Goal: Task Accomplishment & Management: Manage account settings

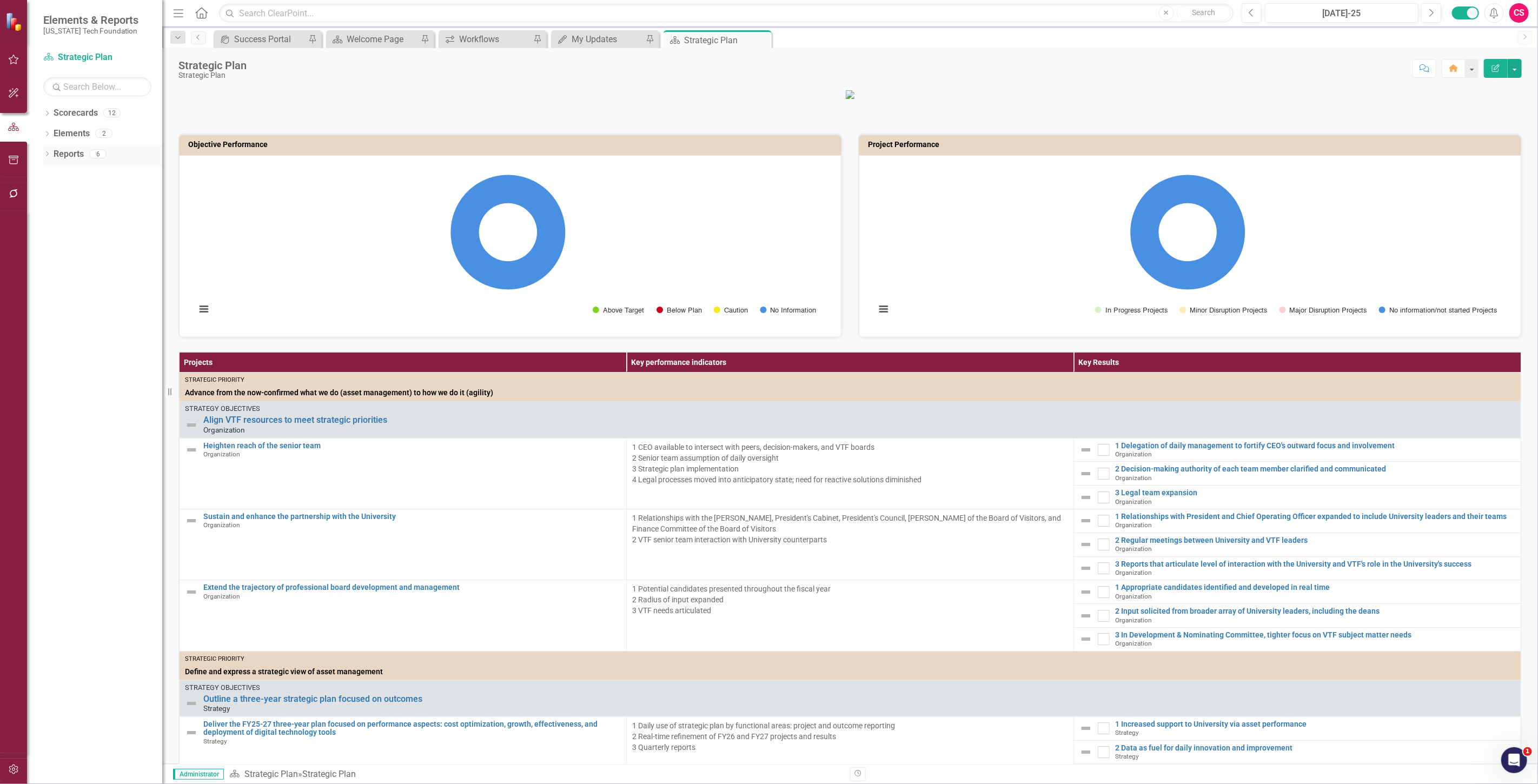
click at [71, 154] on link "Reports" at bounding box center [69, 154] width 30 height 12
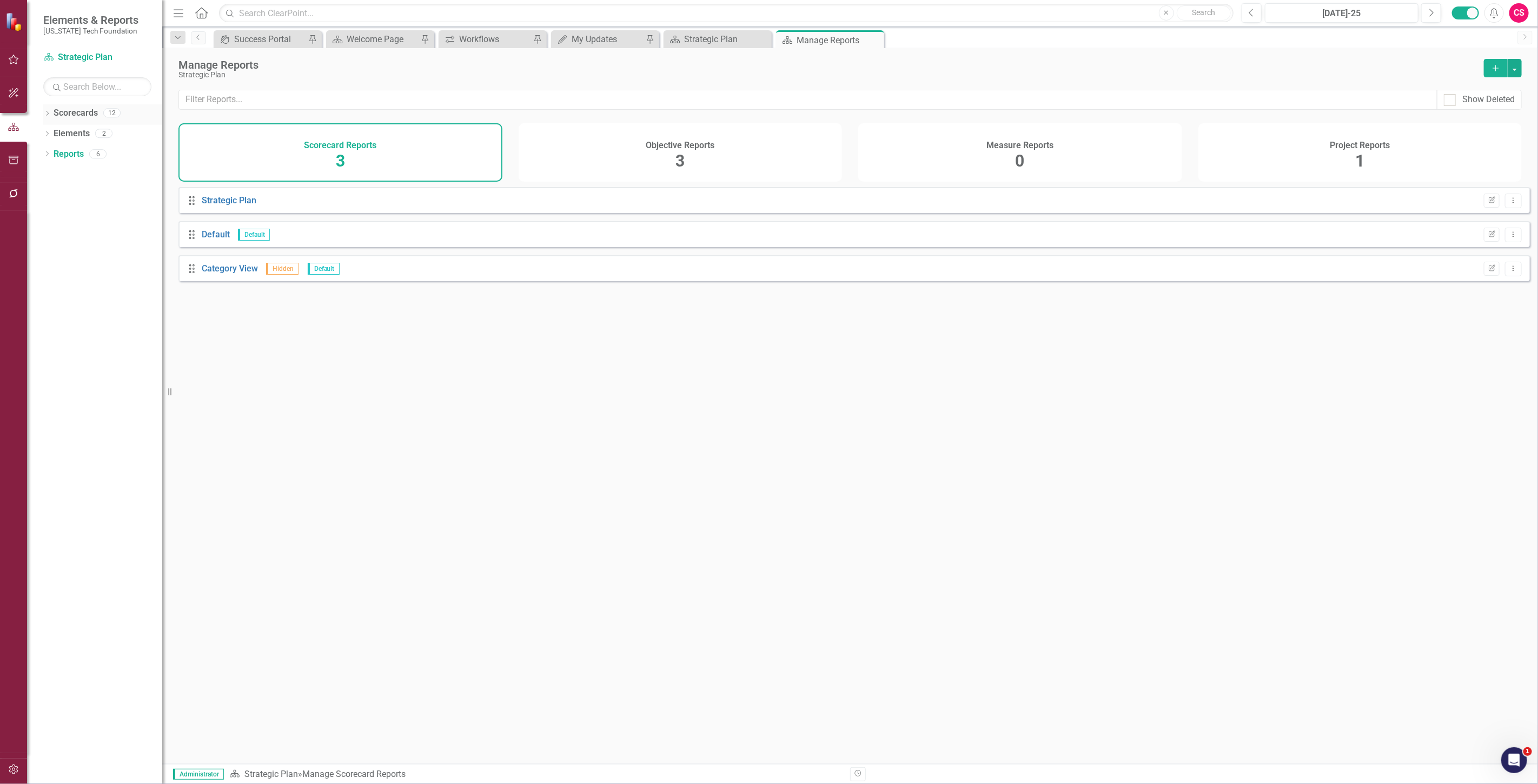
click at [106, 115] on div "12" at bounding box center [111, 113] width 17 height 9
click at [97, 112] on link "Scorecards" at bounding box center [76, 113] width 44 height 12
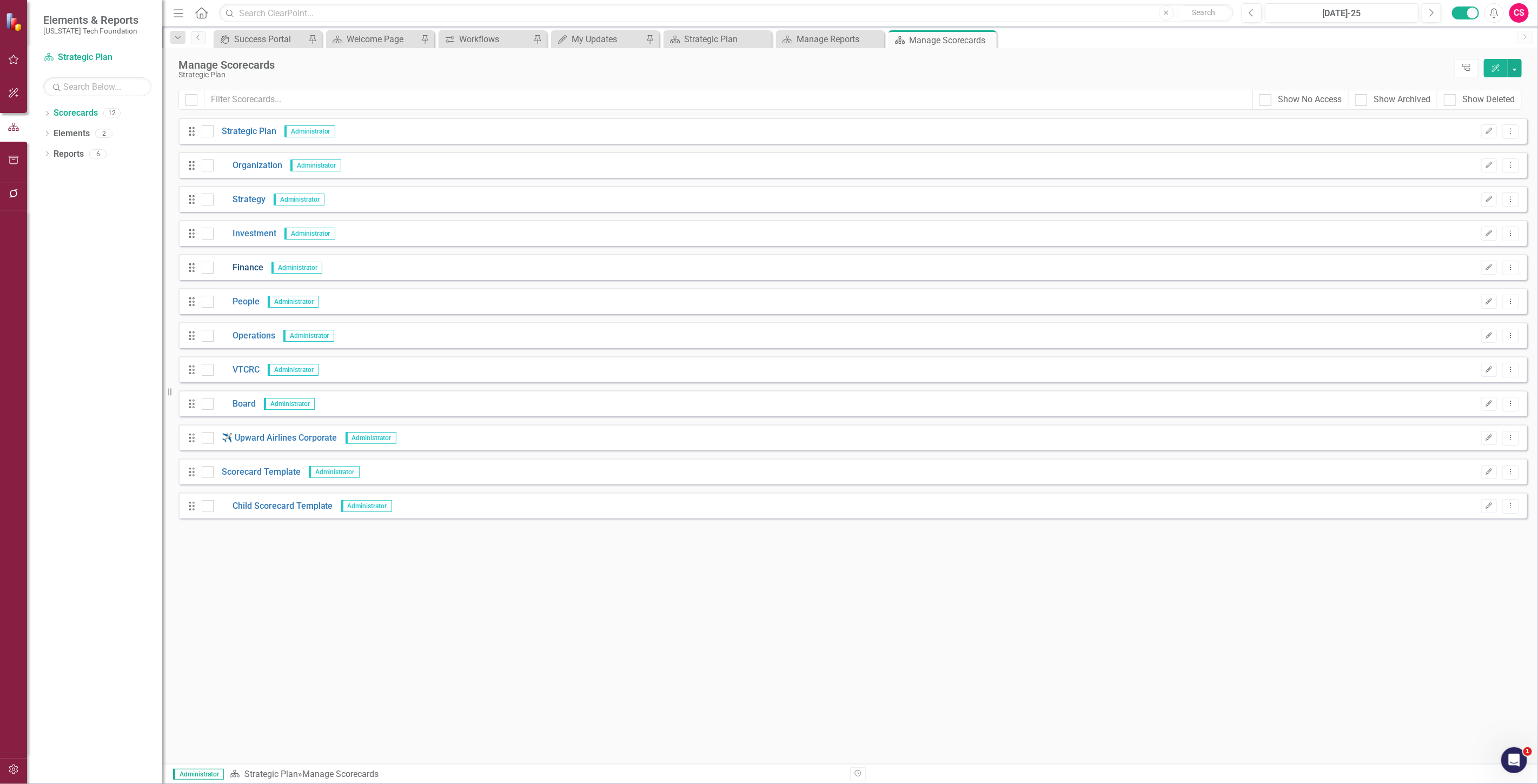
click at [251, 272] on link "Finance" at bounding box center [239, 268] width 50 height 12
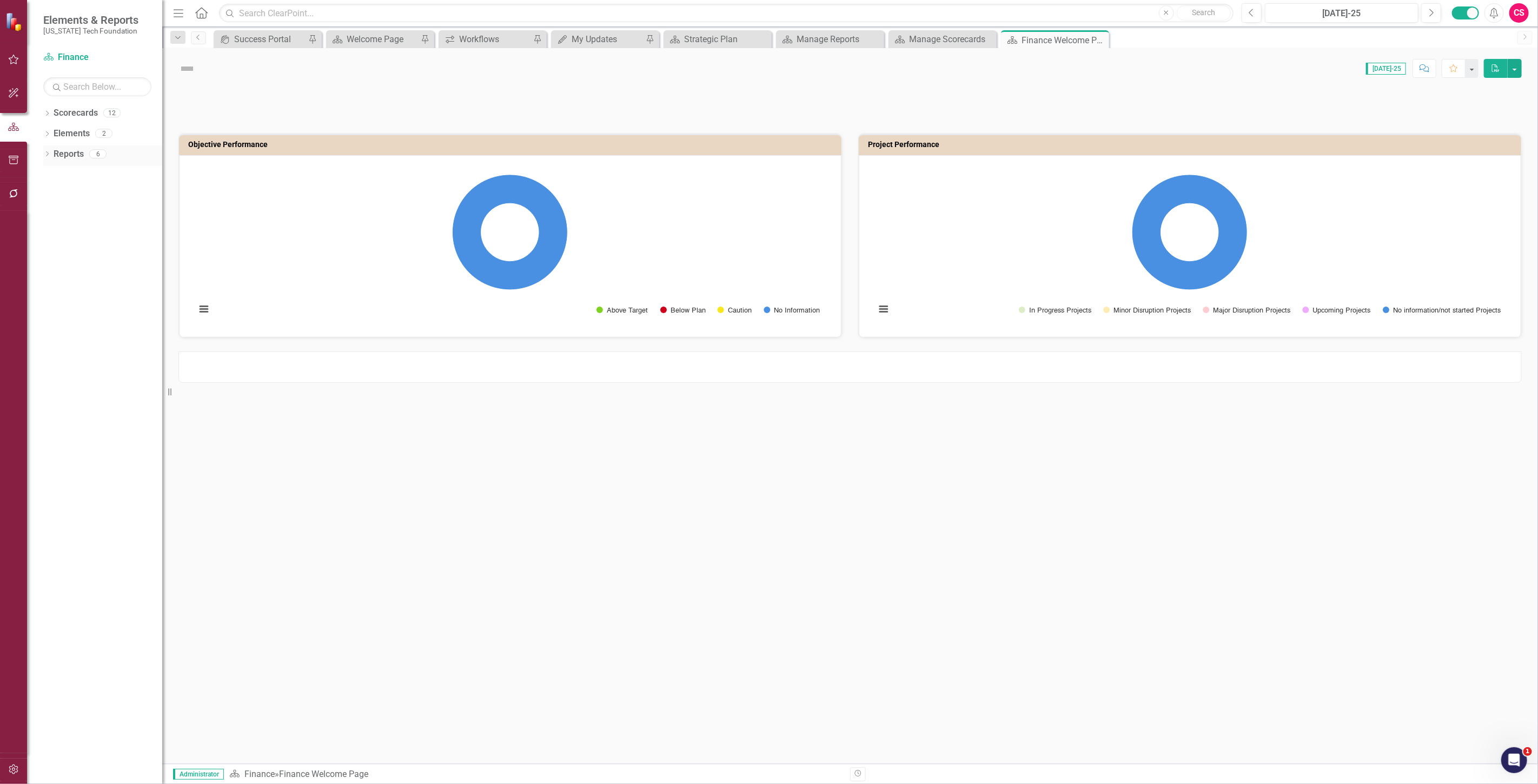
click at [76, 152] on link "Reports" at bounding box center [69, 154] width 30 height 12
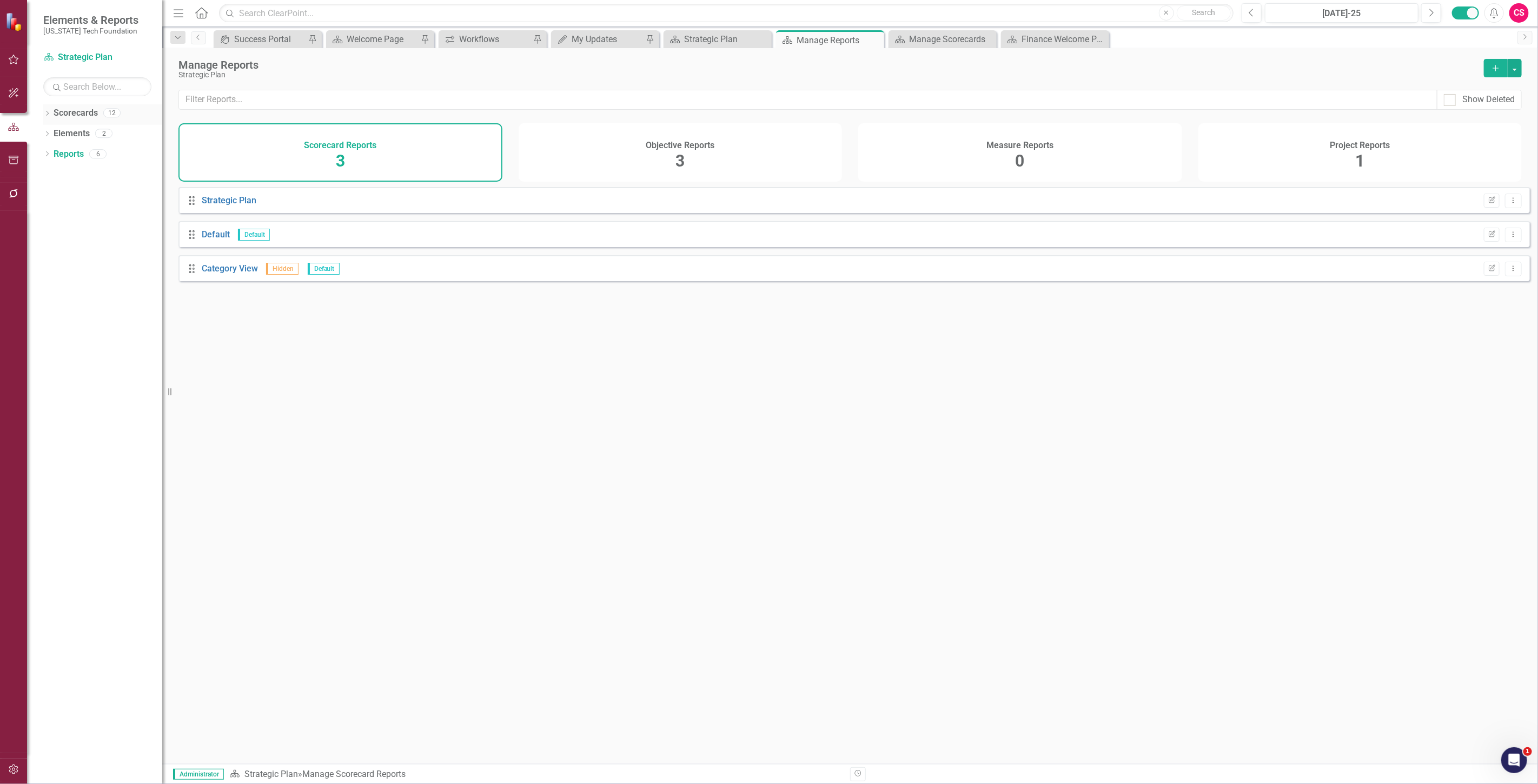
click at [115, 109] on div "12" at bounding box center [111, 113] width 17 height 9
click at [85, 117] on link "Scorecards" at bounding box center [76, 113] width 44 height 12
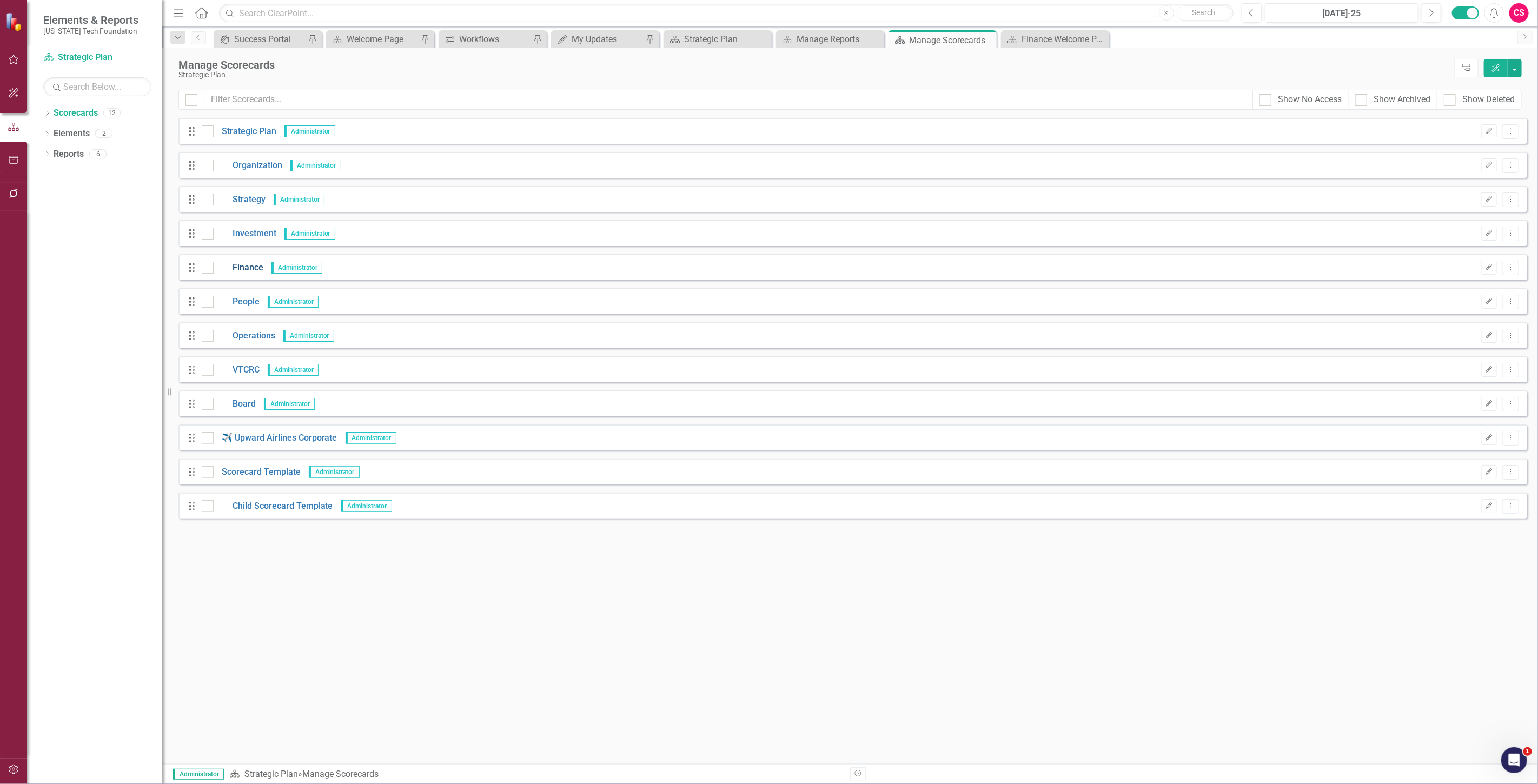
click at [255, 271] on link "Finance" at bounding box center [239, 268] width 50 height 12
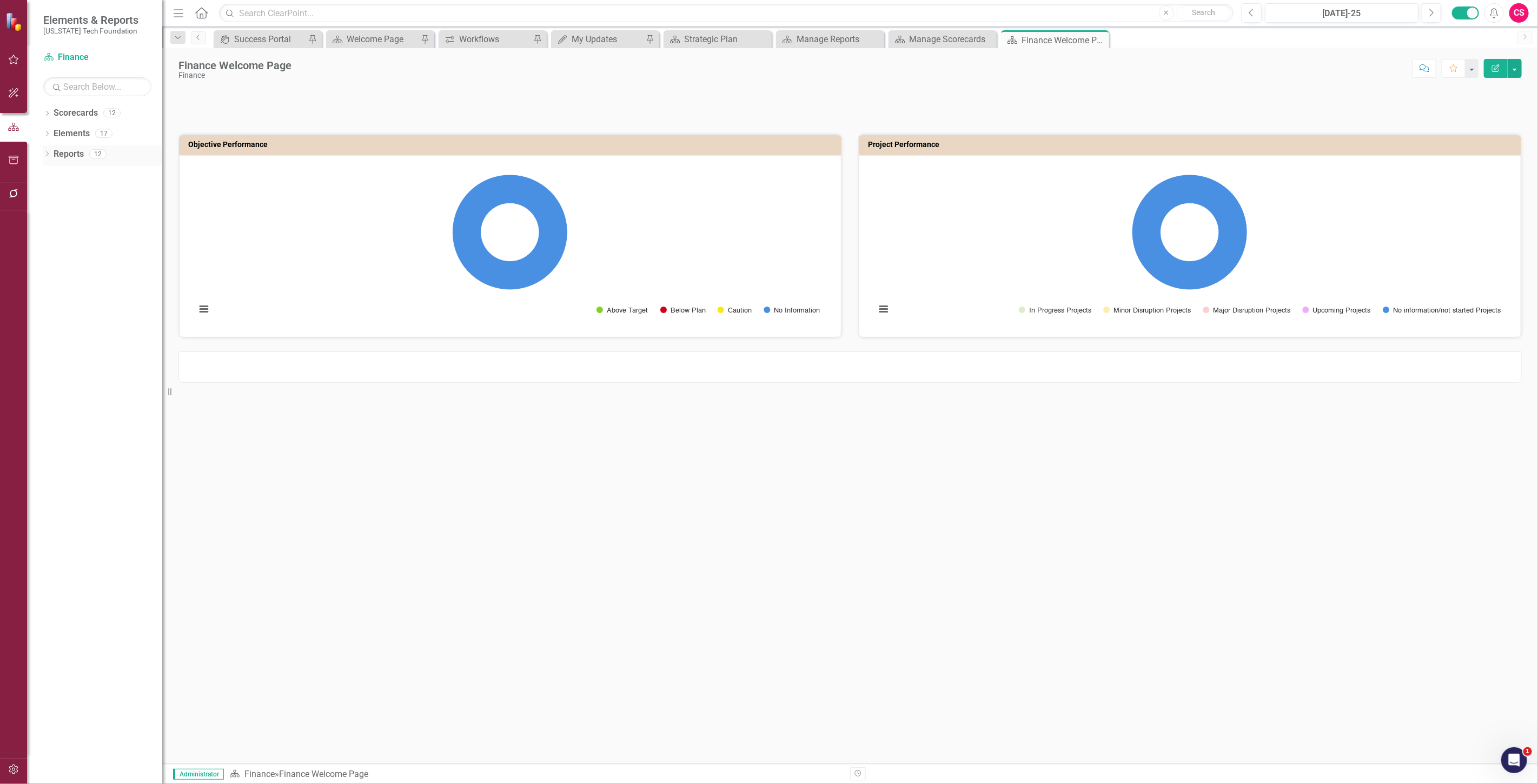
click at [64, 159] on link "Reports" at bounding box center [69, 154] width 30 height 12
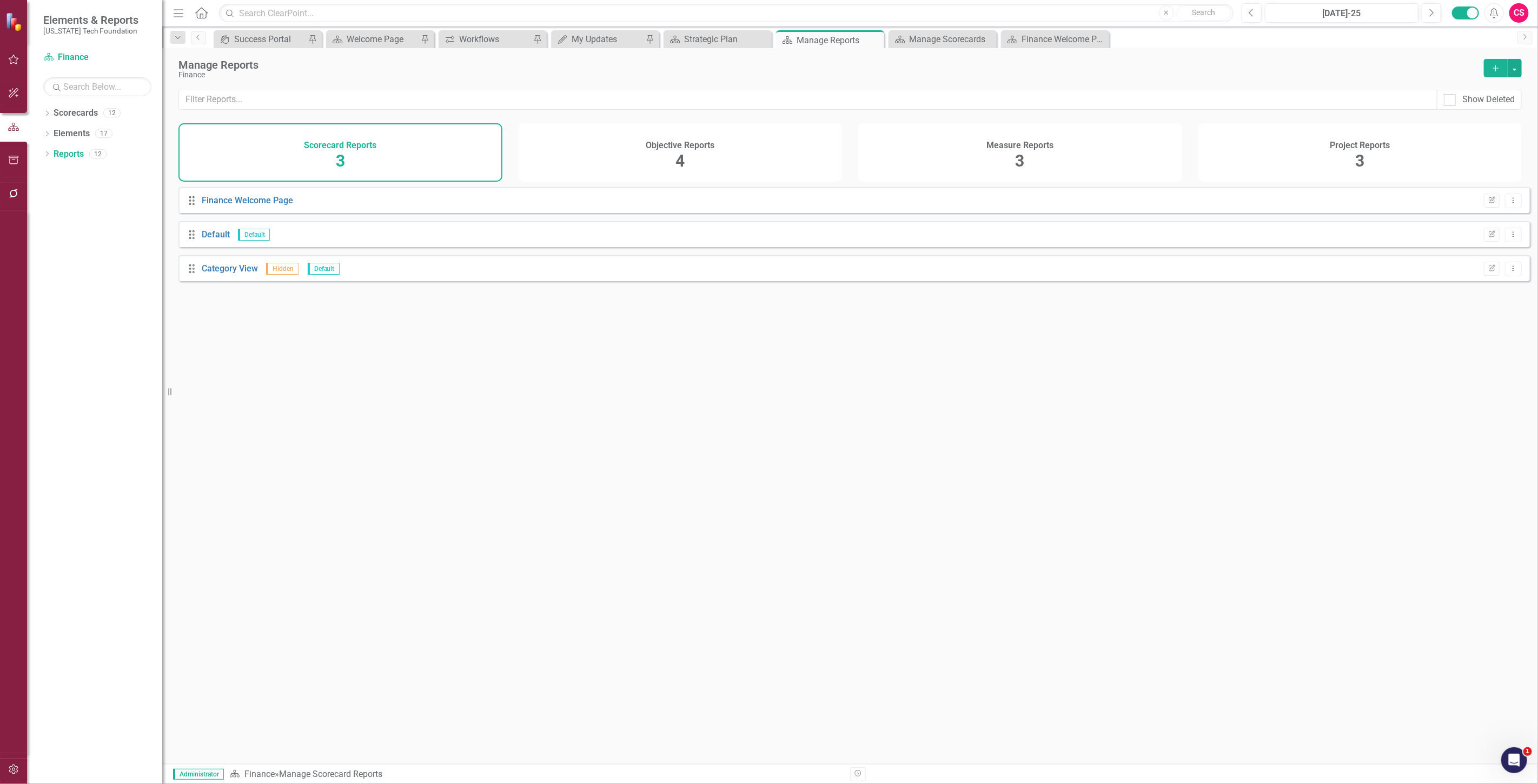
click at [1024, 157] on span "3" at bounding box center [1020, 161] width 9 height 19
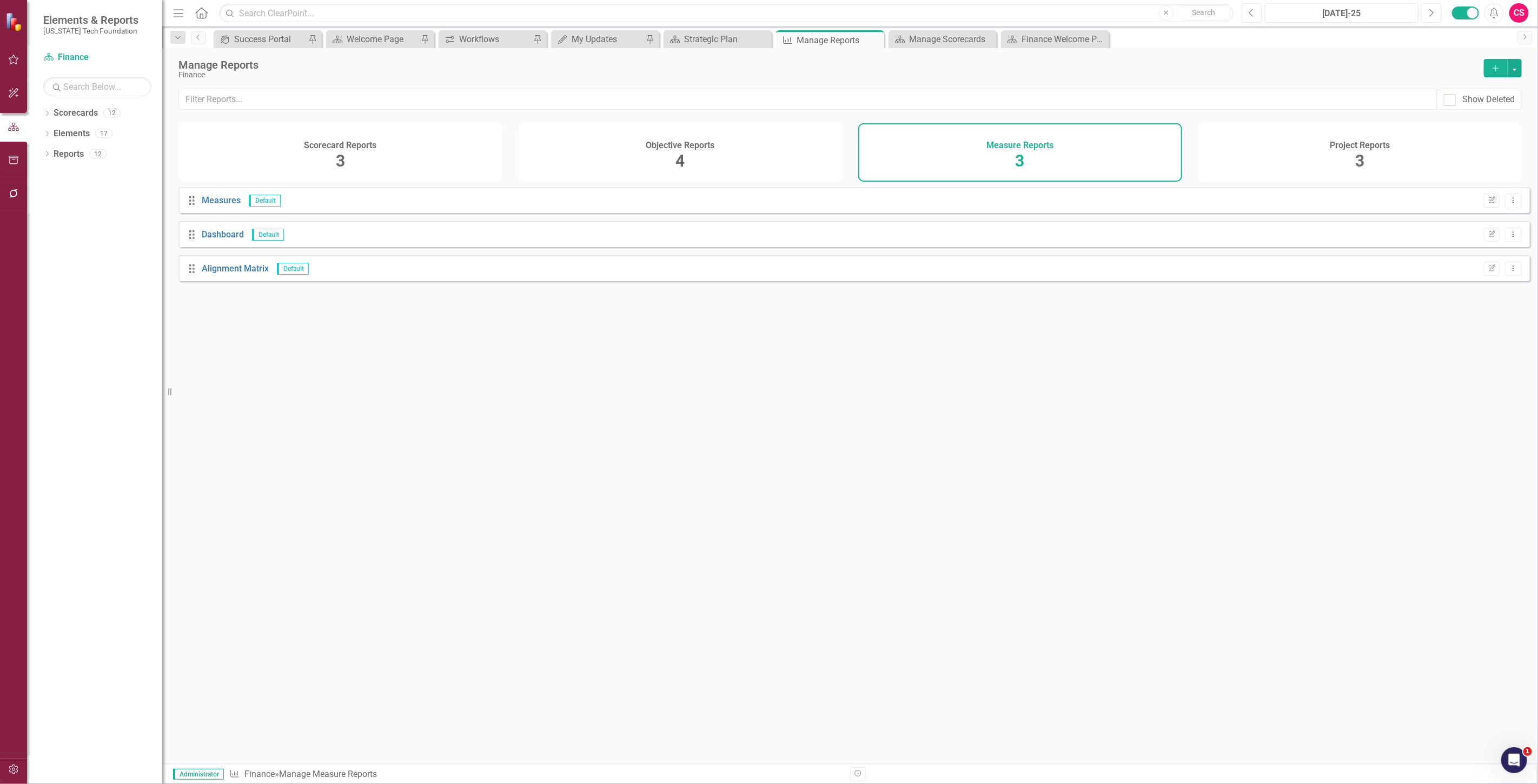
click at [607, 158] on div "Objective Reports 4" at bounding box center [681, 152] width 324 height 58
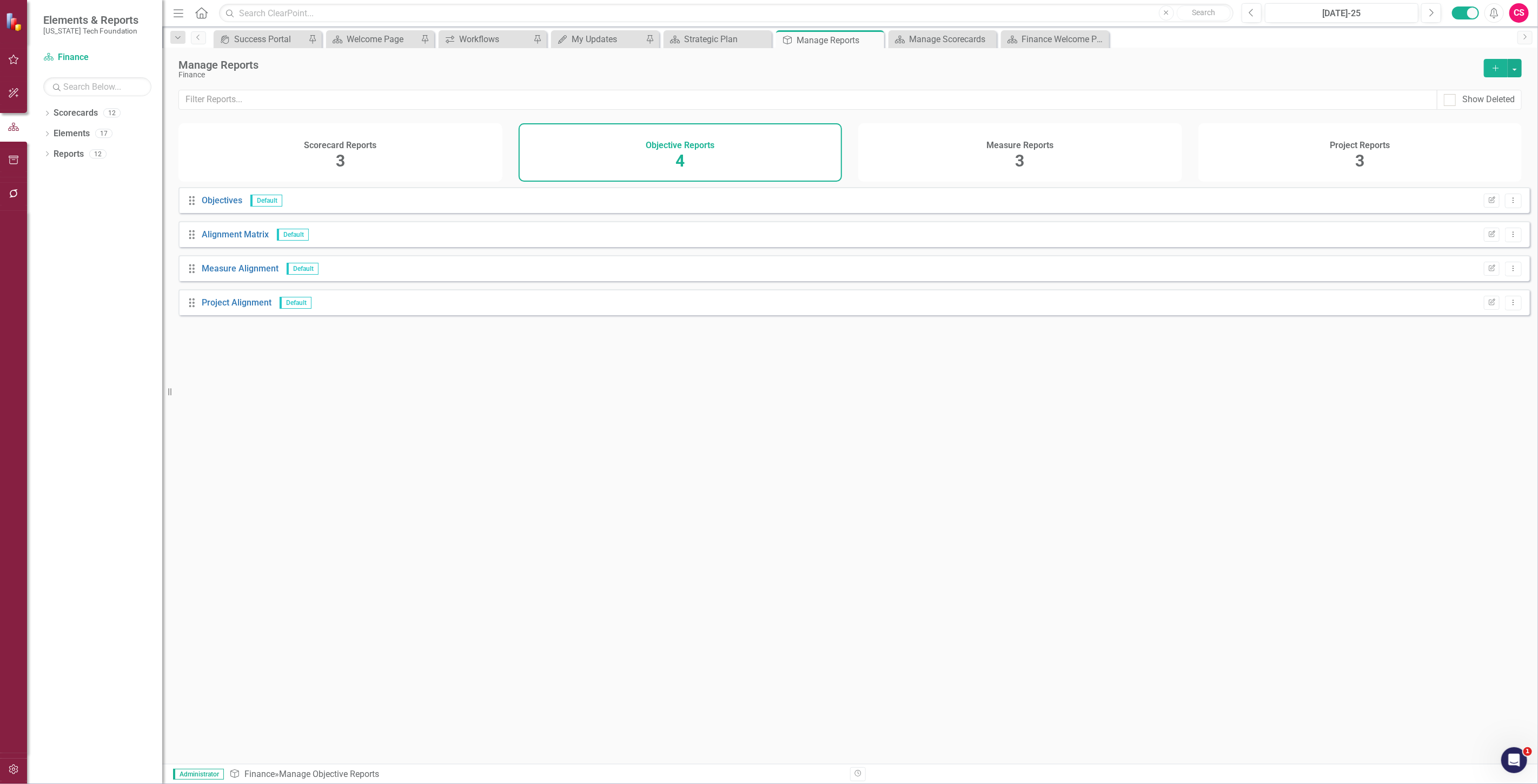
click at [968, 147] on div "Measure Reports 3" at bounding box center [1020, 152] width 324 height 58
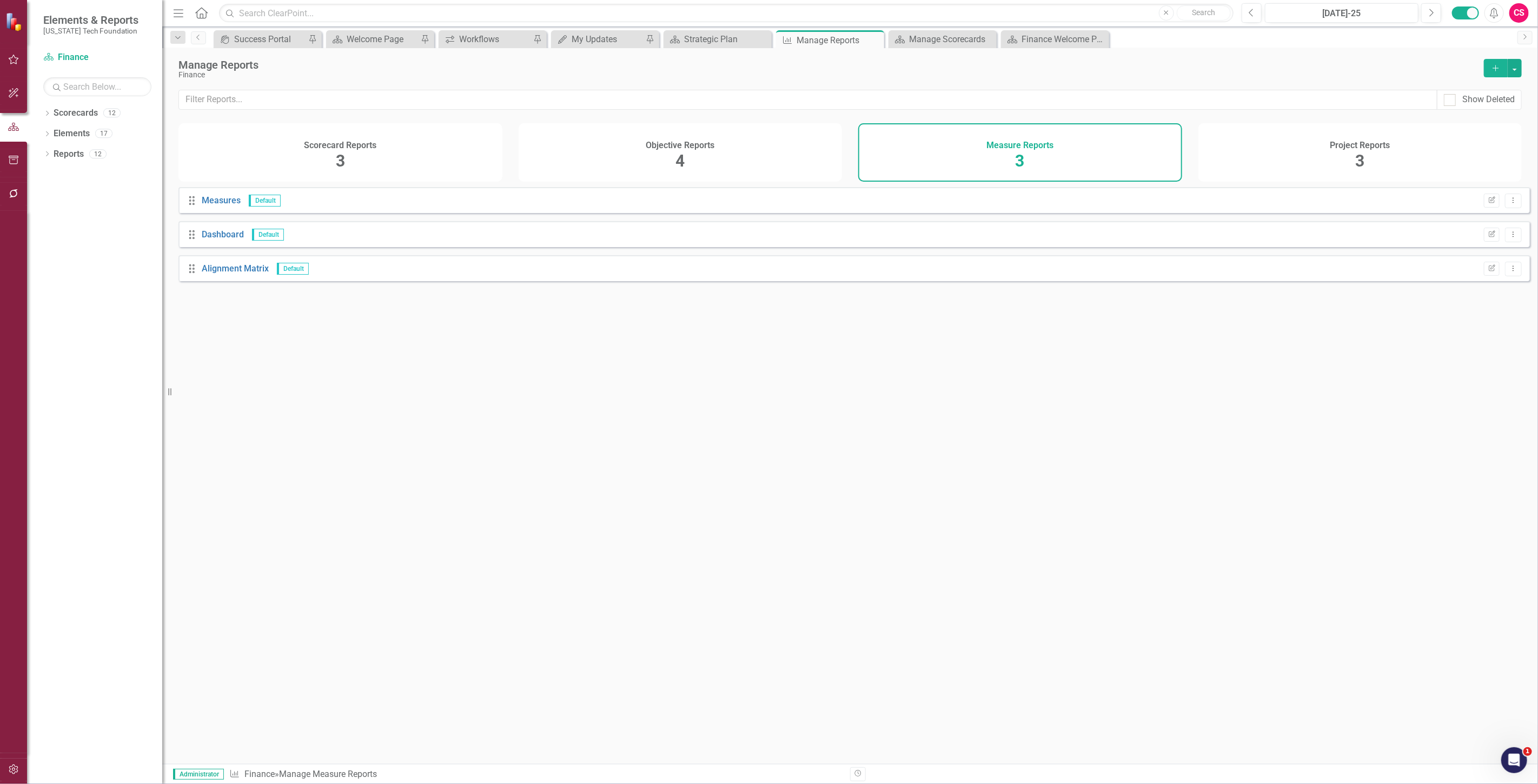
click at [1245, 144] on div "Project Reports 3" at bounding box center [1360, 152] width 324 height 58
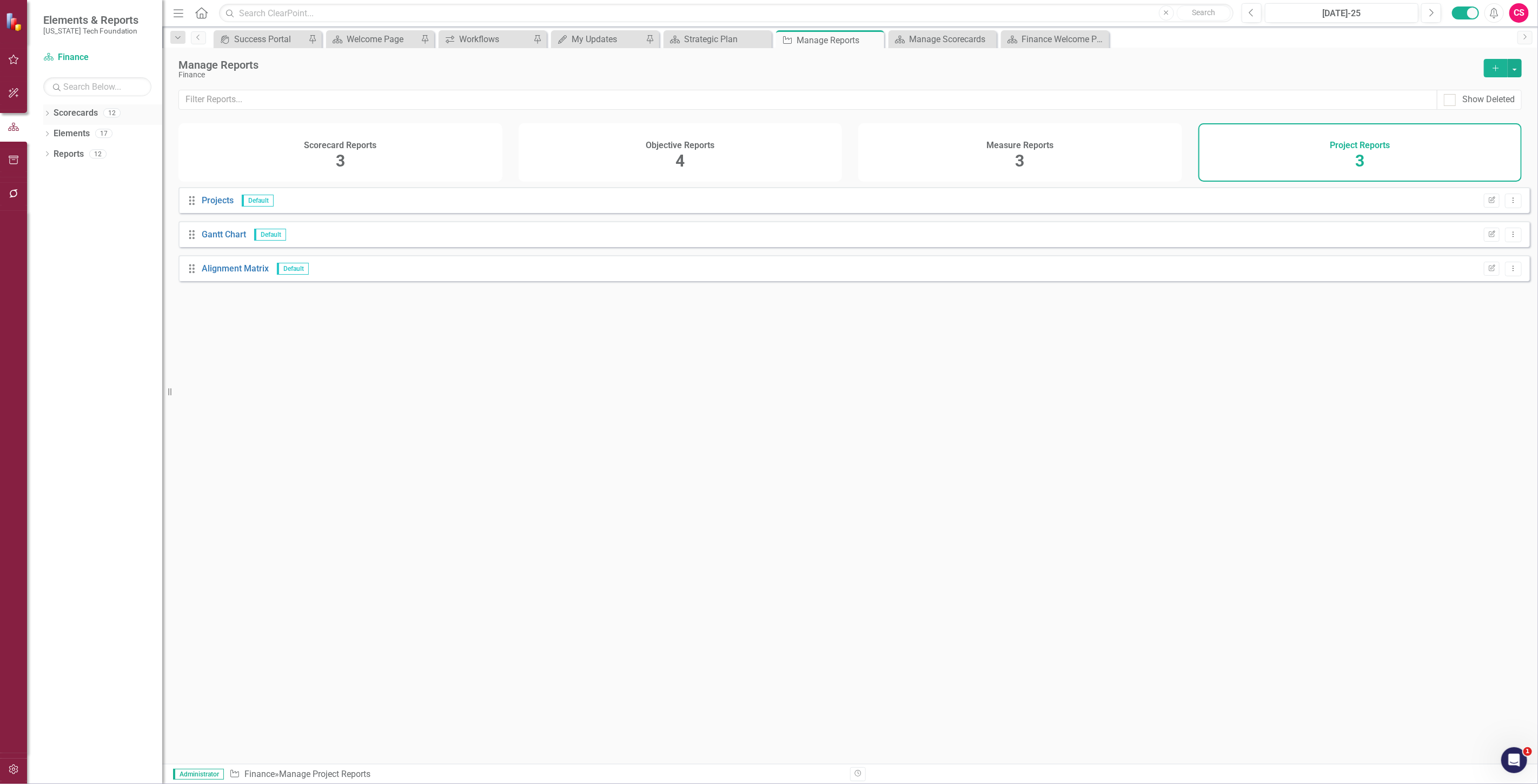
click at [69, 109] on link "Scorecards" at bounding box center [76, 113] width 44 height 12
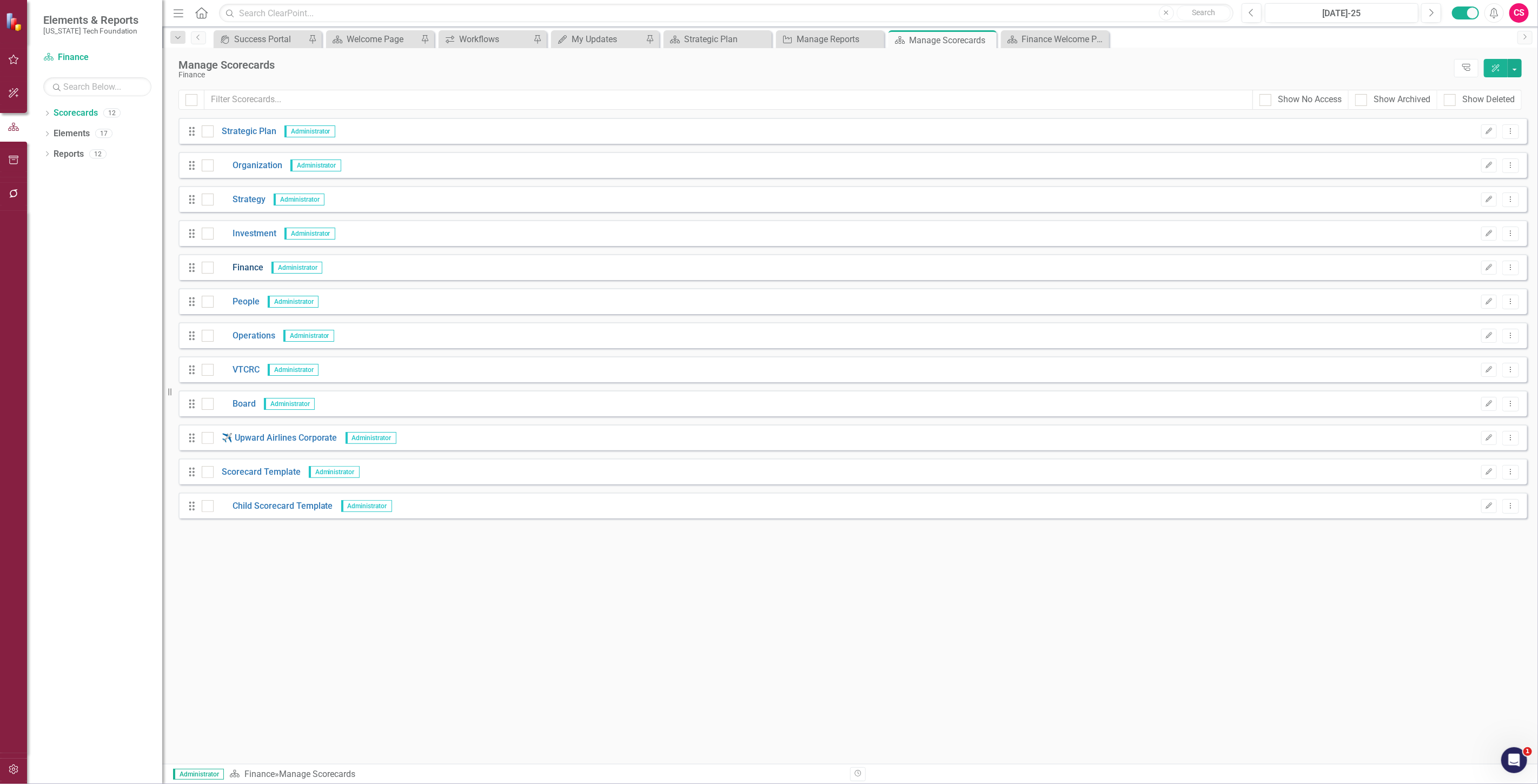
click at [252, 268] on link "Finance" at bounding box center [239, 268] width 50 height 12
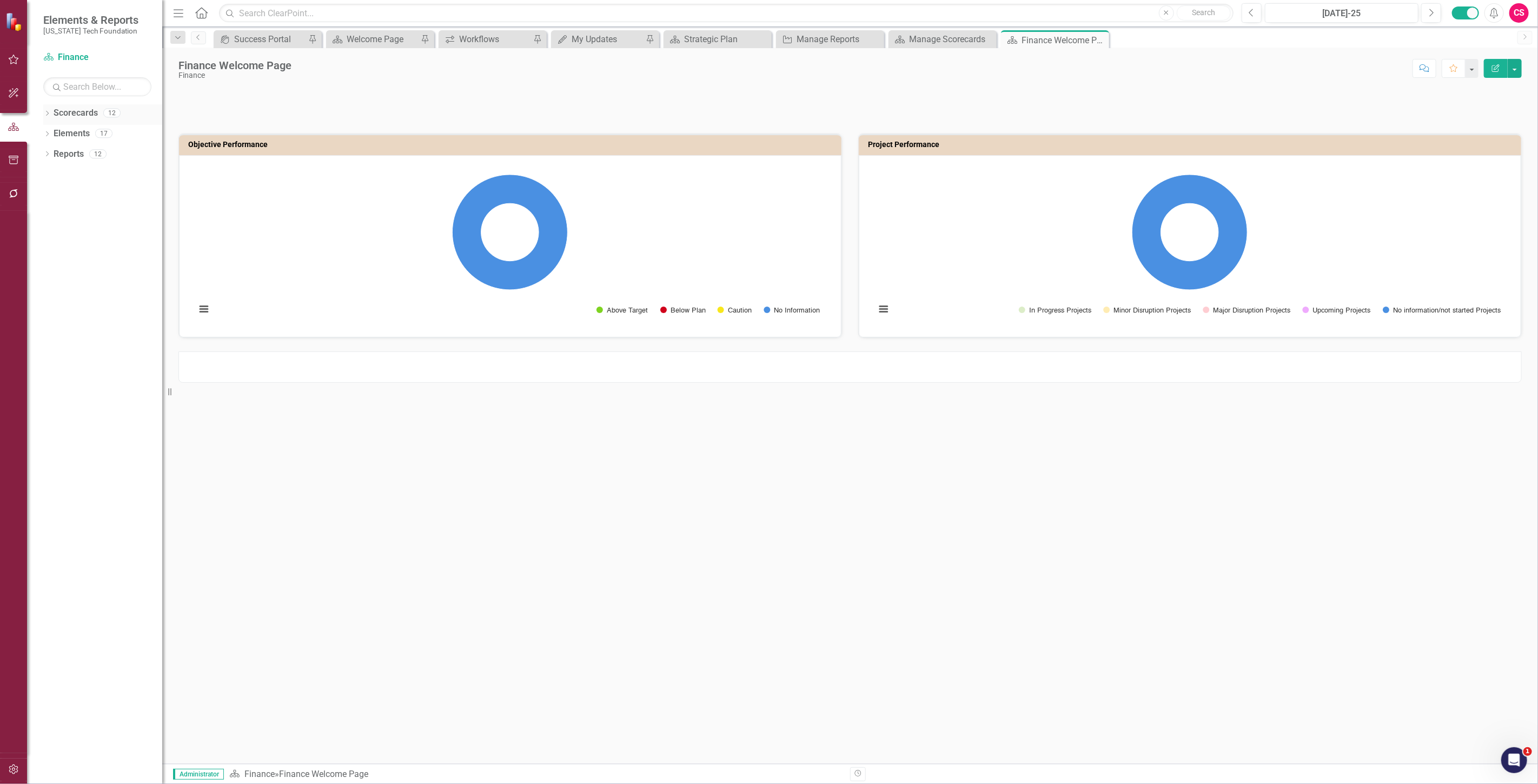
click at [61, 109] on link "Scorecards" at bounding box center [76, 113] width 44 height 12
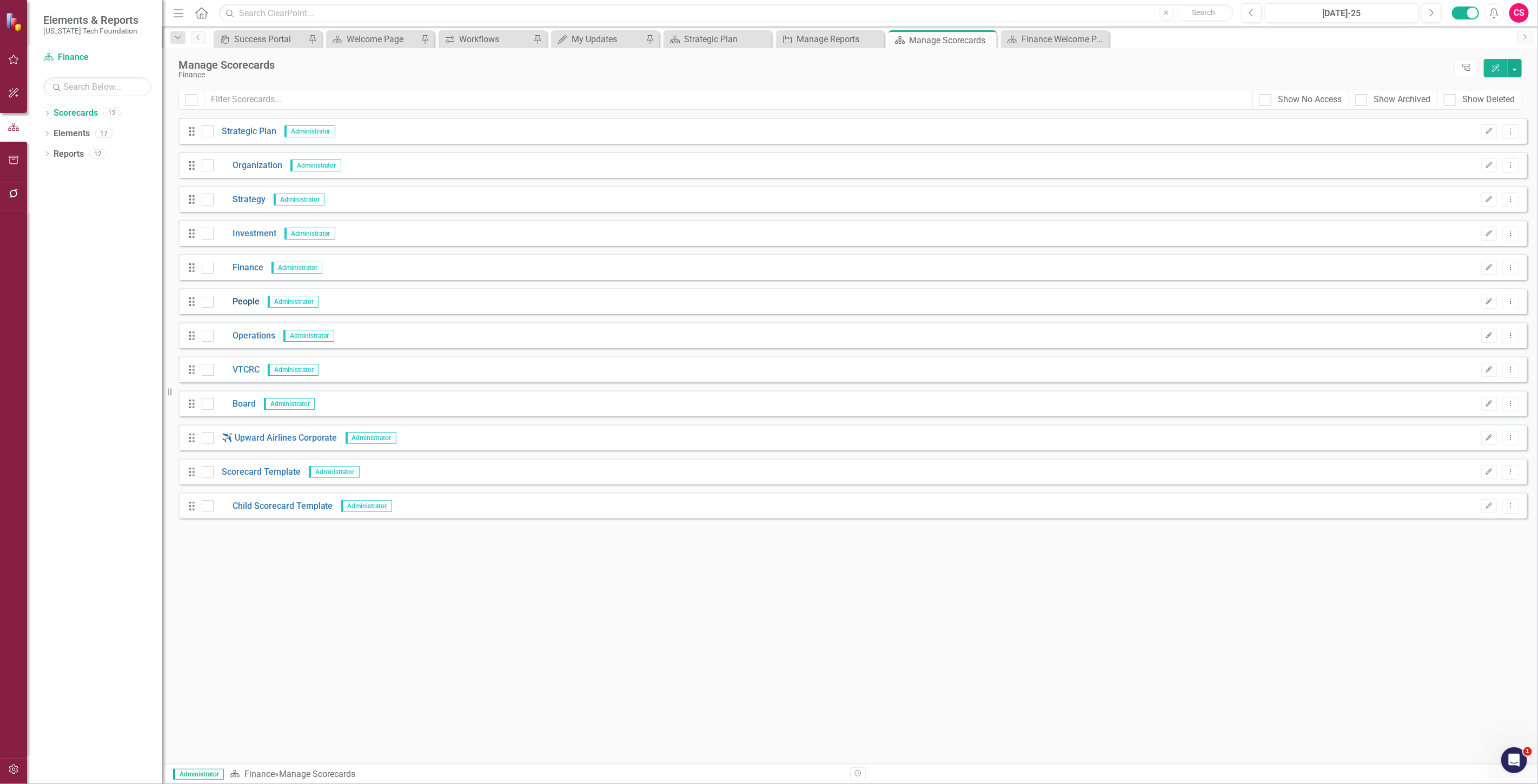
click at [248, 301] on link "People" at bounding box center [237, 301] width 46 height 12
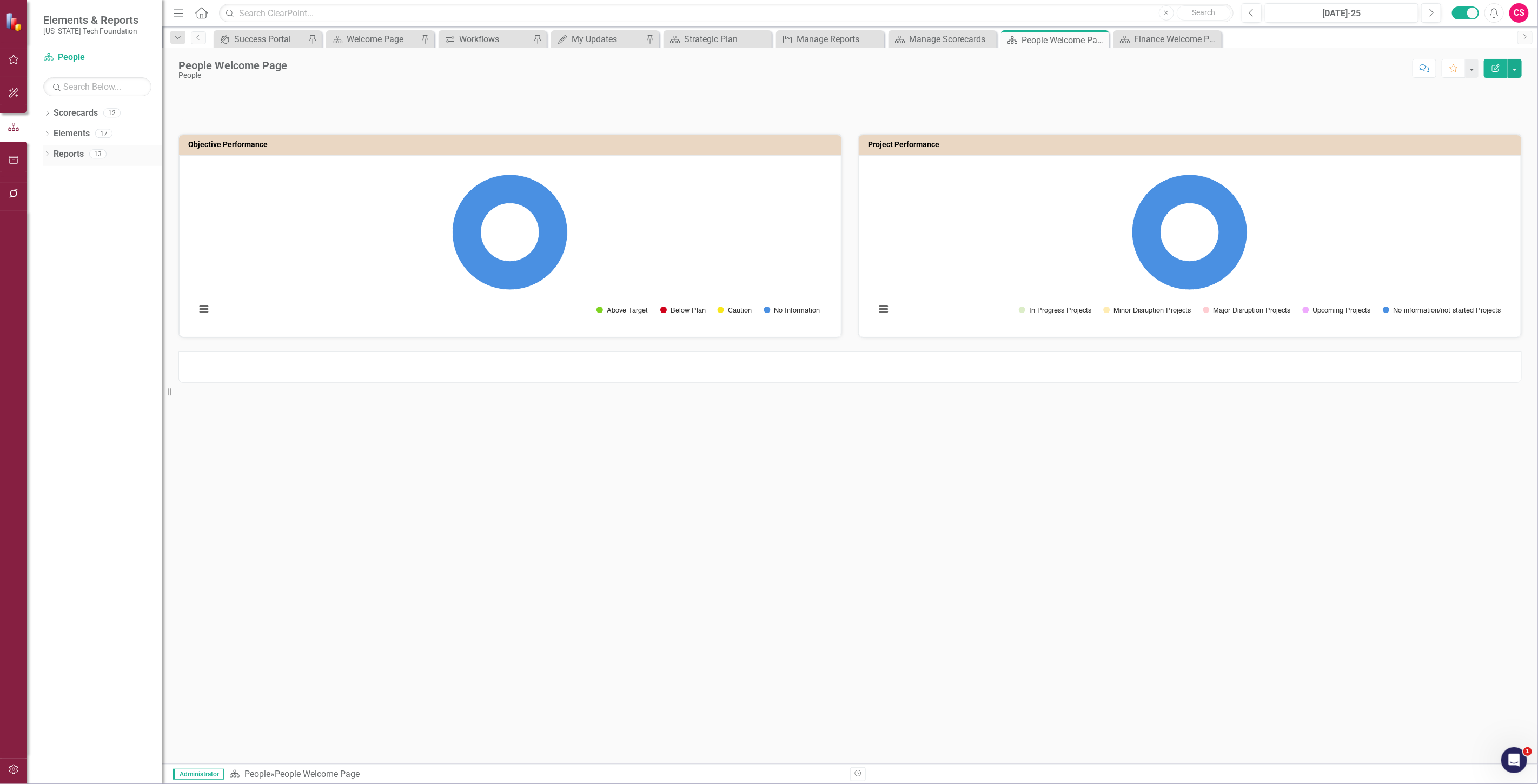
click at [76, 153] on link "Reports" at bounding box center [69, 154] width 30 height 12
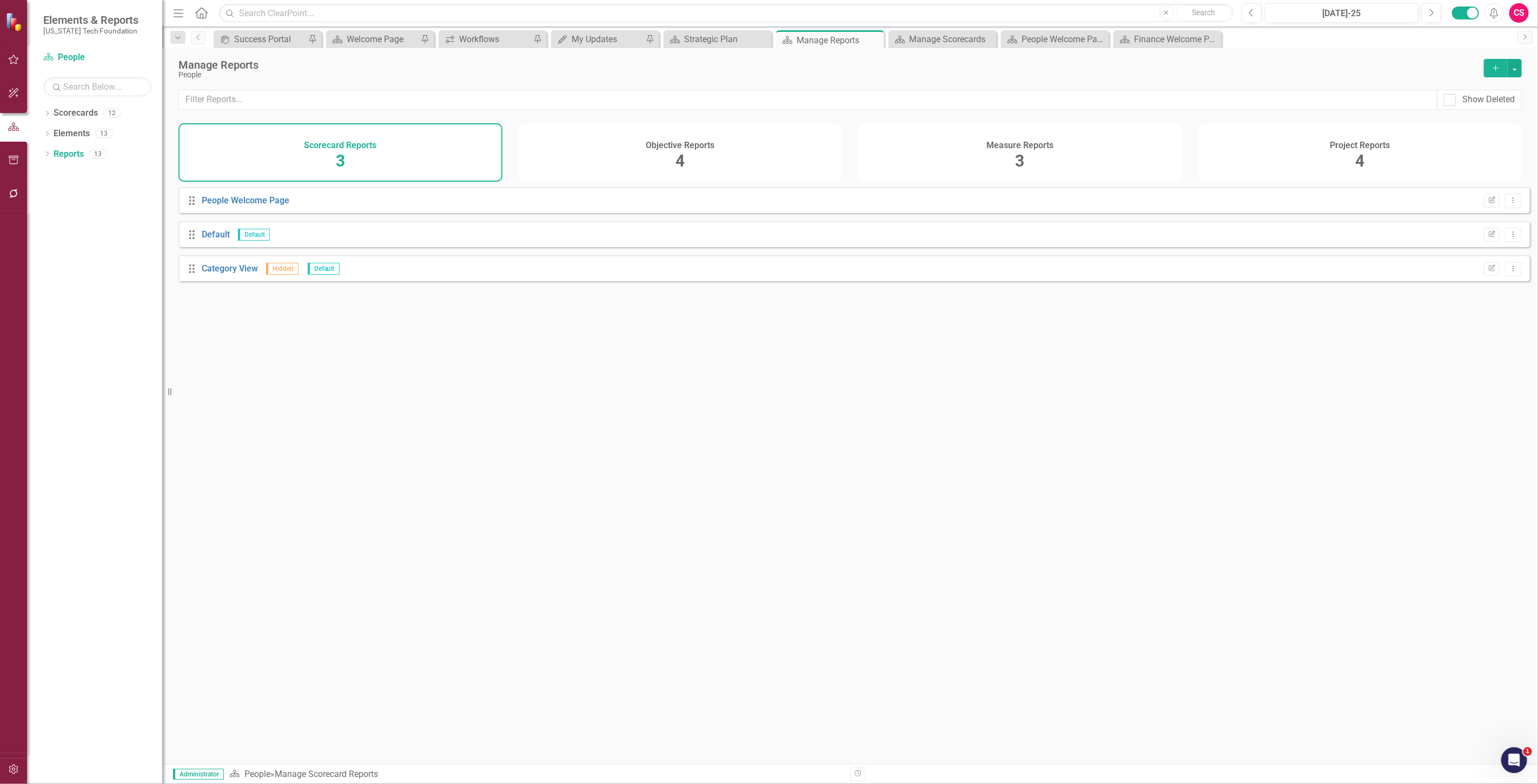
click at [1323, 150] on div "Project Reports 4" at bounding box center [1360, 152] width 324 height 58
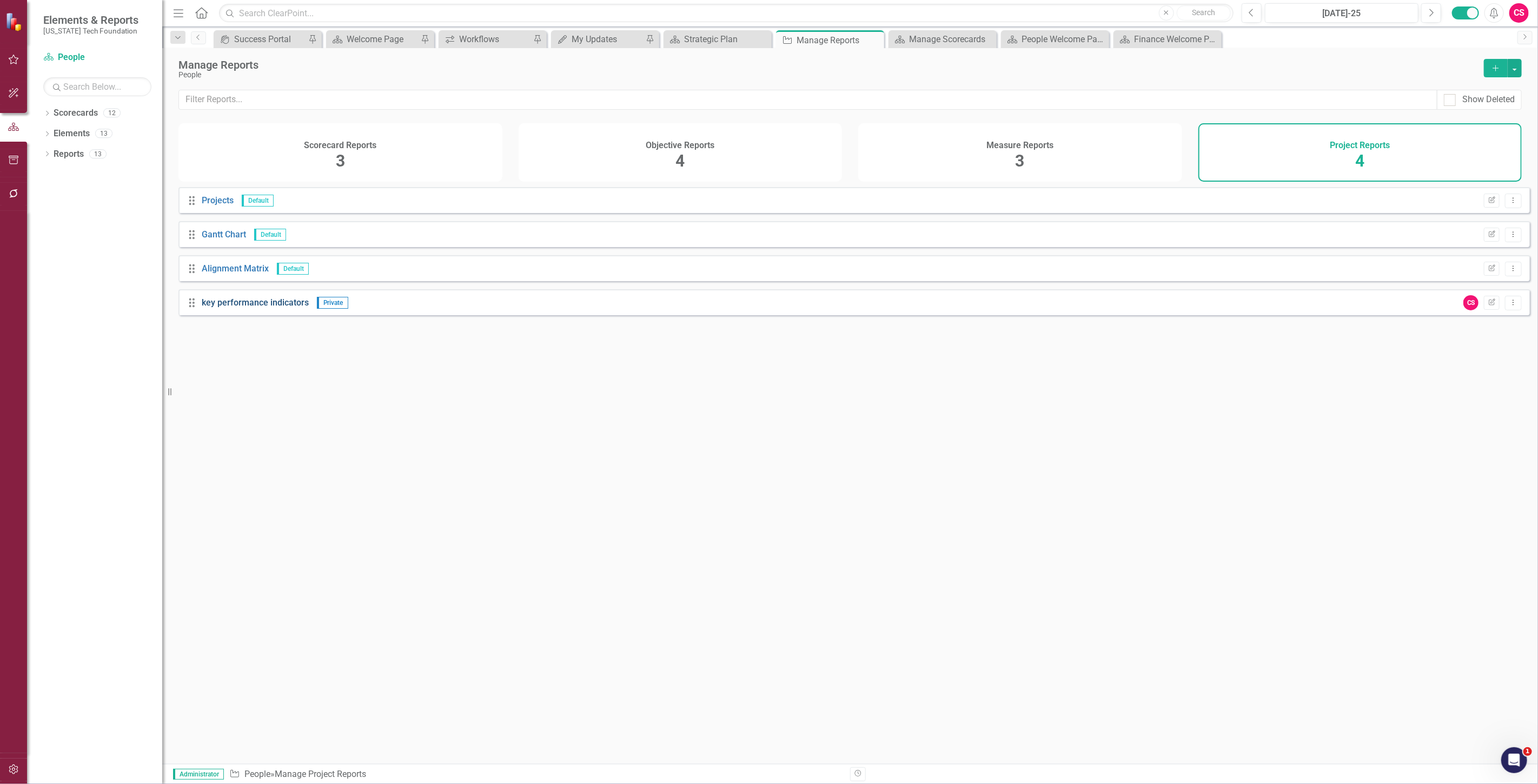
click at [266, 308] on link "key performance indicators" at bounding box center [255, 302] width 107 height 10
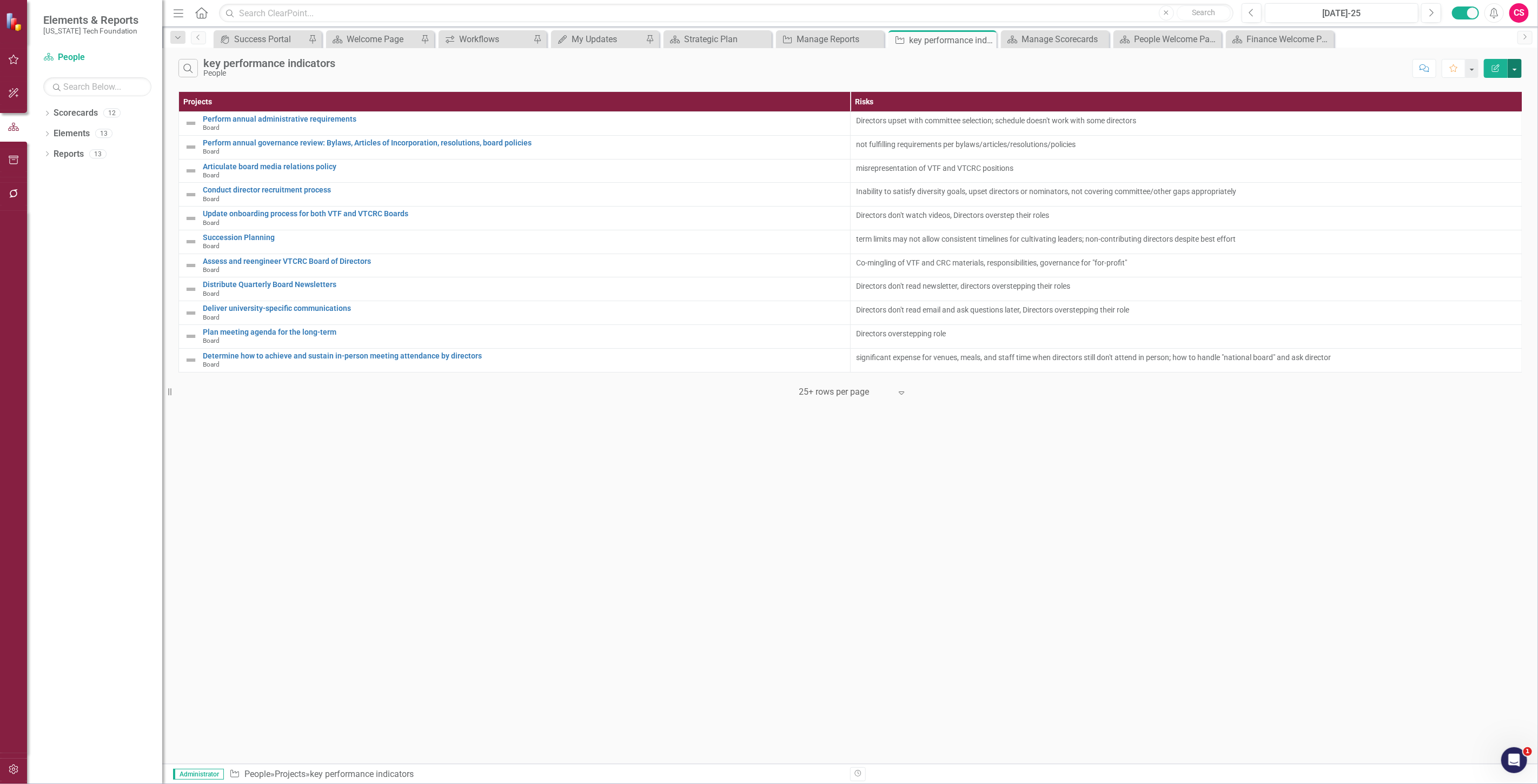
click at [1516, 67] on button "button" at bounding box center [1514, 68] width 14 height 19
click at [1472, 87] on link "Edit Report Edit Report" at bounding box center [1478, 88] width 85 height 20
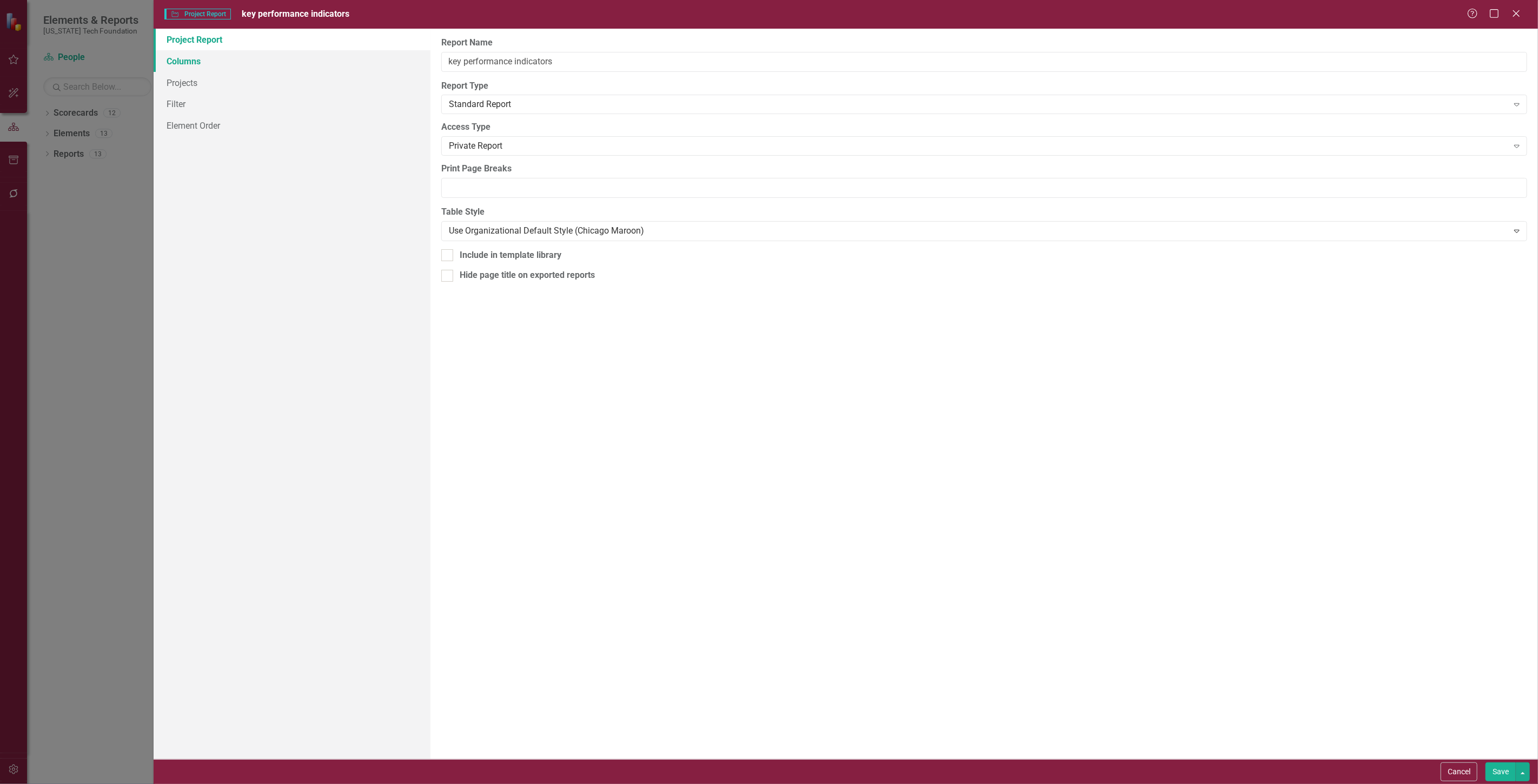
click at [265, 65] on link "Columns" at bounding box center [292, 61] width 277 height 22
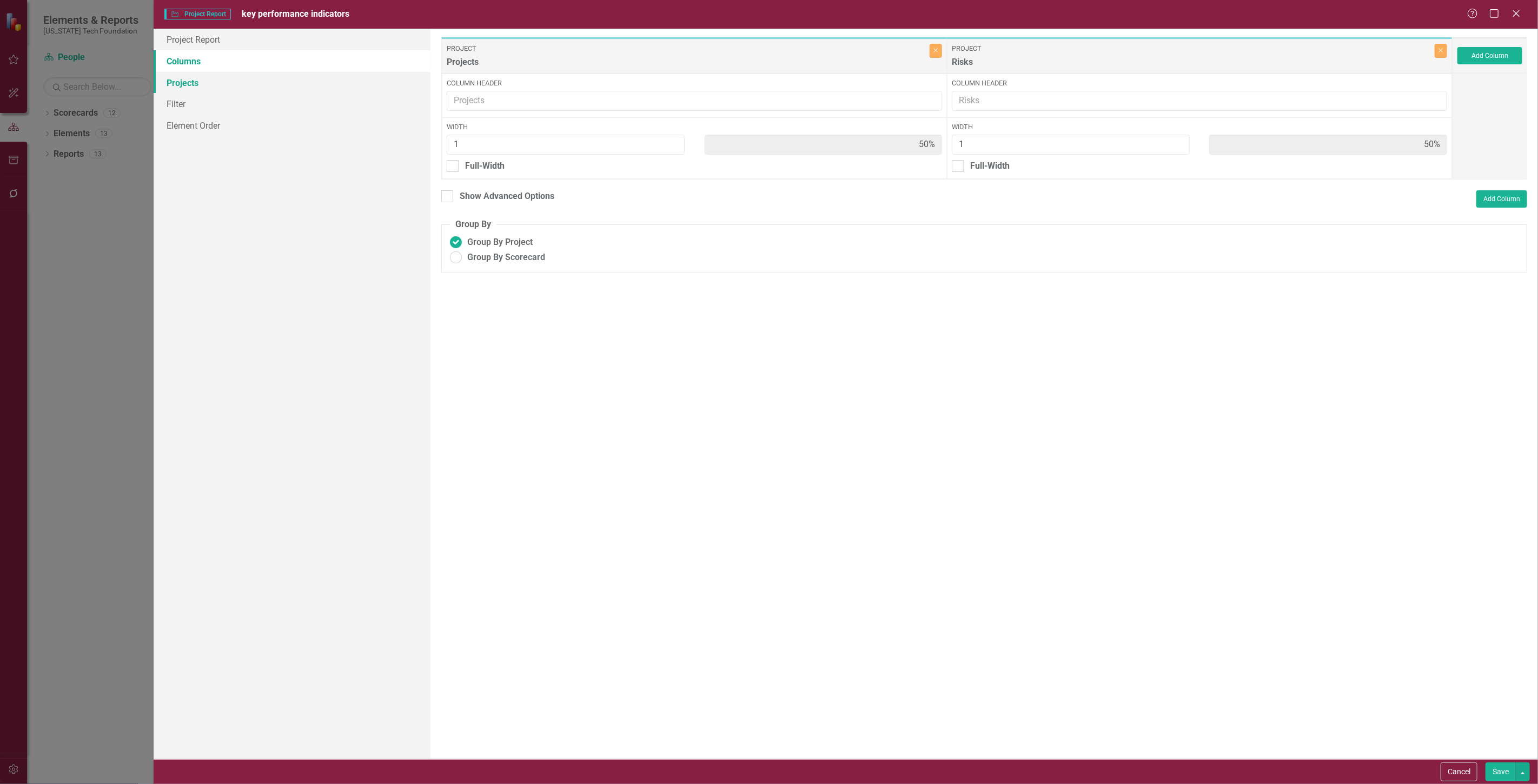
click at [264, 83] on link "Projects" at bounding box center [292, 83] width 277 height 22
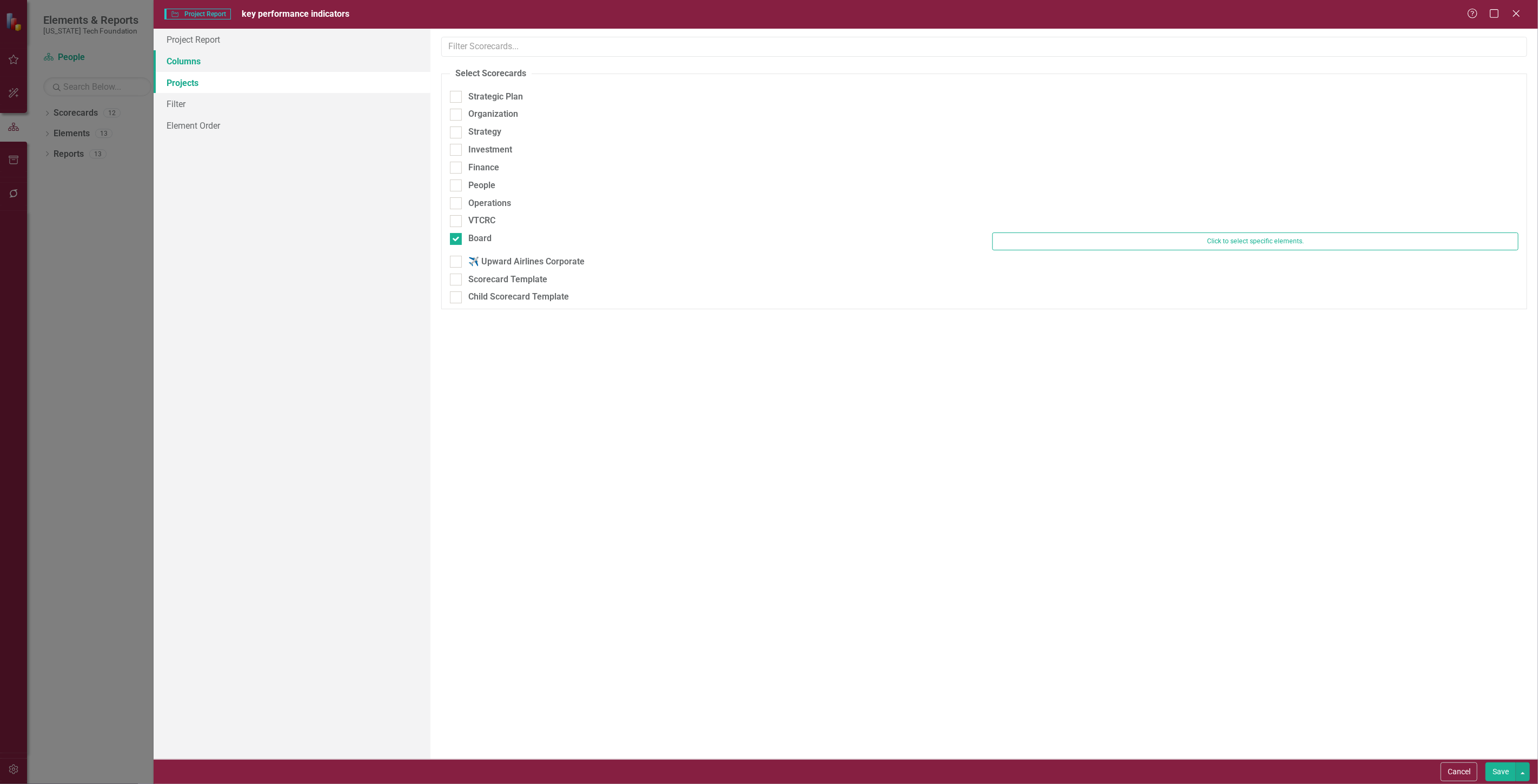
click at [273, 53] on link "Columns" at bounding box center [292, 61] width 277 height 22
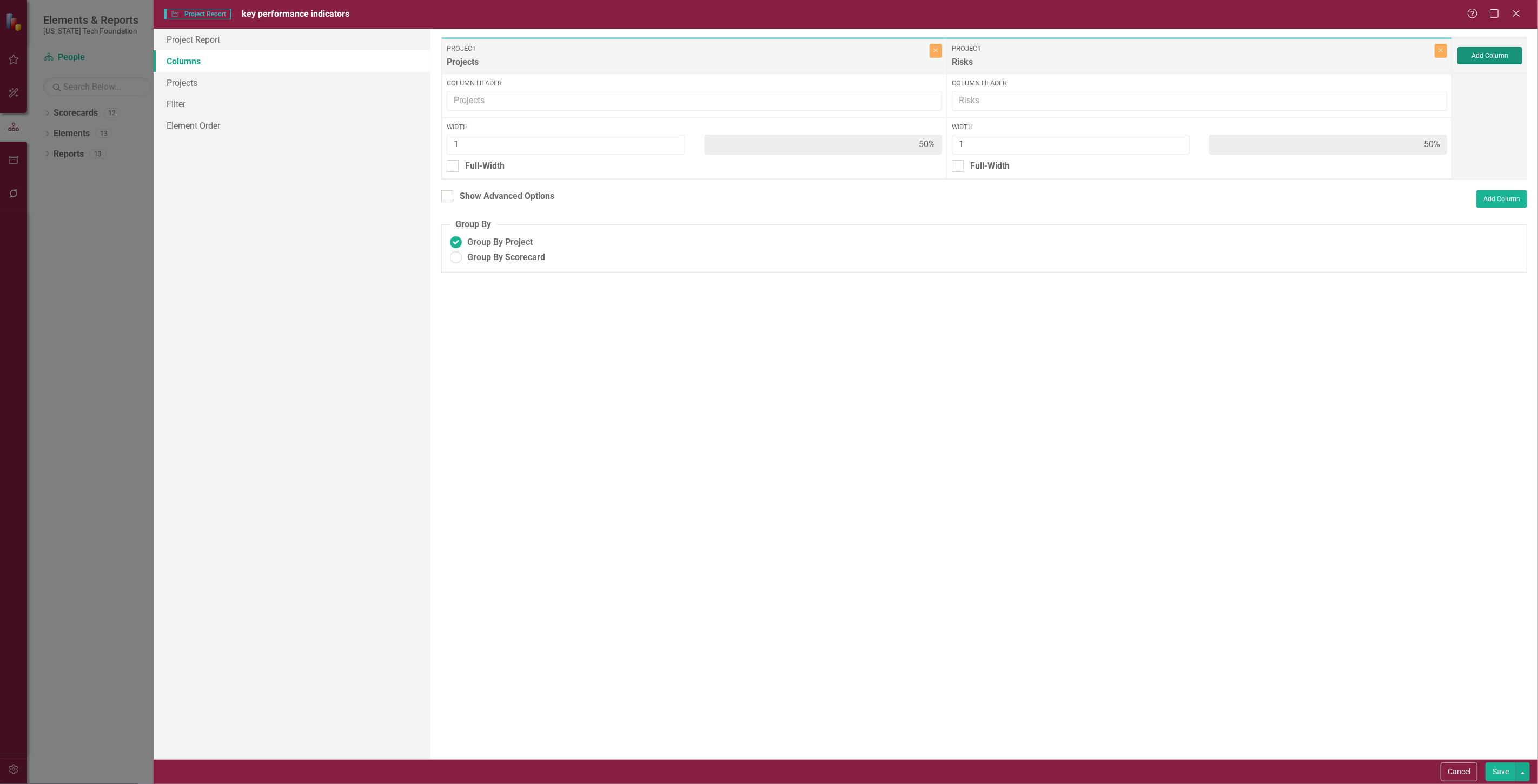
click at [1487, 51] on button "Add Column" at bounding box center [1489, 55] width 65 height 17
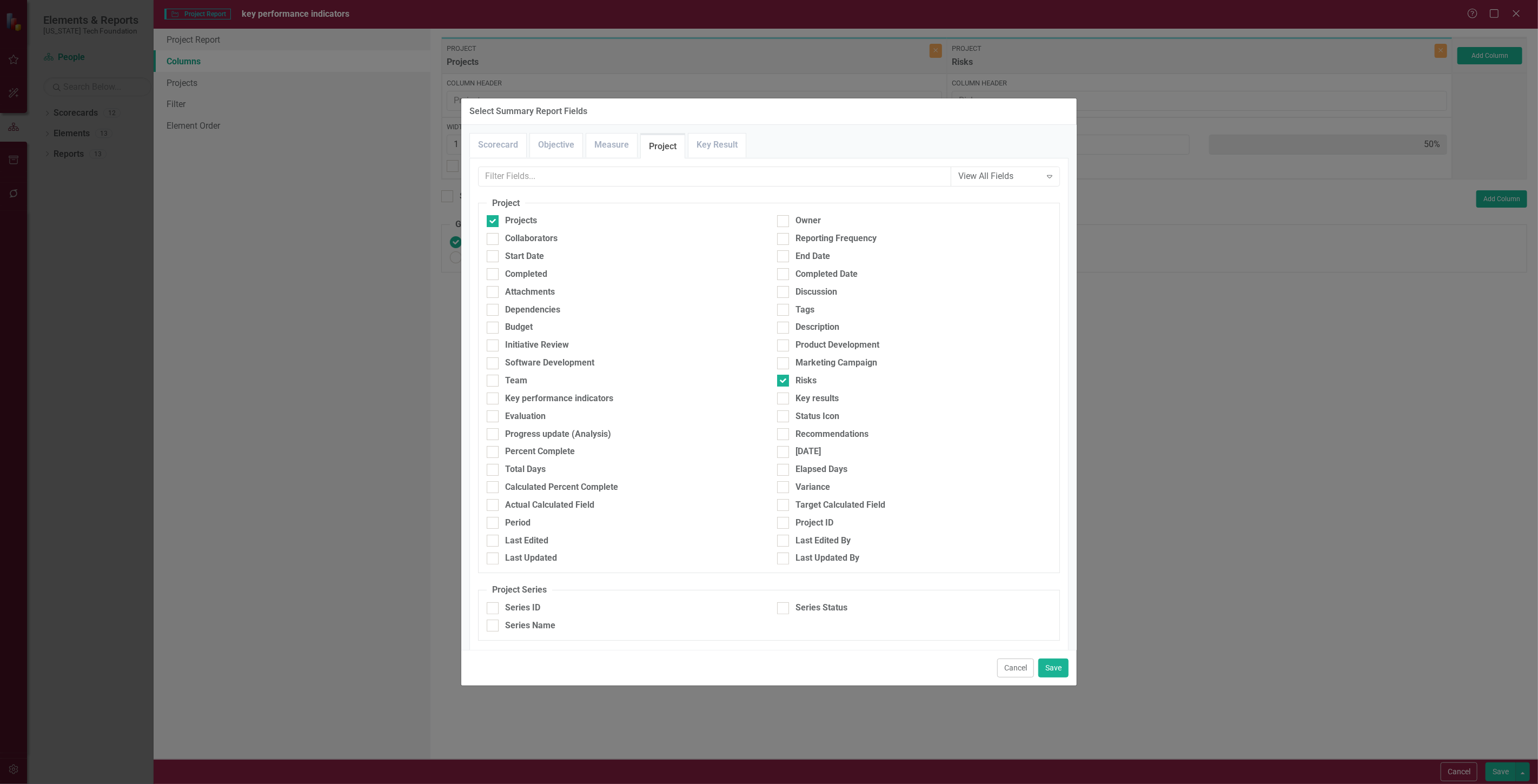
click at [576, 374] on div "Software Development" at bounding box center [623, 365] width 290 height 18
click at [573, 382] on div "Team" at bounding box center [624, 380] width 274 height 12
click at [494, 381] on input "Team" at bounding box center [490, 378] width 7 height 7
checkbox input "true"
click at [1062, 671] on button "Save" at bounding box center [1053, 668] width 30 height 19
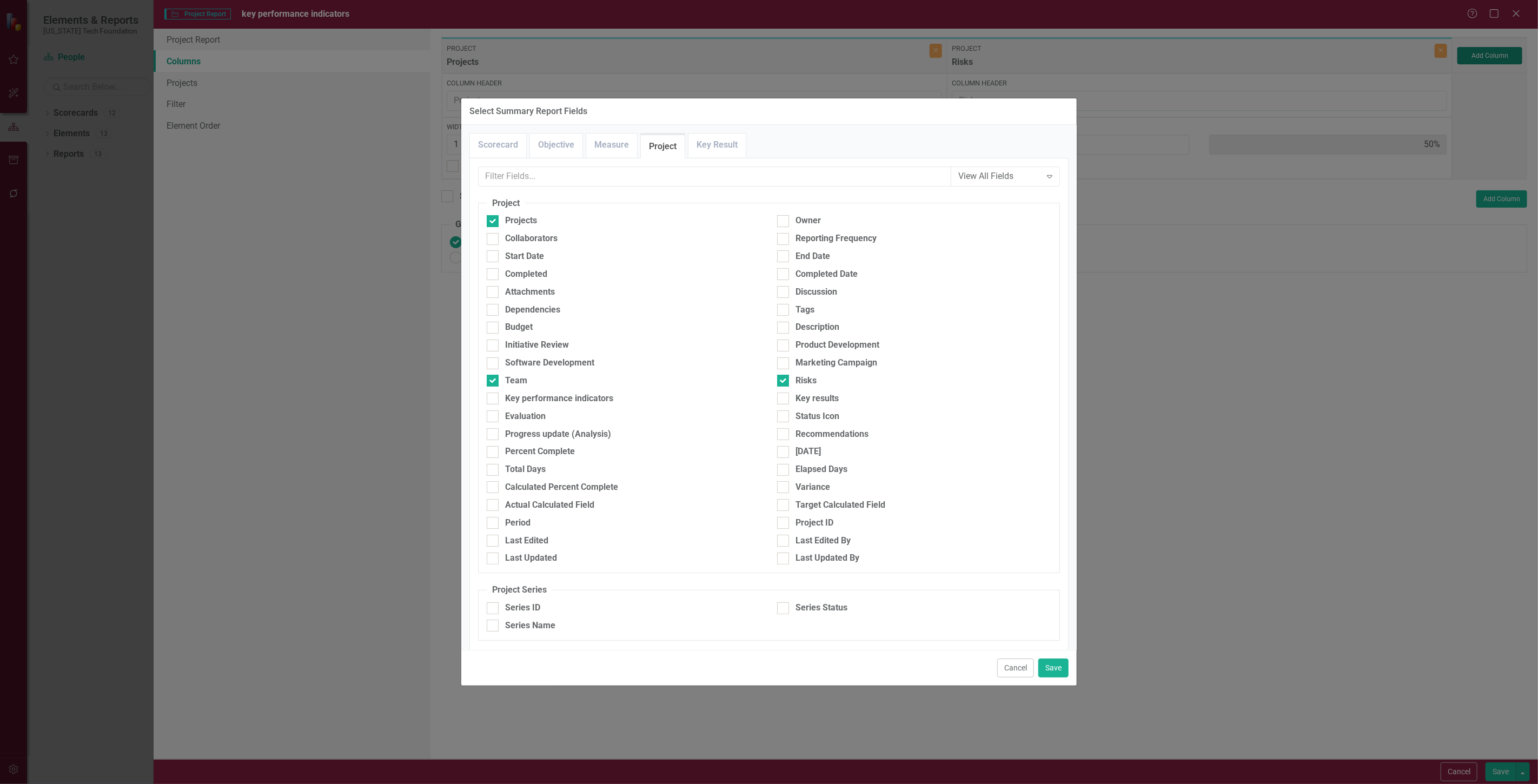
type input "33%"
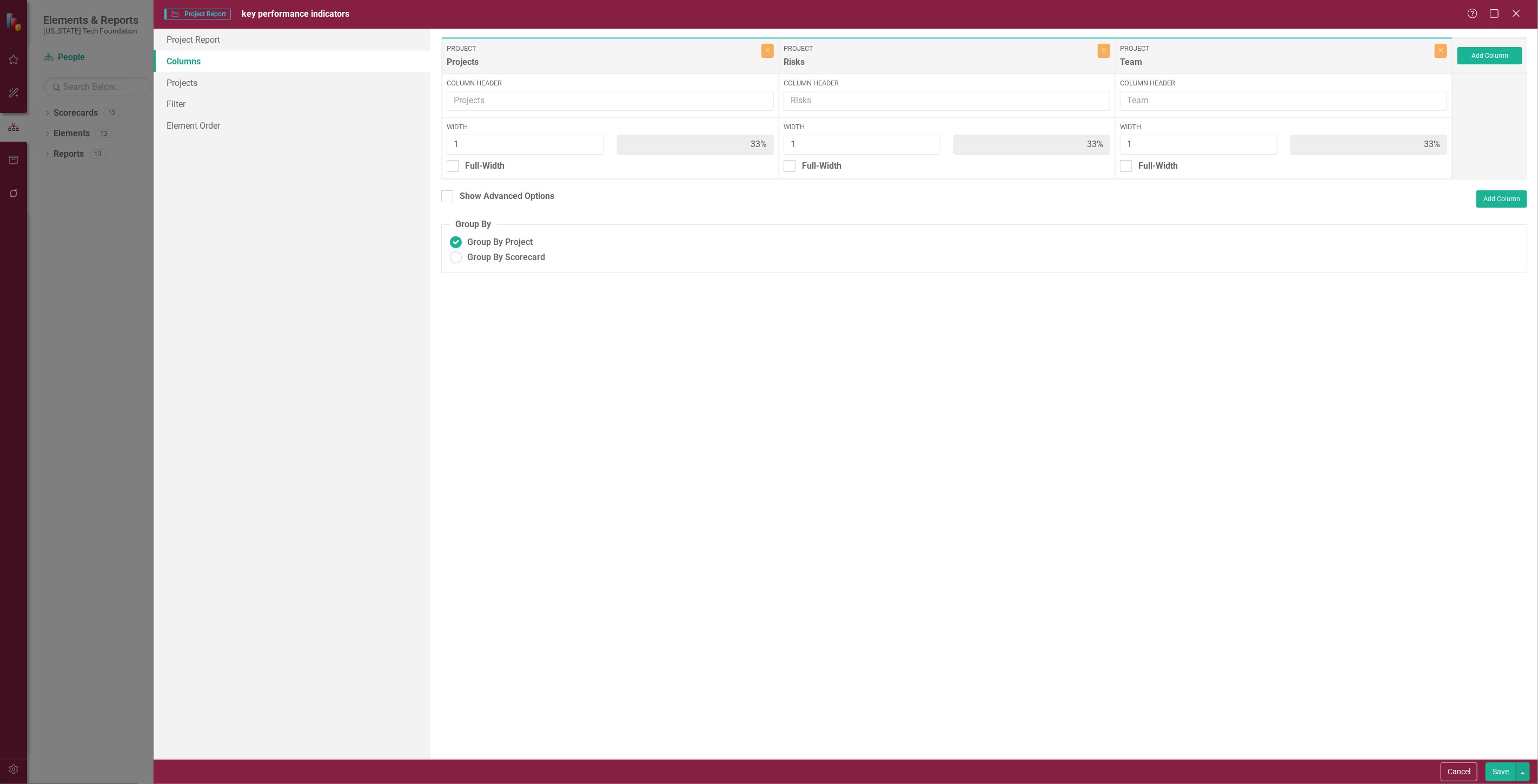
click at [1496, 773] on button "Save" at bounding box center [1500, 772] width 30 height 19
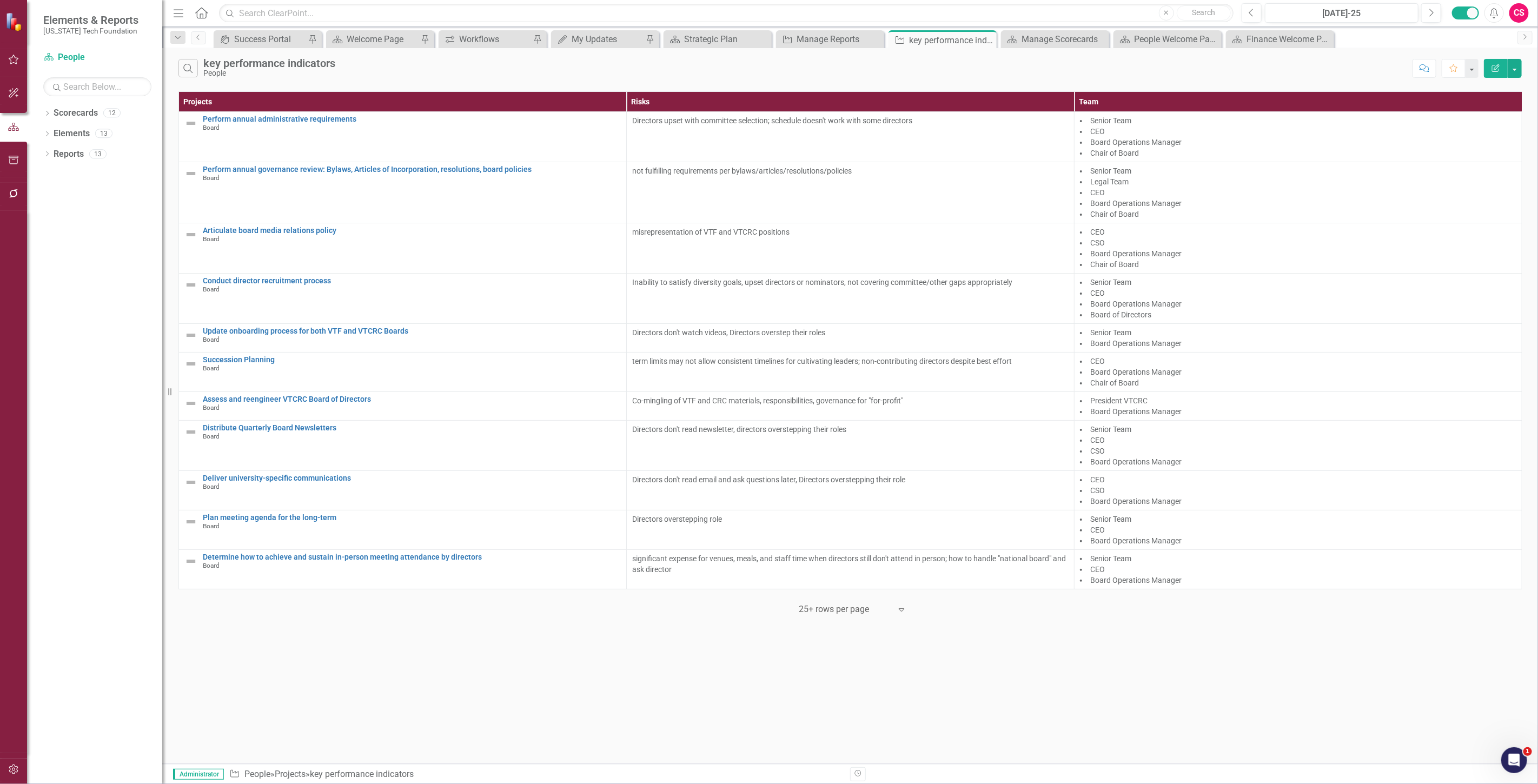
click at [1494, 71] on icon "button" at bounding box center [1496, 68] width 8 height 8
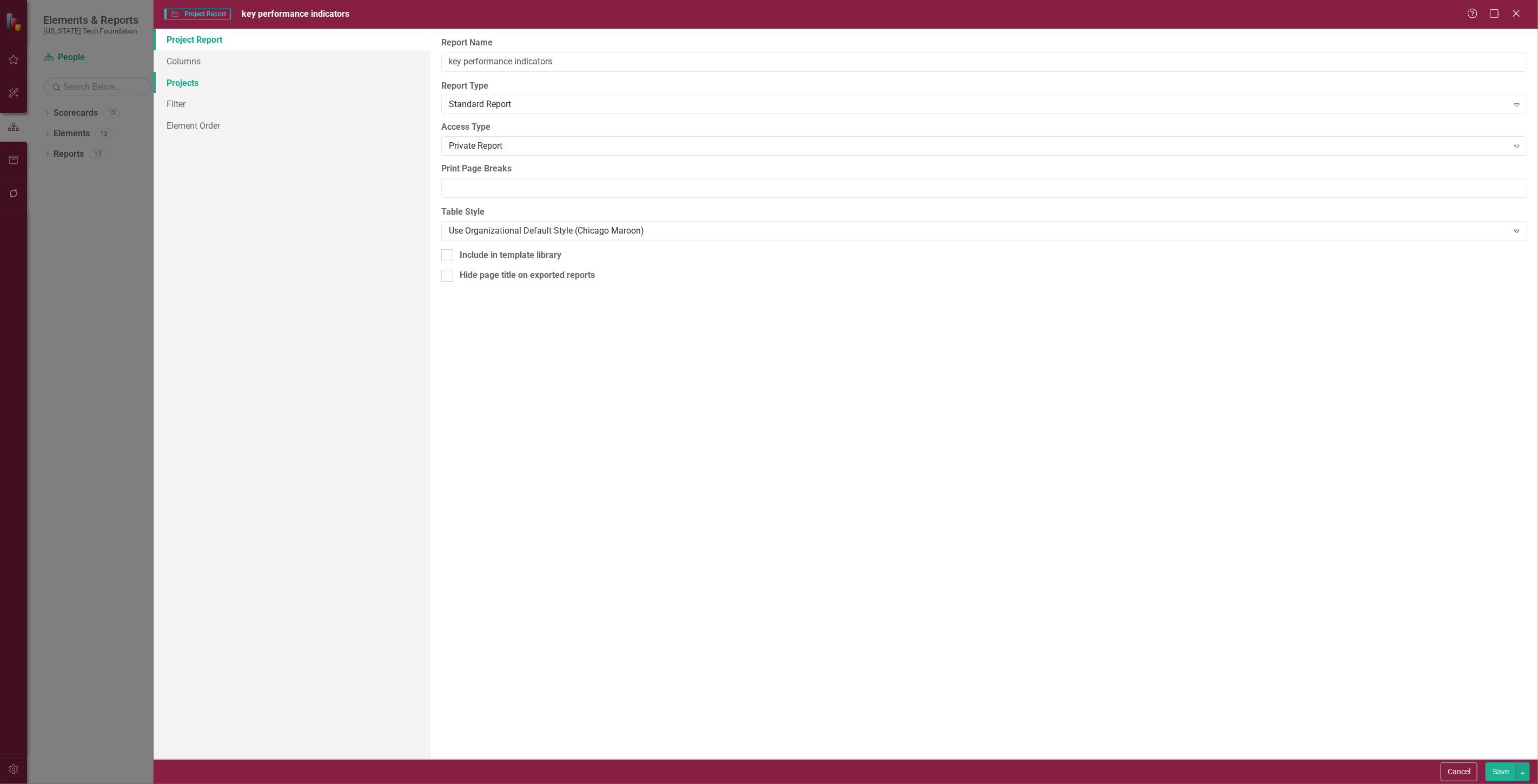
click at [185, 88] on link "Projects" at bounding box center [292, 83] width 277 height 22
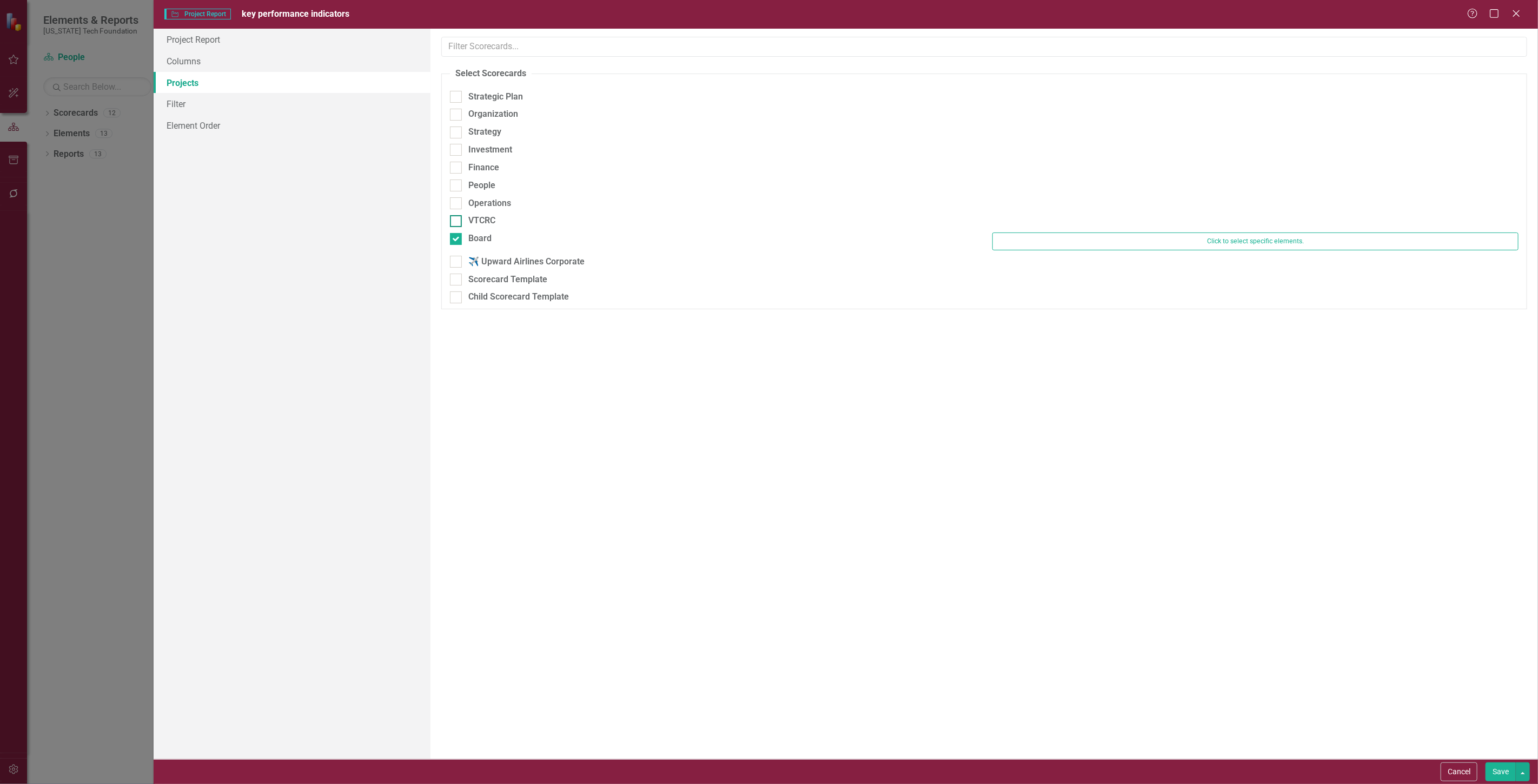
click at [482, 223] on div "VTCRC" at bounding box center [482, 220] width 27 height 12
click at [457, 222] on input "VTCRC" at bounding box center [453, 218] width 7 height 7
click at [468, 218] on div "VTCRC" at bounding box center [482, 220] width 27 height 12
click at [457, 218] on input "VTCRC" at bounding box center [453, 218] width 7 height 7
checkbox input "false"
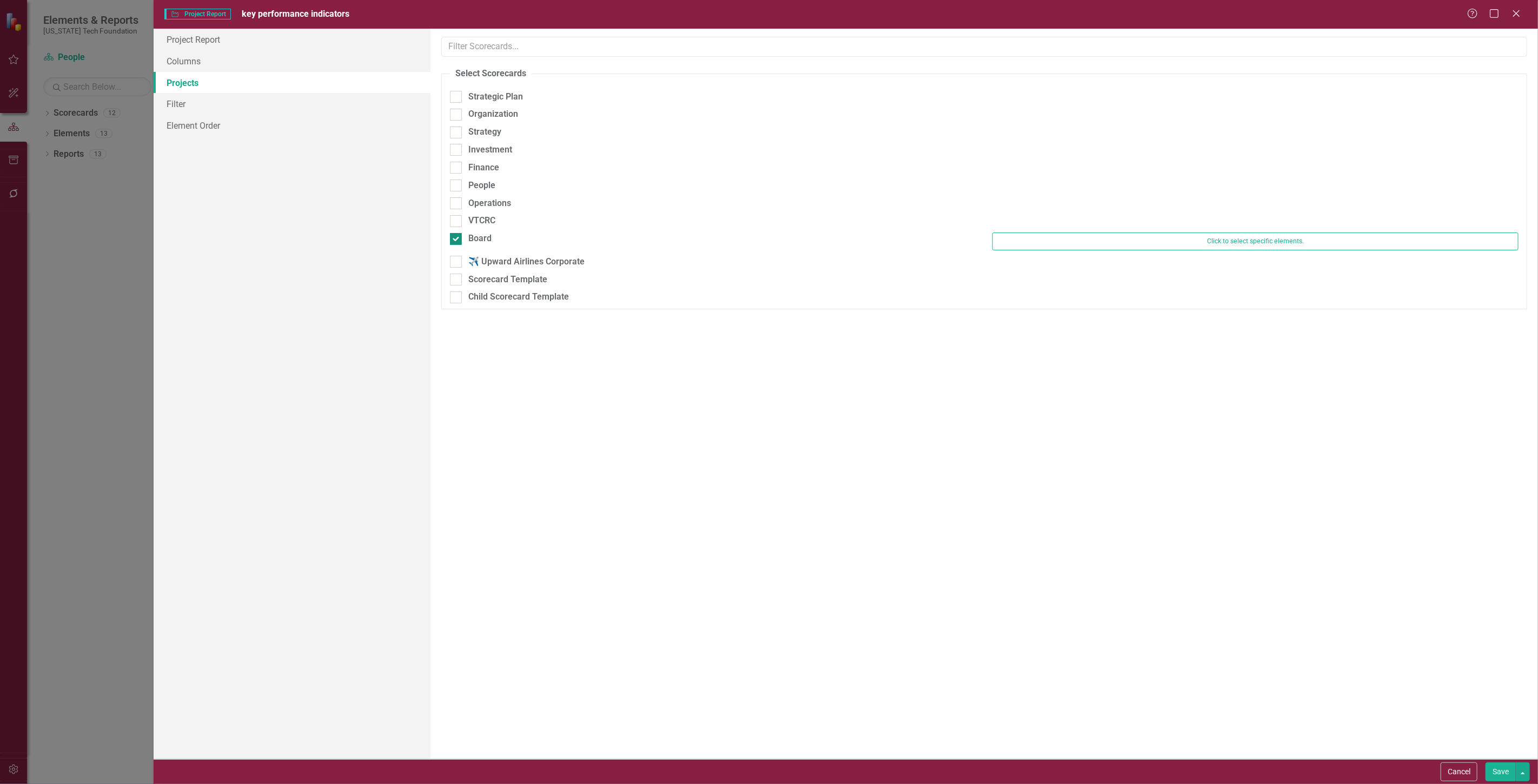
click at [469, 233] on div "Board" at bounding box center [480, 238] width 23 height 12
click at [457, 233] on input "Board" at bounding box center [453, 236] width 7 height 7
checkbox input "false"
click at [479, 218] on div "Operations" at bounding box center [489, 215] width 43 height 12
click at [457, 217] on input "Operations" at bounding box center [453, 213] width 7 height 7
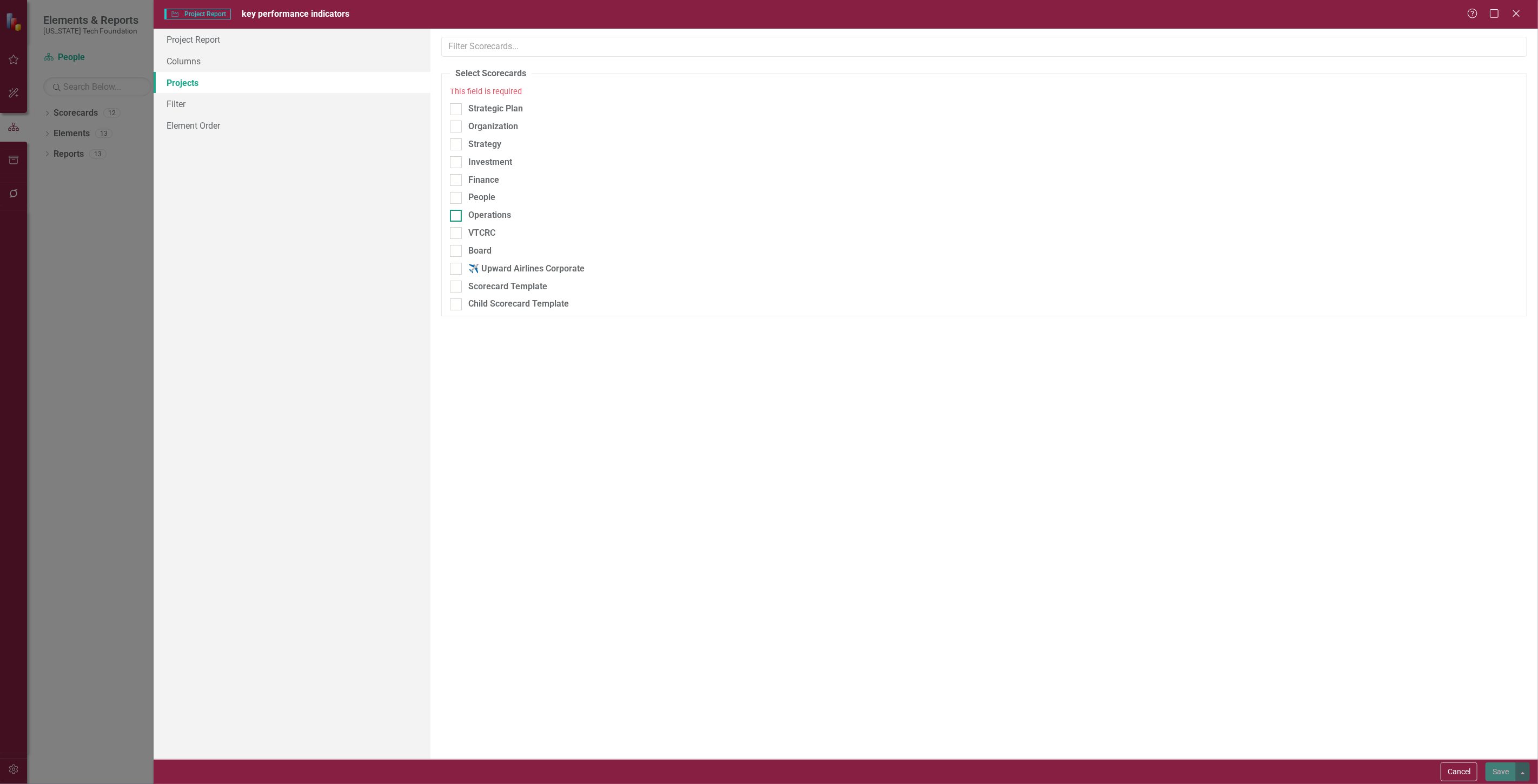
checkbox input "true"
click at [1498, 769] on button "Save" at bounding box center [1500, 772] width 30 height 19
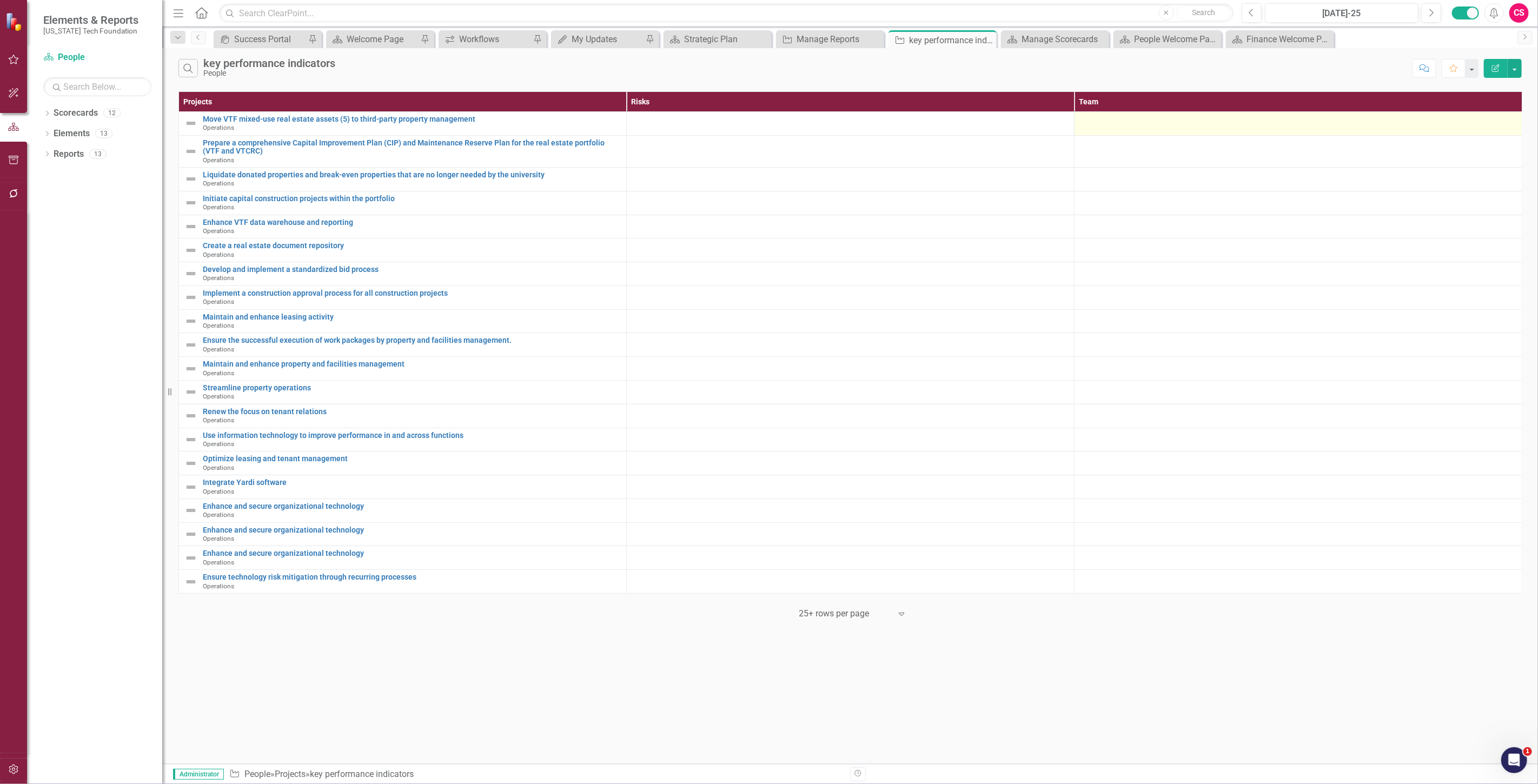
click at [1170, 123] on div at bounding box center [1298, 122] width 437 height 13
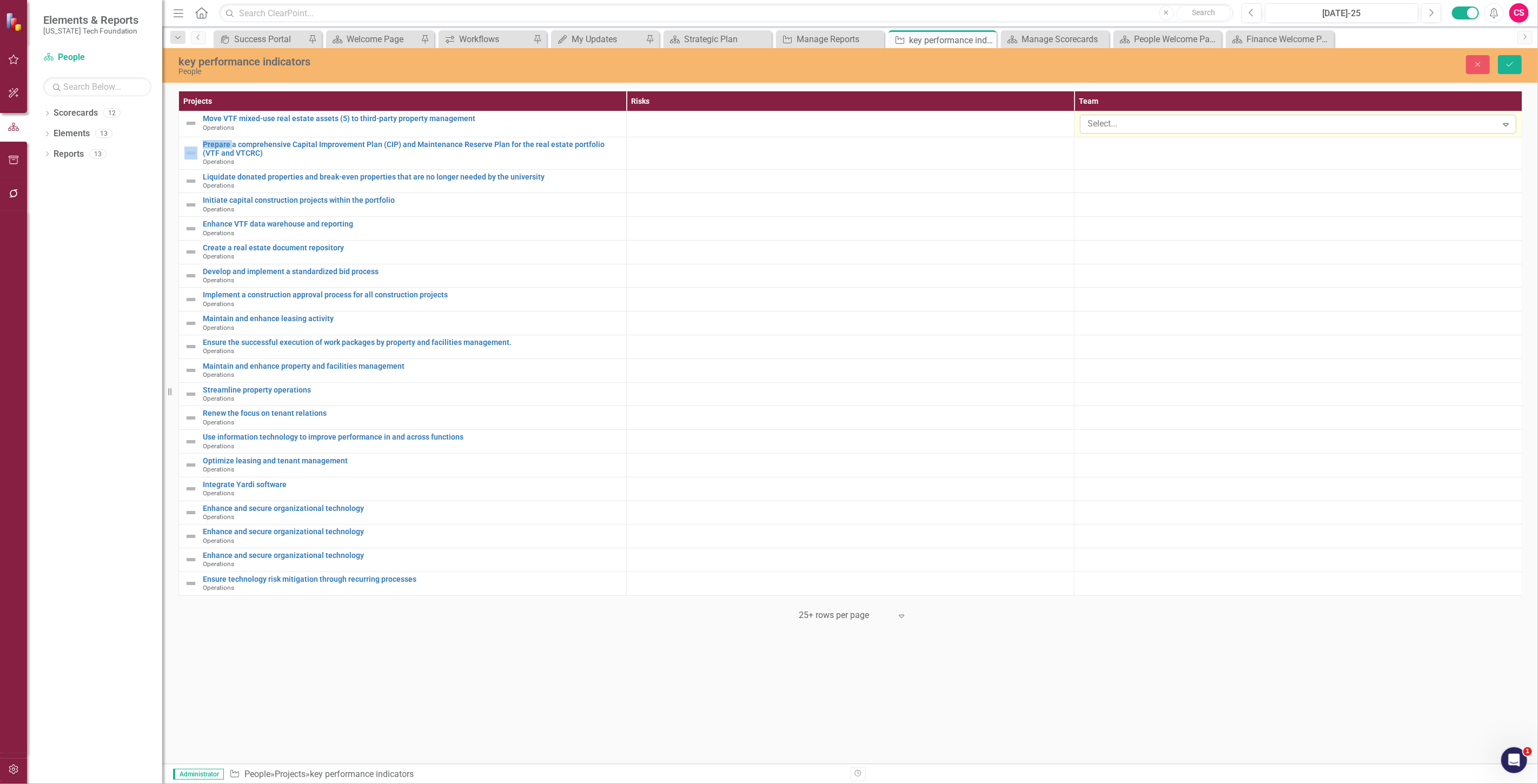
click at [1139, 127] on div at bounding box center [1290, 124] width 414 height 15
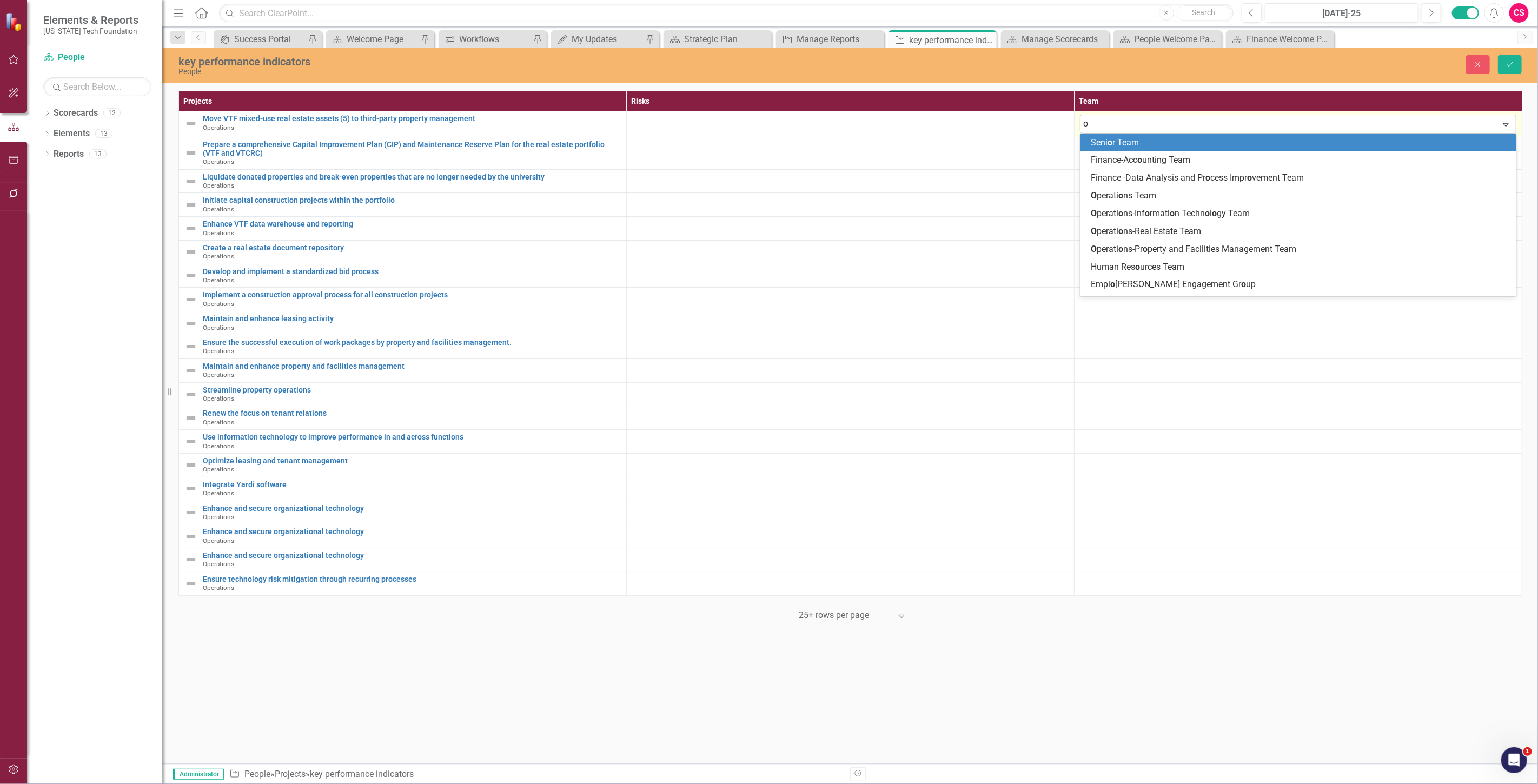
type input "op"
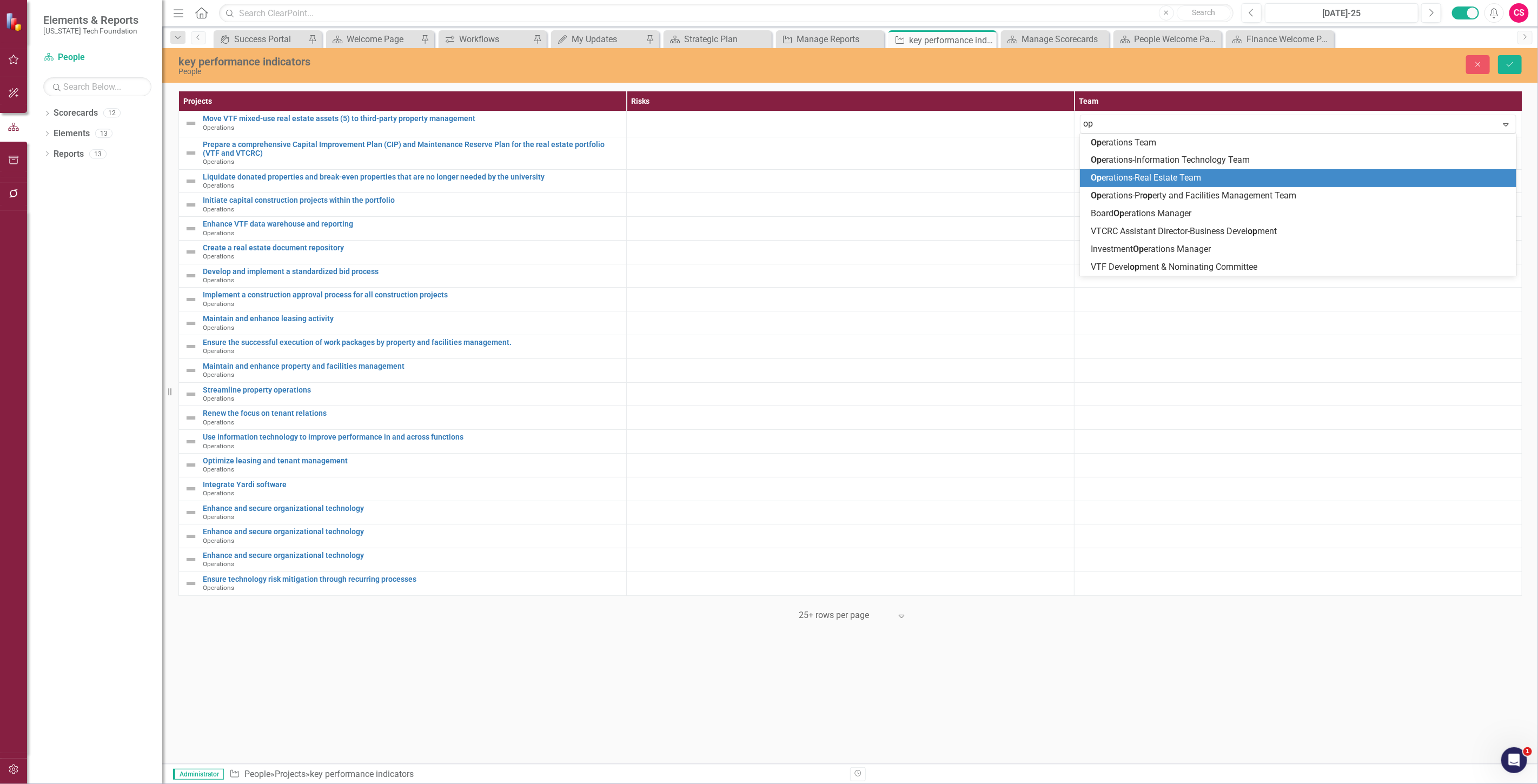
click at [1122, 184] on div "Op erations-Real Estate Team" at bounding box center [1300, 178] width 419 height 12
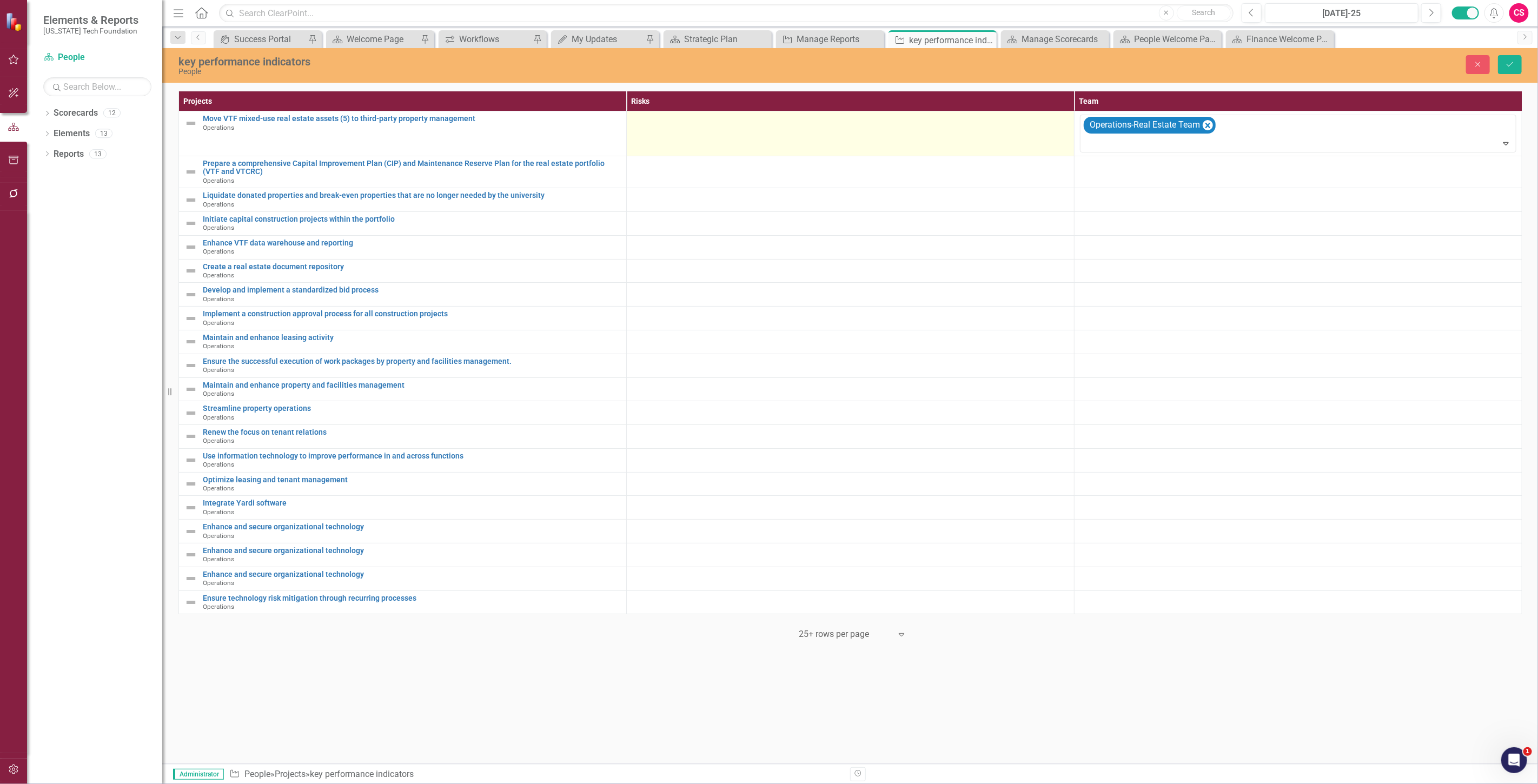
click at [775, 125] on div at bounding box center [850, 121] width 437 height 13
click at [657, 131] on input "text" at bounding box center [850, 124] width 437 height 20
paste input "Coordination issues with other departments such as Finance and Accounting, resu…"
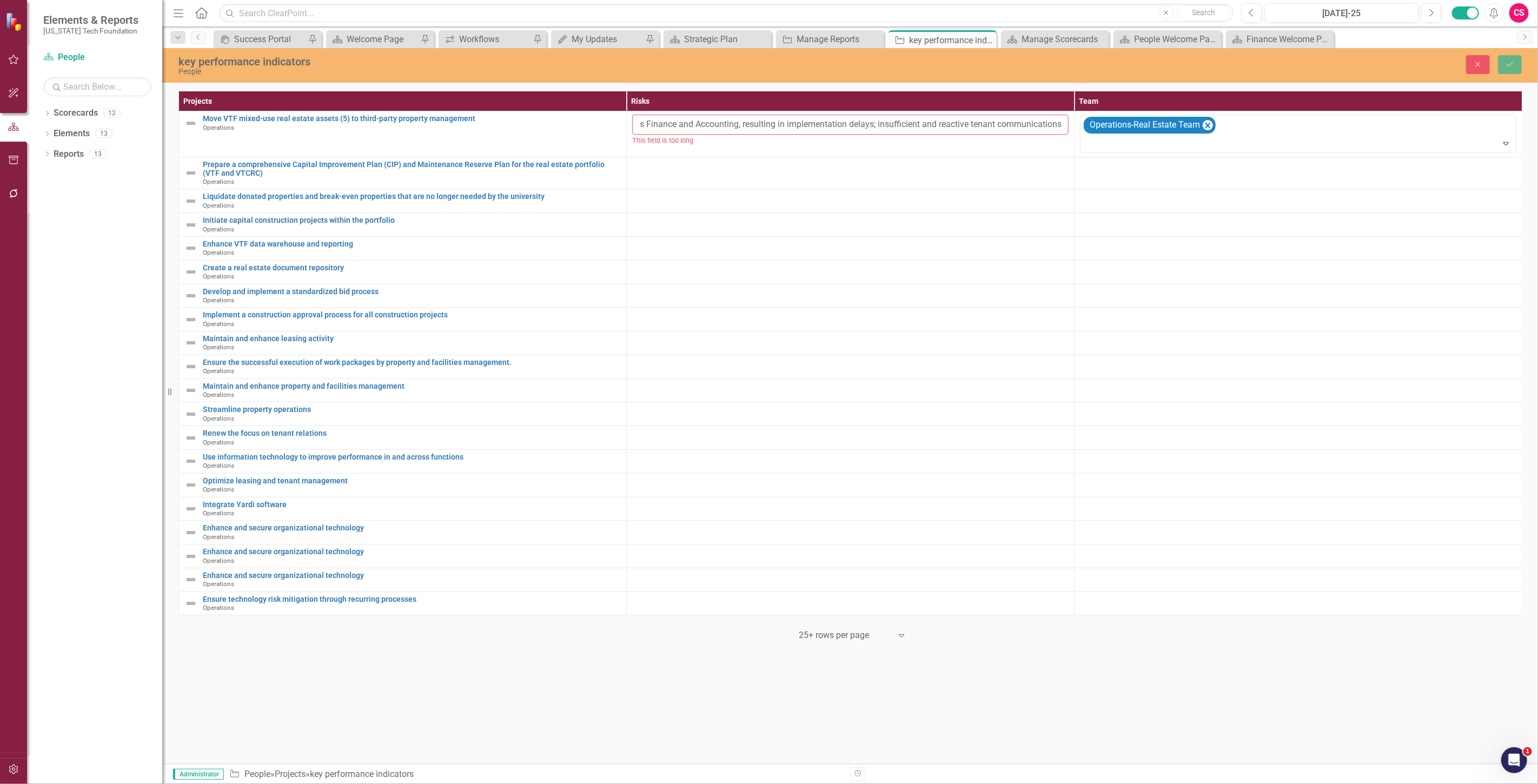
type input "Coordination issues with other departments such as Finance and Accounting, resu…"
click at [1115, 166] on div at bounding box center [1298, 167] width 437 height 13
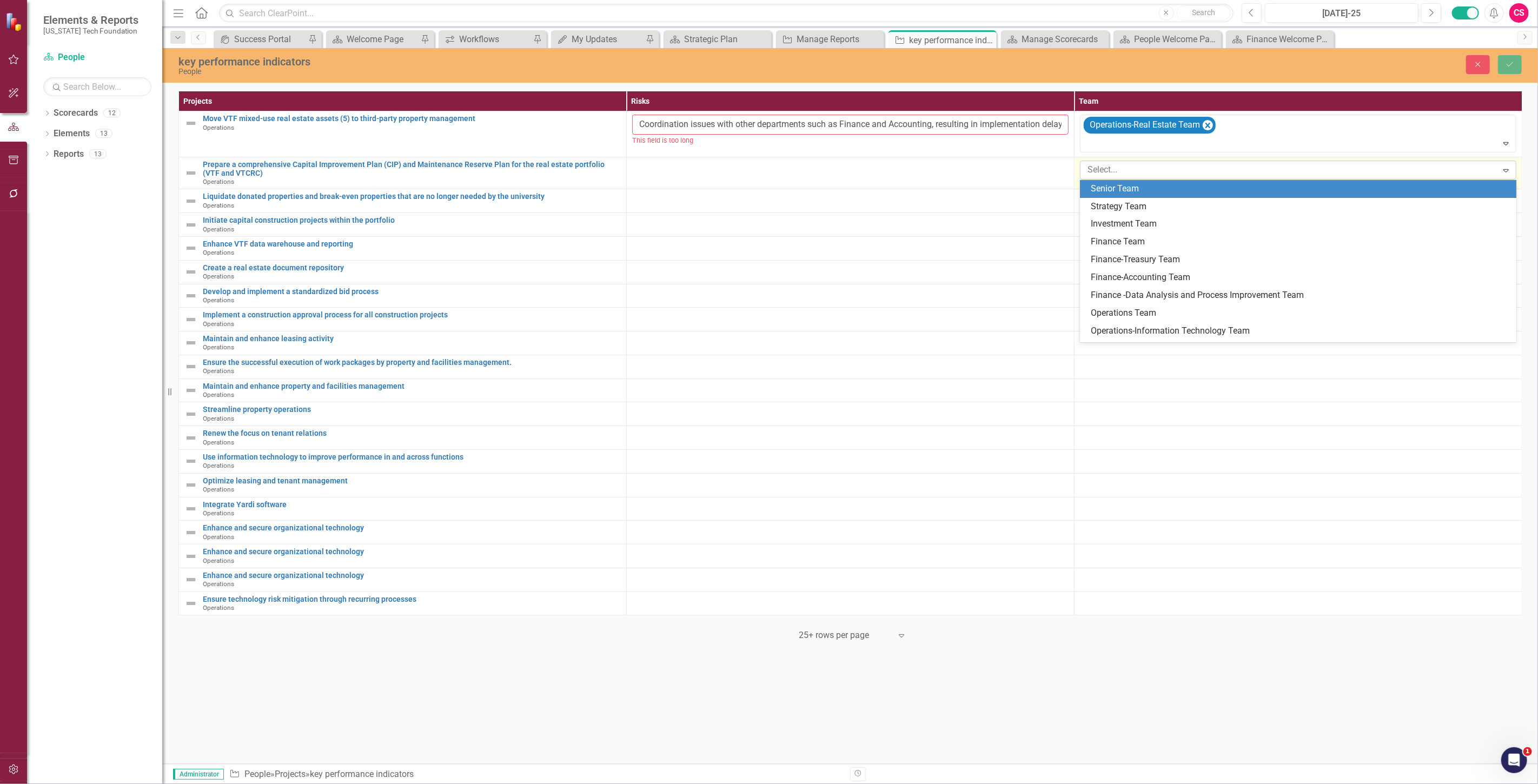
click at [1115, 172] on div at bounding box center [1290, 170] width 414 height 15
type input "op"
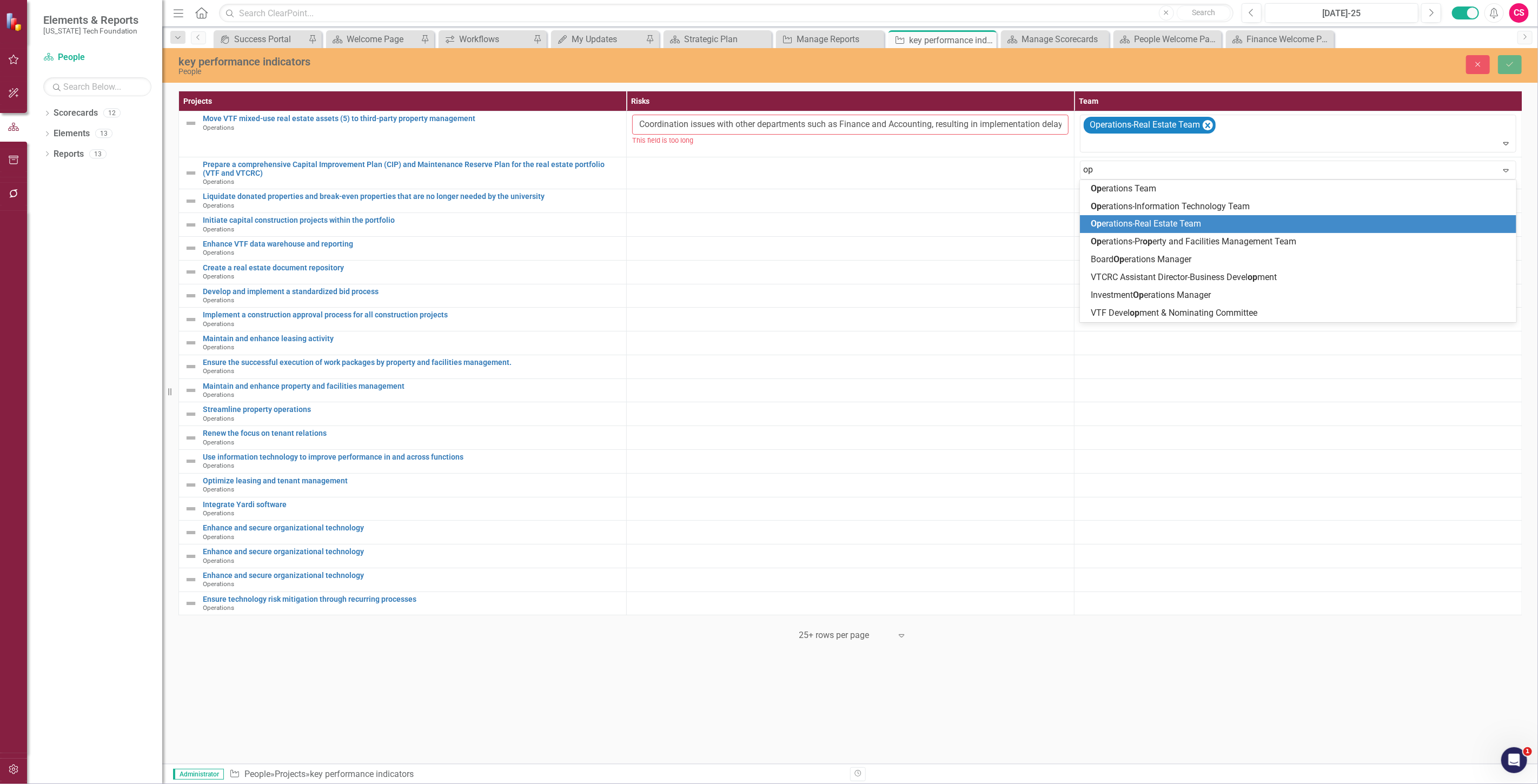
click at [1126, 224] on span "Op erations-Real Estate Team" at bounding box center [1145, 223] width 110 height 10
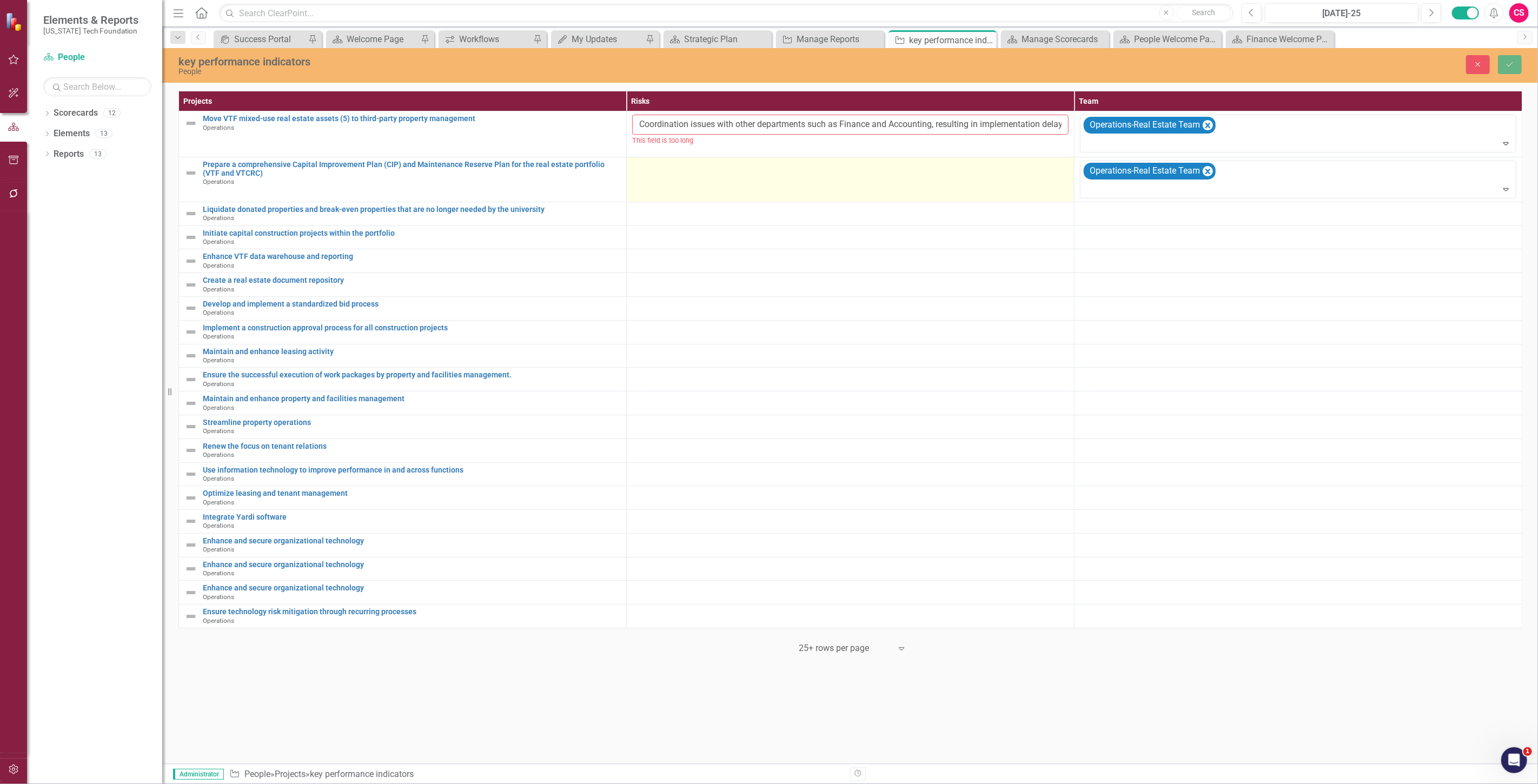
click at [779, 175] on td at bounding box center [850, 180] width 448 height 45
click at [706, 182] on td at bounding box center [850, 180] width 448 height 45
click at [683, 168] on input "text" at bounding box center [850, 170] width 437 height 20
paste input "Timeline to engage third party inspectors to get complete physical property ins…"
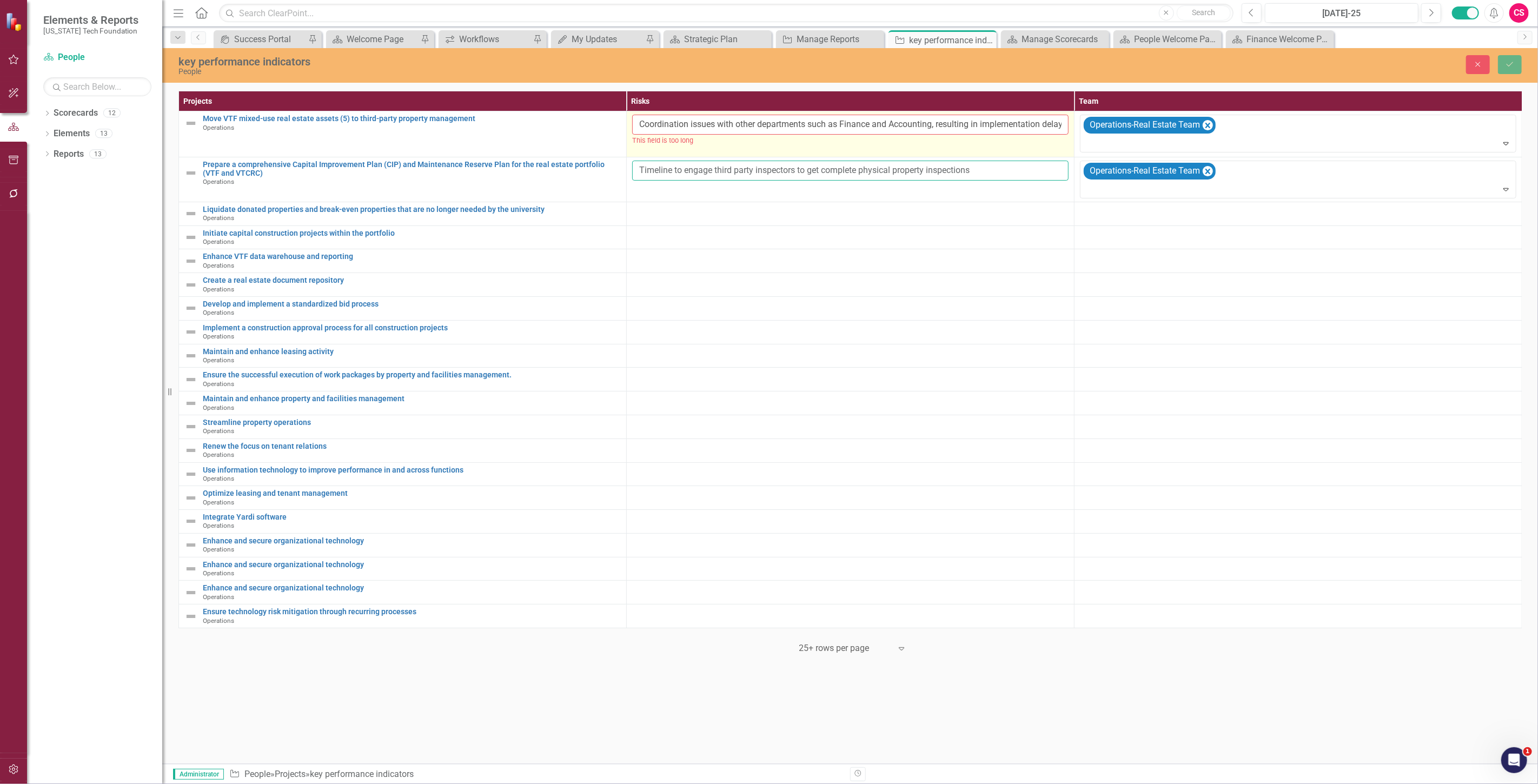
type input "Timeline to engage third party inspectors to get complete physical property ins…"
click at [1064, 125] on input "Coordination issues with other departments such as Finance and Accounting, resu…" at bounding box center [850, 124] width 437 height 20
click at [1052, 125] on input "Coordination issues with other departments such as Finance and Accounting, resu…" at bounding box center [850, 124] width 437 height 20
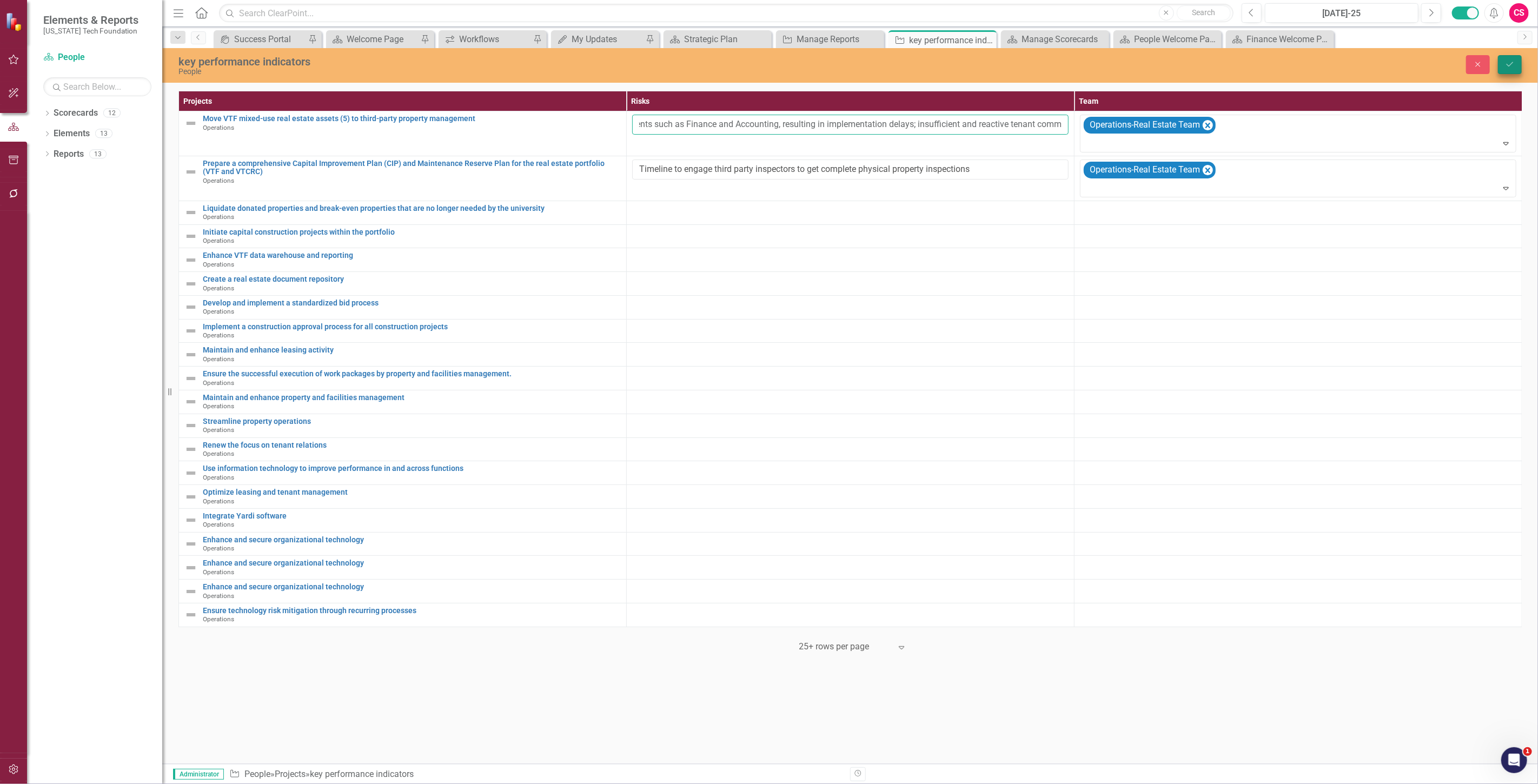
type input "Coordination issues with other departments such as Finance and Accounting, resu…"
click at [1511, 61] on icon "Save" at bounding box center [1509, 65] width 10 height 8
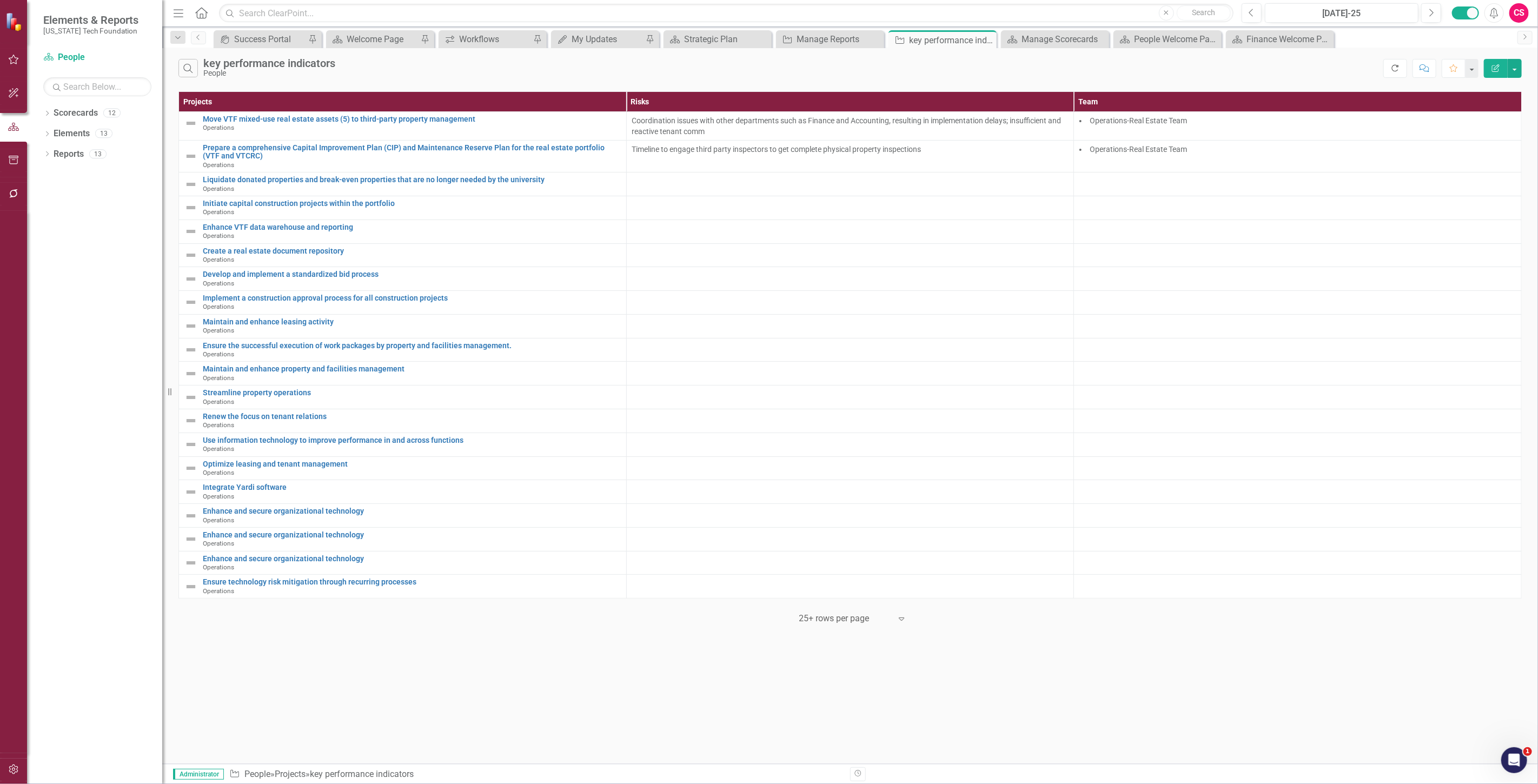
click at [1393, 62] on button "Refresh" at bounding box center [1395, 68] width 24 height 19
click at [1126, 196] on td at bounding box center [1297, 207] width 448 height 24
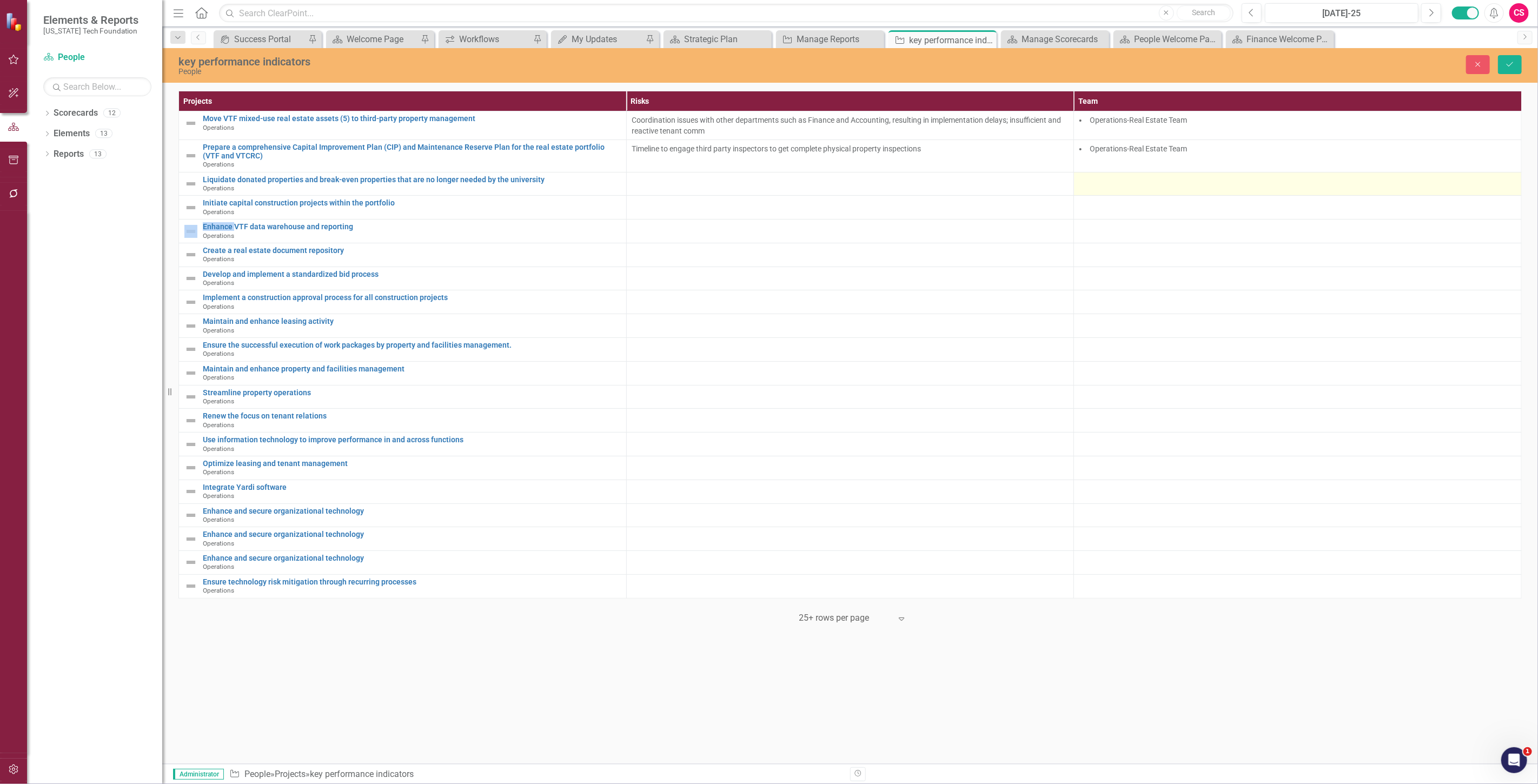
click at [1101, 182] on div at bounding box center [1298, 182] width 437 height 13
click at [1101, 182] on div at bounding box center [1290, 185] width 414 height 15
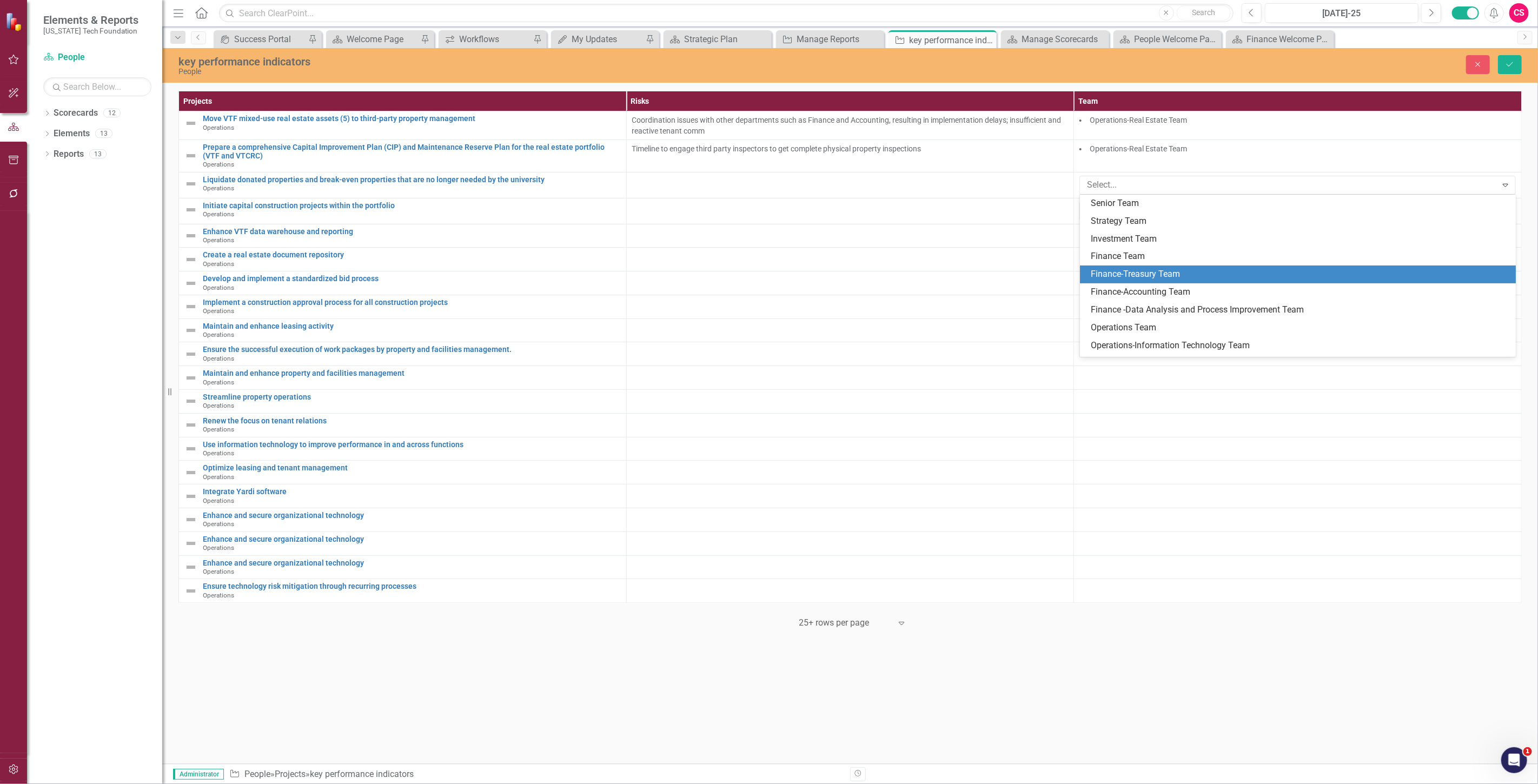
scroll to position [120, 0]
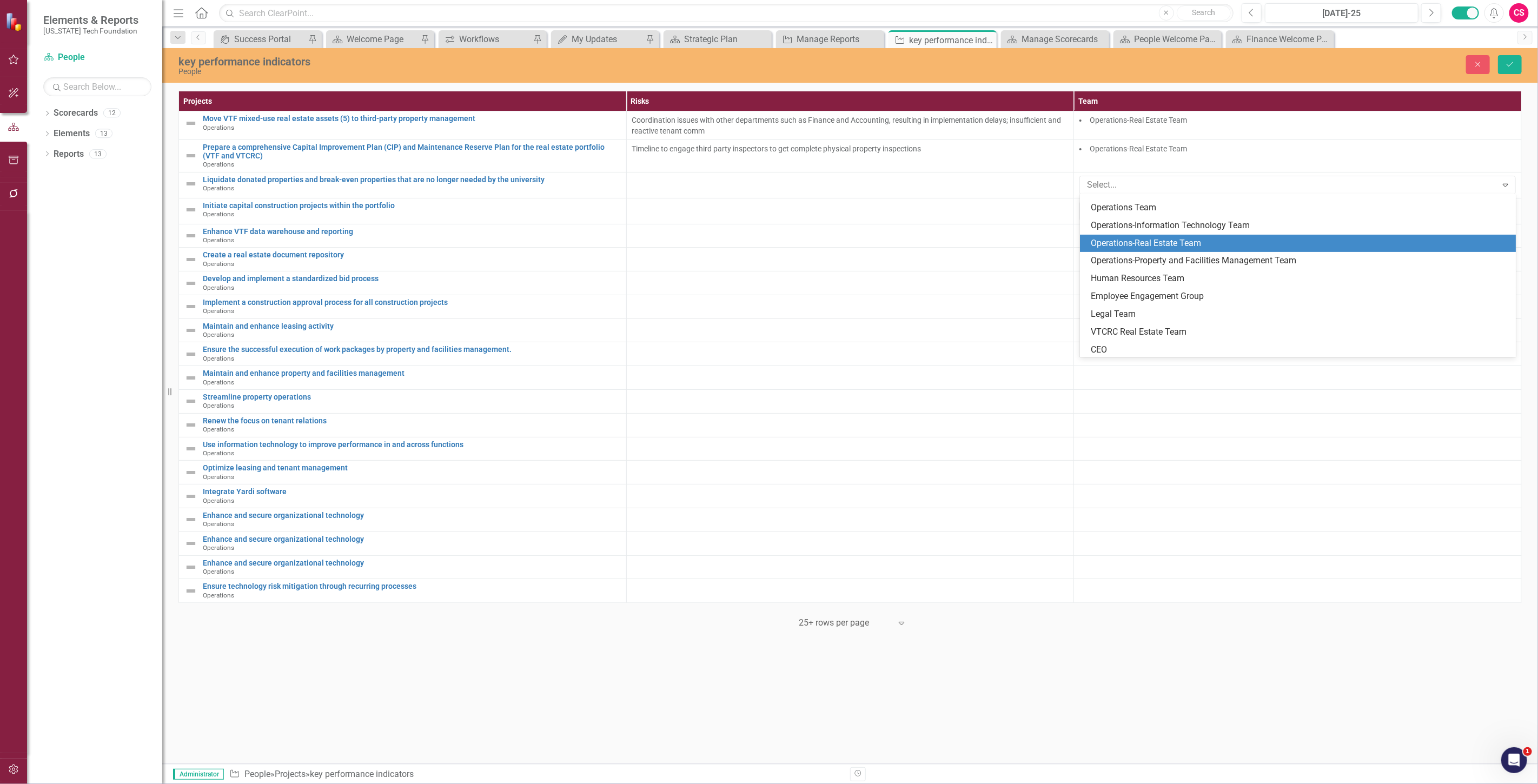
click at [1124, 244] on div "Operations-Real Estate Team" at bounding box center [1300, 243] width 419 height 12
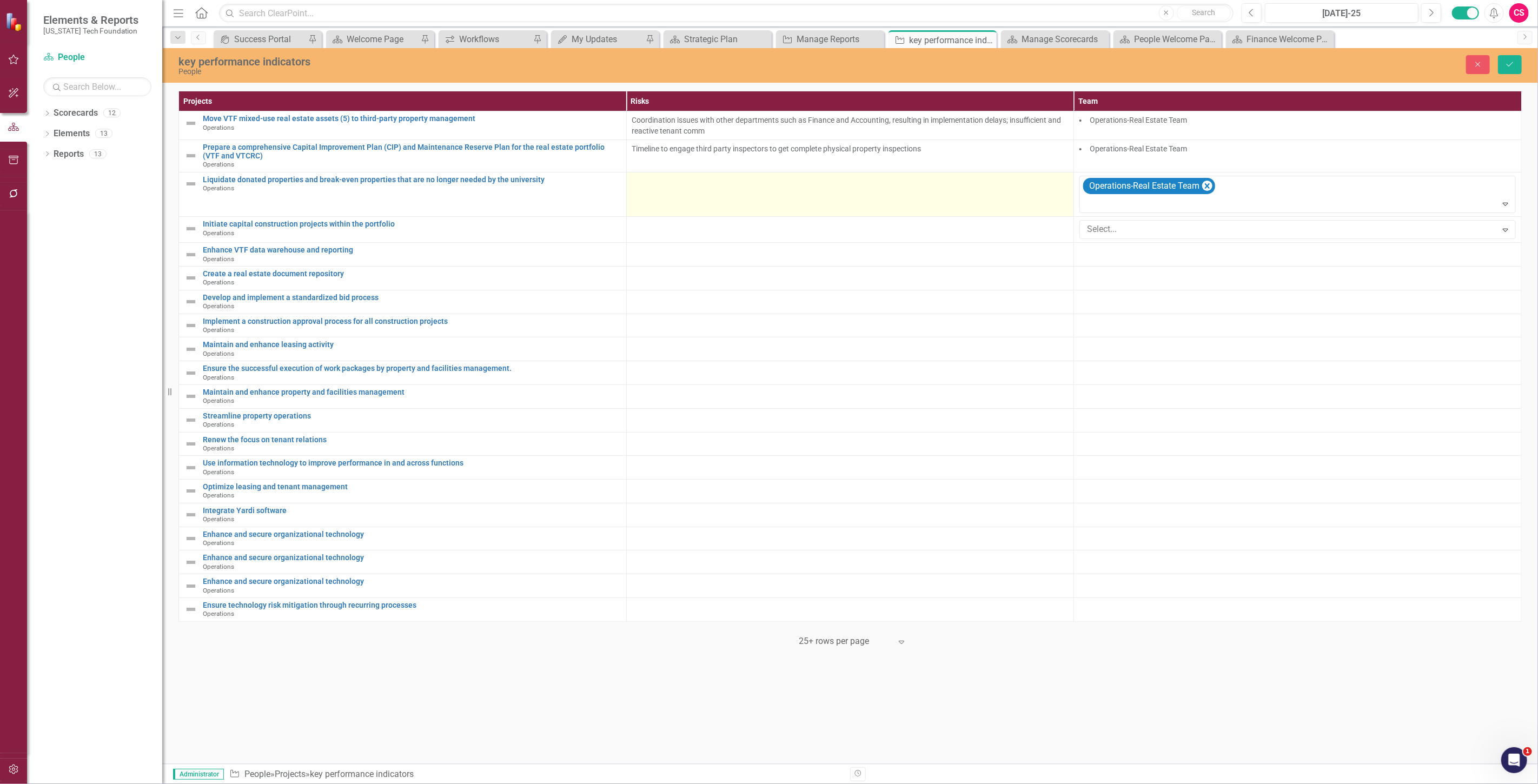
click at [884, 188] on div at bounding box center [850, 182] width 437 height 13
click at [644, 182] on input "text" at bounding box center [850, 185] width 437 height 20
click at [658, 182] on input "text" at bounding box center [850, 185] width 437 height 20
paste input "Market conditions including high interest rates; location and physical conditio…"
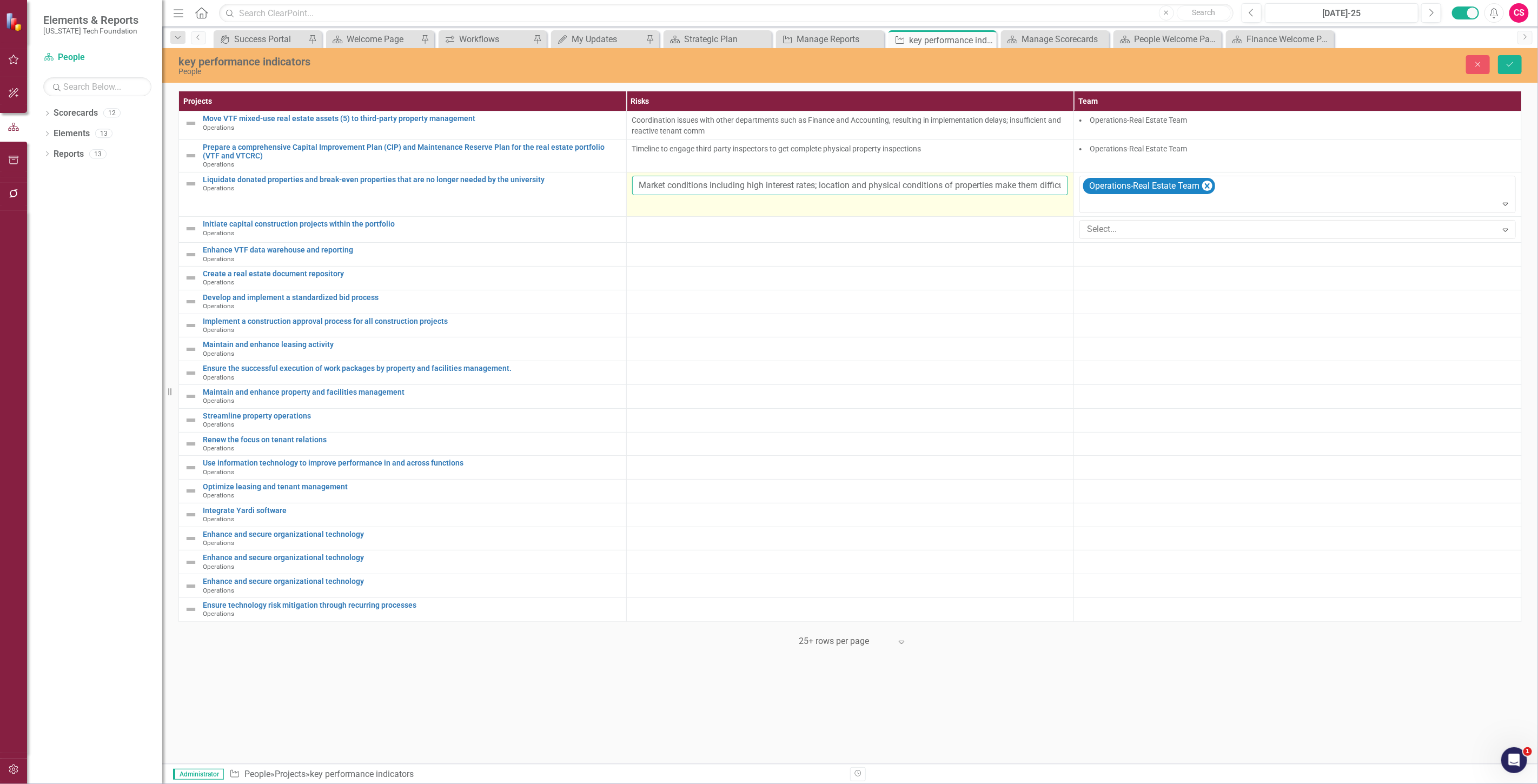
scroll to position [0, 36]
type input "Market conditions including high interest rates; location and physical conditio…"
click at [653, 221] on div at bounding box center [850, 227] width 437 height 13
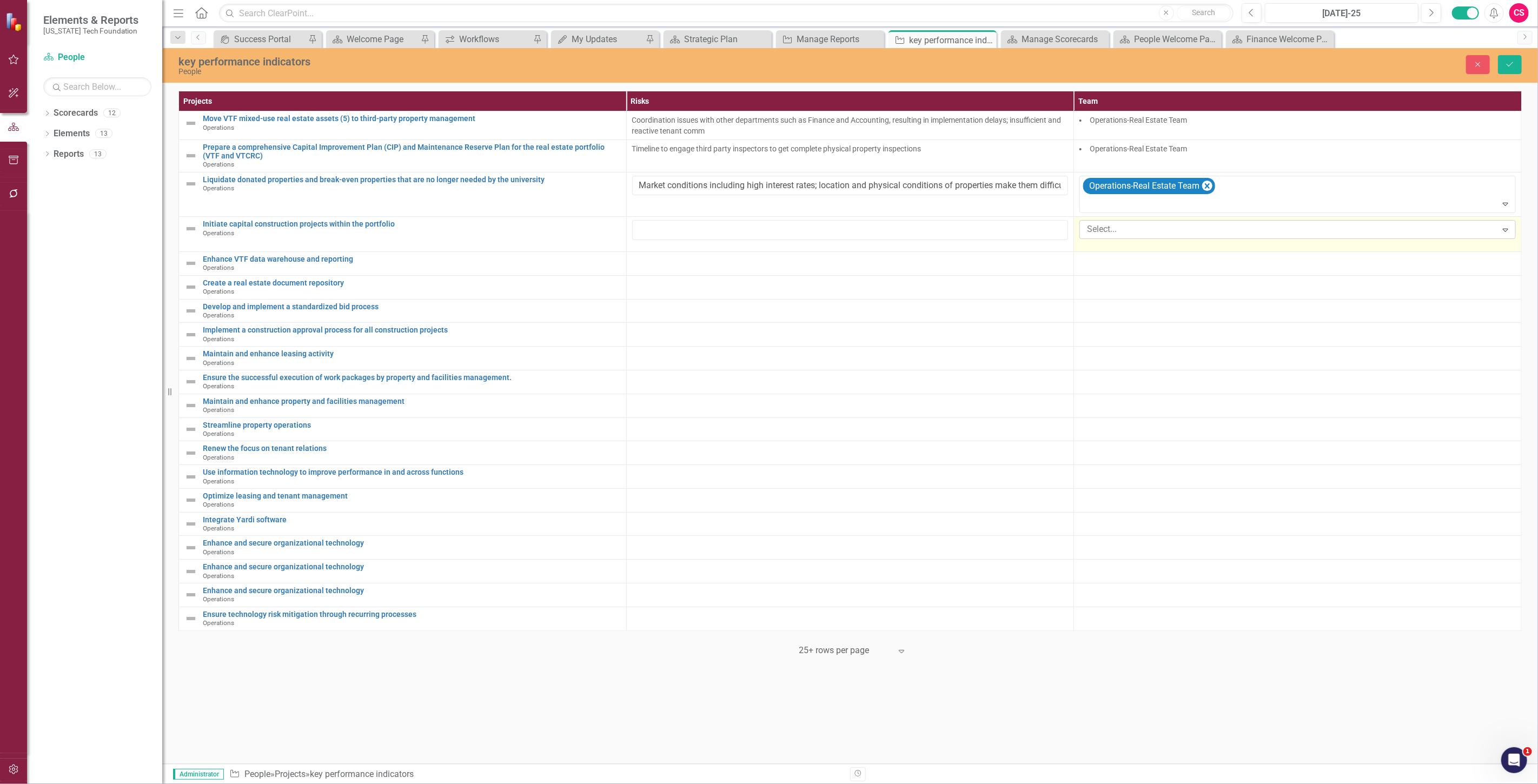
click at [1111, 232] on div at bounding box center [1290, 229] width 414 height 15
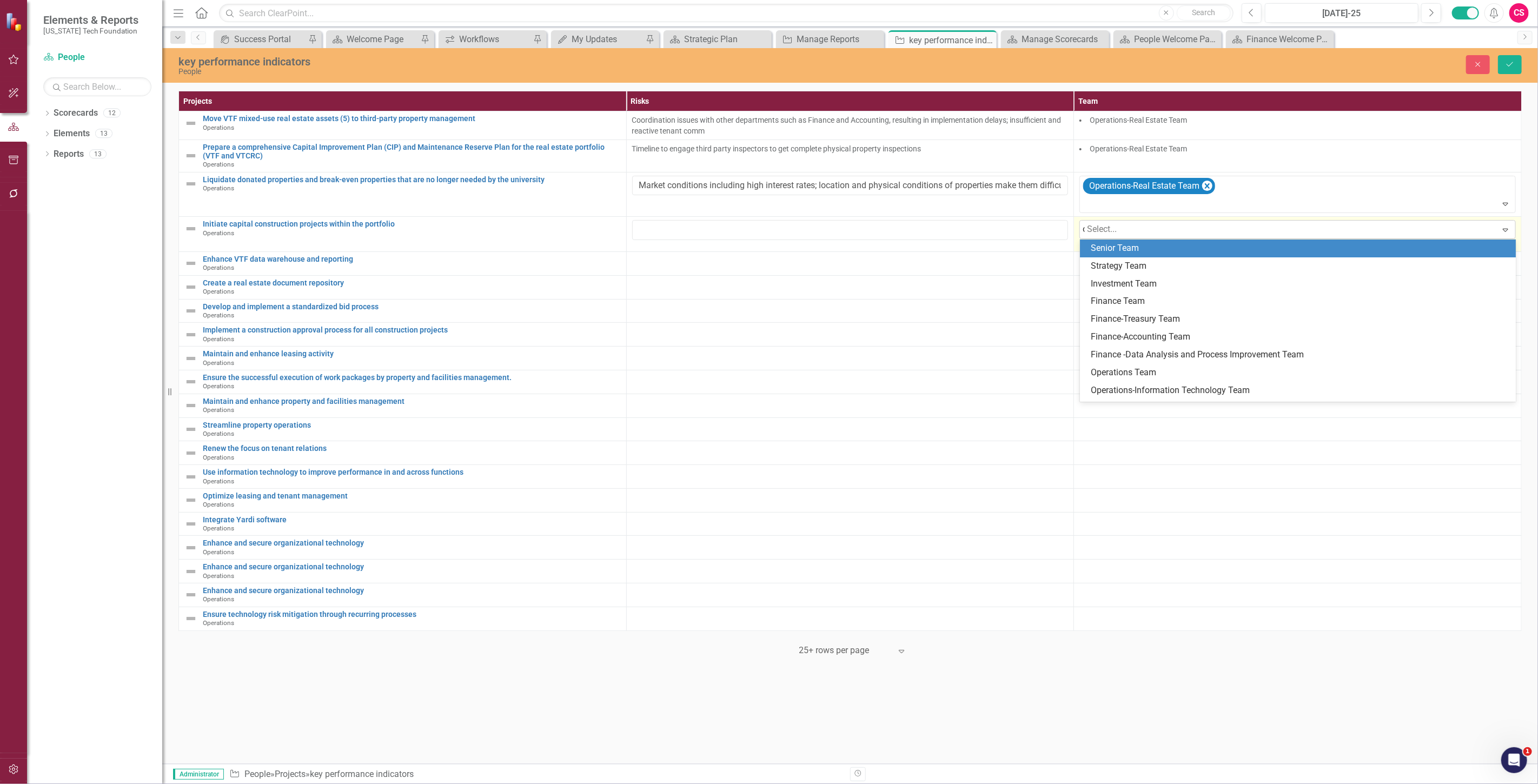
type input "op"
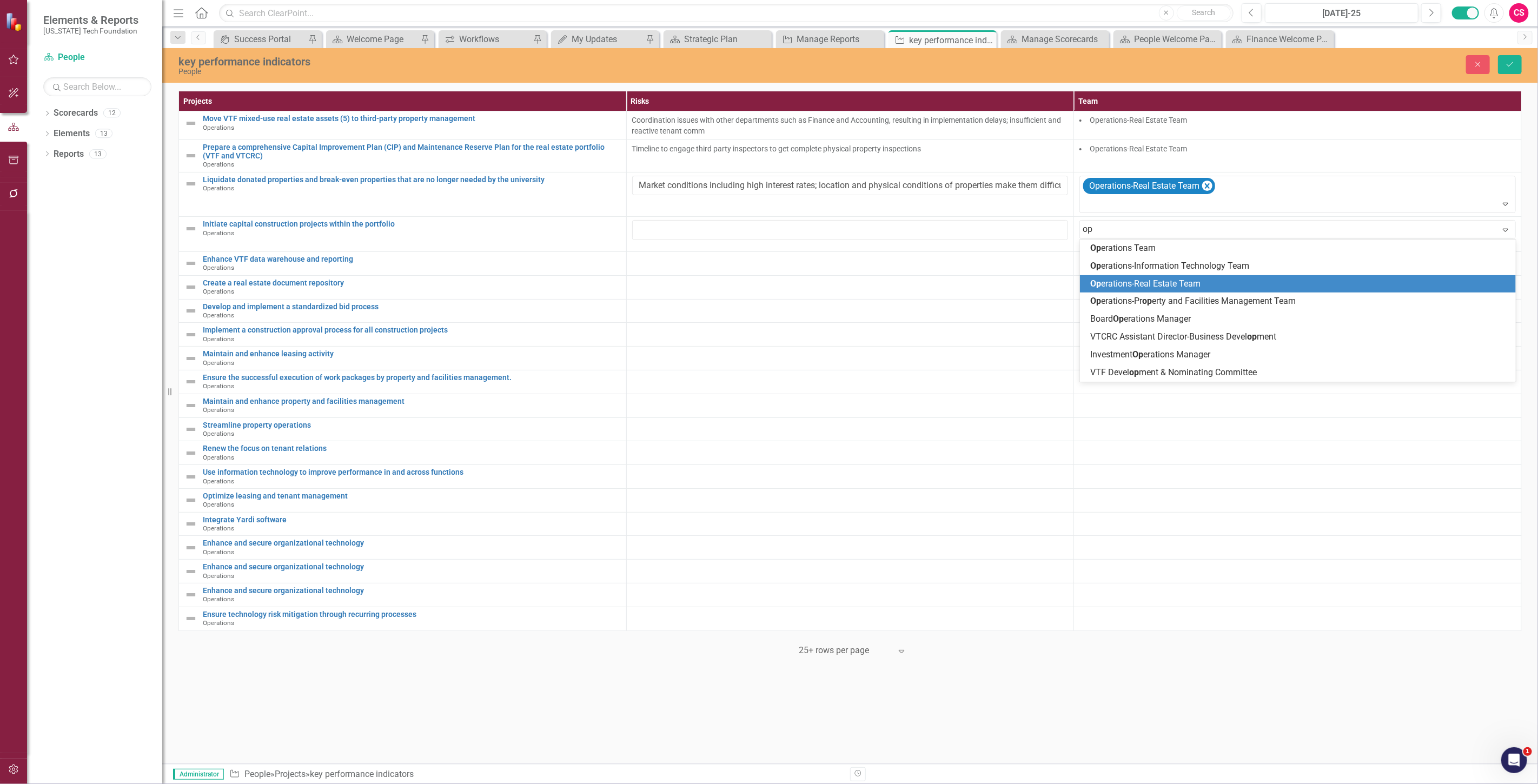
click at [1121, 280] on span "Op erations-Real Estate Team" at bounding box center [1145, 284] width 110 height 10
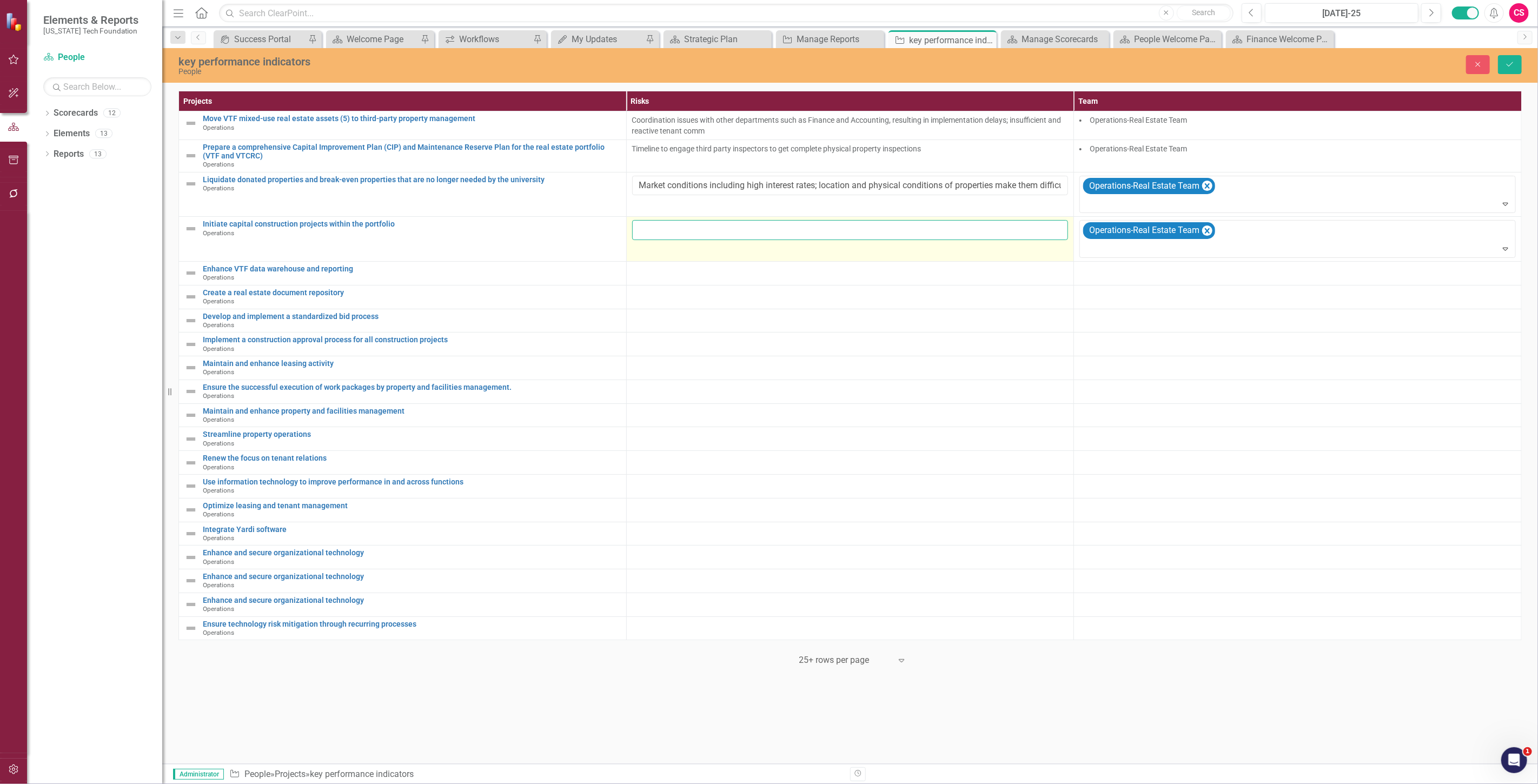
click at [662, 225] on input "text" at bounding box center [850, 230] width 437 height 20
paste input "Limited visibility into project financials; no comprehensive reporting by third…"
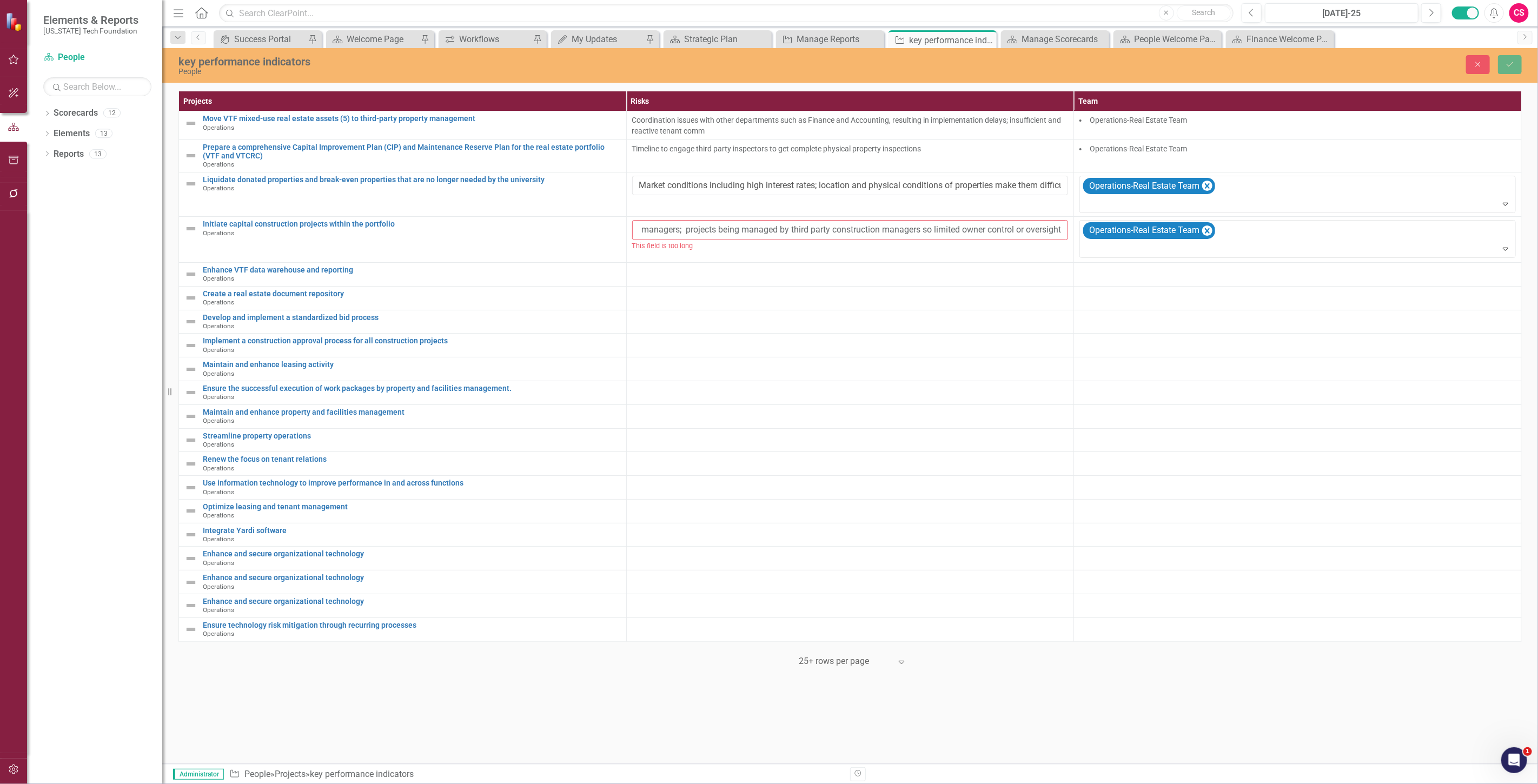
scroll to position [0, 365]
drag, startPoint x: 637, startPoint y: 230, endPoint x: 1526, endPoint y: 213, distance: 889.2
click at [1532, 218] on div "Projects Risks Team Move VTF mixed-use real estate assets (5) to third-party pr…" at bounding box center [850, 380] width 1375 height 582
type input "Limited visibility into project financials; no comprehensive reporting by third…"
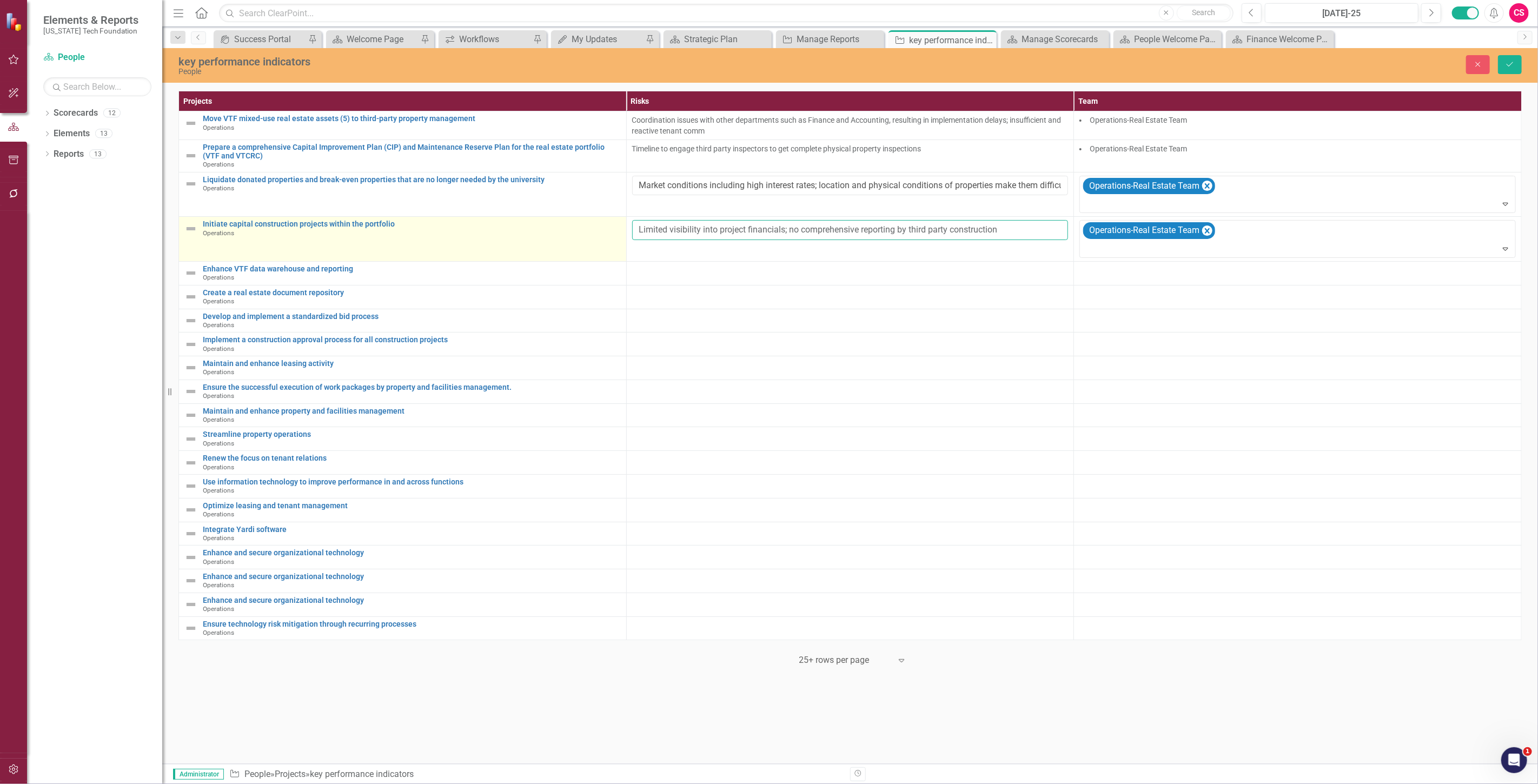
drag, startPoint x: 1021, startPoint y: 224, endPoint x: 318, endPoint y: 255, distance: 703.7
click at [318, 255] on tr "Initiate capital construction projects within the portfolio Operations Link Map…" at bounding box center [850, 239] width 1343 height 45
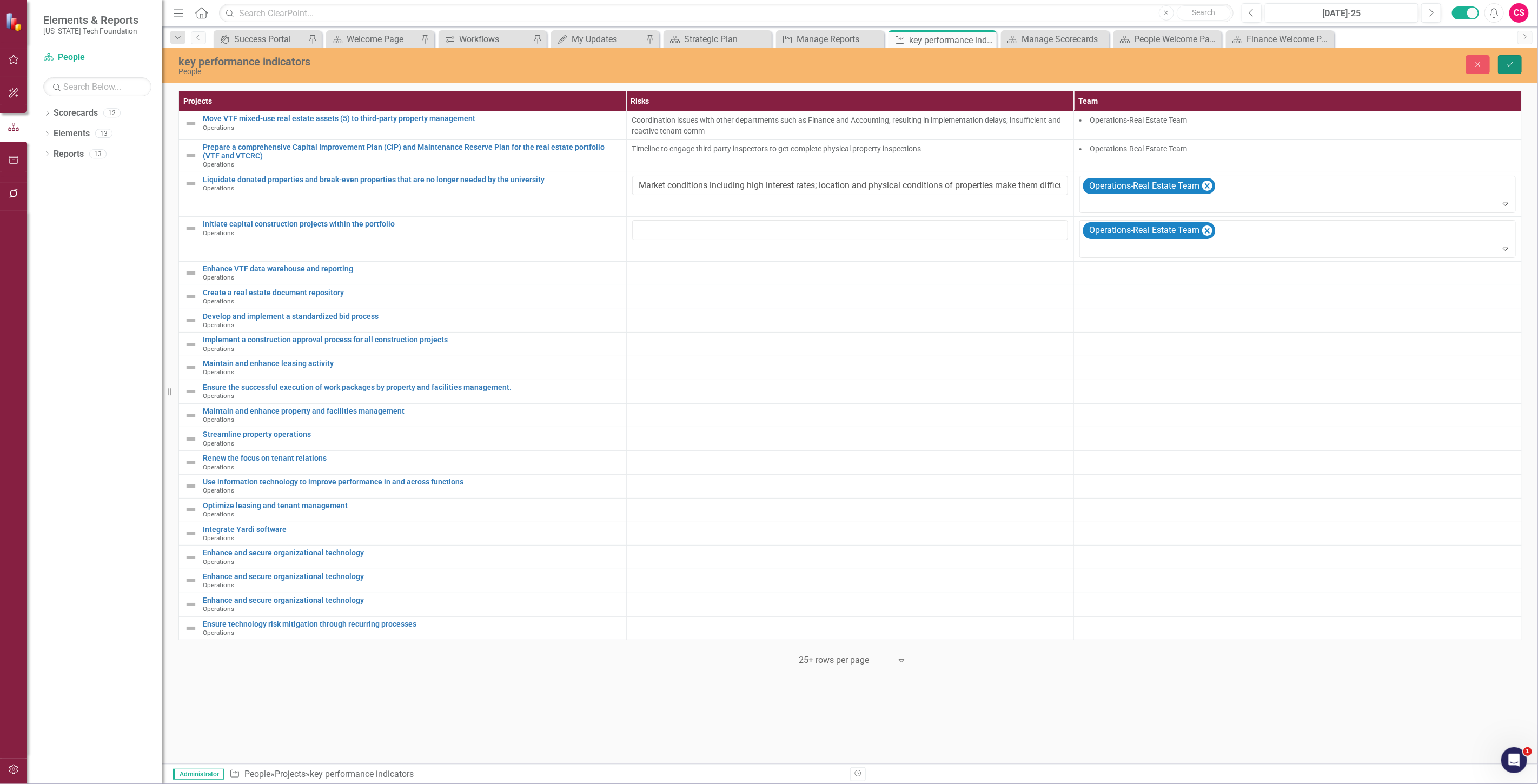
click at [1516, 65] on button "Save" at bounding box center [1509, 65] width 24 height 19
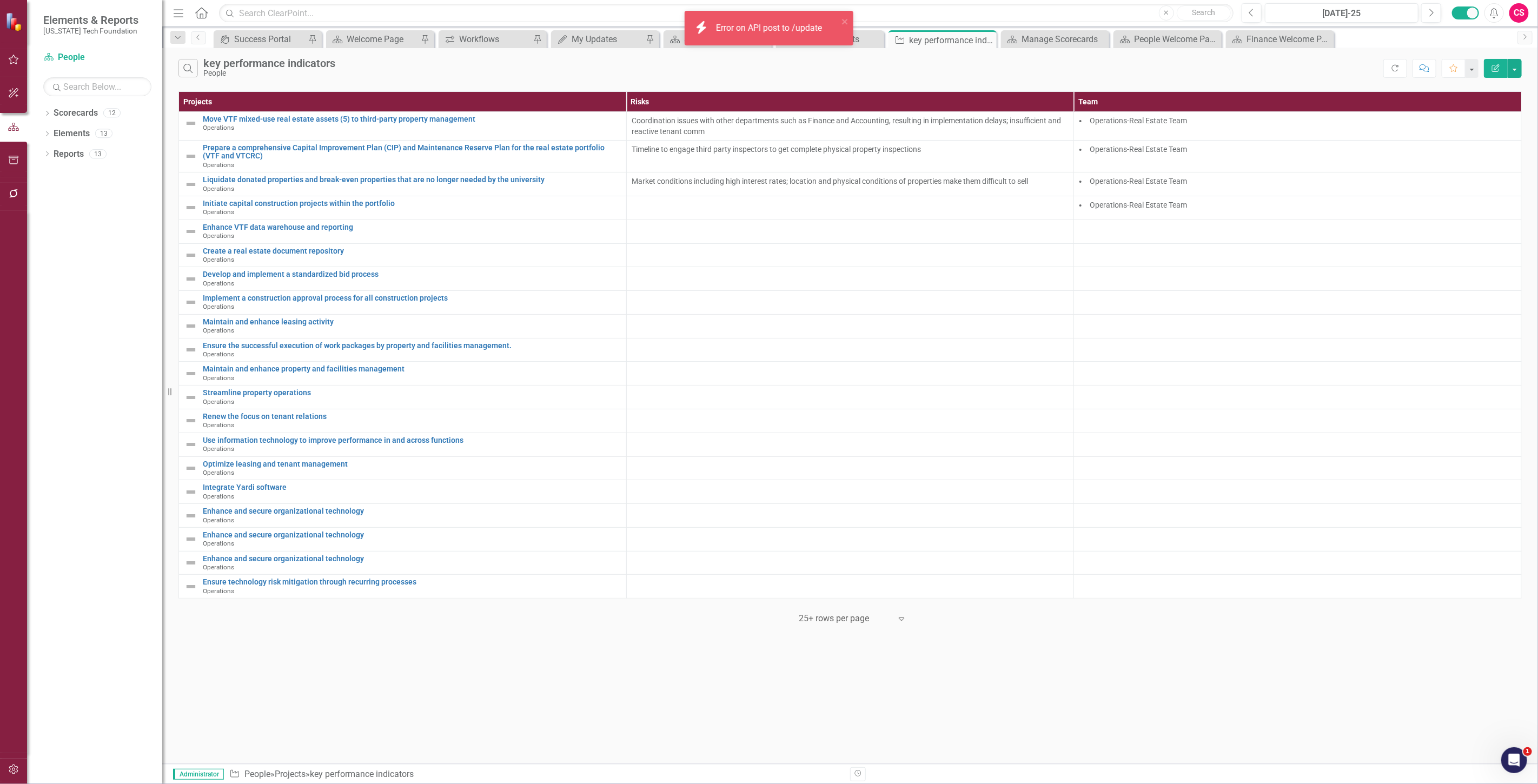
click at [1498, 68] on icon "Edit Report" at bounding box center [1495, 68] width 10 height 8
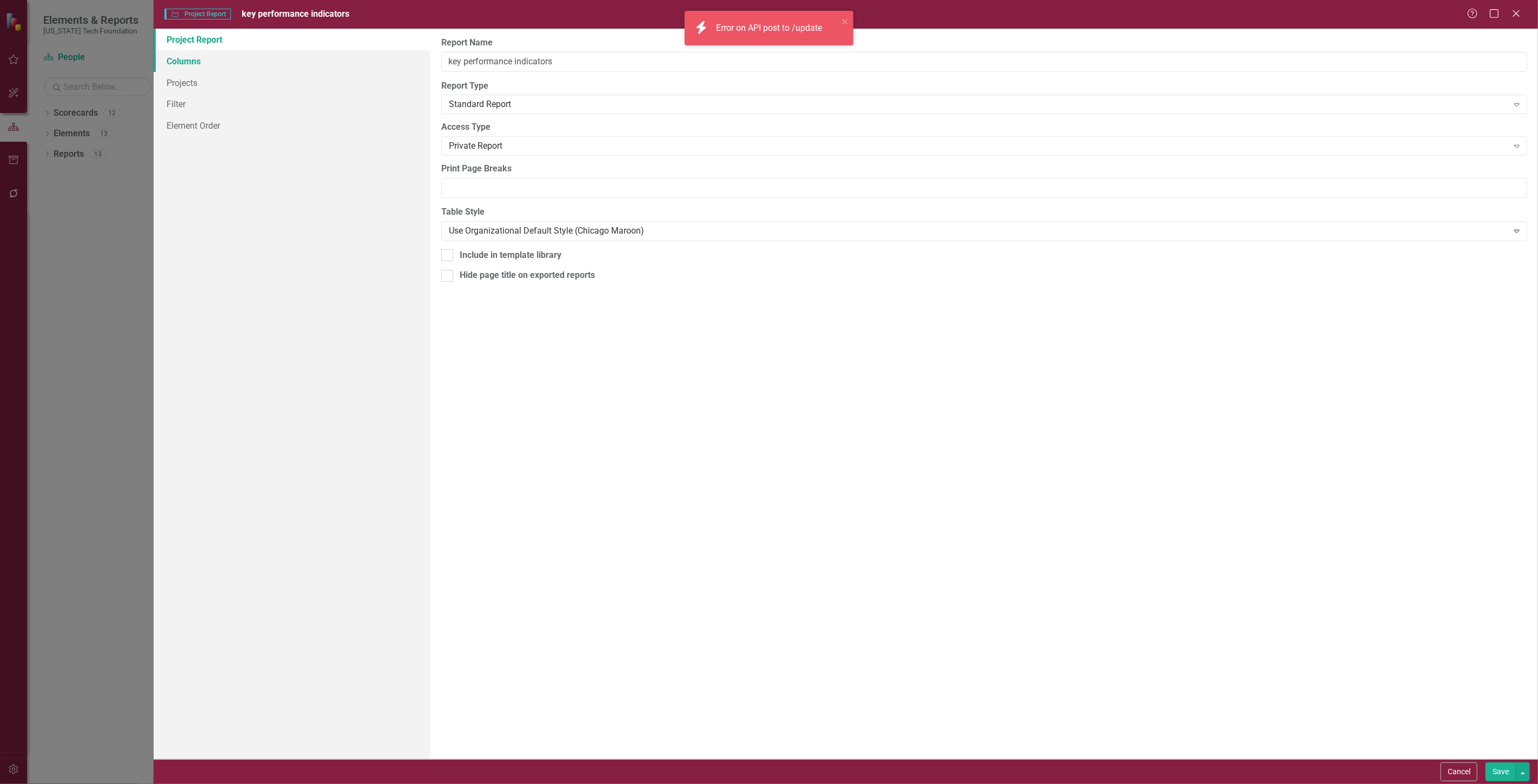
click at [225, 58] on link "Columns" at bounding box center [292, 61] width 277 height 22
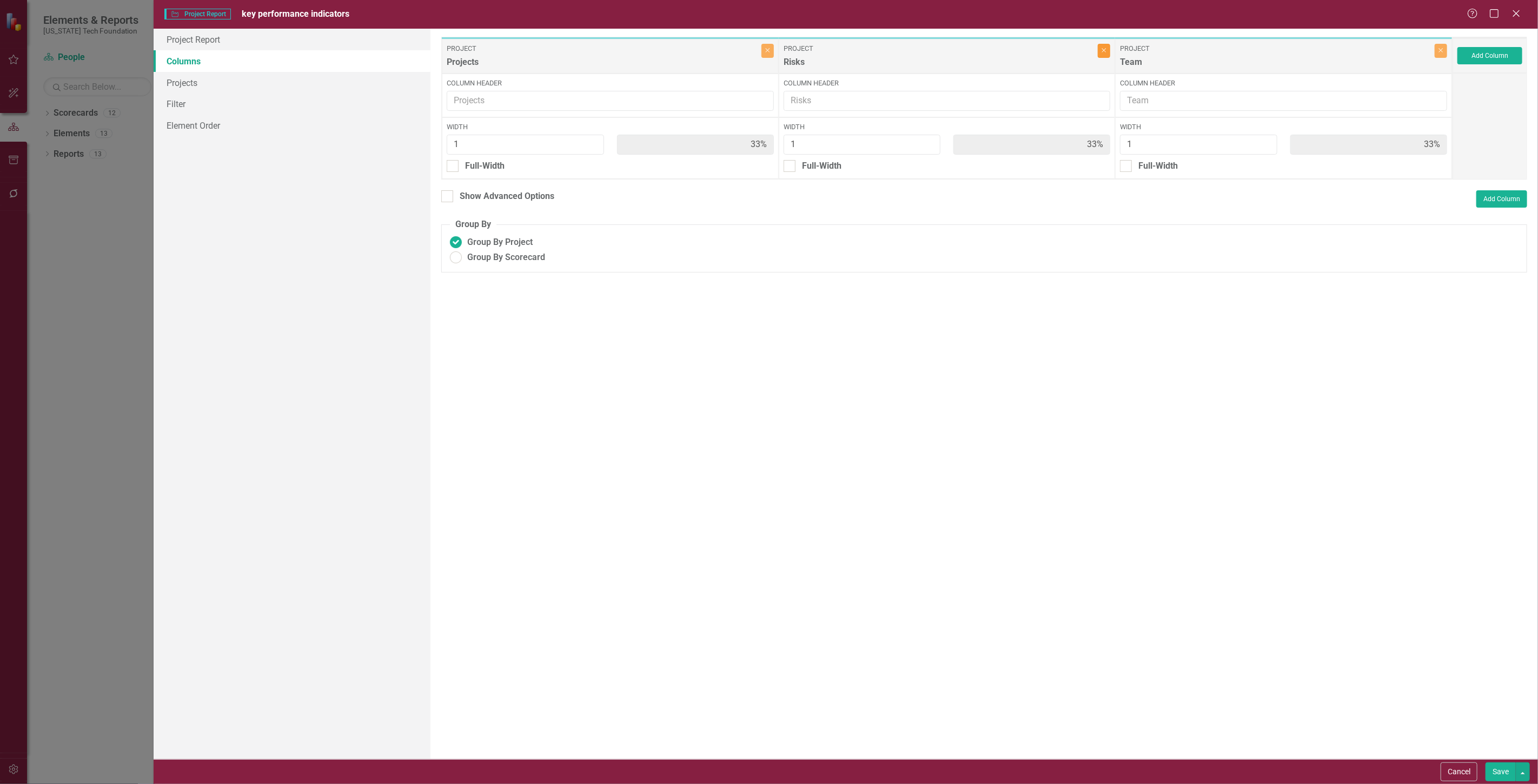
click at [1099, 54] on button "Close" at bounding box center [1103, 51] width 12 height 14
type input "50%"
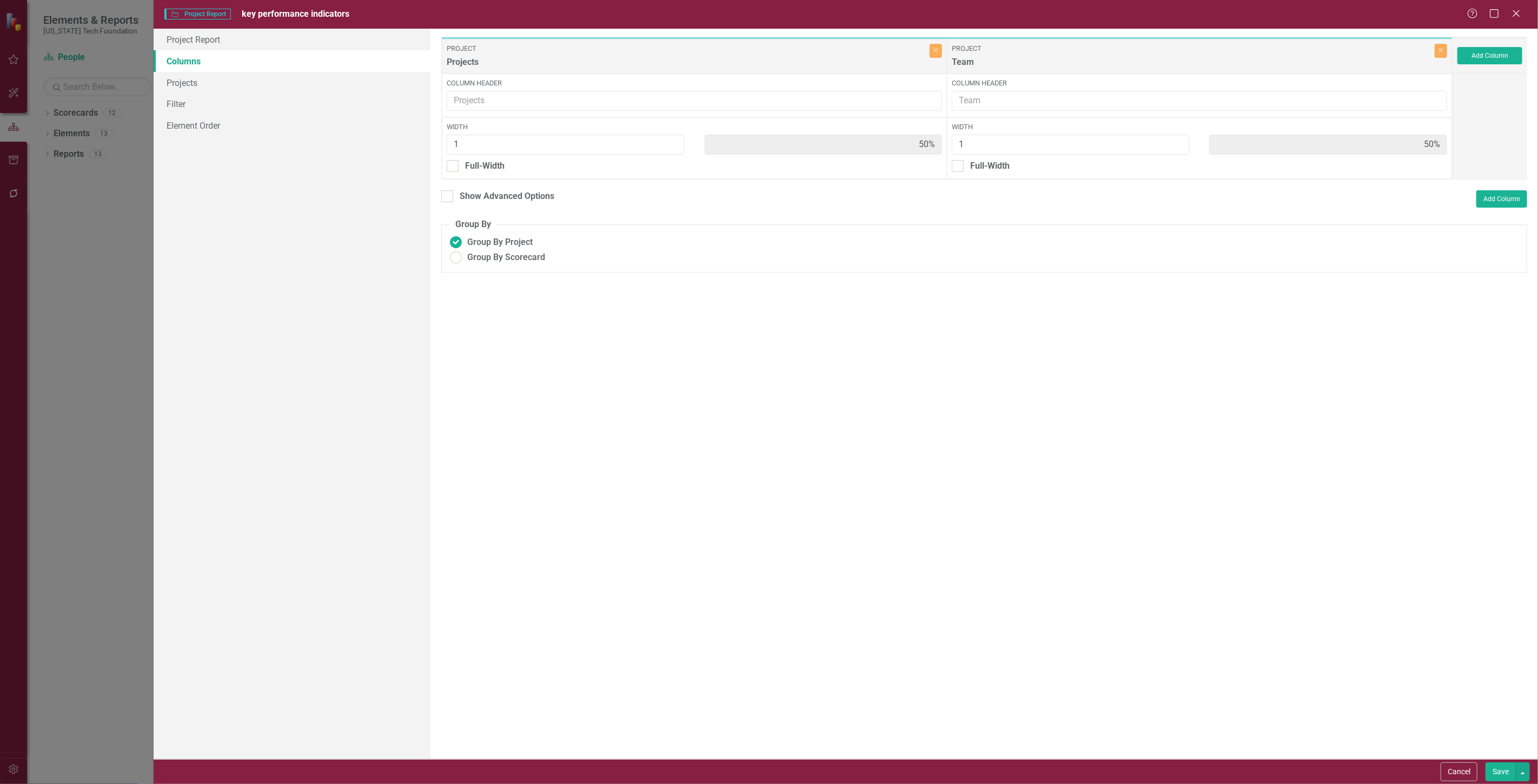
click at [1507, 769] on button "Save" at bounding box center [1500, 772] width 30 height 19
radio input "false"
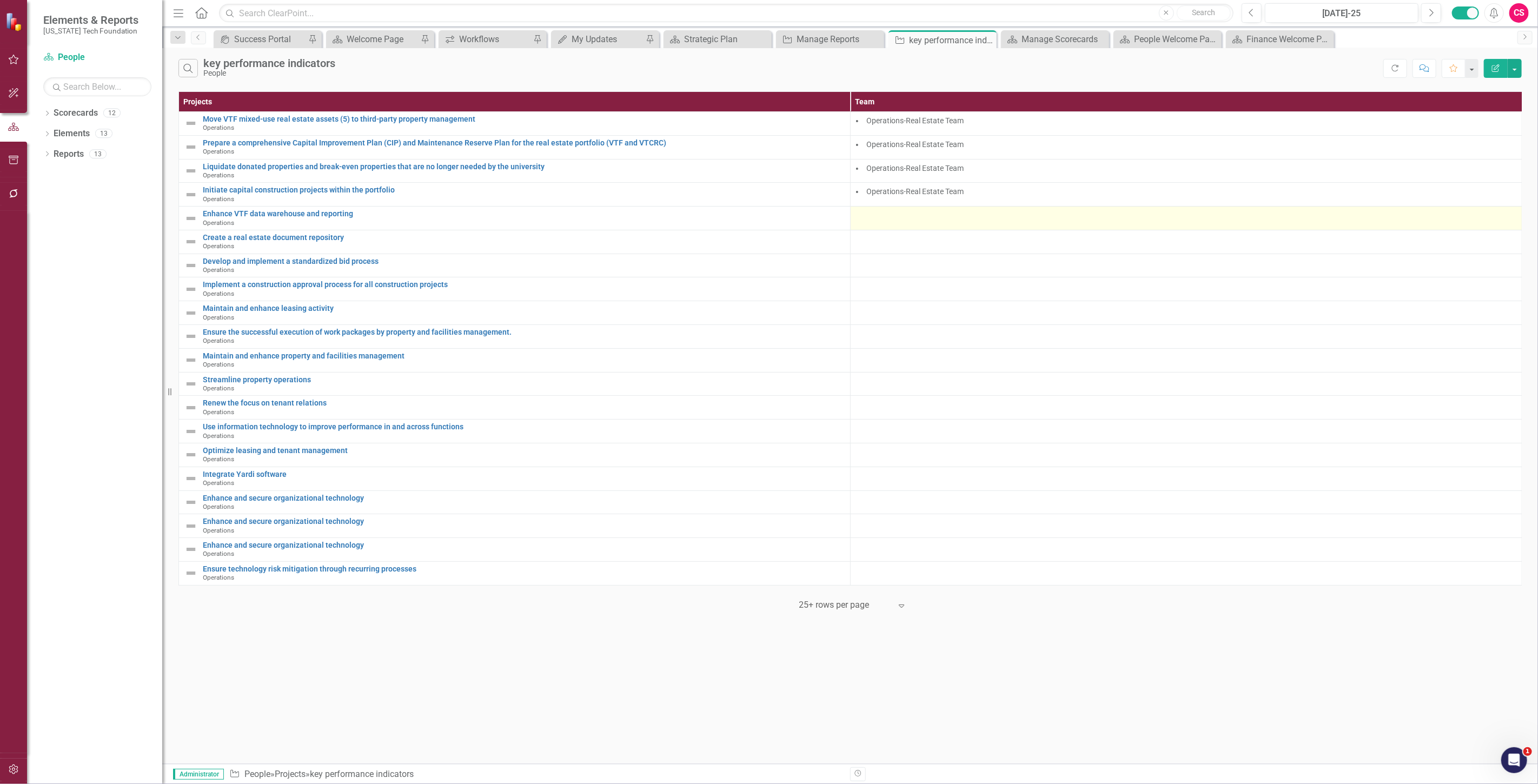
click at [866, 219] on div at bounding box center [1186, 216] width 660 height 13
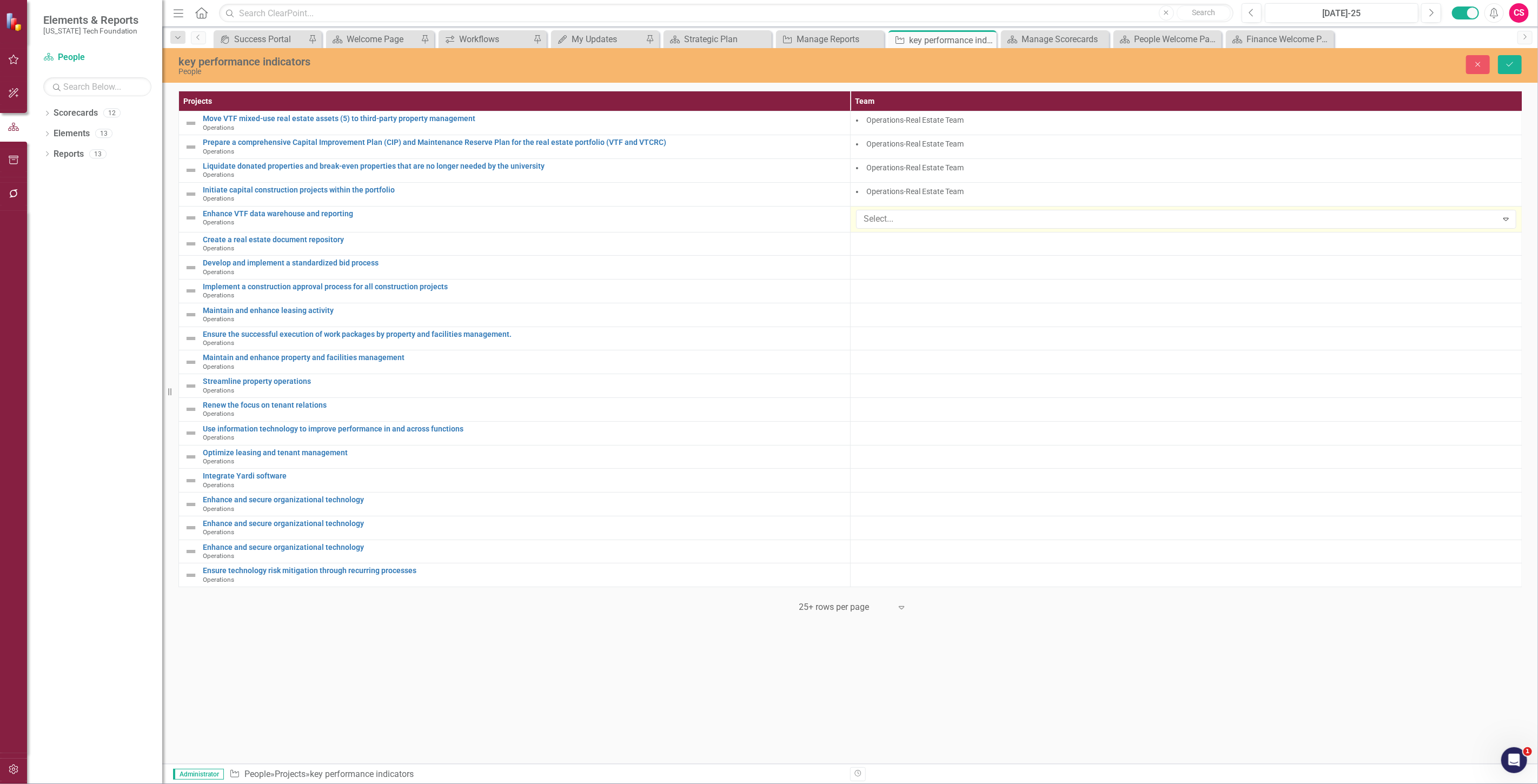
click at [866, 219] on div at bounding box center [1178, 219] width 638 height 15
type input "oper"
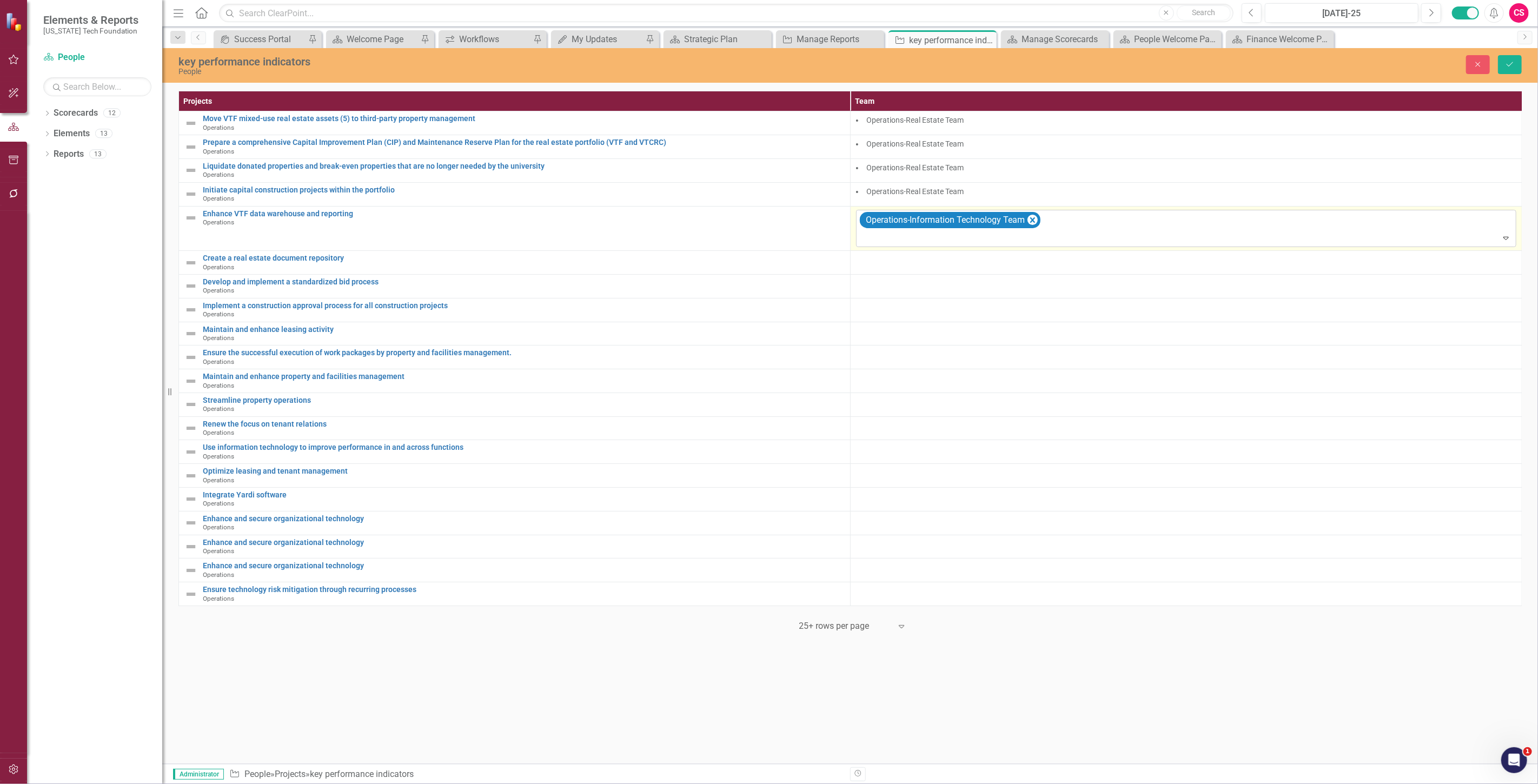
click at [933, 242] on div at bounding box center [1187, 238] width 656 height 15
type input "oper"
click at [917, 266] on div at bounding box center [1186, 260] width 660 height 13
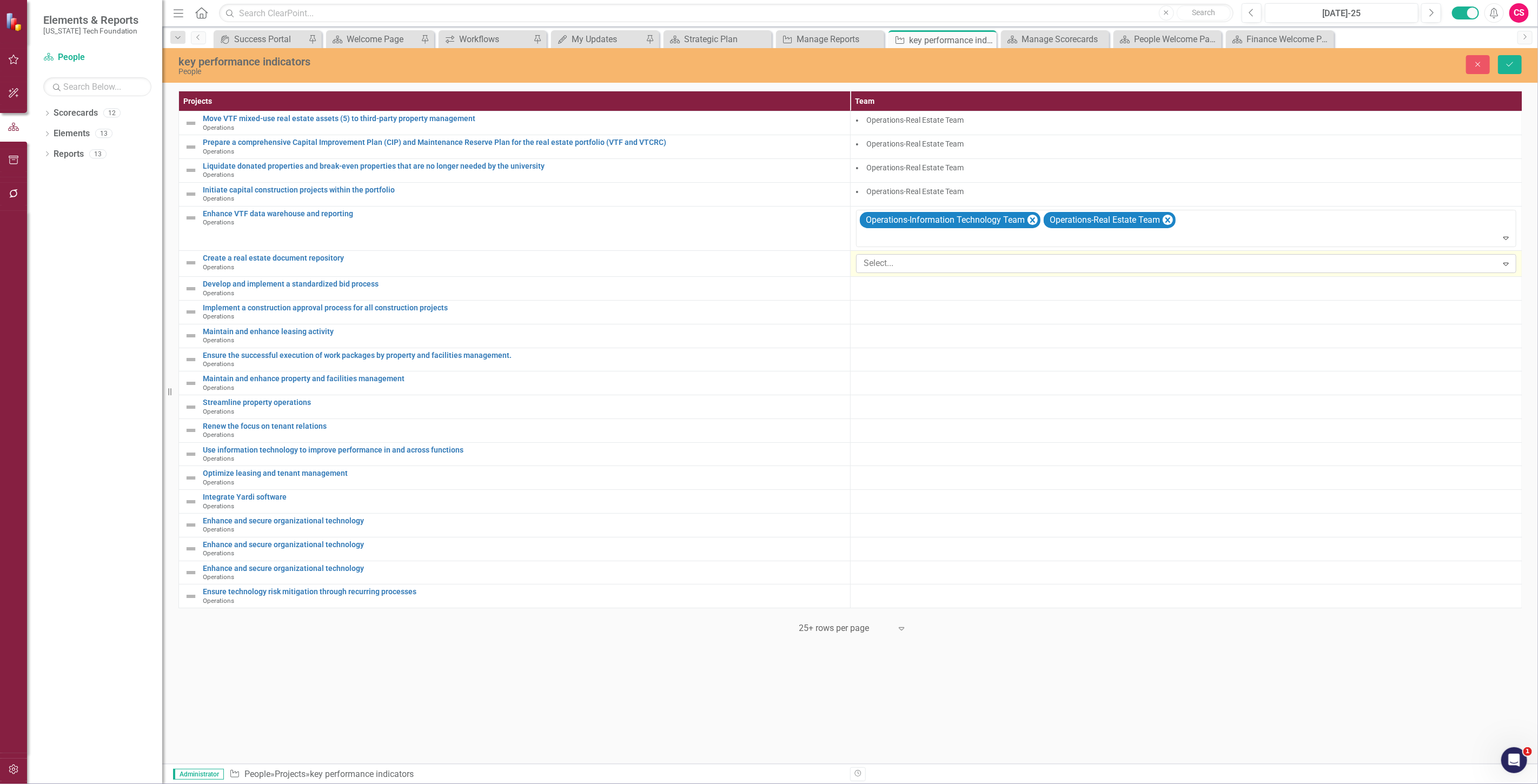
click at [910, 266] on div at bounding box center [1178, 263] width 638 height 15
click at [895, 266] on div at bounding box center [1178, 263] width 638 height 15
type input "oper"
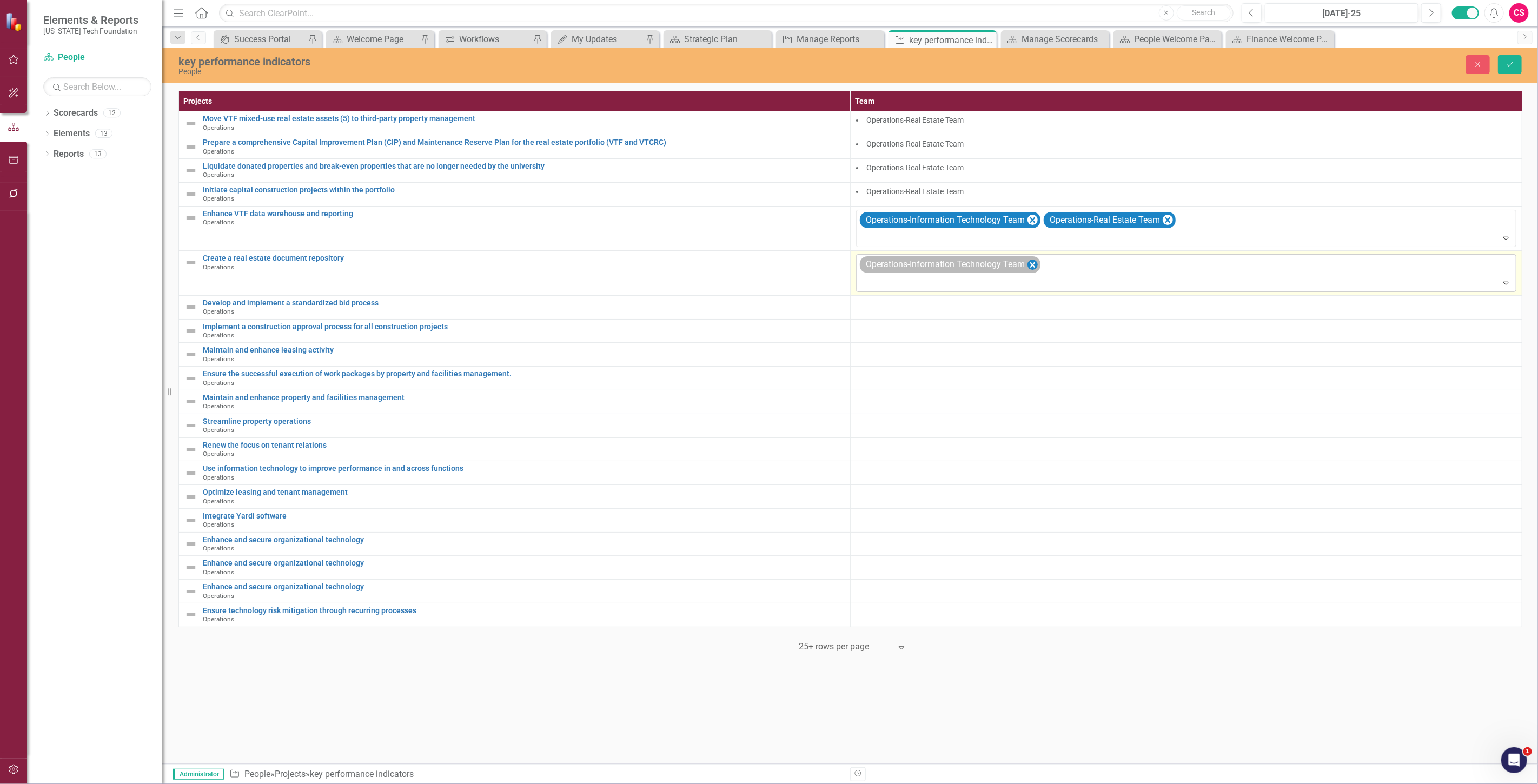
click at [1035, 264] on icon "Remove Operations-Information Technology Team" at bounding box center [1033, 264] width 10 height 13
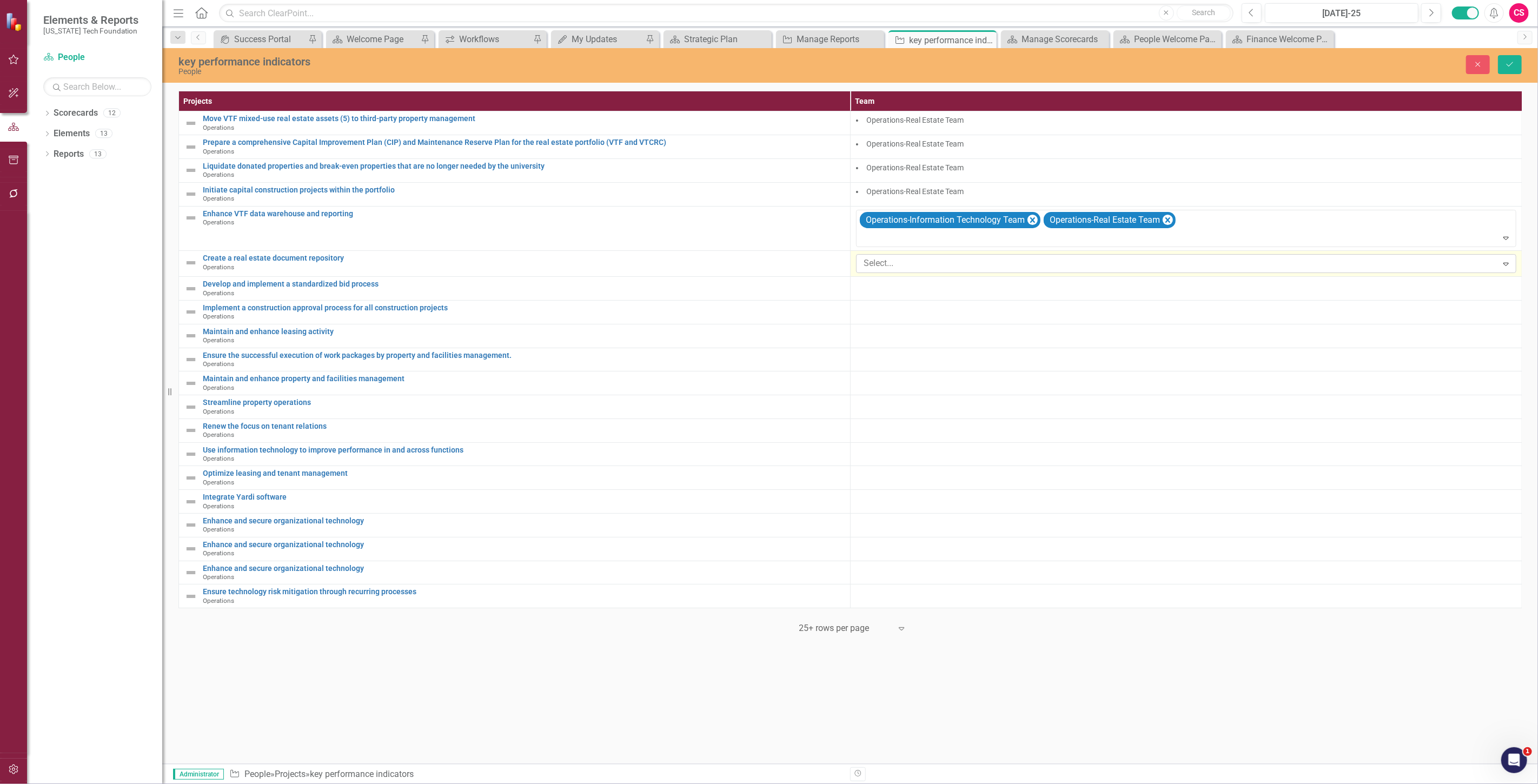
click at [1035, 264] on div at bounding box center [1178, 263] width 638 height 15
type input "oper"
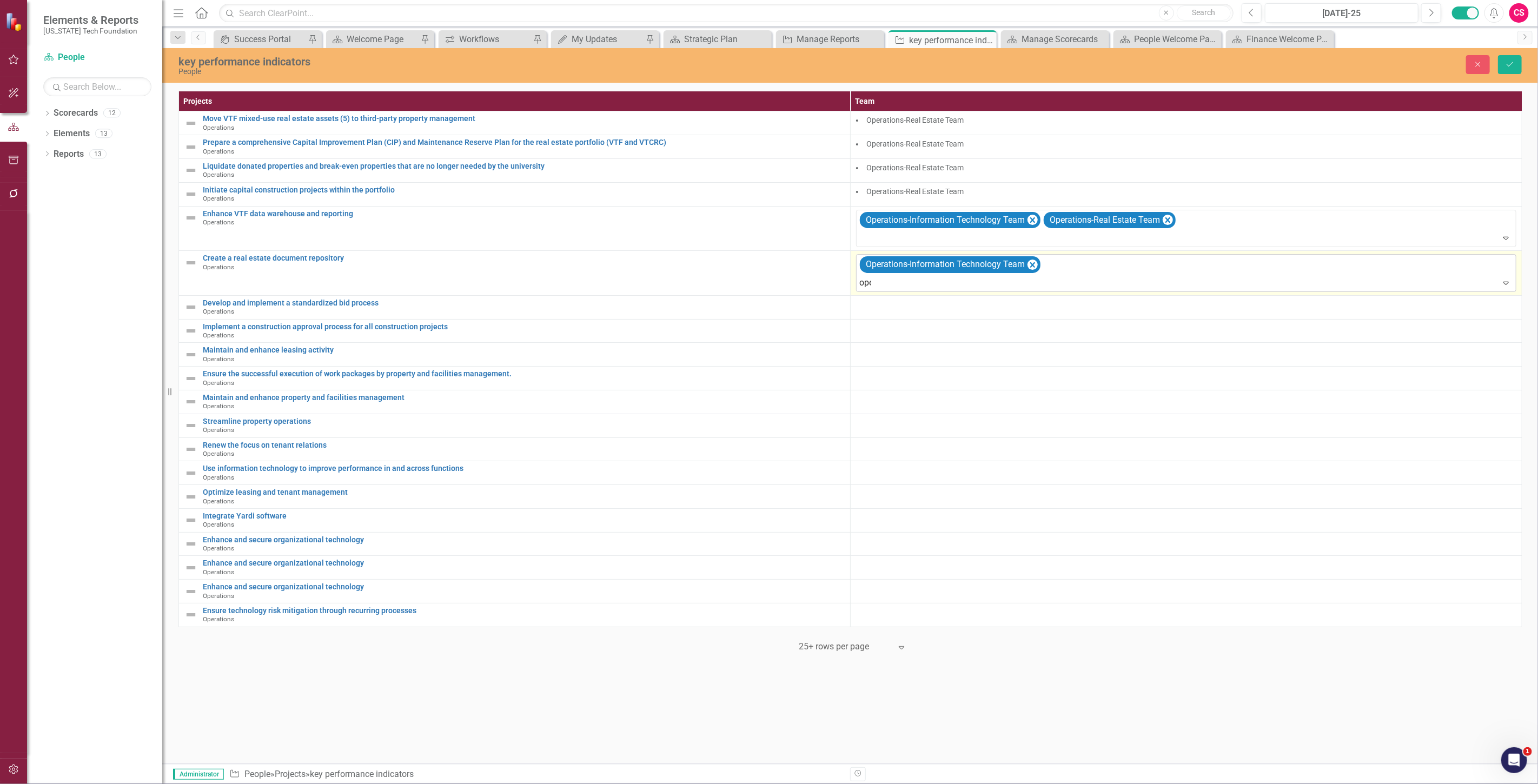
type input "oper"
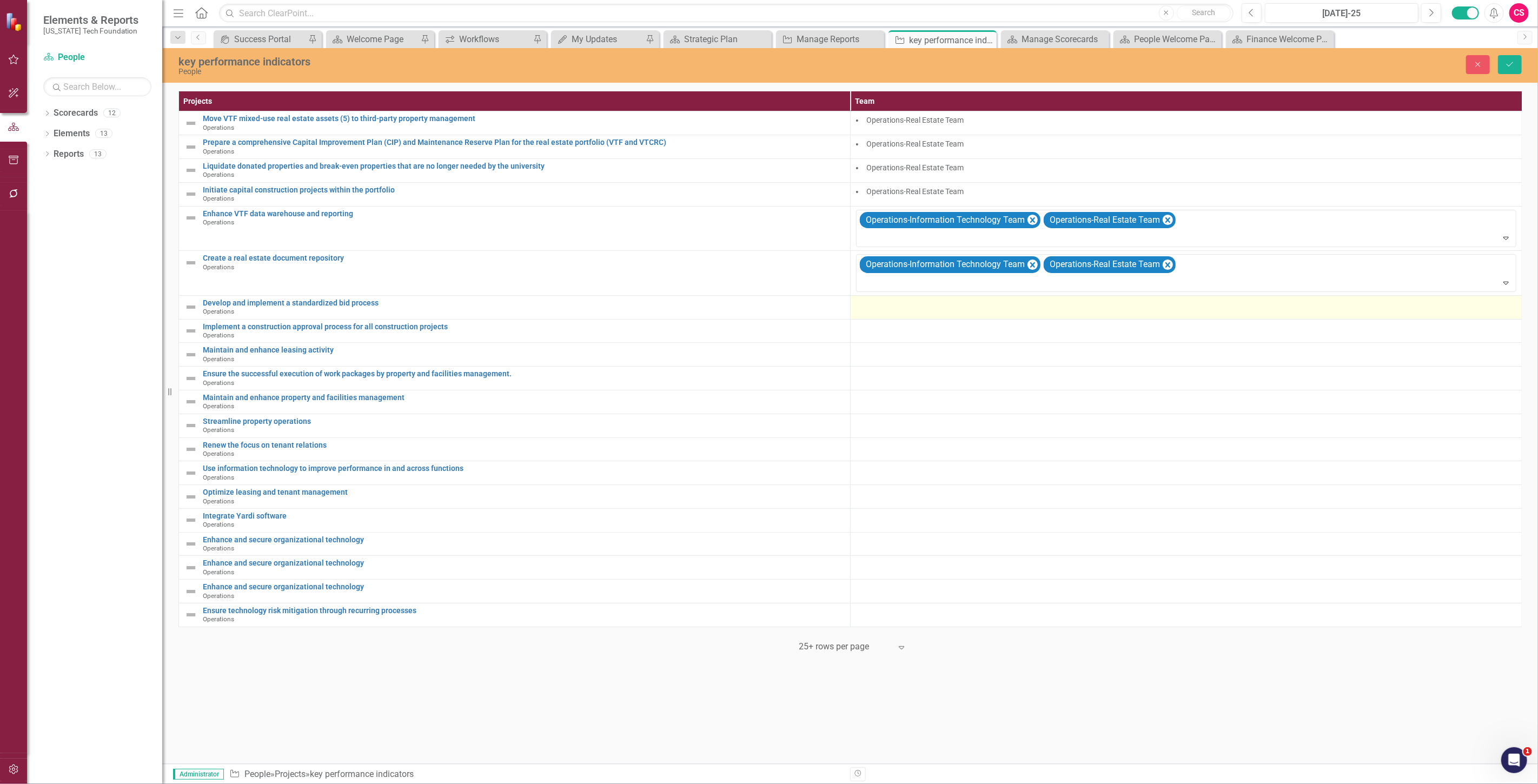
click at [915, 316] on td at bounding box center [1186, 307] width 672 height 24
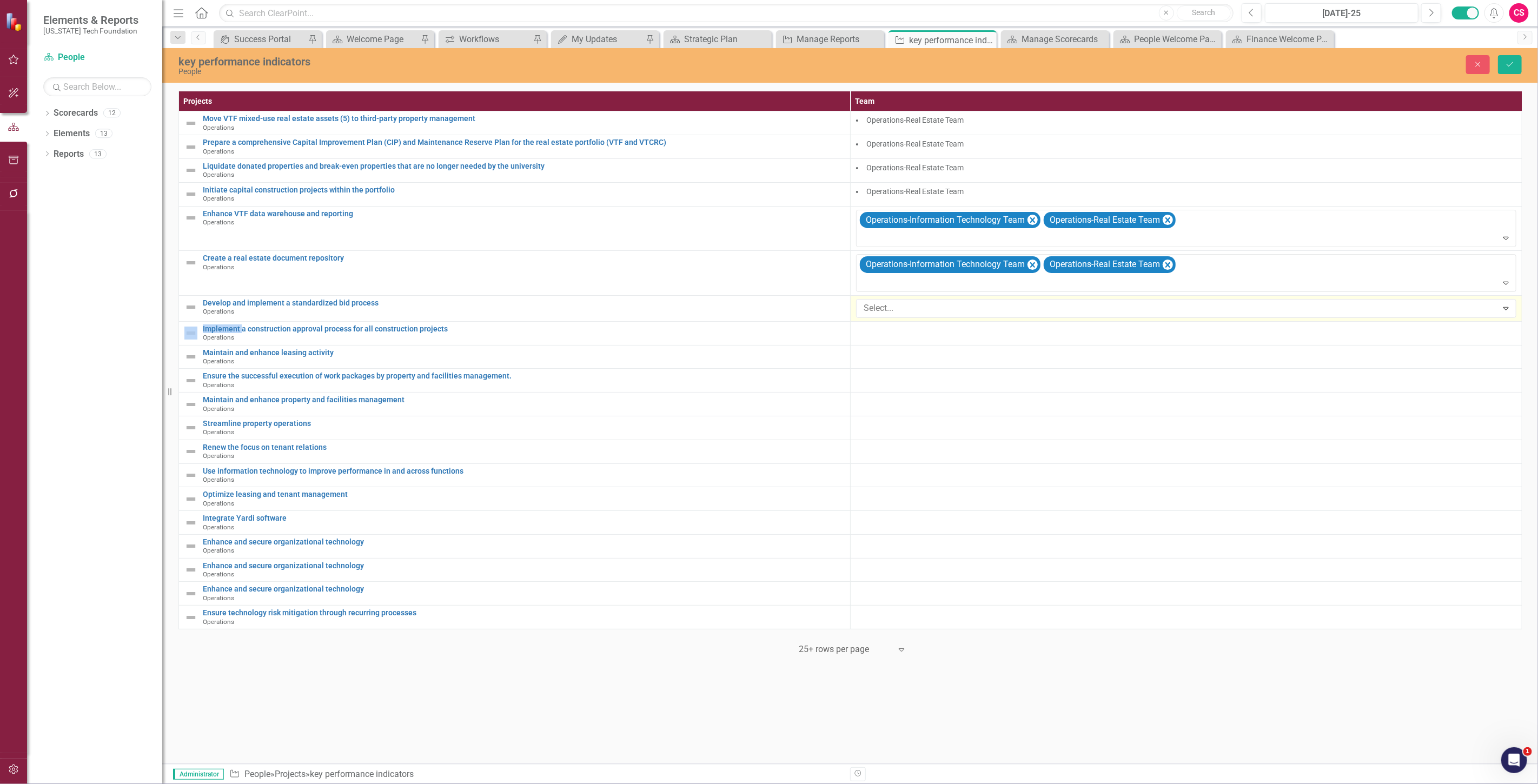
click at [914, 316] on div "Select..." at bounding box center [1177, 308] width 638 height 17
type input "oper"
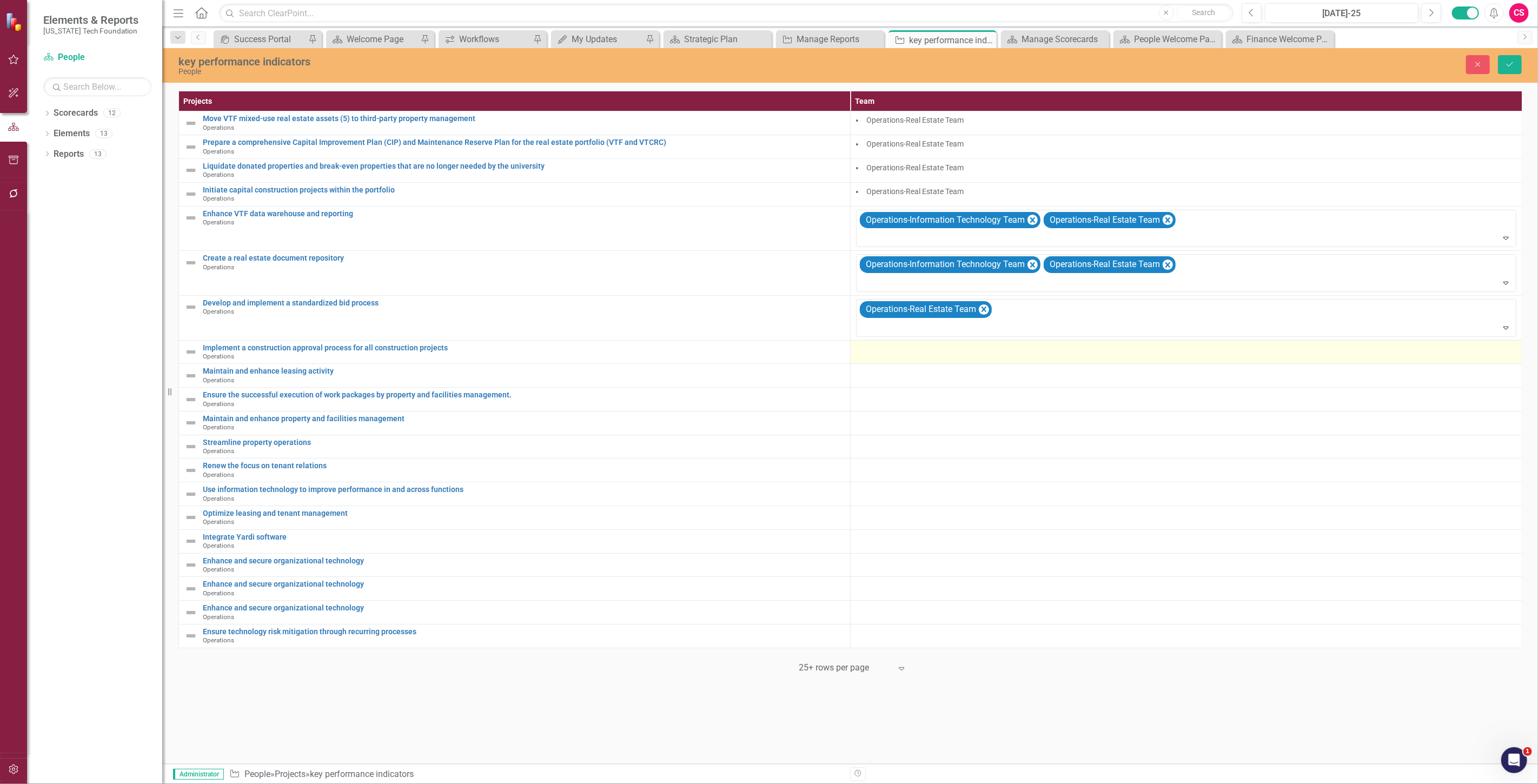
click at [880, 357] on td at bounding box center [1186, 351] width 672 height 24
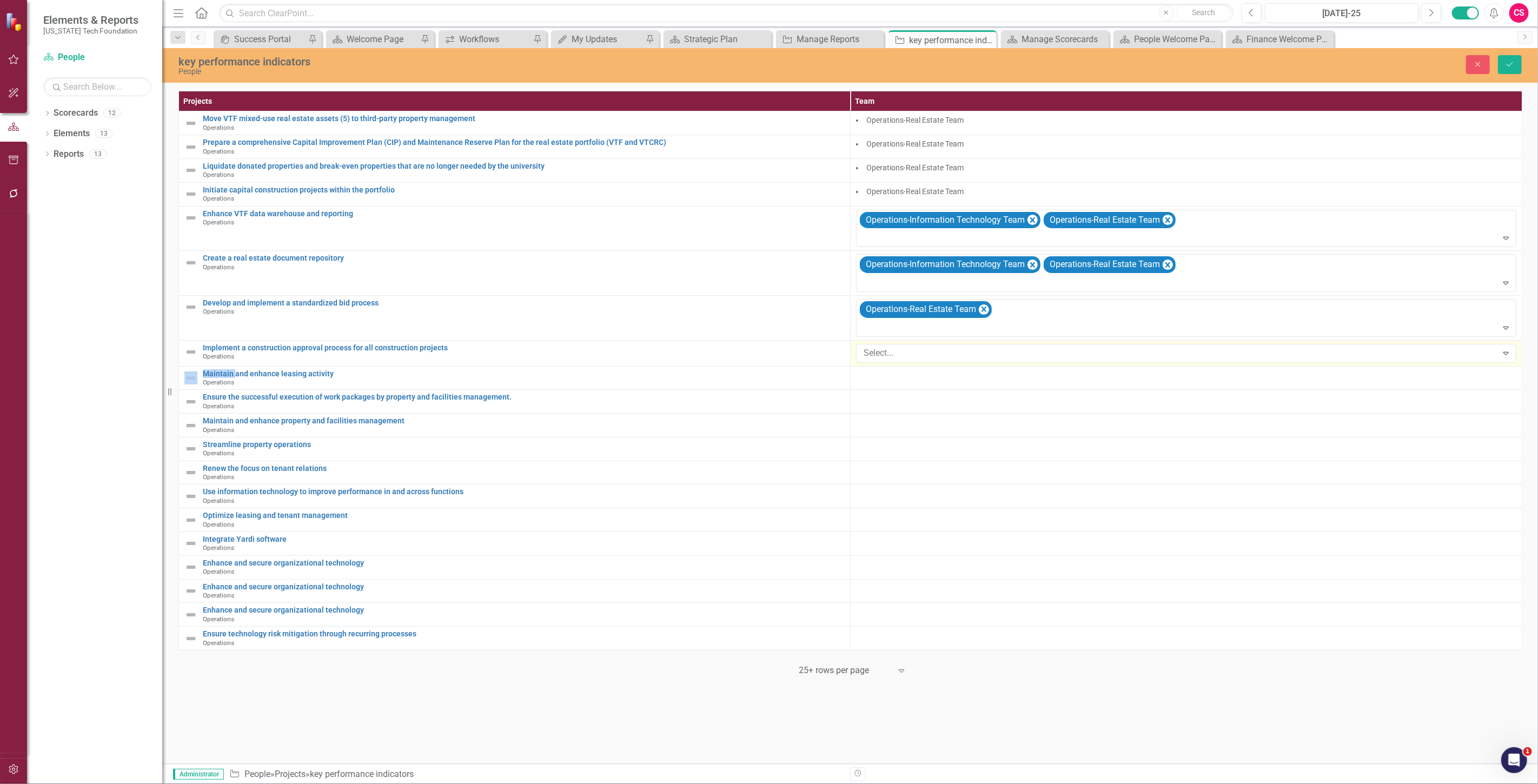
click at [880, 357] on div at bounding box center [1178, 353] width 638 height 15
type input "oper"
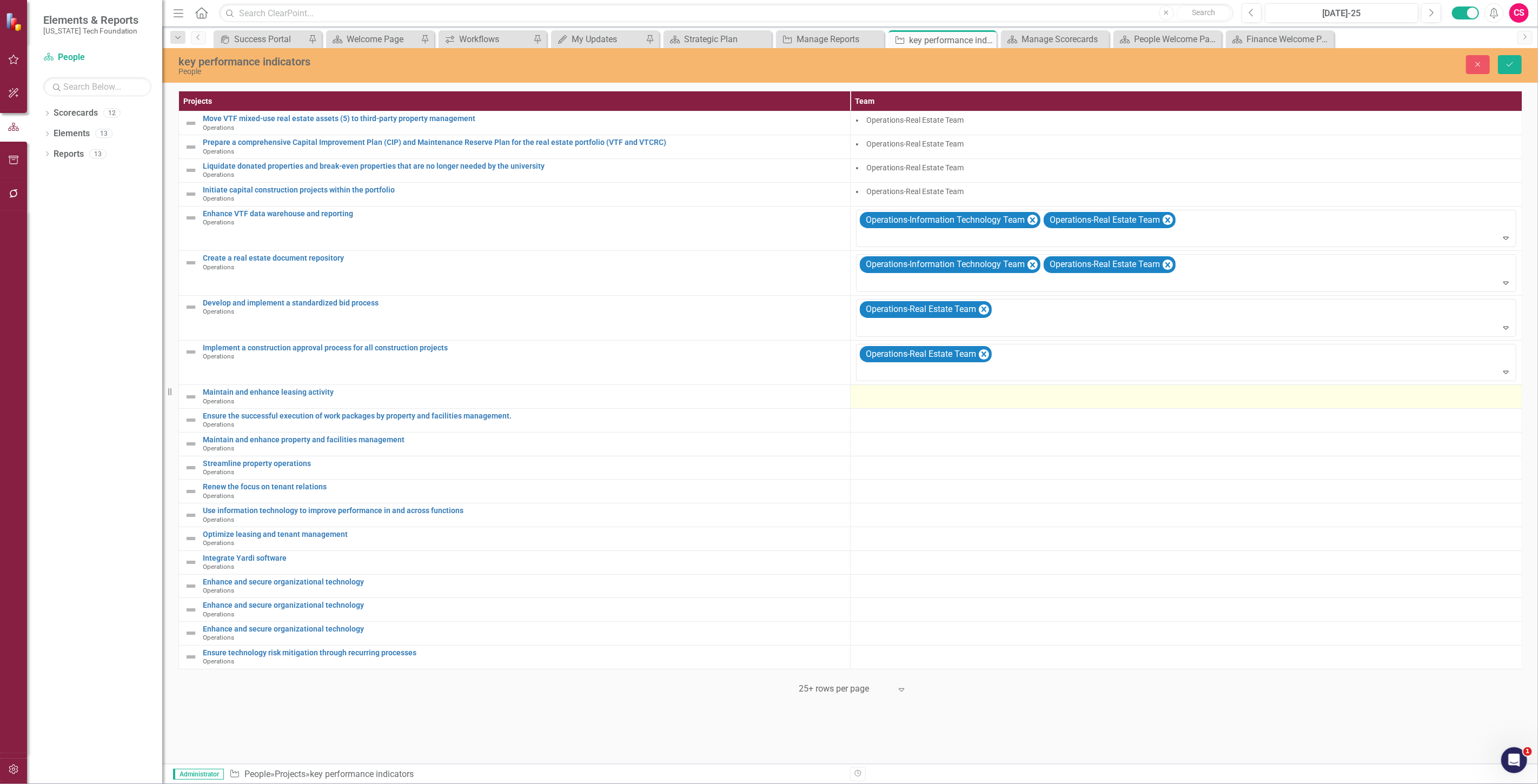
click at [921, 399] on div at bounding box center [1186, 394] width 660 height 13
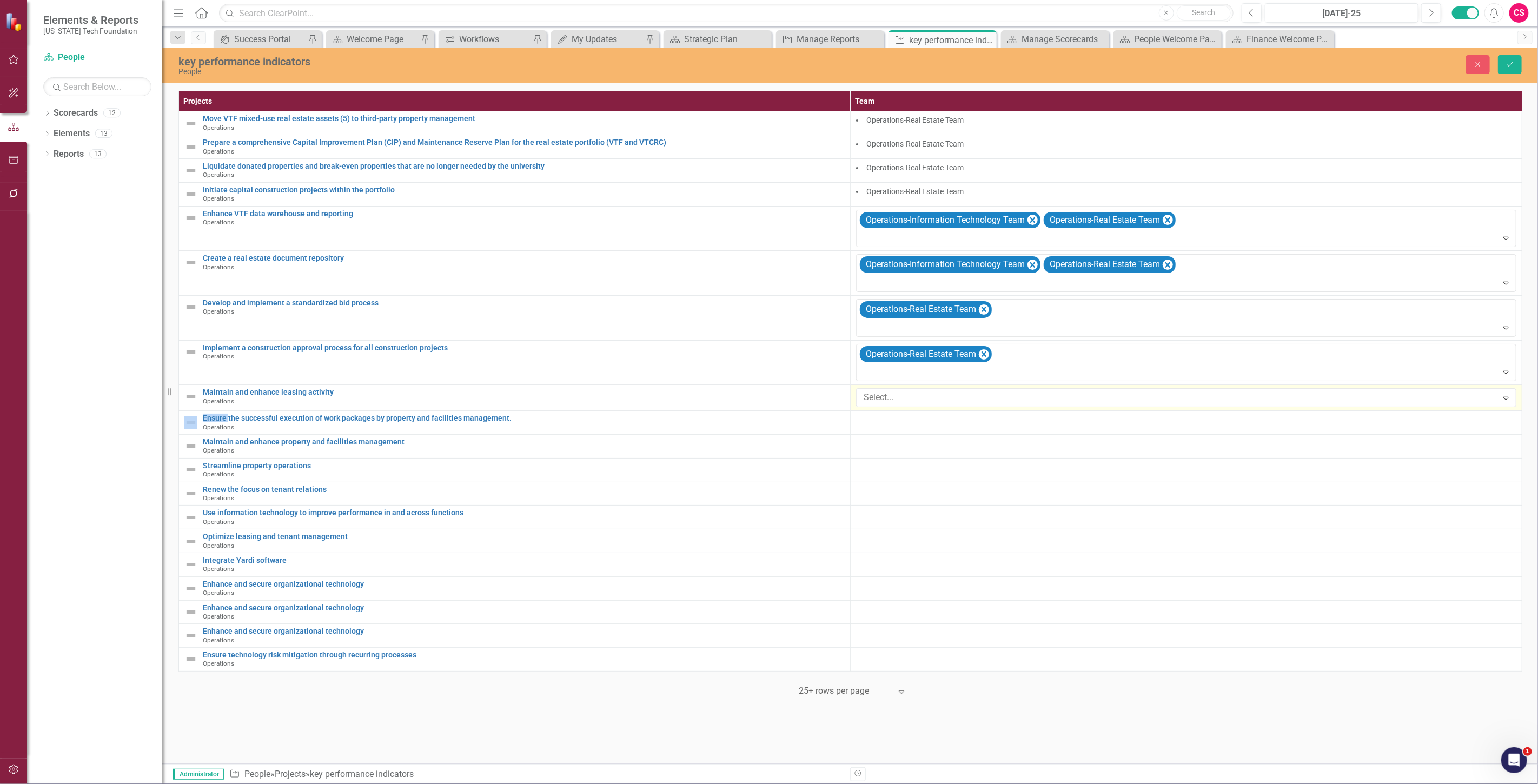
click at [921, 399] on div at bounding box center [1178, 397] width 638 height 15
type input "oper"
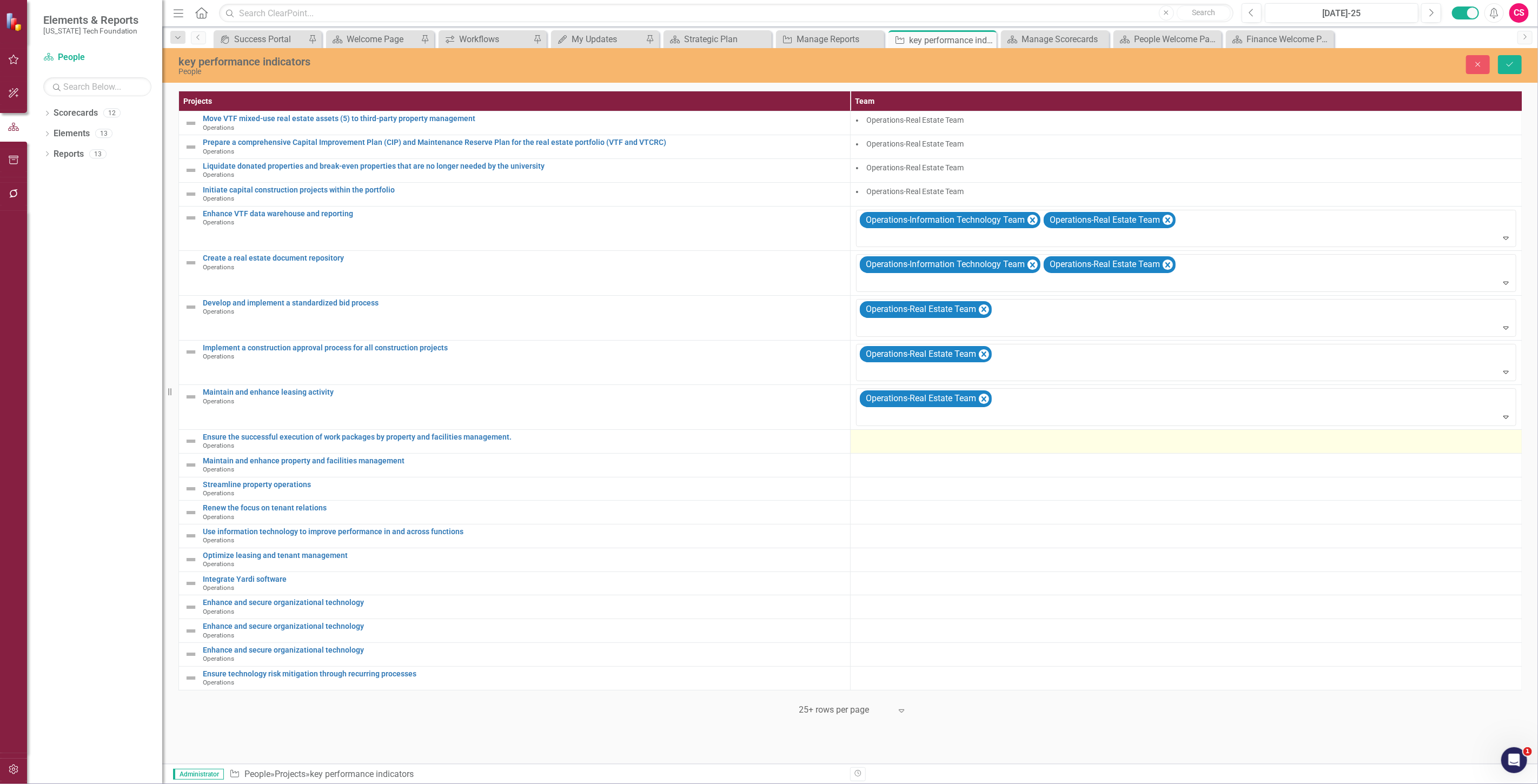
click at [902, 447] on td at bounding box center [1186, 441] width 672 height 24
click at [902, 447] on div at bounding box center [1178, 442] width 638 height 15
click at [918, 441] on div at bounding box center [1178, 442] width 638 height 15
type input "oper"
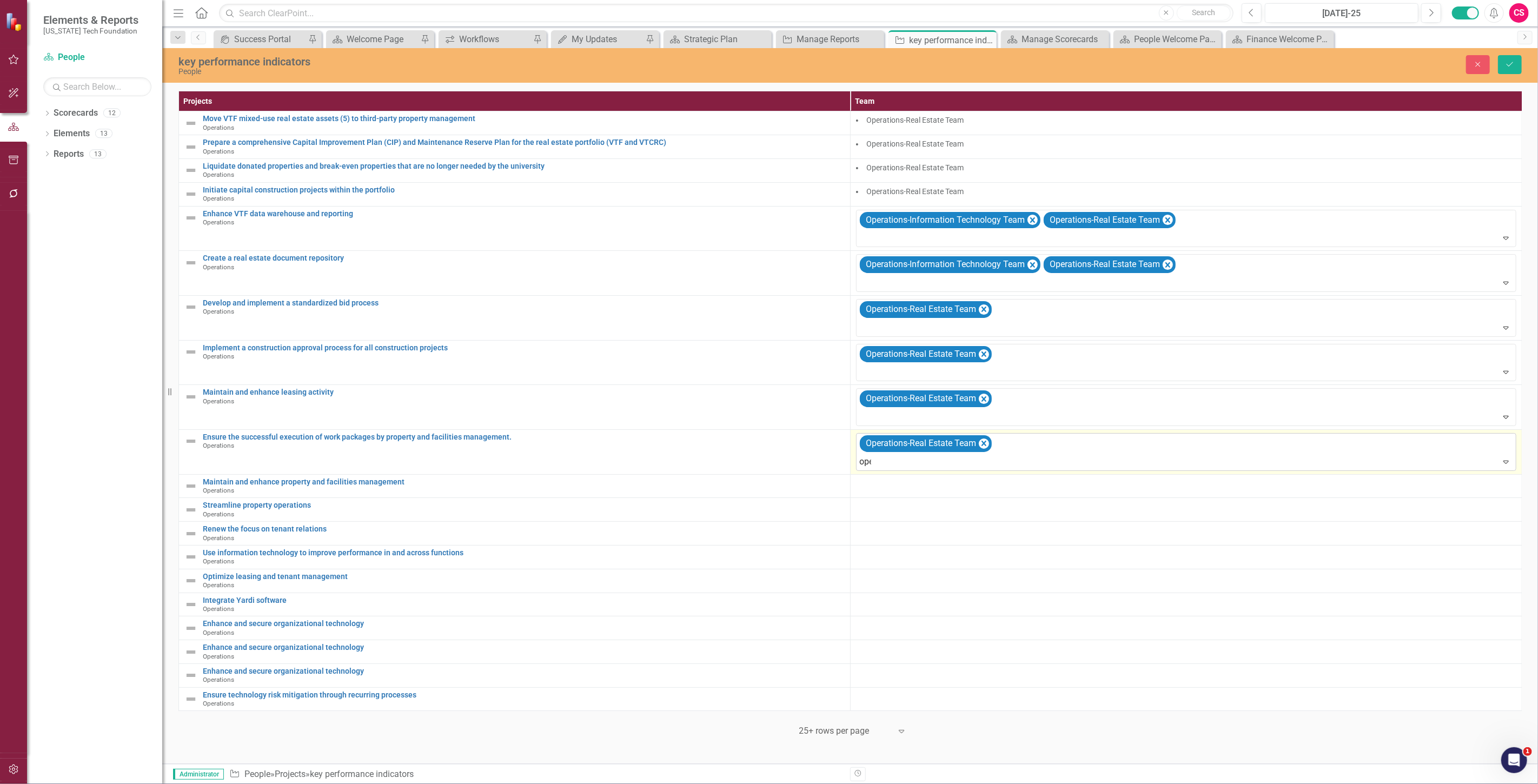
type input "oper"
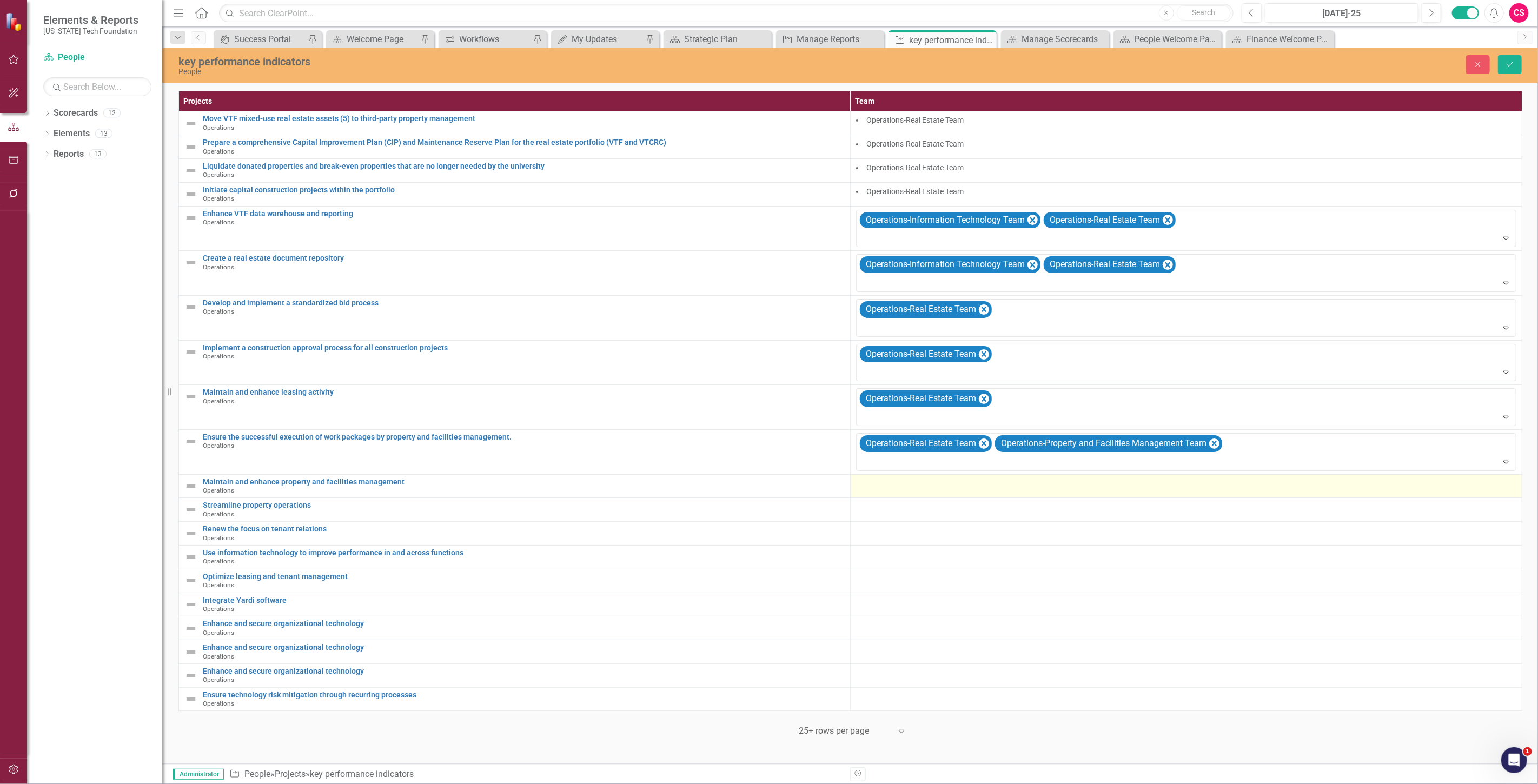
click at [903, 488] on div at bounding box center [1186, 484] width 660 height 13
click at [903, 488] on div at bounding box center [1178, 487] width 638 height 15
type input "oper"
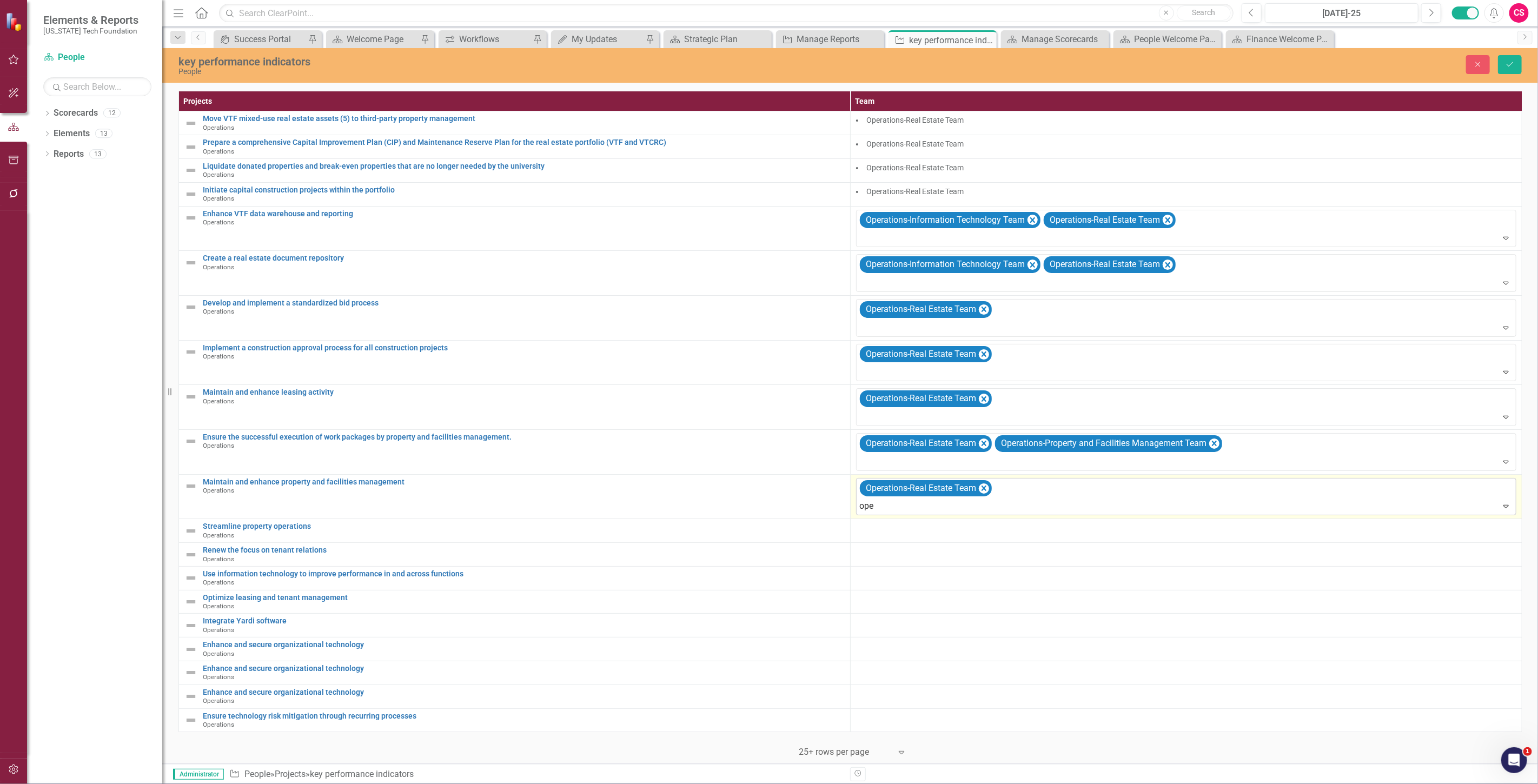
type input "oper"
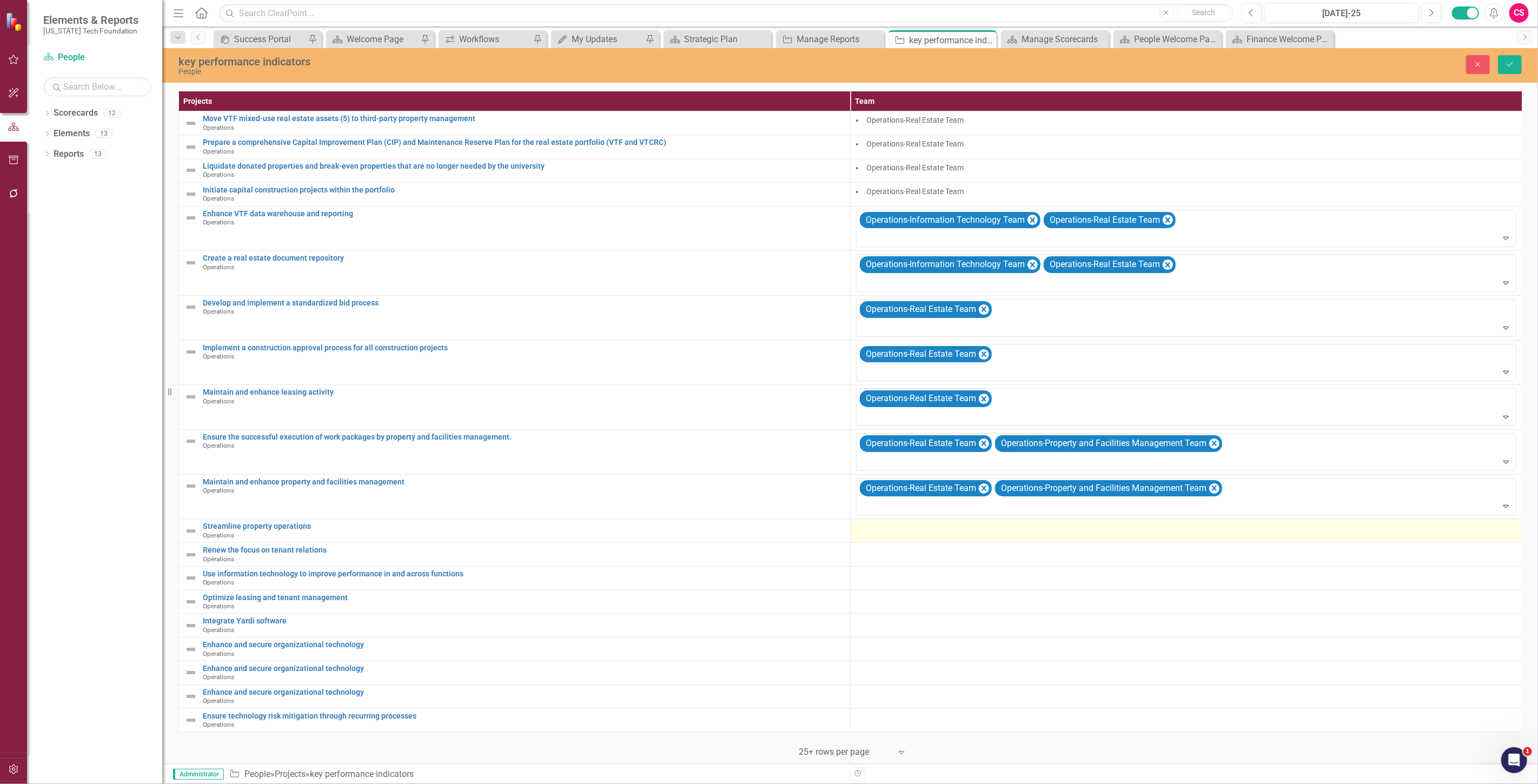
click at [885, 532] on div at bounding box center [1186, 529] width 660 height 13
click at [885, 532] on div at bounding box center [1178, 531] width 638 height 15
type input "oper"
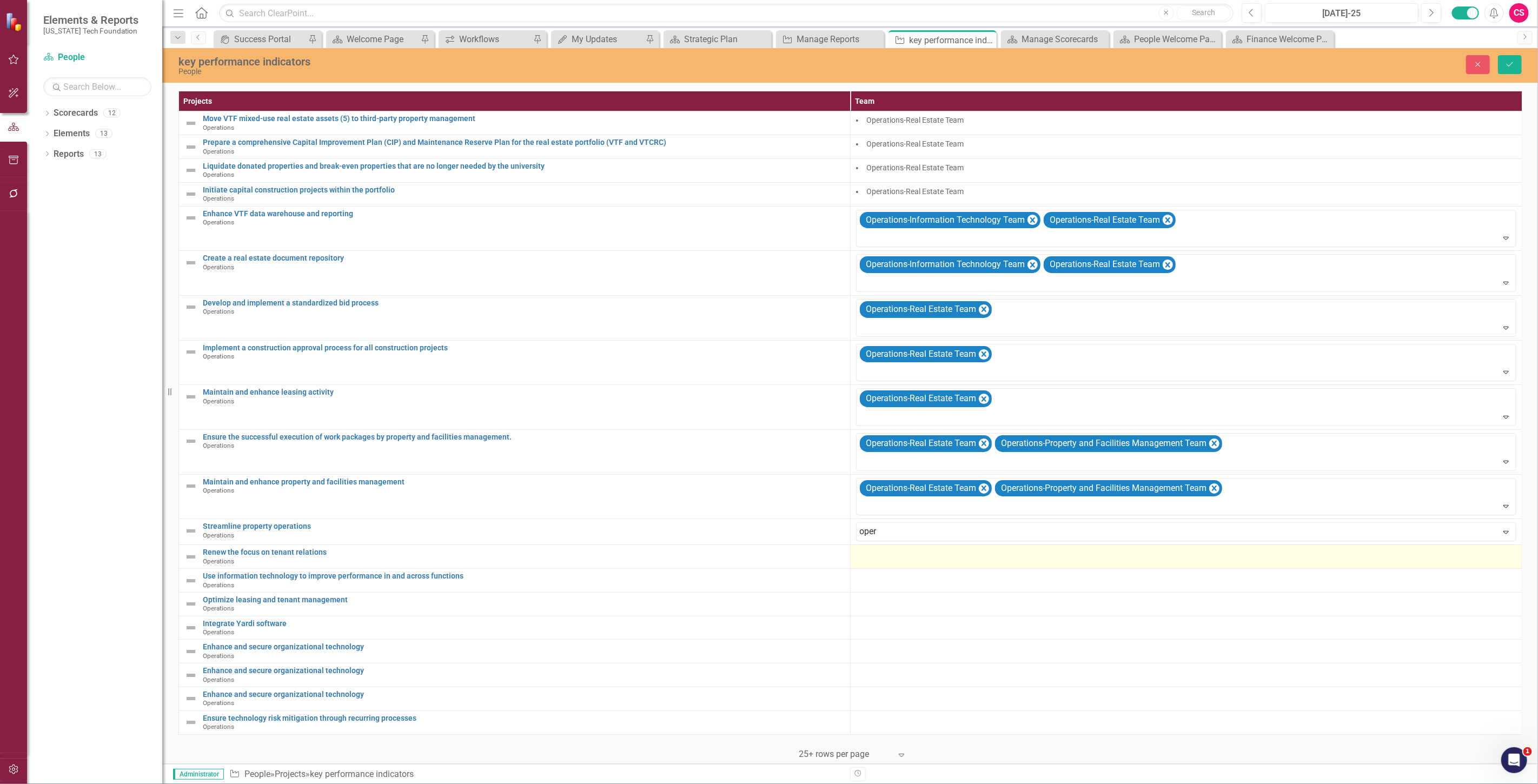
drag, startPoint x: 927, startPoint y: 584, endPoint x: 932, endPoint y: 575, distance: 10.3
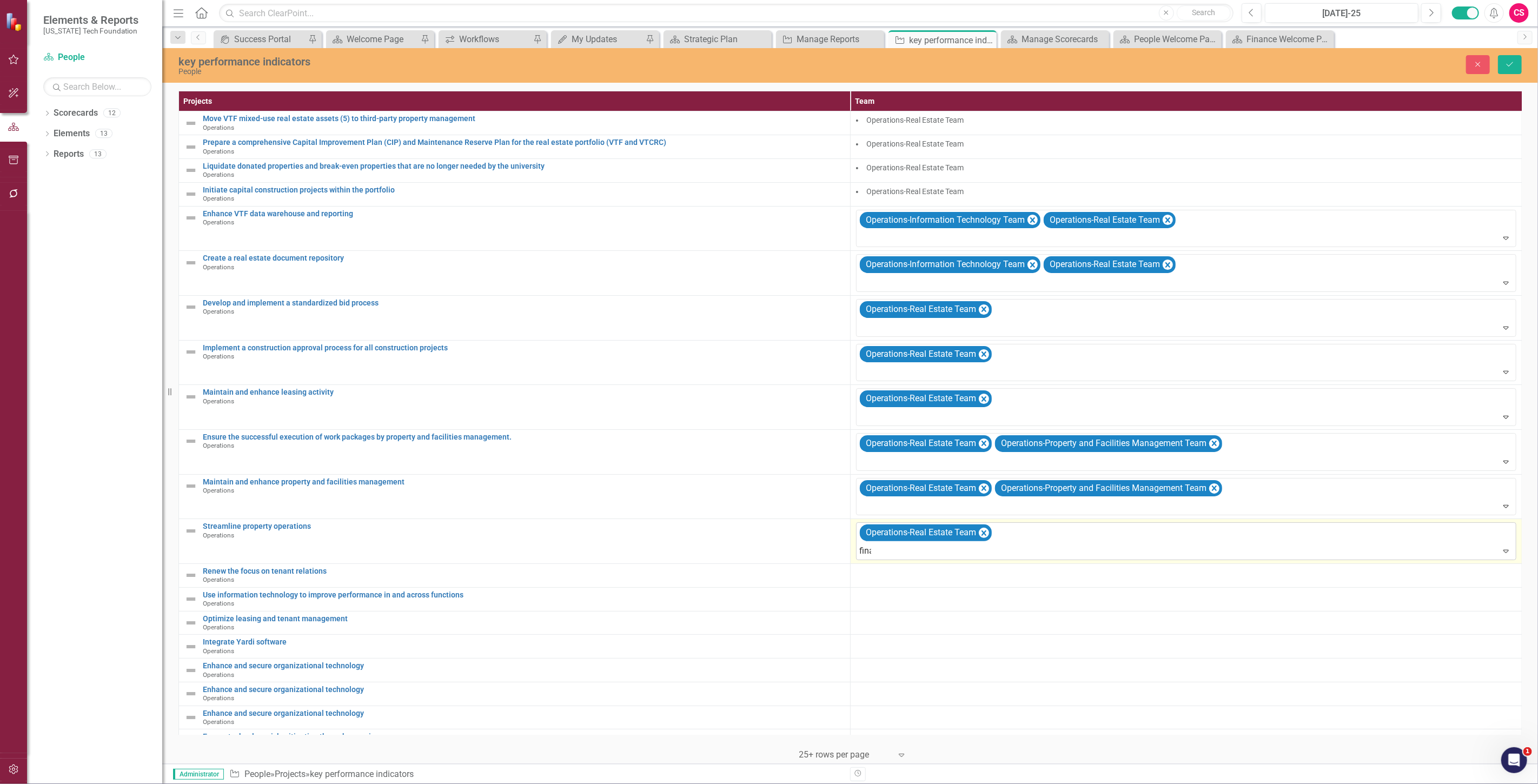
type input "finan"
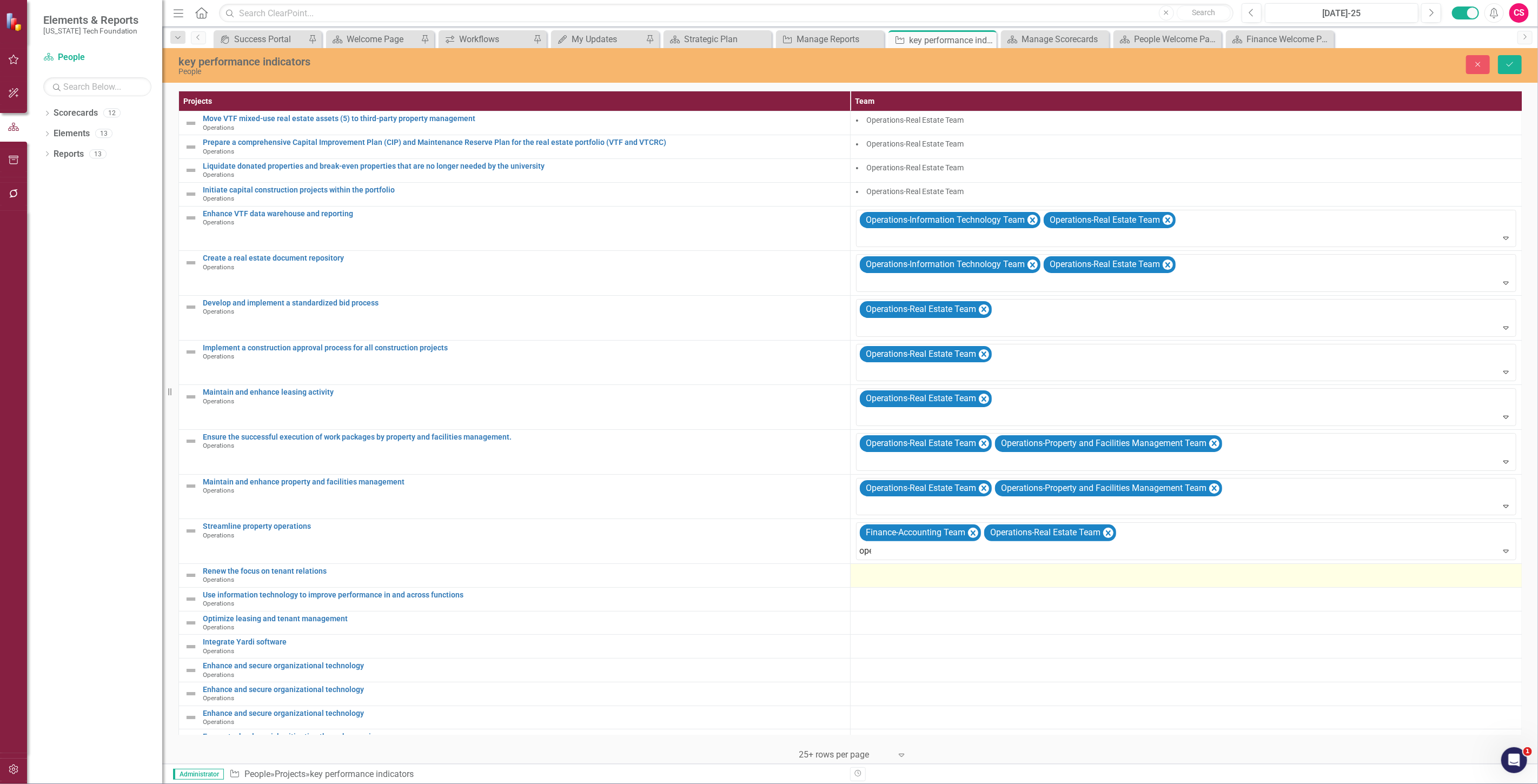
type input "oper"
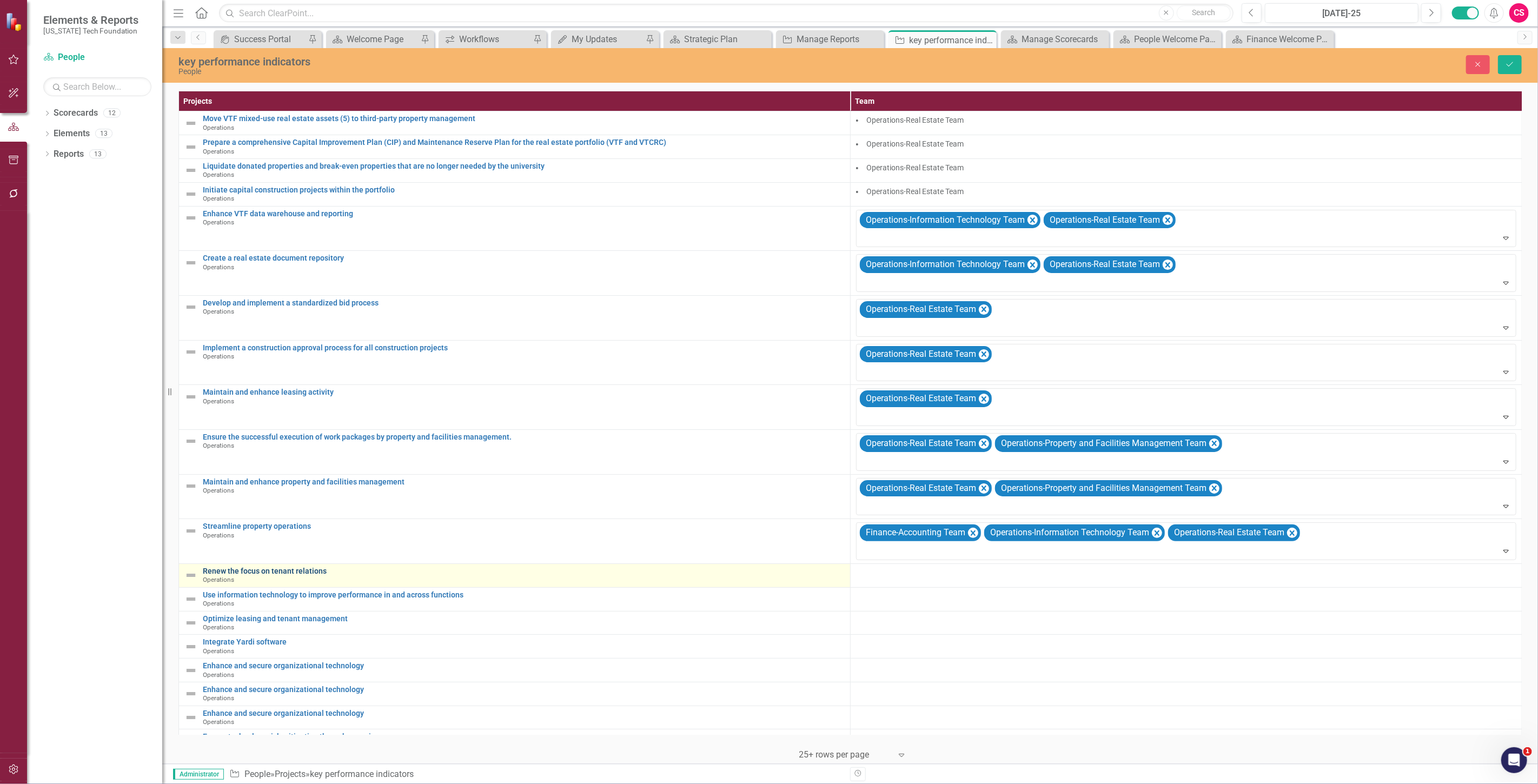
scroll to position [28, 0]
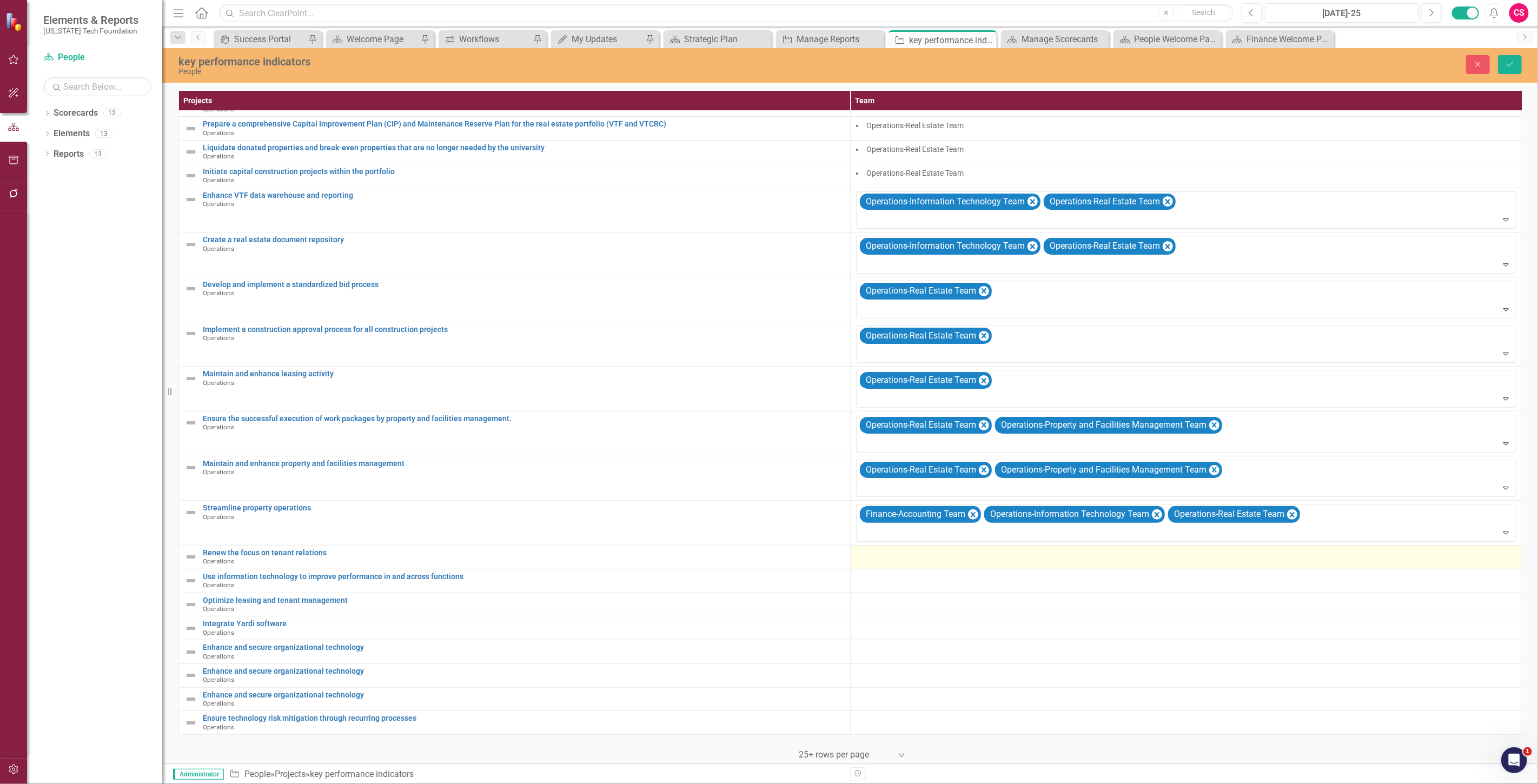
click at [877, 553] on div at bounding box center [1186, 555] width 660 height 13
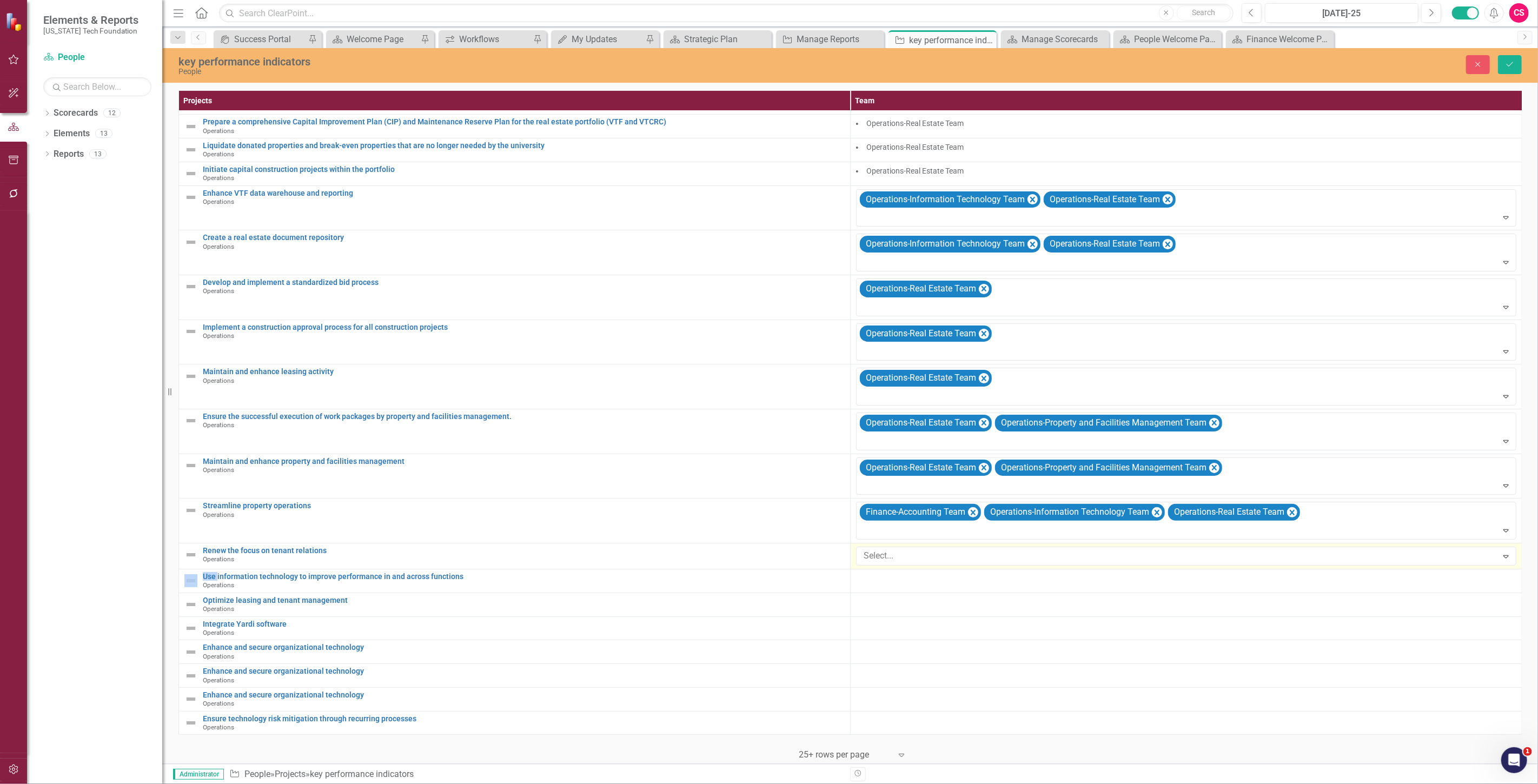
click at [877, 553] on div at bounding box center [1178, 556] width 638 height 15
type input "oper"
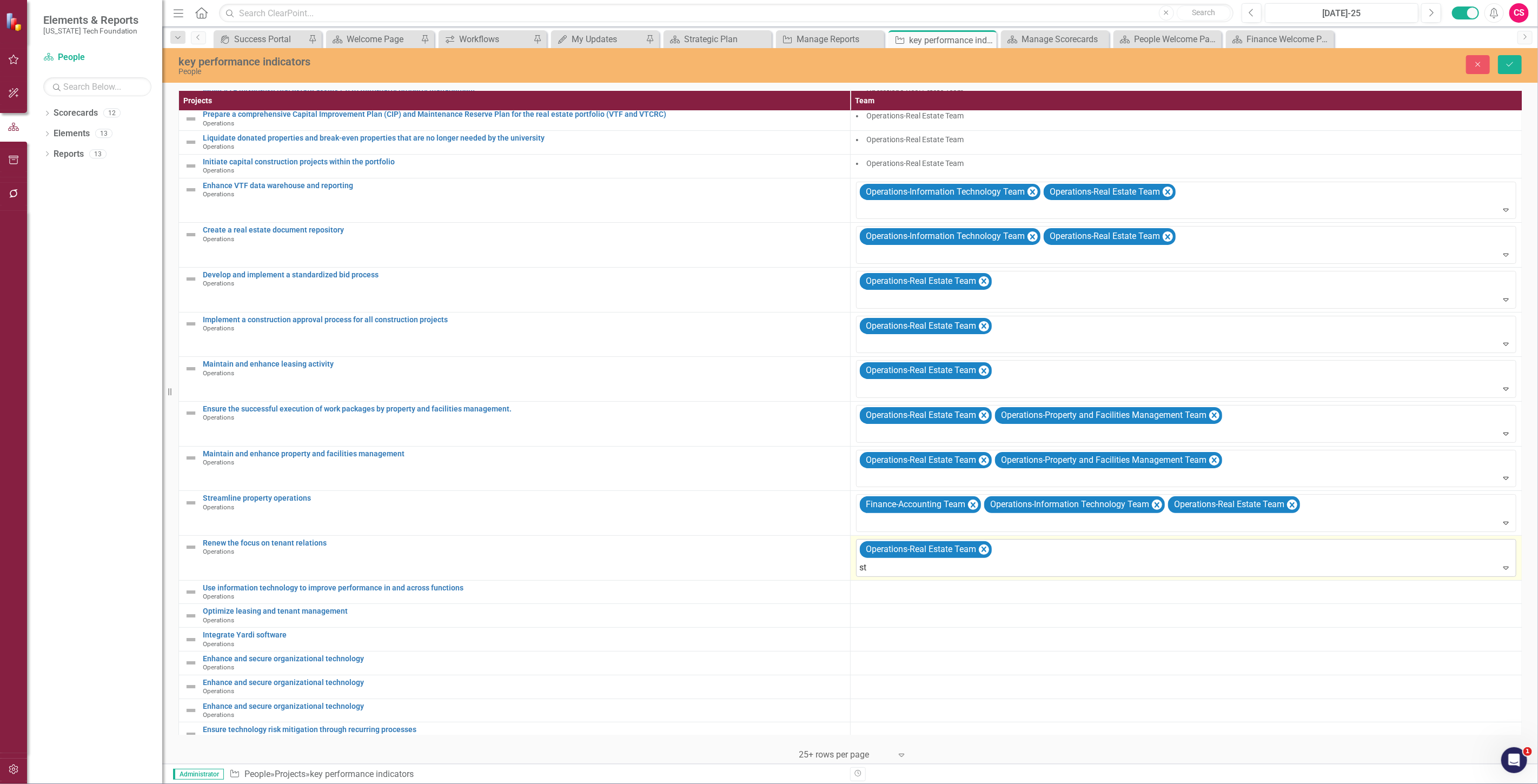
type input "str"
click at [944, 783] on div "Str ategy Team" at bounding box center [771, 792] width 1521 height 12
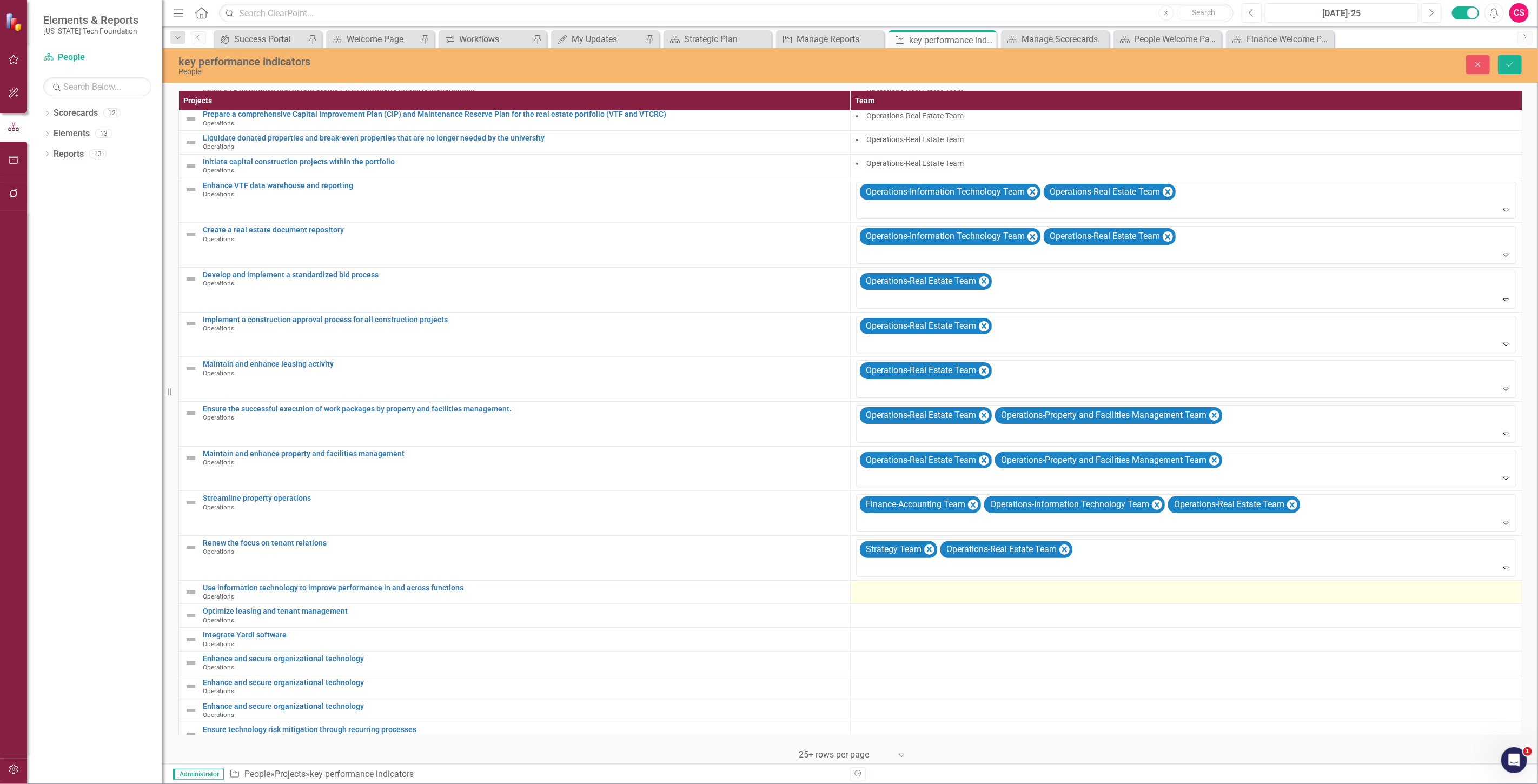
click at [910, 604] on td at bounding box center [1186, 591] width 672 height 24
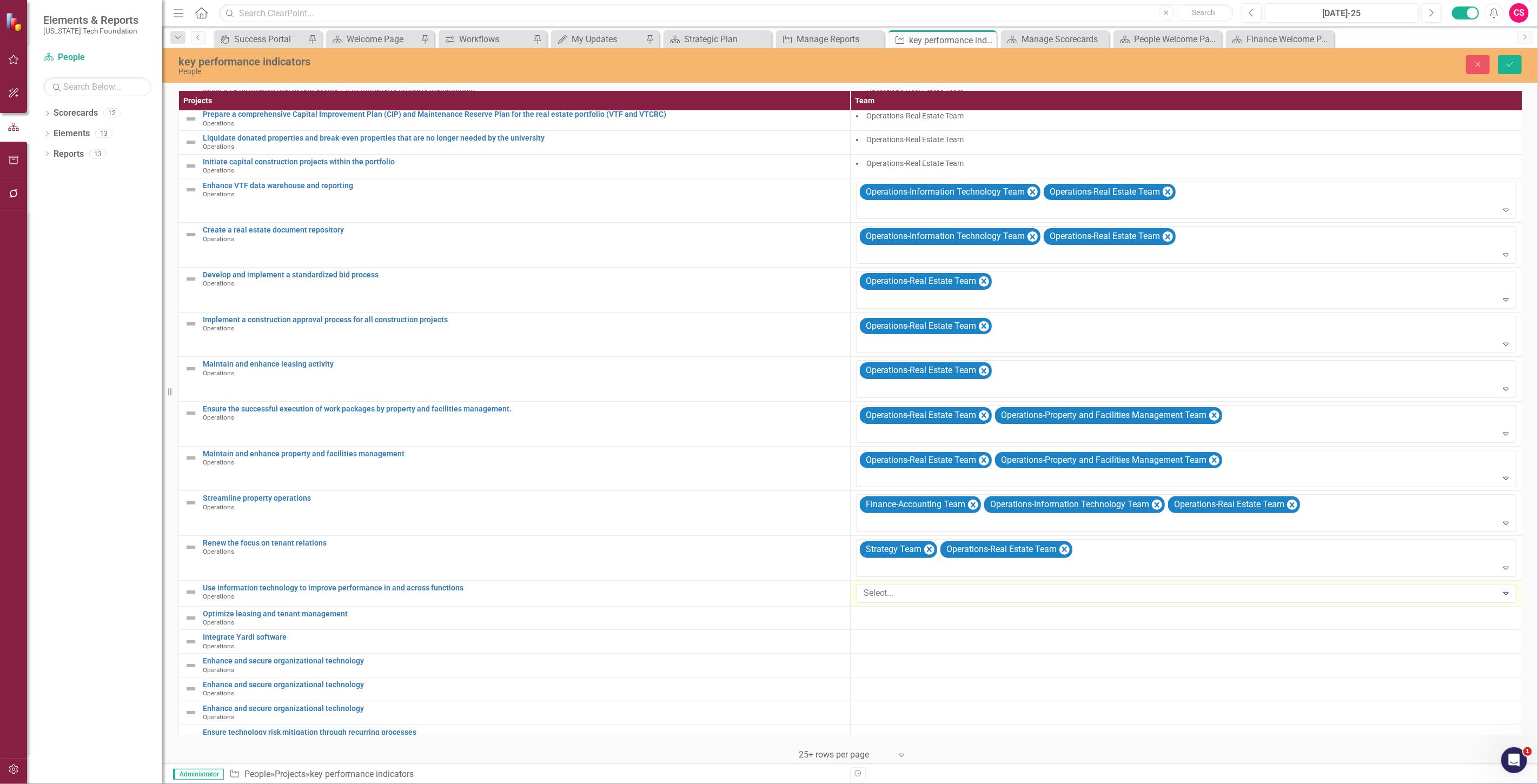
click at [909, 604] on td "Select... Expand" at bounding box center [1186, 593] width 672 height 26
click at [906, 598] on div at bounding box center [1178, 593] width 638 height 15
type input "operat"
type input "finan"
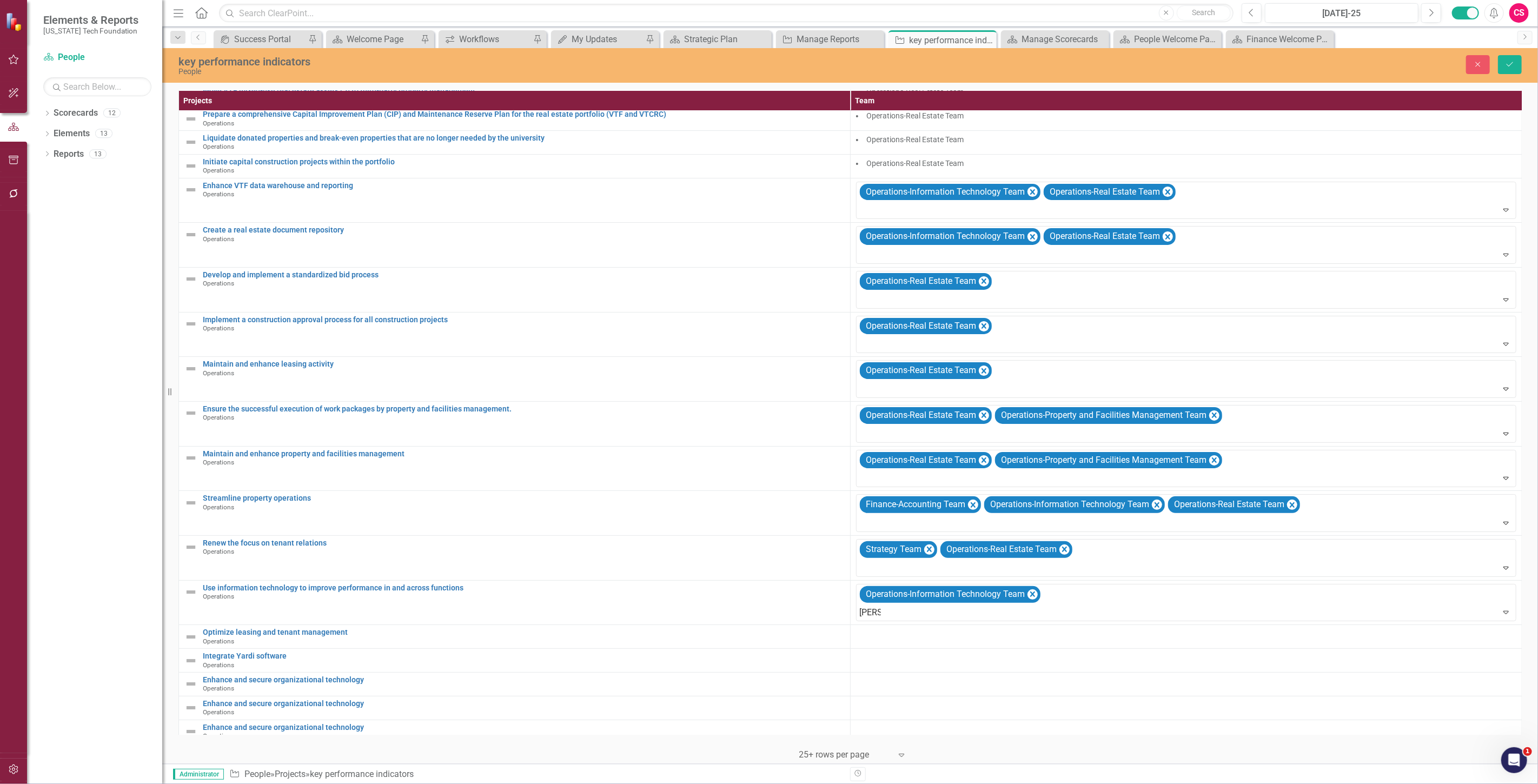
click at [915, 783] on div "Finan ce Team" at bounding box center [771, 792] width 1521 height 12
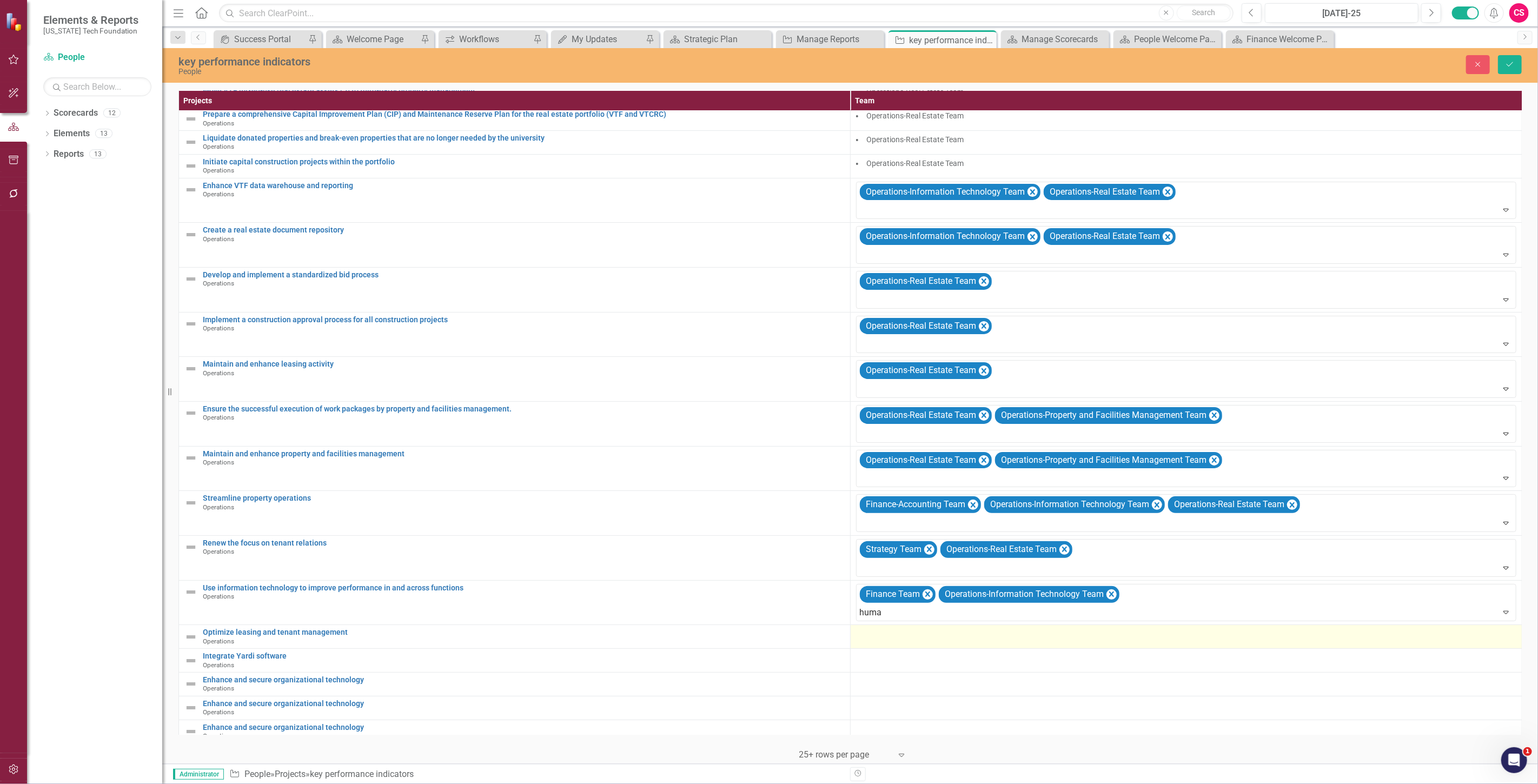
type input "human"
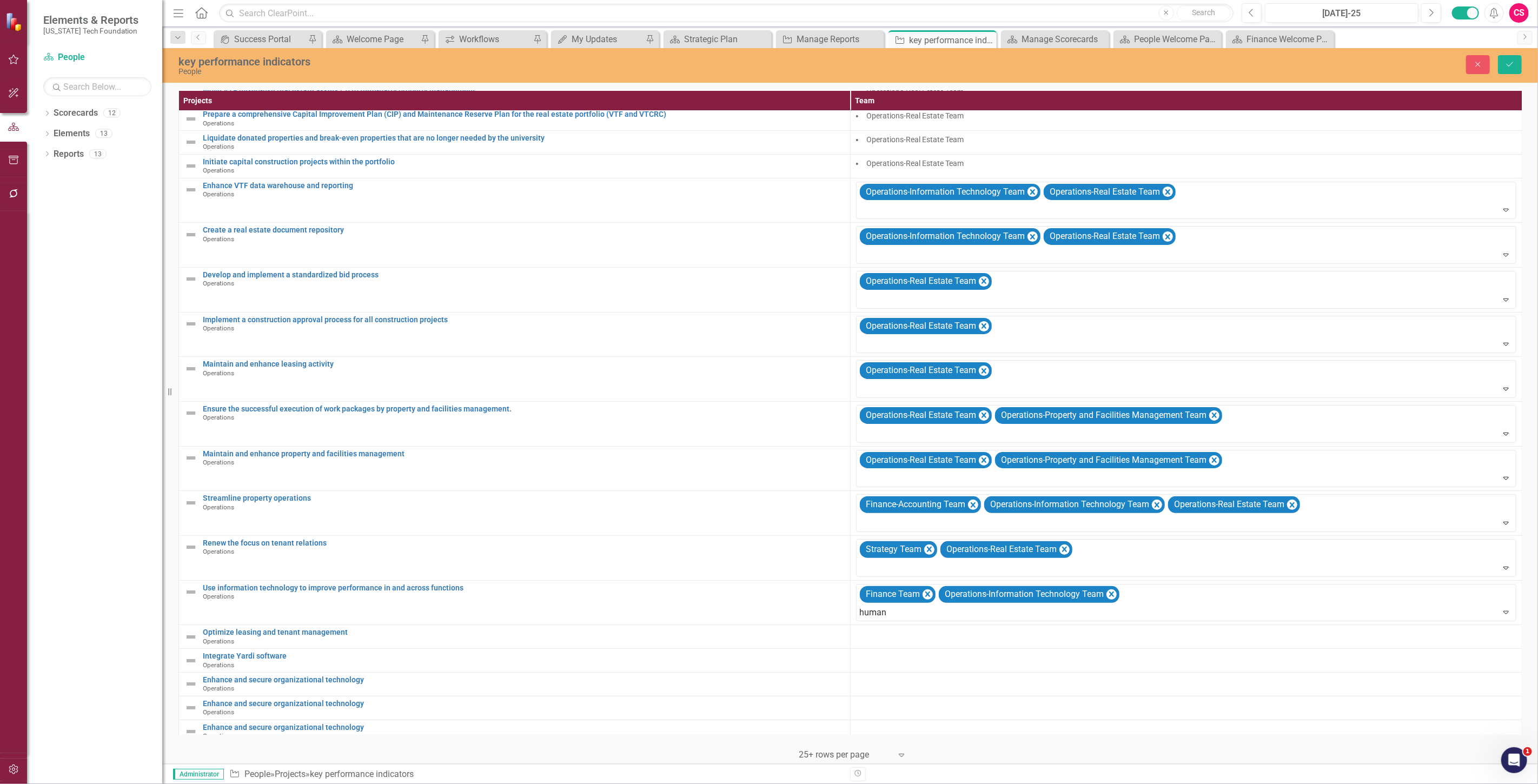
click at [39, 783] on span "Human" at bounding box center [25, 792] width 28 height 10
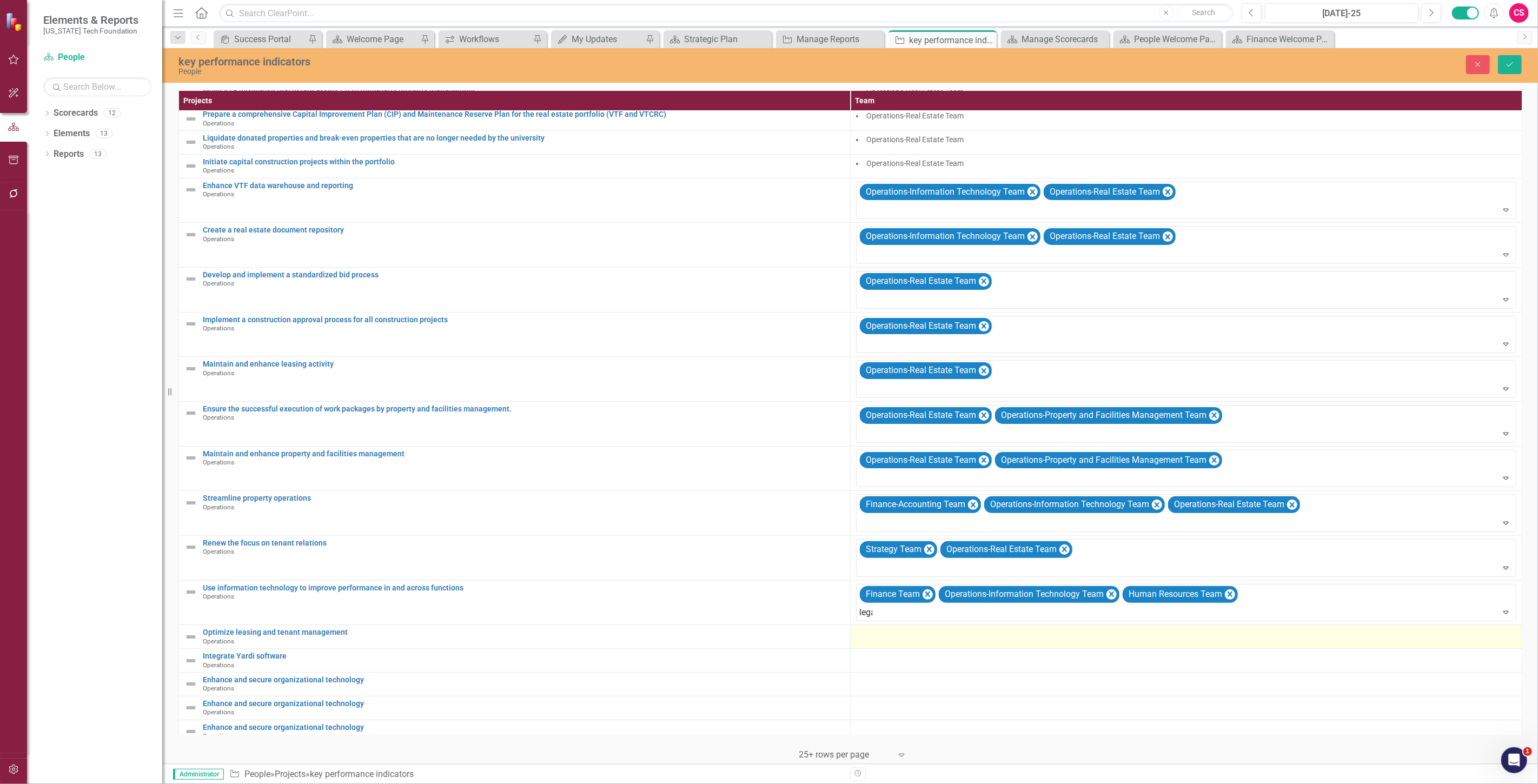
type input "legal"
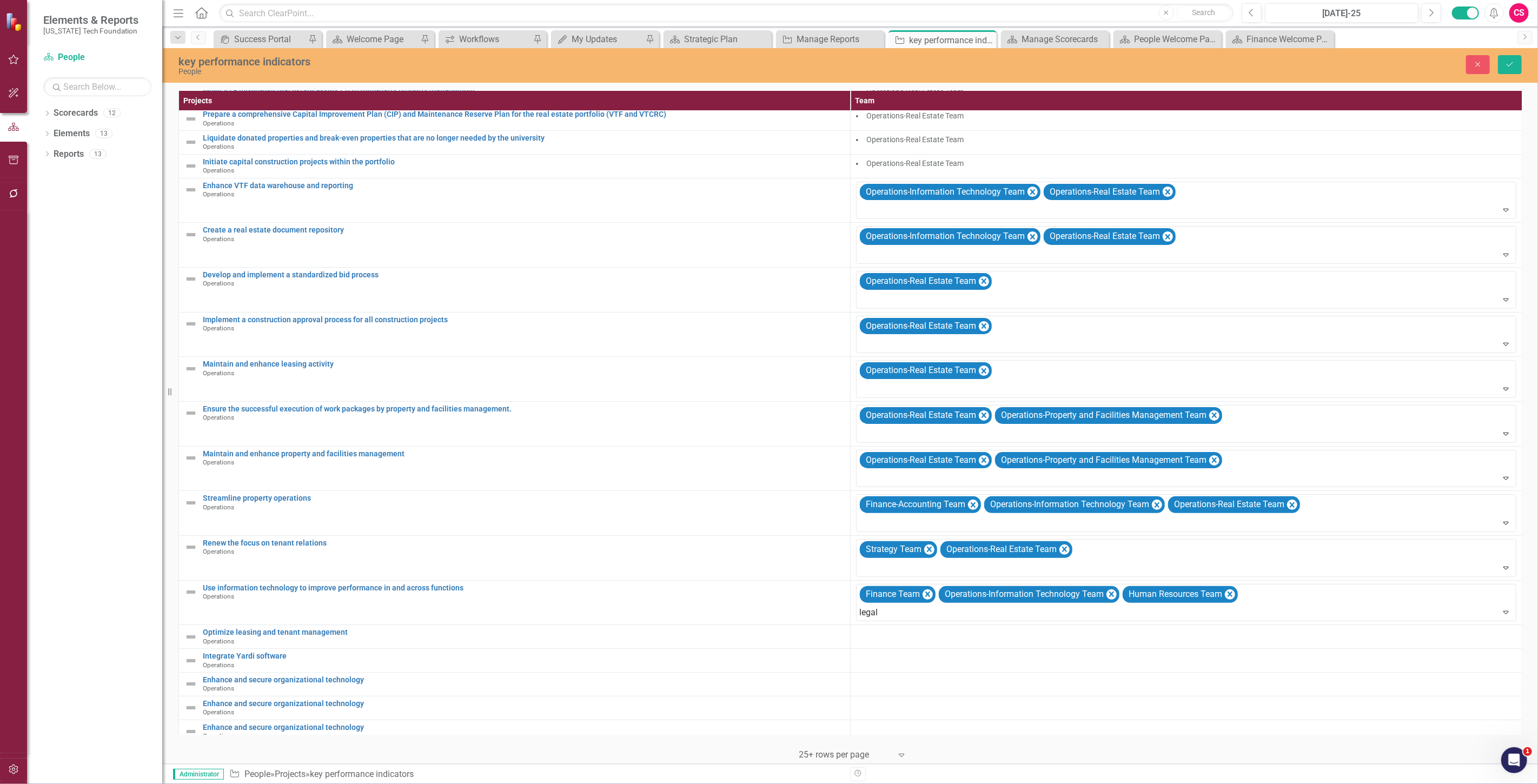
click at [912, 783] on div "Legal Team" at bounding box center [771, 792] width 1521 height 12
type input "strat"
click at [29, 783] on span "Strat" at bounding box center [20, 792] width 19 height 10
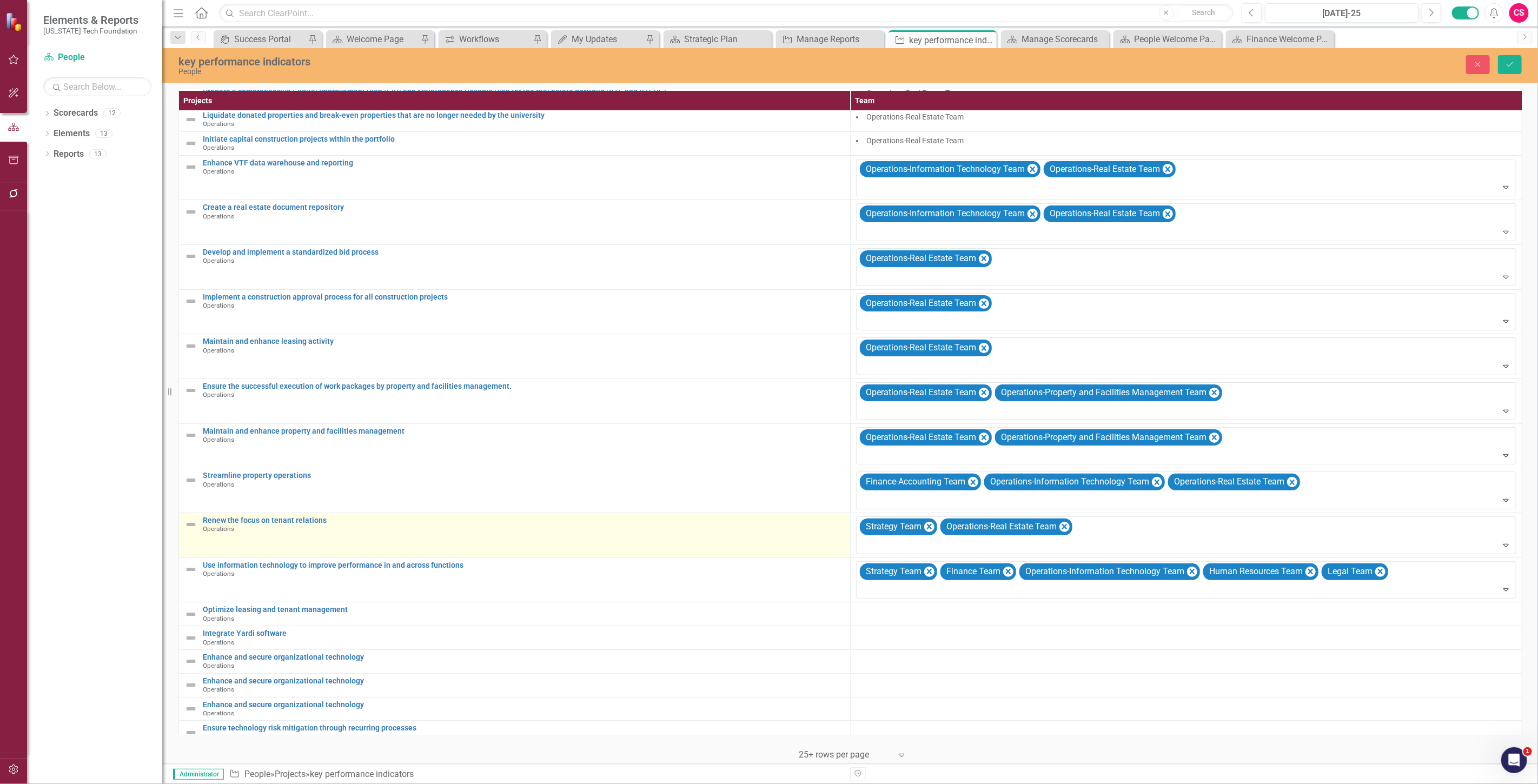
scroll to position [70, 0]
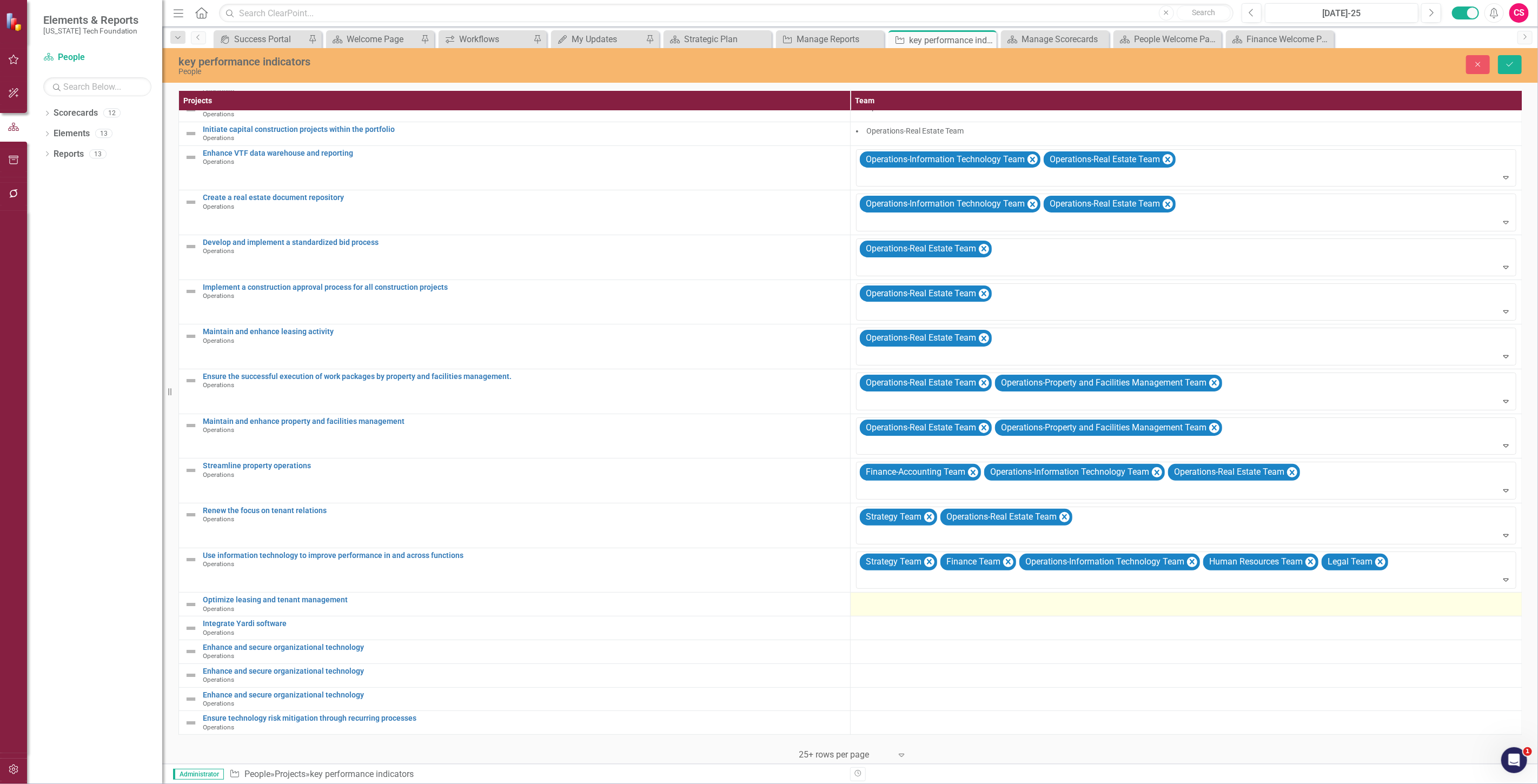
click at [870, 598] on div at bounding box center [1186, 602] width 660 height 13
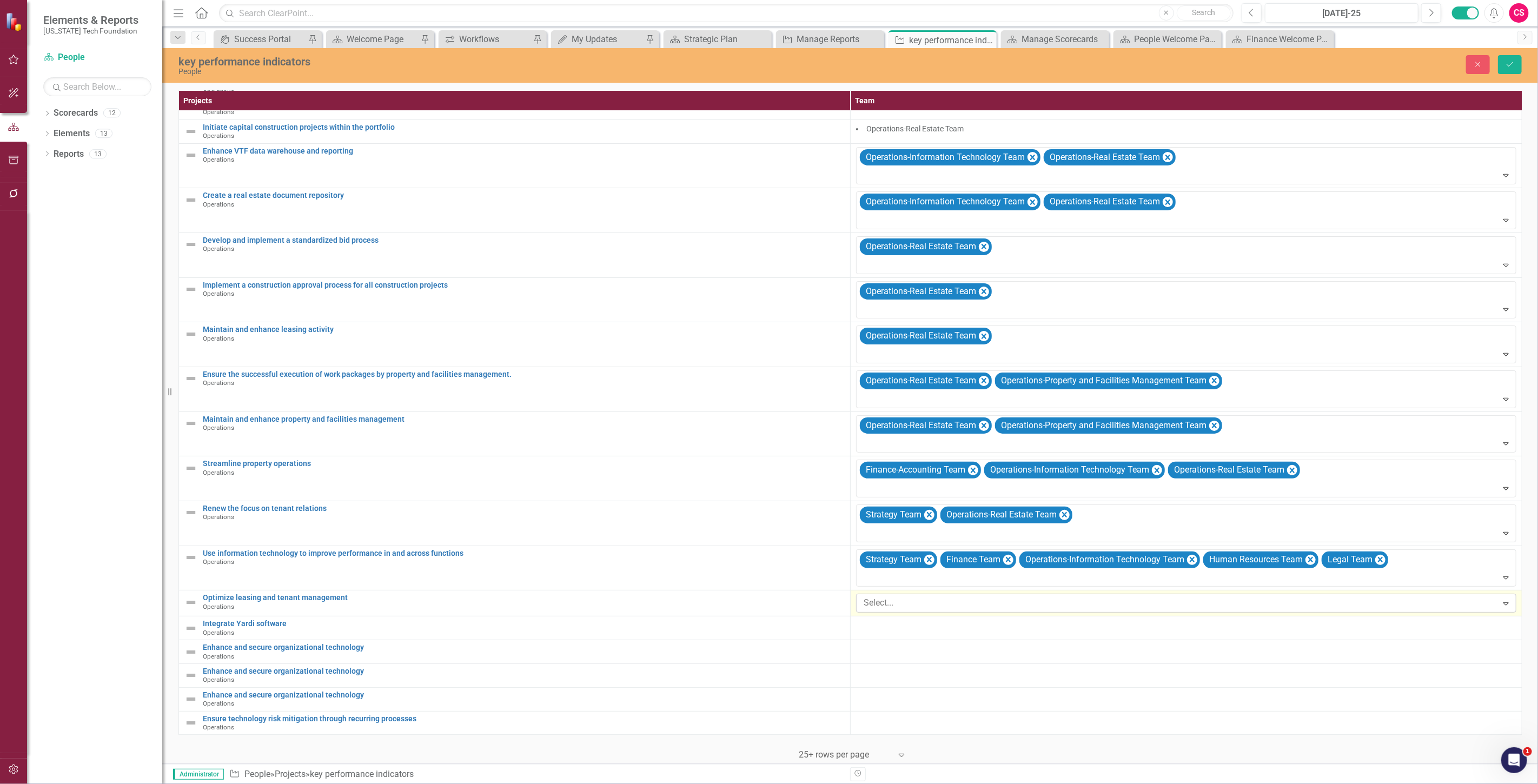
click at [875, 597] on div at bounding box center [1178, 603] width 638 height 15
type input "oper"
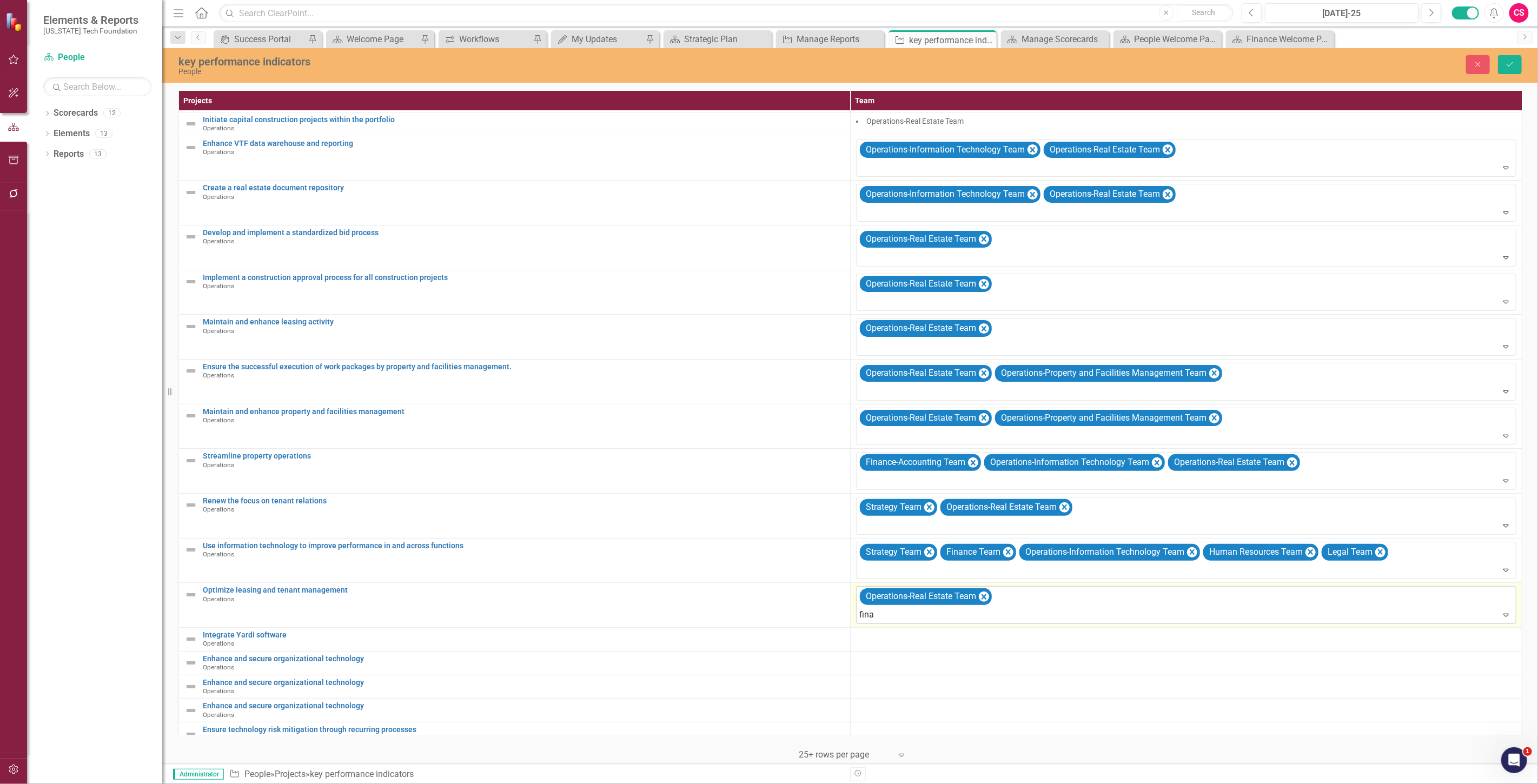
type input "finan"
type input "oper"
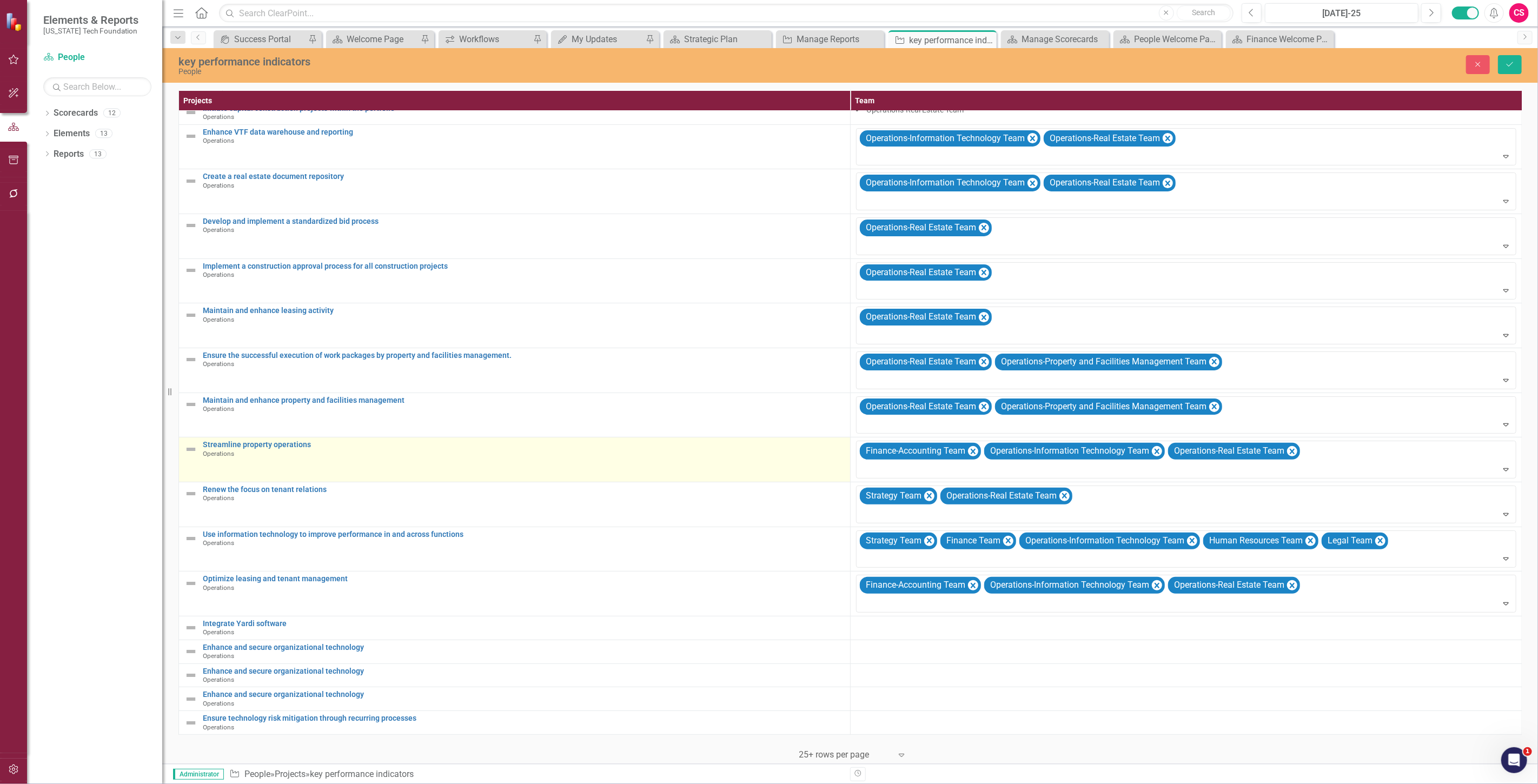
scroll to position [91, 0]
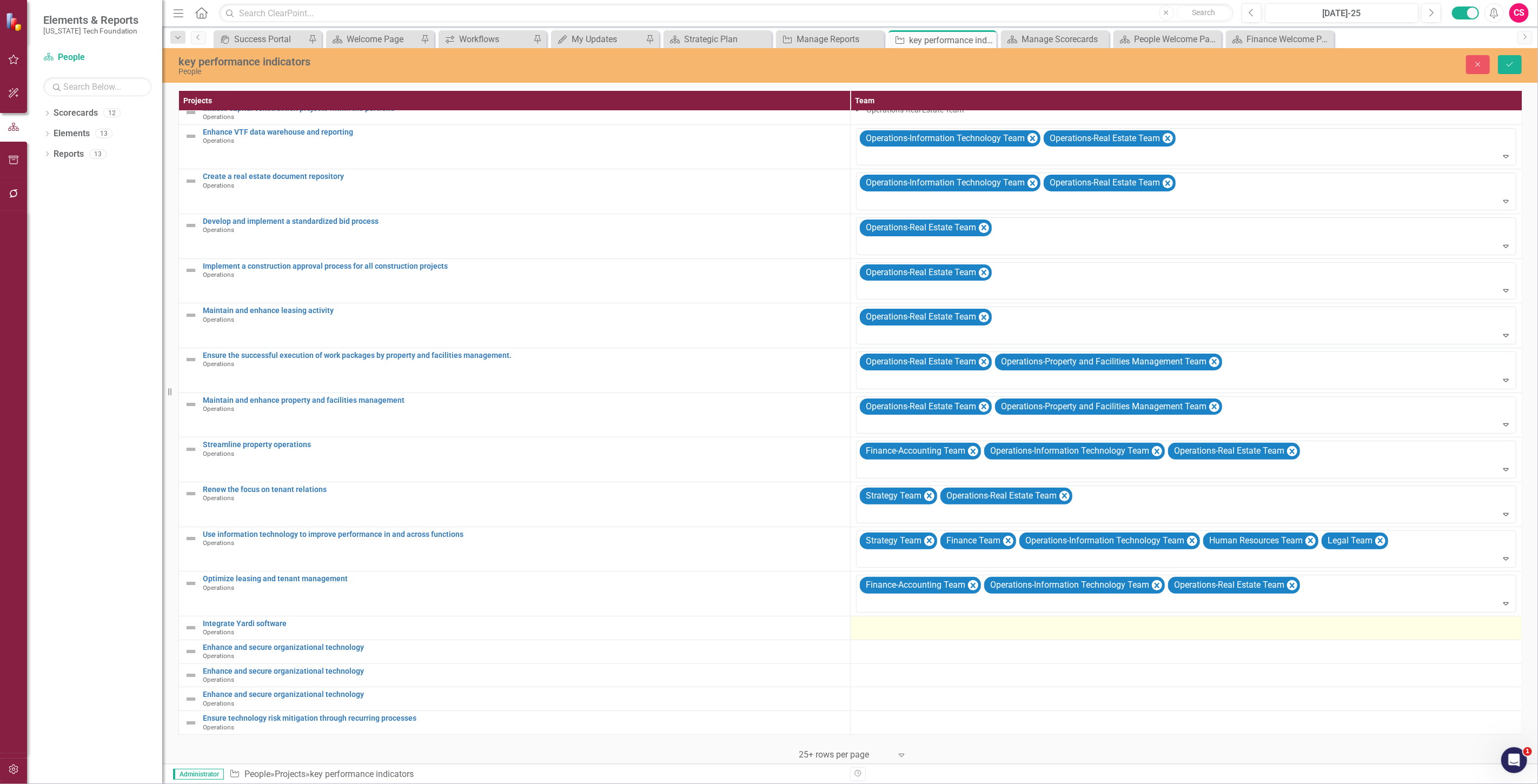
click at [869, 625] on td at bounding box center [1186, 628] width 672 height 24
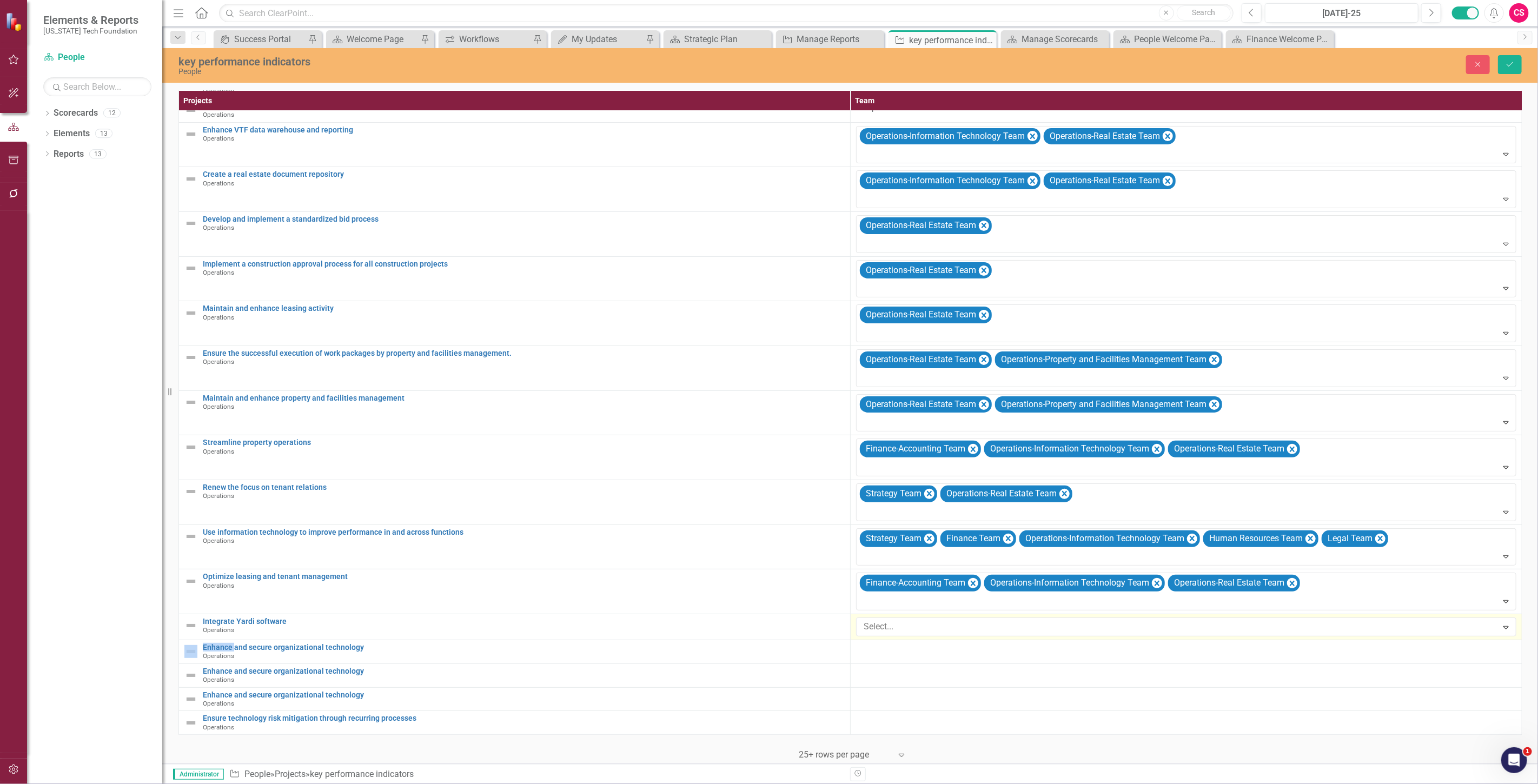
click at [868, 625] on div at bounding box center [1178, 627] width 638 height 15
type input "oper"
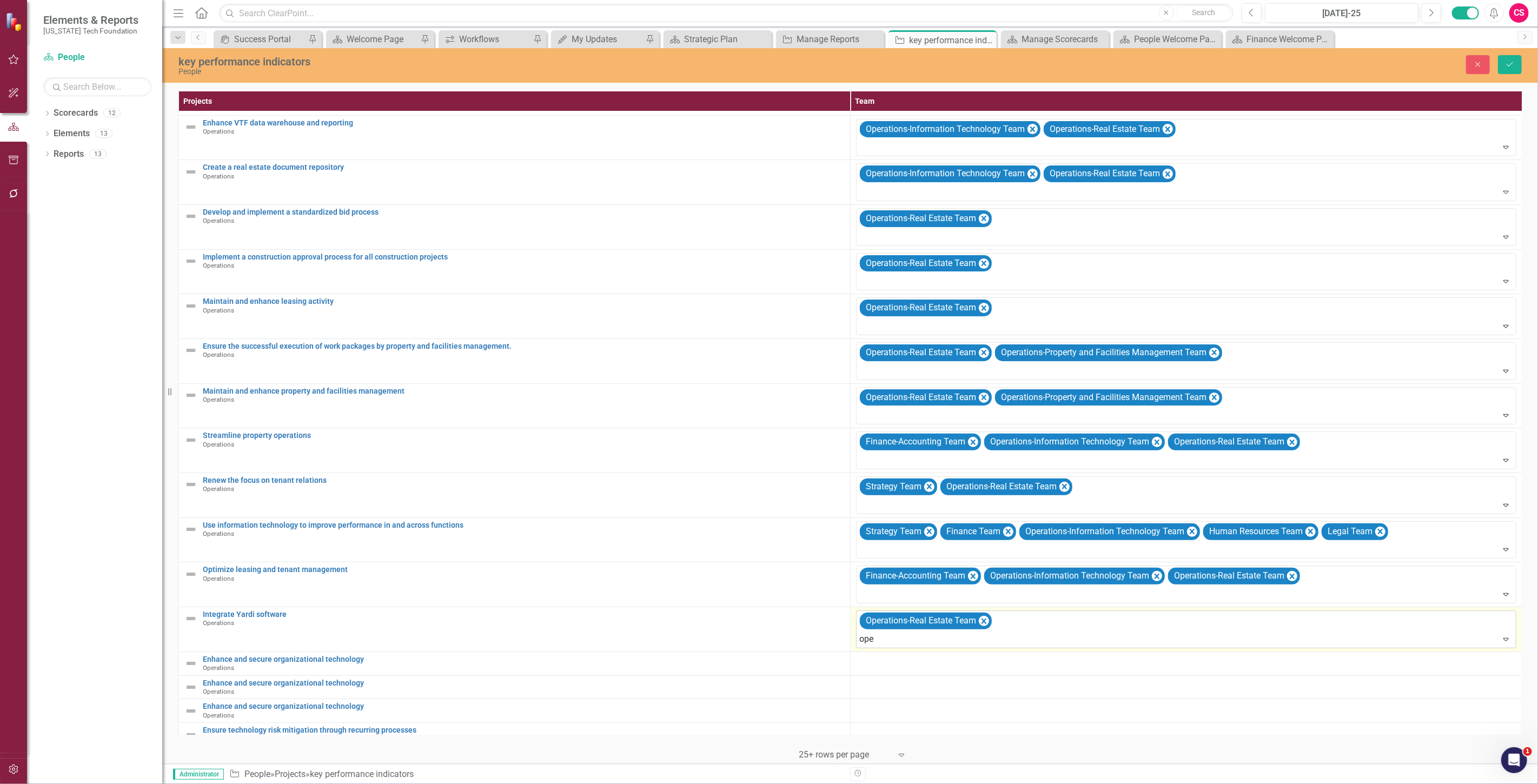
type input "oper"
type input "finan"
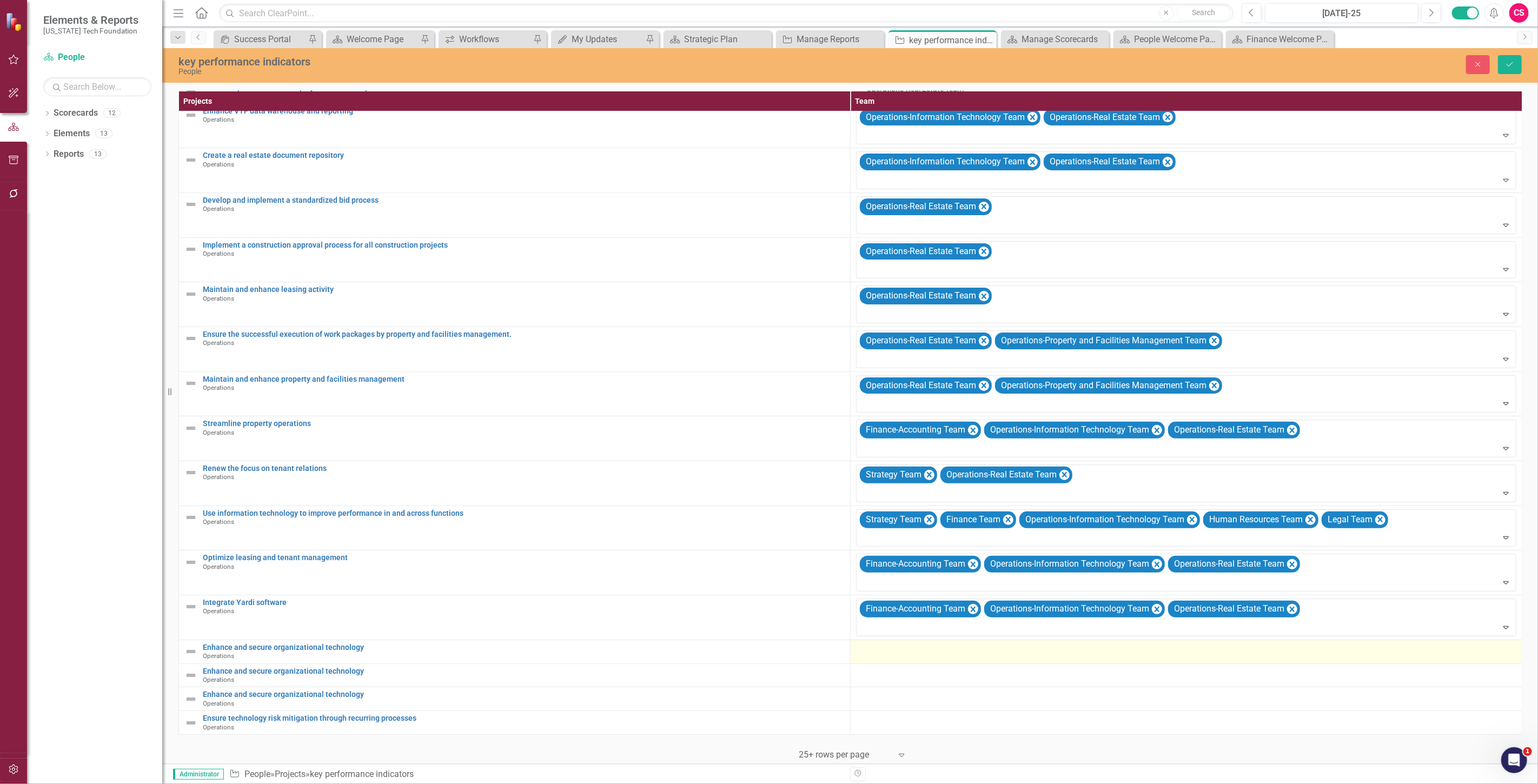
click at [857, 654] on td at bounding box center [1186, 651] width 672 height 24
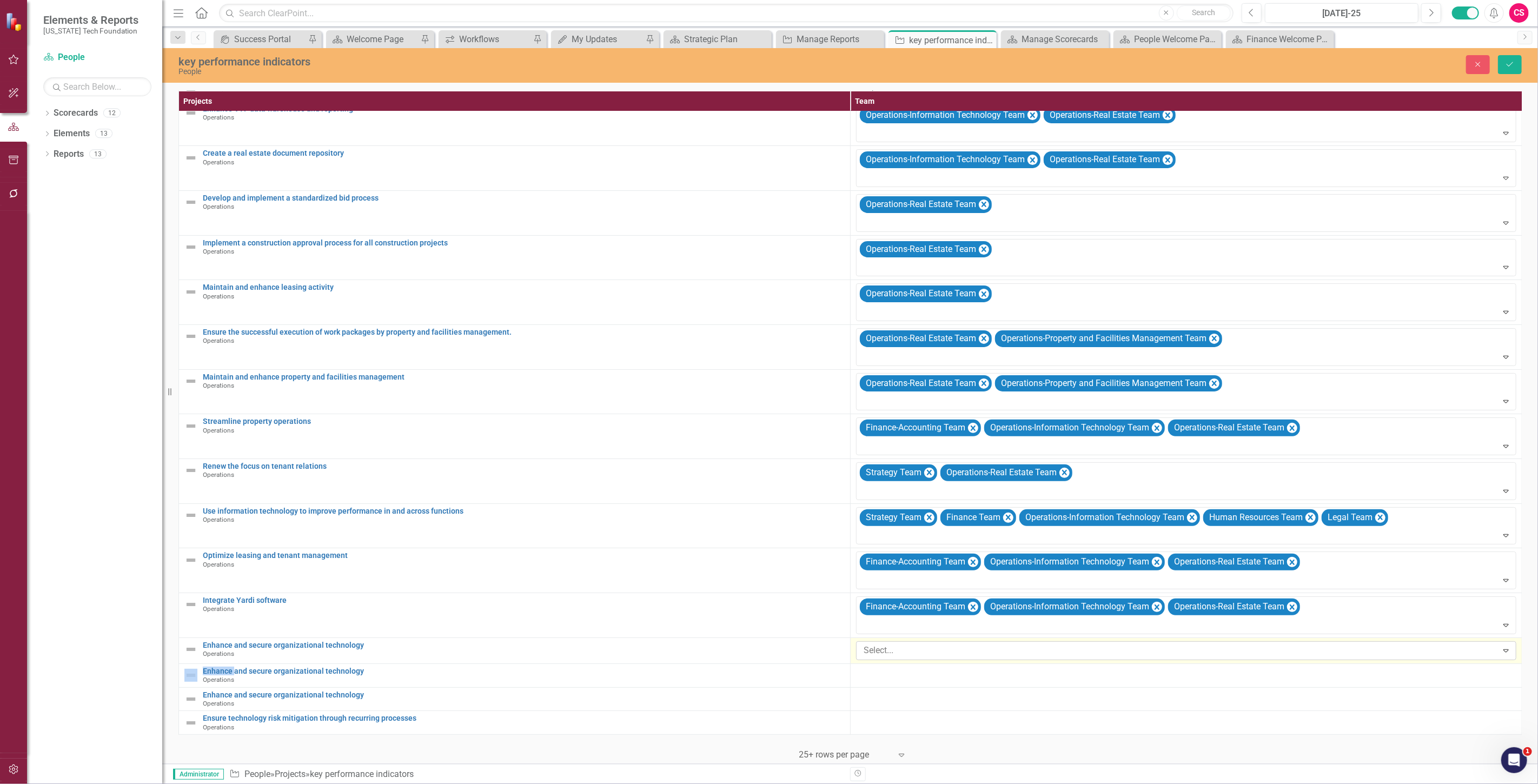
click at [887, 647] on div at bounding box center [1178, 650] width 638 height 15
type input "oper"
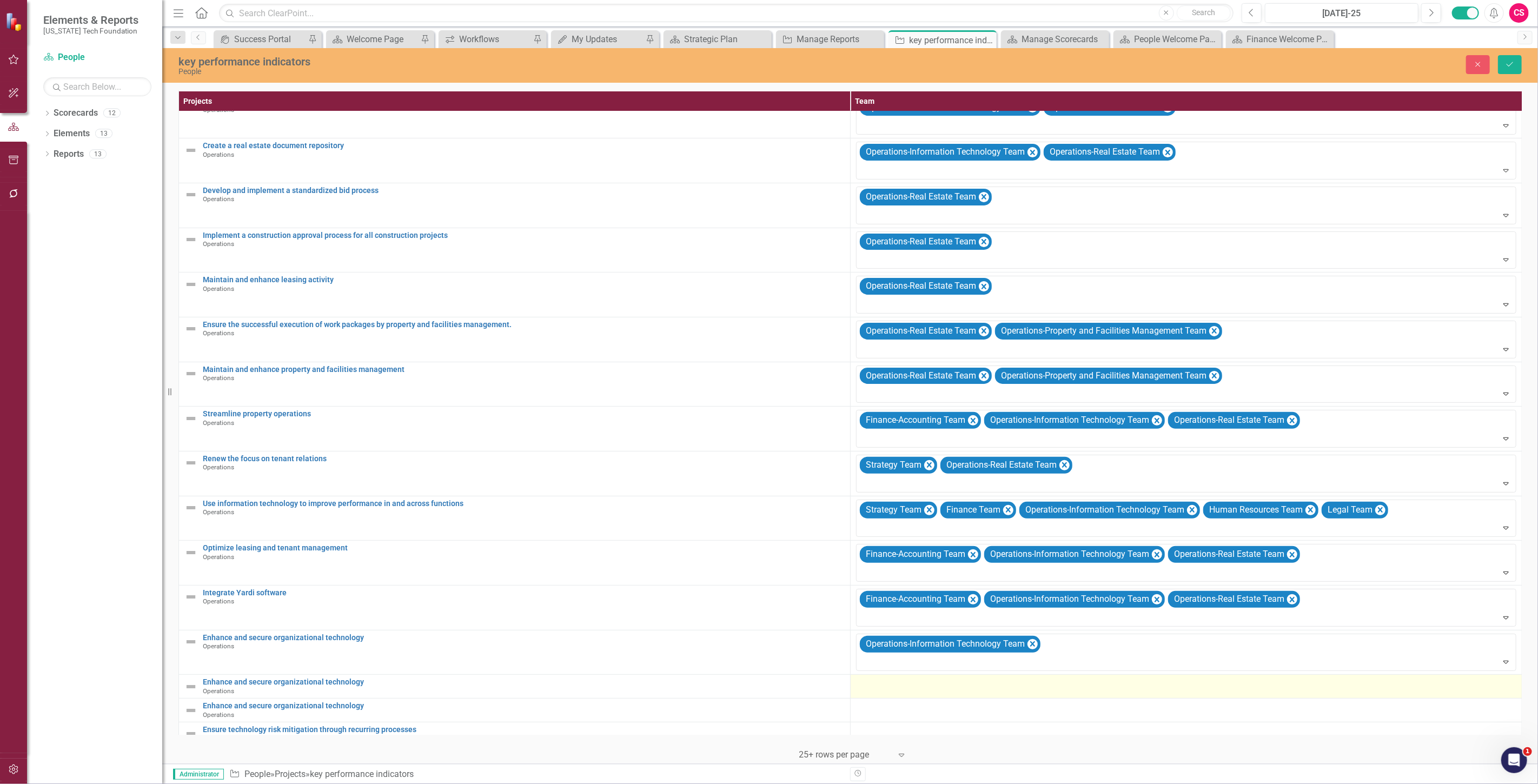
click at [914, 679] on div at bounding box center [1186, 684] width 660 height 13
click at [912, 693] on td at bounding box center [1186, 686] width 672 height 24
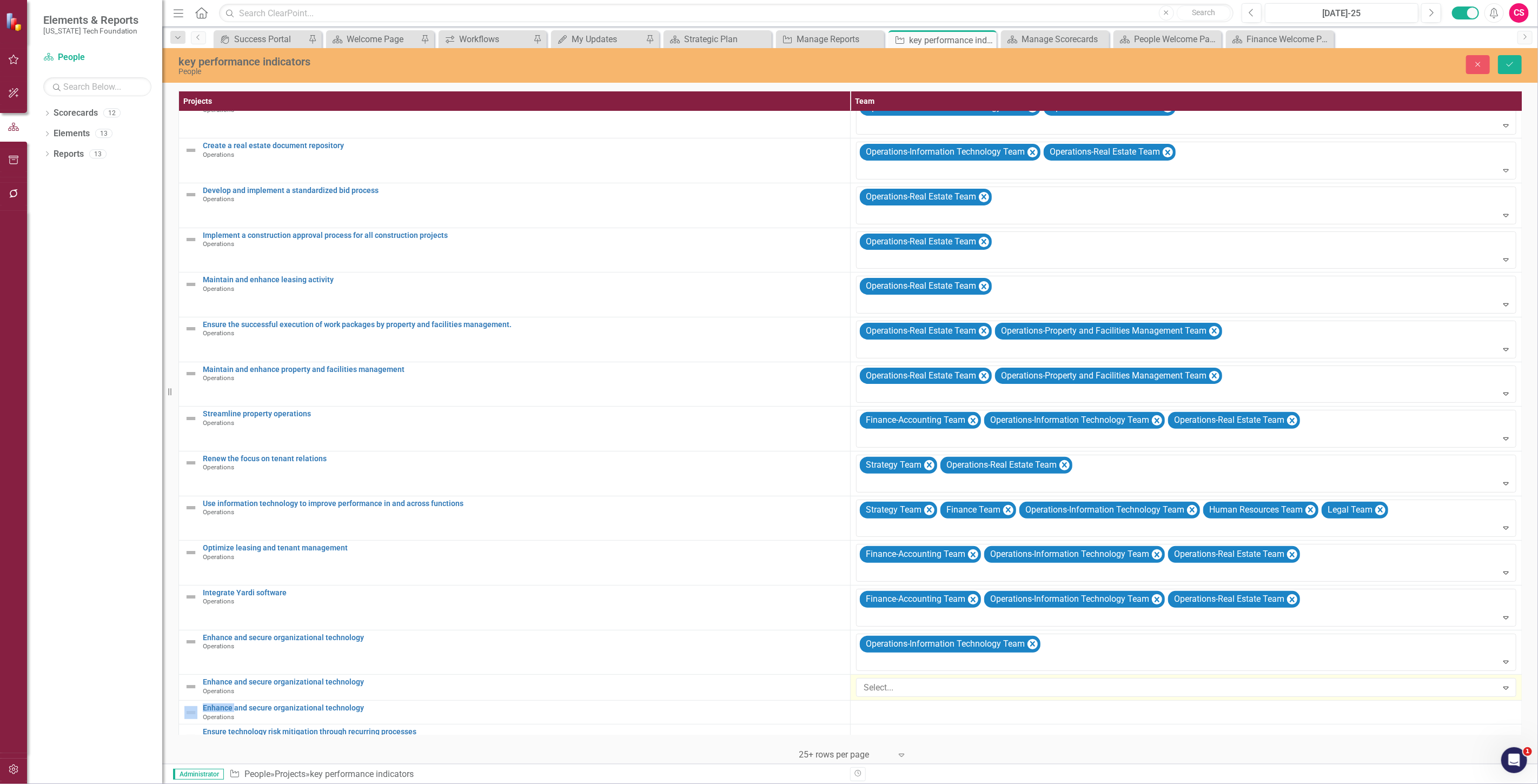
click at [912, 693] on div at bounding box center [1178, 687] width 638 height 15
type input "oper"
type input "fin"
click at [22, 783] on span "Fin" at bounding box center [17, 792] width 12 height 10
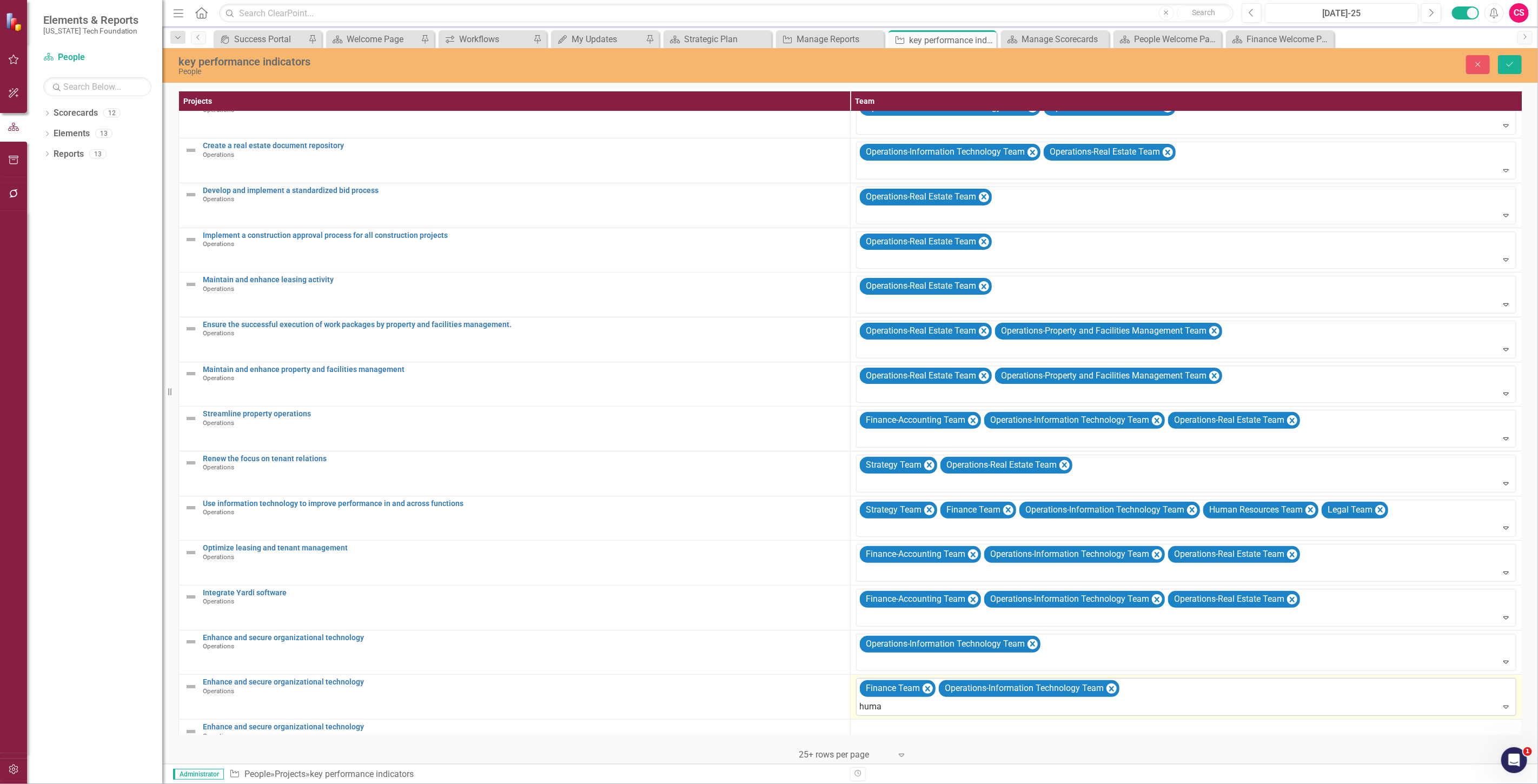
type input "human"
click at [39, 783] on span "Human" at bounding box center [25, 792] width 28 height 10
type input "legal"
click at [54, 783] on span "Legal Team" at bounding box center [33, 792] width 44 height 10
type input "strat"
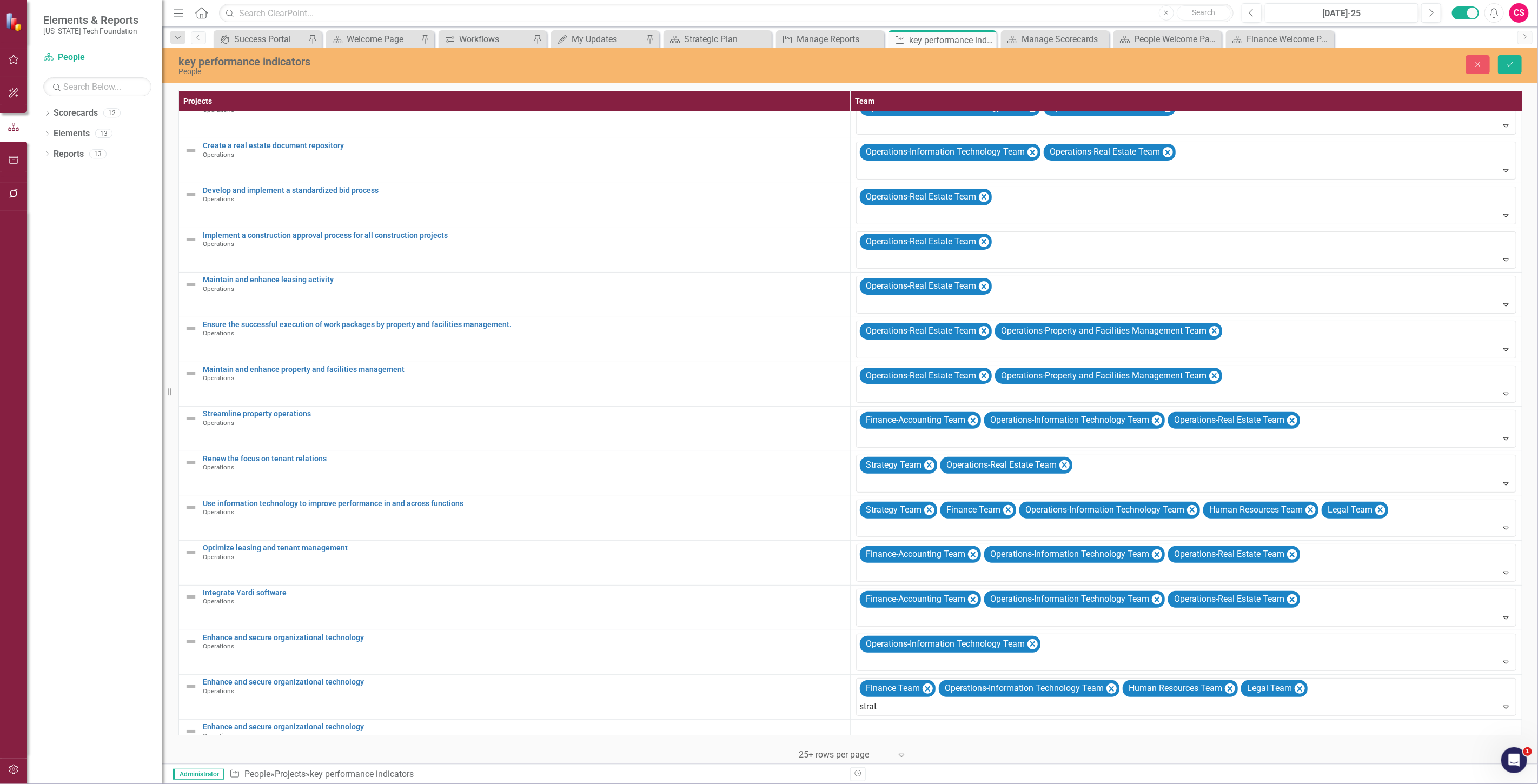
click at [29, 783] on span "Strat" at bounding box center [20, 792] width 19 height 10
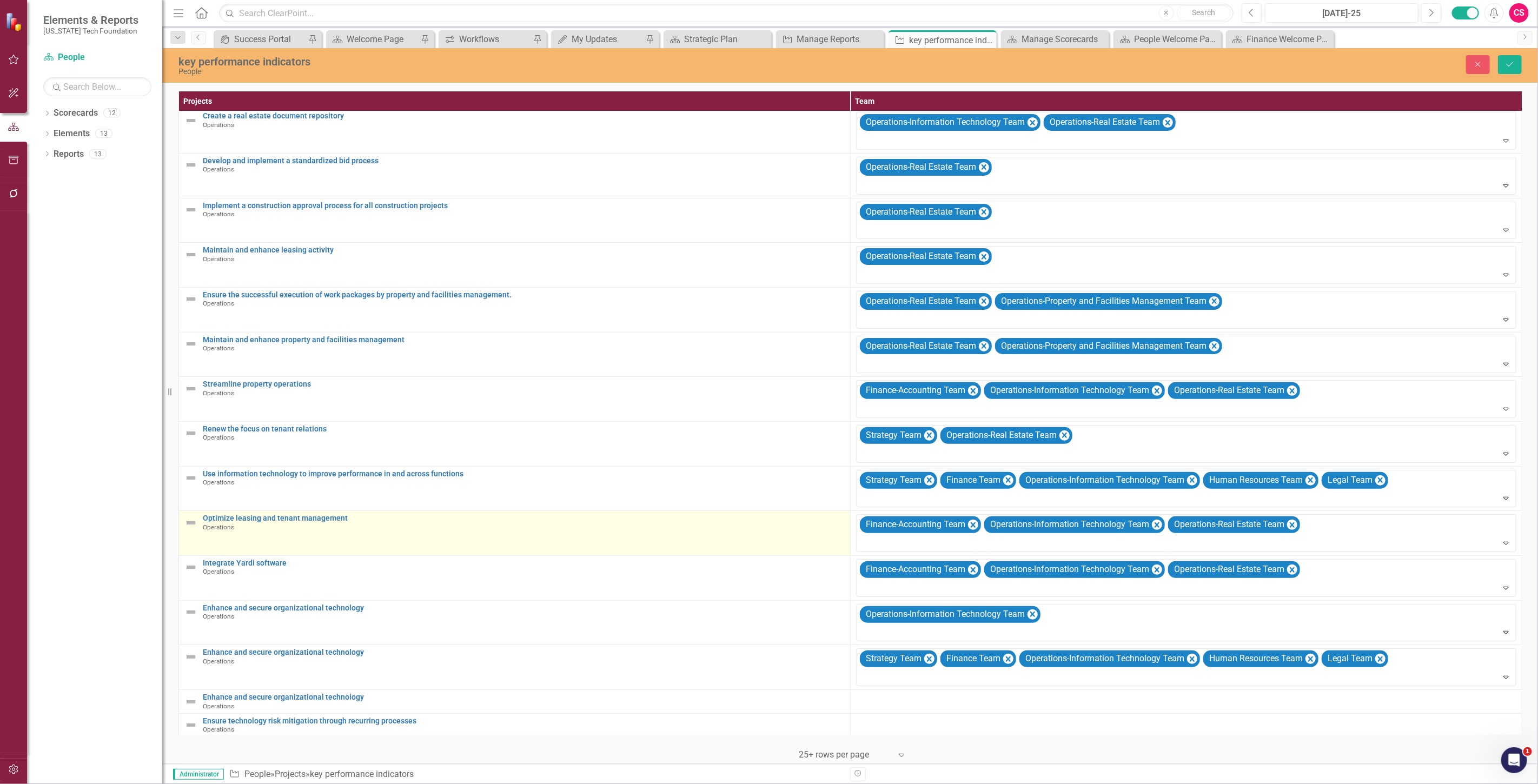
scroll to position [155, 0]
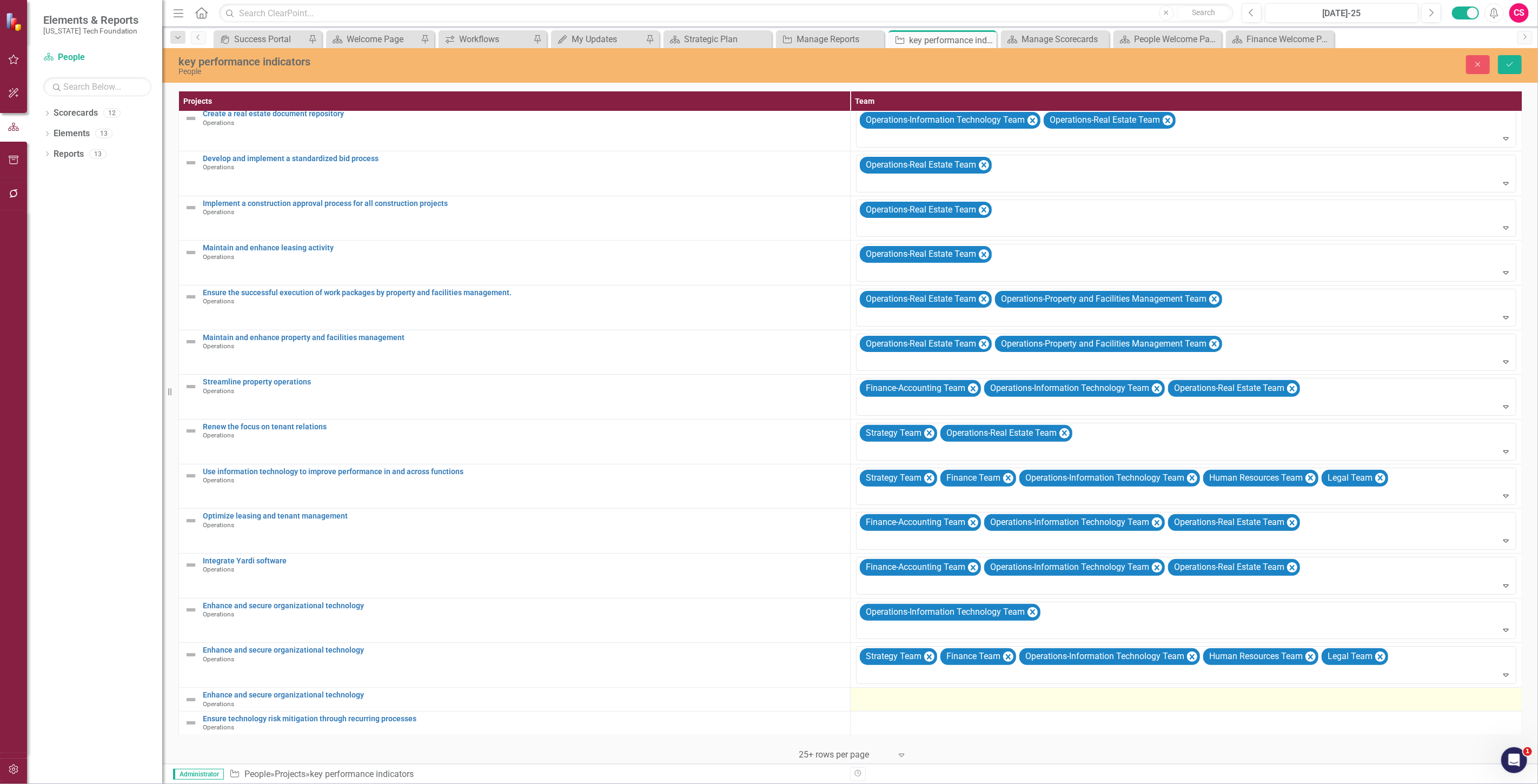
click at [889, 691] on div at bounding box center [1186, 697] width 660 height 13
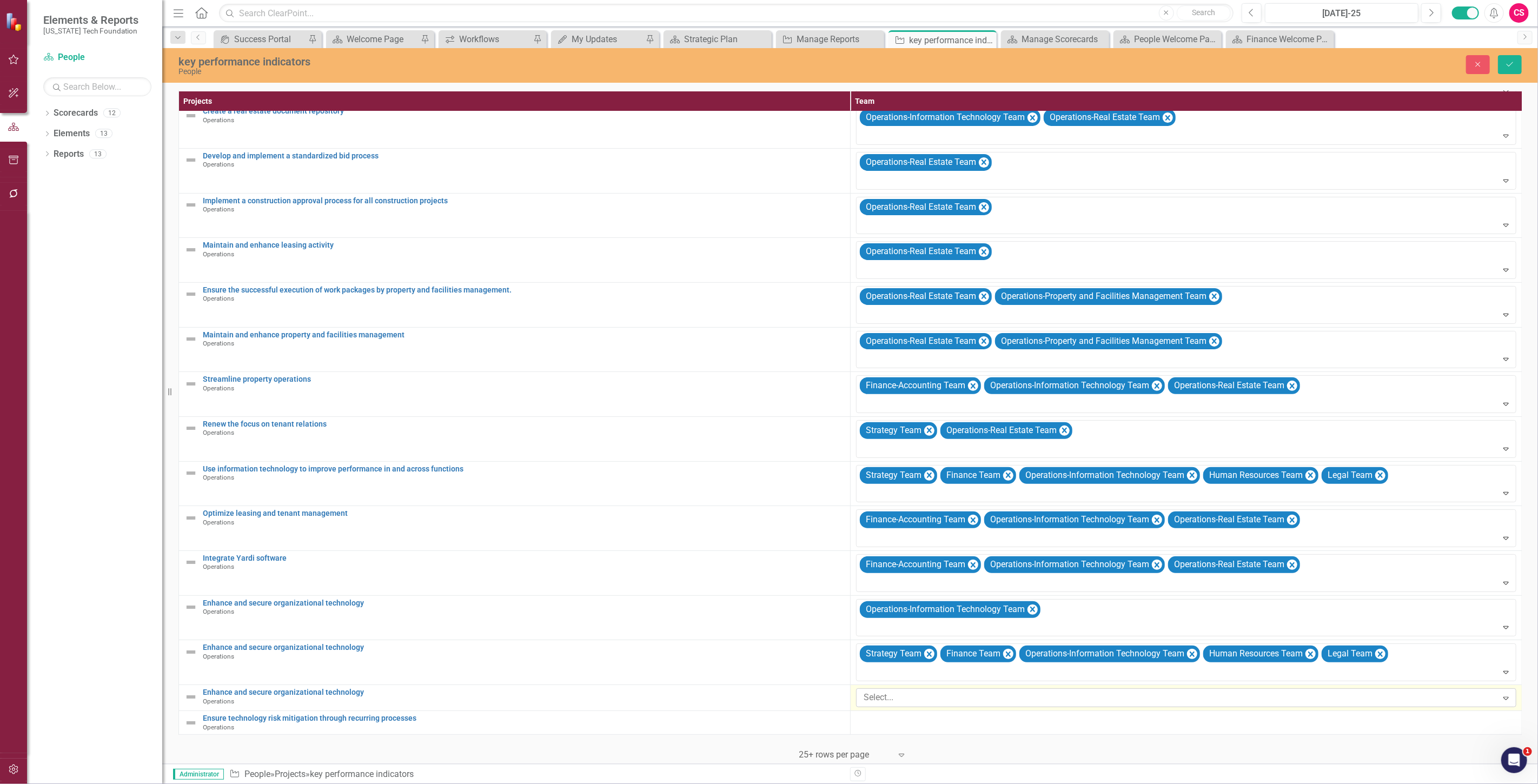
click at [892, 695] on div at bounding box center [1178, 697] width 638 height 15
type input "oper"
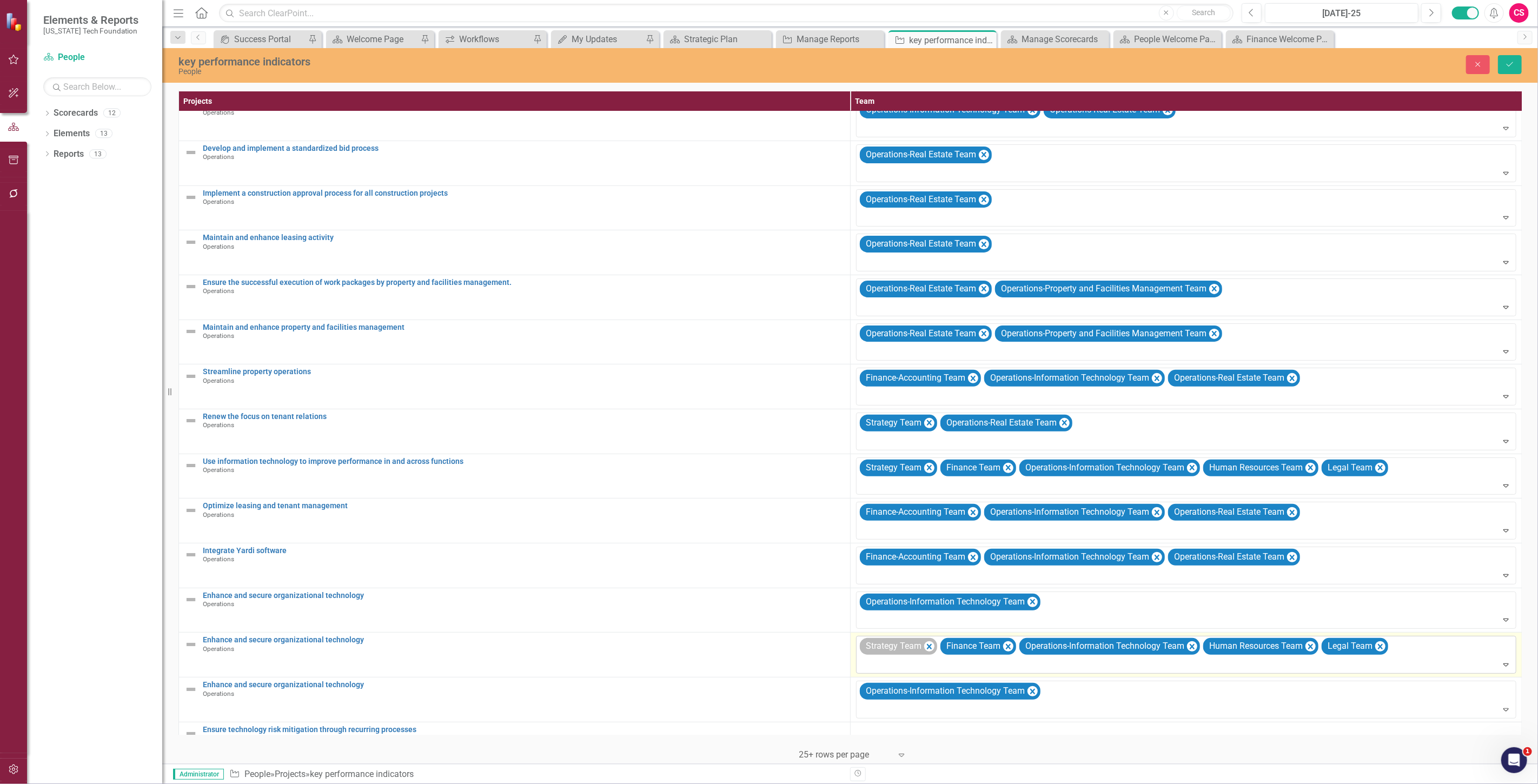
scroll to position [175, 0]
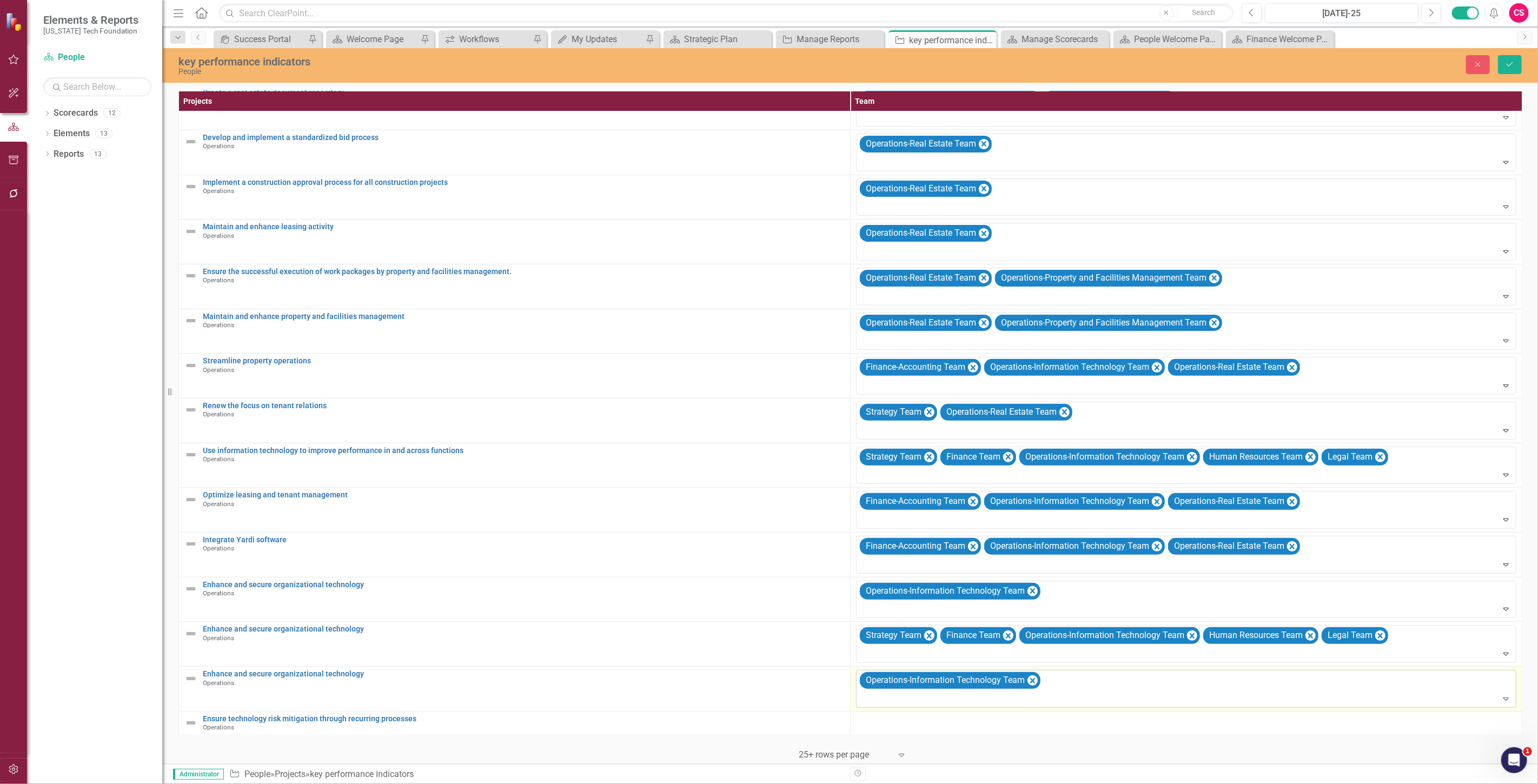
click at [1087, 691] on div at bounding box center [1187, 698] width 656 height 15
type input "finan"
click at [109, 783] on span "Finan ce Team" at bounding box center [60, 792] width 98 height 10
click at [1190, 691] on div at bounding box center [1187, 698] width 656 height 15
type input "human"
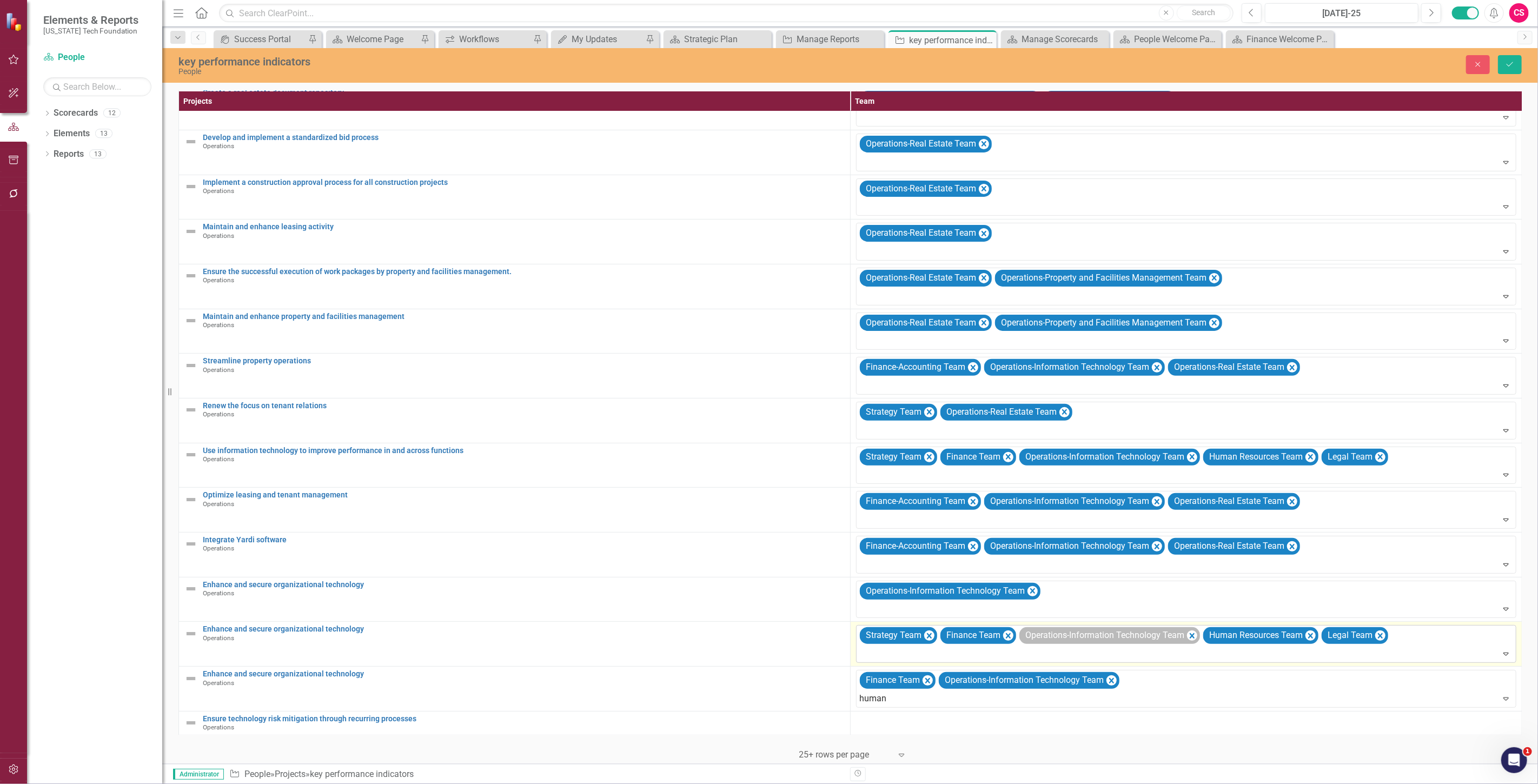
click at [1121, 783] on div "Human Resources Team" at bounding box center [771, 792] width 1521 height 12
type input "legal"
click at [1269, 783] on div "Legal Team" at bounding box center [769, 793] width 1538 height 18
type input "stra"
click at [1236, 646] on div at bounding box center [1187, 653] width 656 height 15
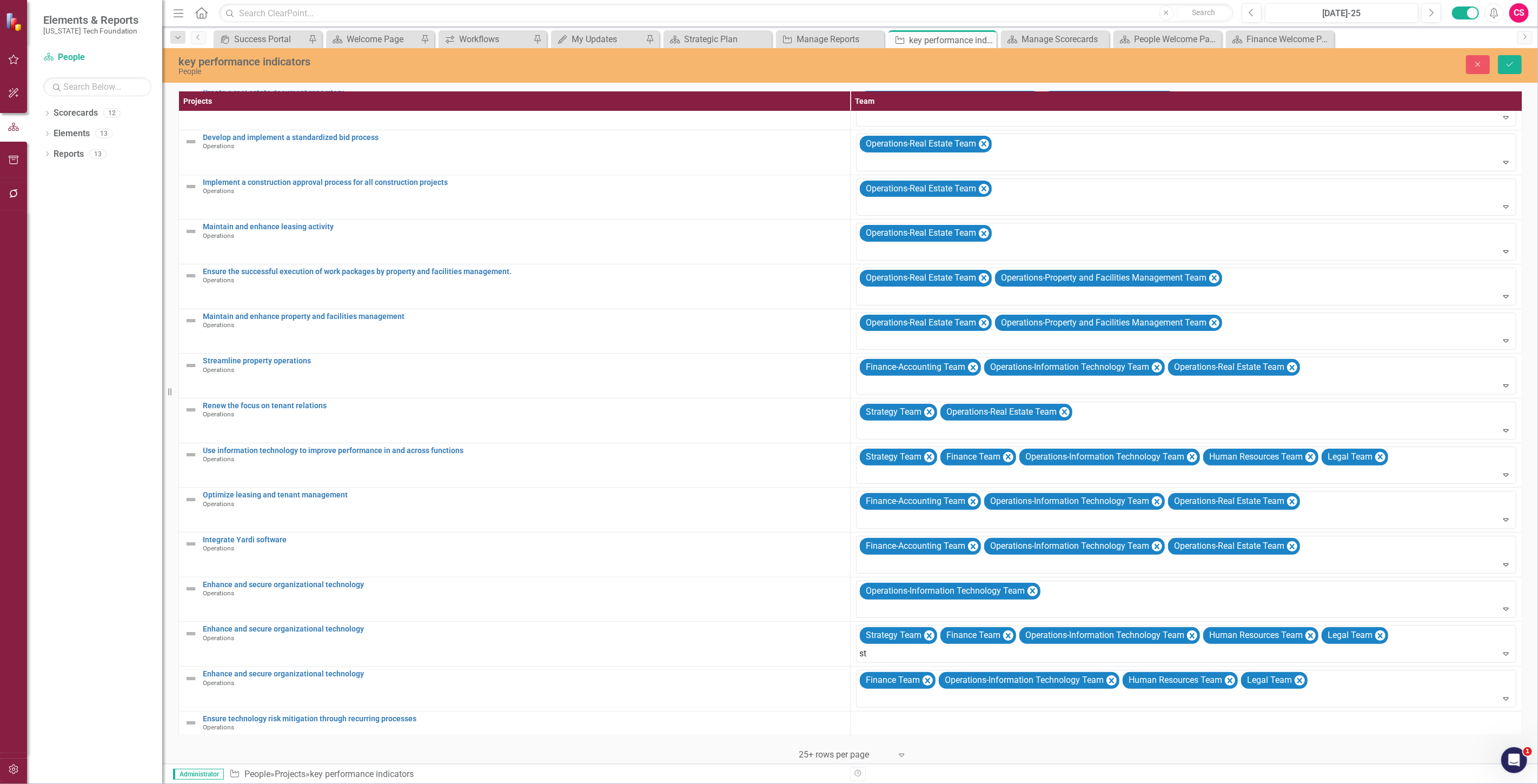
scroll to position [0, 0]
type input "s"
drag, startPoint x: 752, startPoint y: 648, endPoint x: 865, endPoint y: 689, distance: 120.2
click at [752, 648] on td "Enhance and secure organizational technology Operations Link Map View Link Map …" at bounding box center [515, 644] width 672 height 45
click at [963, 691] on div at bounding box center [1187, 698] width 656 height 15
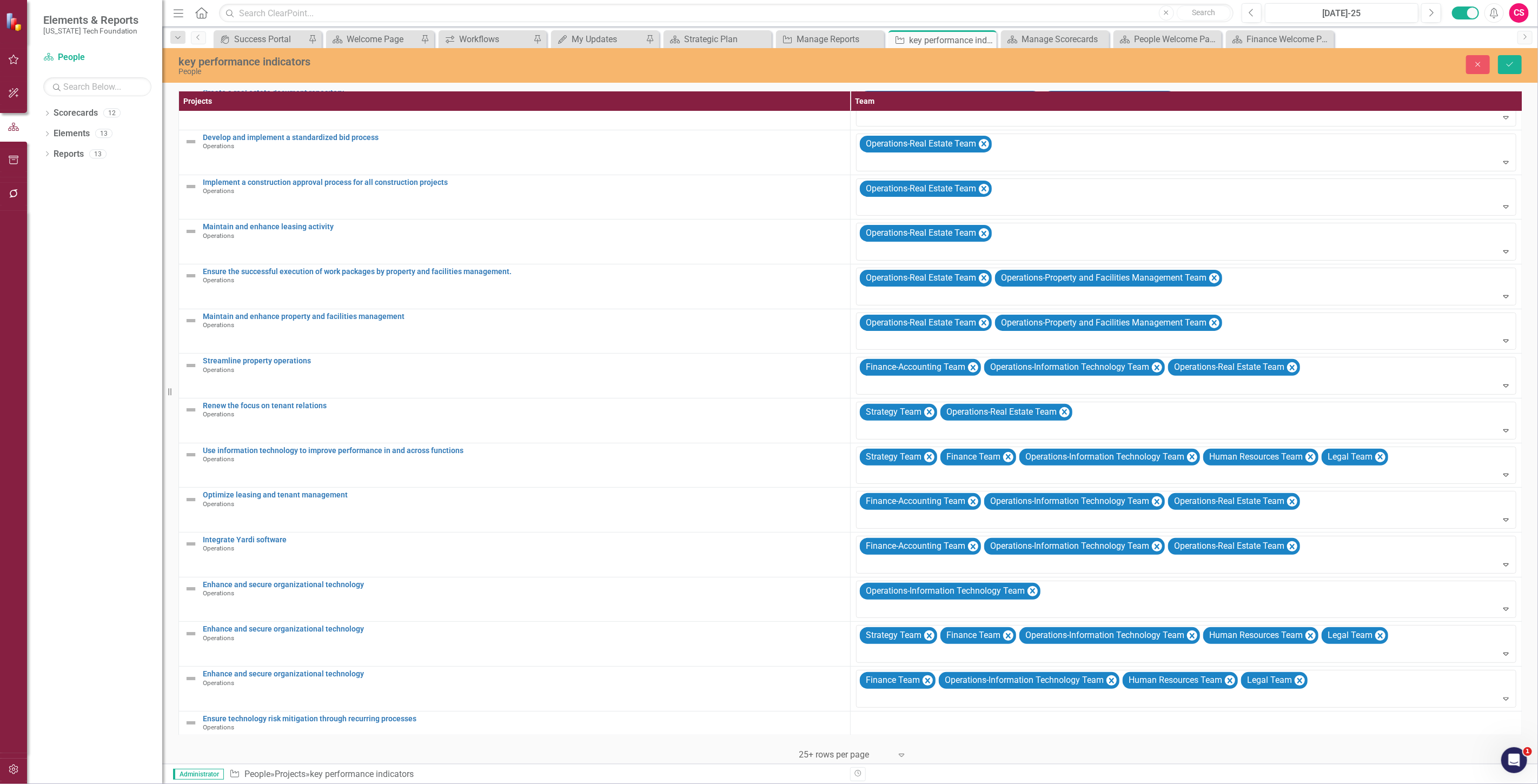
scroll to position [3, 0]
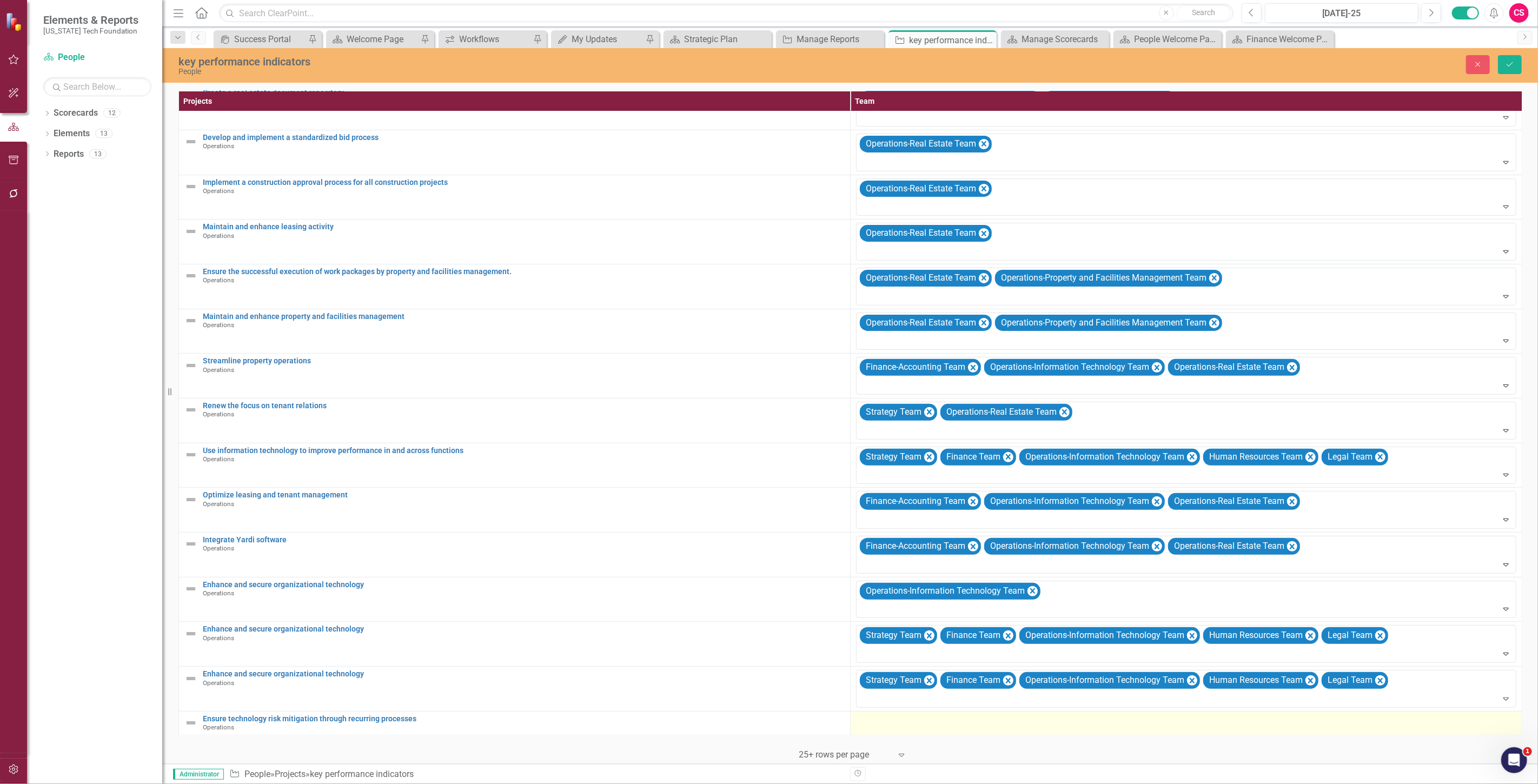
click at [926, 725] on td at bounding box center [1186, 723] width 672 height 24
click at [891, 716] on div at bounding box center [1186, 721] width 660 height 13
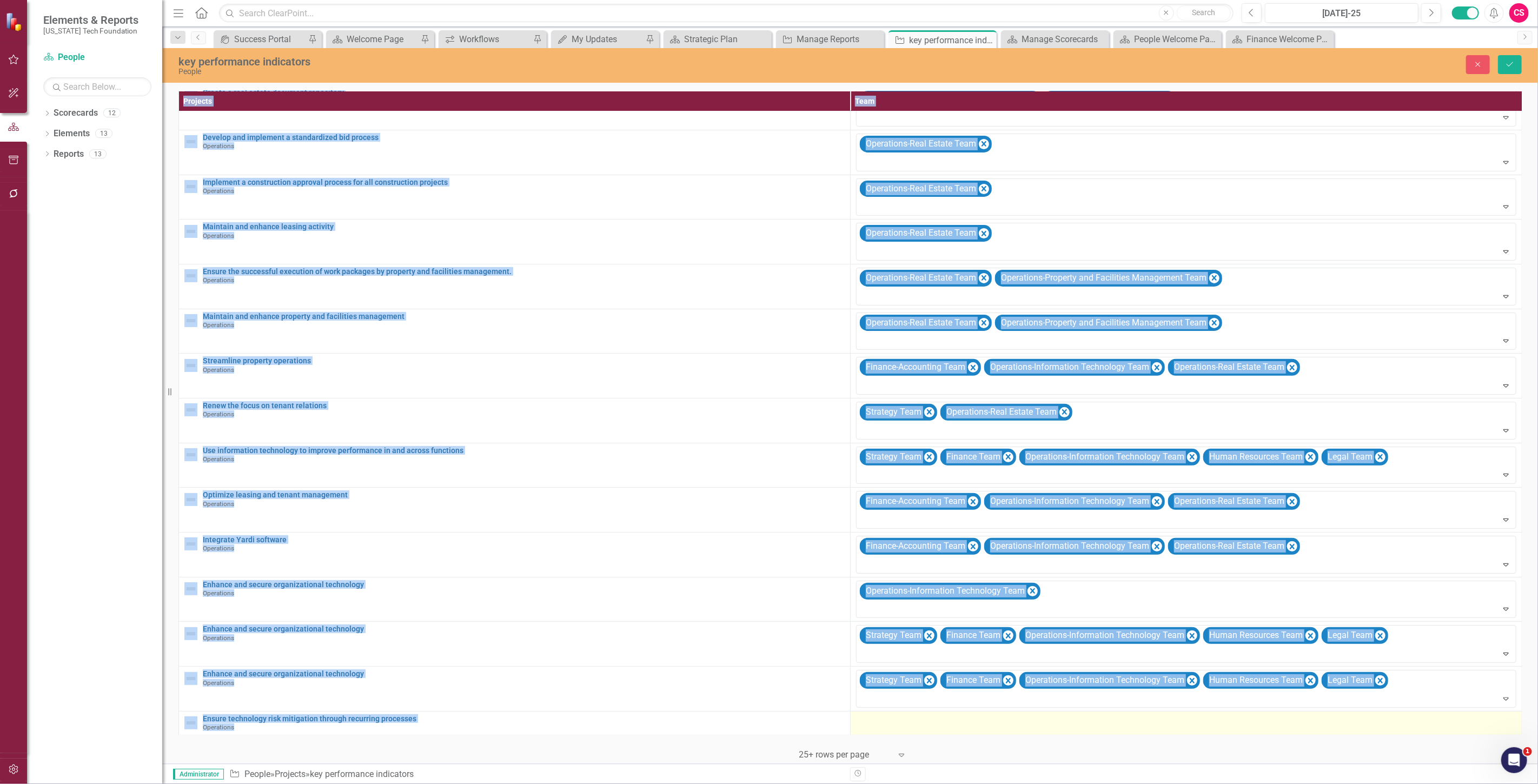
click at [891, 716] on div at bounding box center [1186, 721] width 660 height 13
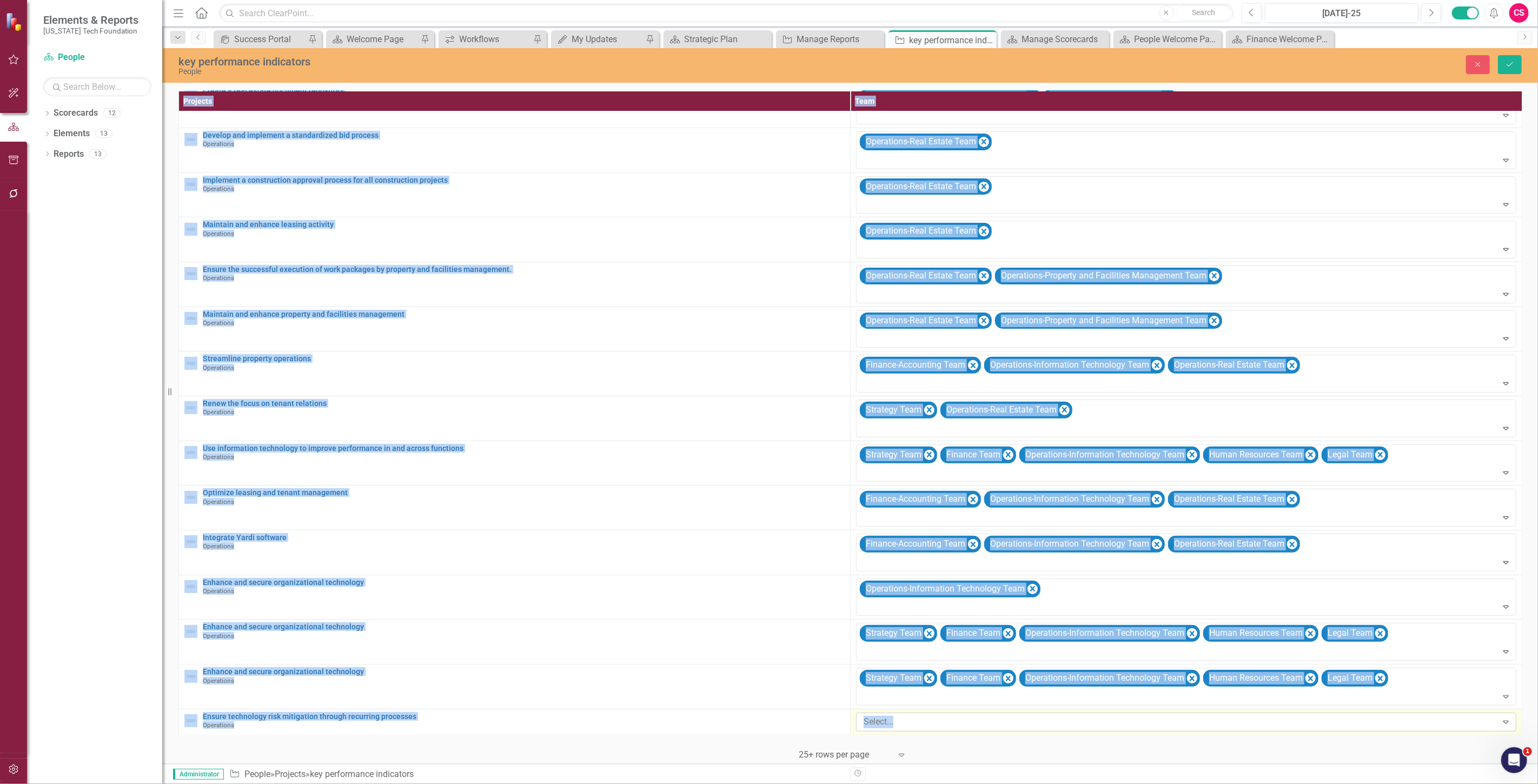
click at [913, 715] on div at bounding box center [1178, 721] width 638 height 15
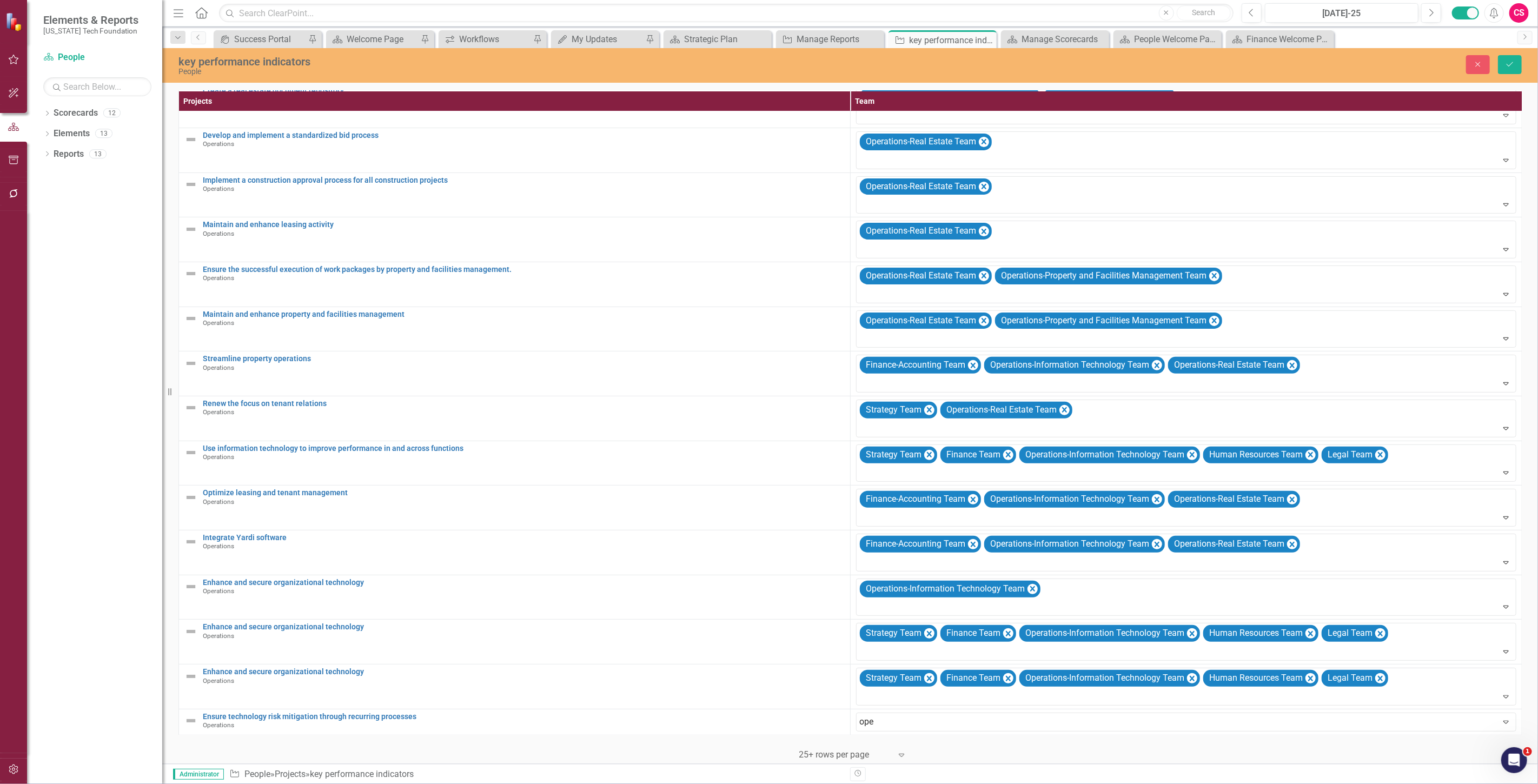
type input "oper"
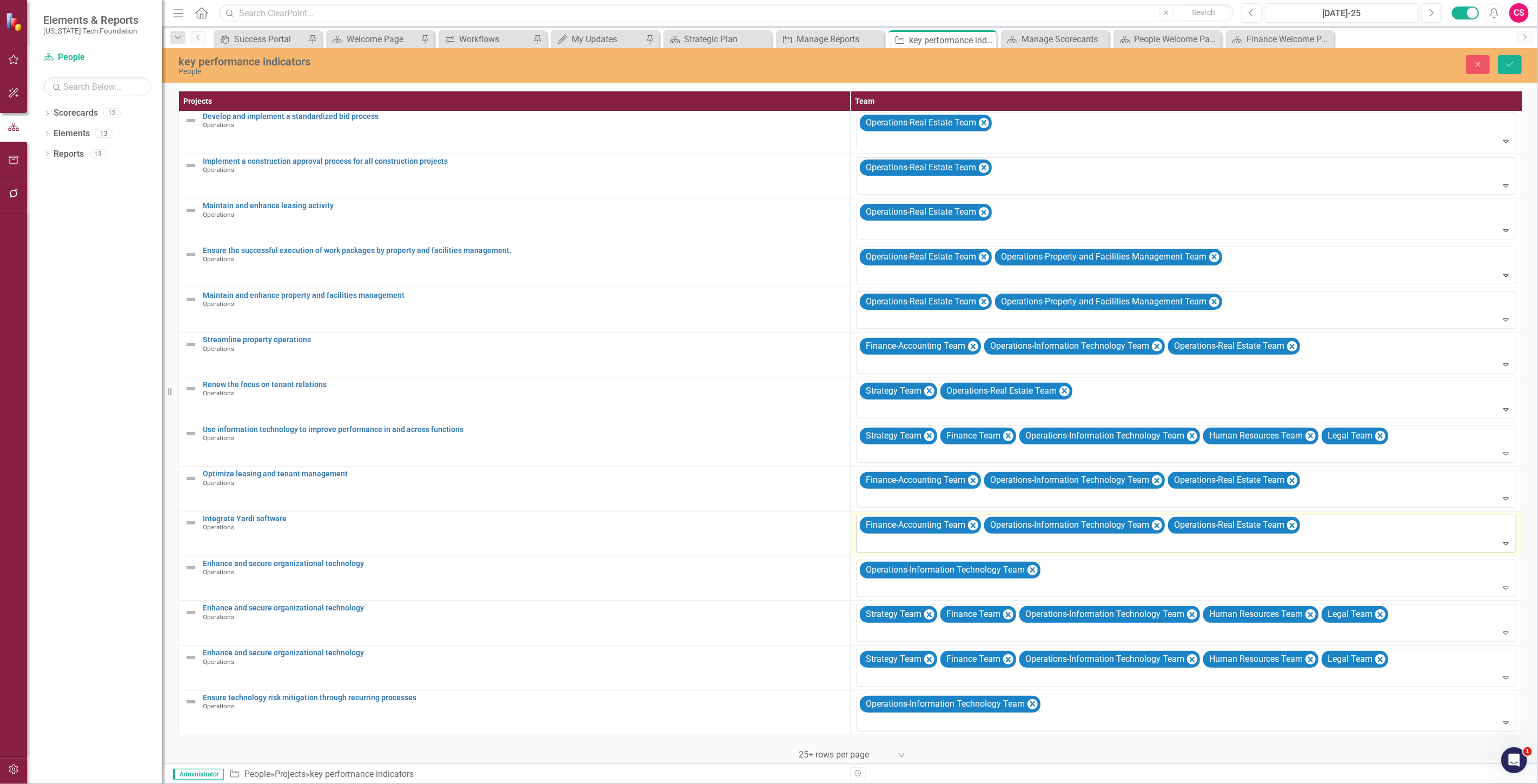
scroll to position [0, 0]
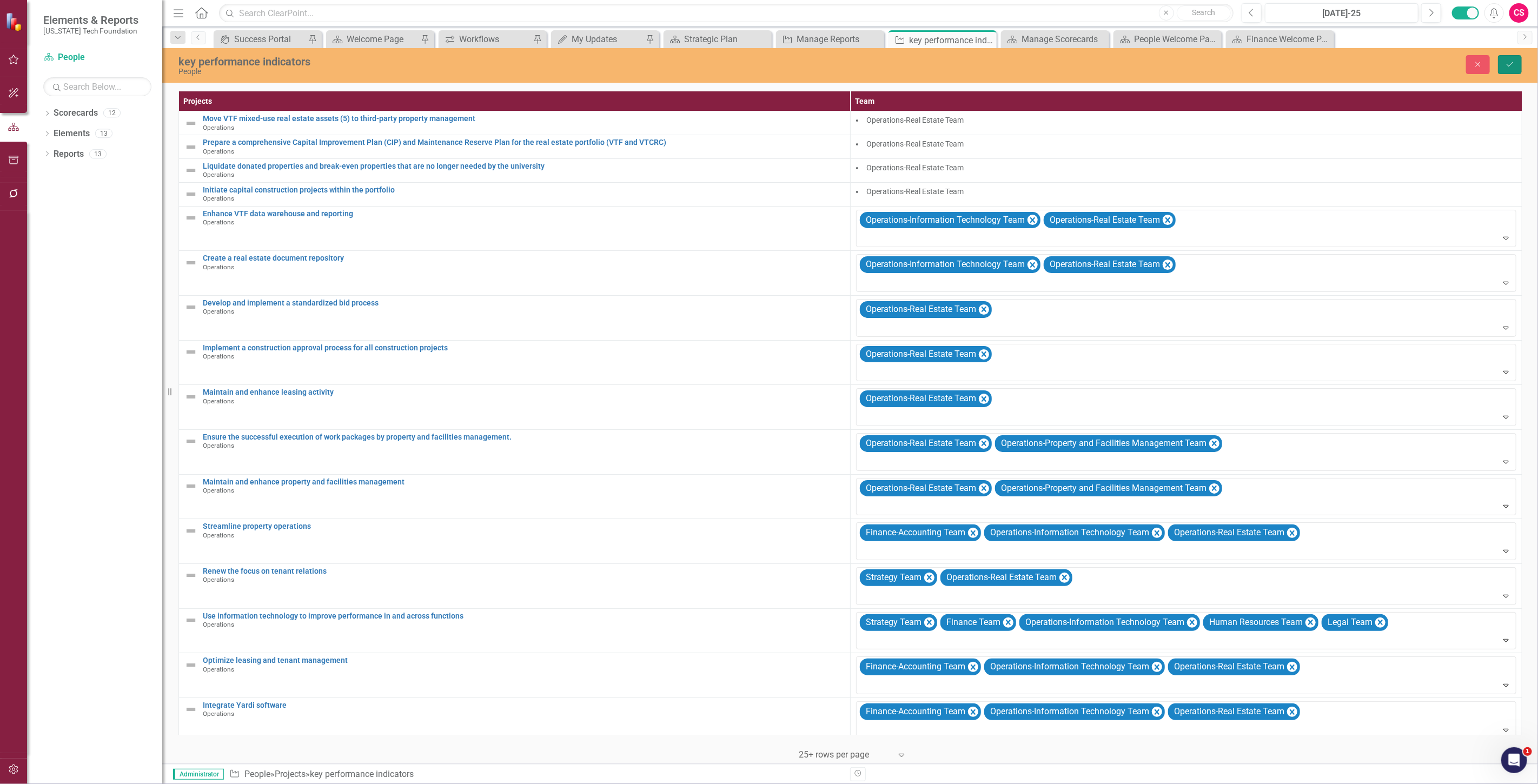
click at [1509, 65] on icon "Save" at bounding box center [1509, 65] width 10 height 8
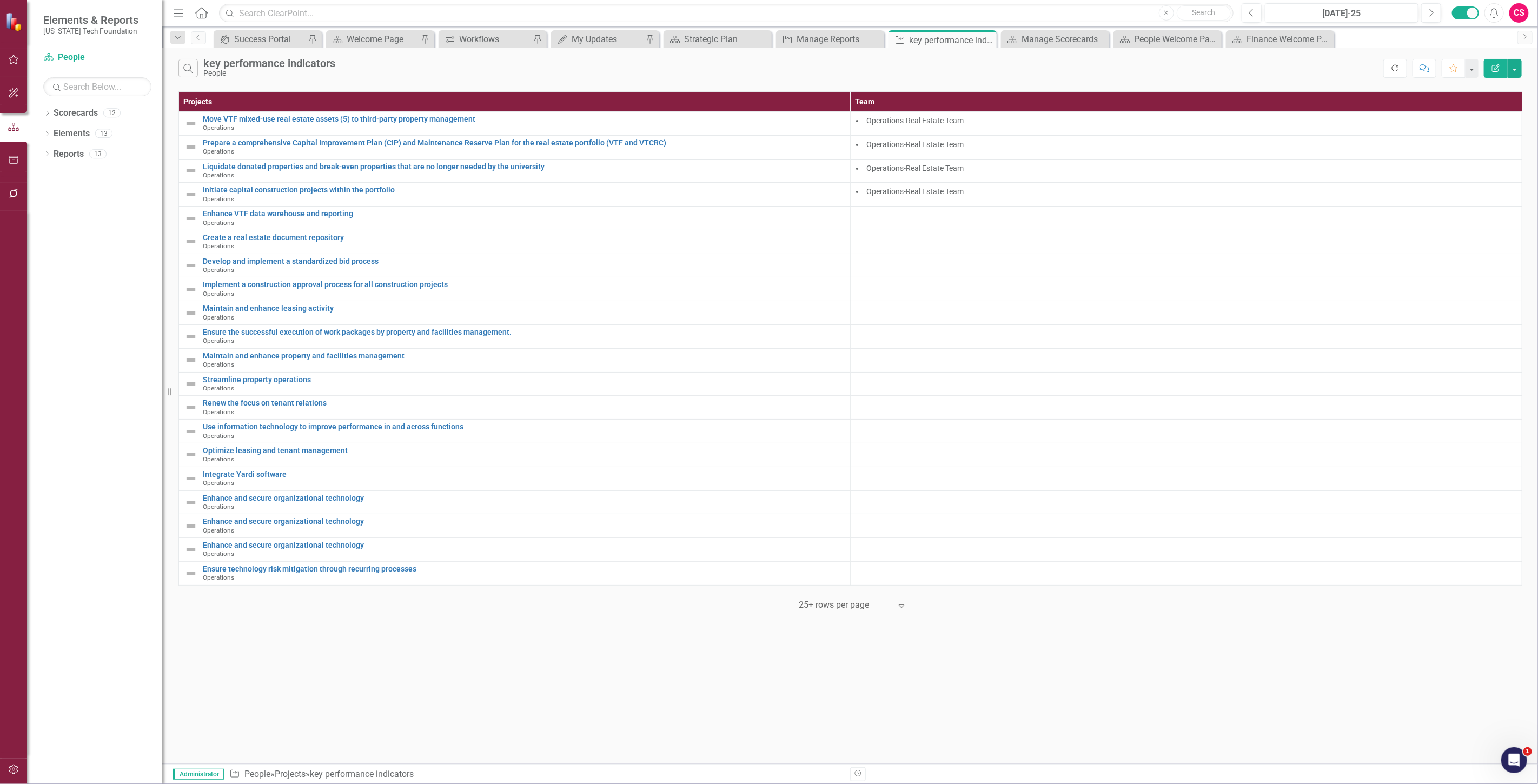
click at [1388, 74] on button "Refresh" at bounding box center [1395, 68] width 24 height 19
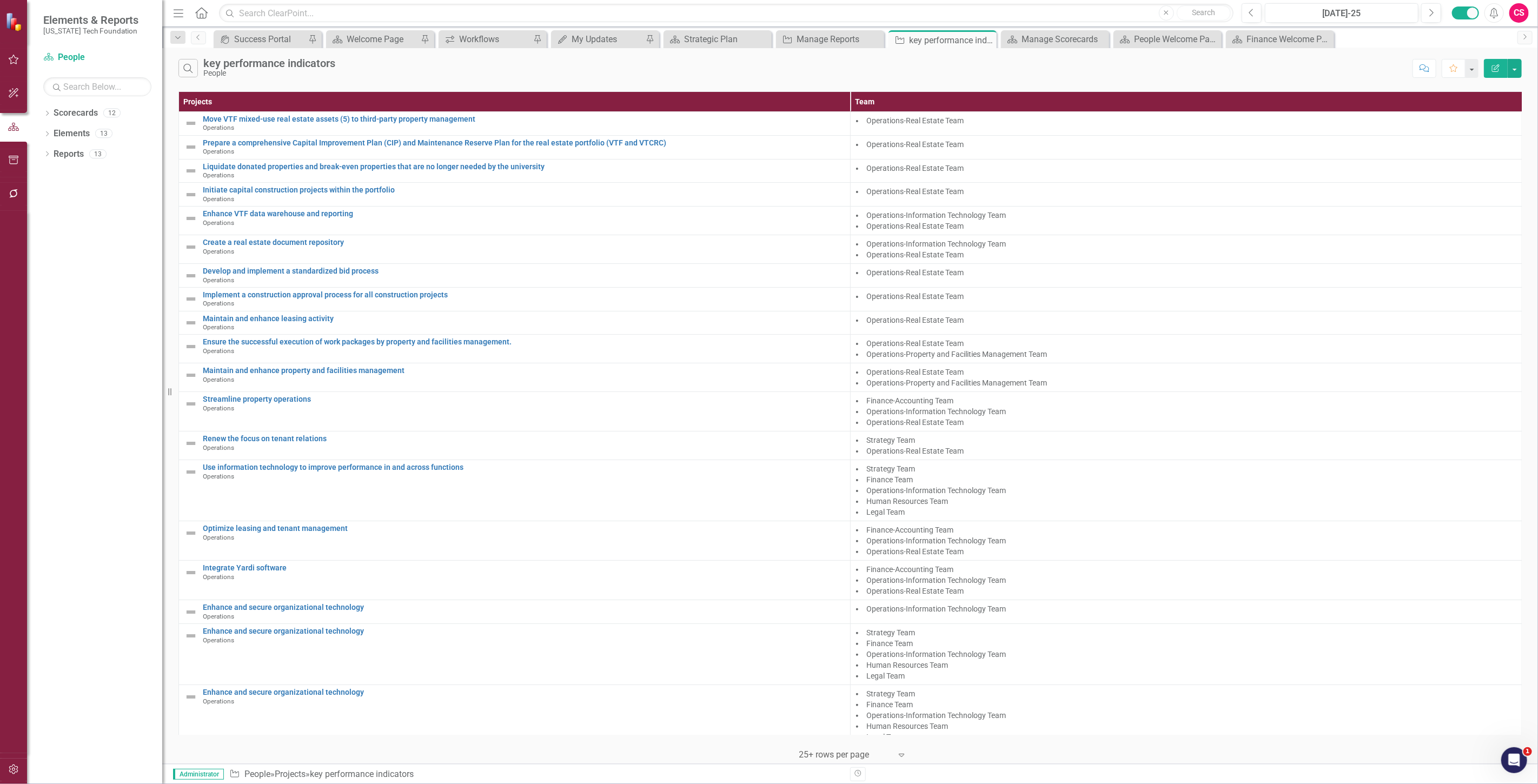
click at [1500, 65] on button "Edit Report" at bounding box center [1495, 68] width 24 height 19
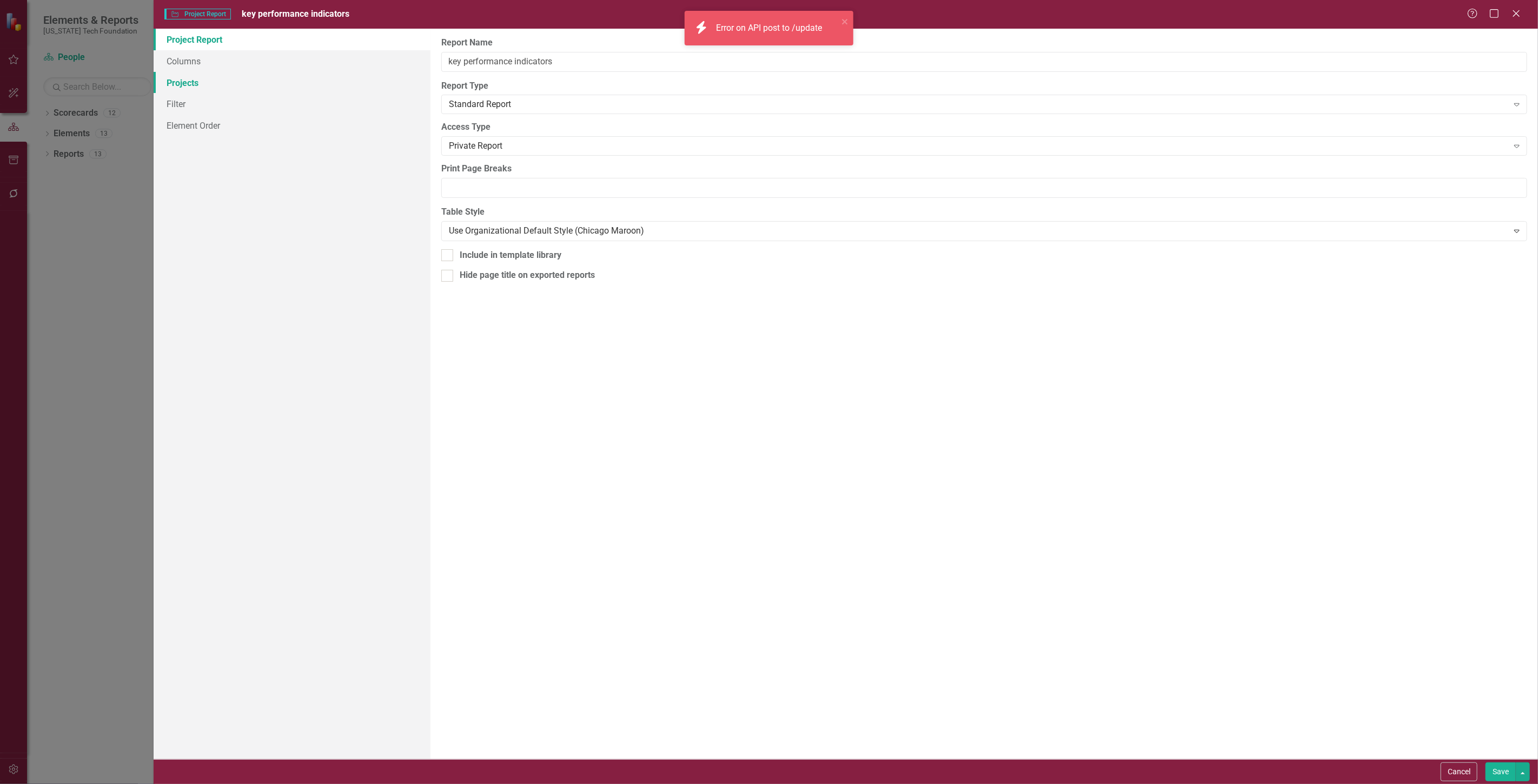
click at [271, 80] on link "Projects" at bounding box center [292, 83] width 277 height 22
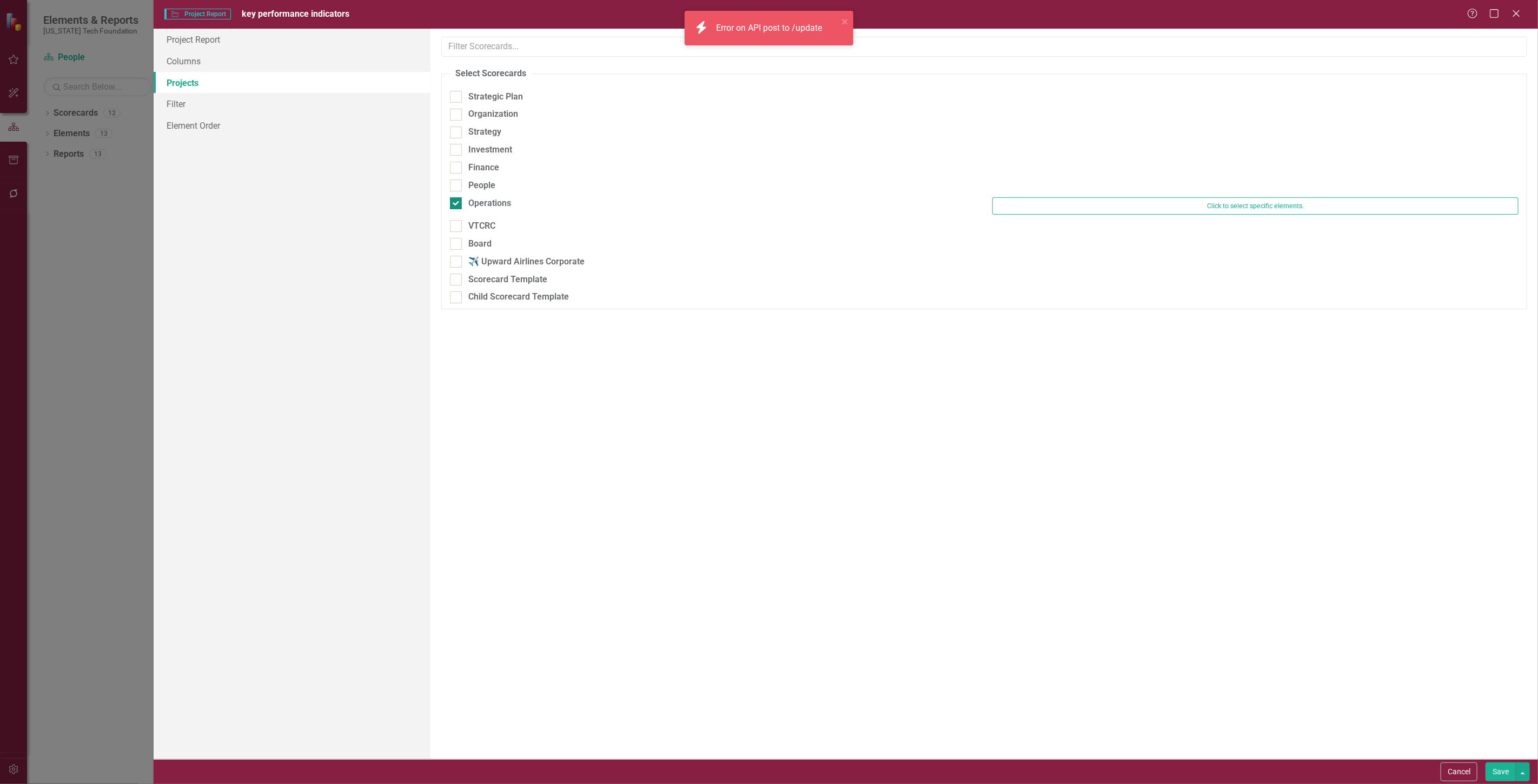
click at [464, 239] on div "Board" at bounding box center [713, 244] width 526 height 12
click at [457, 204] on div at bounding box center [456, 203] width 12 height 12
click at [457, 204] on input "Operations" at bounding box center [453, 200] width 7 height 7
checkbox input "false"
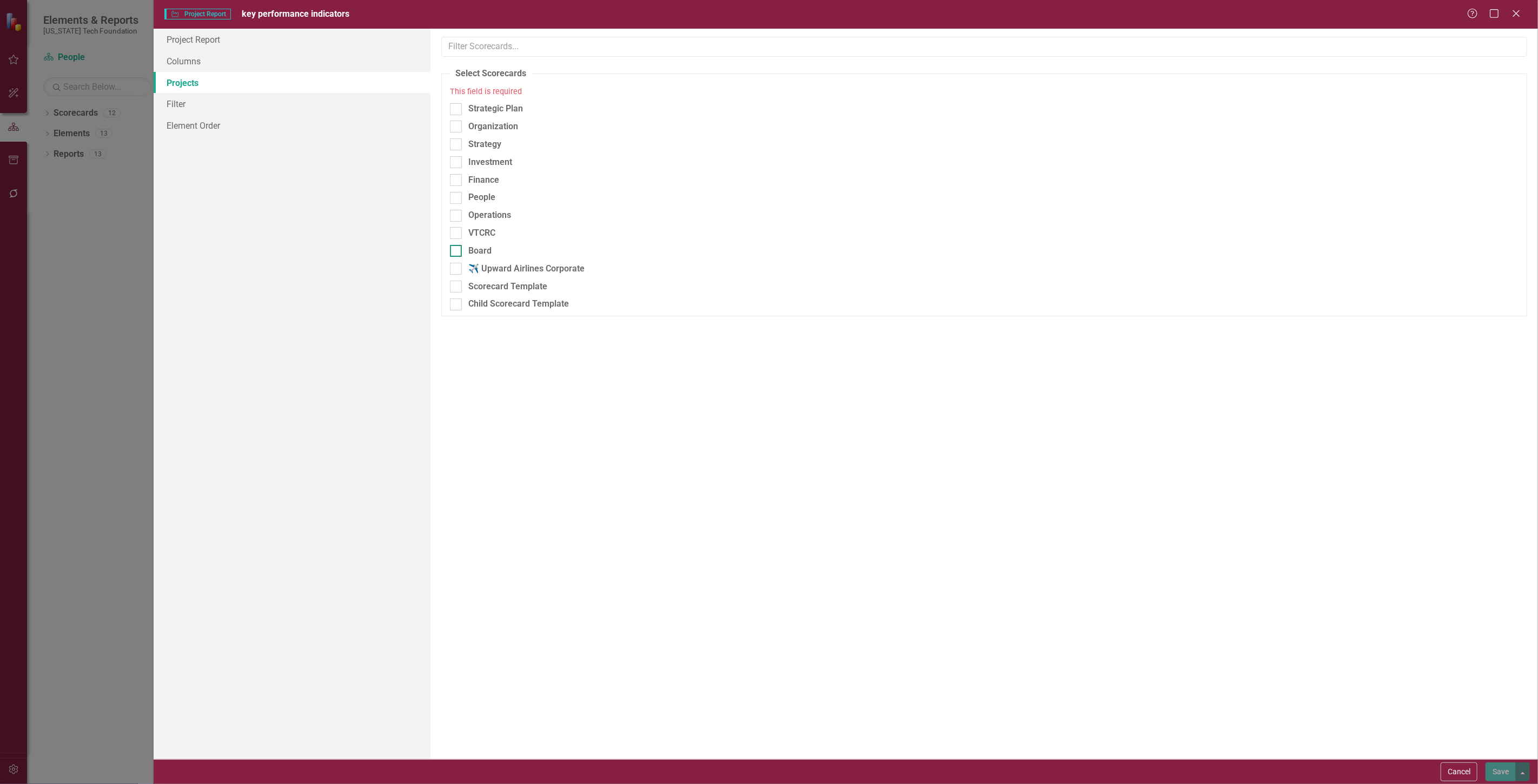
click at [458, 246] on div at bounding box center [456, 251] width 12 height 12
click at [457, 246] on input "Board" at bounding box center [453, 248] width 7 height 7
checkbox input "true"
click at [1489, 766] on button "Save" at bounding box center [1500, 772] width 30 height 19
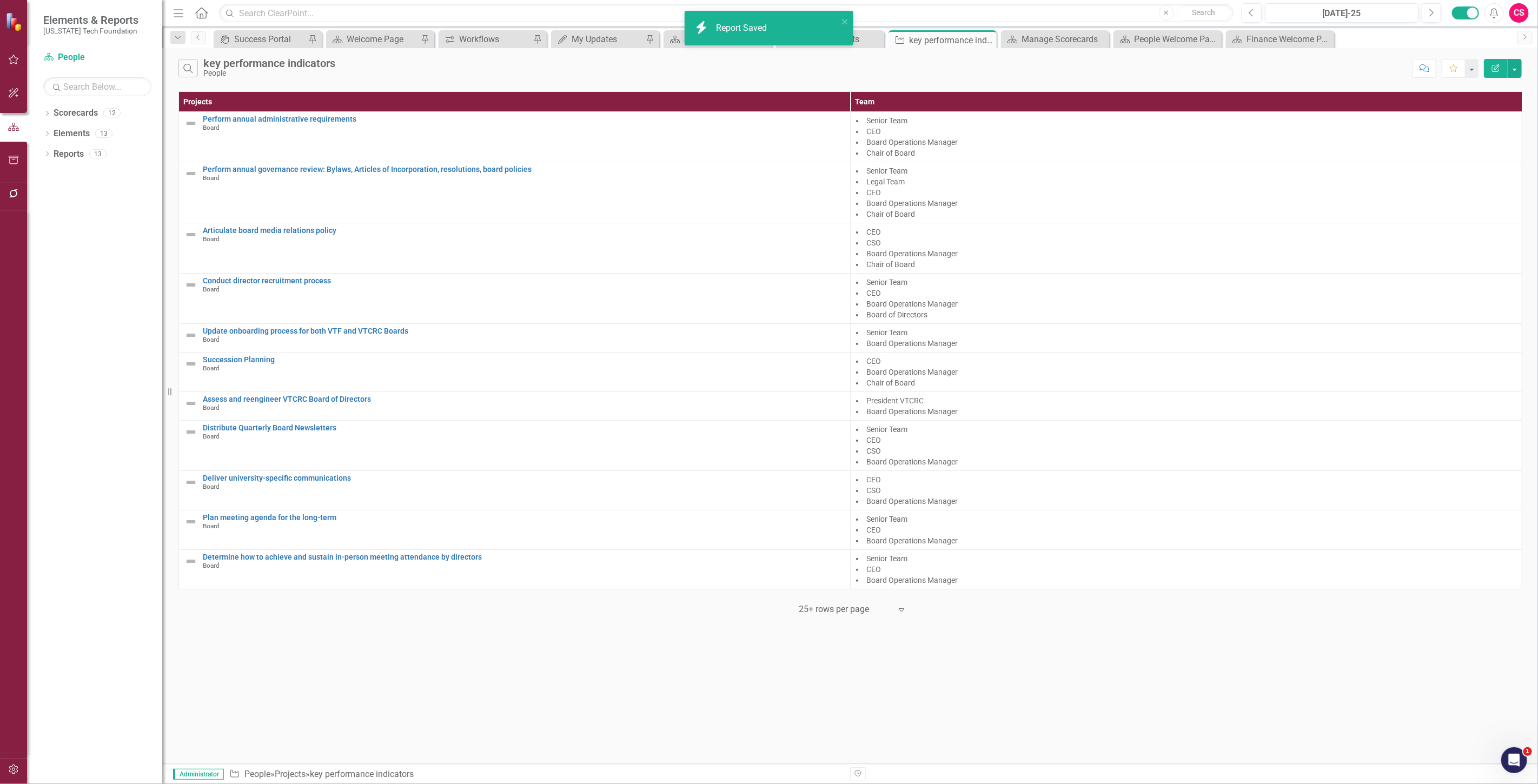
click at [1491, 76] on button "Edit Report" at bounding box center [1495, 68] width 24 height 19
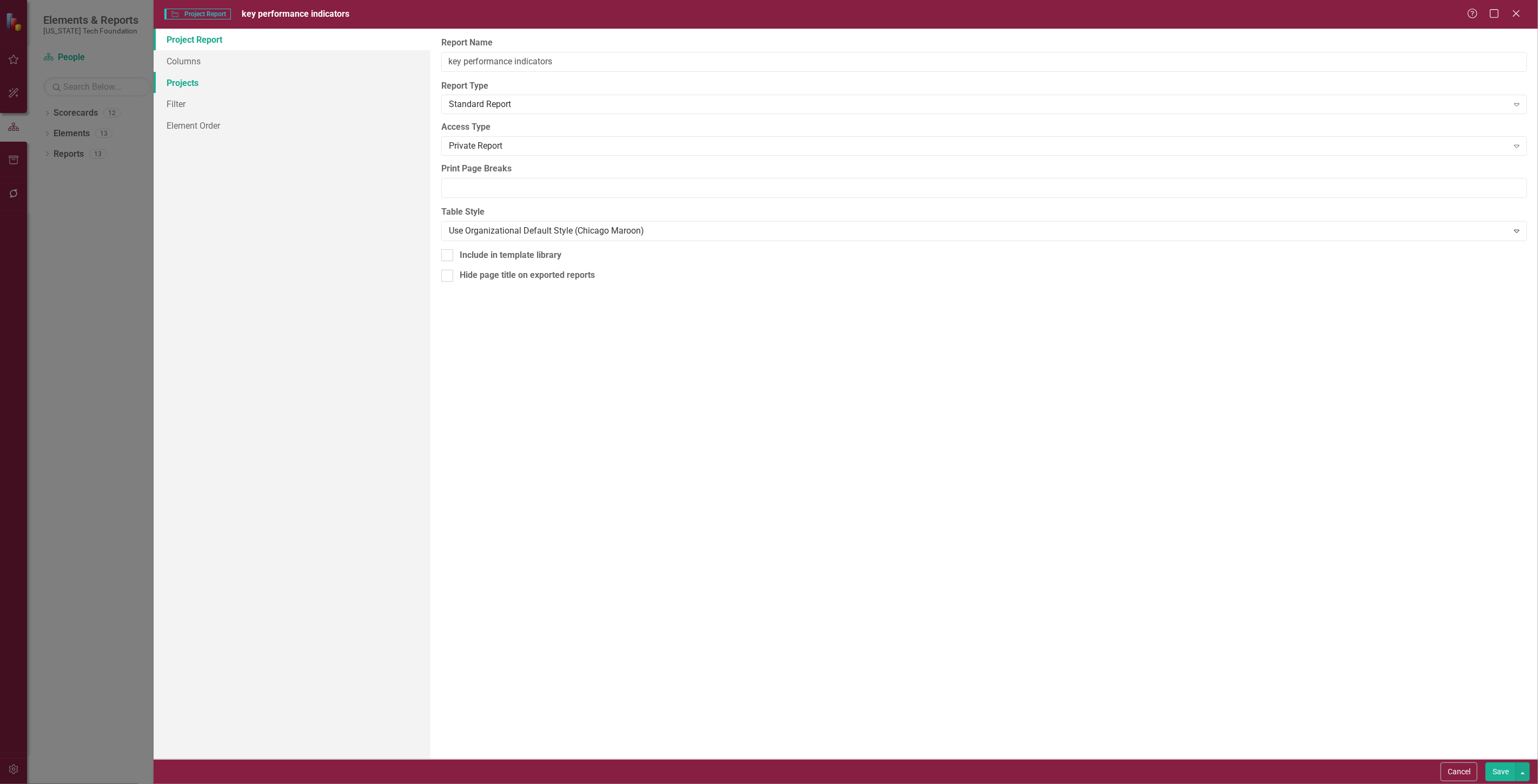
click at [252, 87] on link "Projects" at bounding box center [292, 83] width 277 height 22
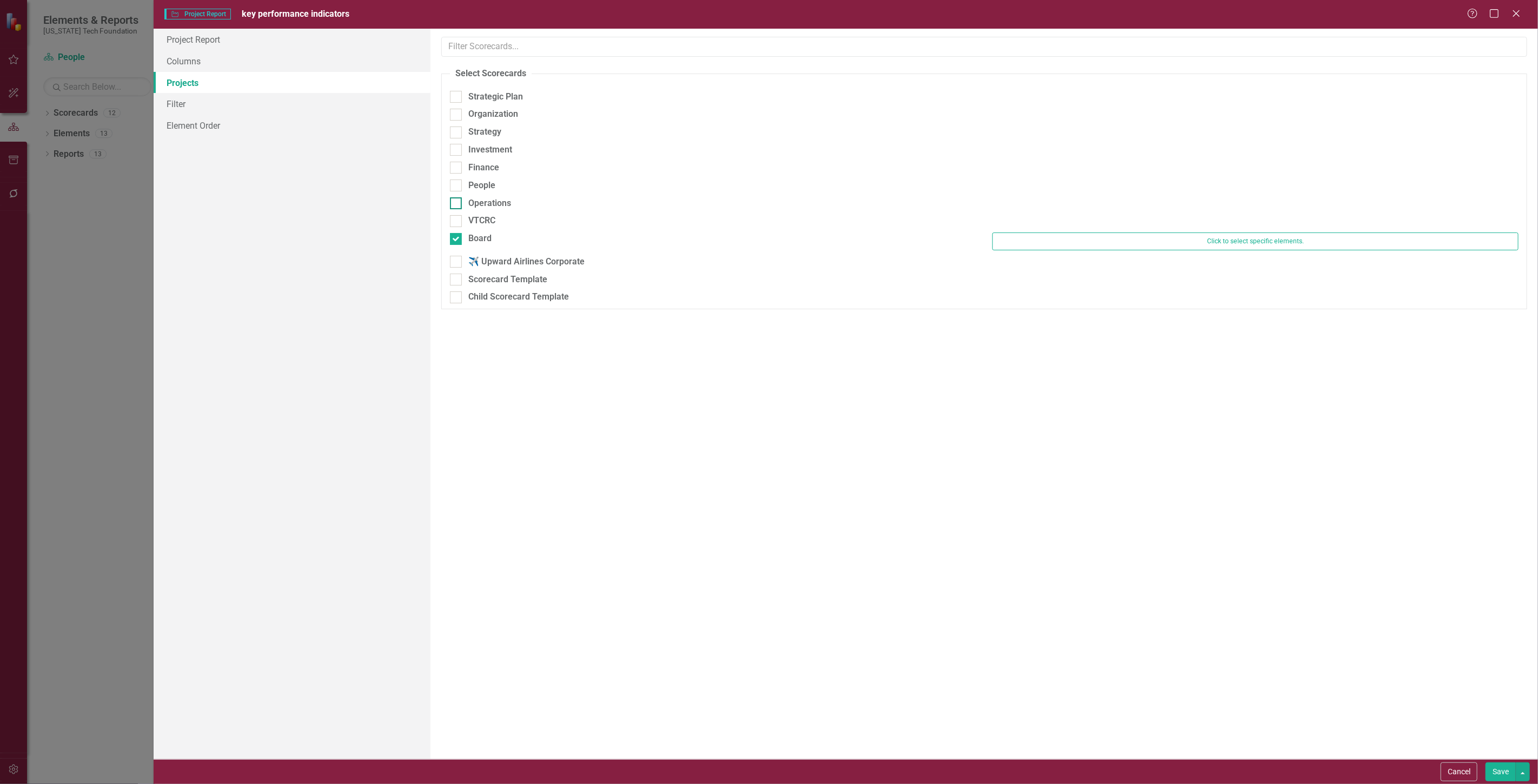
click at [458, 209] on div at bounding box center [456, 203] width 12 height 12
click at [457, 204] on input "Operations" at bounding box center [453, 200] width 7 height 7
checkbox input "true"
click at [458, 237] on div "VTCRC" at bounding box center [713, 229] width 542 height 18
click at [457, 239] on div at bounding box center [456, 244] width 12 height 12
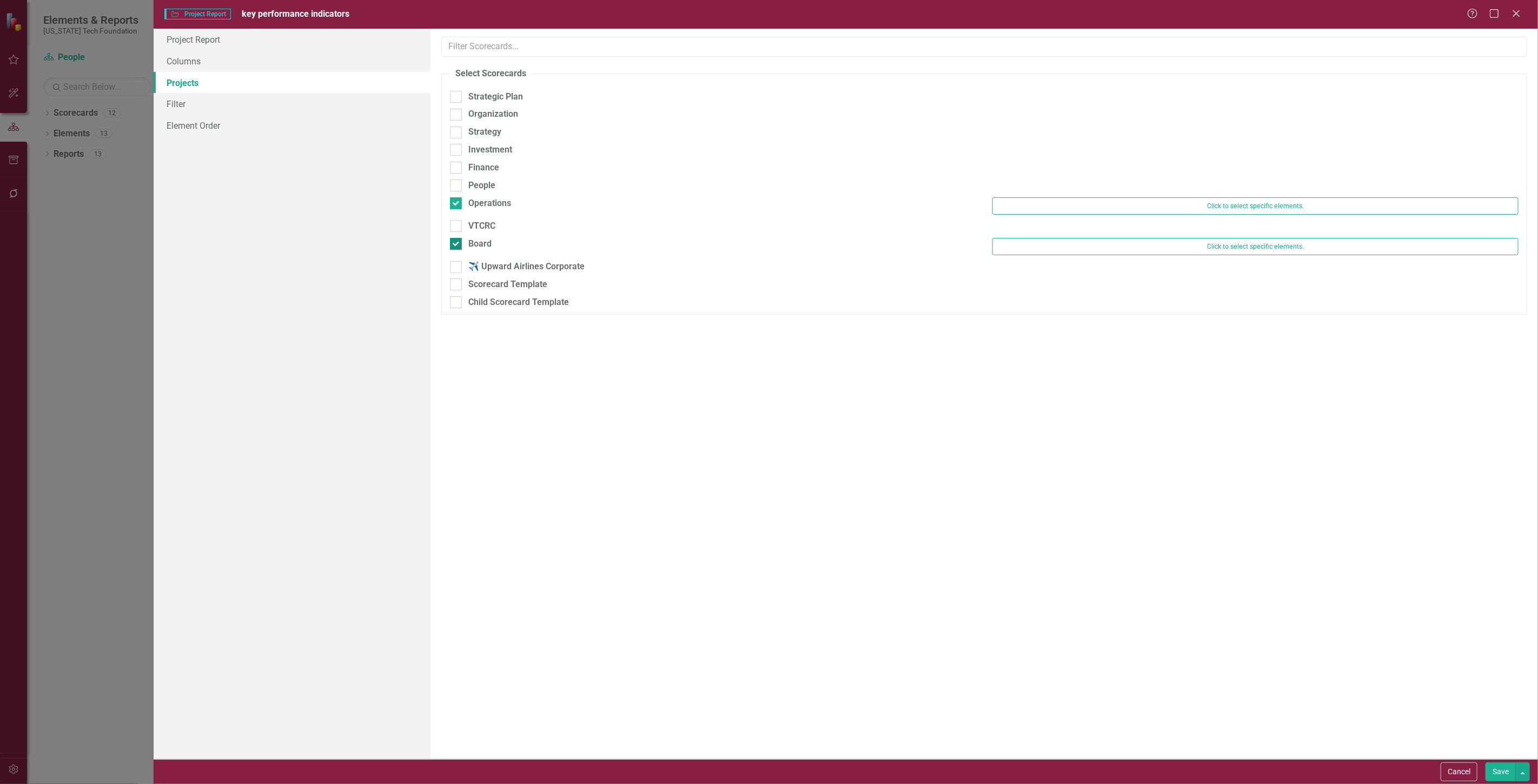
click at [457, 239] on input "Board" at bounding box center [453, 241] width 7 height 7
checkbox input "false"
click at [455, 202] on input "Operations" at bounding box center [453, 200] width 7 height 7
checkbox input "false"
click at [457, 192] on div at bounding box center [456, 198] width 12 height 12
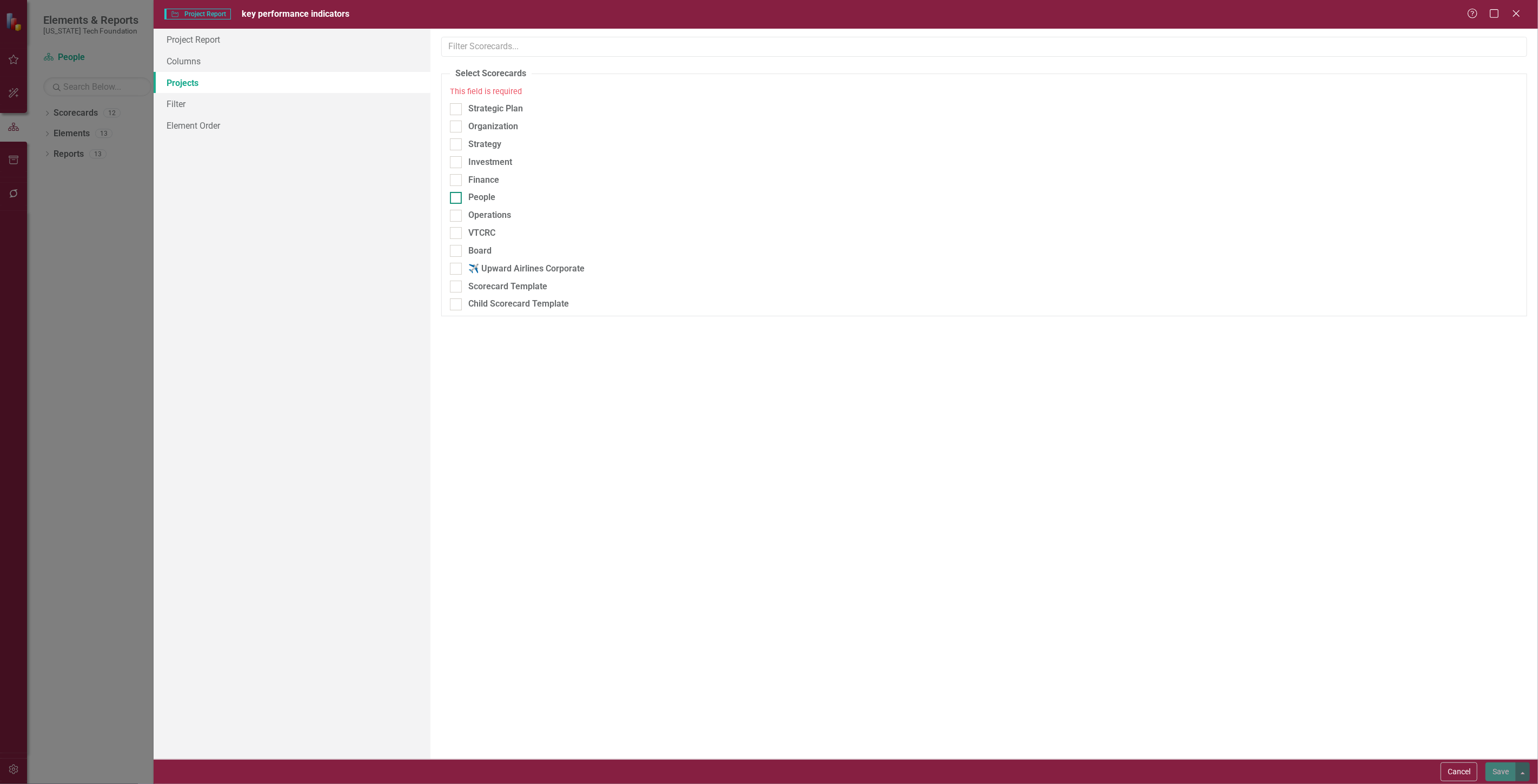
click at [457, 192] on input "People" at bounding box center [453, 195] width 7 height 7
checkbox input "true"
click at [1502, 768] on button "Save" at bounding box center [1500, 772] width 30 height 19
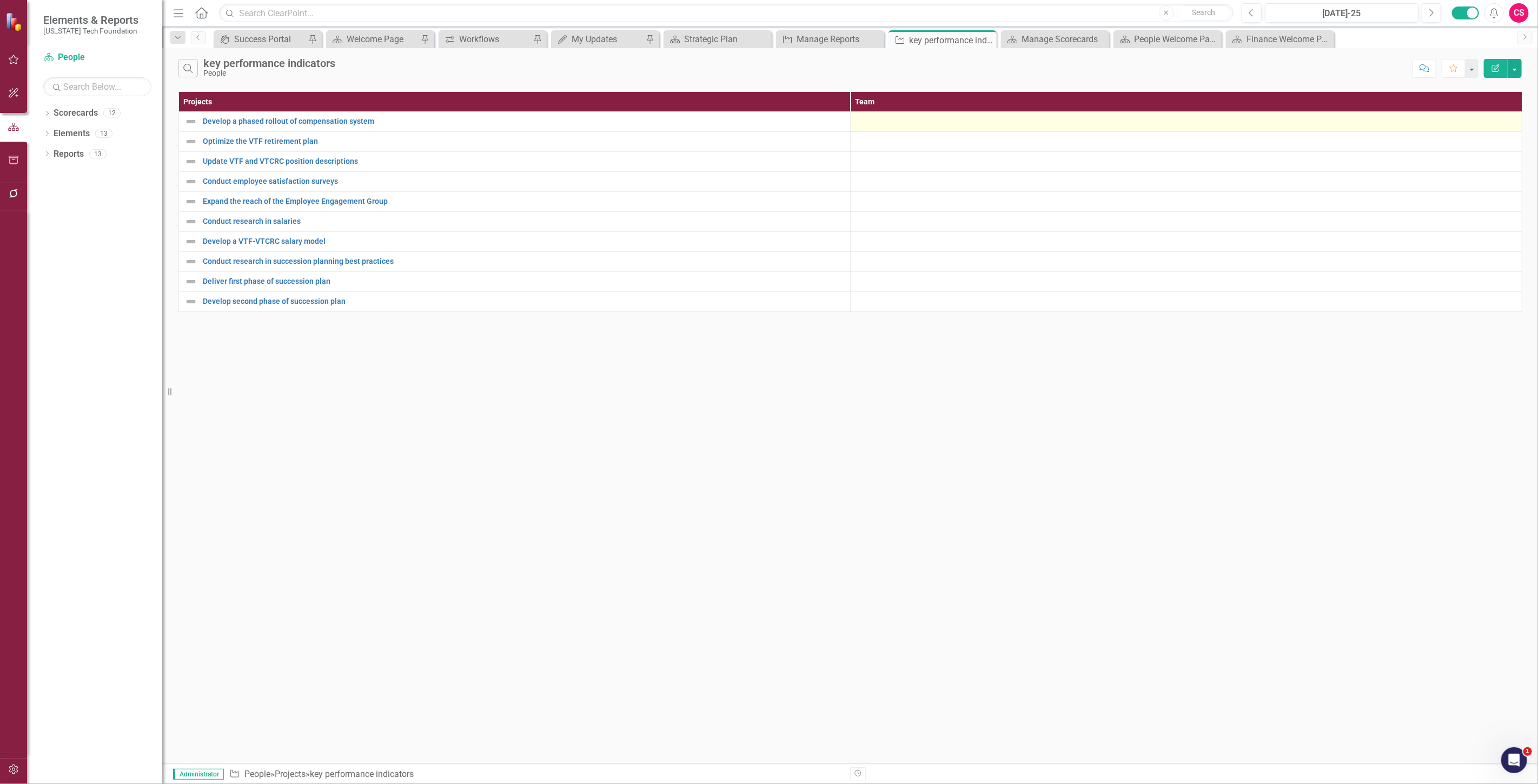
click at [916, 117] on div at bounding box center [1186, 122] width 660 height 13
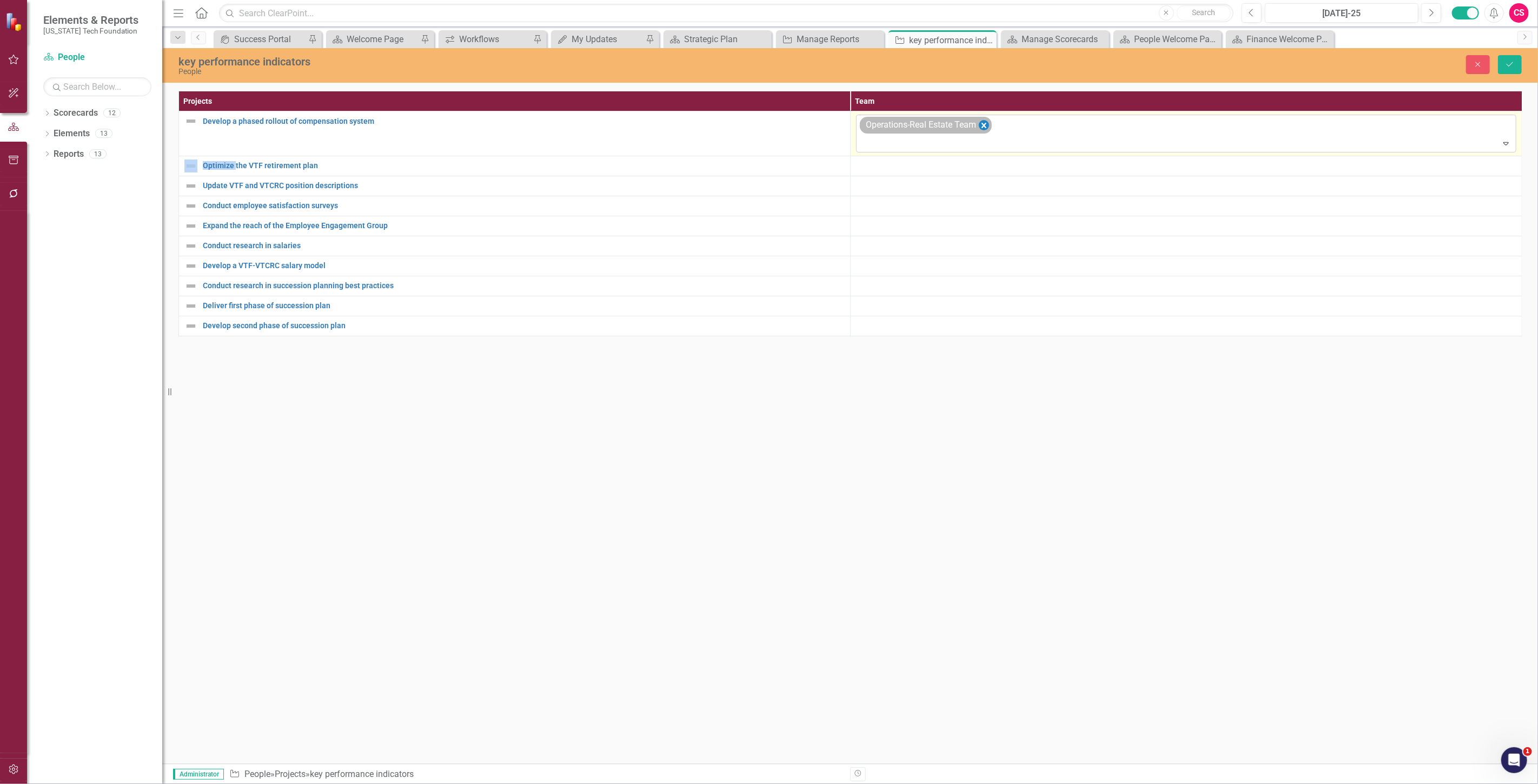
click at [984, 125] on icon "Remove Operations-Real Estate Team" at bounding box center [984, 125] width 5 height 5
type input "mana"
type input "cfo"
click at [989, 783] on div "CFO" at bounding box center [771, 792] width 1521 height 12
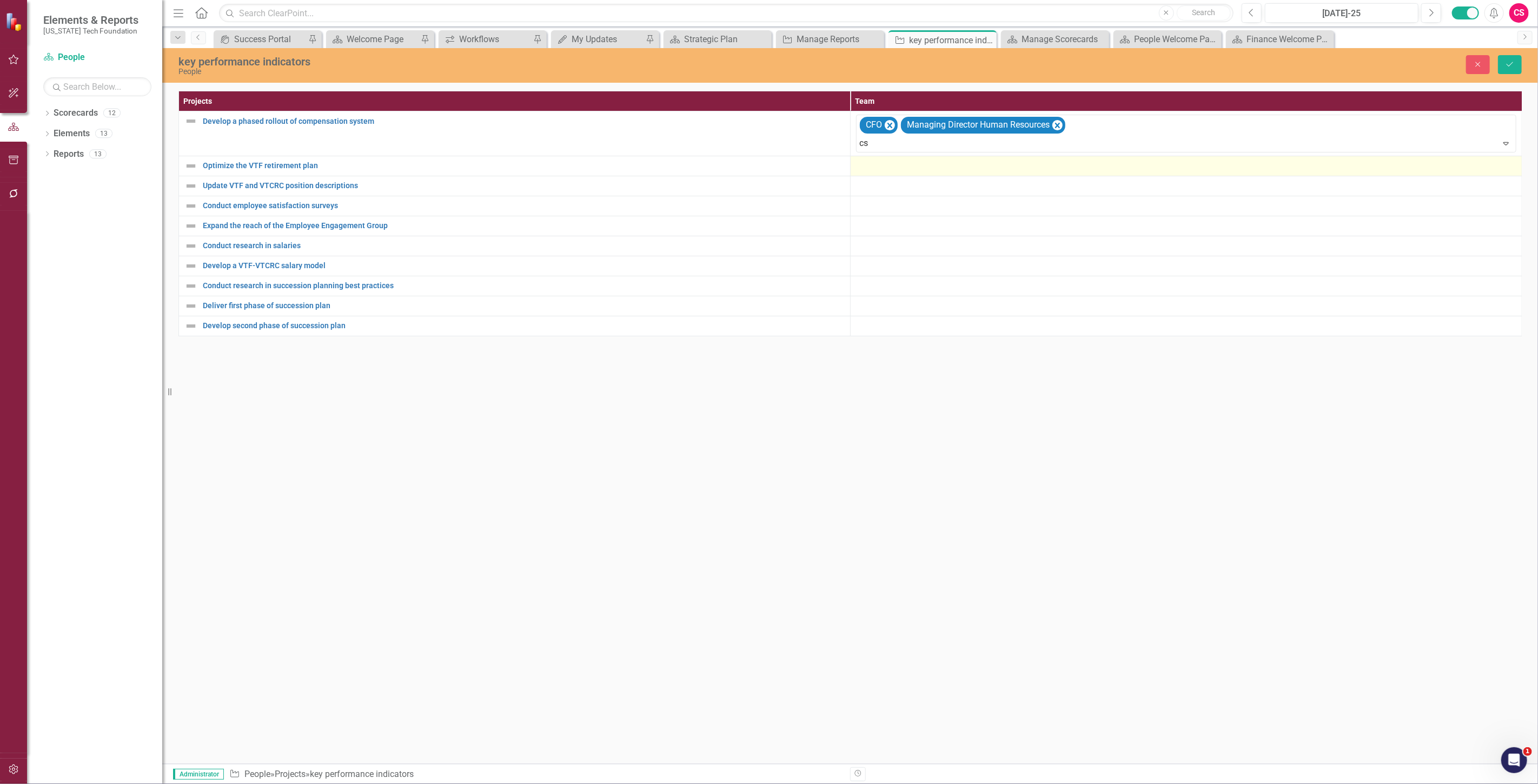
type input "cso"
click at [979, 783] on div "CSO" at bounding box center [771, 792] width 1521 height 12
click at [919, 166] on div at bounding box center [1186, 166] width 660 height 13
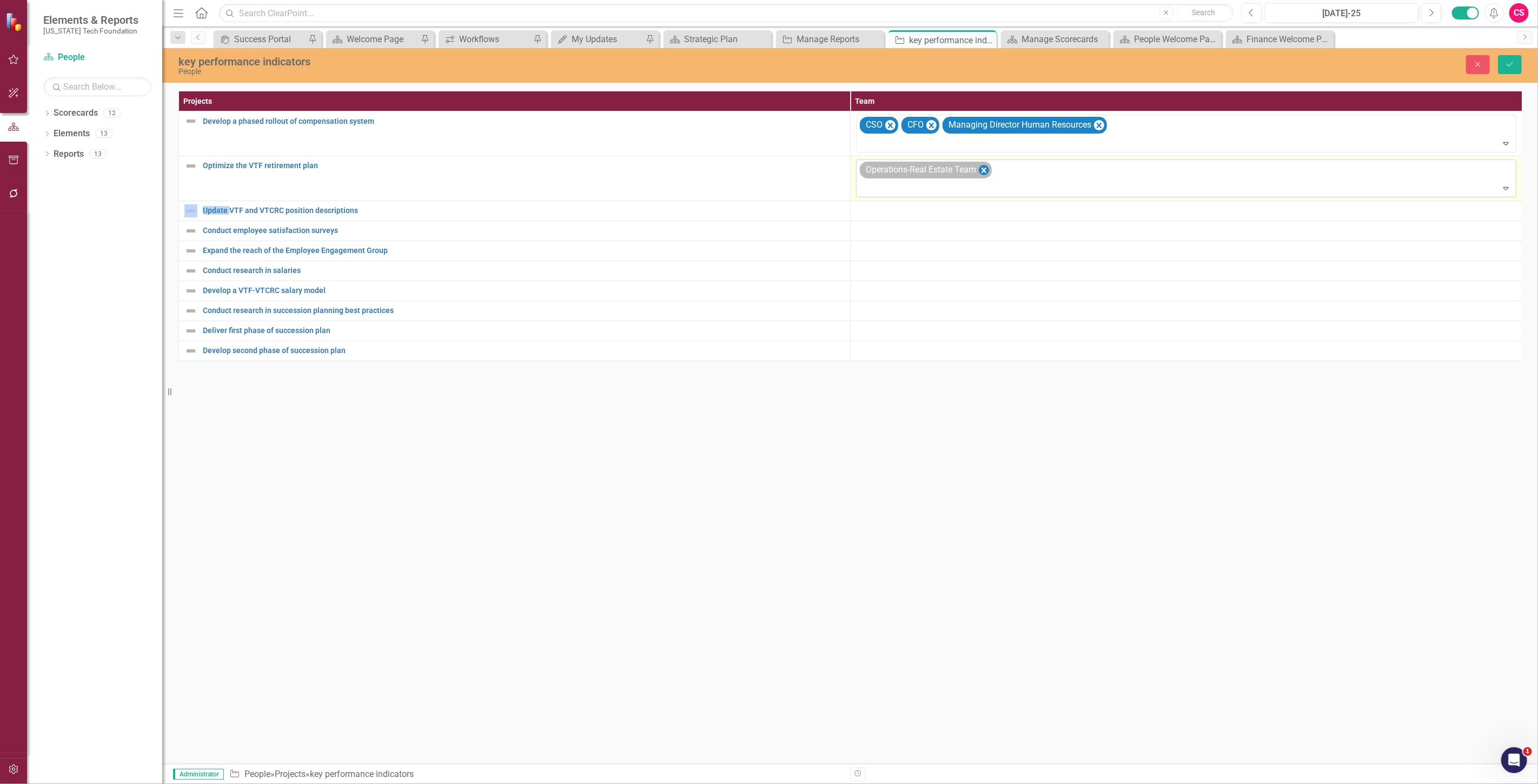
click at [988, 164] on icon "Remove Operations-Real Estate Team" at bounding box center [984, 170] width 10 height 13
type input "manag"
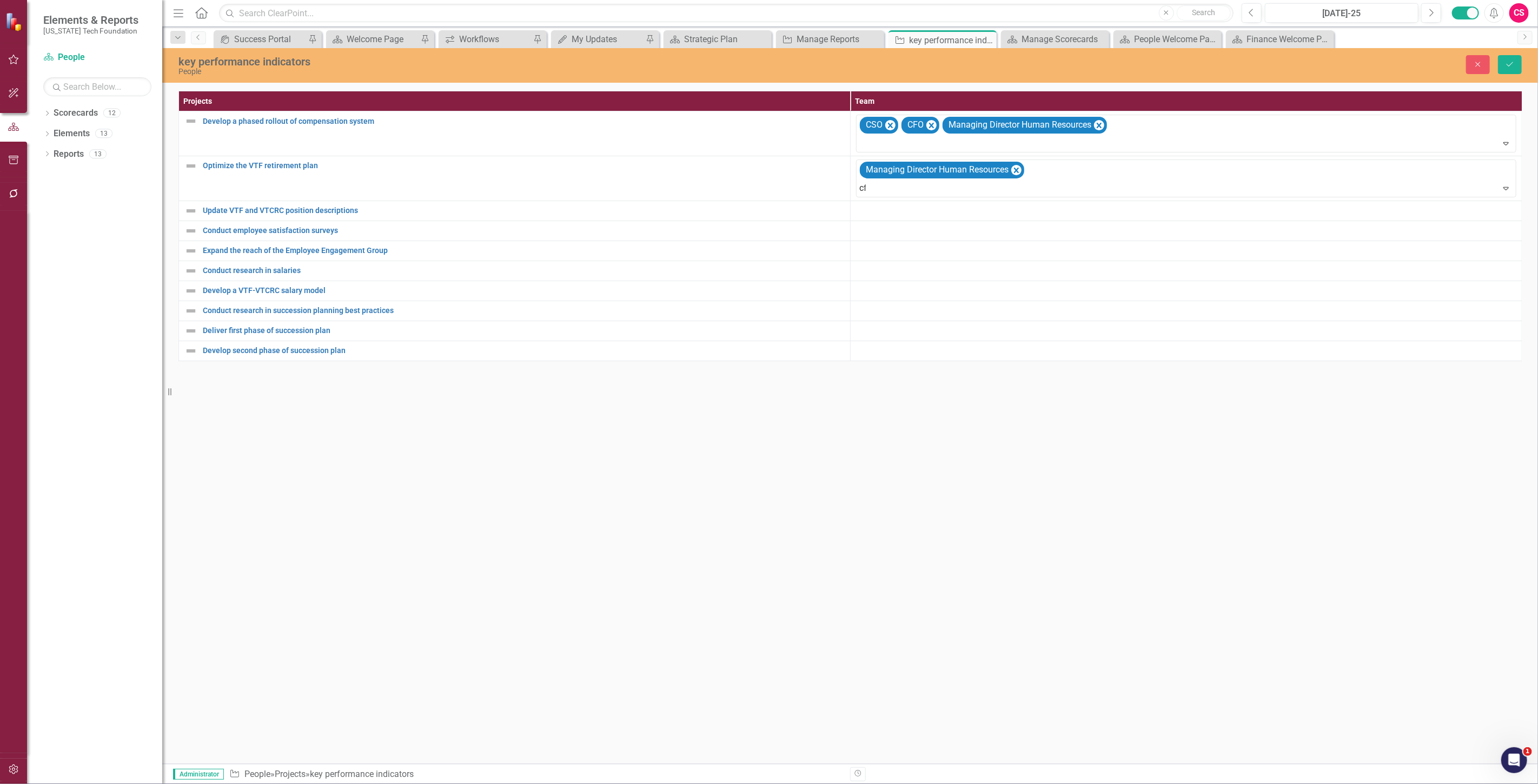
type input "cfo"
click at [952, 783] on div "CFO" at bounding box center [771, 792] width 1521 height 12
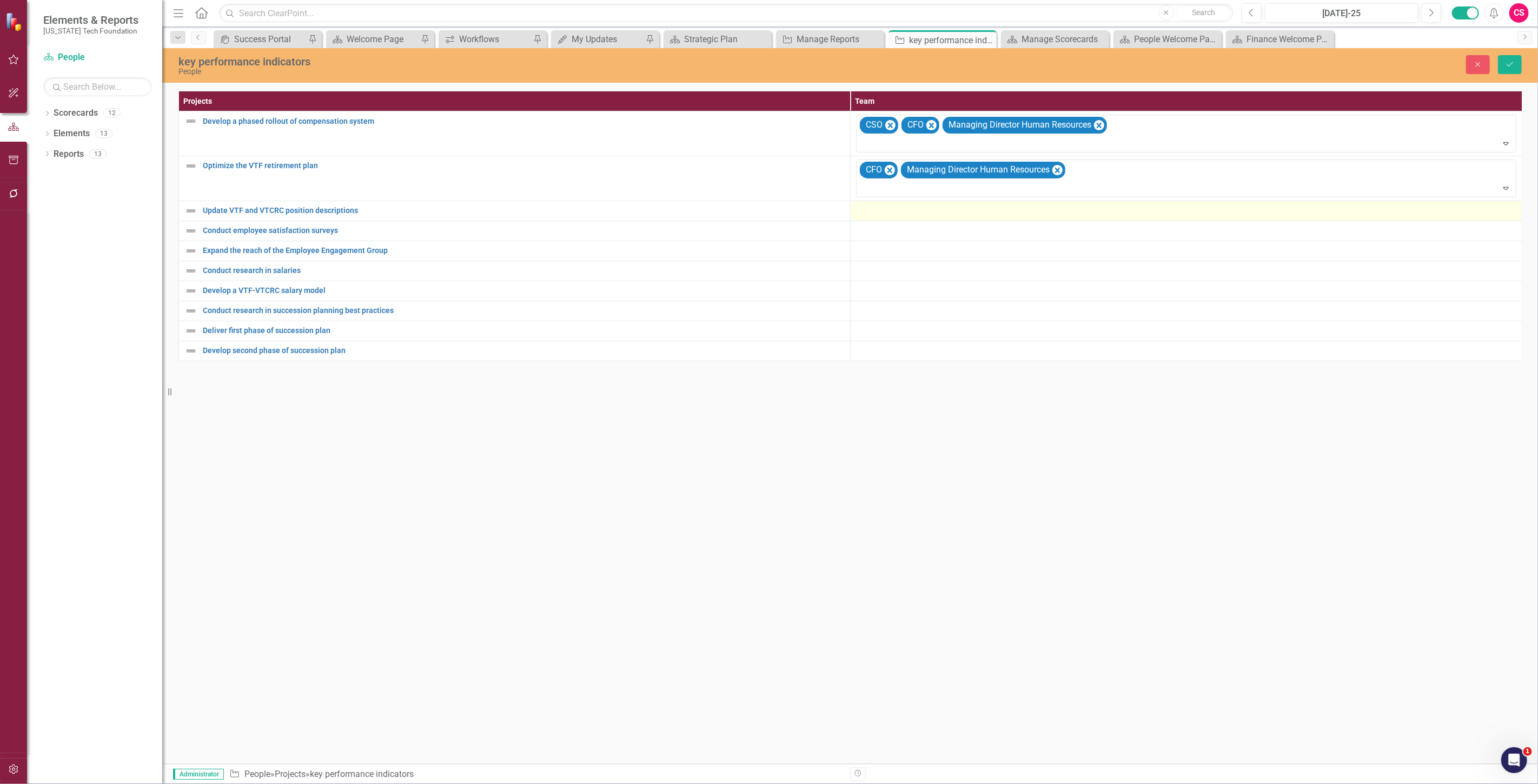
click at [922, 208] on div at bounding box center [1186, 211] width 660 height 13
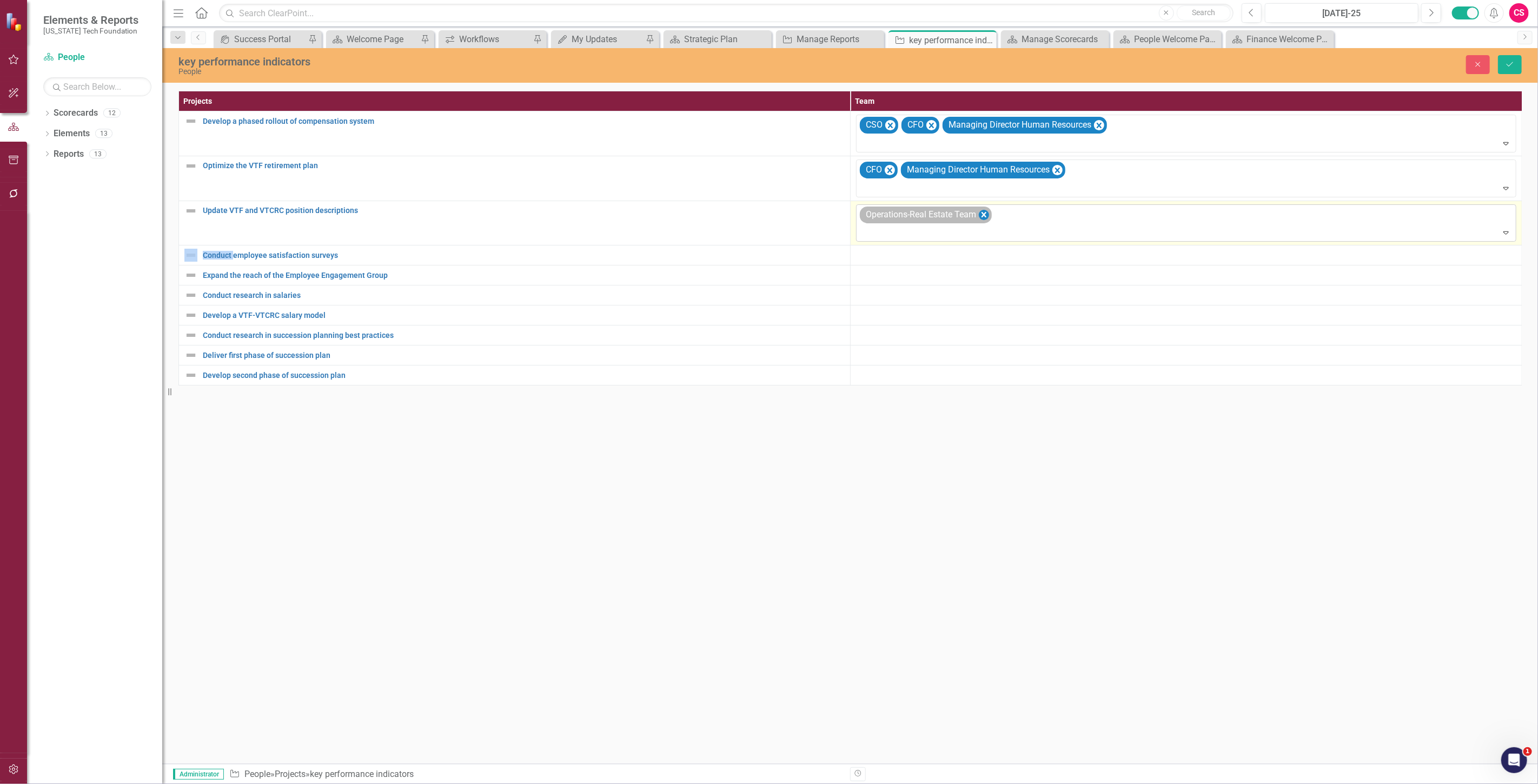
click at [987, 216] on icon "Remove Operations-Real Estate Team" at bounding box center [984, 214] width 10 height 13
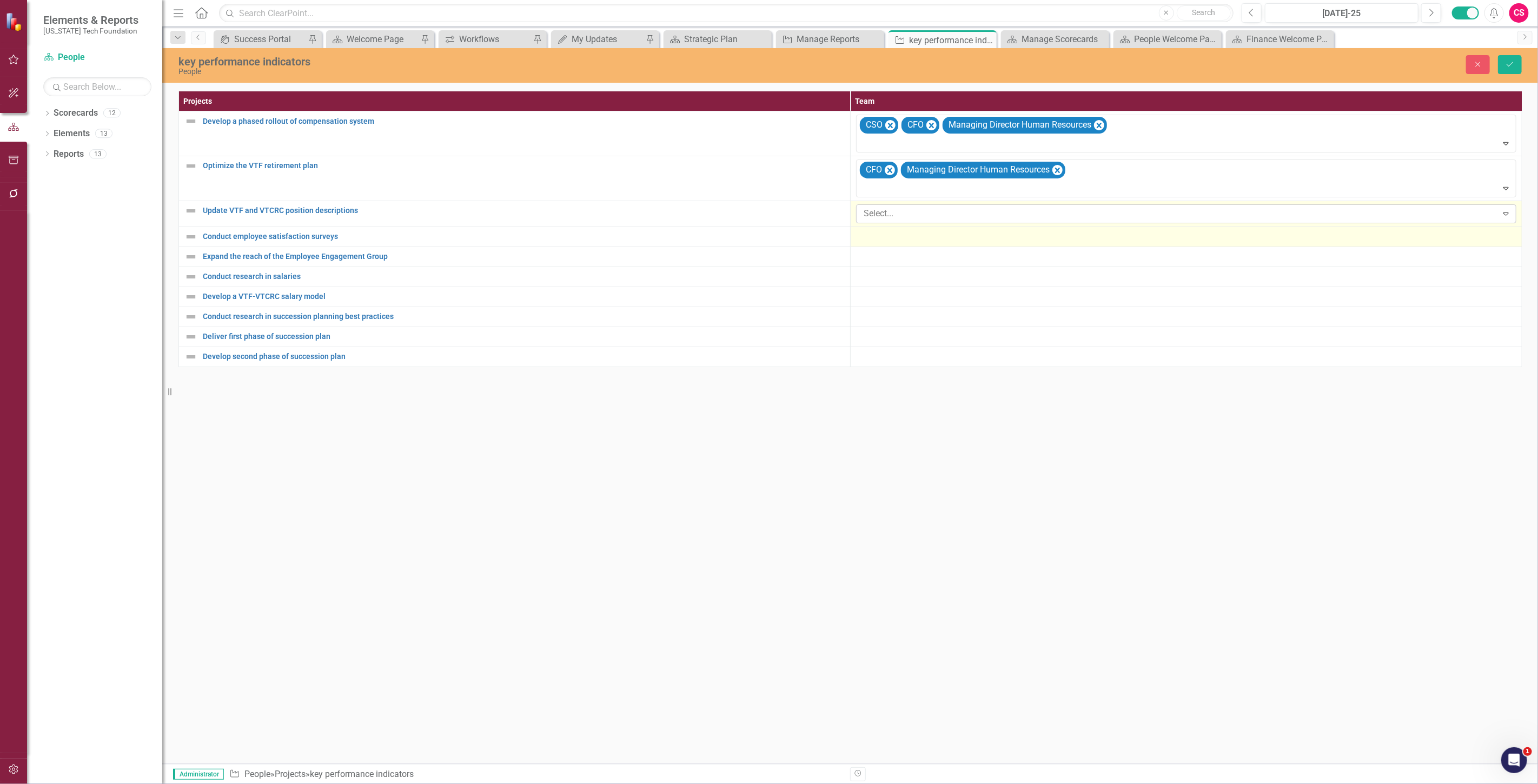
click at [928, 241] on div at bounding box center [1186, 237] width 660 height 13
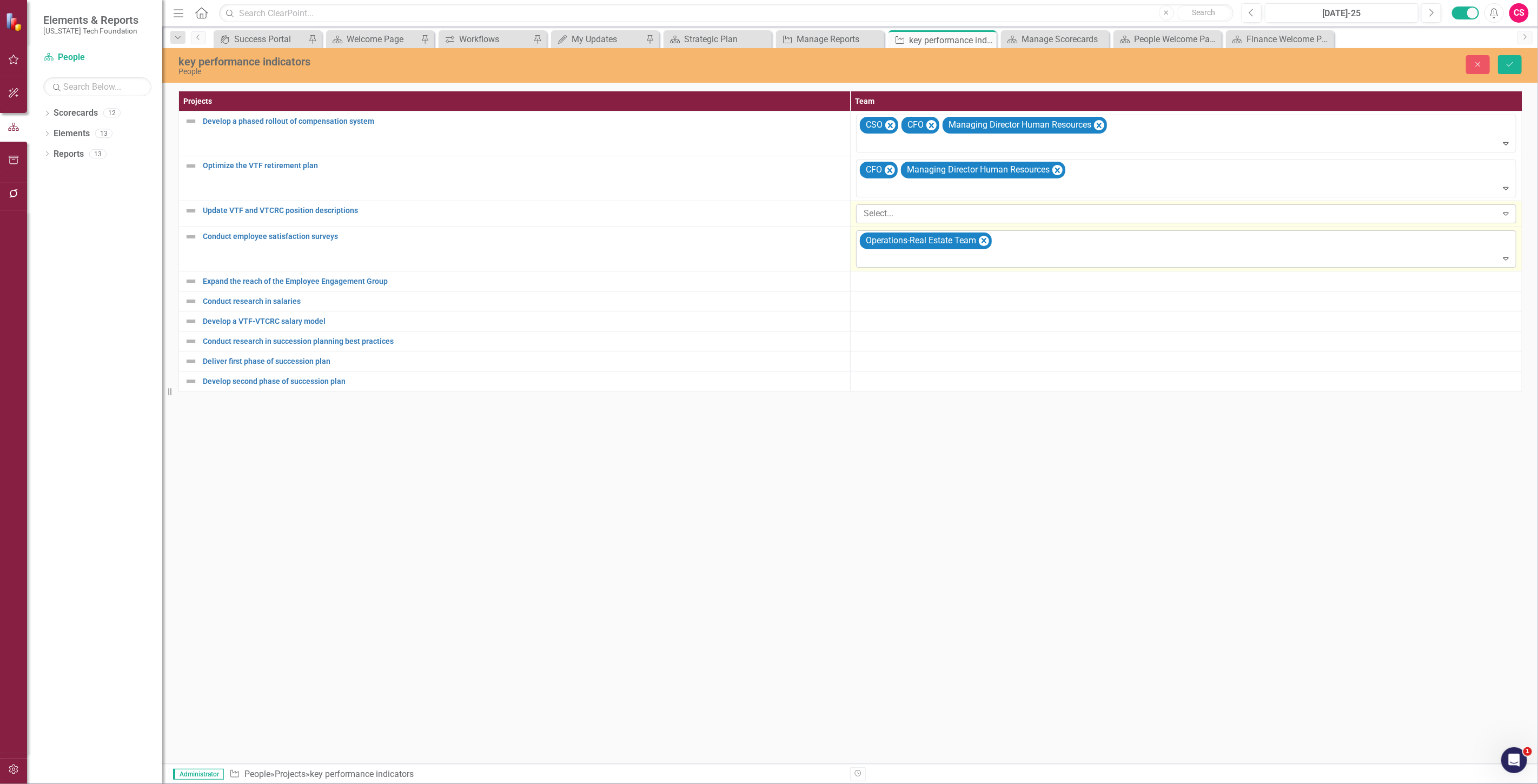
click at [992, 242] on div "Operations-Real Estate Team" at bounding box center [1186, 249] width 658 height 36
click at [986, 235] on icon "Remove Operations-Real Estate Team" at bounding box center [984, 241] width 10 height 13
click at [1496, 62] on div "Close Save" at bounding box center [1251, 65] width 557 height 19
click at [1498, 63] on button "Save" at bounding box center [1509, 65] width 24 height 19
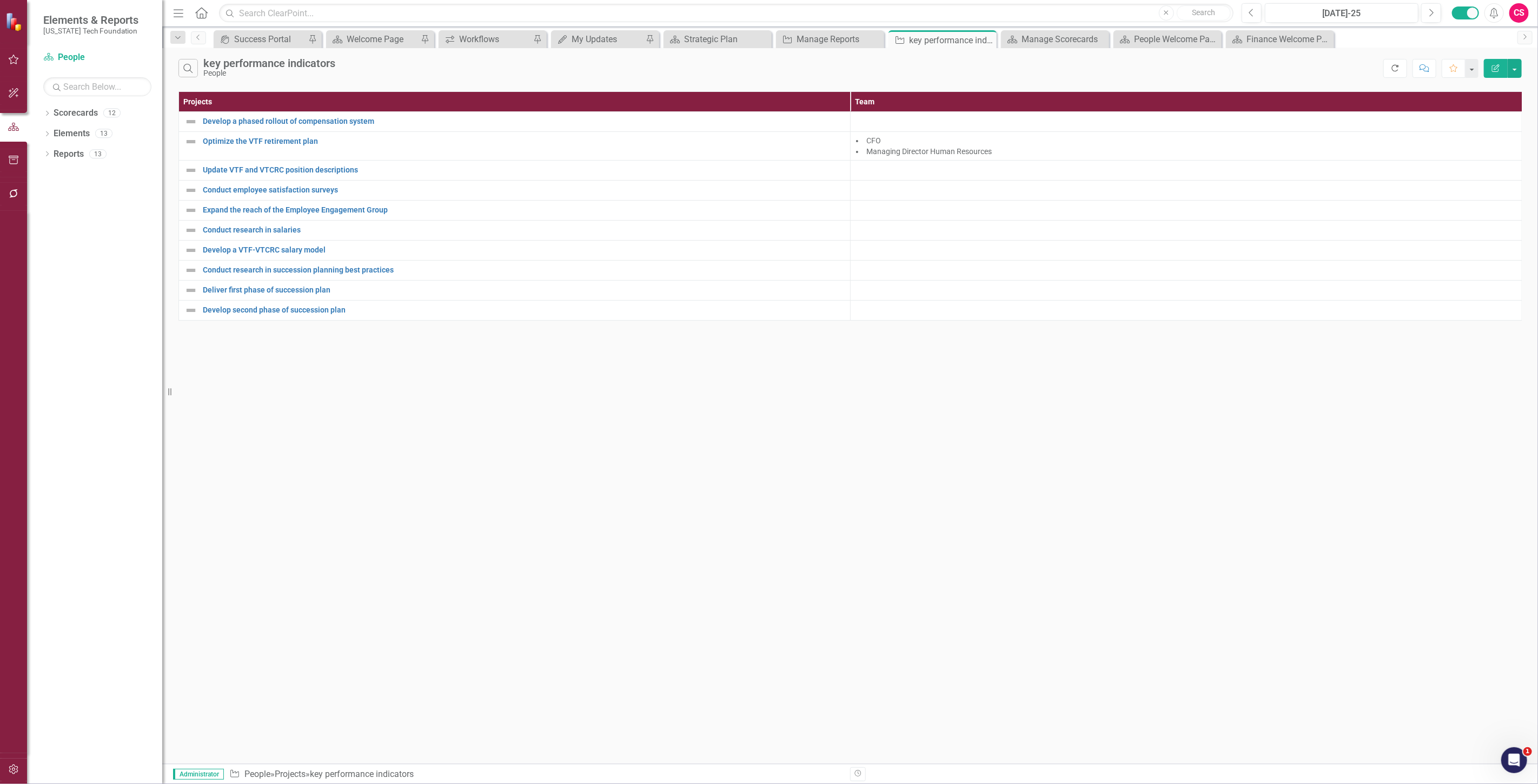
click at [1398, 74] on button "Refresh" at bounding box center [1395, 68] width 24 height 19
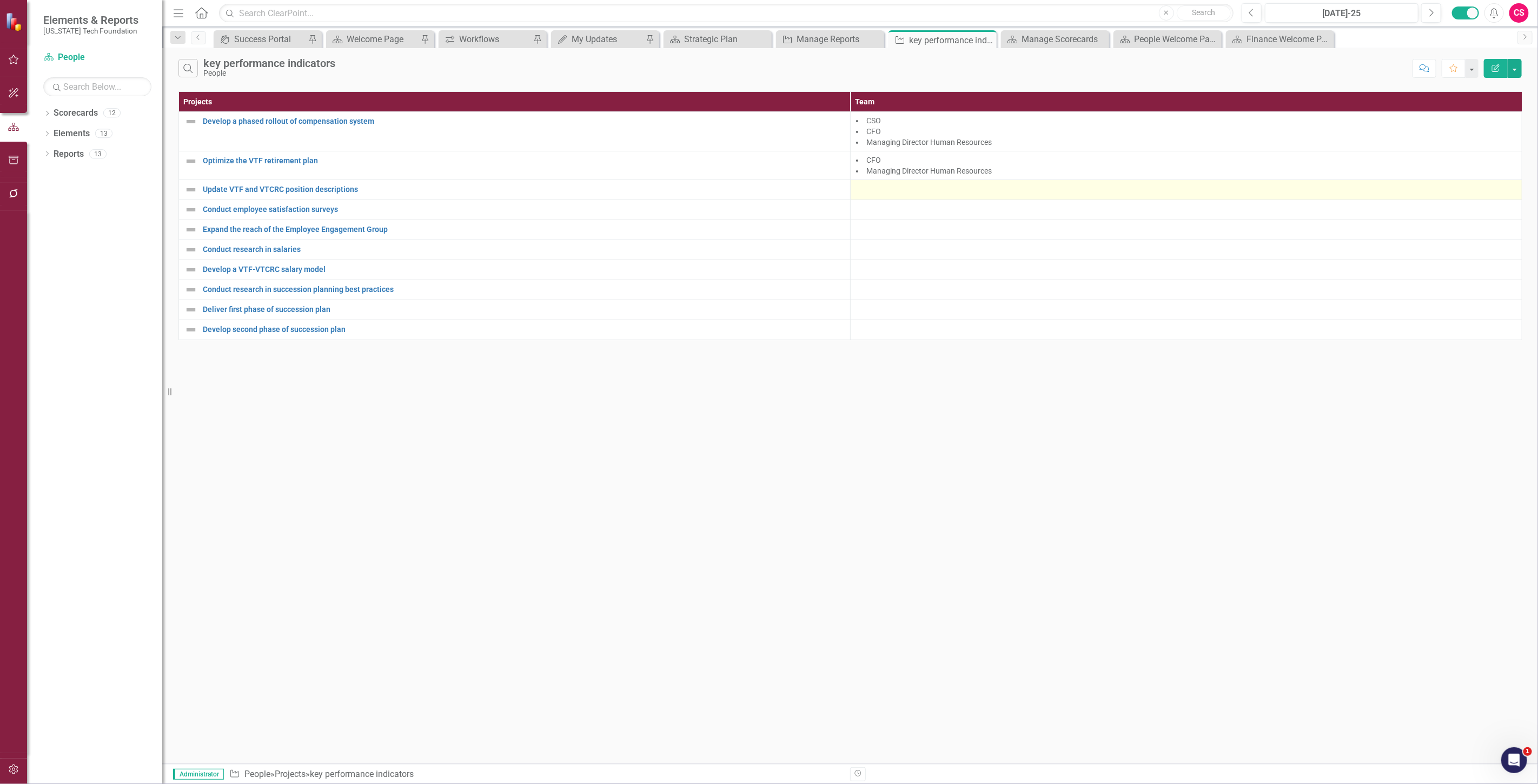
click at [945, 192] on div at bounding box center [1186, 189] width 660 height 13
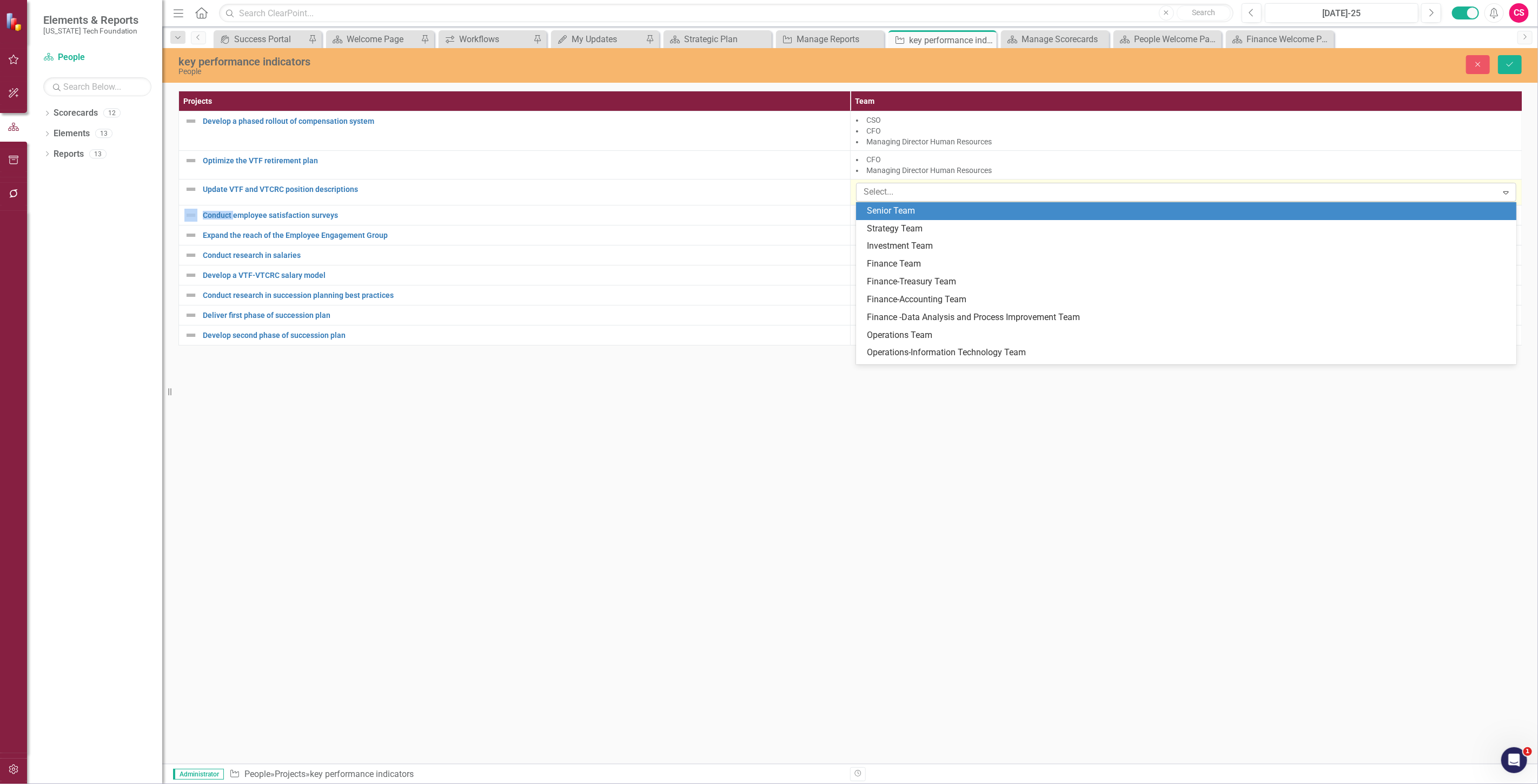
click at [916, 192] on div at bounding box center [1178, 192] width 638 height 15
type input "human"
click at [917, 206] on span "Human Resources Team" at bounding box center [912, 211] width 92 height 10
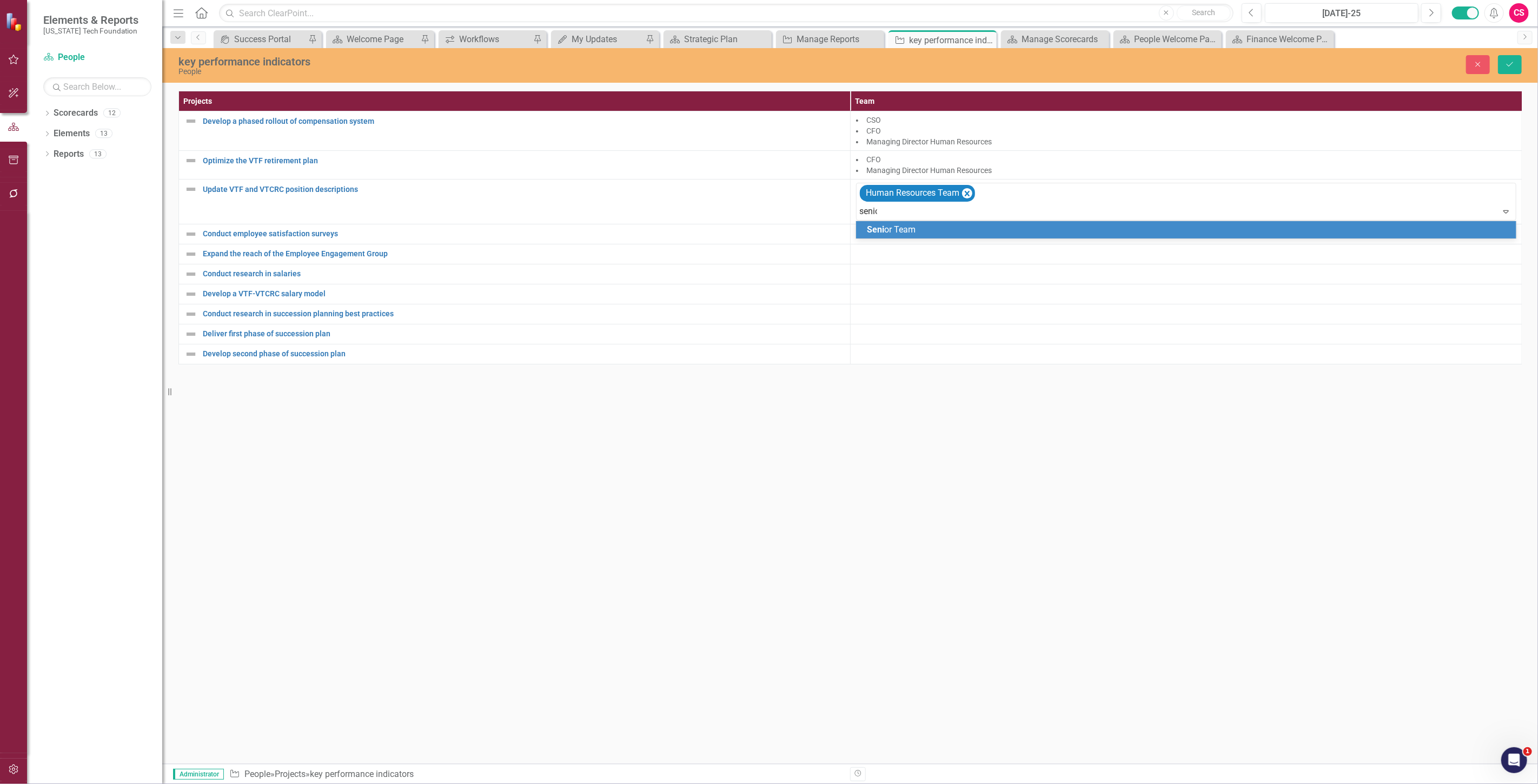
type input "senior"
click at [912, 224] on span "Senior Team" at bounding box center [890, 229] width 47 height 10
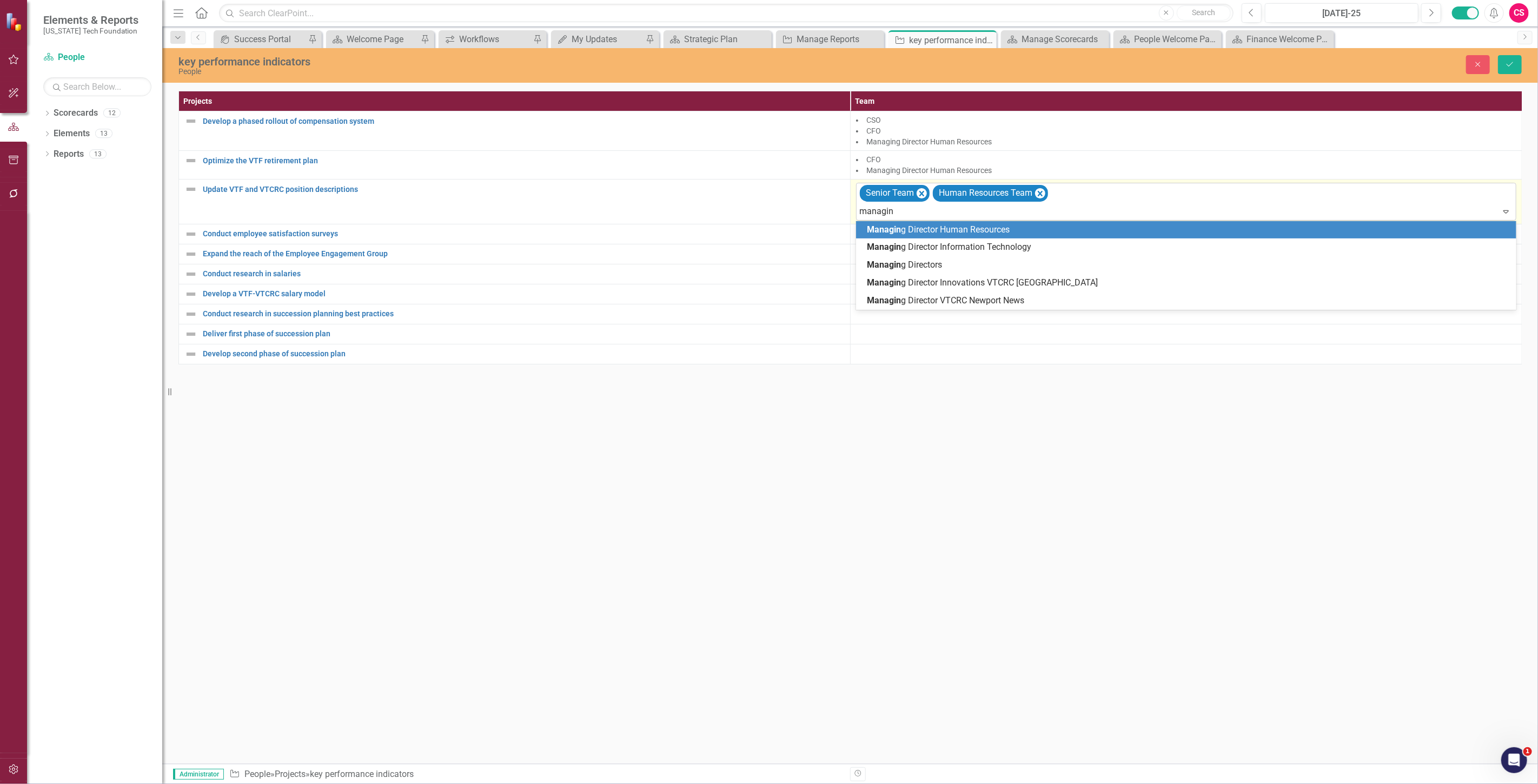
type input "managing"
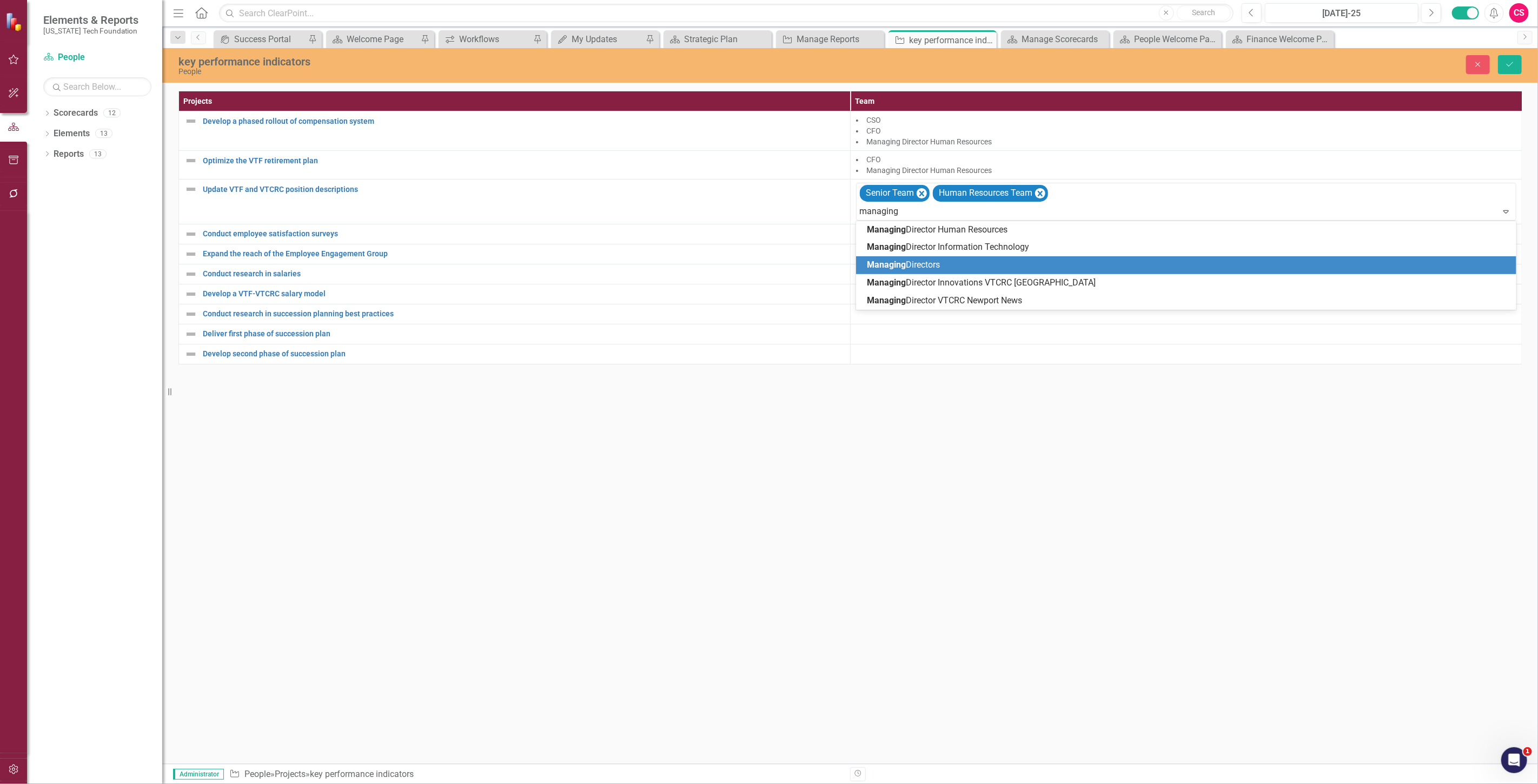
click at [913, 262] on span "Managing Directors" at bounding box center [903, 264] width 73 height 10
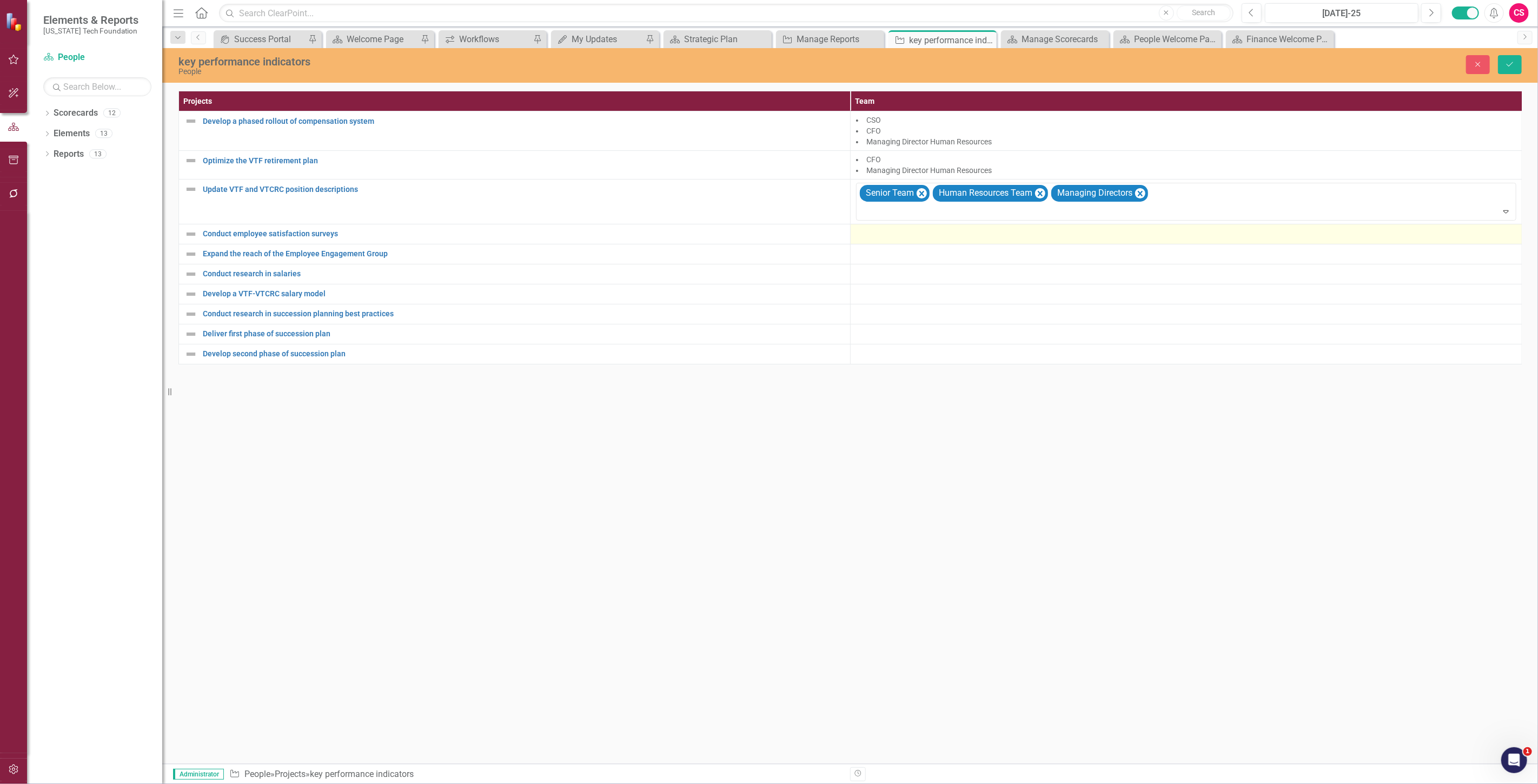
click at [894, 236] on div at bounding box center [1186, 234] width 660 height 13
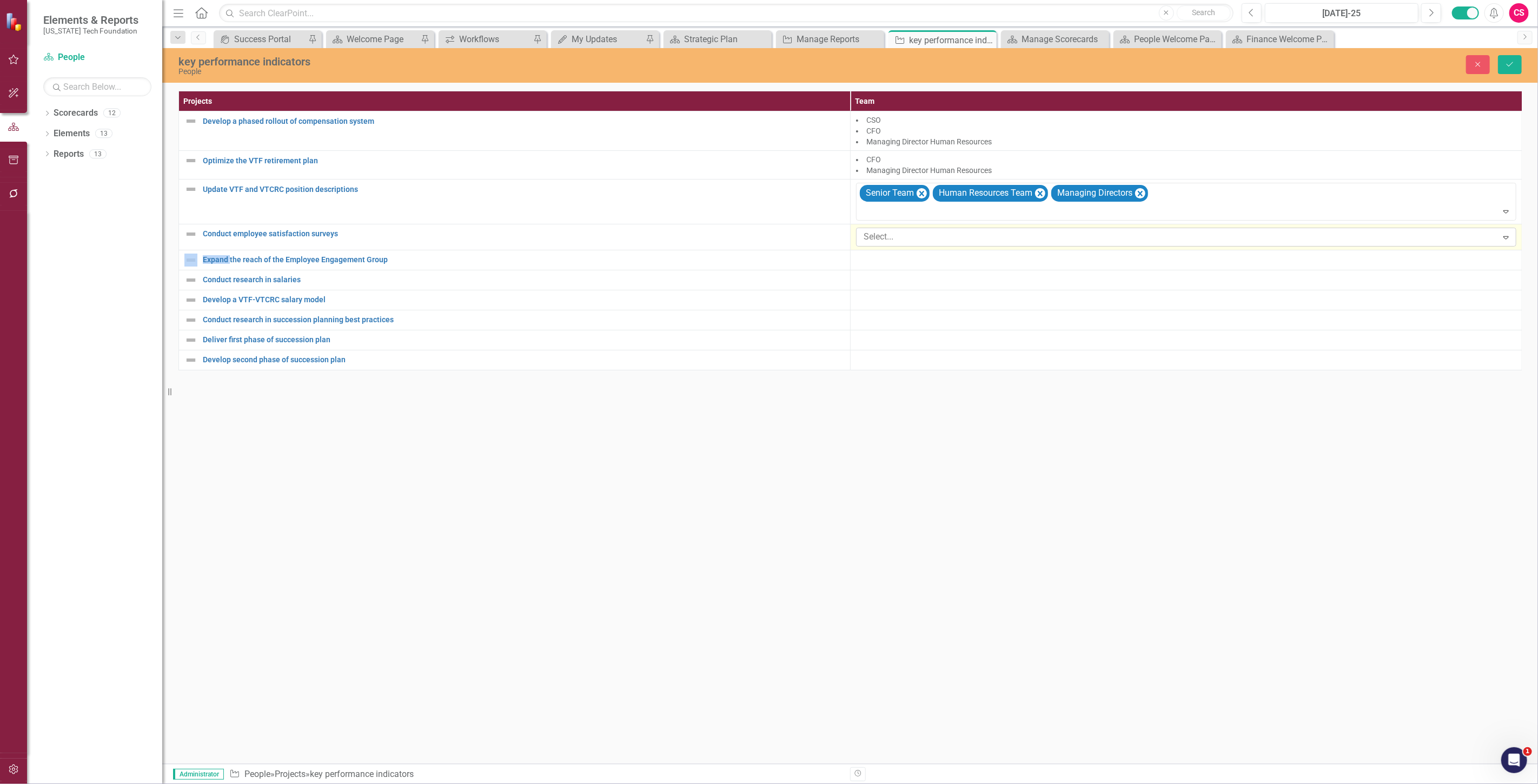
click at [899, 239] on div at bounding box center [1178, 237] width 638 height 15
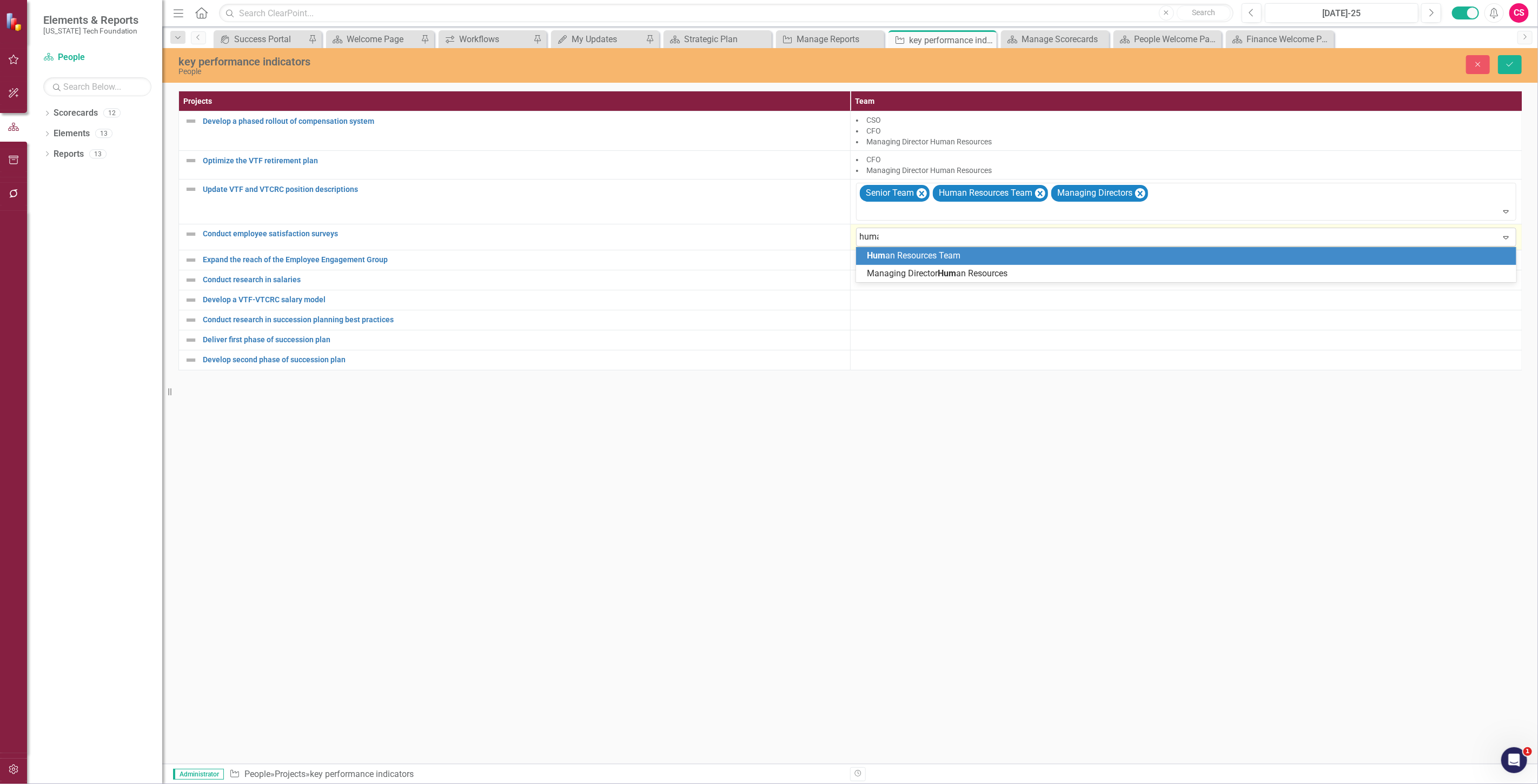
type input "human"
click at [906, 258] on span "Human Resources Team" at bounding box center [912, 255] width 92 height 10
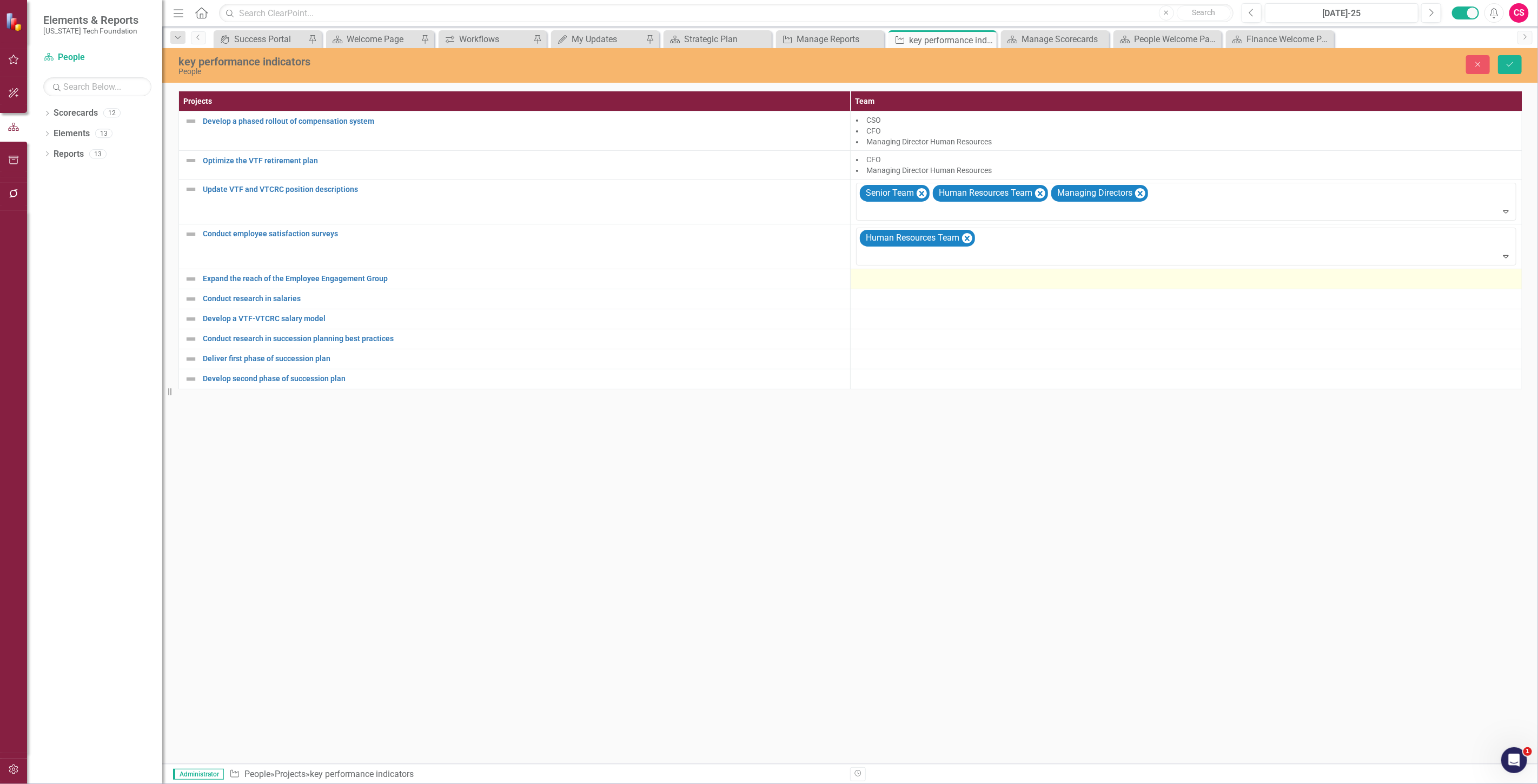
click at [873, 284] on div at bounding box center [1186, 279] width 660 height 13
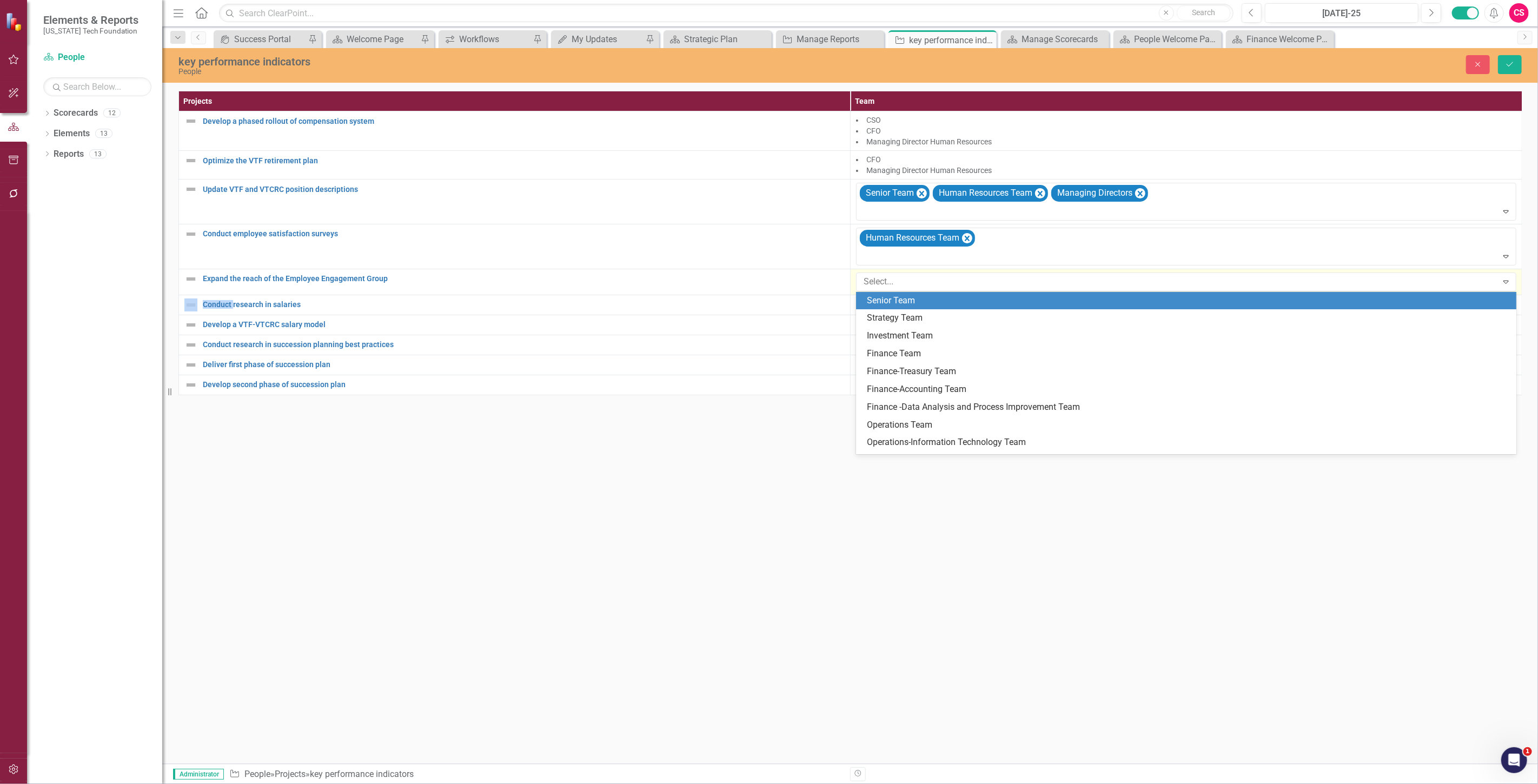
click at [873, 284] on div at bounding box center [1178, 282] width 638 height 15
type input "human"
click at [903, 309] on div "Managing Director Human Resources" at bounding box center [1186, 318] width 660 height 18
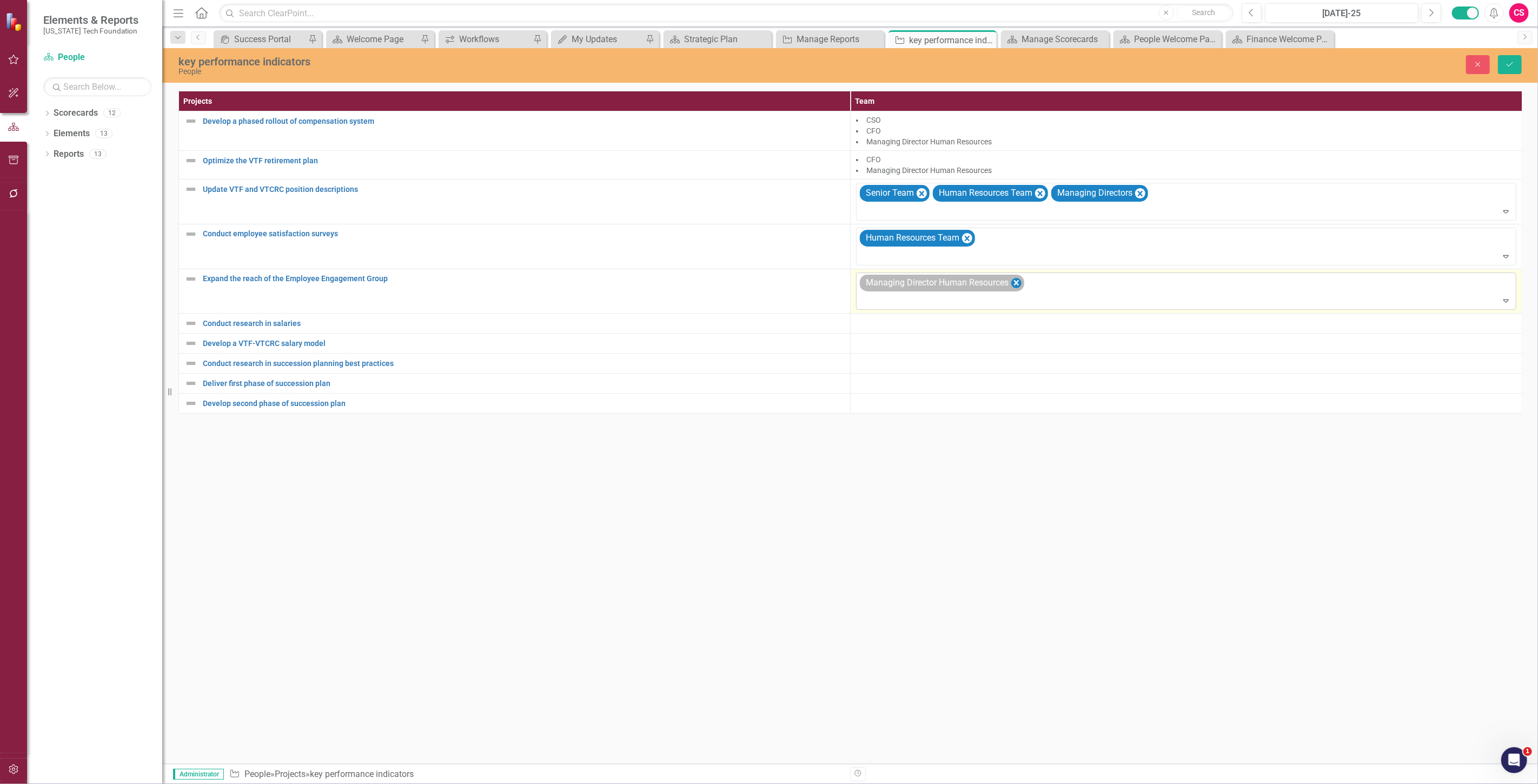
click at [1014, 278] on icon "Remove Managing Director Human Resources" at bounding box center [1016, 283] width 10 height 13
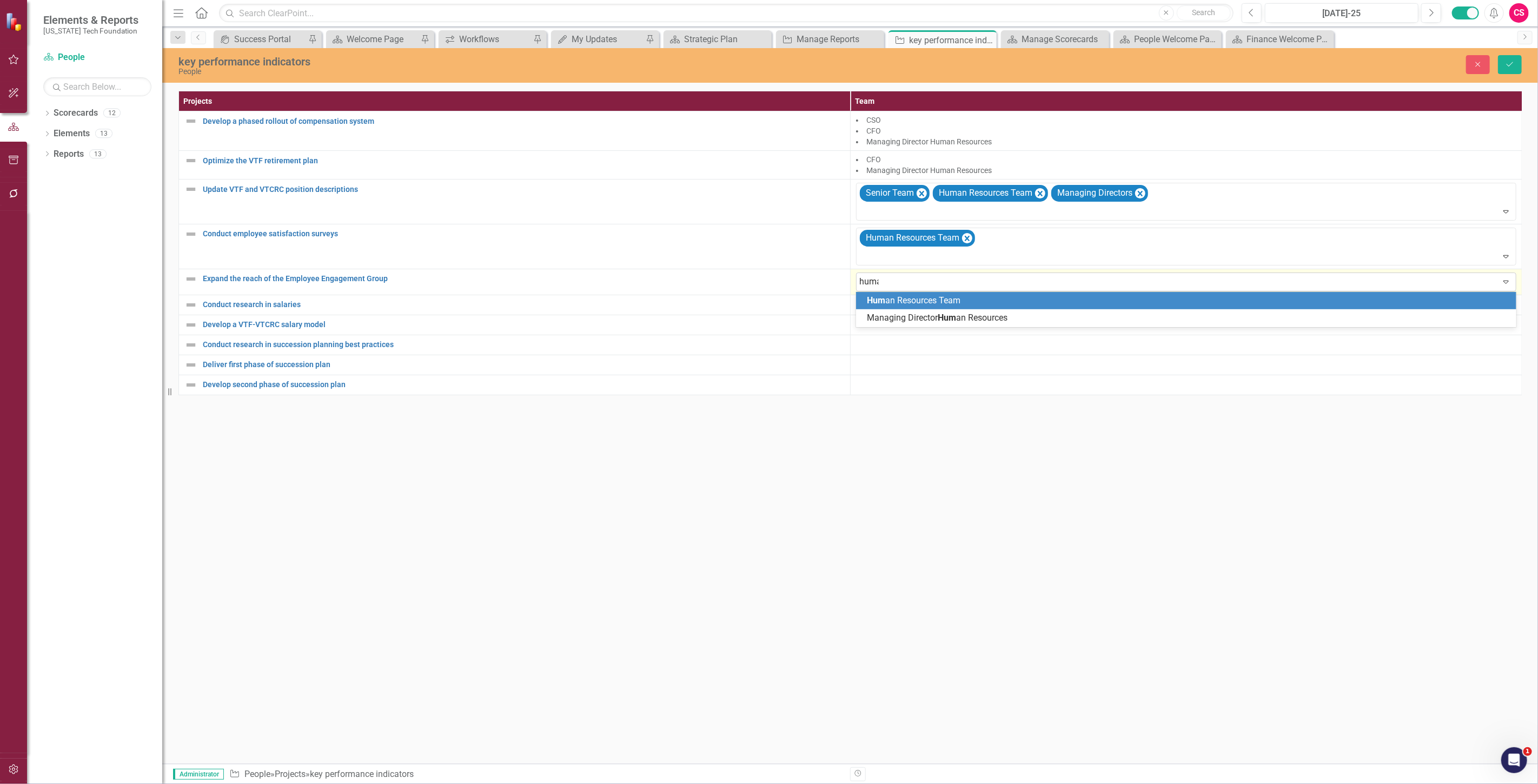
type input "human"
click at [992, 297] on div "Human Resources Team" at bounding box center [1188, 300] width 643 height 12
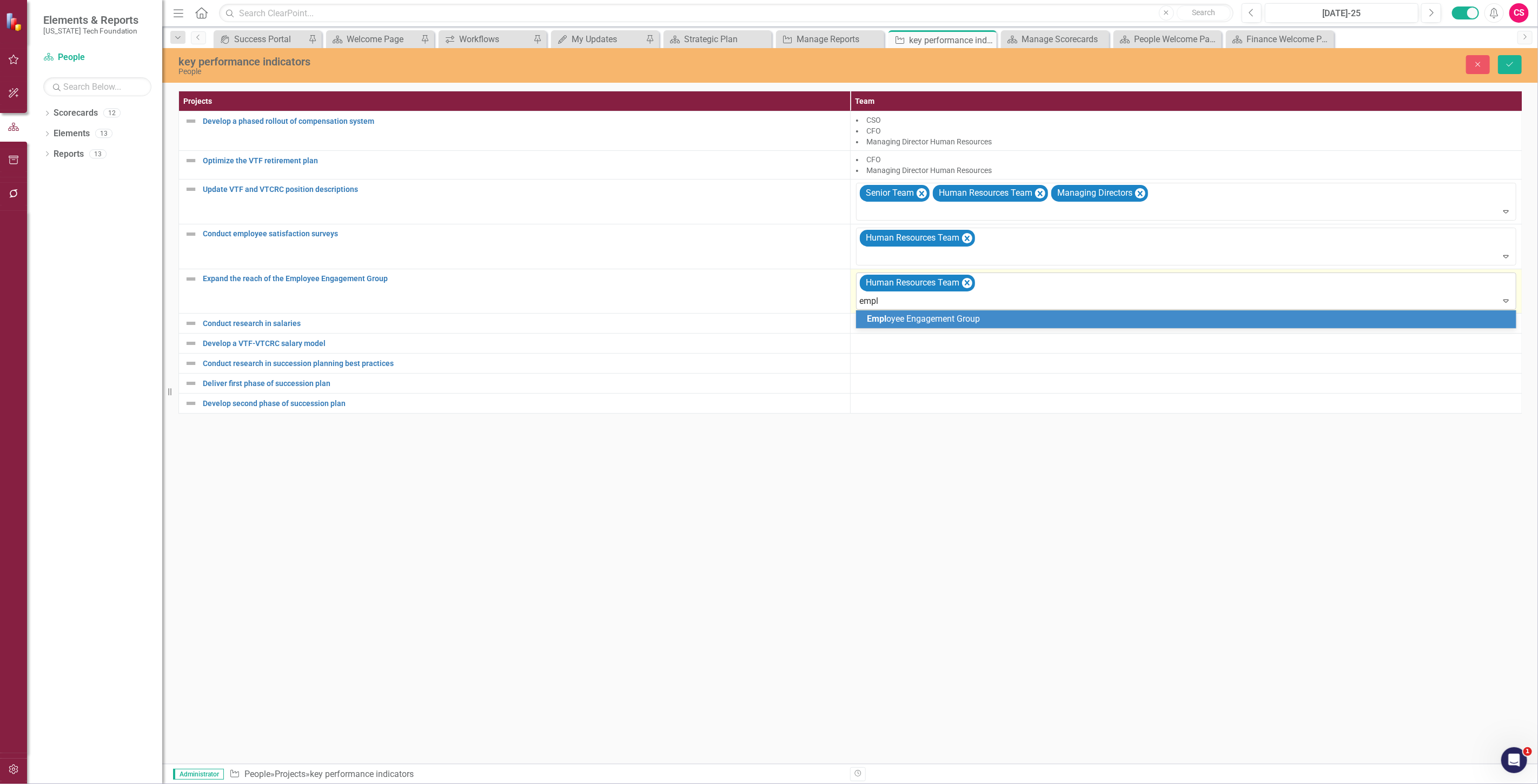
type input "emplo"
click at [933, 321] on span "Emplo yee Engagement Group" at bounding box center [950, 319] width 165 height 10
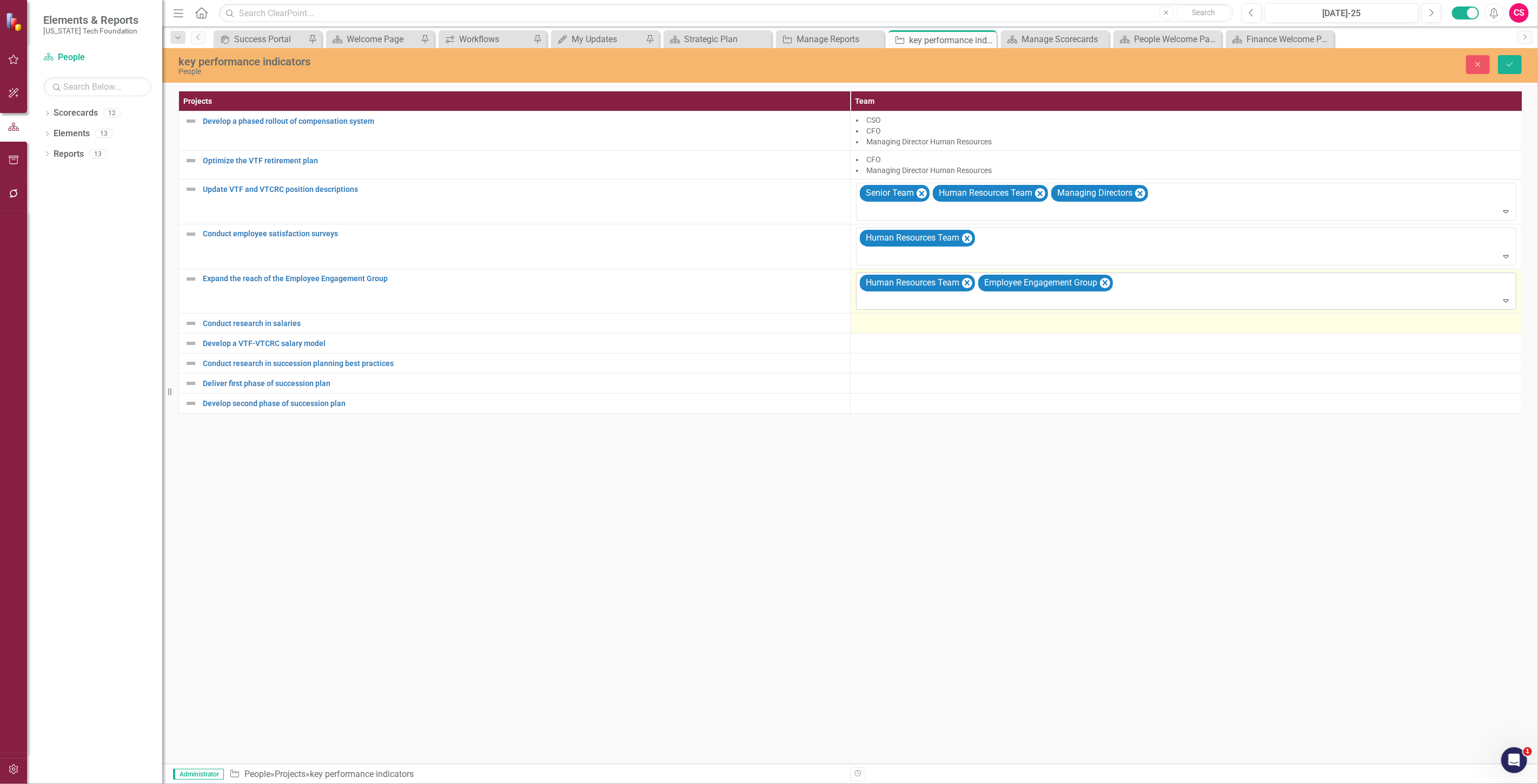
click at [899, 322] on div at bounding box center [1186, 323] width 660 height 13
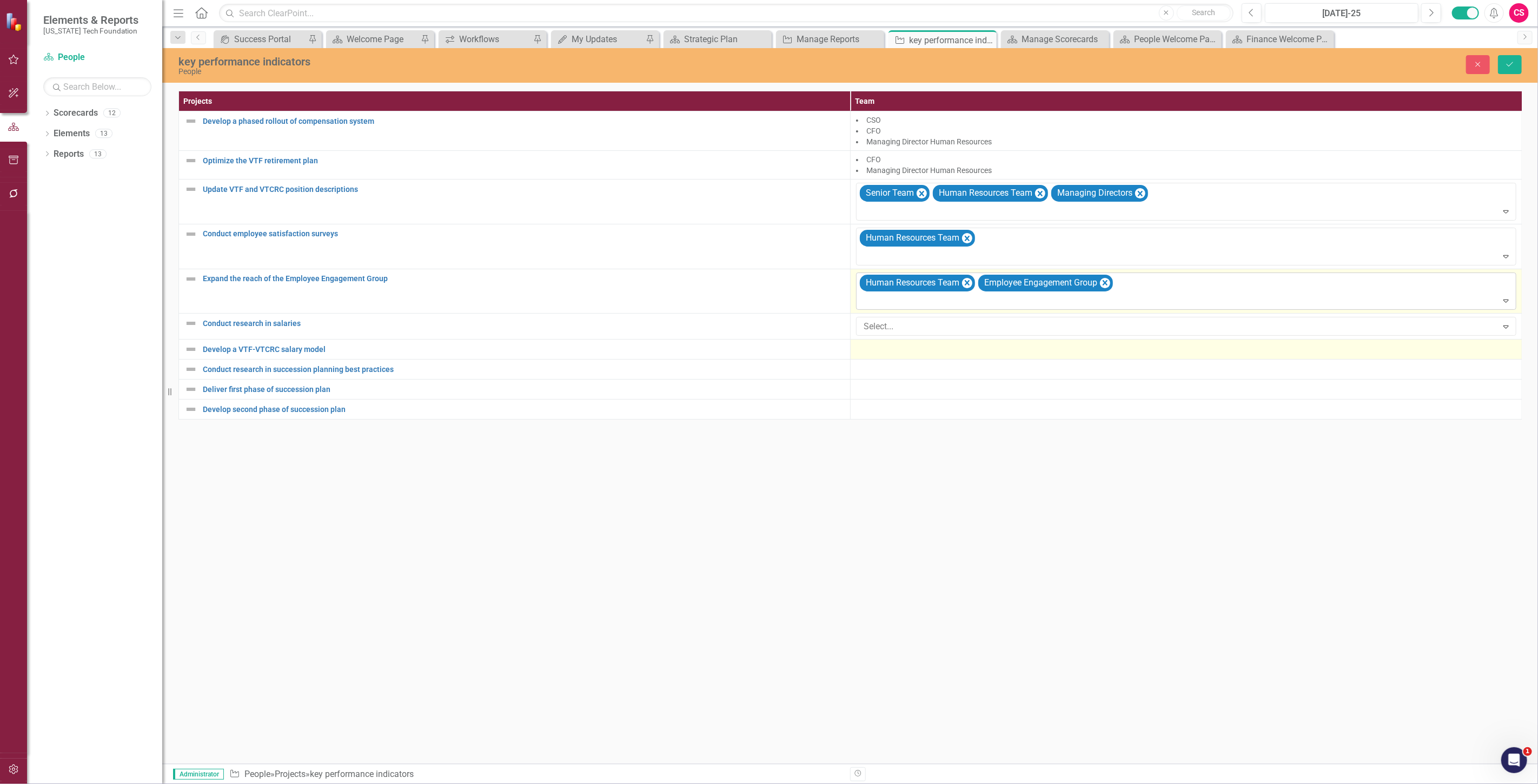
click at [871, 344] on div at bounding box center [1186, 349] width 660 height 13
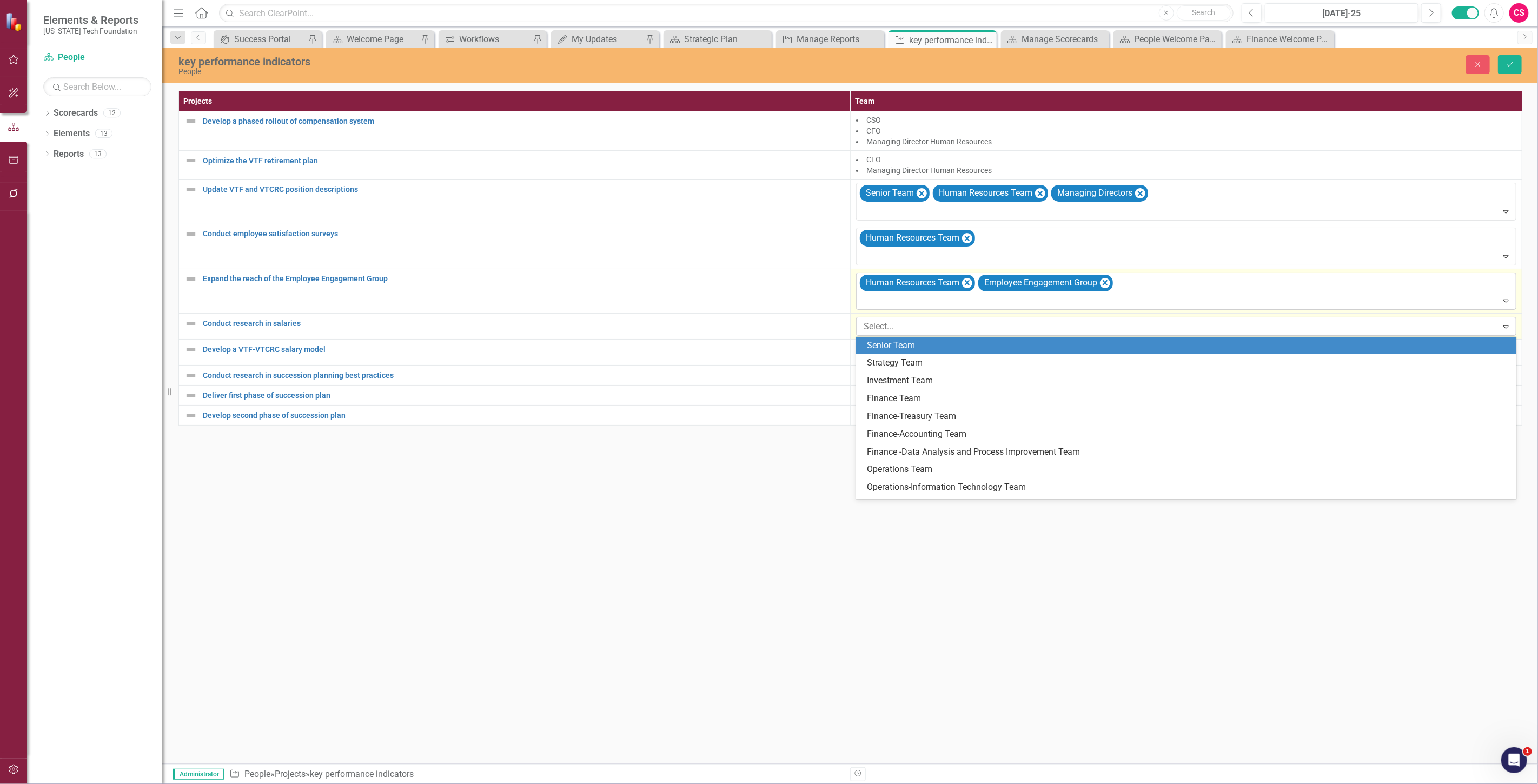
click at [882, 326] on div at bounding box center [1178, 326] width 638 height 15
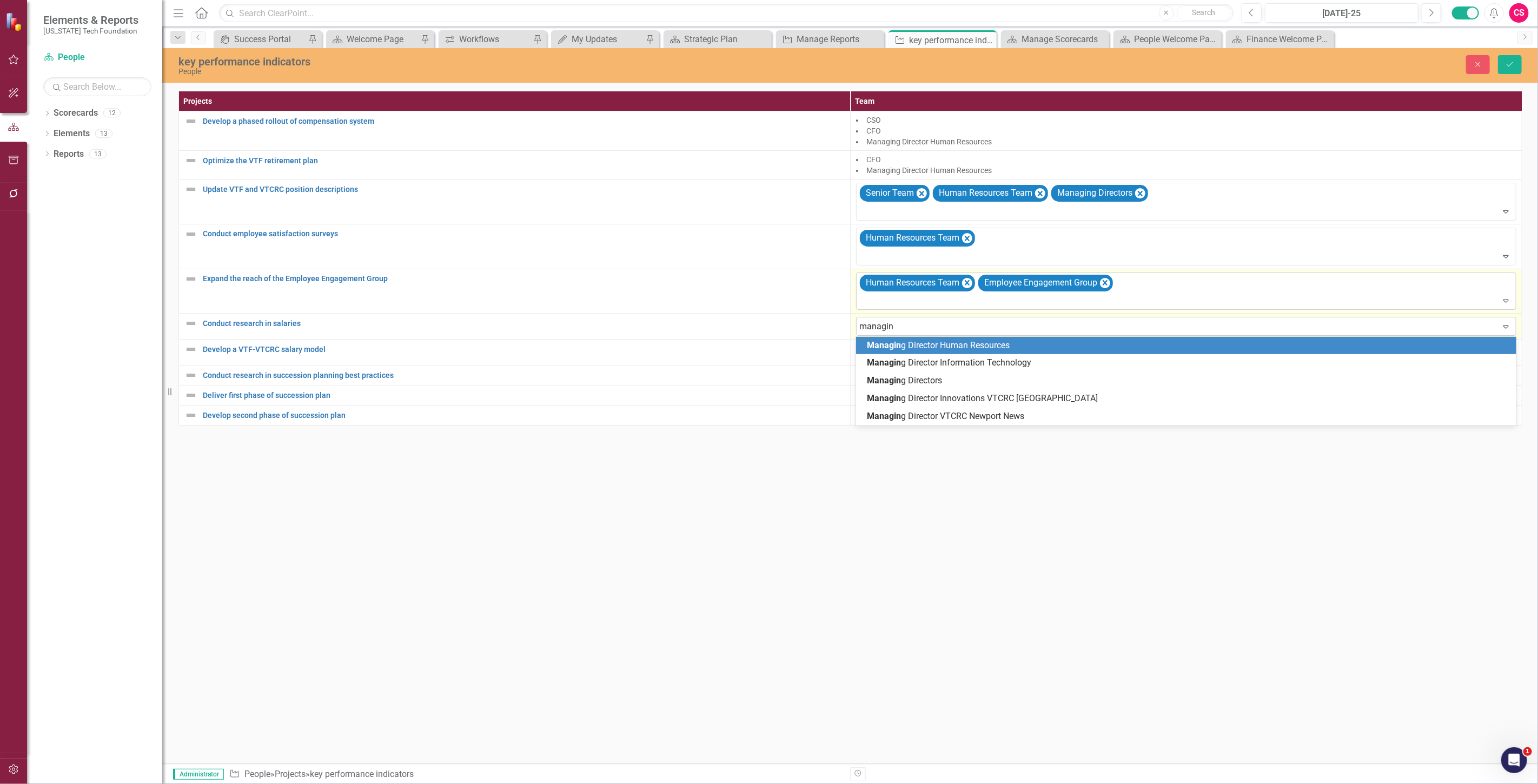
type input "managing"
click at [916, 352] on div "Managing Director Human Resources" at bounding box center [1186, 346] width 660 height 18
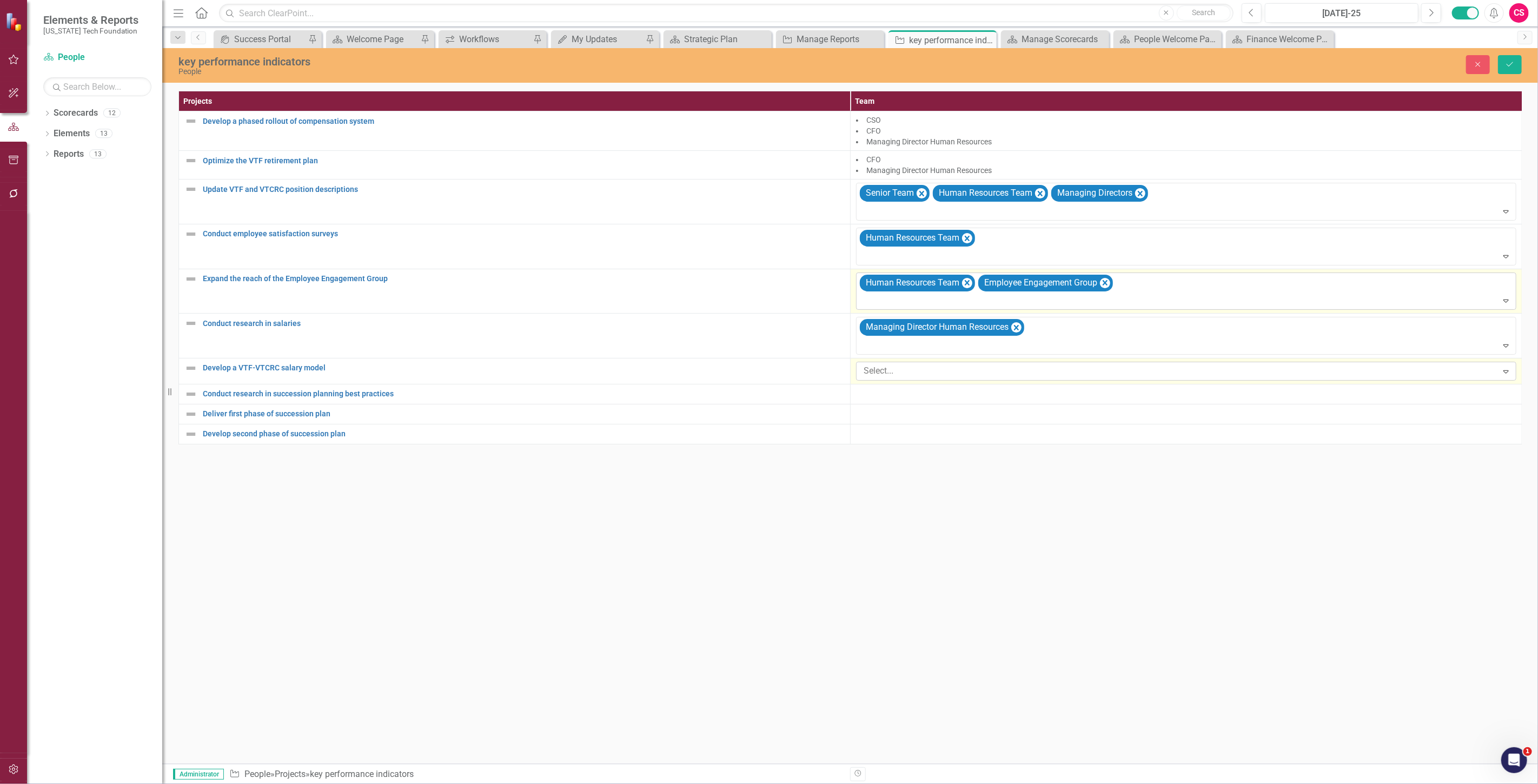
click at [902, 369] on div at bounding box center [1178, 371] width 638 height 15
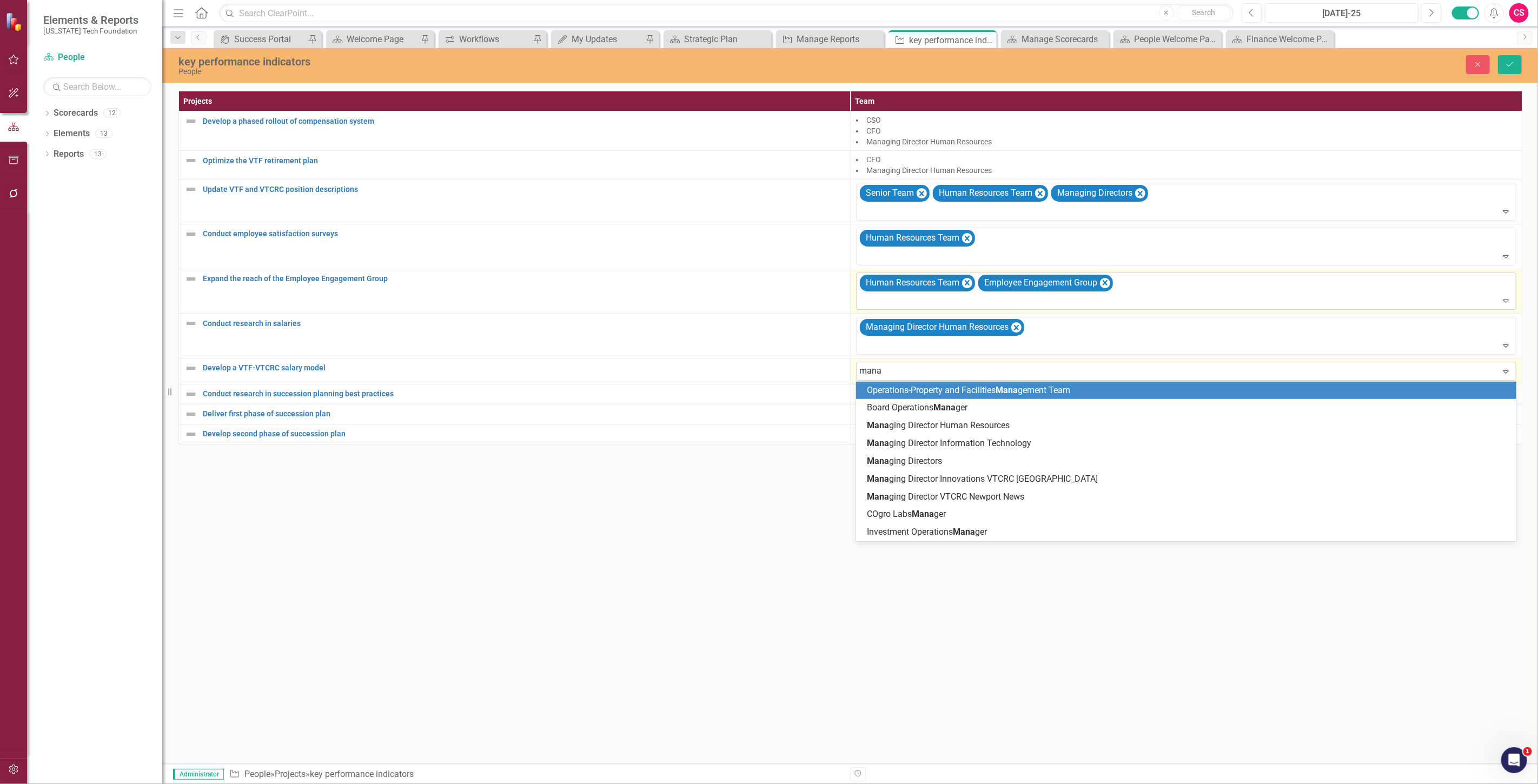
type input "manag"
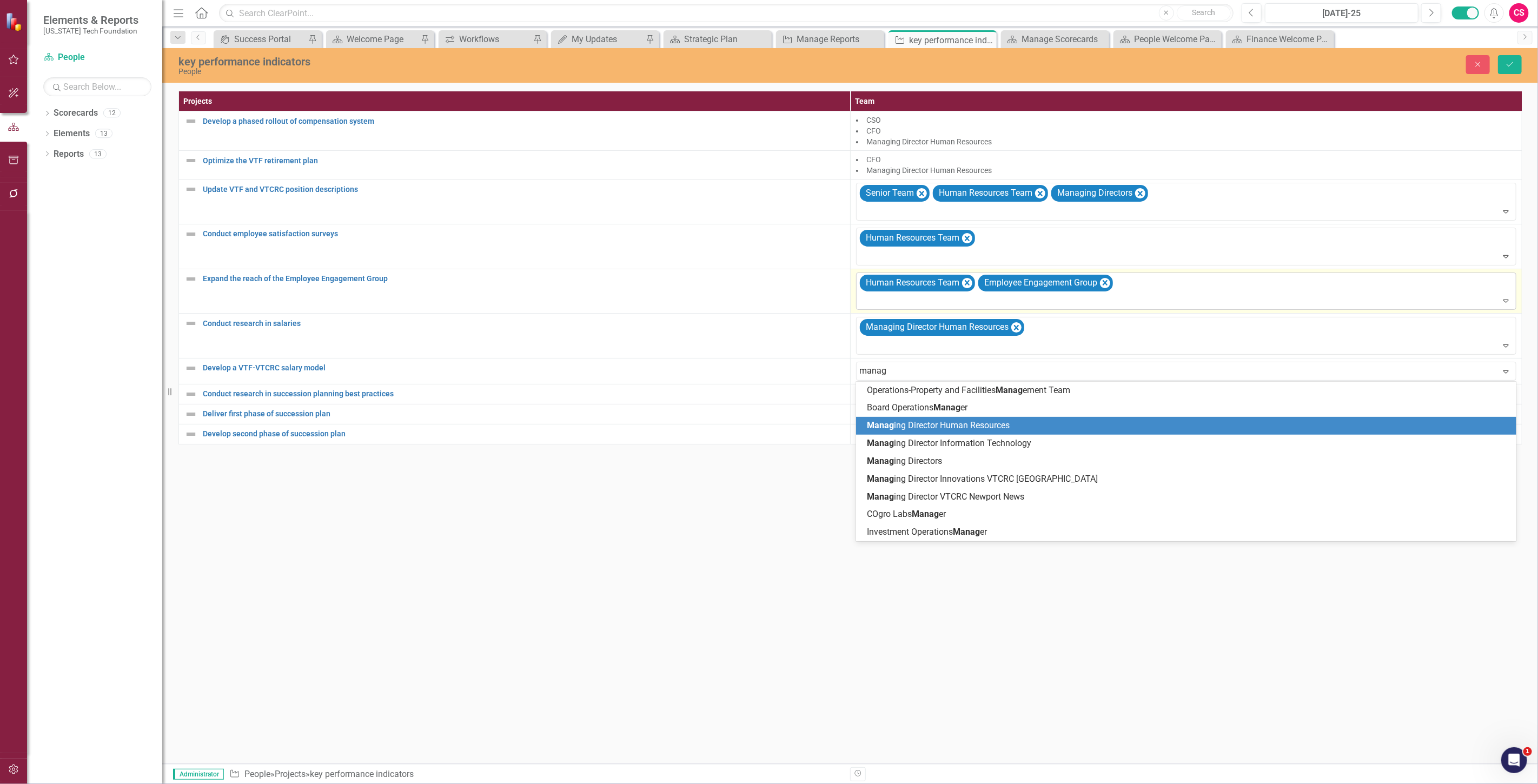
click at [903, 422] on span "Manag ing Director Human Resources" at bounding box center [938, 425] width 143 height 10
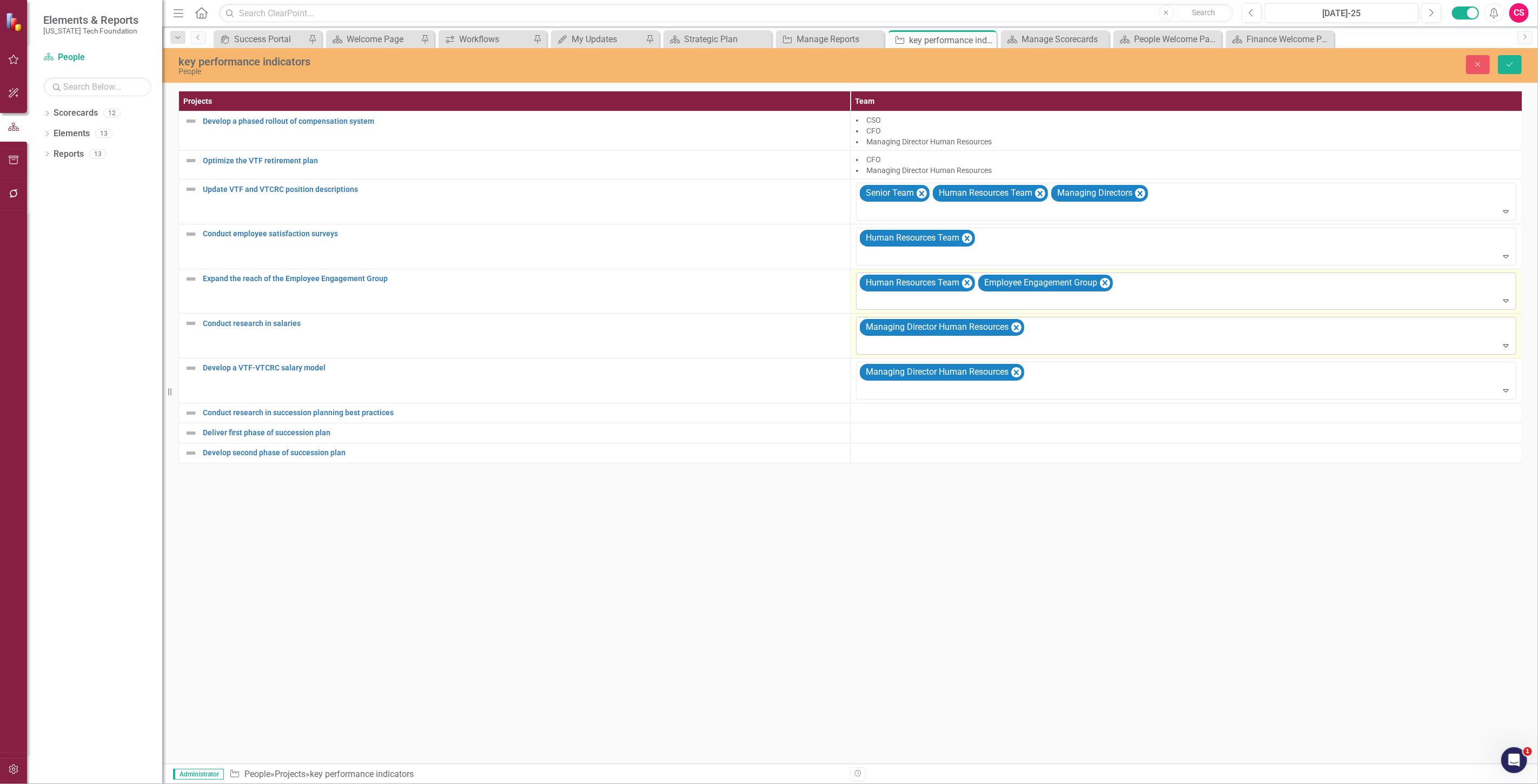
click at [1172, 333] on div "Managing Director Human Resources" at bounding box center [1186, 335] width 658 height 36
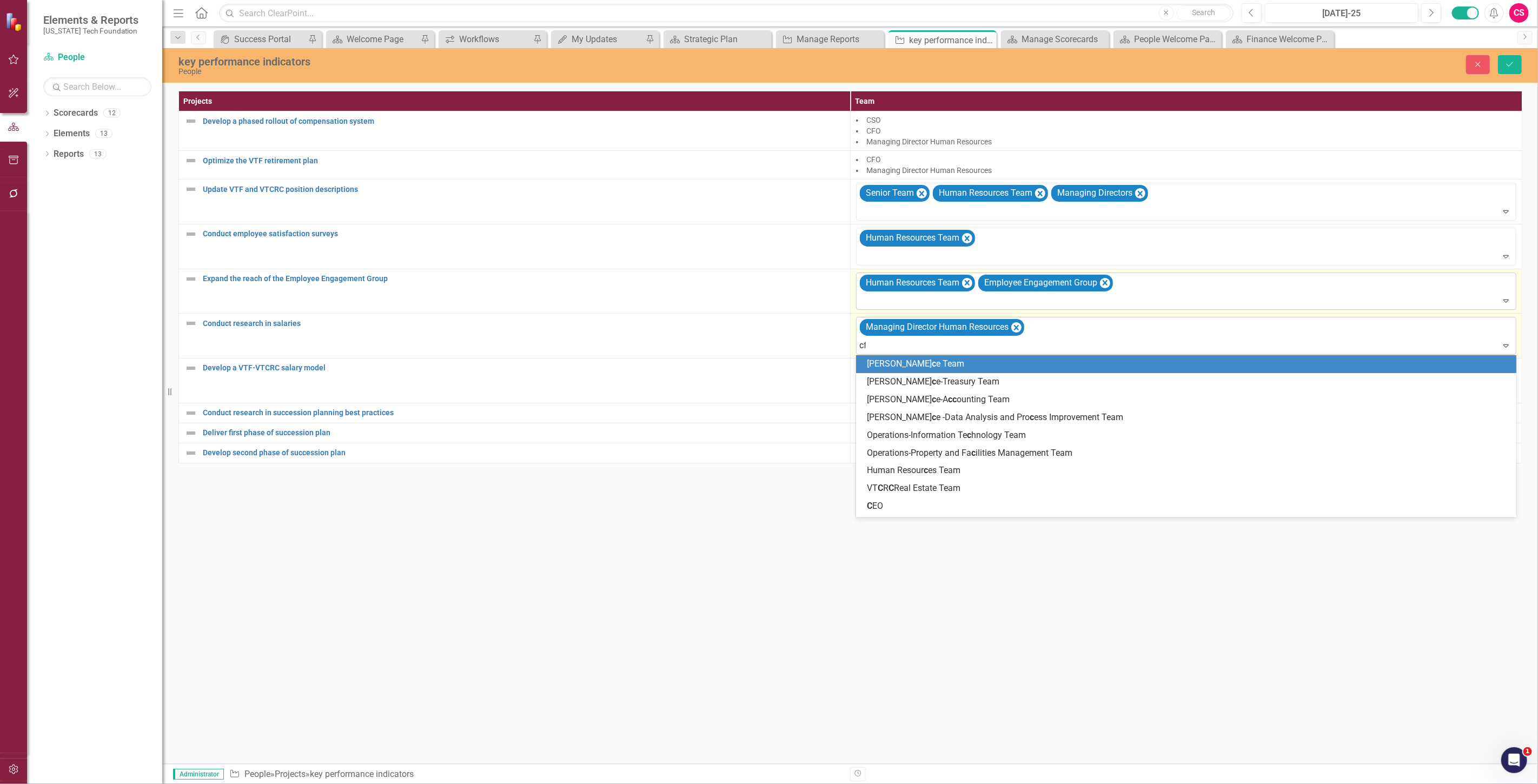
type input "cfo"
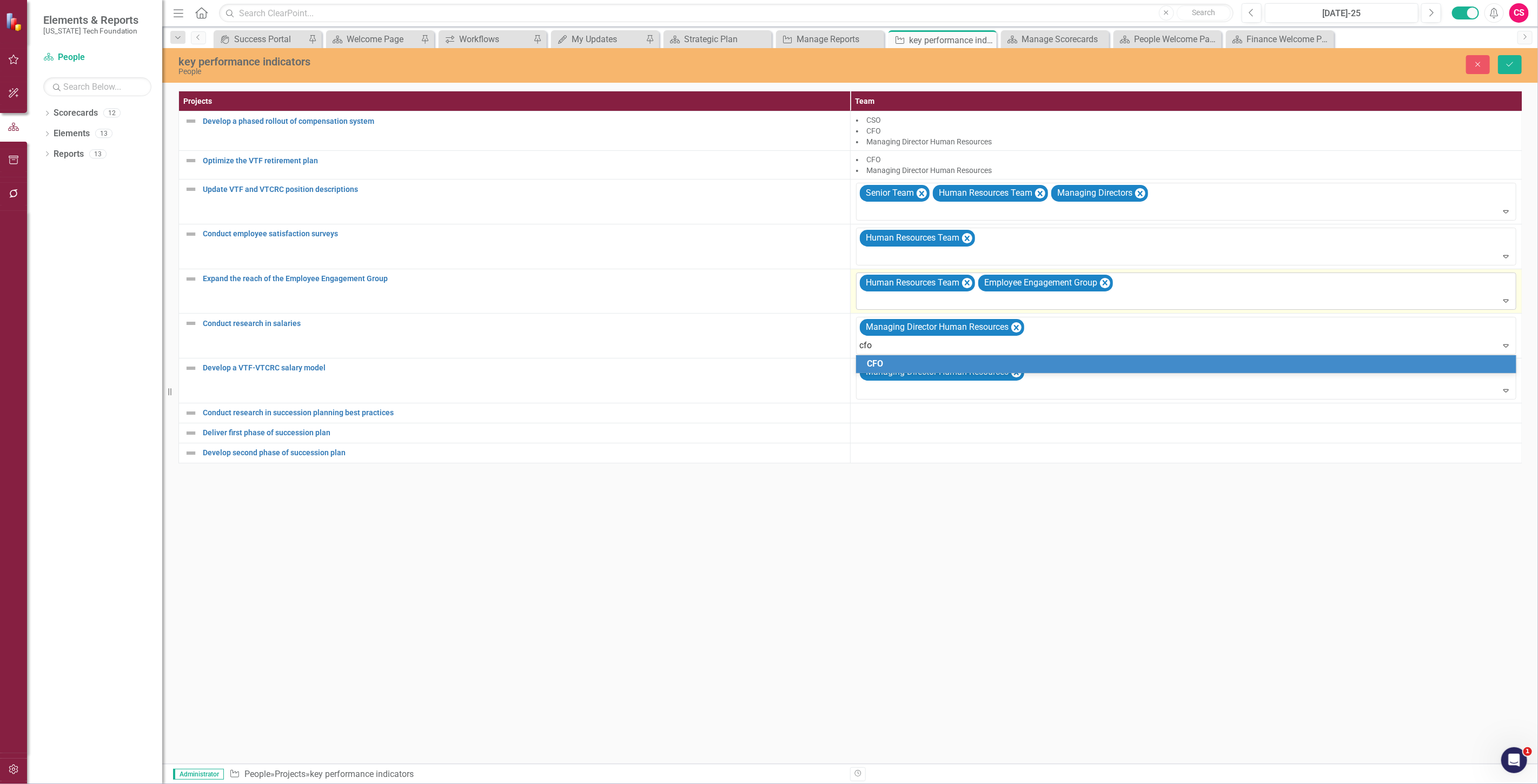
click at [1152, 363] on div "CFO" at bounding box center [1188, 364] width 643 height 12
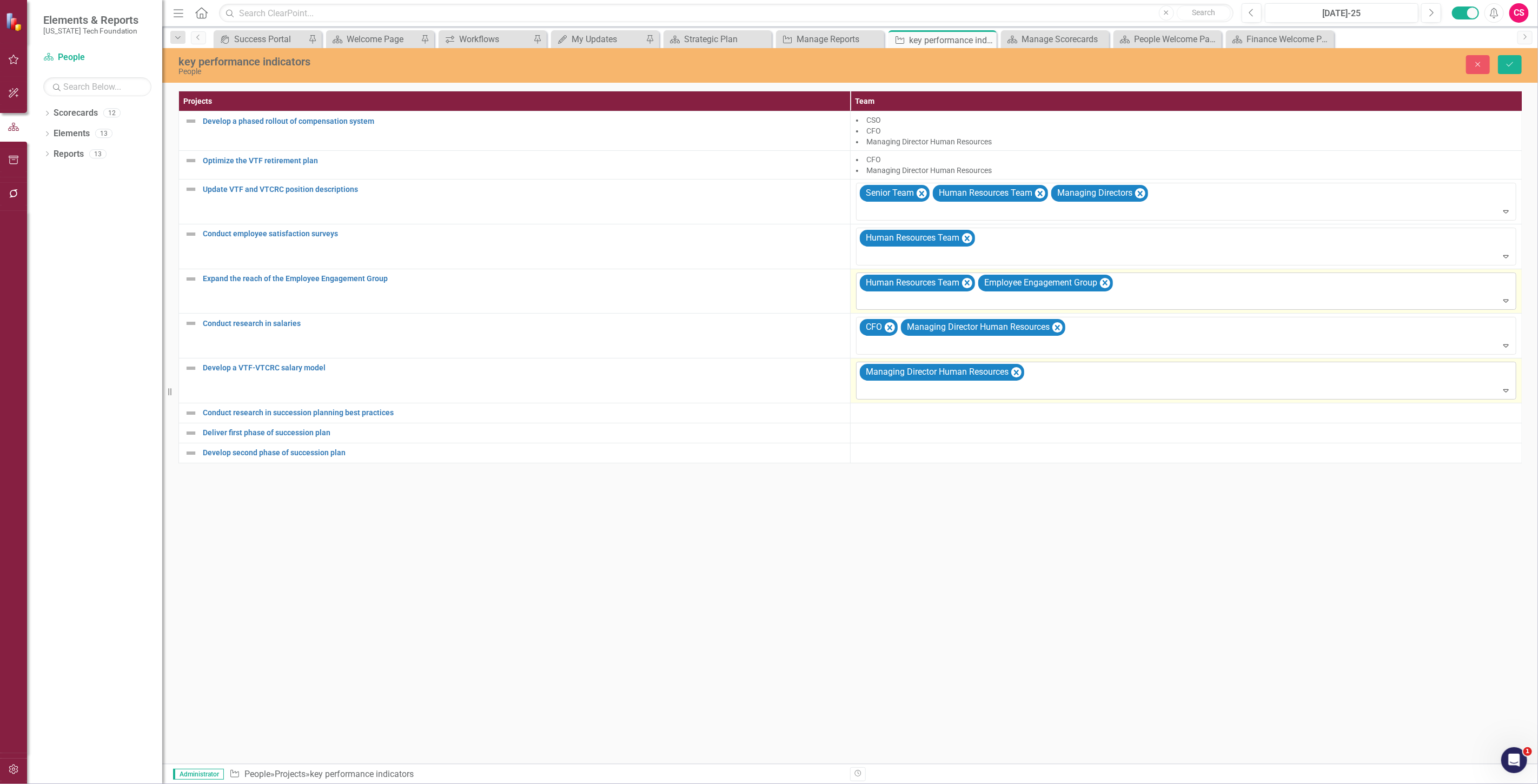
click at [1113, 377] on div "Managing Director Human Resources" at bounding box center [1186, 380] width 658 height 36
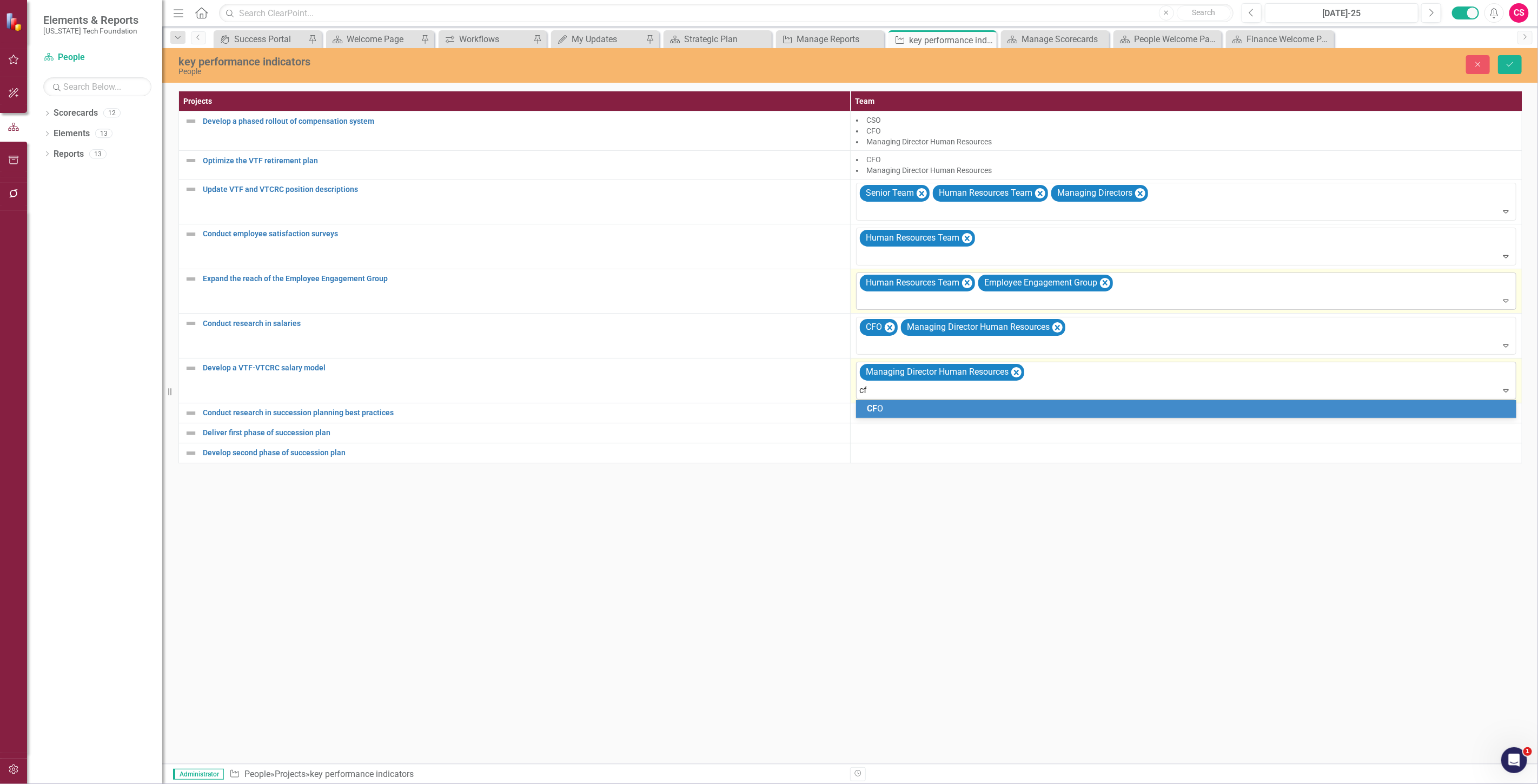
type input "cfo"
click at [1083, 405] on div "CFO" at bounding box center [1188, 408] width 643 height 12
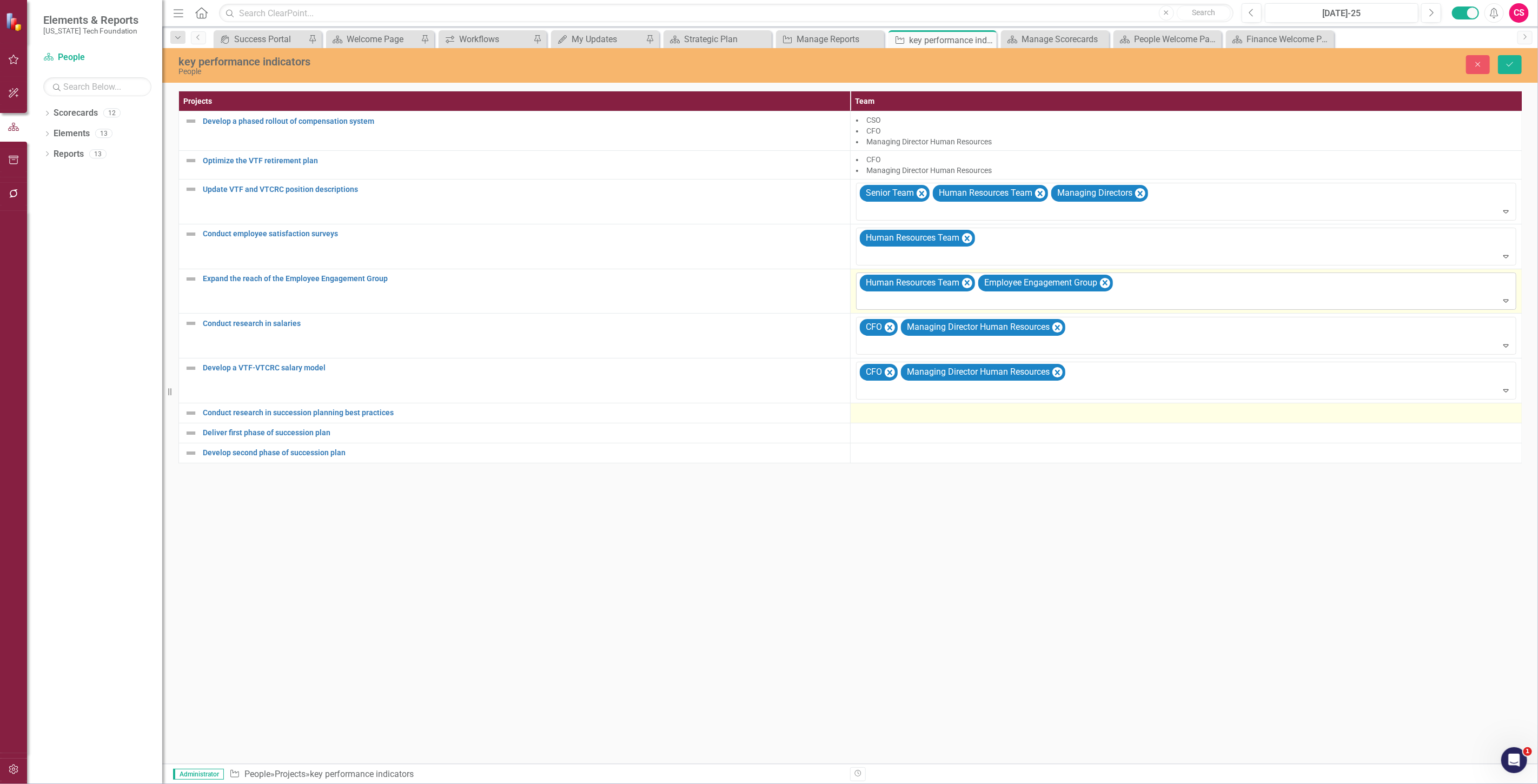
click at [903, 414] on div at bounding box center [1186, 413] width 660 height 13
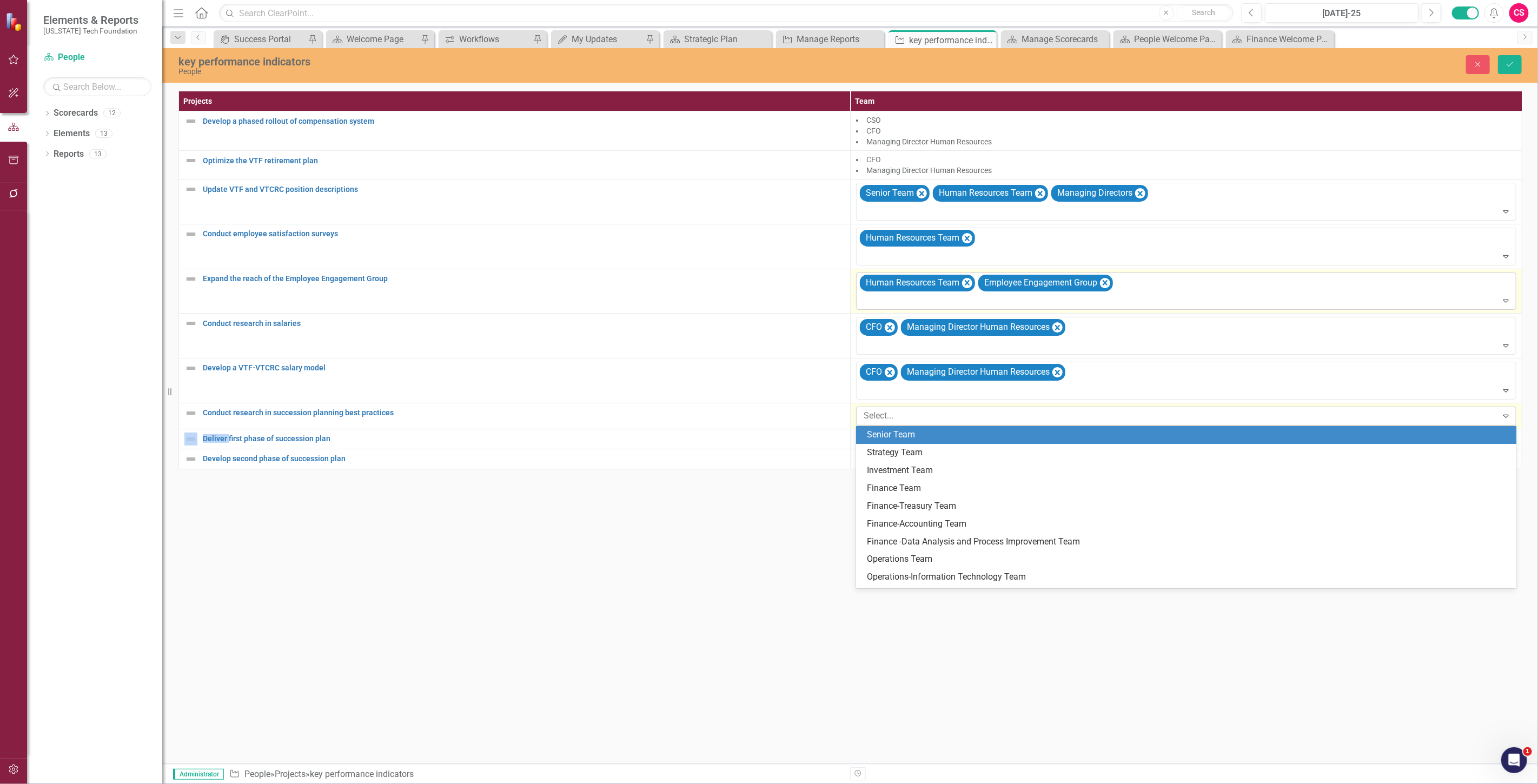
click at [884, 420] on div at bounding box center [1178, 415] width 638 height 15
type input "human re"
click at [873, 426] on div "Human Re sources Team" at bounding box center [1186, 435] width 660 height 18
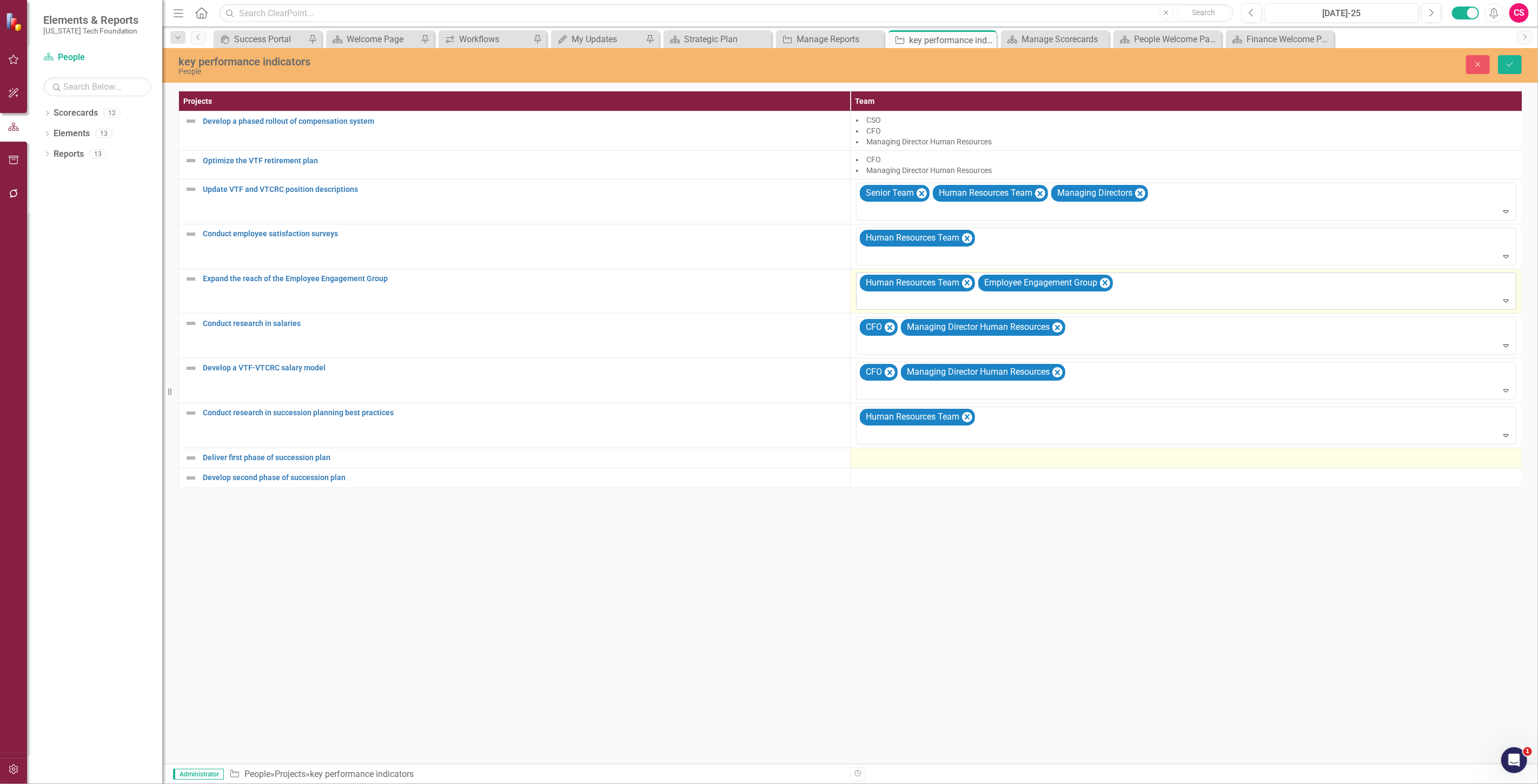
click at [858, 458] on div at bounding box center [1186, 458] width 660 height 13
click at [878, 472] on td "Select... Expand" at bounding box center [1186, 460] width 672 height 26
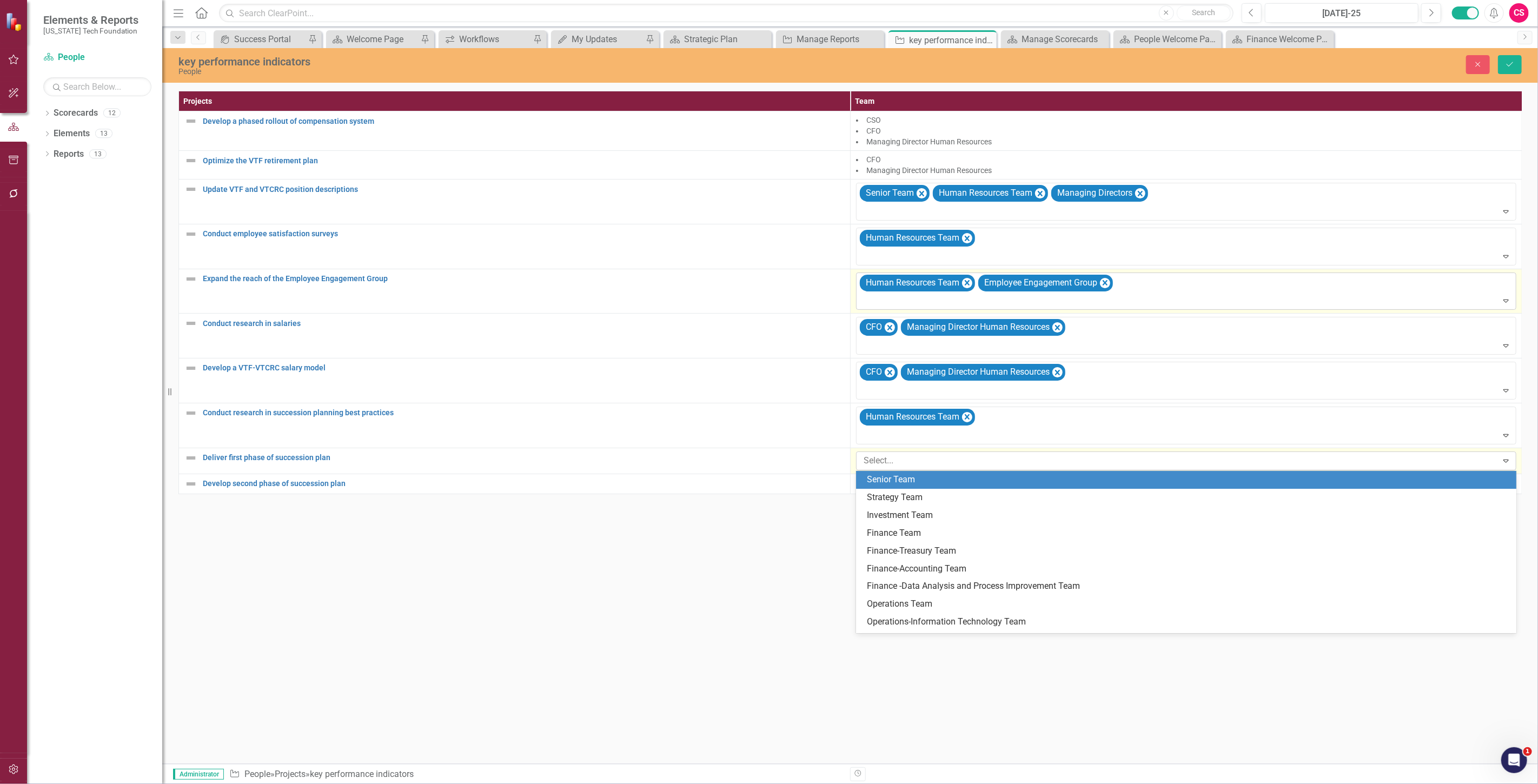
click at [875, 467] on div at bounding box center [1178, 461] width 638 height 15
type input "human"
click at [873, 481] on span "Human" at bounding box center [881, 479] width 28 height 10
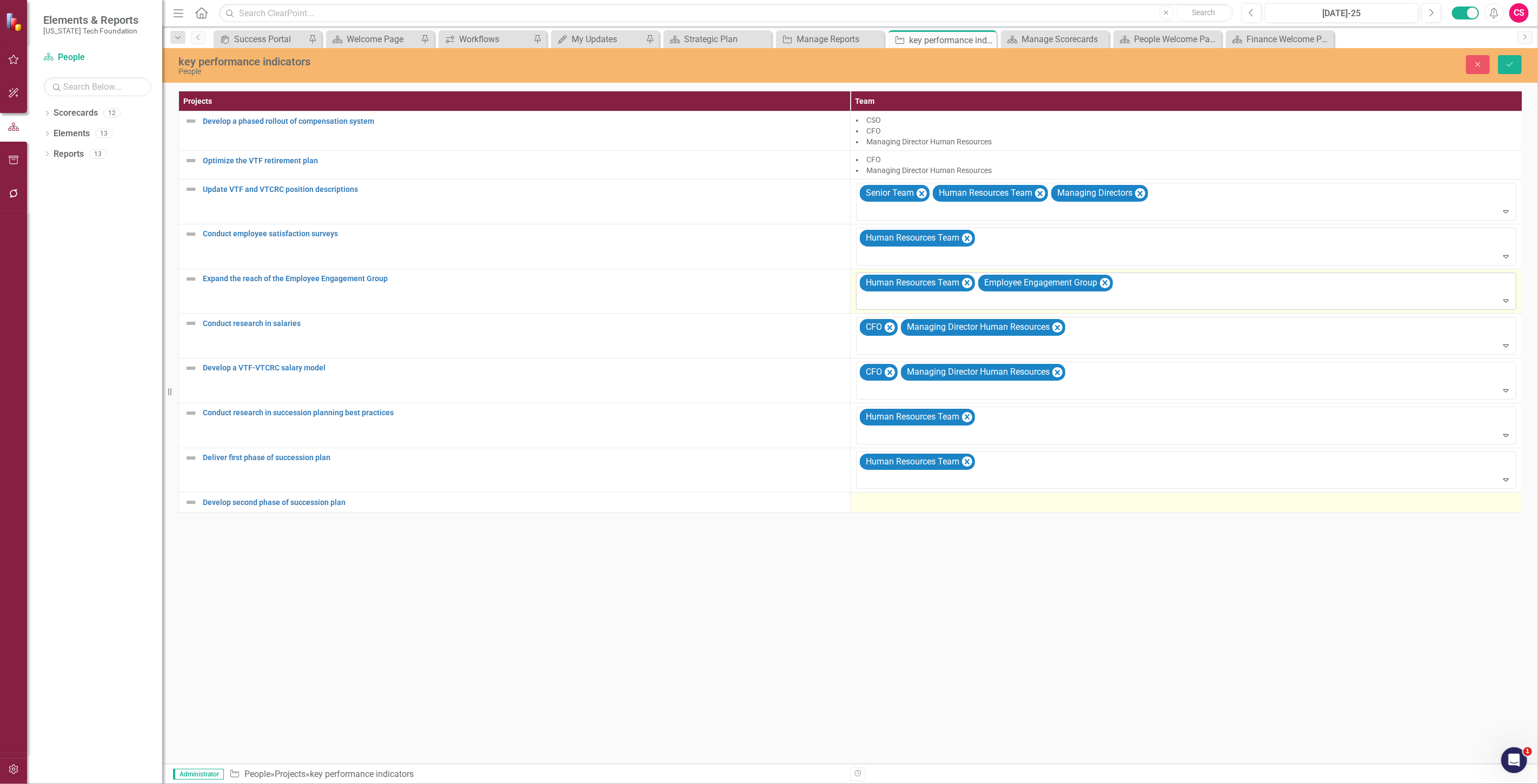
click at [880, 507] on div at bounding box center [1186, 502] width 660 height 13
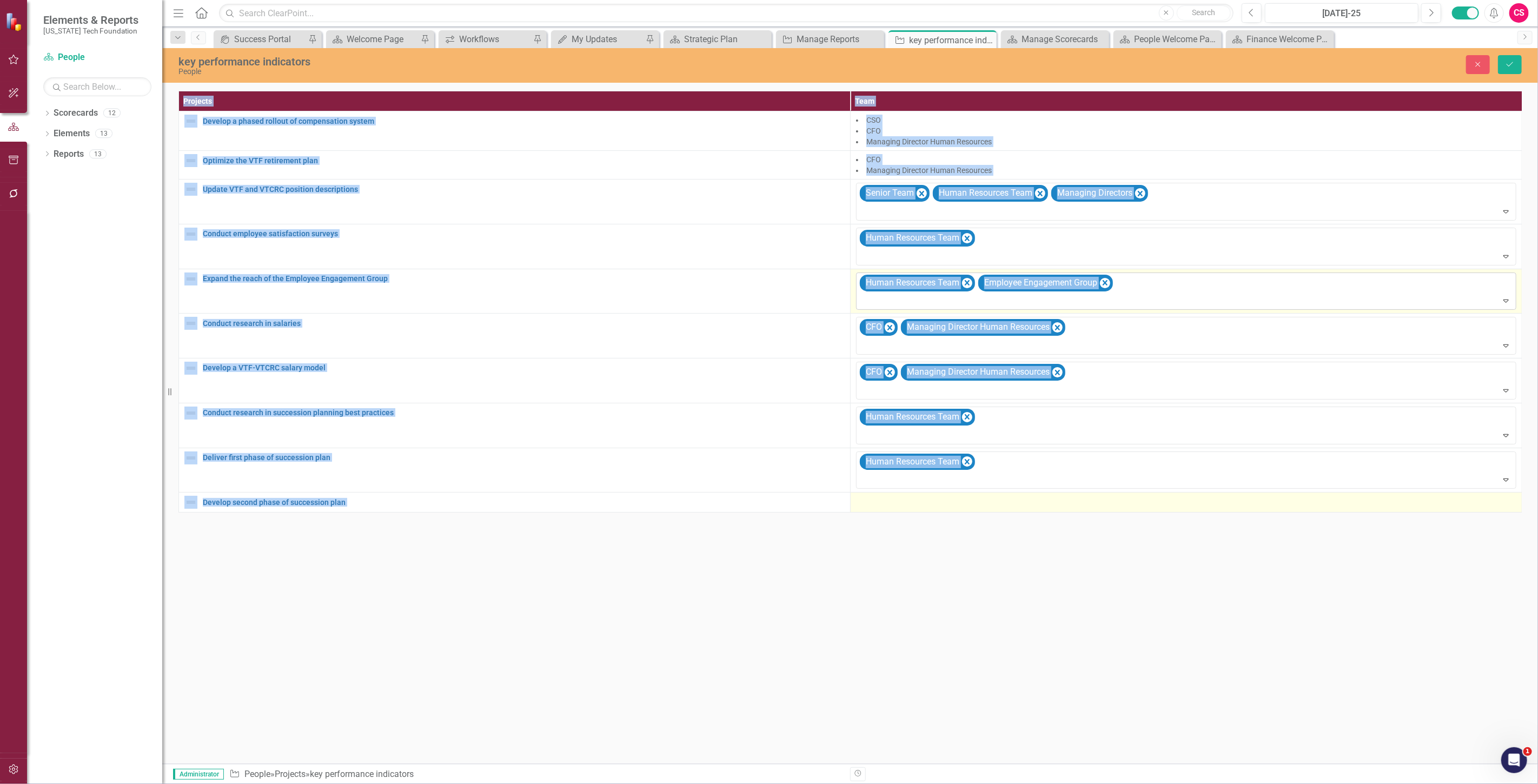
click at [880, 507] on div at bounding box center [1186, 502] width 660 height 13
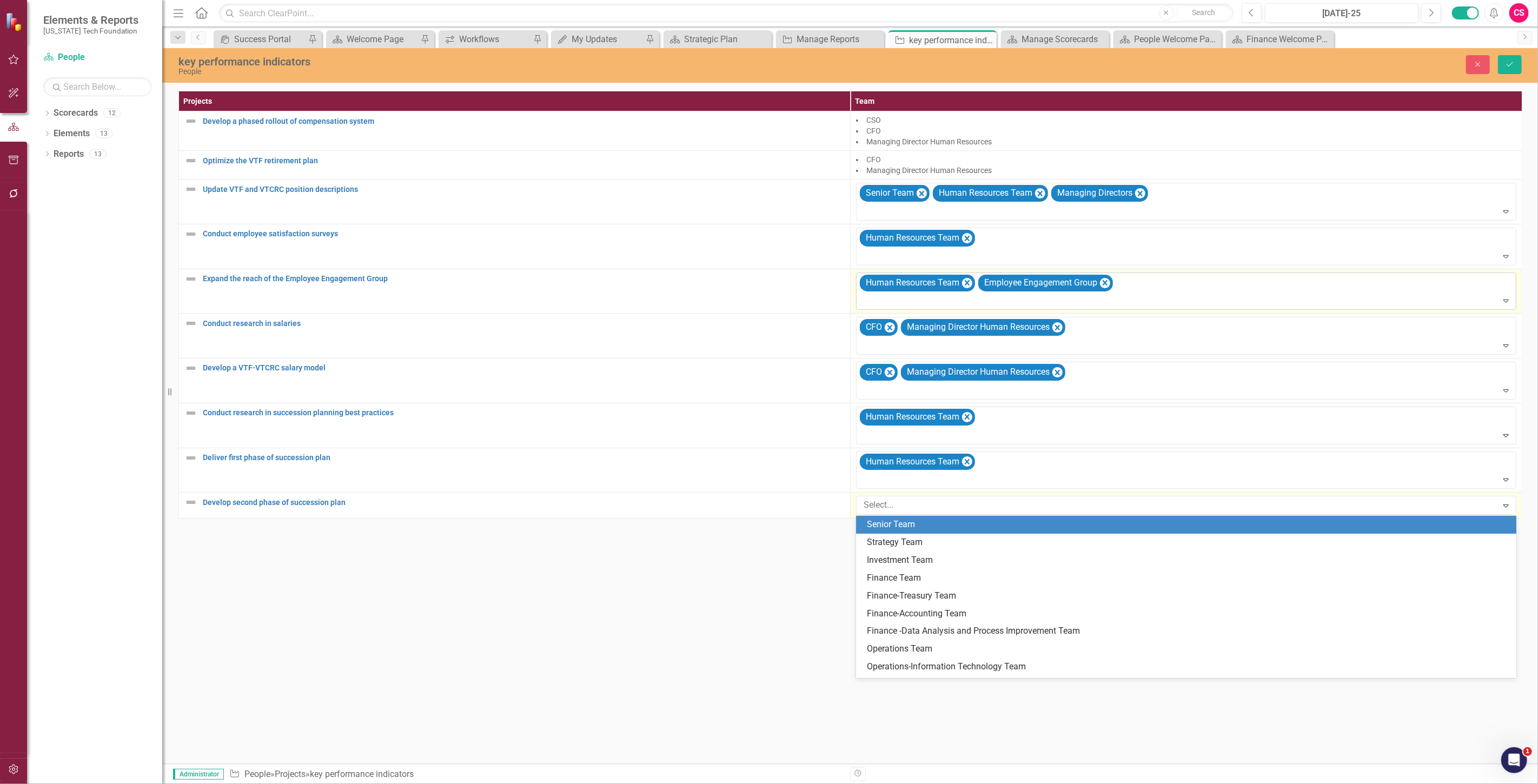
click at [880, 507] on div at bounding box center [1178, 505] width 638 height 15
type input "human resources"
click at [885, 525] on span "Human Resources" at bounding box center [902, 524] width 71 height 10
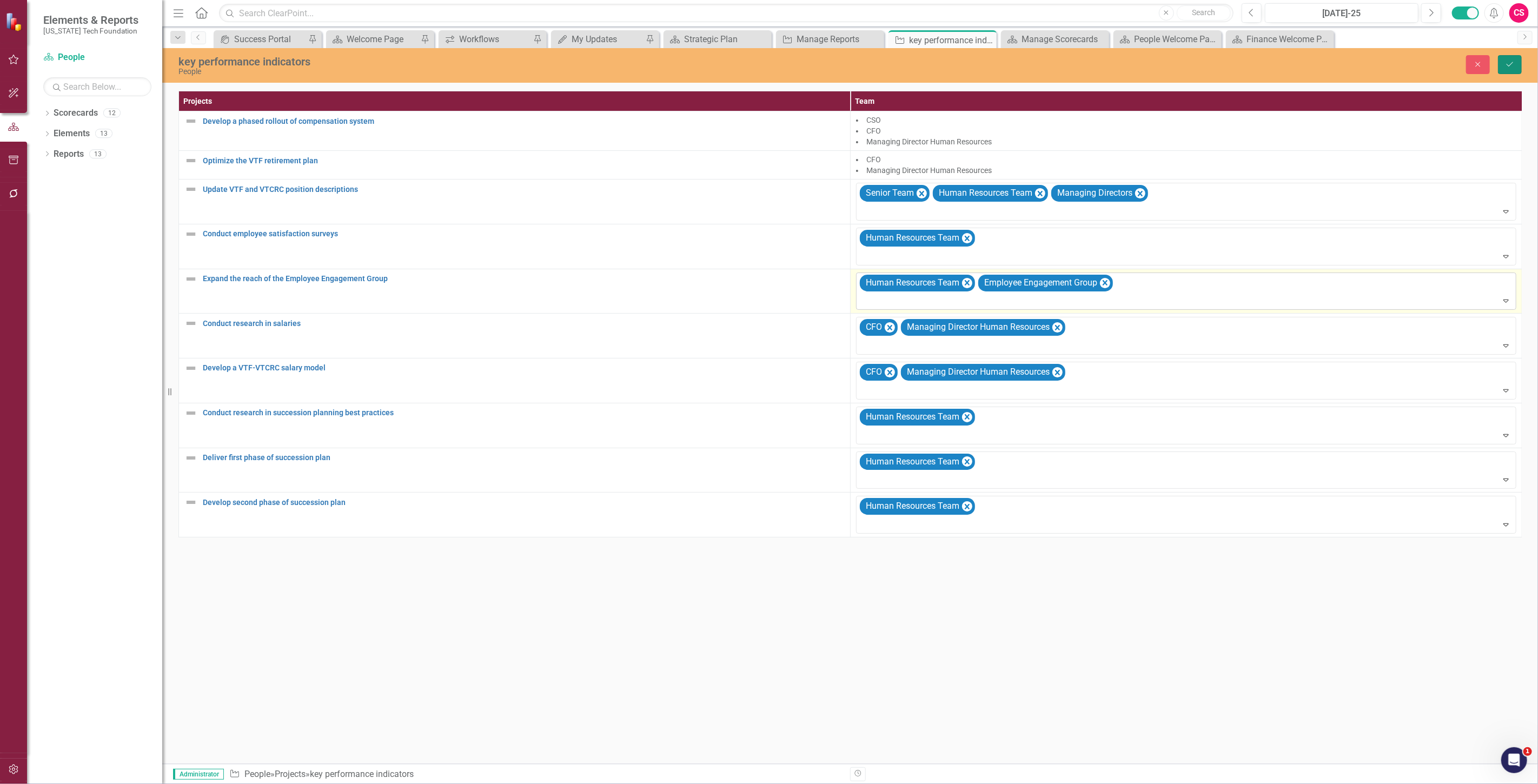
click at [1518, 65] on button "Save" at bounding box center [1509, 65] width 24 height 19
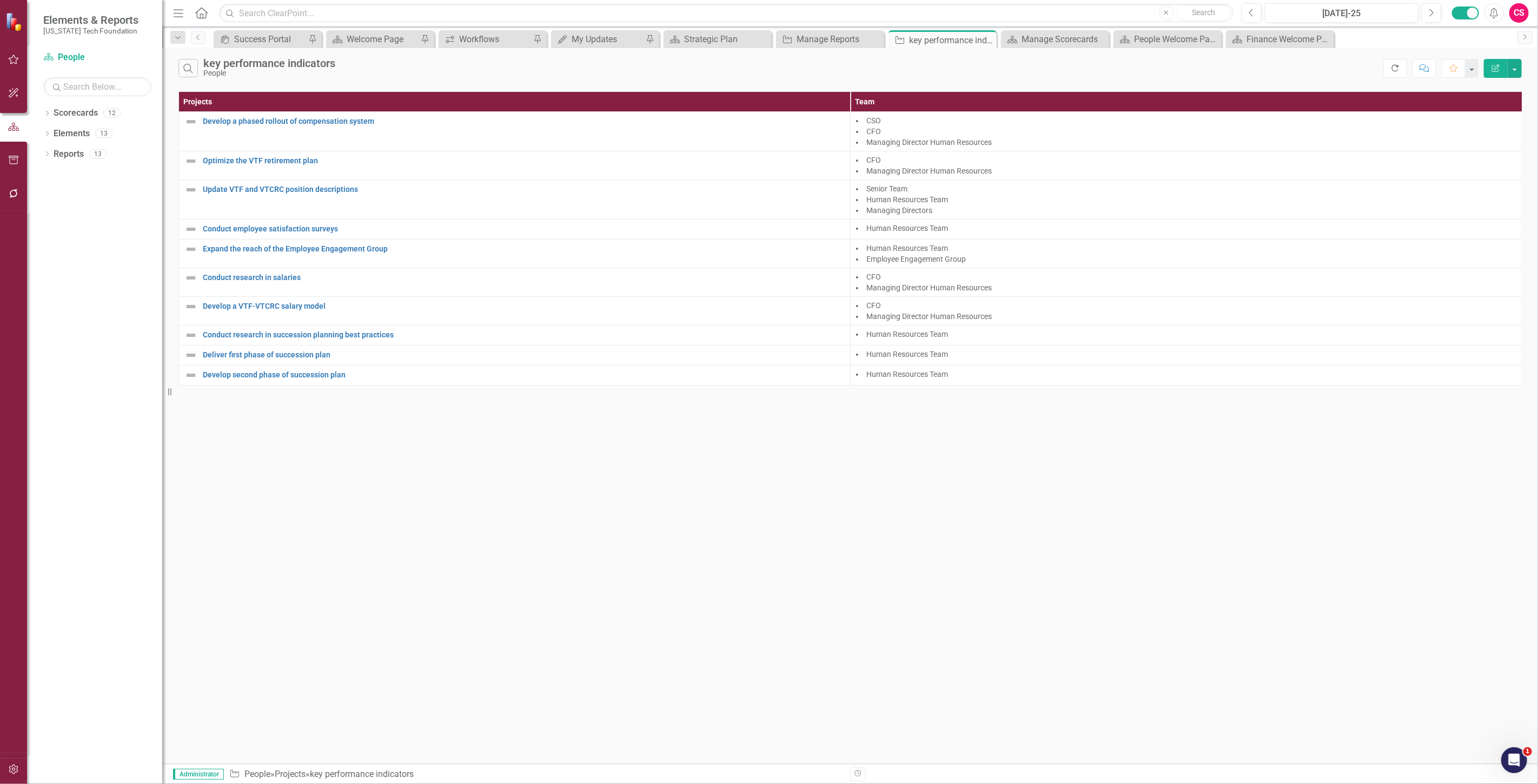
click at [1396, 64] on icon "Refresh" at bounding box center [1395, 68] width 10 height 8
click at [1496, 64] on icon "Edit Report" at bounding box center [1495, 68] width 10 height 8
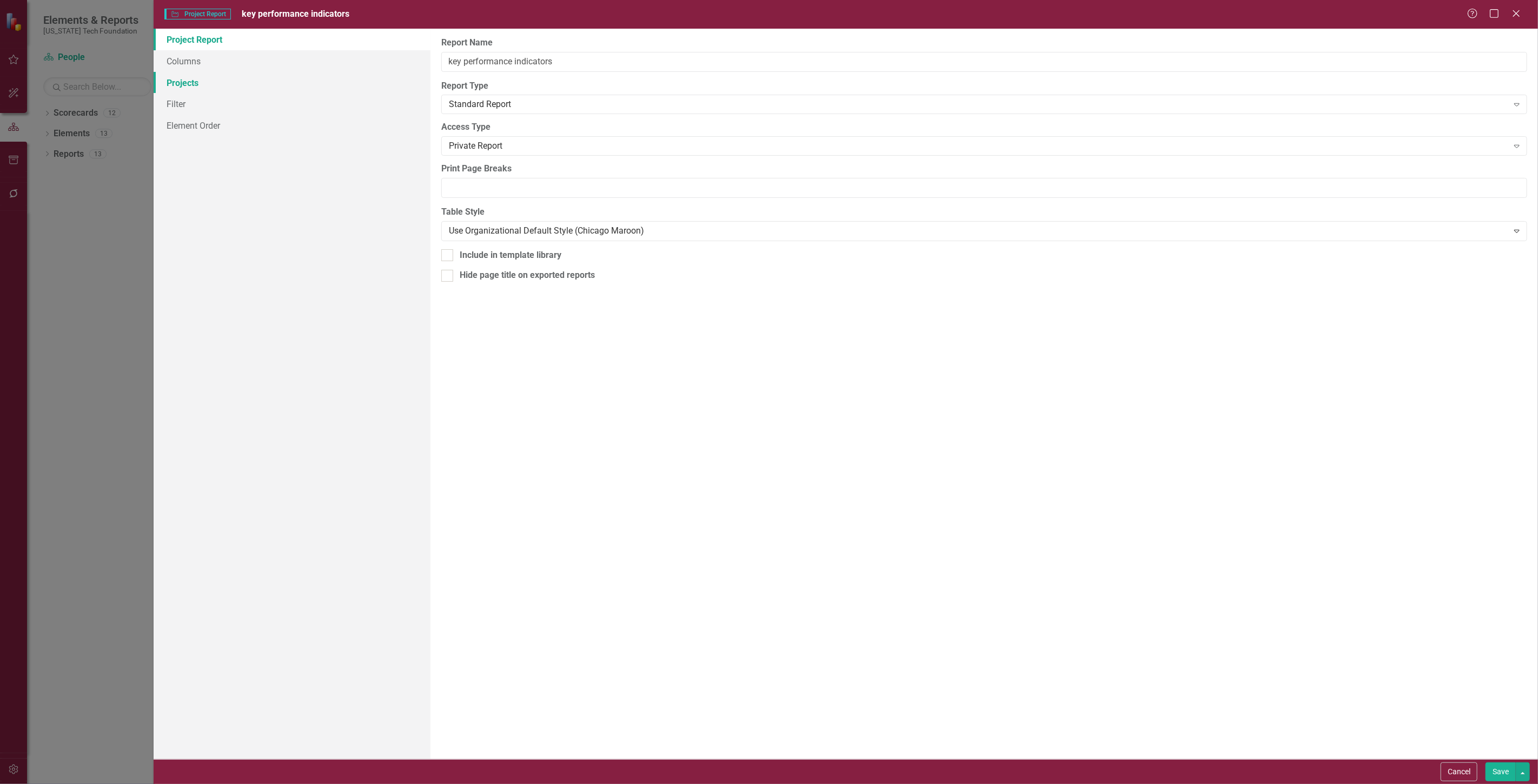
click at [192, 82] on link "Projects" at bounding box center [292, 83] width 277 height 22
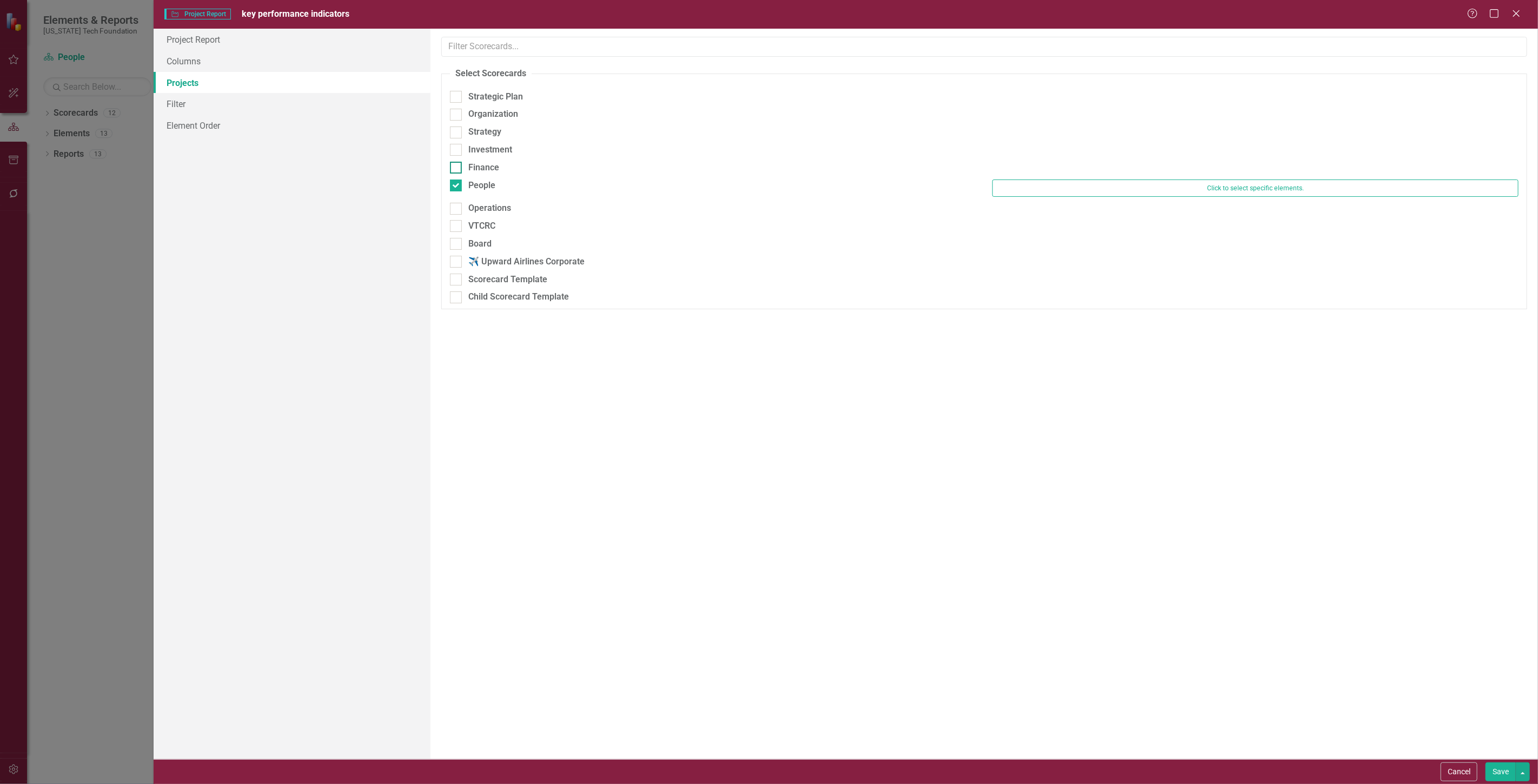
click at [457, 166] on div at bounding box center [456, 168] width 12 height 12
click at [457, 166] on input "Finance" at bounding box center [453, 165] width 7 height 7
checkbox input "true"
click at [453, 195] on div at bounding box center [456, 191] width 12 height 12
click at [453, 192] on input "People" at bounding box center [453, 188] width 7 height 7
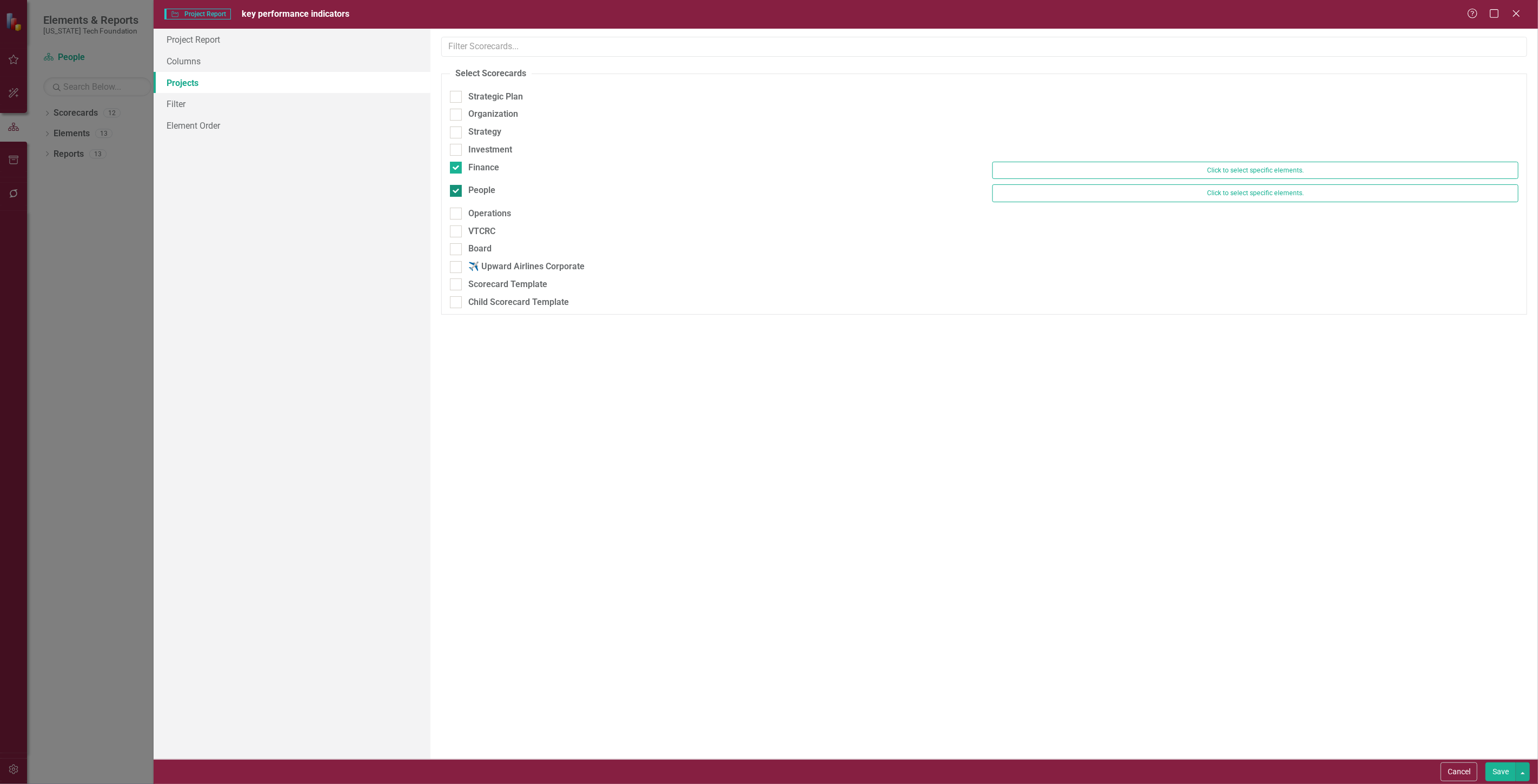
checkbox input "false"
click at [1490, 773] on button "Save" at bounding box center [1500, 772] width 30 height 19
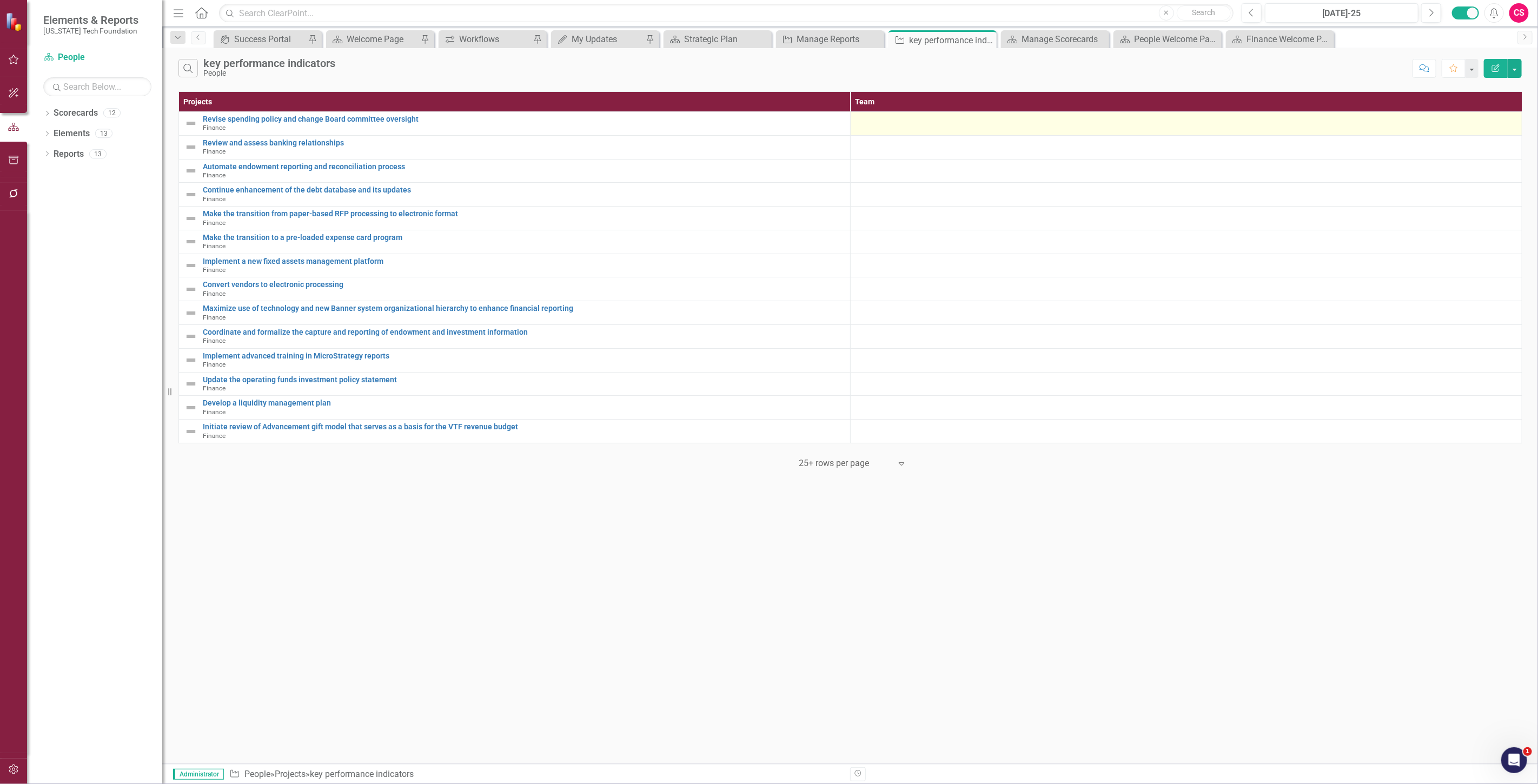
click at [922, 127] on div at bounding box center [1186, 122] width 660 height 13
click at [927, 127] on div at bounding box center [1186, 122] width 660 height 13
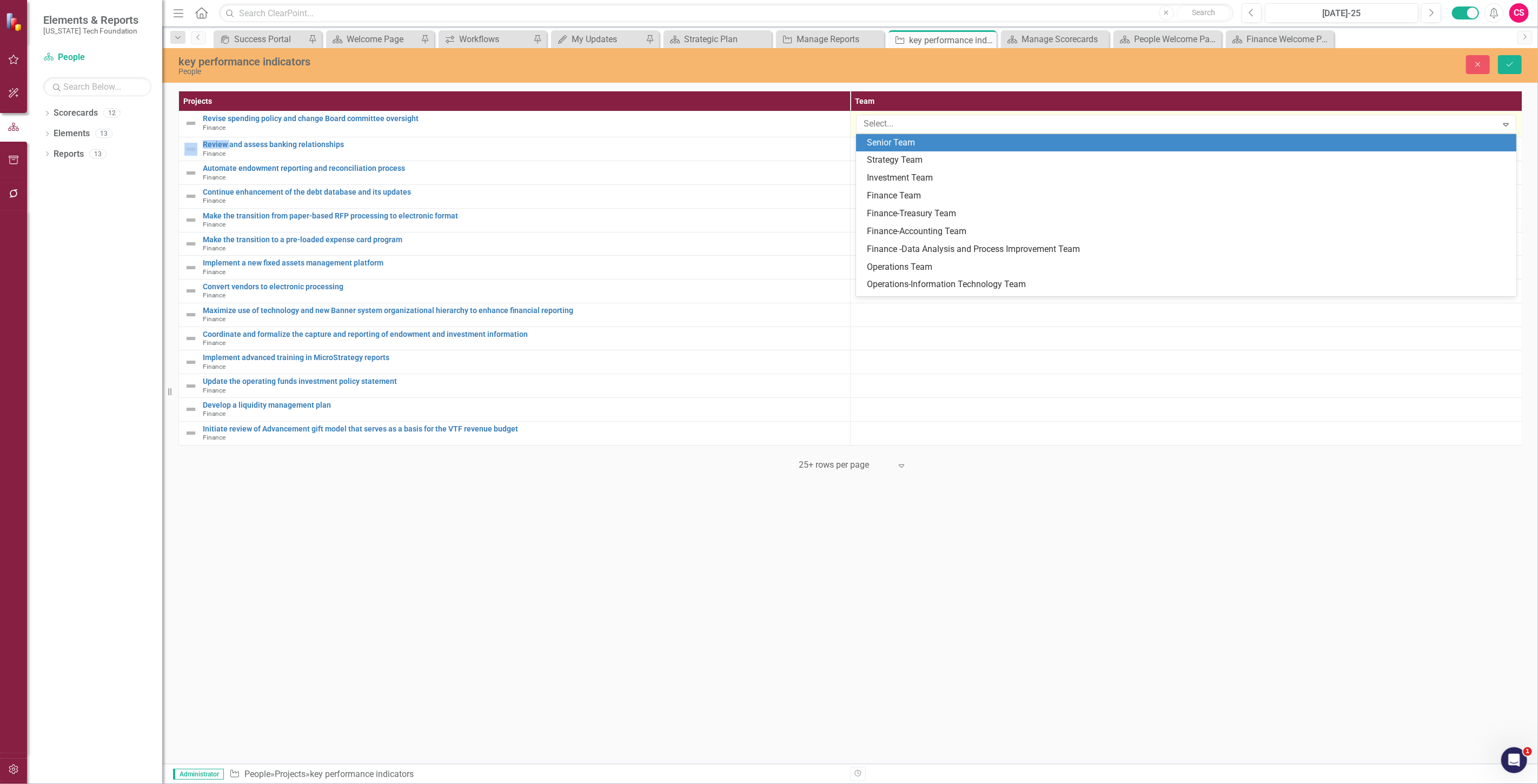
click at [927, 127] on div at bounding box center [1178, 124] width 638 height 15
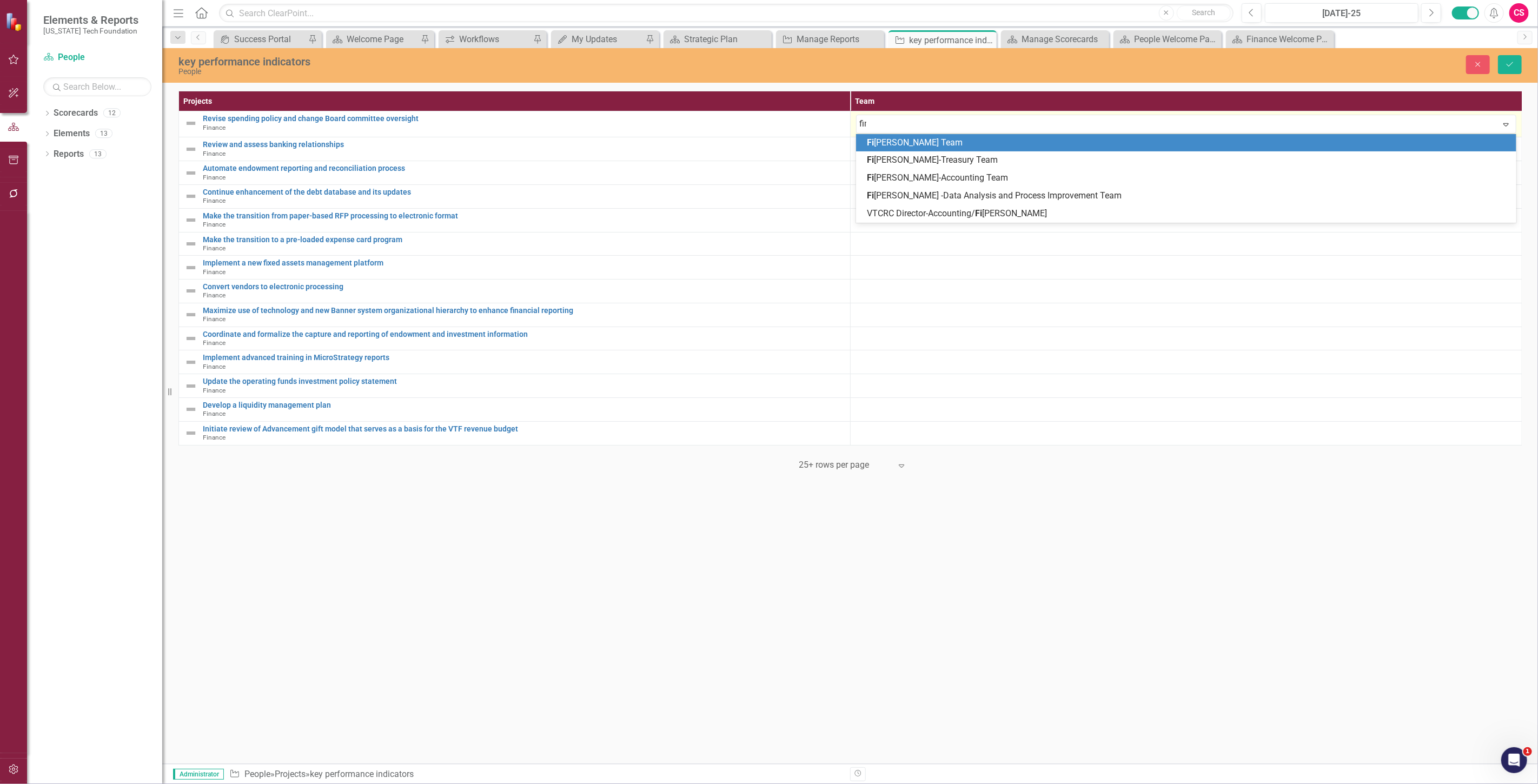
type input "fina"
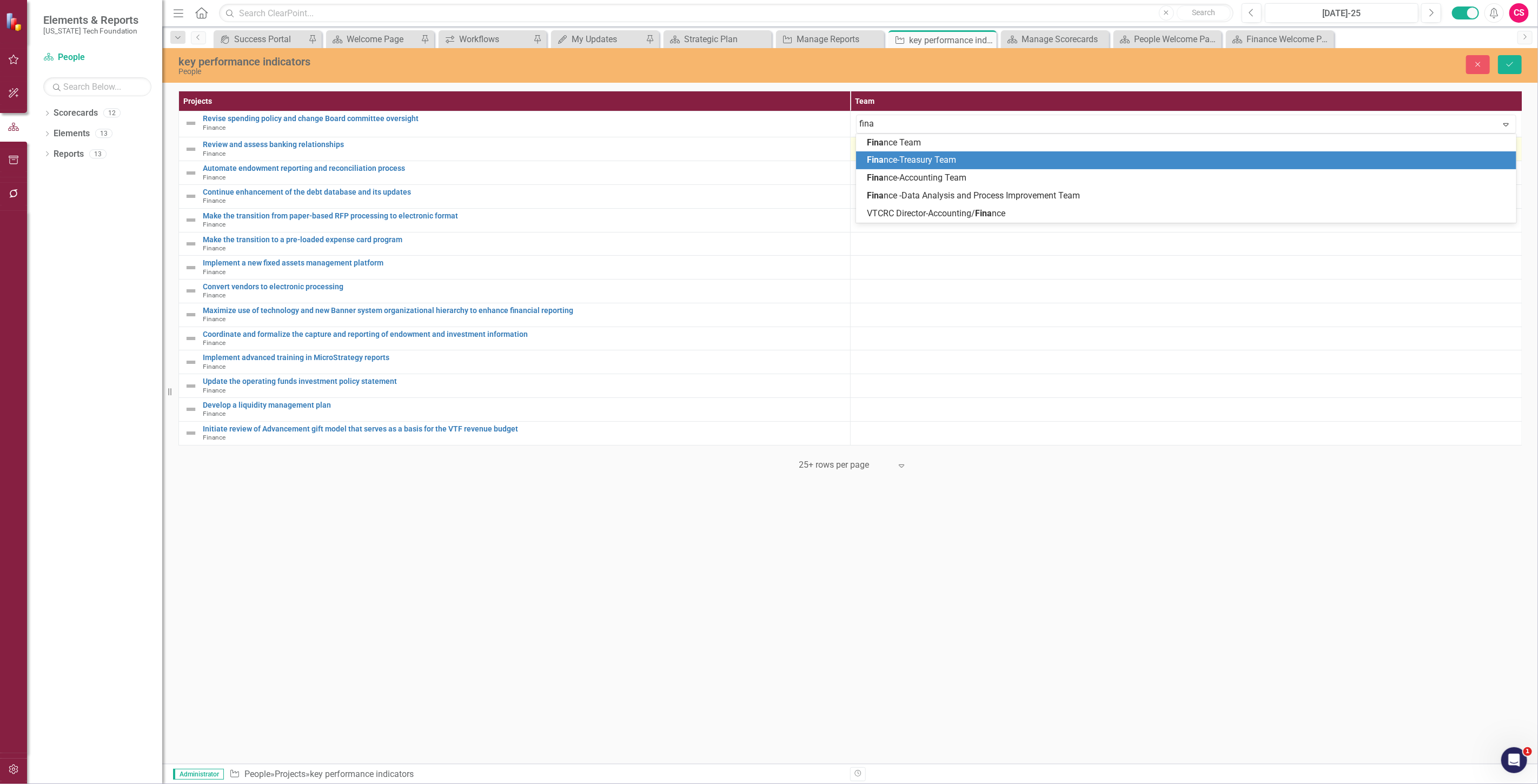
click at [921, 158] on span "Fina nce-Treasury Team" at bounding box center [911, 160] width 89 height 10
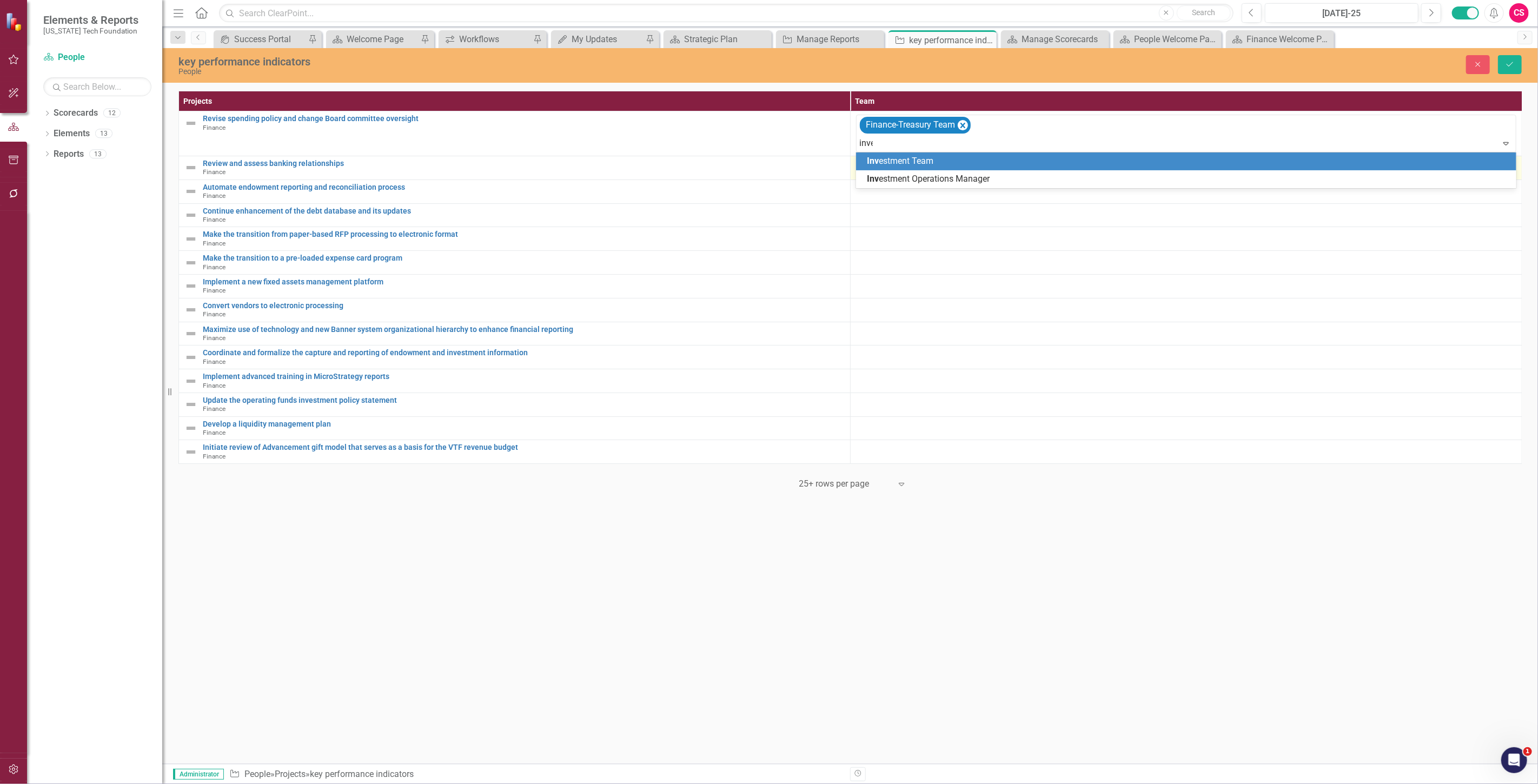
type input "inves"
click at [921, 158] on span "Inves tment Team" at bounding box center [900, 161] width 67 height 10
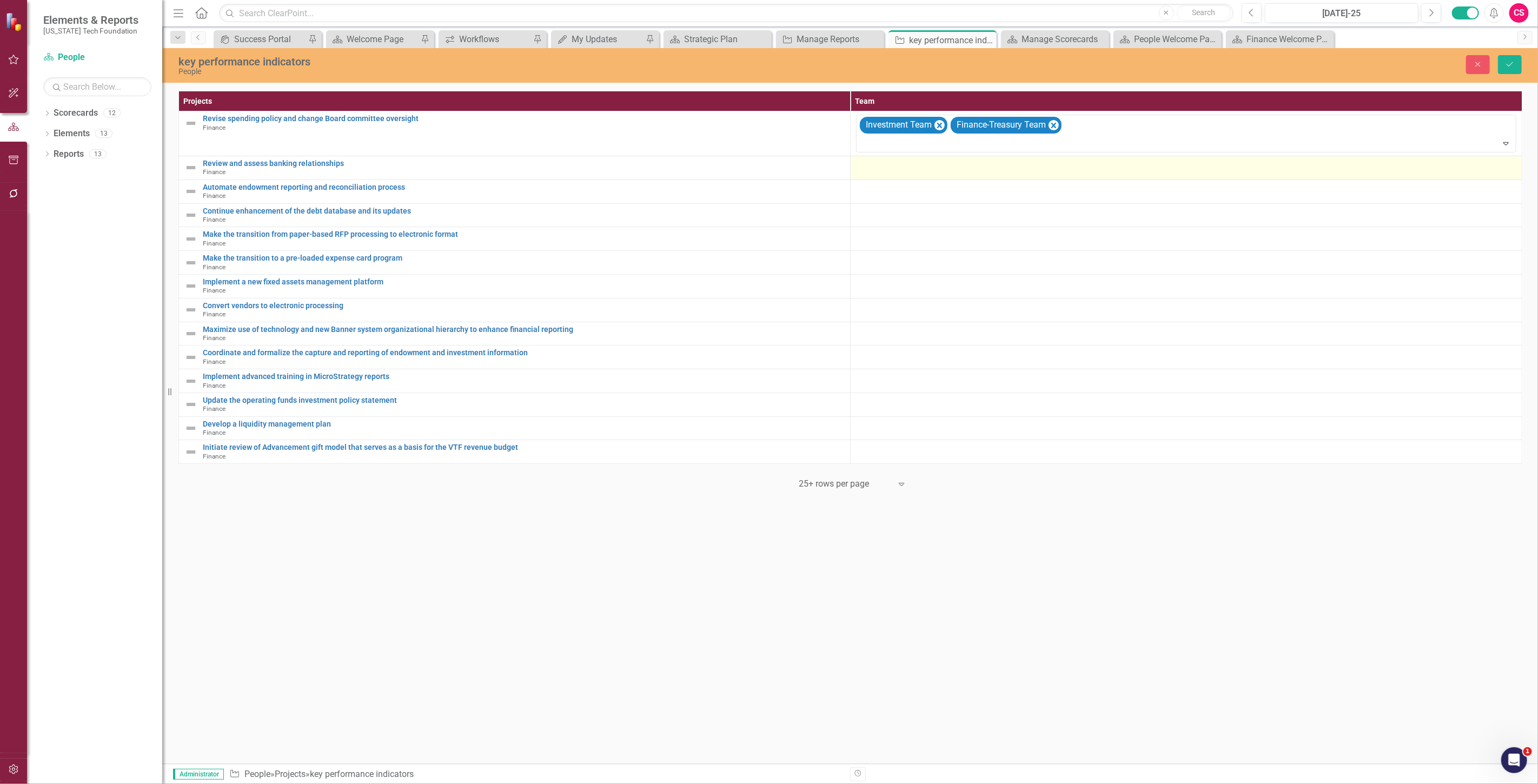
click at [896, 170] on div at bounding box center [1186, 166] width 660 height 13
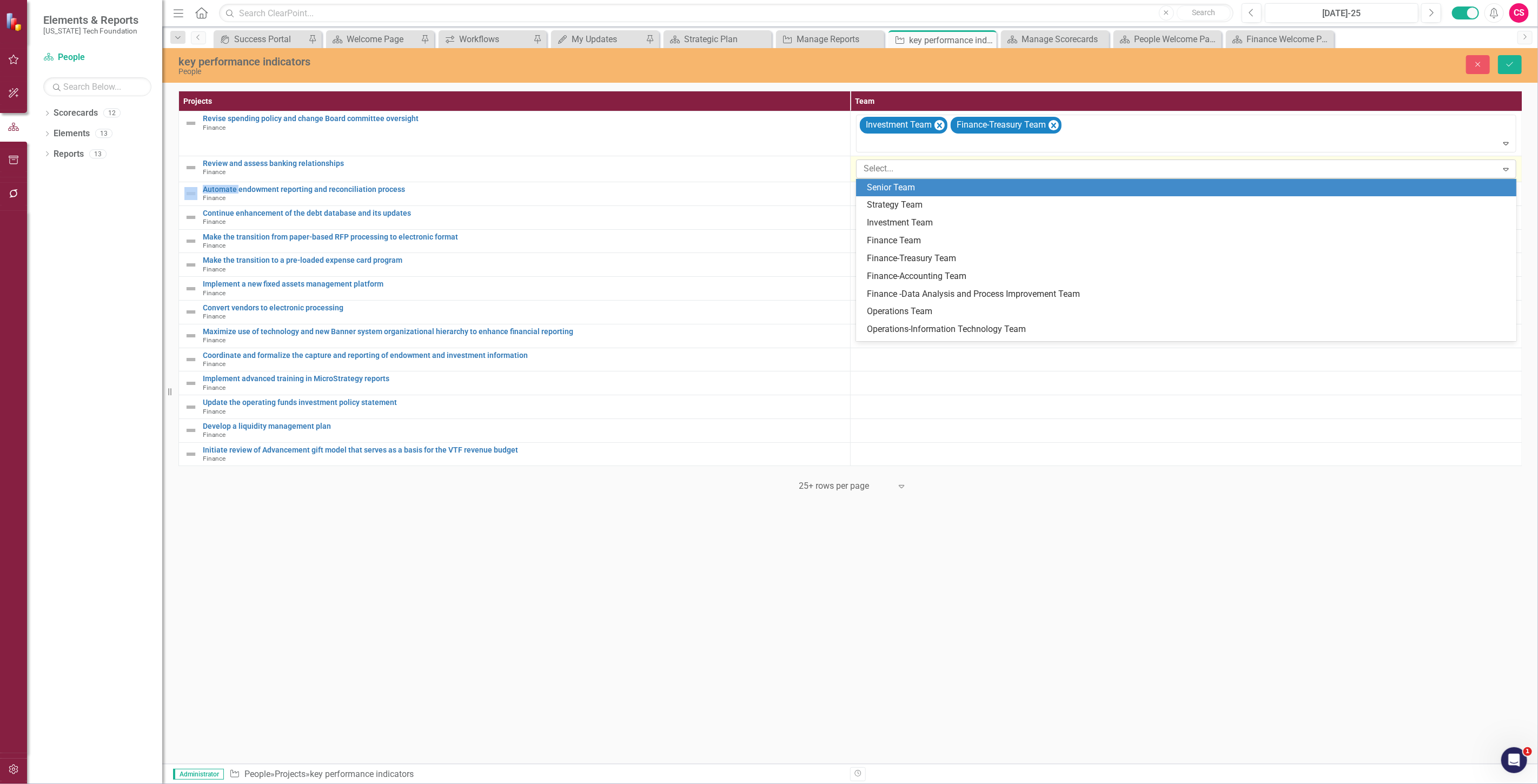
click at [918, 170] on div at bounding box center [1178, 169] width 638 height 15
type input "[PERSON_NAME]"
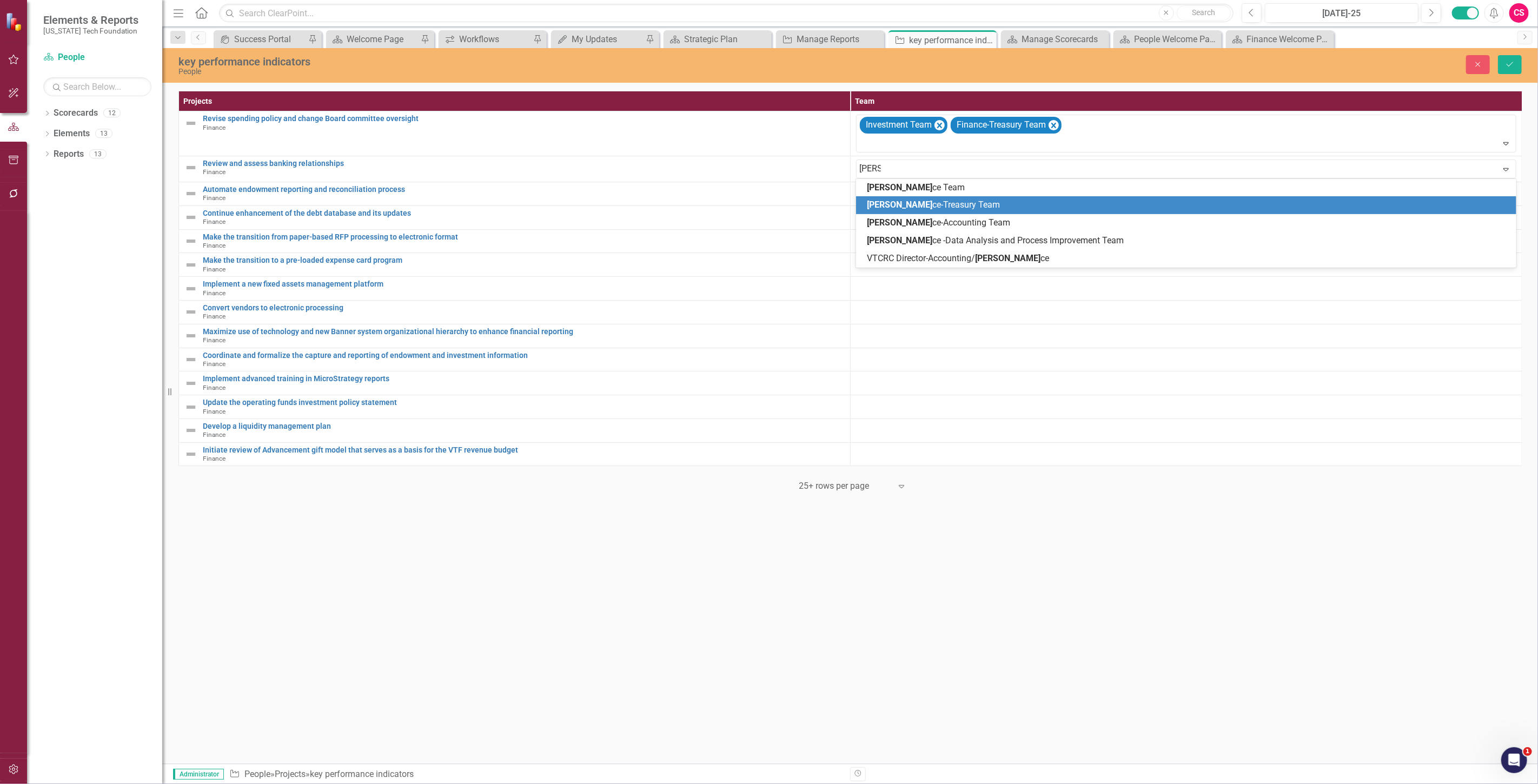
click at [898, 196] on div "Finan ce-Treasury Team" at bounding box center [1186, 205] width 660 height 18
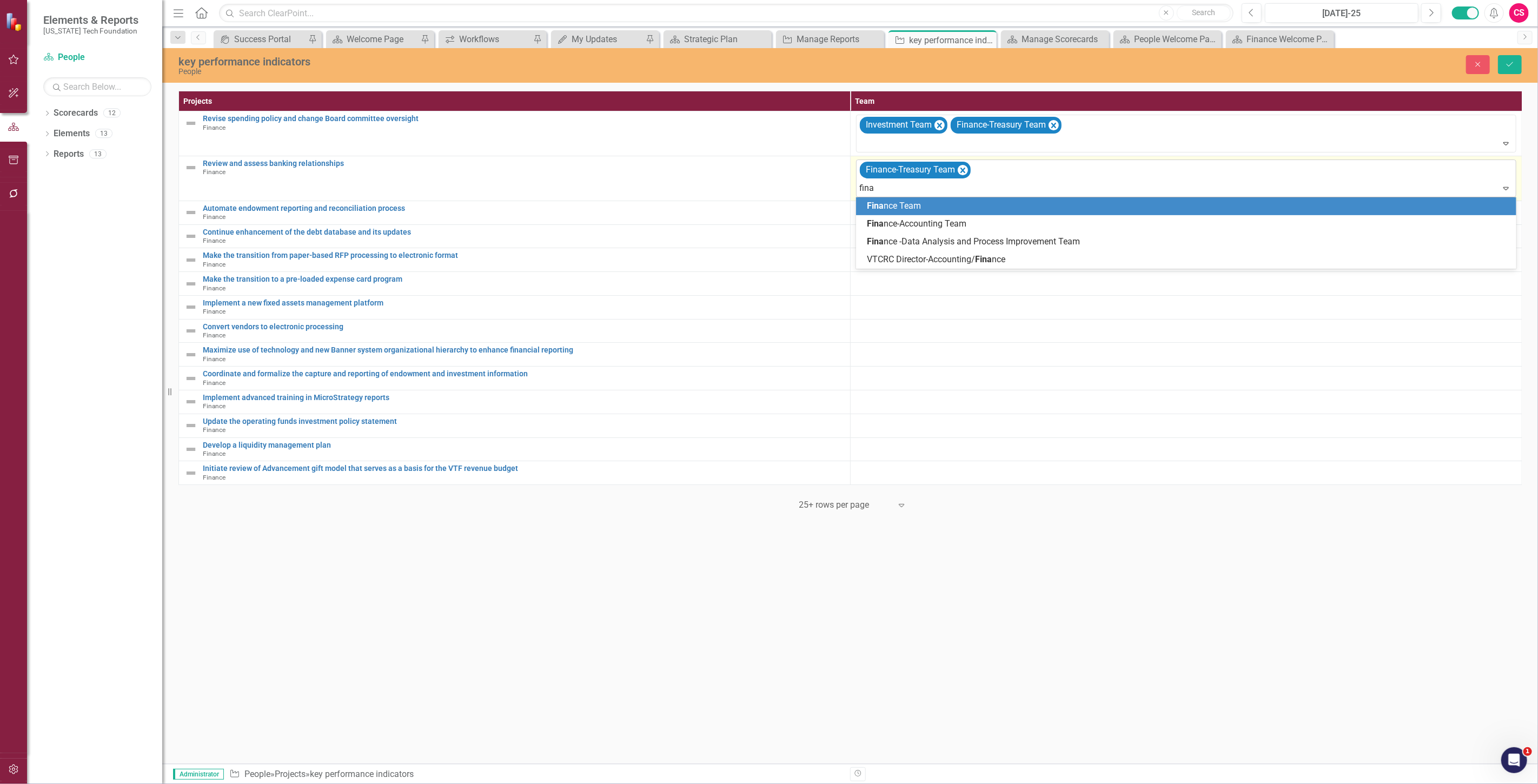
type input "[PERSON_NAME]"
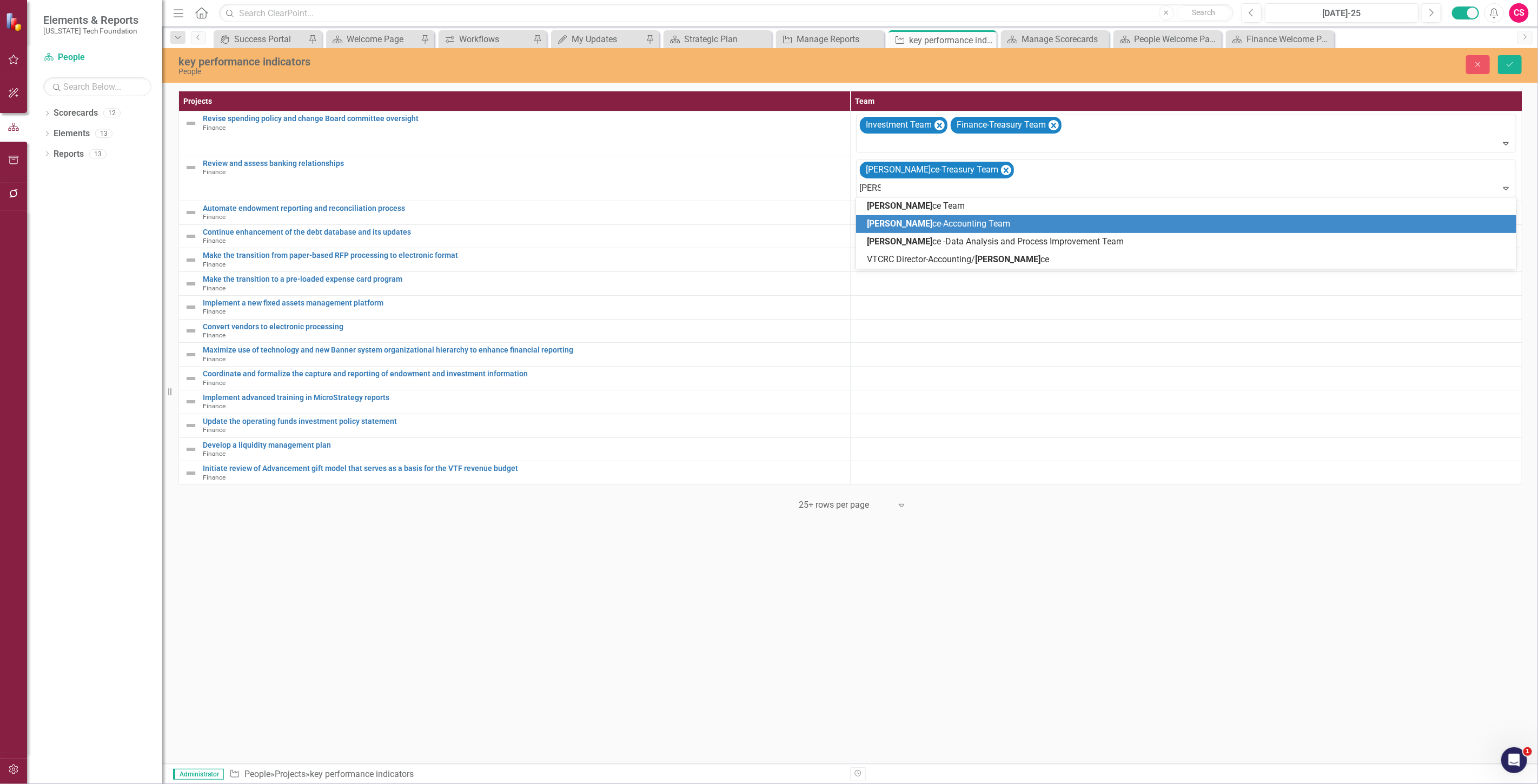
click at [928, 222] on span "[PERSON_NAME]-Accounting Team" at bounding box center [939, 223] width 143 height 10
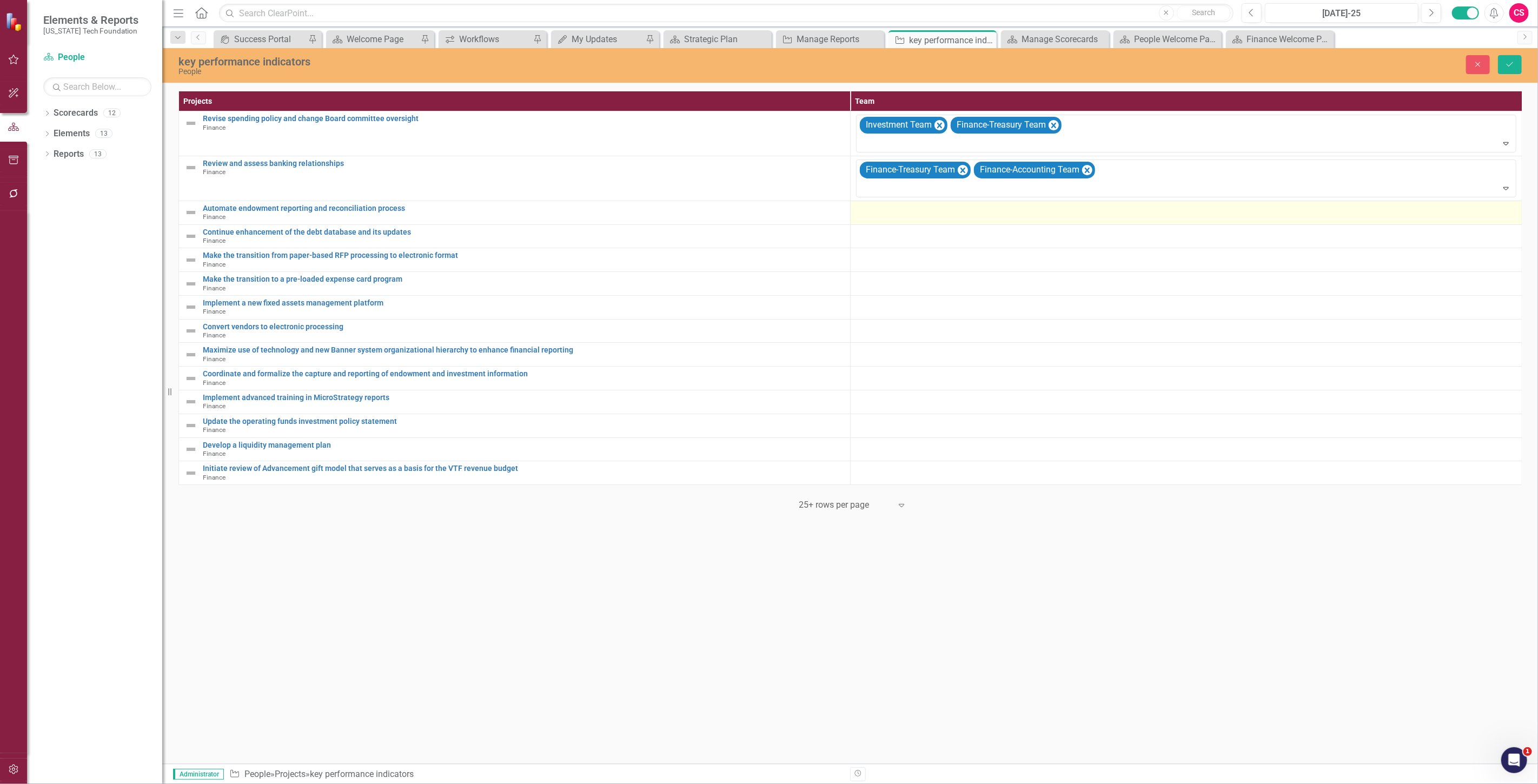
click at [914, 223] on td at bounding box center [1186, 212] width 672 height 24
click at [914, 223] on div "Elements & Reports Virginia Tech Foundation Scorecard People Search Dropdown Sc…" at bounding box center [769, 392] width 1538 height 784
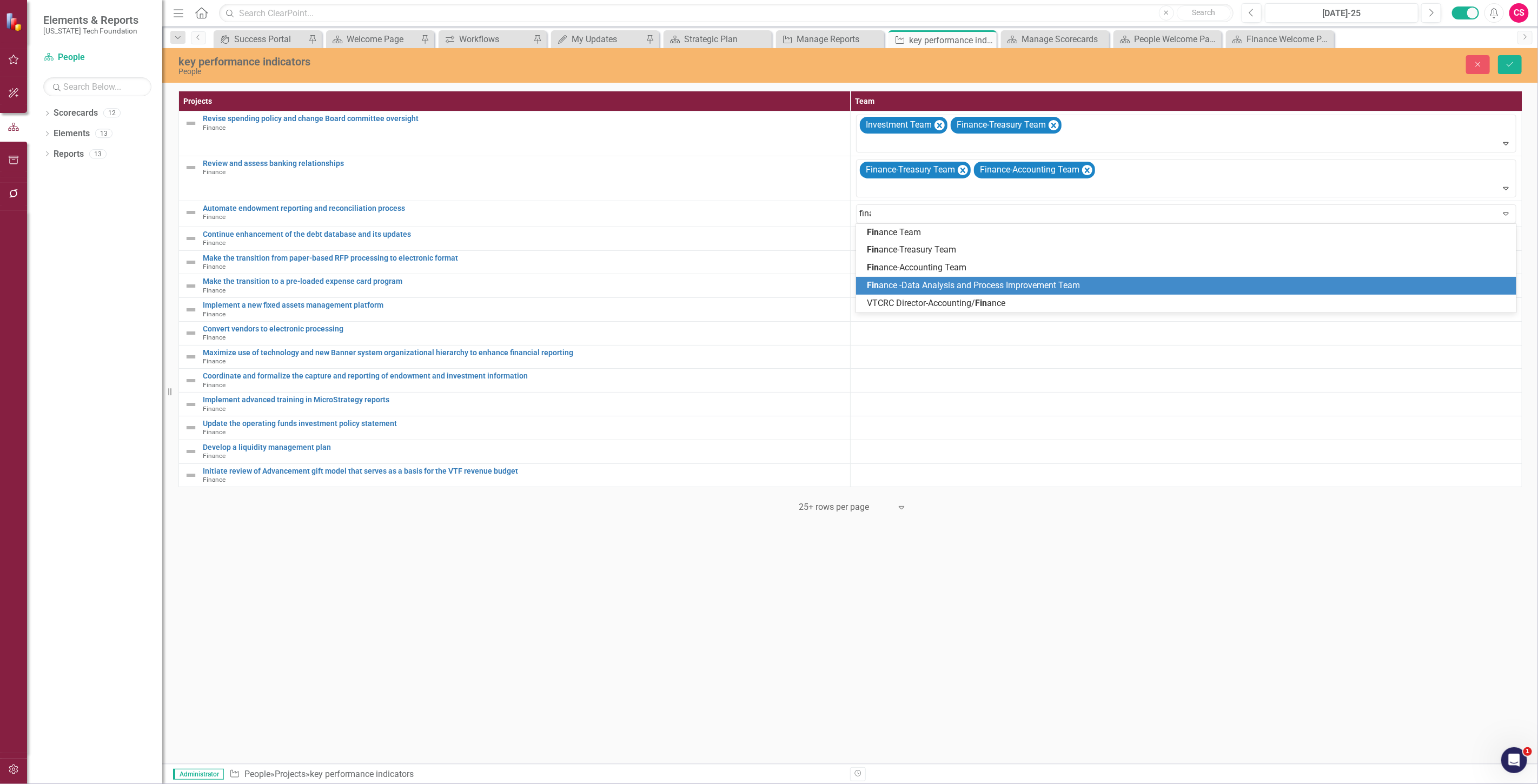
type input "[PERSON_NAME]"
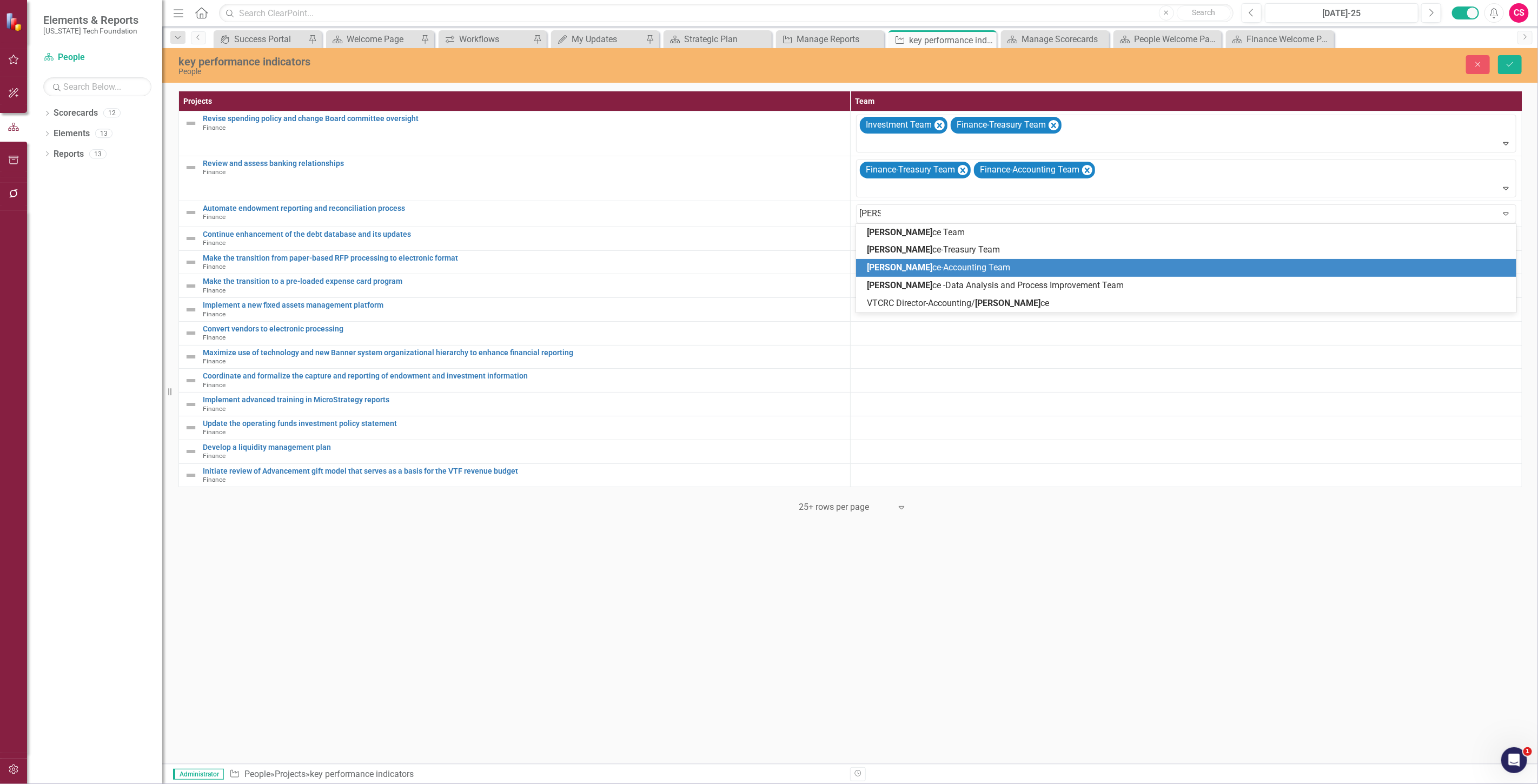
click at [932, 271] on span "[PERSON_NAME]-Accounting Team" at bounding box center [939, 268] width 143 height 10
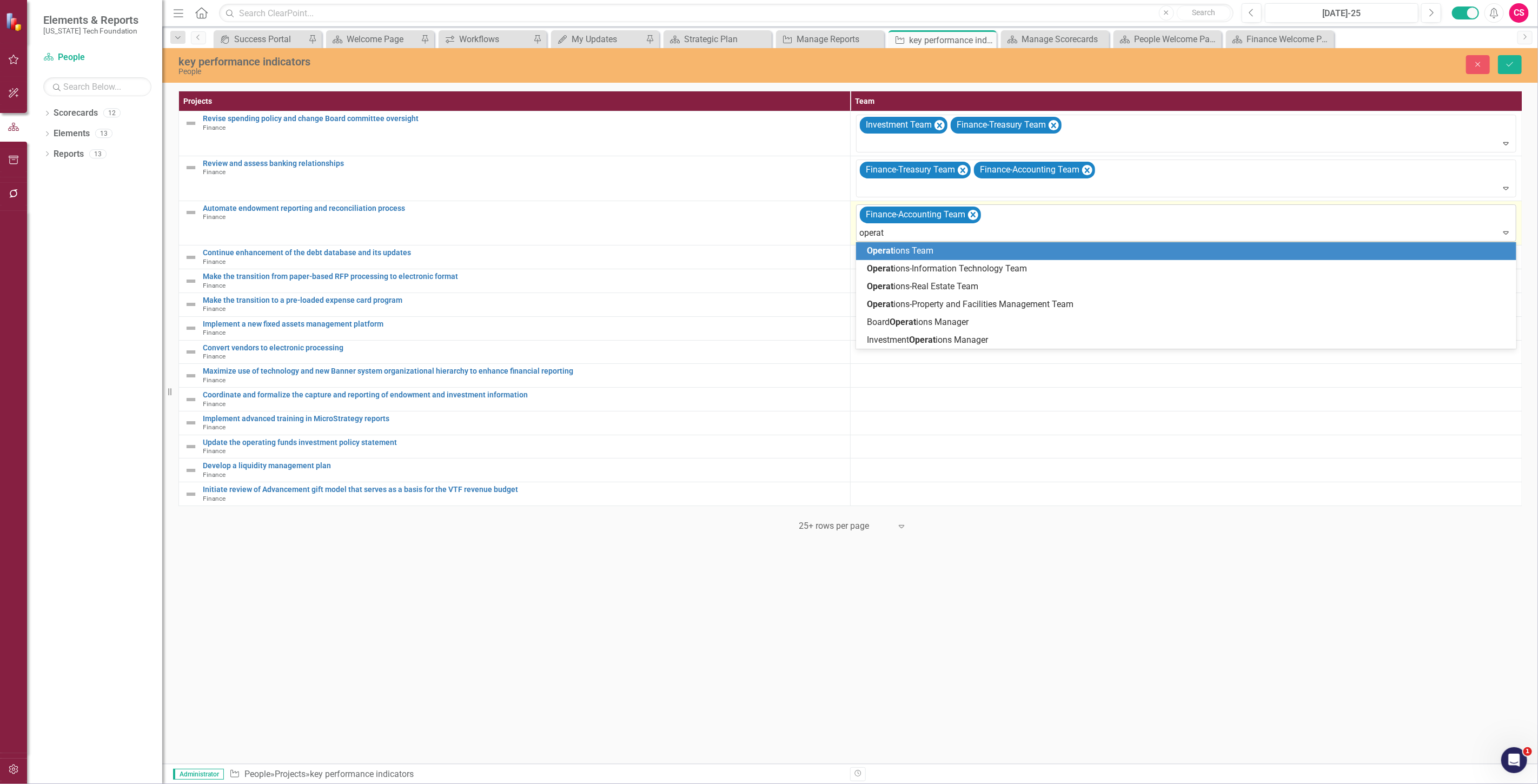
type input "operati"
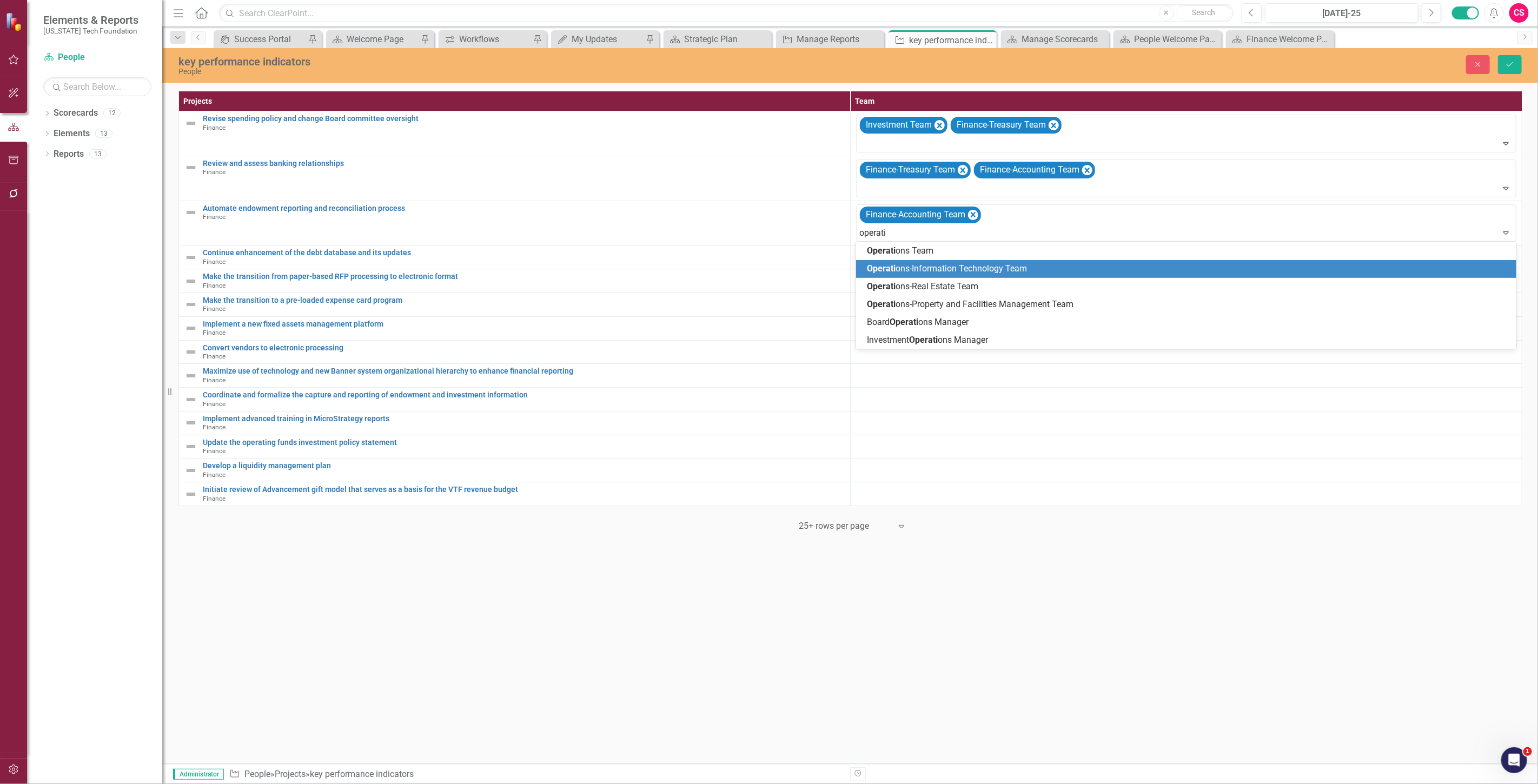
click at [986, 269] on span "Operati ons-Information Technology Team" at bounding box center [947, 268] width 160 height 10
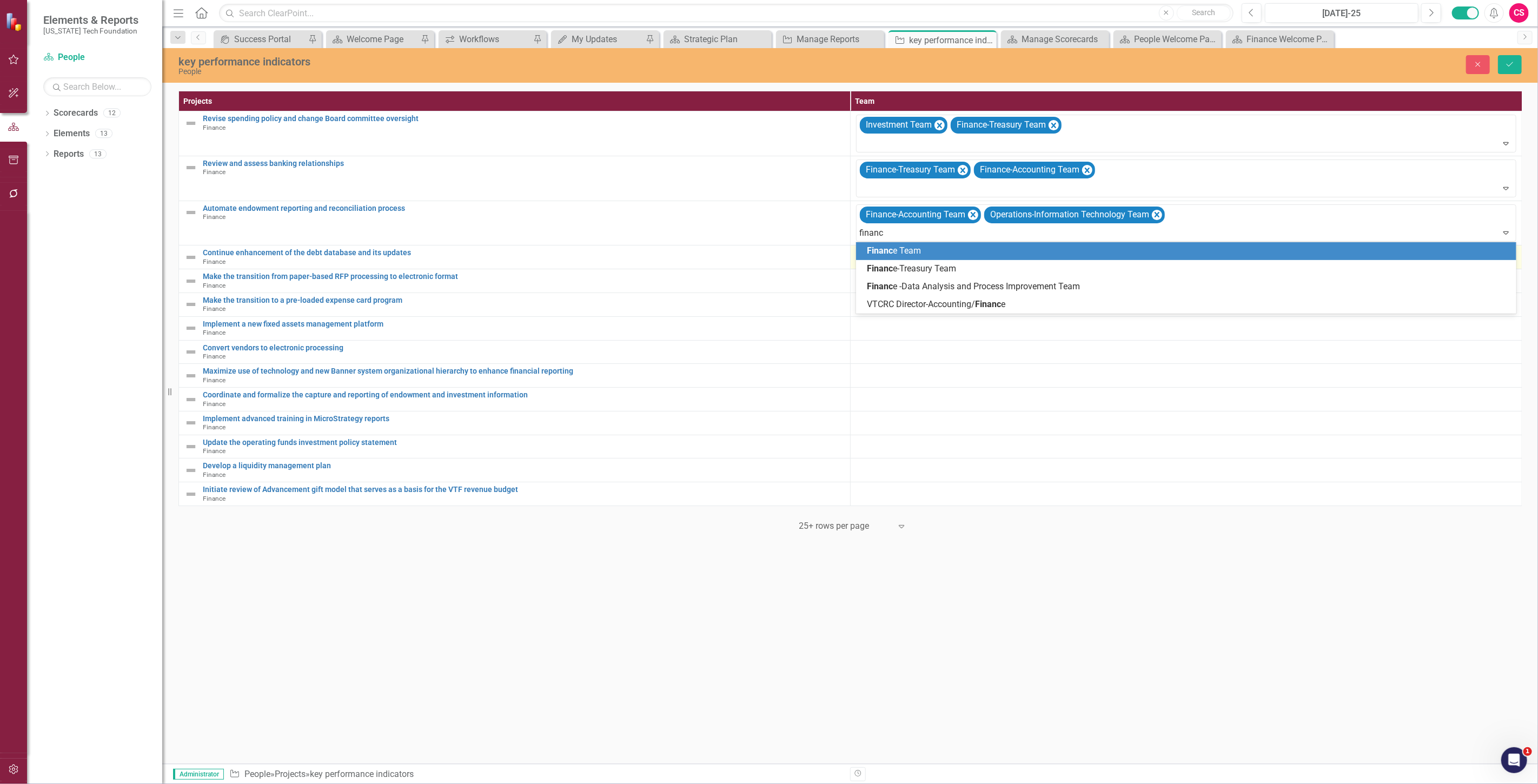
type input "finance"
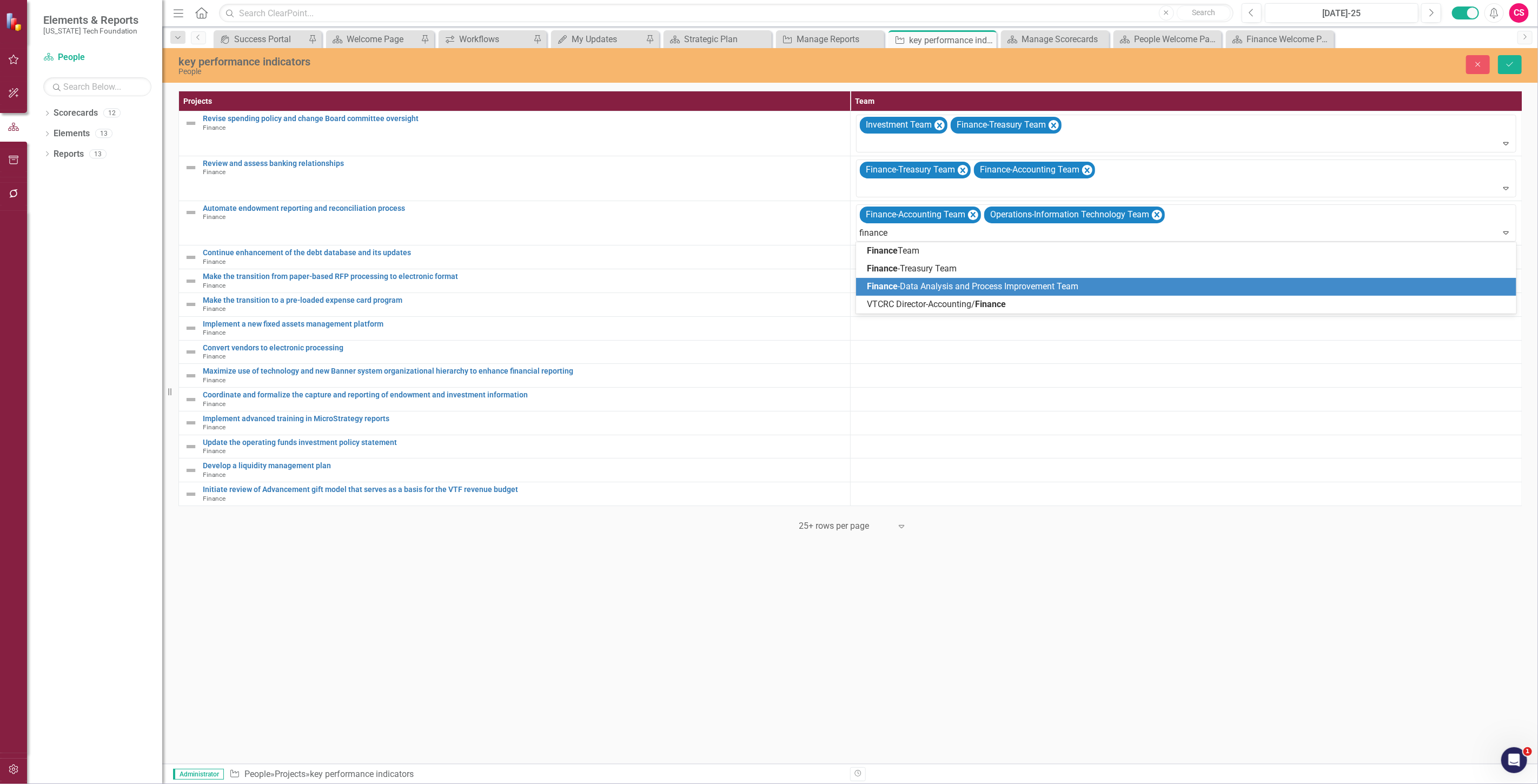
click at [979, 289] on span "Finance -Data Analysis and Process Improvement Team" at bounding box center [973, 286] width 211 height 10
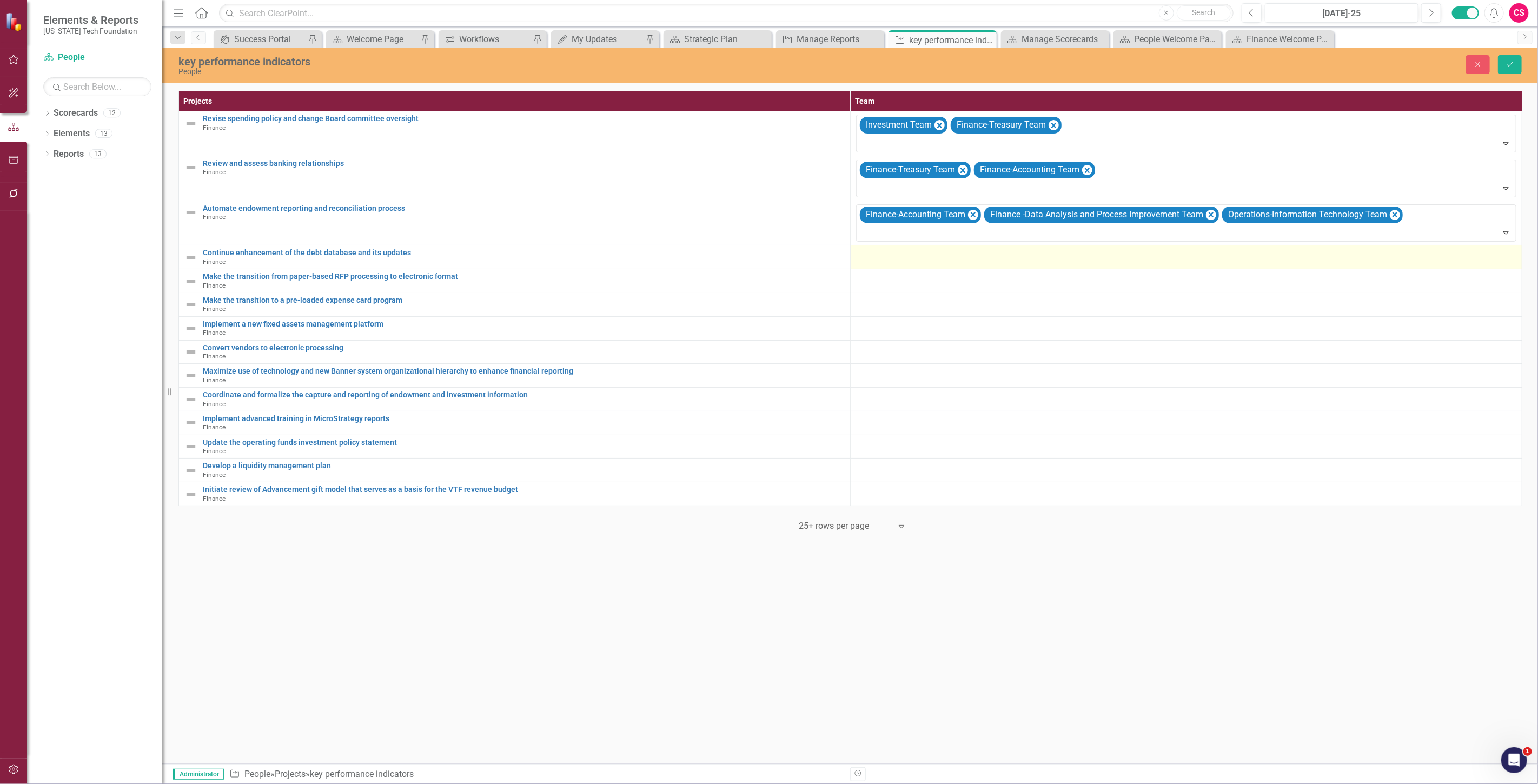
click at [882, 257] on div at bounding box center [1186, 255] width 660 height 13
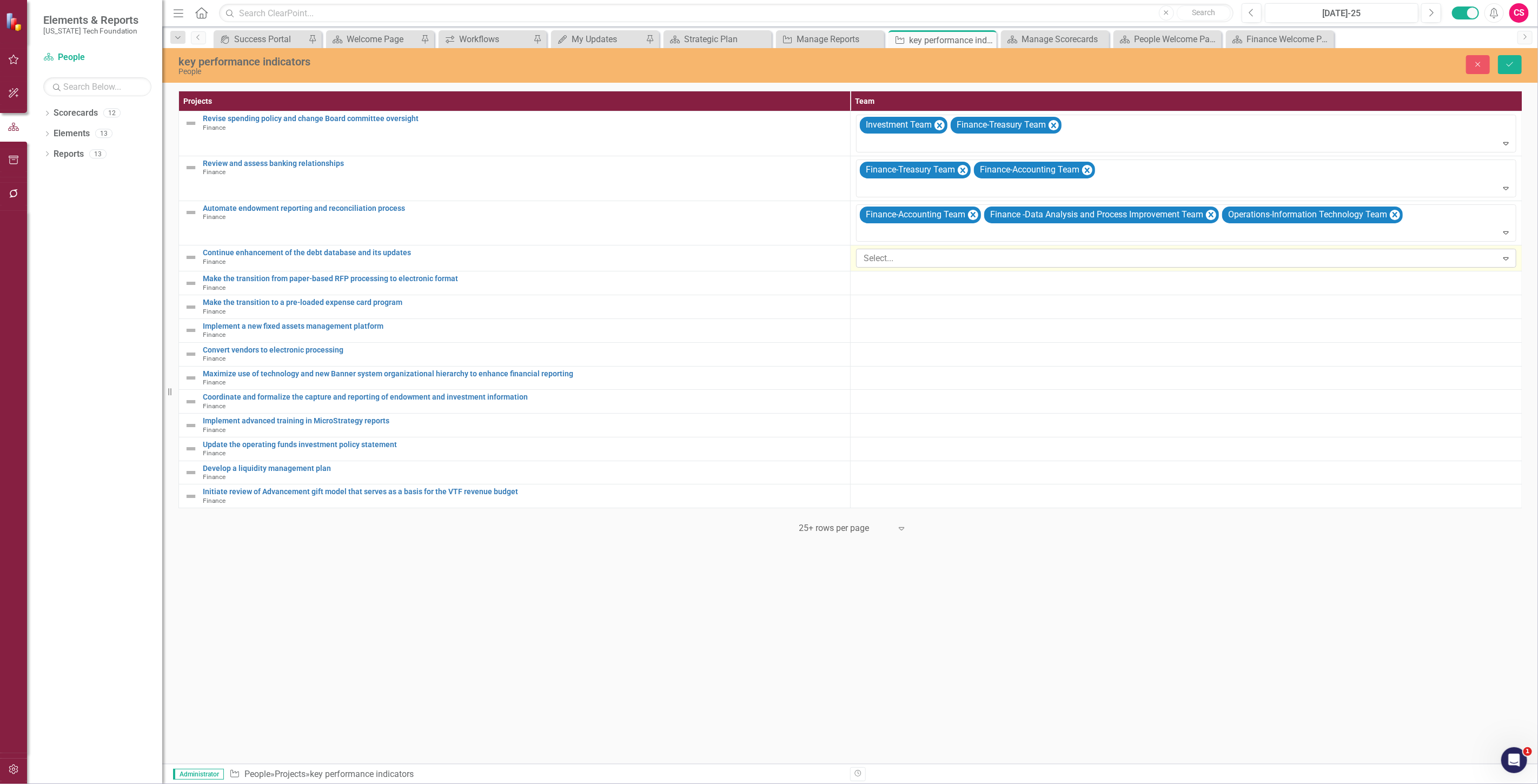
click at [875, 260] on div at bounding box center [1178, 259] width 638 height 15
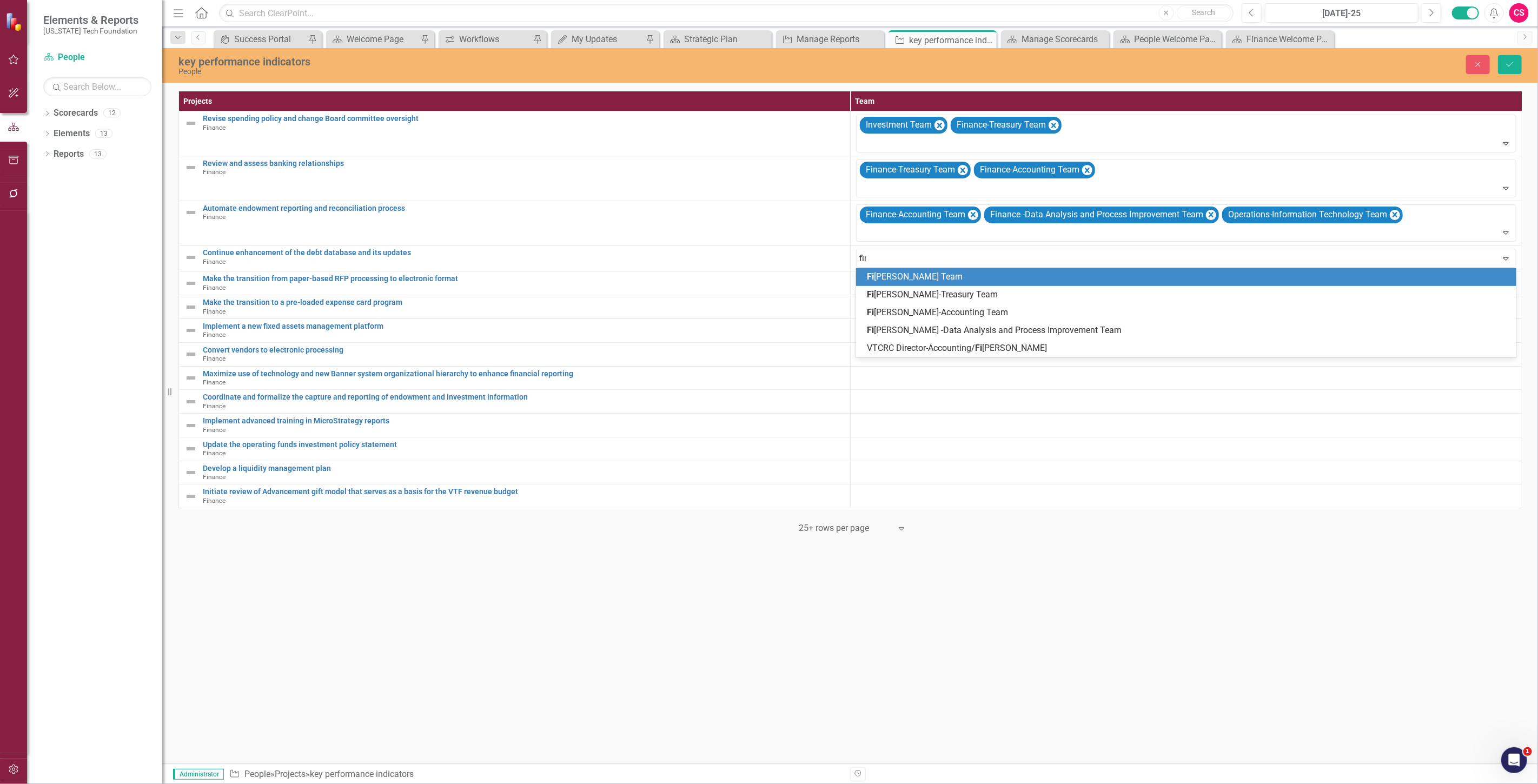
type input "[PERSON_NAME]"
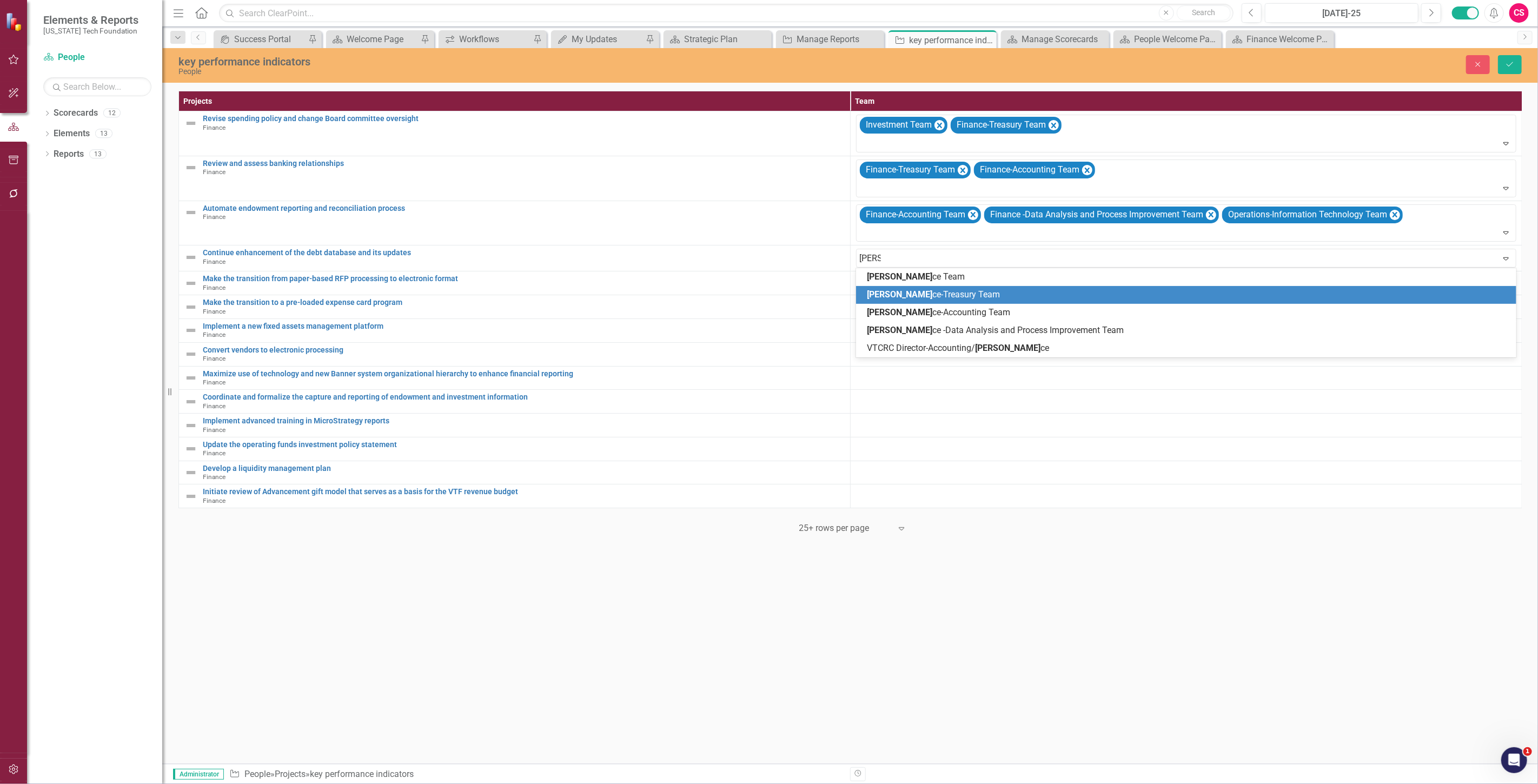
click at [889, 295] on span "Finan ce-Treasury Team" at bounding box center [934, 294] width 133 height 10
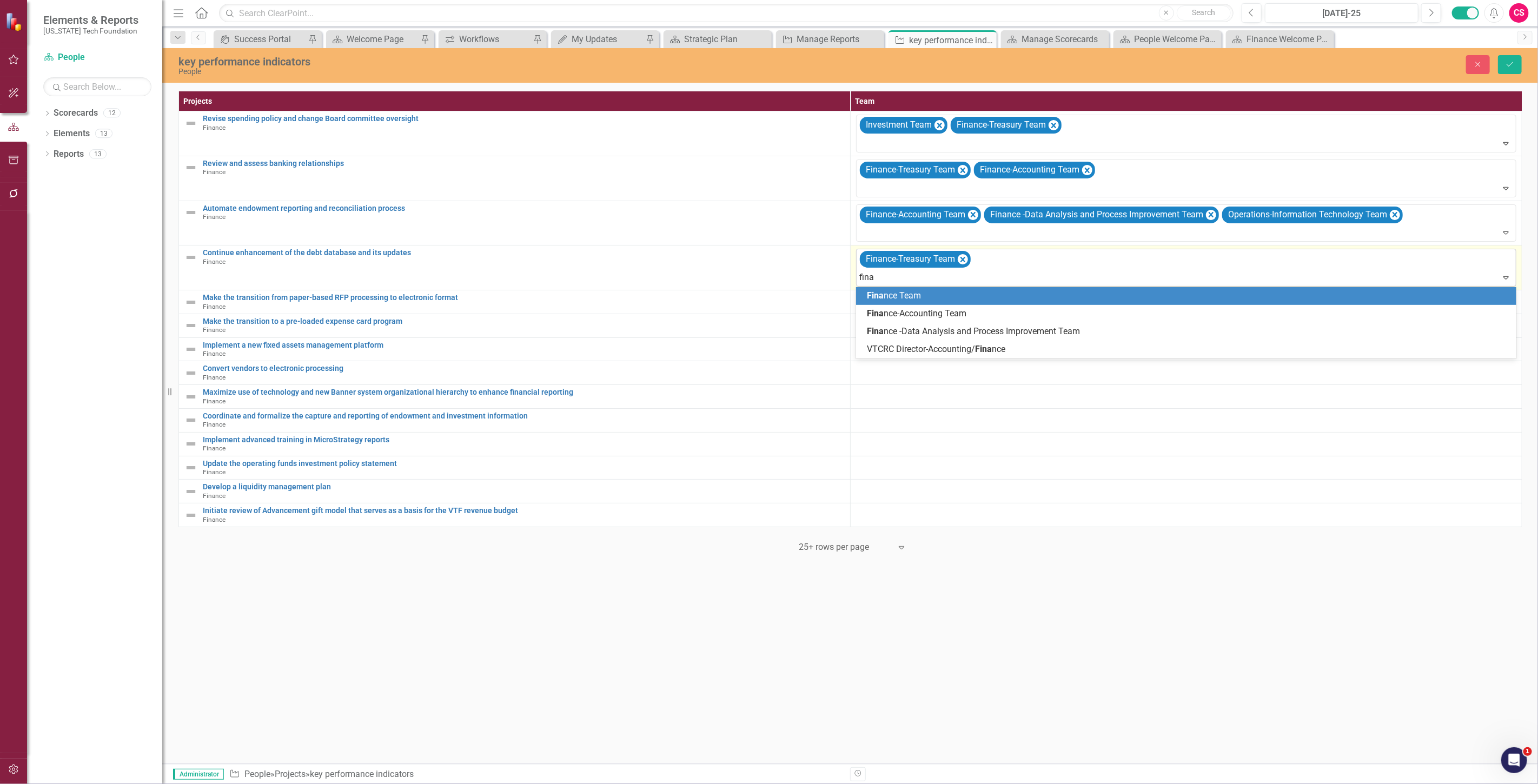
type input "[PERSON_NAME]"
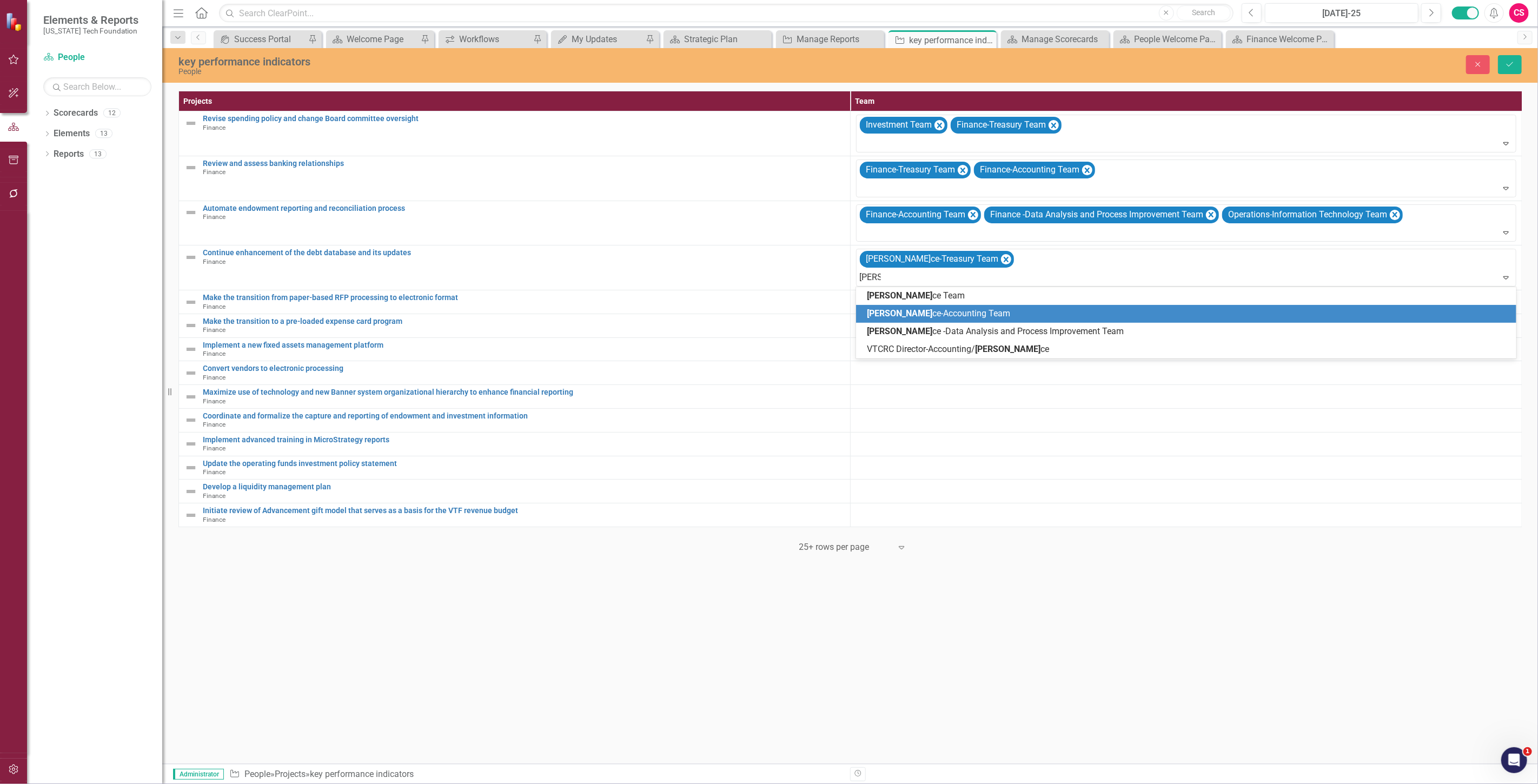
click at [902, 312] on span "[PERSON_NAME]-Accounting Team" at bounding box center [939, 313] width 143 height 10
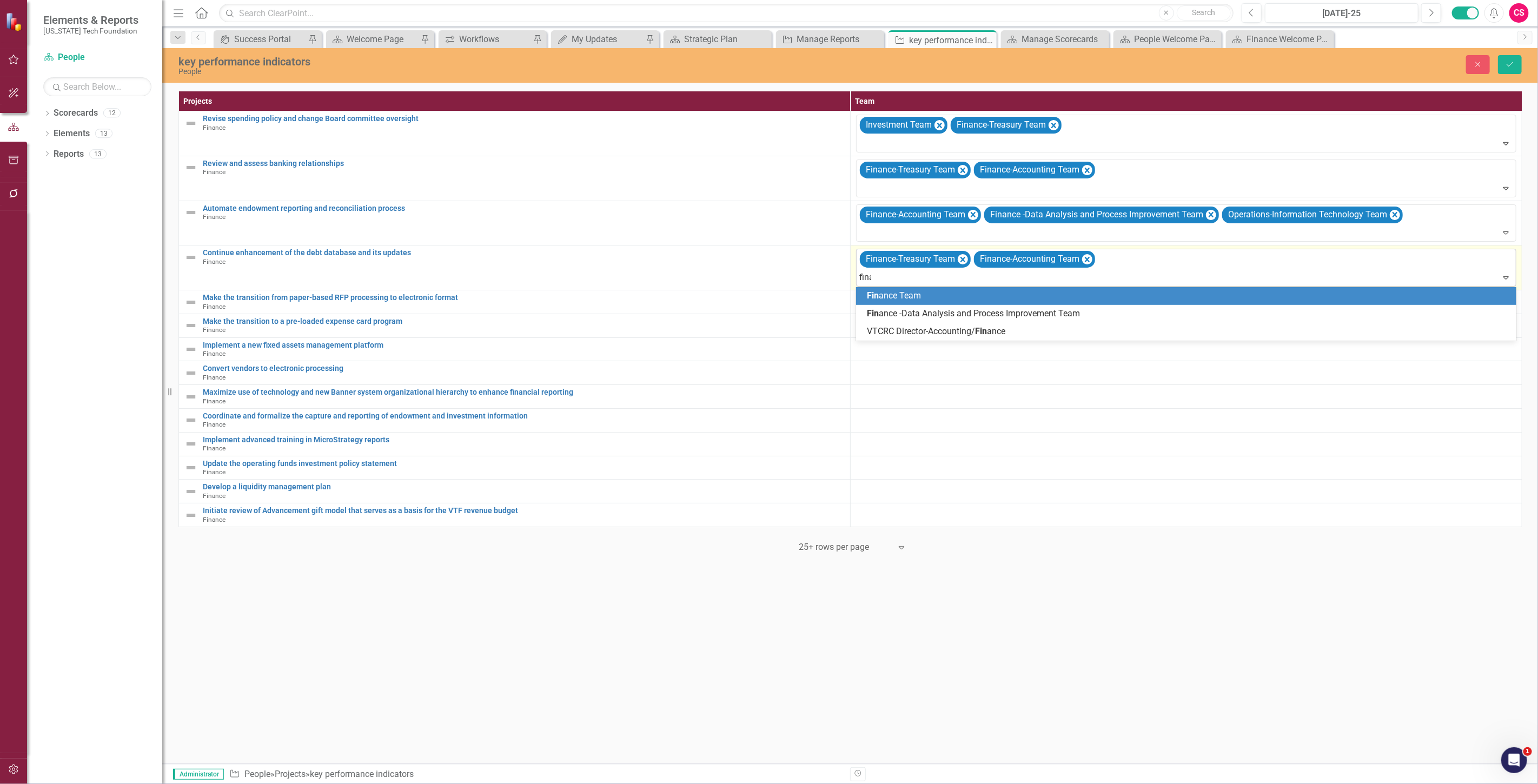
type input "[PERSON_NAME]"
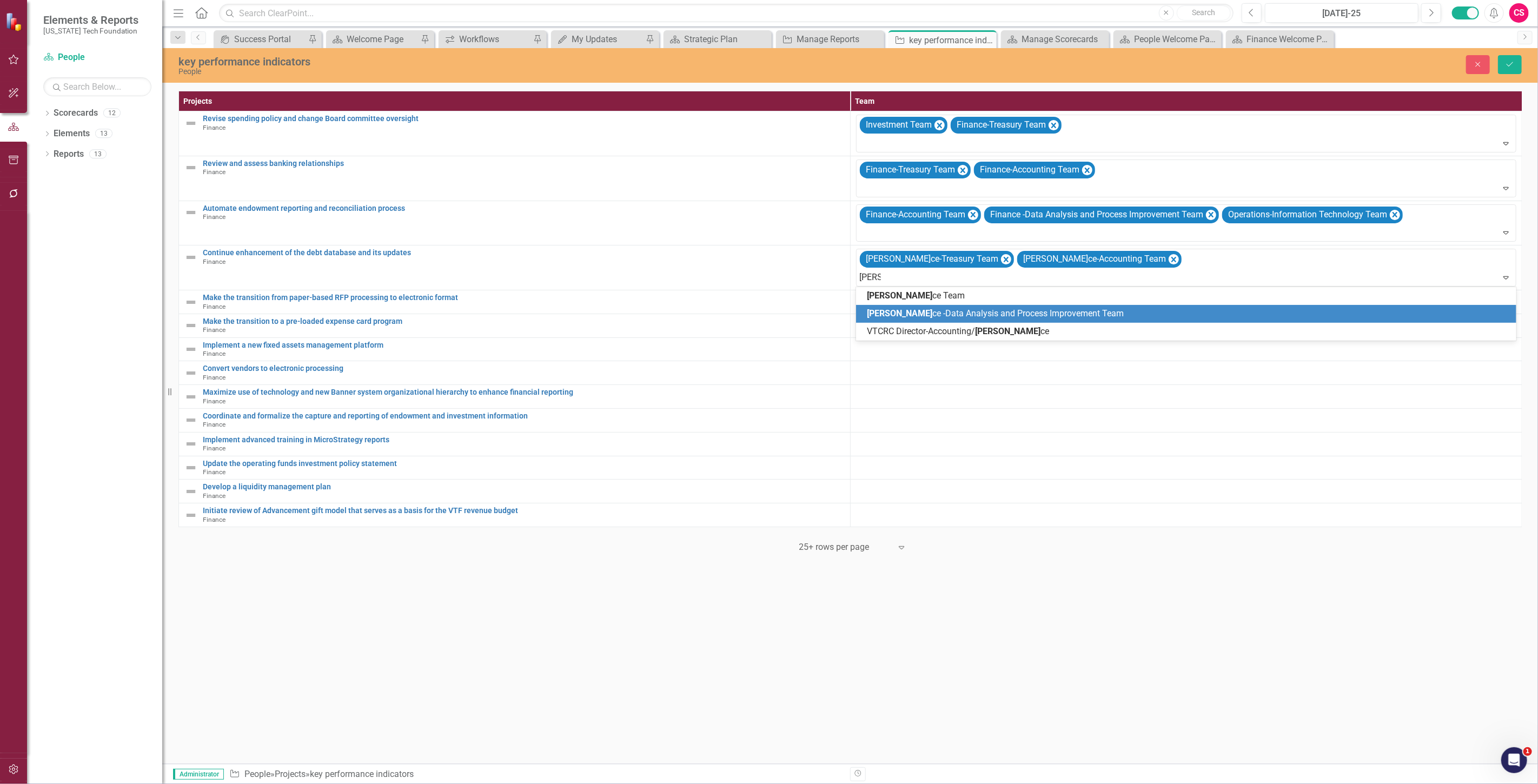
click at [895, 316] on span "Finan ce -Data Analysis and Process Improvement Team" at bounding box center [995, 313] width 257 height 10
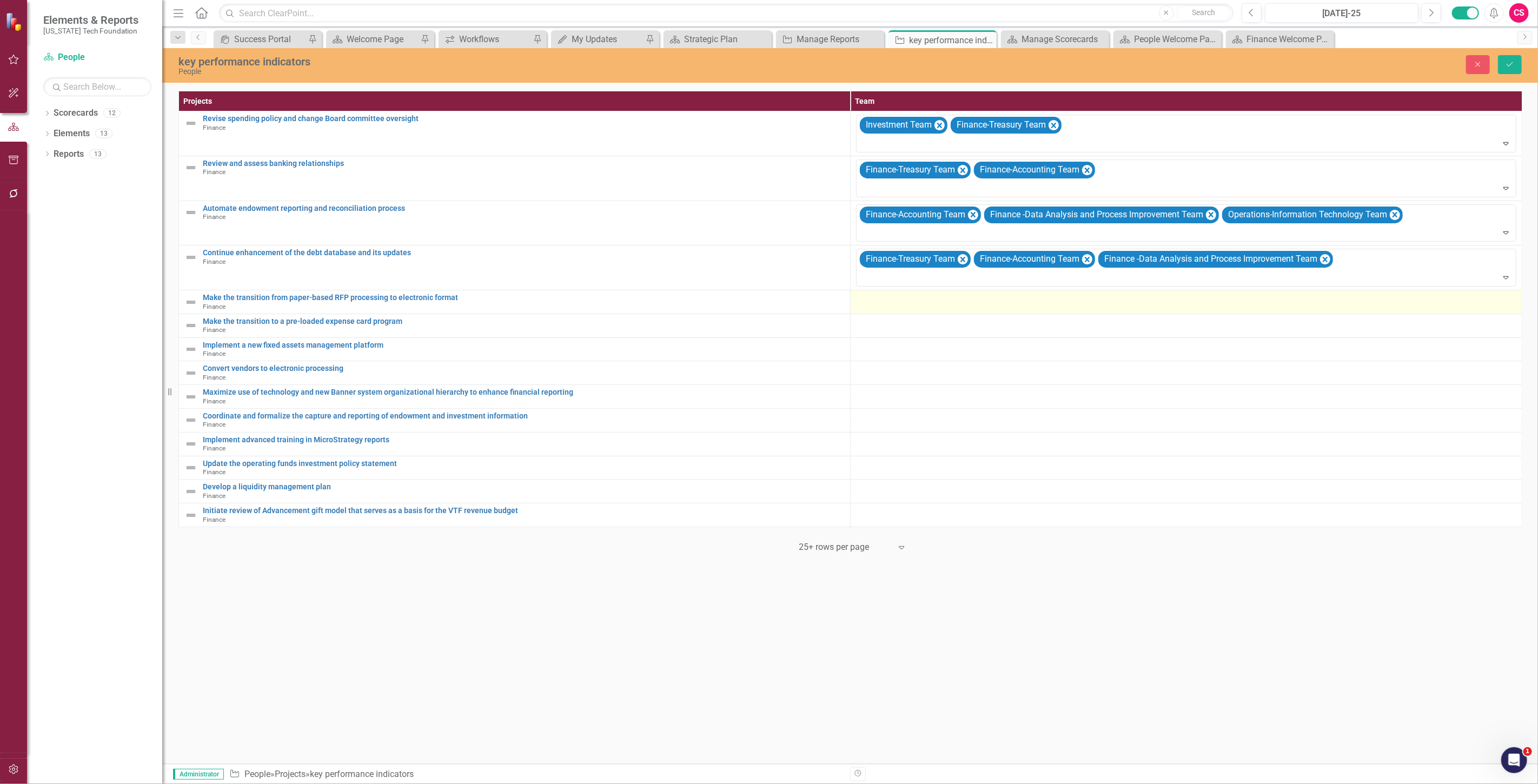
click at [865, 311] on td at bounding box center [1186, 301] width 672 height 24
click at [871, 307] on div at bounding box center [1178, 303] width 638 height 15
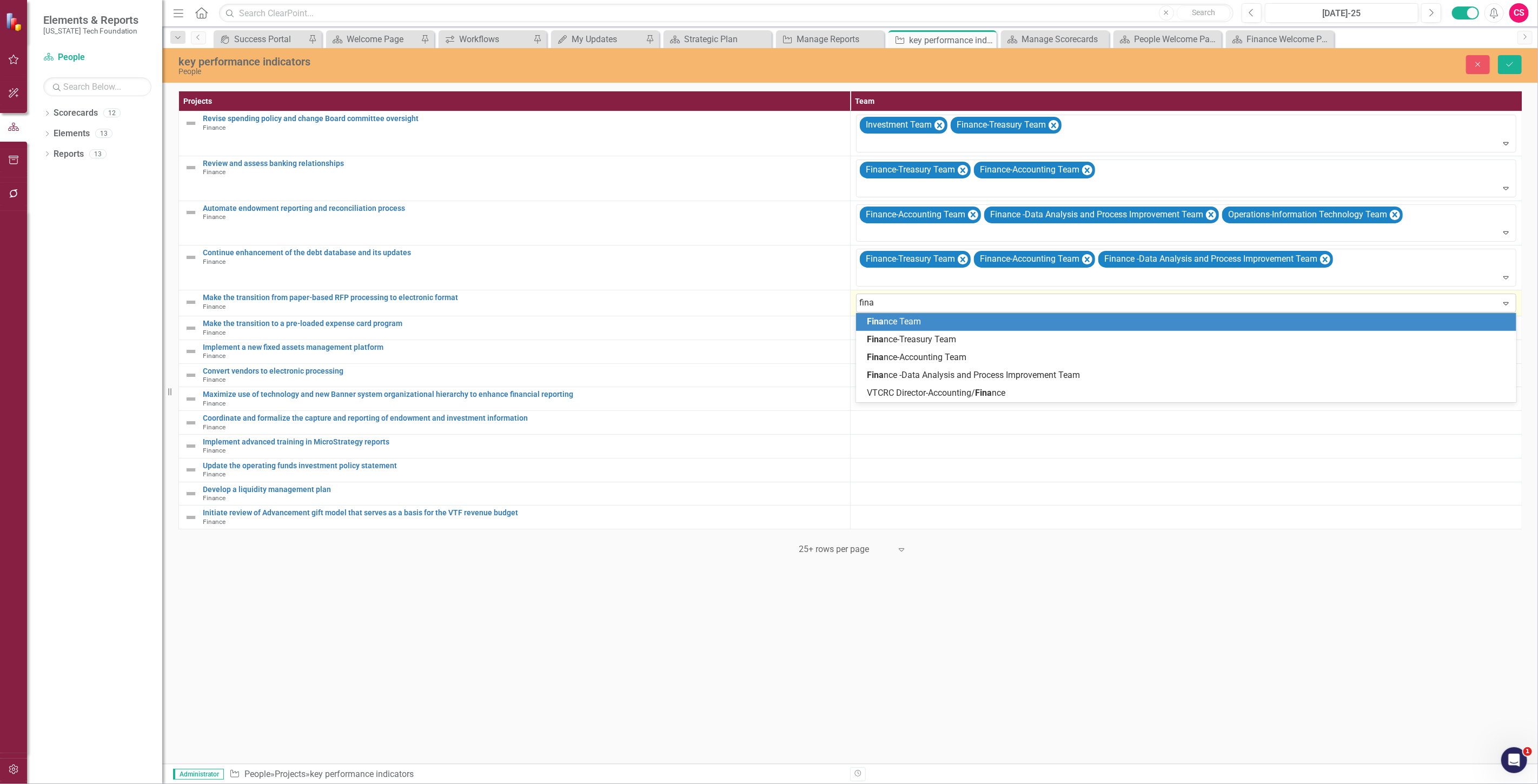
type input "[PERSON_NAME]"
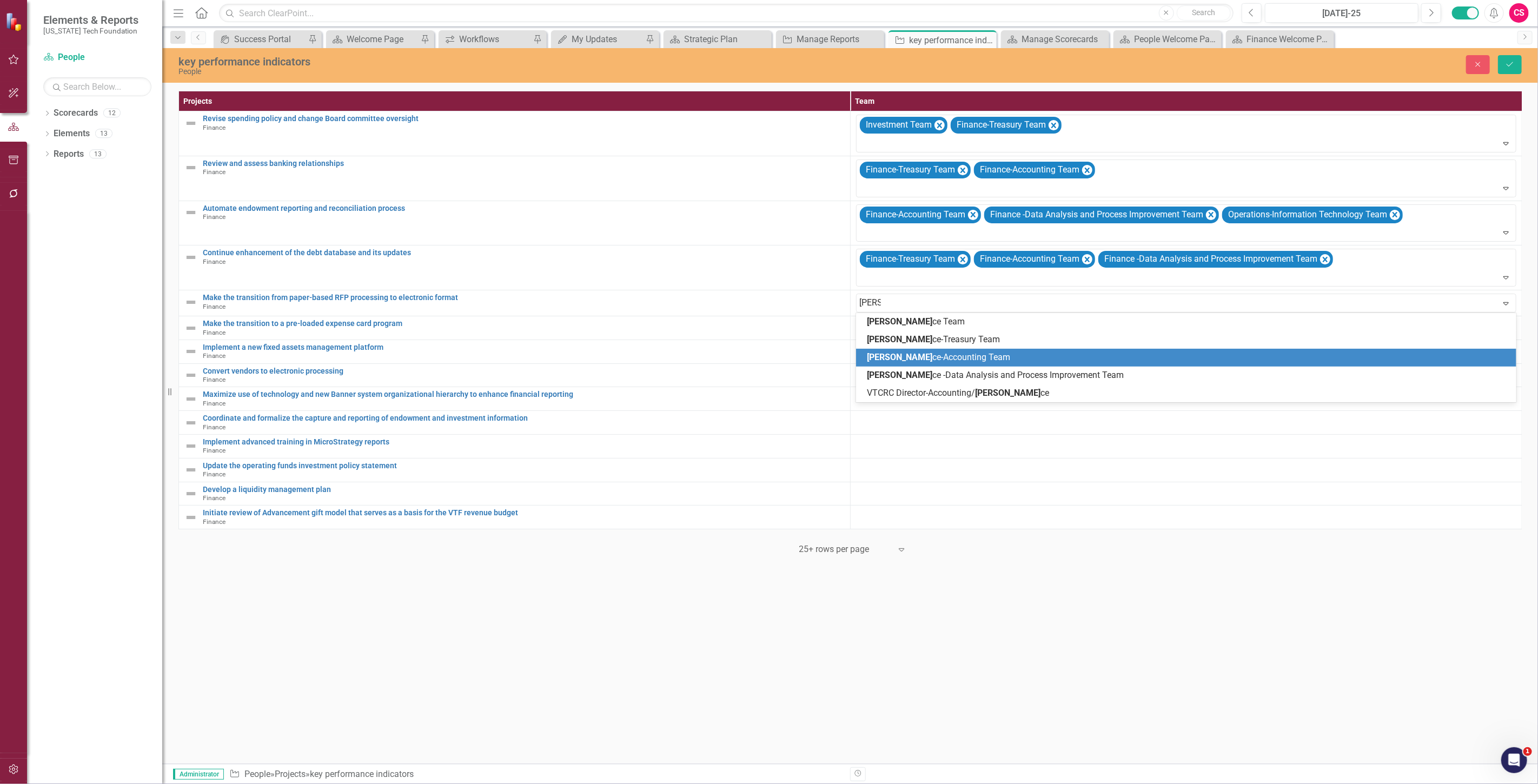
click at [898, 353] on span "[PERSON_NAME]-Accounting Team" at bounding box center [939, 357] width 143 height 10
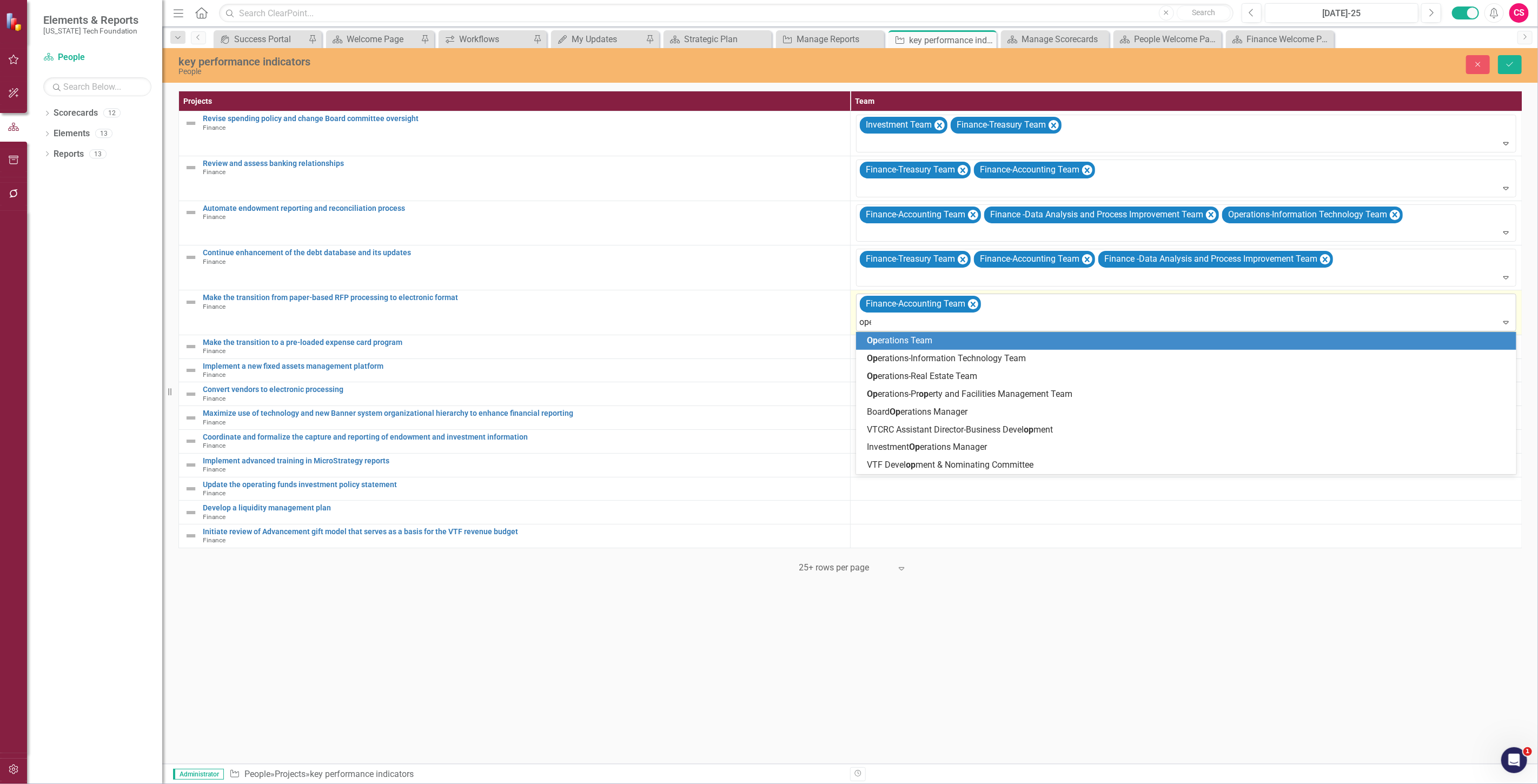
type input "oper"
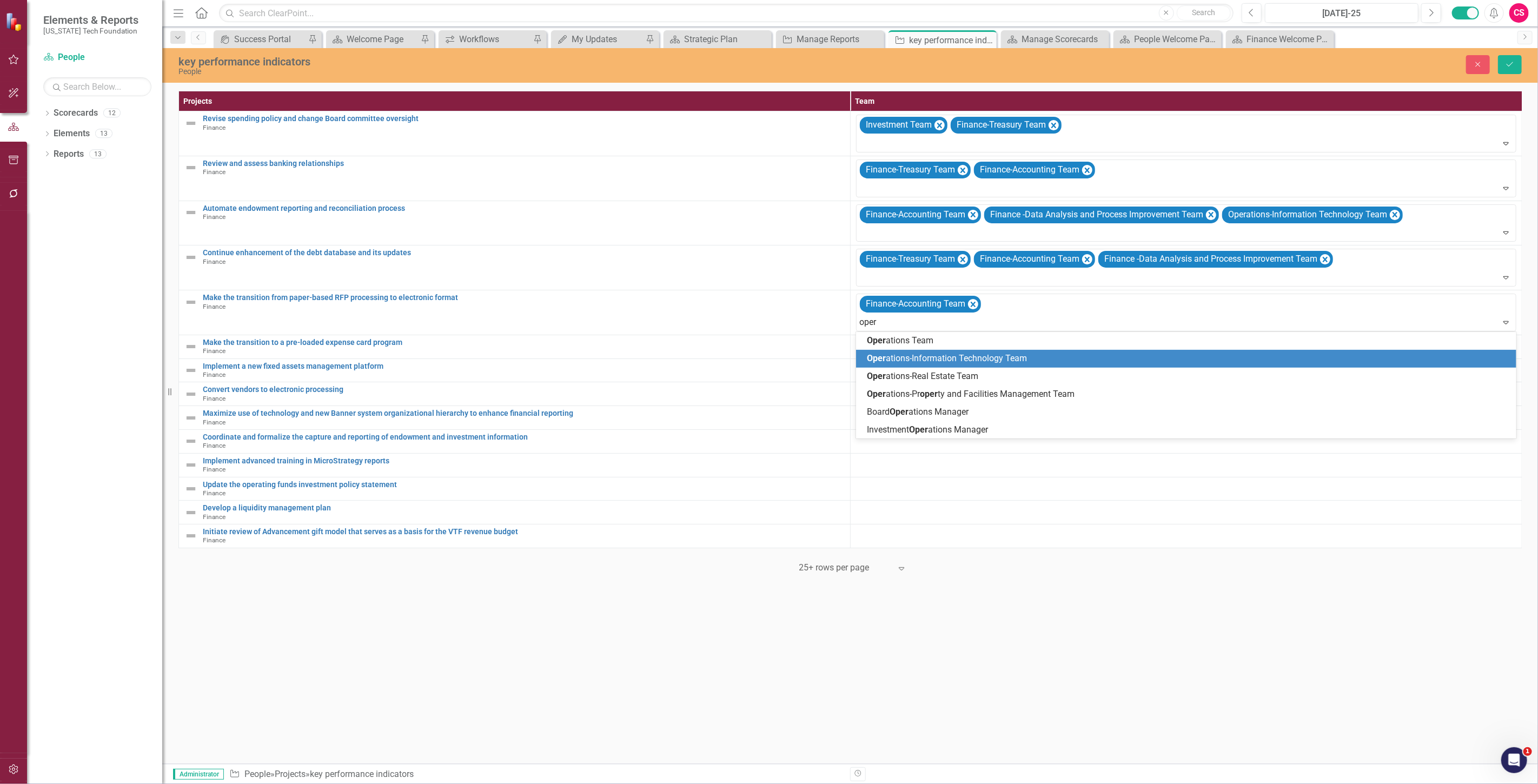
click at [917, 365] on div "Oper ations-Information Technology Team" at bounding box center [1186, 358] width 660 height 18
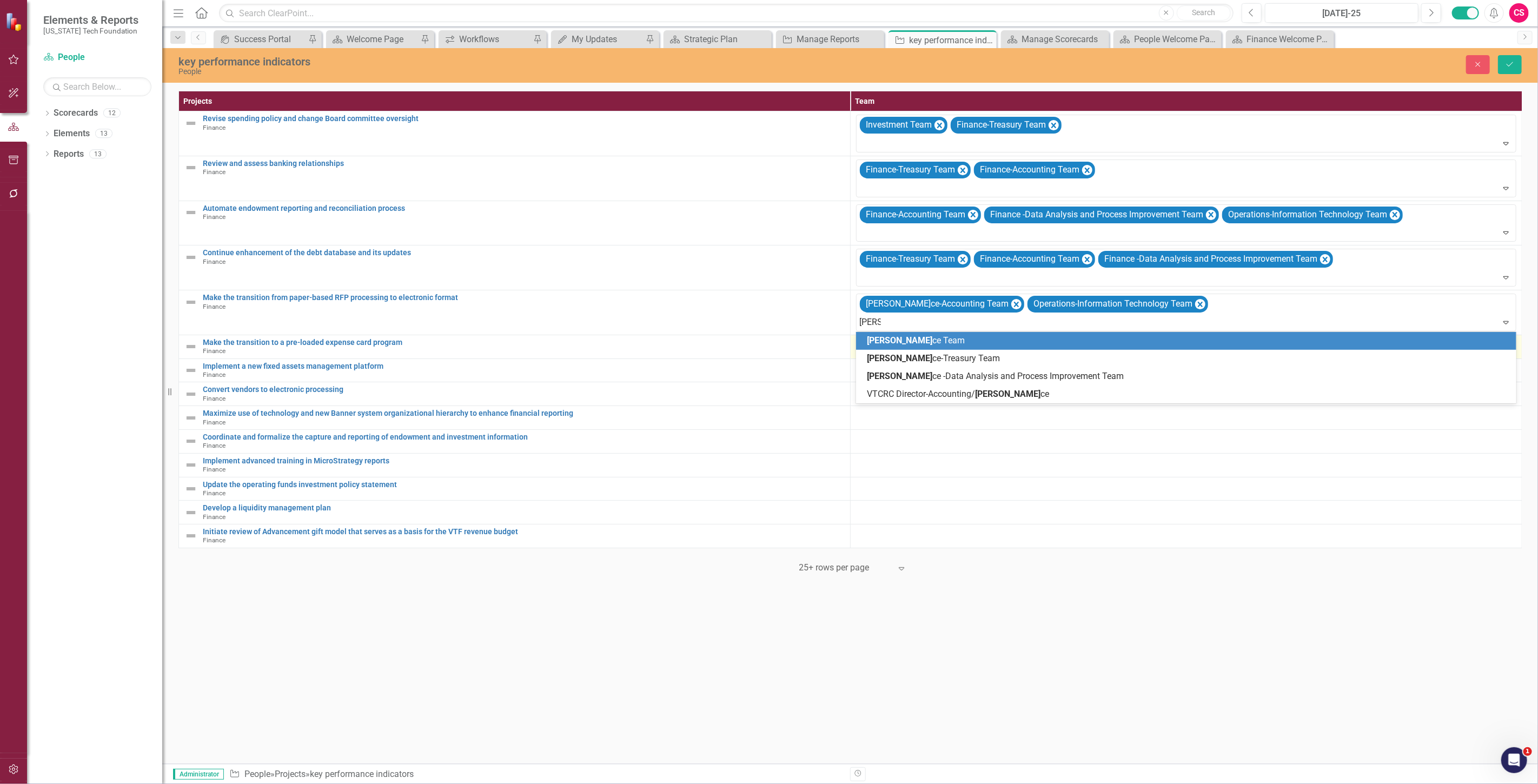
type input "financ"
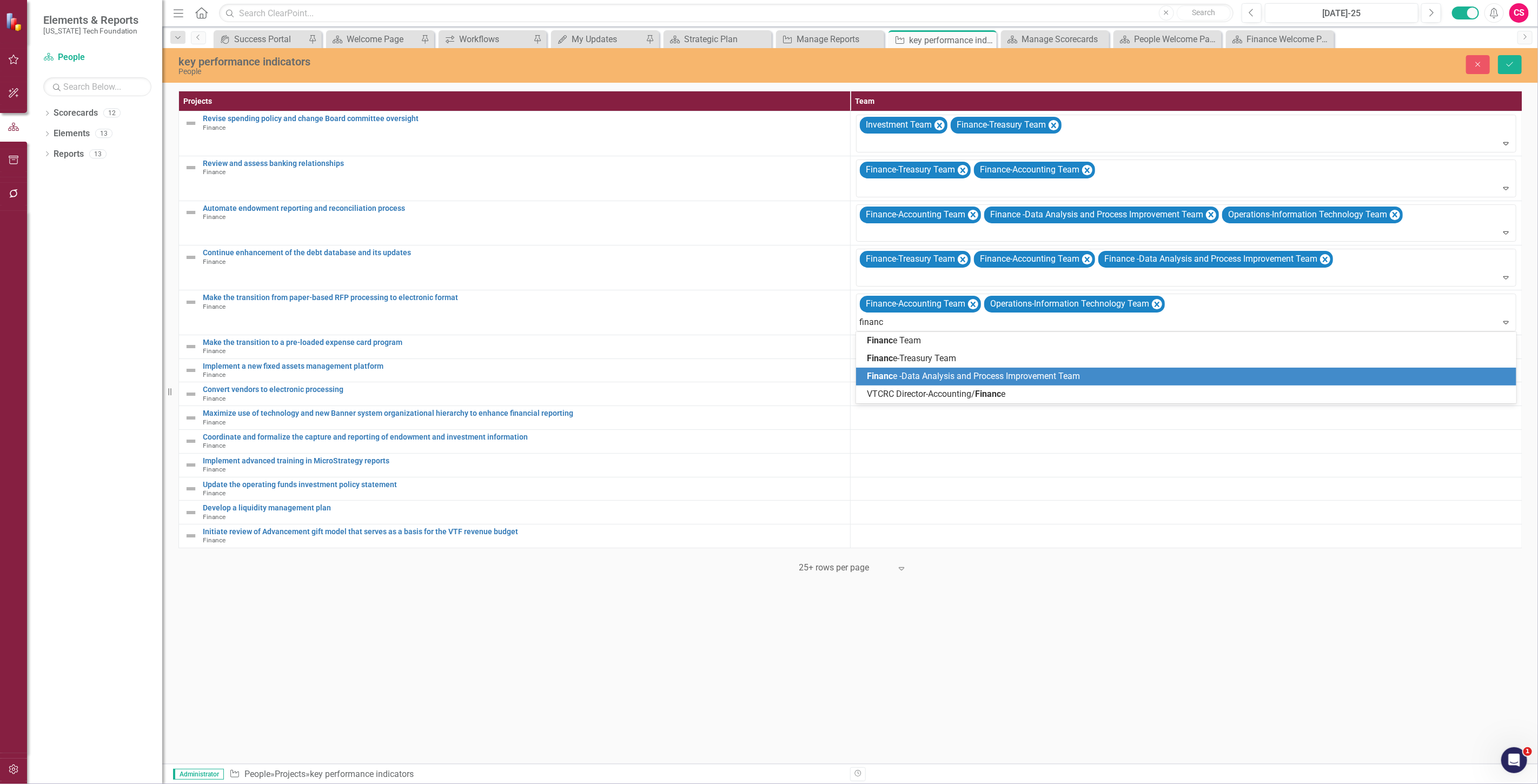
click at [928, 371] on span "Financ e -Data Analysis and Process Improvement Team" at bounding box center [973, 376] width 213 height 10
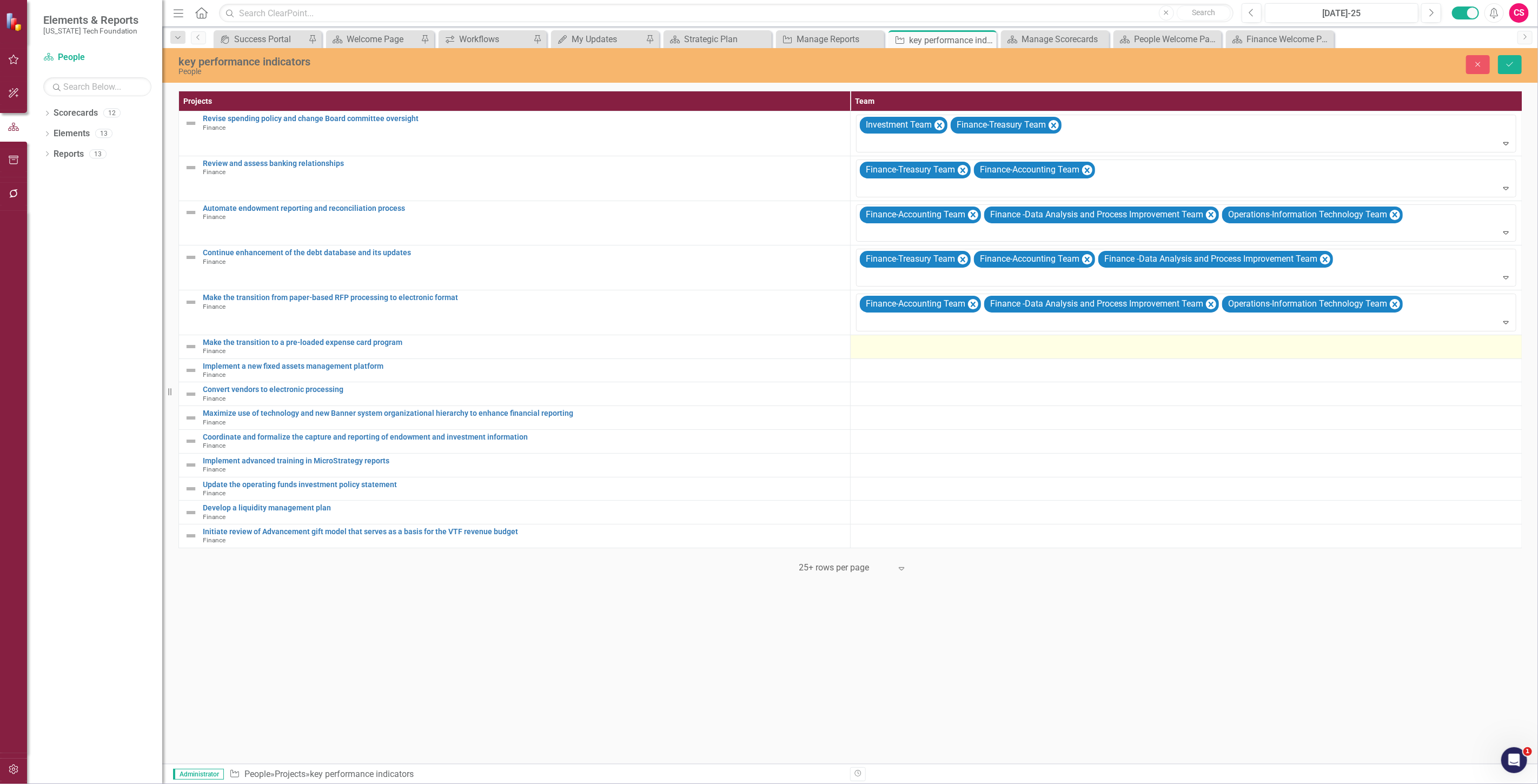
click at [873, 350] on div at bounding box center [1186, 345] width 660 height 13
click at [861, 355] on div at bounding box center [1178, 348] width 638 height 15
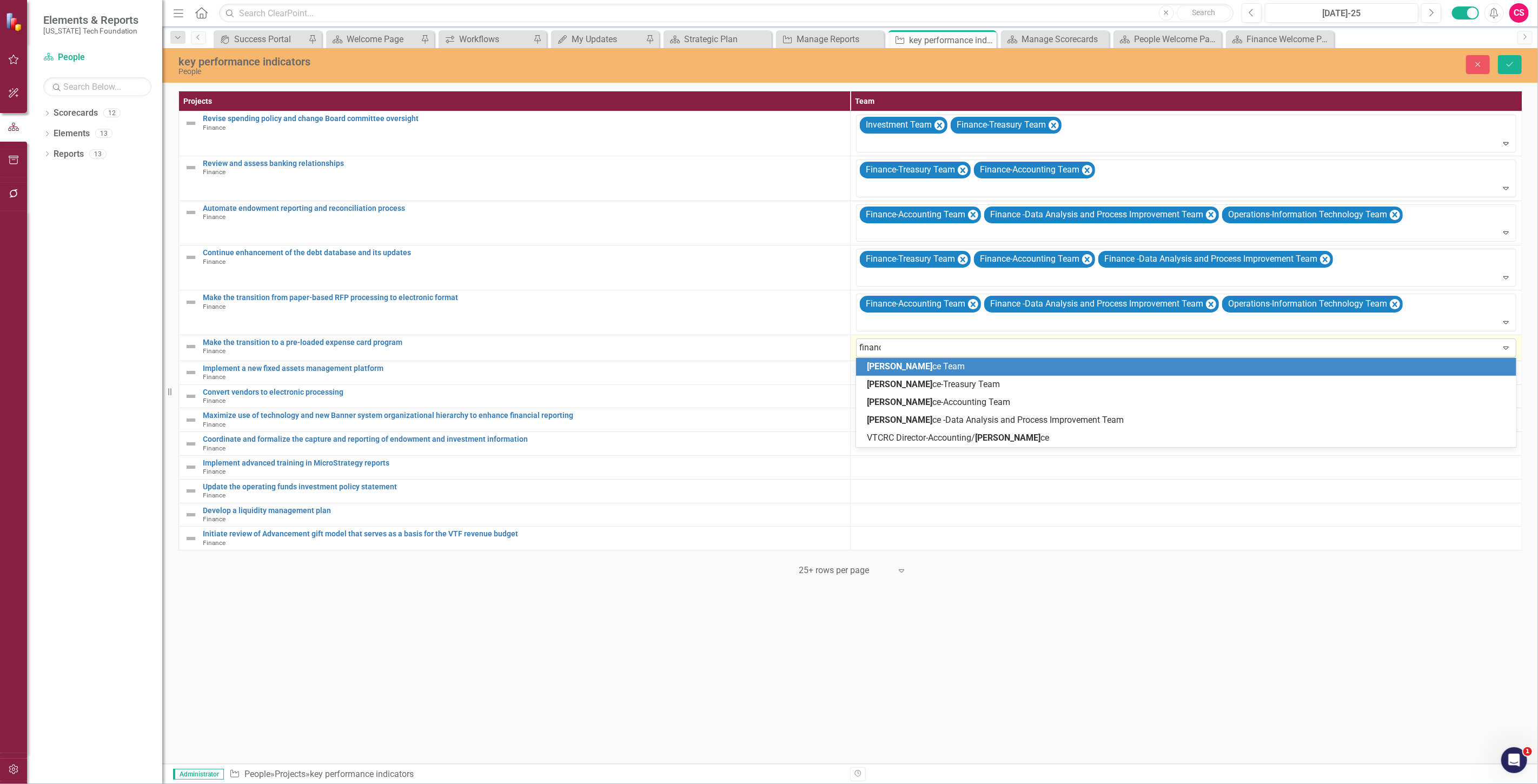
type input "finance"
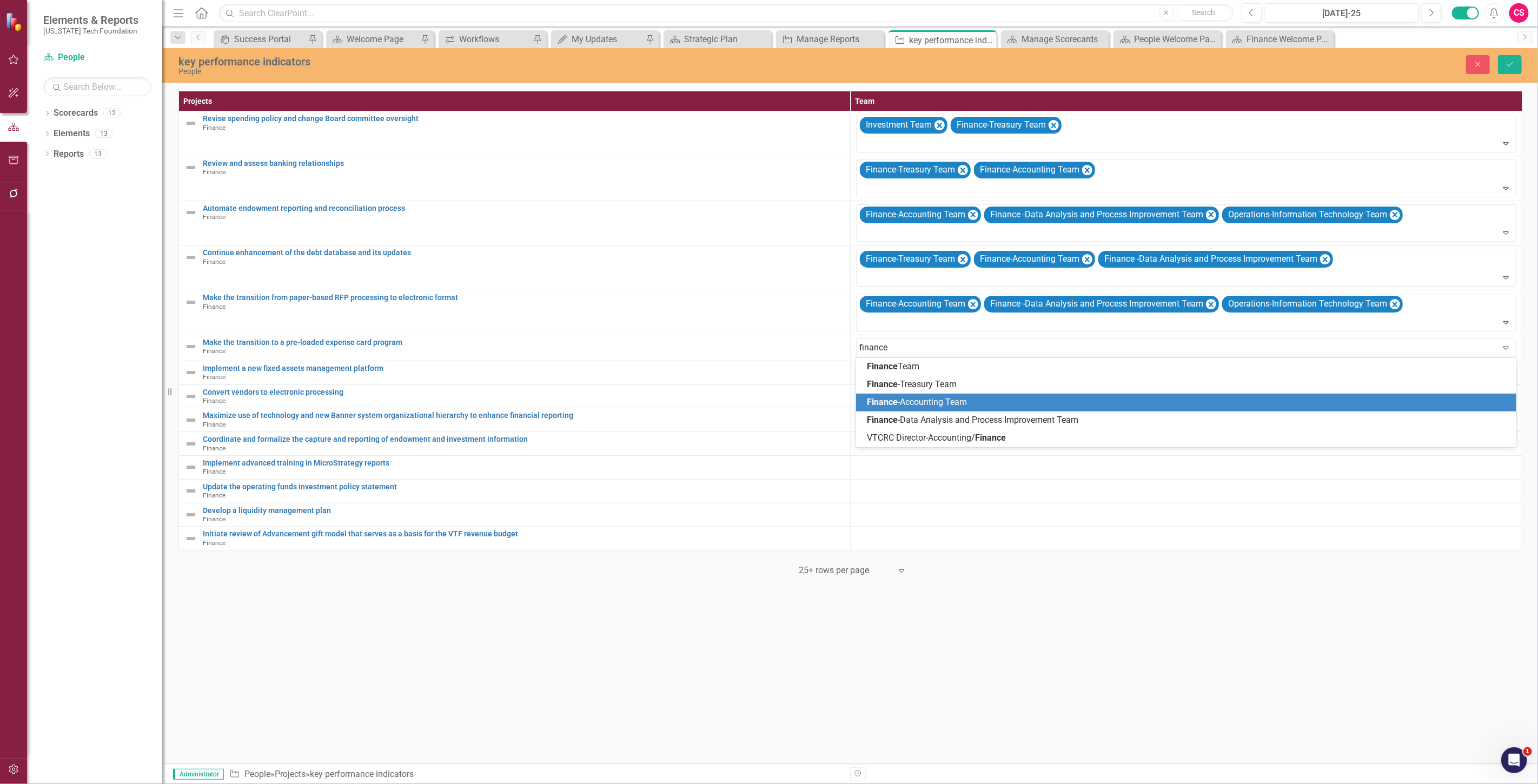
click at [889, 406] on span "Finance" at bounding box center [882, 402] width 31 height 10
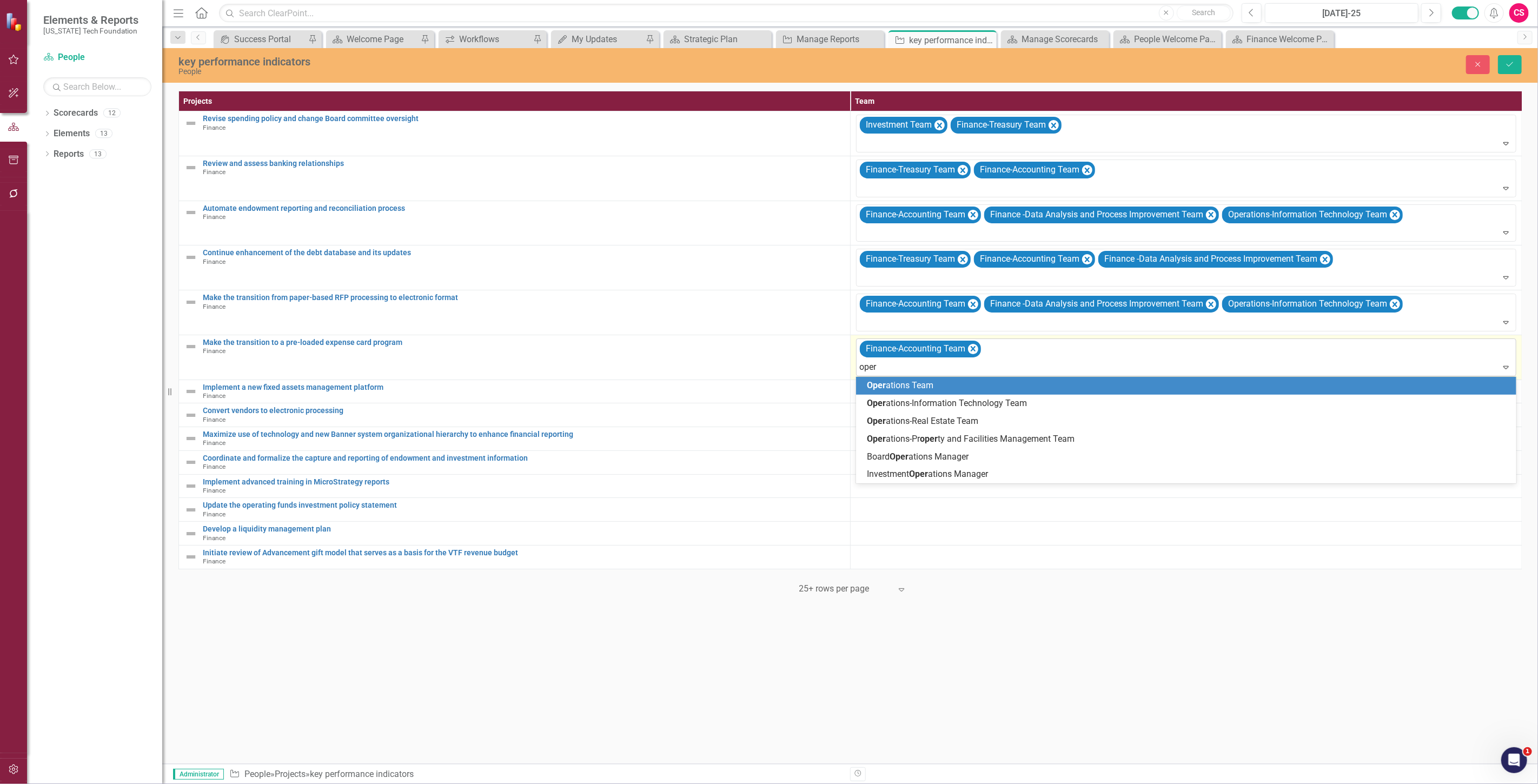
type input "opera"
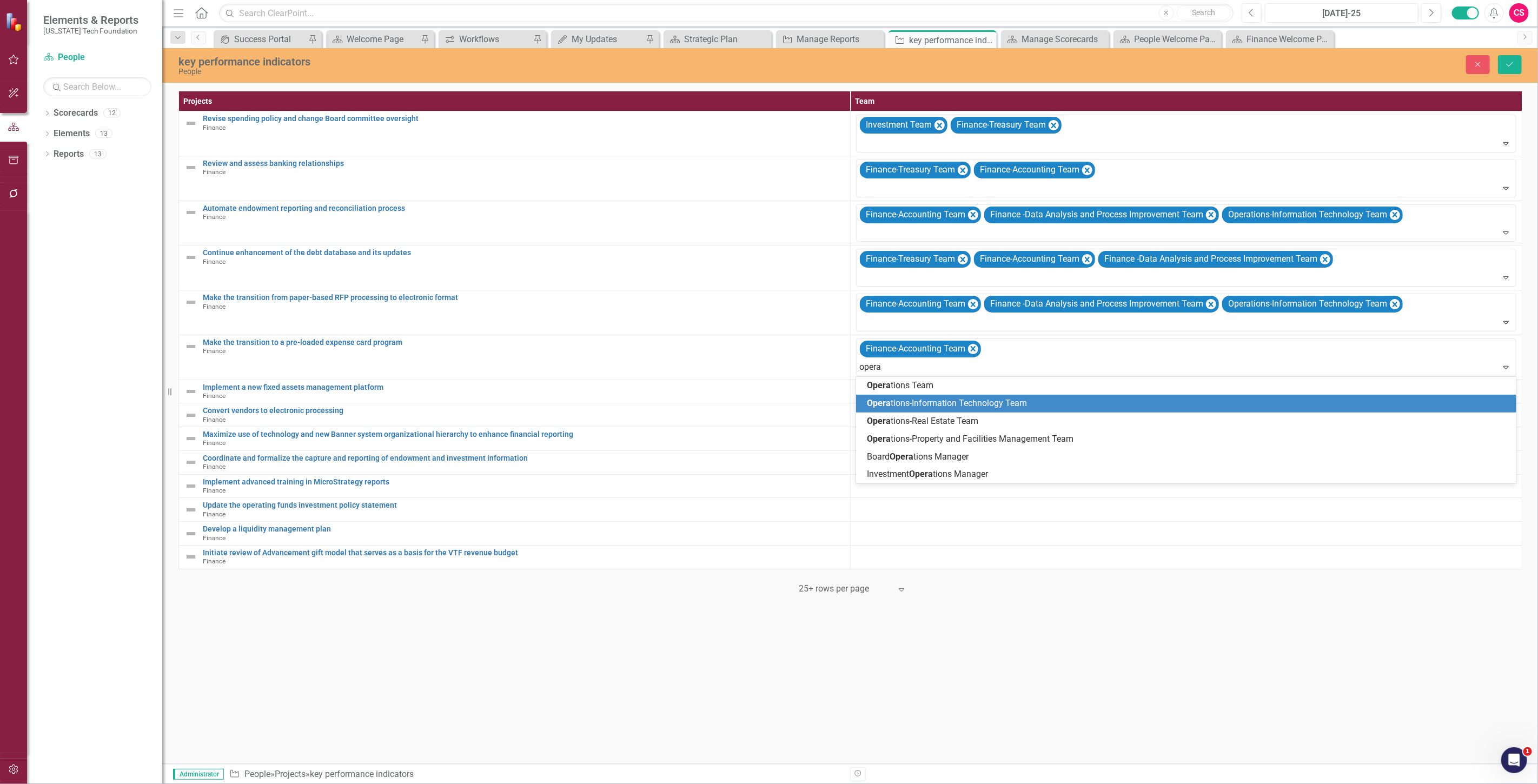
click at [989, 404] on span "Opera tions-Information Technology Team" at bounding box center [947, 403] width 160 height 10
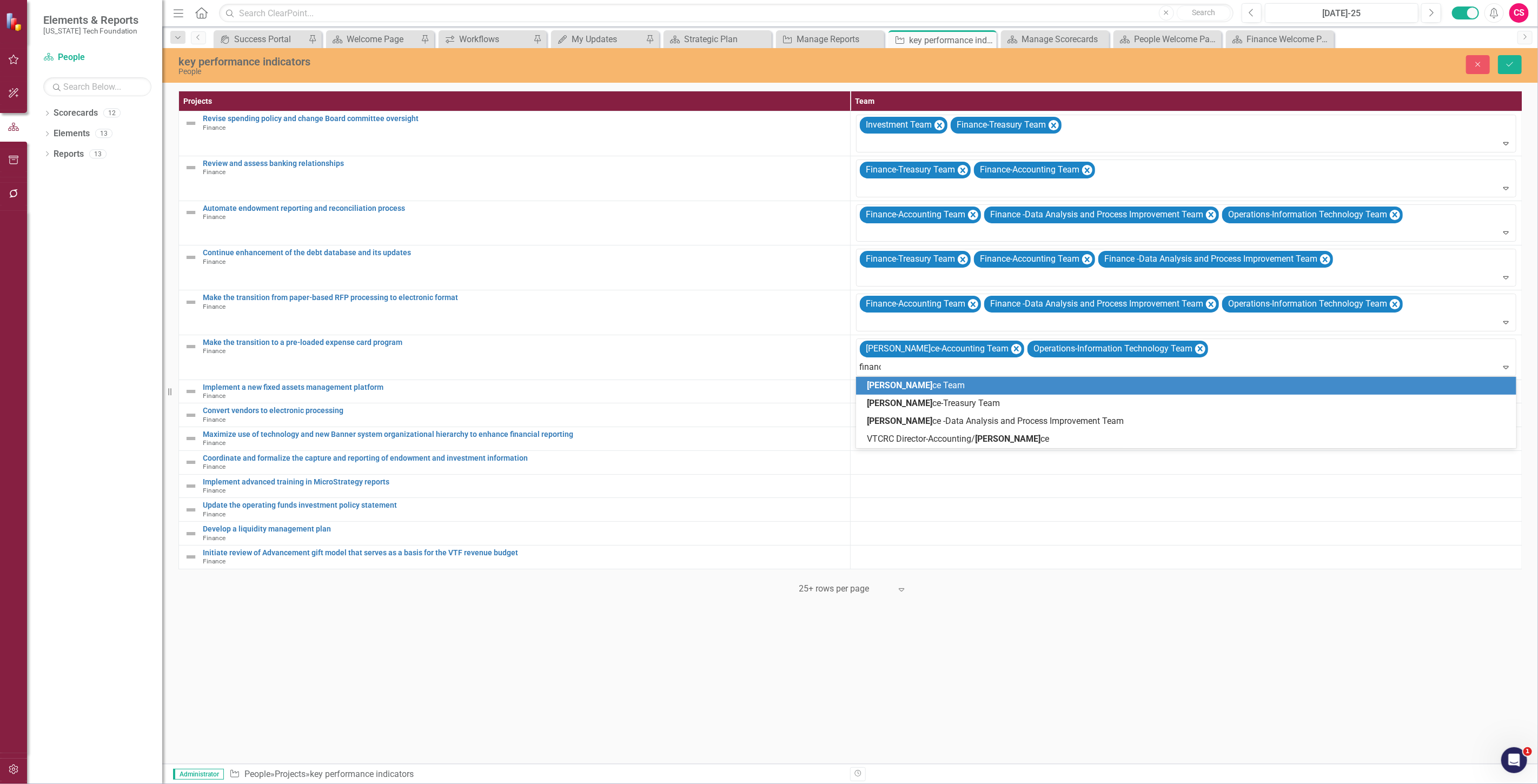
type input "finance"
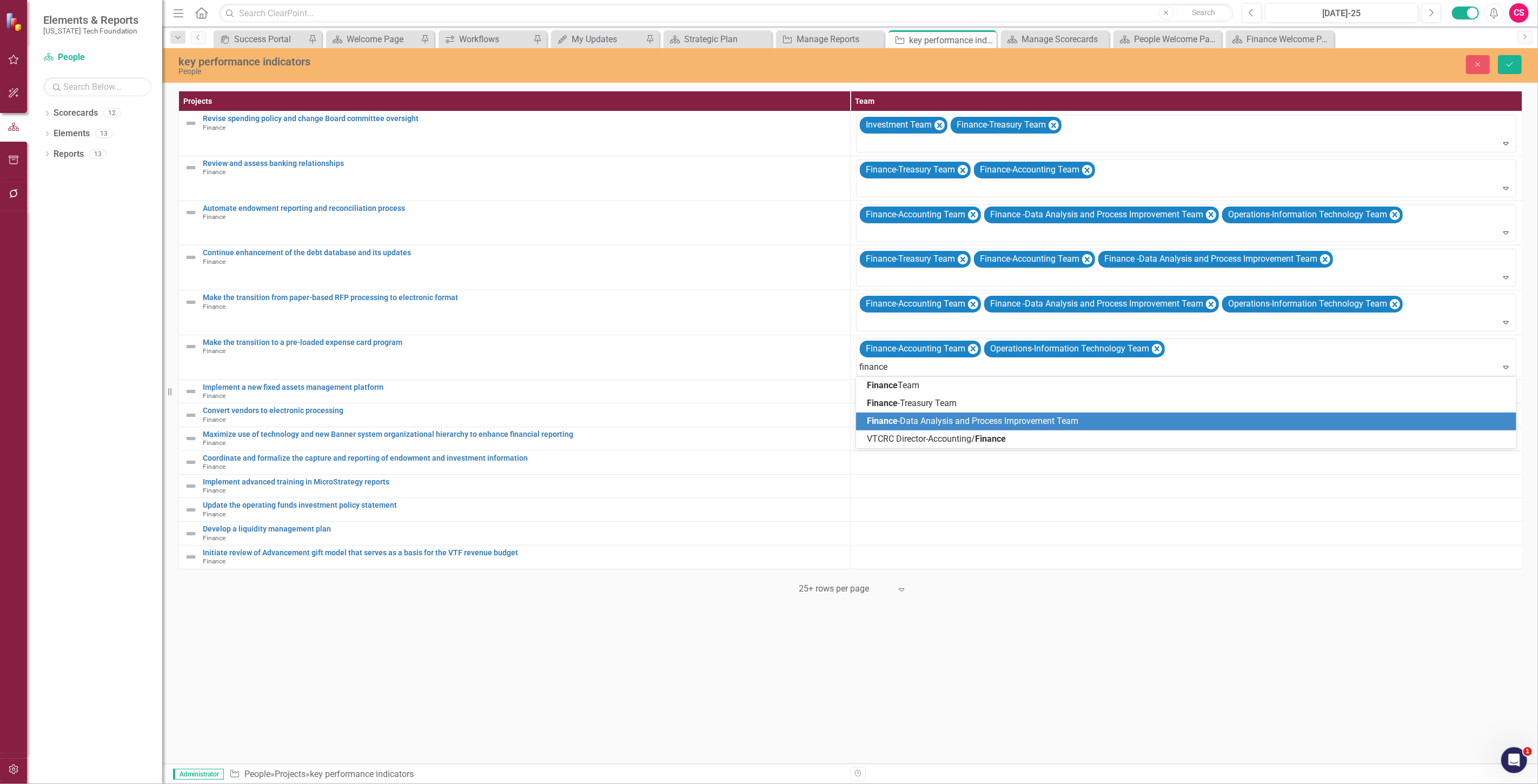
click at [976, 413] on div "Finance -Data Analysis and Process Improvement Team" at bounding box center [1186, 421] width 660 height 18
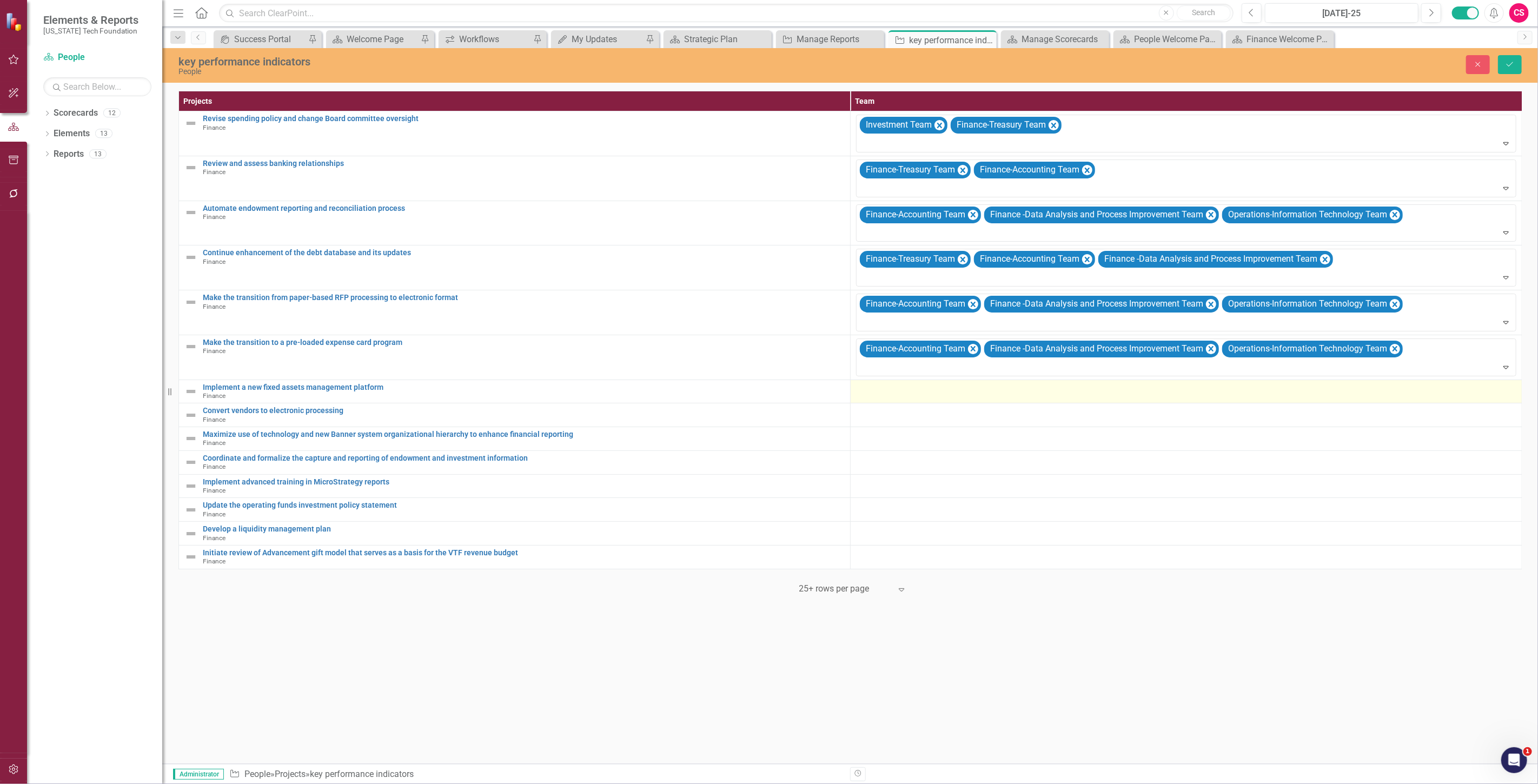
click at [880, 398] on td at bounding box center [1186, 391] width 672 height 24
click at [972, 395] on div at bounding box center [1178, 392] width 638 height 15
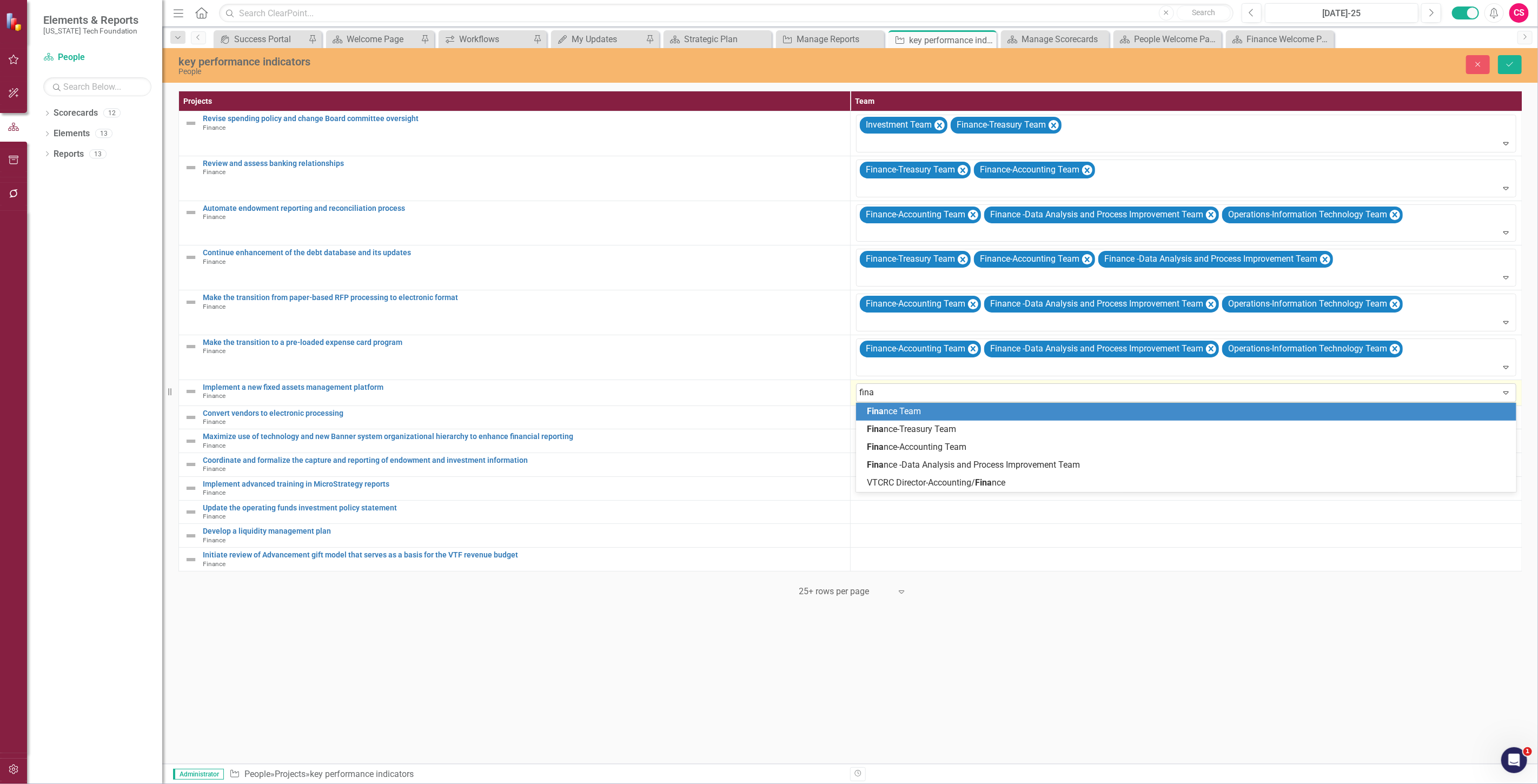
type input "finan"
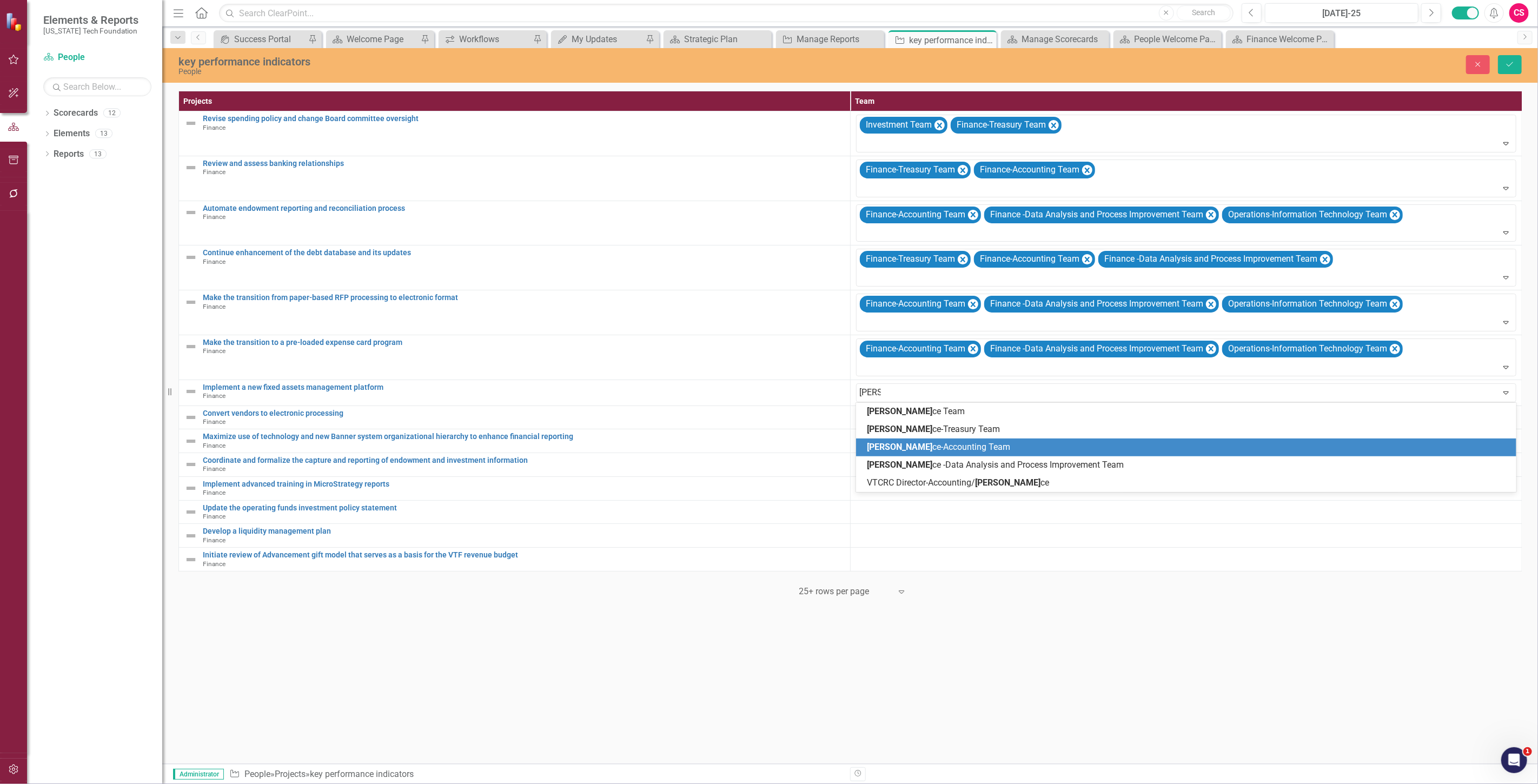
click at [941, 450] on span "Finan ce-Accounting Team" at bounding box center [939, 447] width 143 height 10
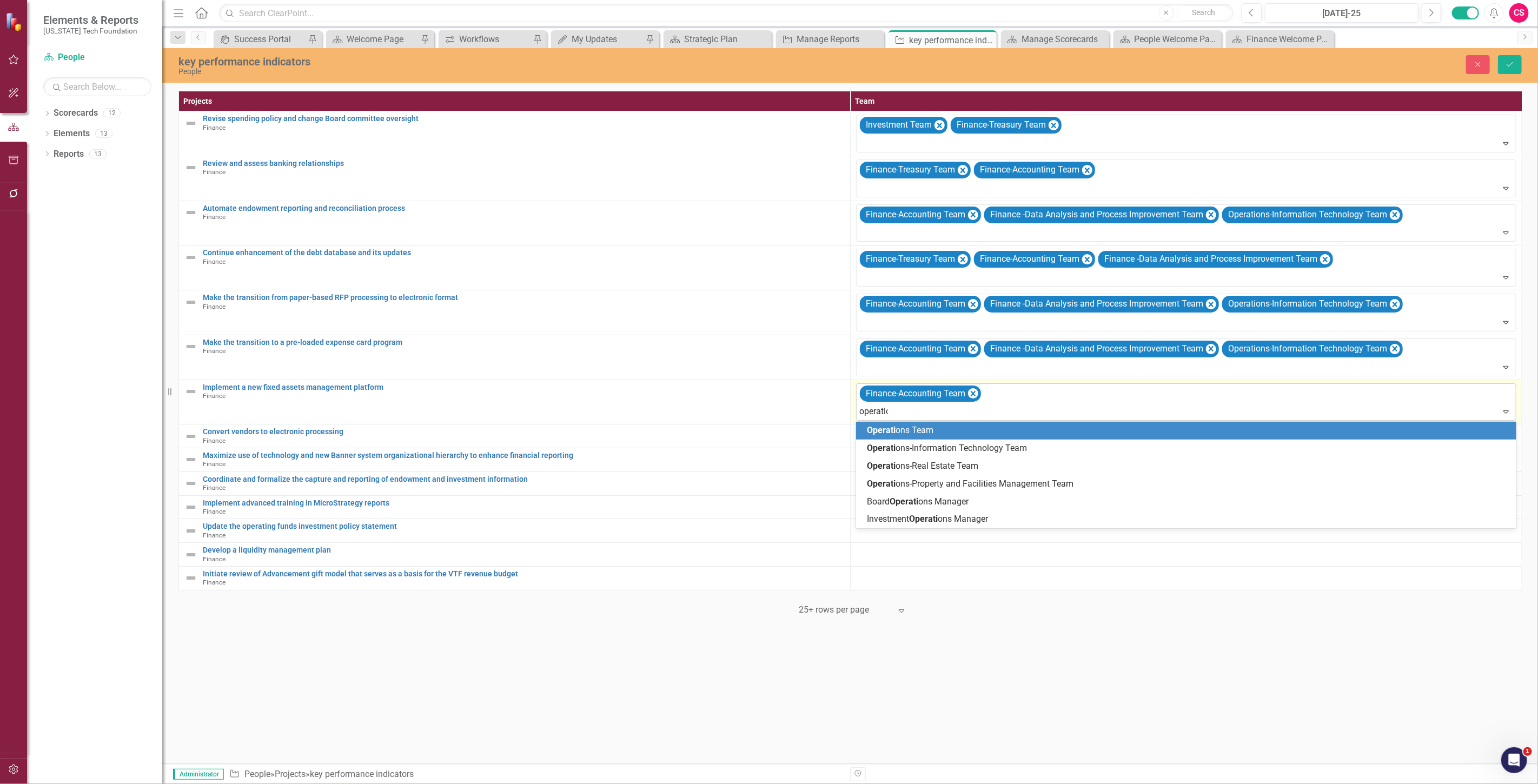
type input "operation"
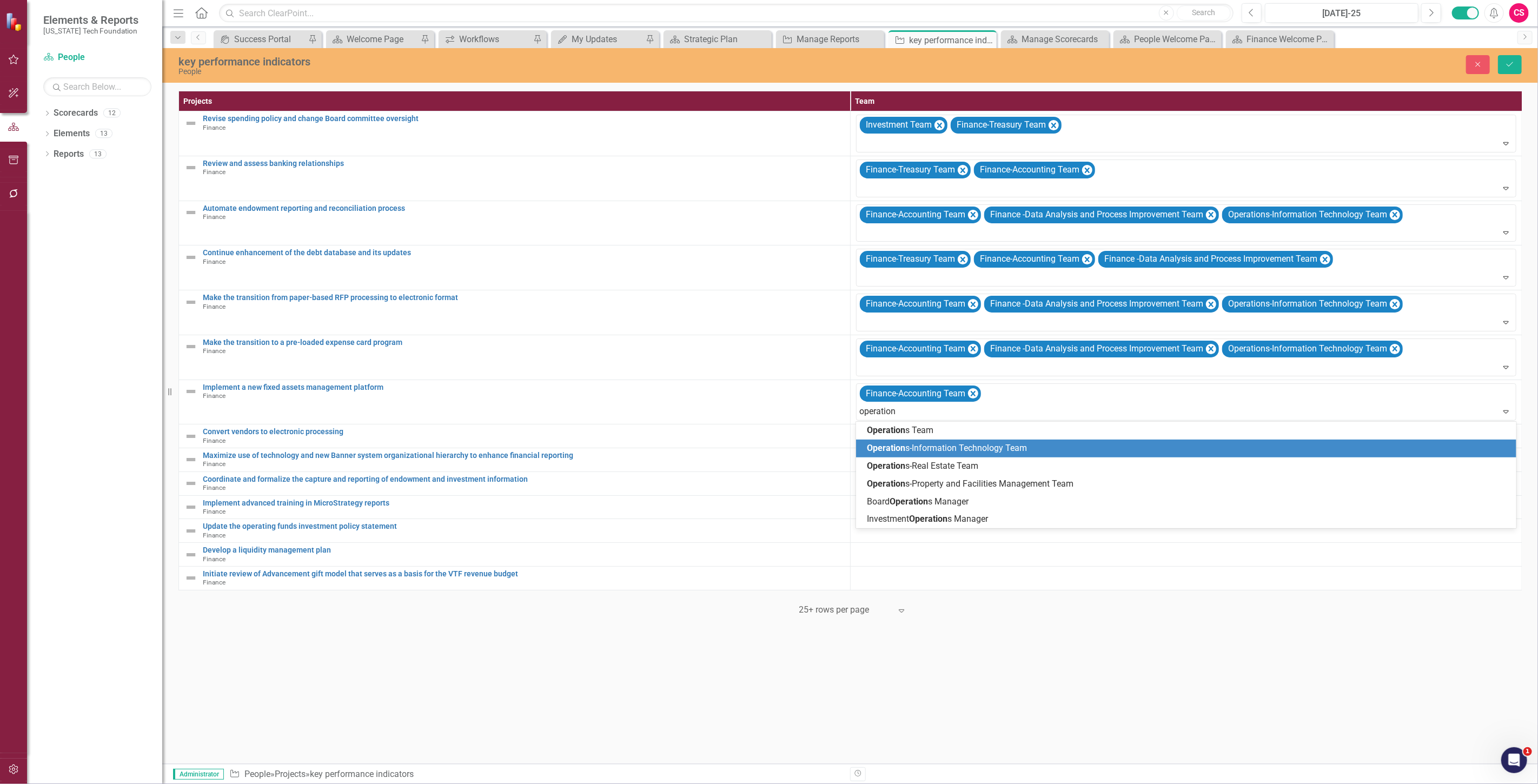
click at [927, 452] on span "Operation s-Information Technology Team" at bounding box center [947, 448] width 160 height 10
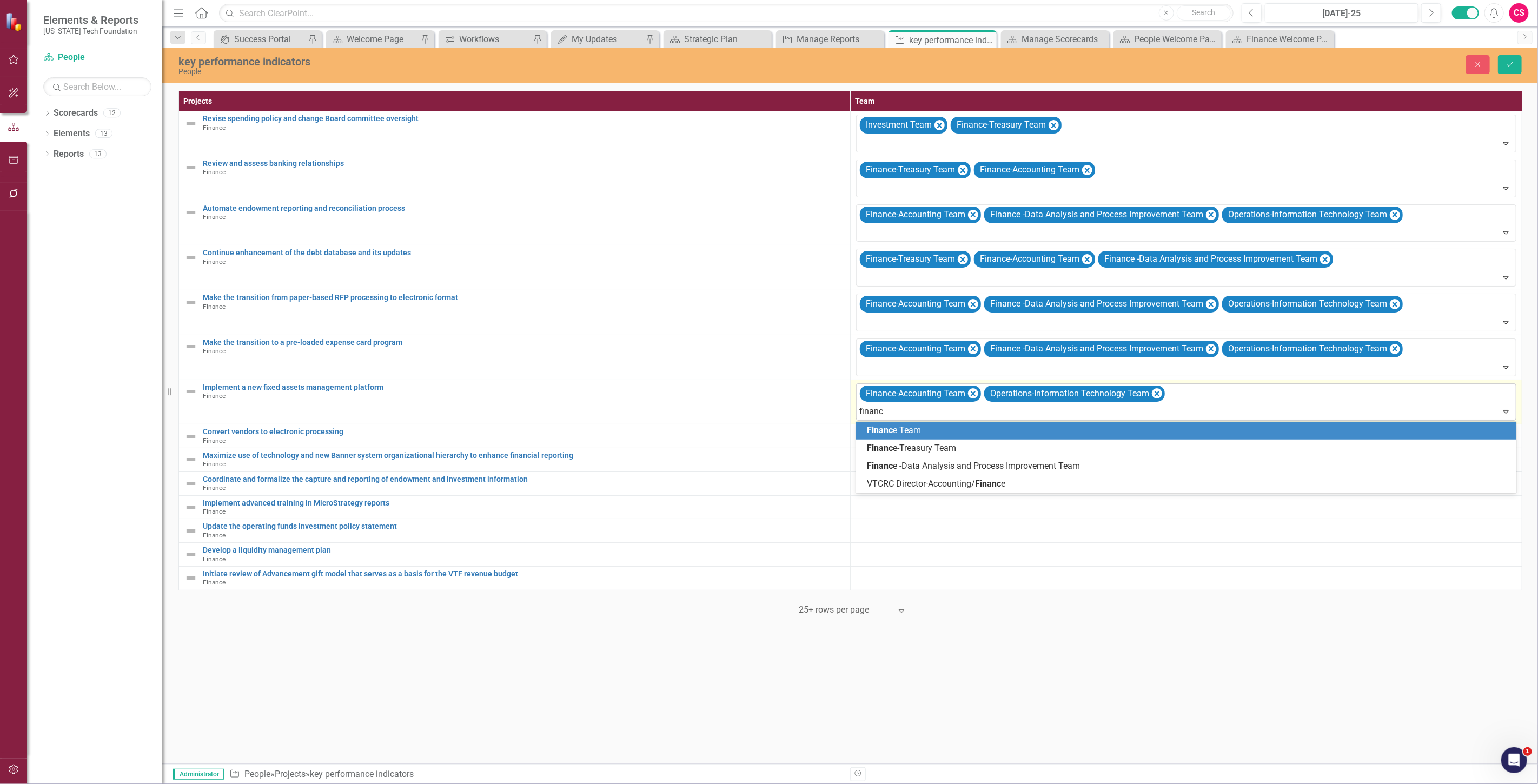
type input "finance"
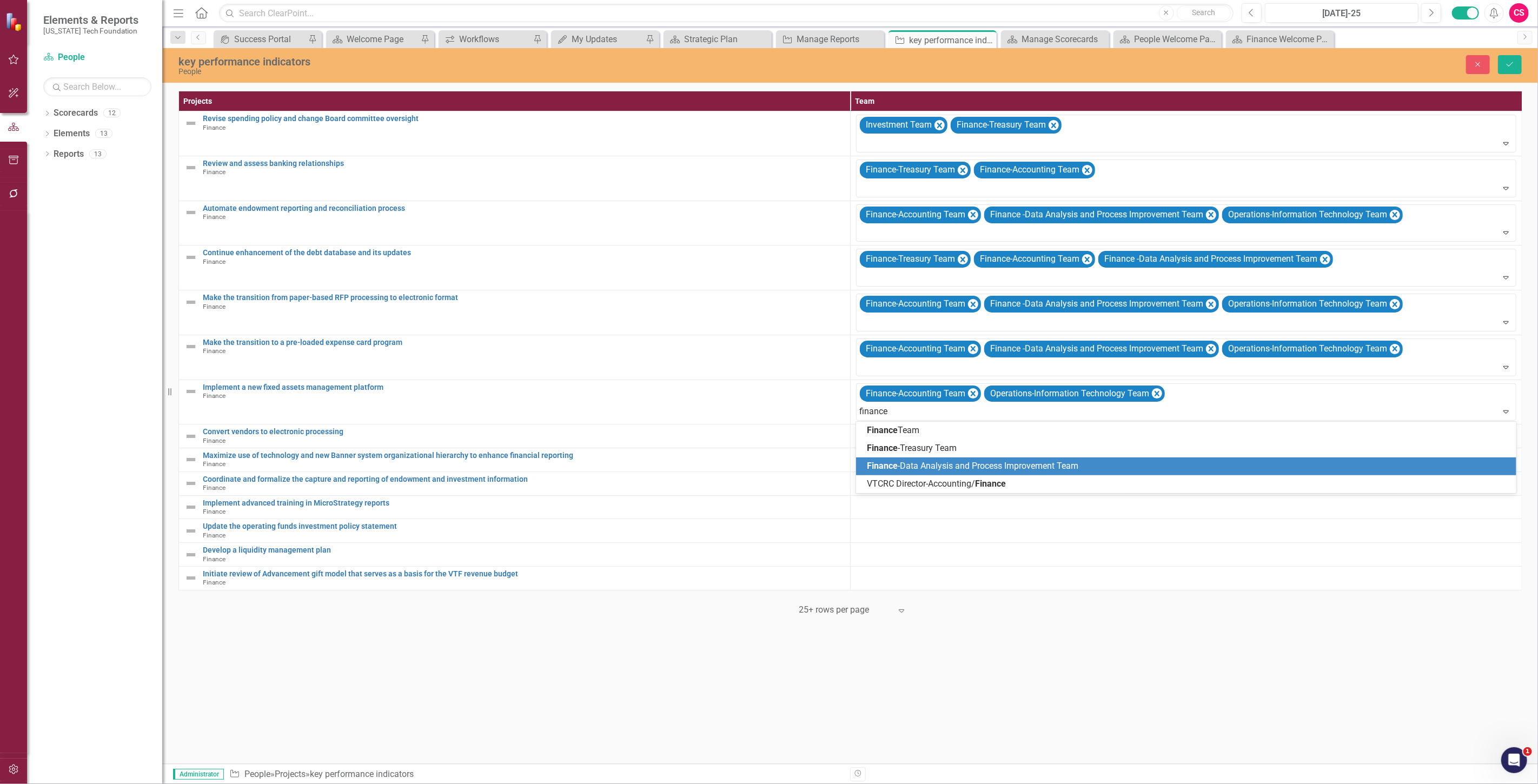
click at [893, 463] on span "Finance" at bounding box center [882, 466] width 31 height 10
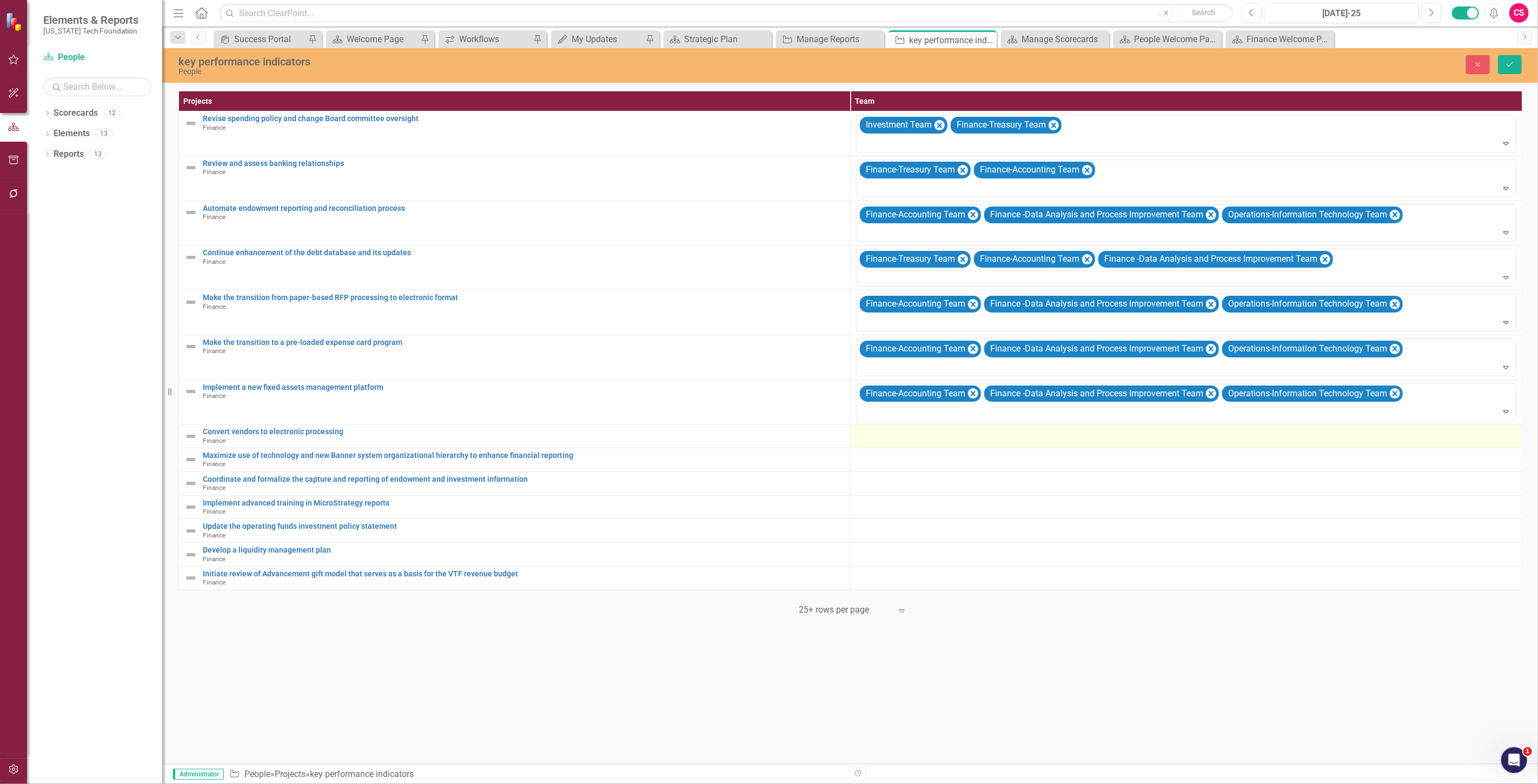
click at [878, 433] on div at bounding box center [1186, 434] width 660 height 13
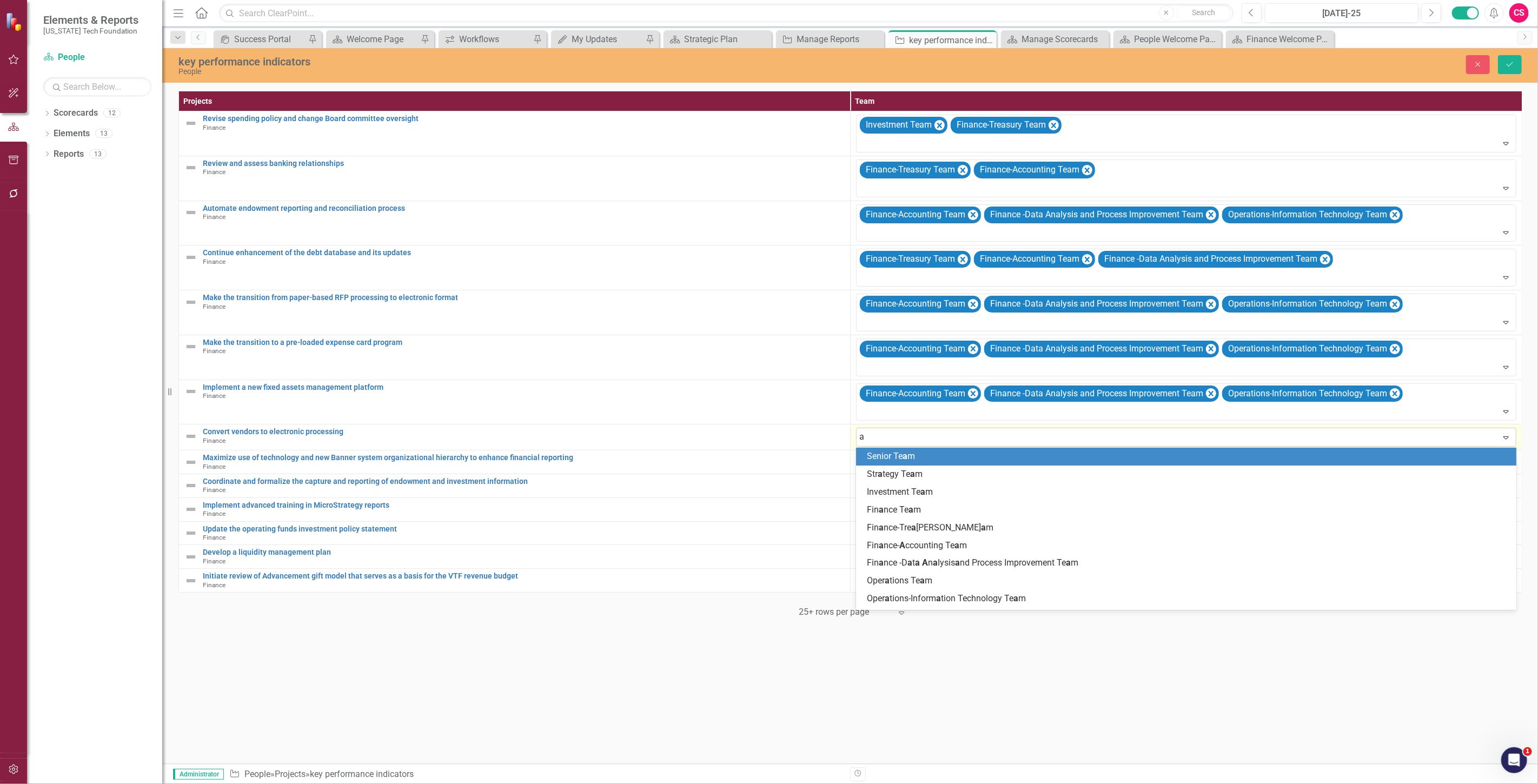
type input "a"
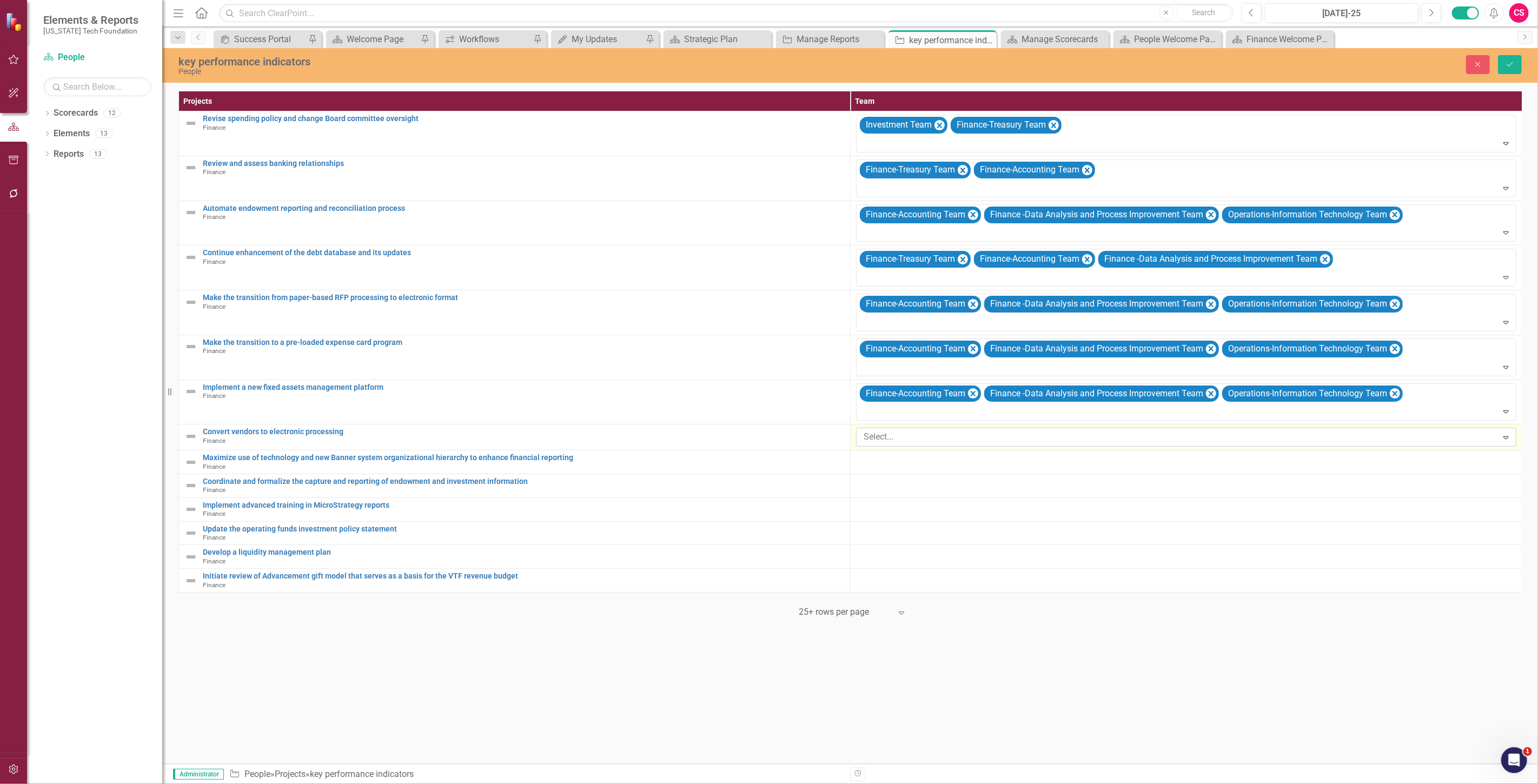
click at [895, 442] on div at bounding box center [1178, 436] width 638 height 15
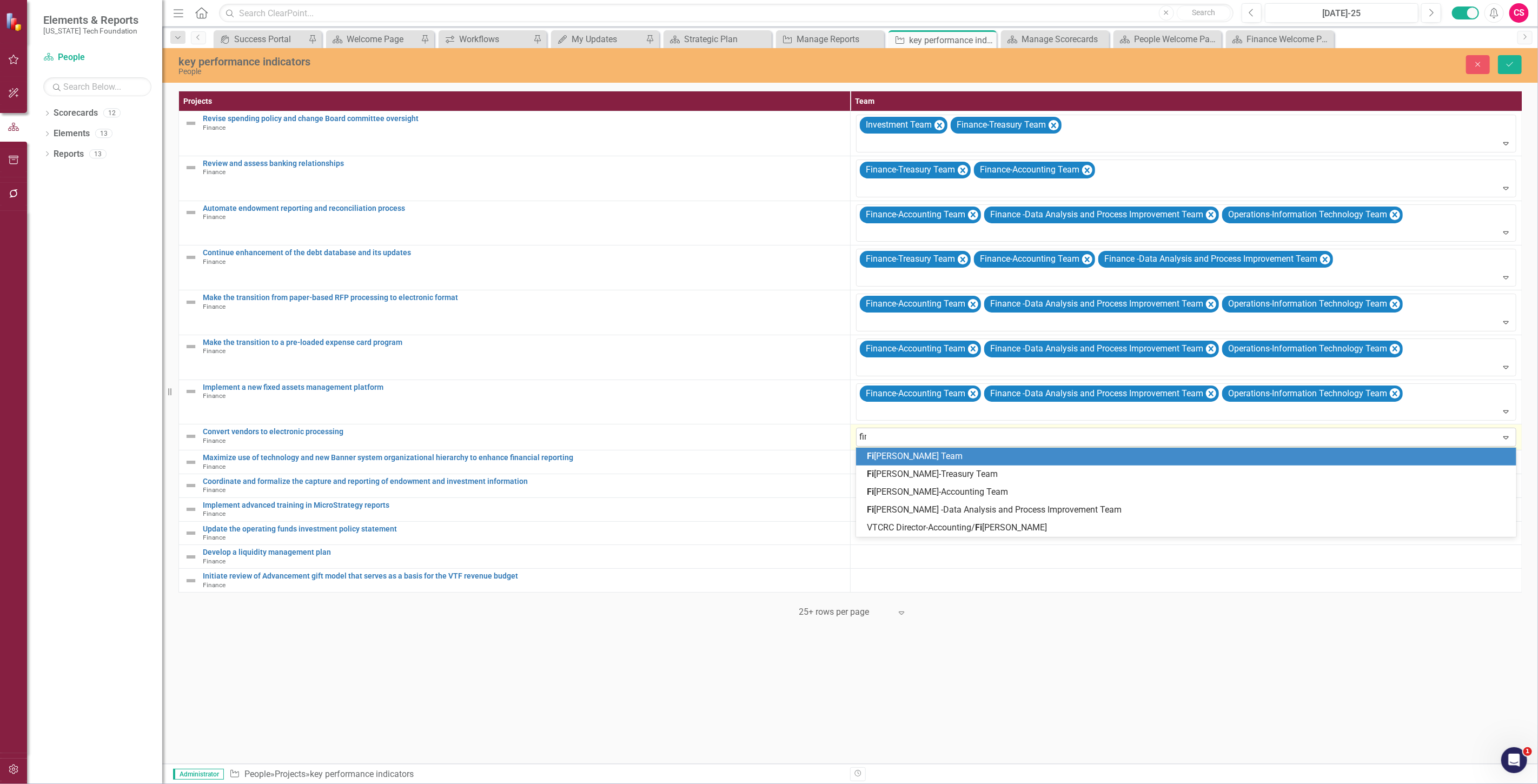
type input "finan"
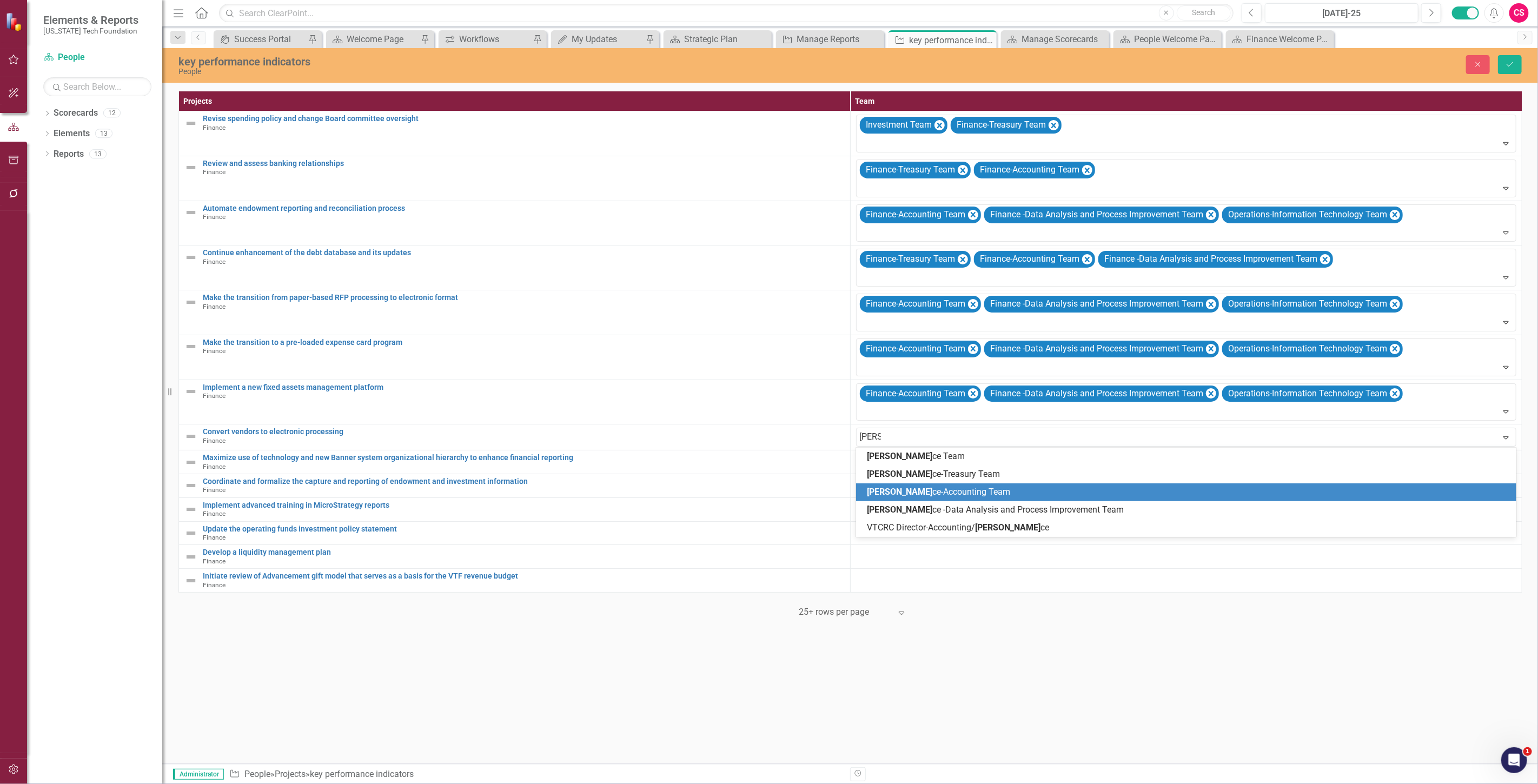
click at [912, 490] on span "Finan ce-Accounting Team" at bounding box center [939, 492] width 143 height 10
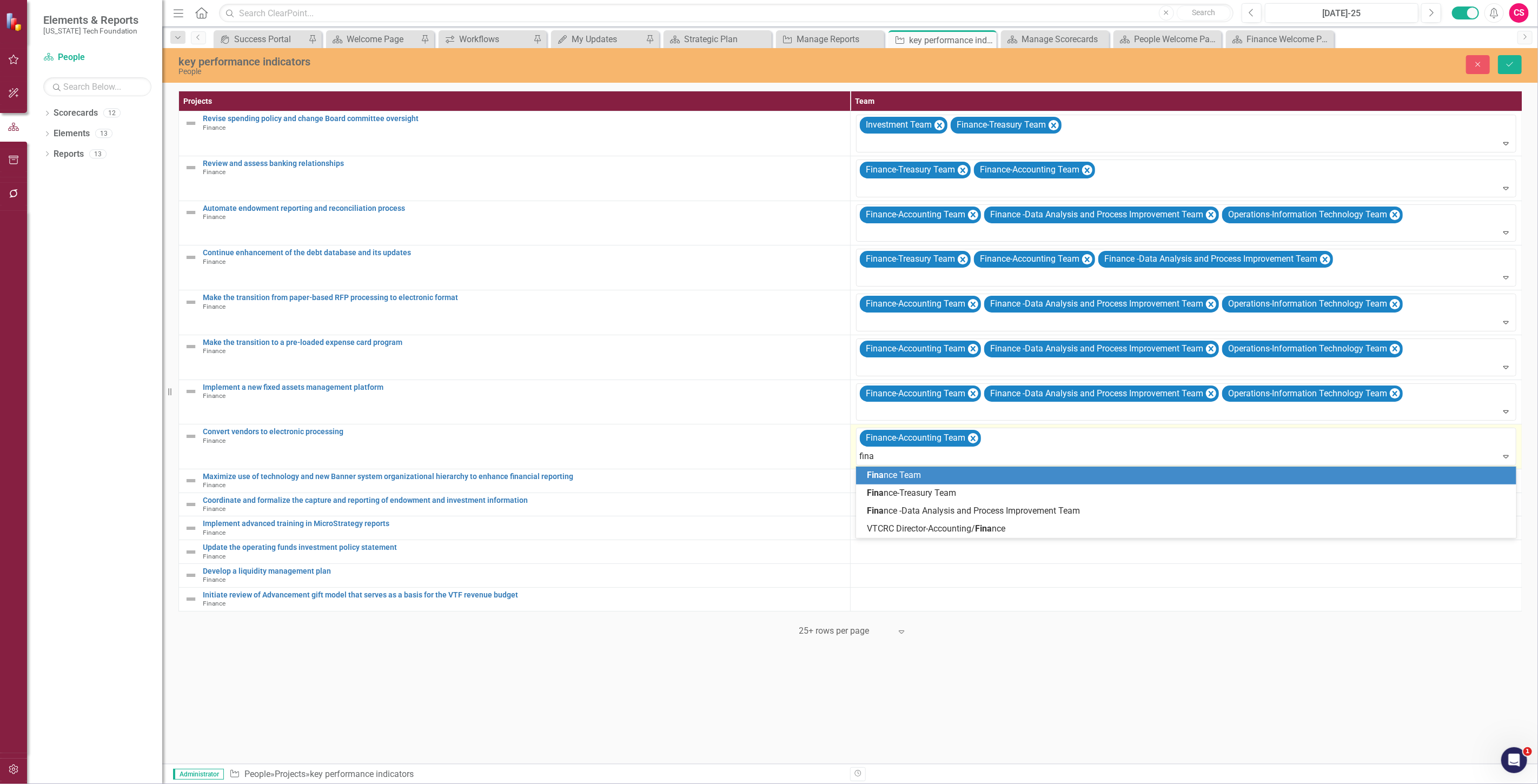
type input "finan"
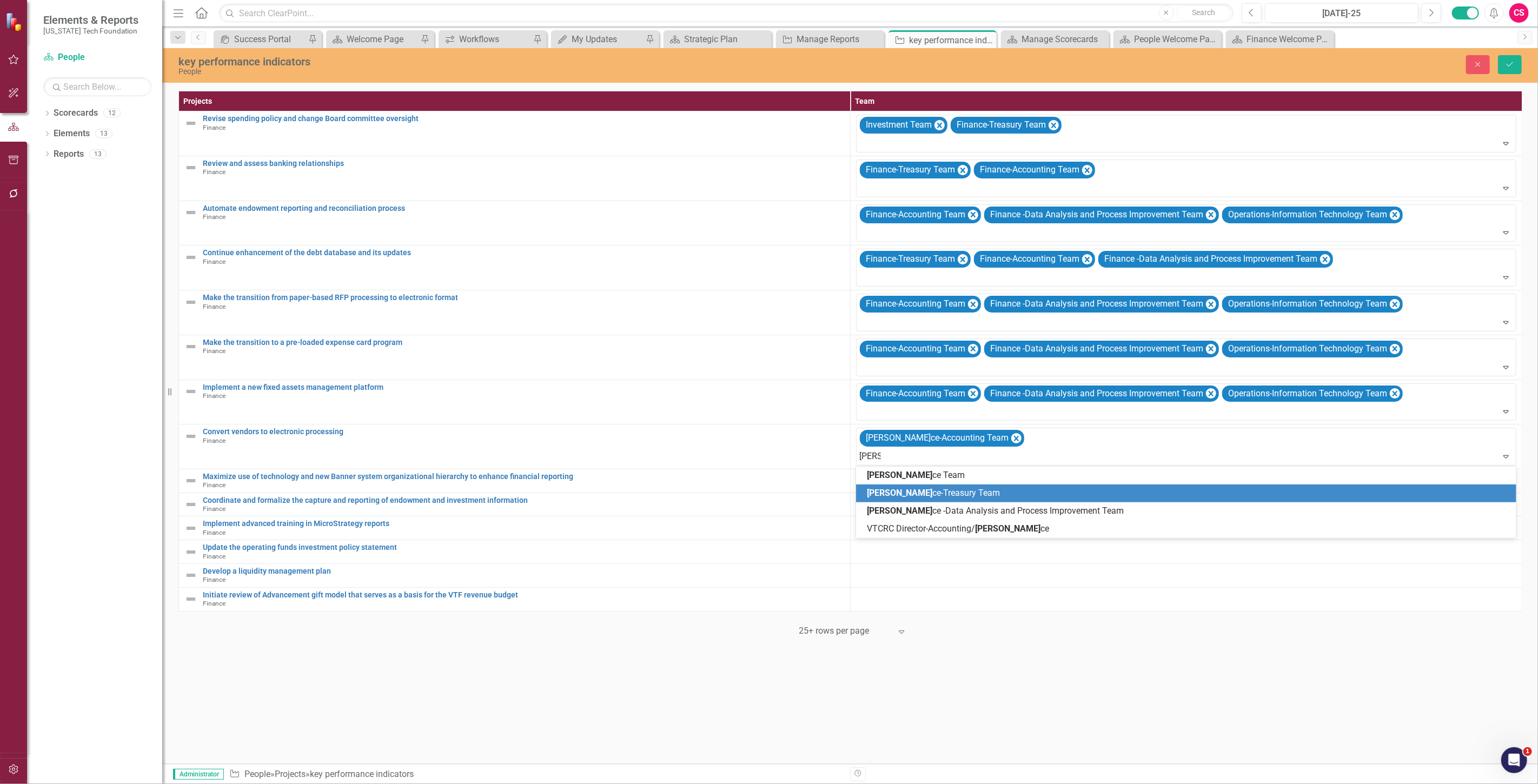
click at [915, 506] on span "Finan ce -Data Analysis and Process Improvement Team" at bounding box center [995, 511] width 257 height 10
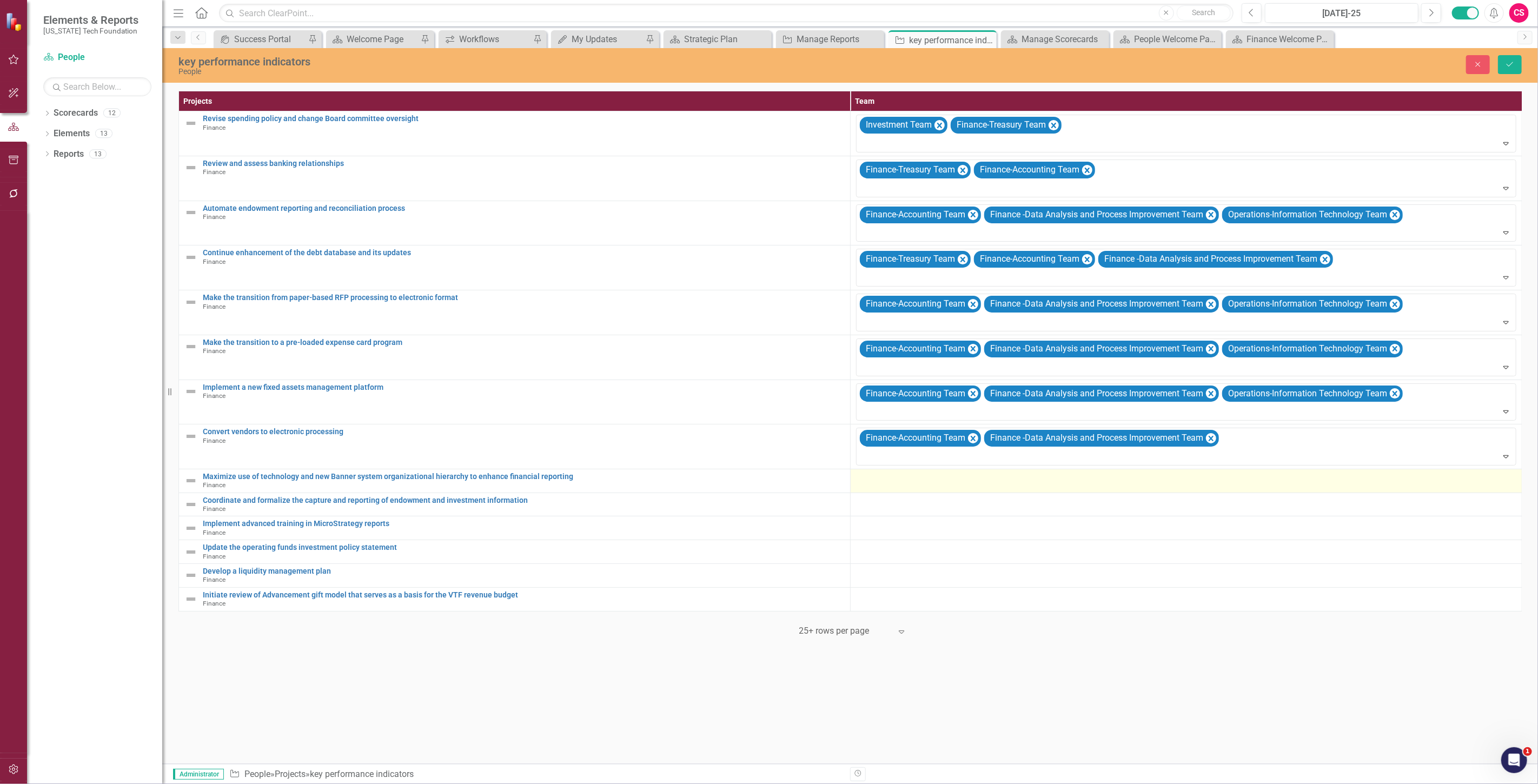
click at [945, 474] on div at bounding box center [1186, 479] width 660 height 13
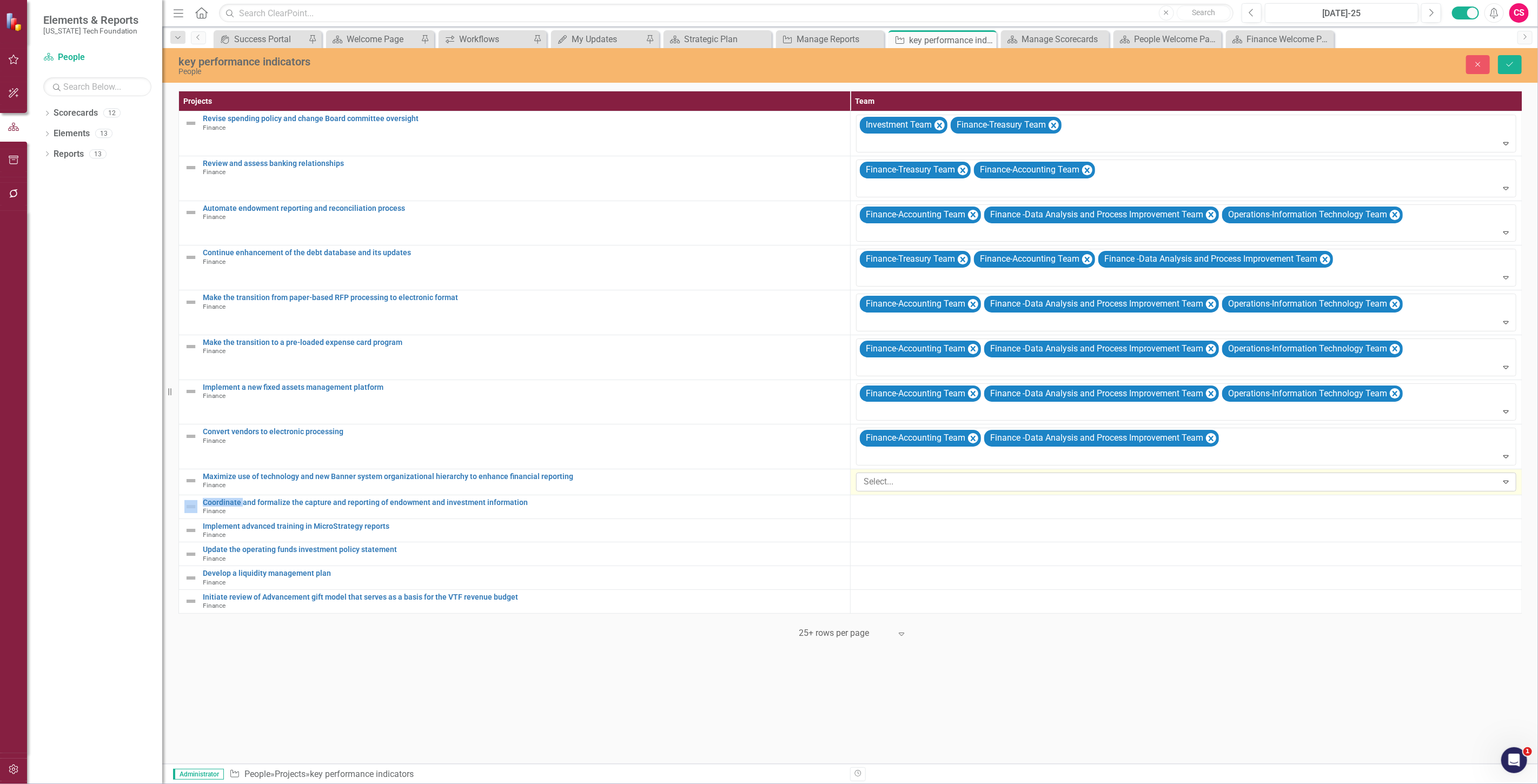
click at [917, 488] on div at bounding box center [1178, 481] width 638 height 15
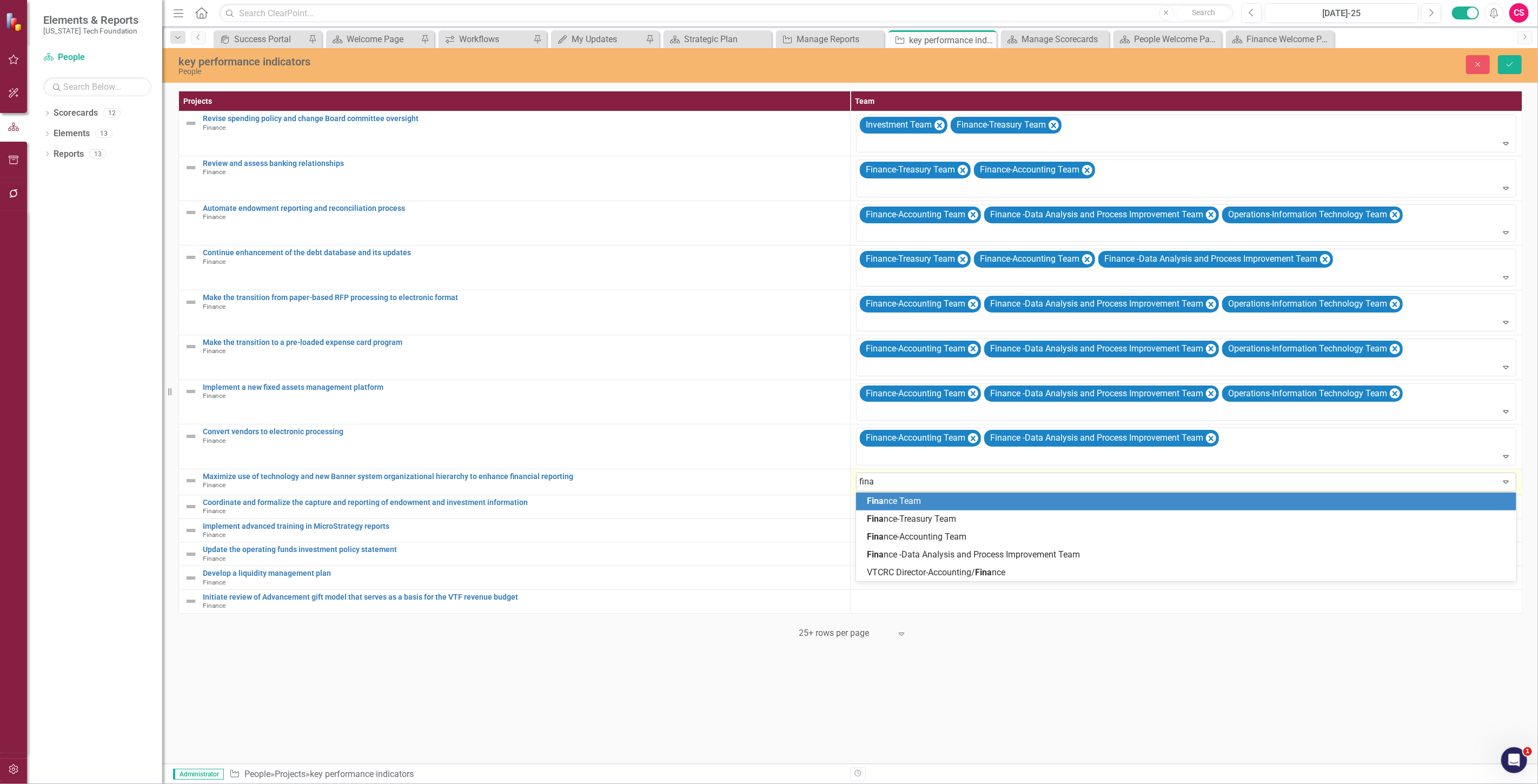
type input "finan"
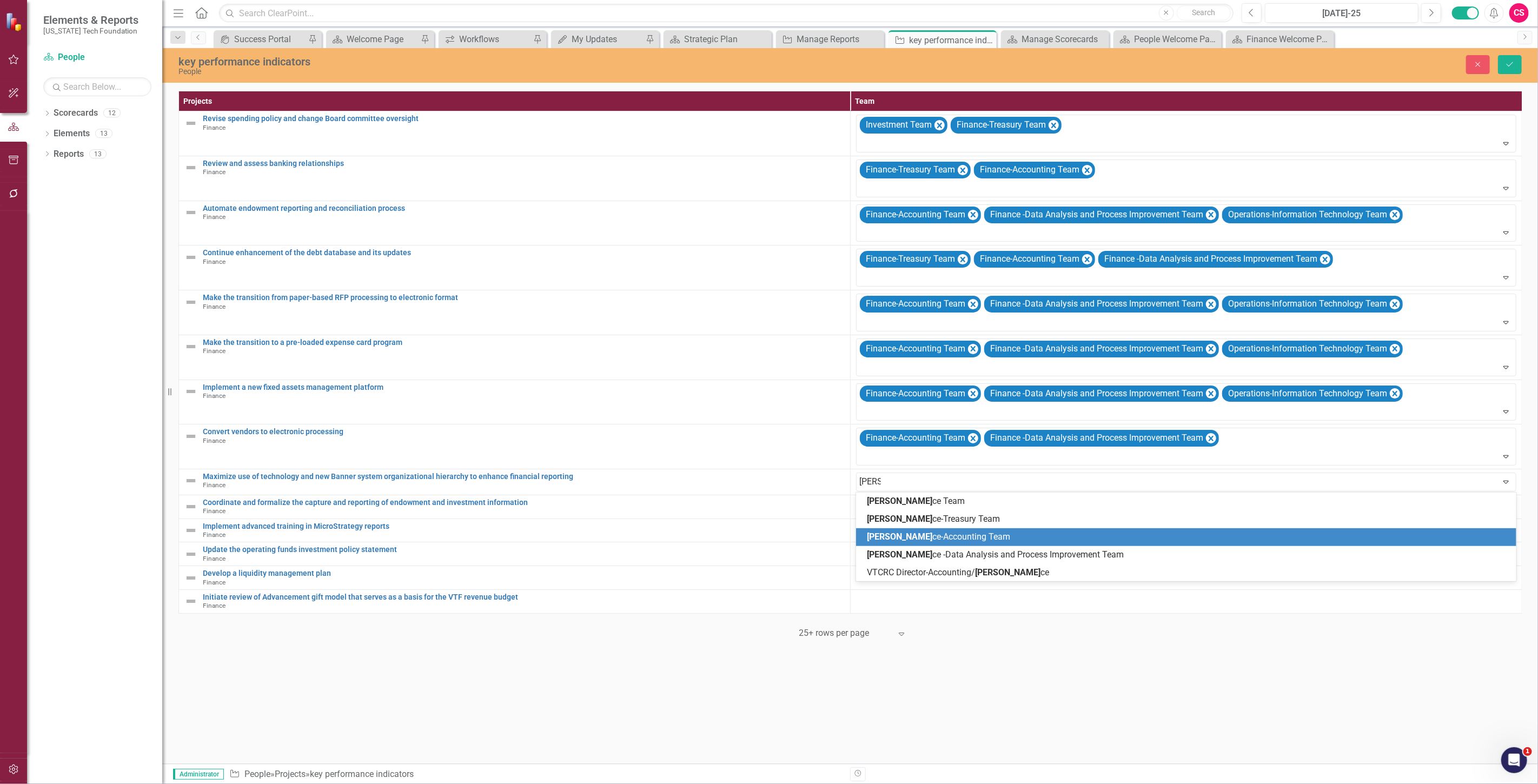
click at [953, 541] on span "Finan ce-Accounting Team" at bounding box center [939, 536] width 143 height 10
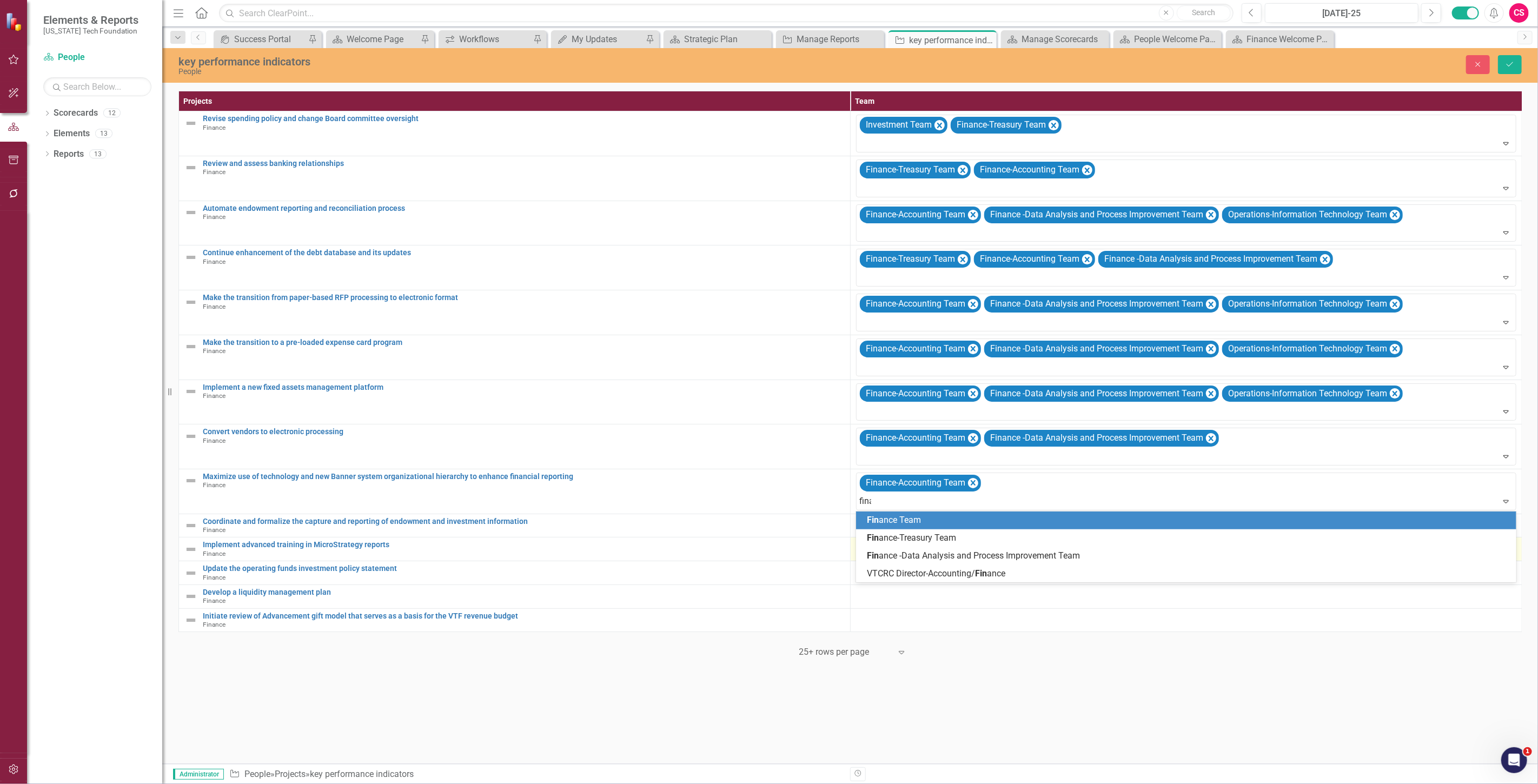
type input "finan"
click at [951, 538] on span "Finan ce-Treasury Team" at bounding box center [934, 538] width 133 height 10
type input "finan"
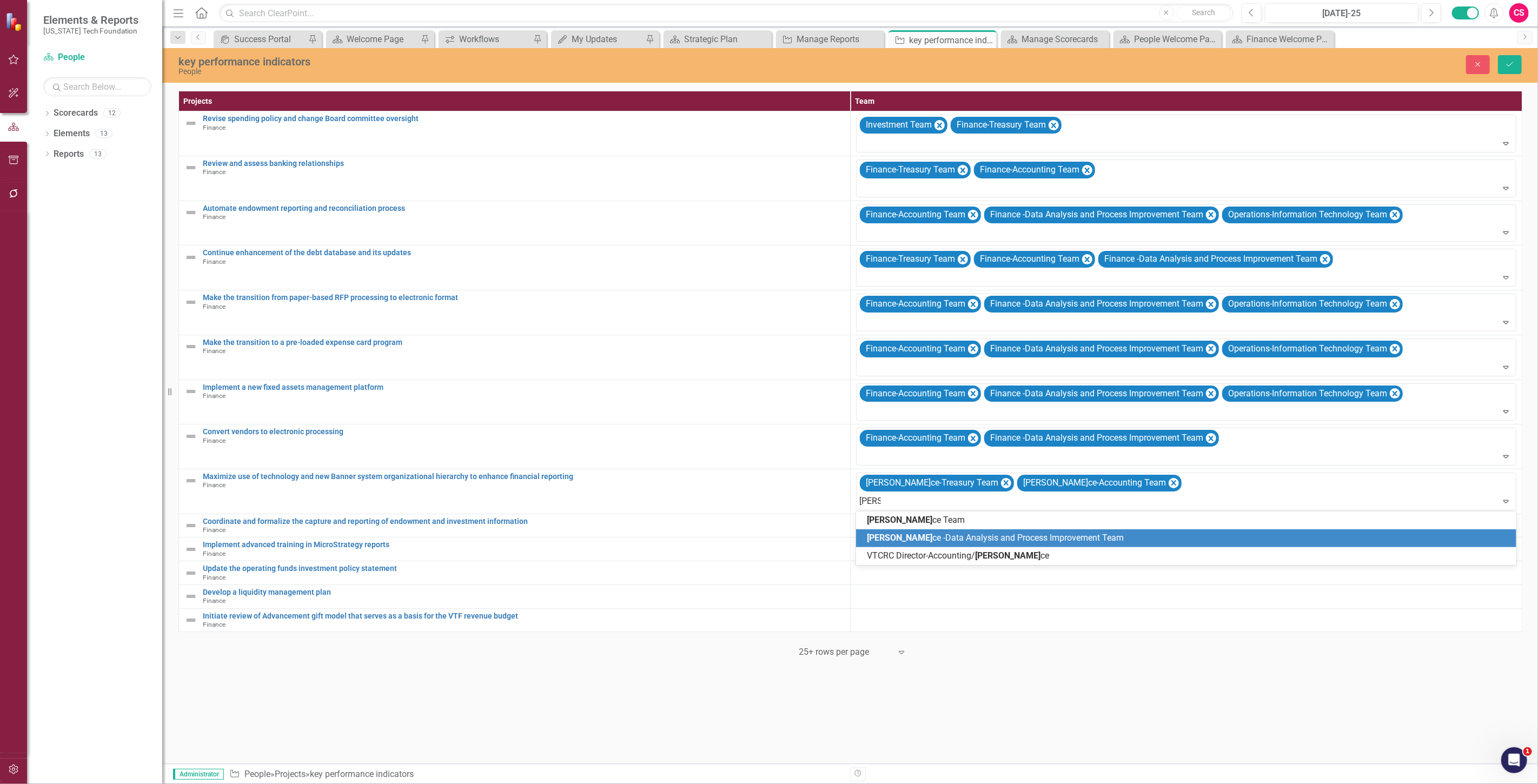
click at [950, 537] on span "Finan ce -Data Analysis and Process Improvement Team" at bounding box center [995, 538] width 257 height 10
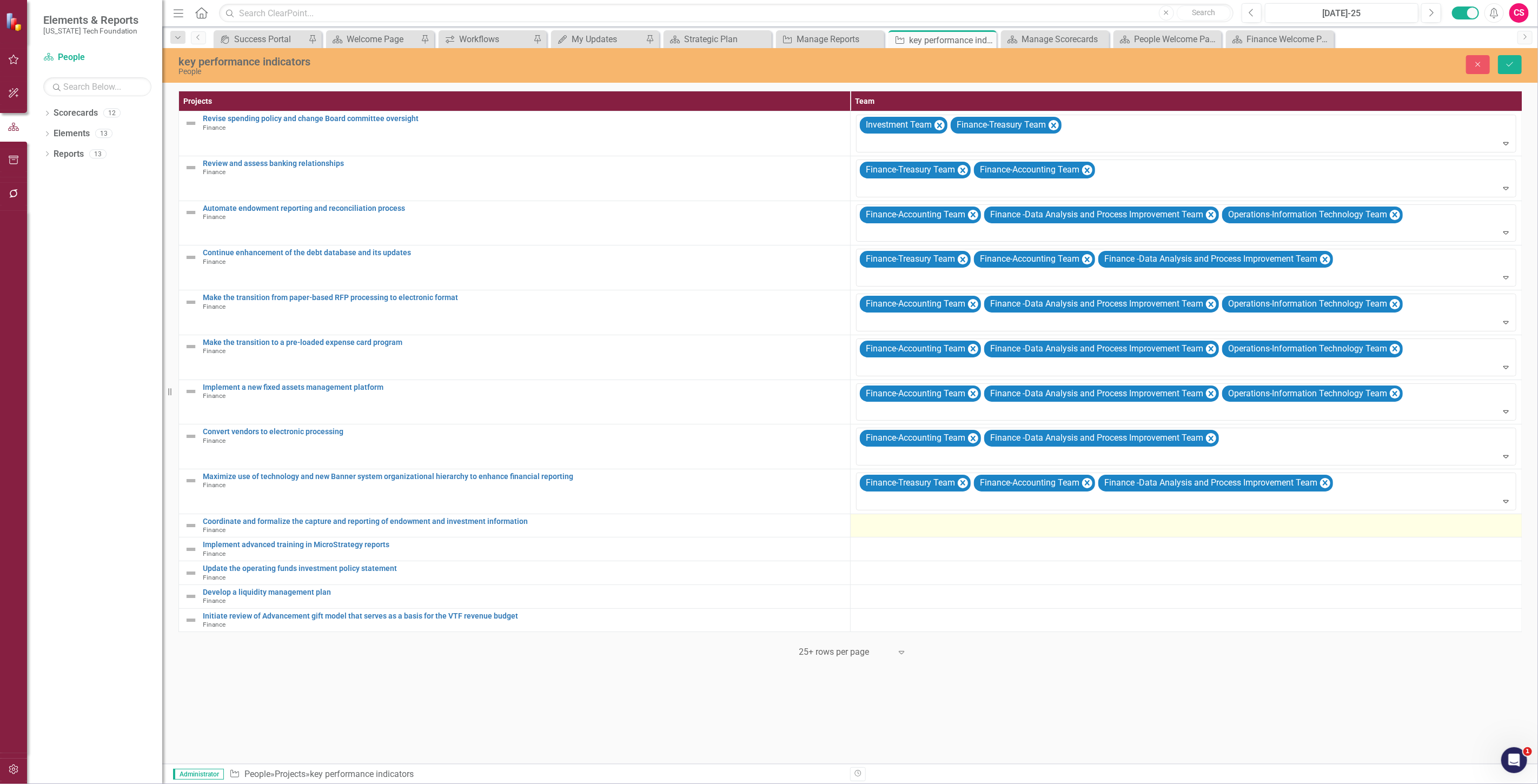
click at [856, 525] on div at bounding box center [1186, 524] width 660 height 13
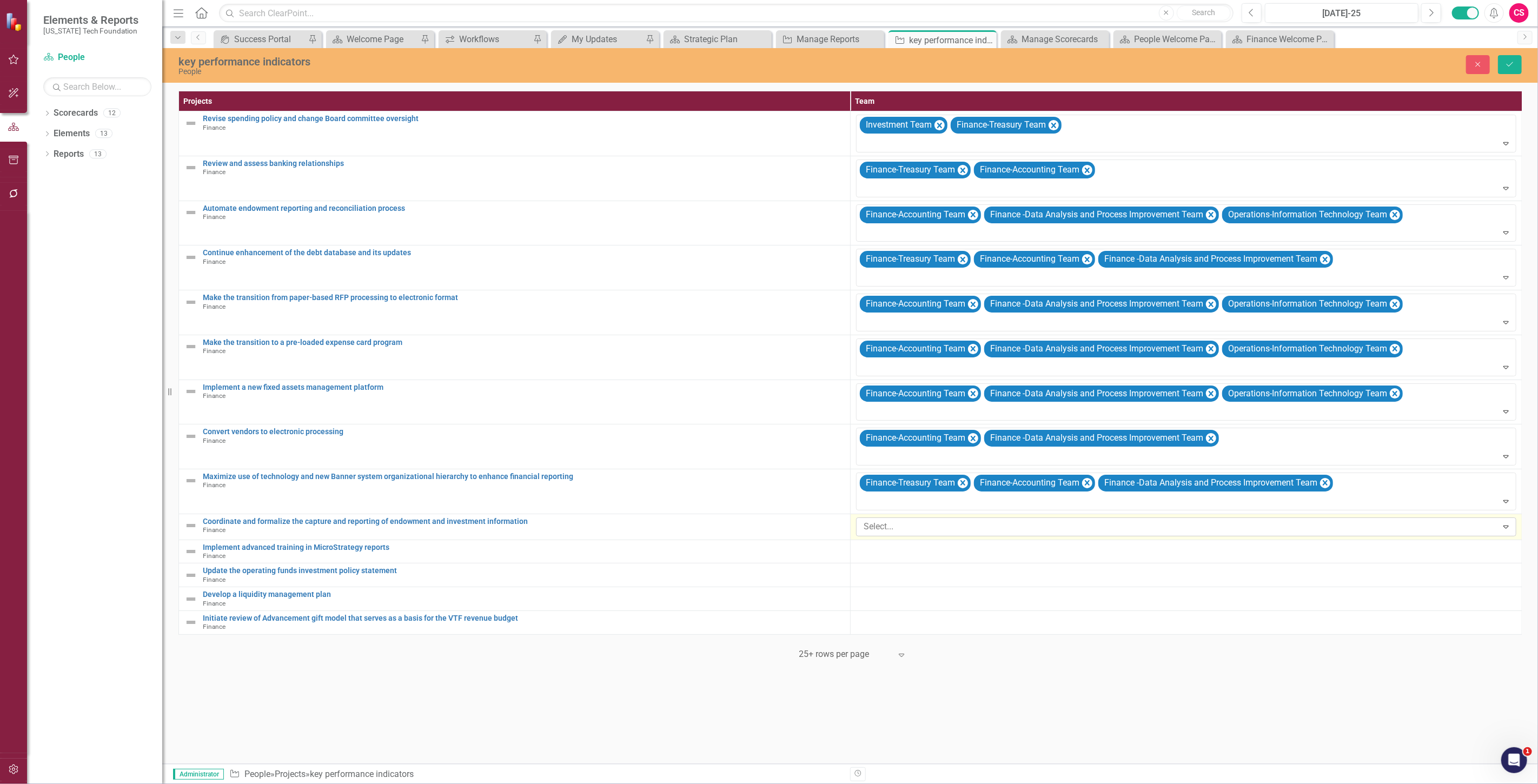
click at [877, 528] on div at bounding box center [1178, 527] width 638 height 15
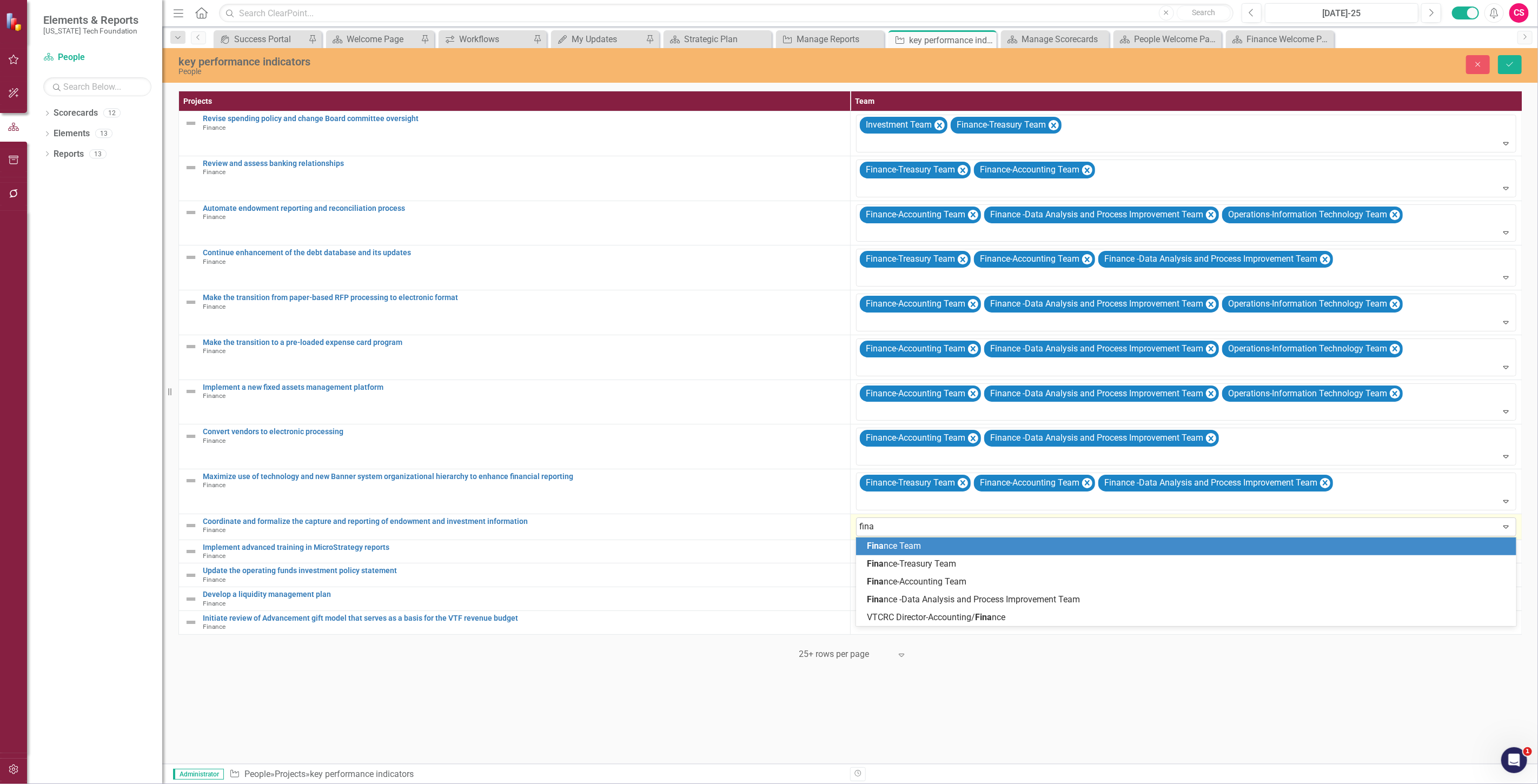
type input "finan"
click at [884, 545] on span "[PERSON_NAME]" at bounding box center [900, 545] width 65 height 10
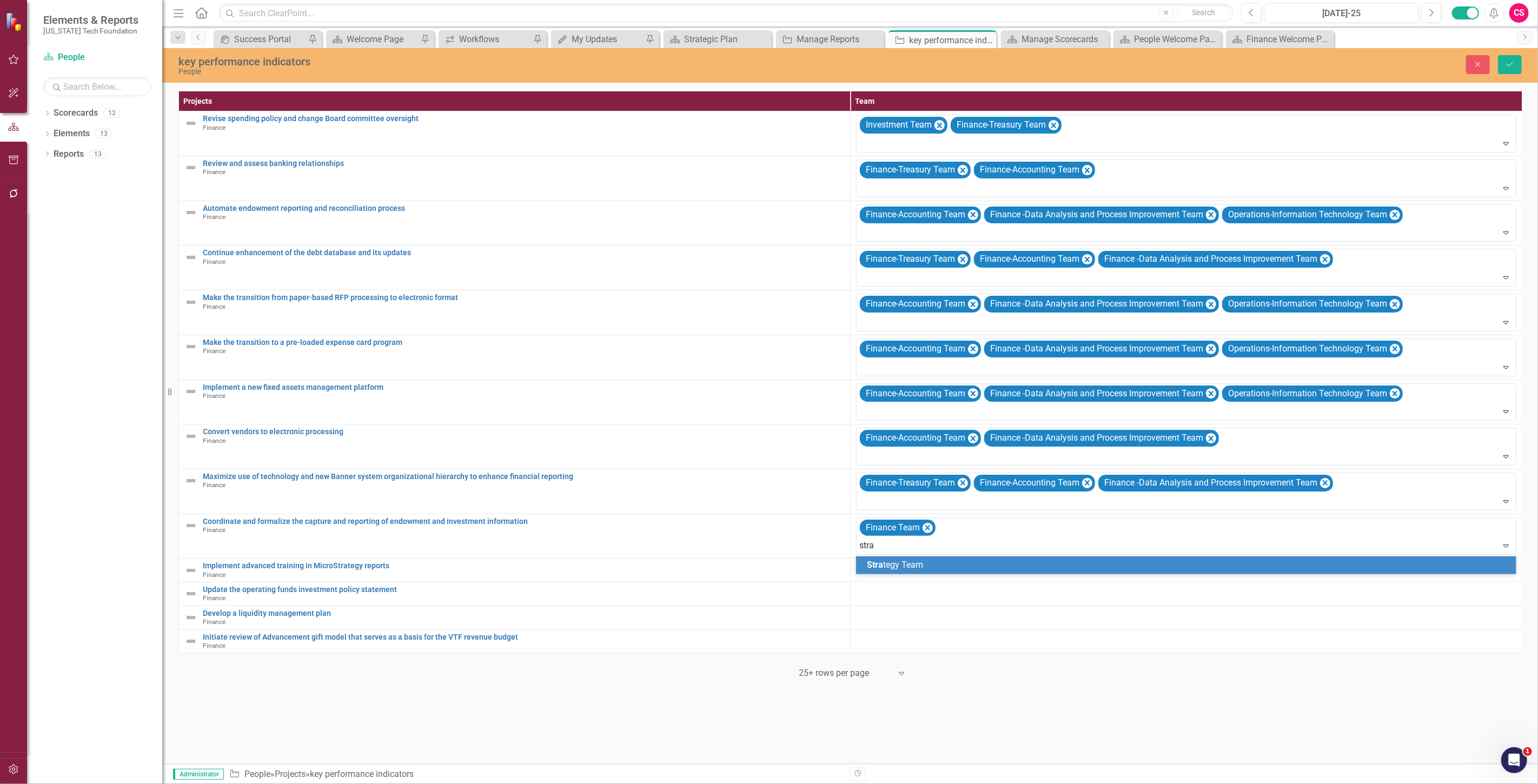
type input "strat"
click at [882, 559] on span "Strat" at bounding box center [877, 564] width 19 height 10
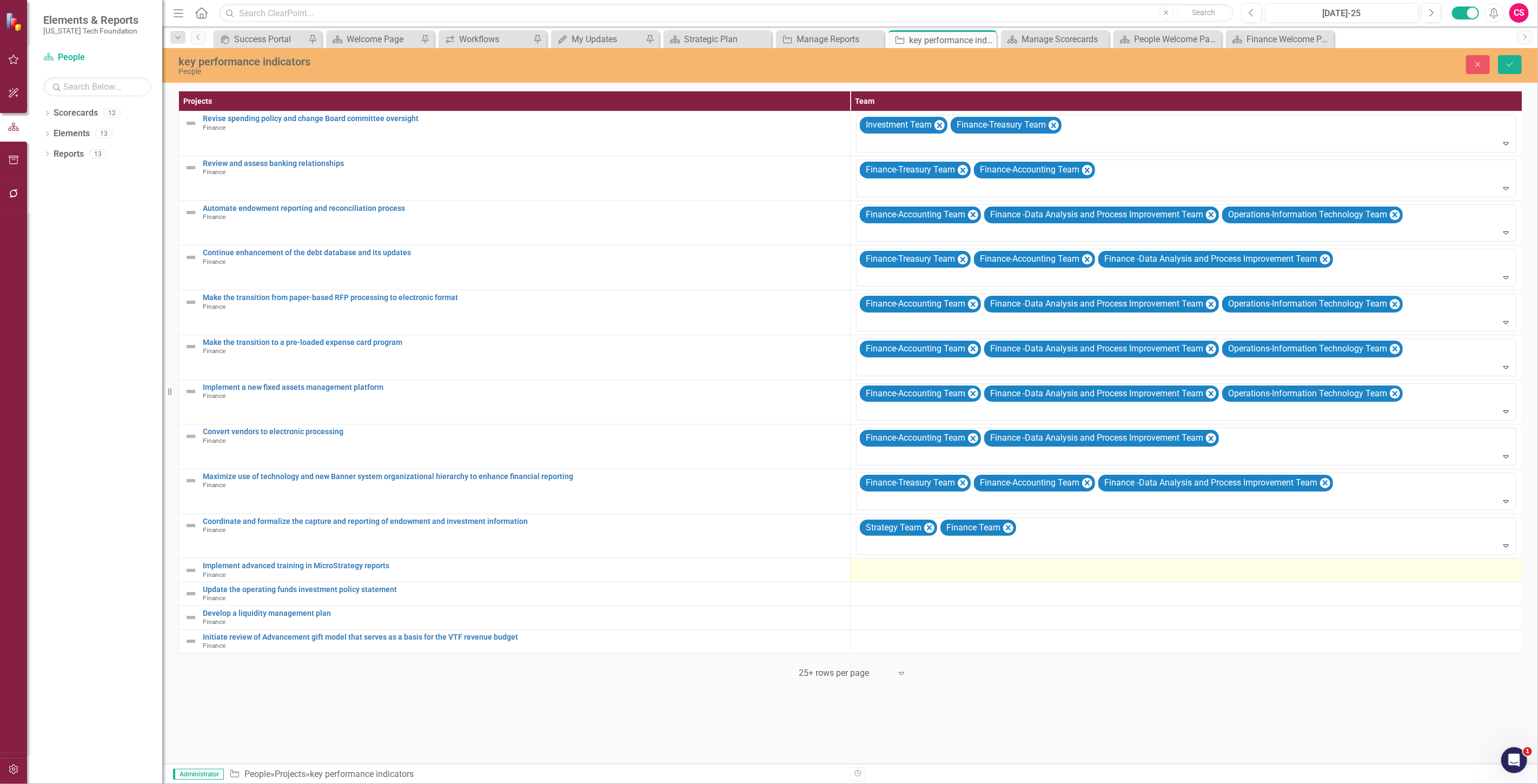
click at [869, 580] on td at bounding box center [1186, 570] width 672 height 24
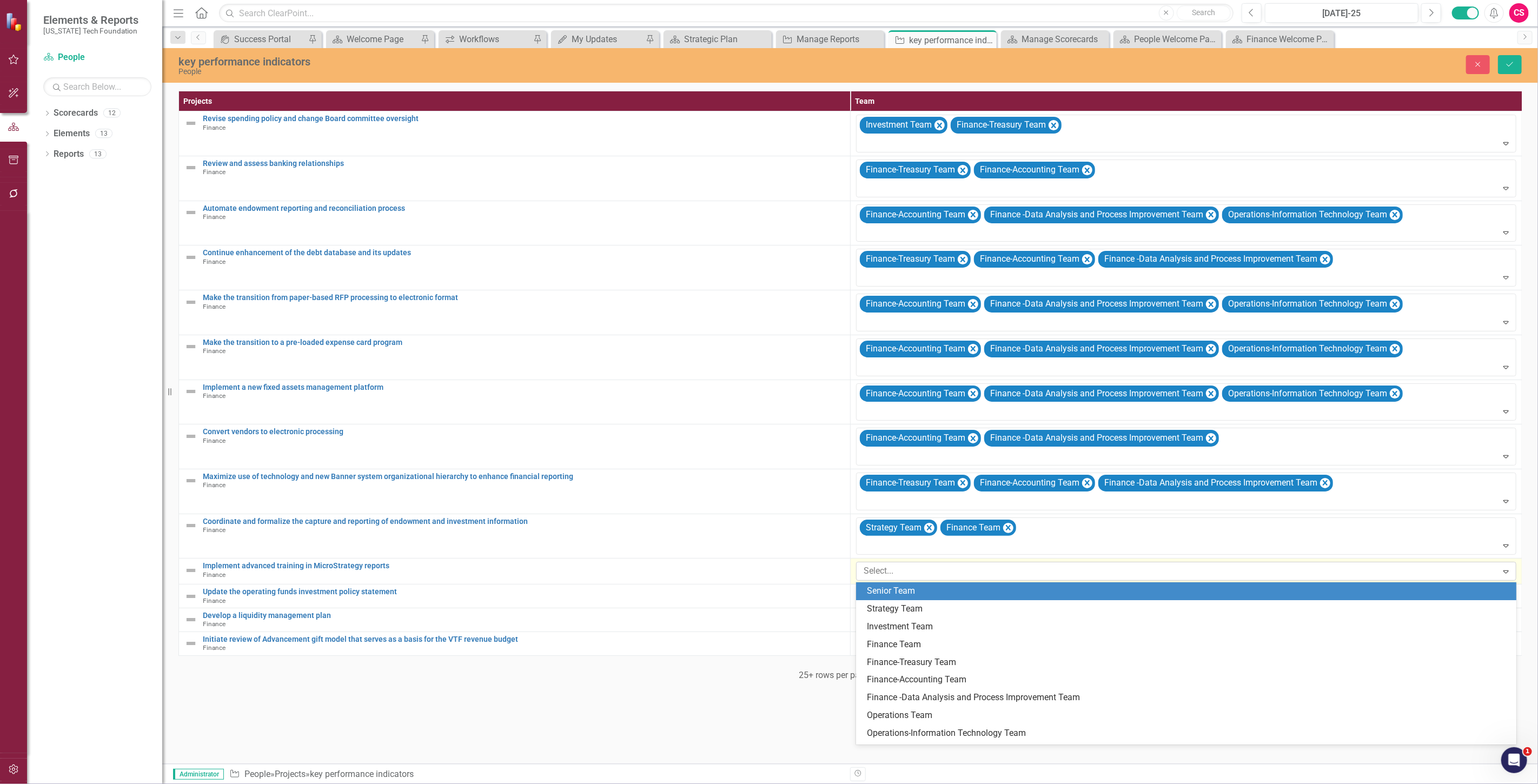
click at [876, 573] on div at bounding box center [1178, 571] width 638 height 15
type input "finan"
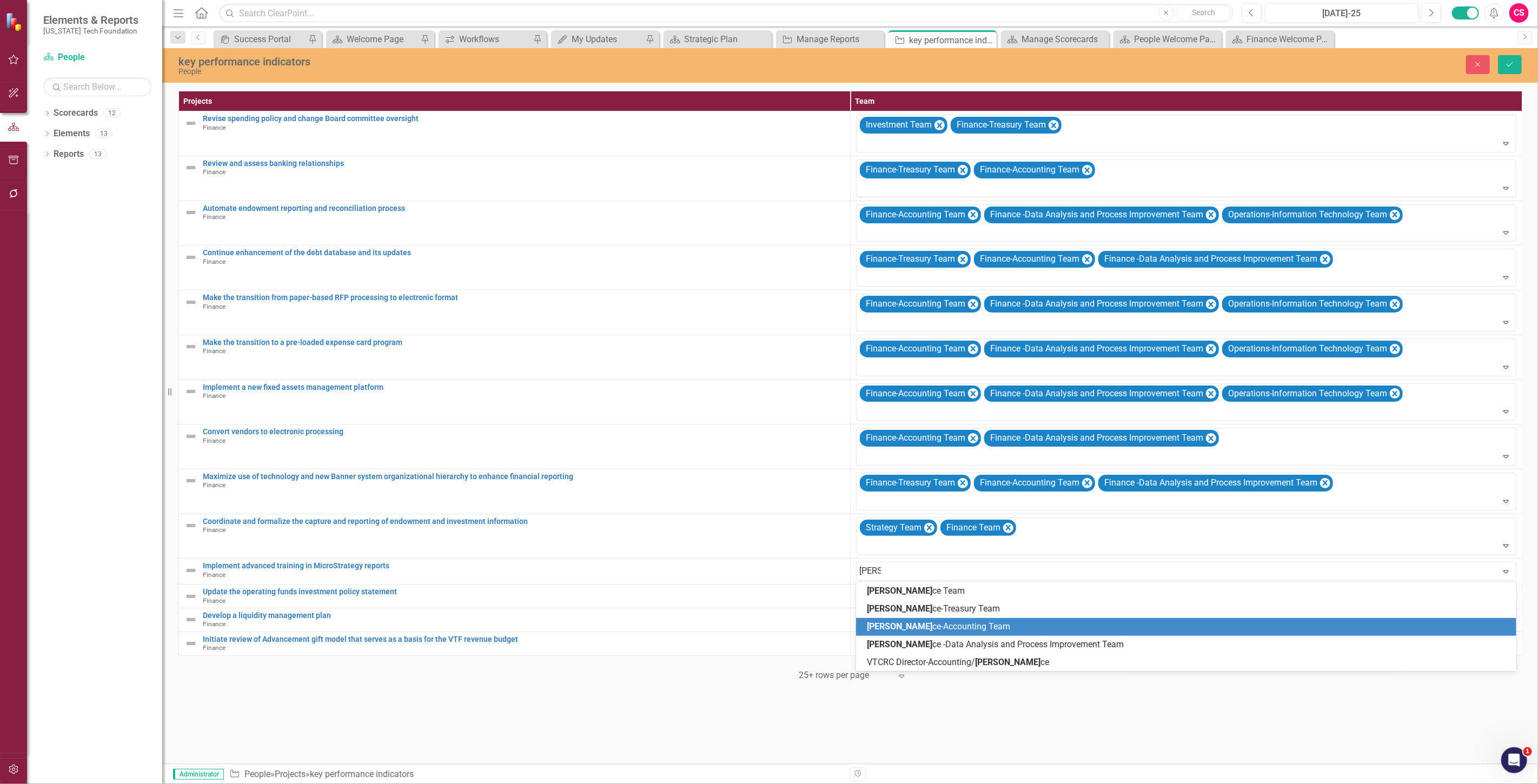
click at [905, 625] on span "Finan ce-Accounting Team" at bounding box center [939, 626] width 143 height 10
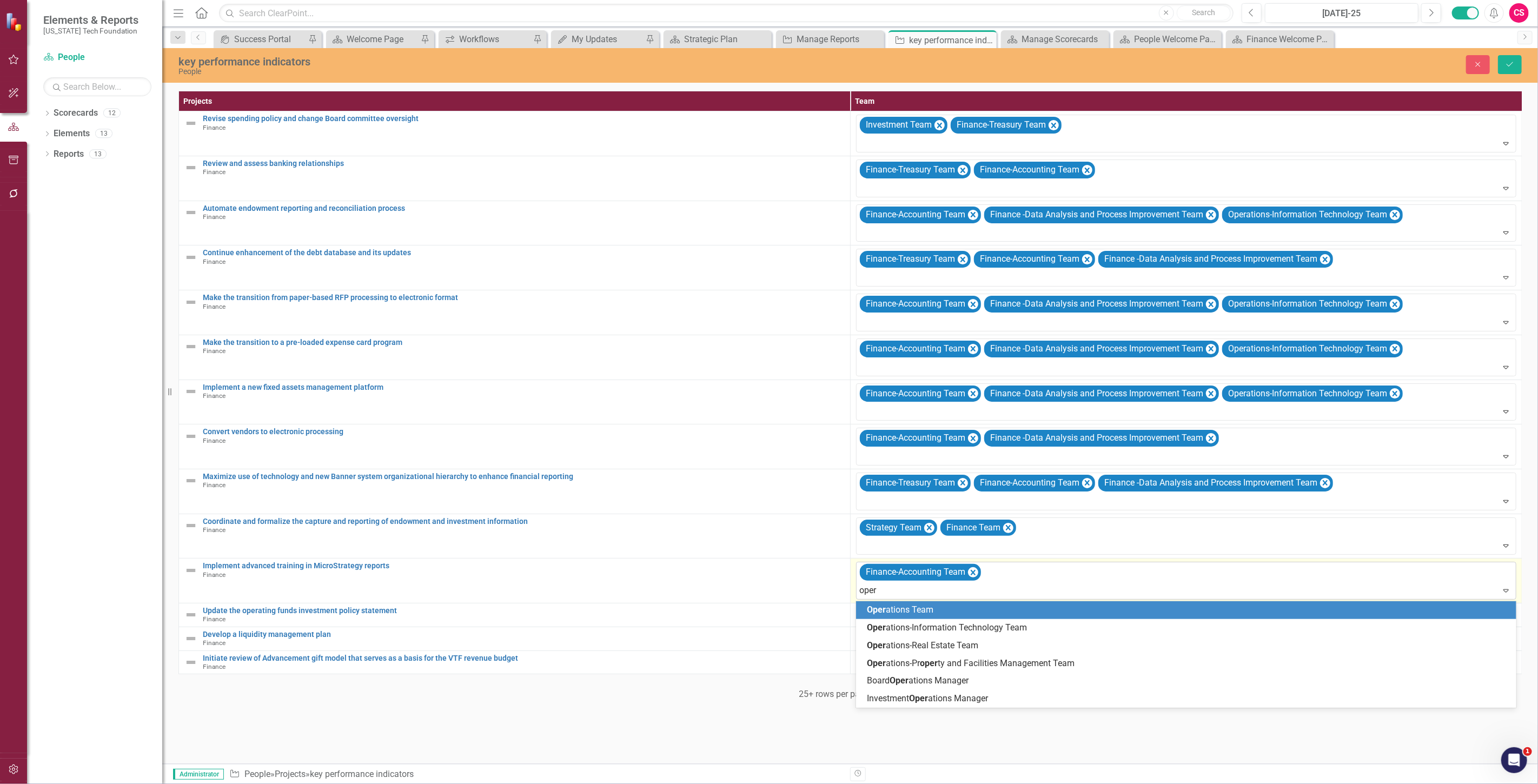
type input "opera"
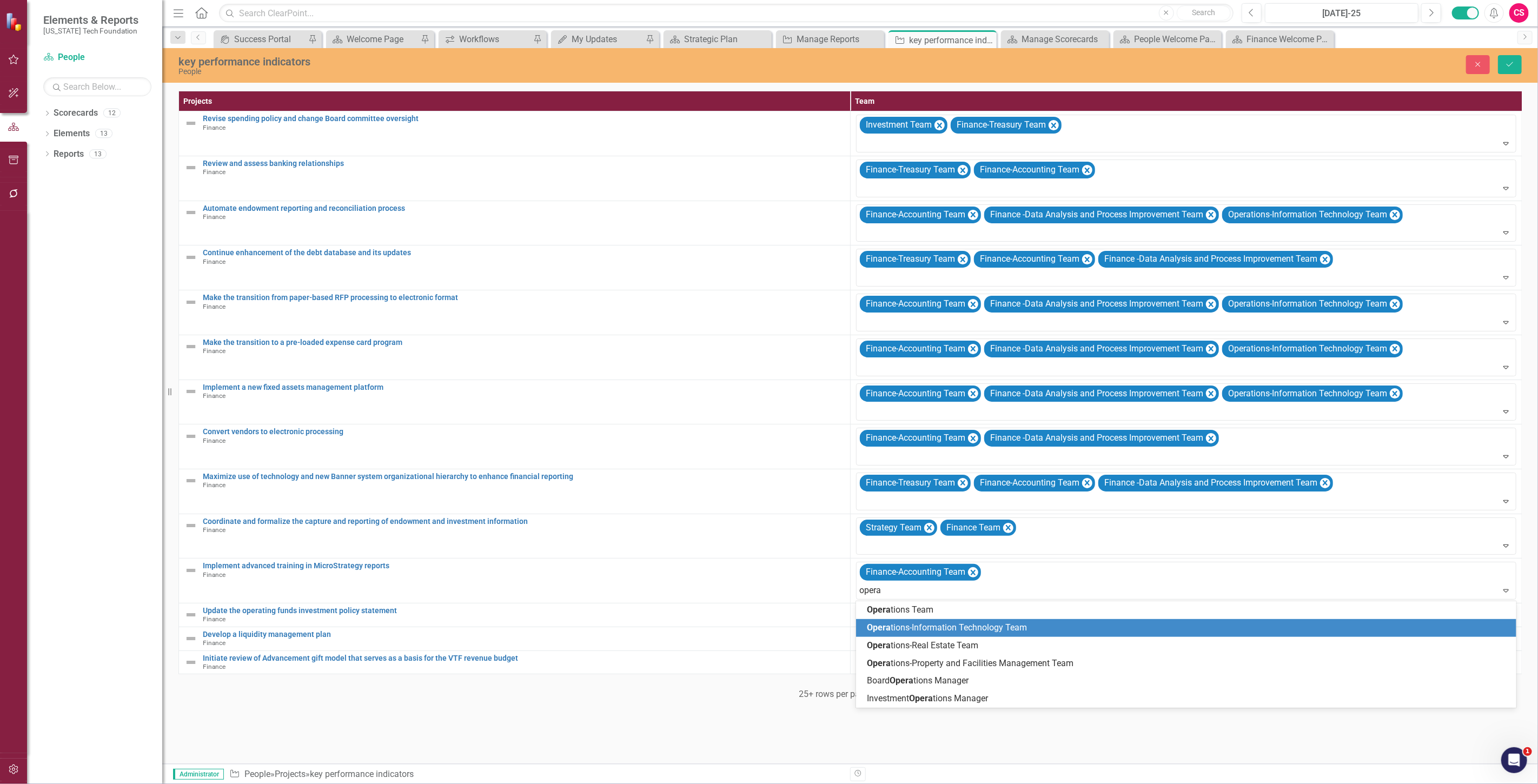
click at [919, 629] on span "Opera tions-Information Technology Team" at bounding box center [947, 627] width 160 height 10
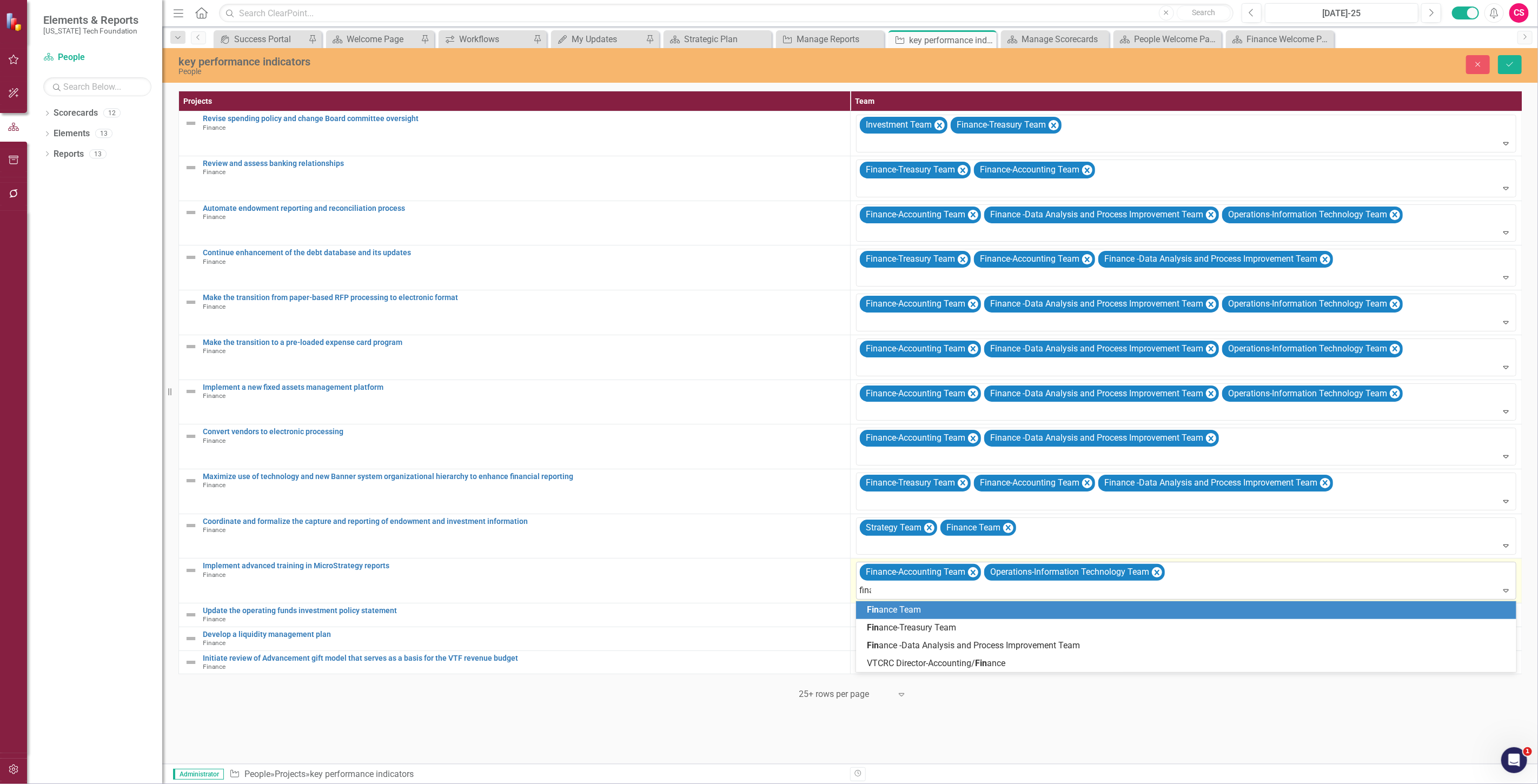
type input "finan"
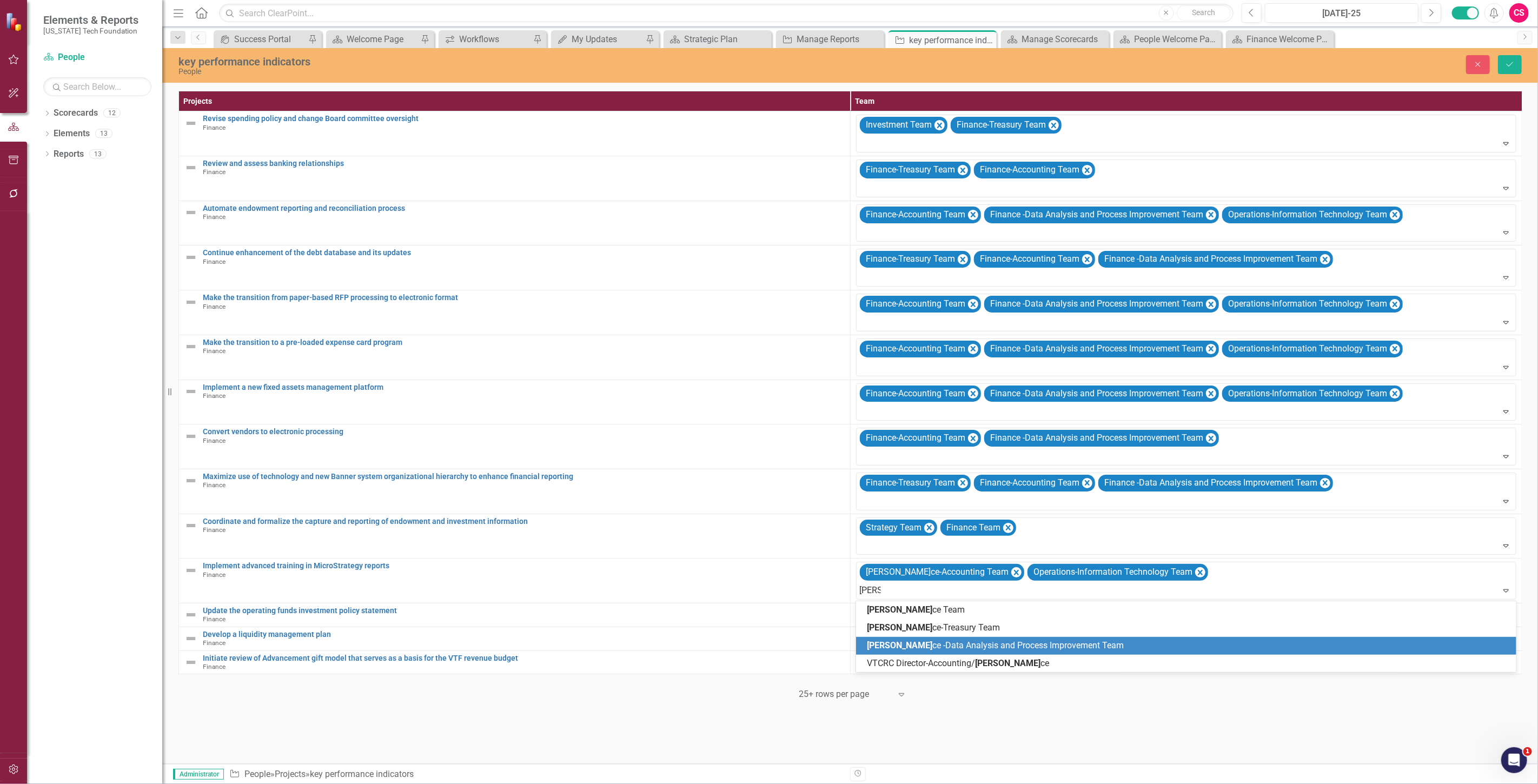
click at [901, 644] on span "Finan ce -Data Analysis and Process Improvement Team" at bounding box center [995, 645] width 257 height 10
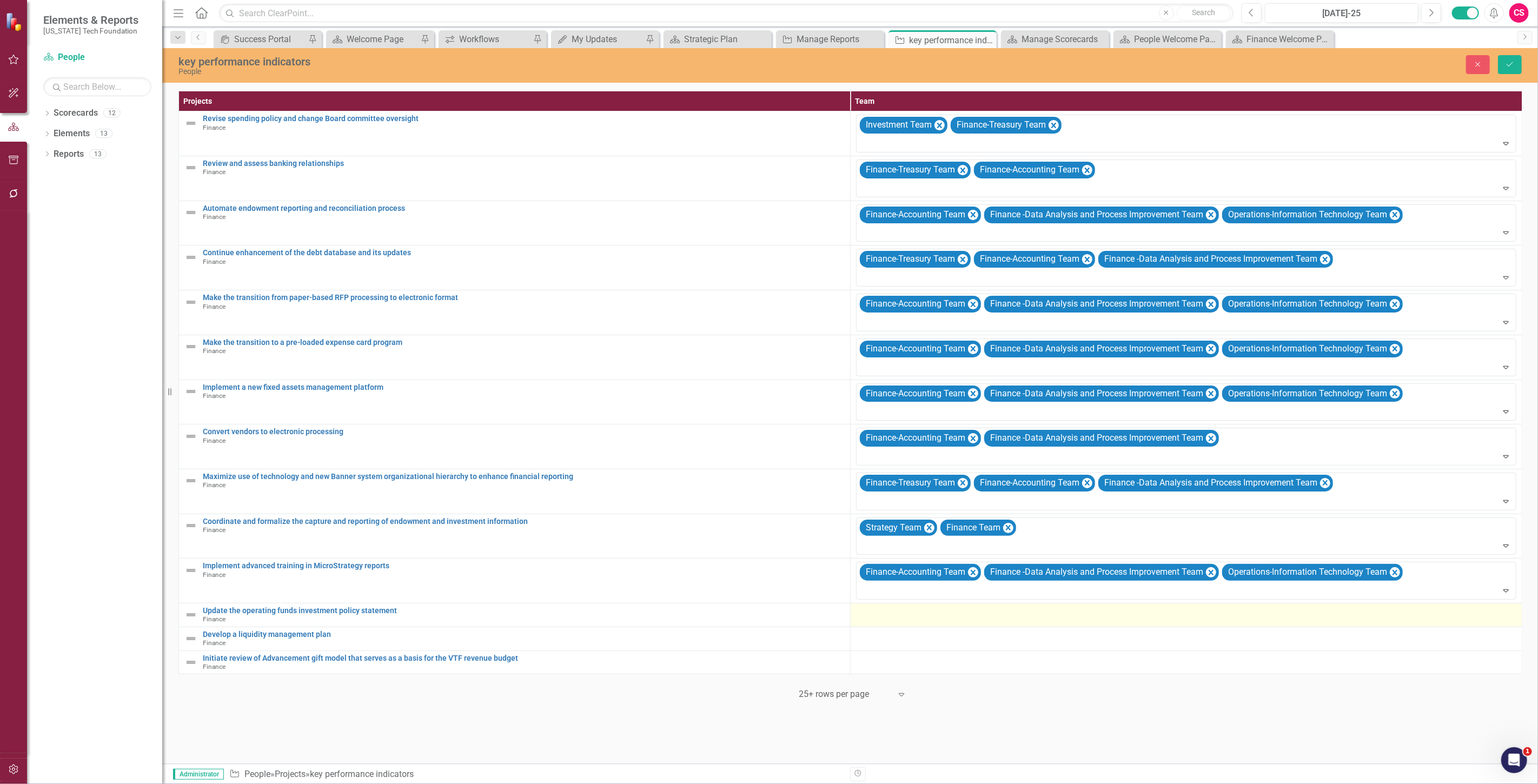
click at [889, 615] on div at bounding box center [1186, 613] width 660 height 13
click at [899, 618] on div at bounding box center [1178, 616] width 638 height 15
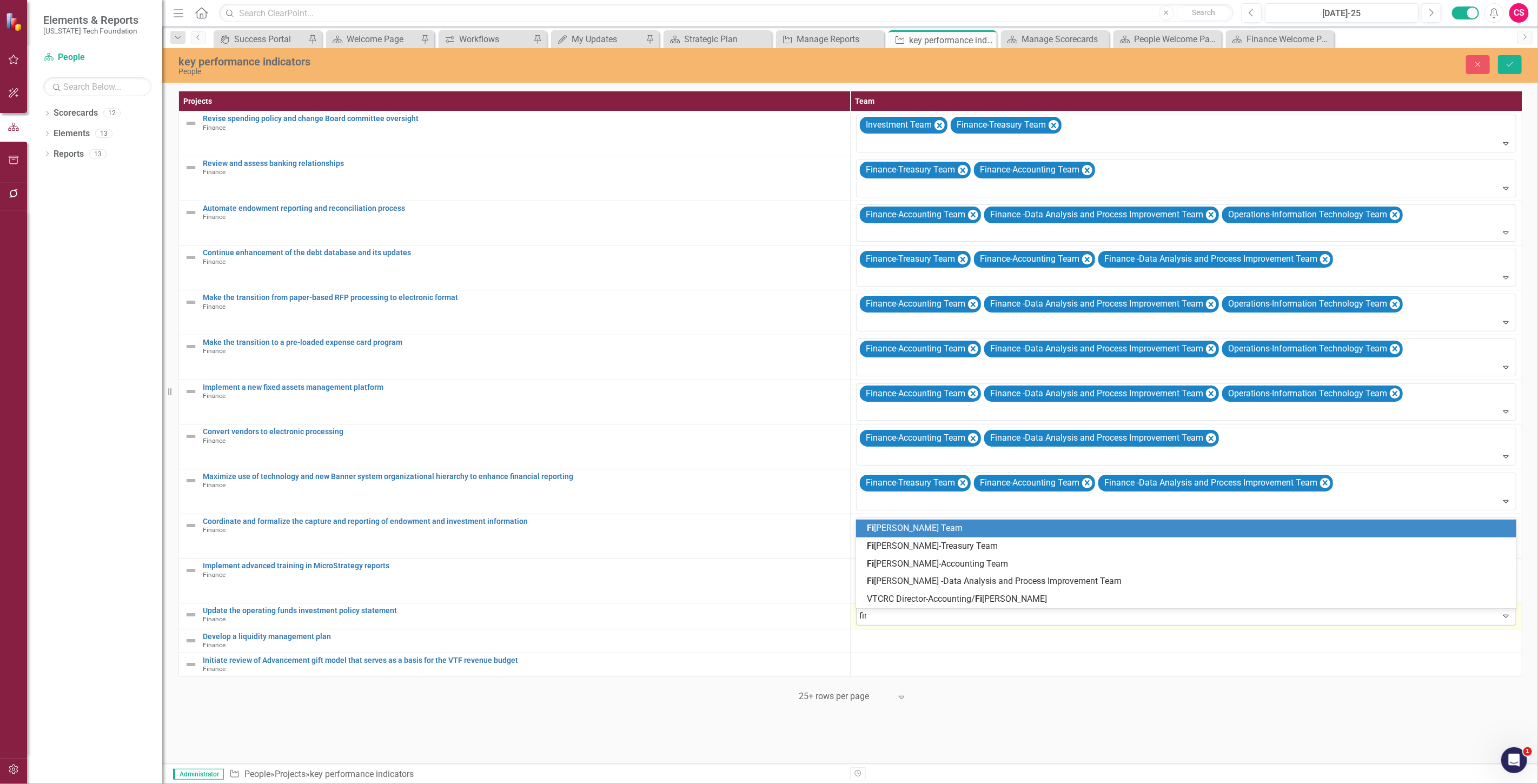
type input "finan"
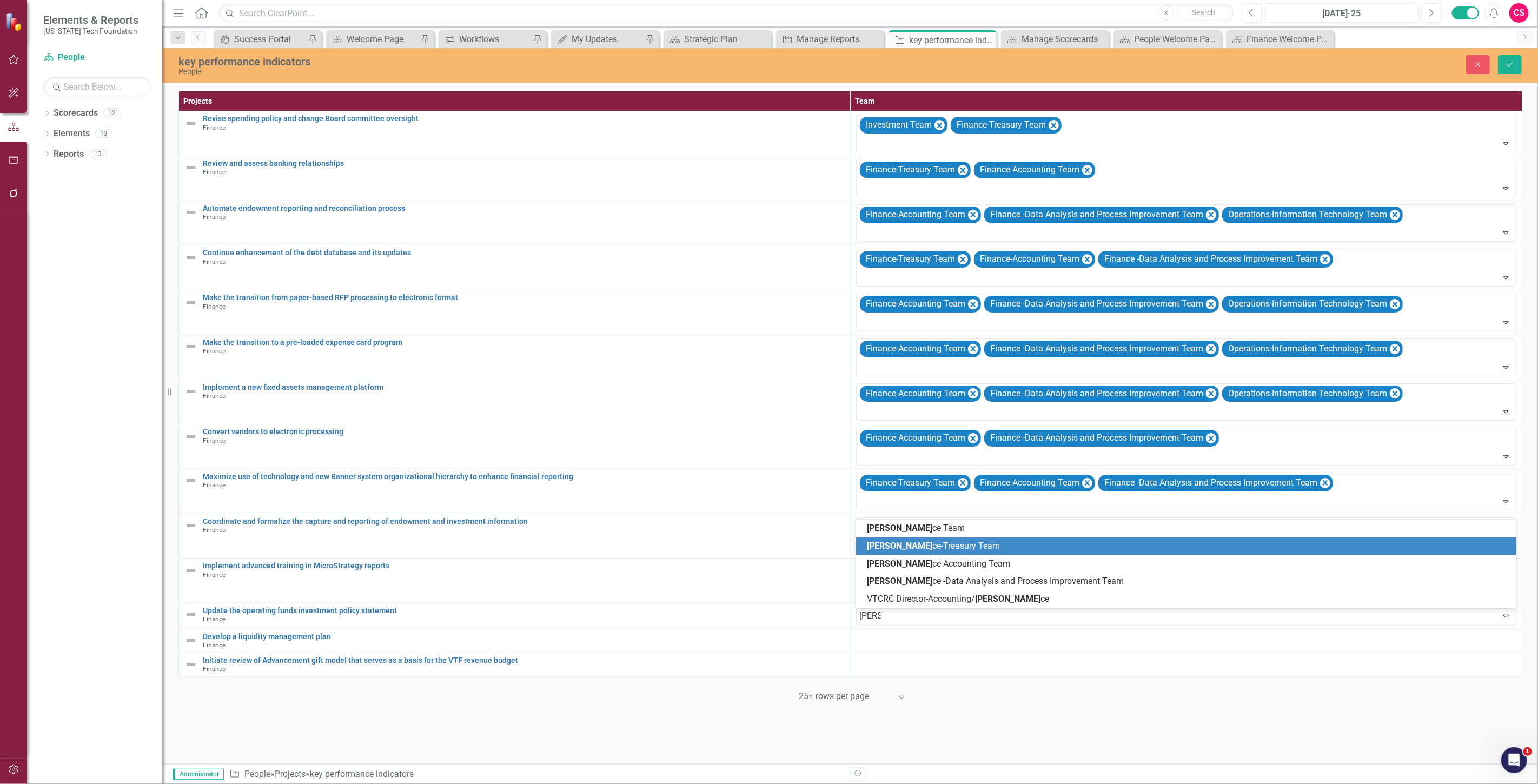
click at [911, 547] on span "Finan ce-Treasury Team" at bounding box center [934, 545] width 133 height 10
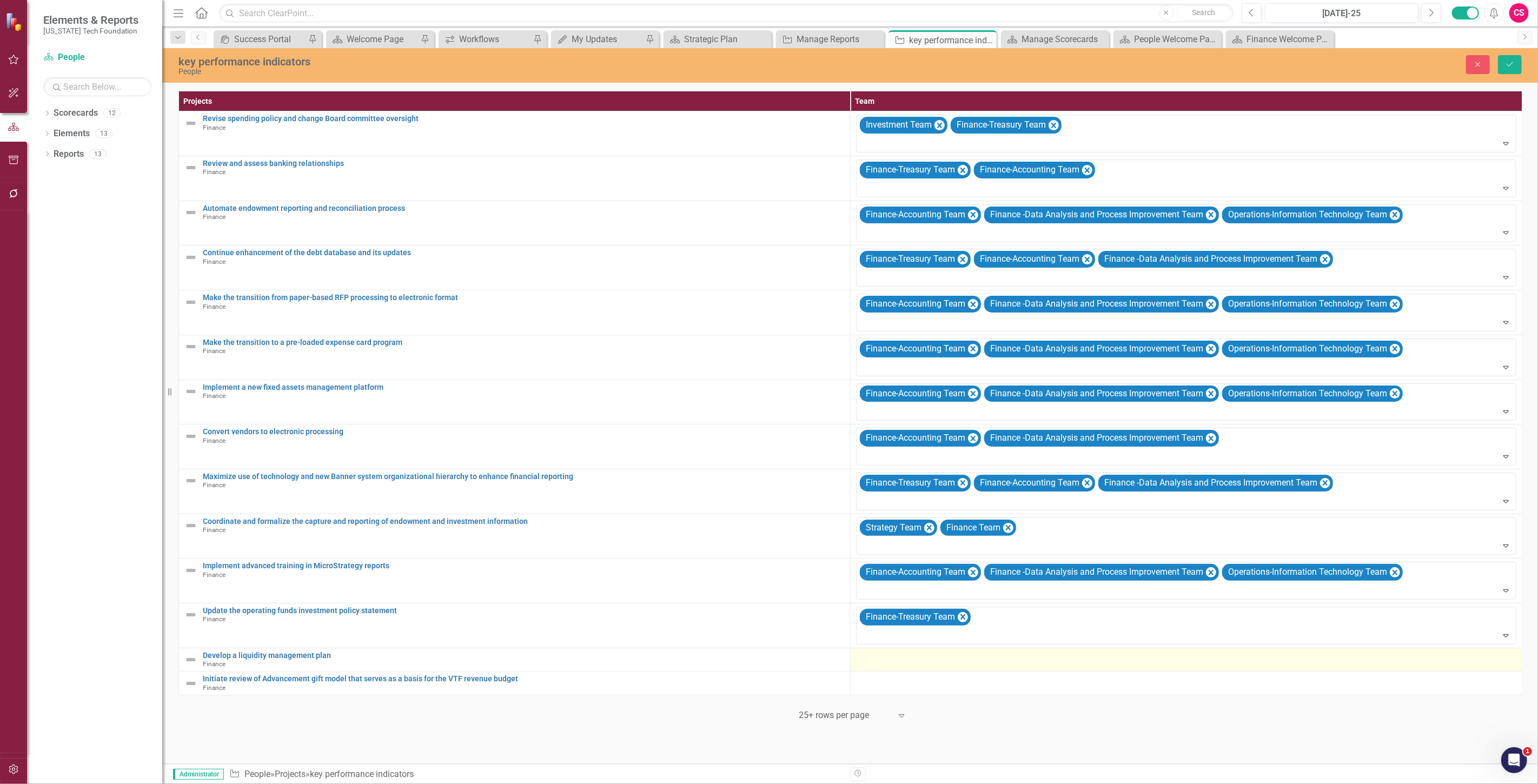
click at [895, 649] on td at bounding box center [1186, 659] width 672 height 24
click at [890, 654] on div at bounding box center [1186, 658] width 660 height 13
click at [884, 657] on div at bounding box center [1178, 660] width 638 height 15
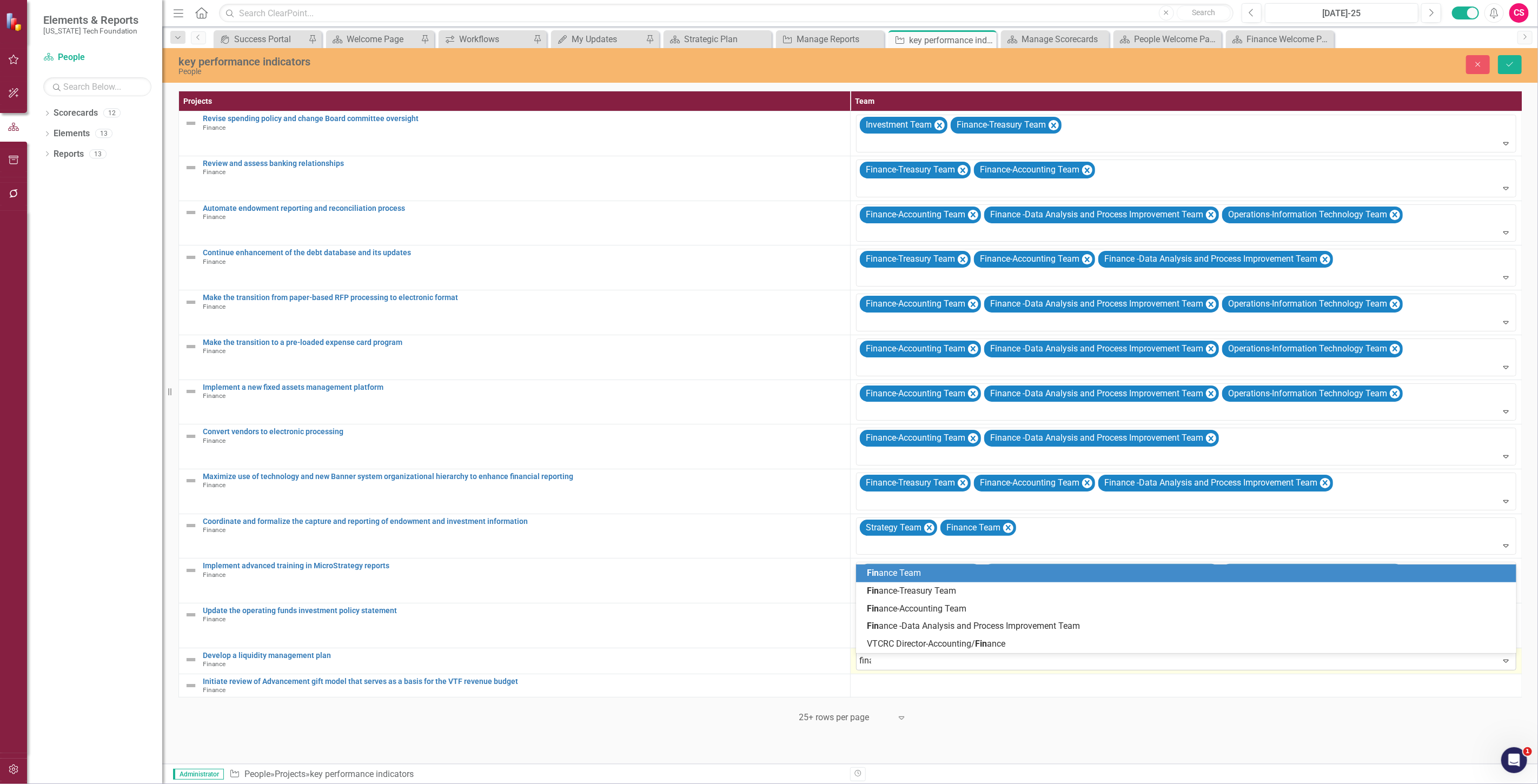
type input "finan"
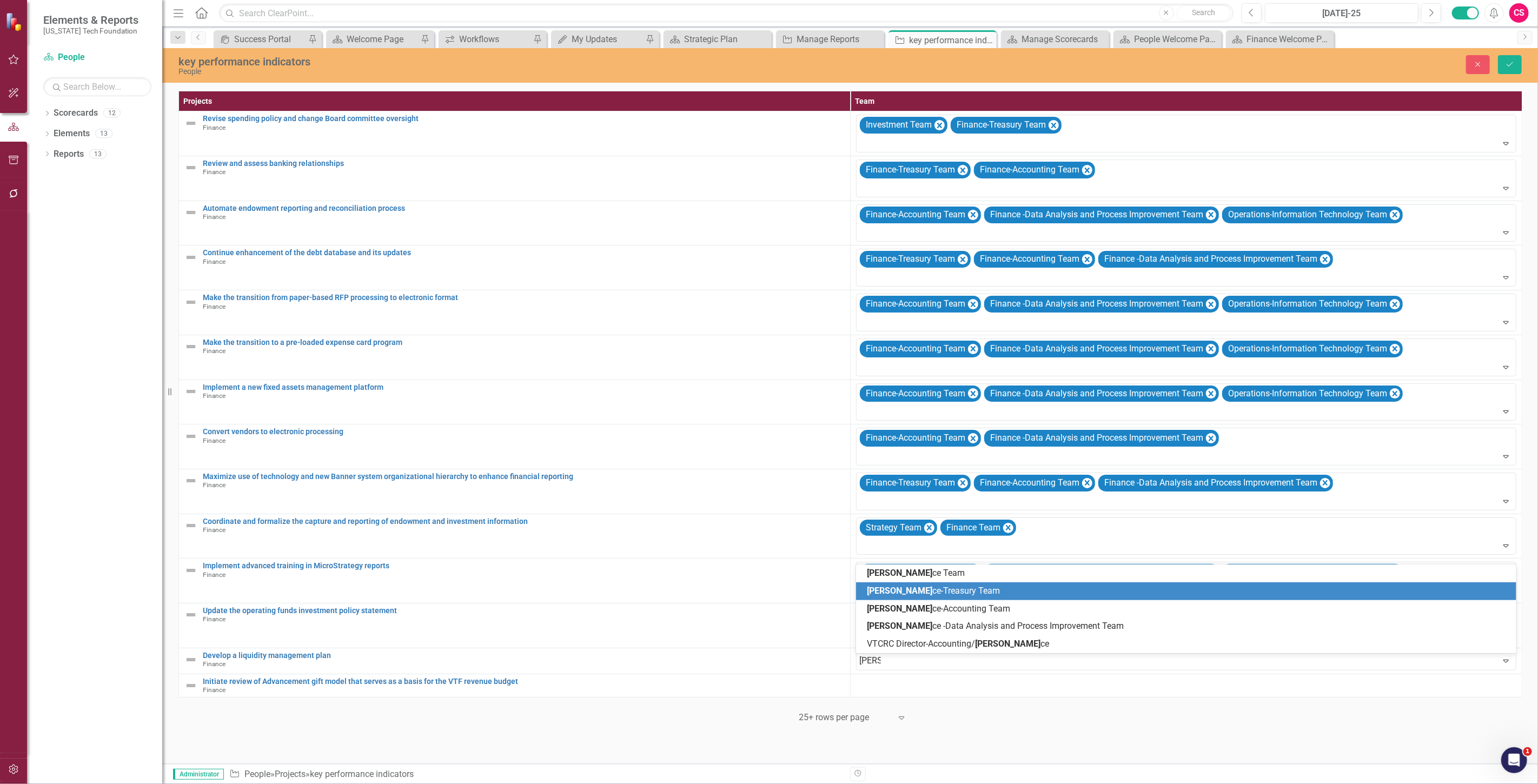
click at [885, 592] on span "[PERSON_NAME]" at bounding box center [900, 591] width 65 height 10
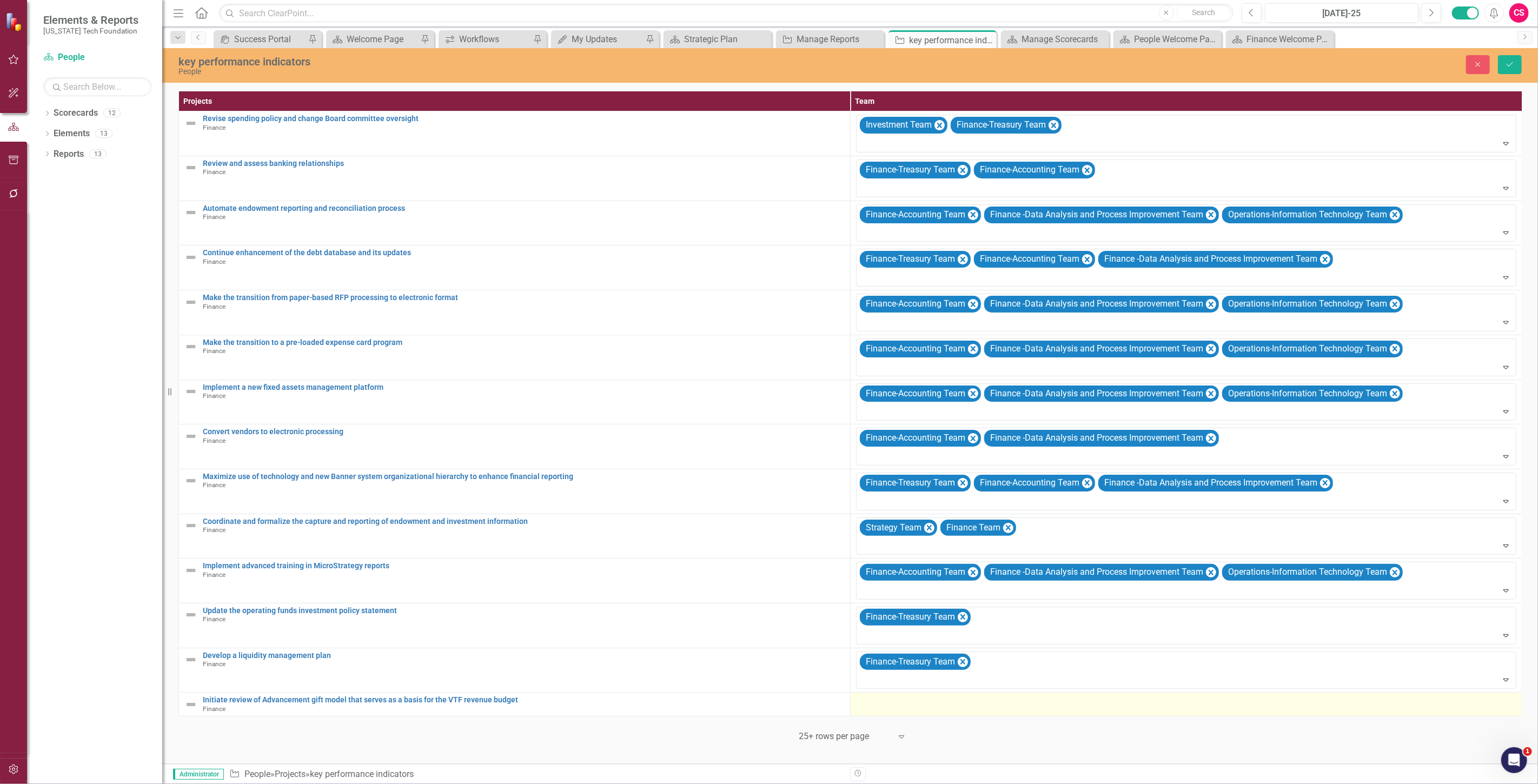
click at [916, 707] on div at bounding box center [1186, 702] width 660 height 13
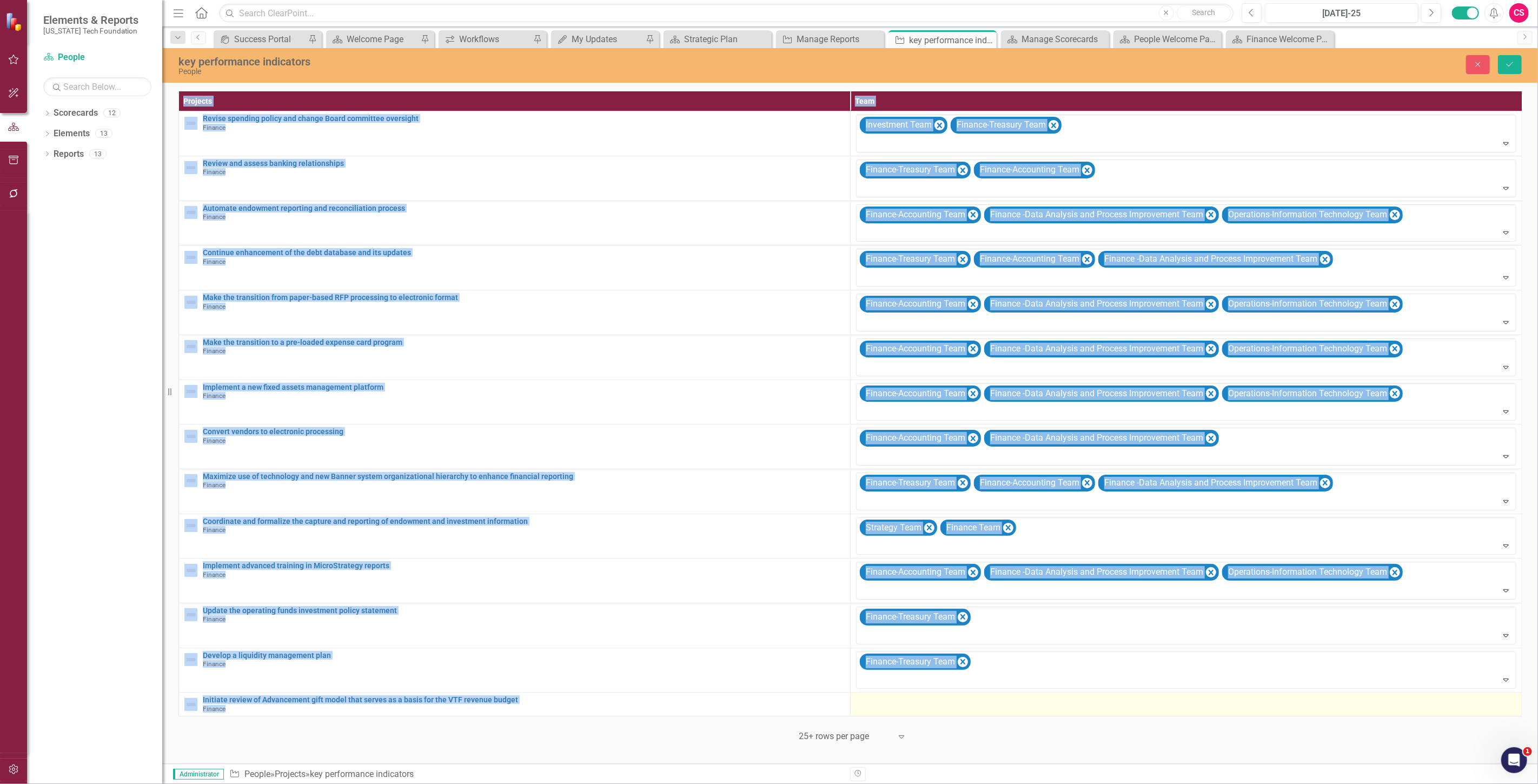
click at [916, 707] on div at bounding box center [1186, 702] width 660 height 13
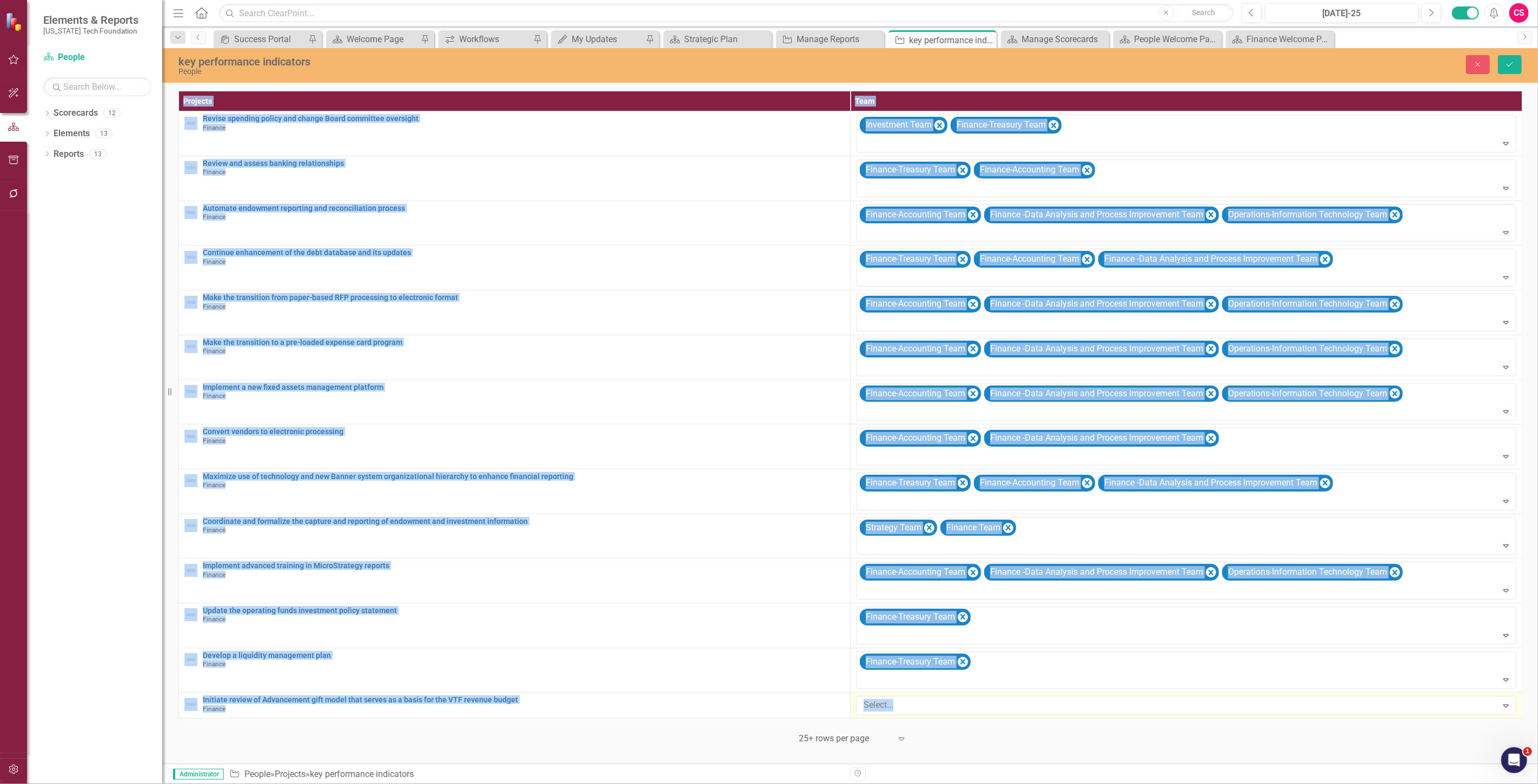
click at [916, 707] on div at bounding box center [1178, 705] width 638 height 15
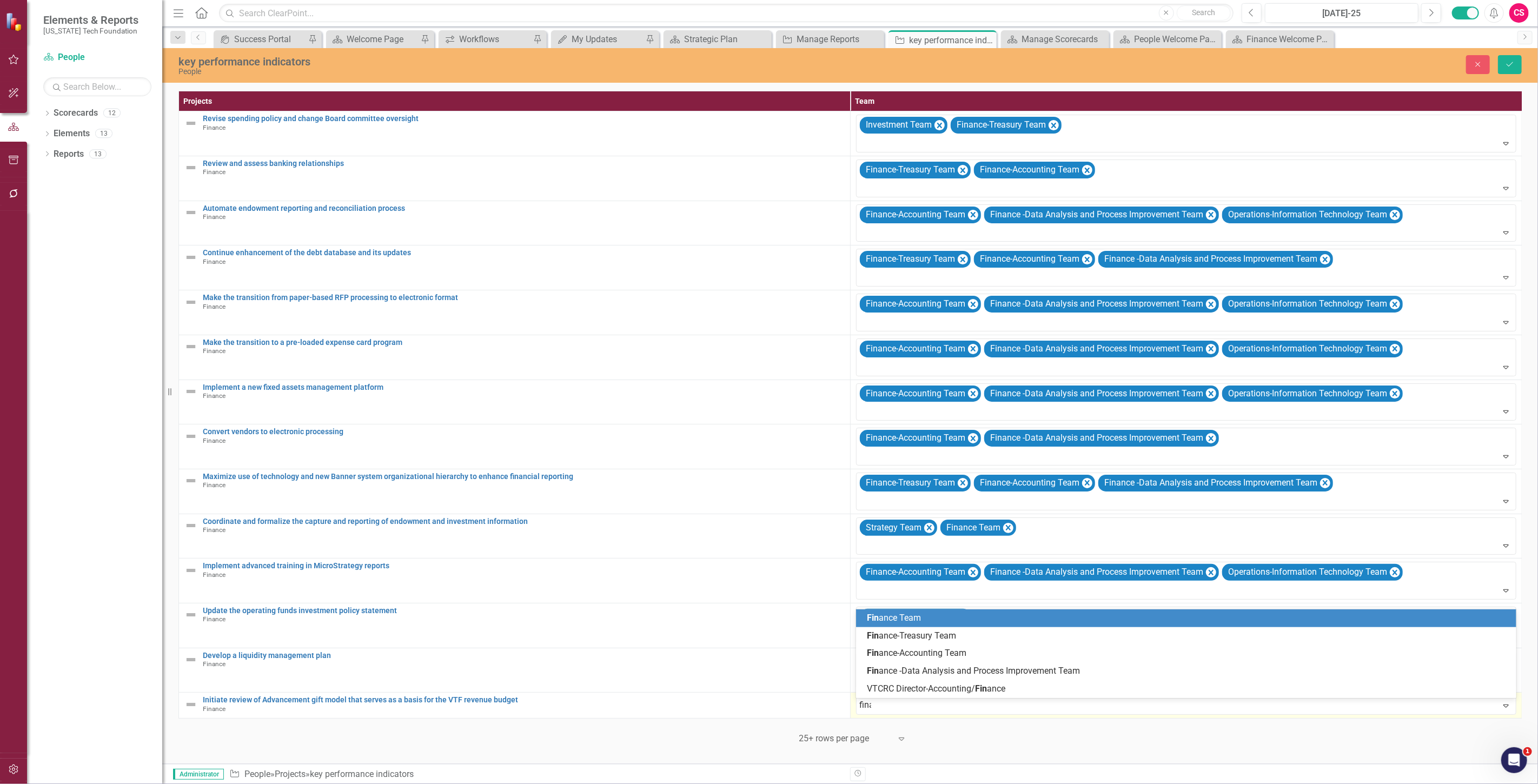
type input "finan"
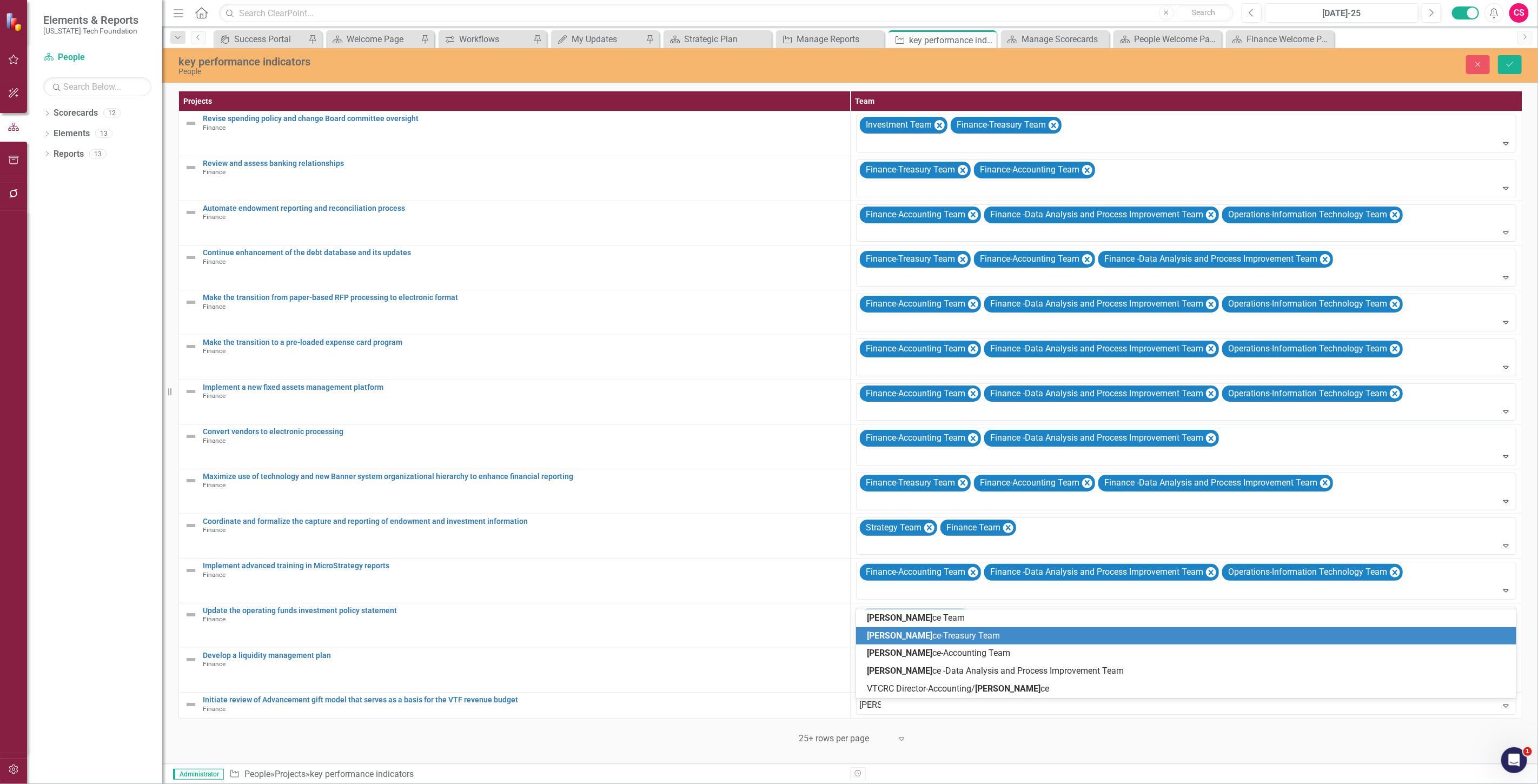
drag, startPoint x: 909, startPoint y: 625, endPoint x: 903, endPoint y: 634, distance: 10.8
click at [903, 634] on div "Finan ce Team Finan ce-Treasury Team Finan ce-Accounting Team Finan ce -Data An…" at bounding box center [1186, 653] width 660 height 88
click at [903, 634] on span "Finan ce-Treasury Team" at bounding box center [934, 636] width 133 height 10
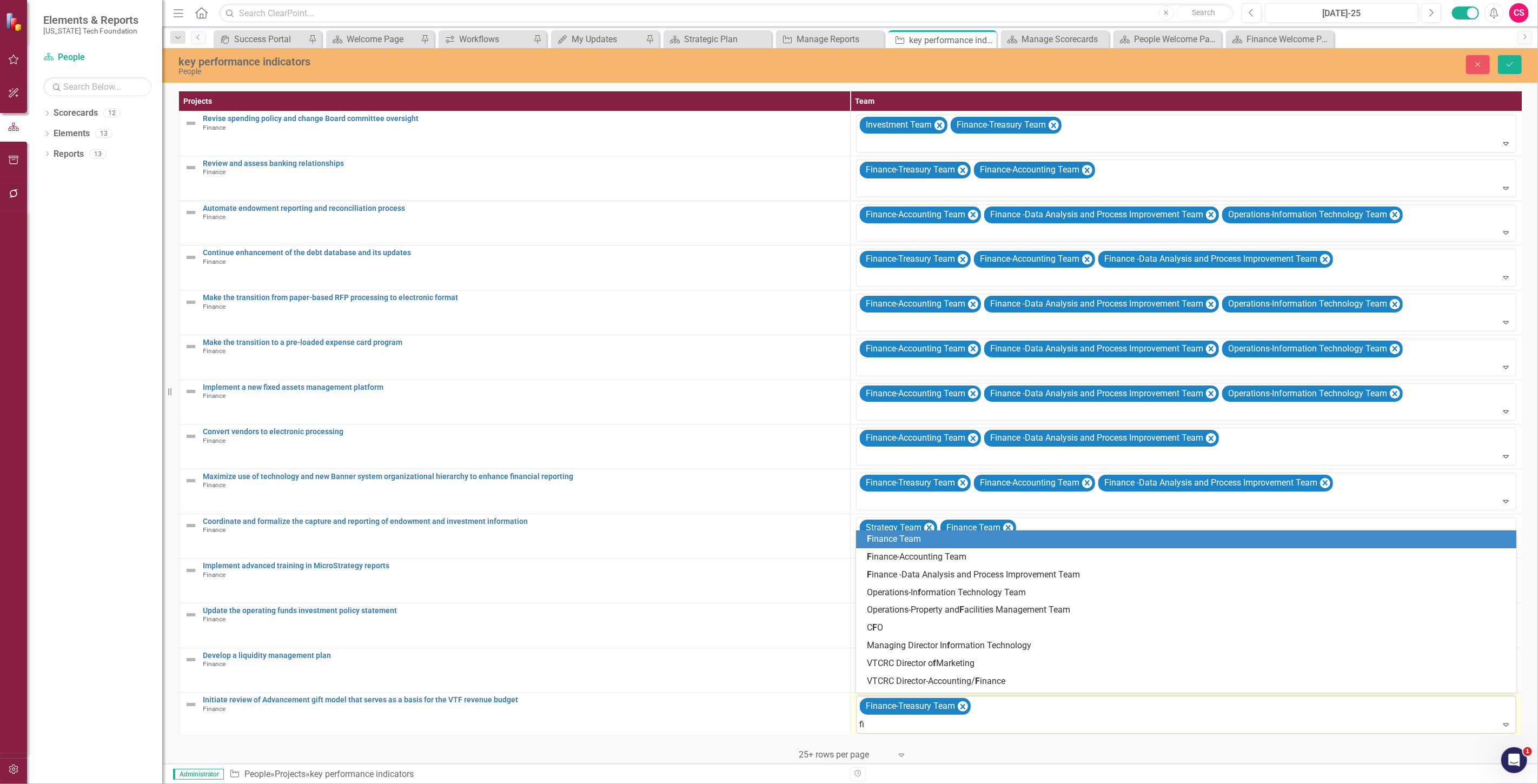
scroll to position [5, 0]
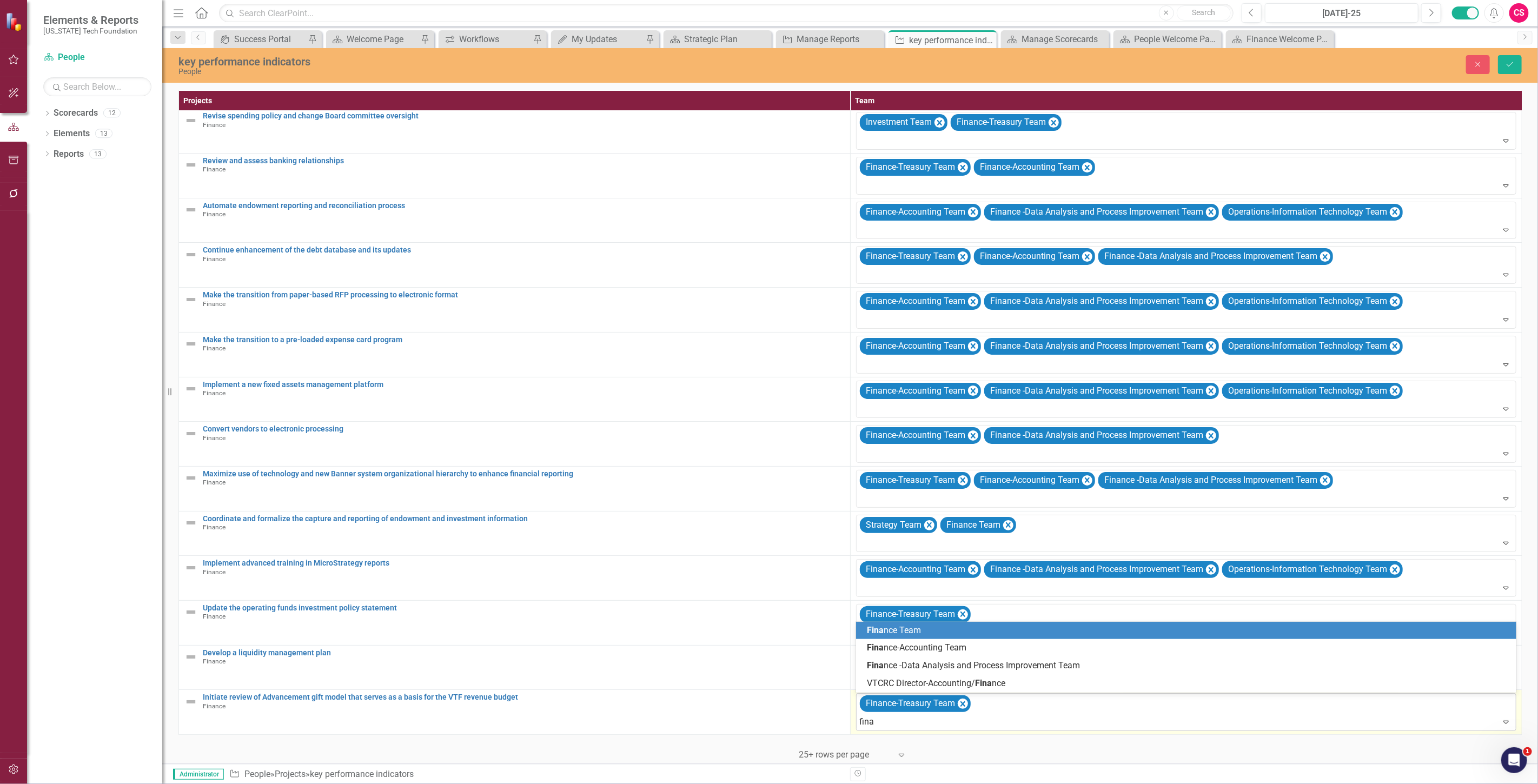
type input "finan"
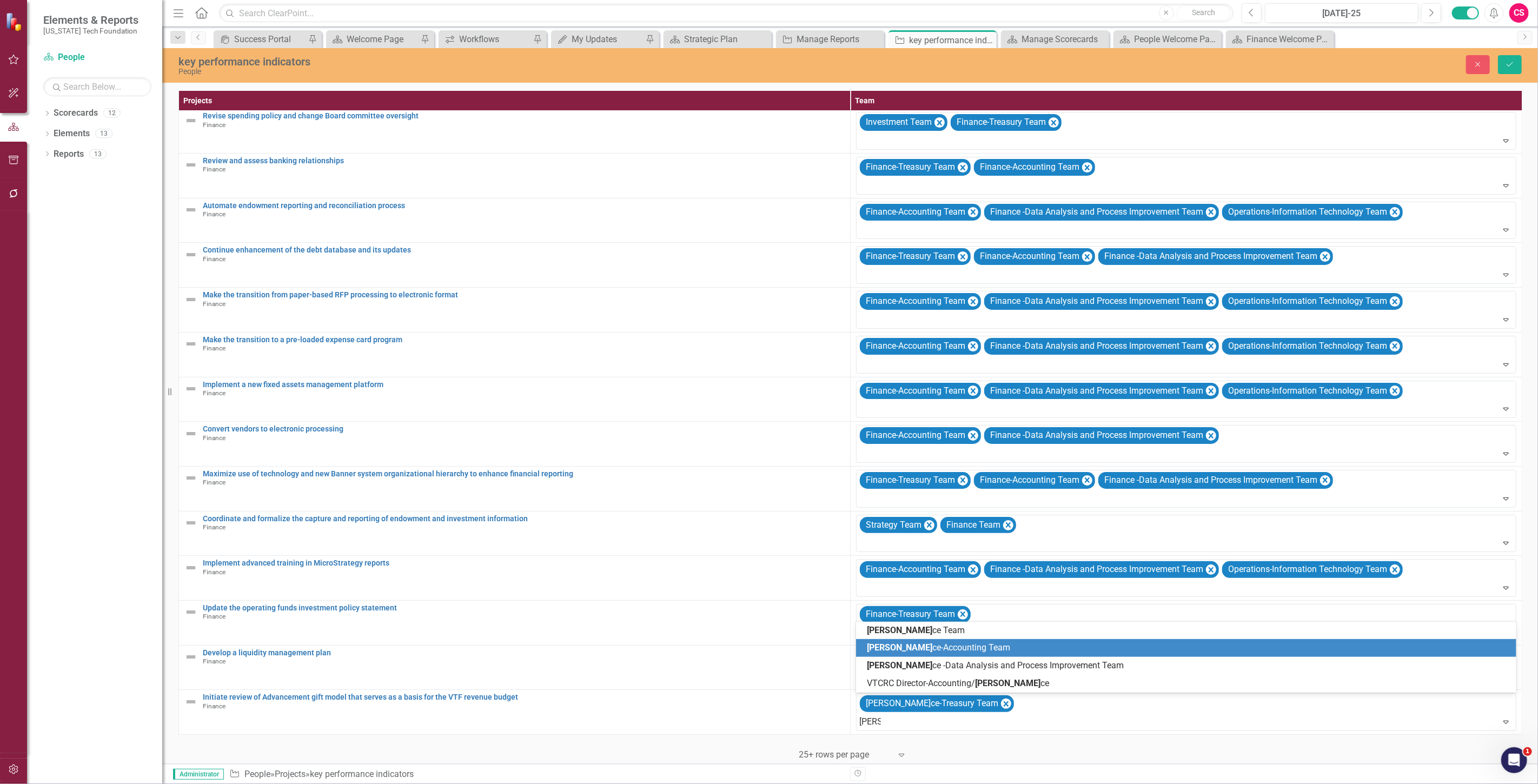
click at [962, 653] on div "Finan ce-Accounting Team" at bounding box center [1188, 647] width 643 height 12
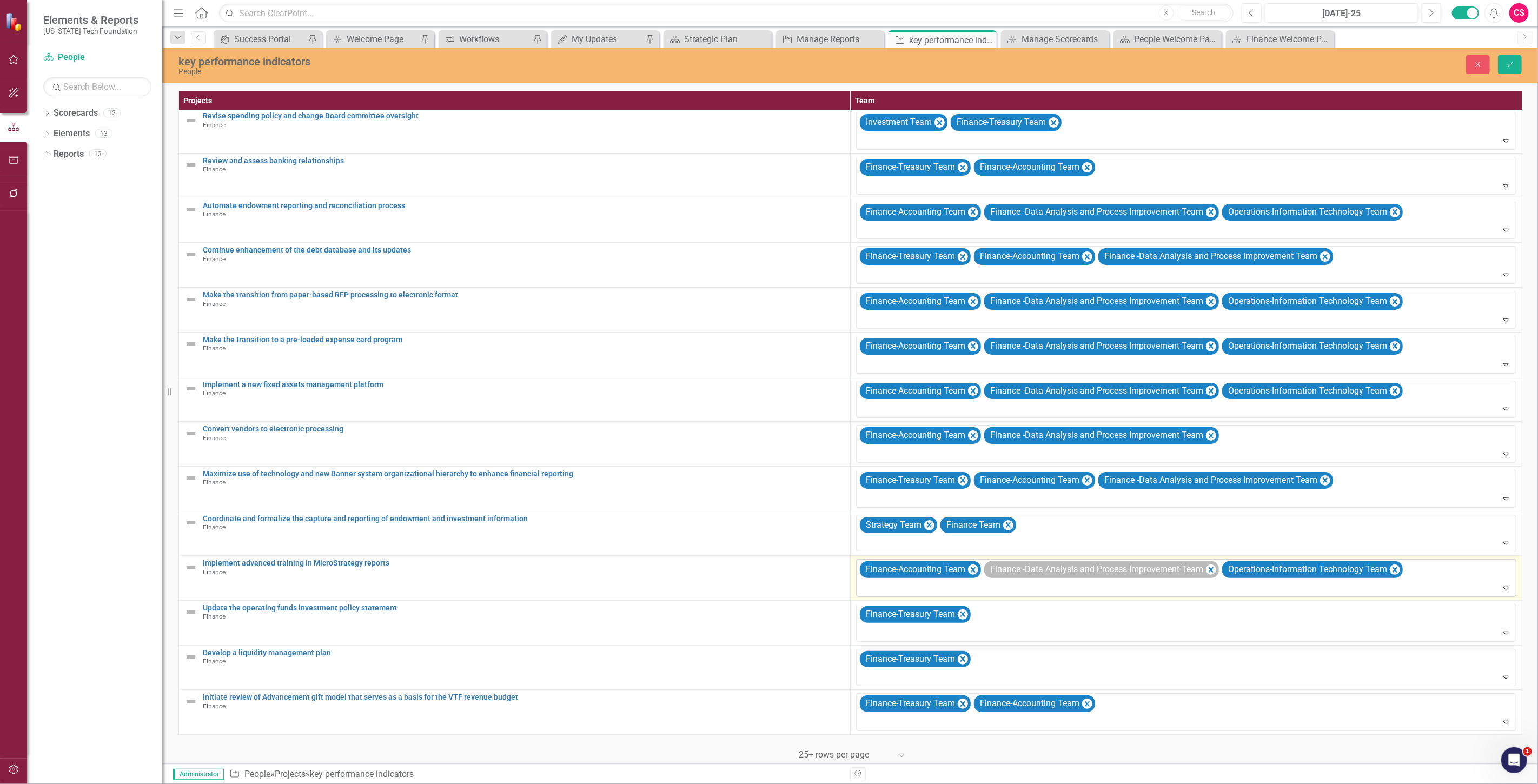
scroll to position [12, 0]
click at [1517, 70] on button "Save" at bounding box center [1509, 65] width 24 height 19
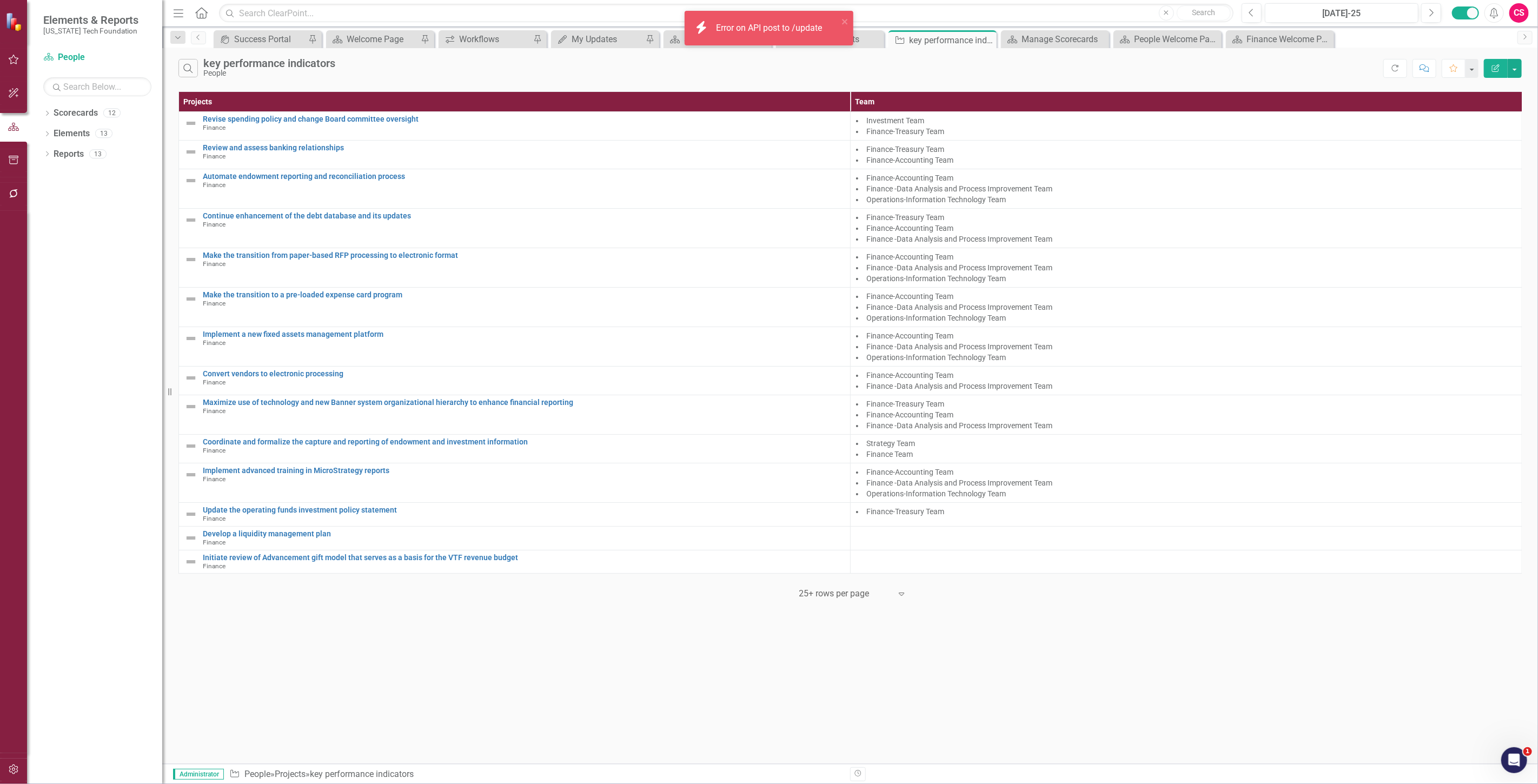
drag, startPoint x: 1392, startPoint y: 68, endPoint x: 1167, endPoint y: 79, distance: 225.3
click at [1392, 68] on icon "button" at bounding box center [1395, 68] width 6 height 6
click at [1494, 66] on icon "Edit Report" at bounding box center [1495, 68] width 10 height 8
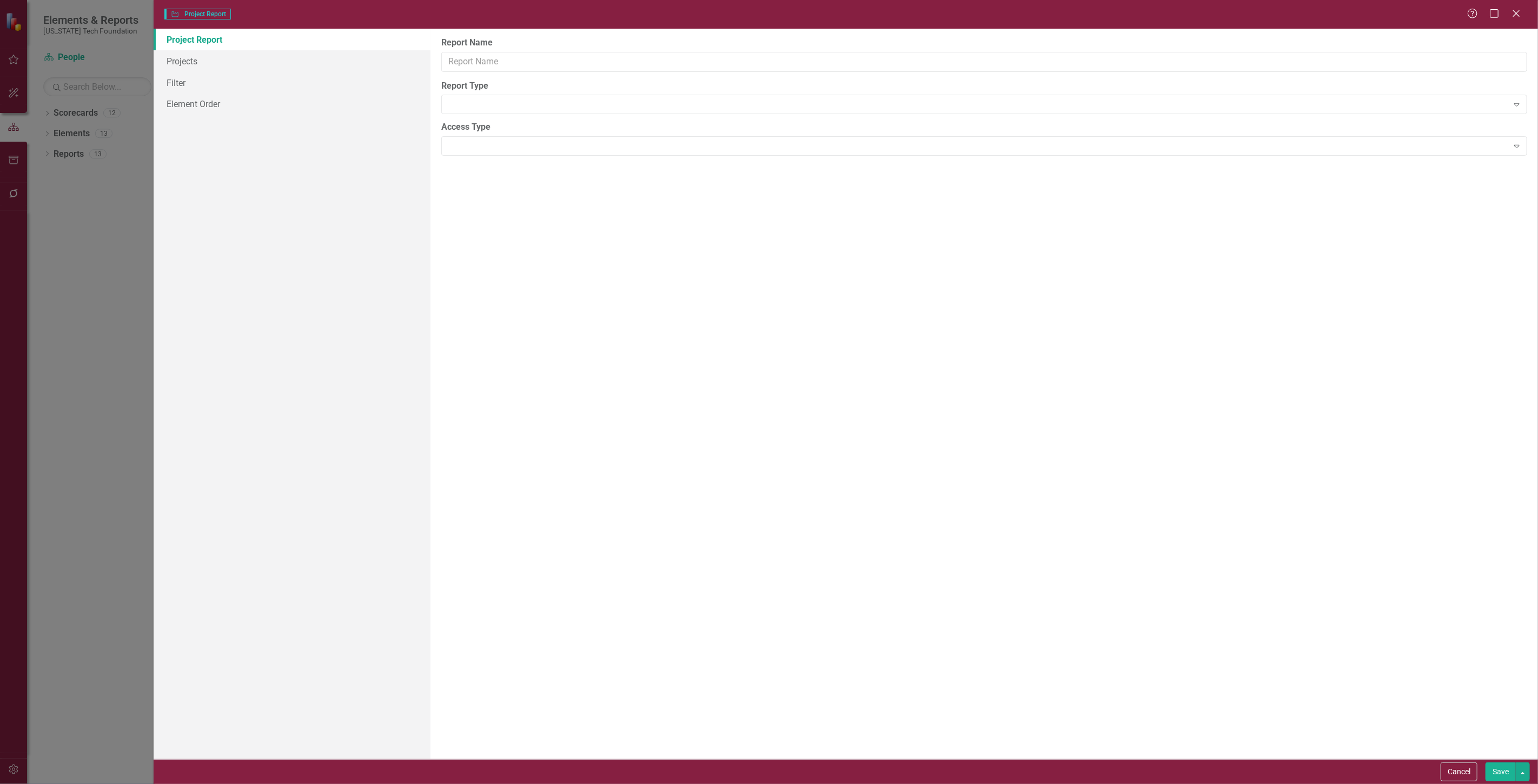
type input "key performance indicators"
click at [235, 61] on link "Projects" at bounding box center [292, 61] width 277 height 22
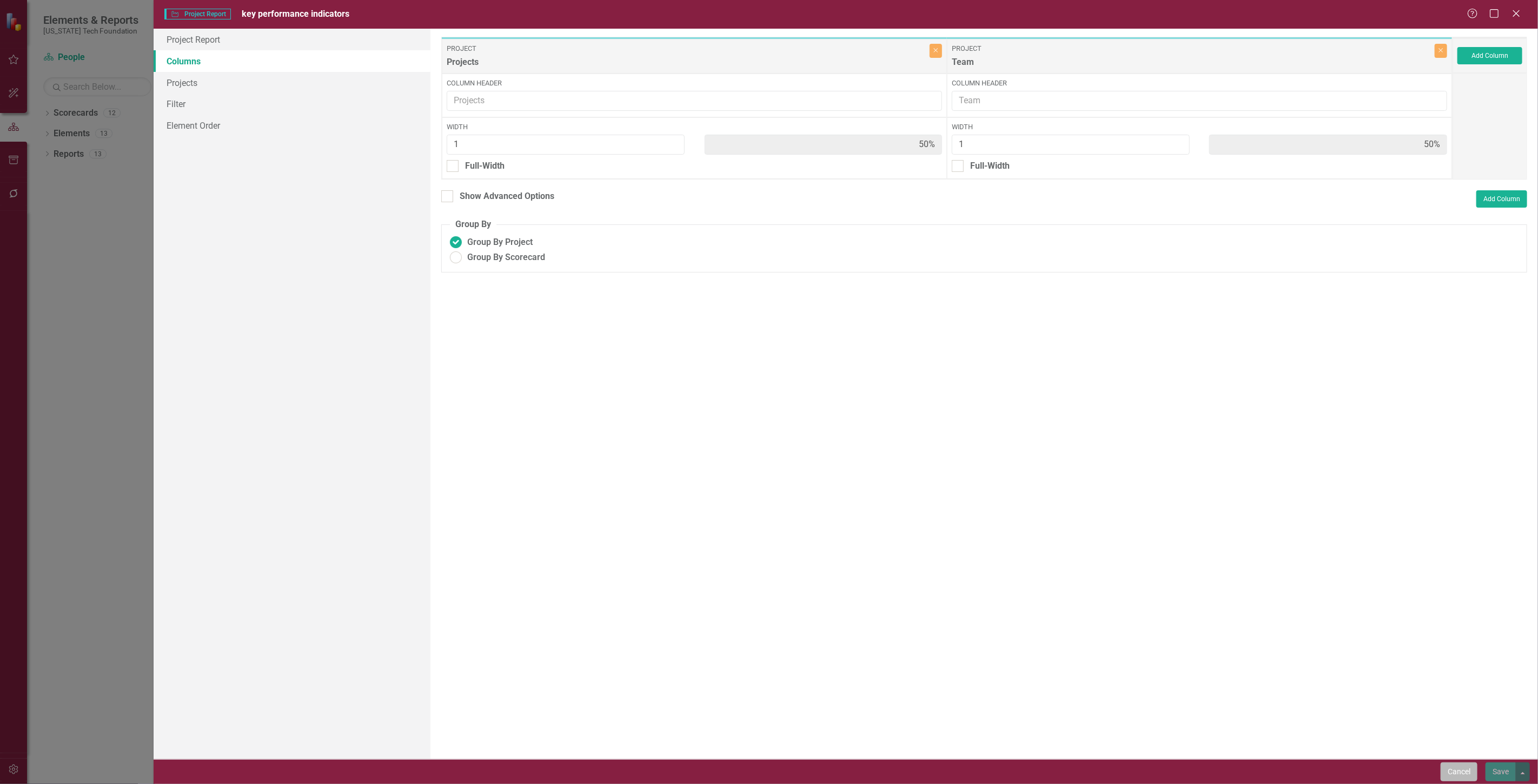
click at [1468, 772] on button "Cancel" at bounding box center [1459, 772] width 36 height 19
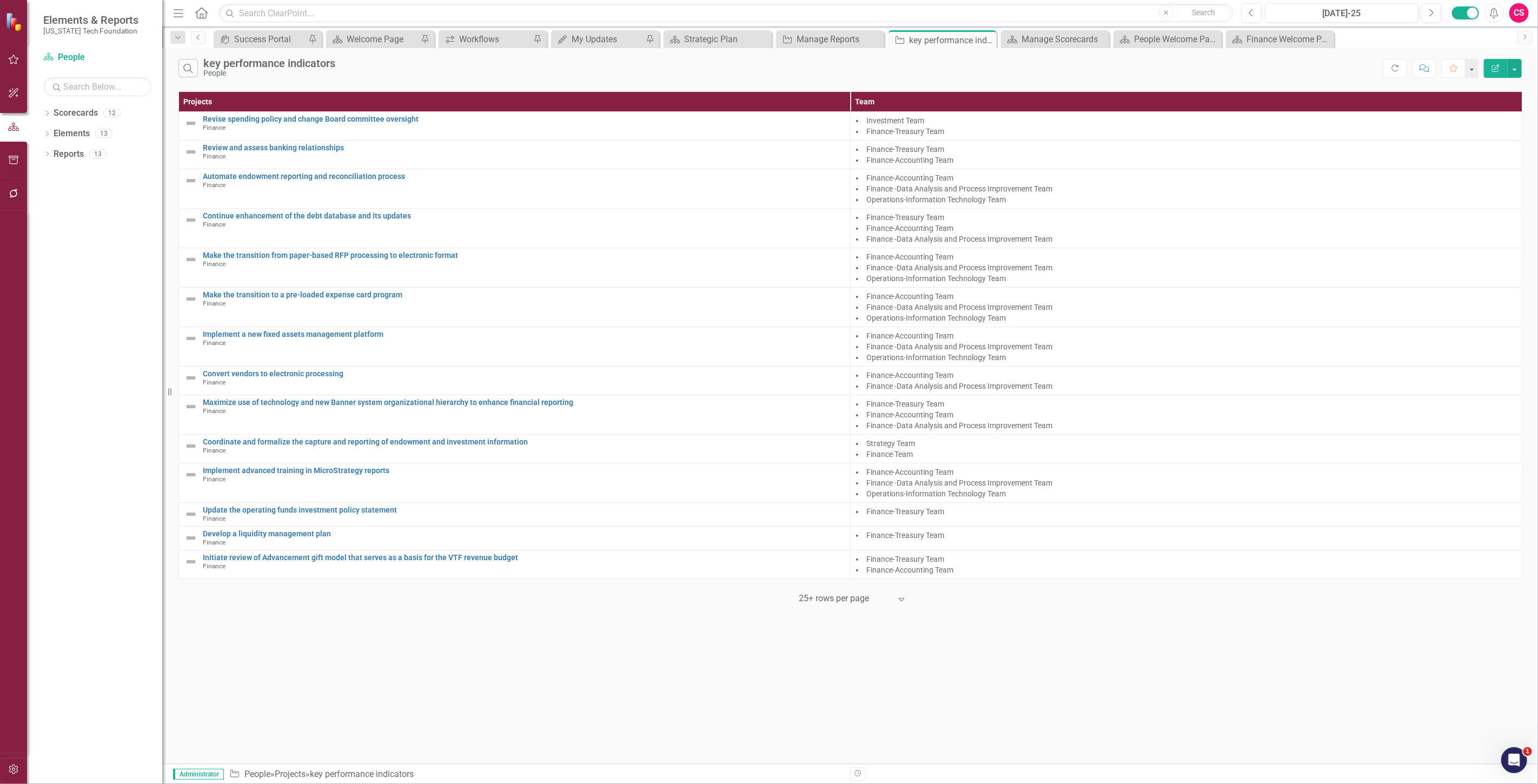
click at [1404, 62] on button "Refresh" at bounding box center [1395, 68] width 24 height 19
click at [1494, 64] on icon "Edit Report" at bounding box center [1495, 68] width 10 height 8
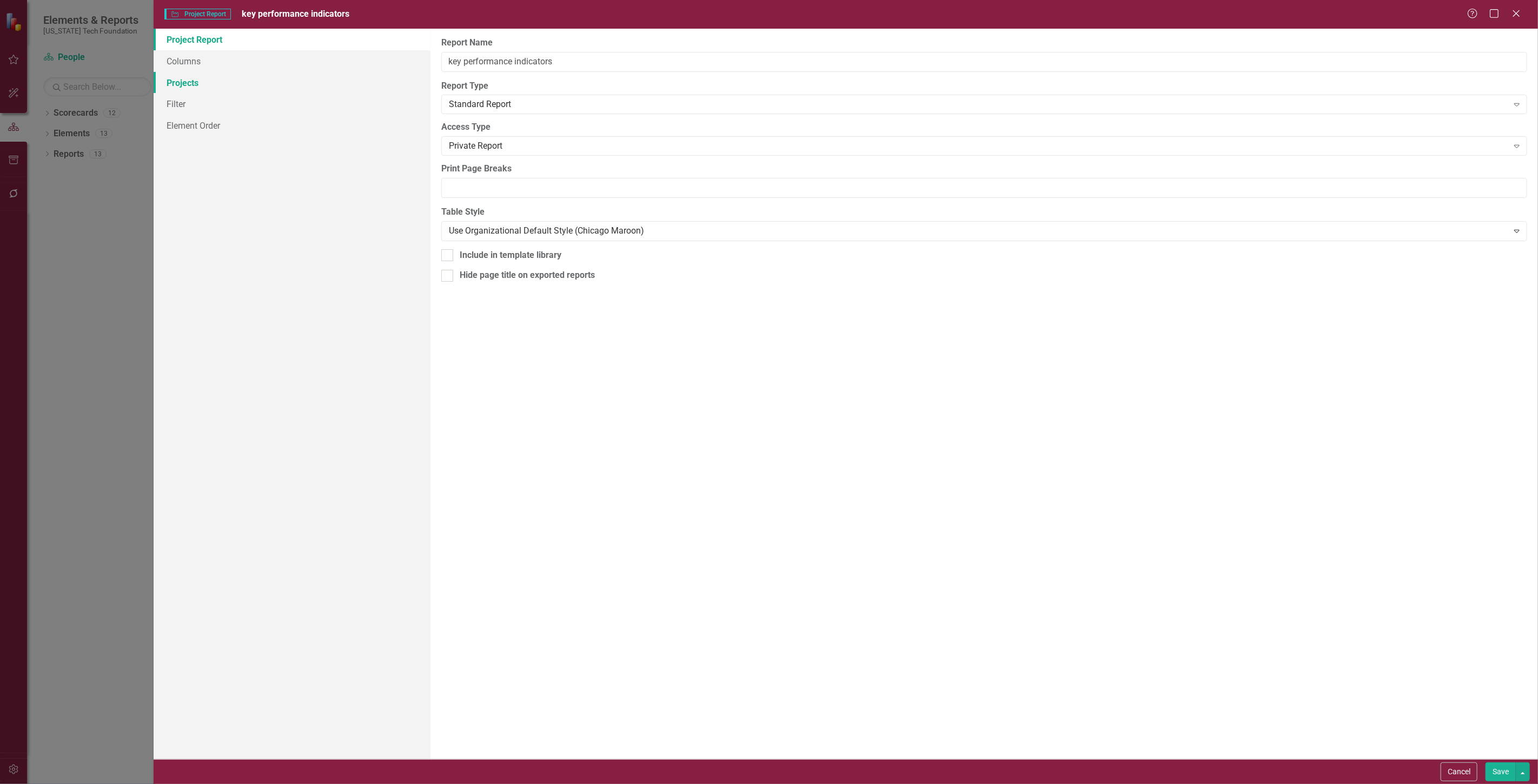
click at [252, 86] on link "Projects" at bounding box center [292, 83] width 277 height 22
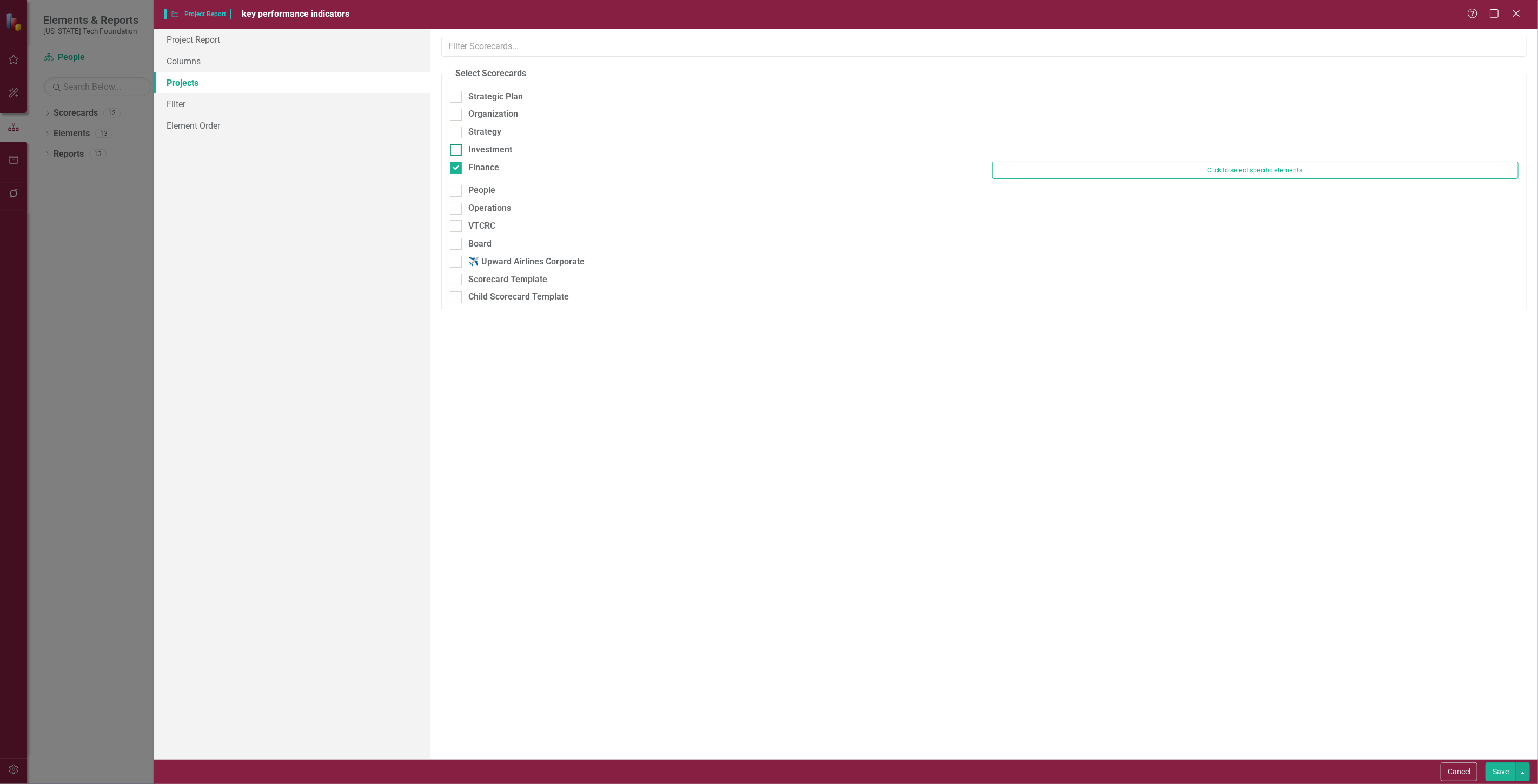
click at [454, 152] on div at bounding box center [456, 150] width 12 height 12
click at [454, 151] on input "Investment" at bounding box center [453, 147] width 7 height 7
checkbox input "true"
click at [454, 165] on div "Investment Click to select specific elements." at bounding box center [984, 155] width 1085 height 22
click at [457, 175] on div at bounding box center [456, 173] width 12 height 12
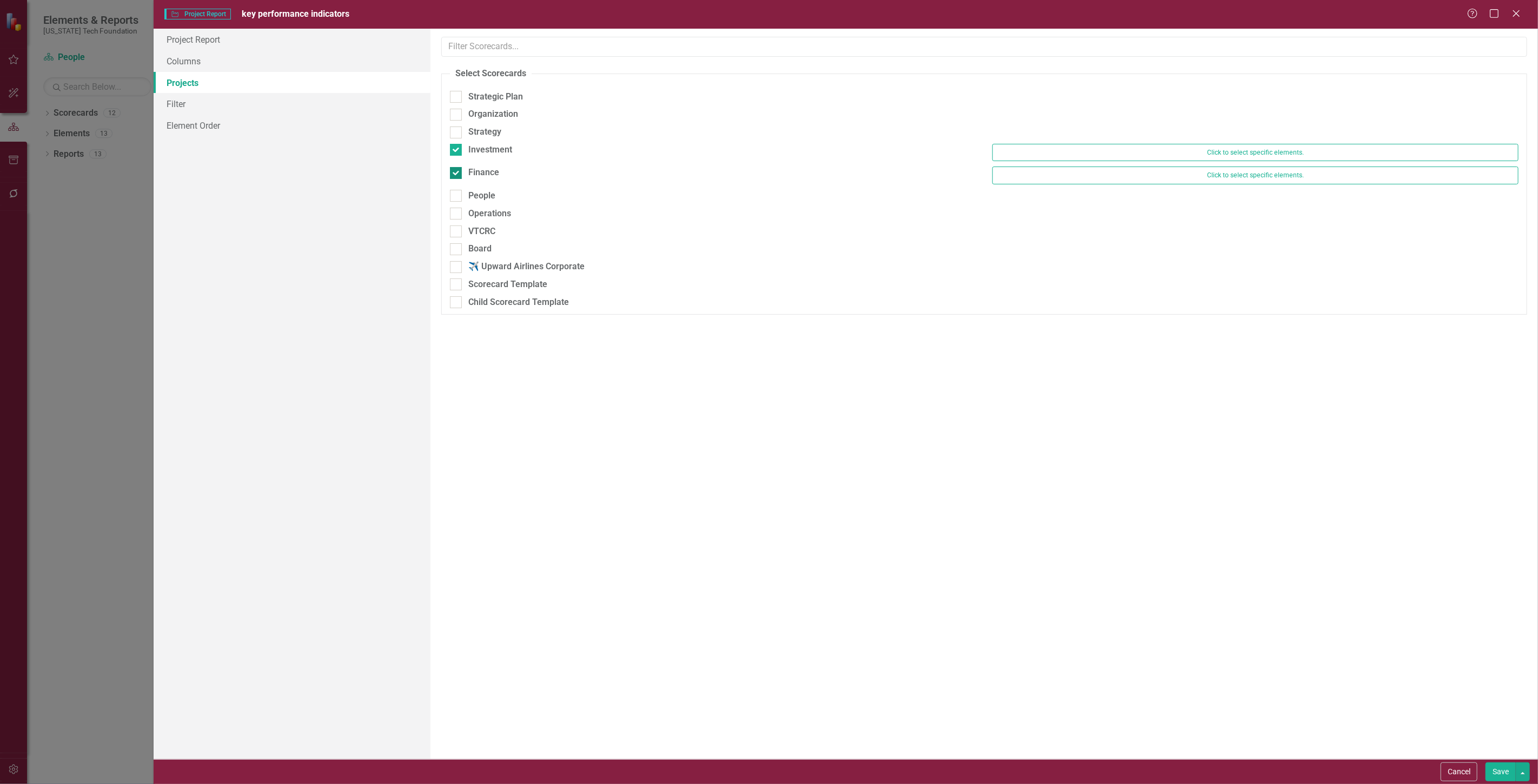
click at [457, 174] on input "Finance" at bounding box center [453, 170] width 7 height 7
checkbox input "false"
click at [1495, 769] on button "Save" at bounding box center [1500, 772] width 30 height 19
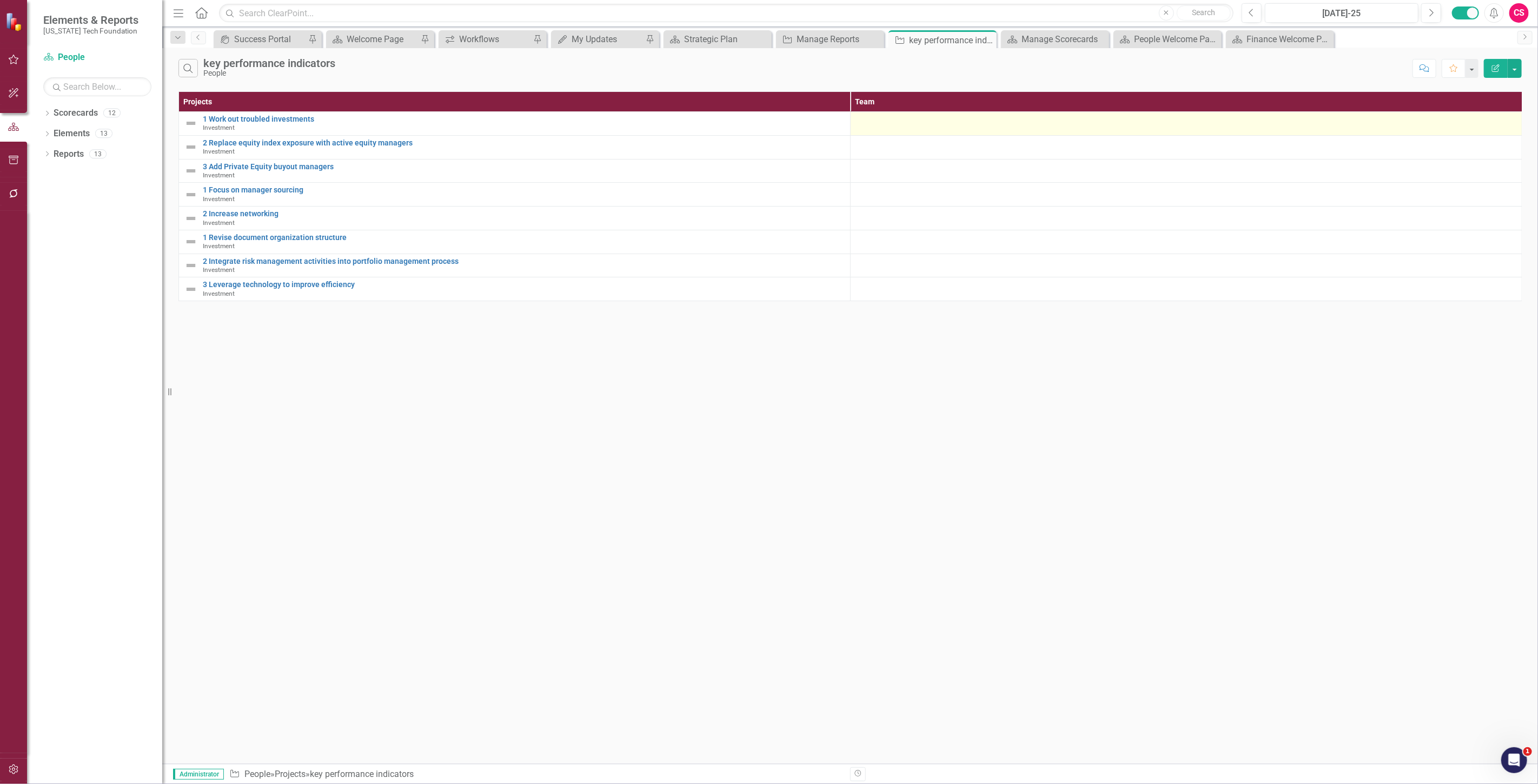
click at [927, 122] on div at bounding box center [1186, 122] width 660 height 13
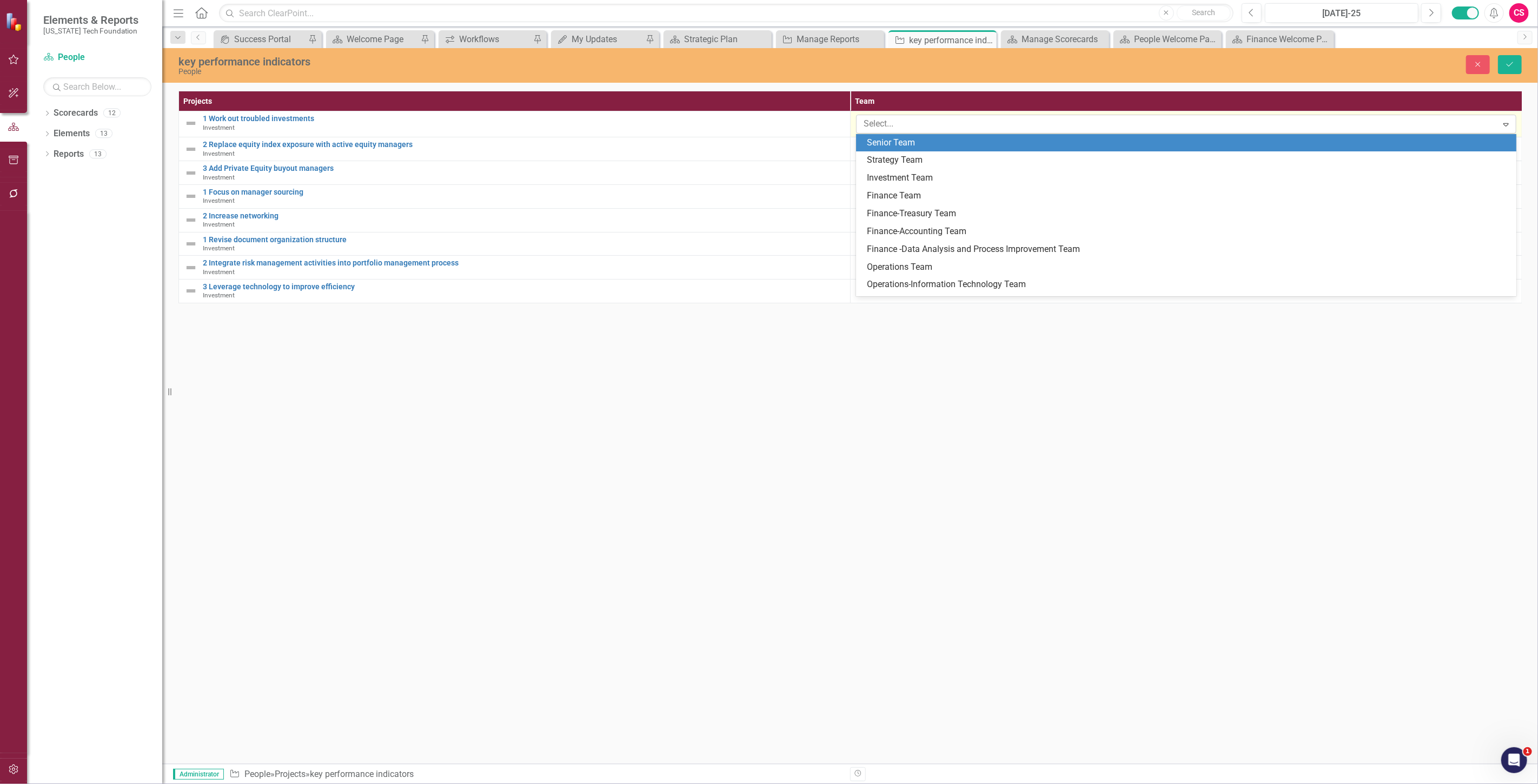
click at [927, 122] on div at bounding box center [1178, 124] width 638 height 15
click at [920, 147] on div "Senior Team" at bounding box center [1188, 143] width 643 height 12
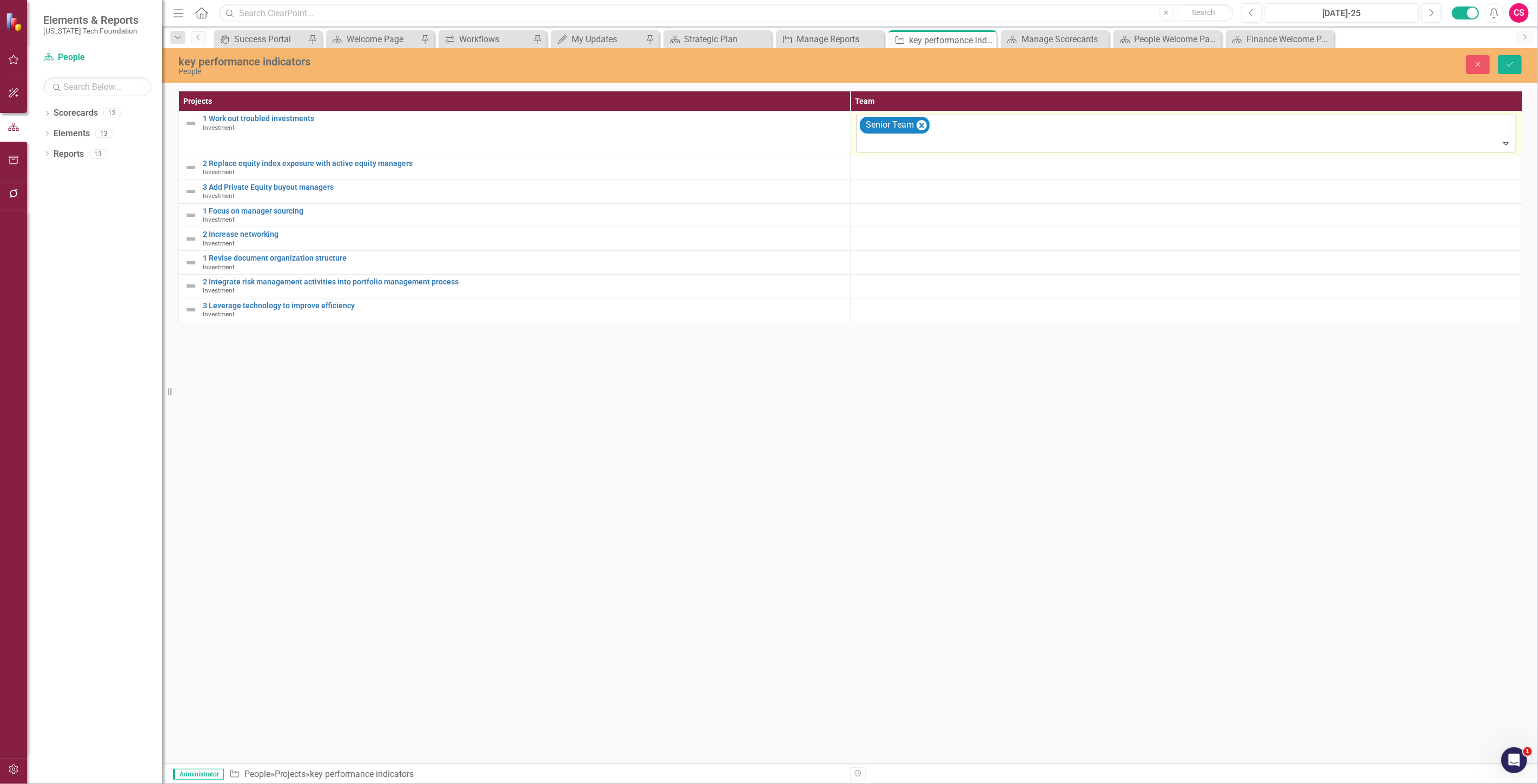
click at [921, 140] on div at bounding box center [1187, 143] width 656 height 15
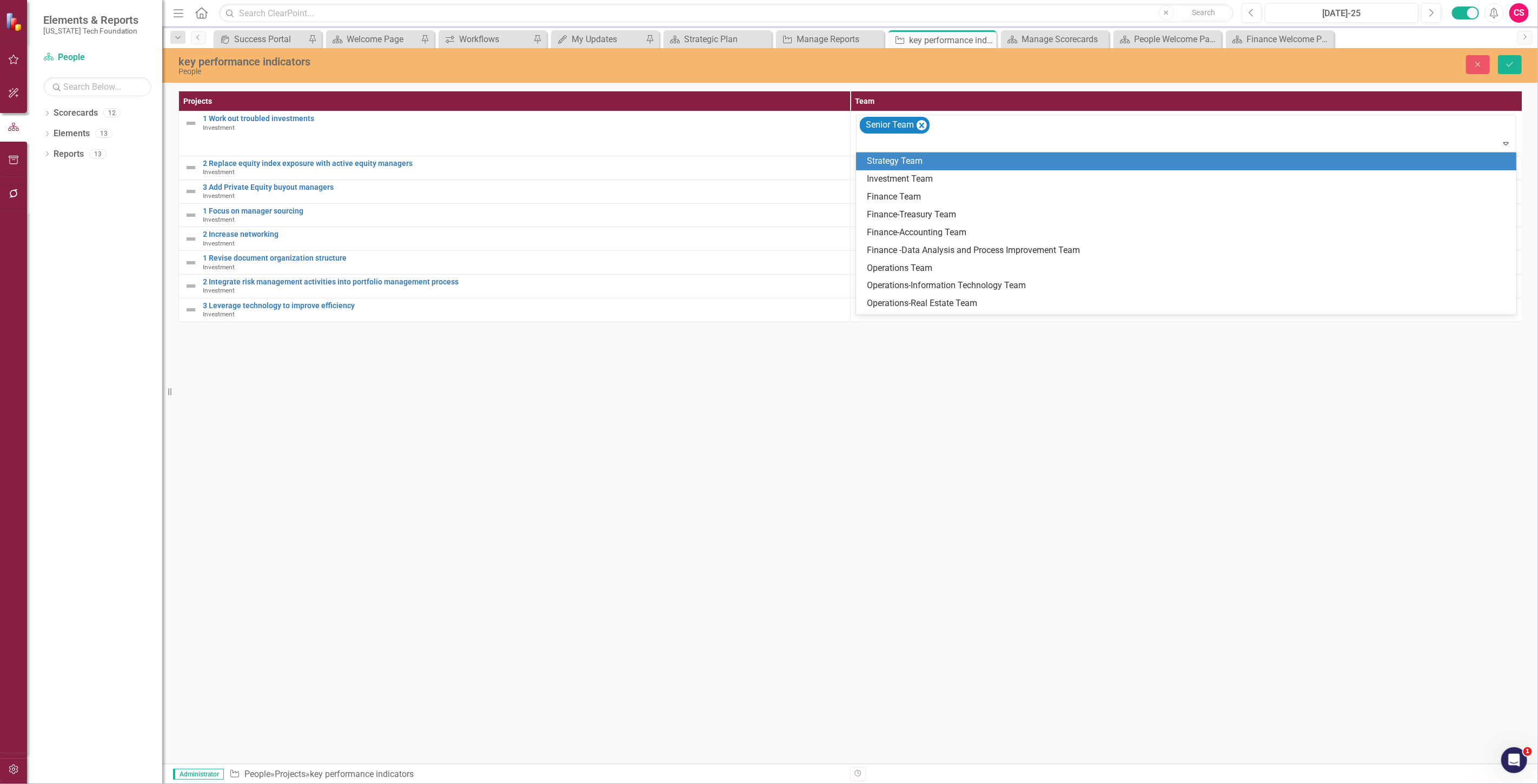
click at [918, 162] on div "Strategy Team" at bounding box center [1188, 161] width 643 height 12
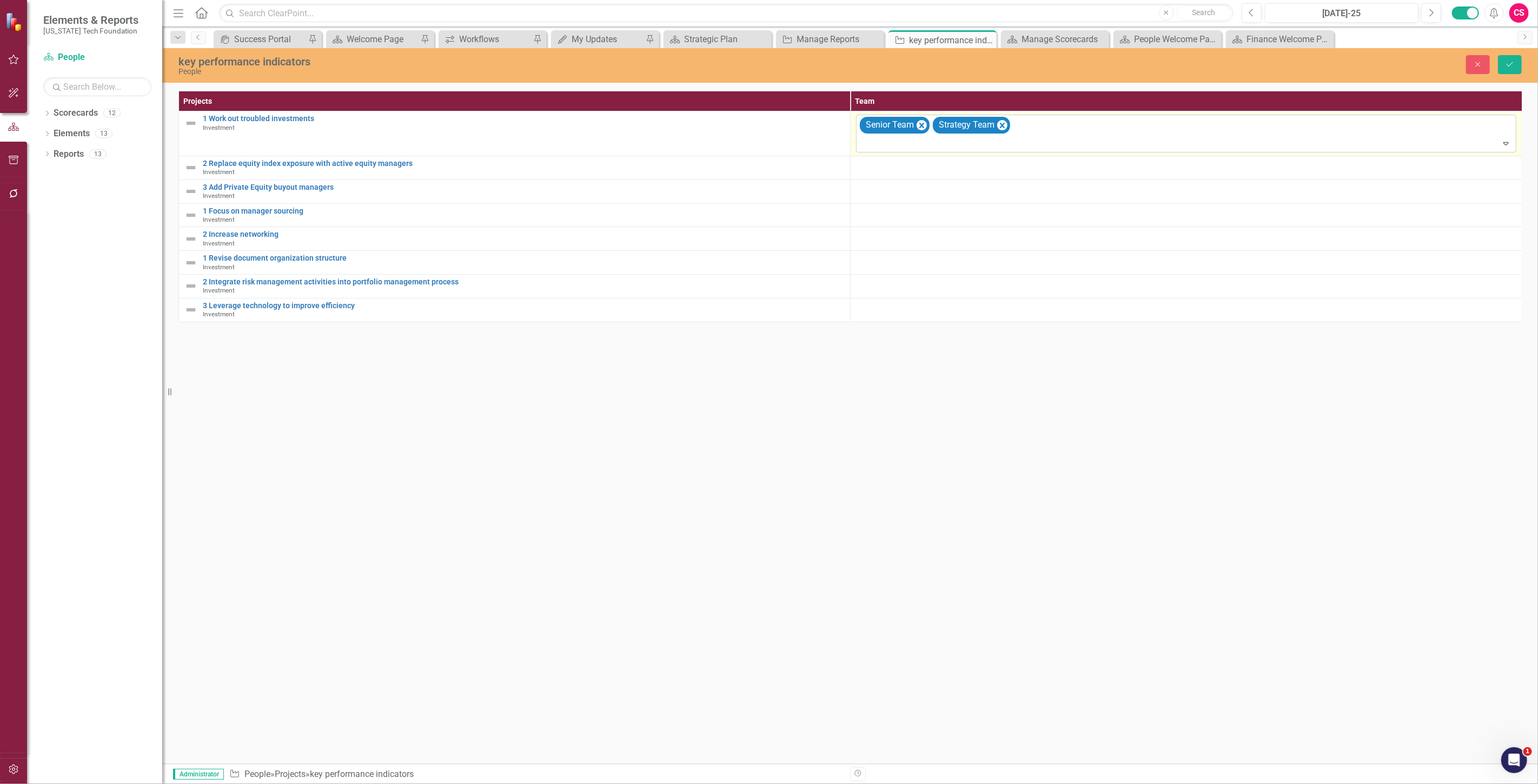
click at [911, 150] on div at bounding box center [1187, 143] width 656 height 15
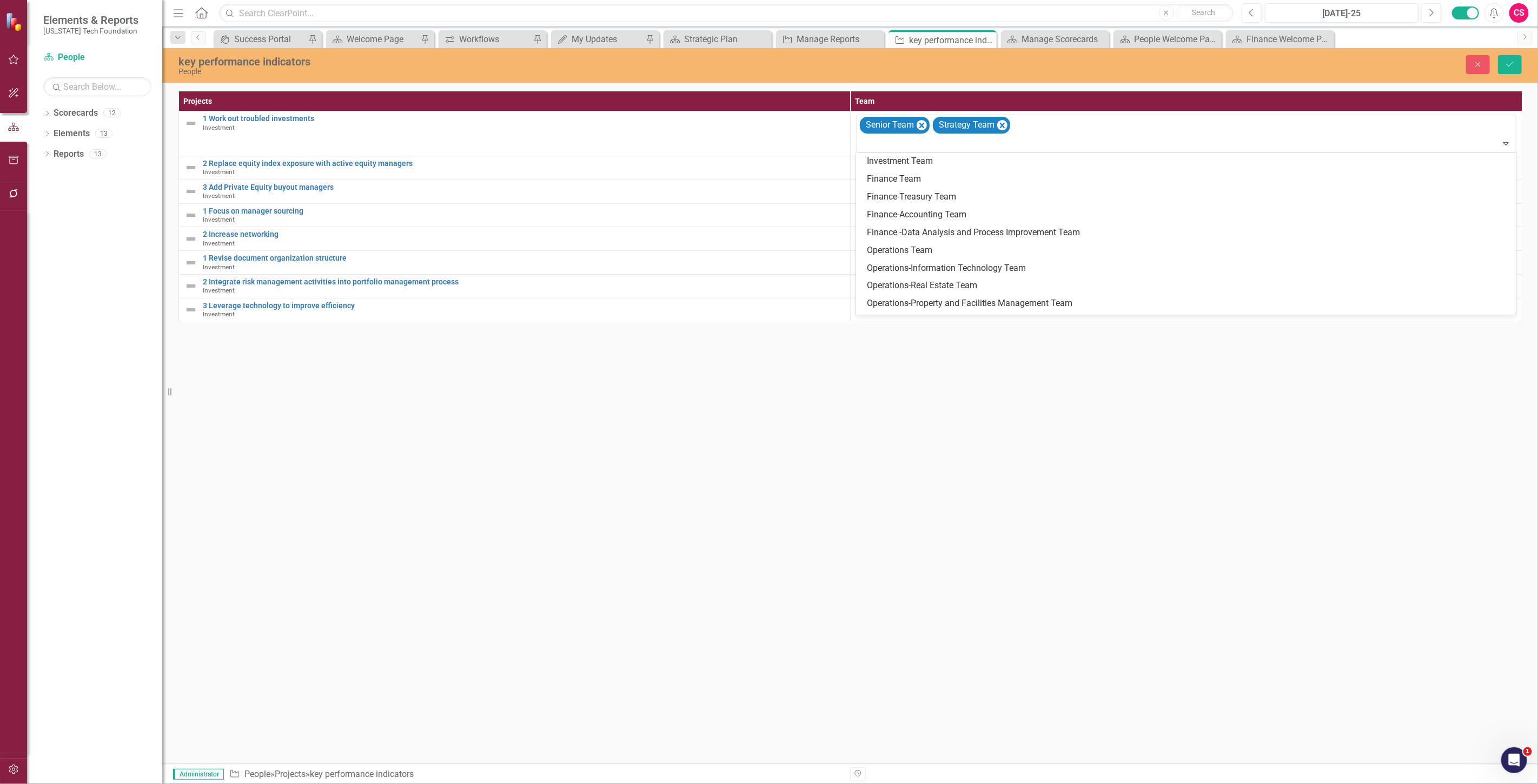
click at [911, 168] on div "Investment Team" at bounding box center [1186, 161] width 660 height 18
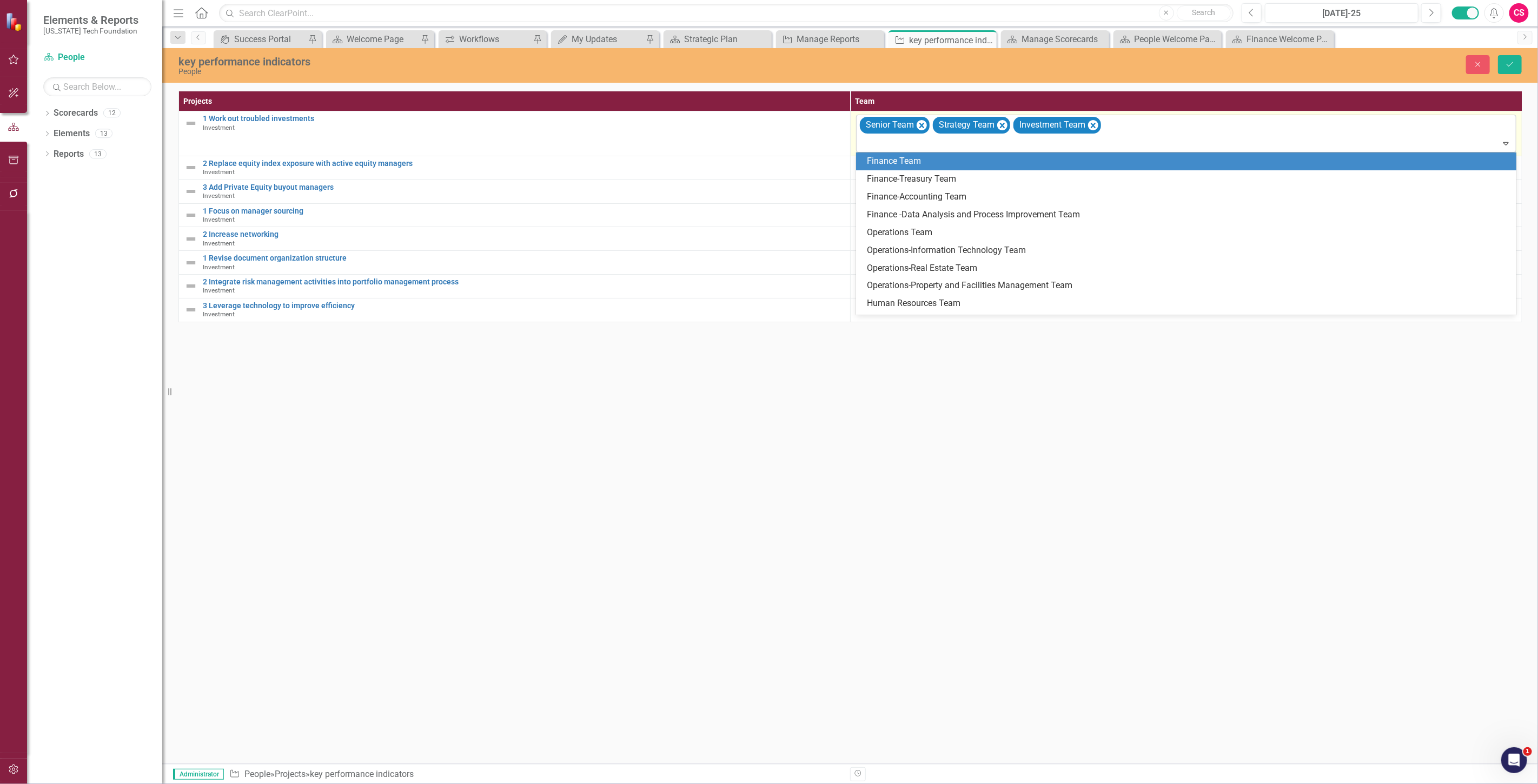
click at [907, 147] on div at bounding box center [1187, 143] width 656 height 15
click at [910, 164] on div "Finance Team" at bounding box center [1188, 161] width 643 height 12
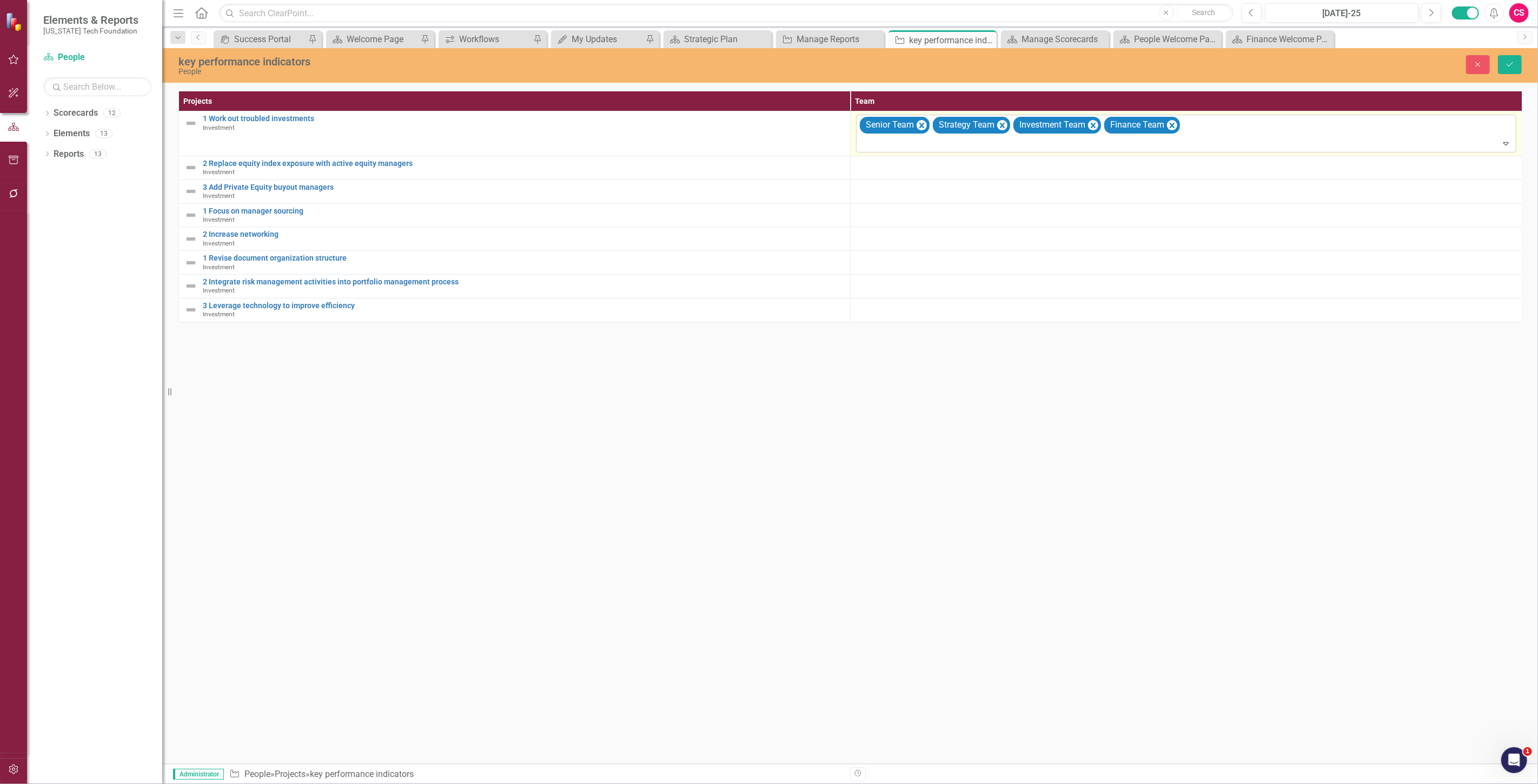
click at [902, 143] on div at bounding box center [1187, 143] width 656 height 15
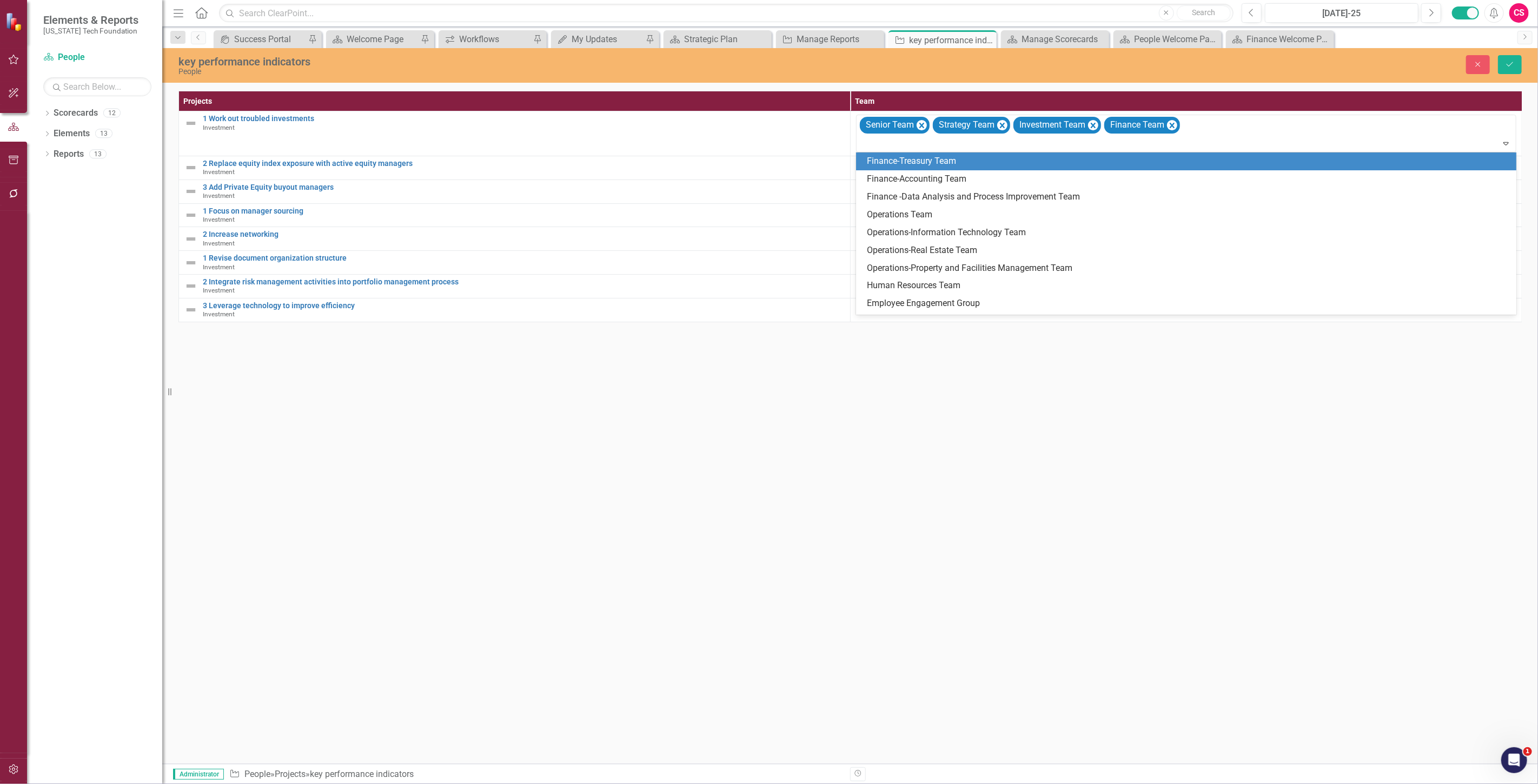
click at [905, 162] on div "Finance-Treasury Team" at bounding box center [1188, 161] width 643 height 12
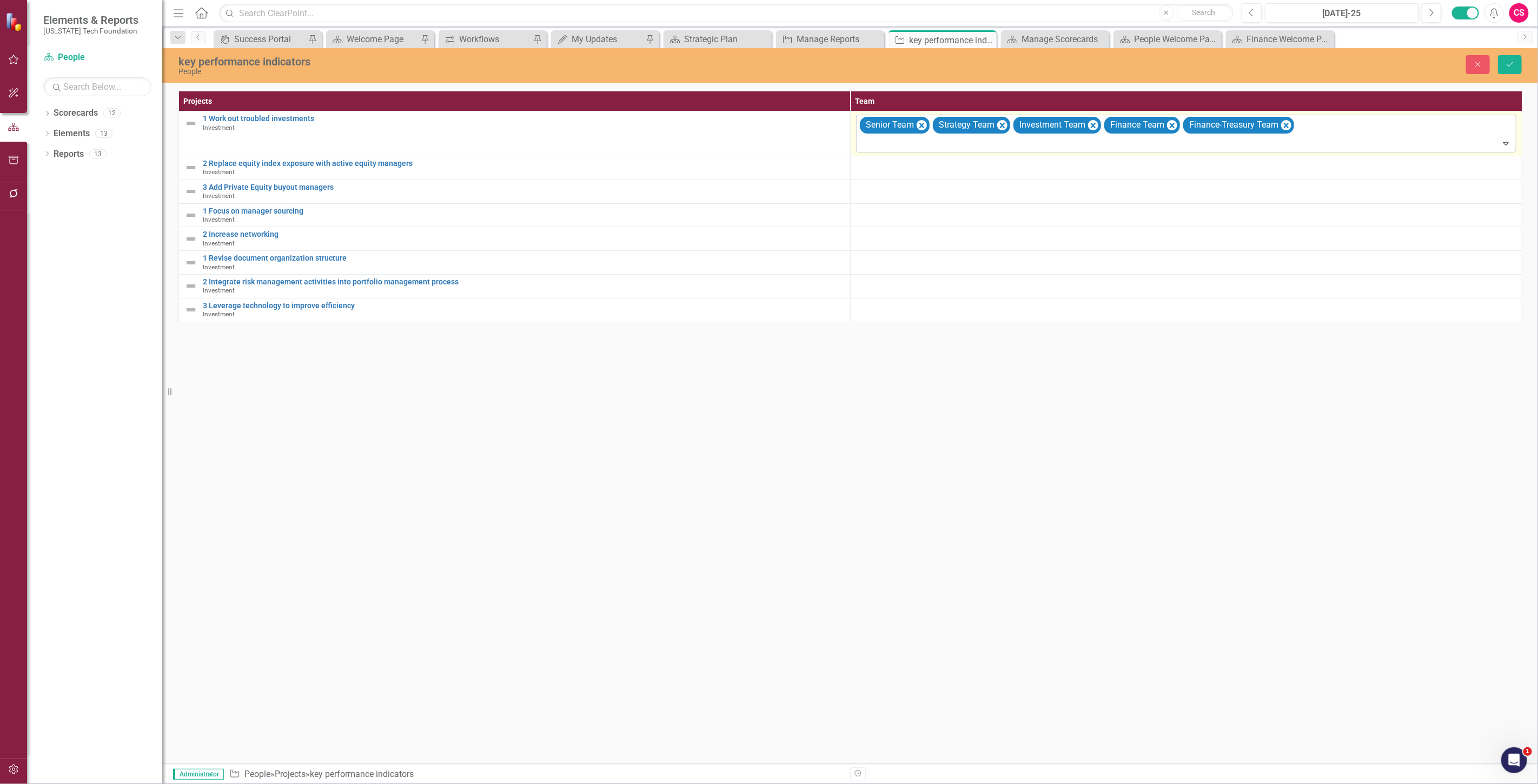
click at [894, 147] on div at bounding box center [1187, 143] width 656 height 15
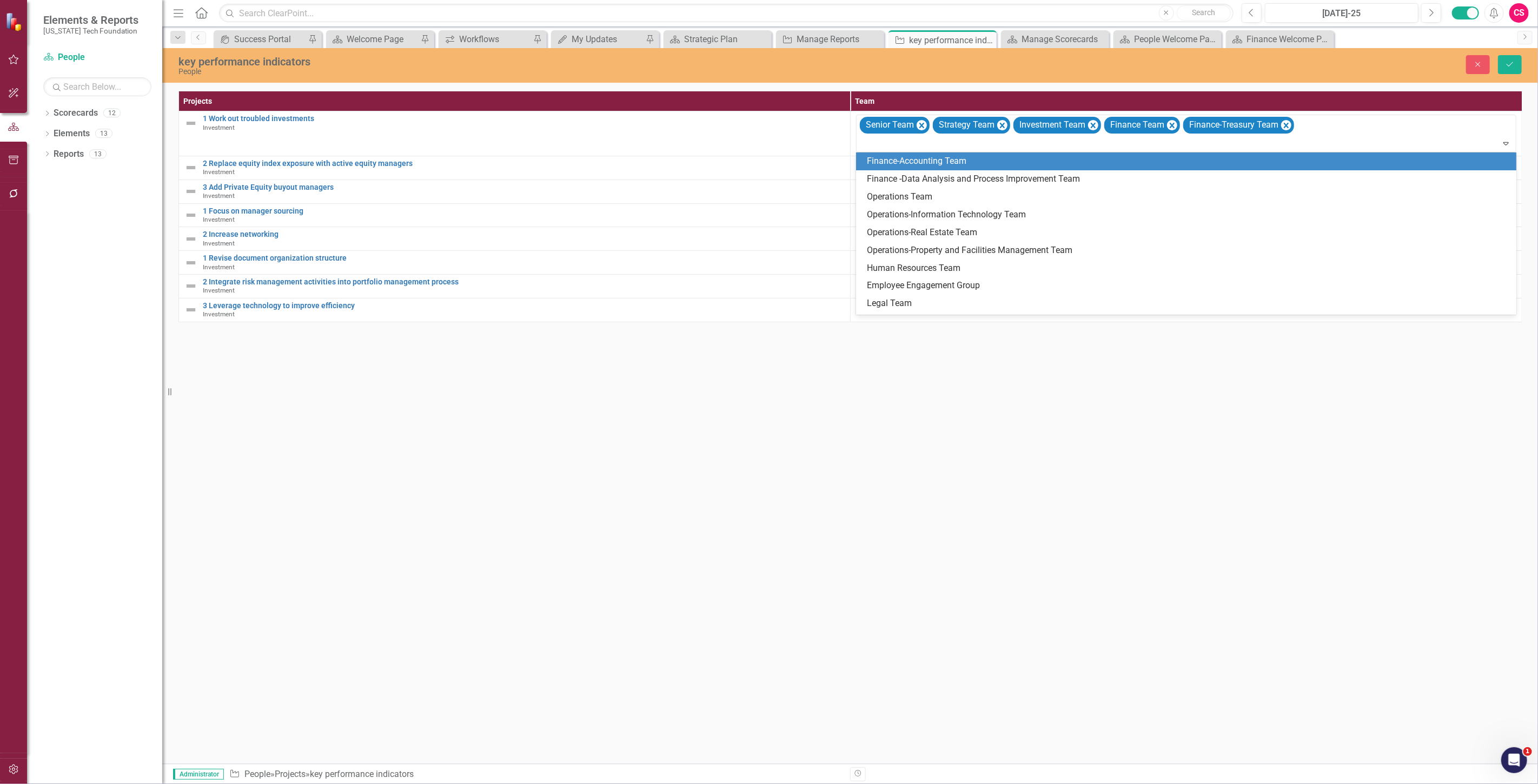
click at [900, 168] on div "Finance-Accounting Team" at bounding box center [1188, 161] width 643 height 12
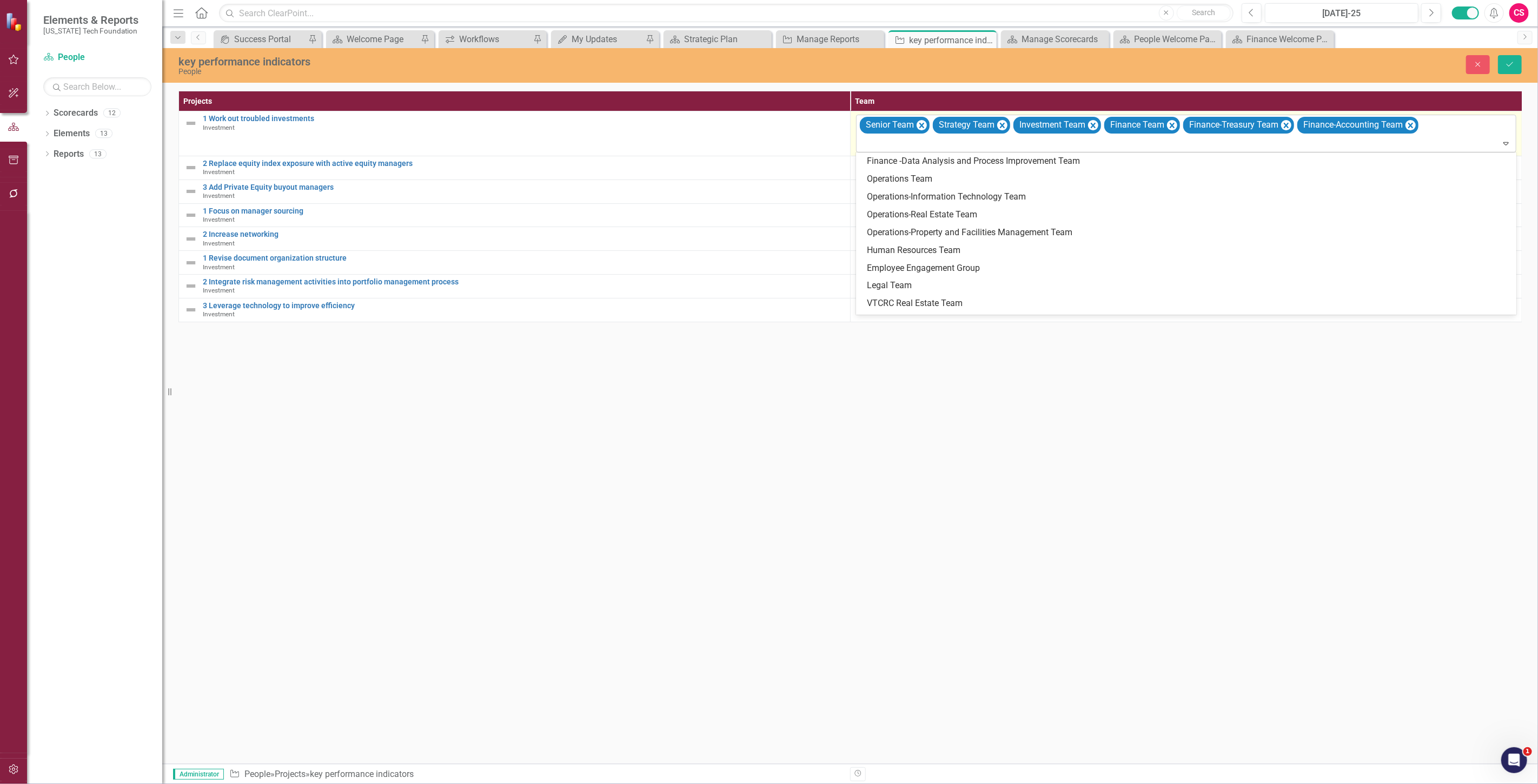
click at [889, 150] on div at bounding box center [1187, 143] width 656 height 15
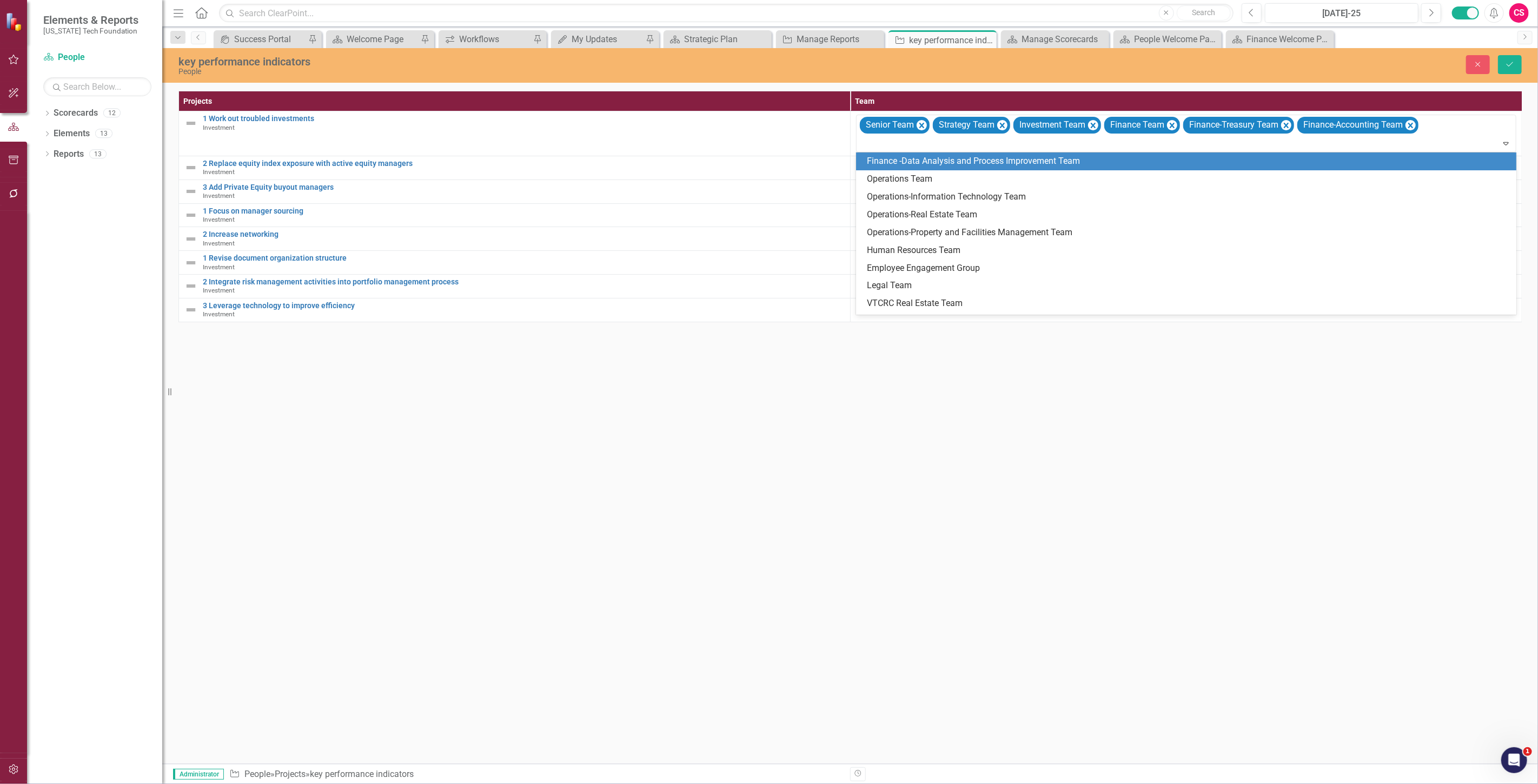
click at [891, 166] on div "Finance -Data Analysis and Process Improvement Team" at bounding box center [1188, 161] width 643 height 12
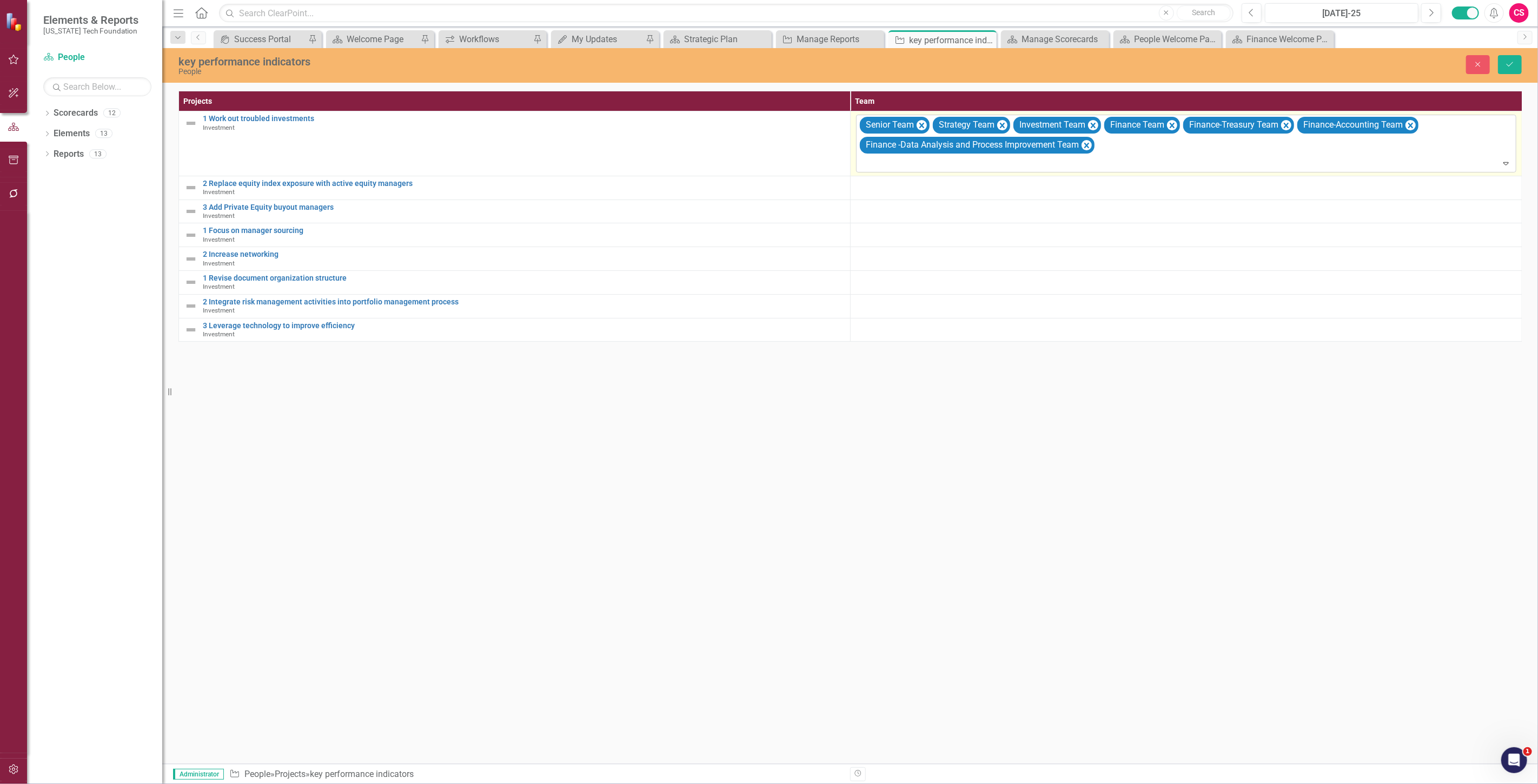
click at [885, 154] on div "Senior Team Strategy Team Investment Team Finance Team Finance-Treasury Team Fi…" at bounding box center [1186, 143] width 658 height 57
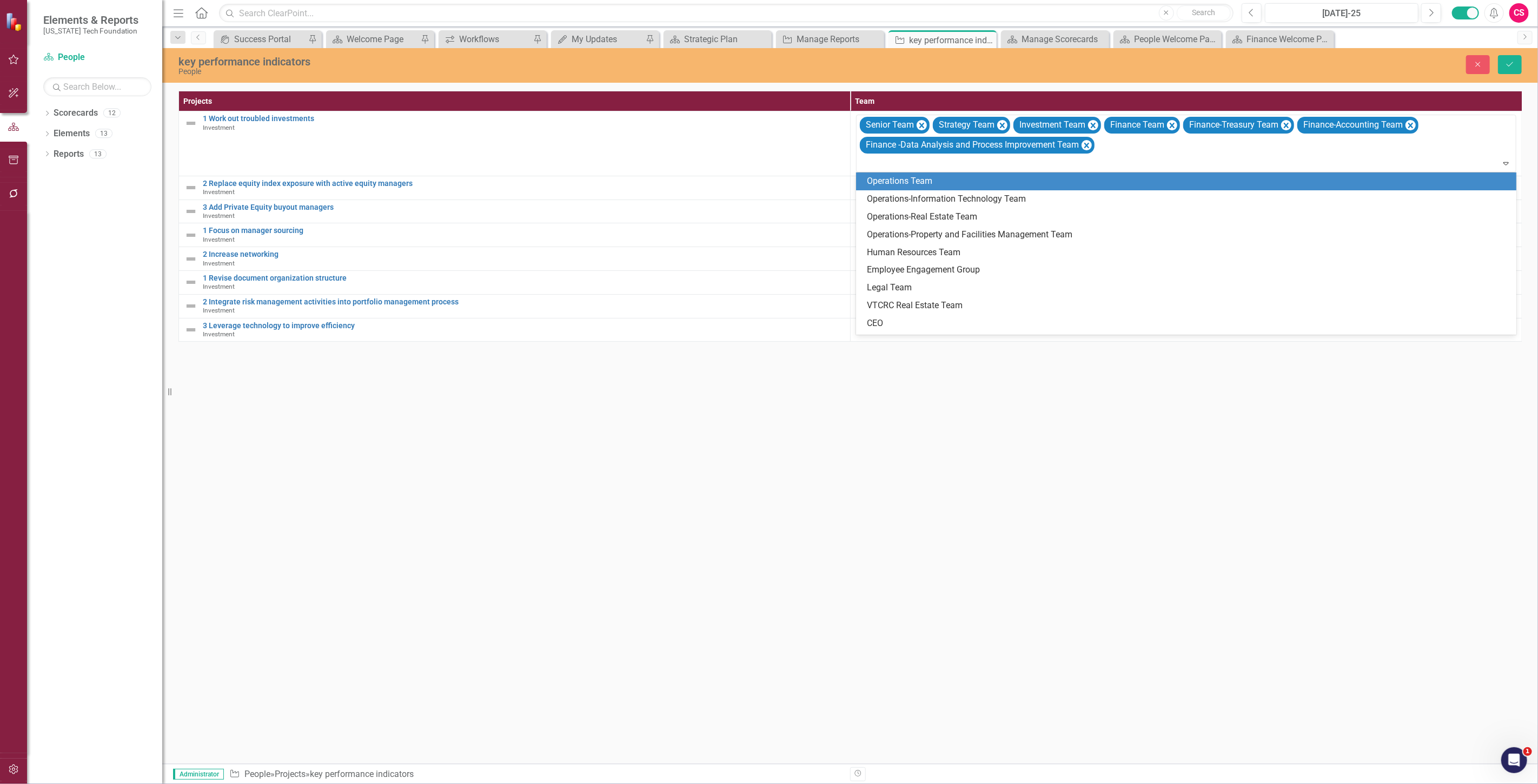
click at [889, 180] on div "Operations Team" at bounding box center [1188, 181] width 643 height 12
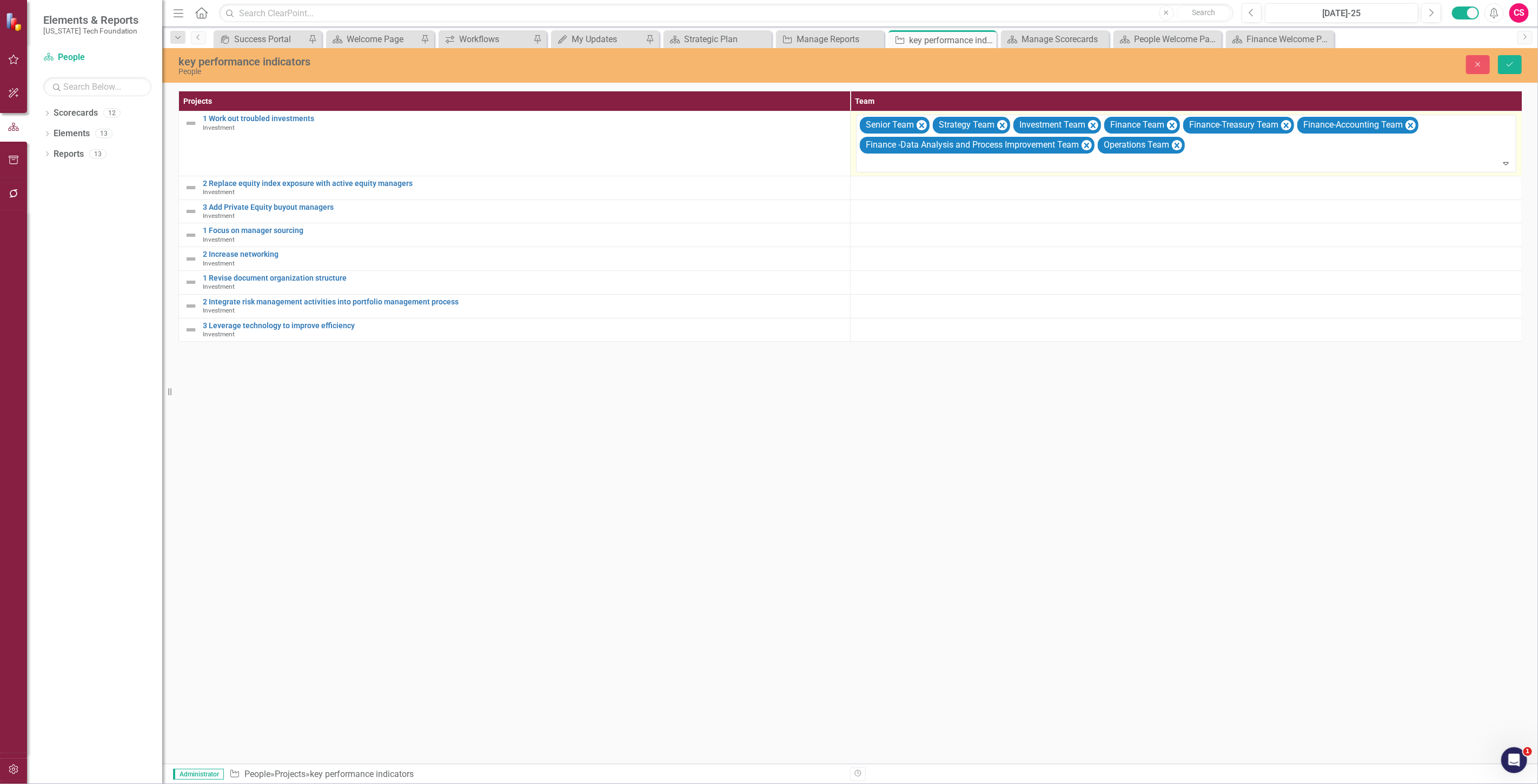
click at [879, 173] on td "option Operations Team, selected. Senior Team Strategy Team Investment Team Fin…" at bounding box center [1186, 143] width 672 height 65
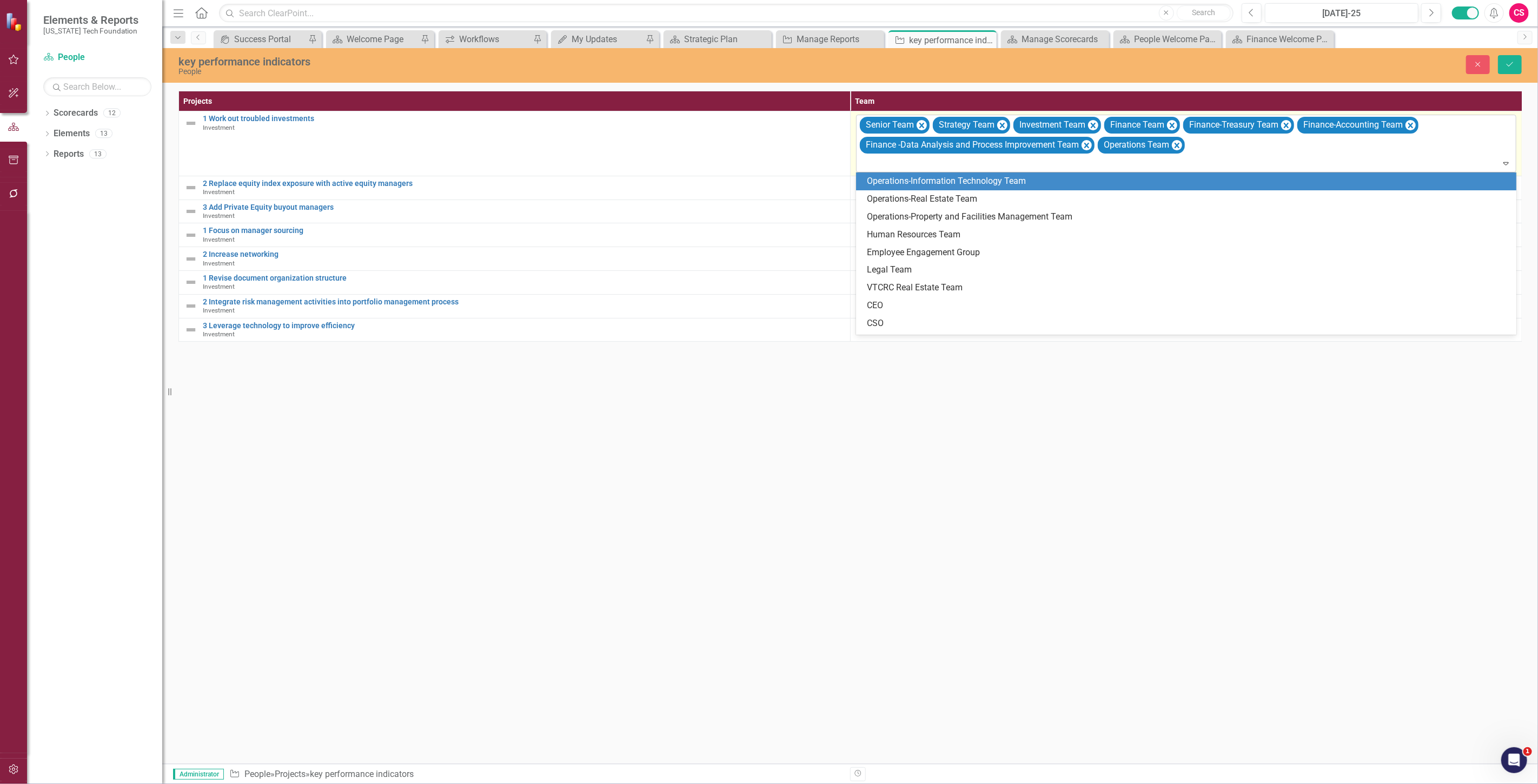
click at [879, 172] on div "Elements & Reports Virginia Tech Foundation Scorecard People Search Dropdown Sc…" at bounding box center [769, 392] width 1538 height 784
click at [884, 188] on div "Operations-Information Technology Team" at bounding box center [1186, 181] width 660 height 18
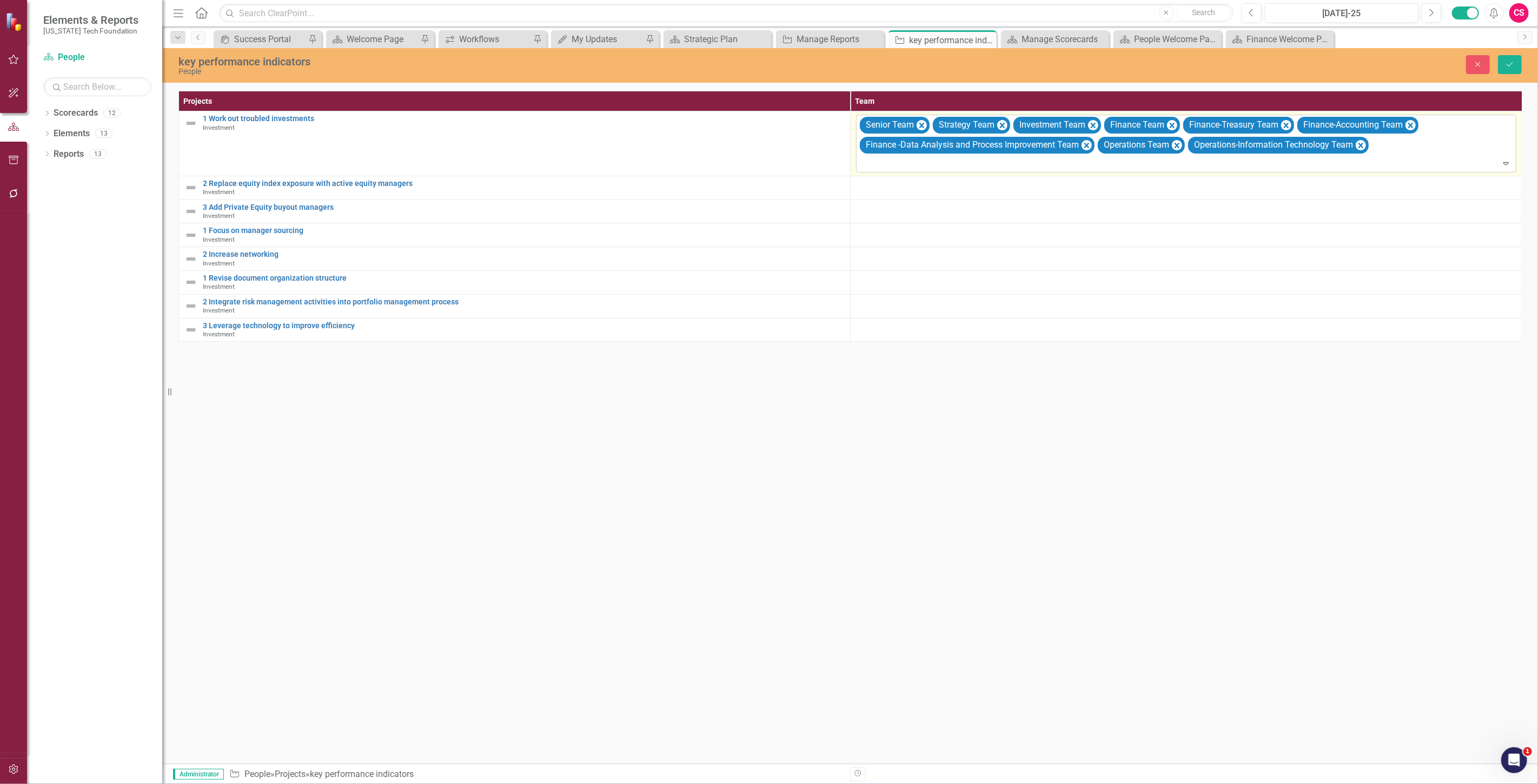
click at [878, 169] on div at bounding box center [1187, 163] width 656 height 15
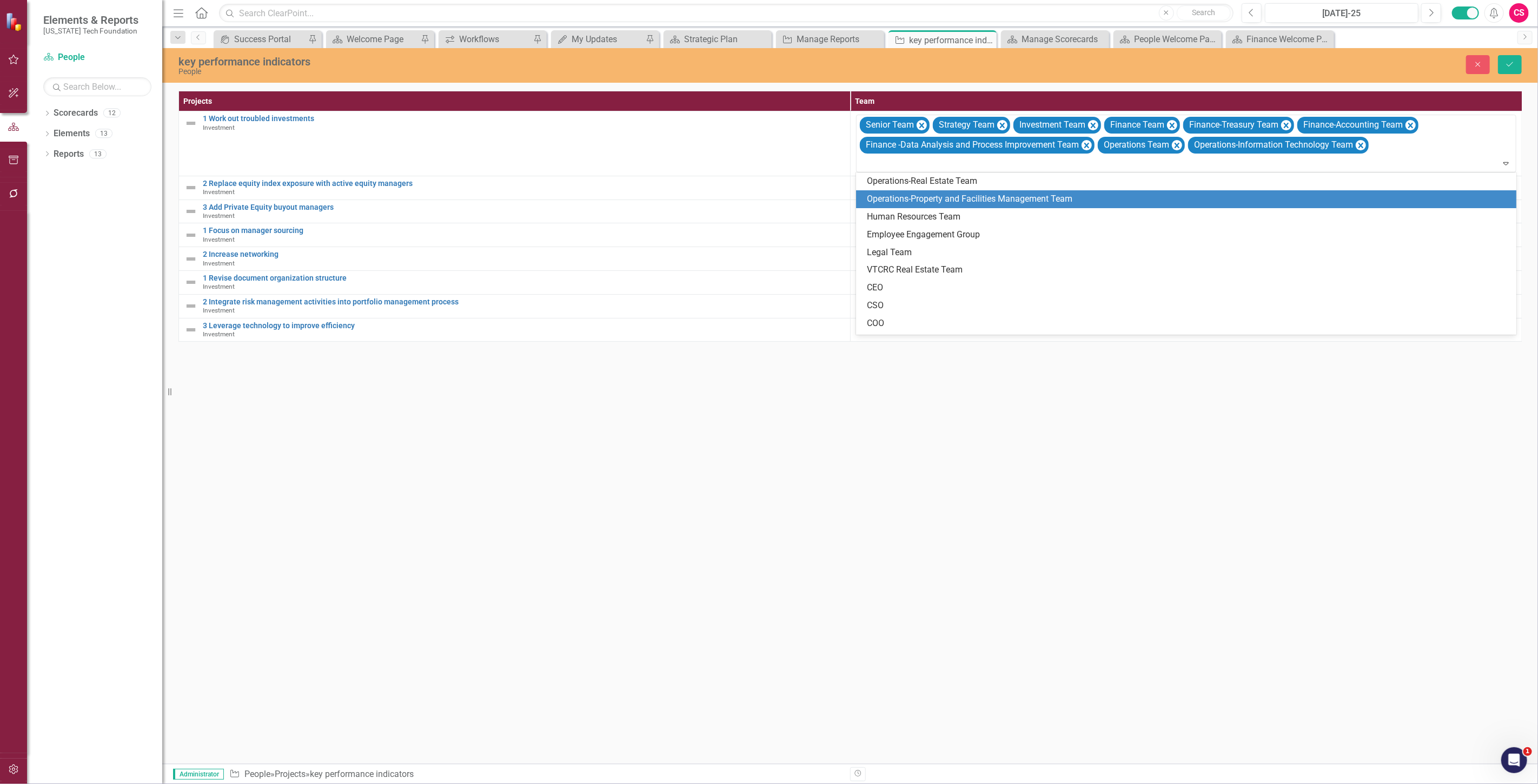
click at [885, 191] on div "Operations-Property and Facilities Management Team" at bounding box center [1186, 199] width 660 height 18
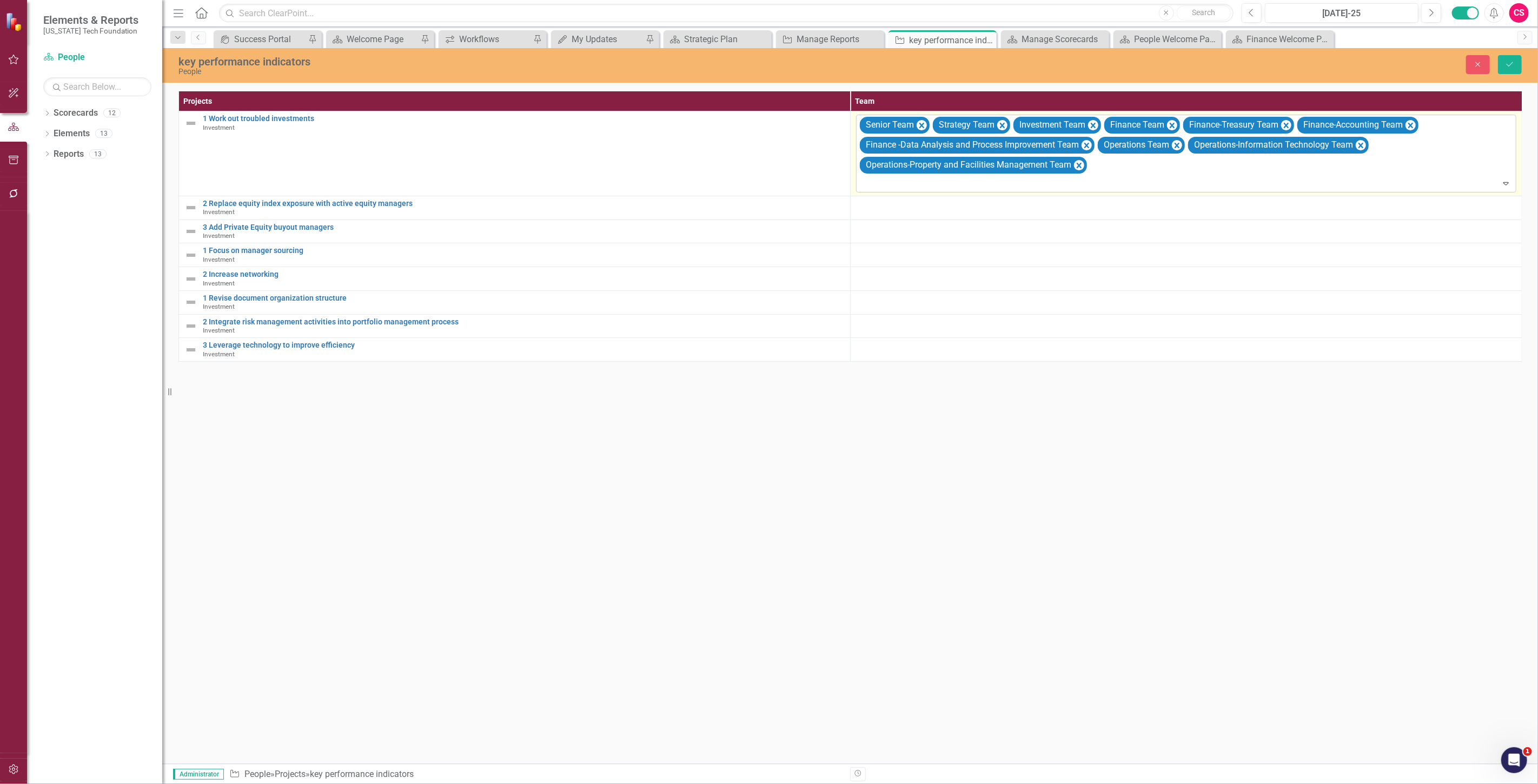
click at [876, 174] on div "Senior Team Strategy Team Investment Team Finance Team Finance-Treasury Team Fi…" at bounding box center [1186, 153] width 658 height 76
click at [882, 188] on div at bounding box center [1187, 183] width 656 height 15
click at [887, 199] on div "Operations-Real Estate Team" at bounding box center [1188, 201] width 643 height 12
click at [874, 186] on div at bounding box center [1187, 183] width 656 height 15
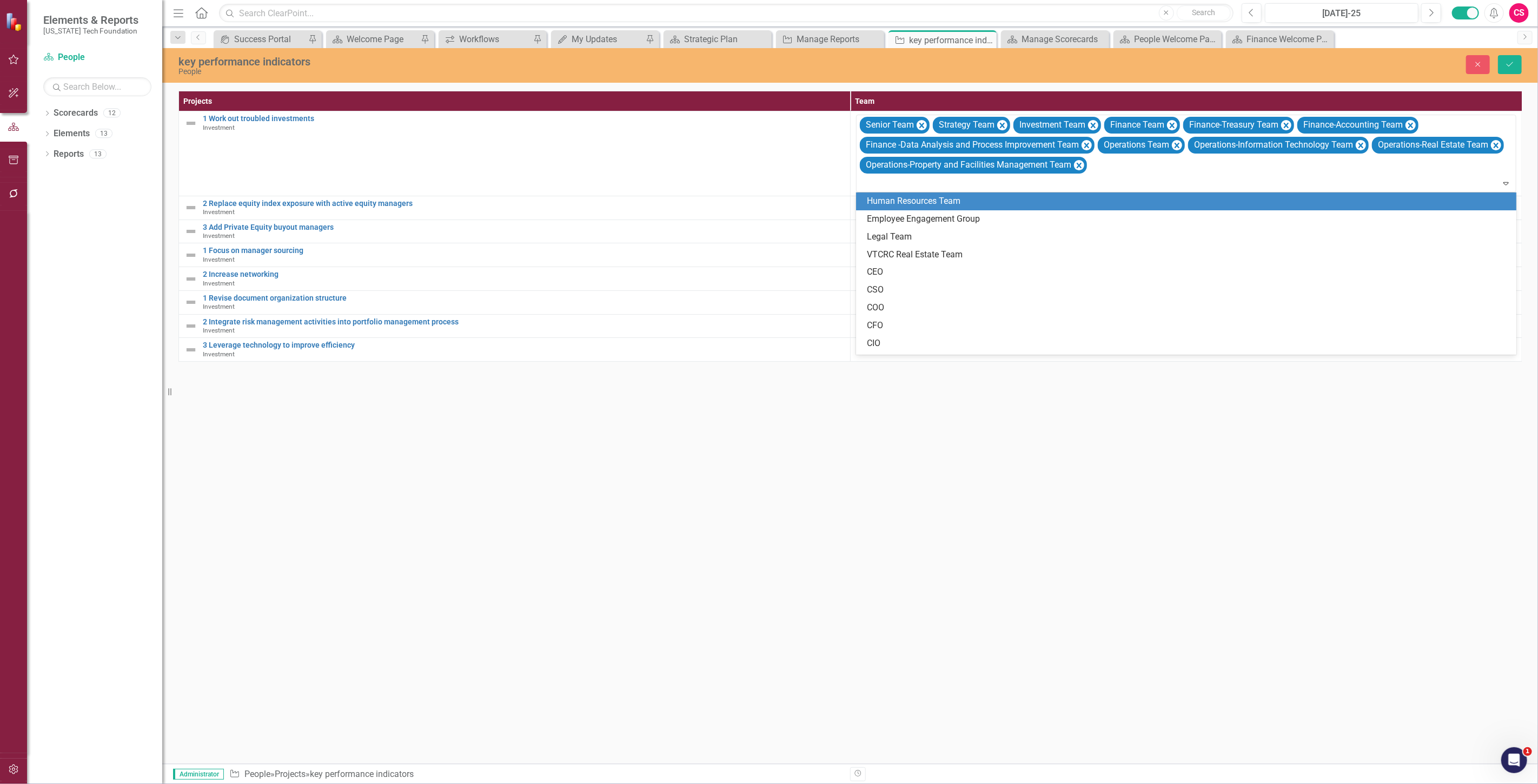
click at [882, 205] on div "Human Resources Team" at bounding box center [1188, 201] width 643 height 12
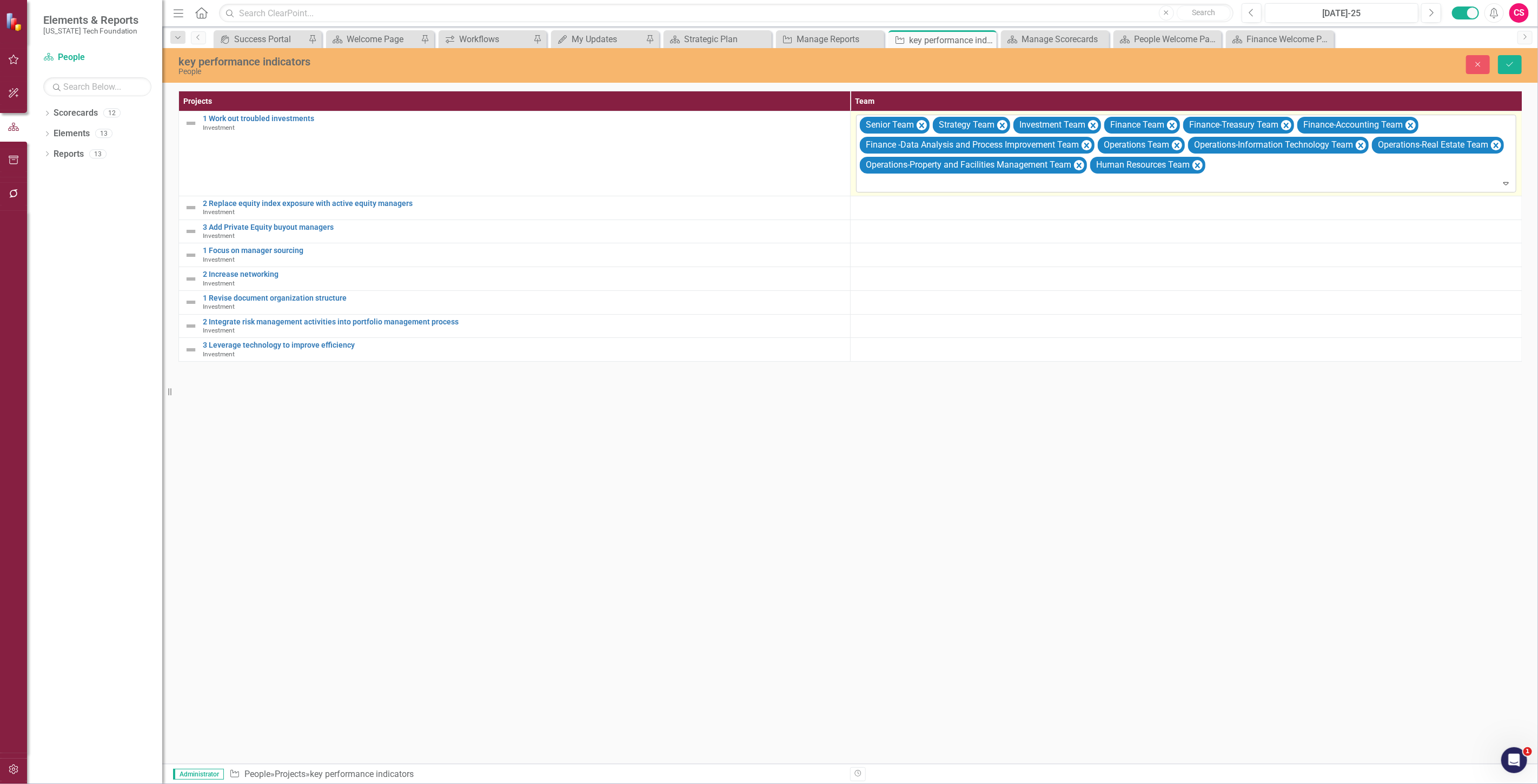
click at [870, 189] on div at bounding box center [1187, 183] width 656 height 15
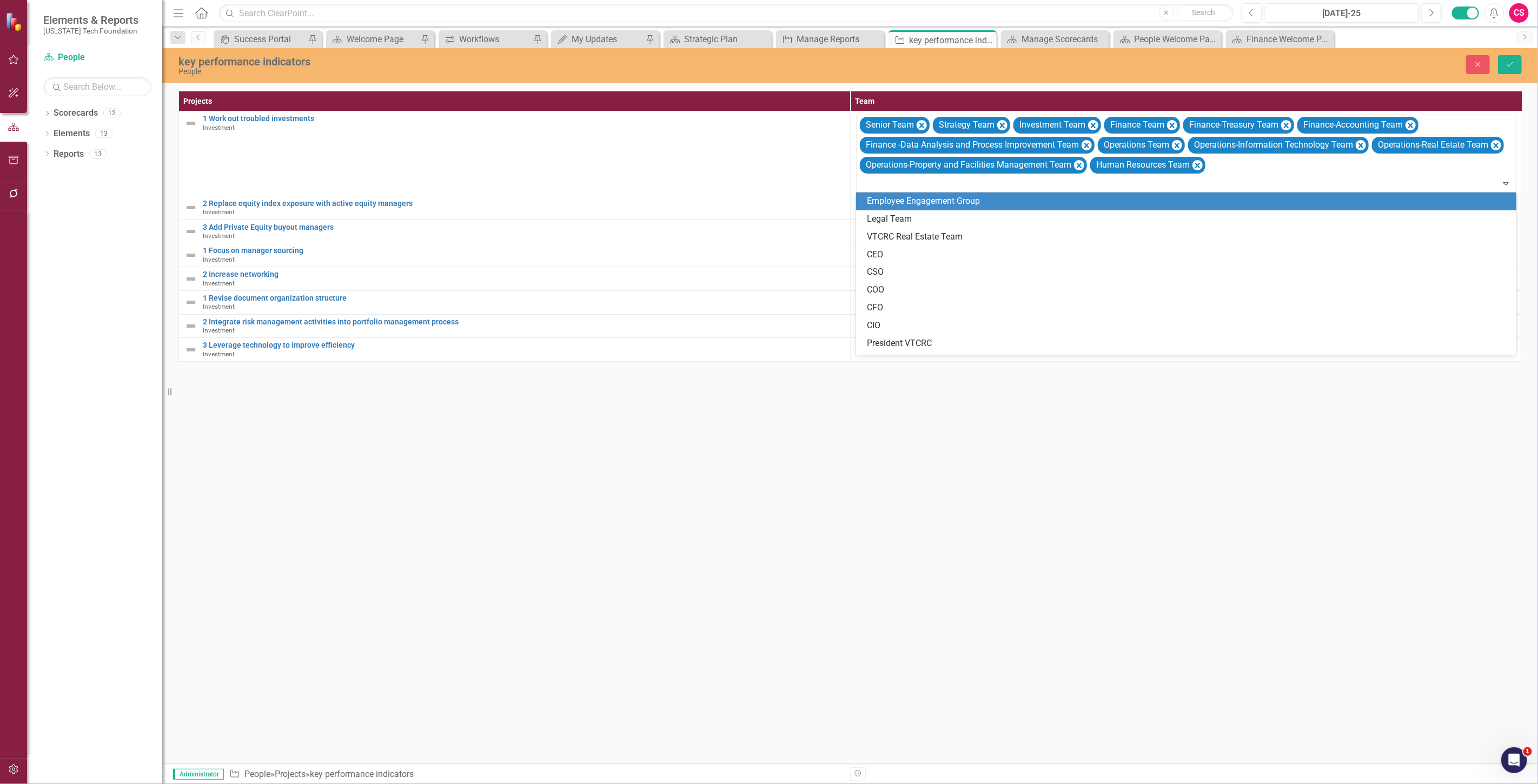
click at [878, 202] on div "Employee Engagement Group" at bounding box center [1188, 201] width 643 height 12
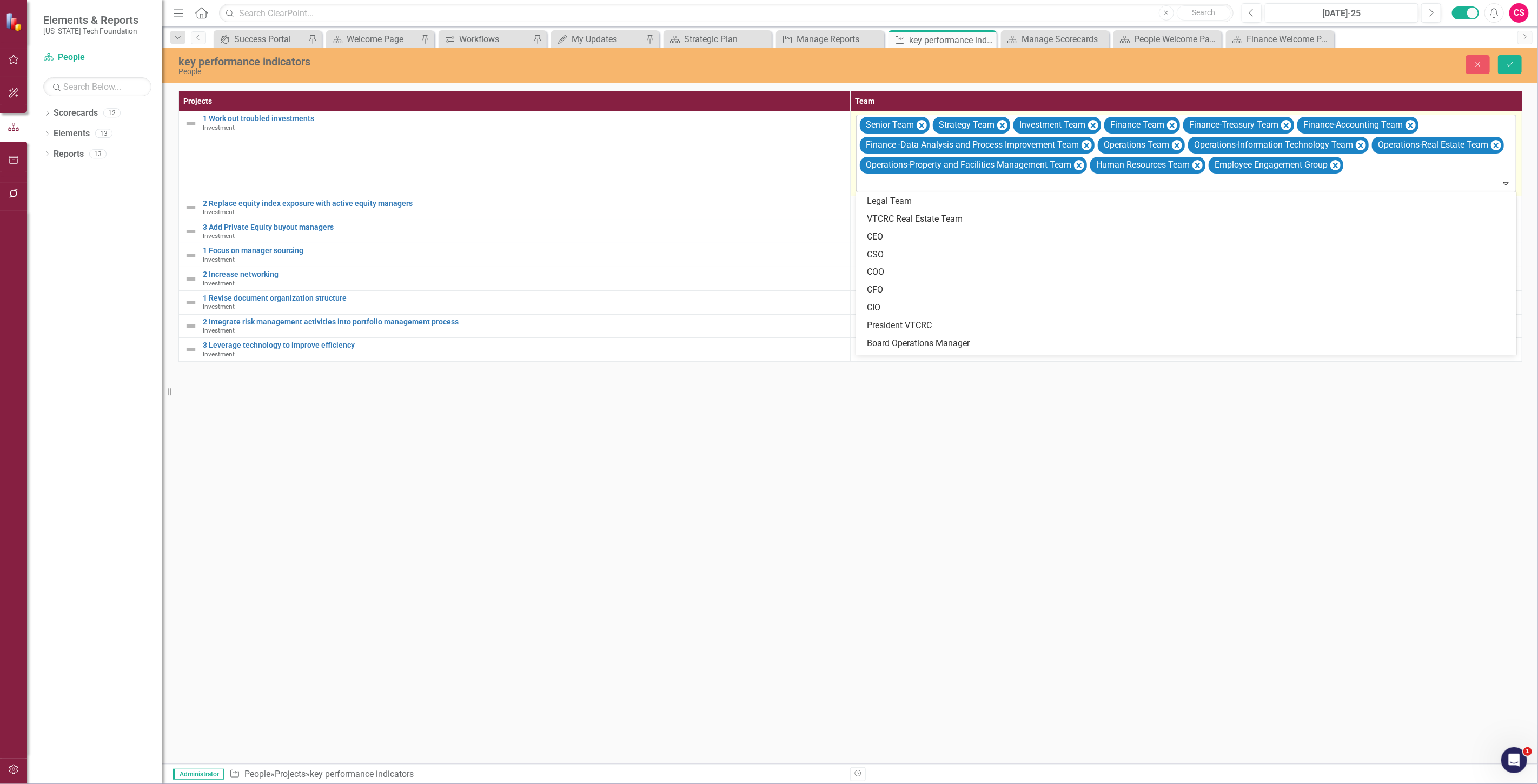
click at [871, 186] on div at bounding box center [1187, 183] width 656 height 15
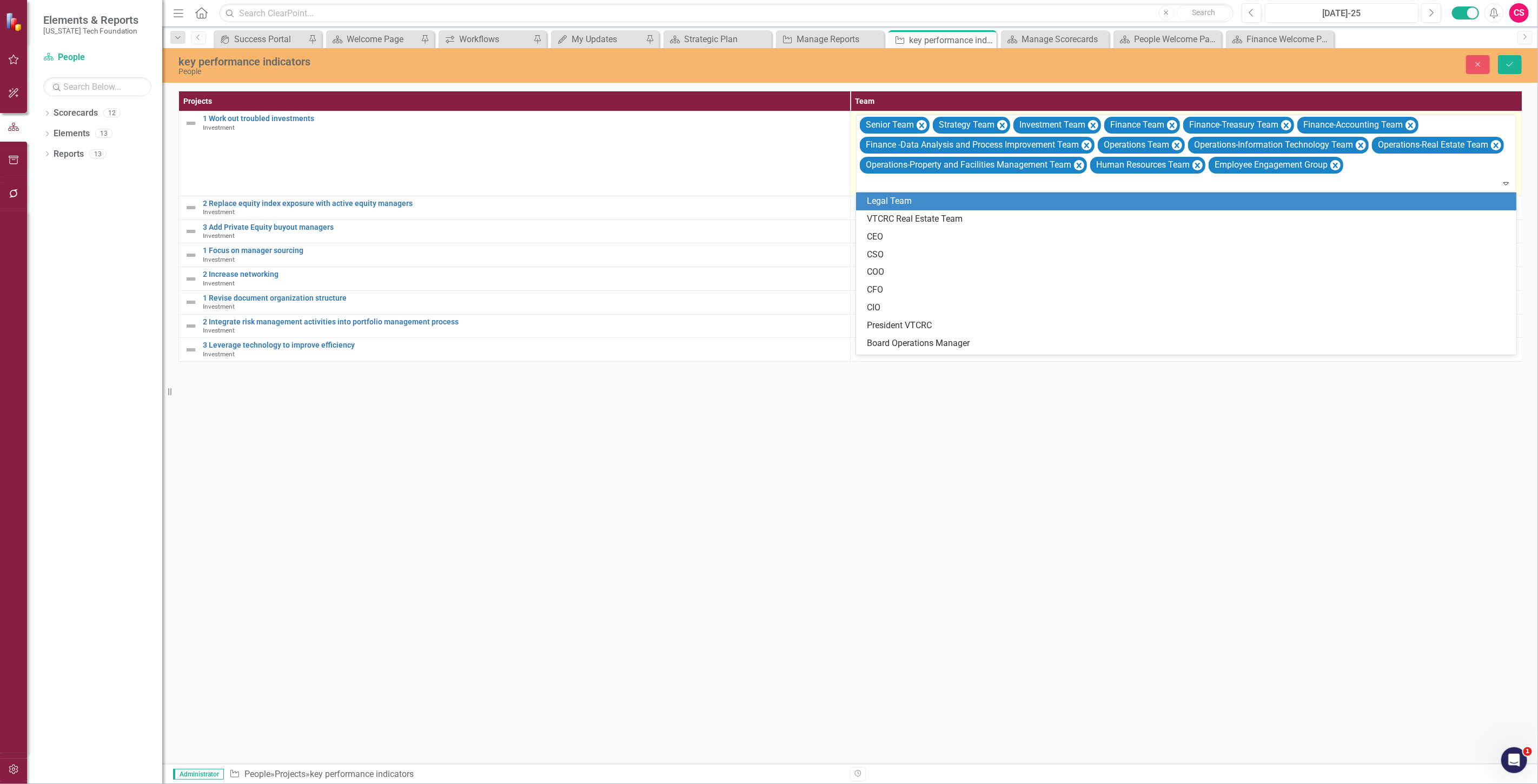
click at [878, 196] on div "Legal Team" at bounding box center [1188, 201] width 643 height 12
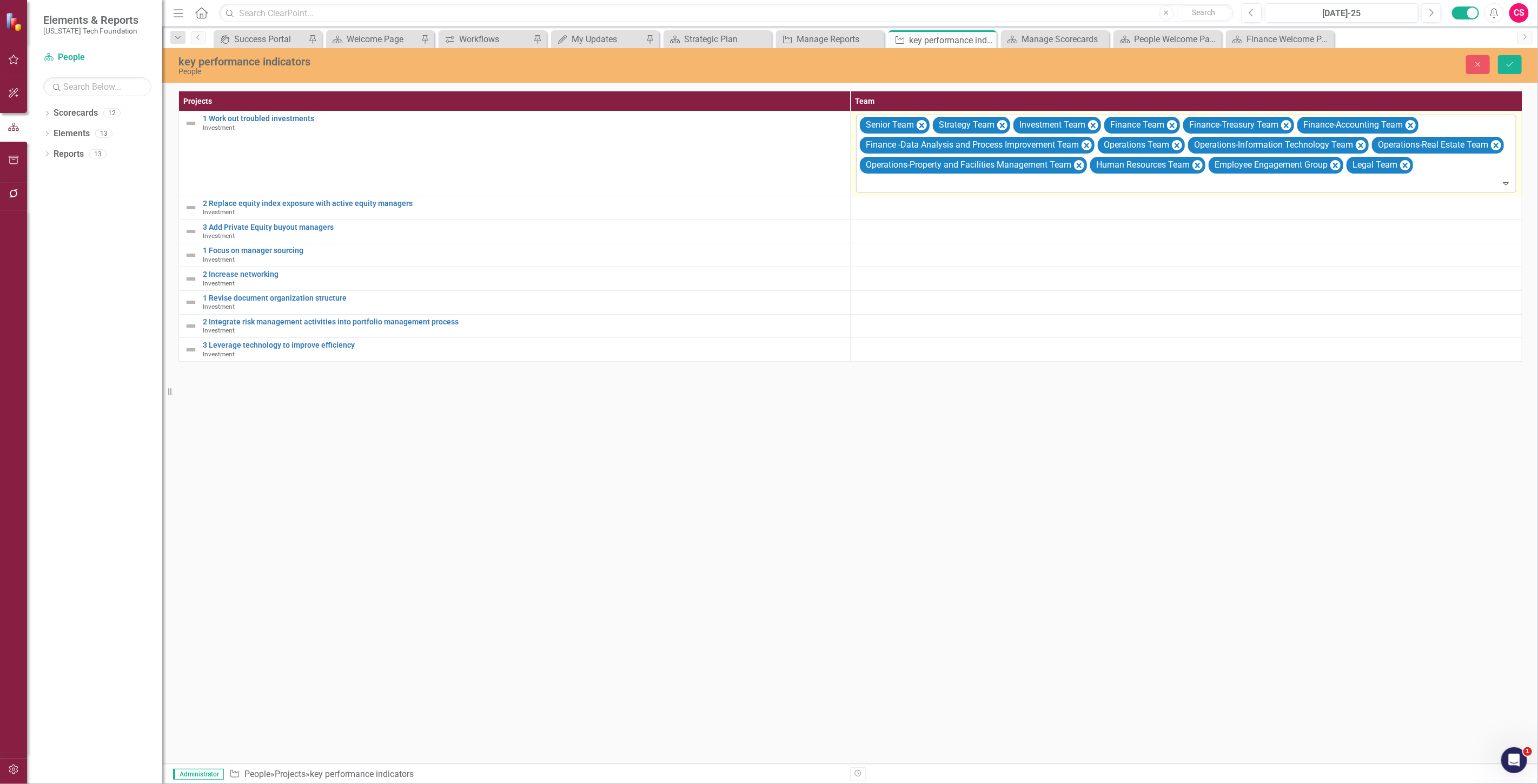
click at [871, 182] on div at bounding box center [1187, 183] width 656 height 15
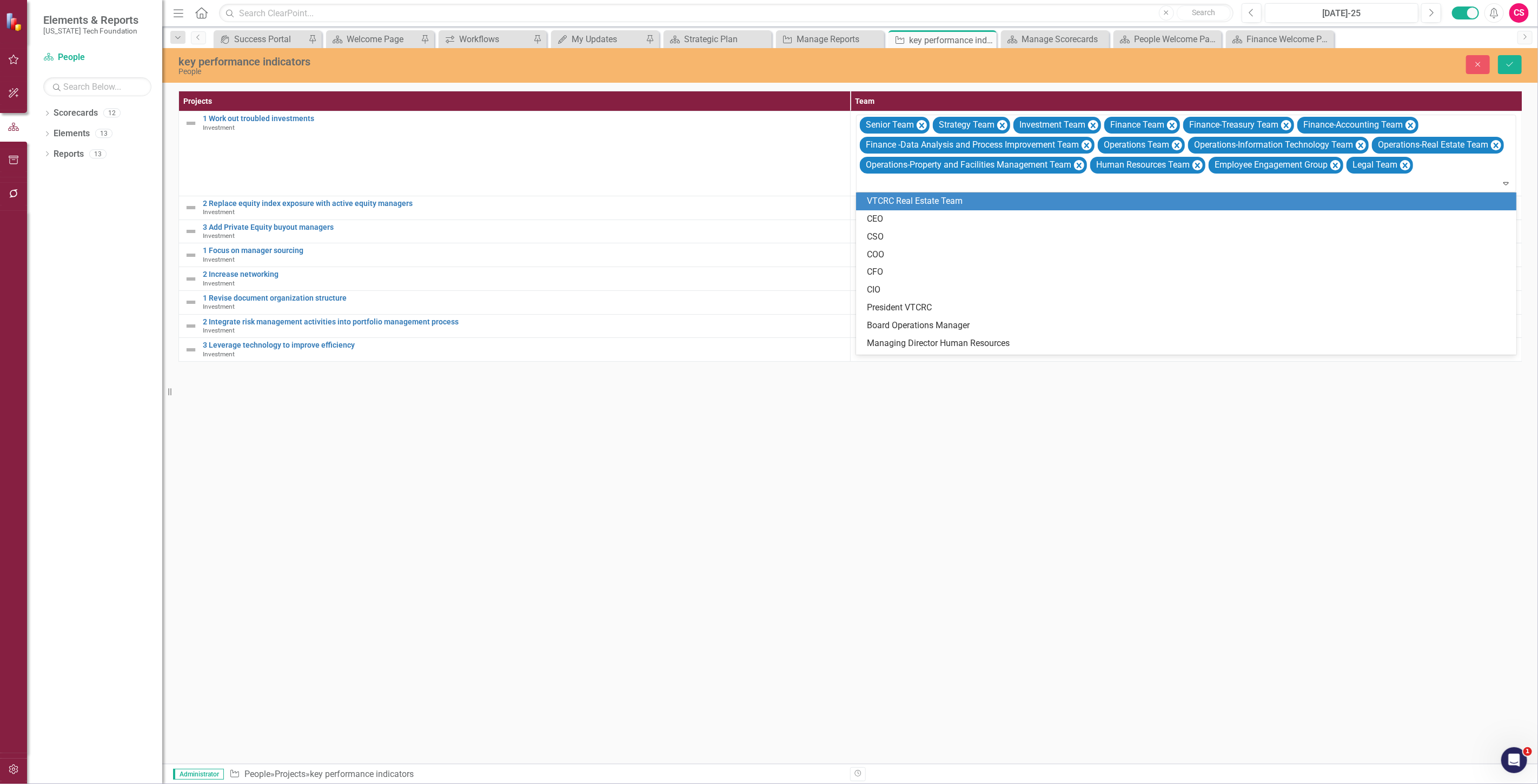
click at [882, 201] on div "VTCRC Real Estate Team" at bounding box center [1188, 201] width 643 height 12
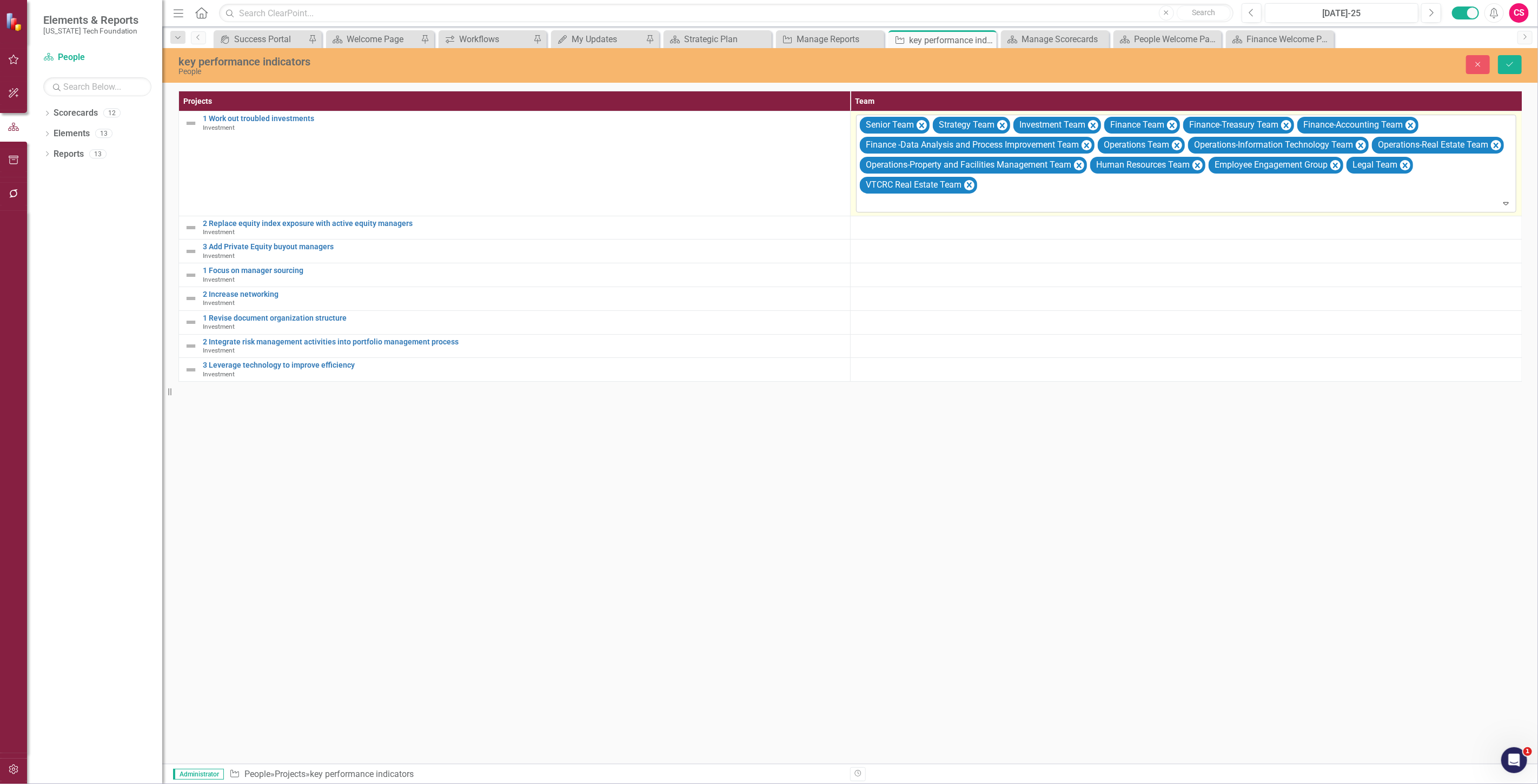
click at [875, 191] on div "VTCRC Real Estate Team" at bounding box center [912, 185] width 101 height 15
click at [885, 212] on div "Senior Team Strategy Team Investment Team Finance Team Finance-Treasury Team Fi…" at bounding box center [1186, 163] width 660 height 97
click at [884, 212] on div "Elements & Reports Virginia Tech Foundation Scorecard People Search Dropdown Sc…" at bounding box center [769, 392] width 1538 height 784
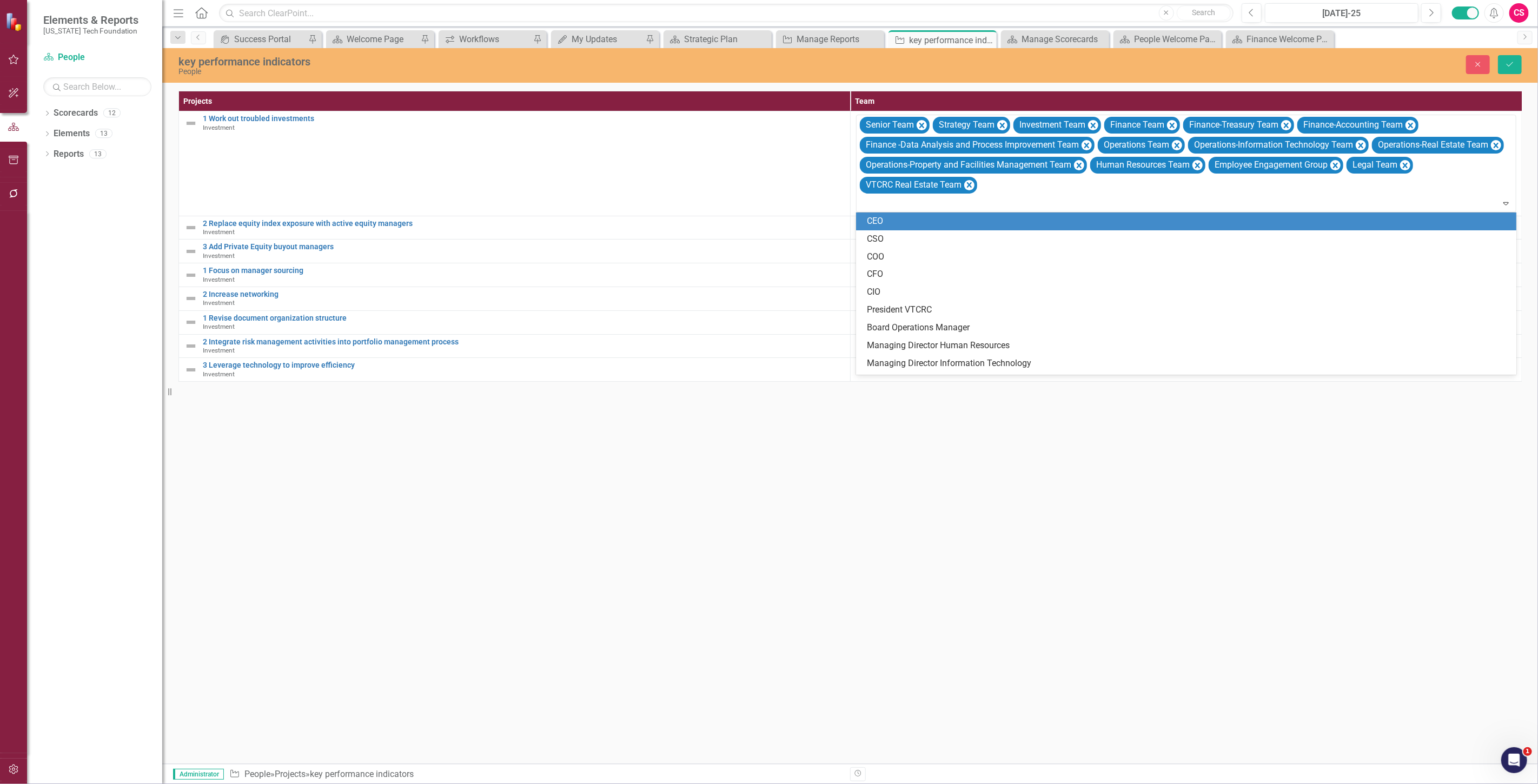
click at [888, 224] on div "CEO" at bounding box center [1188, 221] width 643 height 12
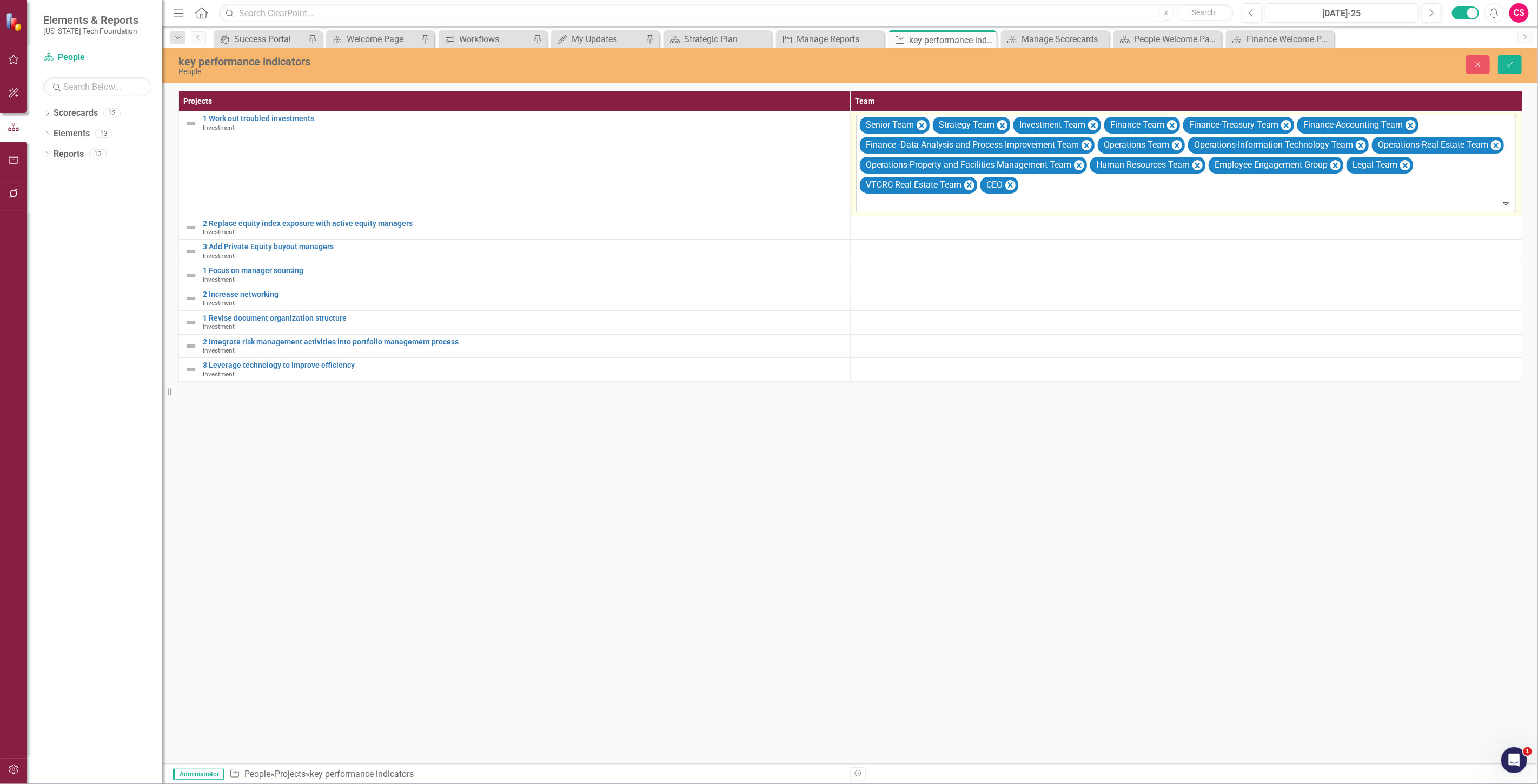
click at [878, 209] on div at bounding box center [1187, 204] width 656 height 15
click at [885, 224] on div "CSO" at bounding box center [1188, 221] width 643 height 12
click at [878, 214] on td "option CSO, selected. Senior Team Strategy Team Investment Team Finance Team Fi…" at bounding box center [1186, 163] width 672 height 104
click at [875, 205] on div at bounding box center [1187, 204] width 656 height 15
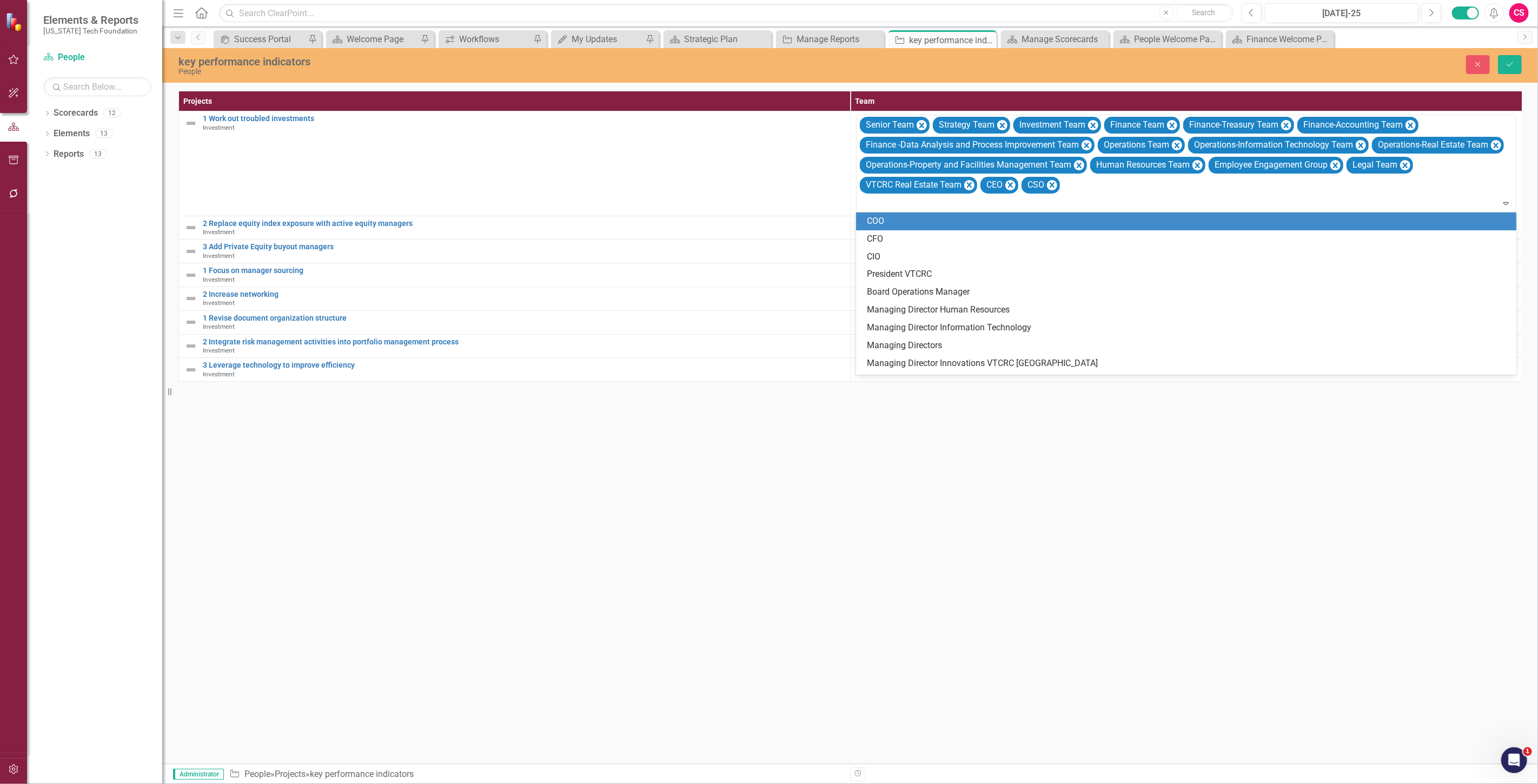
click at [885, 225] on div "COO" at bounding box center [1188, 221] width 643 height 12
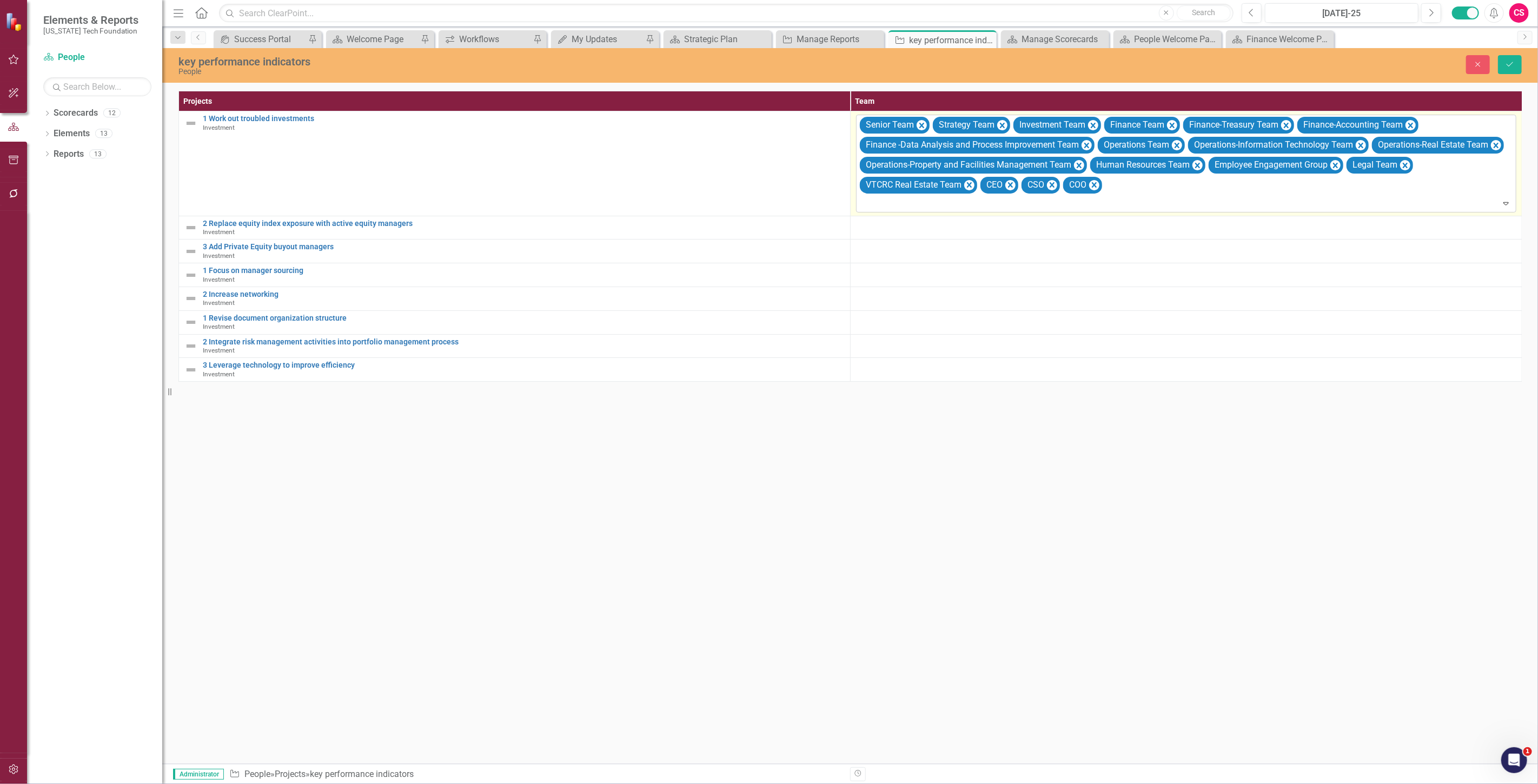
click at [877, 209] on div at bounding box center [1187, 204] width 656 height 15
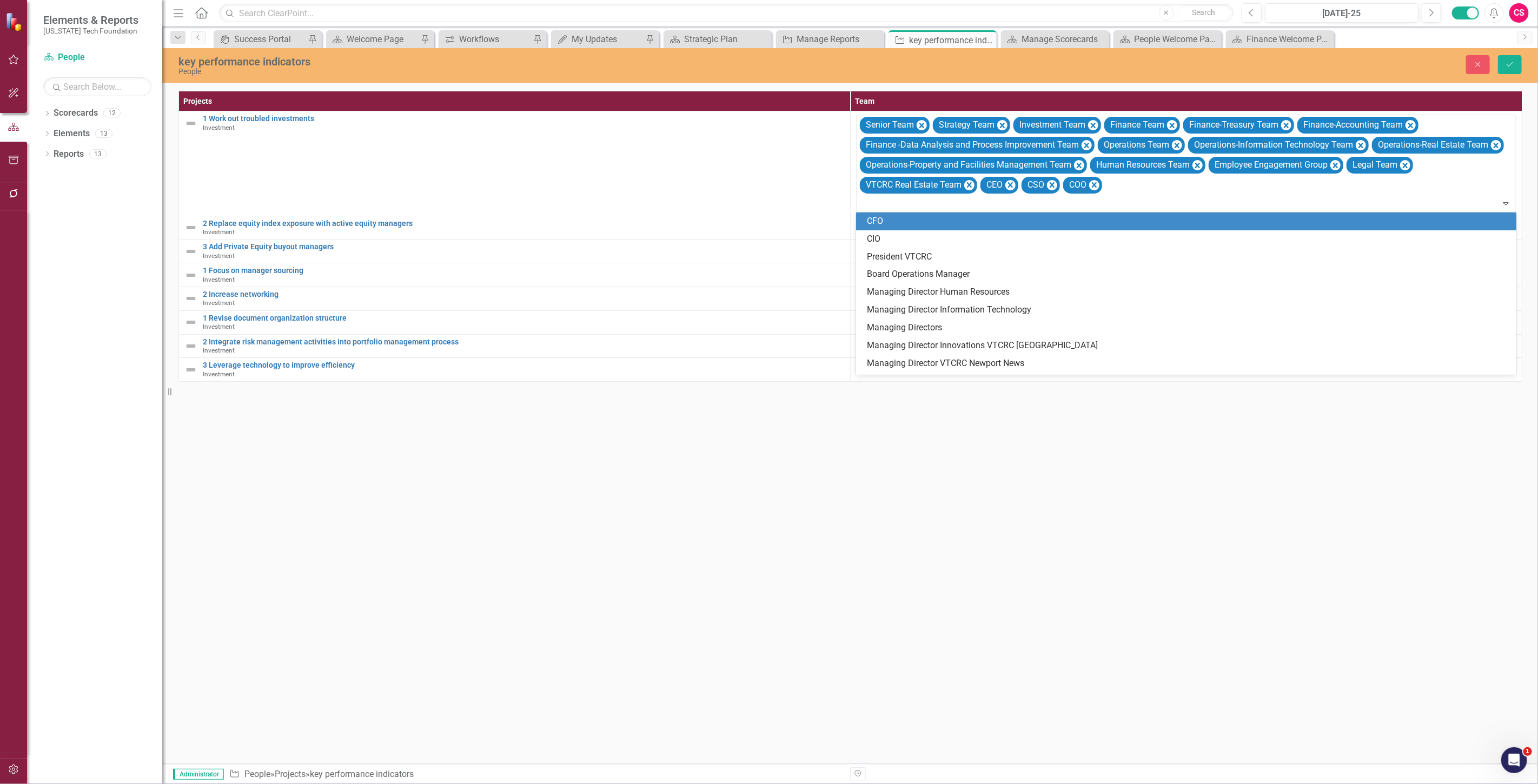
click at [885, 226] on div "CFO" at bounding box center [1188, 221] width 643 height 12
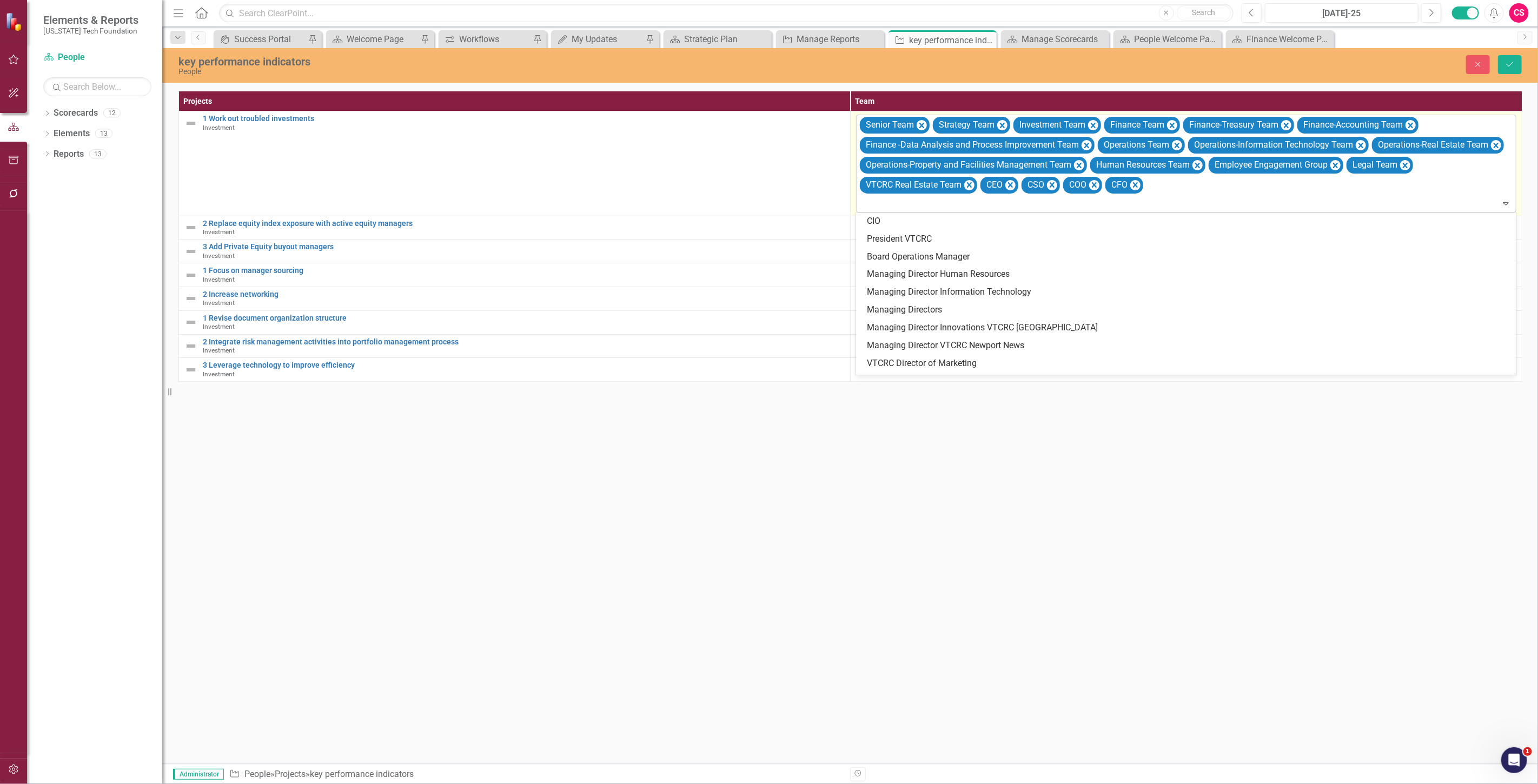
click at [877, 212] on div "Elements & Reports Virginia Tech Foundation Scorecard People Search Dropdown Sc…" at bounding box center [769, 392] width 1538 height 784
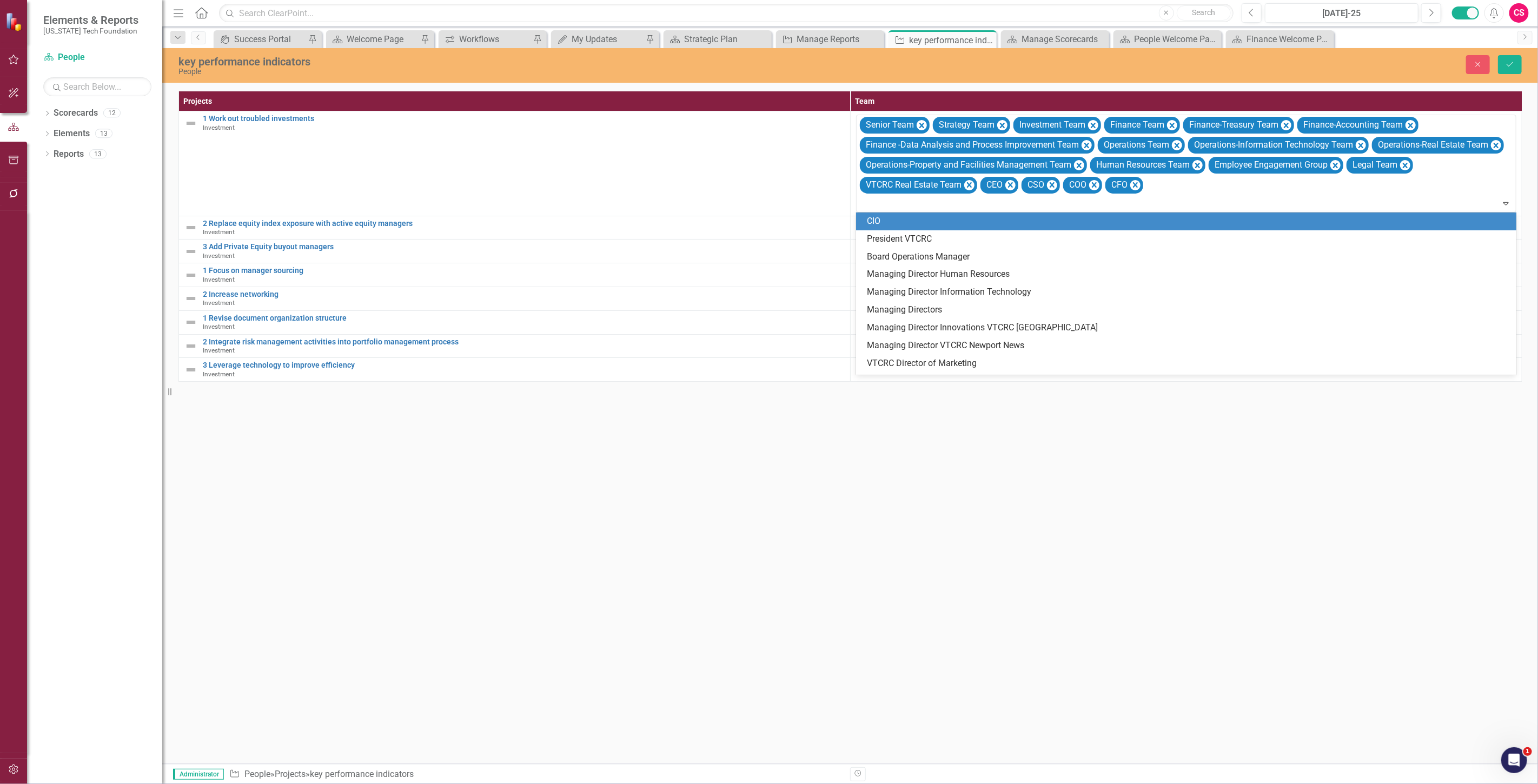
click at [882, 226] on div "CIO" at bounding box center [1188, 221] width 643 height 12
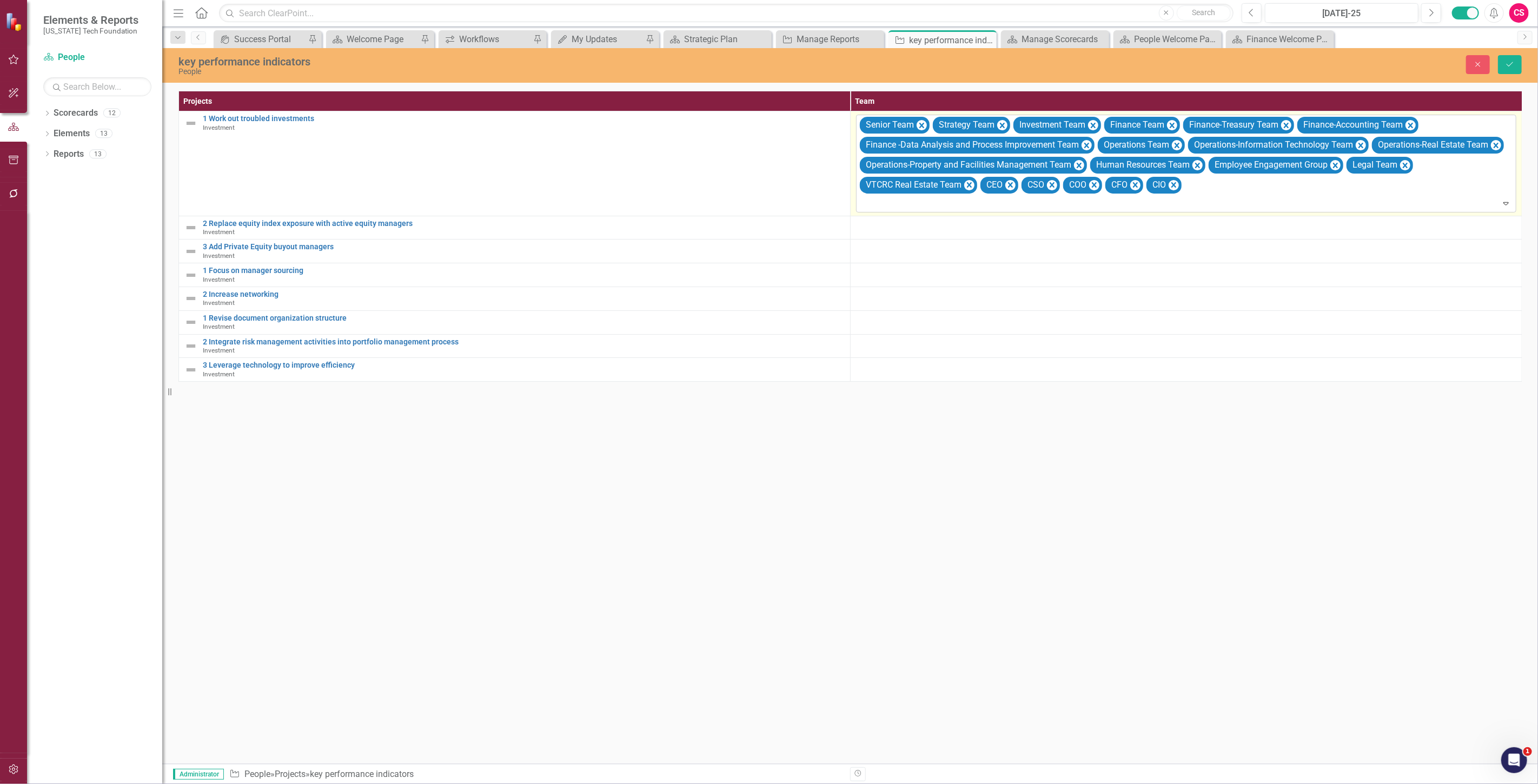
click at [875, 208] on div at bounding box center [1187, 204] width 656 height 15
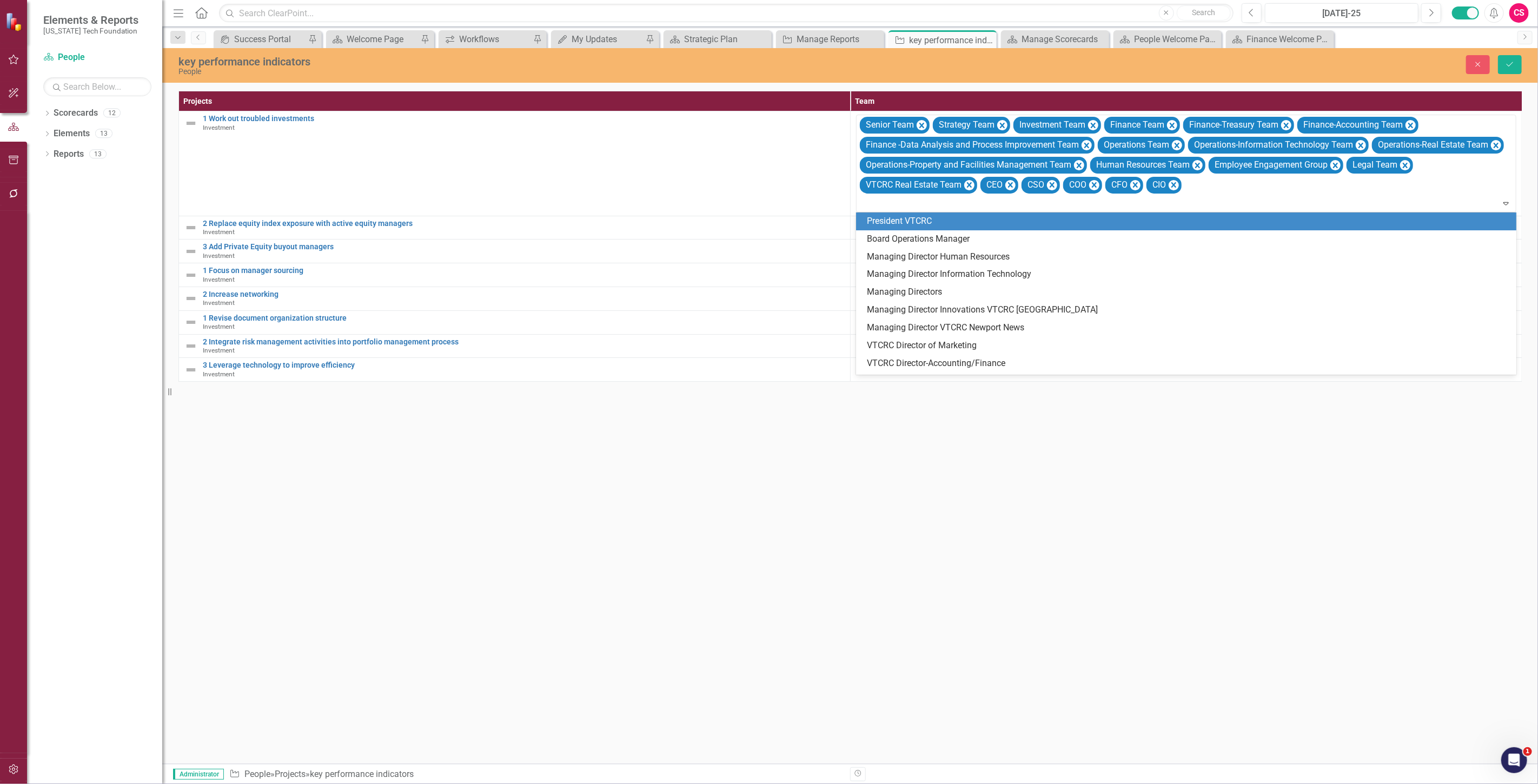
click at [879, 217] on div "President VTCRC" at bounding box center [1188, 221] width 643 height 12
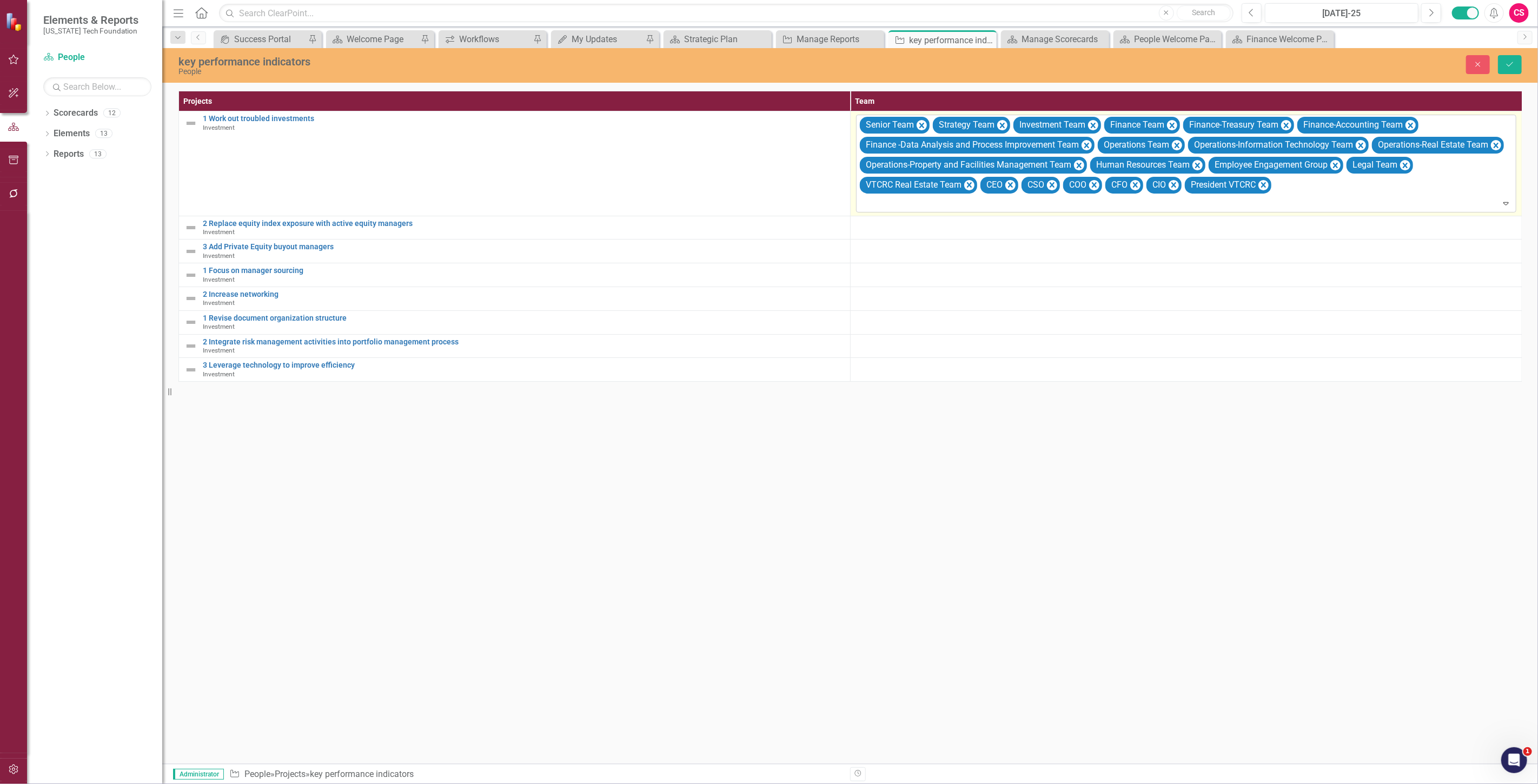
click at [875, 203] on div at bounding box center [1187, 204] width 656 height 15
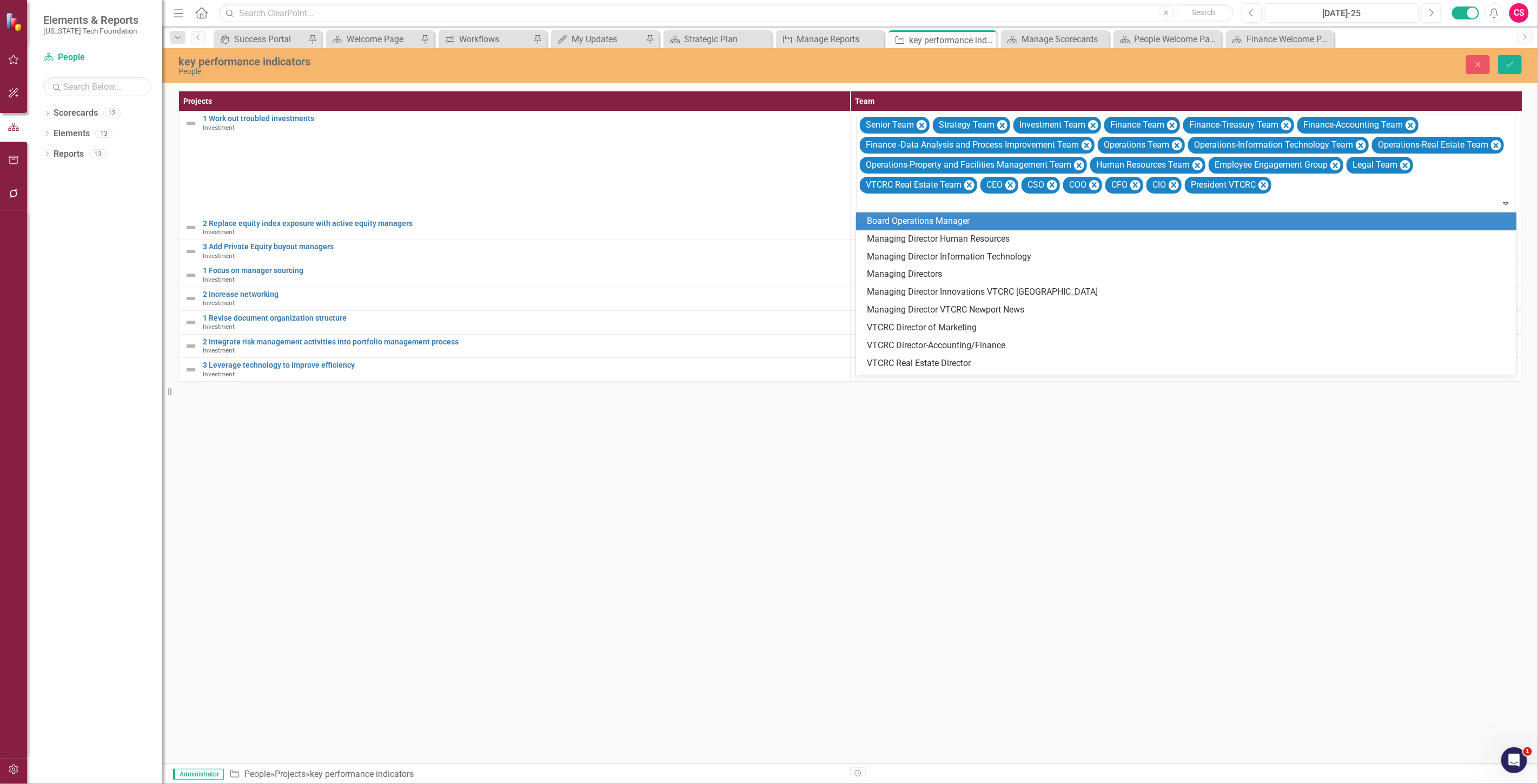
click at [880, 223] on div "Board Operations Manager" at bounding box center [1188, 221] width 643 height 12
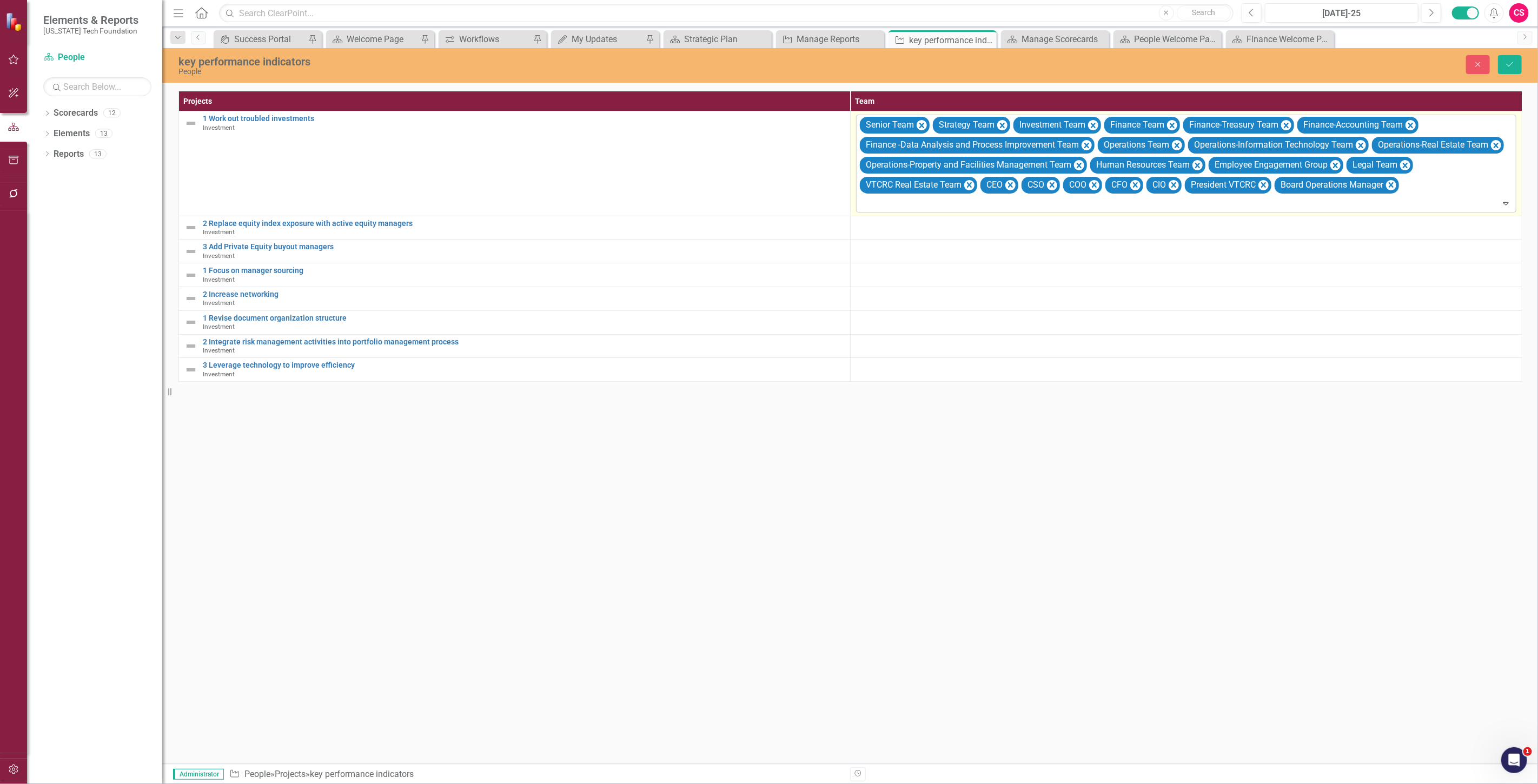
click at [873, 212] on td "option Board Operations Manager, selected. Senior Team Strategy Team Investment…" at bounding box center [1186, 163] width 672 height 104
click at [872, 209] on div at bounding box center [1187, 204] width 656 height 15
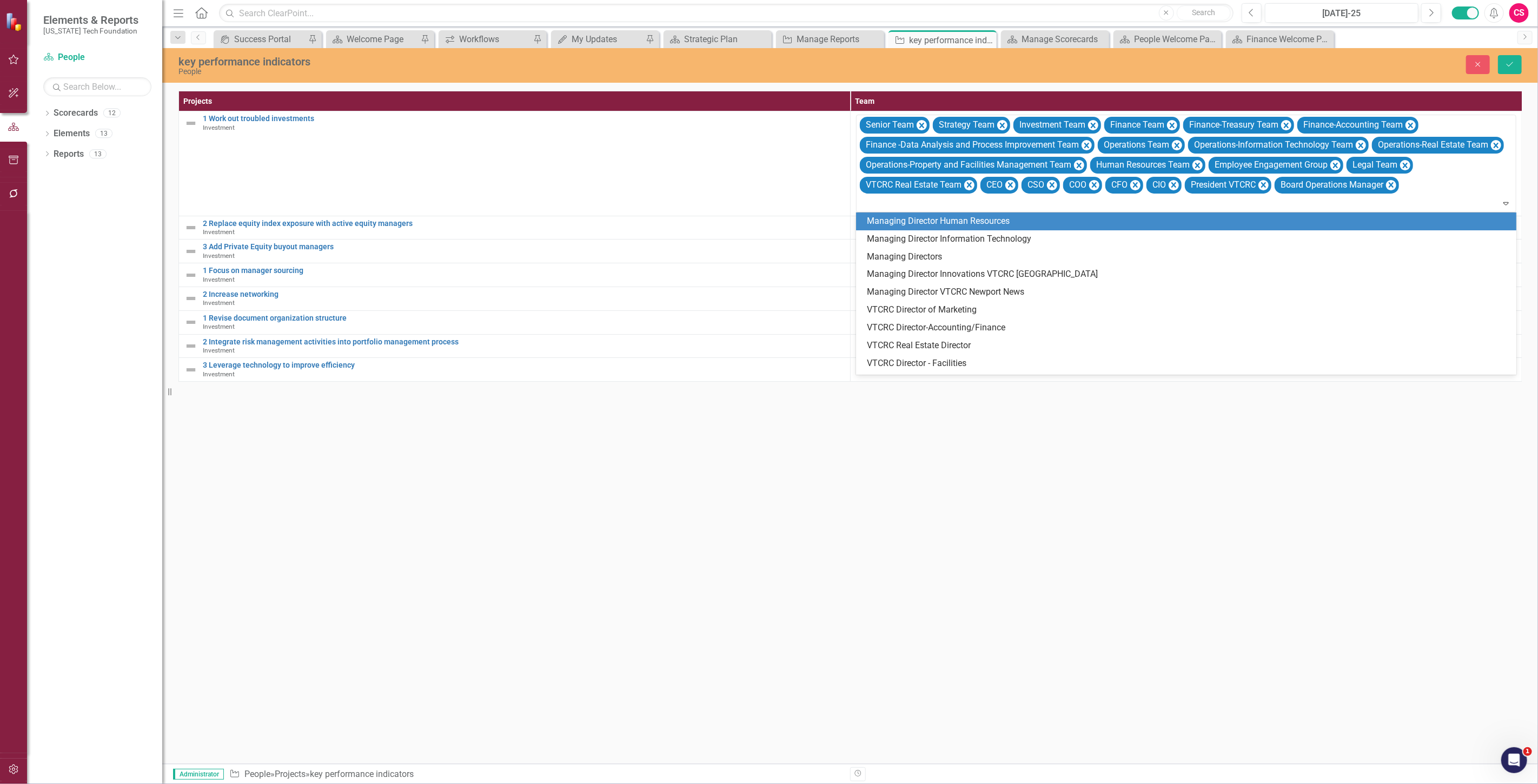
click at [878, 226] on div "Managing Director Human Resources" at bounding box center [1188, 221] width 643 height 12
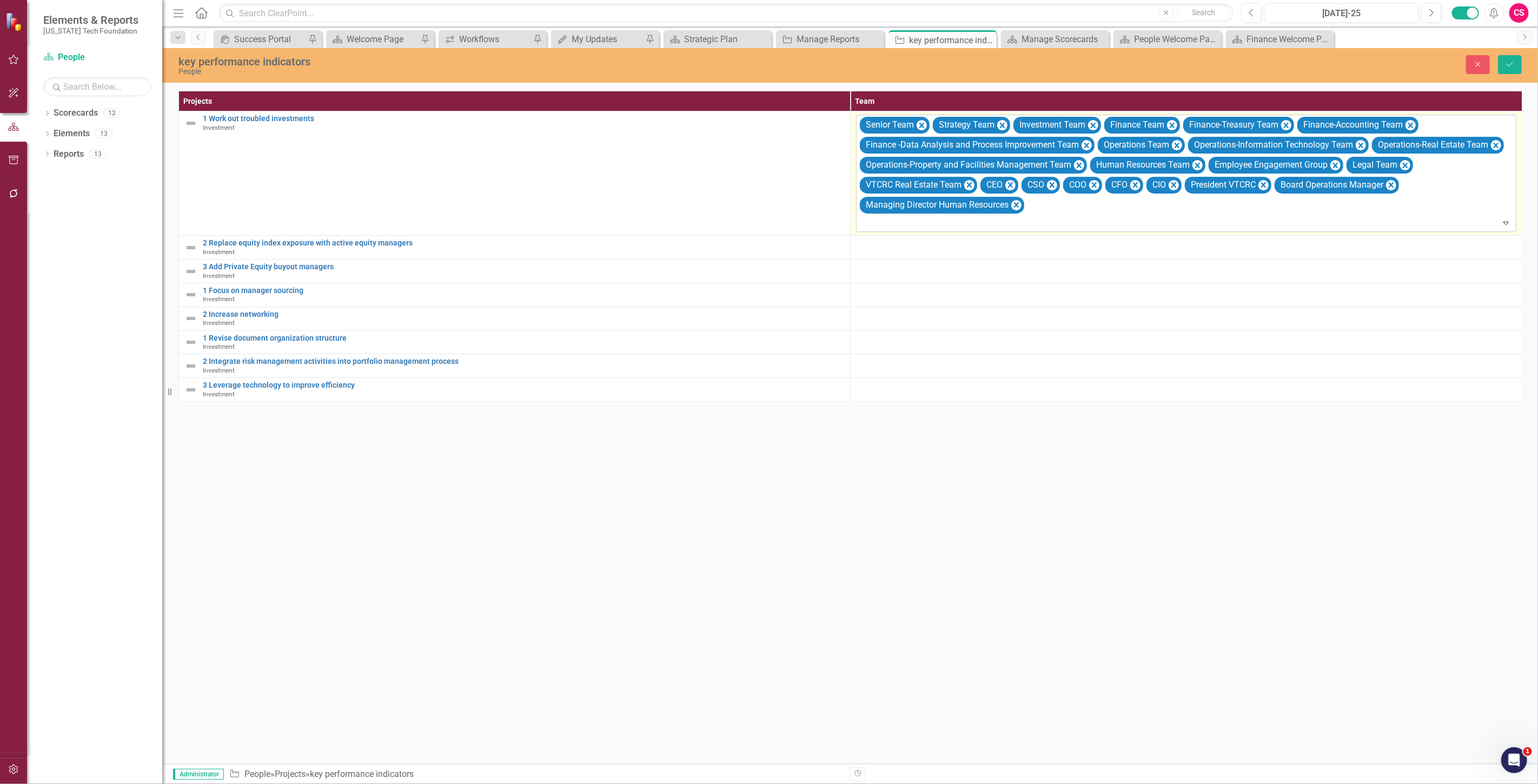
click at [874, 212] on div "Managing Director Human Resources" at bounding box center [936, 205] width 148 height 15
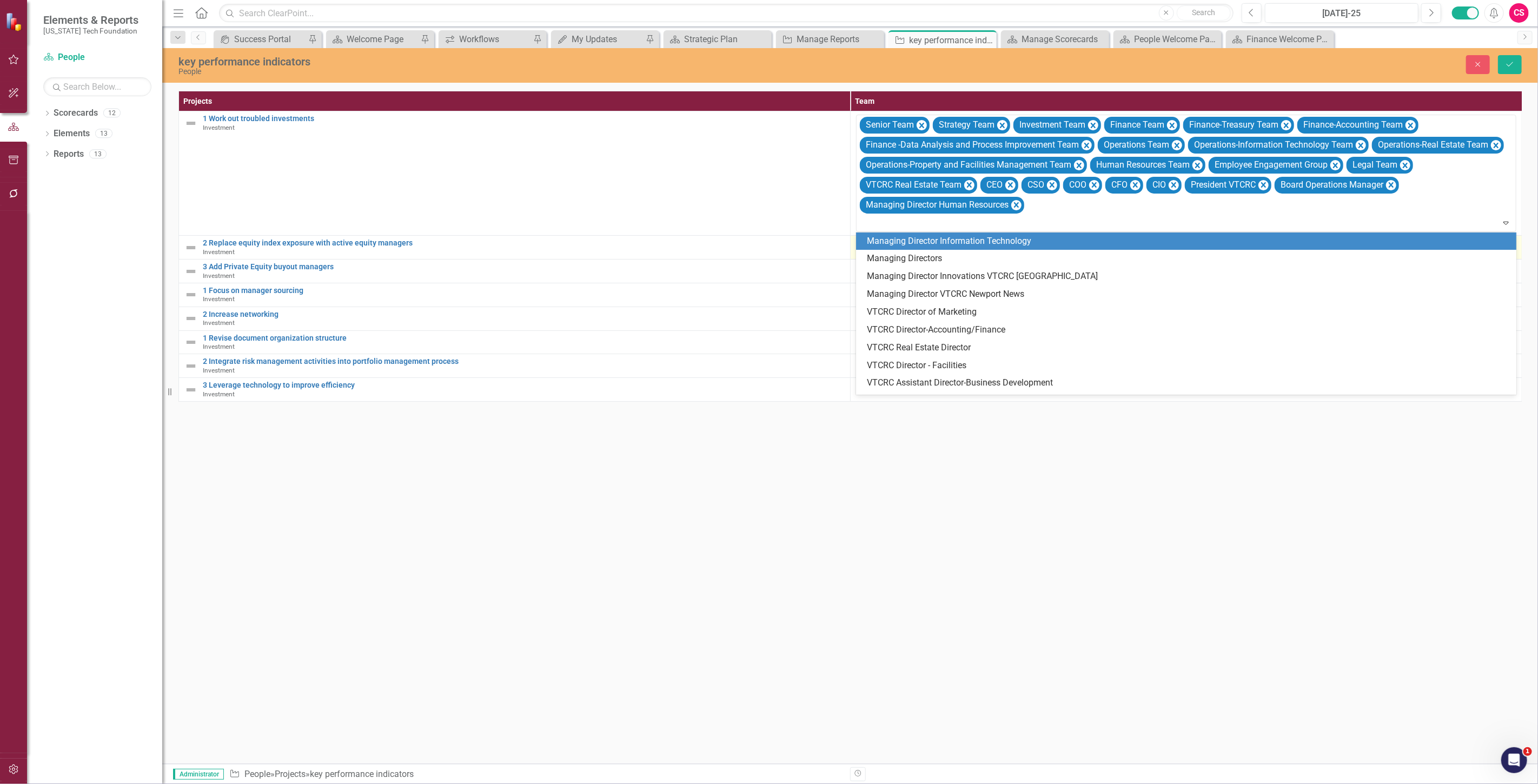
click at [883, 236] on div "Managing Director Information Technology" at bounding box center [1186, 241] width 660 height 18
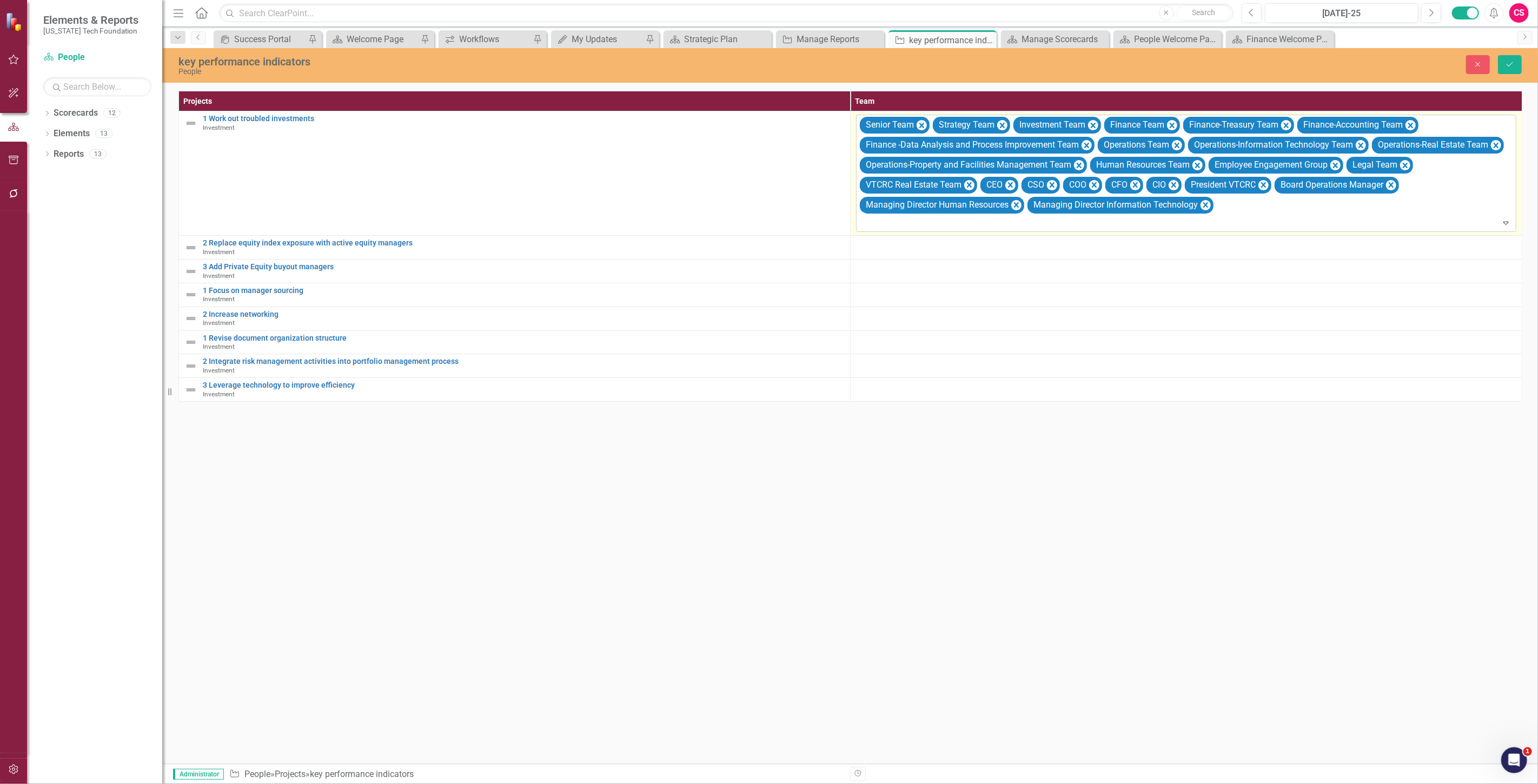
click at [877, 228] on div at bounding box center [1187, 223] width 656 height 15
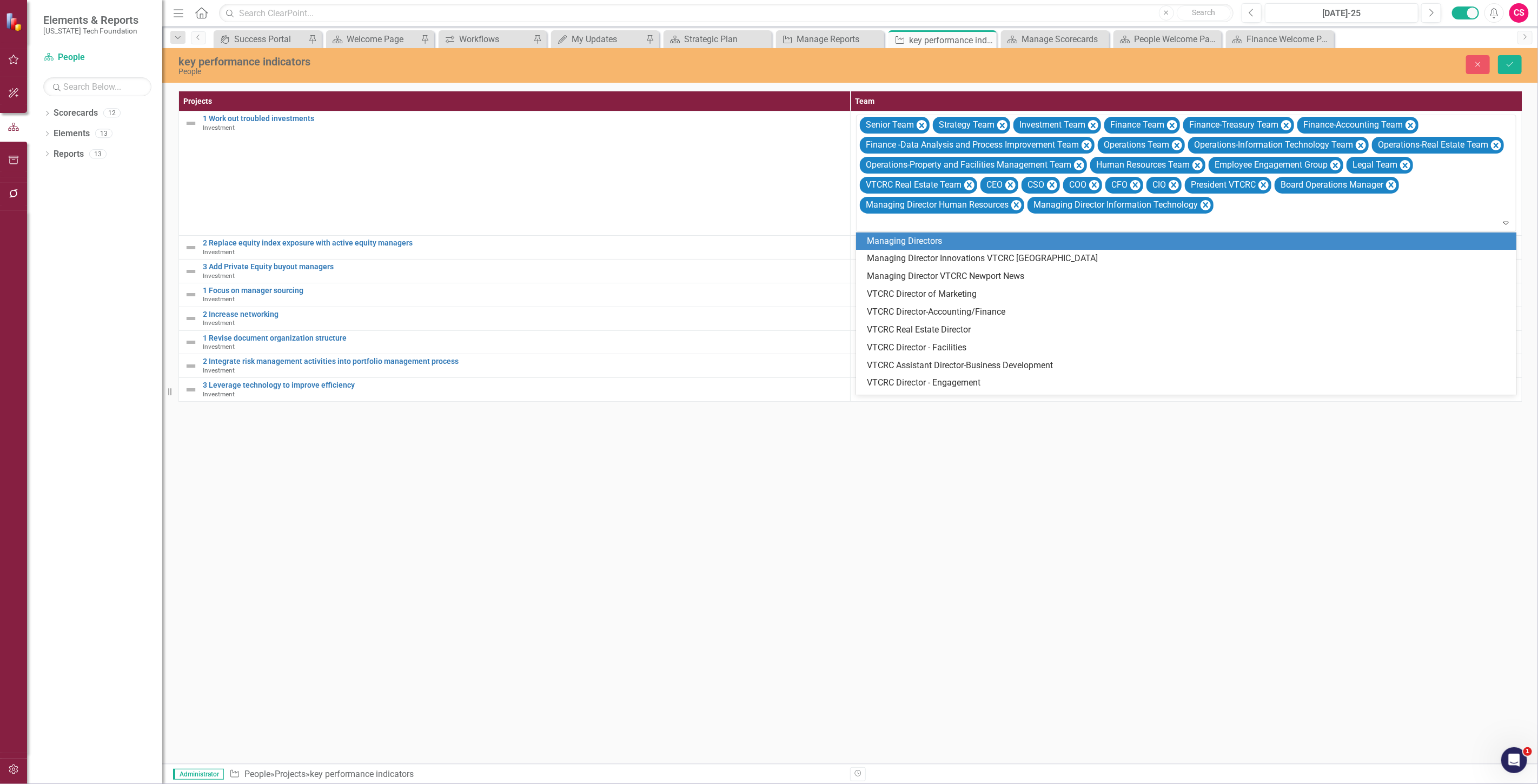
click at [882, 244] on div "Managing Directors" at bounding box center [1188, 241] width 643 height 12
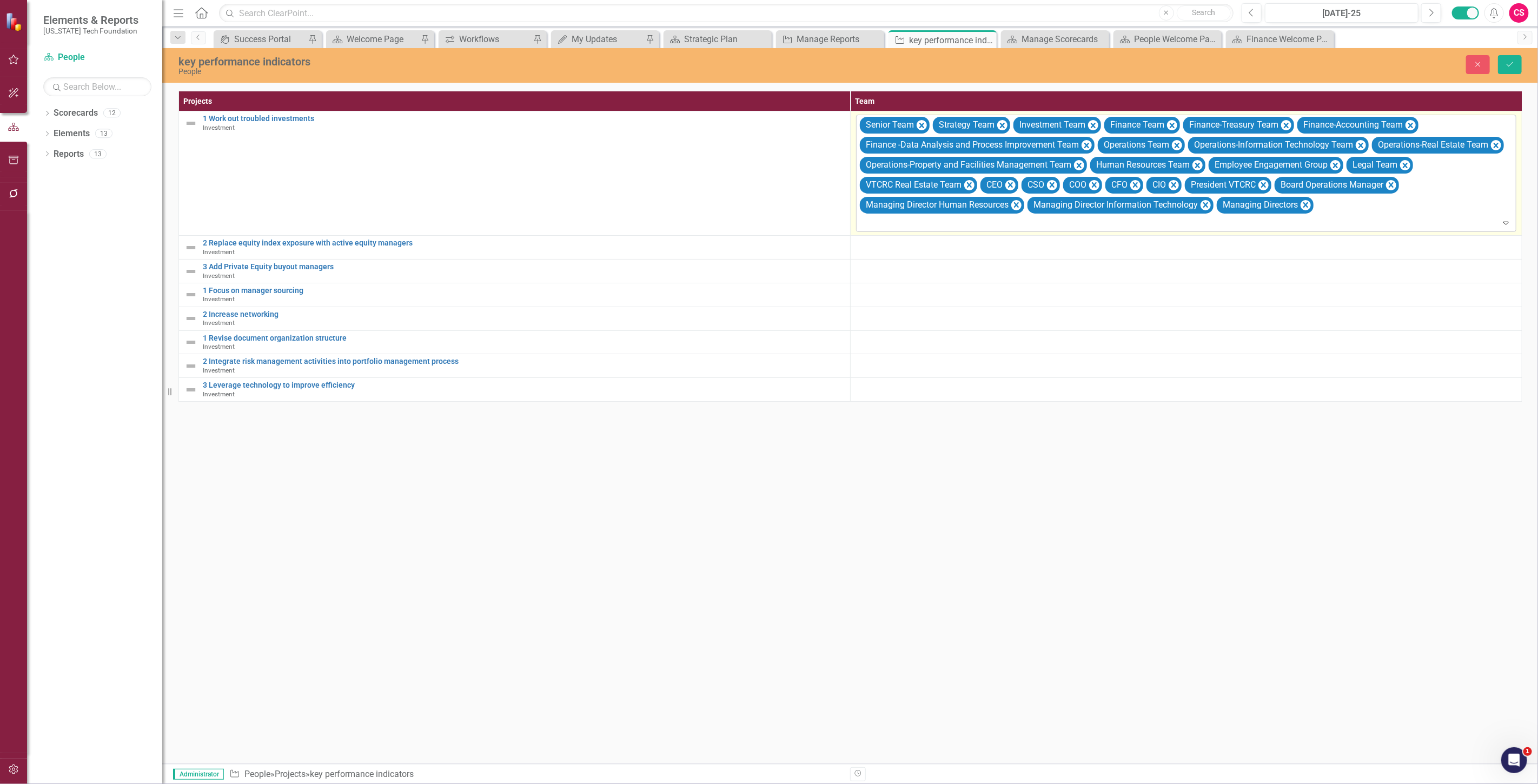
click at [871, 221] on div at bounding box center [1187, 223] width 656 height 15
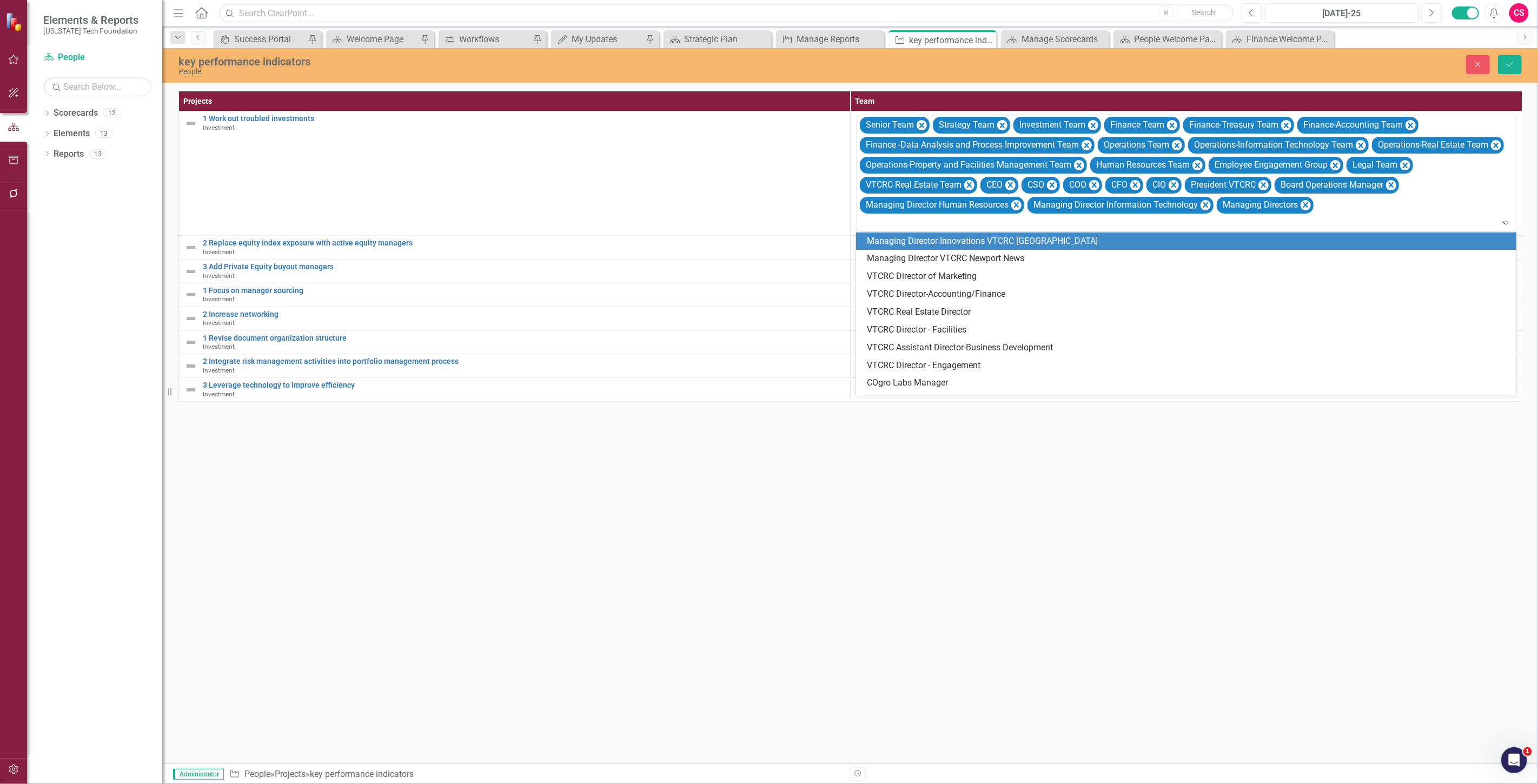
click at [880, 244] on div "Managing Director Innovations VTCRC [GEOGRAPHIC_DATA]" at bounding box center [1188, 241] width 643 height 12
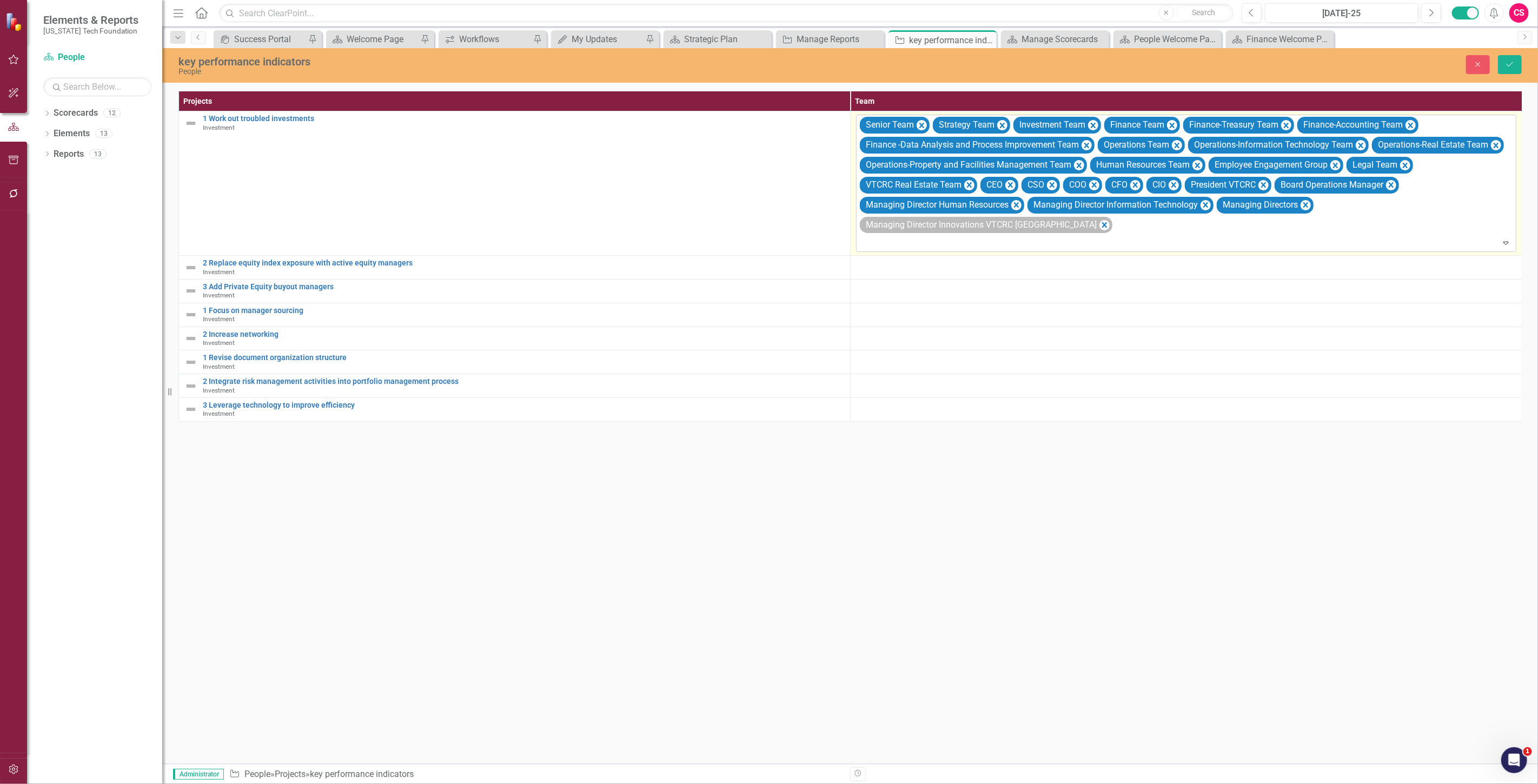
click at [869, 224] on div "Managing Director Innovations VTCRC [GEOGRAPHIC_DATA]" at bounding box center [980, 225] width 236 height 15
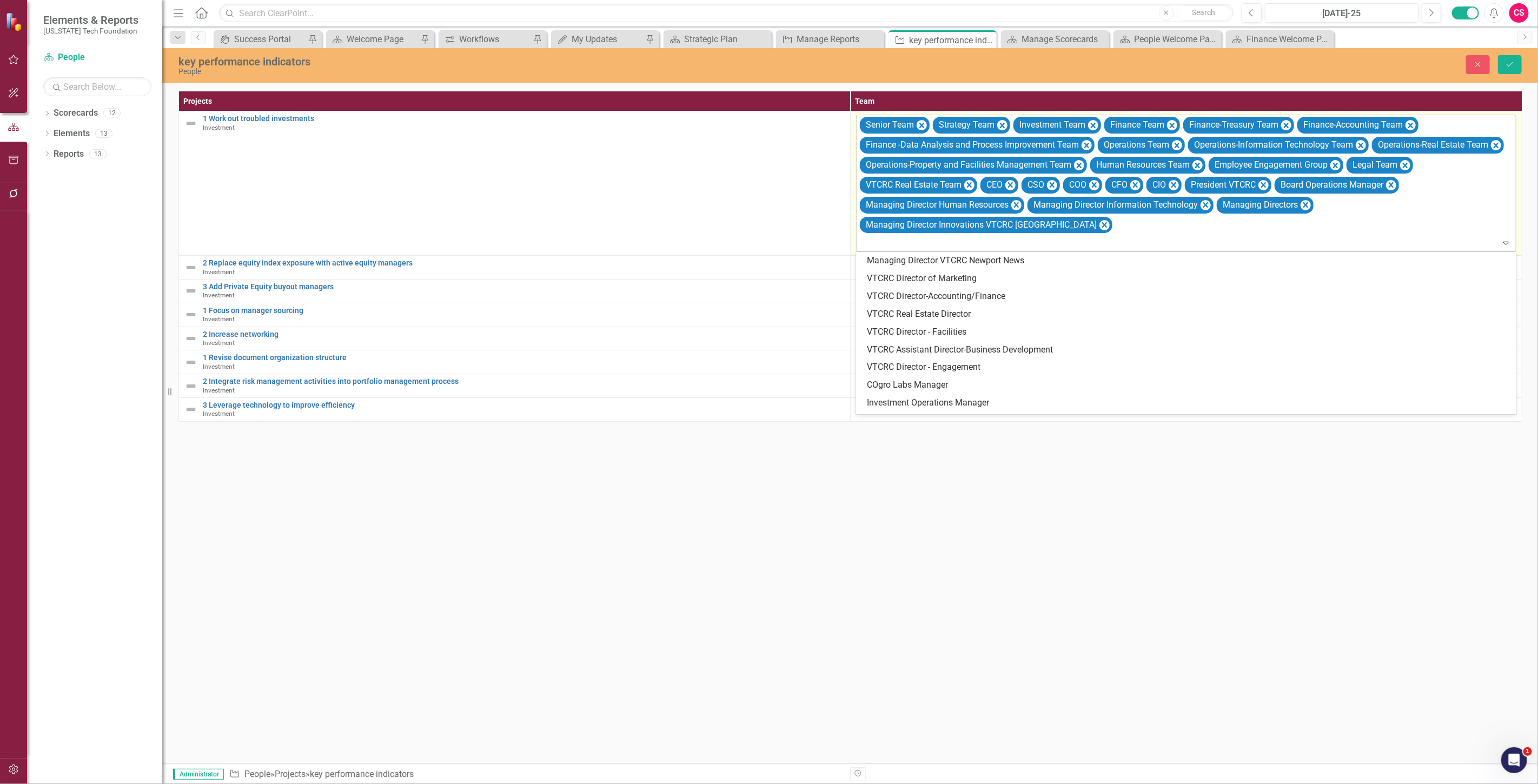
click at [883, 250] on div at bounding box center [1187, 243] width 656 height 15
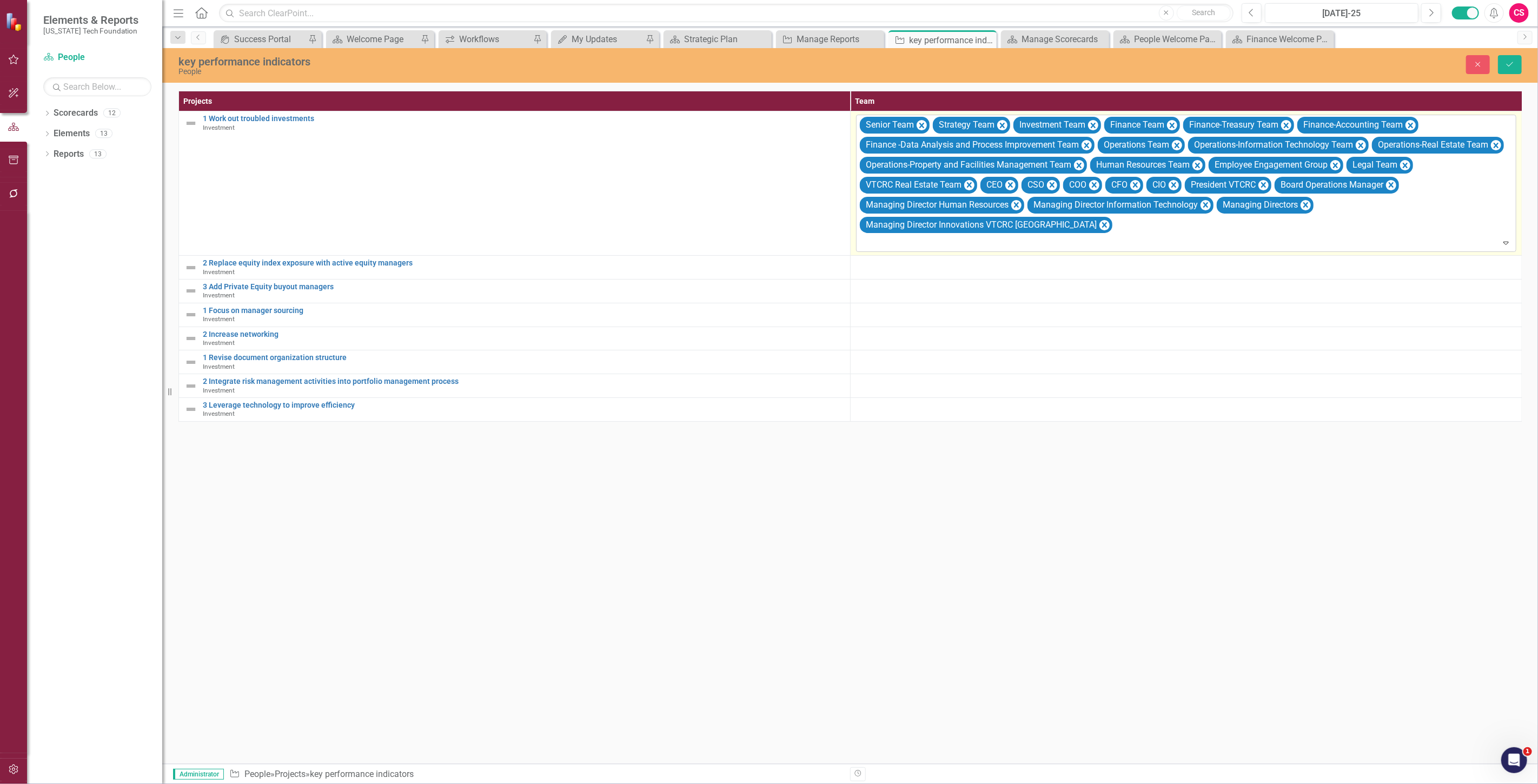
click at [1090, 227] on div "Senior Team Strategy Team Investment Team Finance Team Finance-Treasury Team Fi…" at bounding box center [1186, 183] width 658 height 136
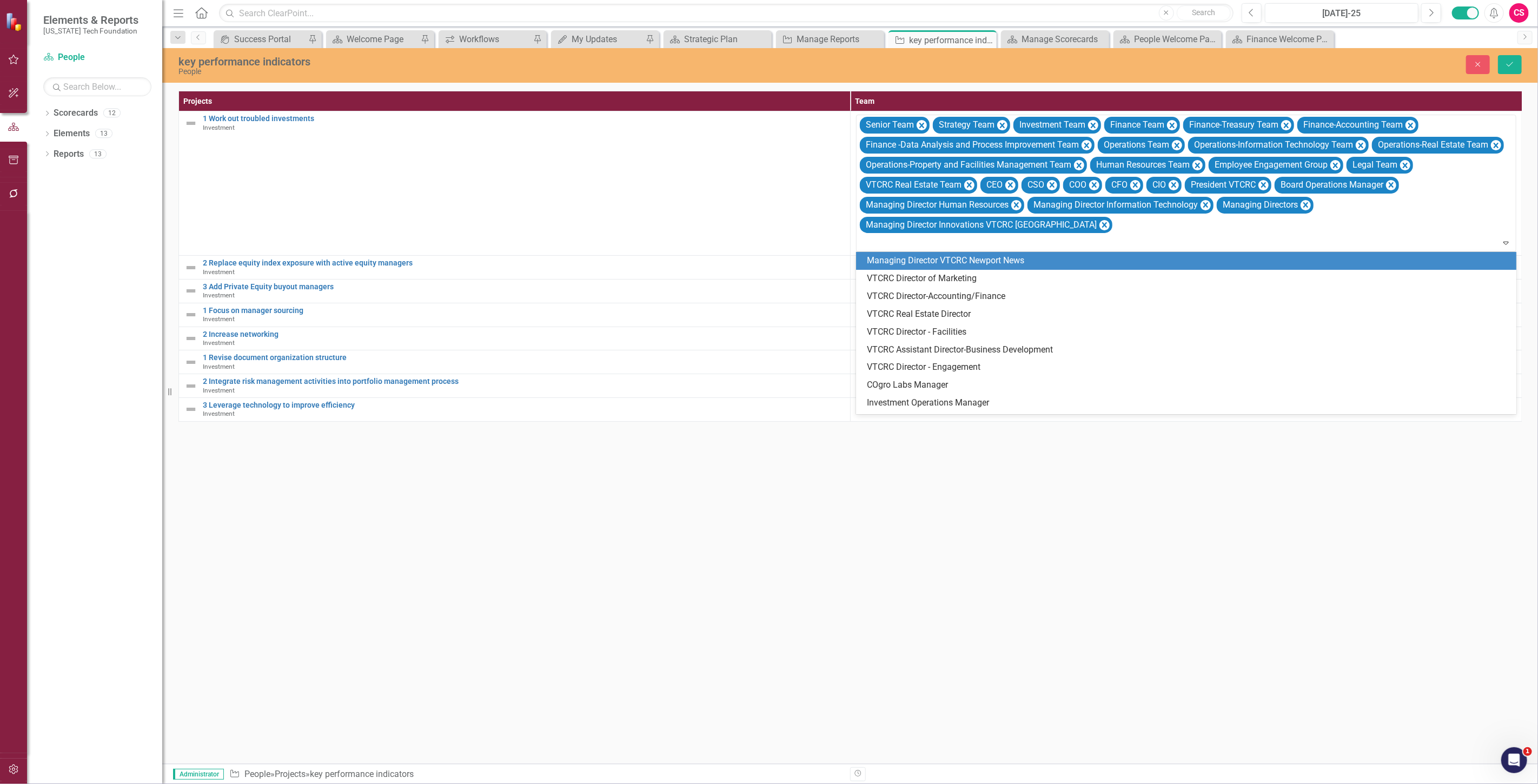
click at [1102, 259] on div "Managing Director VTCRC Newport News" at bounding box center [1188, 260] width 643 height 12
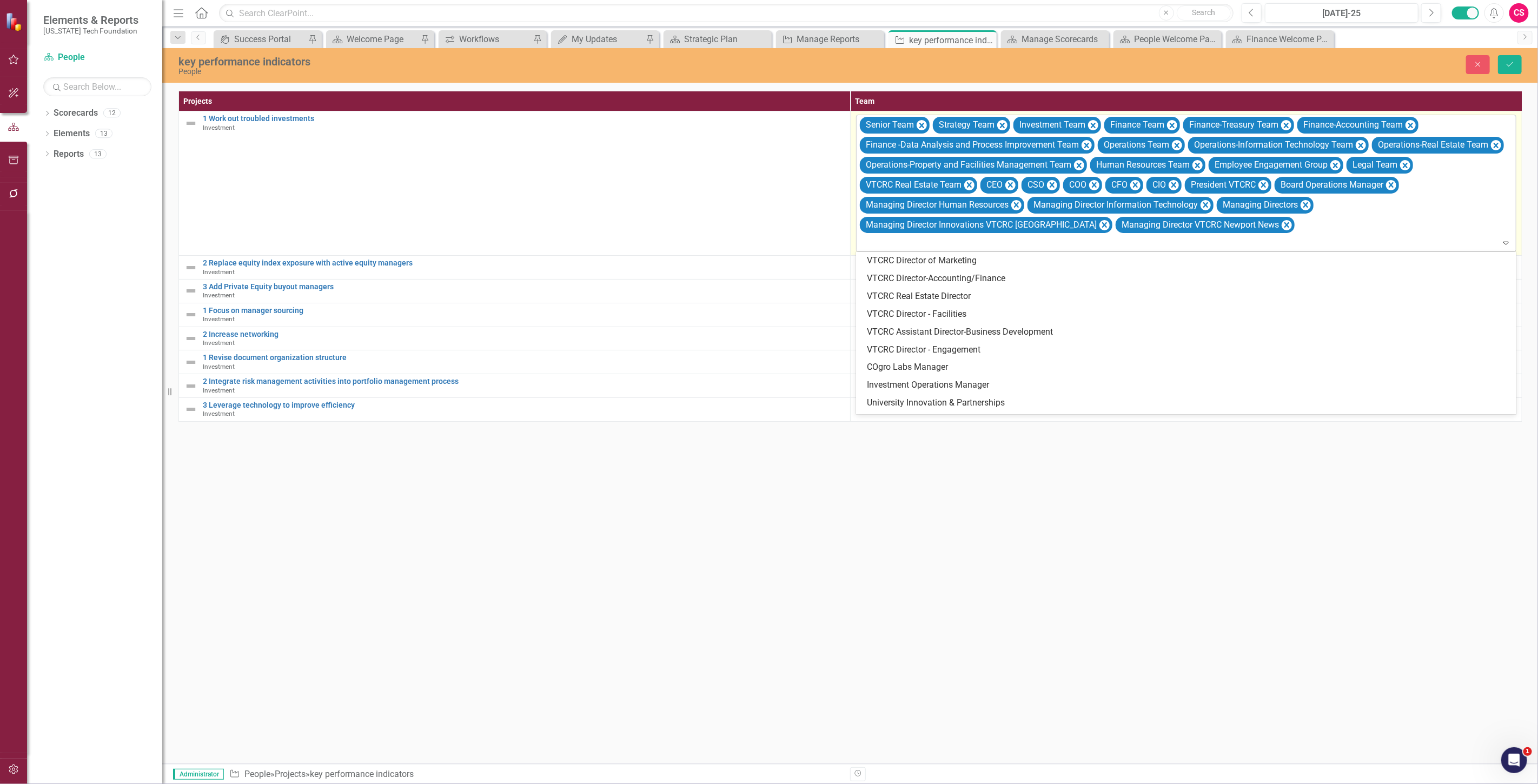
click at [1124, 249] on div at bounding box center [1187, 243] width 656 height 15
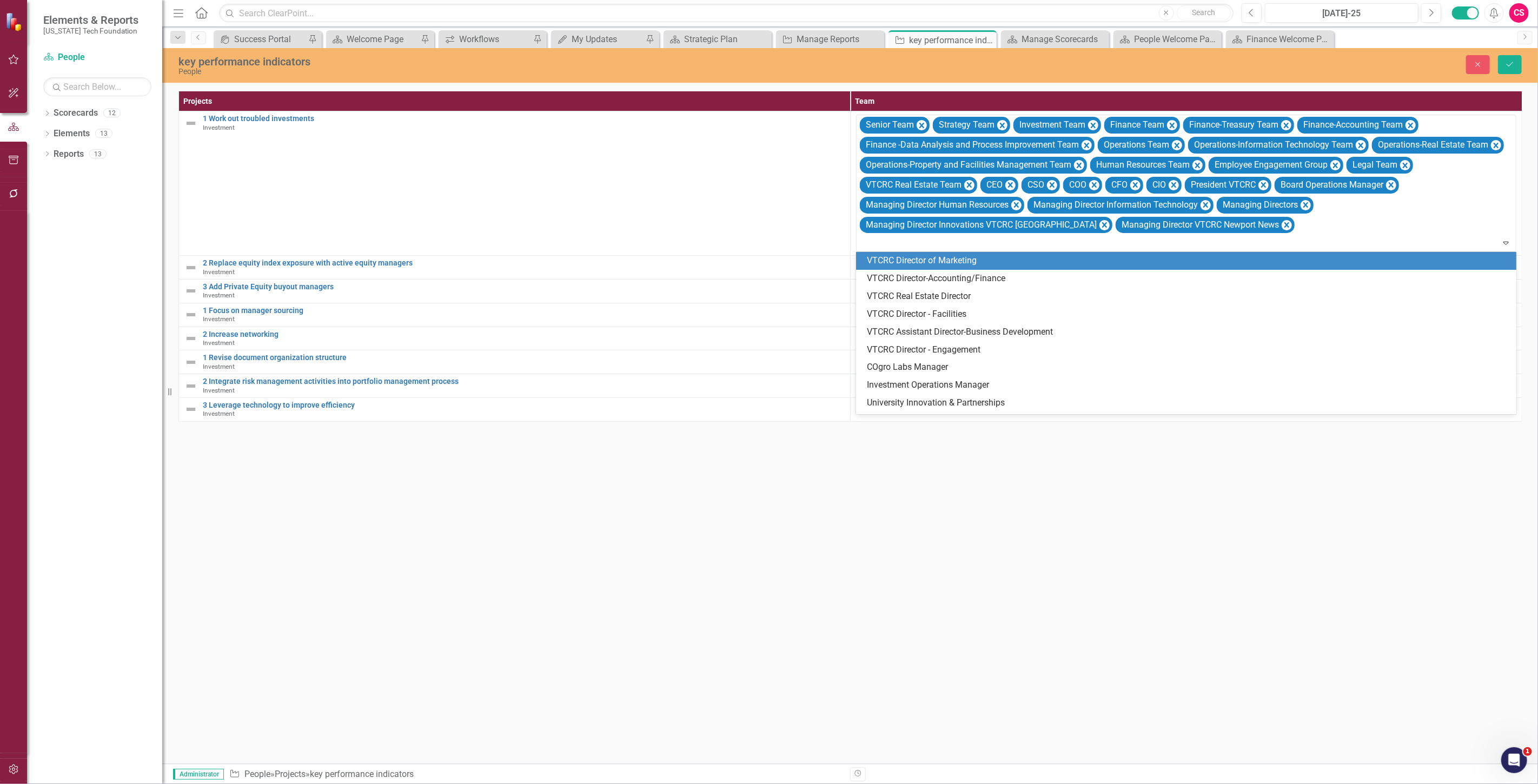
click at [1101, 268] on div "VTCRC Director of Marketing" at bounding box center [1186, 261] width 660 height 18
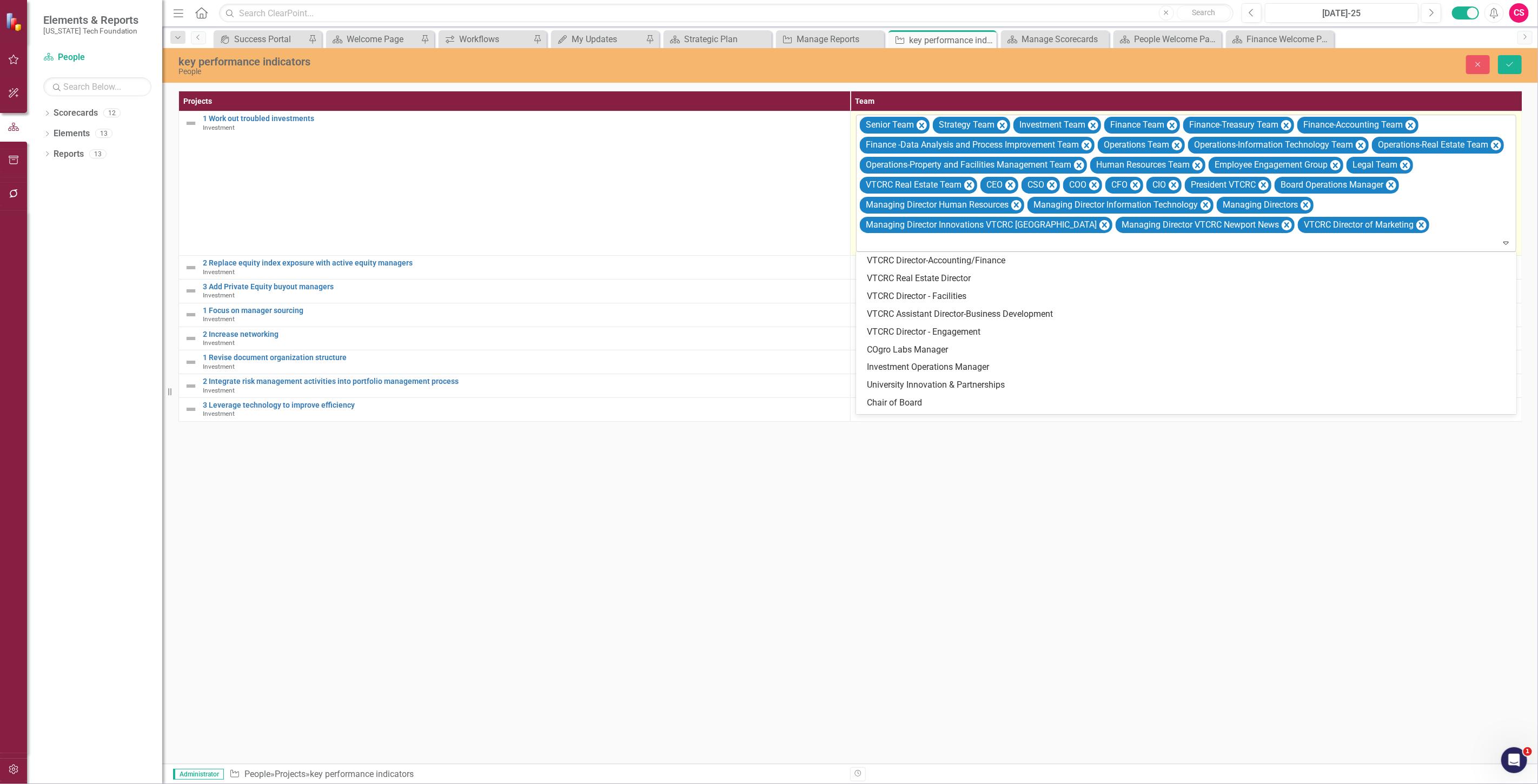
click at [1076, 242] on div at bounding box center [1187, 243] width 656 height 15
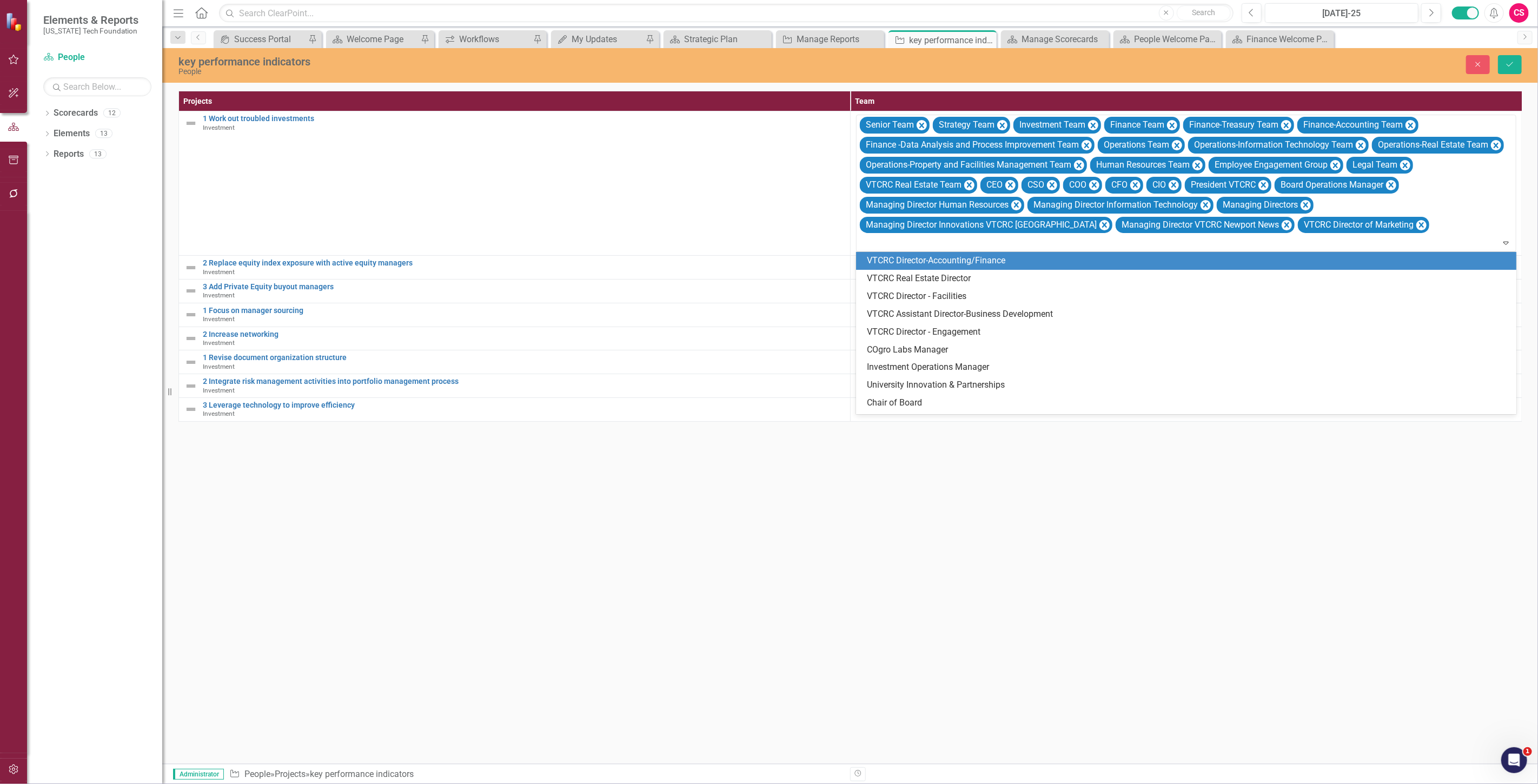
click at [1073, 262] on div "VTCRC Director-Accounting/Finance" at bounding box center [1188, 260] width 643 height 12
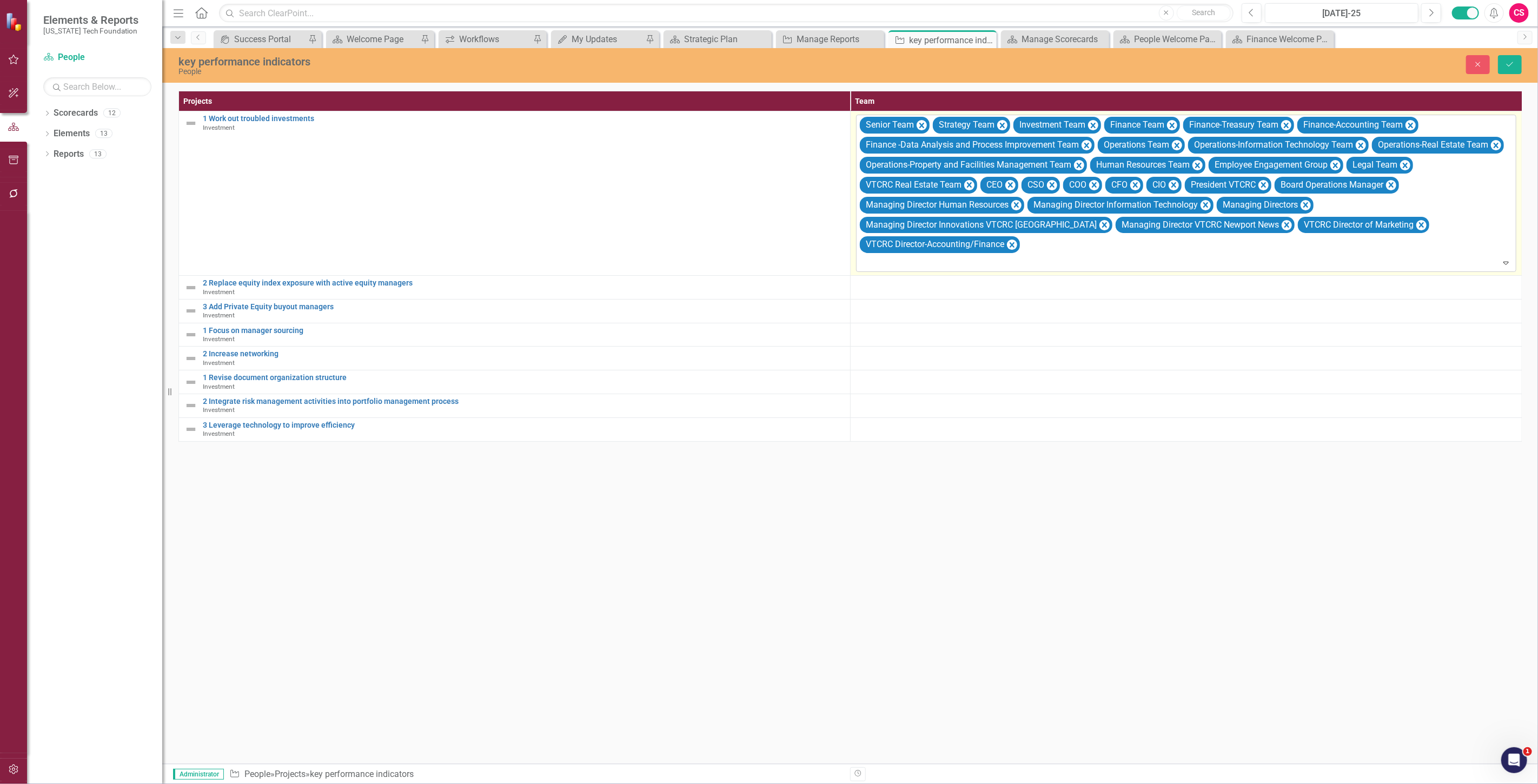
click at [1049, 241] on div "Senior Team Strategy Team Investment Team Finance Team Finance-Treasury Team Fi…" at bounding box center [1186, 193] width 658 height 156
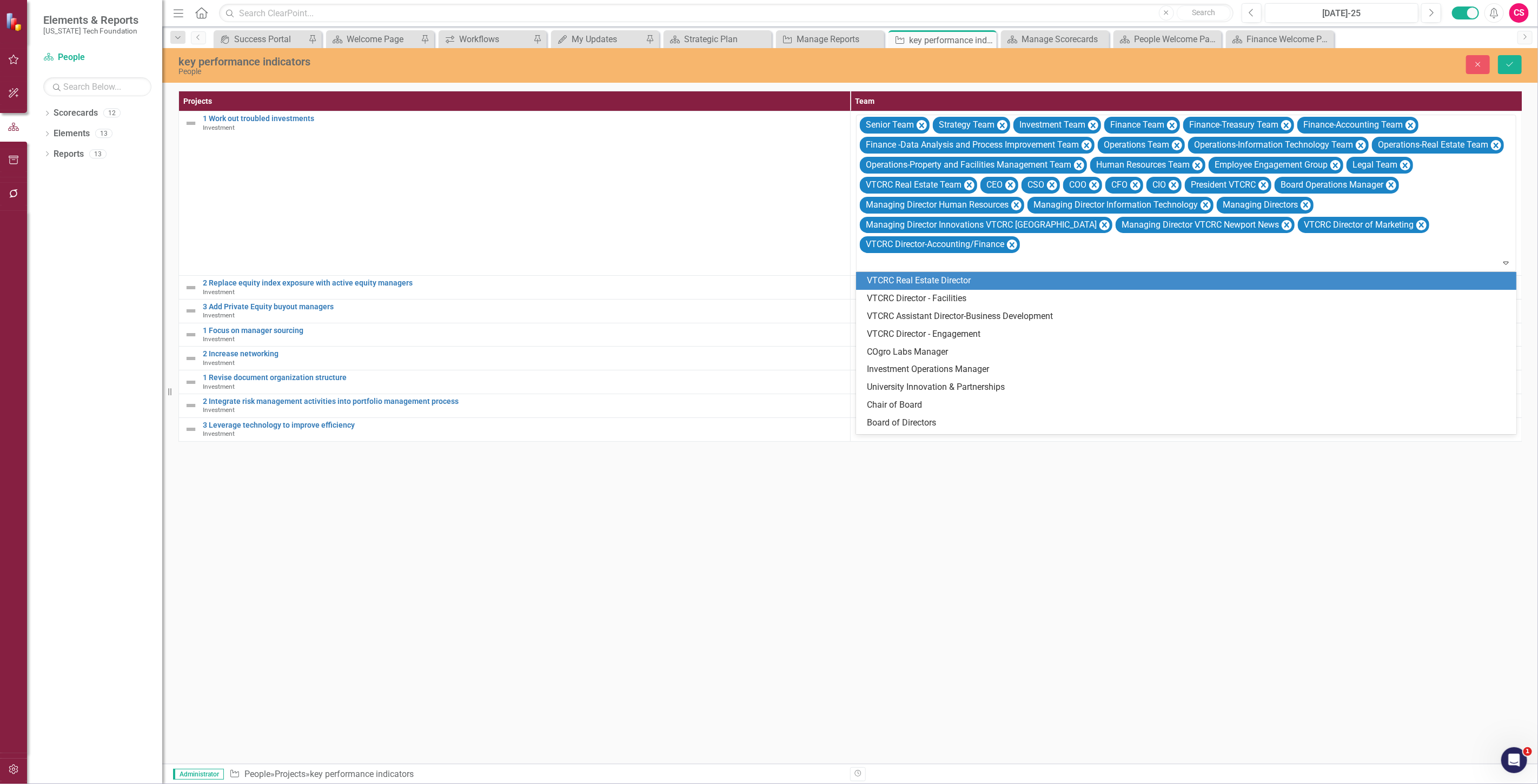
click at [1053, 276] on div "VTCRC Real Estate Director" at bounding box center [1188, 280] width 643 height 12
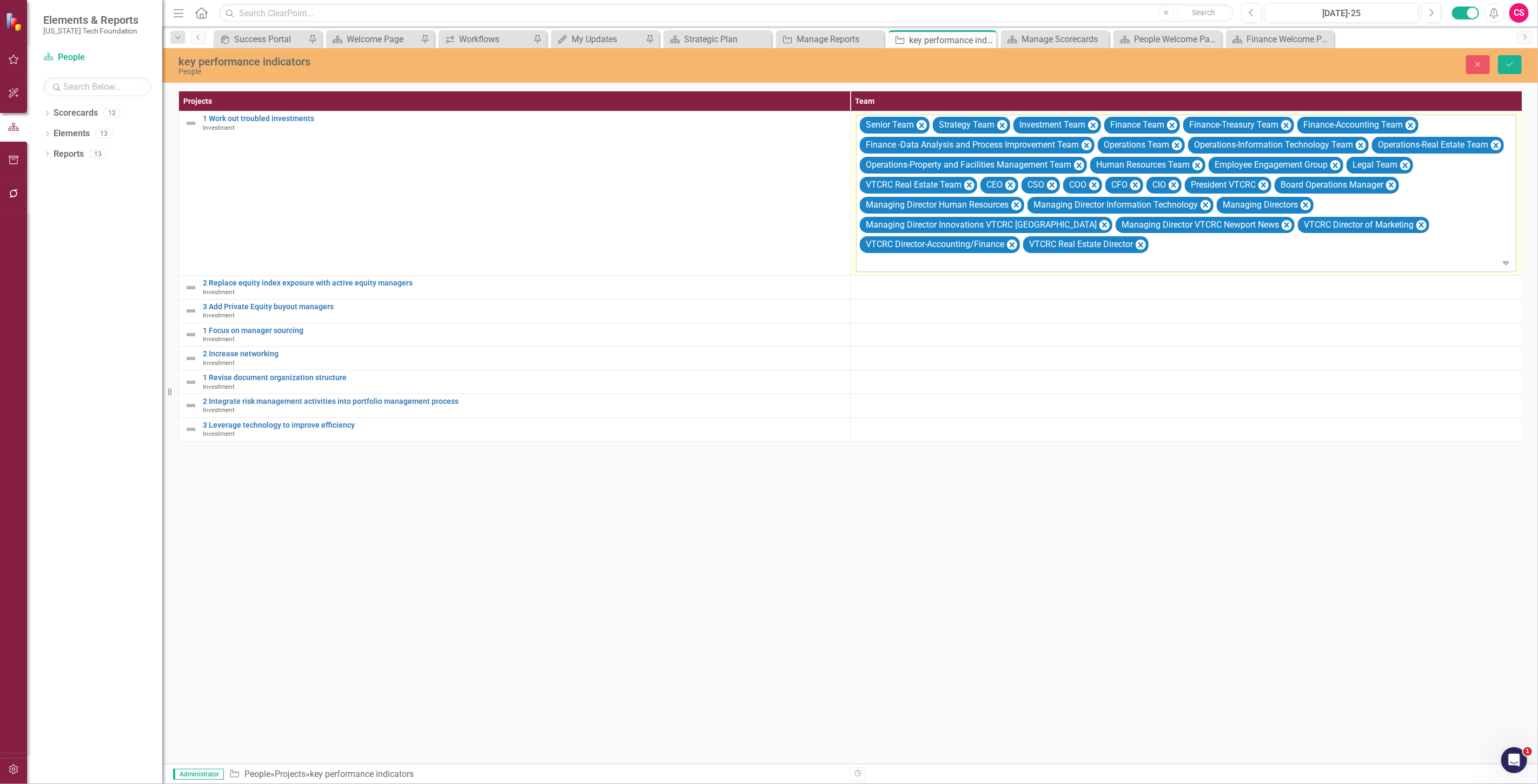
click at [1057, 268] on div at bounding box center [1187, 262] width 656 height 15
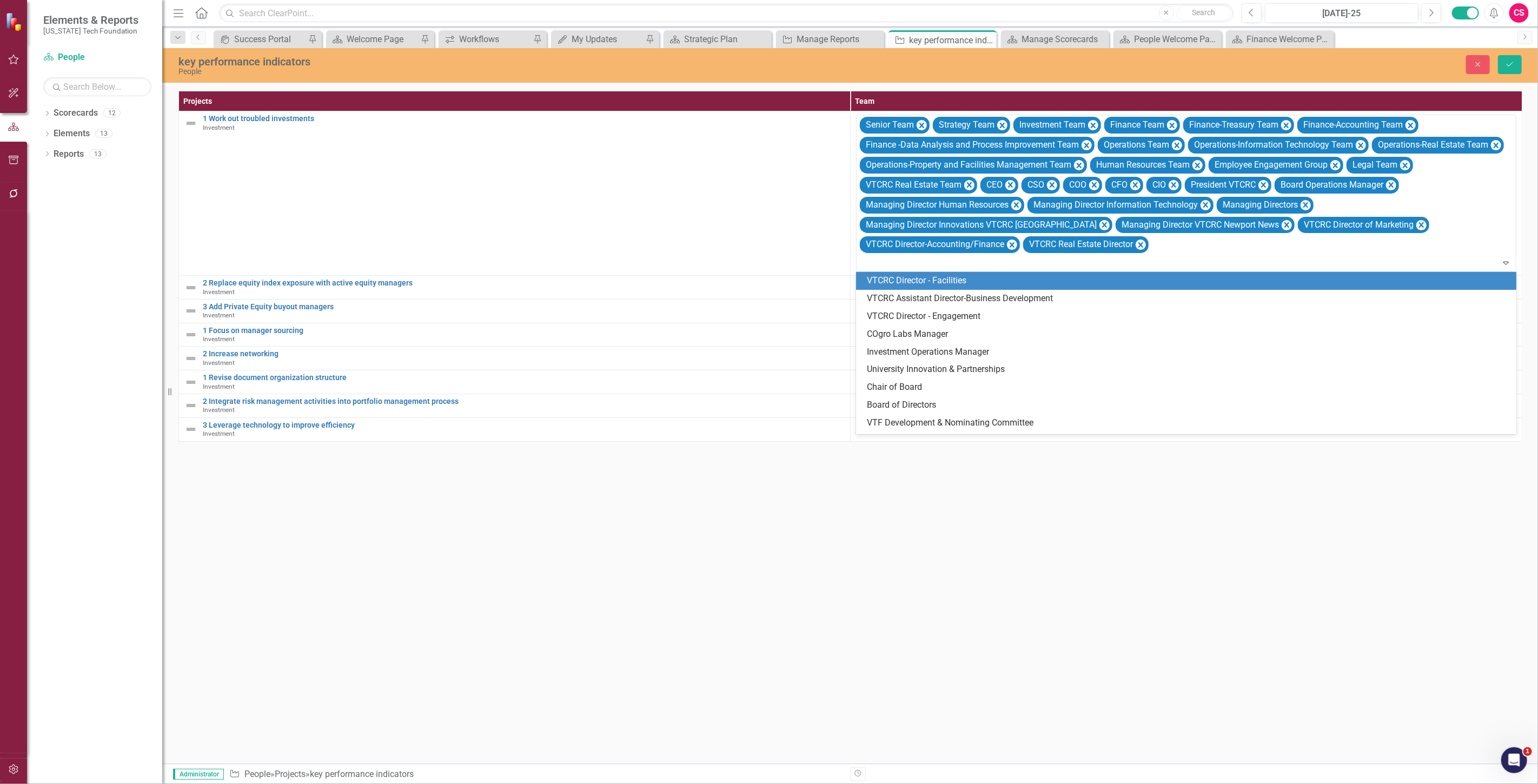
click at [1056, 283] on div "VTCRC Director - Facilities" at bounding box center [1188, 280] width 643 height 12
click at [1040, 261] on div at bounding box center [1187, 262] width 656 height 15
click at [1039, 280] on div "VTCRC Assistant Director-Business Development" at bounding box center [1188, 280] width 643 height 12
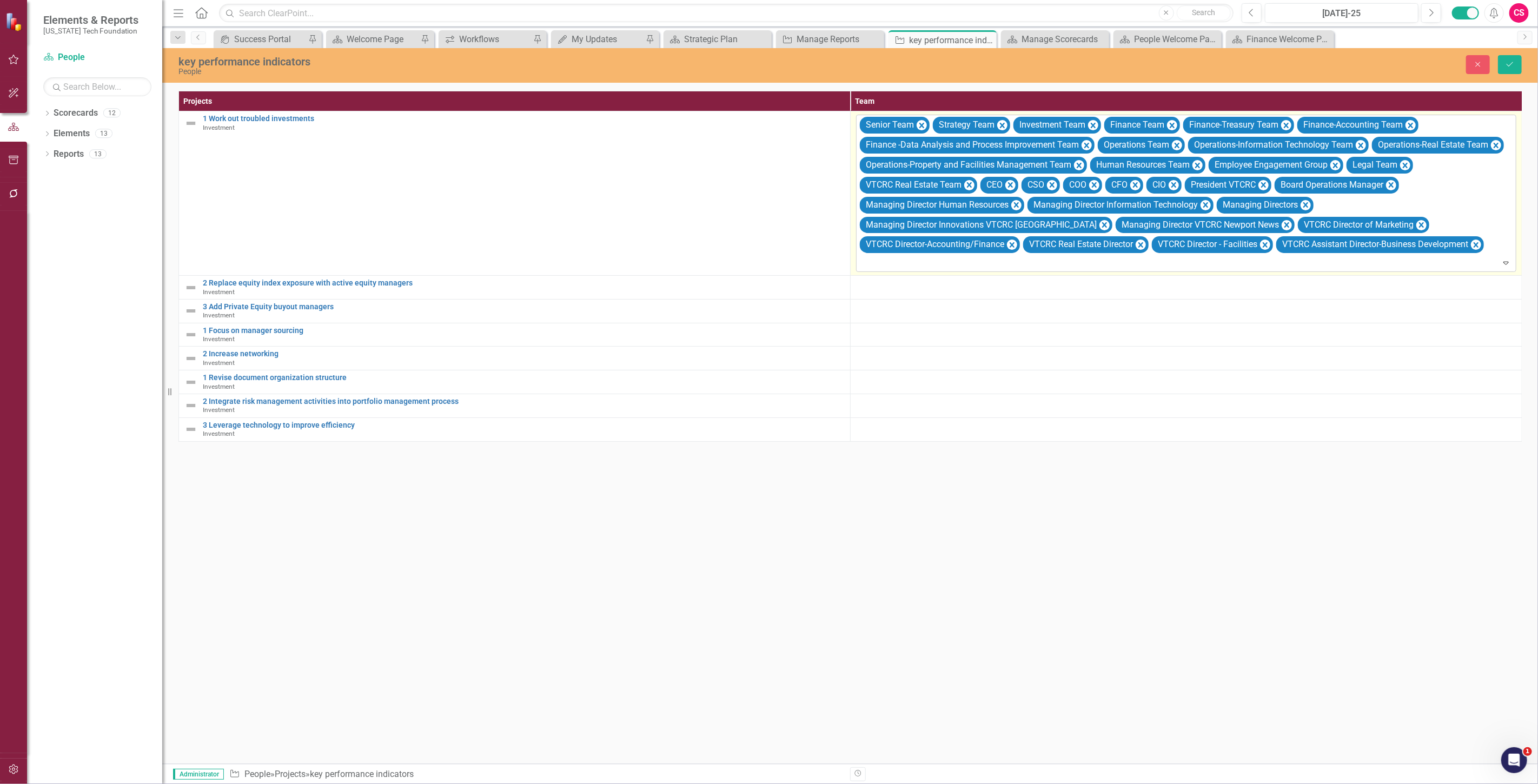
click at [1028, 265] on div at bounding box center [1187, 262] width 656 height 15
click at [1028, 275] on div "VTCRC Director - Engagement" at bounding box center [1188, 280] width 643 height 12
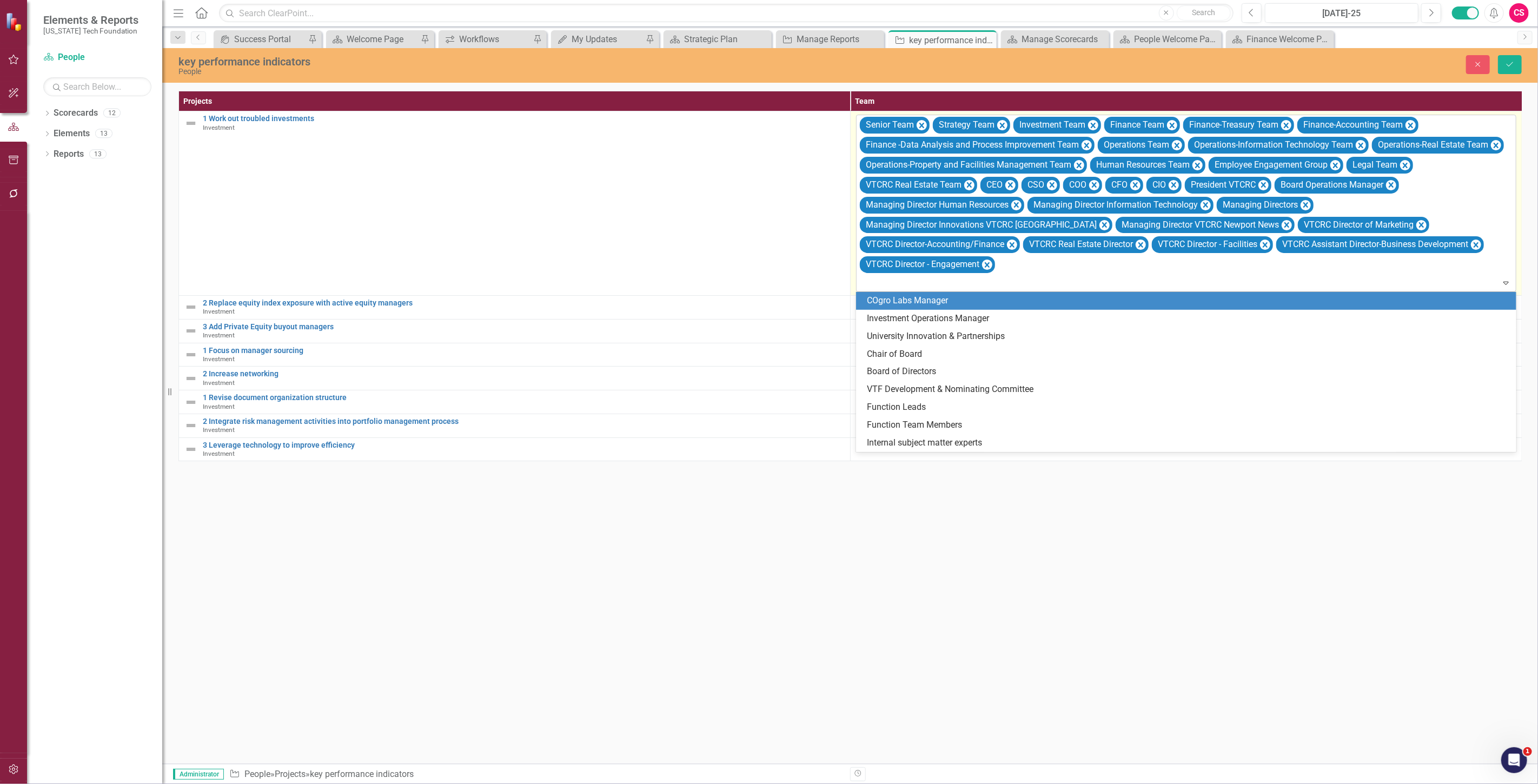
click at [1019, 262] on div "Senior Team Strategy Team Investment Team Finance Team Finance-Treasury Team Fi…" at bounding box center [1186, 203] width 658 height 176
click at [1018, 294] on div "COgro Labs Manager" at bounding box center [1186, 301] width 660 height 18
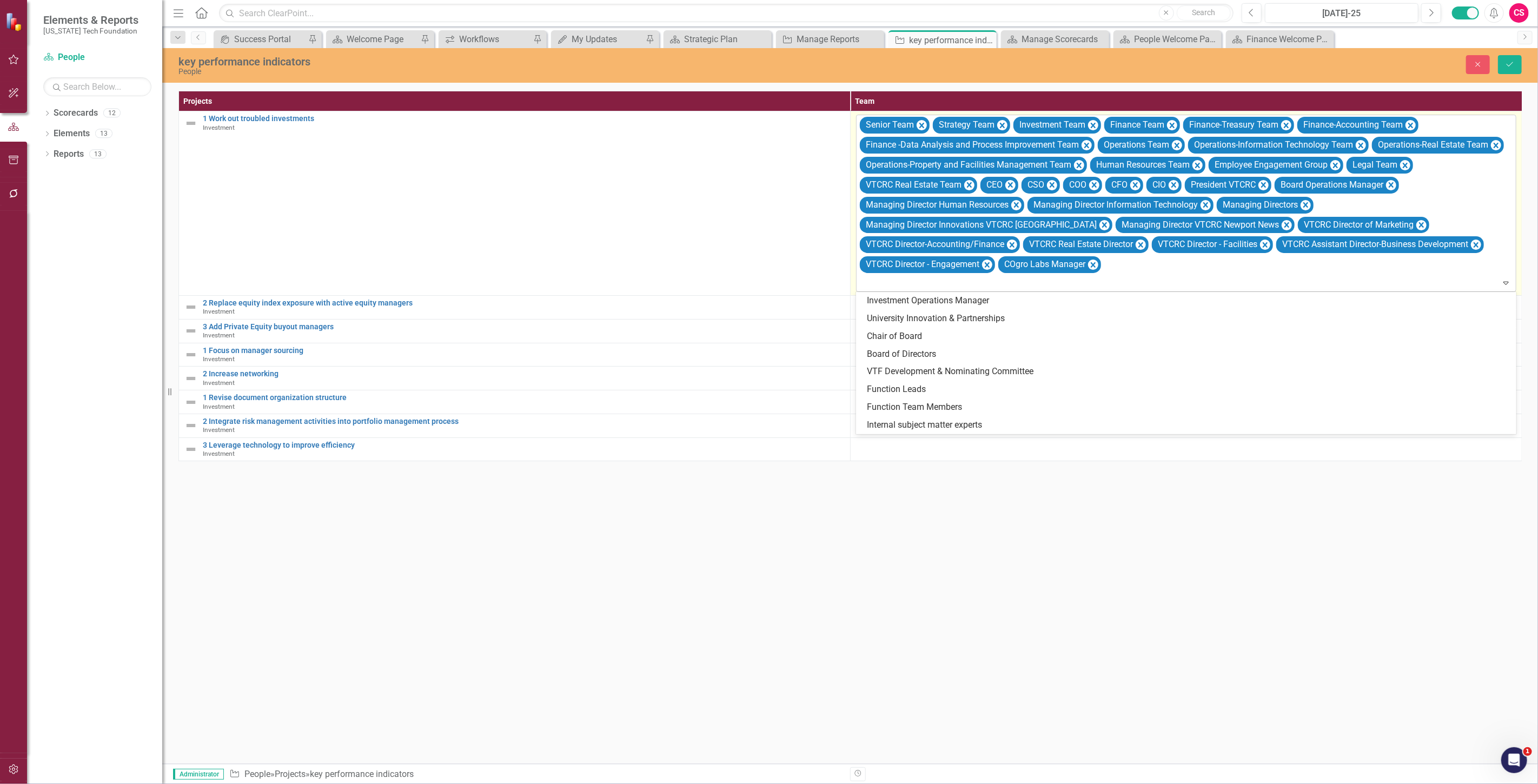
click at [1017, 280] on div at bounding box center [1187, 283] width 656 height 15
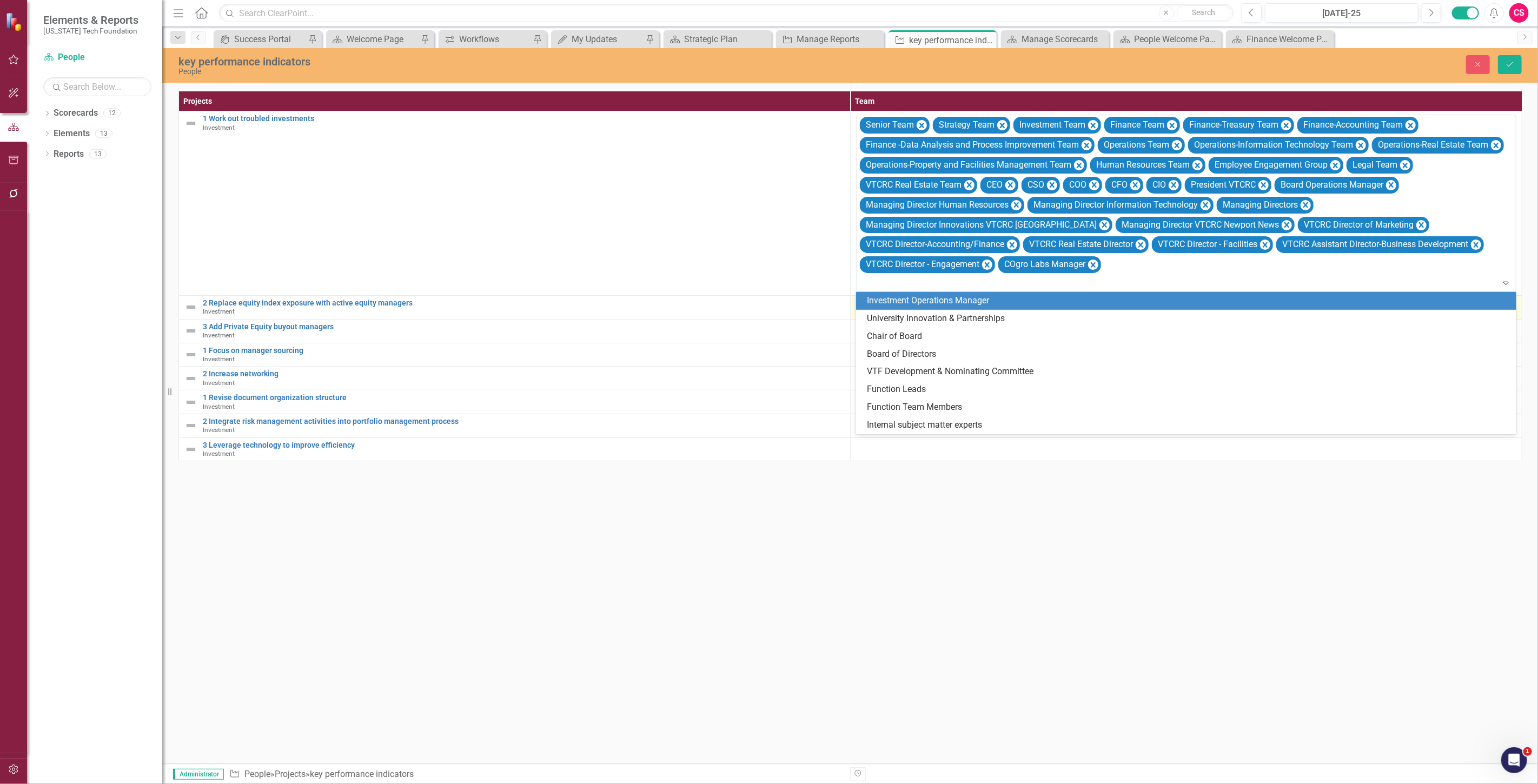
click at [1017, 301] on div "Investment Operations Manager" at bounding box center [1188, 300] width 643 height 12
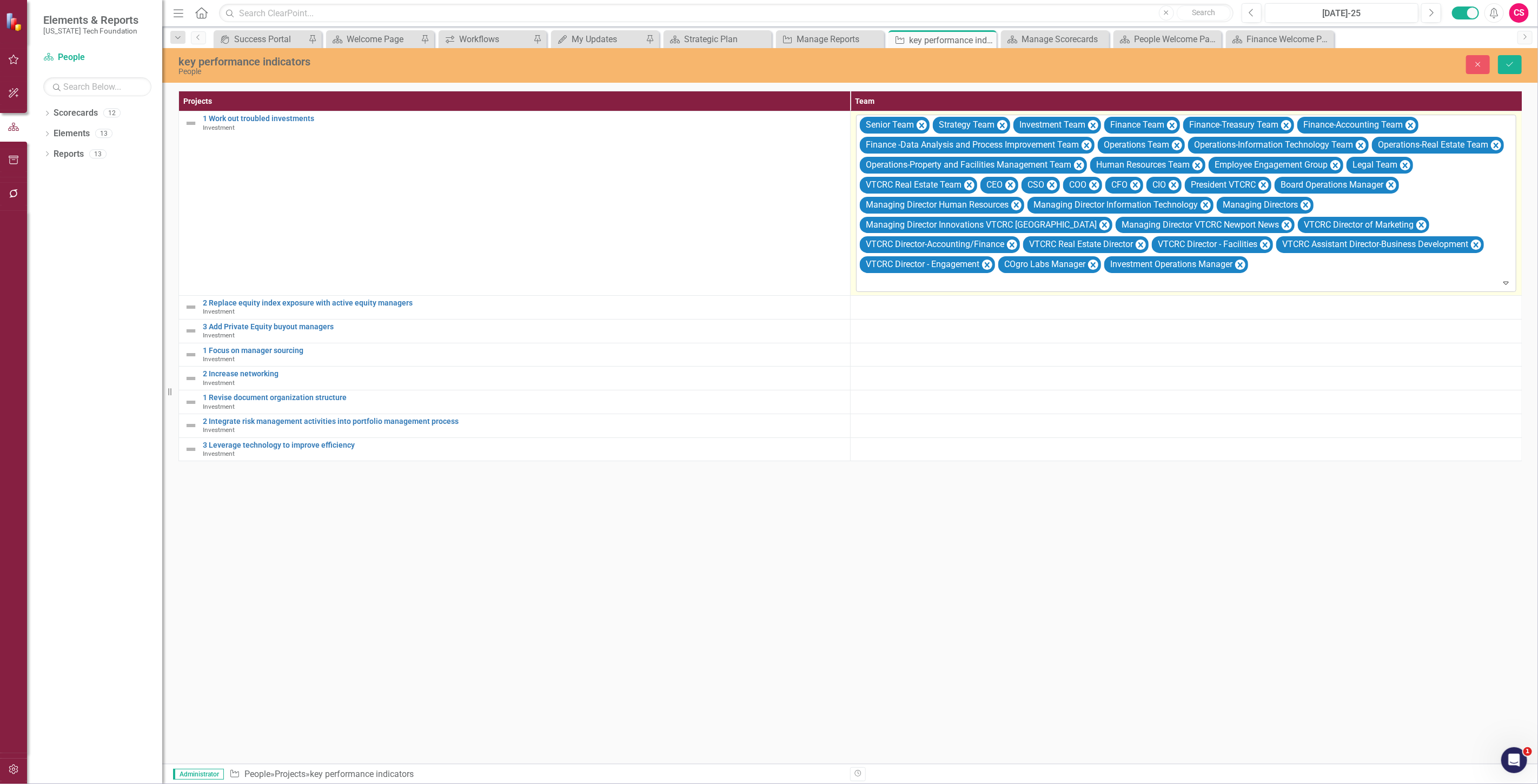
click at [1009, 290] on div "Senior Team Strategy Team Investment Team Finance Team Finance-Treasury Team Fi…" at bounding box center [1186, 203] width 658 height 176
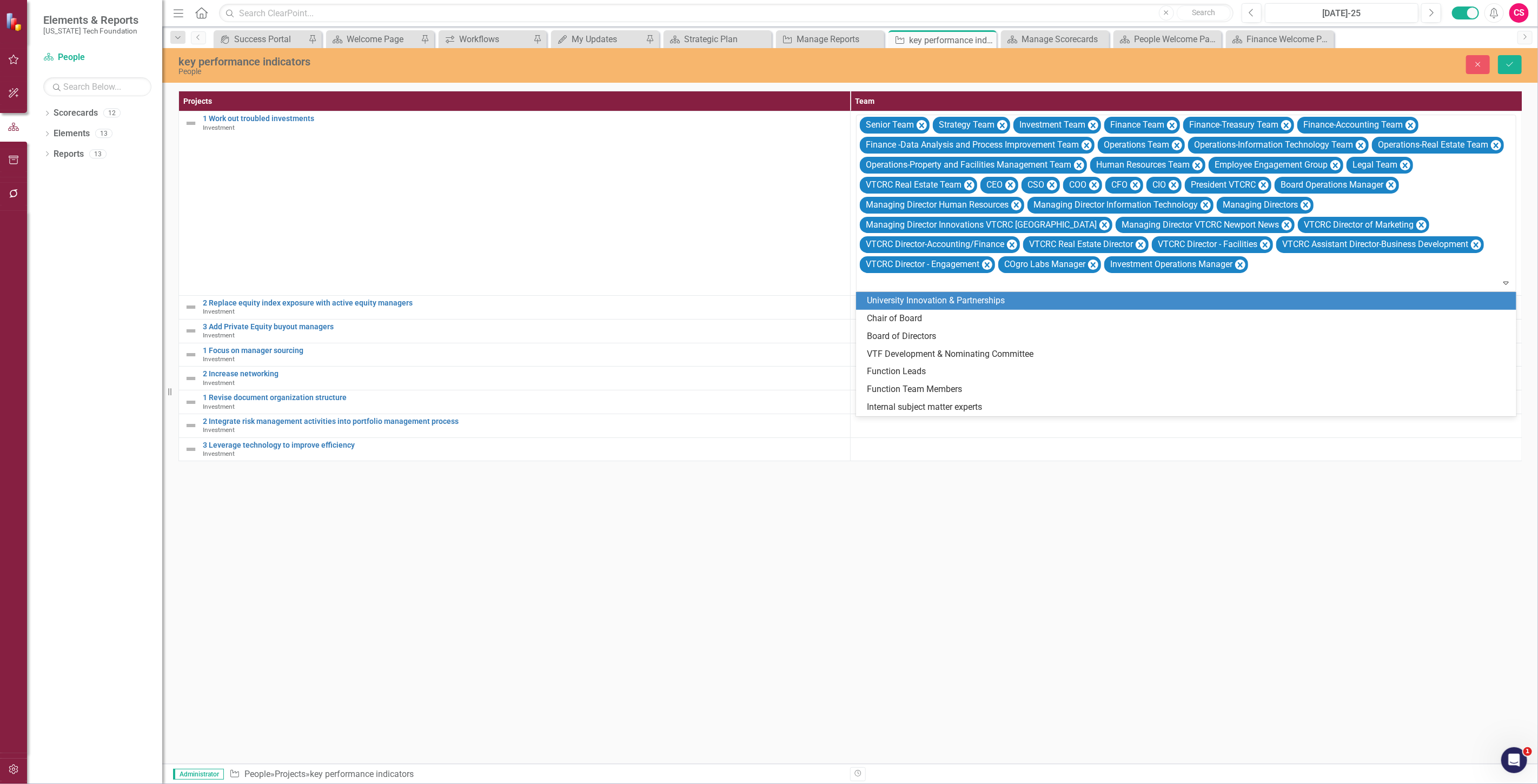
click at [1009, 306] on div "University Innovation & Partnerships" at bounding box center [1188, 300] width 643 height 12
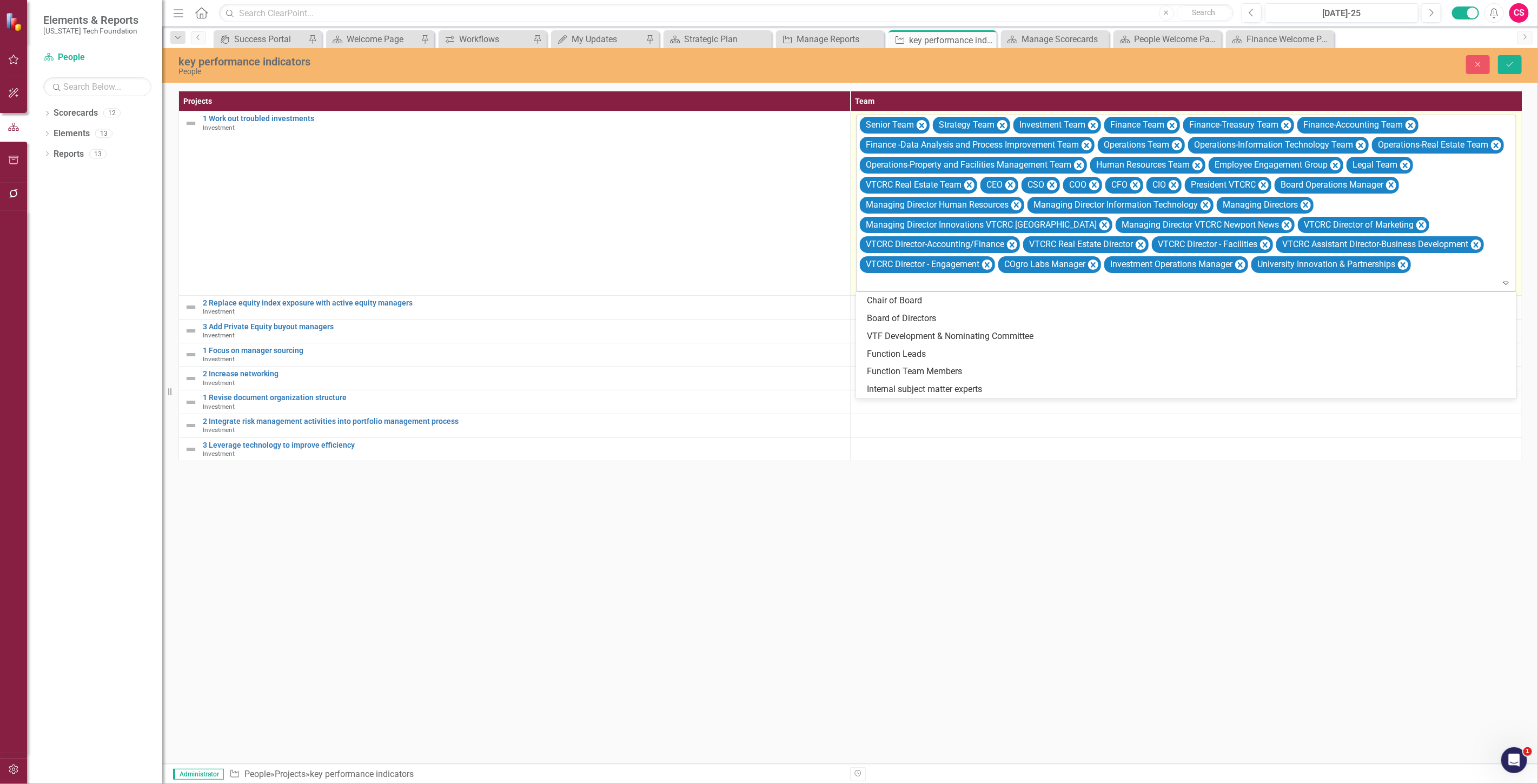
click at [999, 288] on div at bounding box center [1187, 283] width 656 height 15
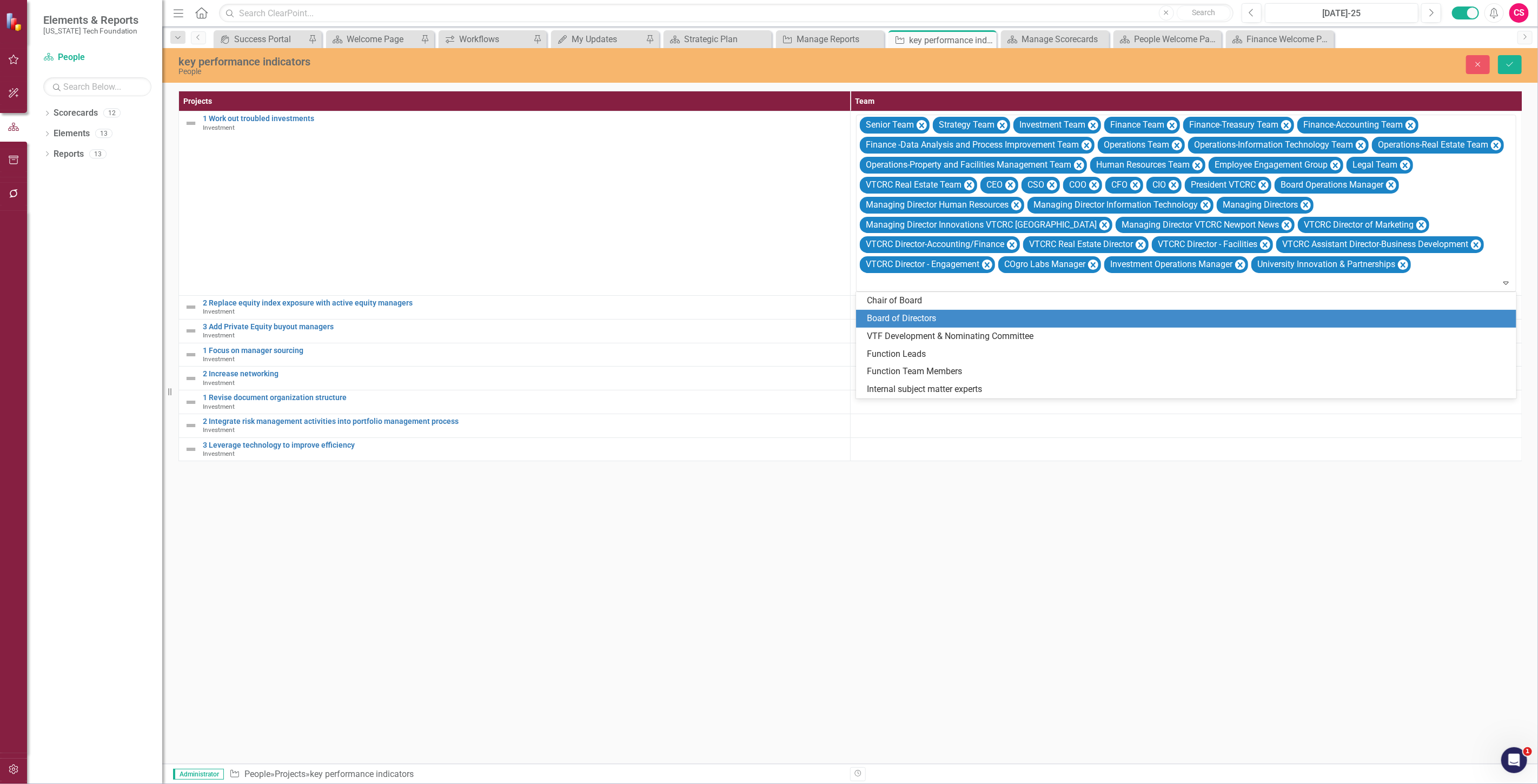
click at [998, 310] on div "Board of Directors" at bounding box center [1186, 319] width 660 height 18
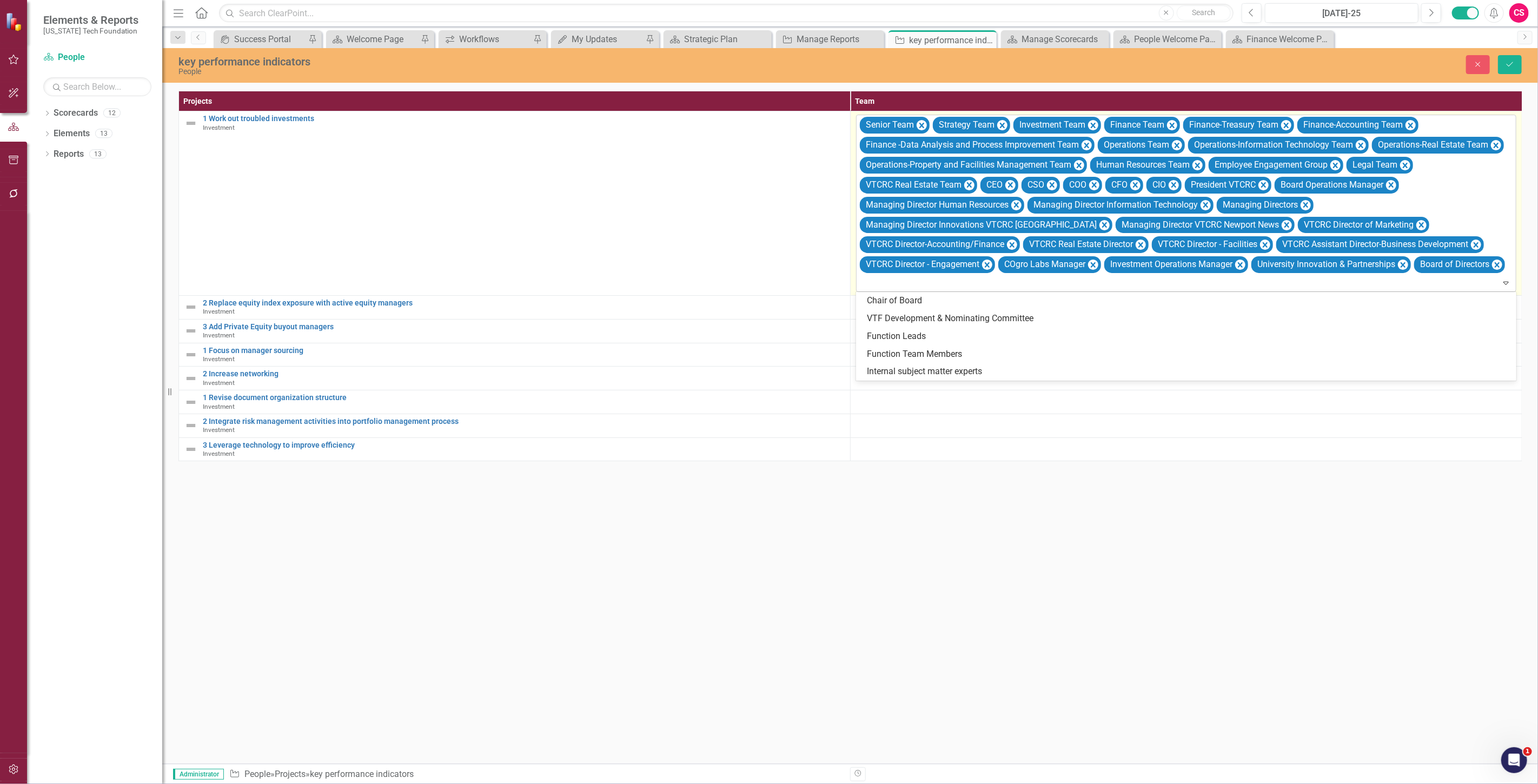
click at [987, 284] on div at bounding box center [1187, 283] width 656 height 15
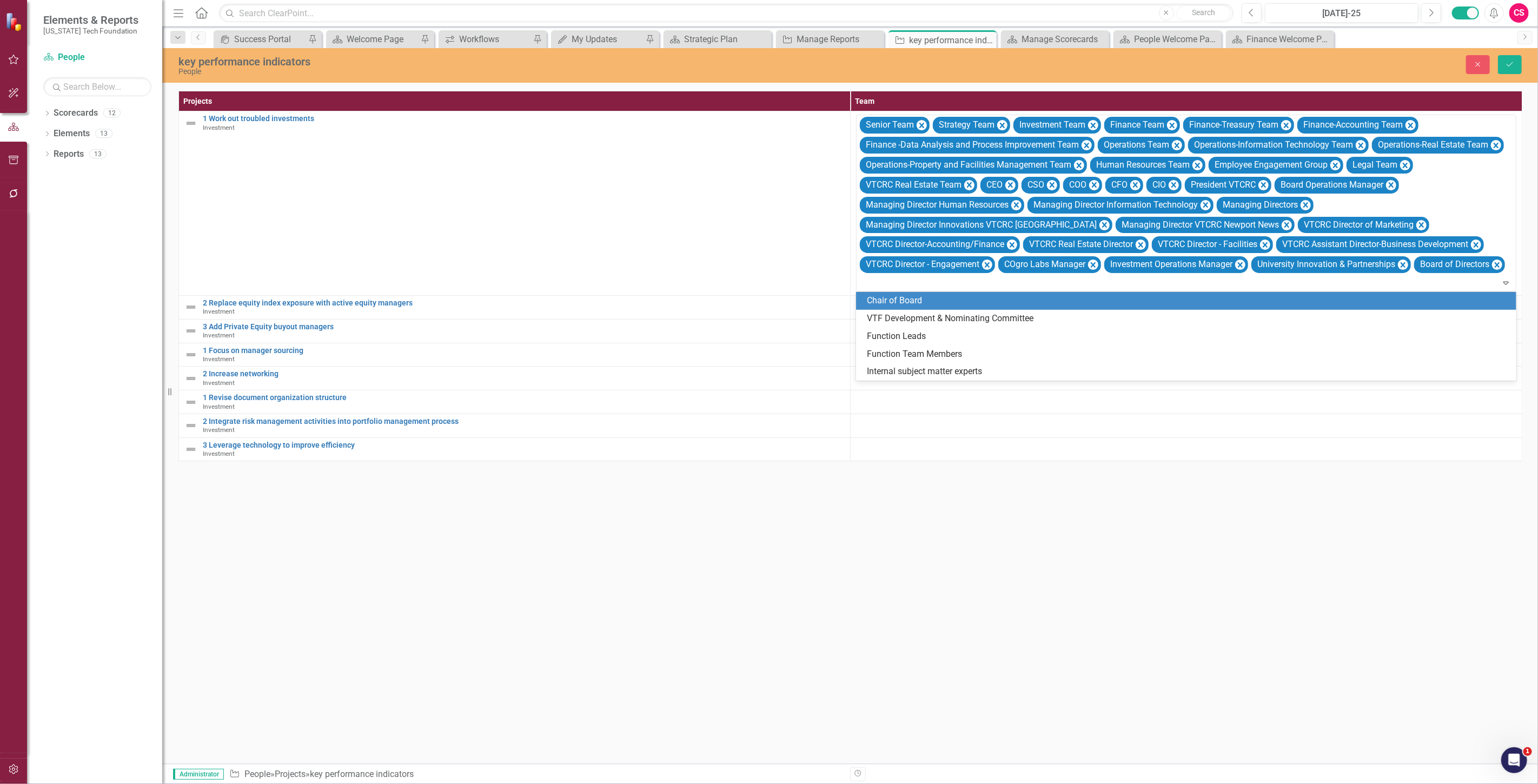
click at [987, 307] on div "Chair of Board" at bounding box center [1188, 300] width 643 height 12
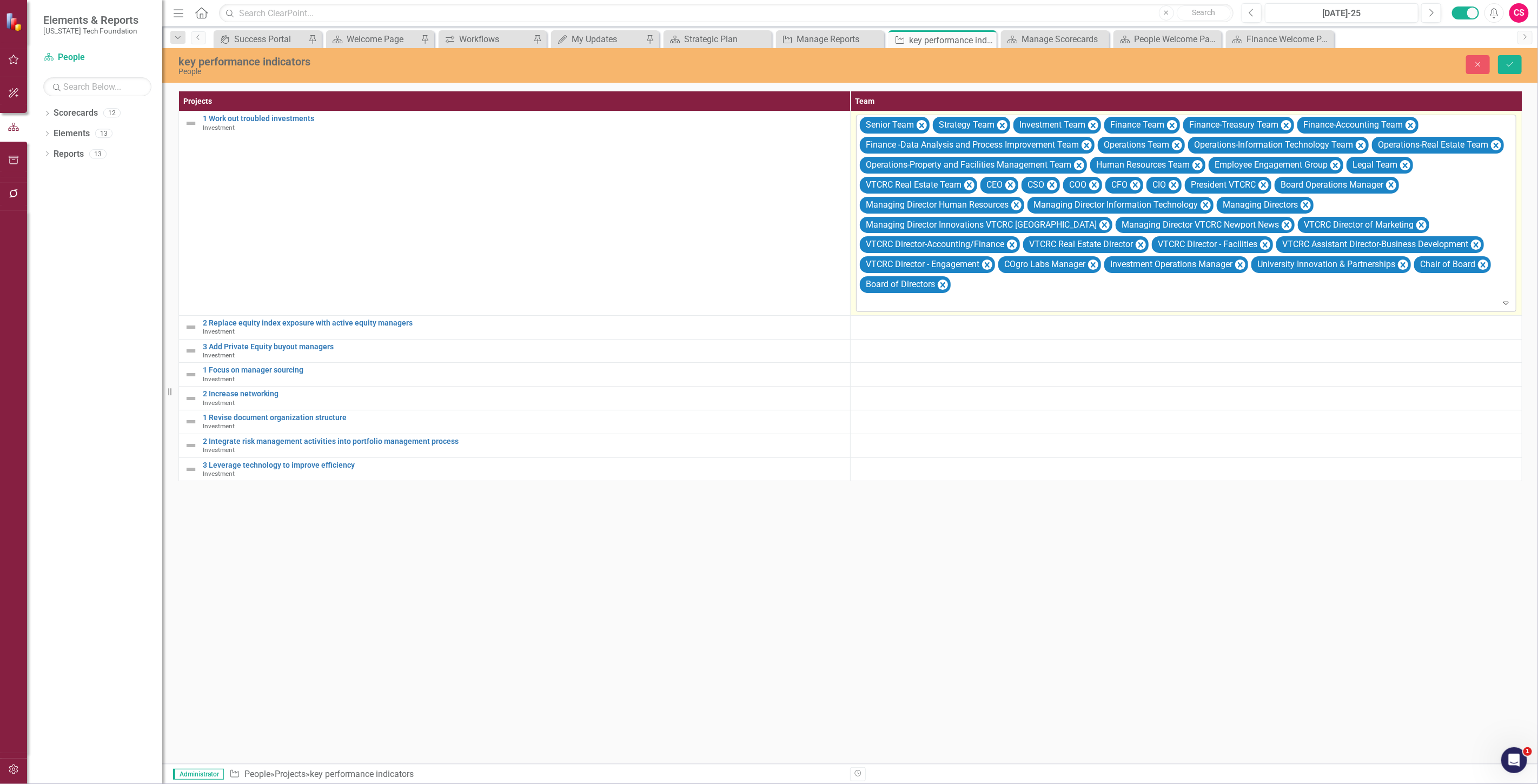
click at [982, 290] on div "Senior Team Strategy Team Investment Team Finance Team Finance-Treasury Team Fi…" at bounding box center [1186, 213] width 658 height 196
click at [983, 309] on div at bounding box center [1187, 303] width 656 height 15
click at [980, 292] on div "Senior Team Strategy Team Investment Team Finance Team Finance-Treasury Team Fi…" at bounding box center [1186, 213] width 658 height 196
click at [982, 321] on div "VTF Development & Nominating Committee" at bounding box center [1188, 320] width 643 height 12
drag, startPoint x: 989, startPoint y: 304, endPoint x: 984, endPoint y: 308, distance: 6.4
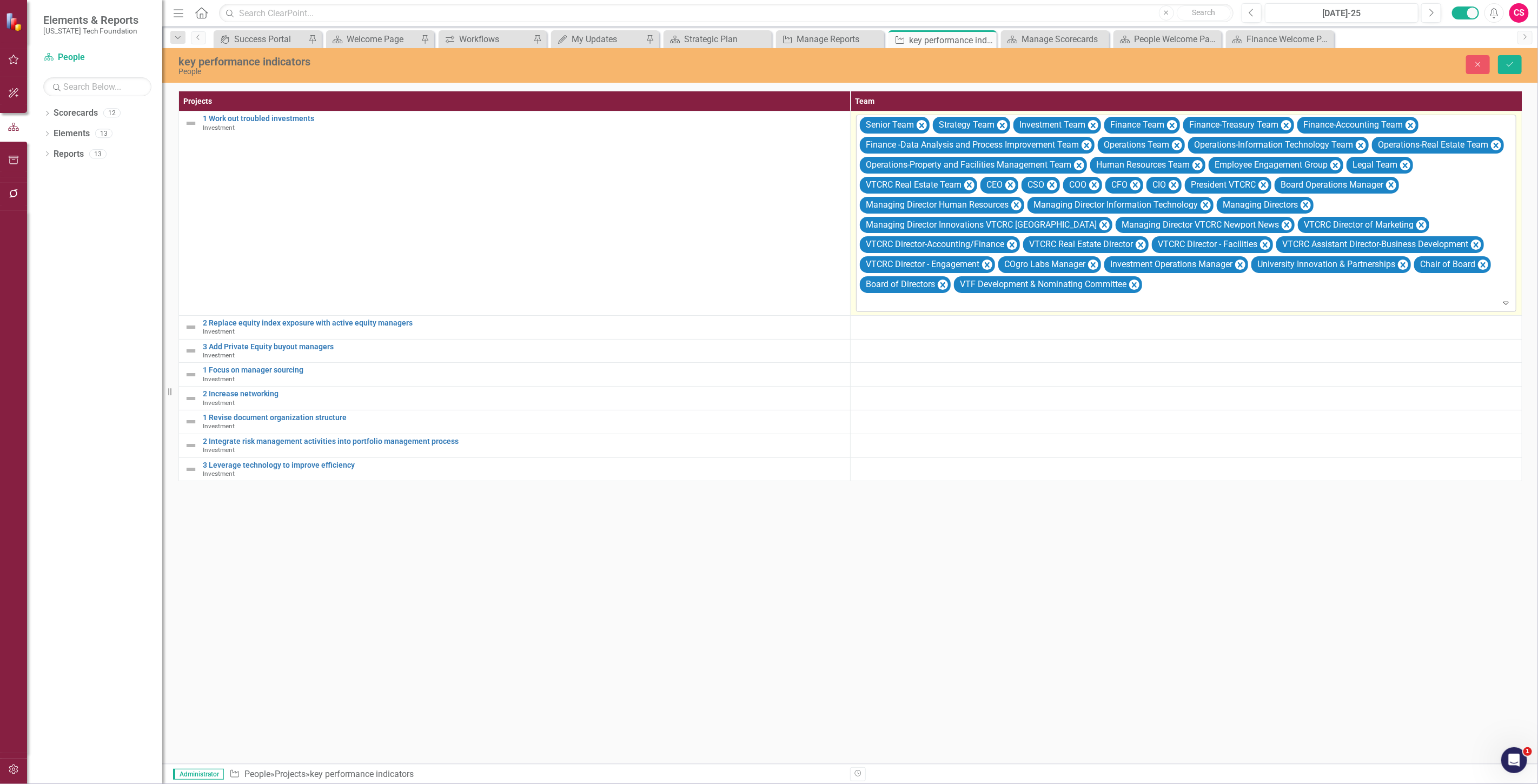
click at [990, 304] on div at bounding box center [1187, 303] width 656 height 15
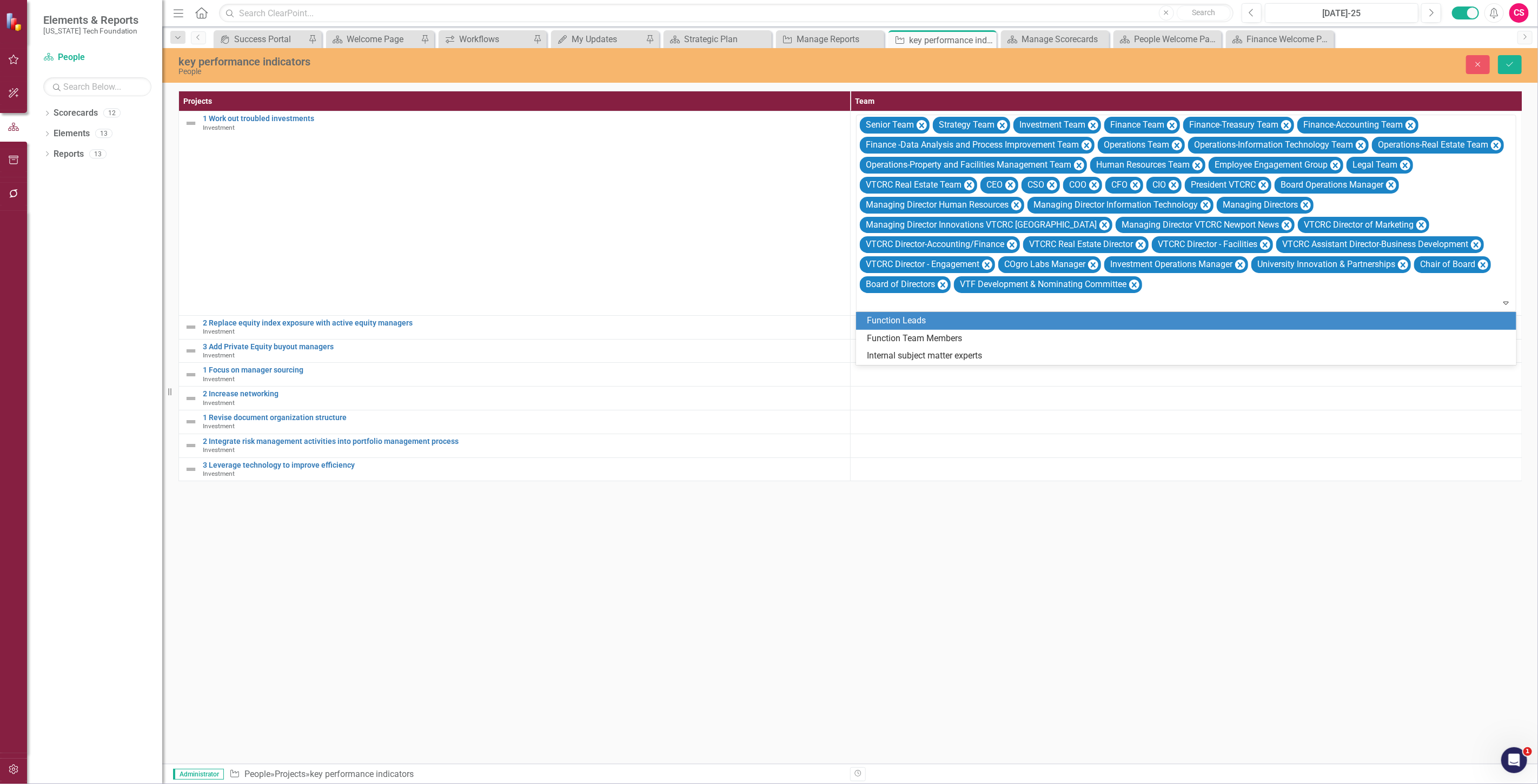
click at [982, 328] on div "Function Leads" at bounding box center [1186, 321] width 660 height 18
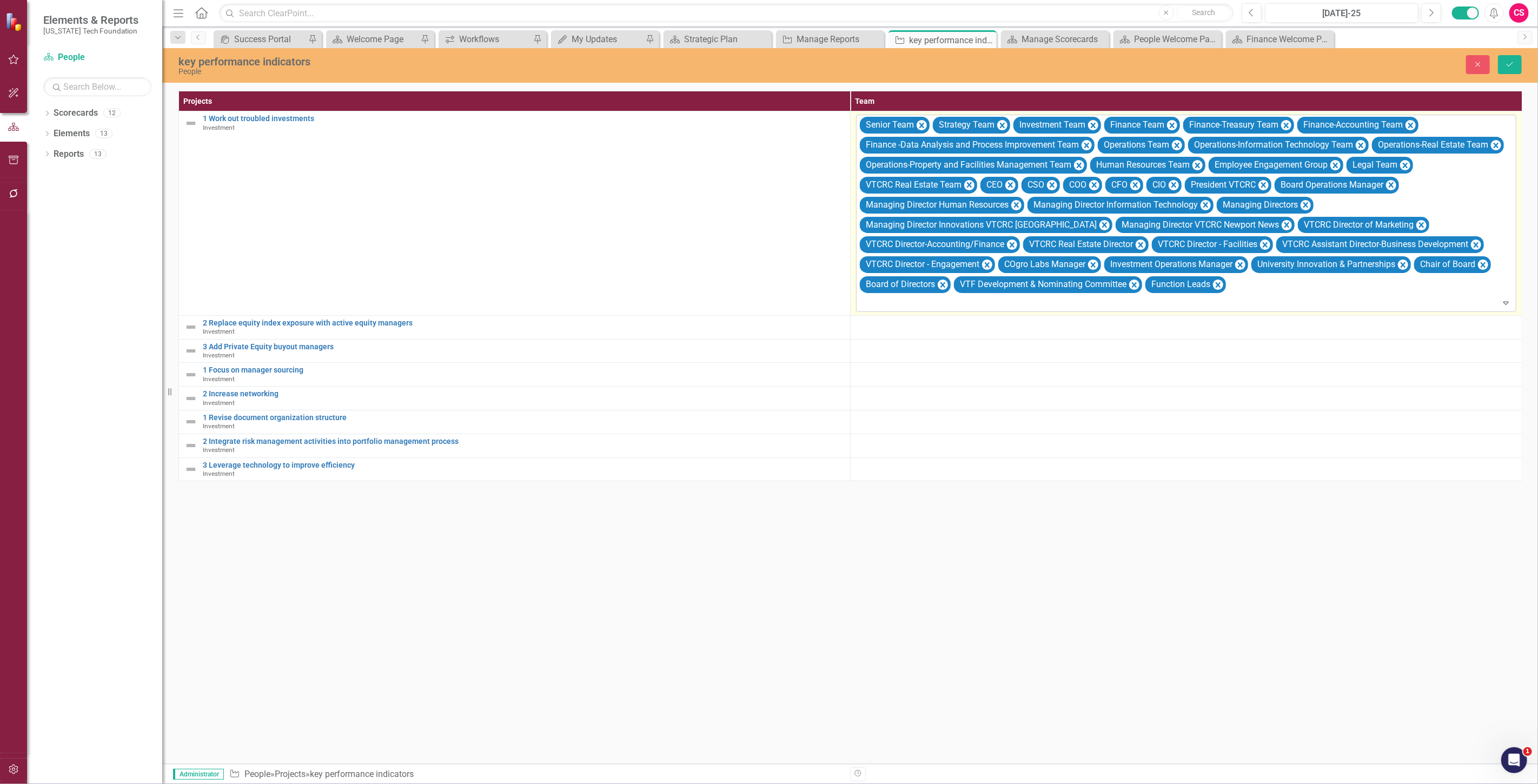
click at [970, 303] on div at bounding box center [1187, 303] width 656 height 15
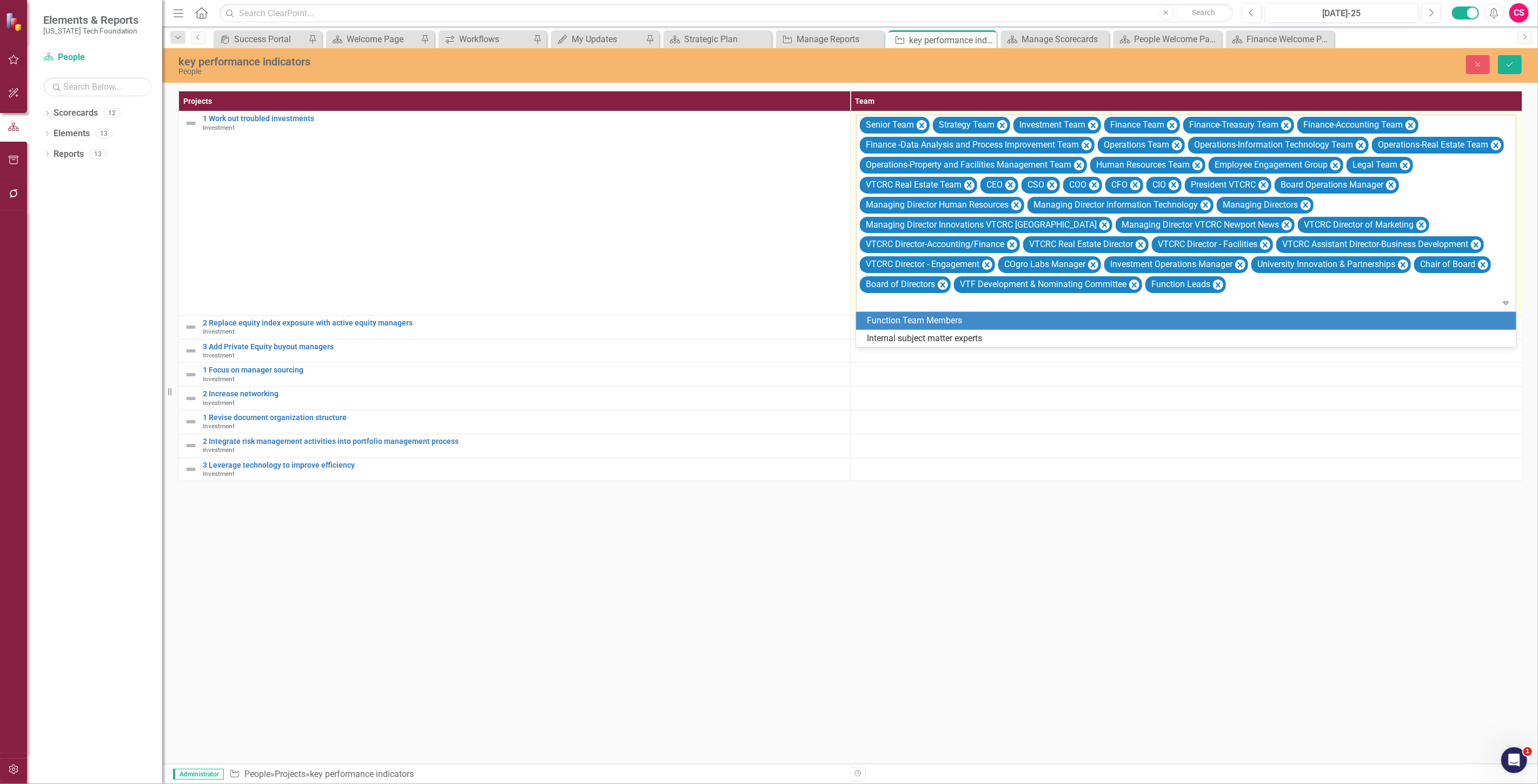
drag, startPoint x: 971, startPoint y: 317, endPoint x: 969, endPoint y: 308, distance: 9.2
click at [972, 317] on div "Function Team Members" at bounding box center [1188, 320] width 643 height 12
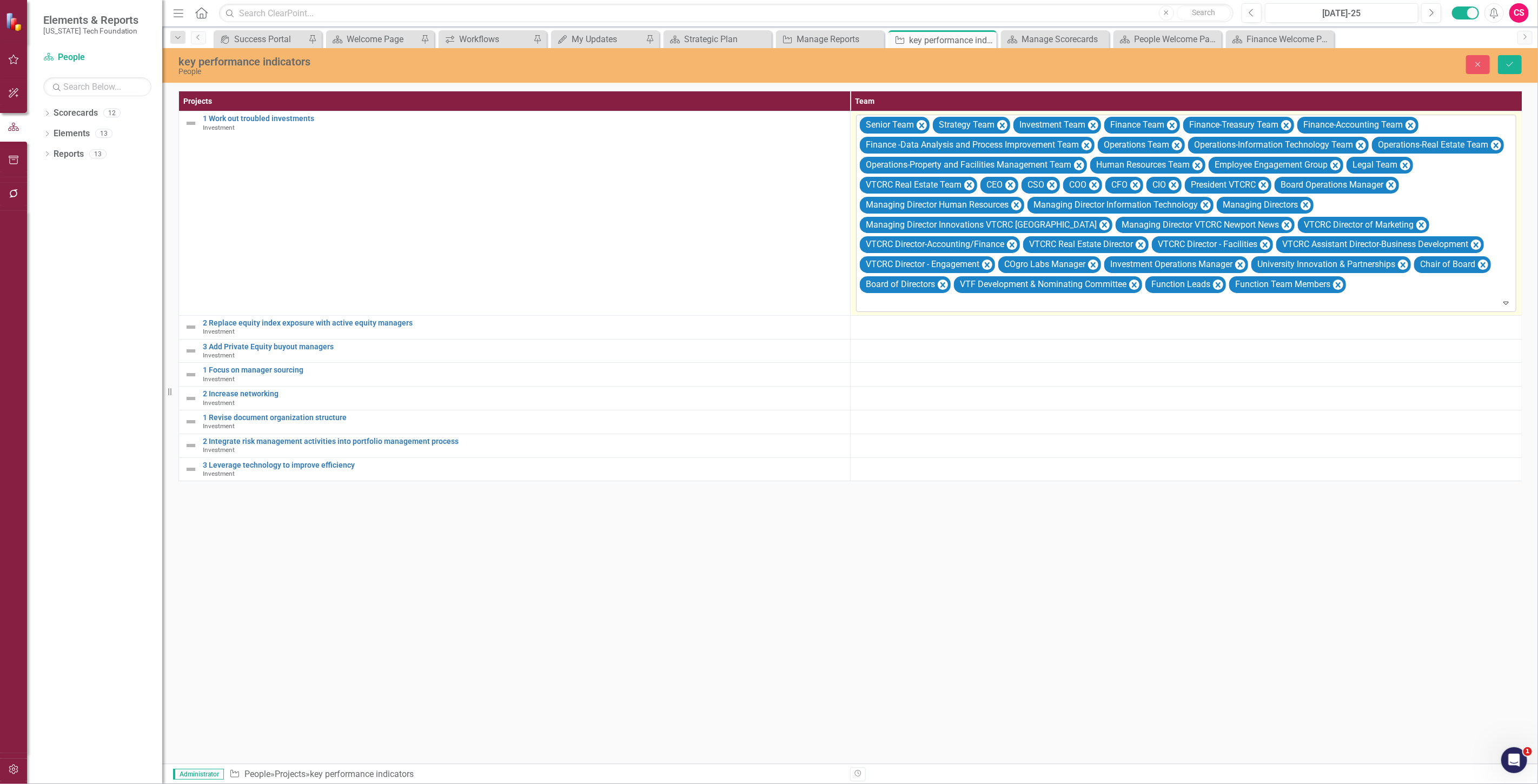
click at [968, 306] on div at bounding box center [1187, 303] width 656 height 15
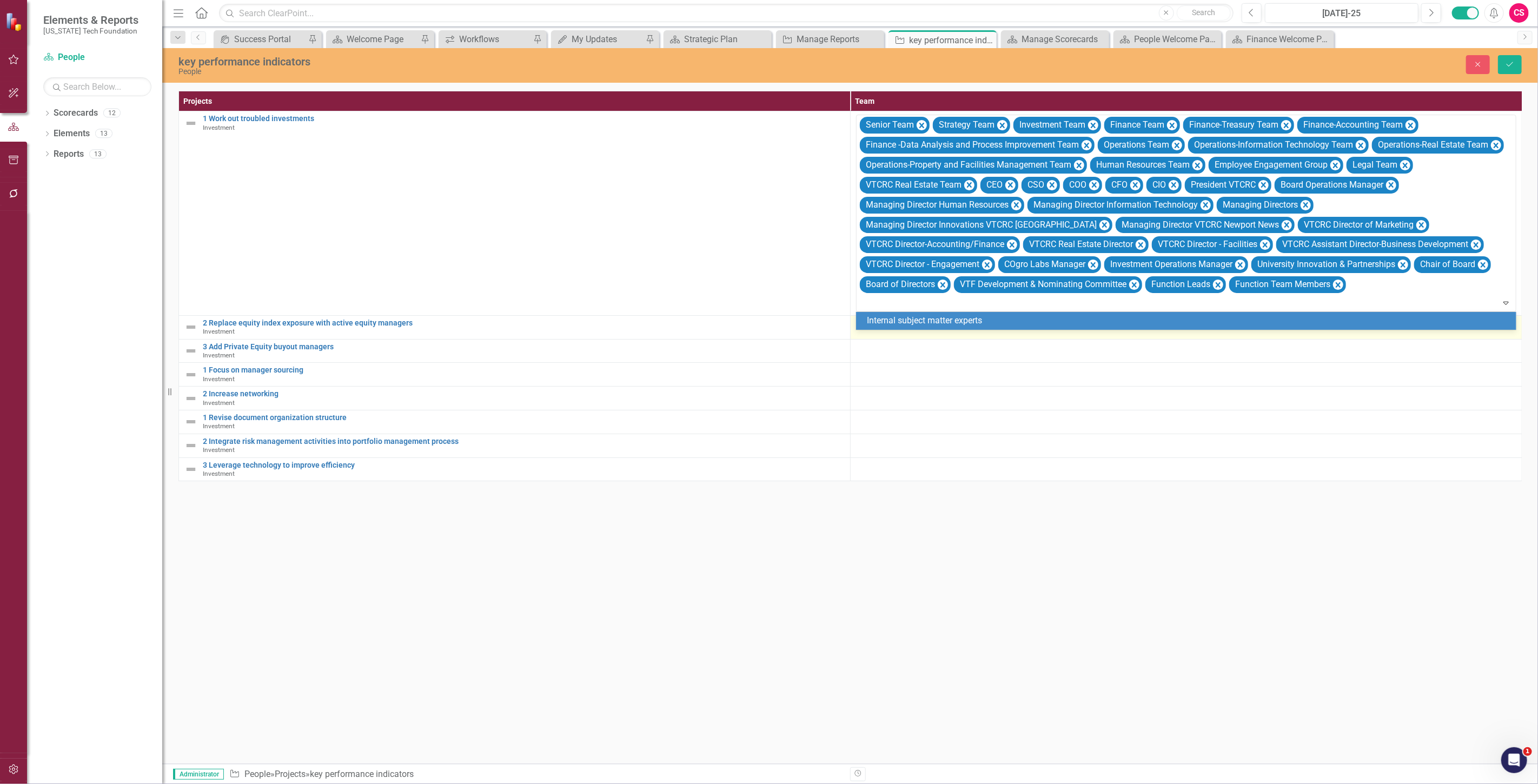
click at [973, 320] on div "Internal subject matter experts" at bounding box center [1188, 320] width 643 height 12
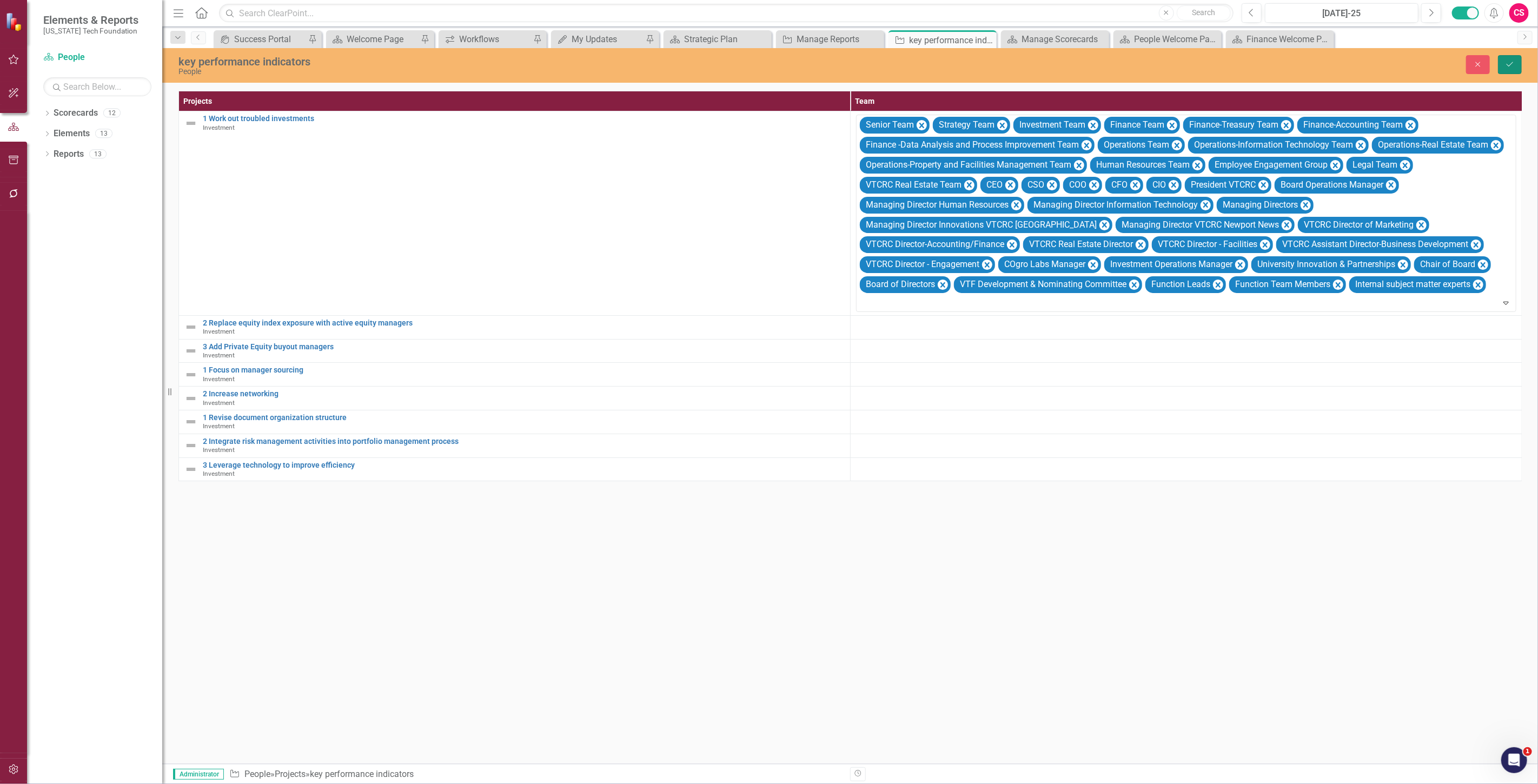
click at [1507, 65] on icon "Save" at bounding box center [1509, 65] width 10 height 8
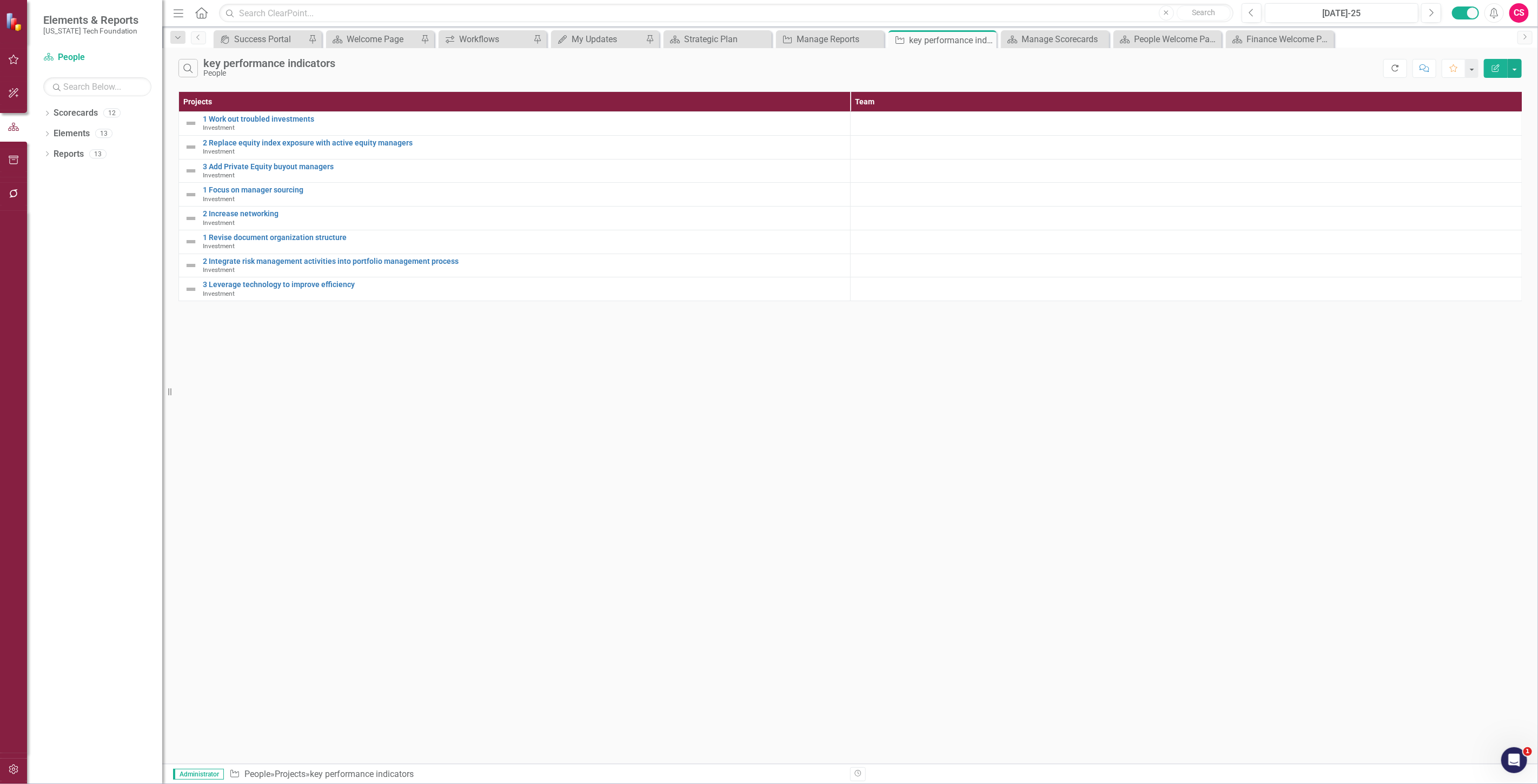
click at [1393, 67] on icon "Refresh" at bounding box center [1395, 68] width 10 height 8
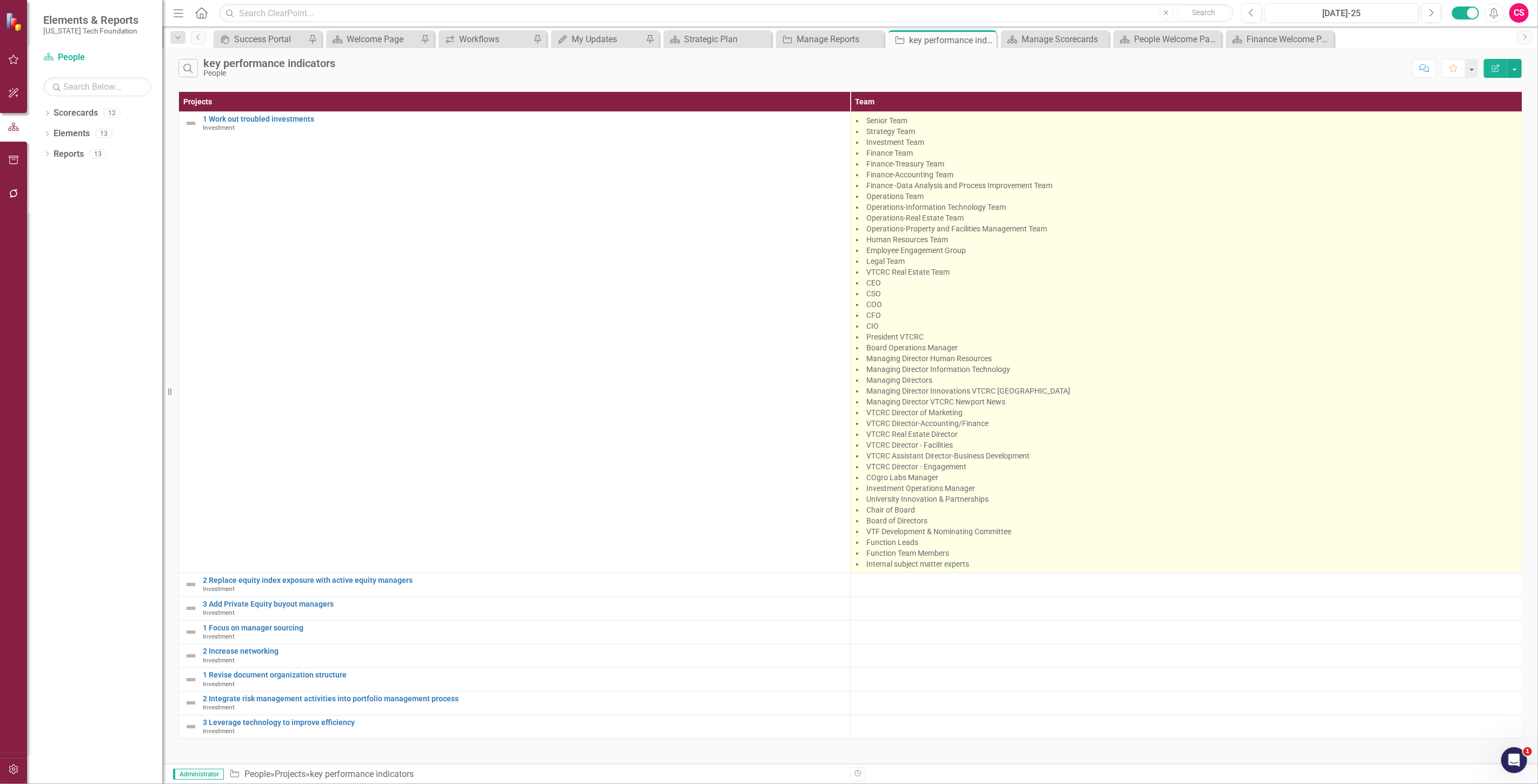
click at [980, 349] on li "Board Operations Manager" at bounding box center [1186, 348] width 660 height 11
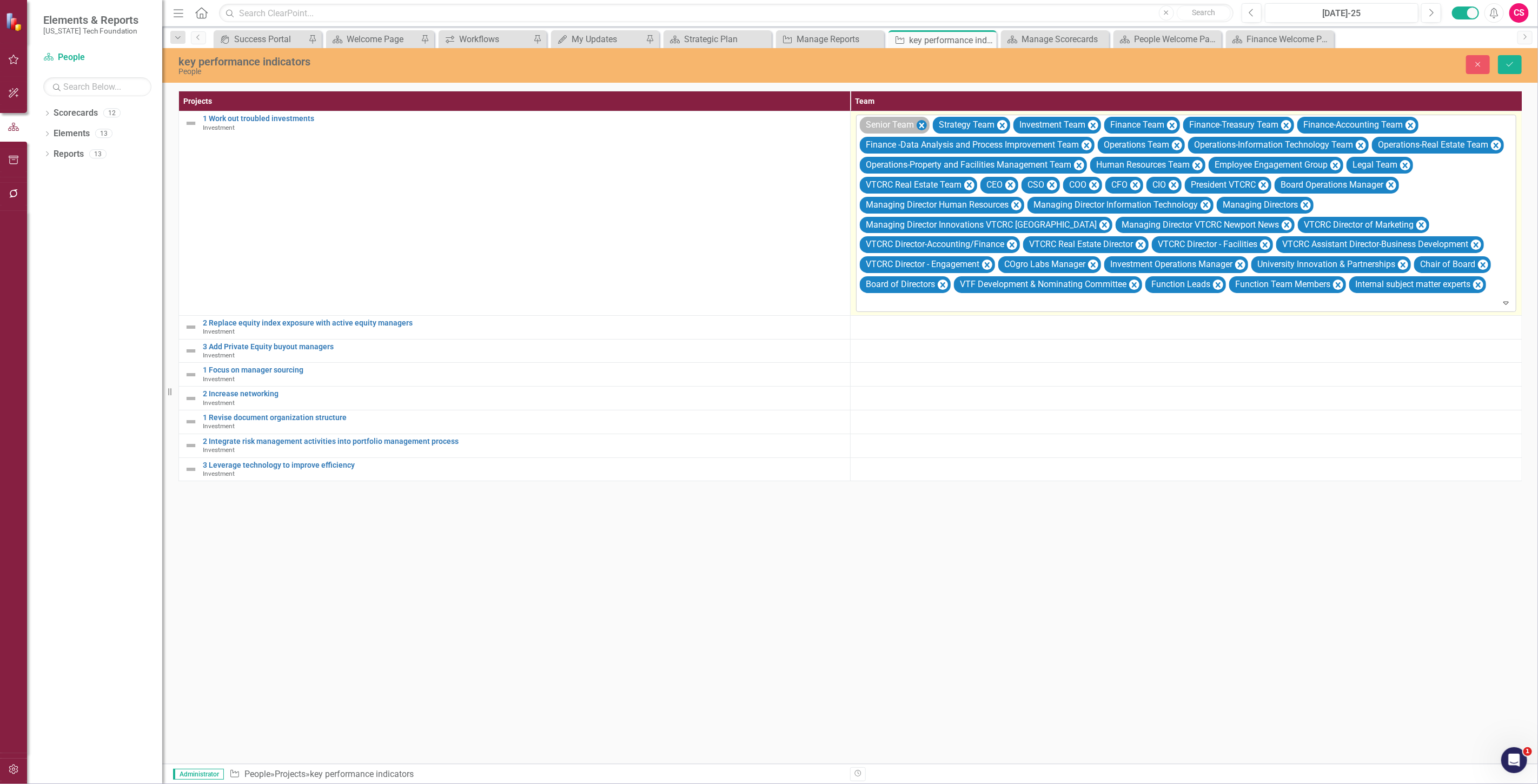
click at [921, 124] on icon "Remove Senior Team" at bounding box center [921, 125] width 10 height 13
click at [921, 124] on div "Strategy Team" at bounding box center [893, 125] width 61 height 15
click at [928, 127] on icon "Remove Strategy Team" at bounding box center [929, 125] width 10 height 13
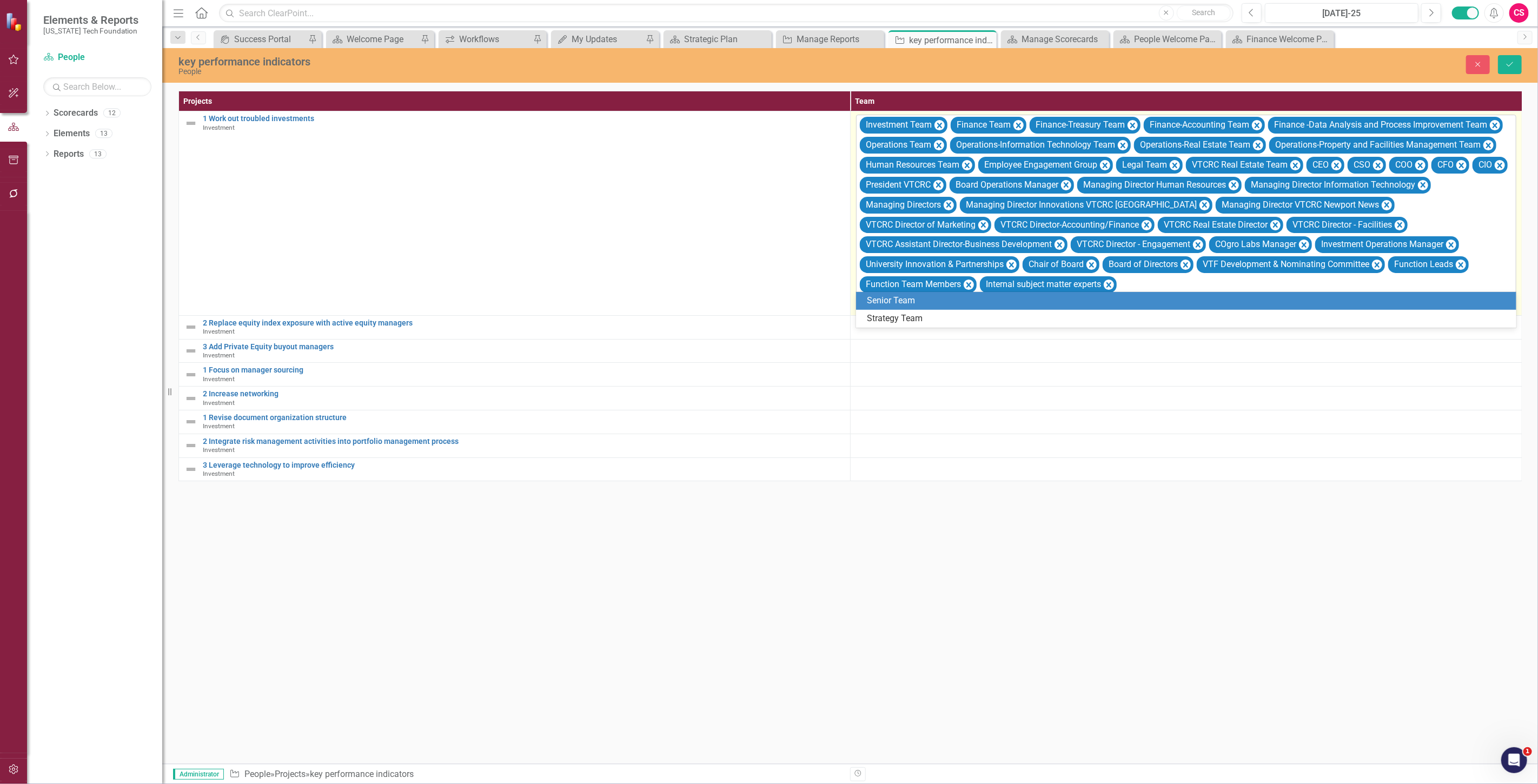
click at [928, 127] on div "Investment Team" at bounding box center [898, 125] width 71 height 15
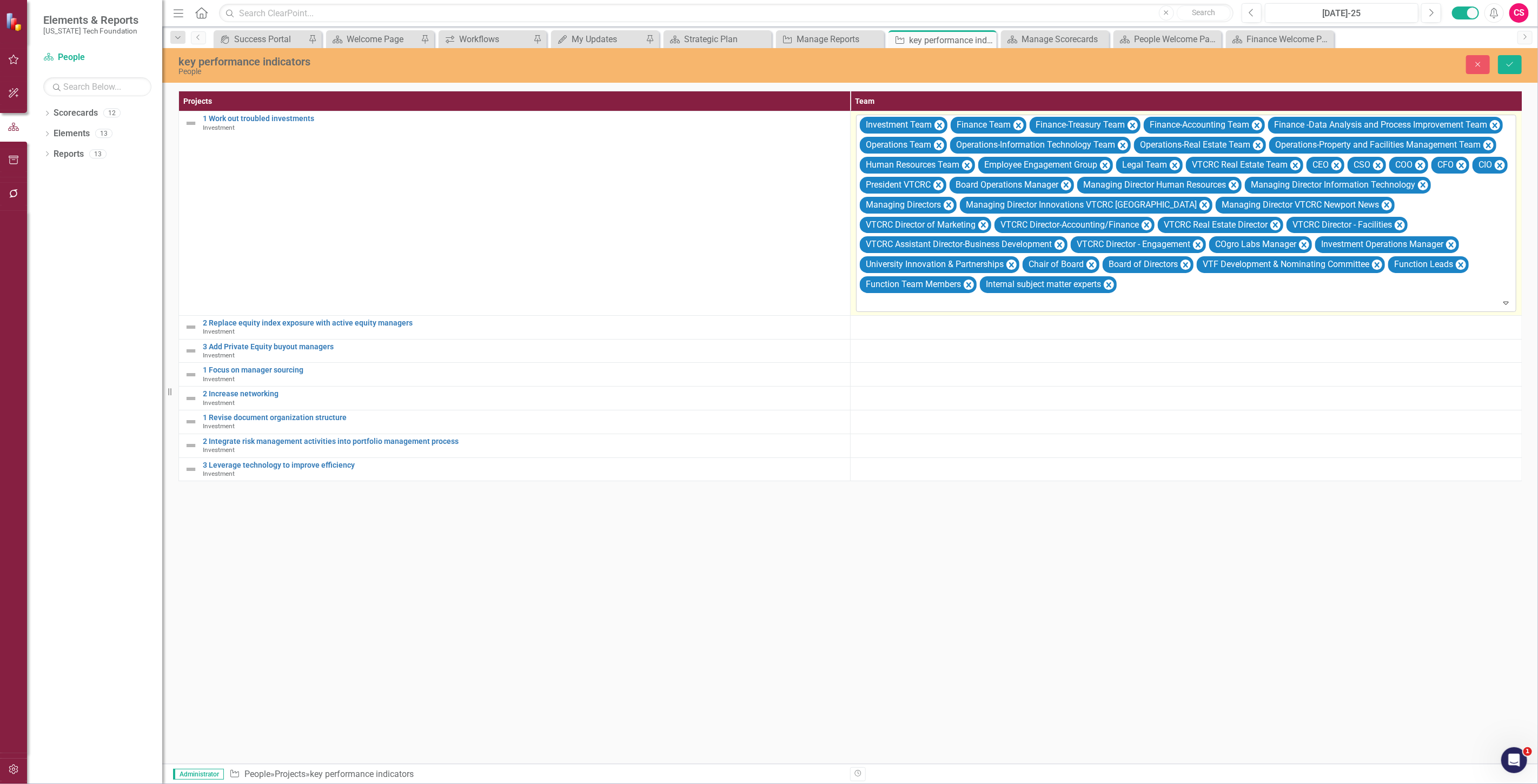
click at [928, 127] on div "Investment Team" at bounding box center [898, 125] width 71 height 15
click at [937, 126] on icon "Remove Investment Team" at bounding box center [939, 125] width 10 height 13
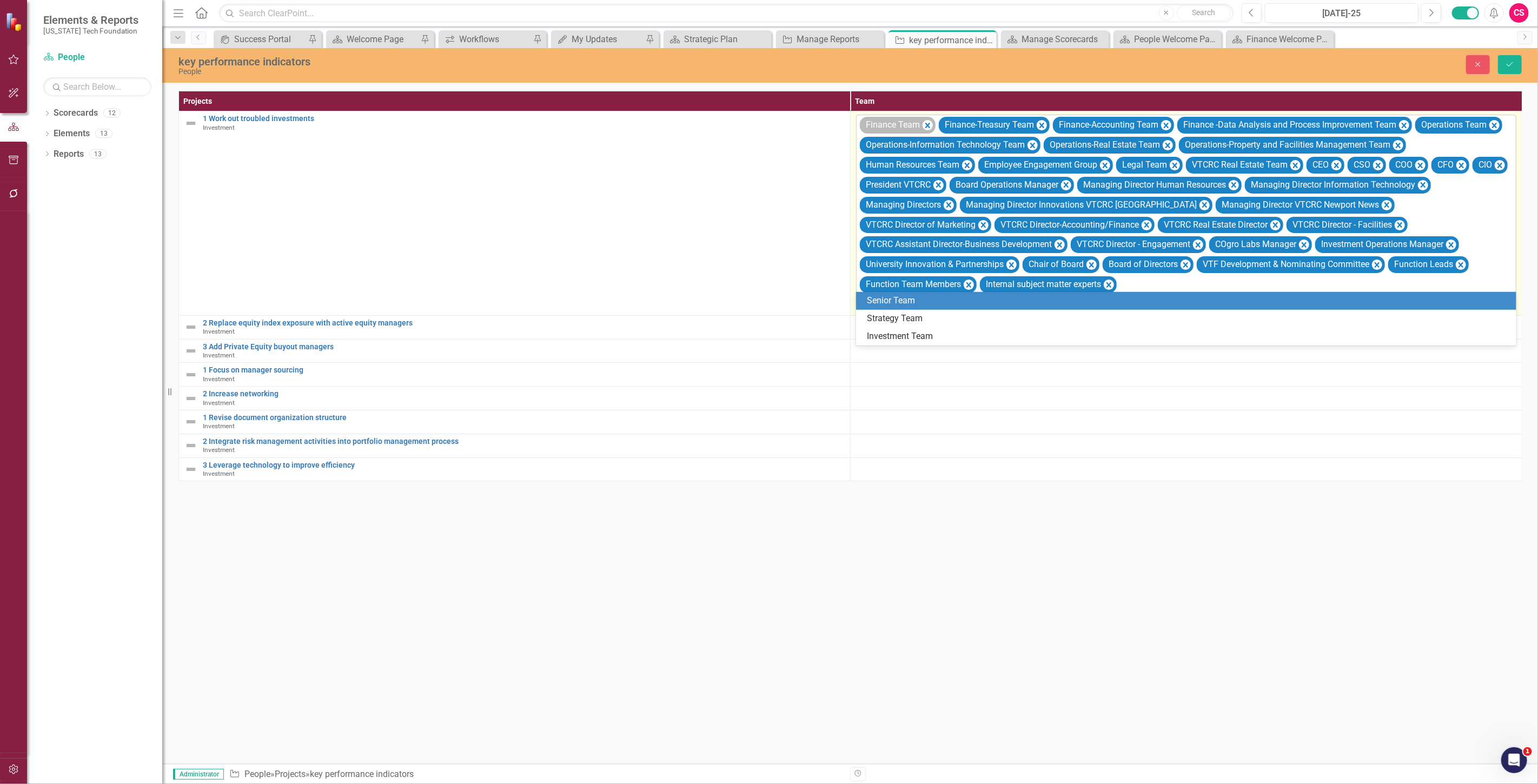
click at [934, 125] on div "Finance Team" at bounding box center [898, 125] width 76 height 17
click at [929, 124] on icon "Remove Finance Team" at bounding box center [928, 125] width 5 height 5
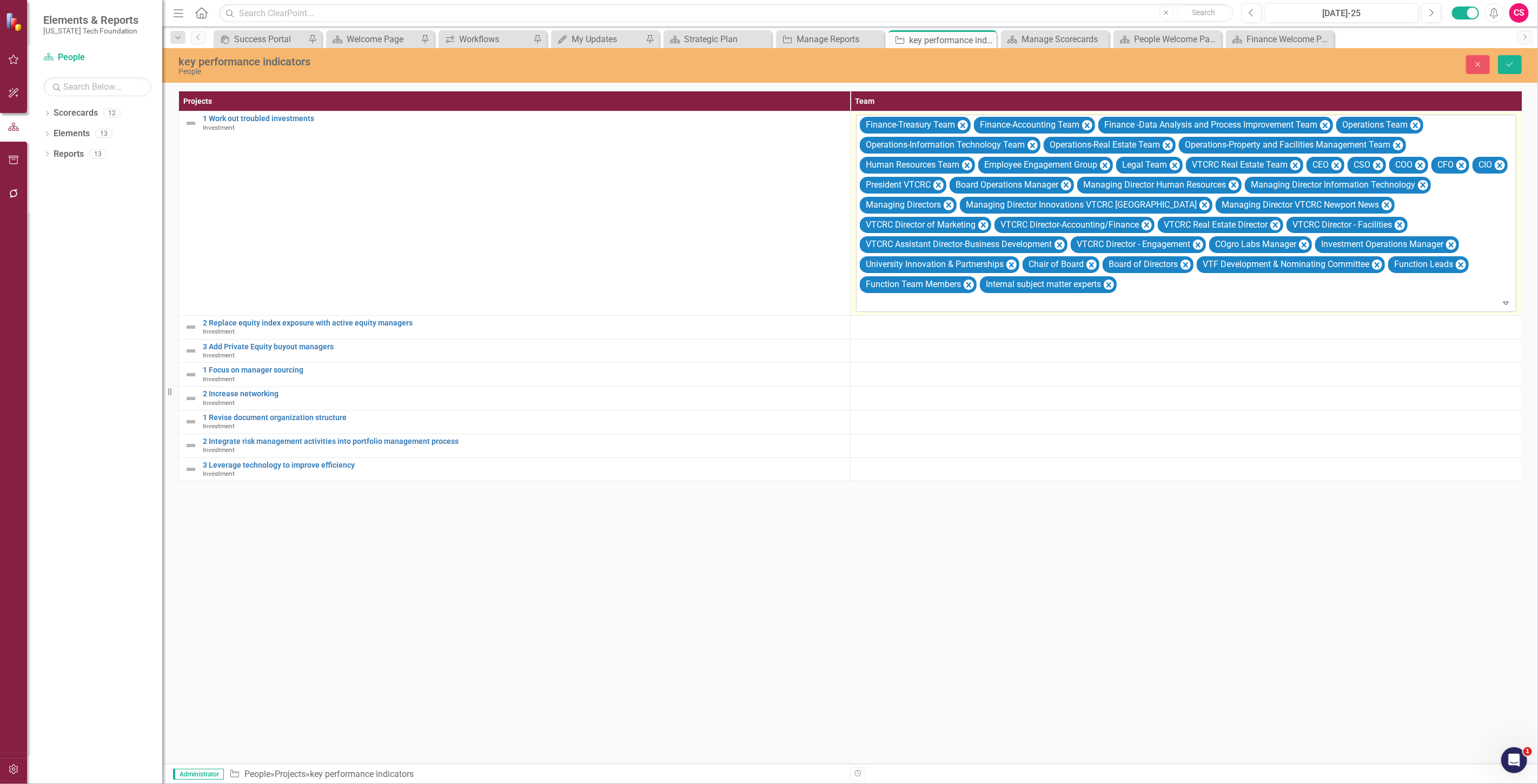
click at [929, 124] on div "Finance-Treasury Team" at bounding box center [909, 125] width 94 height 15
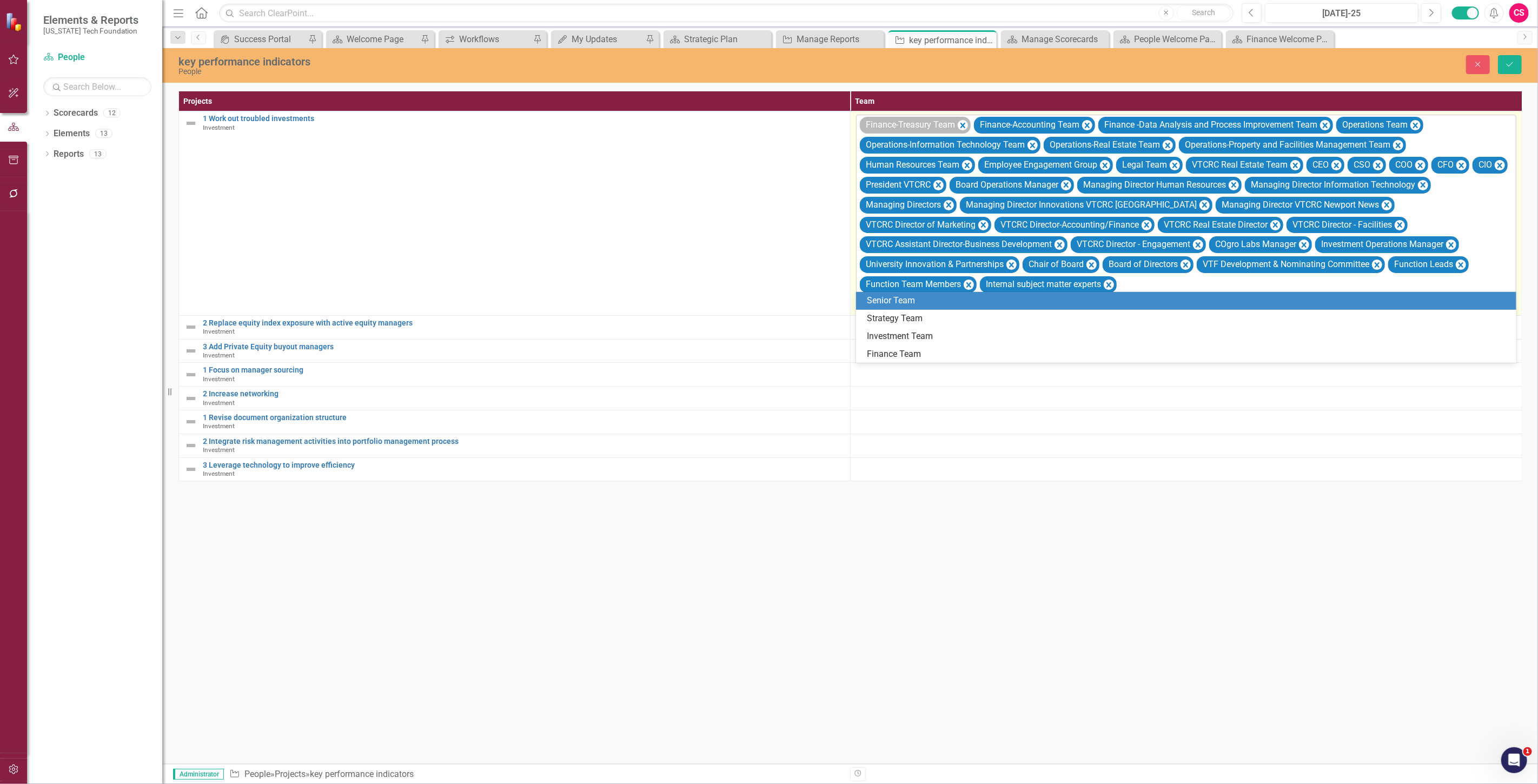
click at [949, 125] on div "Finance-Treasury Team" at bounding box center [909, 125] width 94 height 15
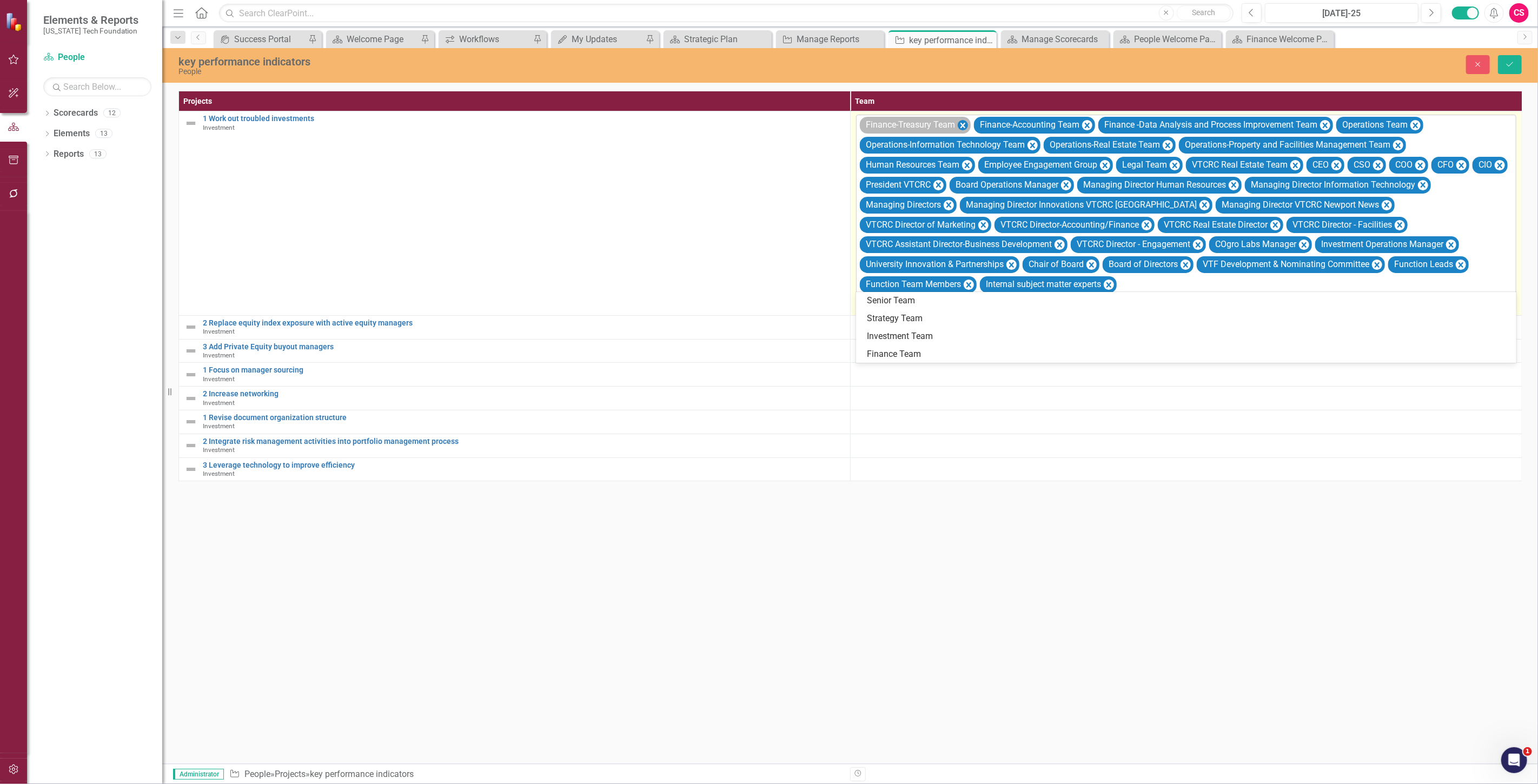
click at [959, 125] on div "Finance-Treasury Team" at bounding box center [915, 125] width 111 height 17
click at [961, 125] on icon "Remove Finance-Treasury Team" at bounding box center [963, 125] width 10 height 13
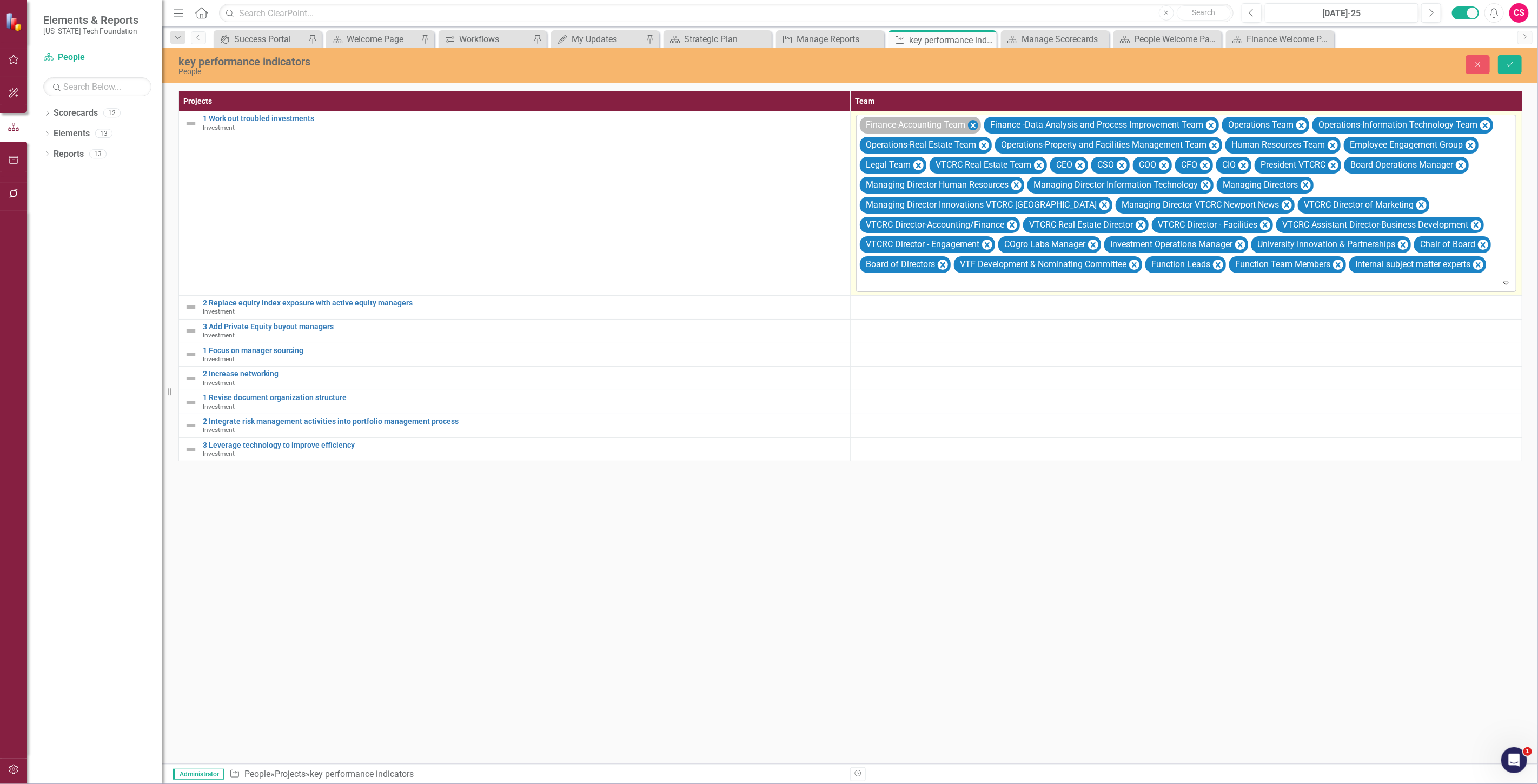
click at [969, 125] on div "Finance-Accounting Team" at bounding box center [920, 125] width 121 height 17
click at [984, 143] on icon "Remove Operations-Real Estate Team" at bounding box center [984, 145] width 10 height 13
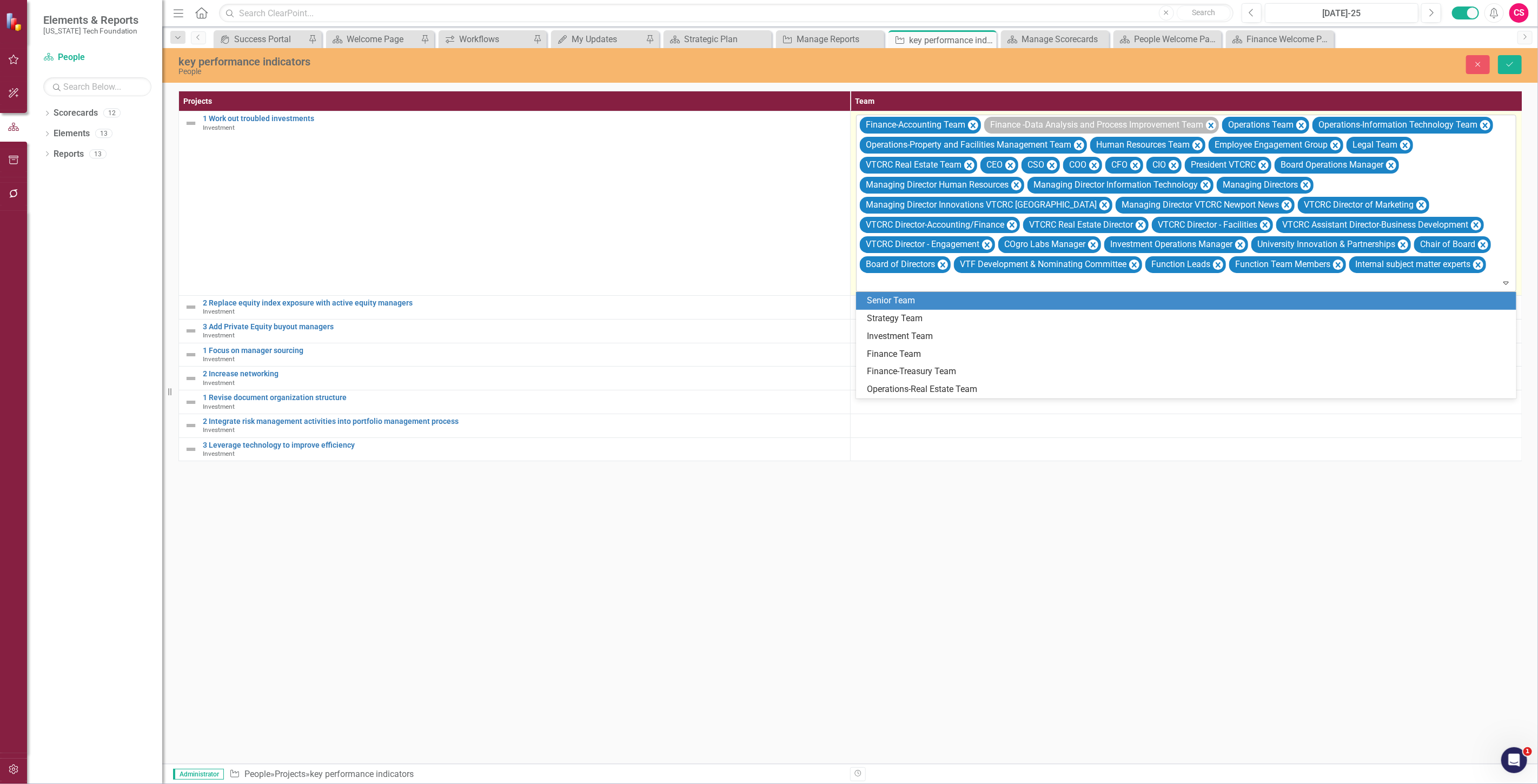
click at [975, 125] on icon "Remove Finance-Accounting Team" at bounding box center [973, 125] width 5 height 5
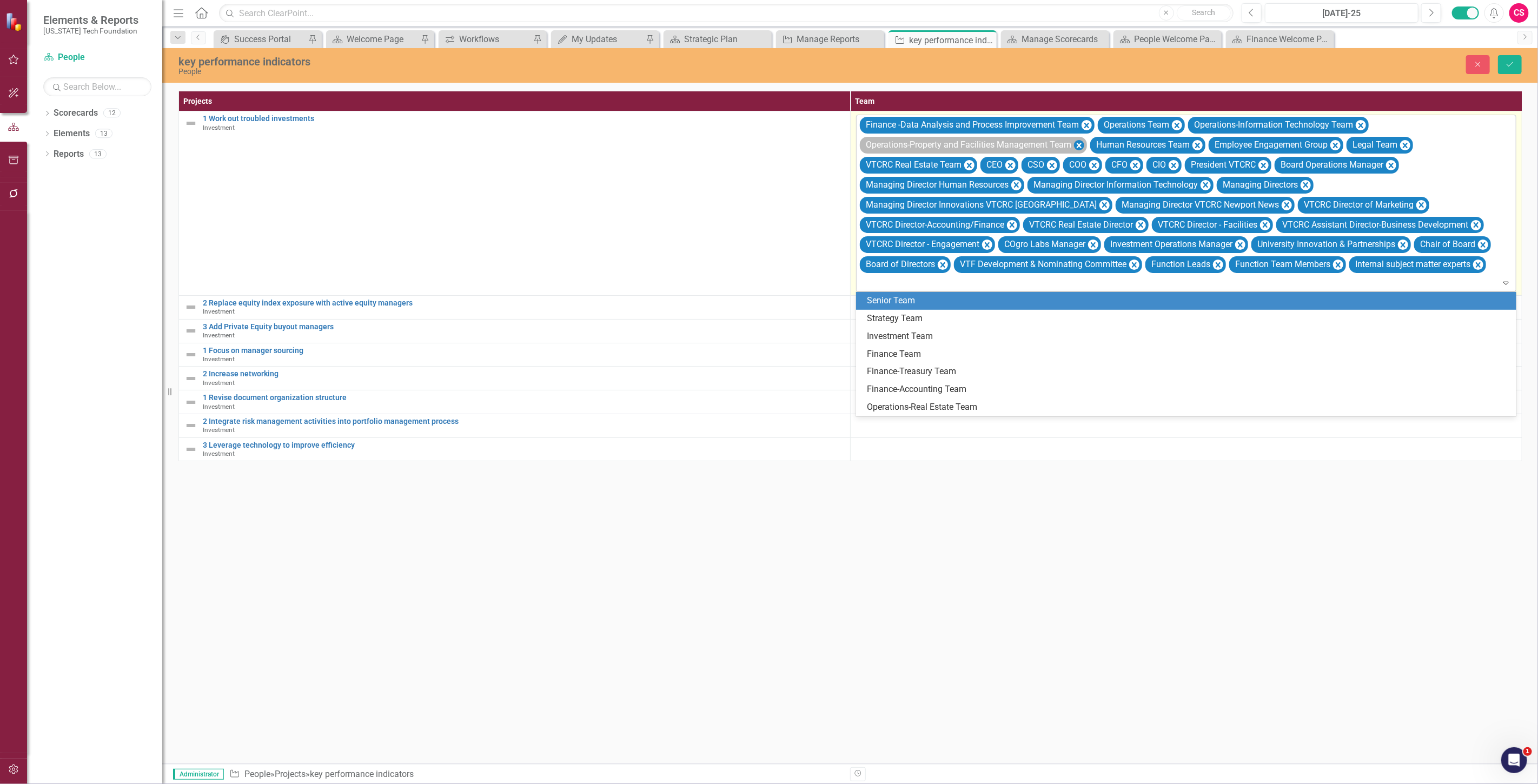
click at [1074, 143] on div "Operations-Property and Facilities Management Team" at bounding box center [973, 145] width 227 height 17
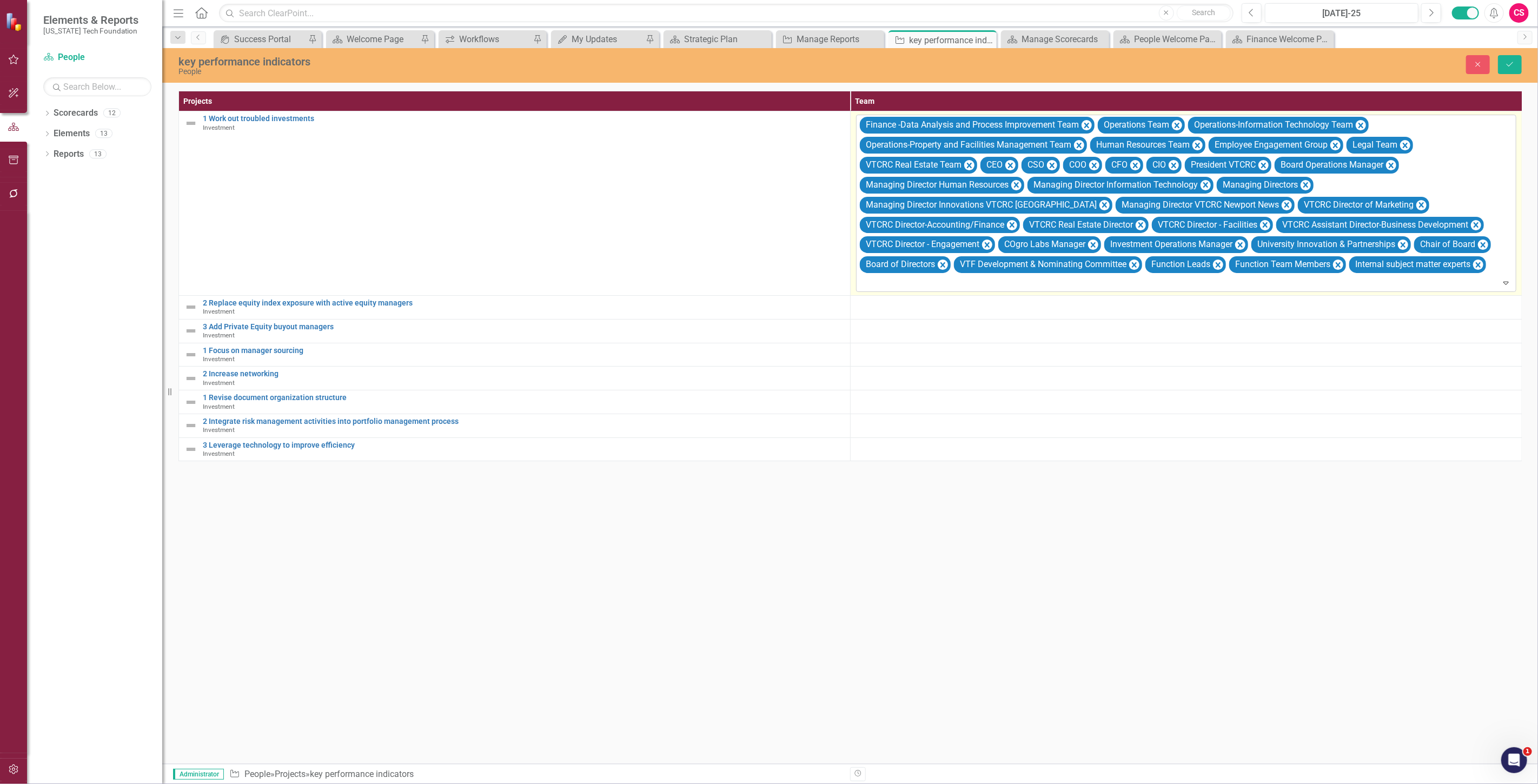
click at [1485, 180] on div "Finance -Data Analysis and Process Improvement Team Operations Team Operations-…" at bounding box center [1186, 203] width 658 height 176
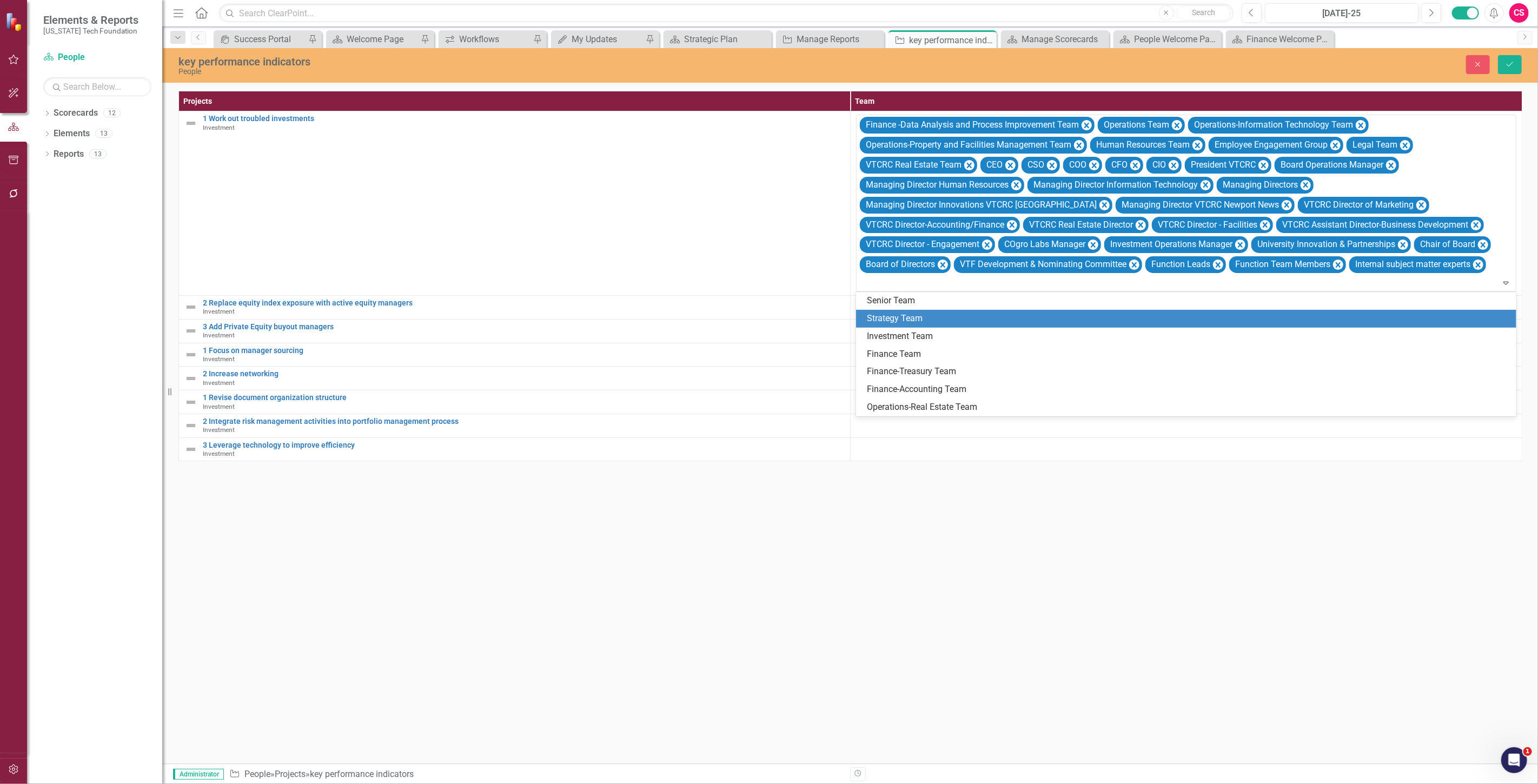
click at [960, 312] on div "Strategy Team" at bounding box center [1188, 318] width 643 height 12
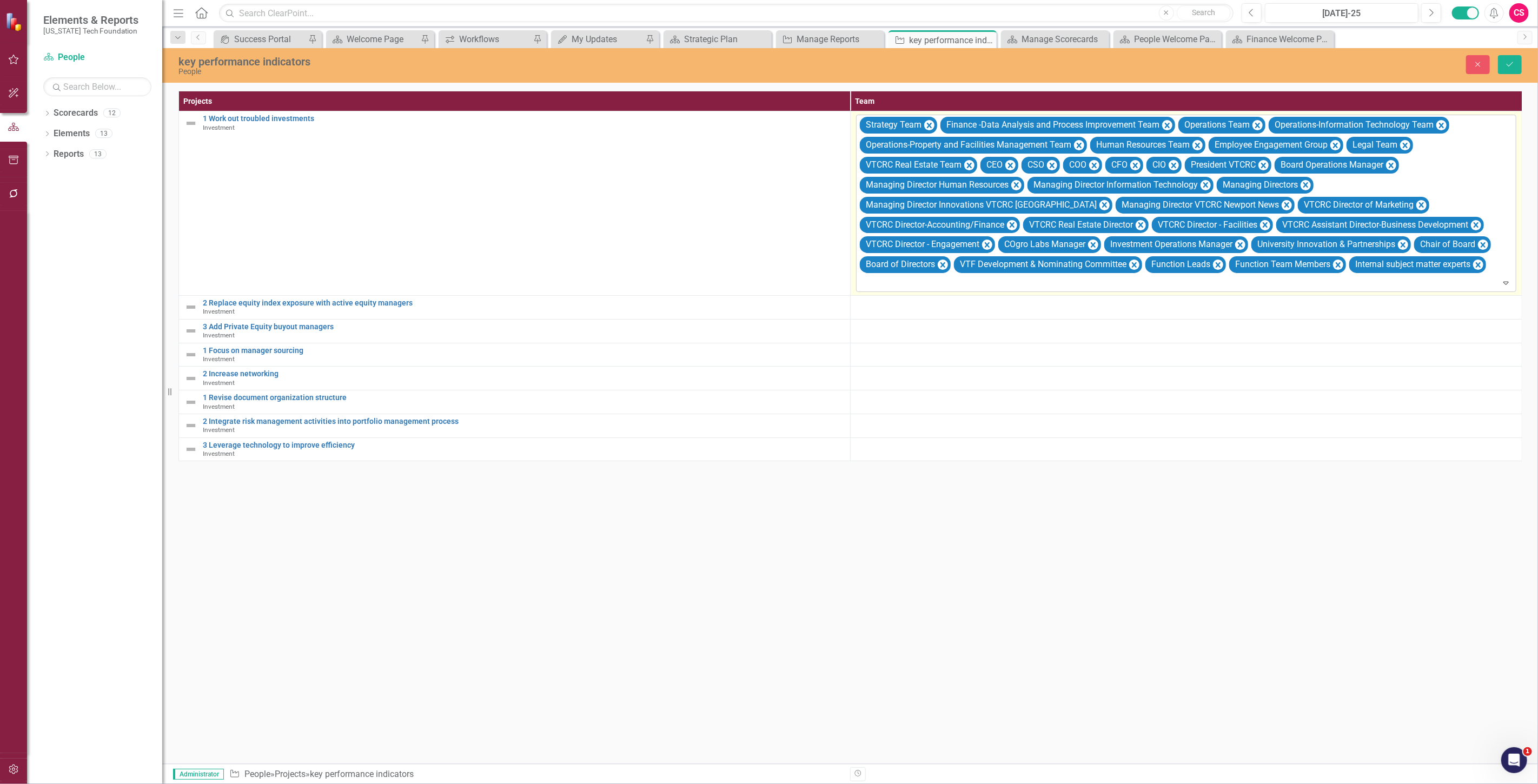
click at [953, 285] on div at bounding box center [1187, 283] width 656 height 15
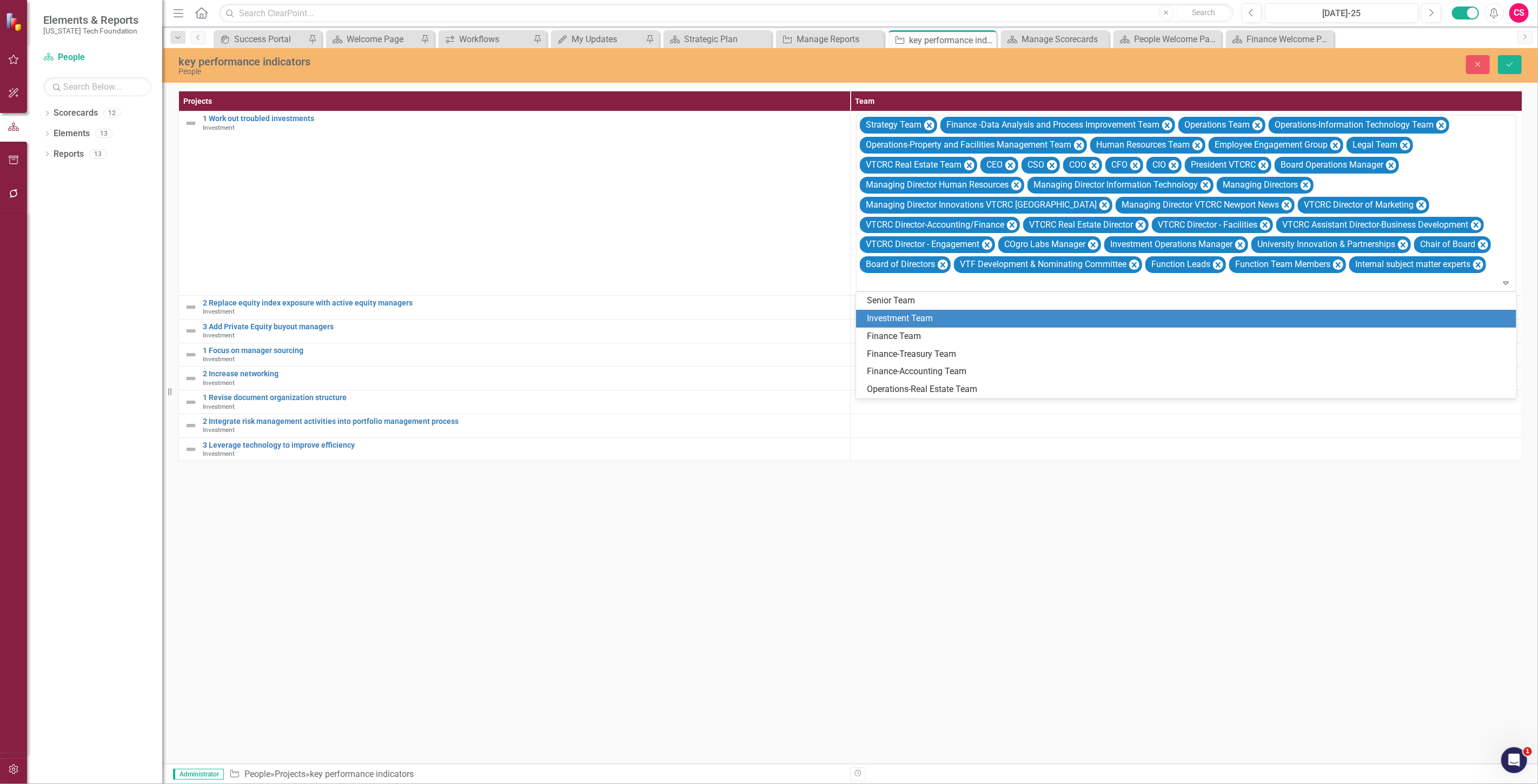
click at [951, 323] on div "Investment Team" at bounding box center [1188, 318] width 643 height 12
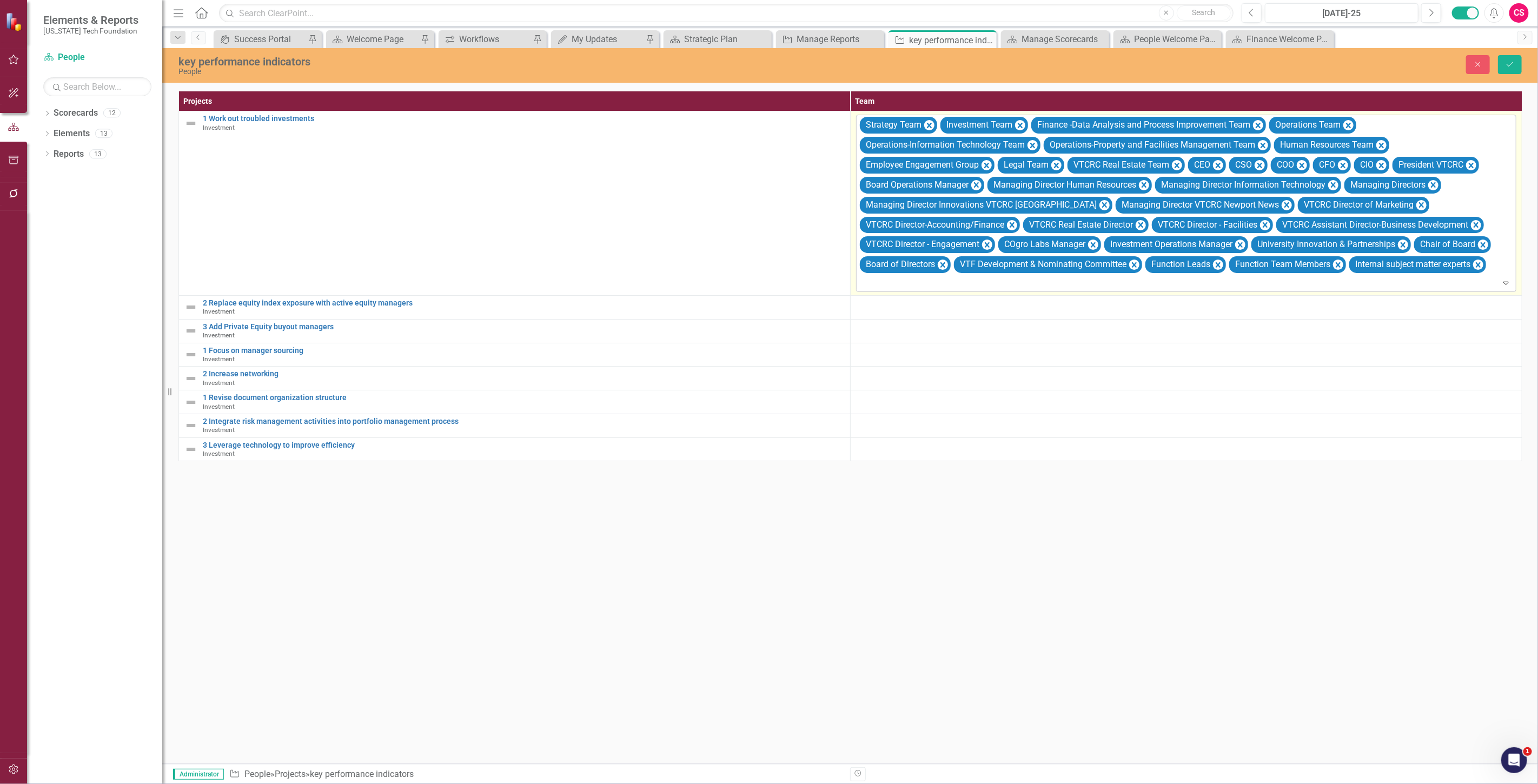
drag, startPoint x: 948, startPoint y: 278, endPoint x: 947, endPoint y: 285, distance: 7.1
click at [948, 279] on div at bounding box center [1187, 283] width 656 height 15
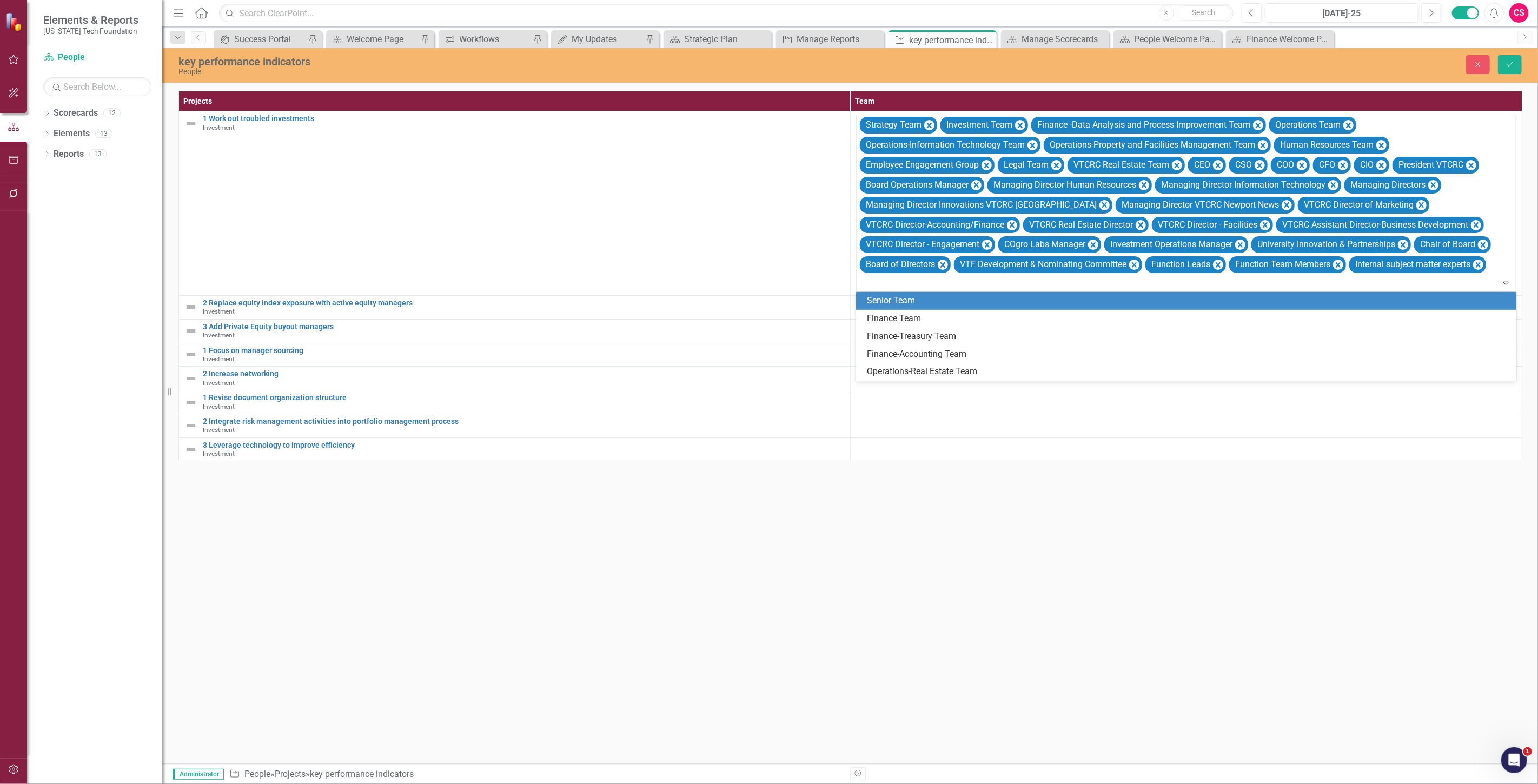
click at [951, 314] on div "Finance Team" at bounding box center [1188, 318] width 643 height 12
click at [950, 280] on div at bounding box center [1187, 283] width 656 height 15
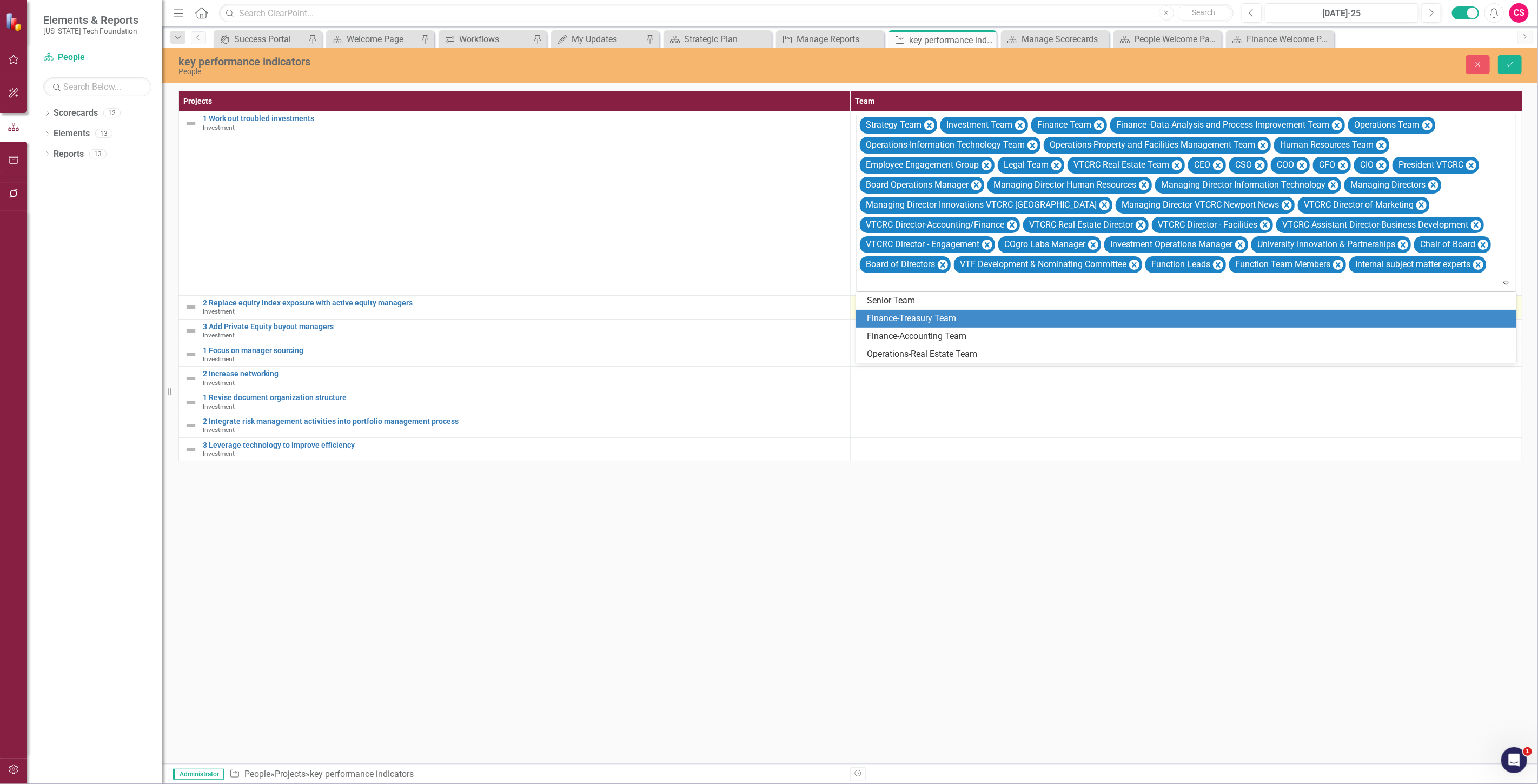
click at [950, 314] on div "Finance-Treasury Team" at bounding box center [1188, 318] width 643 height 12
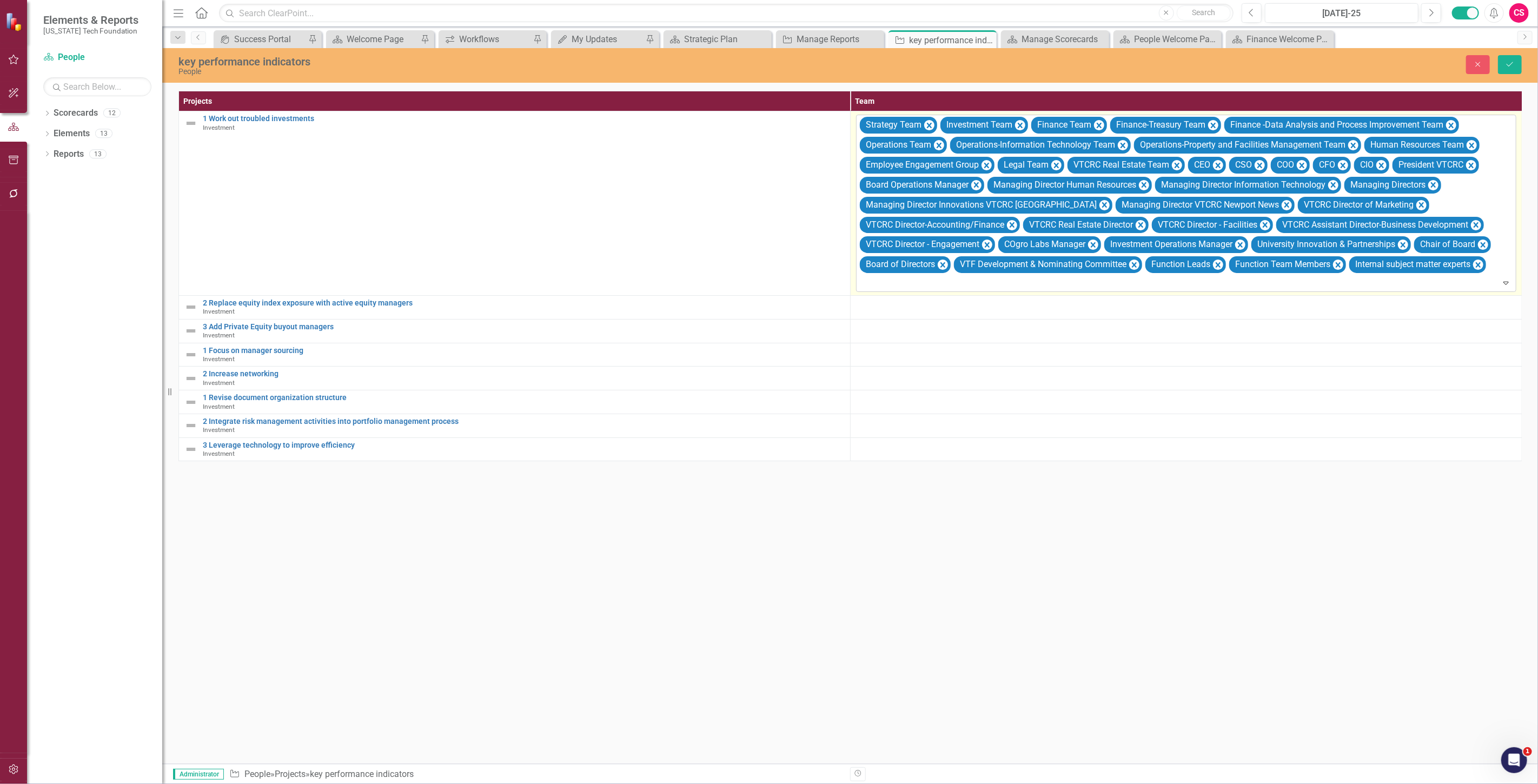
click at [948, 276] on div "Strategy Team Investment Team Finance Team Finance-Treasury Team Finance -Data …" at bounding box center [1186, 203] width 658 height 176
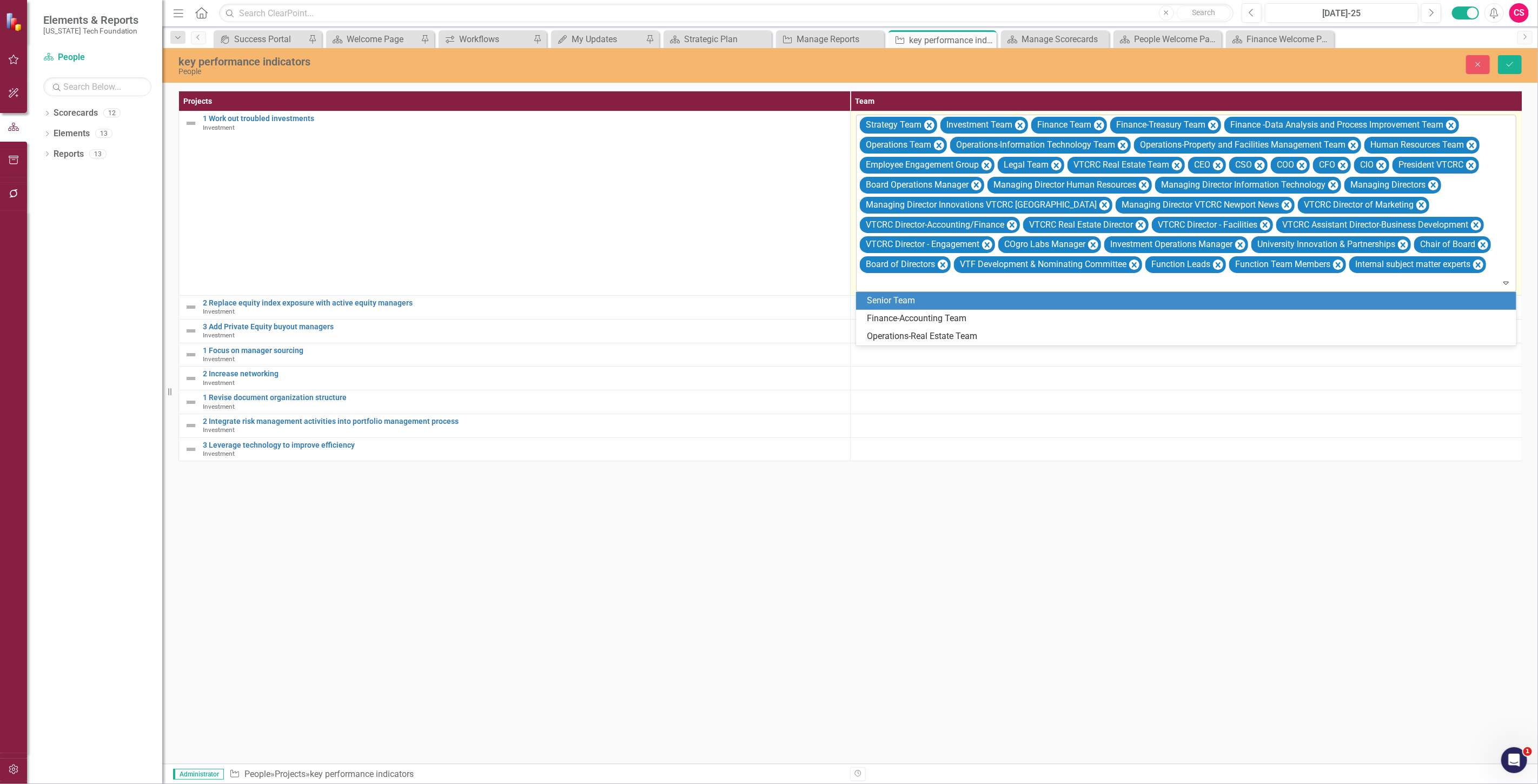
click at [953, 305] on div "Senior Team" at bounding box center [1188, 300] width 643 height 12
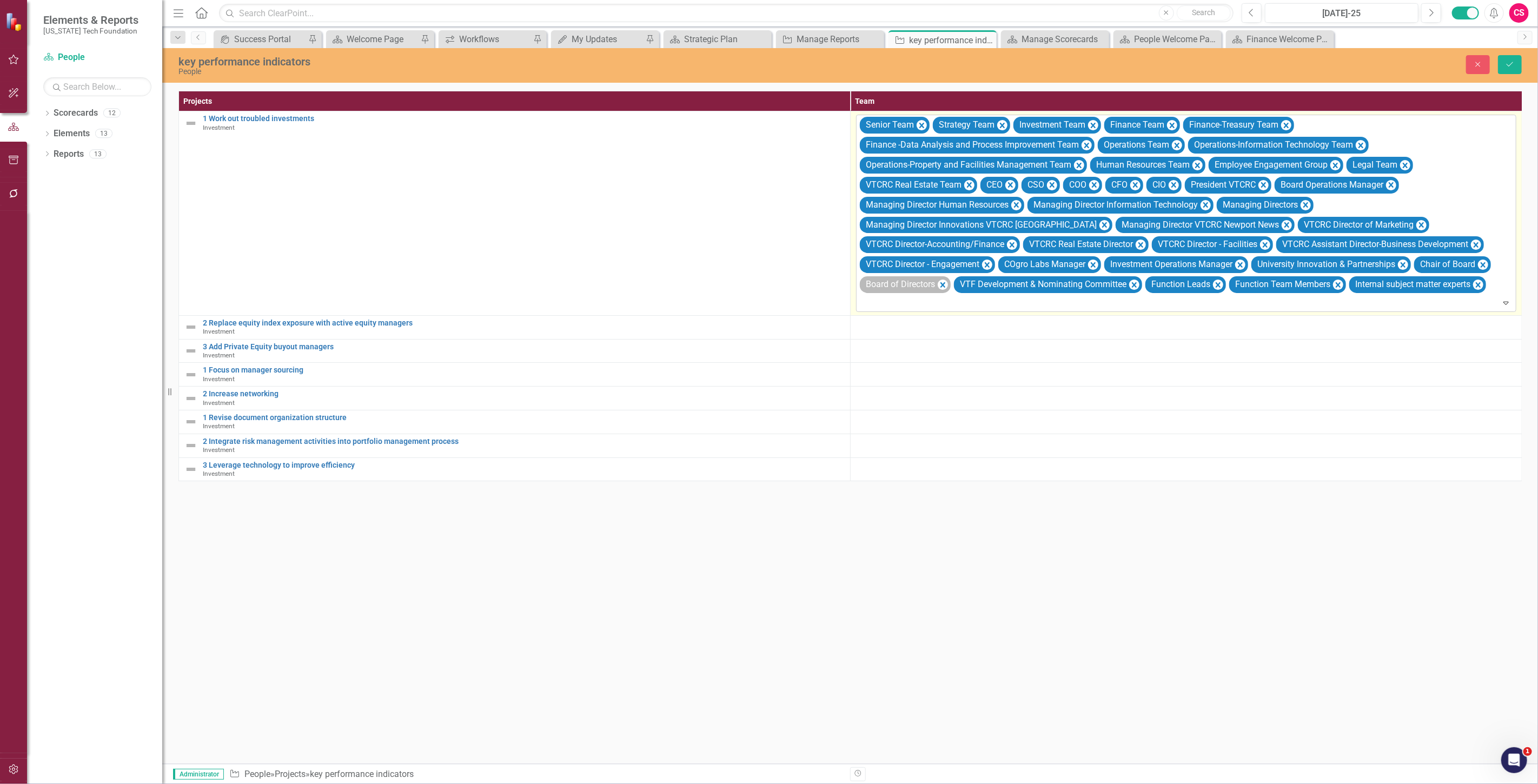
click at [948, 290] on div "Board of Directors" at bounding box center [905, 285] width 91 height 17
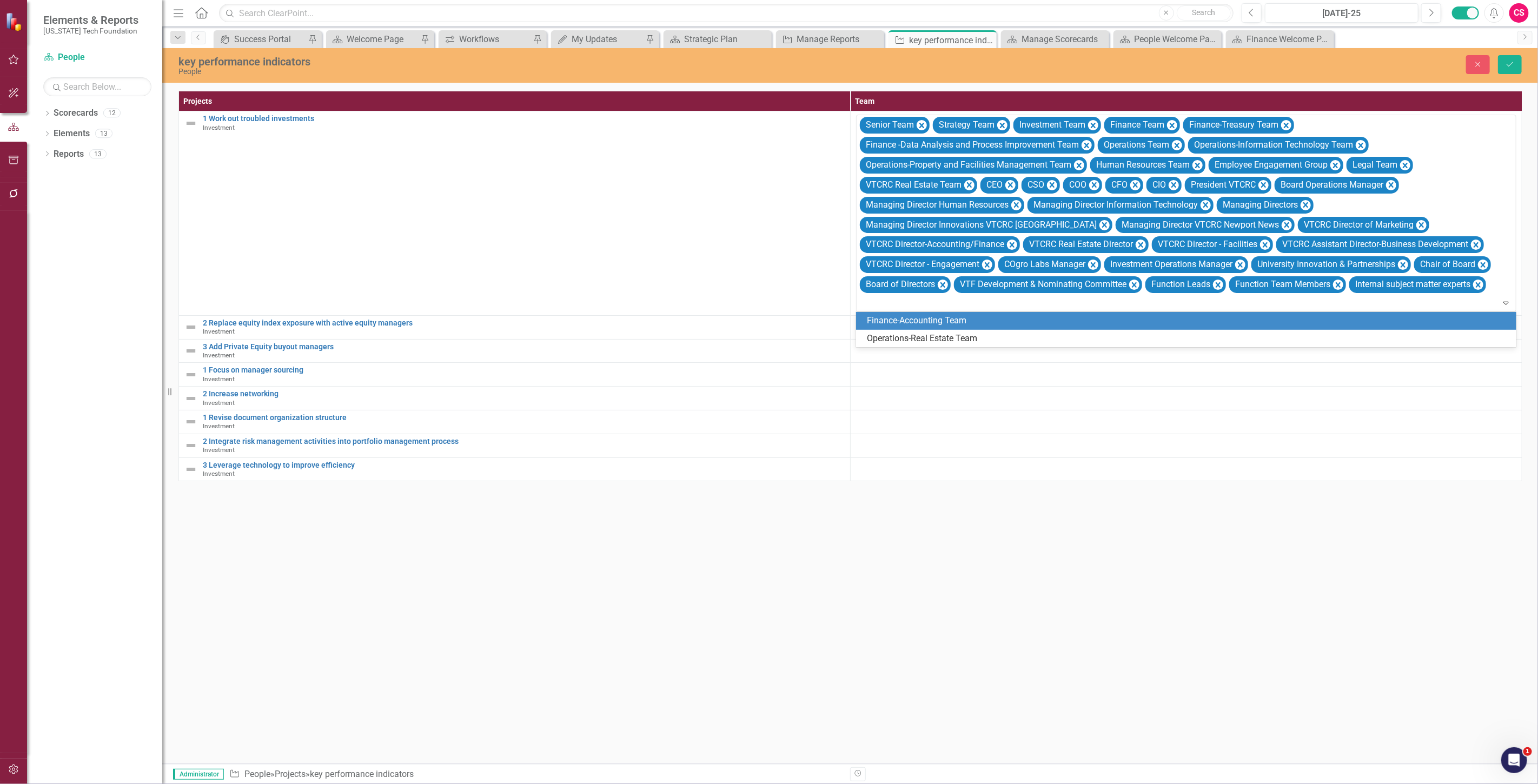
click at [951, 326] on div "Finance-Accounting Team" at bounding box center [1188, 320] width 643 height 12
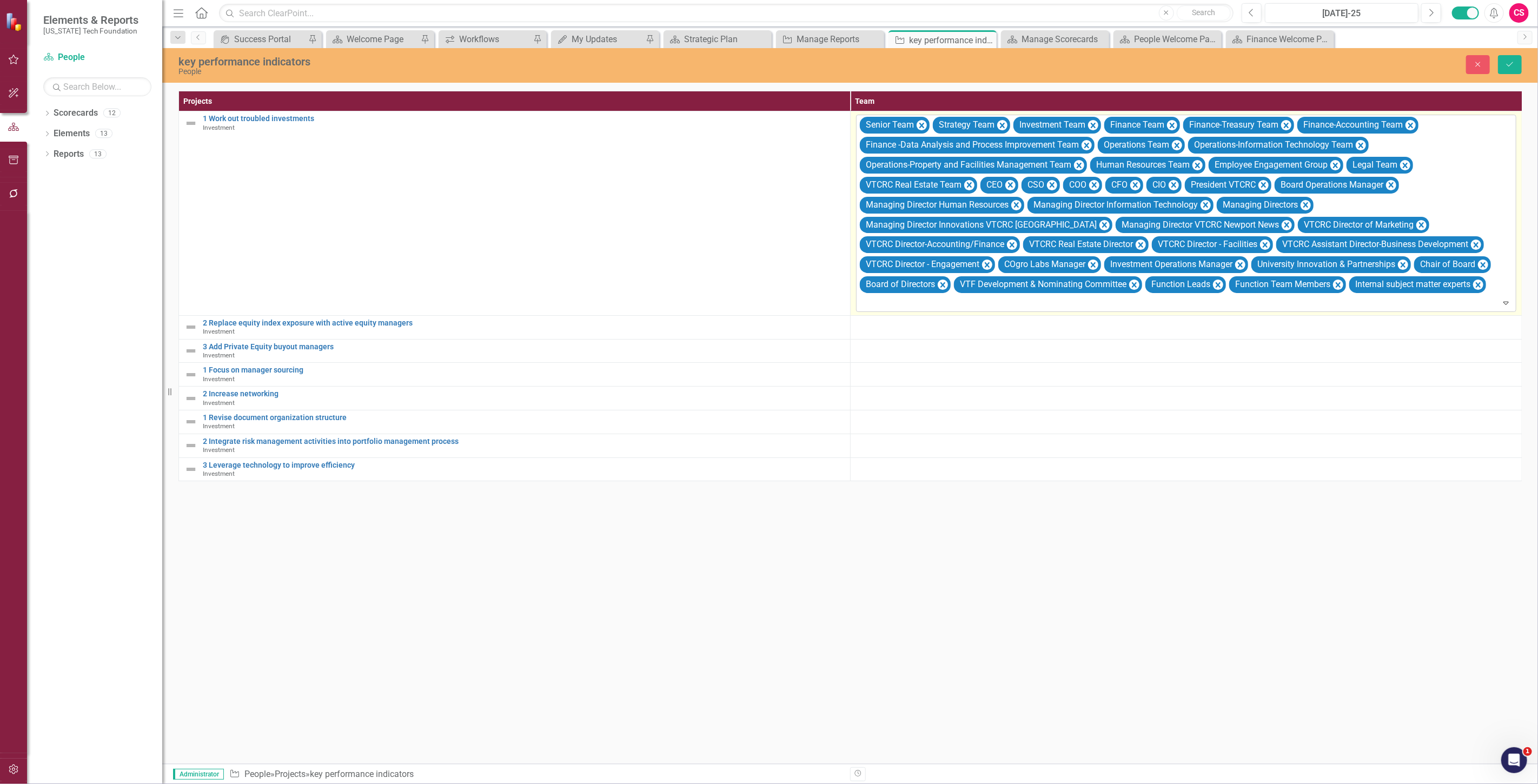
click at [944, 299] on div at bounding box center [1187, 303] width 656 height 15
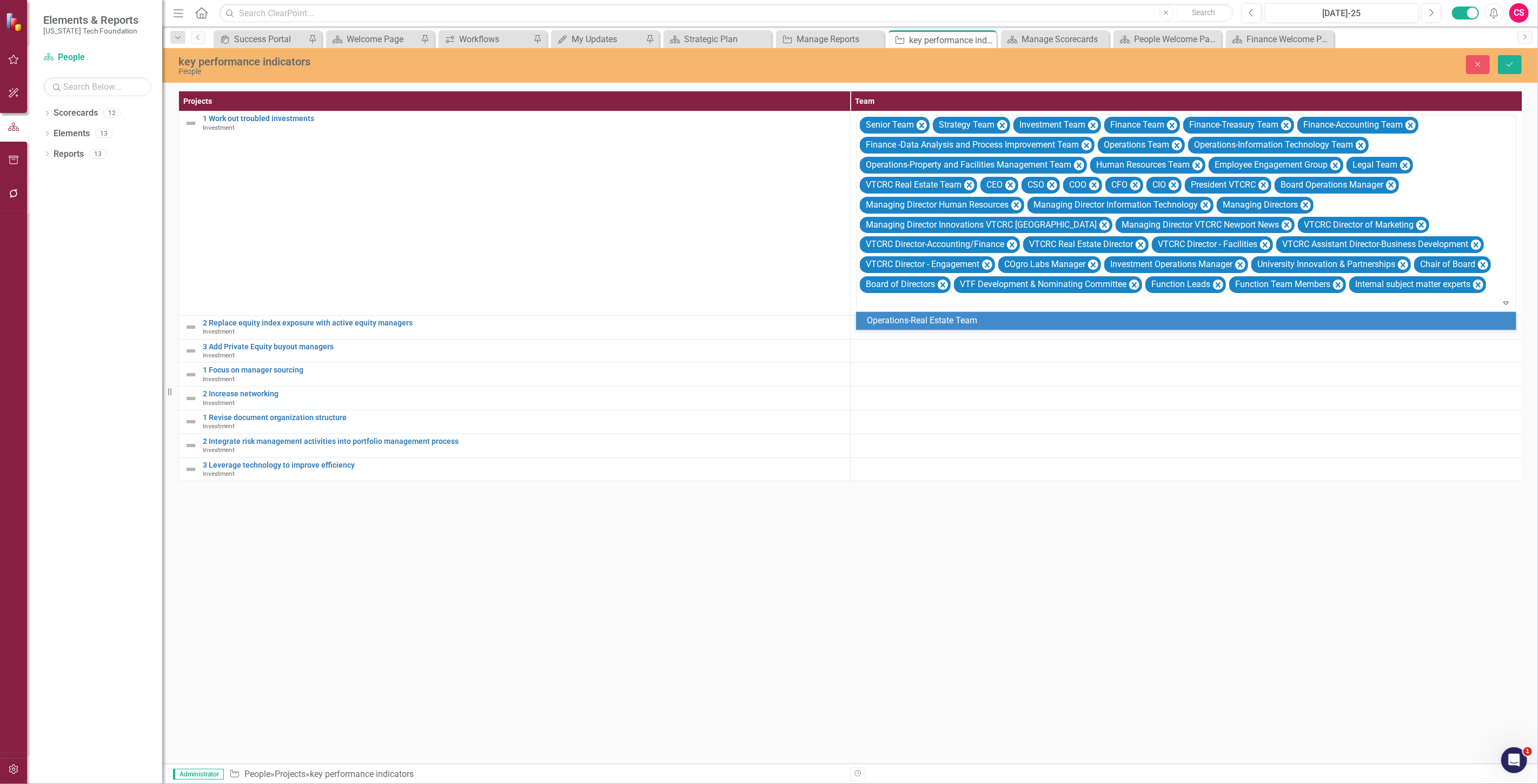
click at [950, 317] on div "Operations-Real Estate Team" at bounding box center [1188, 320] width 643 height 12
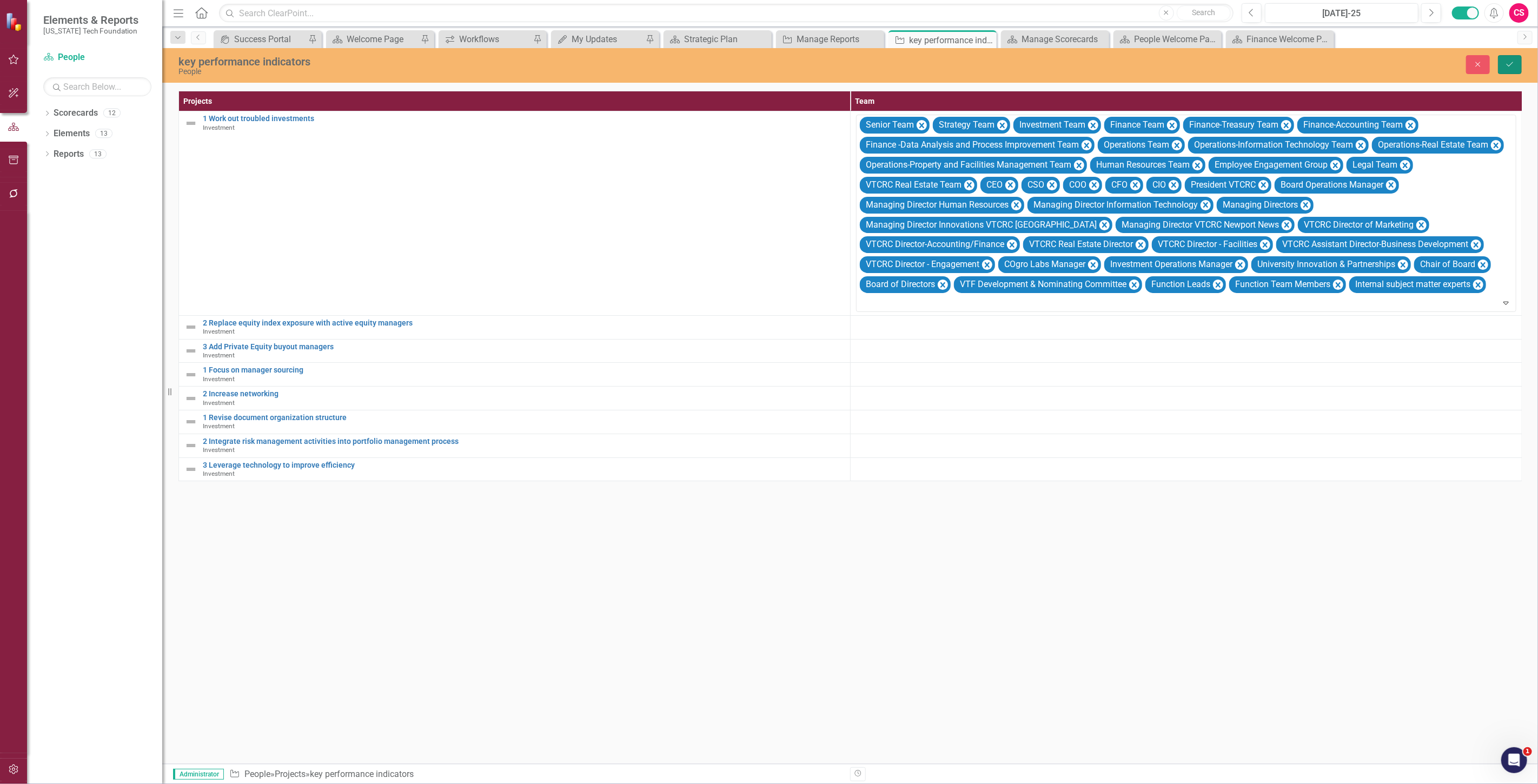
click at [1507, 61] on icon "Save" at bounding box center [1509, 65] width 10 height 8
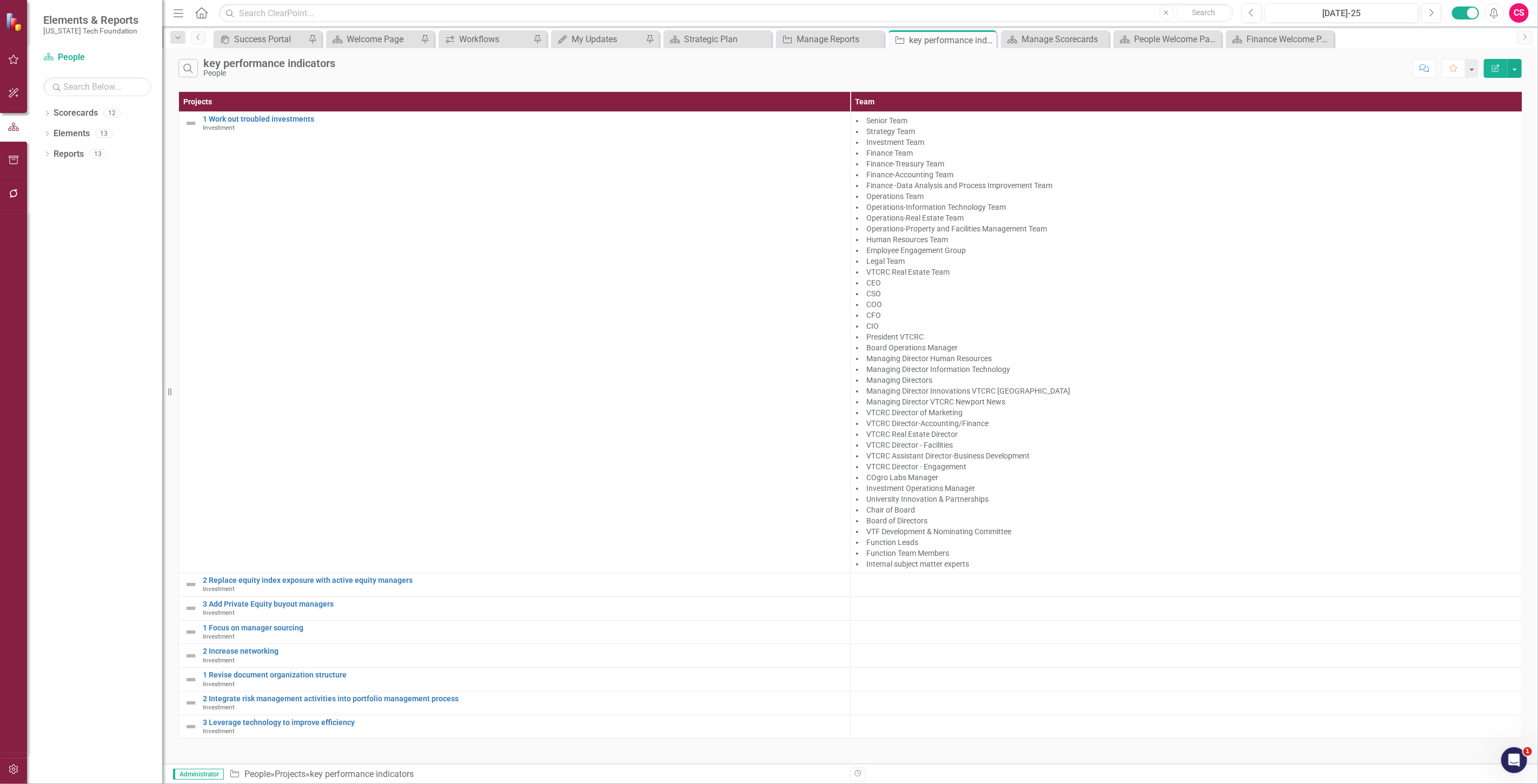
click at [16, 763] on button "button" at bounding box center [14, 769] width 24 height 22
click at [69, 242] on div "System Setup" at bounding box center [97, 250] width 108 height 18
click at [87, 250] on link "System Setup" at bounding box center [97, 250] width 108 height 12
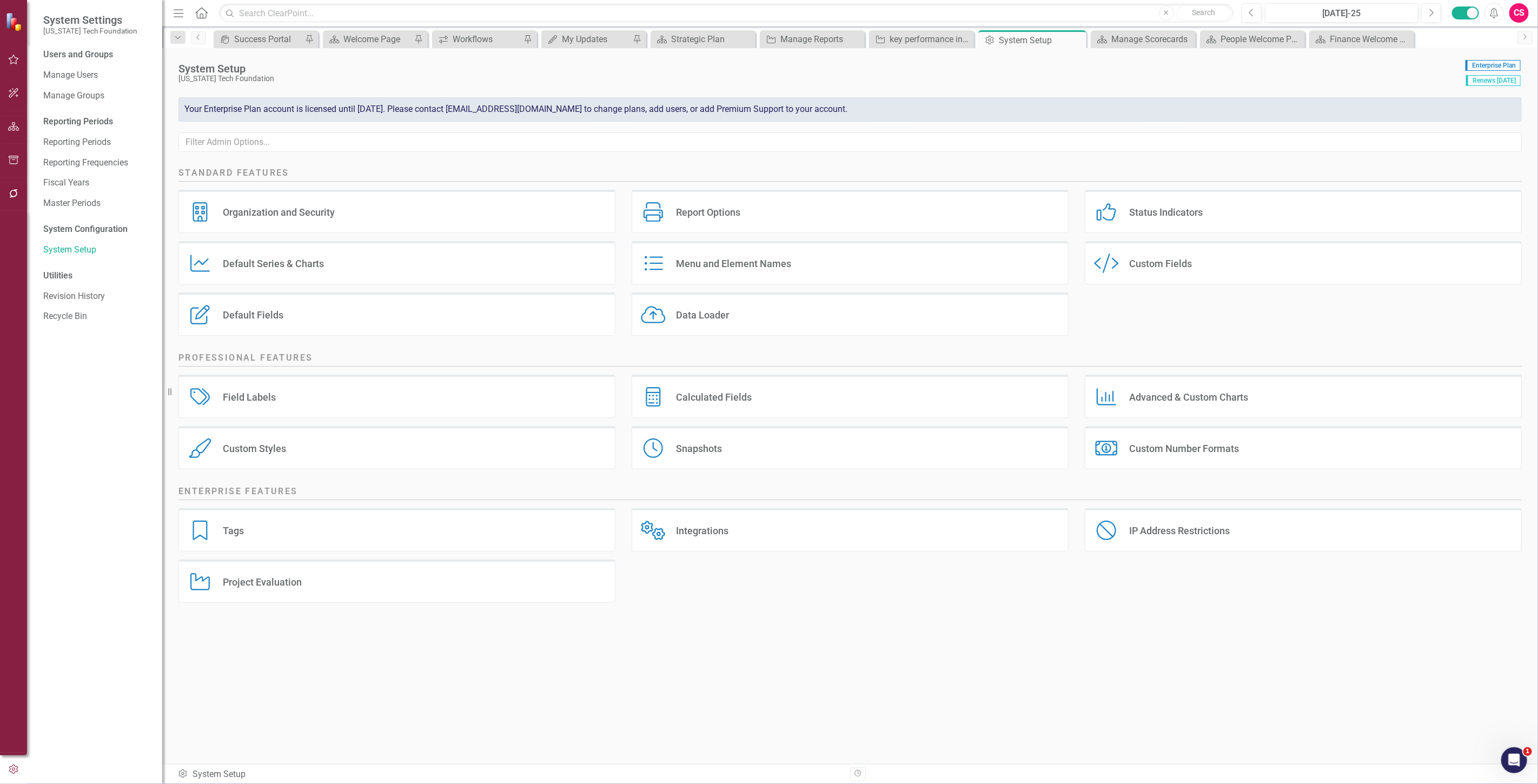
click at [1222, 269] on div "Custom Style Custom Fields" at bounding box center [1303, 263] width 437 height 44
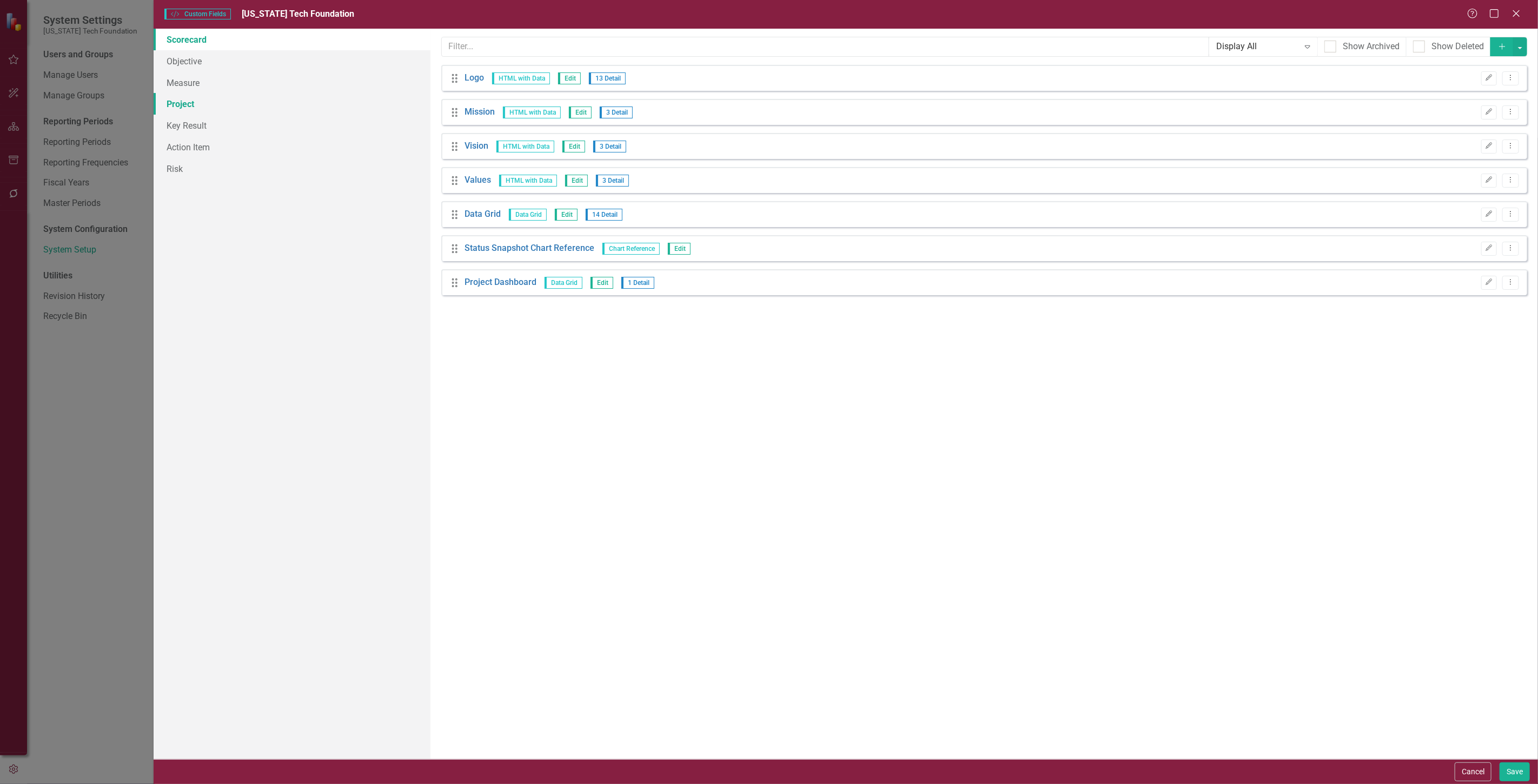
click at [236, 94] on link "Project" at bounding box center [292, 104] width 277 height 22
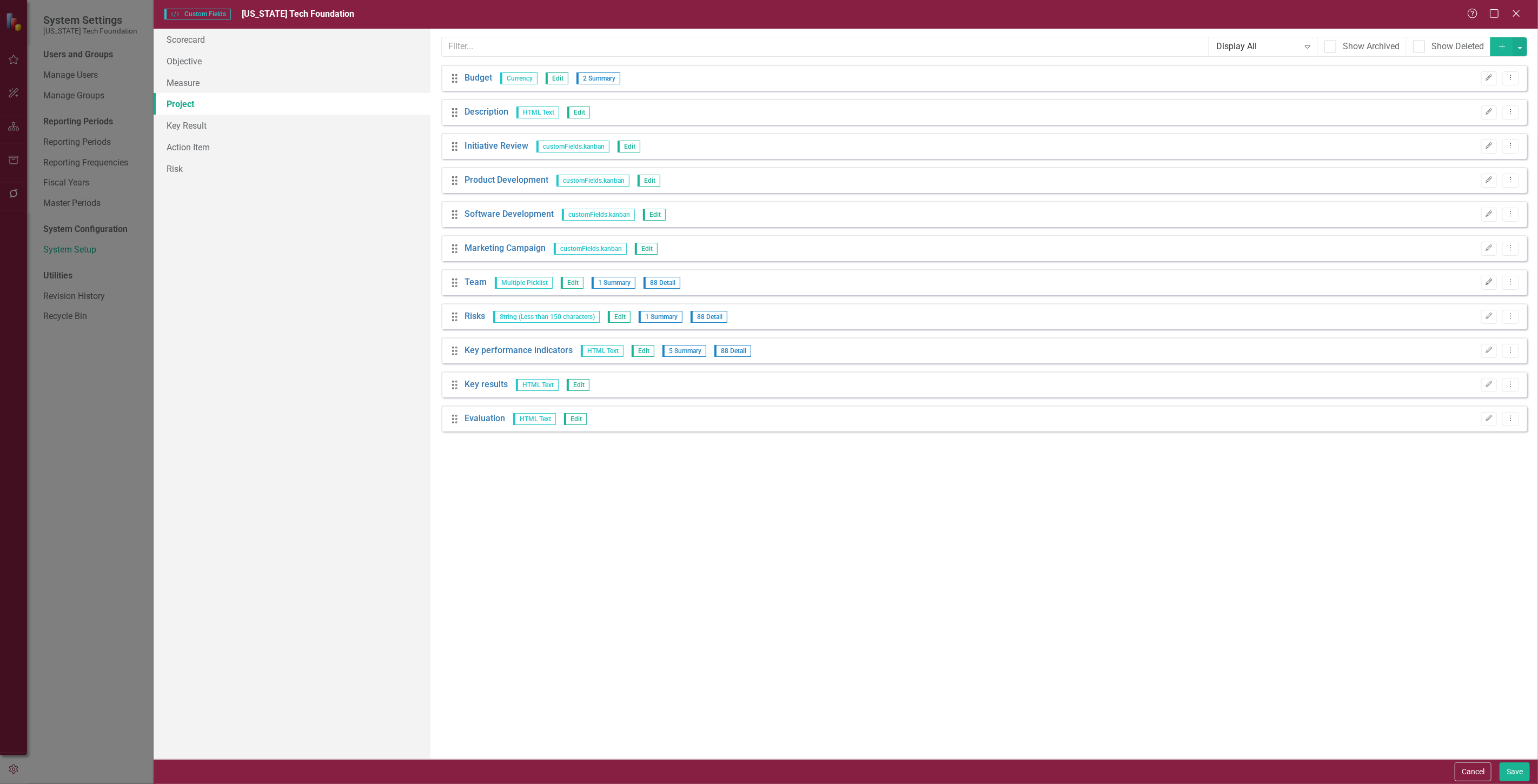
click at [1490, 276] on button "Edit" at bounding box center [1489, 283] width 15 height 14
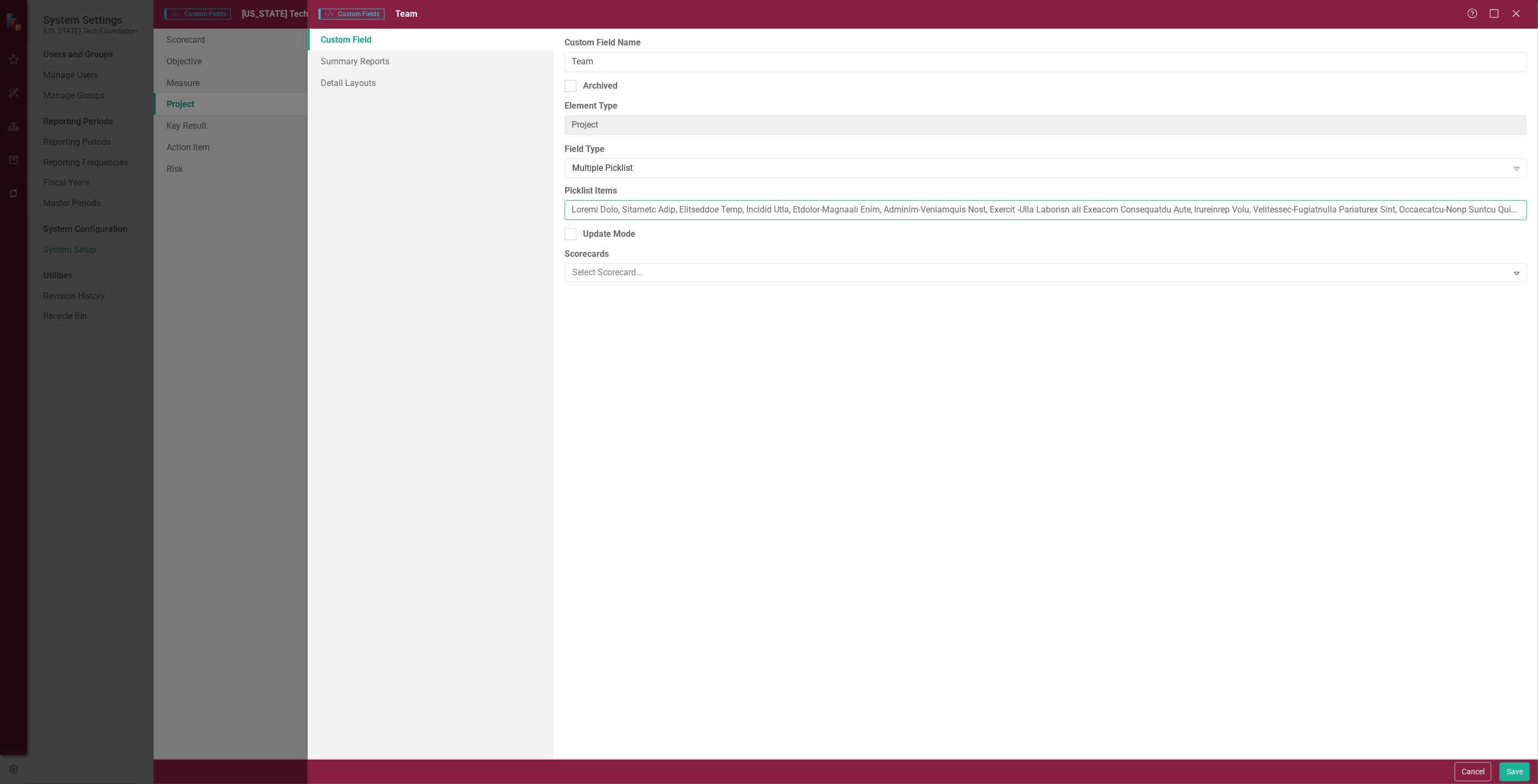
click at [570, 210] on input "Picklist Items" at bounding box center [1046, 209] width 962 height 20
click at [571, 211] on input "Picklist Items" at bounding box center [1046, 209] width 962 height 20
click at [571, 214] on input "Picklist Items" at bounding box center [1046, 209] width 962 height 20
type input "Everyone,Senior Team, Strategy Team, Investment Team, Finance Team, Finance-Tre…"
click at [1524, 770] on button "Save" at bounding box center [1514, 772] width 30 height 19
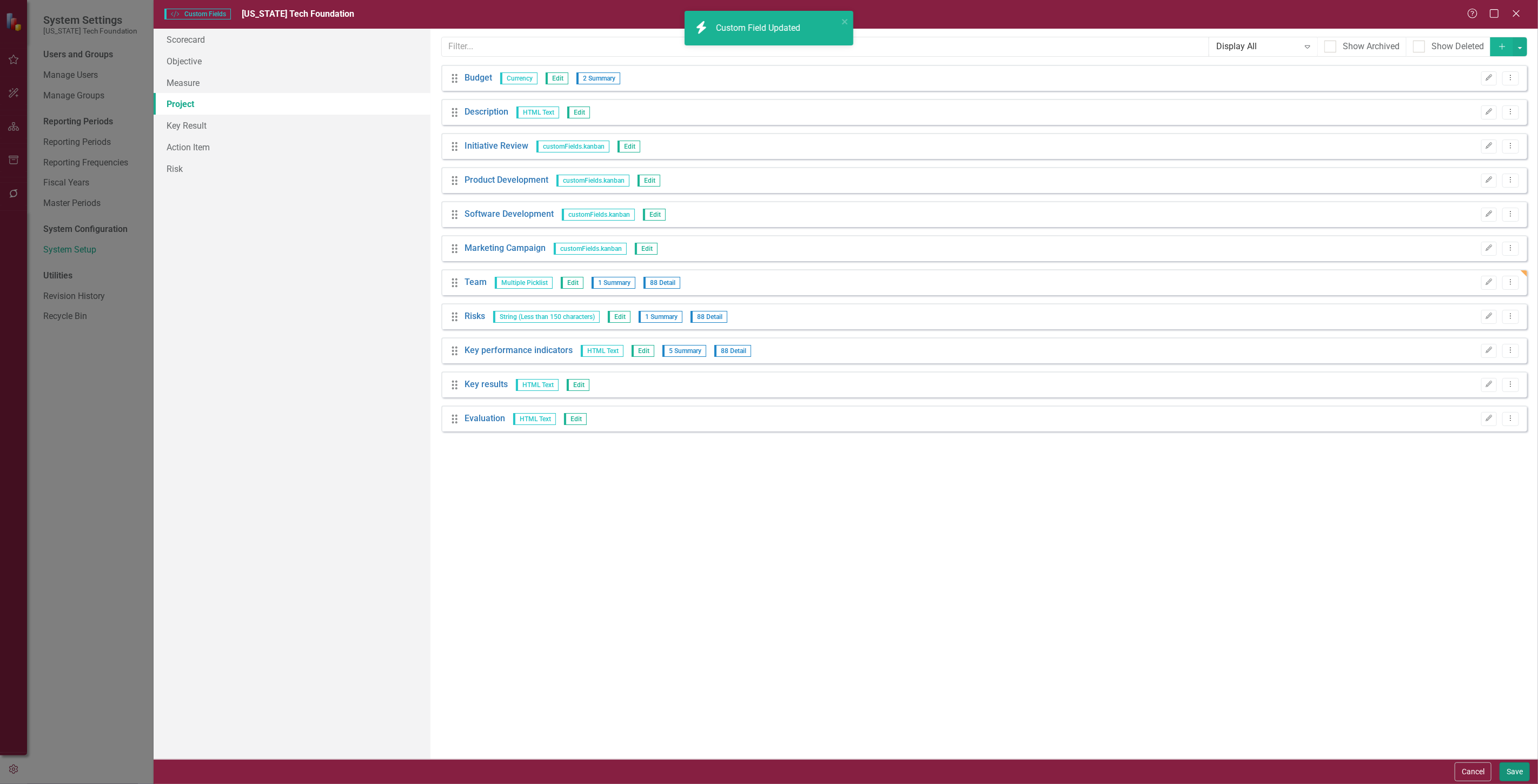
click at [1509, 769] on button "Save" at bounding box center [1514, 772] width 30 height 19
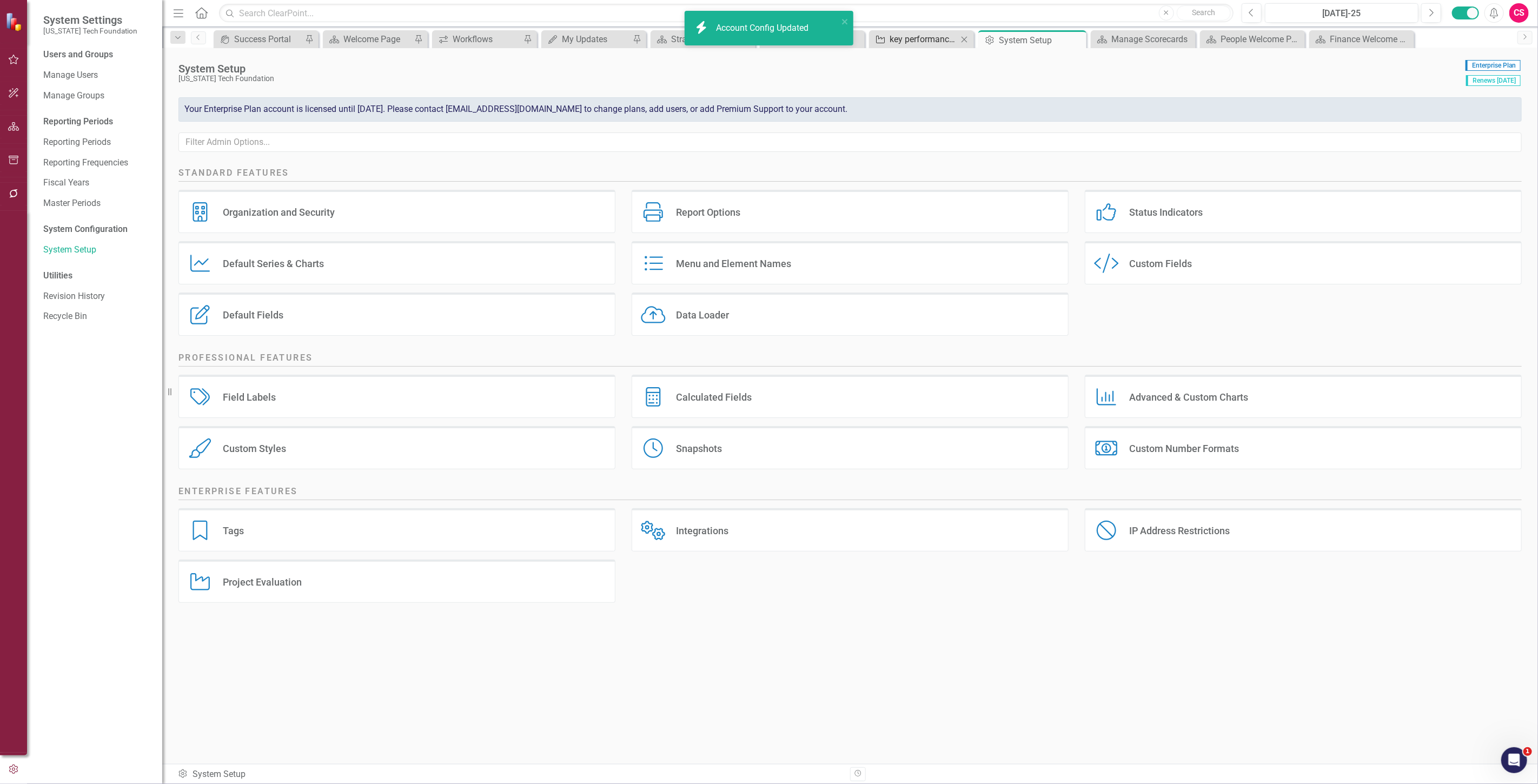
click at [909, 40] on div "key performance indicators" at bounding box center [923, 39] width 68 height 13
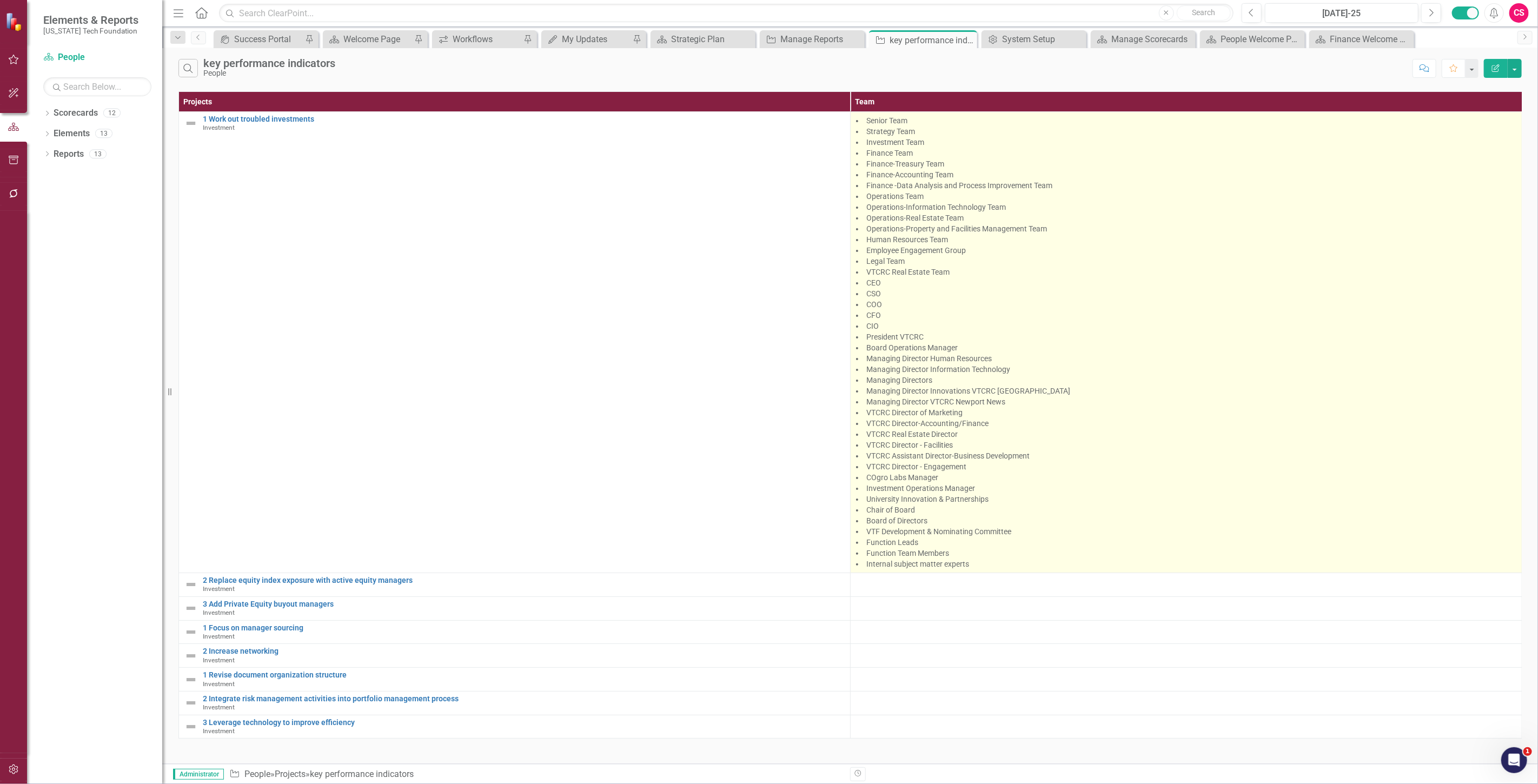
click at [964, 141] on li "Investment Team" at bounding box center [1186, 142] width 660 height 11
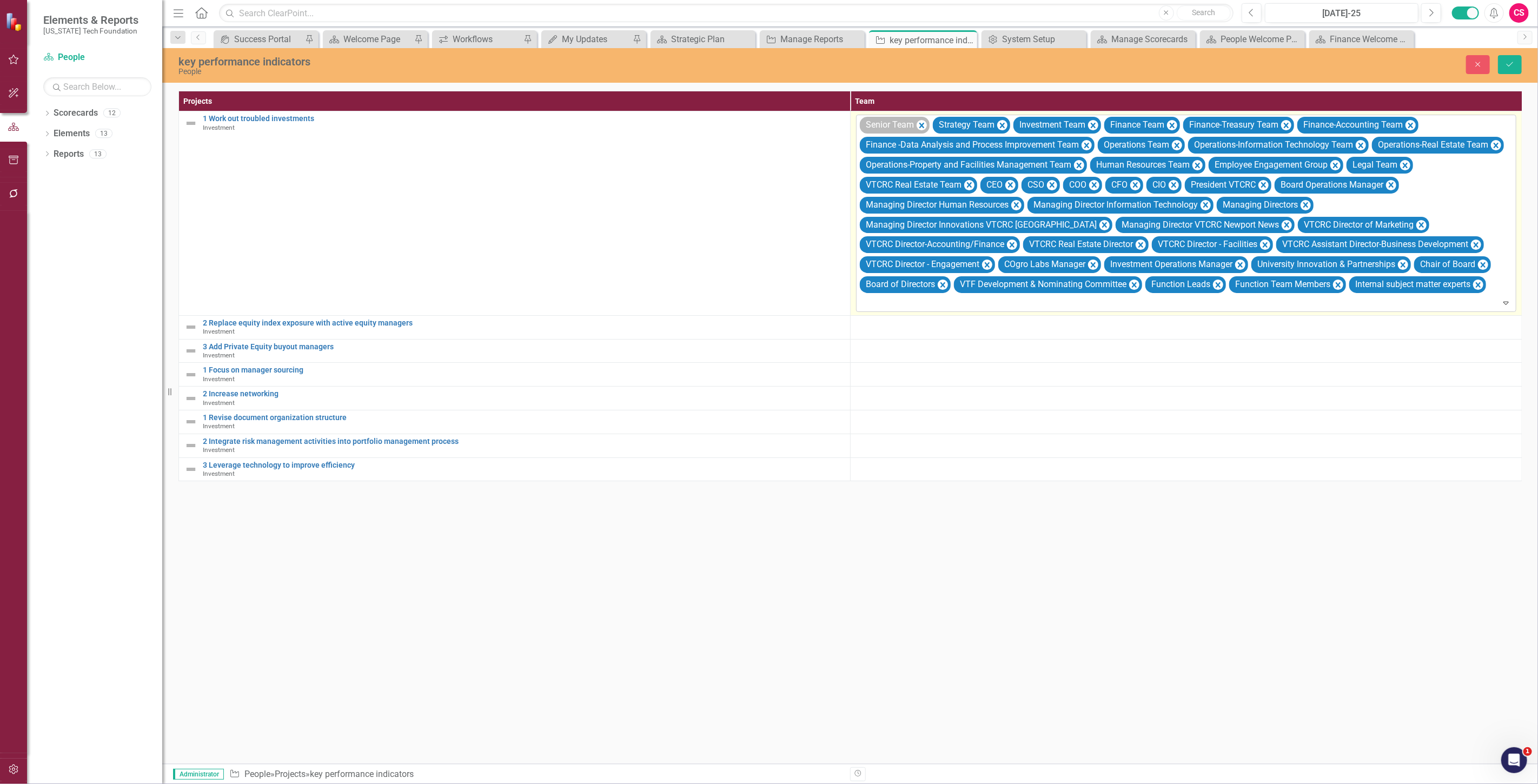
click at [927, 120] on div "Senior Team" at bounding box center [894, 125] width 70 height 17
click at [923, 121] on icon "Remove Senior Team" at bounding box center [921, 125] width 10 height 13
click at [923, 121] on div "Strategy Team" at bounding box center [898, 125] width 77 height 17
click at [927, 125] on icon "Remove Strategy Team" at bounding box center [929, 125] width 10 height 13
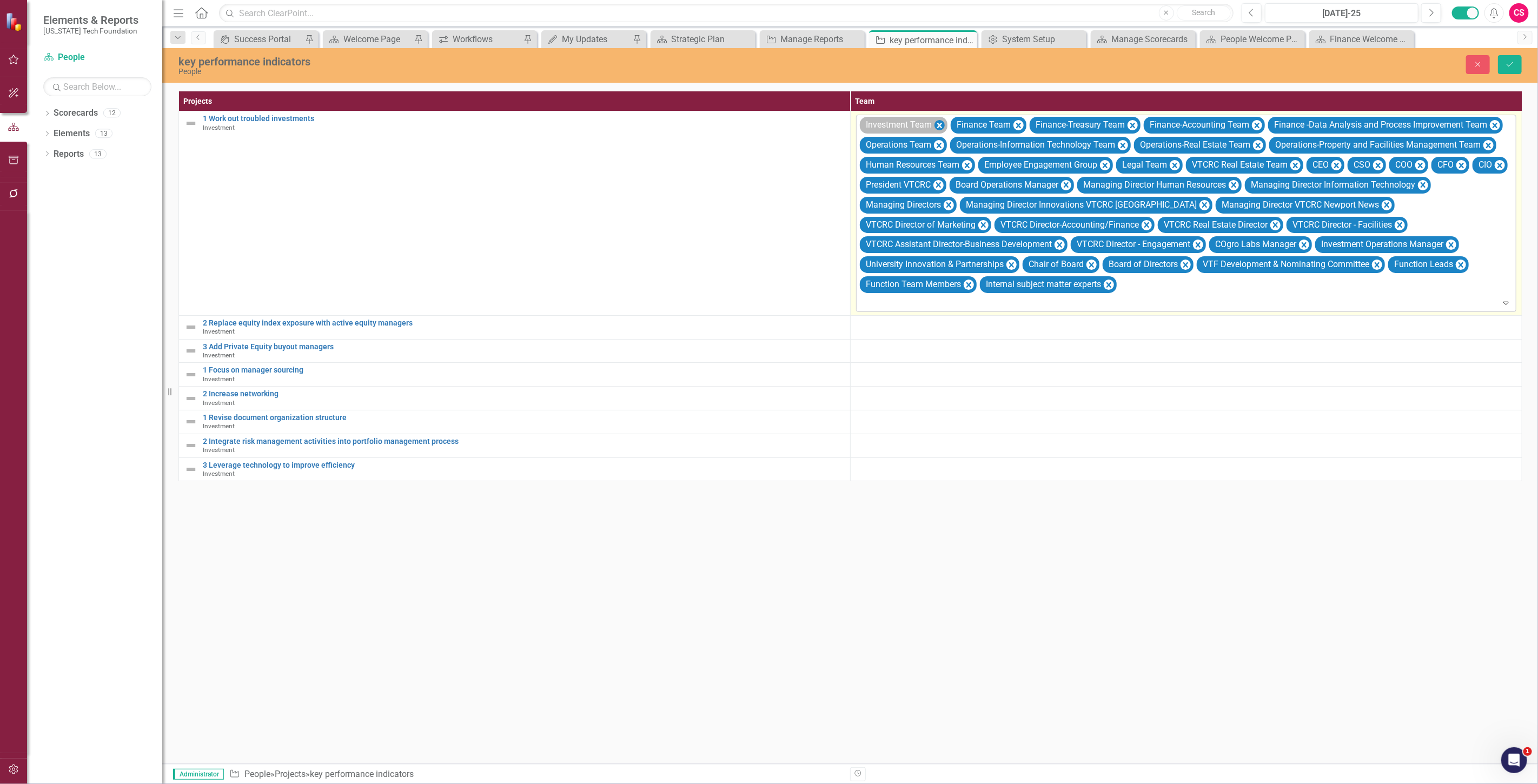
click at [937, 125] on icon "Remove Investment Team" at bounding box center [939, 125] width 10 height 13
click at [926, 120] on icon "Remove Finance Team" at bounding box center [928, 125] width 10 height 13
click at [960, 121] on icon "Remove Finance-Treasury Team" at bounding box center [963, 125] width 10 height 13
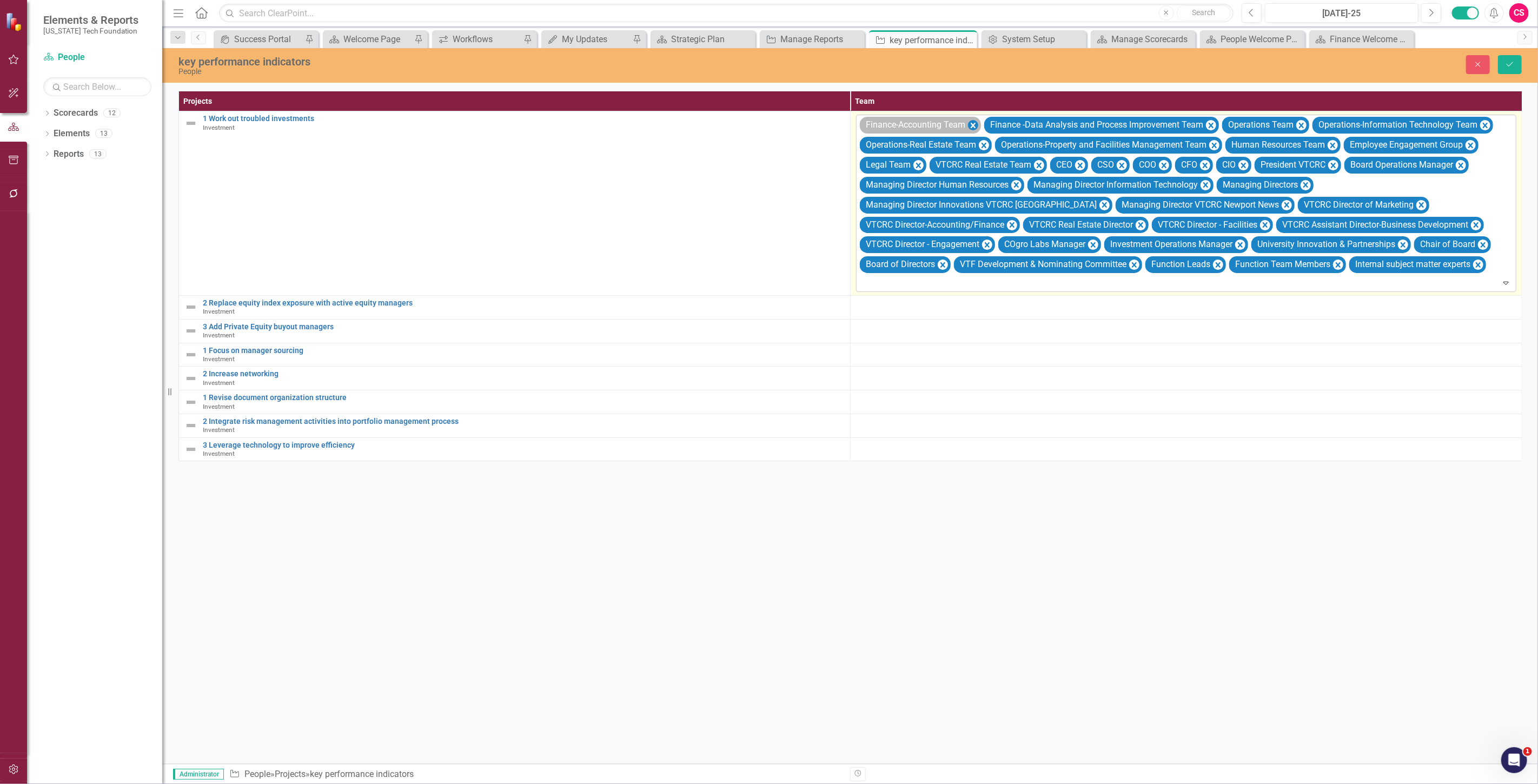
click at [971, 122] on icon "Remove Finance-Accounting Team" at bounding box center [973, 125] width 10 height 13
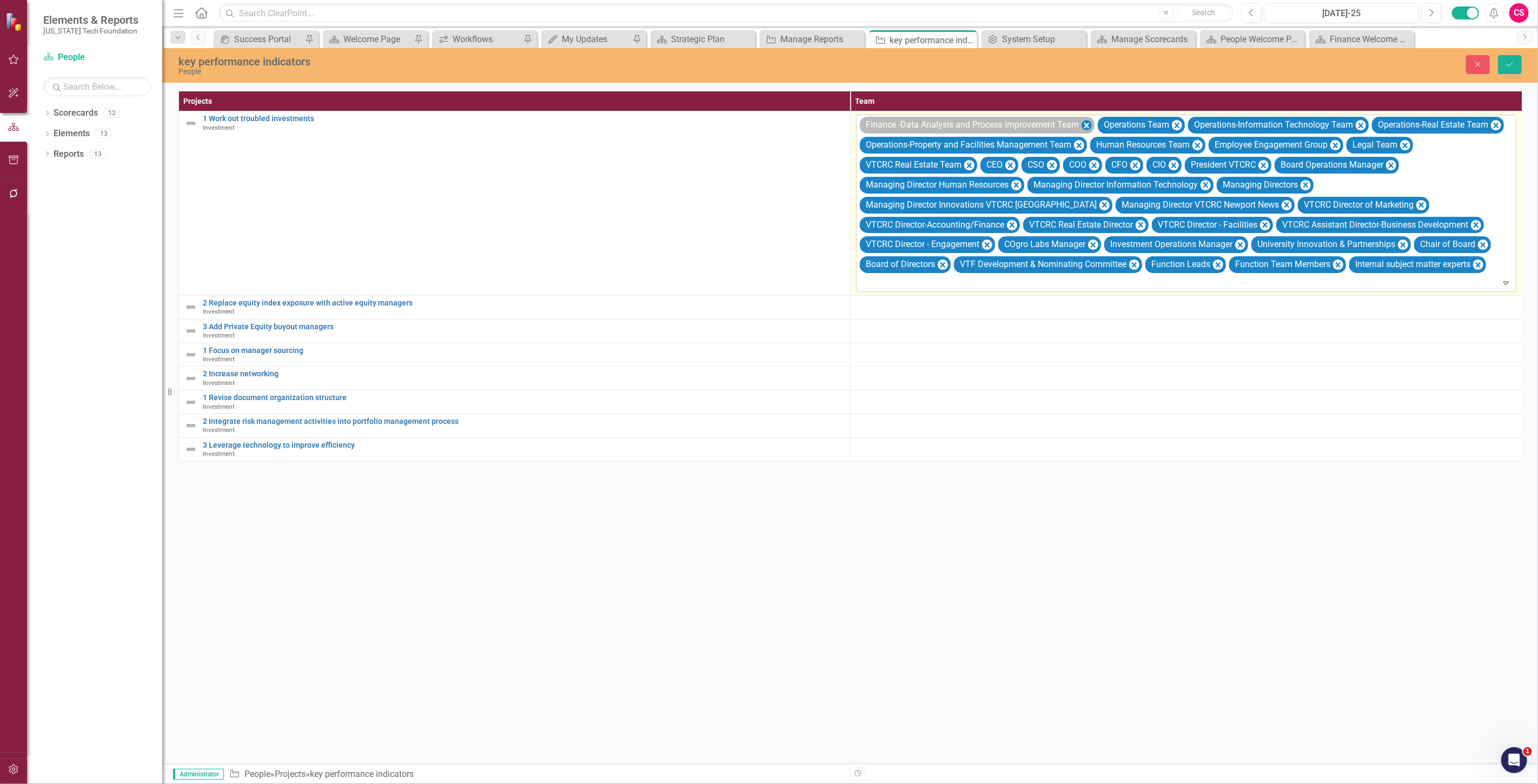
click at [1090, 128] on icon "Remove Finance -Data Analysis and Process Improvement Team" at bounding box center [1087, 125] width 10 height 13
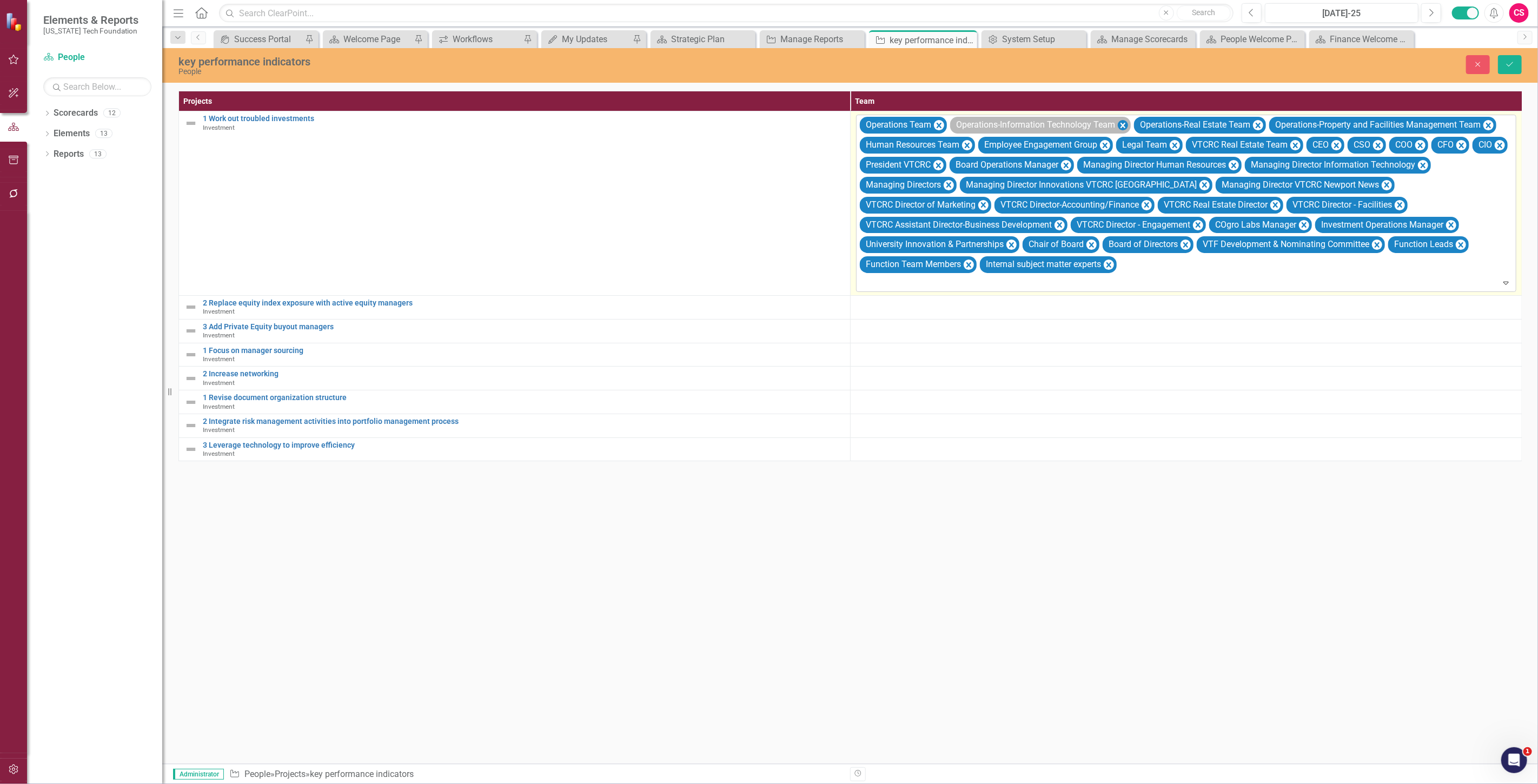
click at [1121, 120] on icon "Remove Operations-Information Technology Team" at bounding box center [1123, 125] width 10 height 13
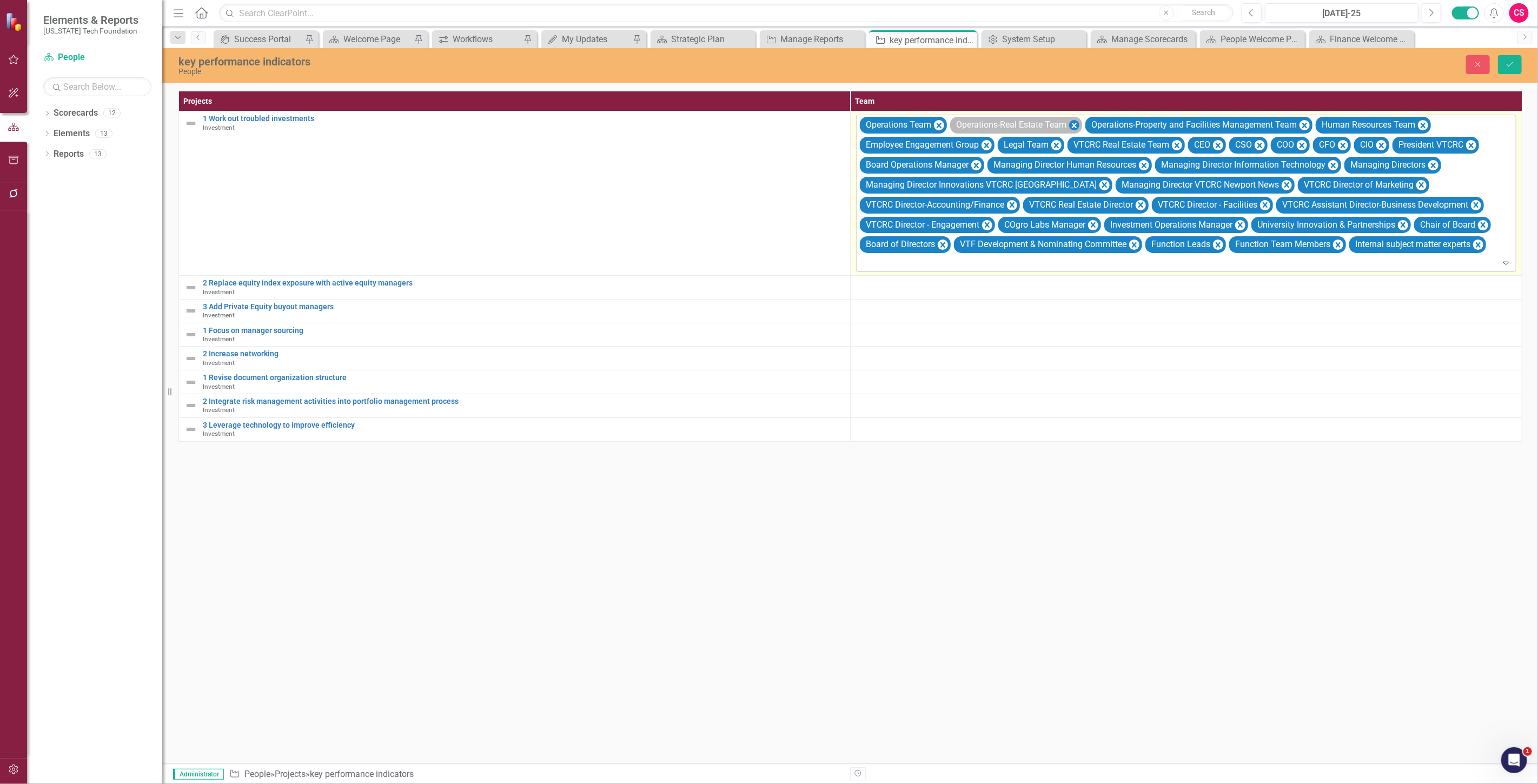
click at [1076, 121] on icon "Remove Operations-Real Estate Team" at bounding box center [1074, 125] width 10 height 13
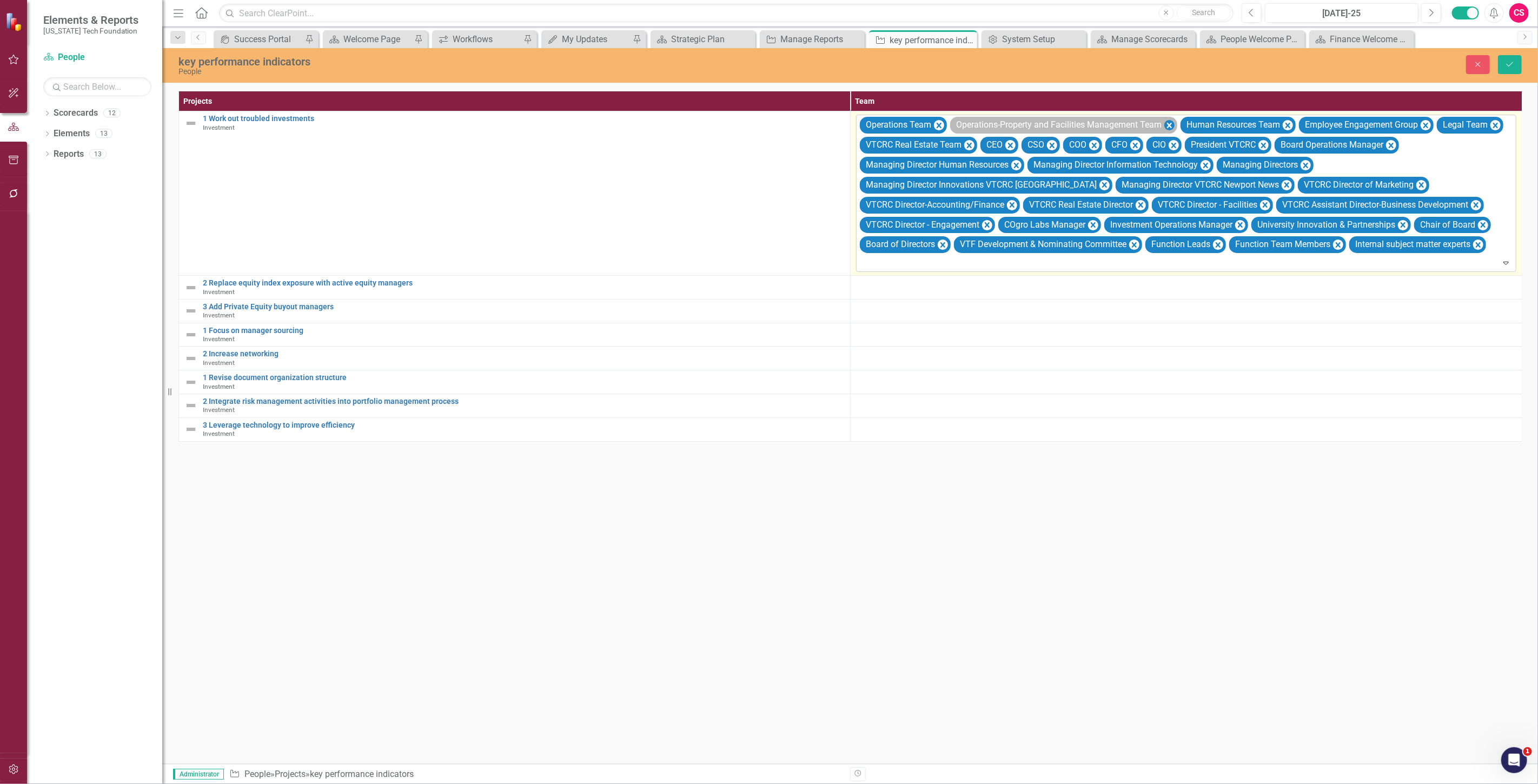
click at [1169, 123] on icon "Remove Operations-Property and Facilities Management Team" at bounding box center [1169, 125] width 5 height 5
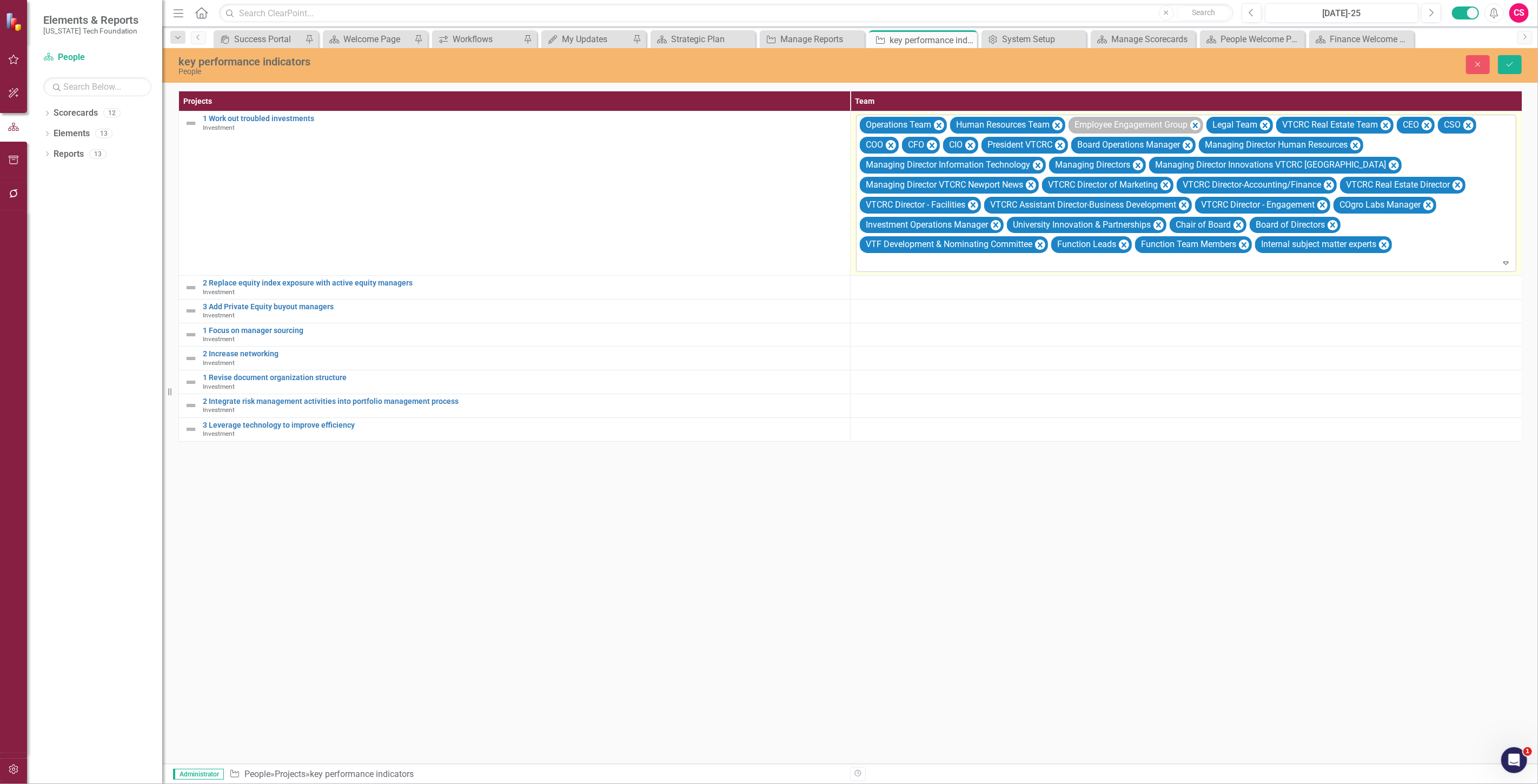
click at [1188, 123] on div "Employee Engagement Group" at bounding box center [1130, 125] width 118 height 15
click at [1194, 123] on icon "Remove Employee Engagement Group" at bounding box center [1195, 125] width 10 height 13
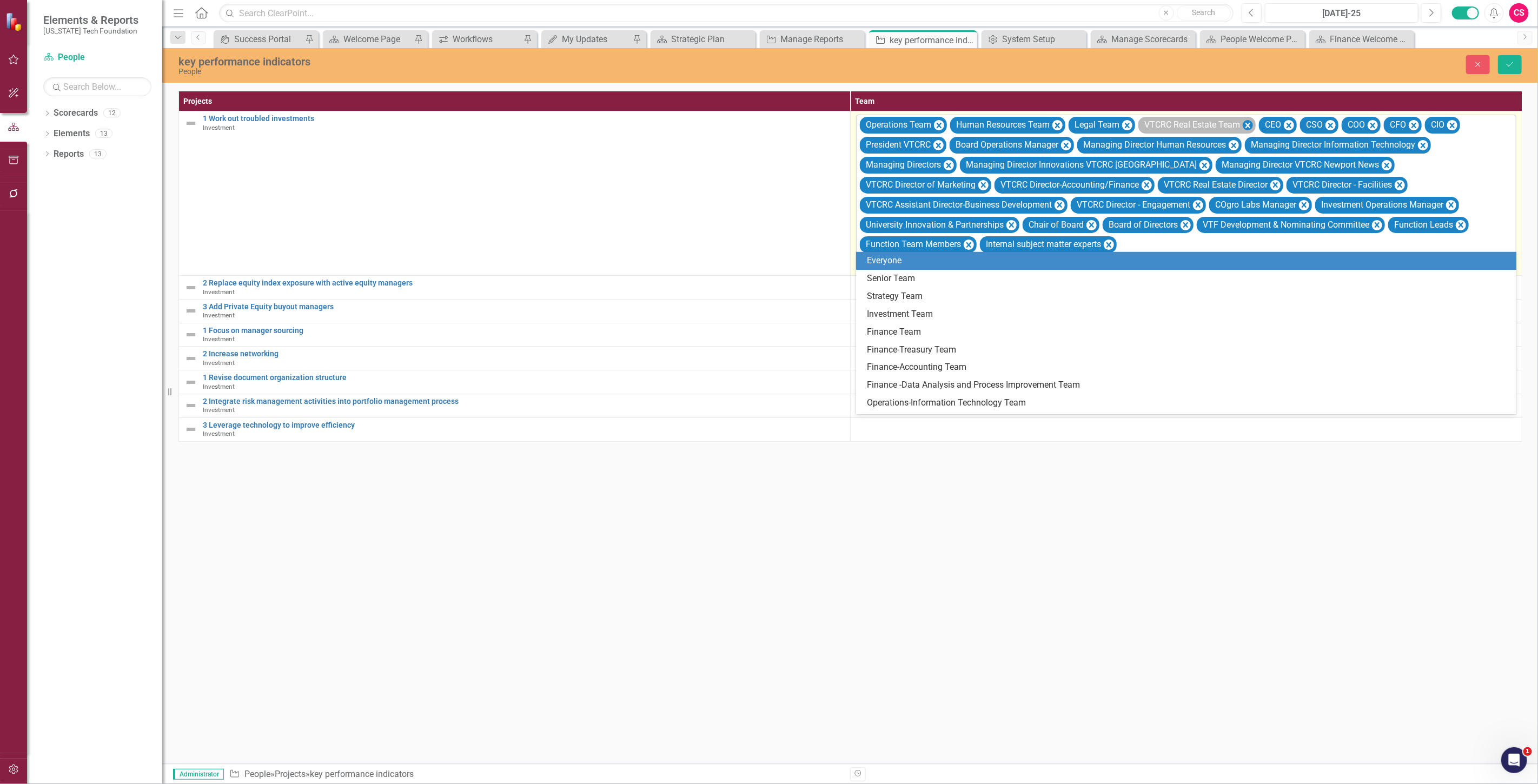
click at [1252, 122] on icon "Remove VTCRC Real Estate Team" at bounding box center [1248, 125] width 10 height 13
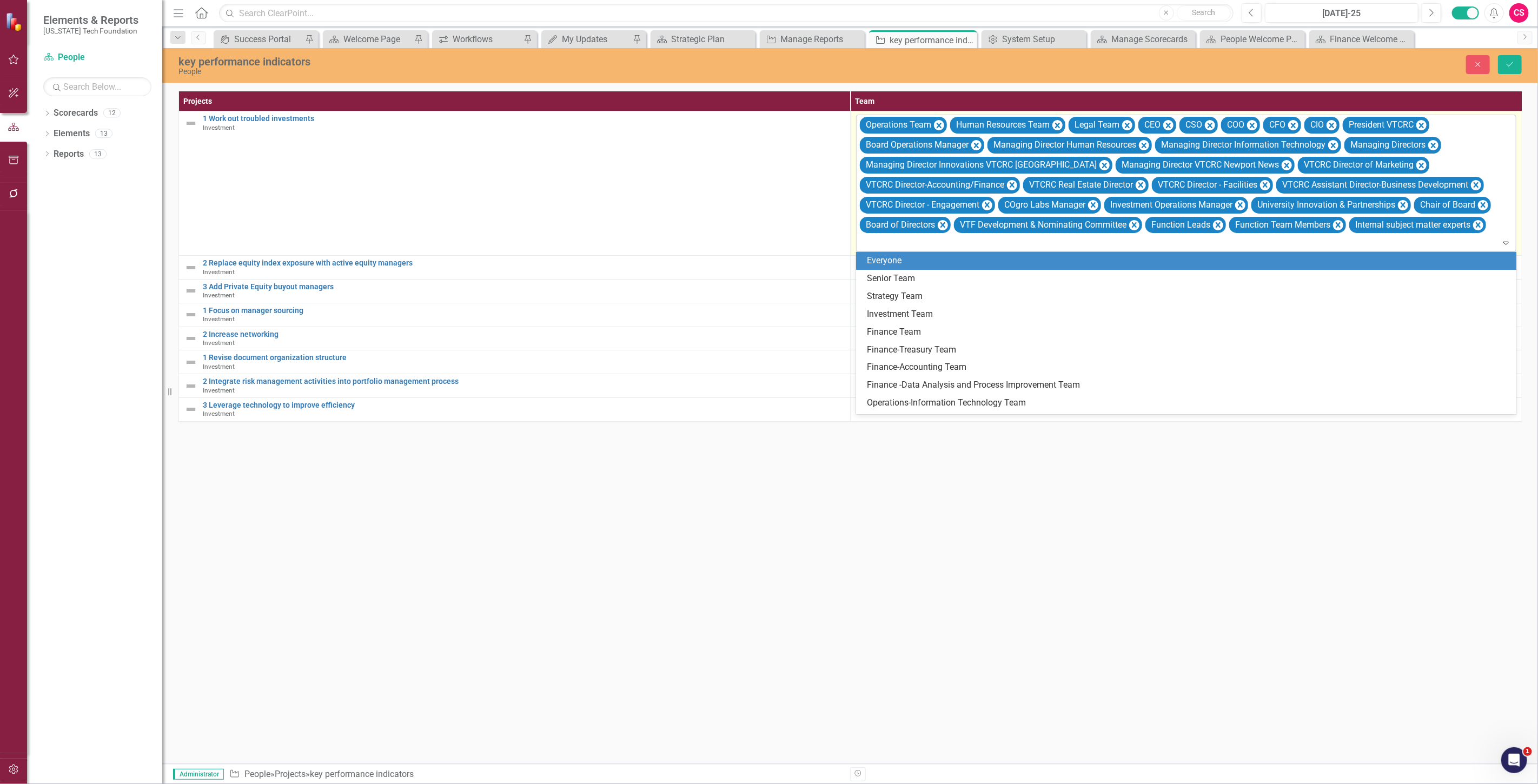
click at [1252, 122] on icon "Remove COO" at bounding box center [1252, 125] width 10 height 13
click at [1252, 122] on icon "Remove CFO" at bounding box center [1251, 125] width 10 height 13
click at [1252, 122] on icon "Remove CIO" at bounding box center [1249, 125] width 10 height 13
click at [1297, 120] on icon "Remove President VTCRC" at bounding box center [1300, 125] width 10 height 13
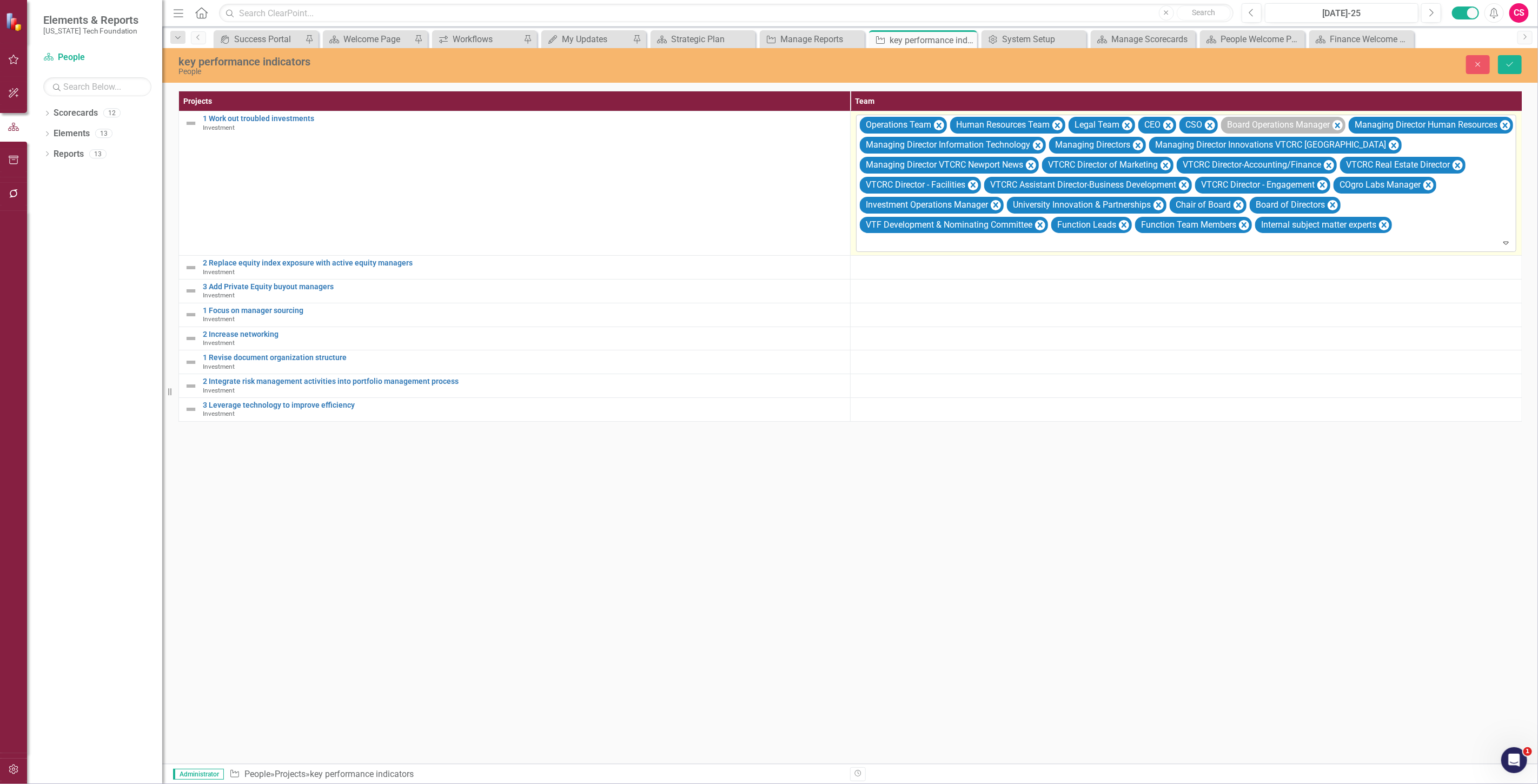
click at [1332, 121] on div "Board Operations Manager" at bounding box center [1283, 125] width 124 height 17
click at [1337, 122] on icon "Remove Board Operations Manager" at bounding box center [1338, 125] width 10 height 13
click at [1378, 120] on icon "Remove Managing Director Human Resources" at bounding box center [1377, 125] width 10 height 13
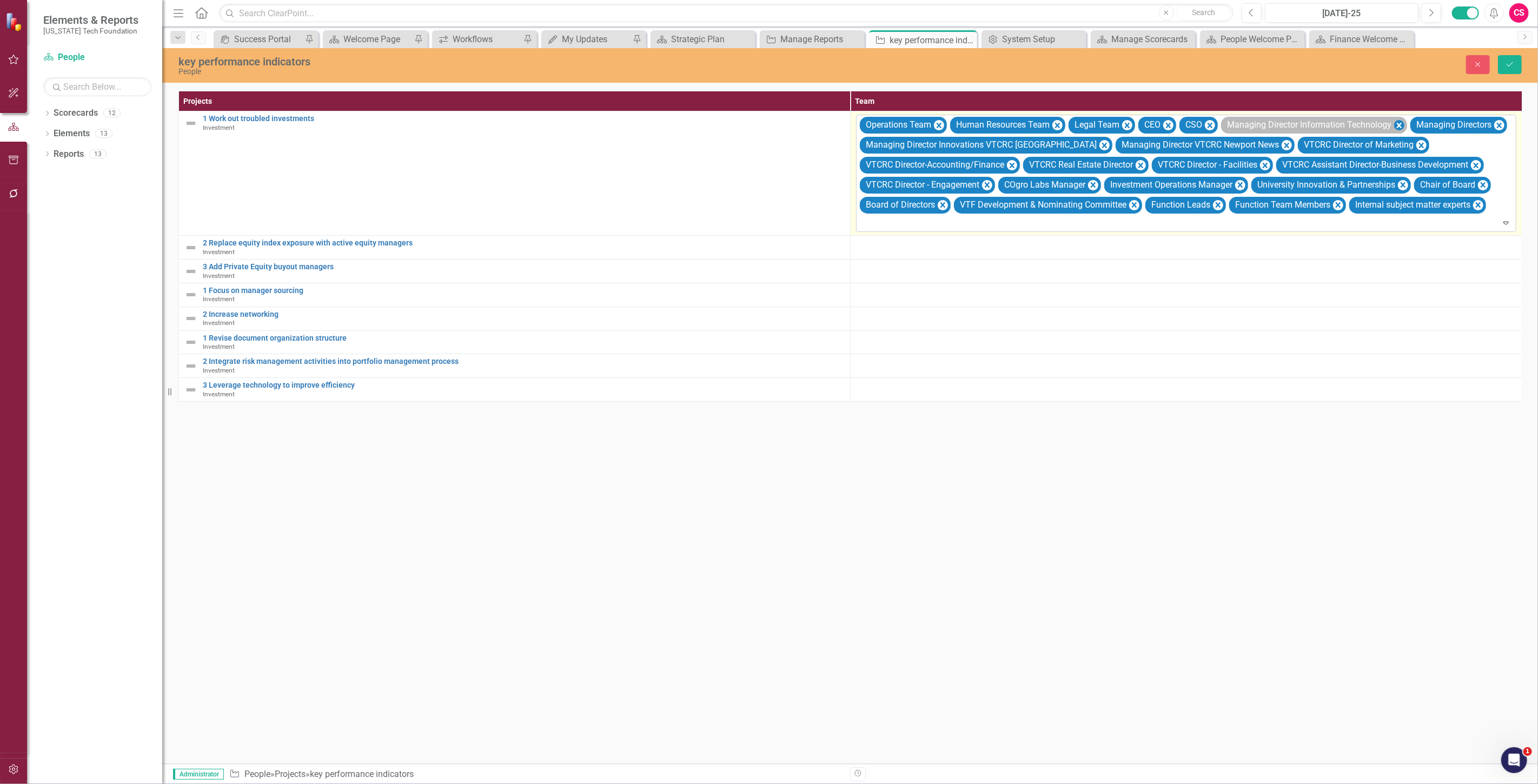
click at [1404, 120] on icon "Remove Managing Director Information Technology" at bounding box center [1399, 125] width 10 height 13
click at [1314, 124] on icon "Remove Managing Directors" at bounding box center [1310, 125] width 10 height 13
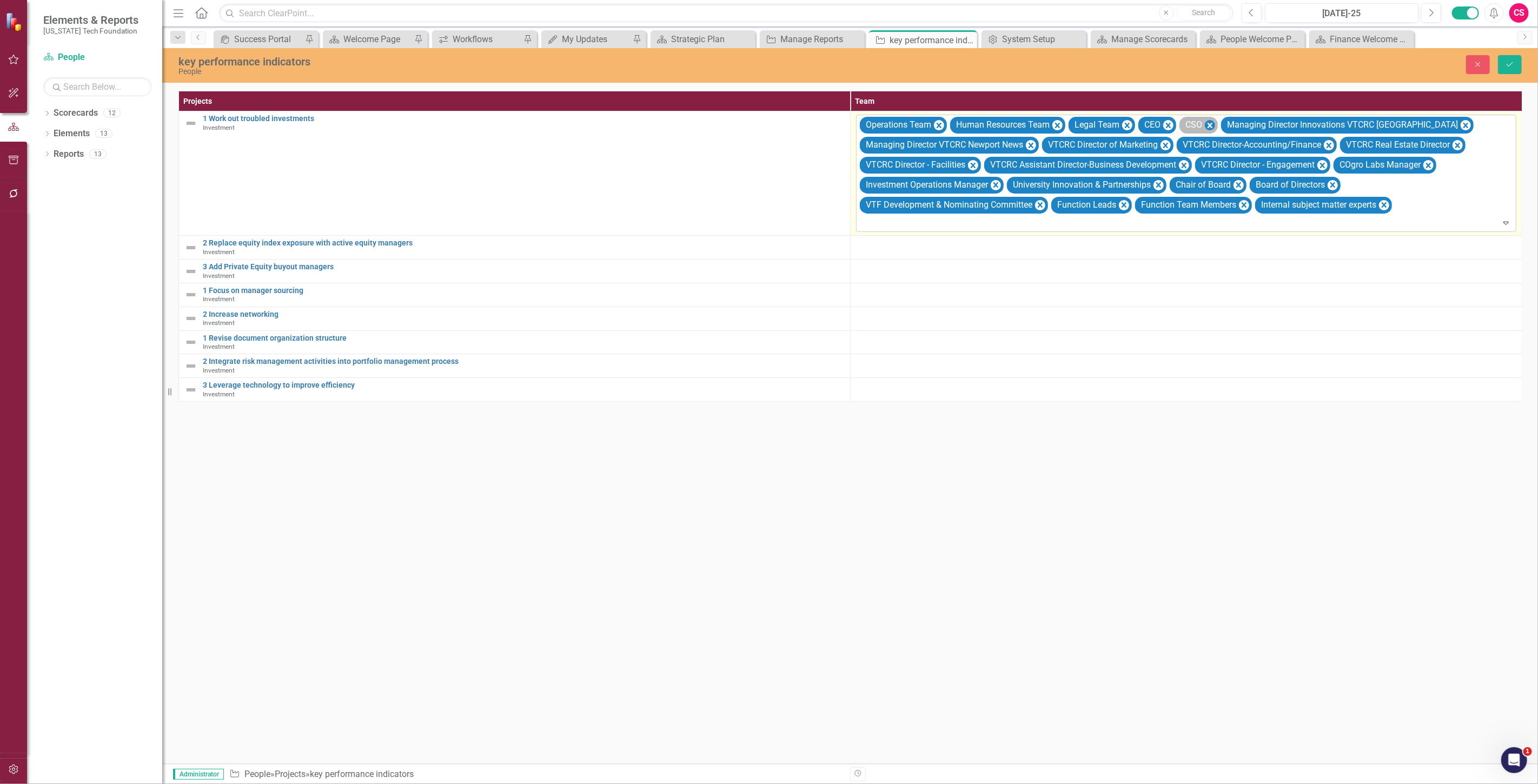
click at [1213, 122] on icon "Remove CSO" at bounding box center [1210, 125] width 10 height 13
click at [1171, 124] on icon "Remove CEO" at bounding box center [1169, 125] width 10 height 13
click at [1170, 138] on div "VTCRC Director of Marketing" at bounding box center [1107, 145] width 131 height 17
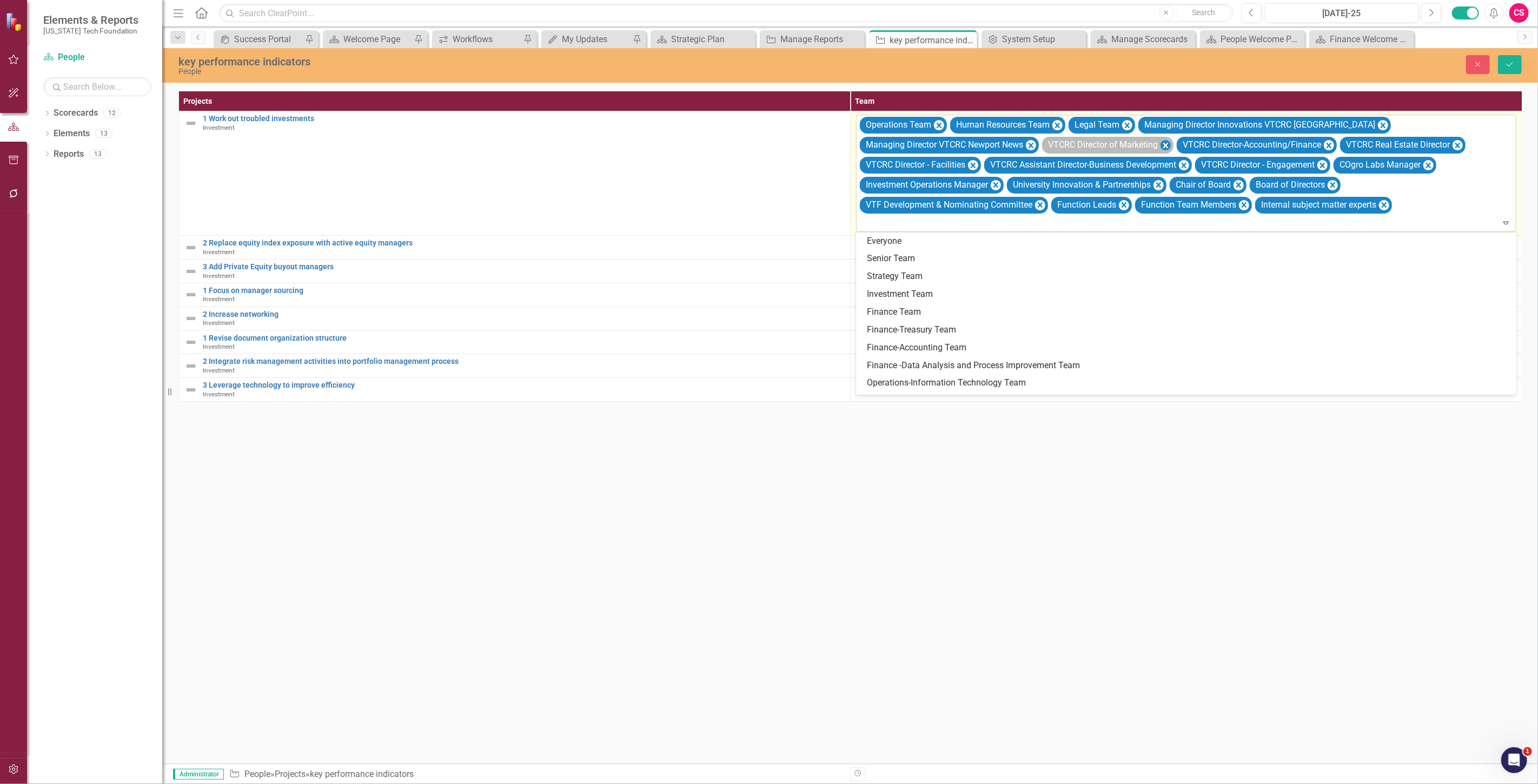
click at [1169, 141] on icon "Remove VTCRC Director of Marketing" at bounding box center [1165, 145] width 10 height 13
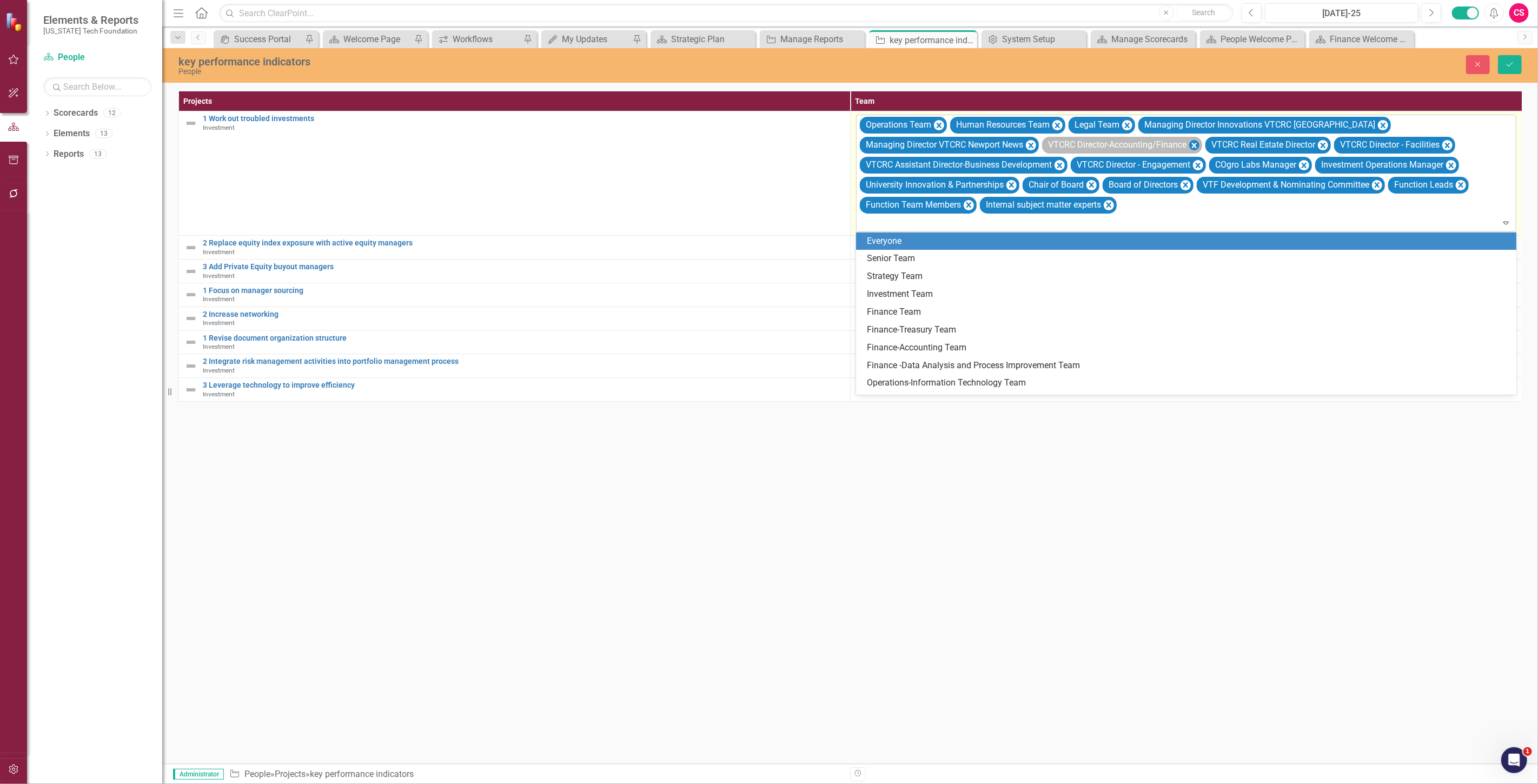
click at [1197, 147] on icon "Remove VTCRC Director-Accounting/Finance" at bounding box center [1194, 145] width 10 height 13
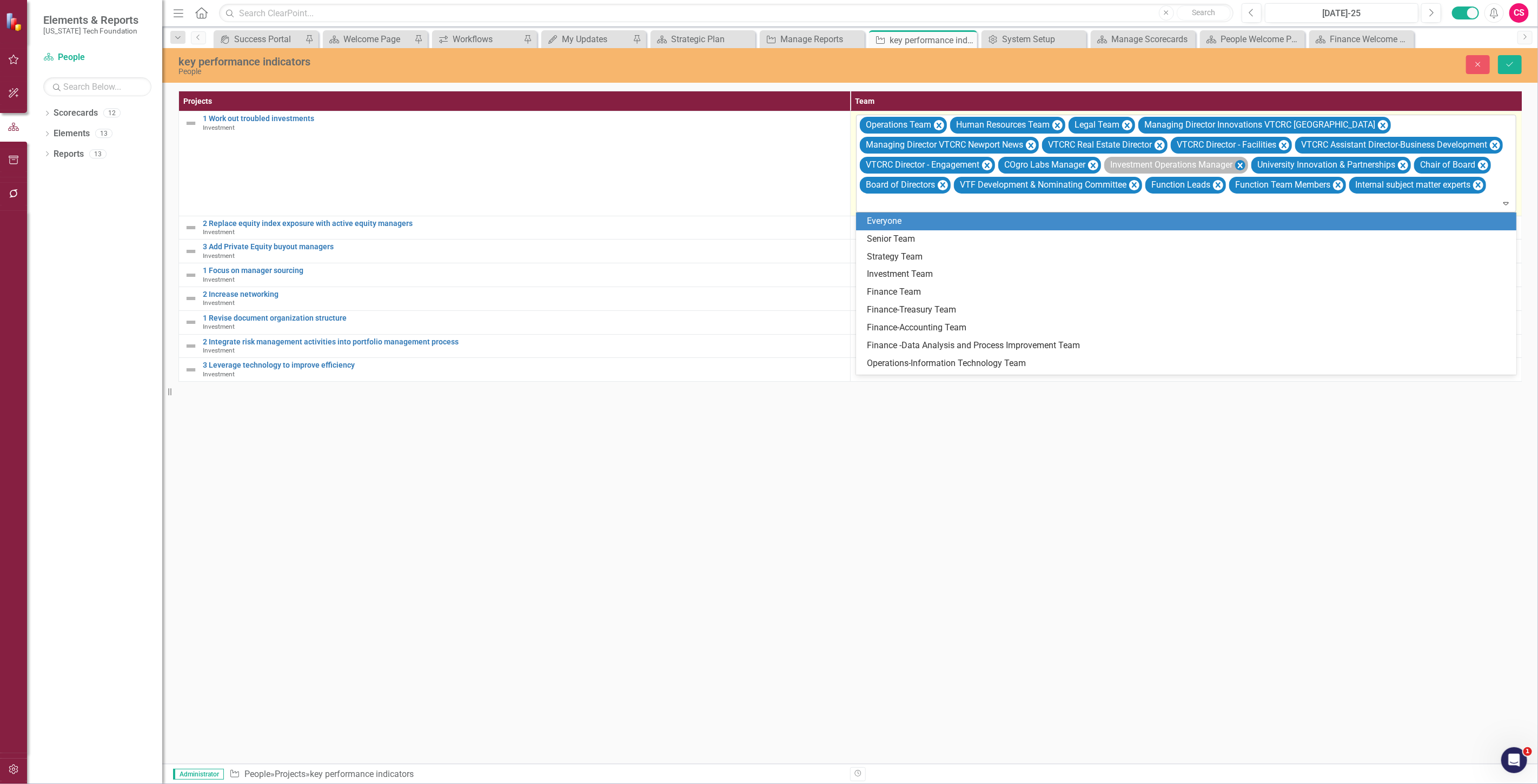
click at [1240, 163] on icon "Remove Investment Operations Manager" at bounding box center [1240, 164] width 10 height 13
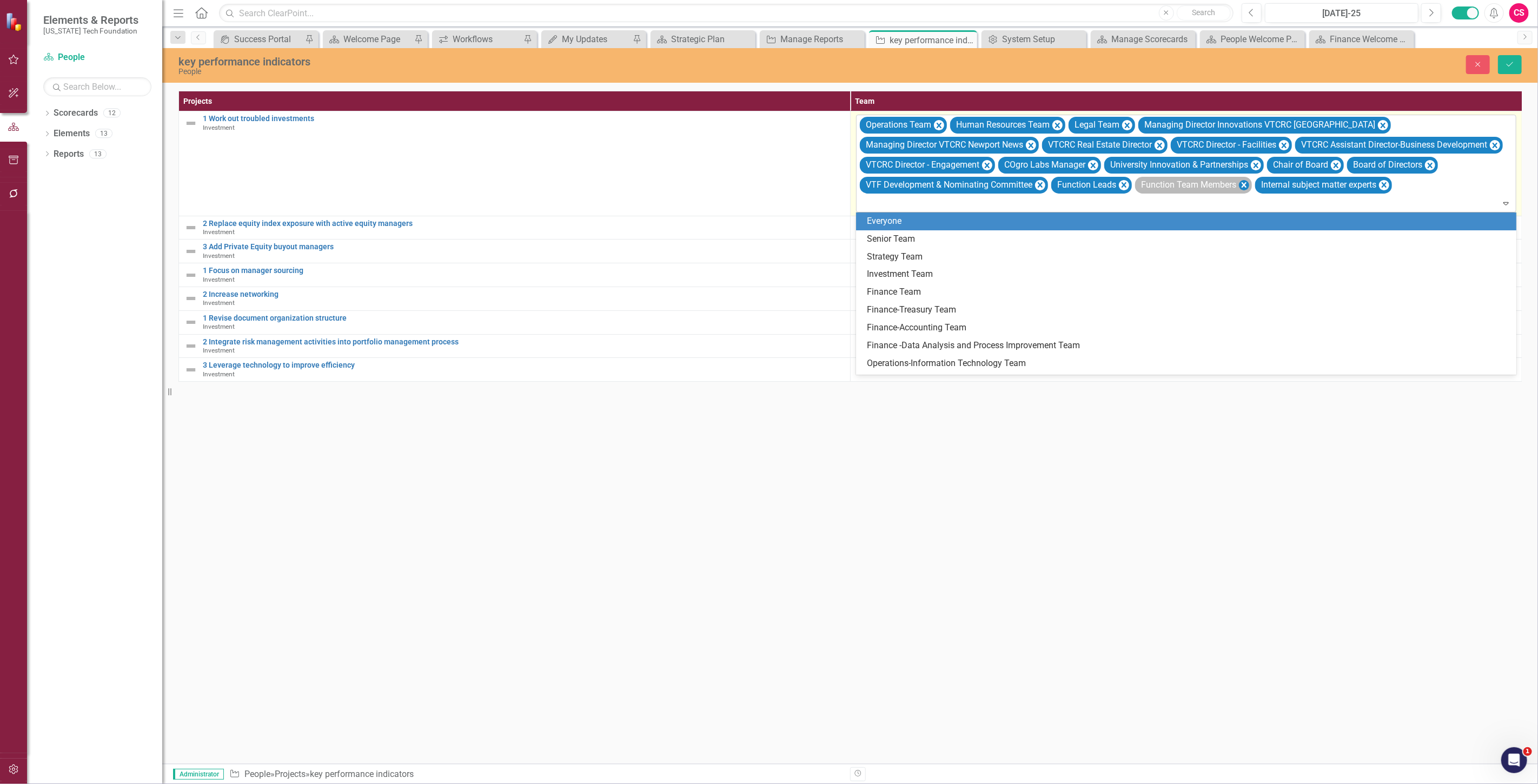
click at [1248, 179] on icon "Remove Function Team Members" at bounding box center [1244, 185] width 10 height 13
click at [1254, 164] on icon "Remove University Innovation & Partnerships" at bounding box center [1256, 164] width 10 height 13
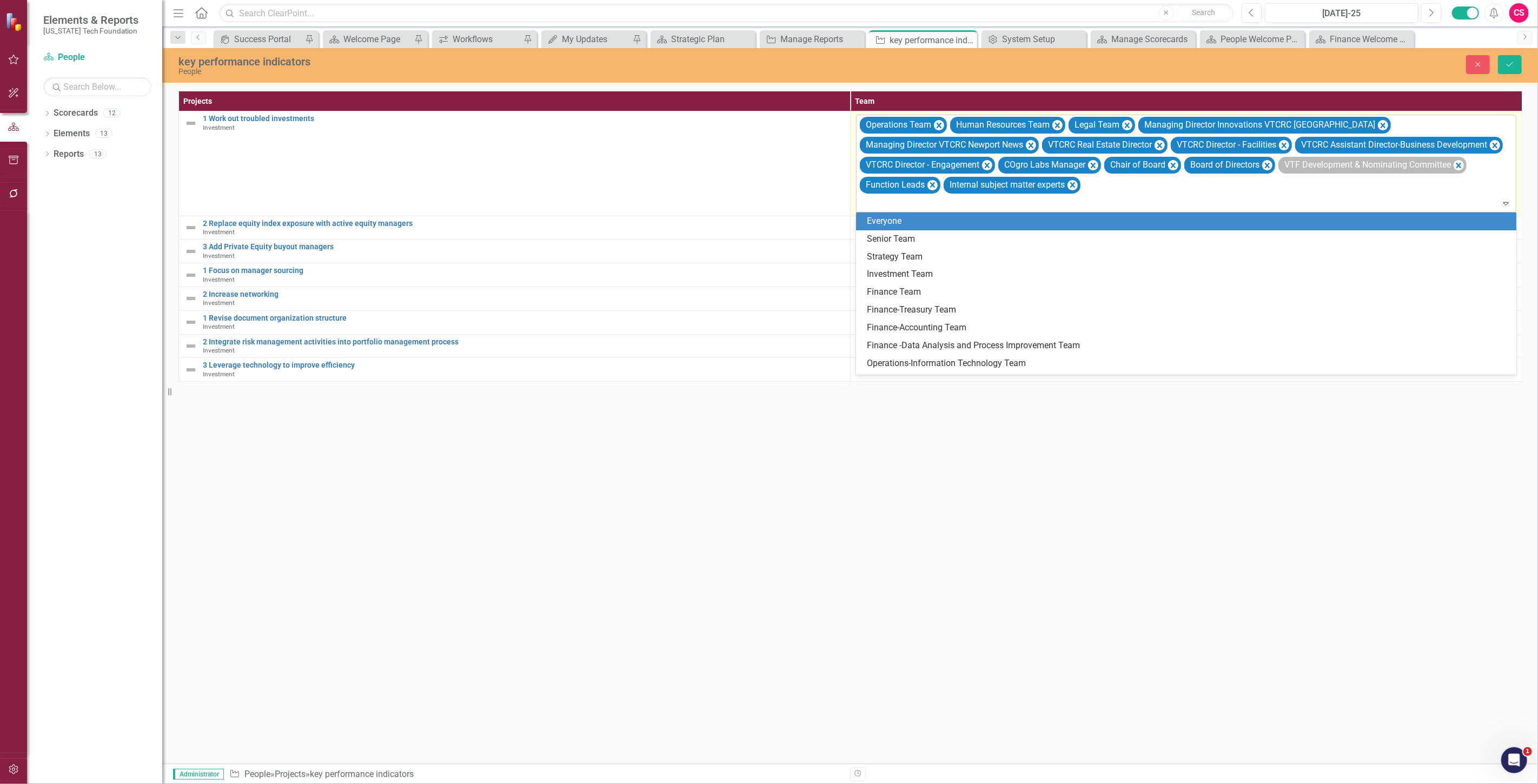
drag, startPoint x: 1267, startPoint y: 164, endPoint x: 1278, endPoint y: 158, distance: 12.5
click at [1267, 164] on icon "Remove Board of Directors" at bounding box center [1267, 164] width 10 height 13
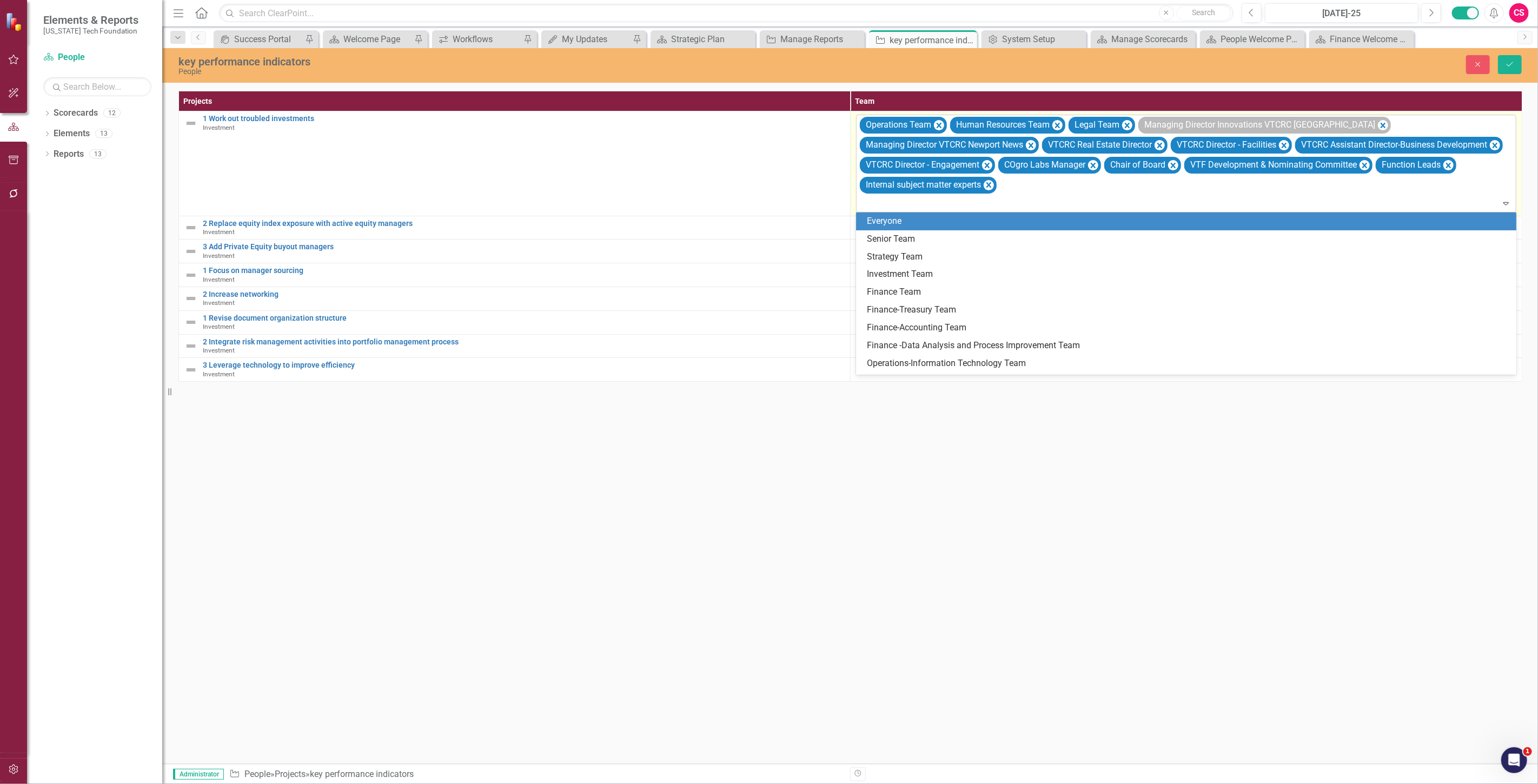
drag, startPoint x: 1283, startPoint y: 147, endPoint x: 1334, endPoint y: 117, distance: 59.2
click at [1284, 146] on icon "Remove VTCRC Director - Facilities" at bounding box center [1284, 145] width 10 height 13
click at [1378, 125] on icon "Remove Managing Director Innovations VTCRC Blacksburg" at bounding box center [1383, 125] width 10 height 13
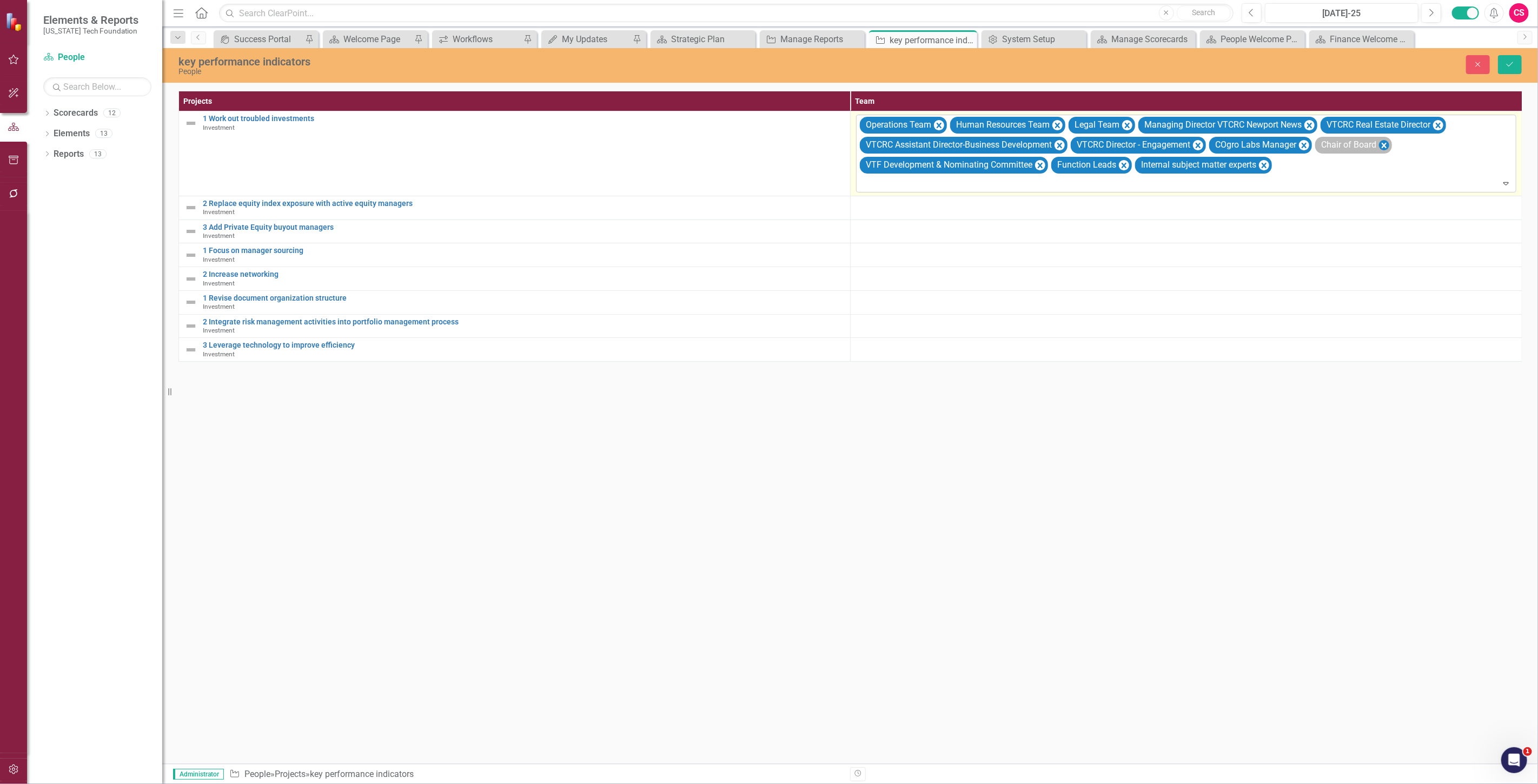
drag, startPoint x: 1382, startPoint y: 138, endPoint x: 1390, endPoint y: 138, distance: 8.0
click at [1382, 138] on div "Chair of Board" at bounding box center [1354, 145] width 77 height 17
click at [1439, 125] on icon "Remove VTCRC Real Estate Director" at bounding box center [1438, 125] width 10 height 13
click at [1389, 145] on icon "Remove Chair of Board" at bounding box center [1384, 145] width 10 height 13
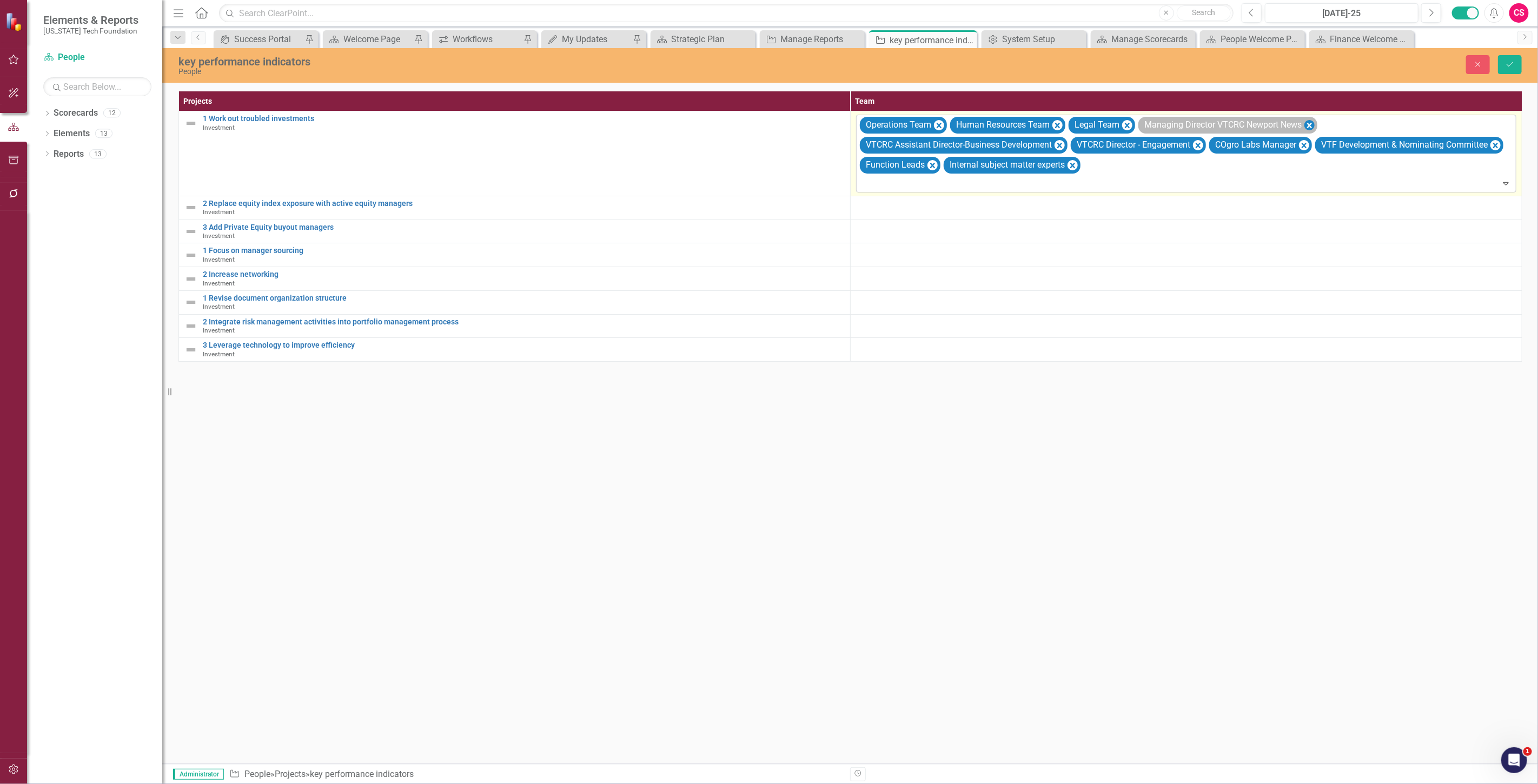
click at [1309, 121] on icon "Remove Managing Director VTCRC Newport News" at bounding box center [1309, 125] width 10 height 13
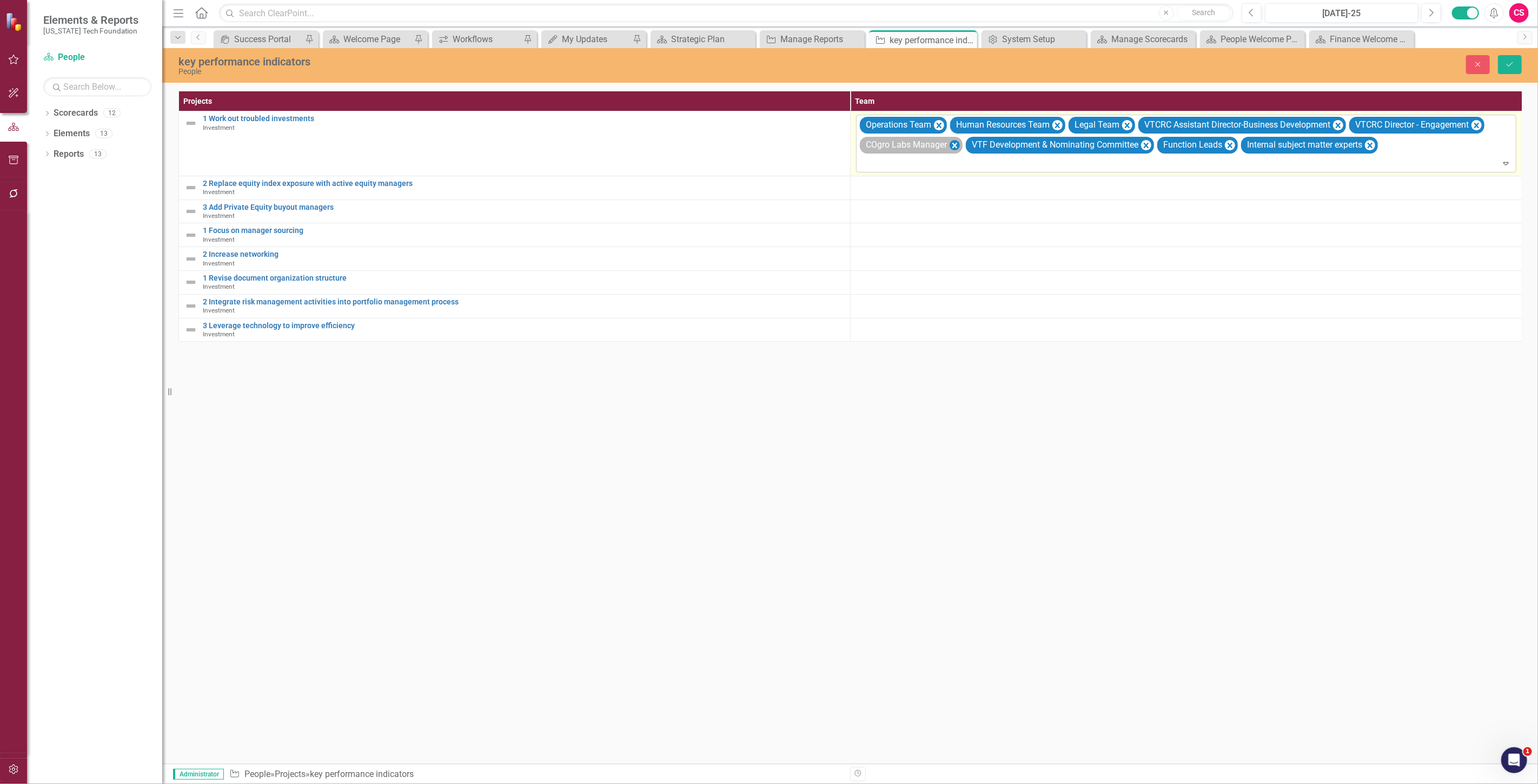
drag, startPoint x: 1338, startPoint y: 122, endPoint x: 1376, endPoint y: 120, distance: 38.1
click at [1339, 122] on icon "Remove VTCRC Assistant Director-Business Development" at bounding box center [1338, 125] width 10 height 13
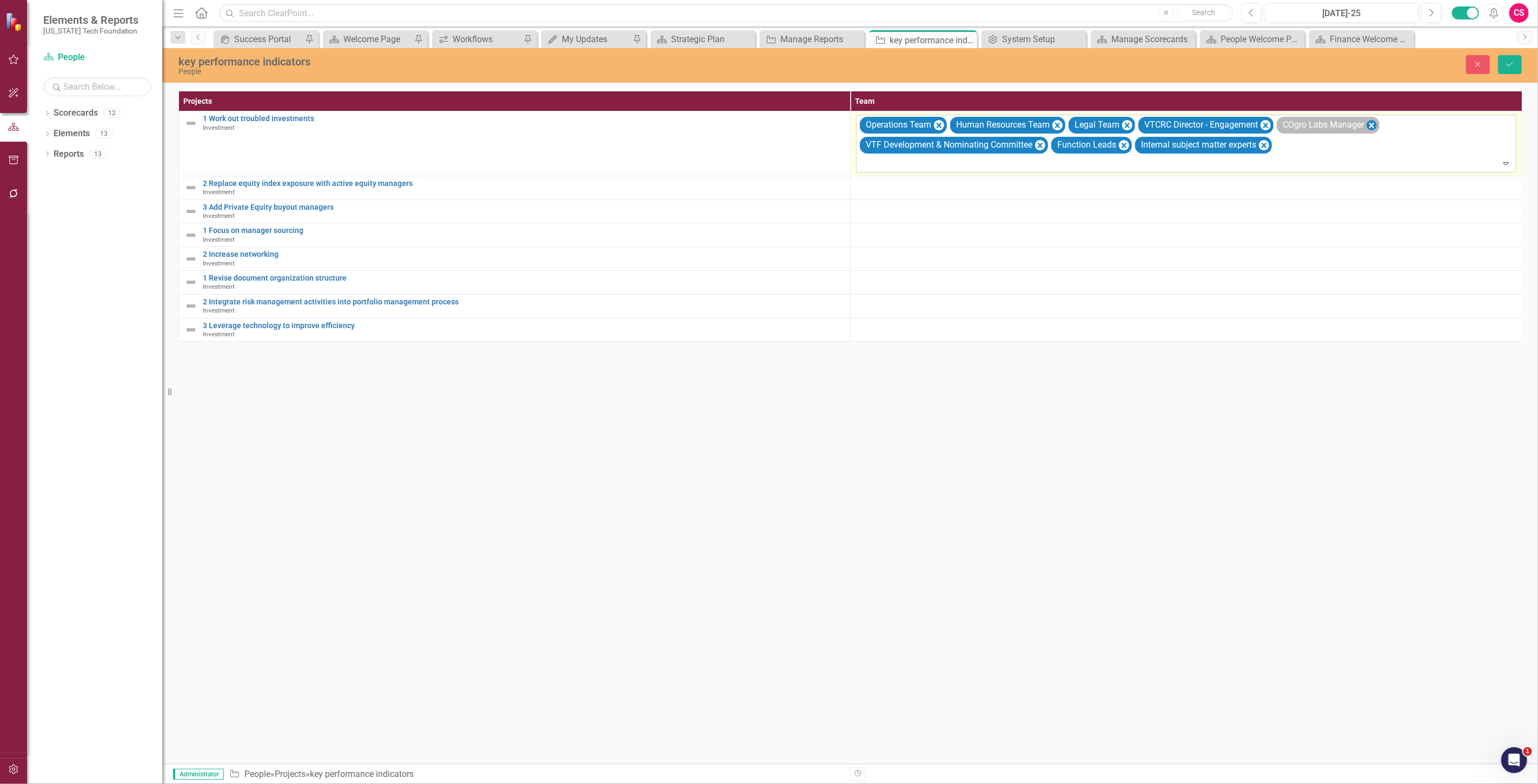
click at [1373, 124] on icon "Remove COgro Labs Manager" at bounding box center [1372, 125] width 10 height 13
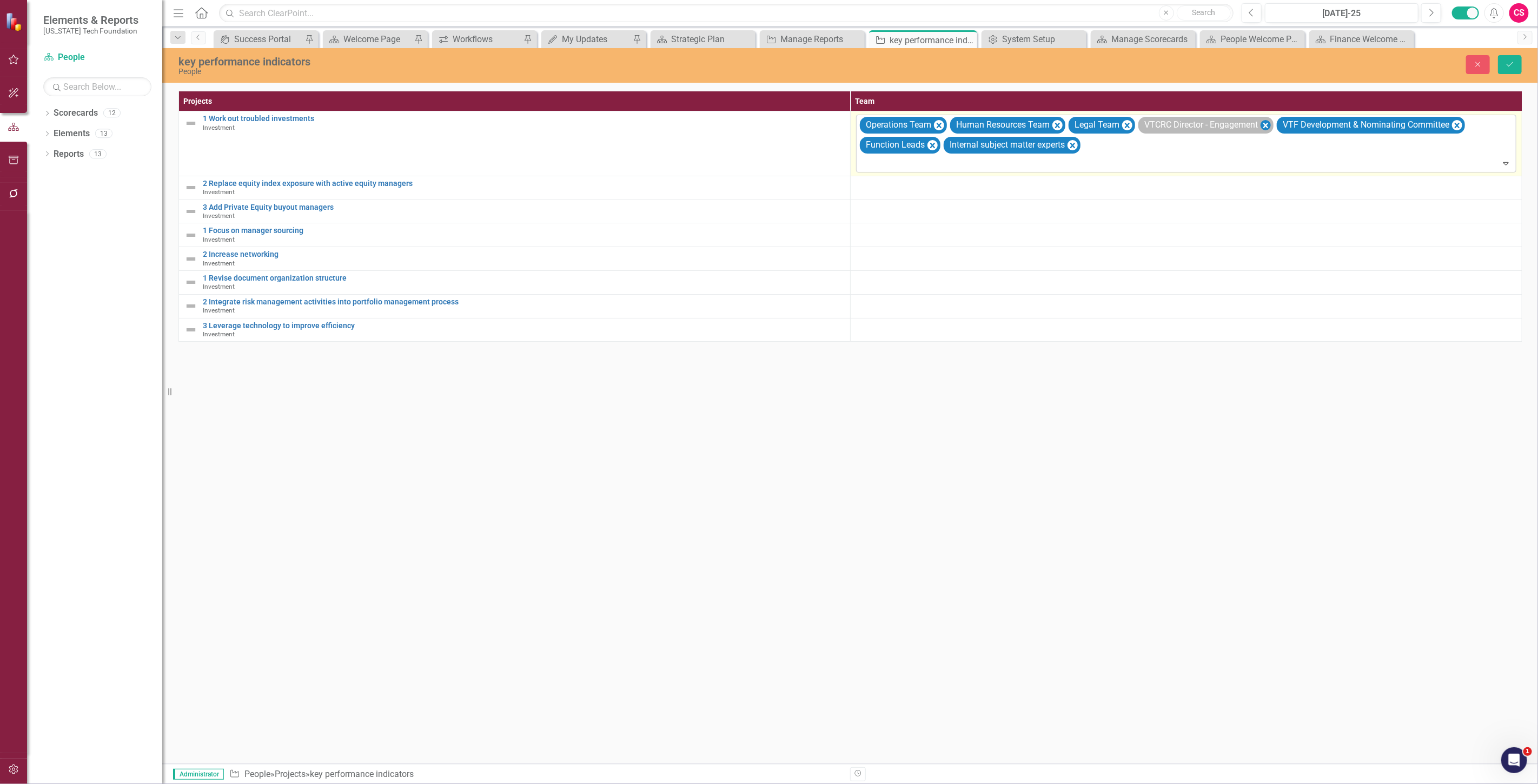
click at [1267, 123] on icon "Remove VTCRC Director - Engagement" at bounding box center [1266, 125] width 10 height 13
click at [1129, 124] on icon "Remove Legal Team" at bounding box center [1128, 125] width 5 height 5
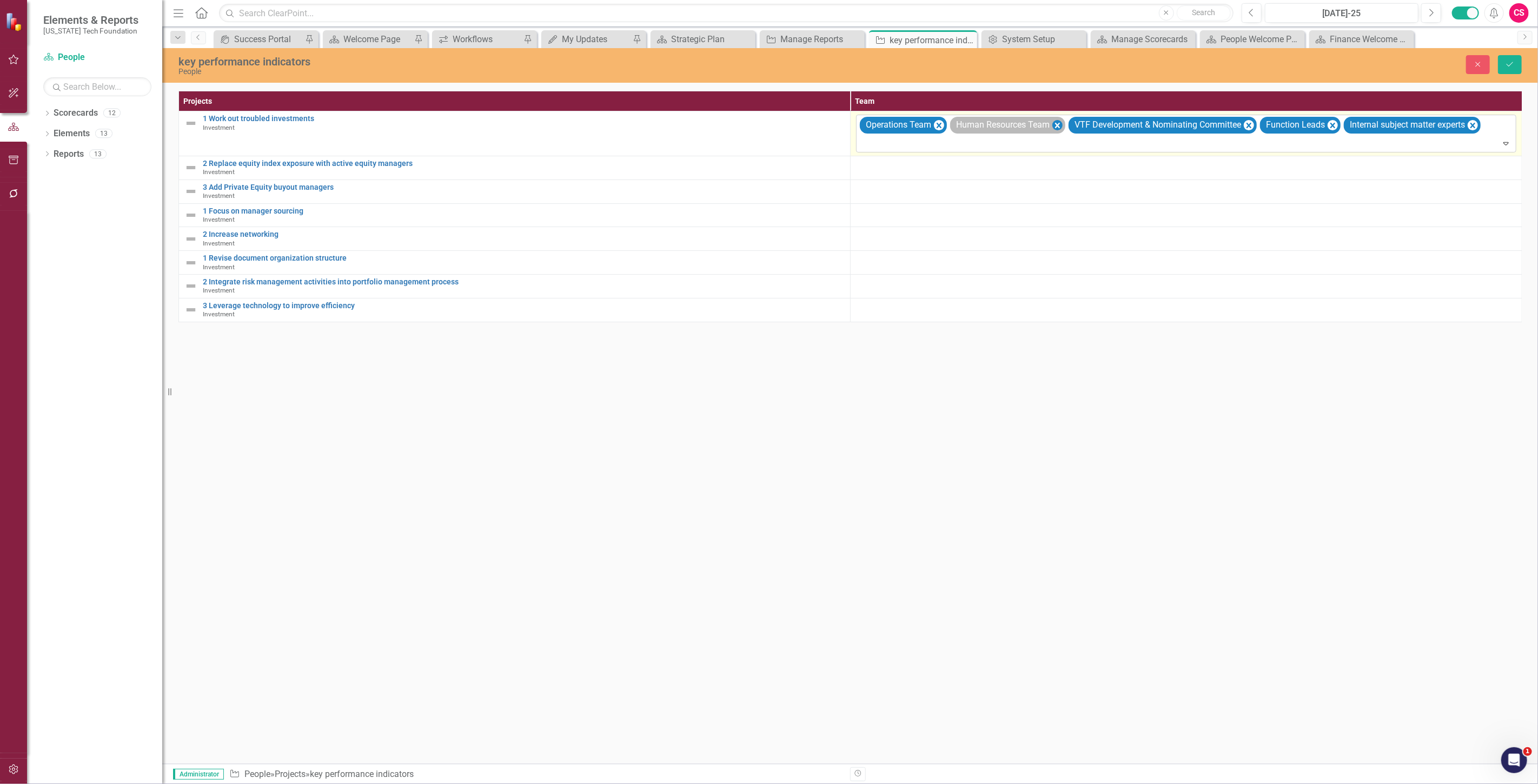
click at [1056, 120] on div "Human Resources Team" at bounding box center [1008, 125] width 115 height 17
click at [1060, 124] on icon "Remove Human Resources Team" at bounding box center [1058, 125] width 5 height 5
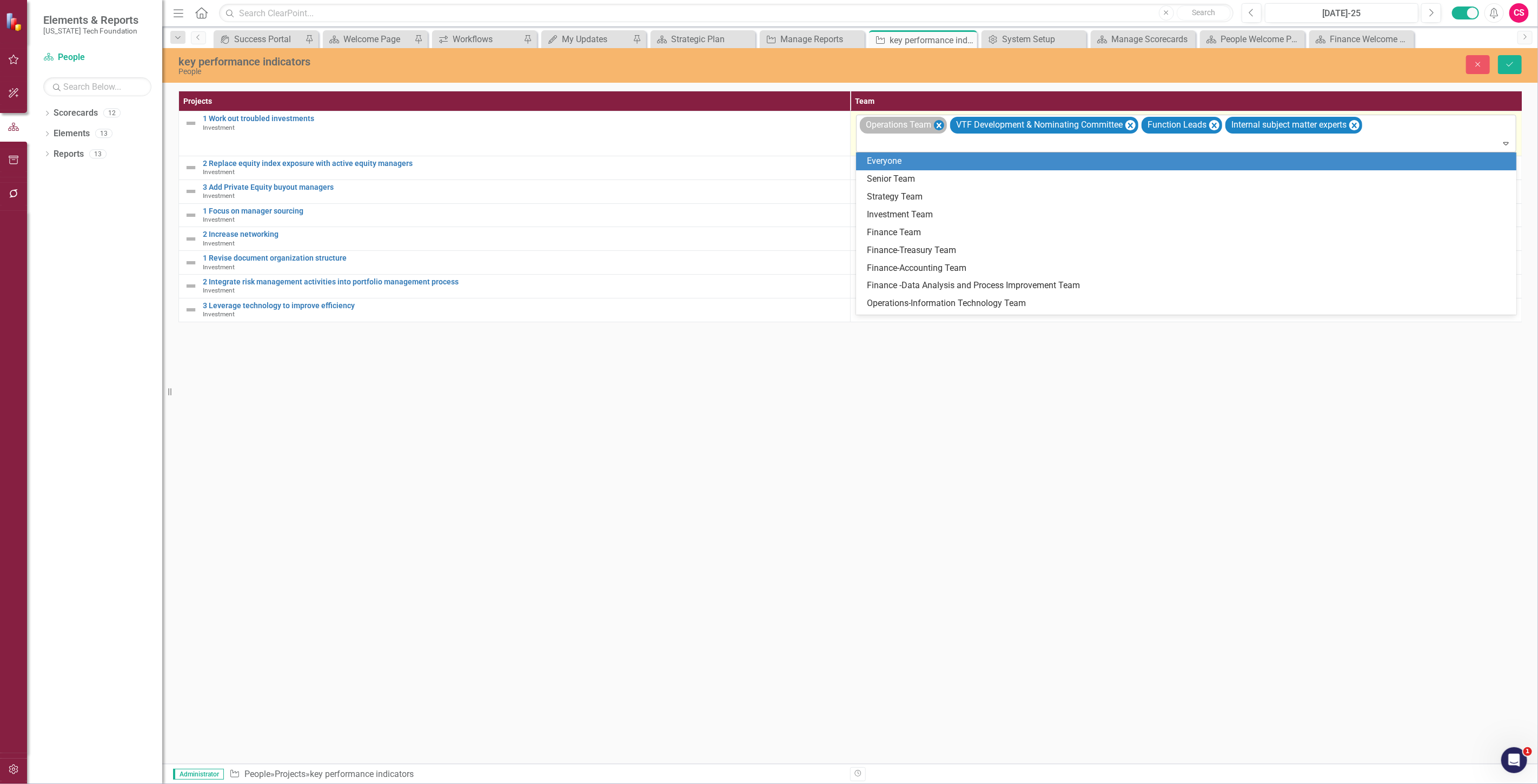
click at [937, 124] on icon "Remove Operations Team" at bounding box center [939, 125] width 5 height 5
click at [1045, 124] on icon "Remove VTF Development & Nominating Committee" at bounding box center [1040, 125] width 10 height 13
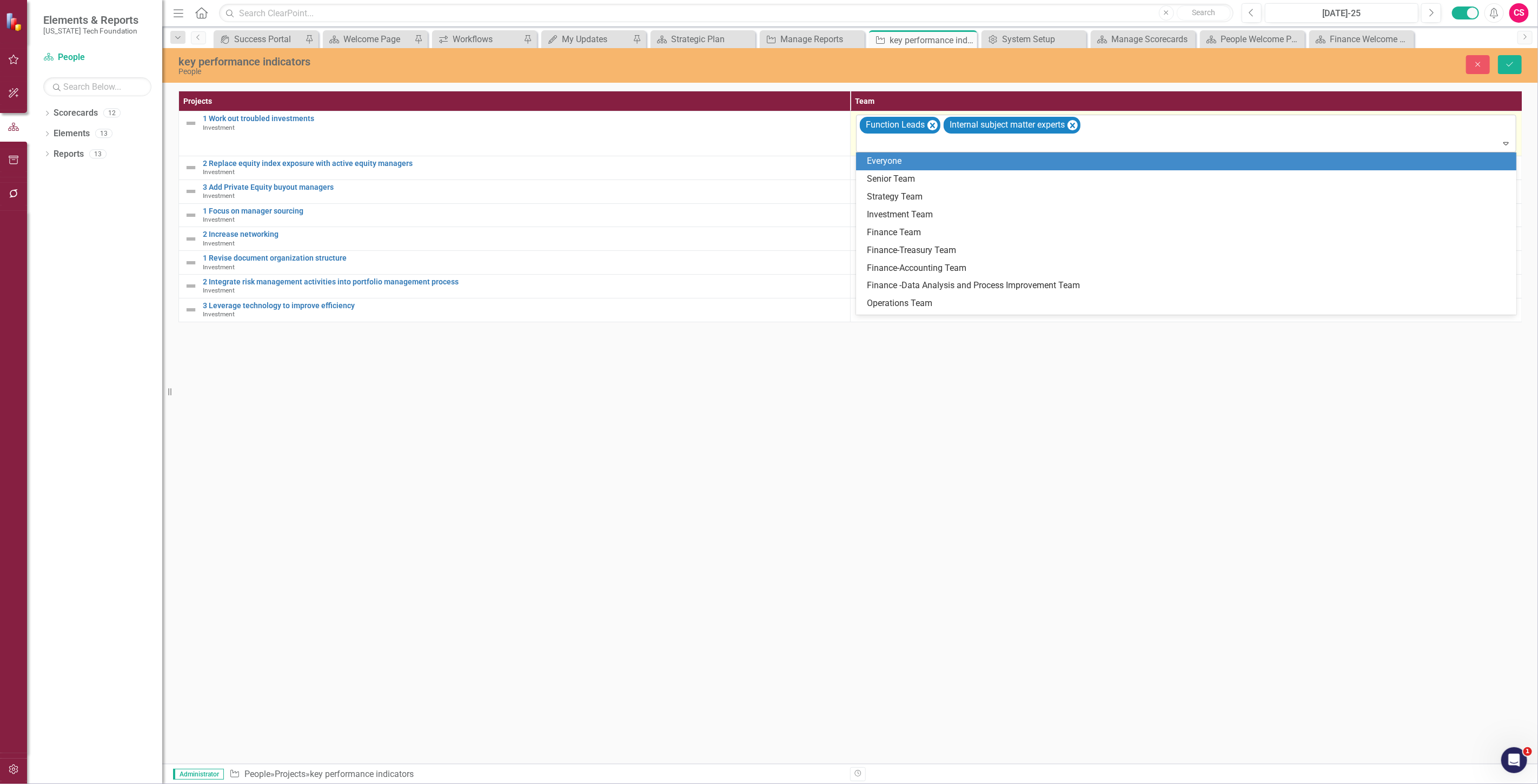
click at [1078, 122] on icon "Remove Internal subject matter experts" at bounding box center [1073, 125] width 10 height 13
click at [937, 124] on icon "Remove Function Leads" at bounding box center [932, 125] width 10 height 13
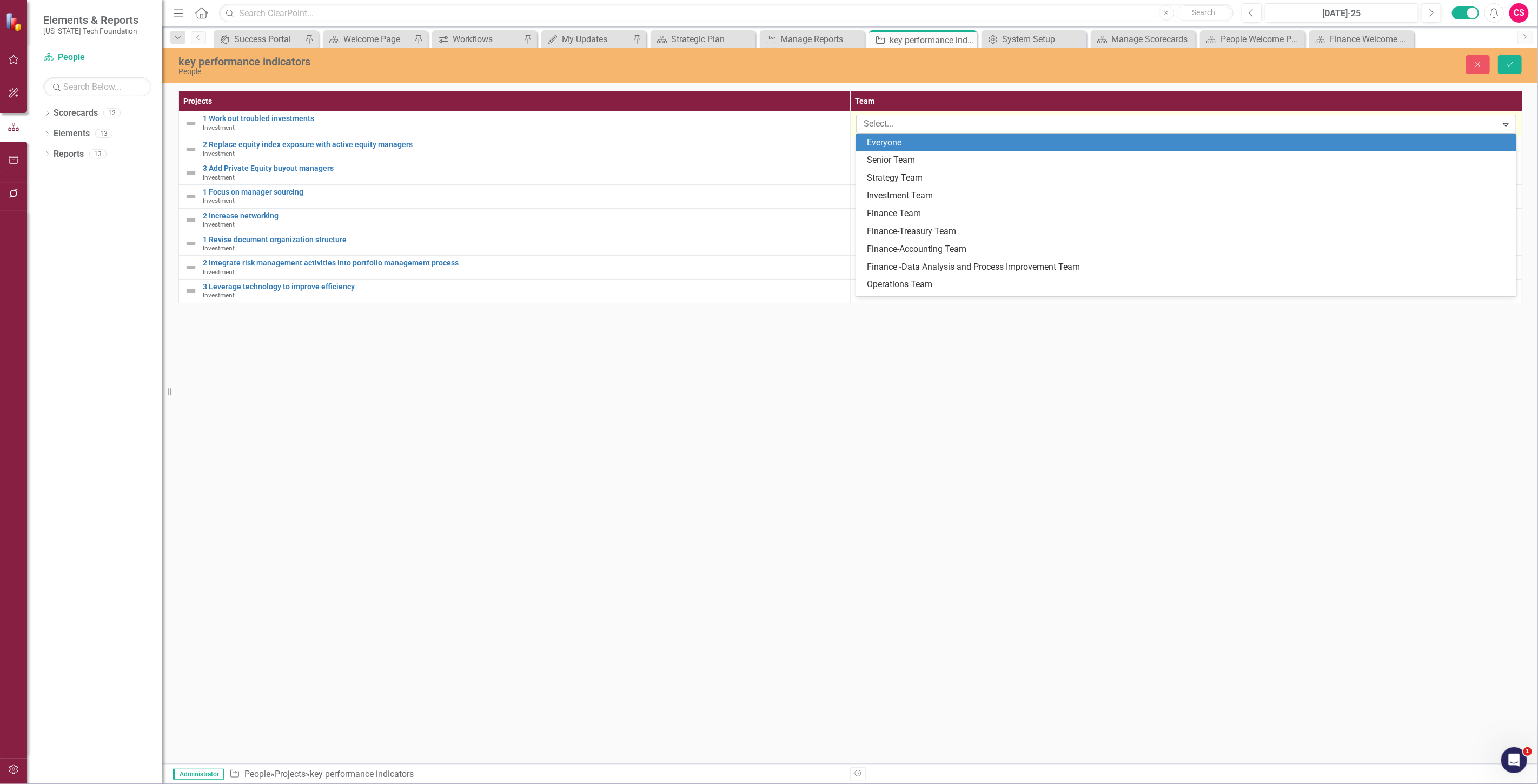
click at [919, 142] on div "Everyone" at bounding box center [1188, 143] width 643 height 12
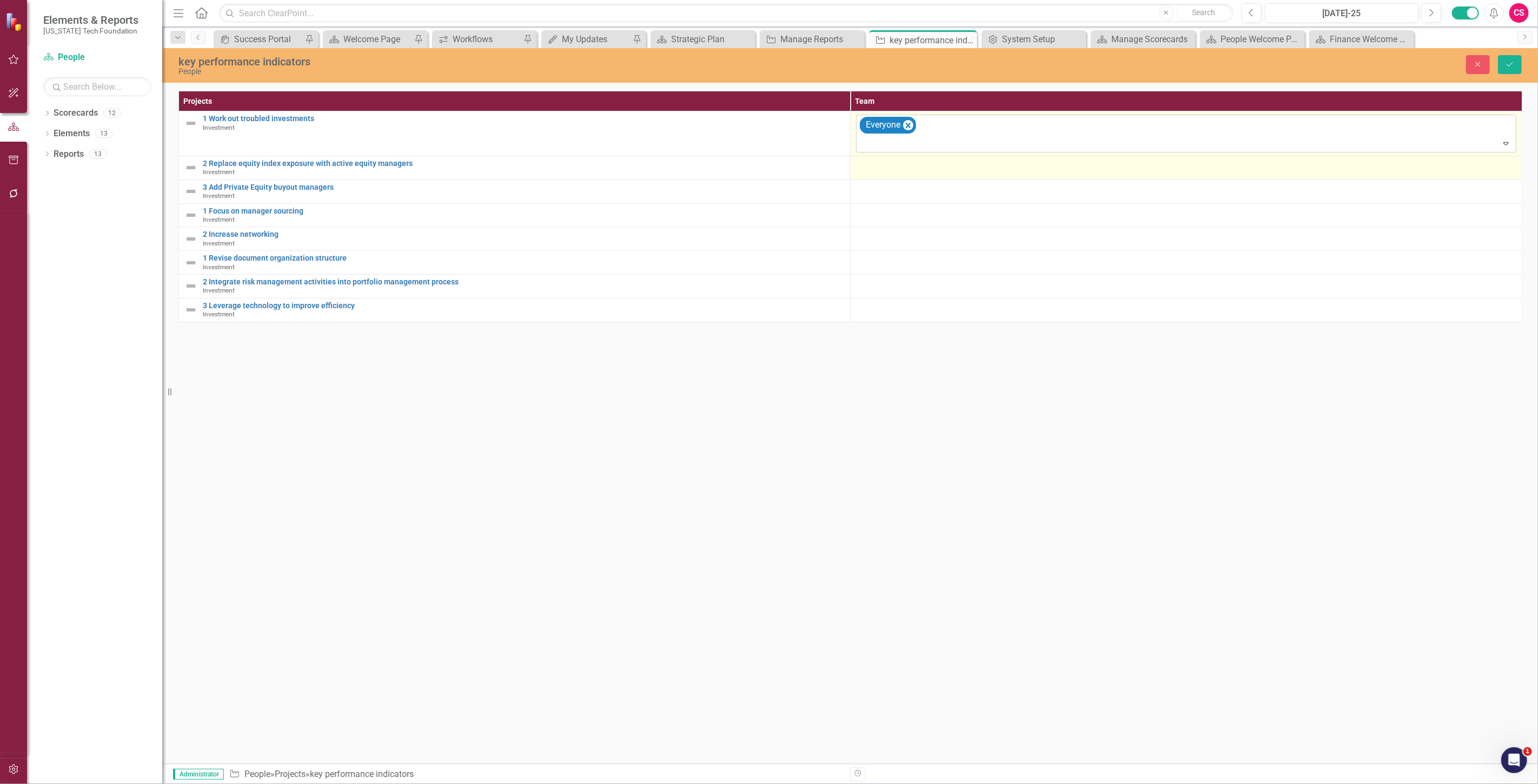
click at [906, 158] on td at bounding box center [1186, 168] width 672 height 24
click at [906, 168] on div at bounding box center [1178, 169] width 638 height 15
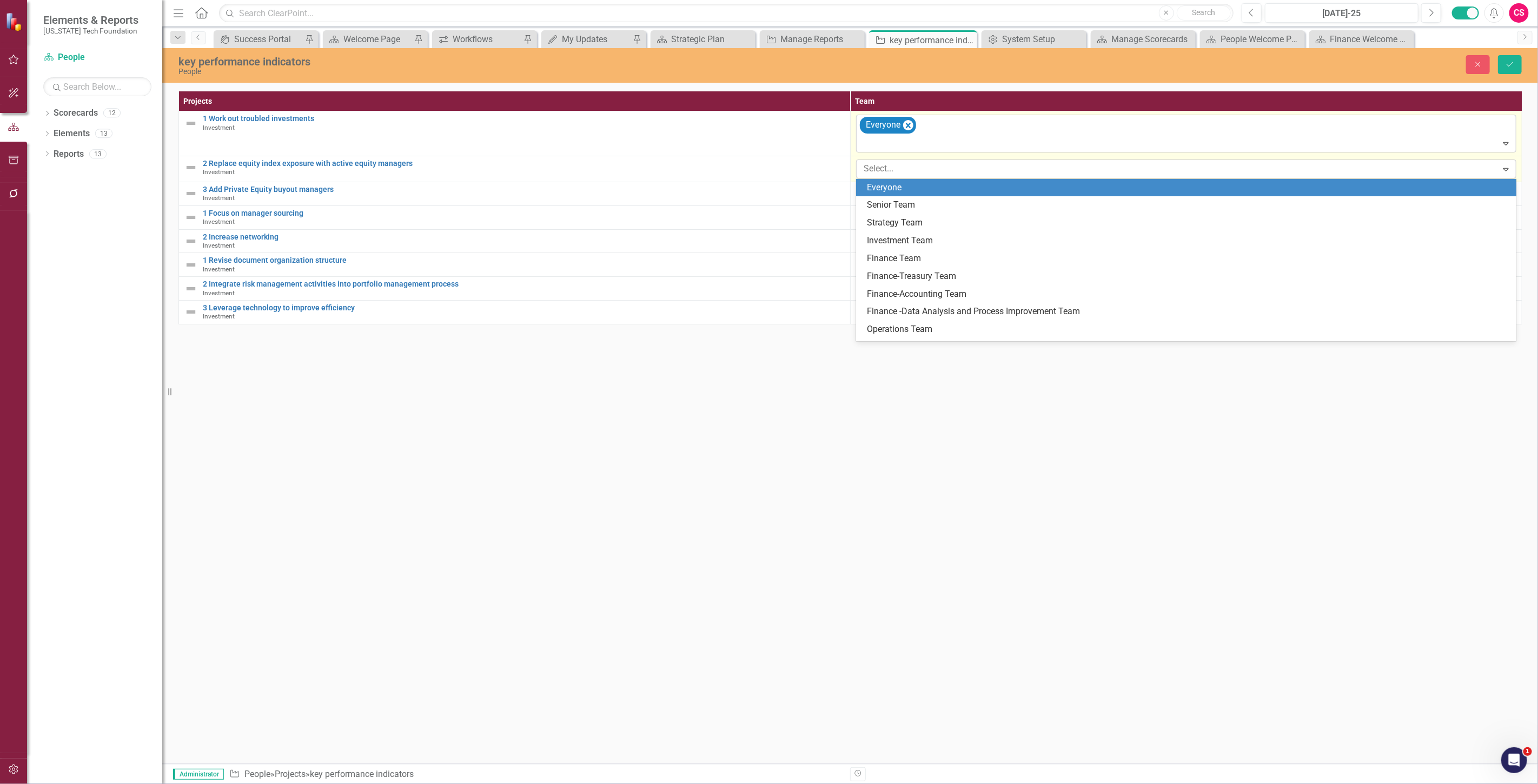
click at [910, 187] on div "Everyone" at bounding box center [1188, 188] width 643 height 12
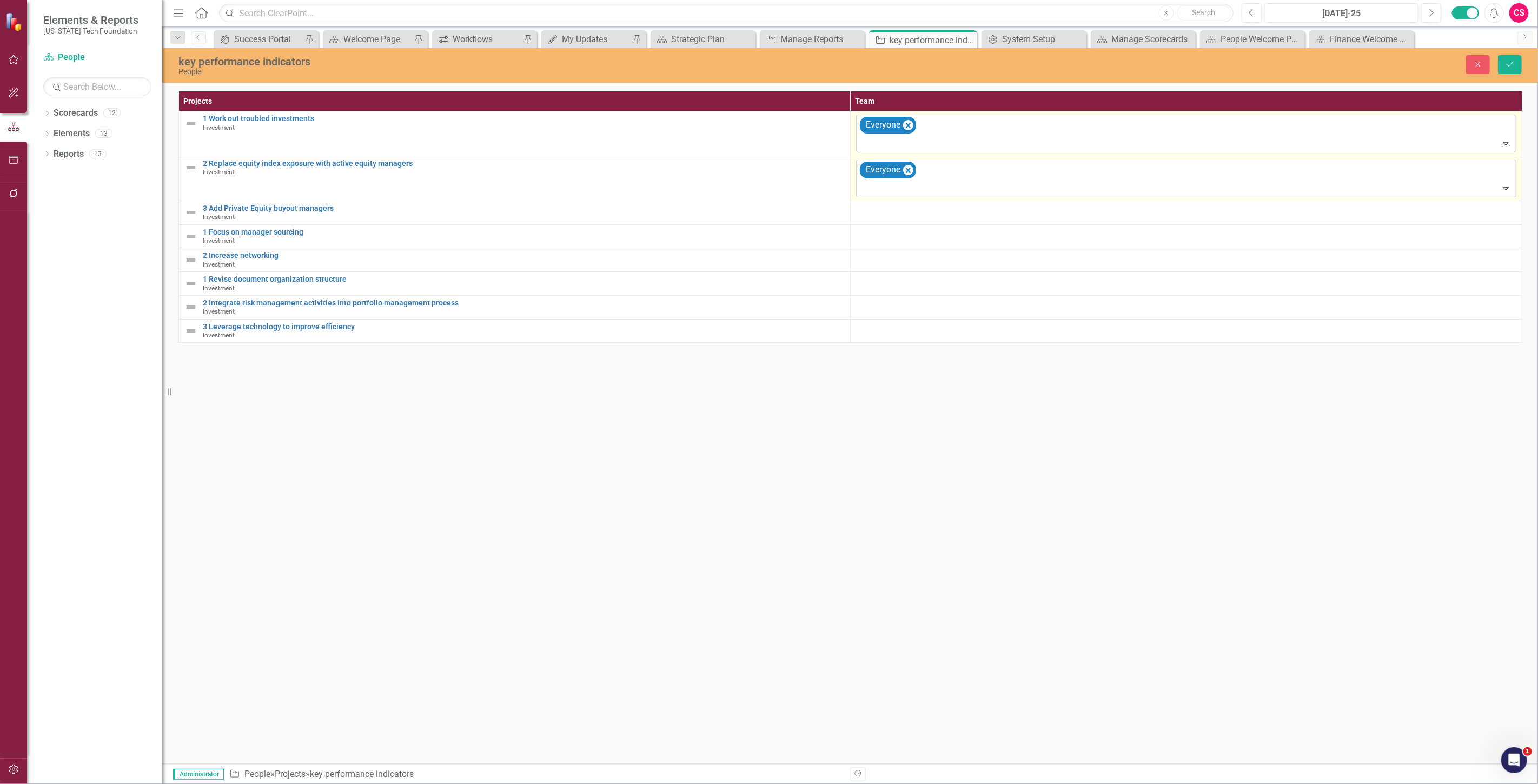
click at [905, 196] on div "Elements & Reports Virginia Tech Foundation Scorecard People Search Dropdown Sc…" at bounding box center [769, 392] width 1538 height 784
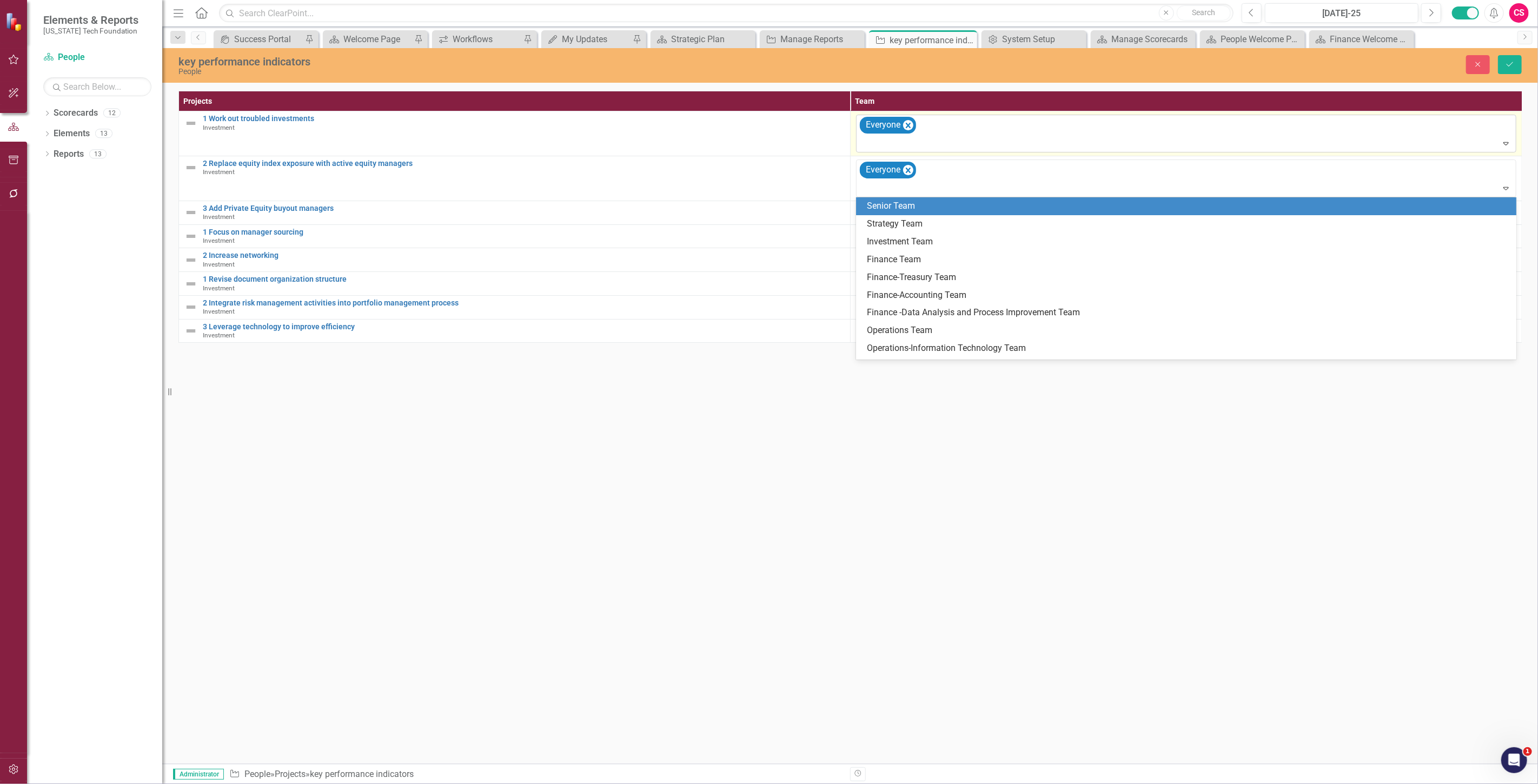
click at [909, 208] on div "Senior Team" at bounding box center [1188, 205] width 643 height 12
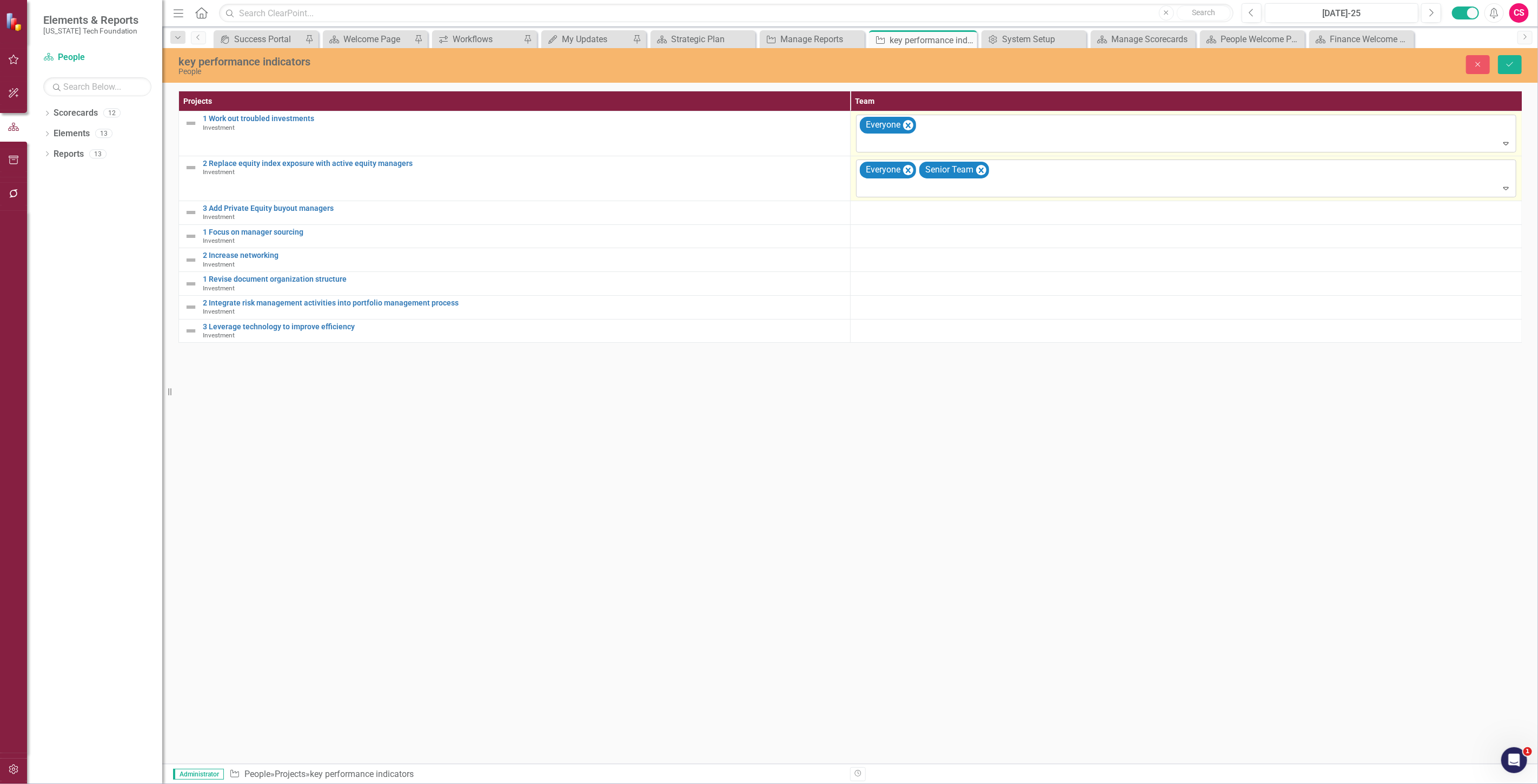
click at [985, 172] on icon "Remove Senior Team" at bounding box center [981, 170] width 10 height 13
click at [934, 208] on div at bounding box center [1186, 211] width 660 height 13
click at [930, 214] on div at bounding box center [1178, 214] width 638 height 15
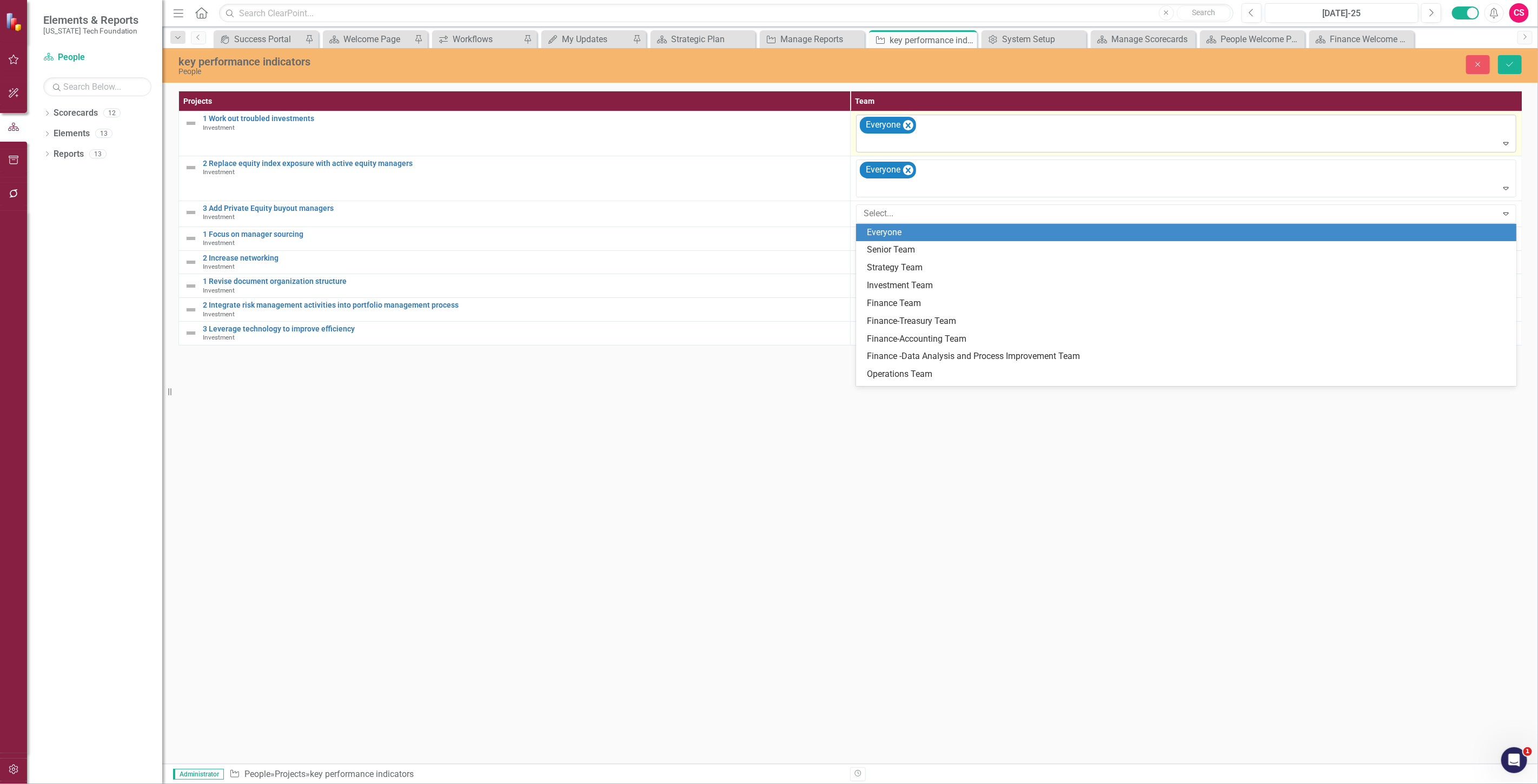
click at [927, 233] on div "Everyone" at bounding box center [1188, 232] width 643 height 12
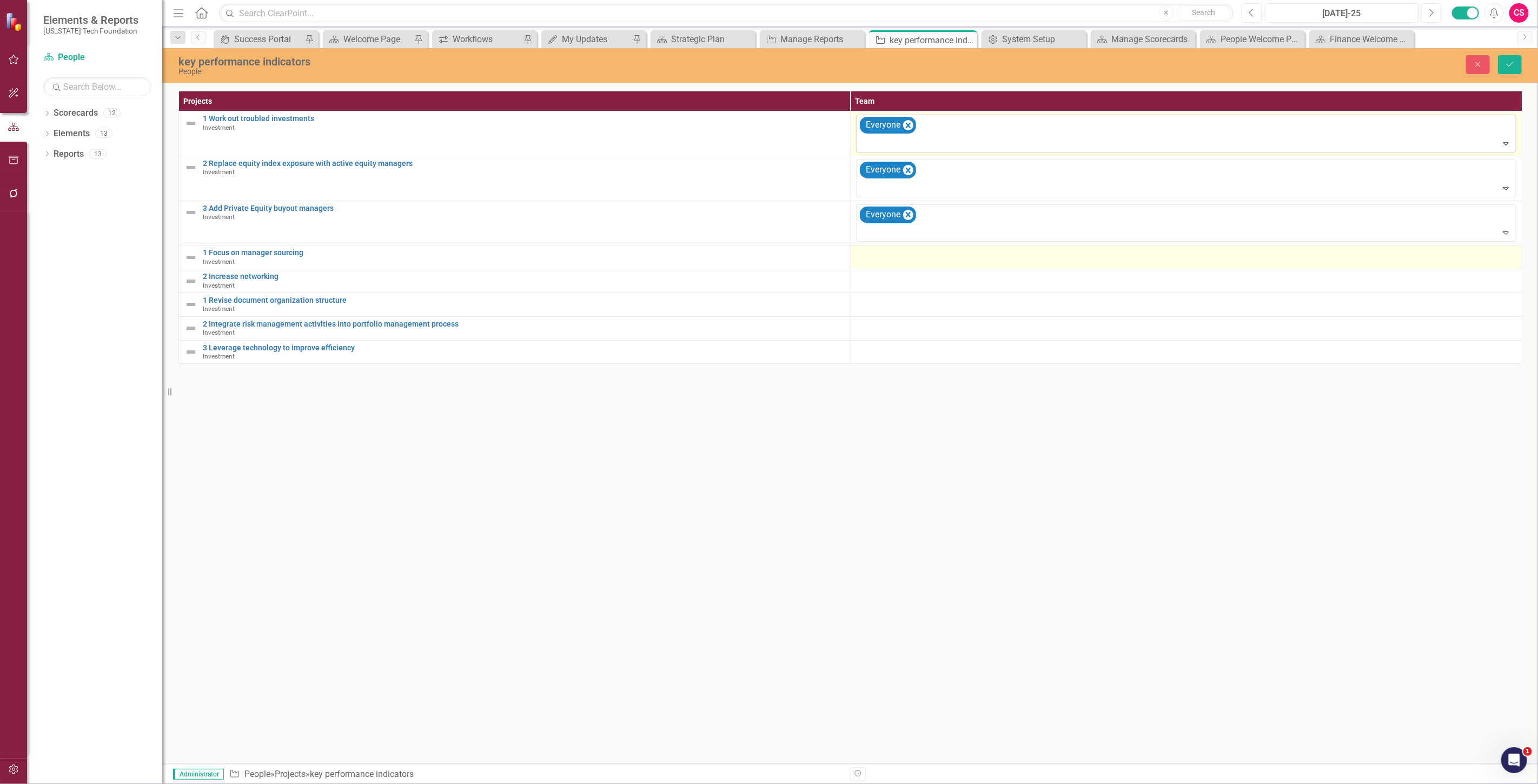
click at [904, 250] on div at bounding box center [1186, 255] width 660 height 13
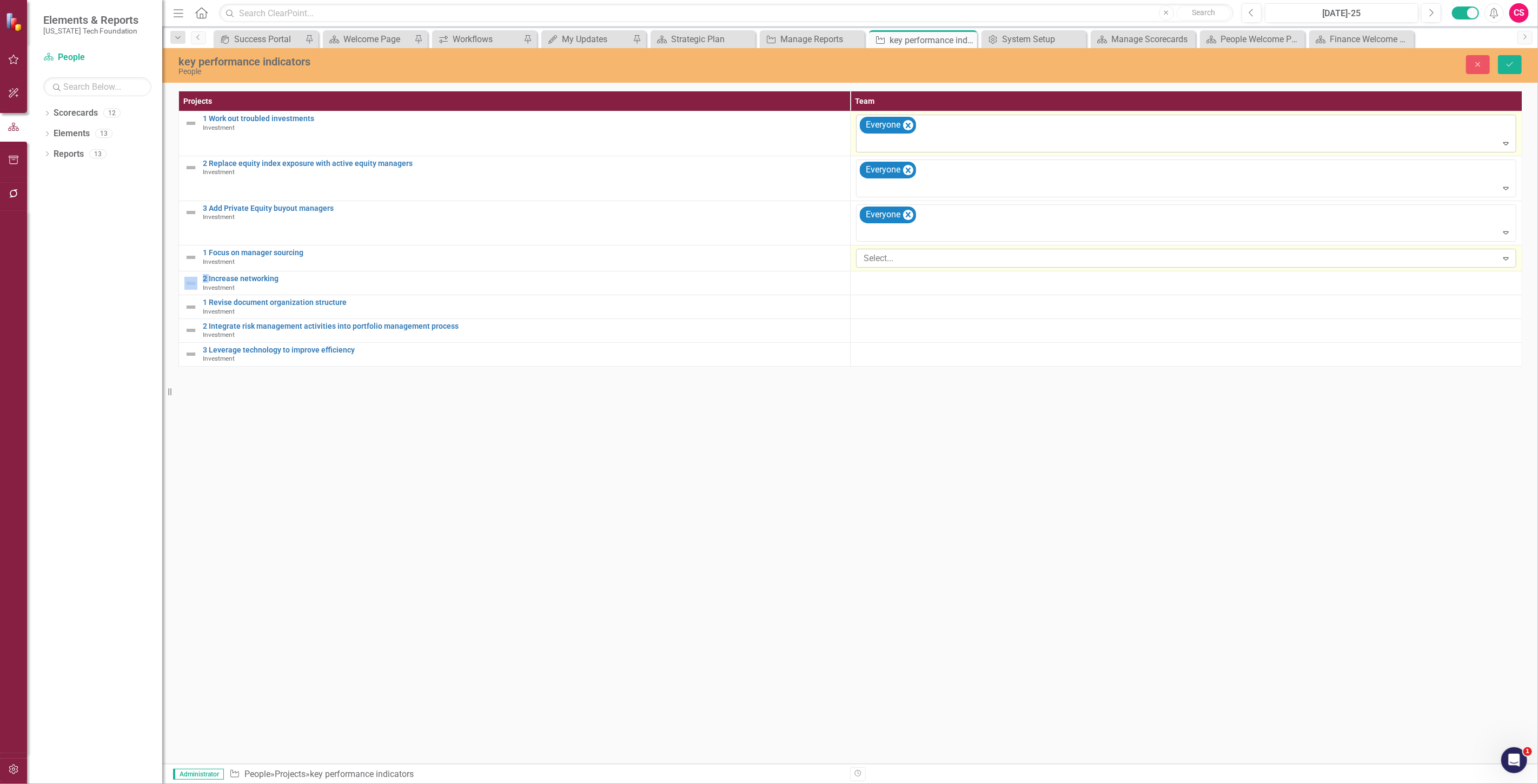
click at [906, 257] on div at bounding box center [1178, 259] width 638 height 15
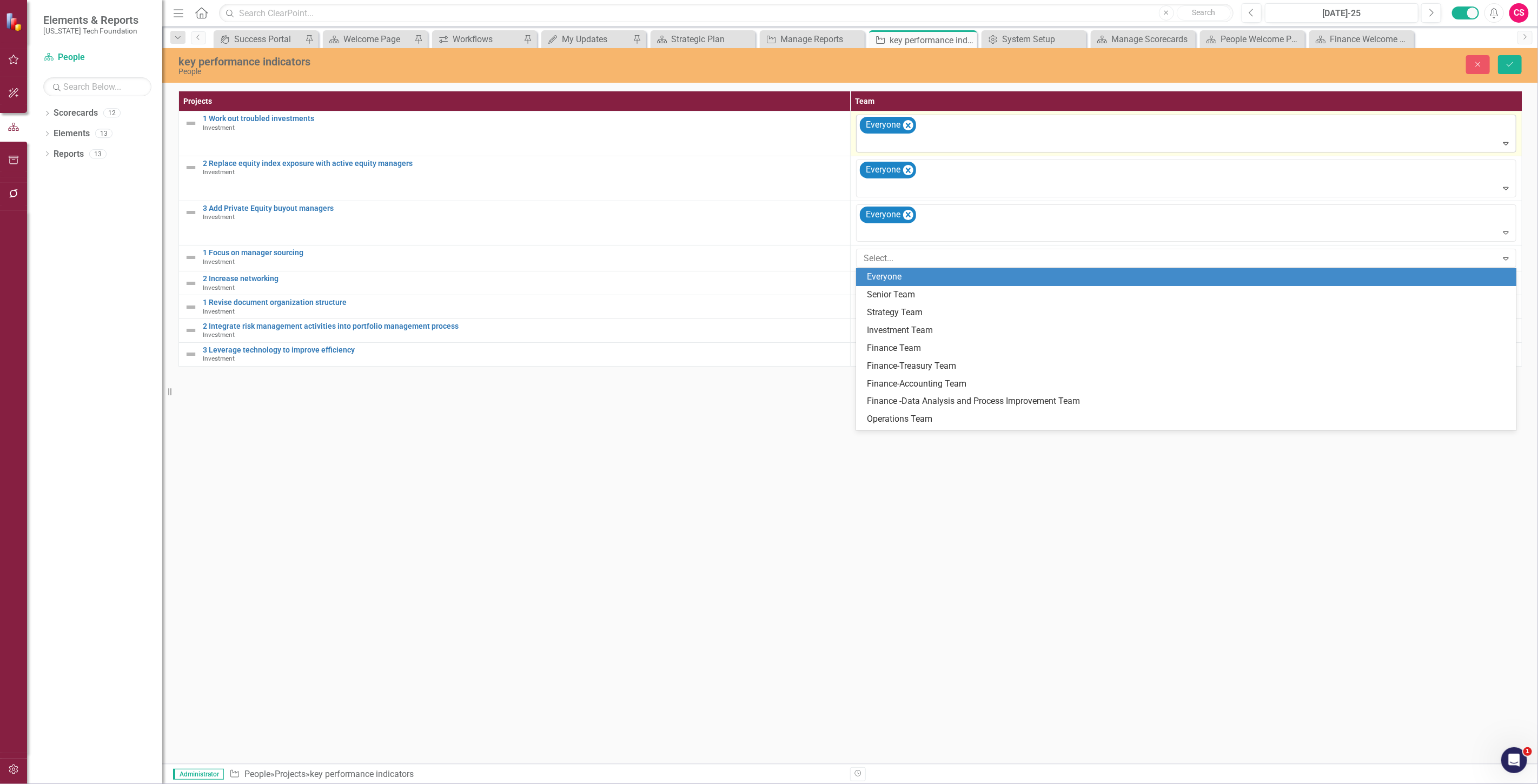
click at [906, 278] on div "Everyone" at bounding box center [1188, 276] width 643 height 12
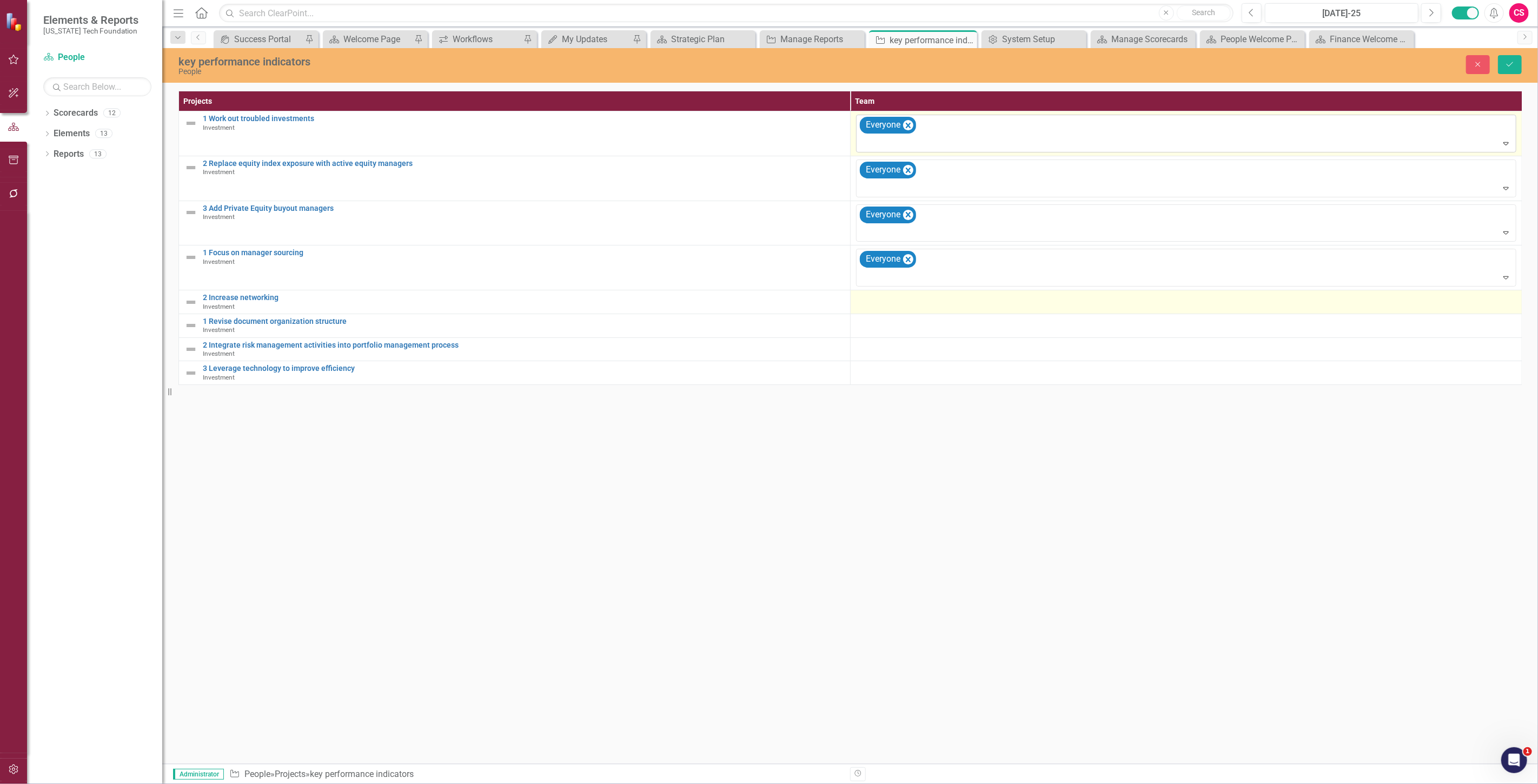
click at [898, 311] on td at bounding box center [1186, 301] width 672 height 24
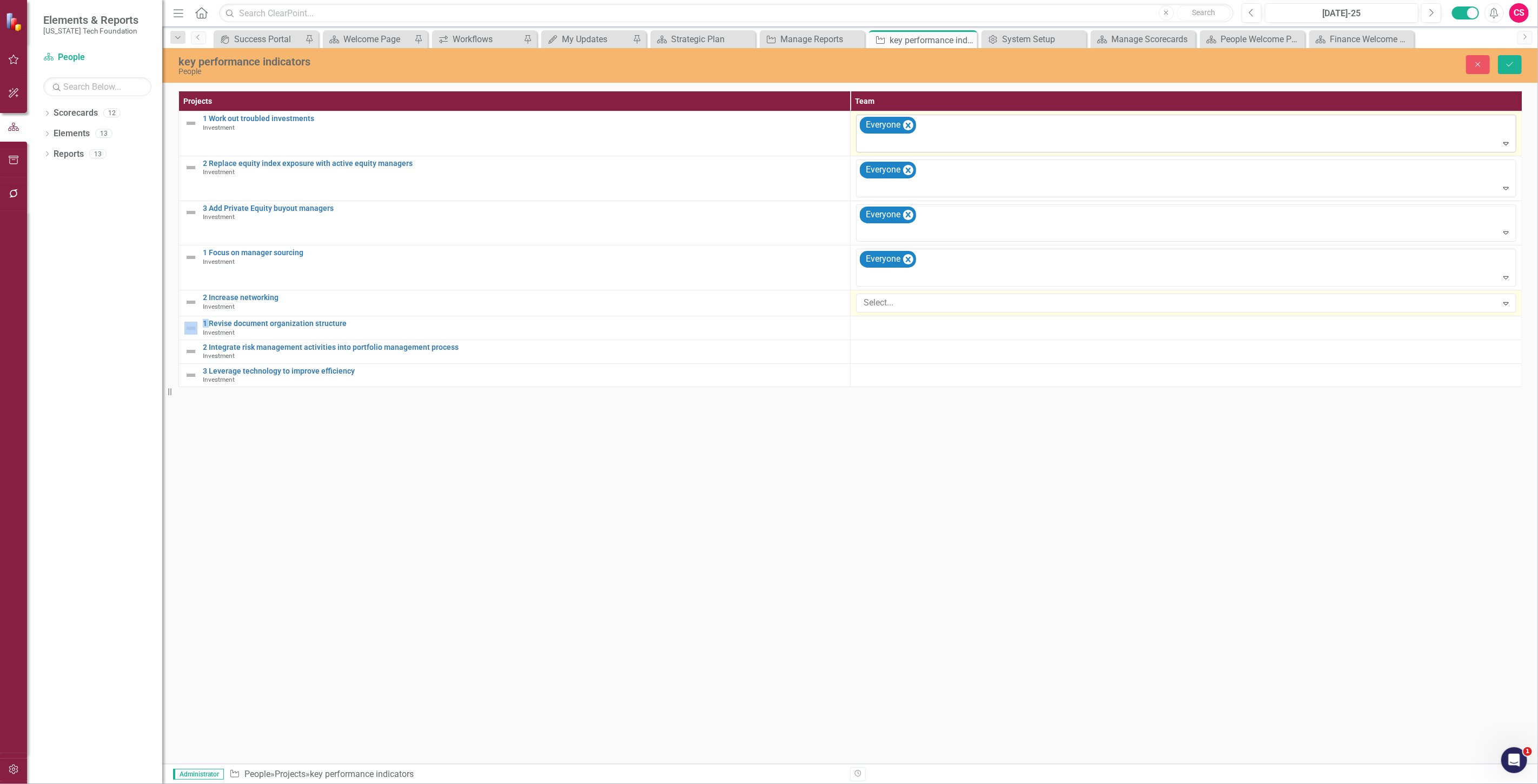
click at [898, 311] on div "Select..." at bounding box center [1177, 303] width 638 height 17
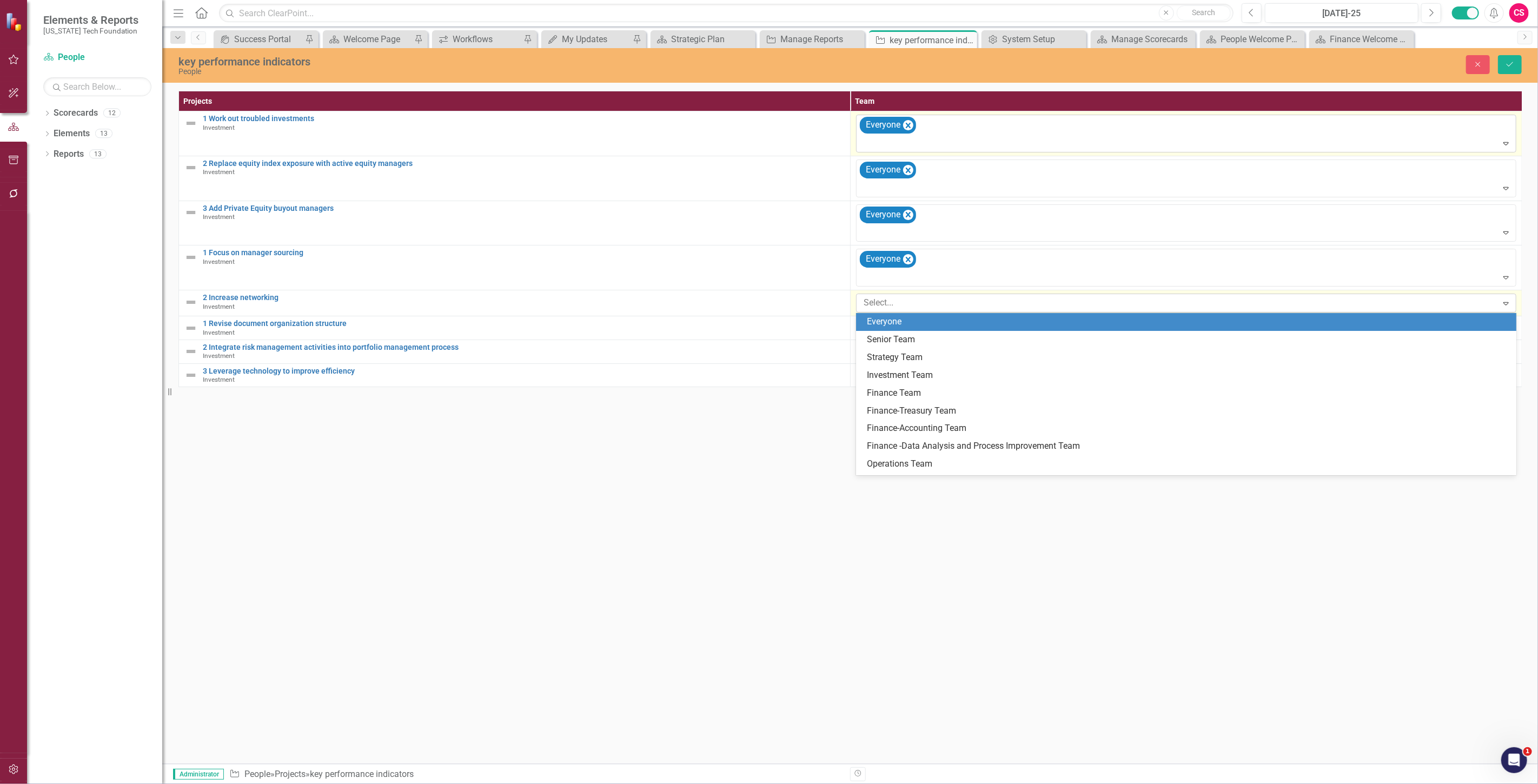
click at [898, 319] on div "Everyone" at bounding box center [1188, 321] width 643 height 12
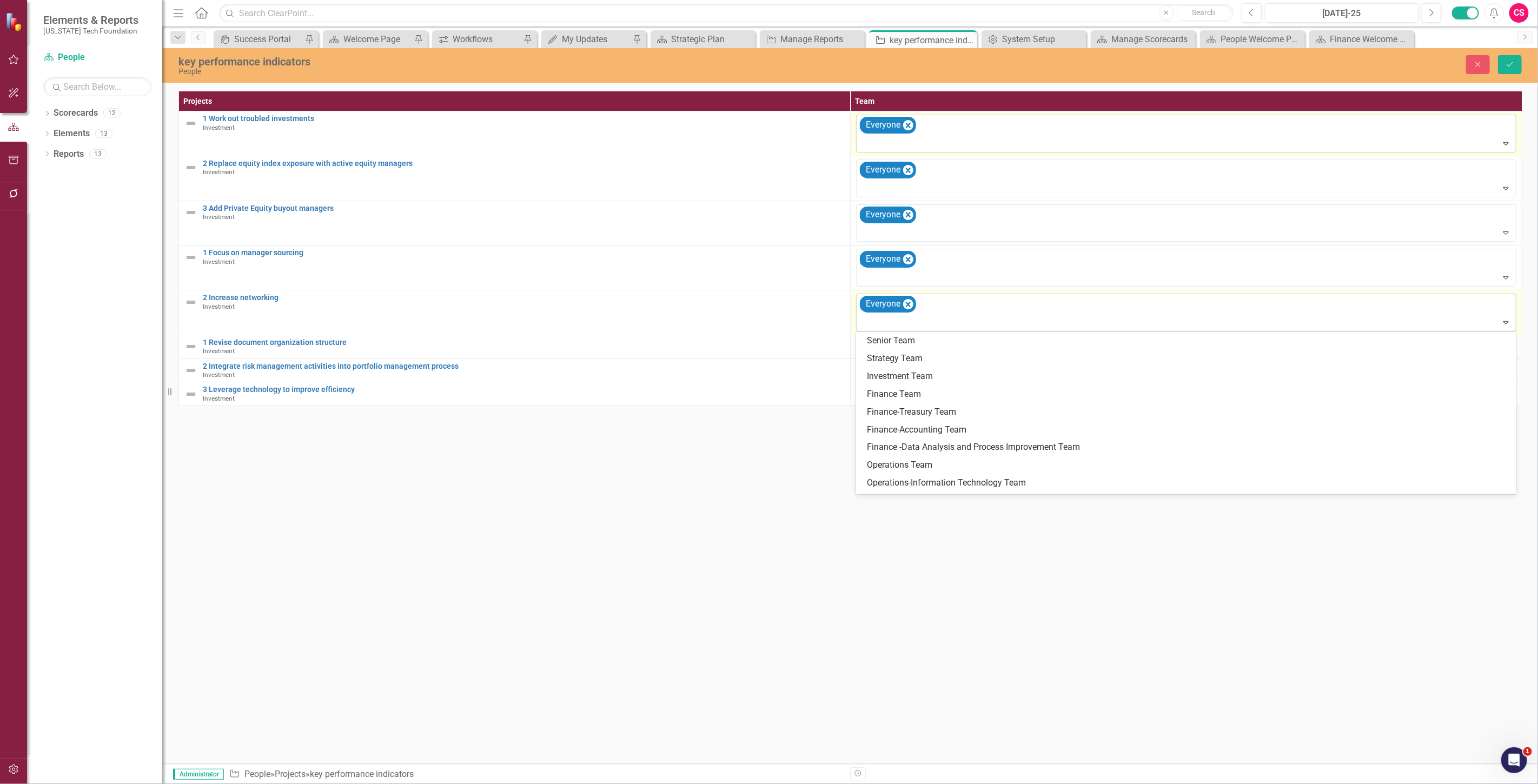
click at [892, 330] on div at bounding box center [1187, 322] width 656 height 15
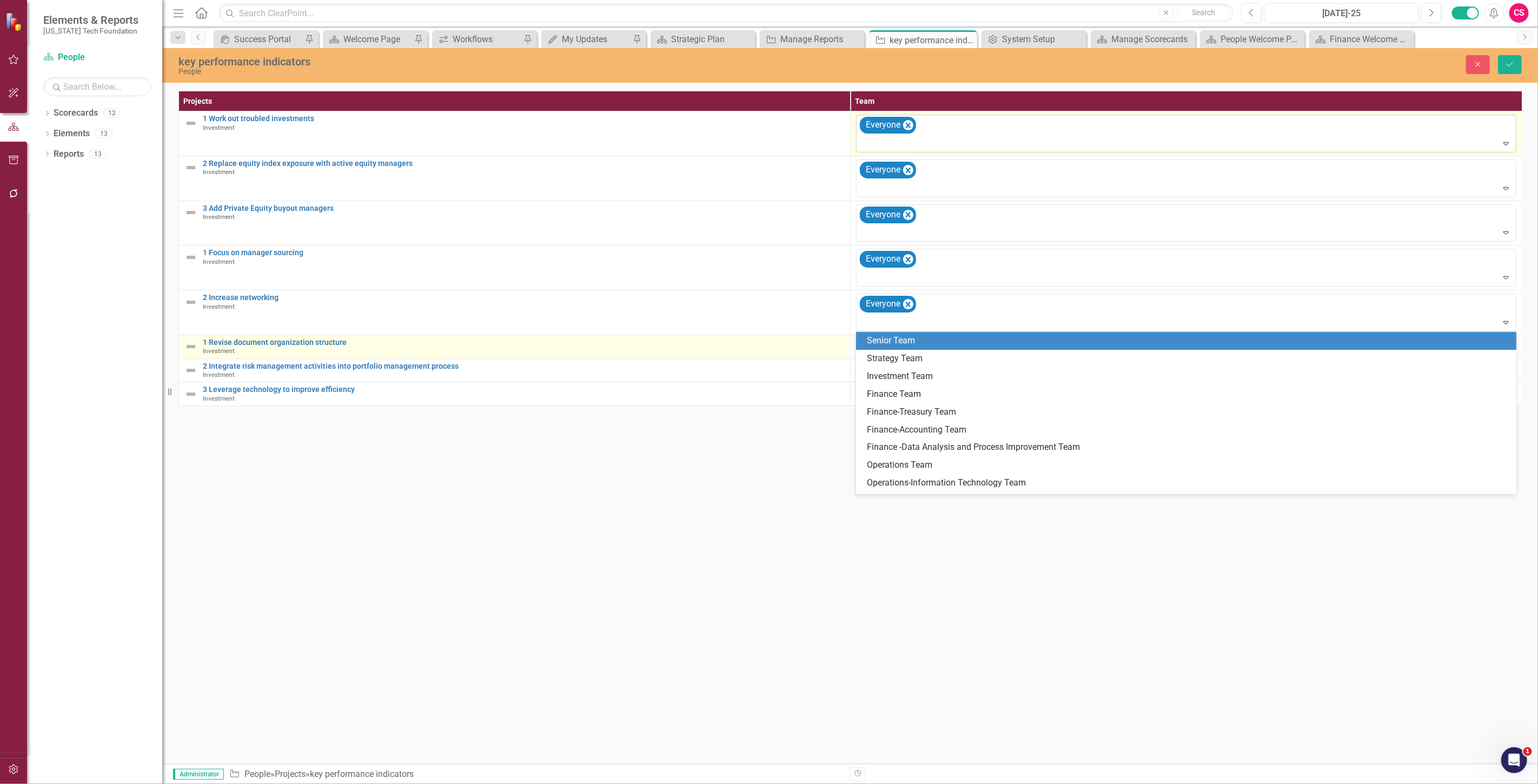
click at [807, 353] on div "1 Revise document organization structure Investment" at bounding box center [524, 347] width 642 height 17
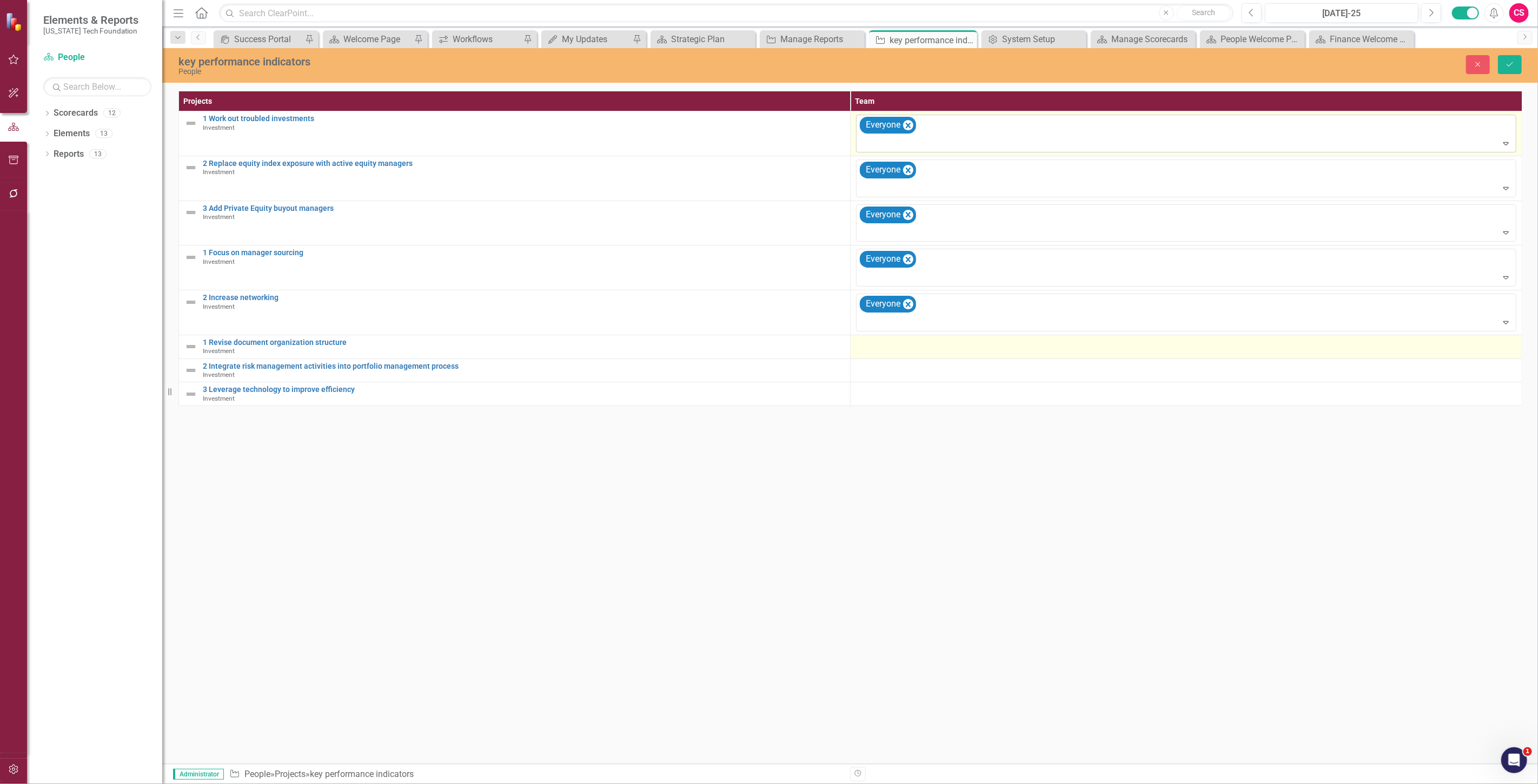
click at [866, 348] on div at bounding box center [1186, 345] width 660 height 13
click at [866, 347] on div at bounding box center [1178, 348] width 638 height 15
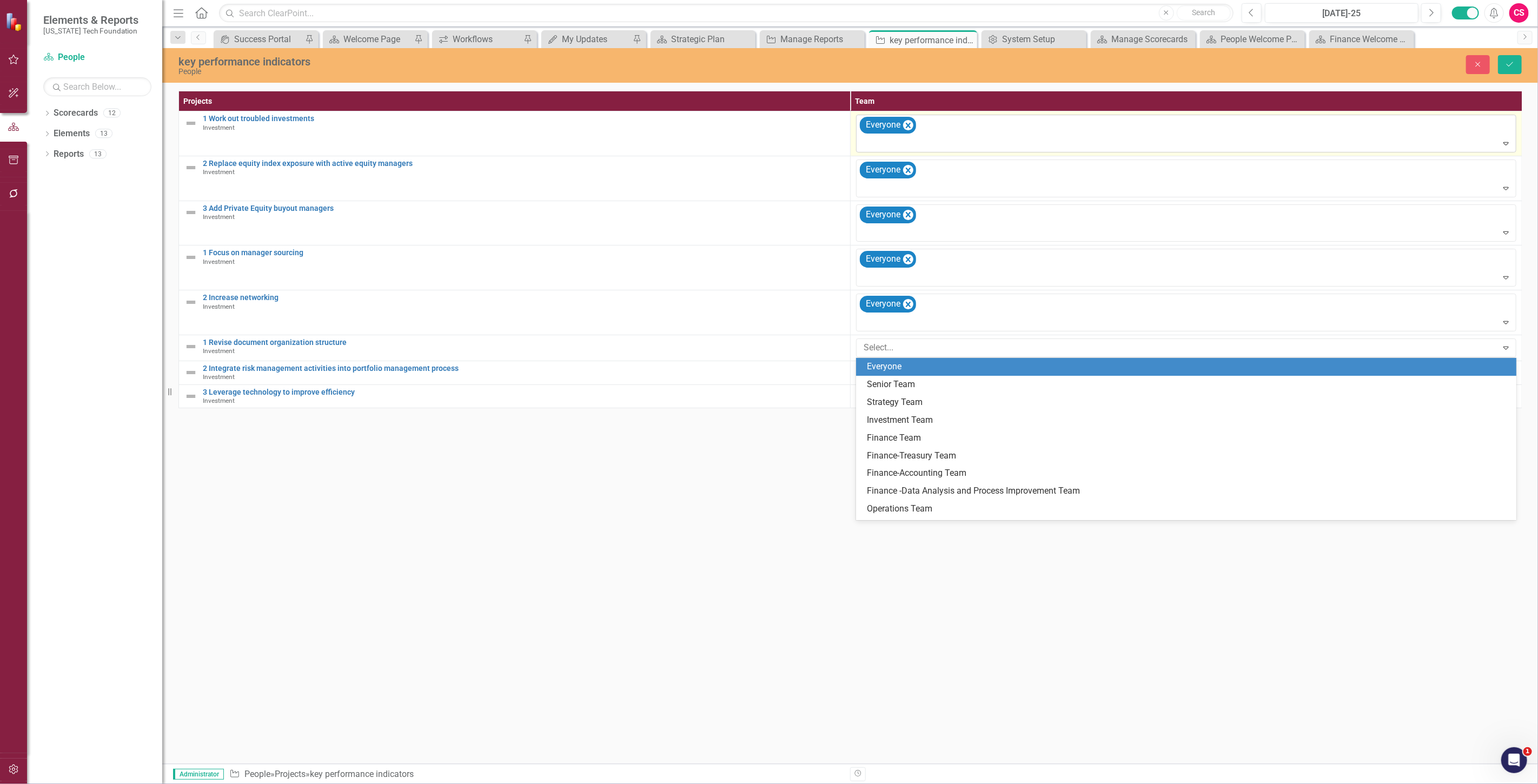
click at [872, 363] on div "Everyone" at bounding box center [1188, 366] width 643 height 12
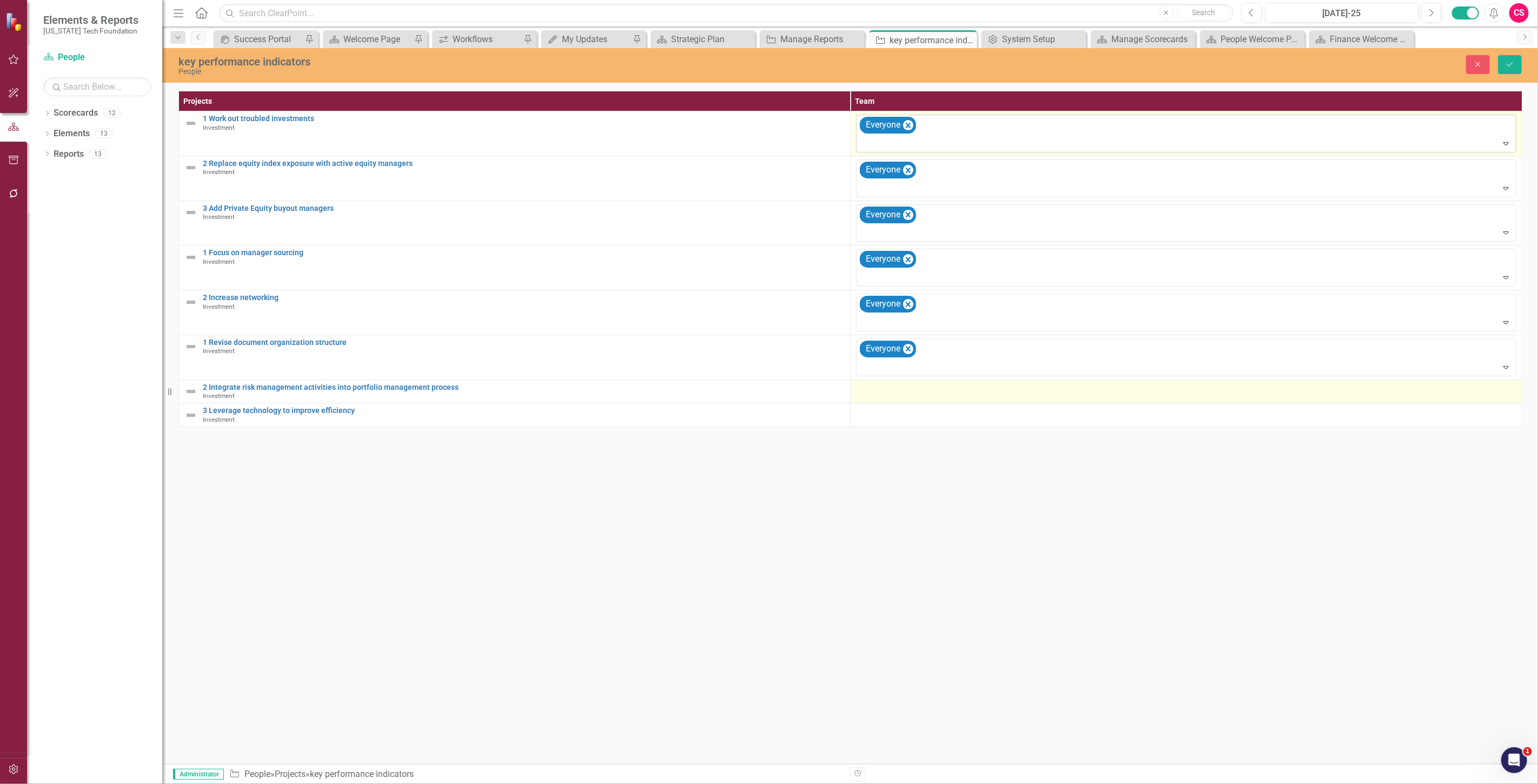
click at [873, 388] on div at bounding box center [1186, 390] width 660 height 13
click at [873, 388] on div at bounding box center [1178, 392] width 638 height 15
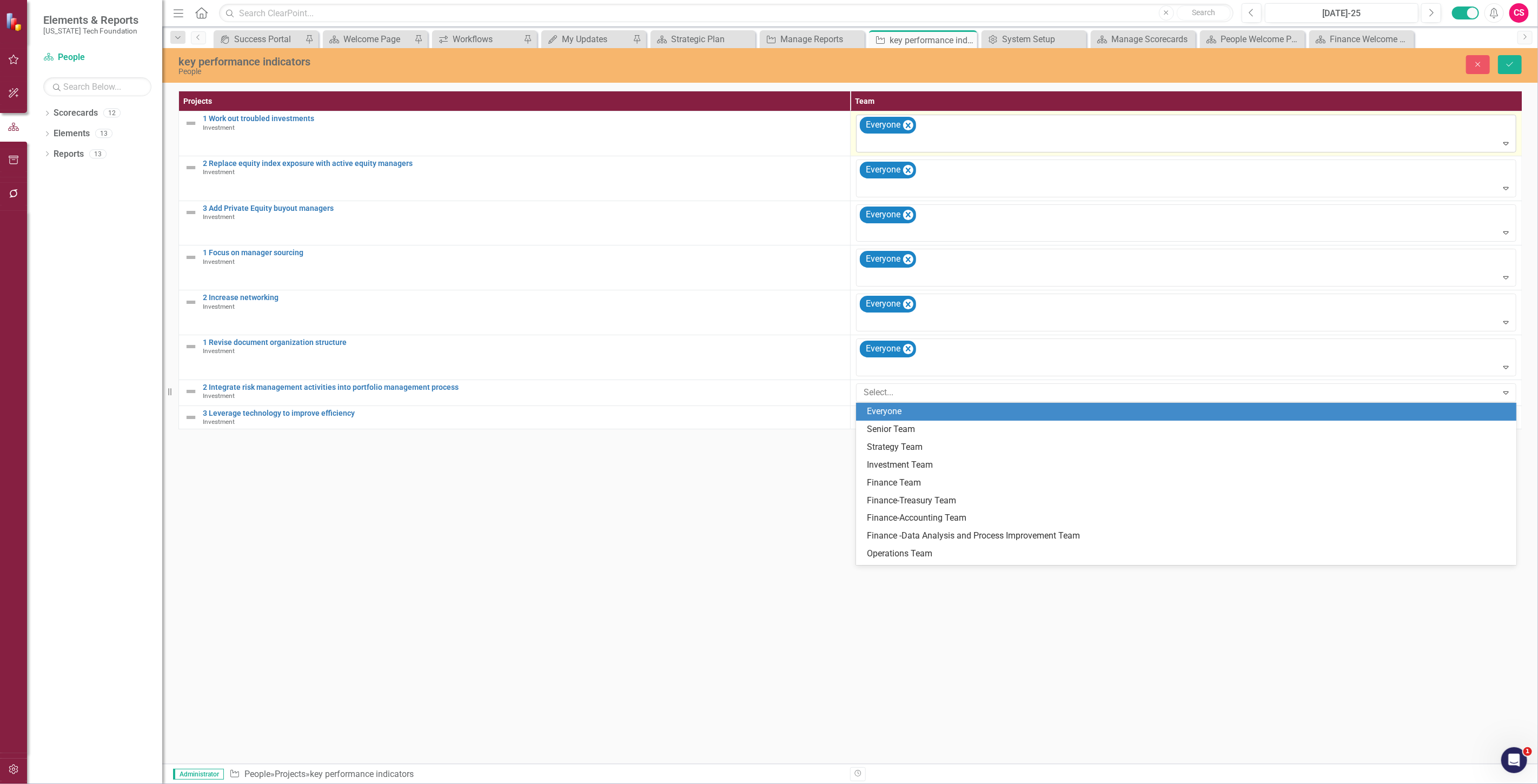
click at [879, 413] on div "Everyone" at bounding box center [1188, 411] width 643 height 12
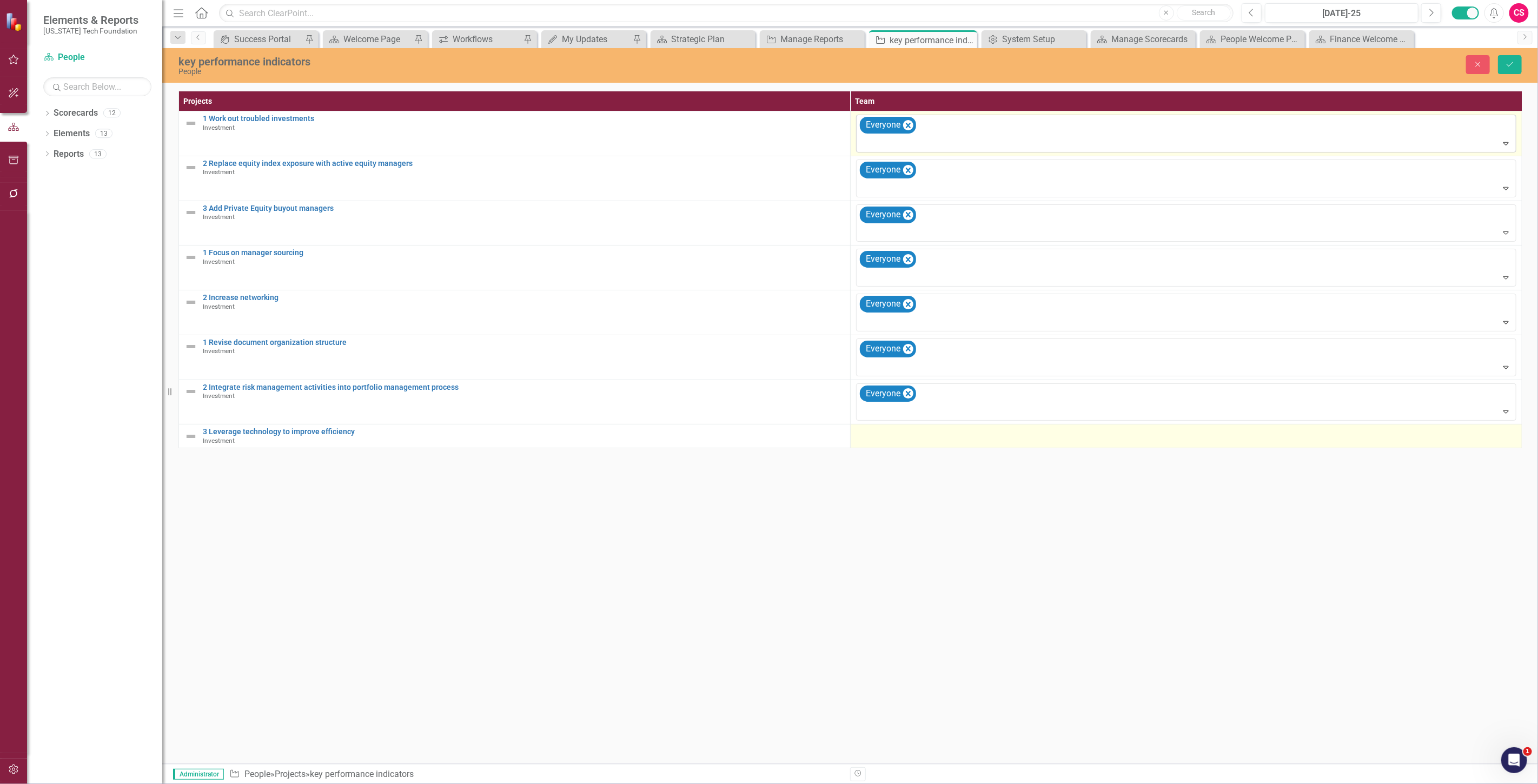
click at [882, 442] on td at bounding box center [1186, 436] width 672 height 24
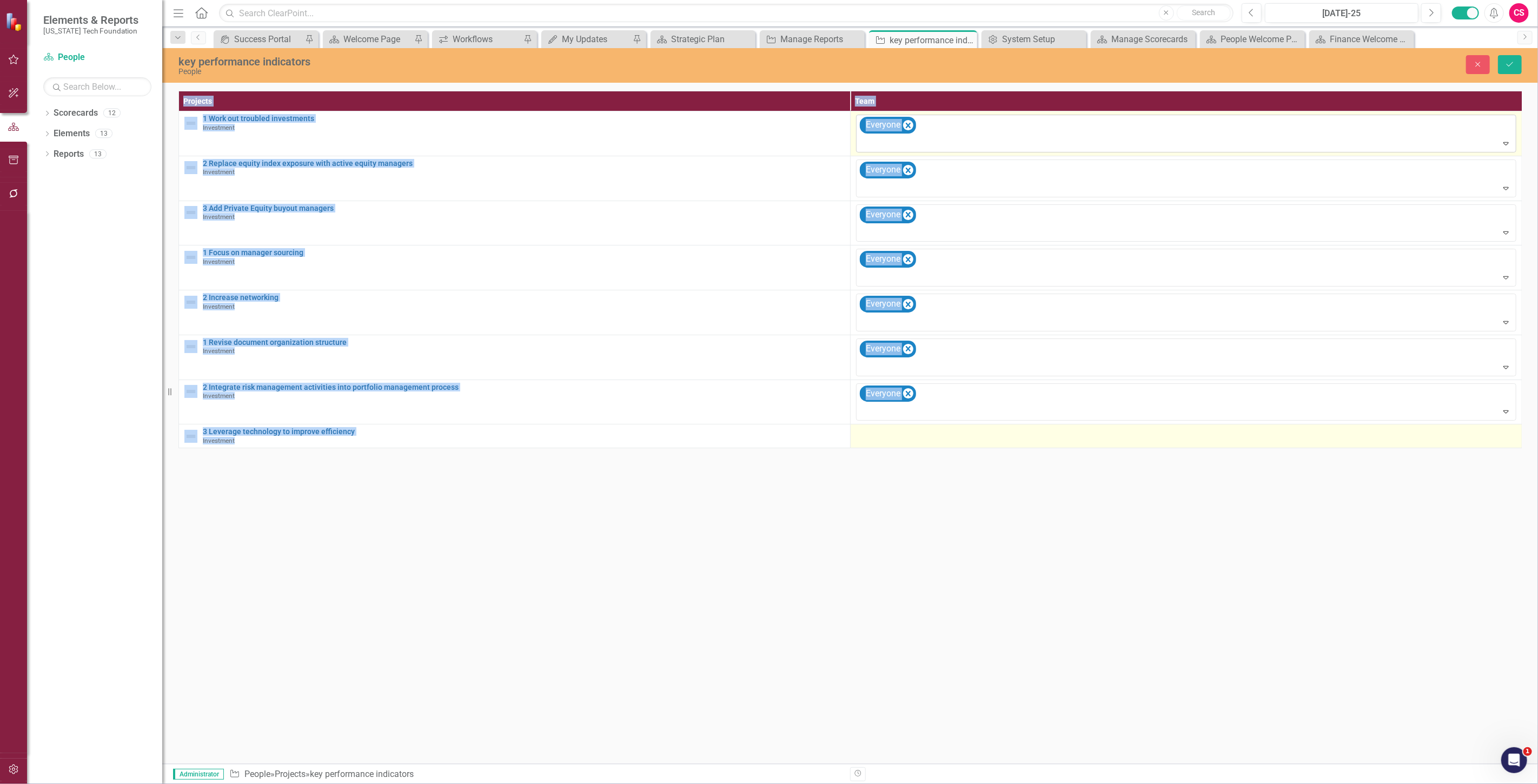
click at [882, 442] on td at bounding box center [1186, 436] width 672 height 24
click at [880, 440] on div at bounding box center [1178, 436] width 638 height 15
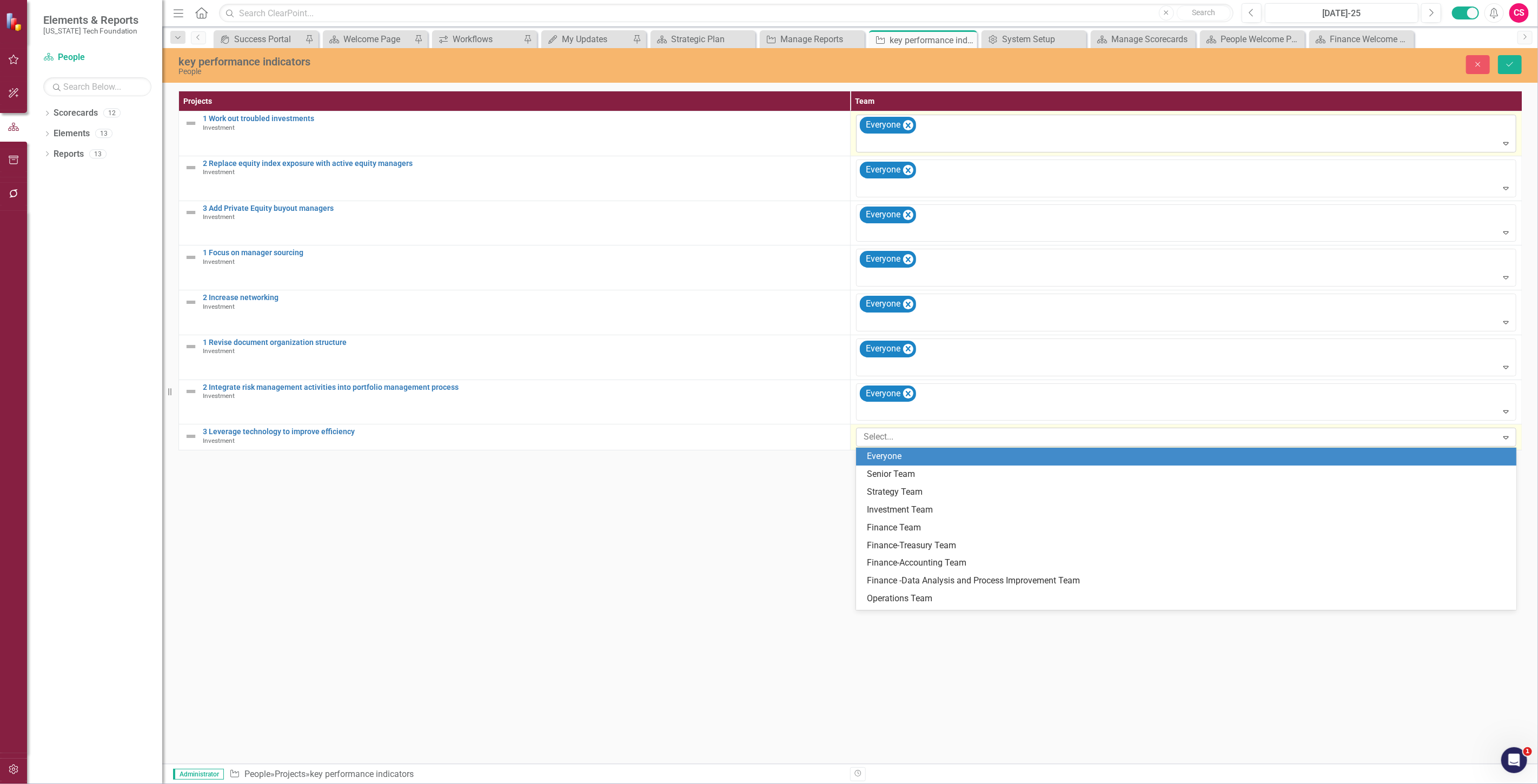
click at [885, 451] on div "Everyone" at bounding box center [1188, 456] width 643 height 12
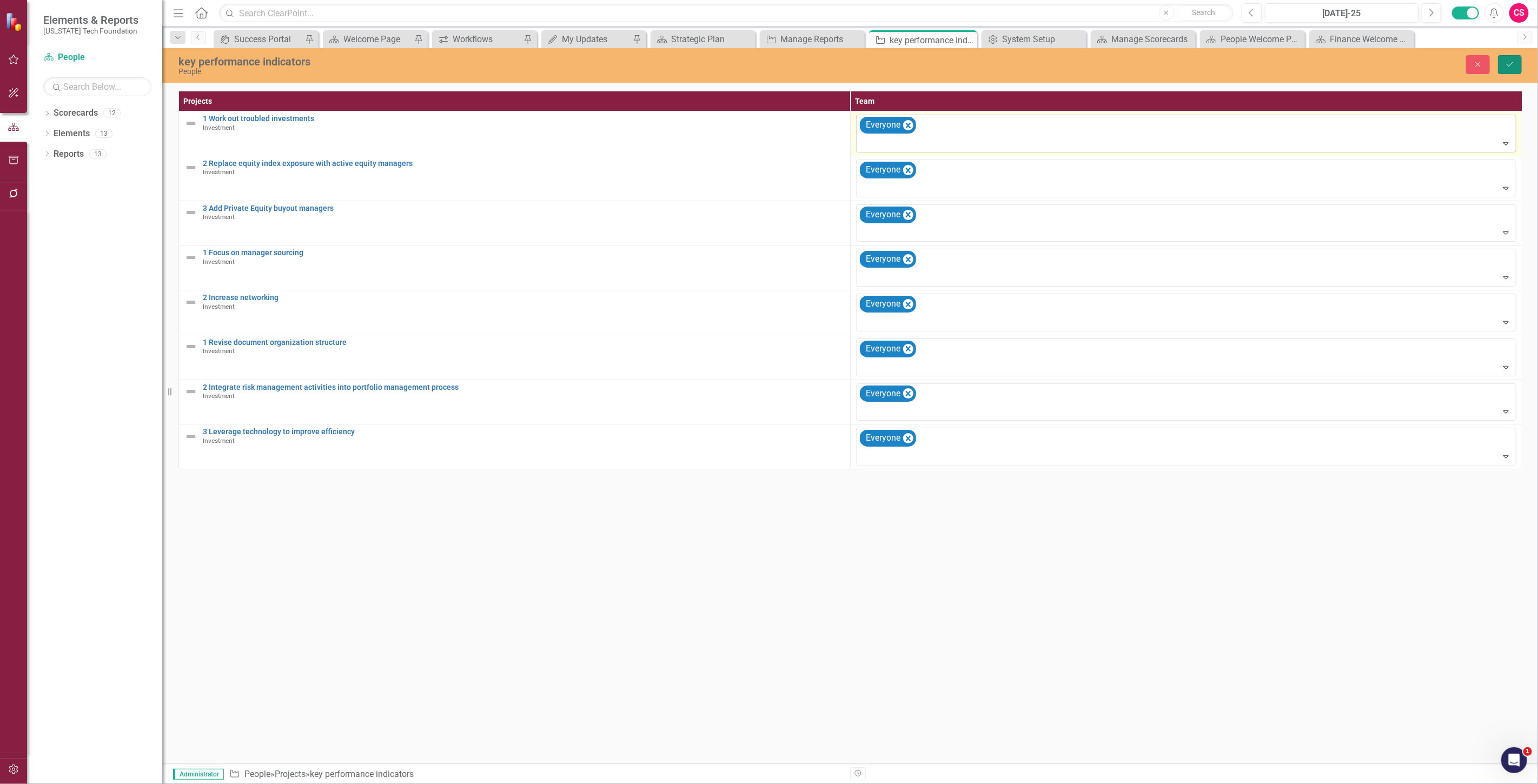
click at [1518, 63] on button "Save" at bounding box center [1509, 65] width 24 height 19
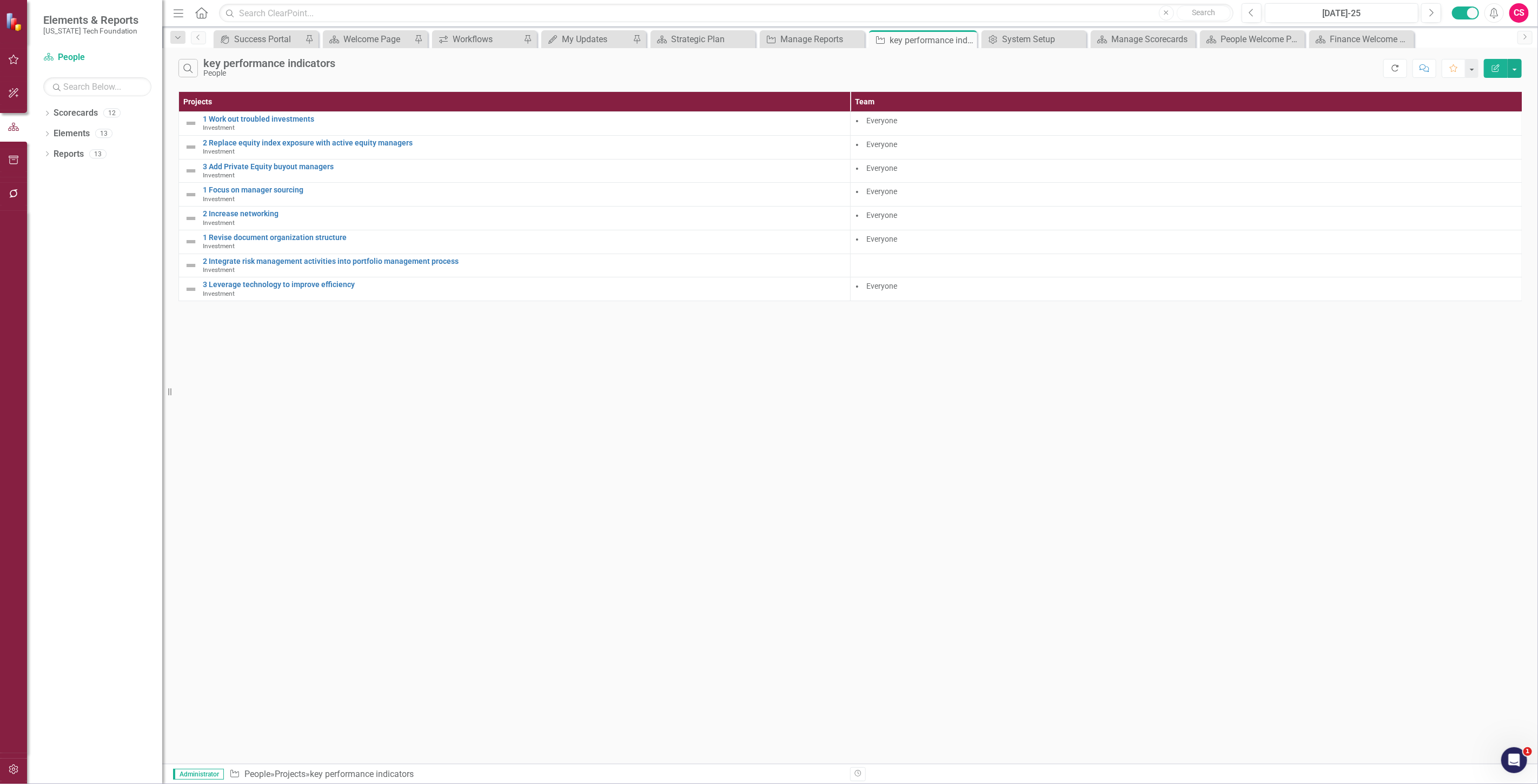
click at [1393, 63] on button "Refresh" at bounding box center [1395, 68] width 24 height 19
click at [1493, 74] on button "Edit Report" at bounding box center [1495, 68] width 24 height 19
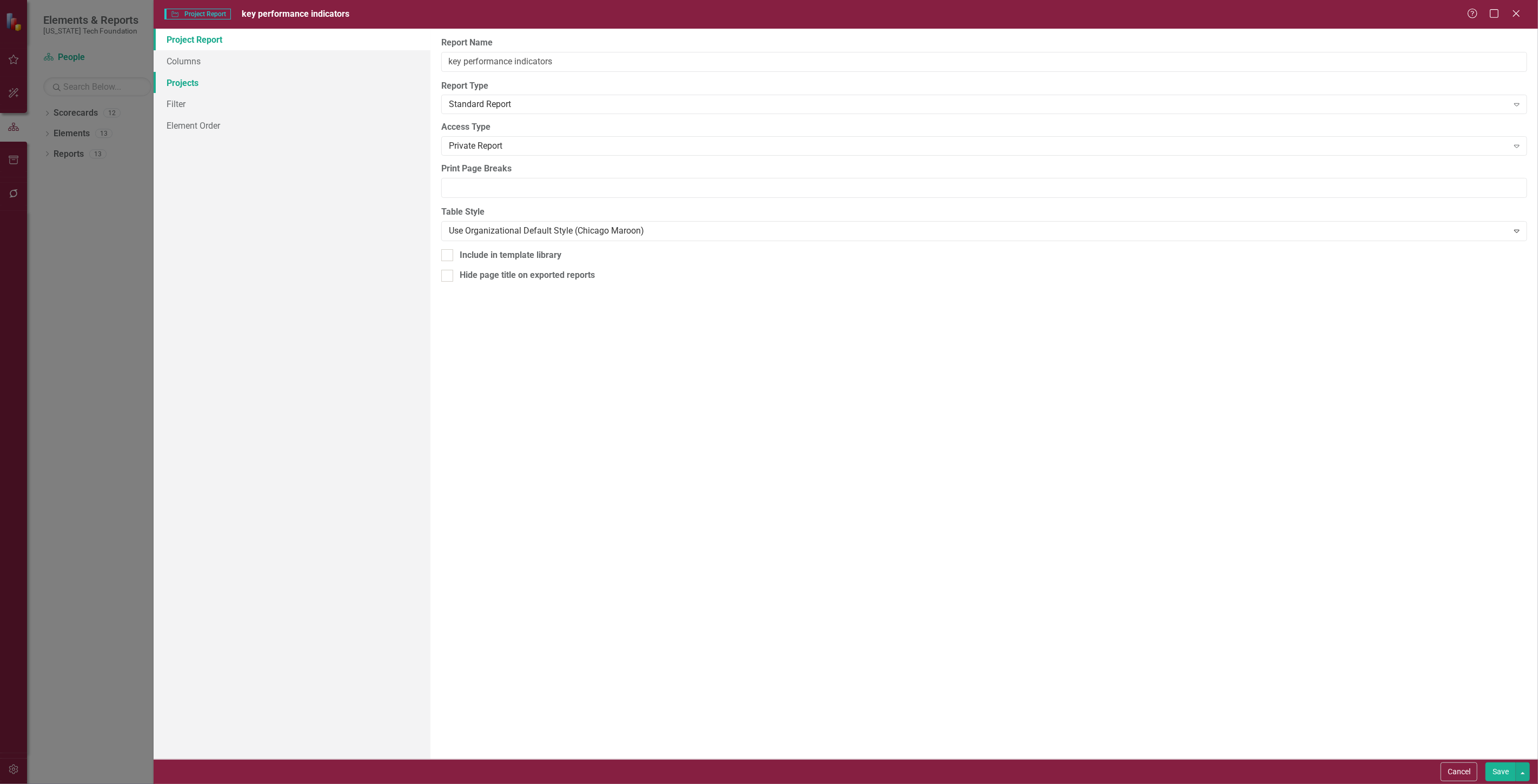
click at [277, 76] on link "Projects" at bounding box center [292, 83] width 277 height 22
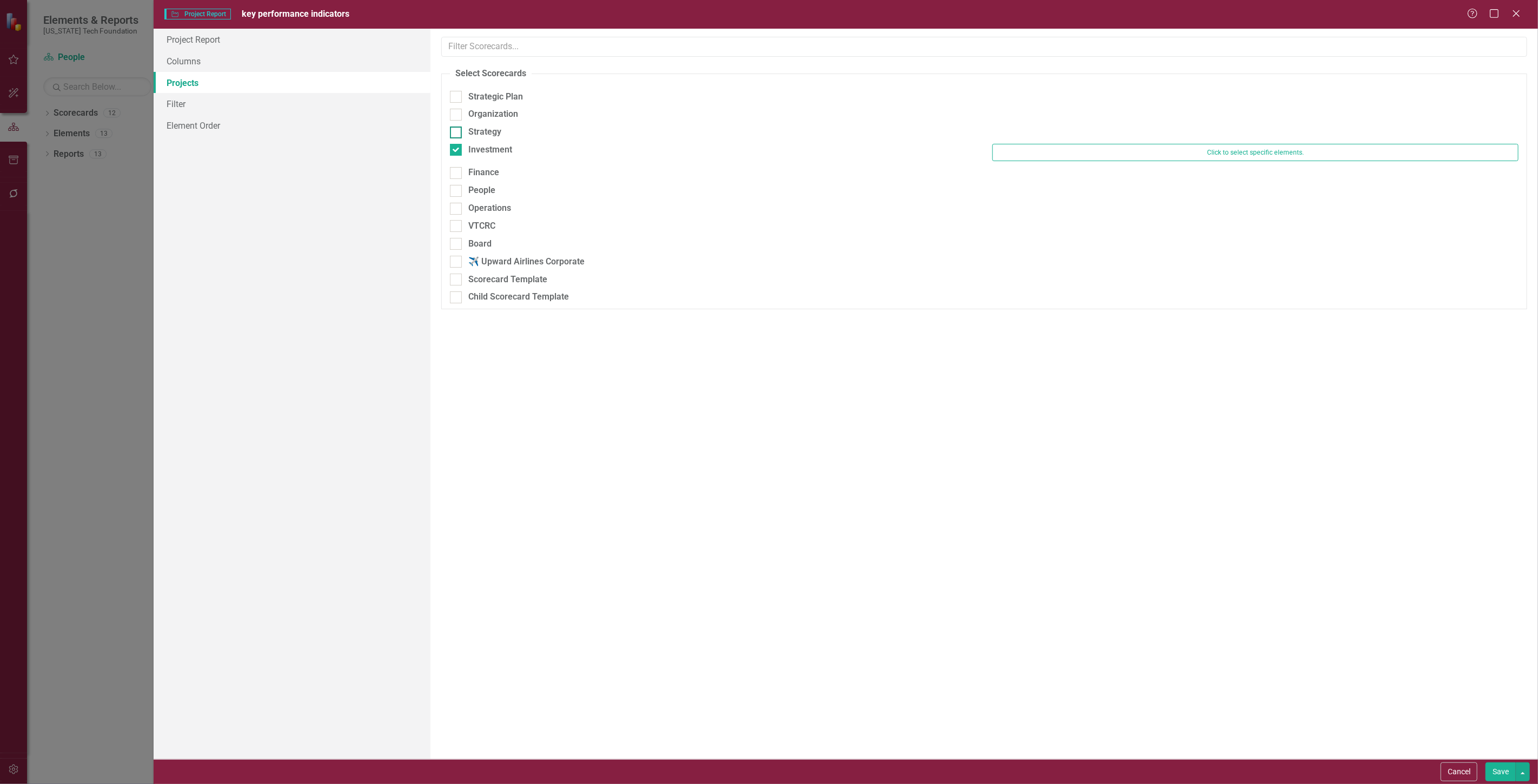
click at [455, 131] on input "Strategy" at bounding box center [453, 130] width 7 height 7
checkbox input "true"
click at [458, 158] on div at bounding box center [456, 155] width 12 height 12
click at [457, 156] on input "Investment" at bounding box center [453, 152] width 7 height 7
checkbox input "false"
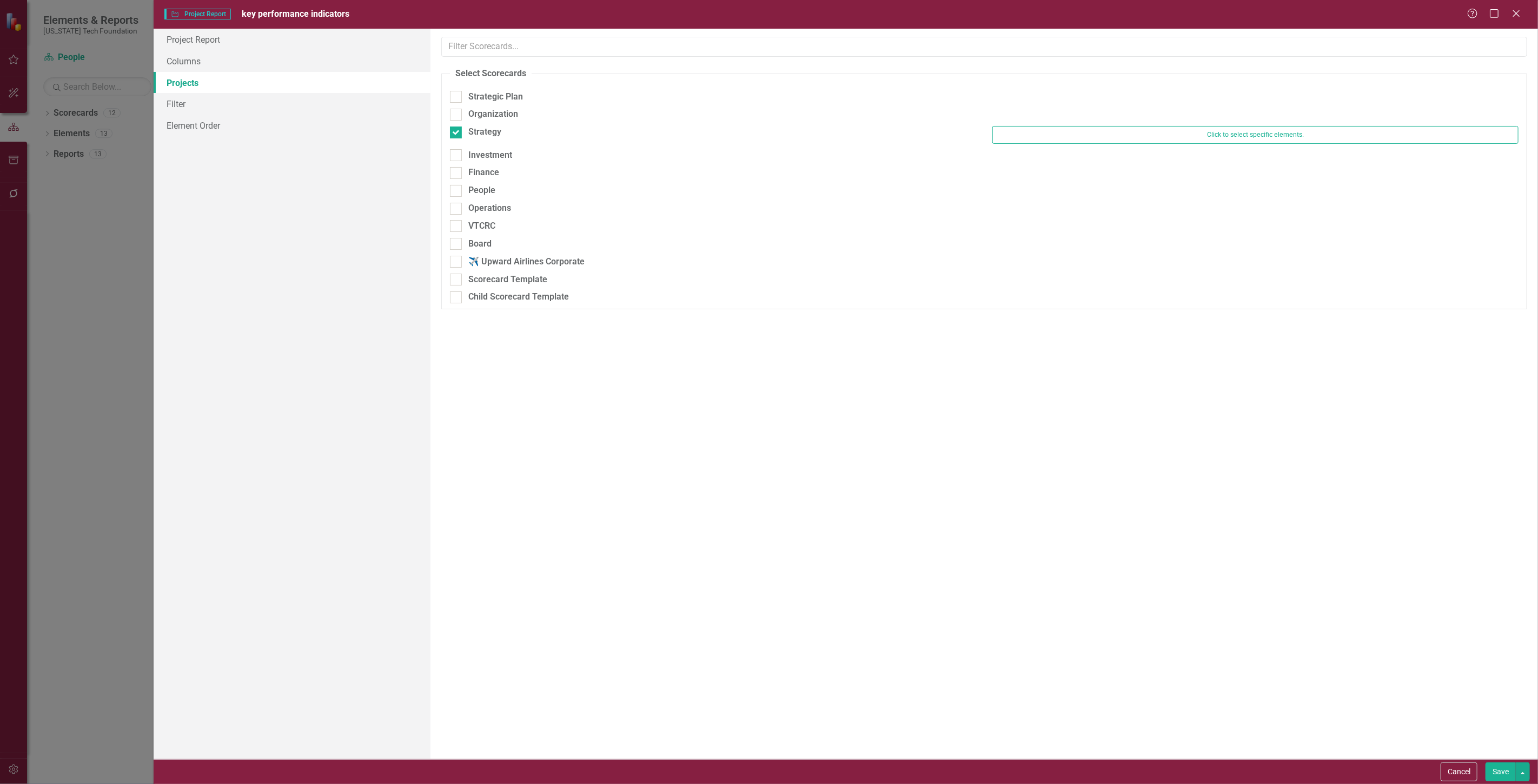
click at [1497, 773] on button "Save" at bounding box center [1500, 772] width 30 height 19
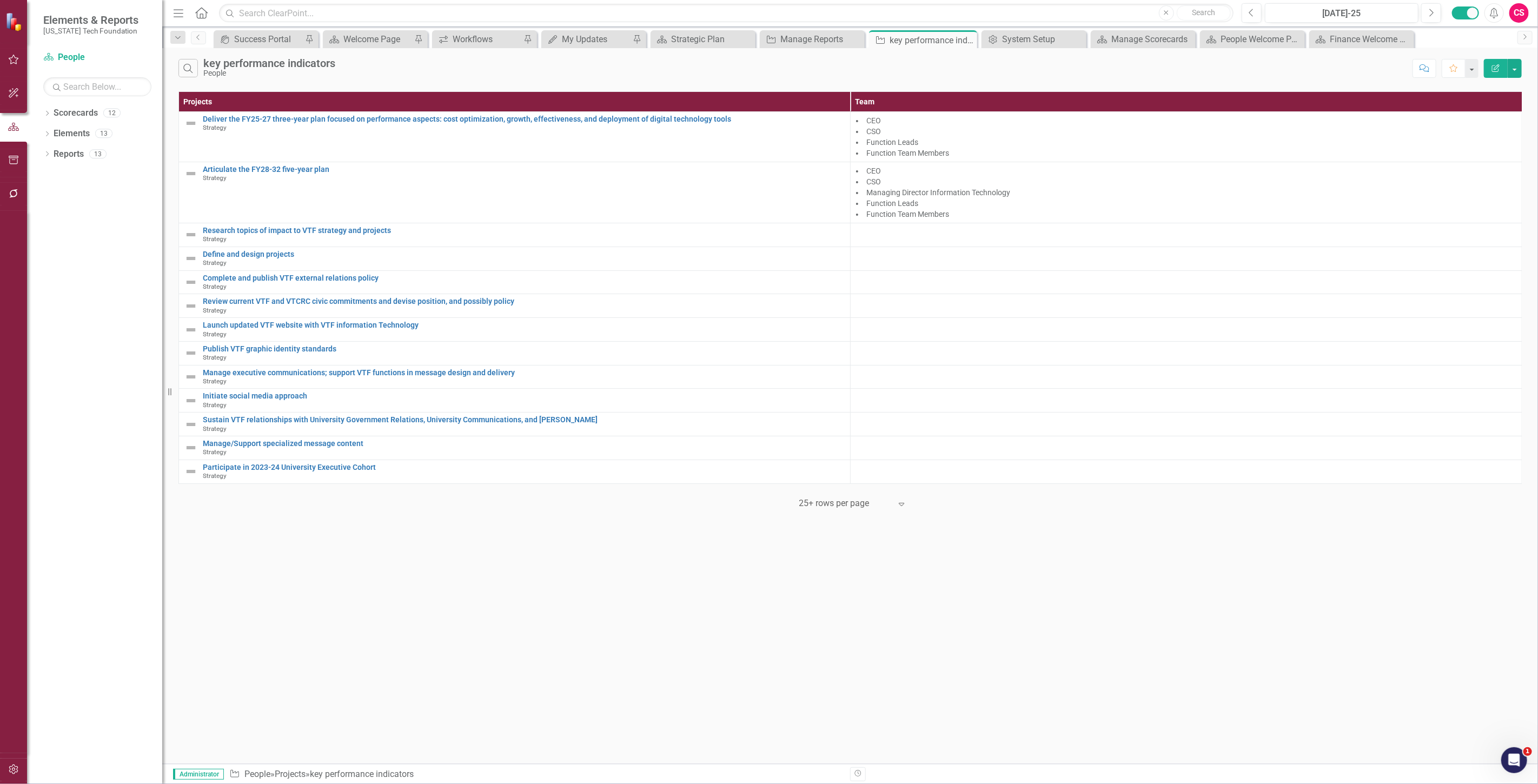
drag, startPoint x: 585, startPoint y: 623, endPoint x: 586, endPoint y: 590, distance: 33.0
click at [585, 623] on div "Search key performance indicators People Comment Favorite Edit Report Projects …" at bounding box center [850, 406] width 1375 height 716
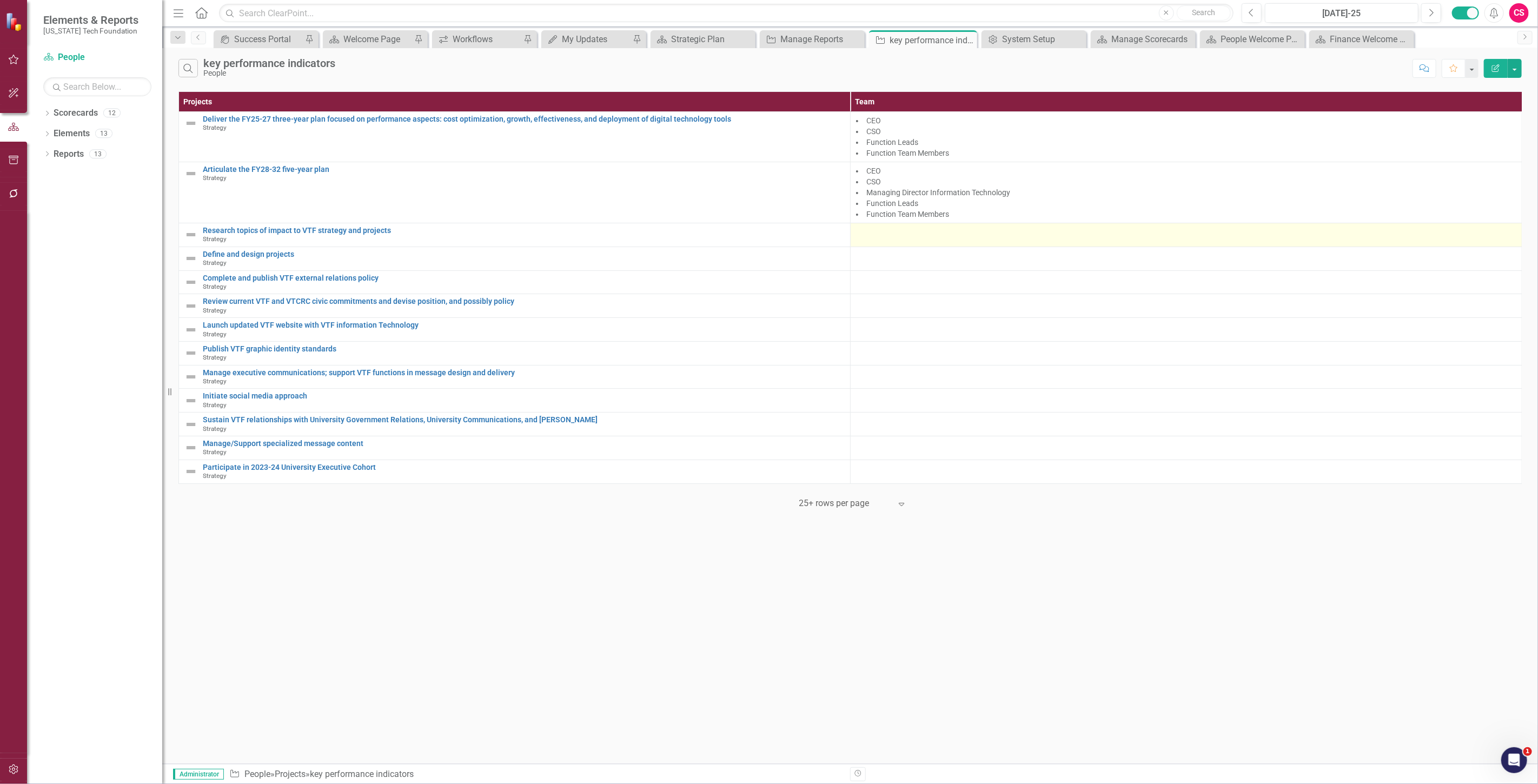
click at [893, 236] on div at bounding box center [1186, 233] width 660 height 13
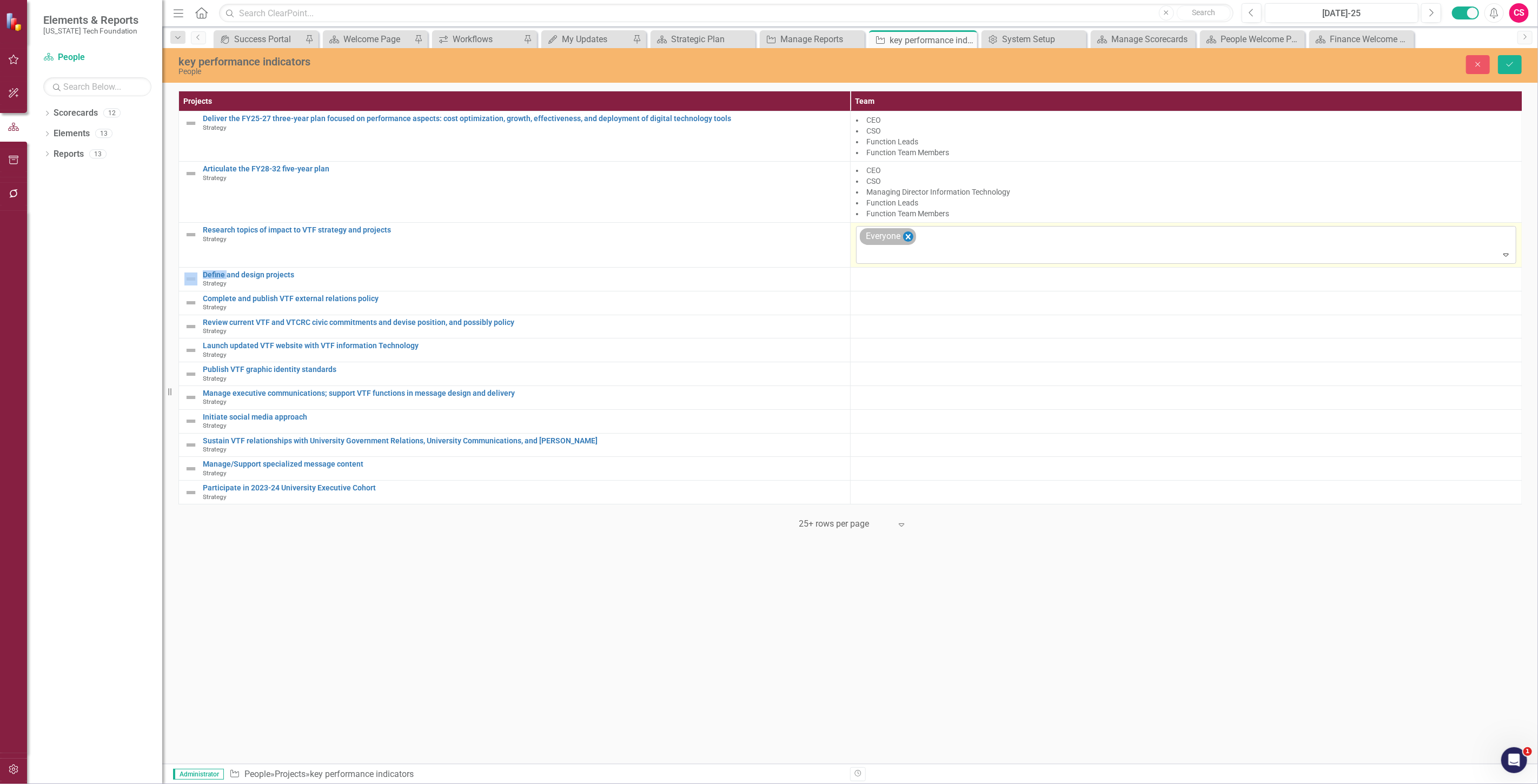
click at [906, 236] on icon "Remove Everyone" at bounding box center [908, 237] width 10 height 13
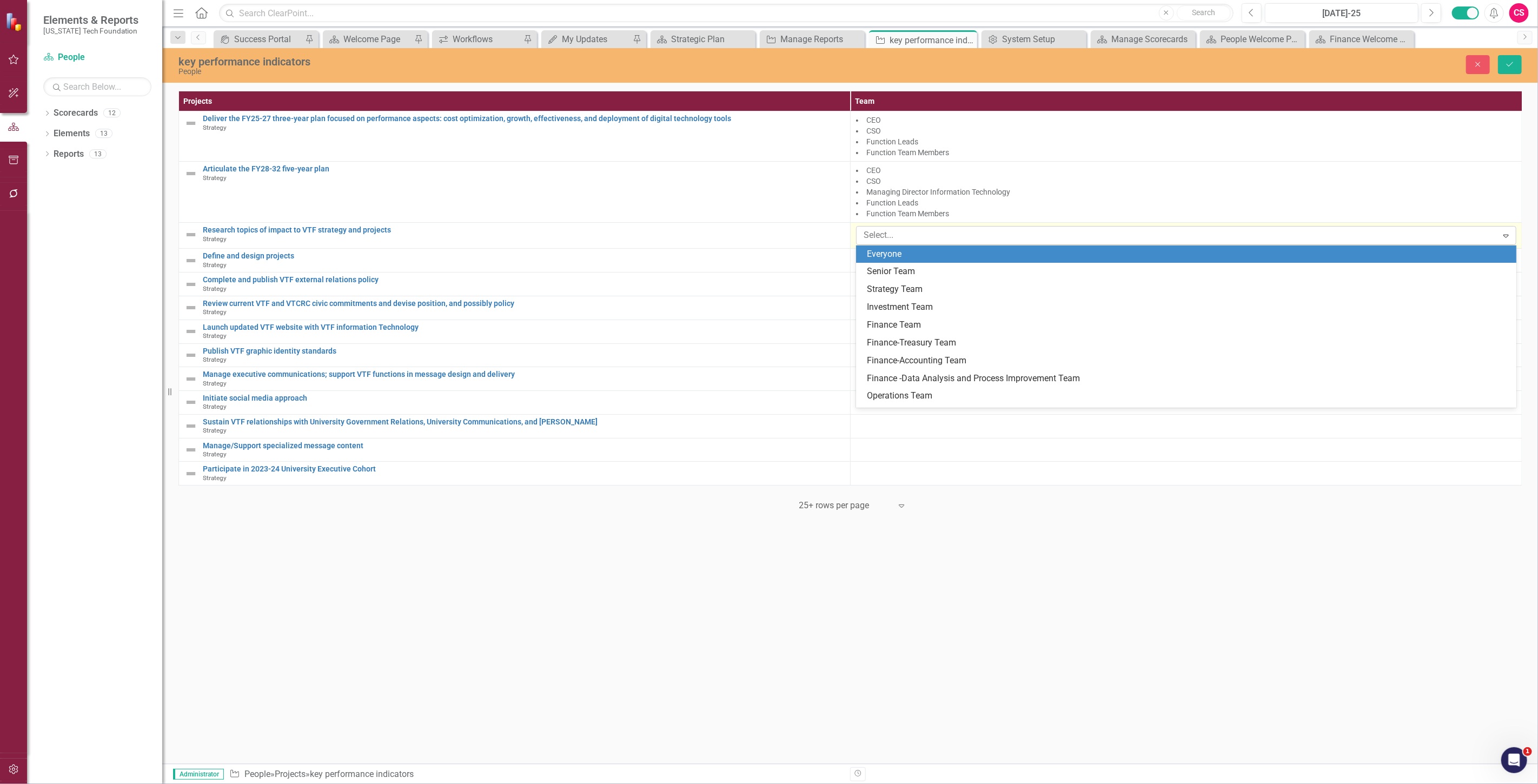
click at [906, 236] on div at bounding box center [1178, 235] width 638 height 15
type input "str"
click at [905, 258] on span "Str ategy Team" at bounding box center [895, 253] width 56 height 10
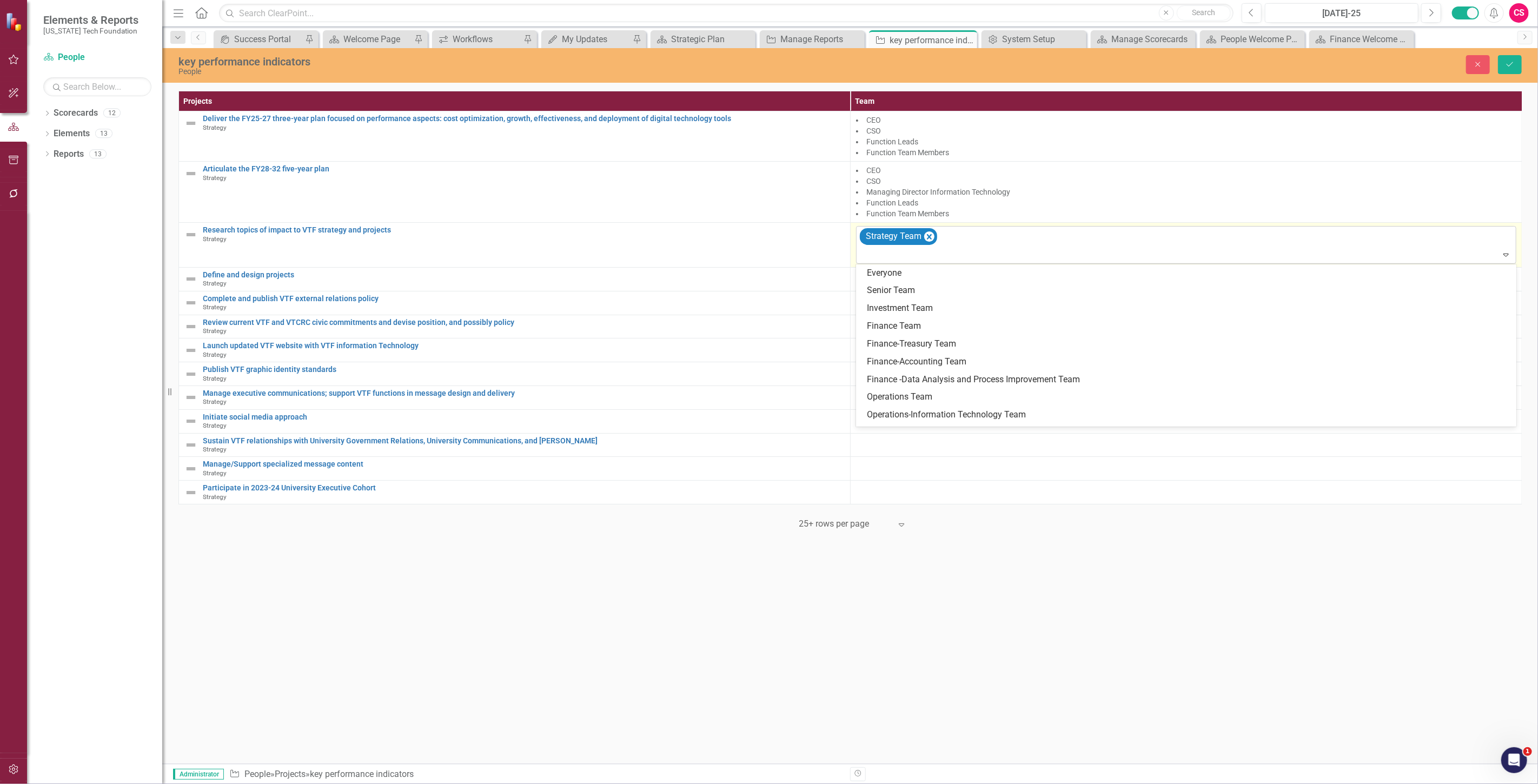
click at [899, 252] on div at bounding box center [1187, 255] width 656 height 15
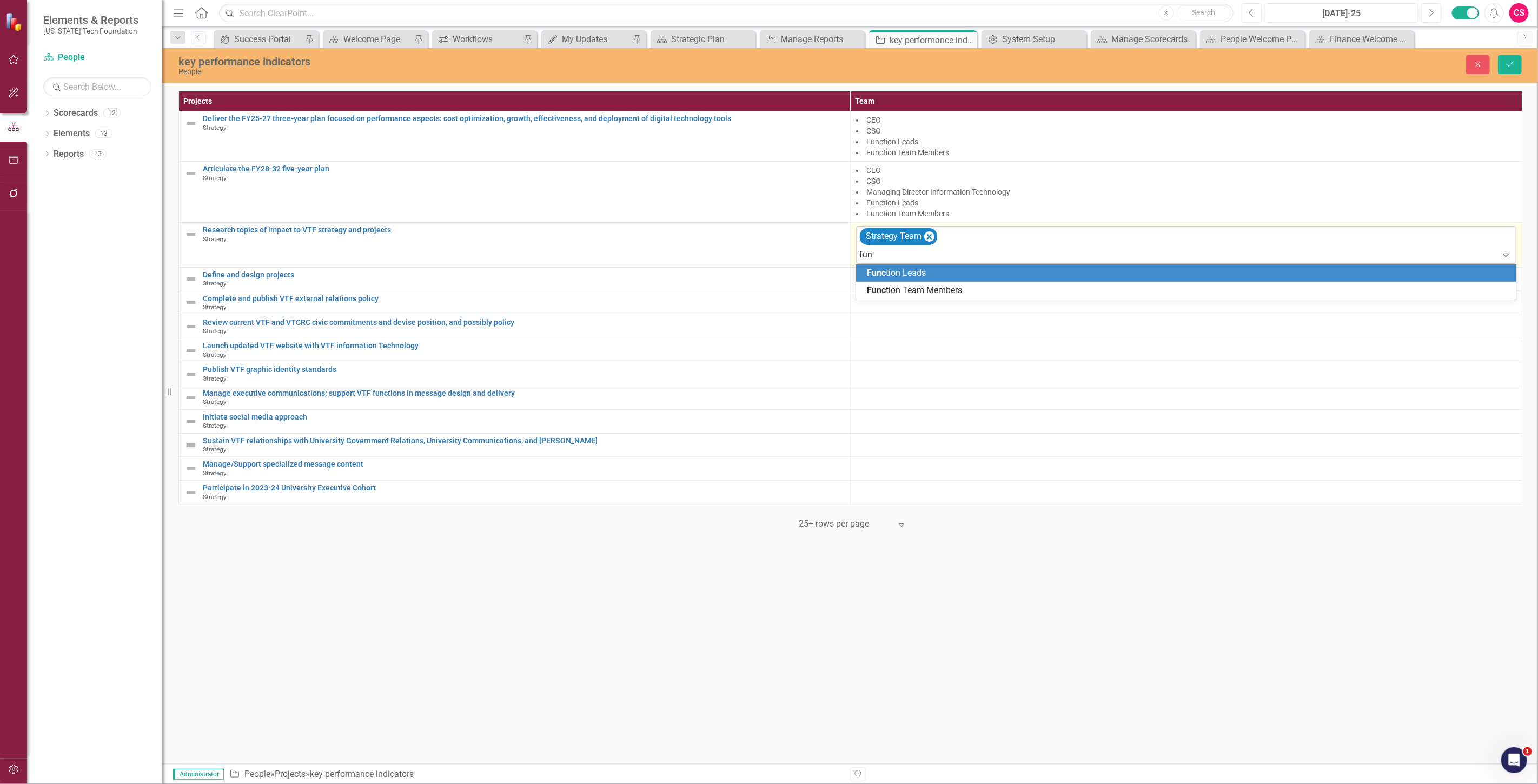
type input "func"
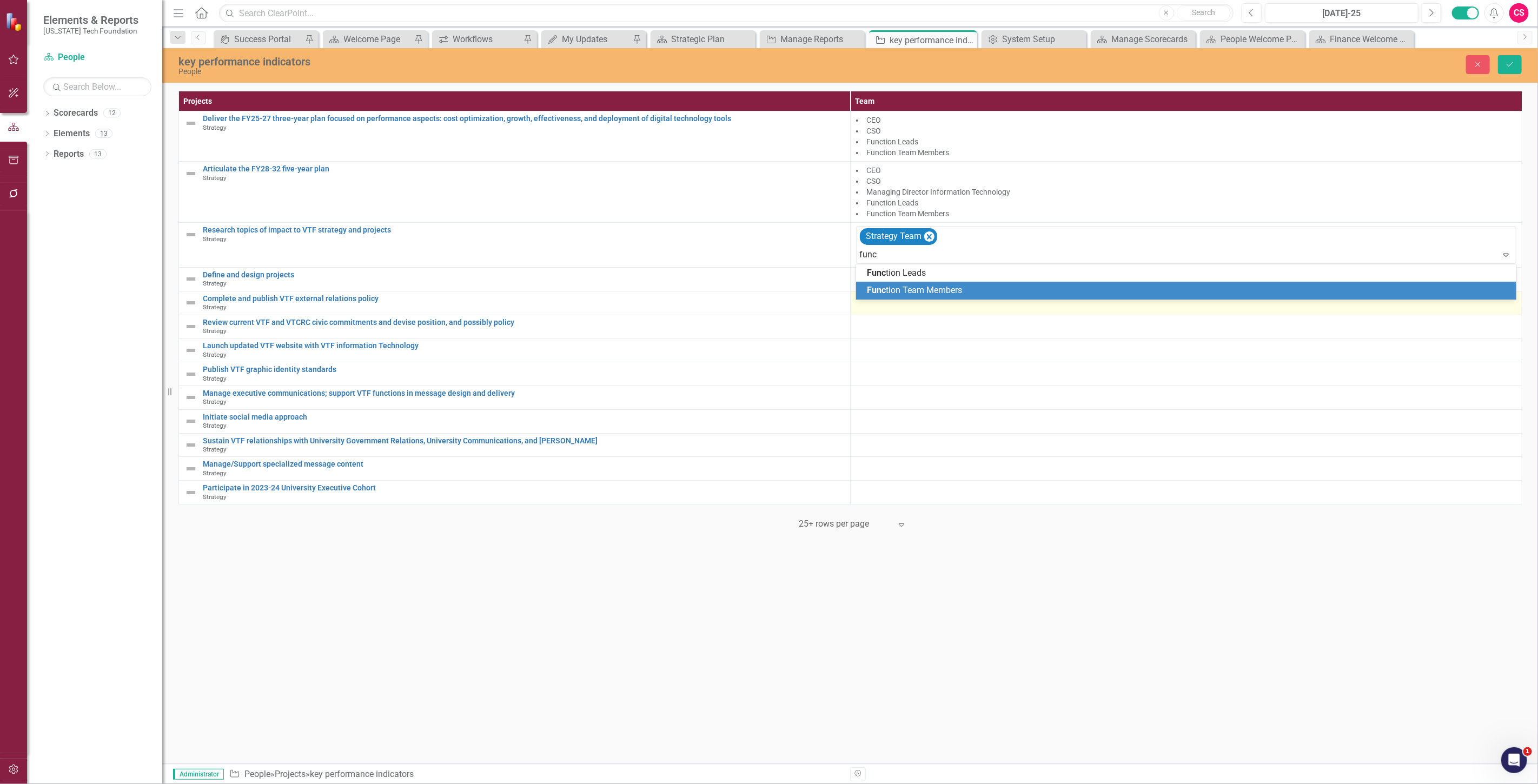
click at [919, 293] on span "Func tion Team Members" at bounding box center [914, 290] width 95 height 10
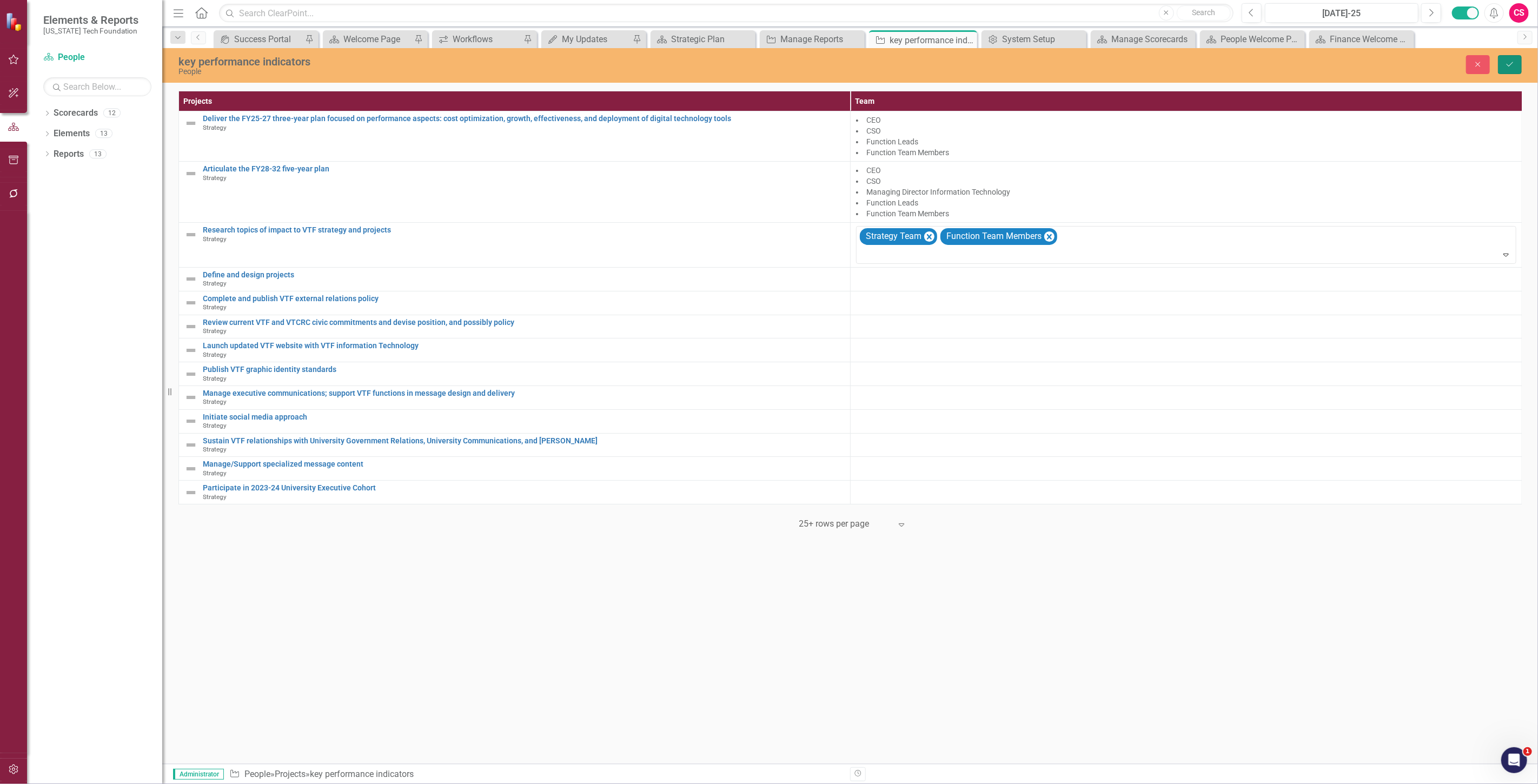
click at [1509, 61] on icon "Save" at bounding box center [1509, 65] width 10 height 8
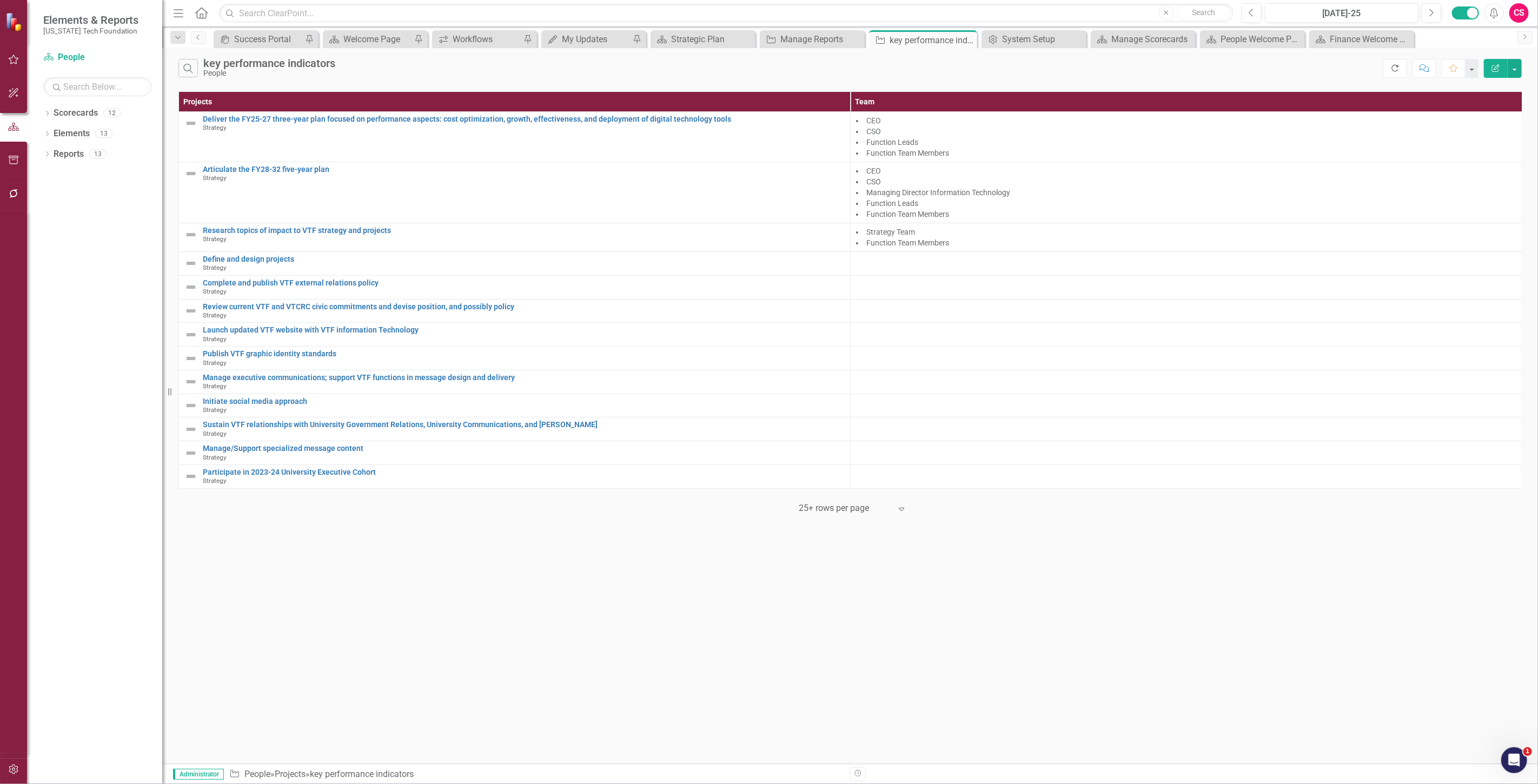
click at [1401, 68] on button "Refresh" at bounding box center [1395, 68] width 24 height 19
click at [878, 266] on div at bounding box center [1186, 262] width 660 height 13
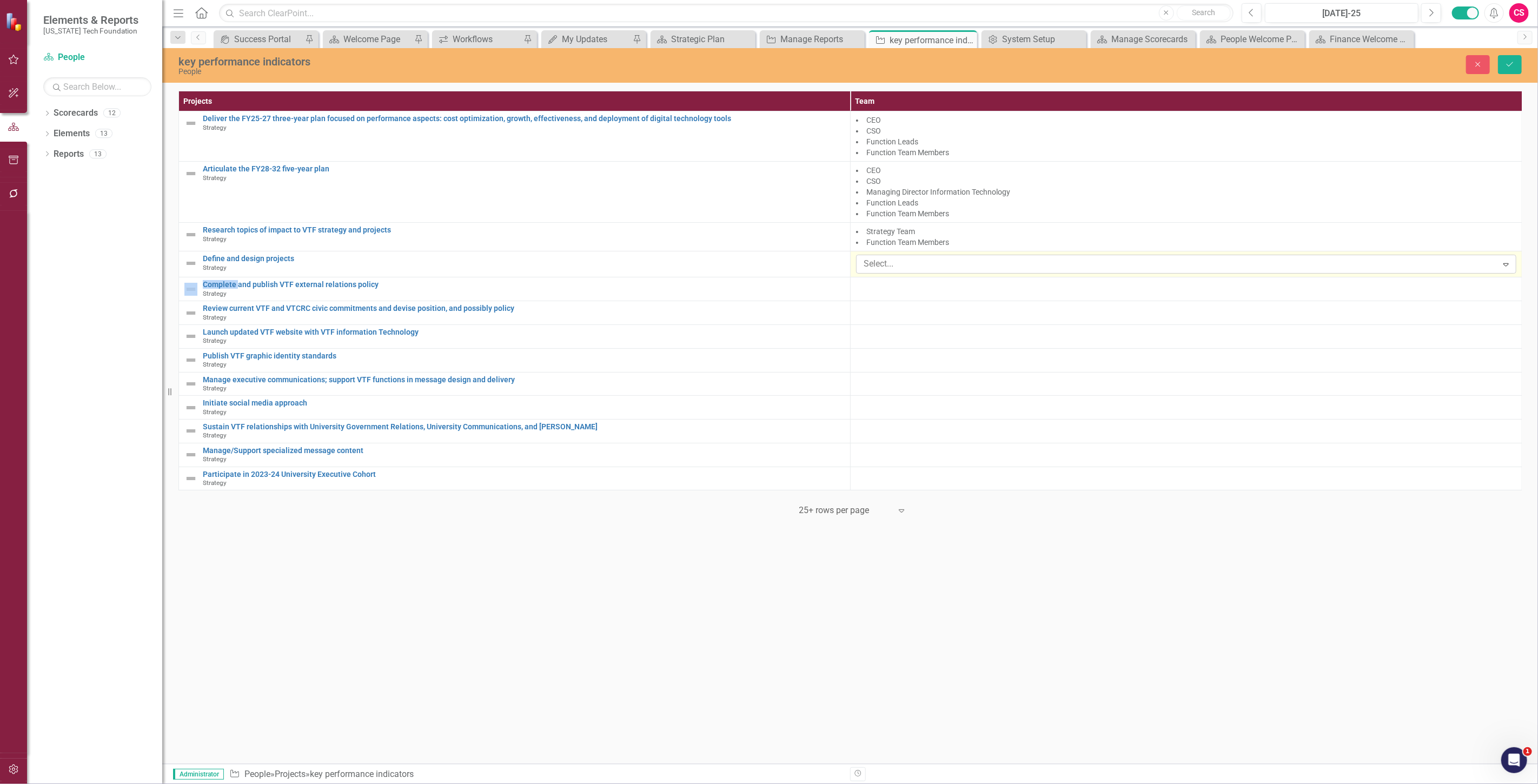
click at [884, 266] on div at bounding box center [1178, 264] width 638 height 15
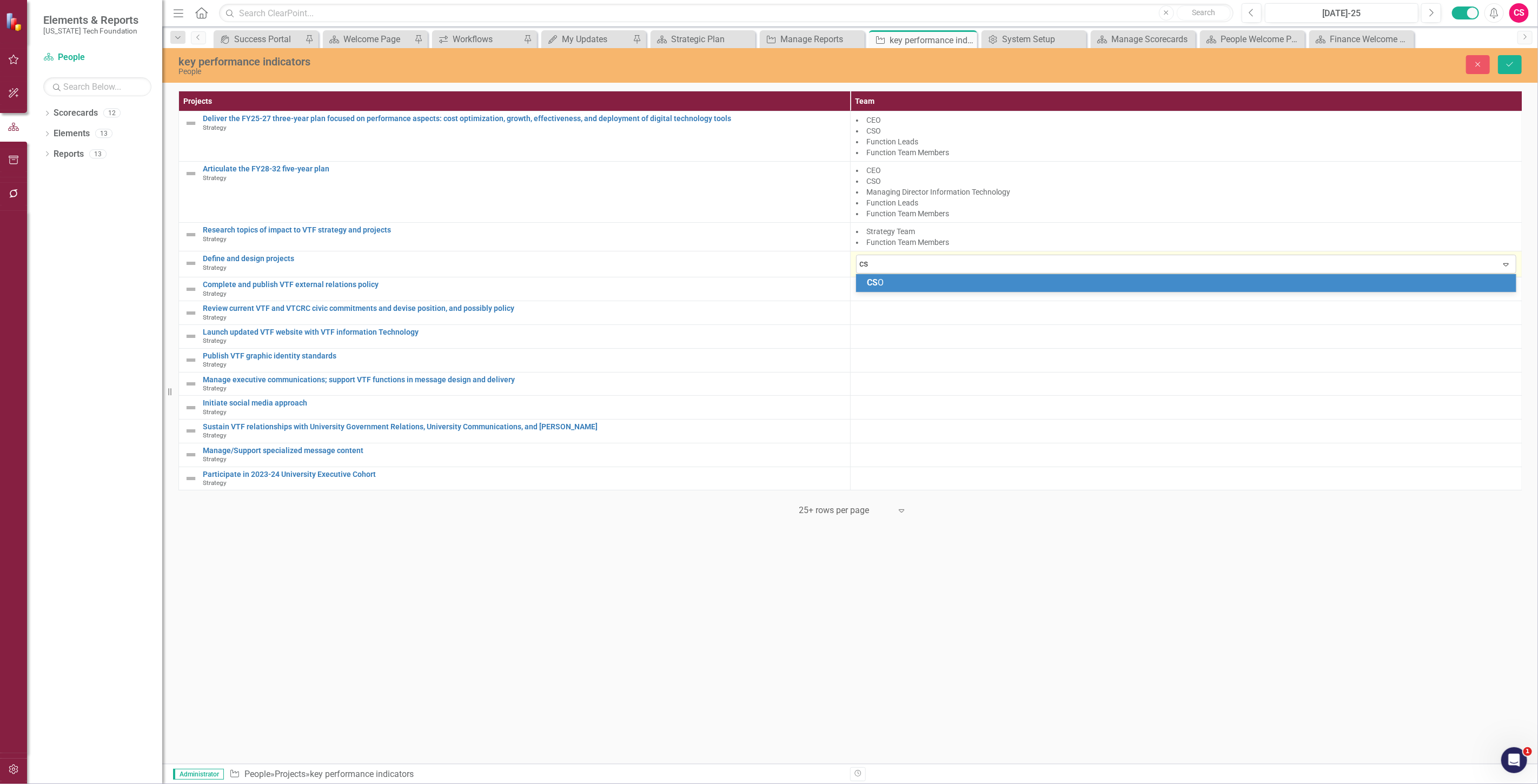
type input "cso"
click at [868, 284] on span "CSO" at bounding box center [875, 282] width 17 height 10
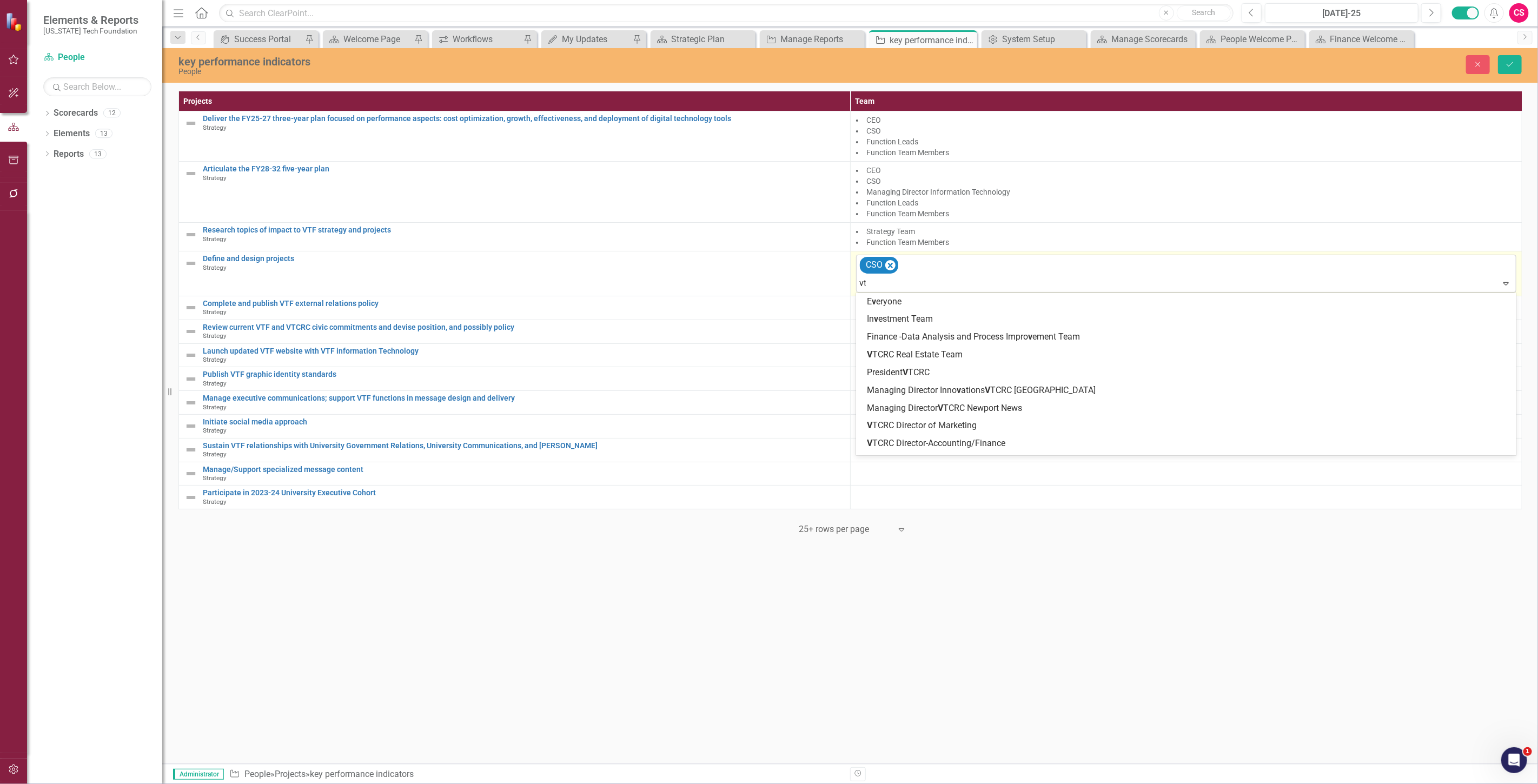
type input "vtf"
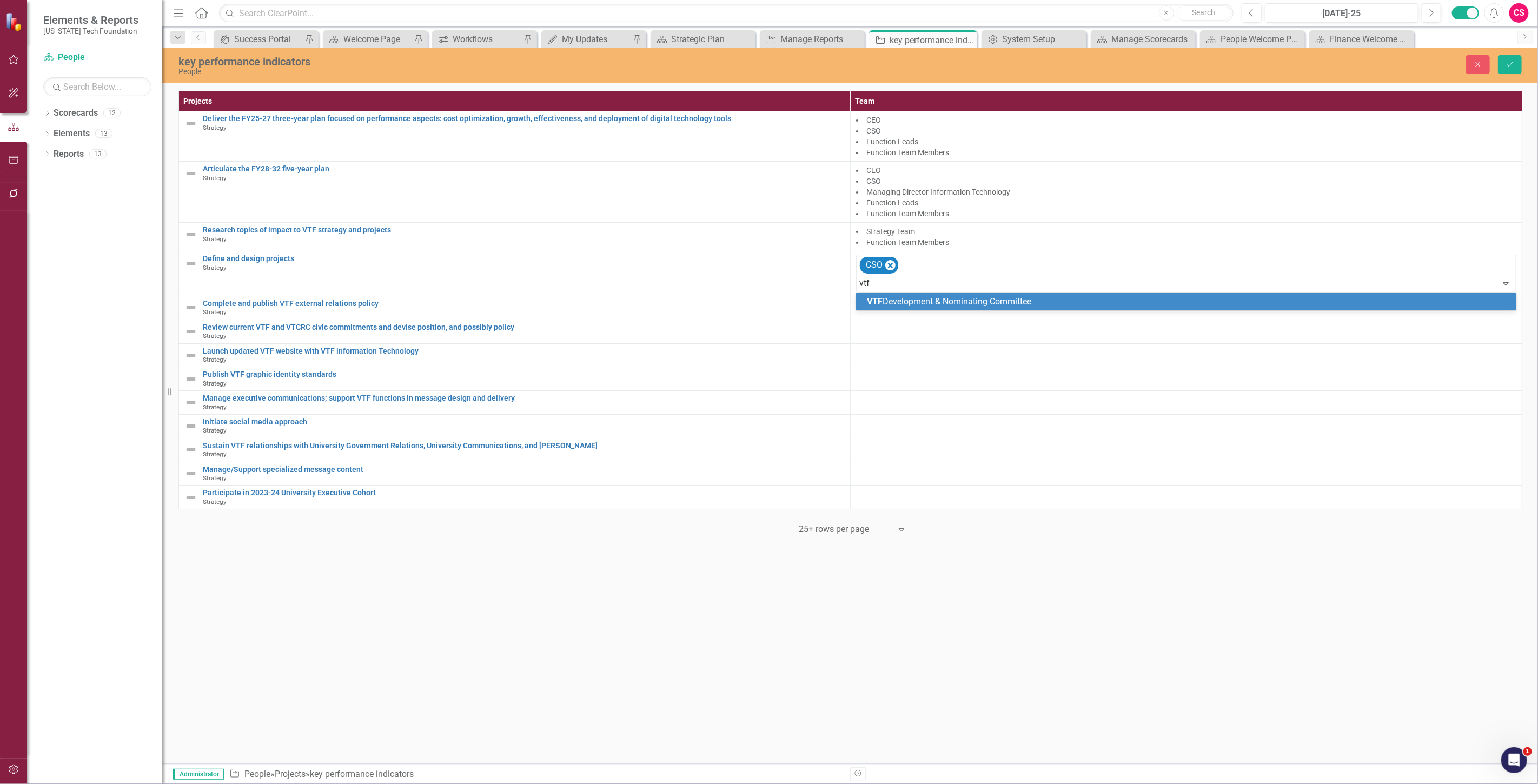
click at [880, 296] on span "VTF" at bounding box center [875, 301] width 15 height 10
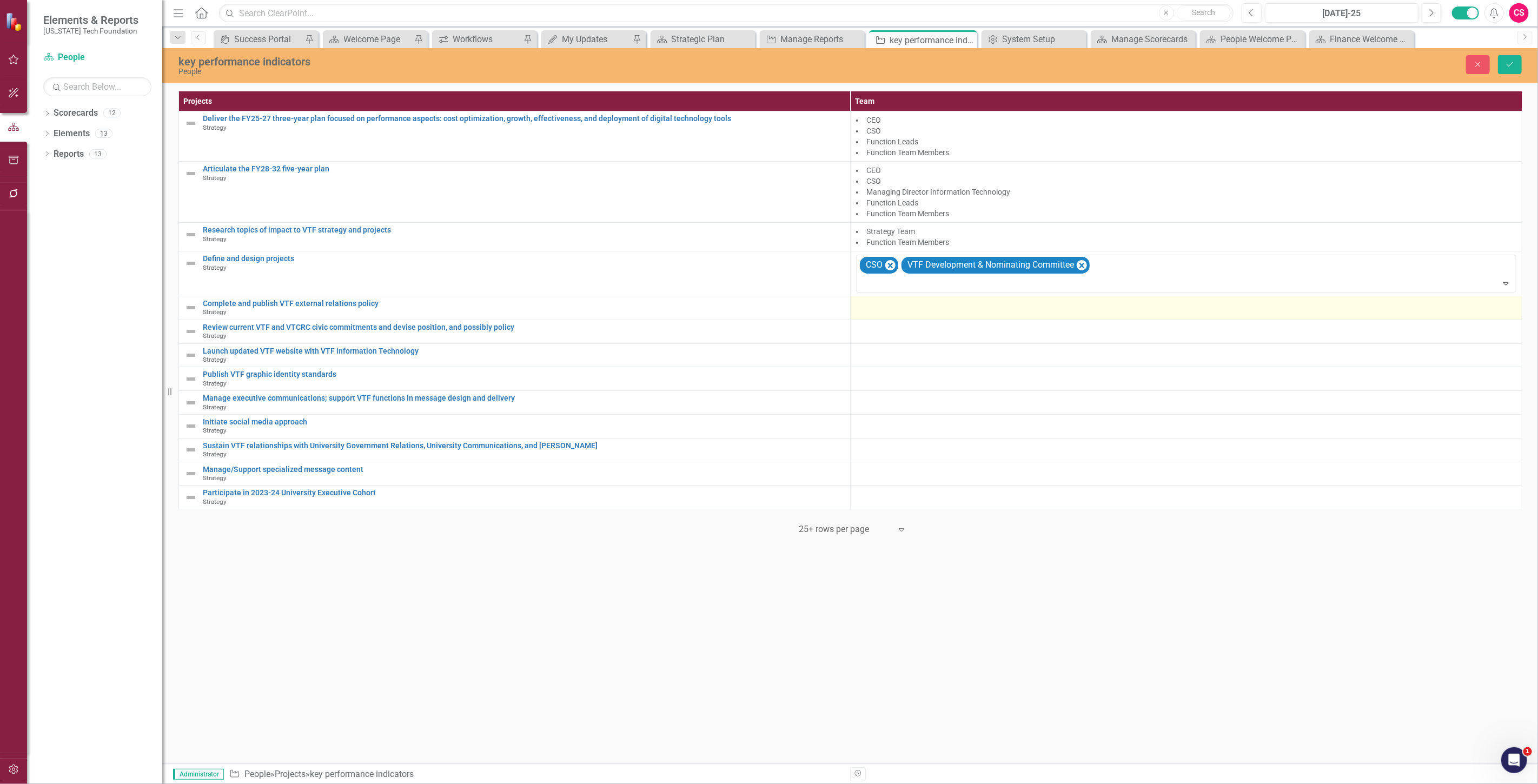
click at [865, 311] on div at bounding box center [1186, 306] width 660 height 13
click at [871, 312] on div at bounding box center [1178, 308] width 638 height 15
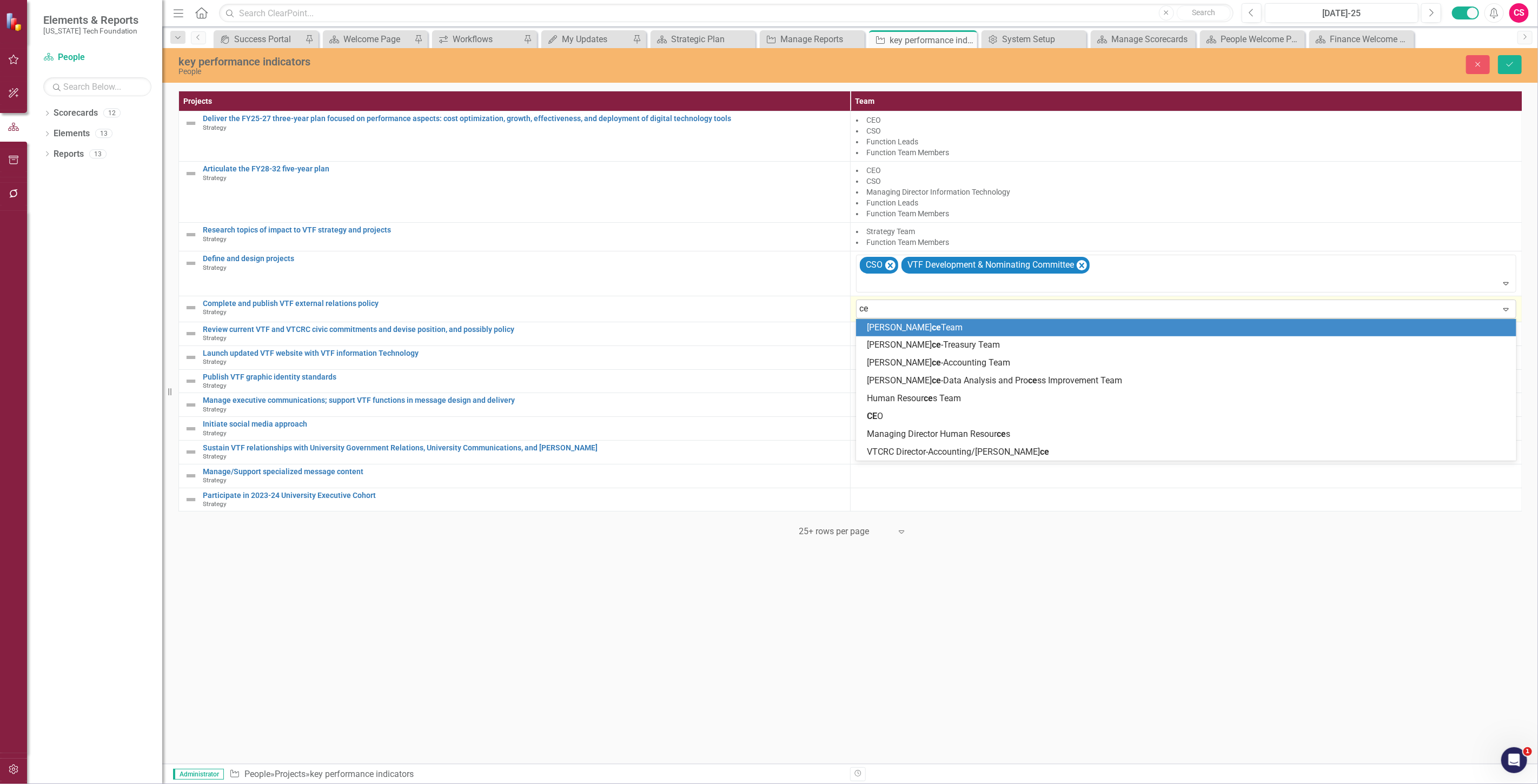
type input "ceo"
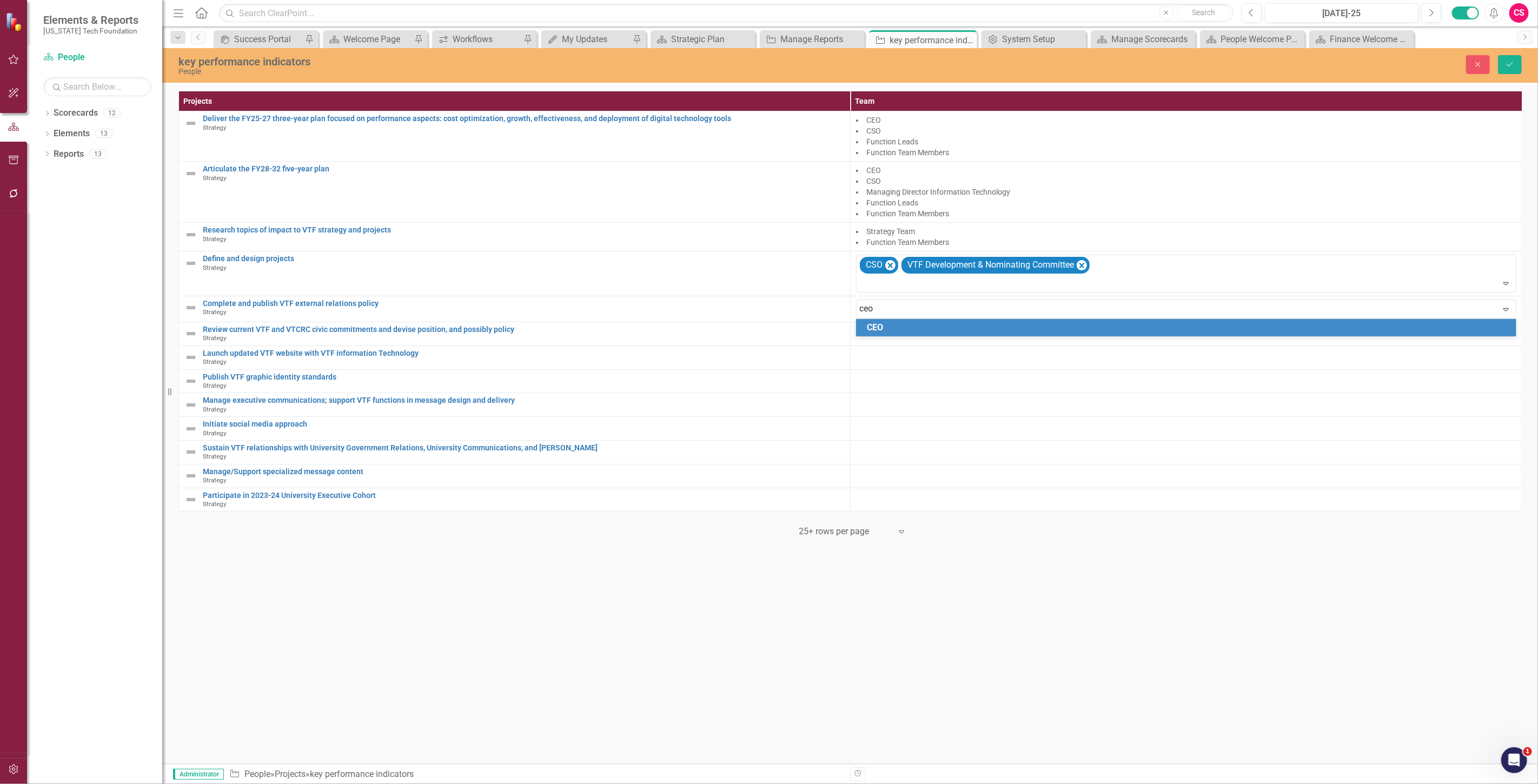
click at [878, 326] on span "CEO" at bounding box center [875, 327] width 16 height 10
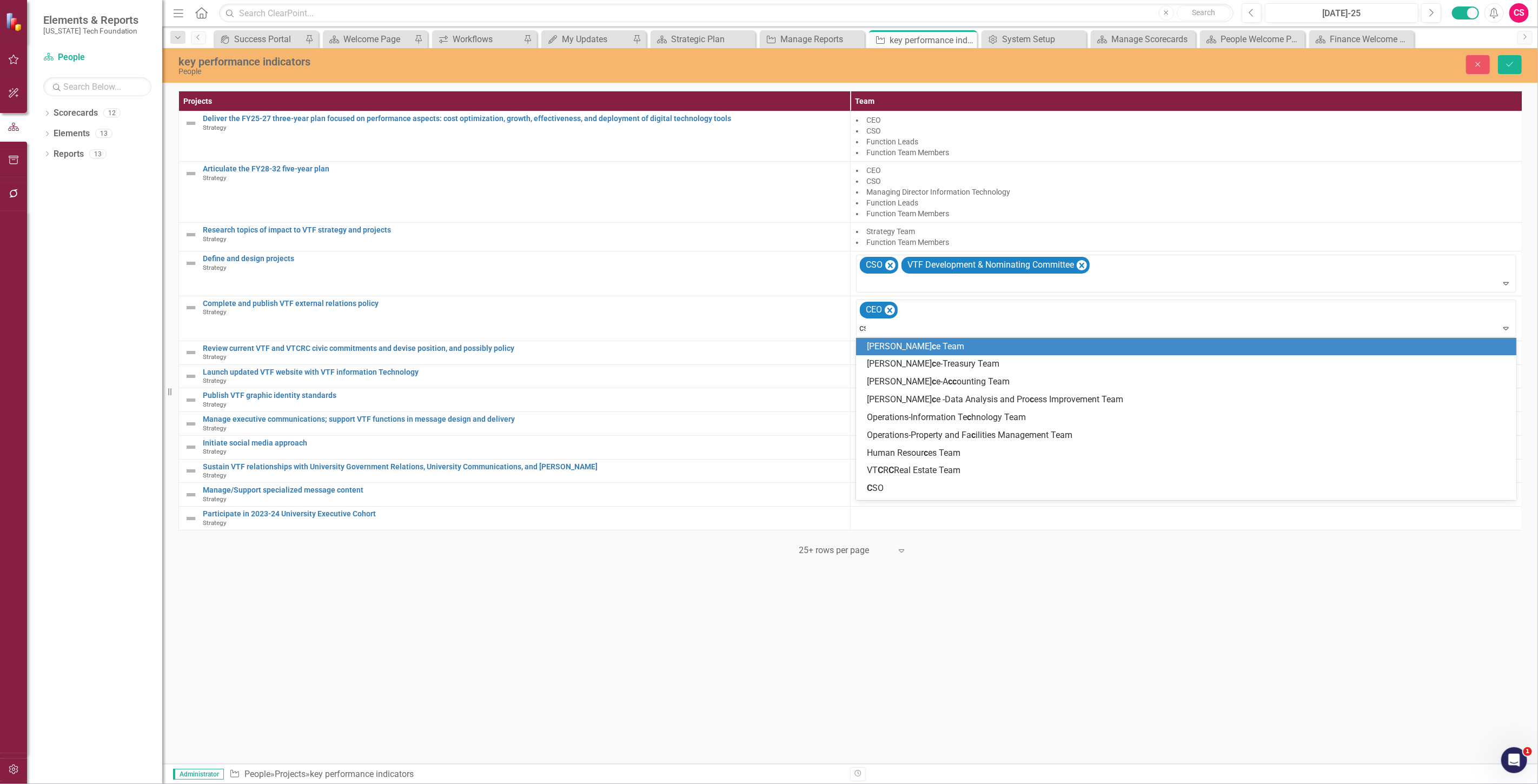
type input "cso"
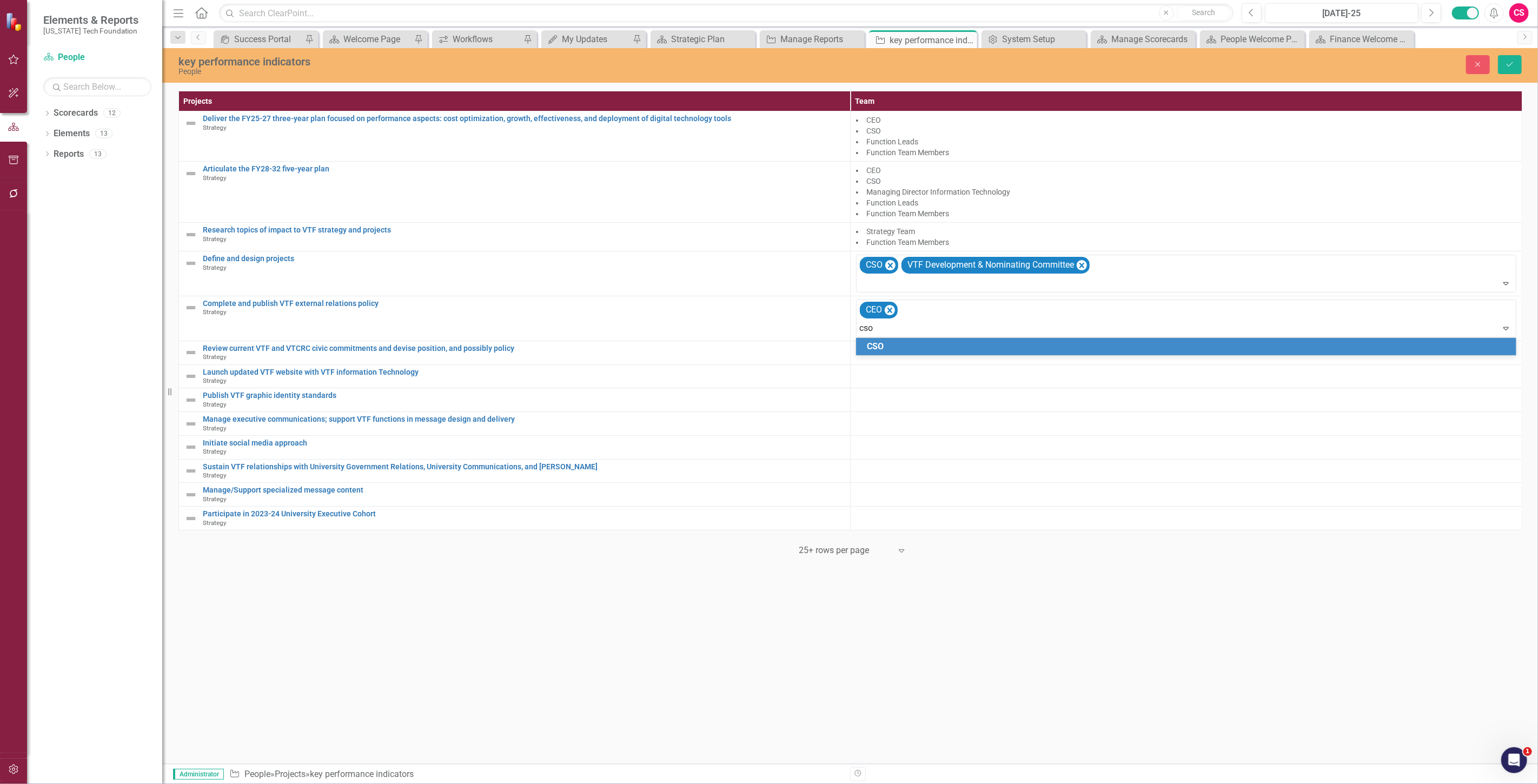
click at [878, 346] on span "CSO" at bounding box center [875, 346] width 17 height 10
type input "legal"
click at [878, 343] on span "Legal" at bounding box center [878, 346] width 22 height 10
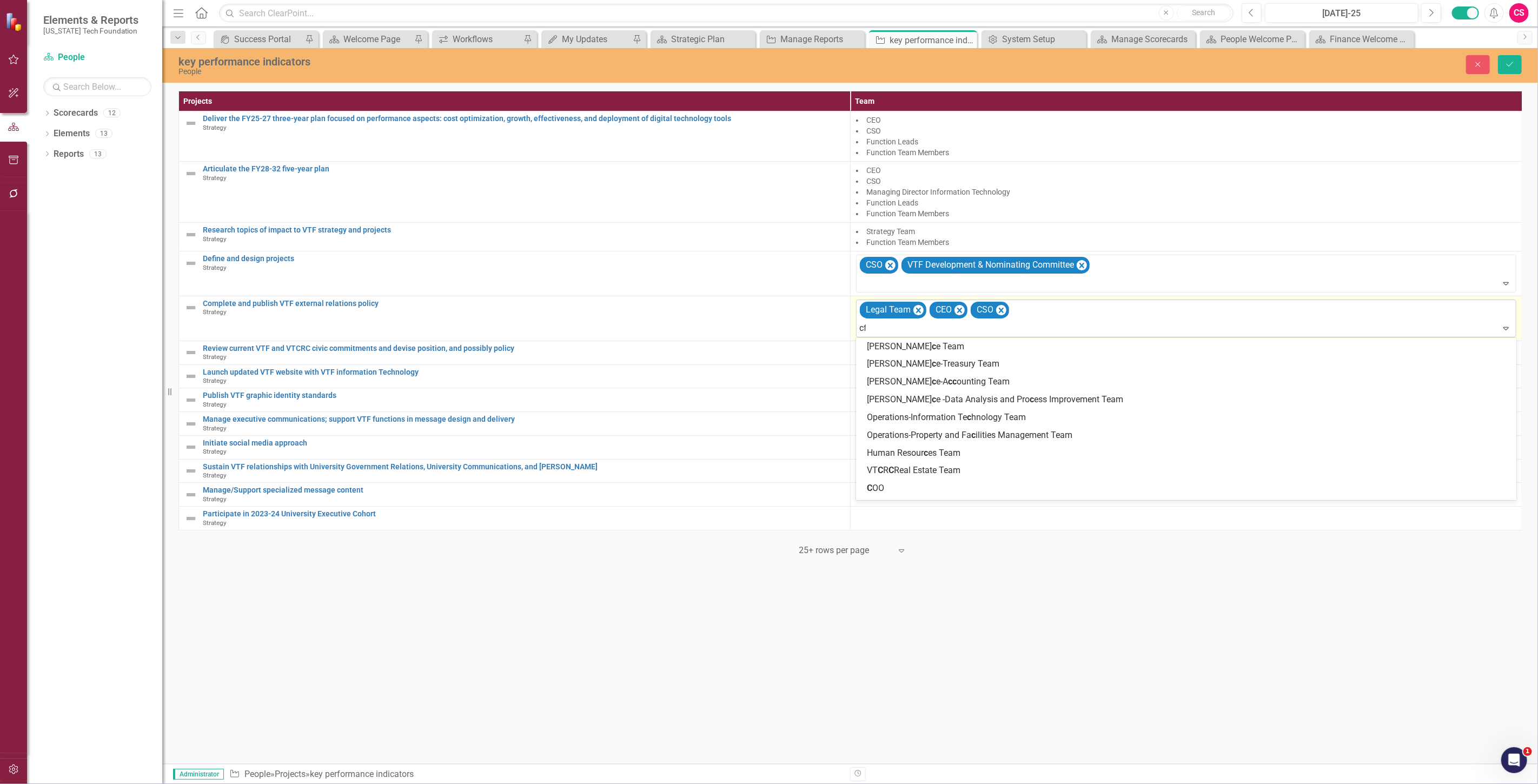
type input "cfo"
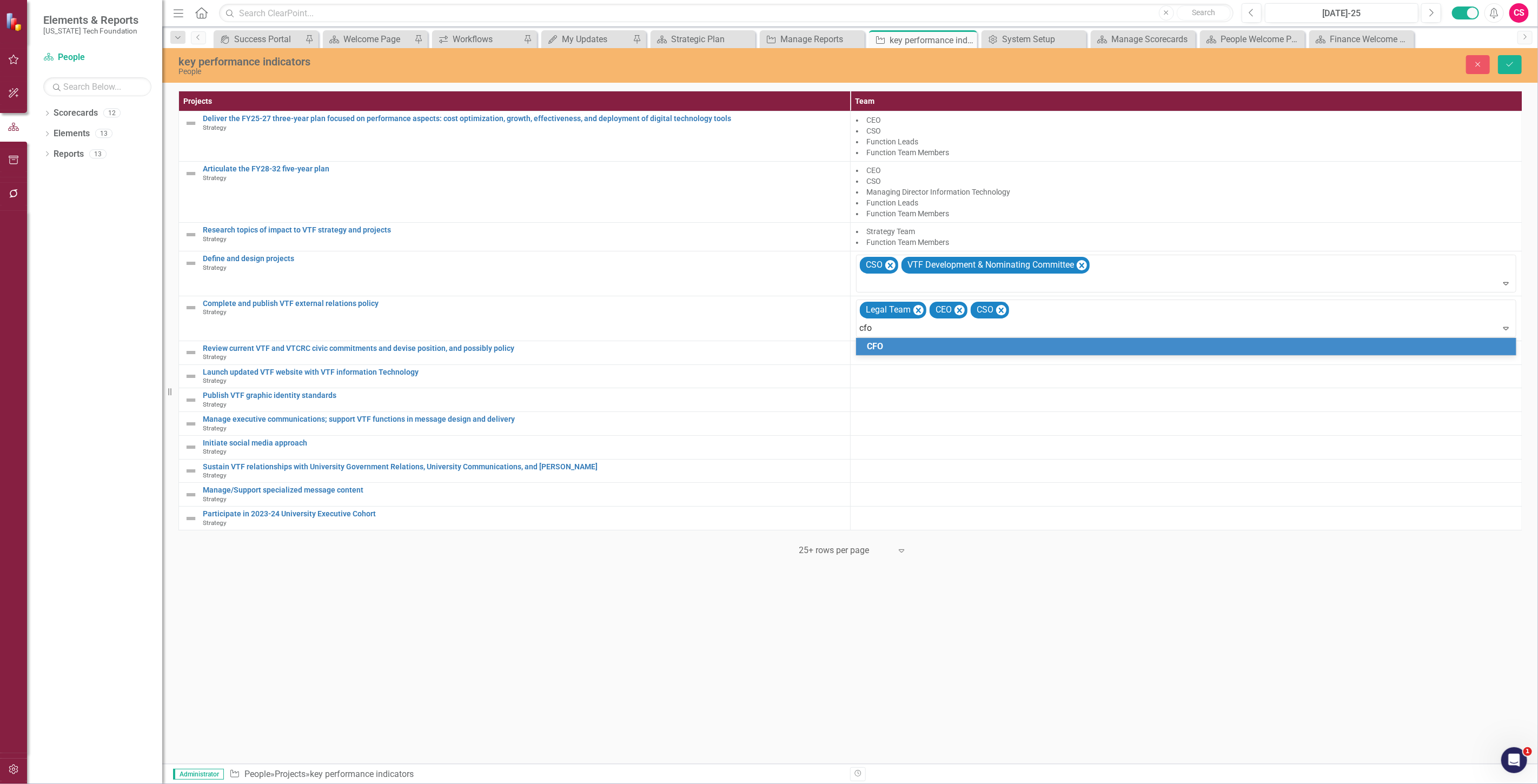
click at [884, 342] on div "CFO" at bounding box center [1188, 346] width 643 height 12
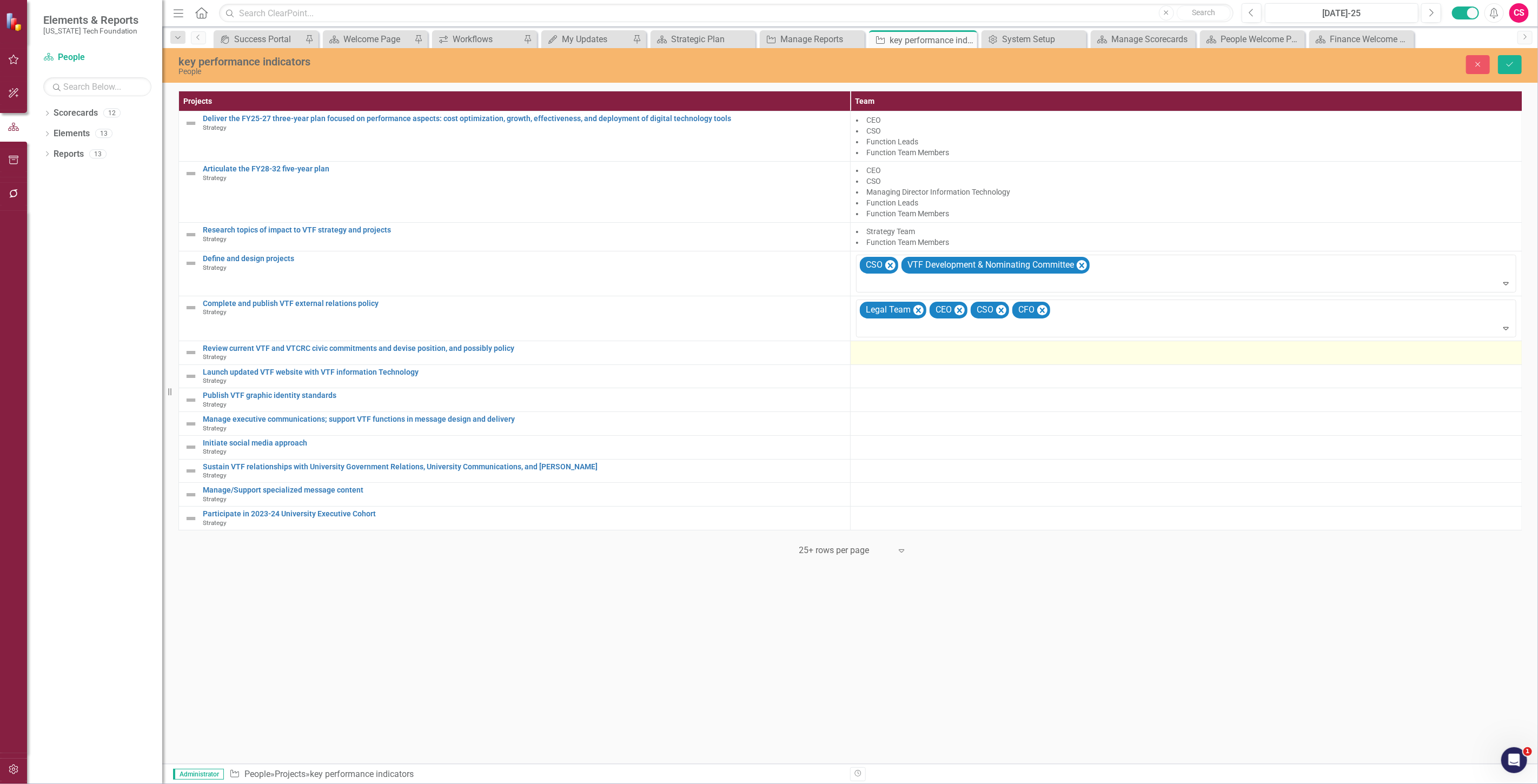
click at [878, 355] on div at bounding box center [1186, 351] width 660 height 13
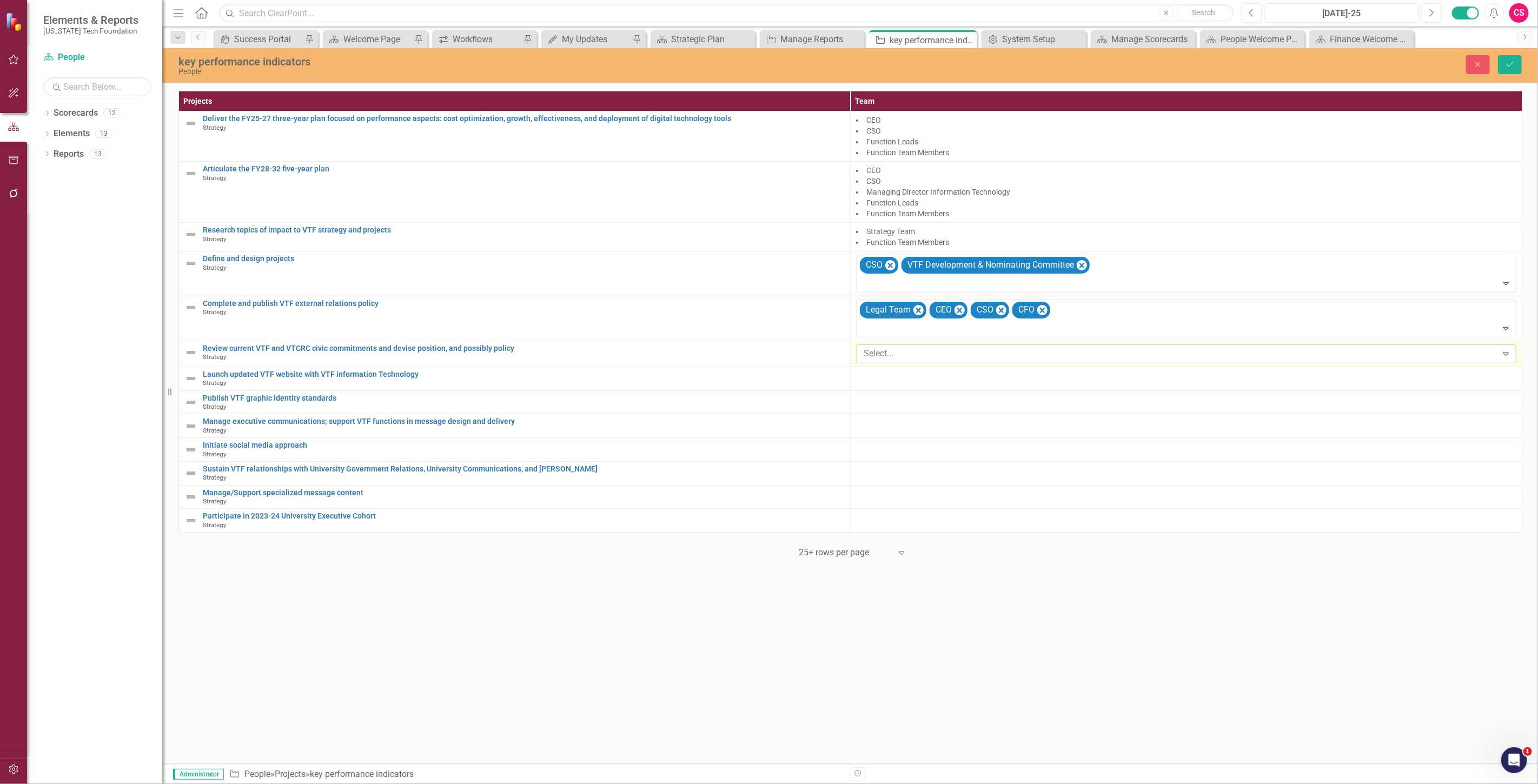
click at [873, 356] on div at bounding box center [1178, 353] width 638 height 15
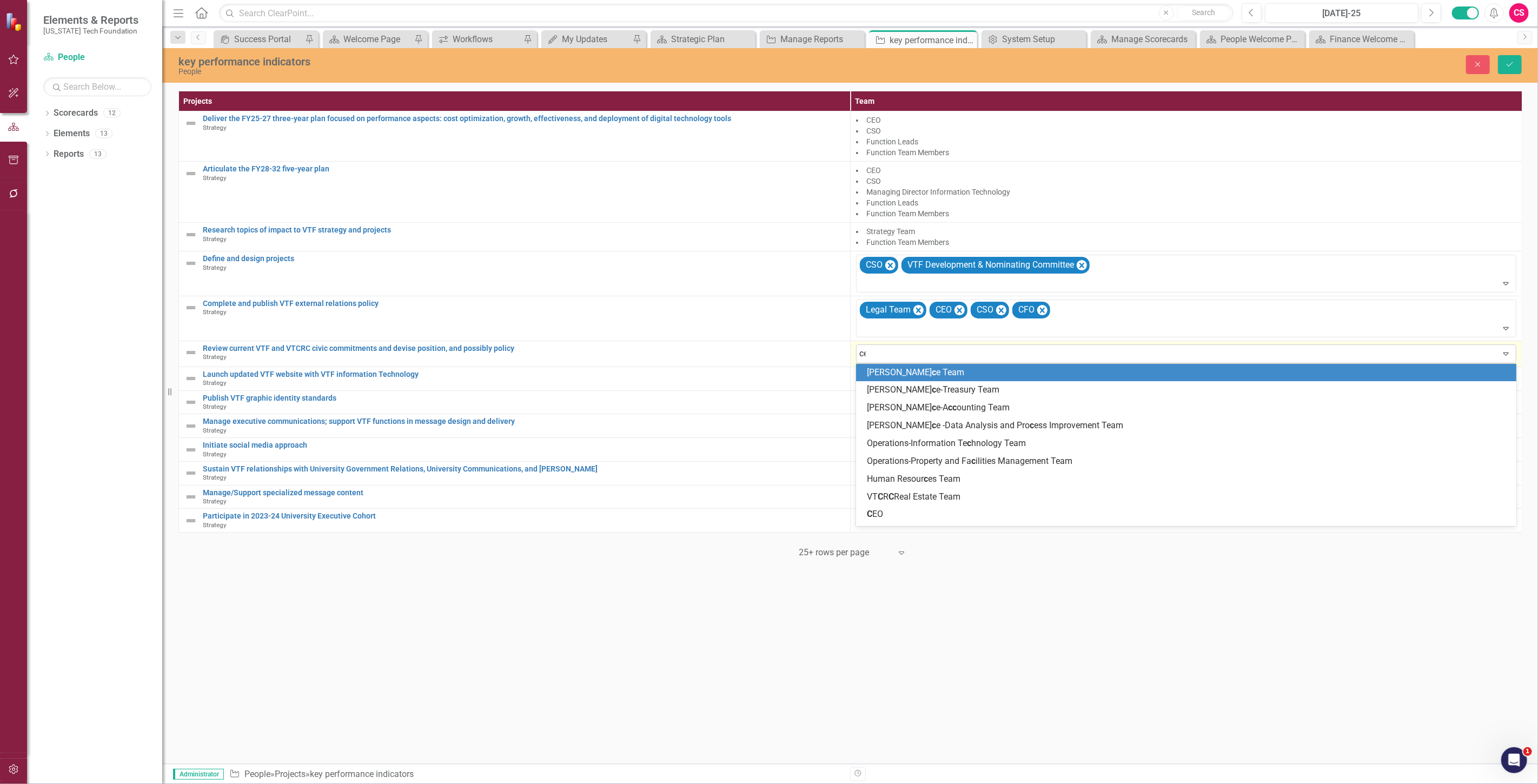
type input "ceo"
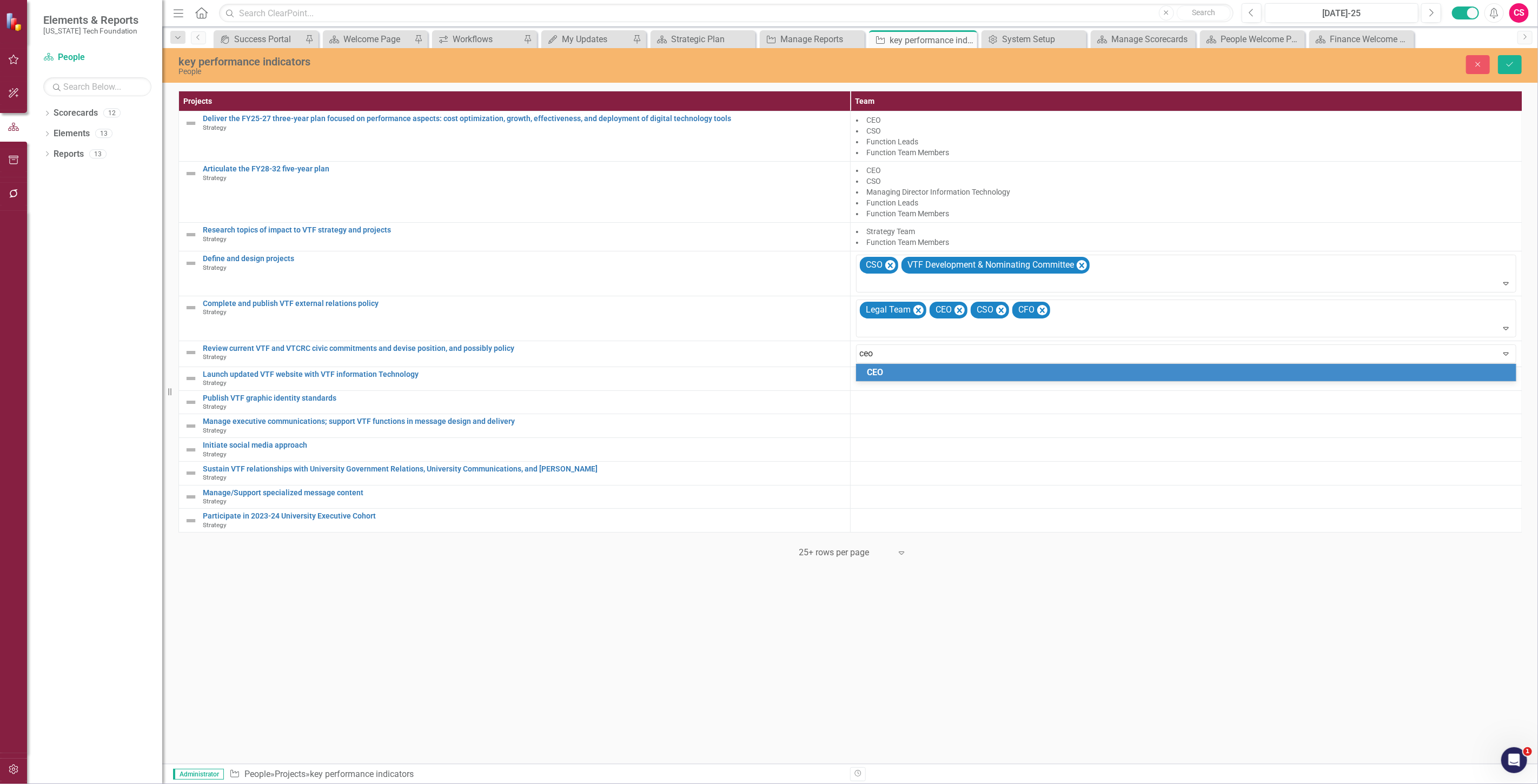
click at [878, 371] on span "CEO" at bounding box center [875, 372] width 16 height 10
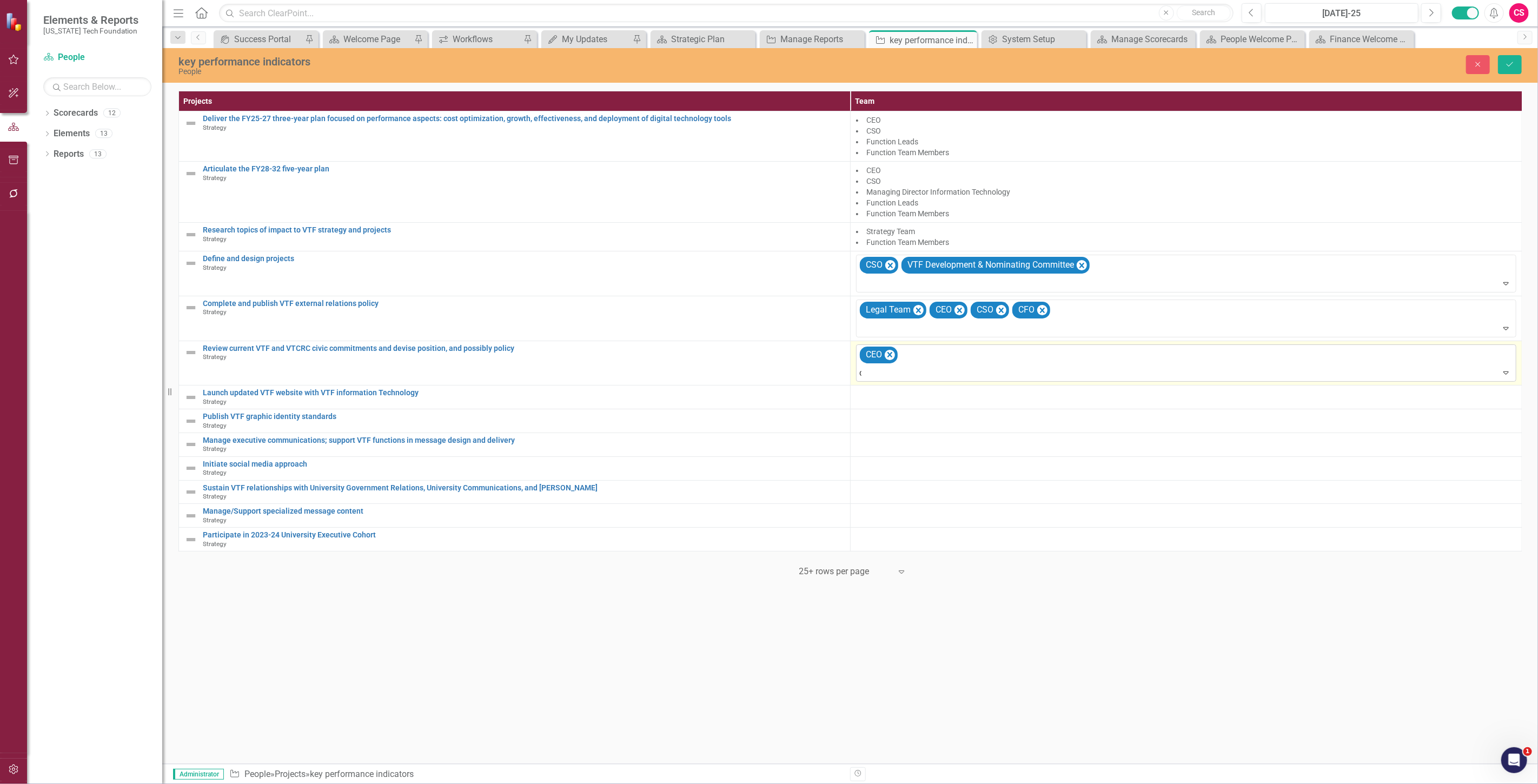
type input "cso"
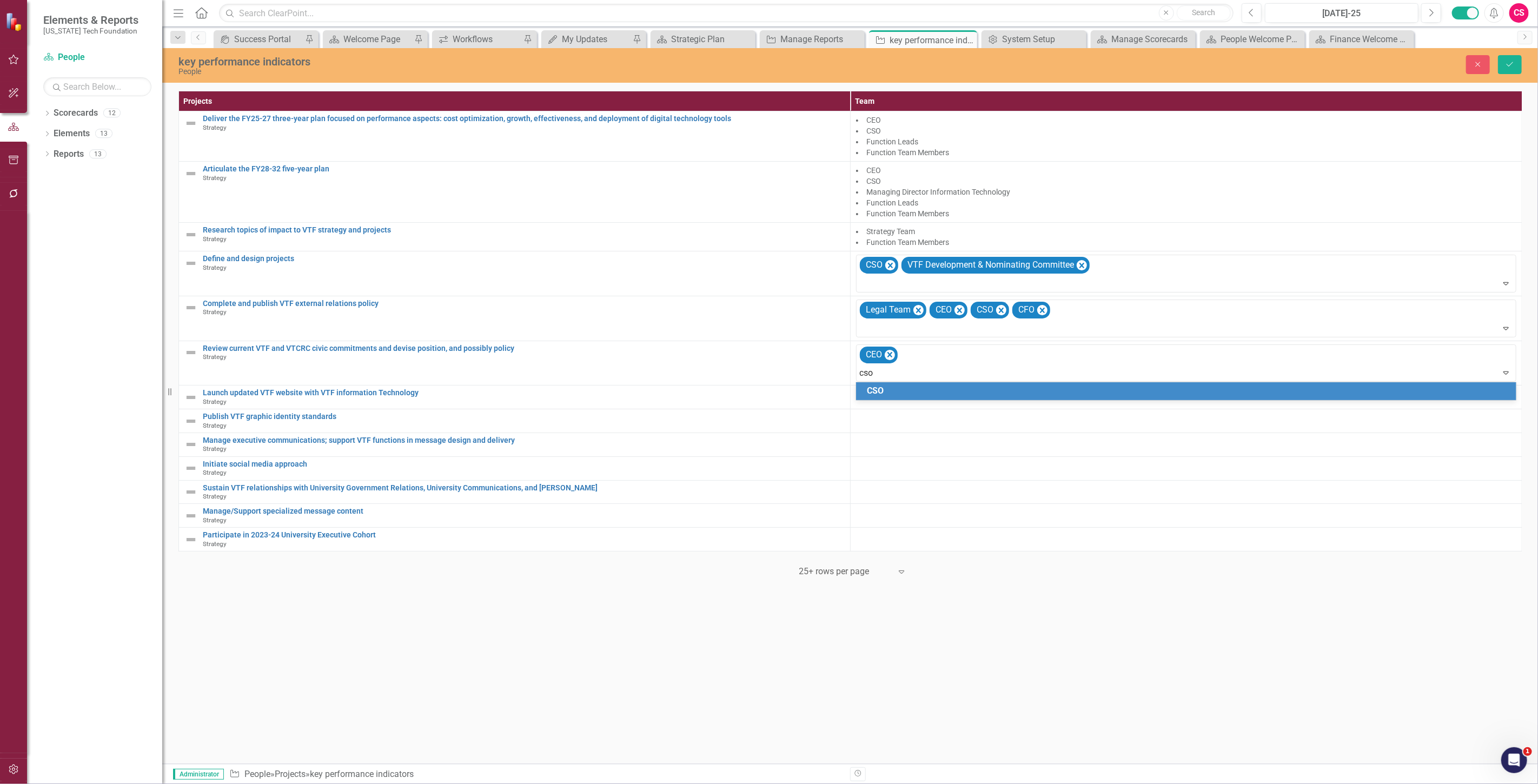
click at [885, 391] on div "CSO" at bounding box center [1188, 390] width 643 height 12
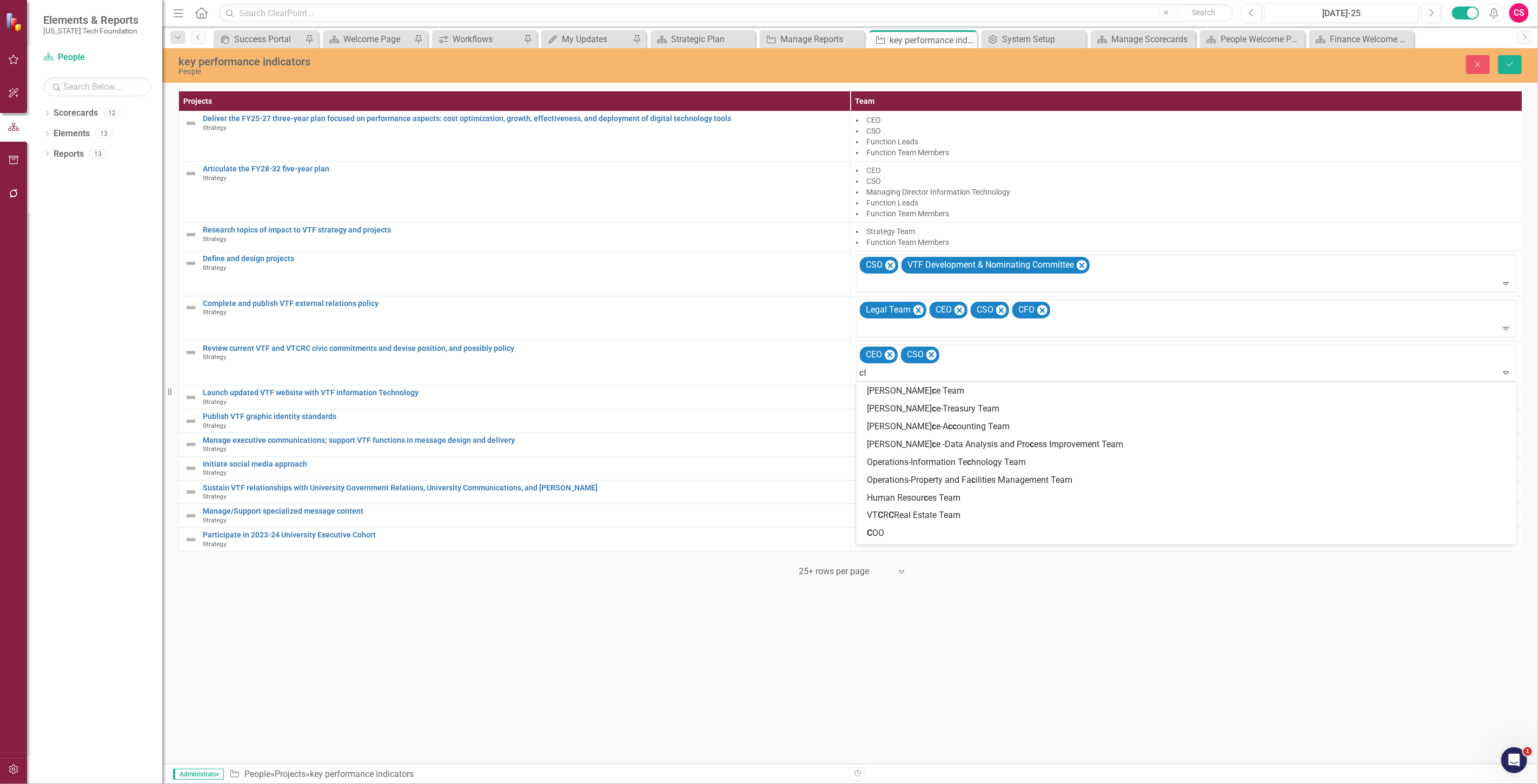
type input "cfo"
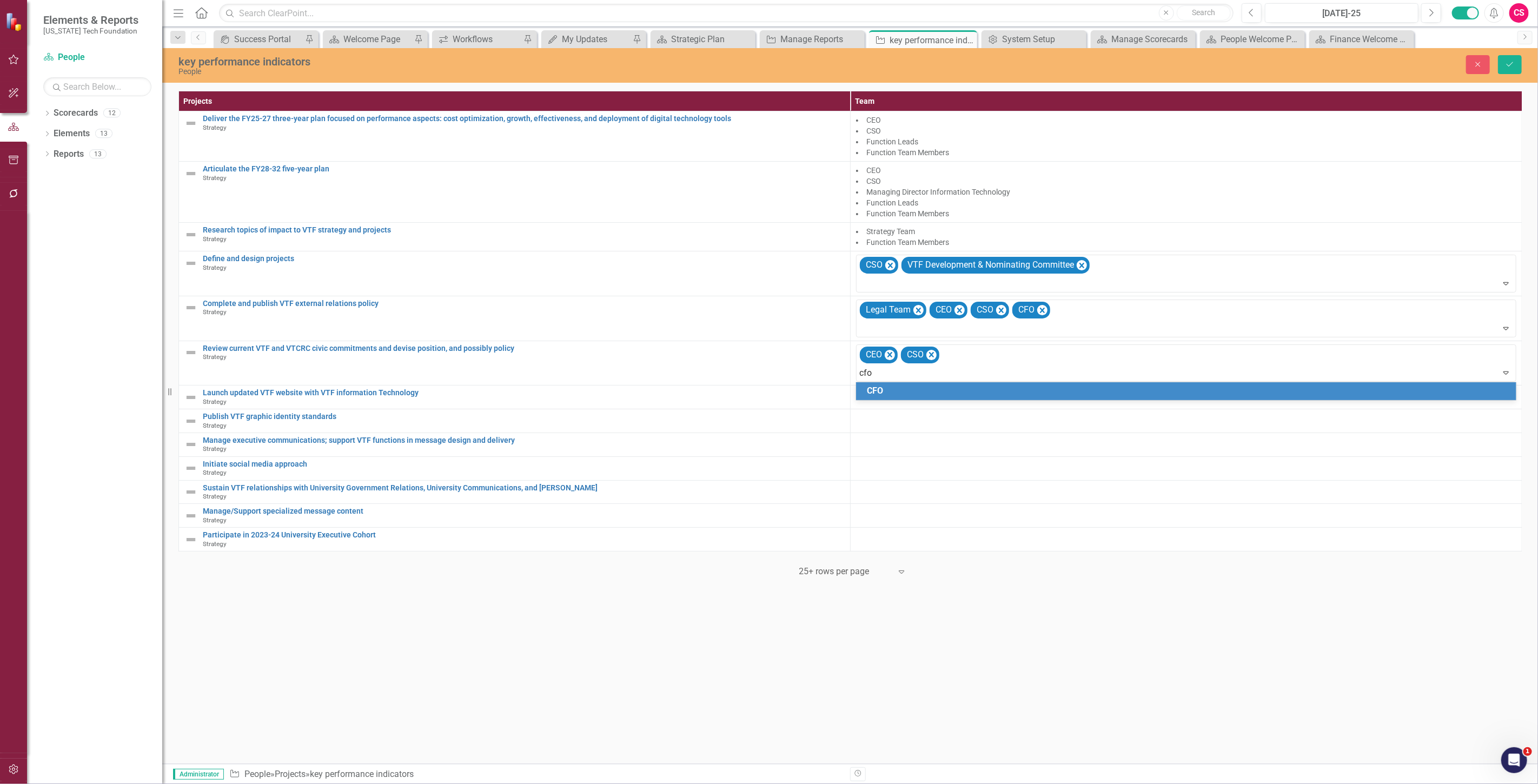
click at [928, 385] on div "CFO" at bounding box center [1188, 390] width 643 height 12
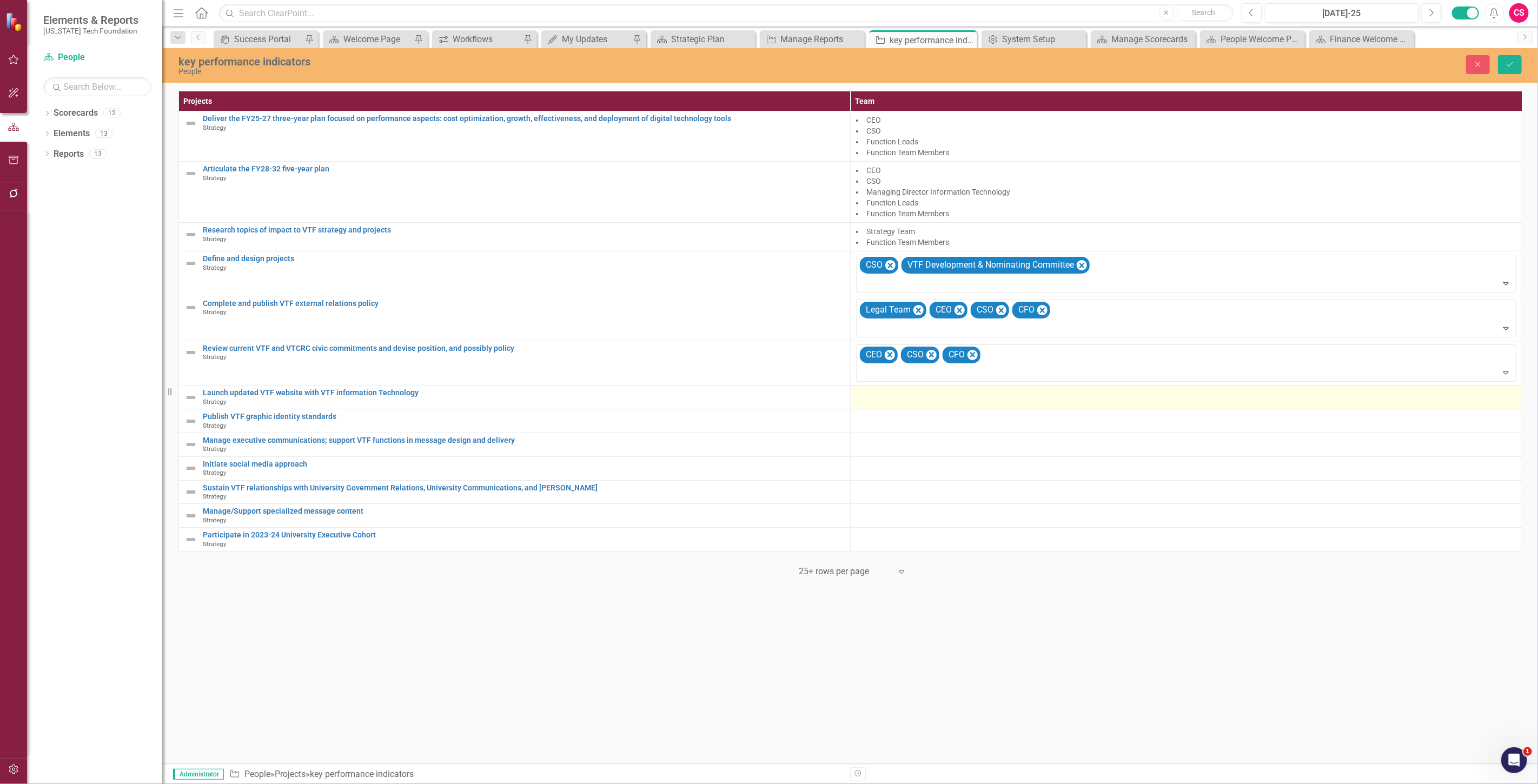
click at [923, 403] on td at bounding box center [1186, 397] width 672 height 24
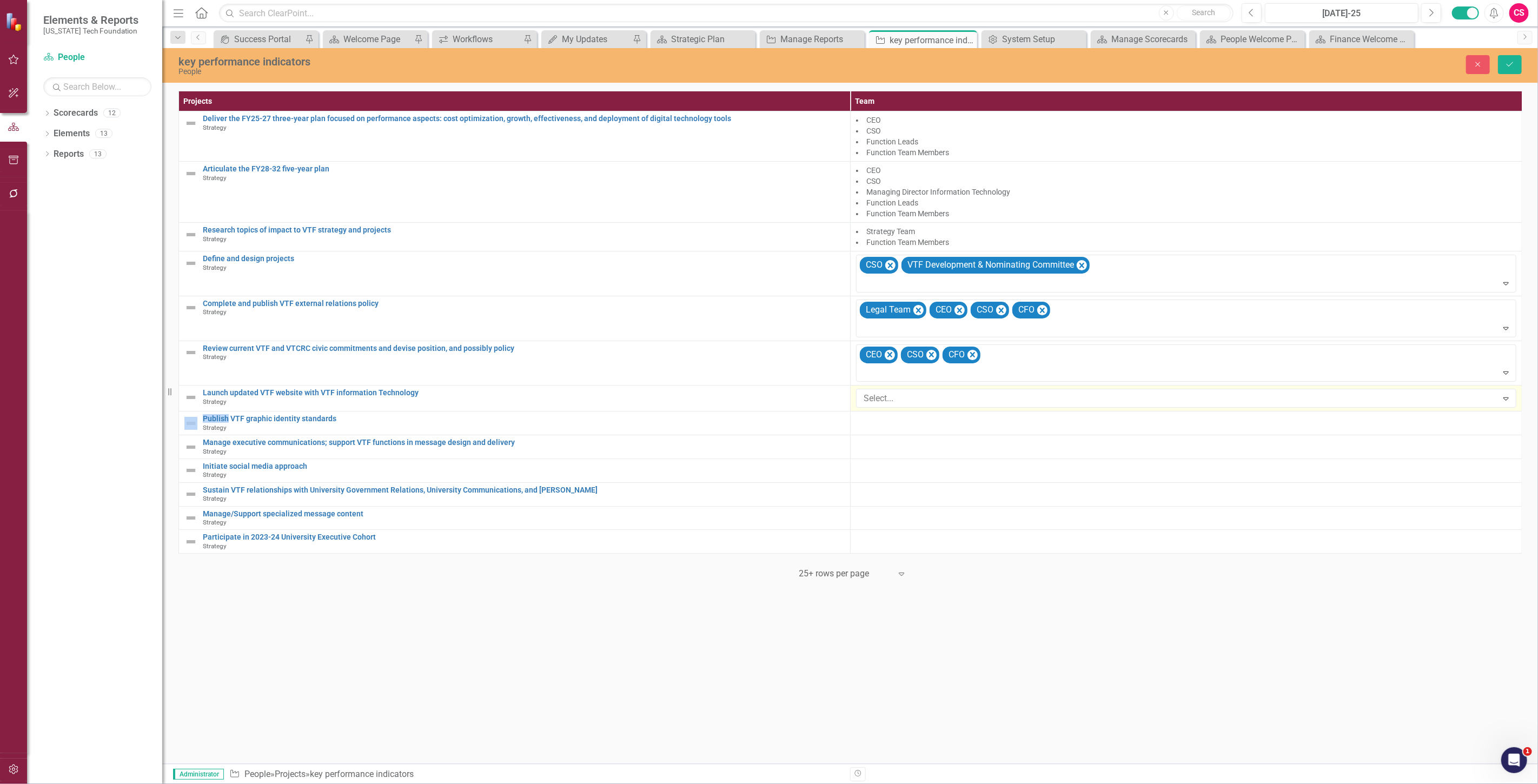
click at [923, 403] on div at bounding box center [1178, 398] width 638 height 15
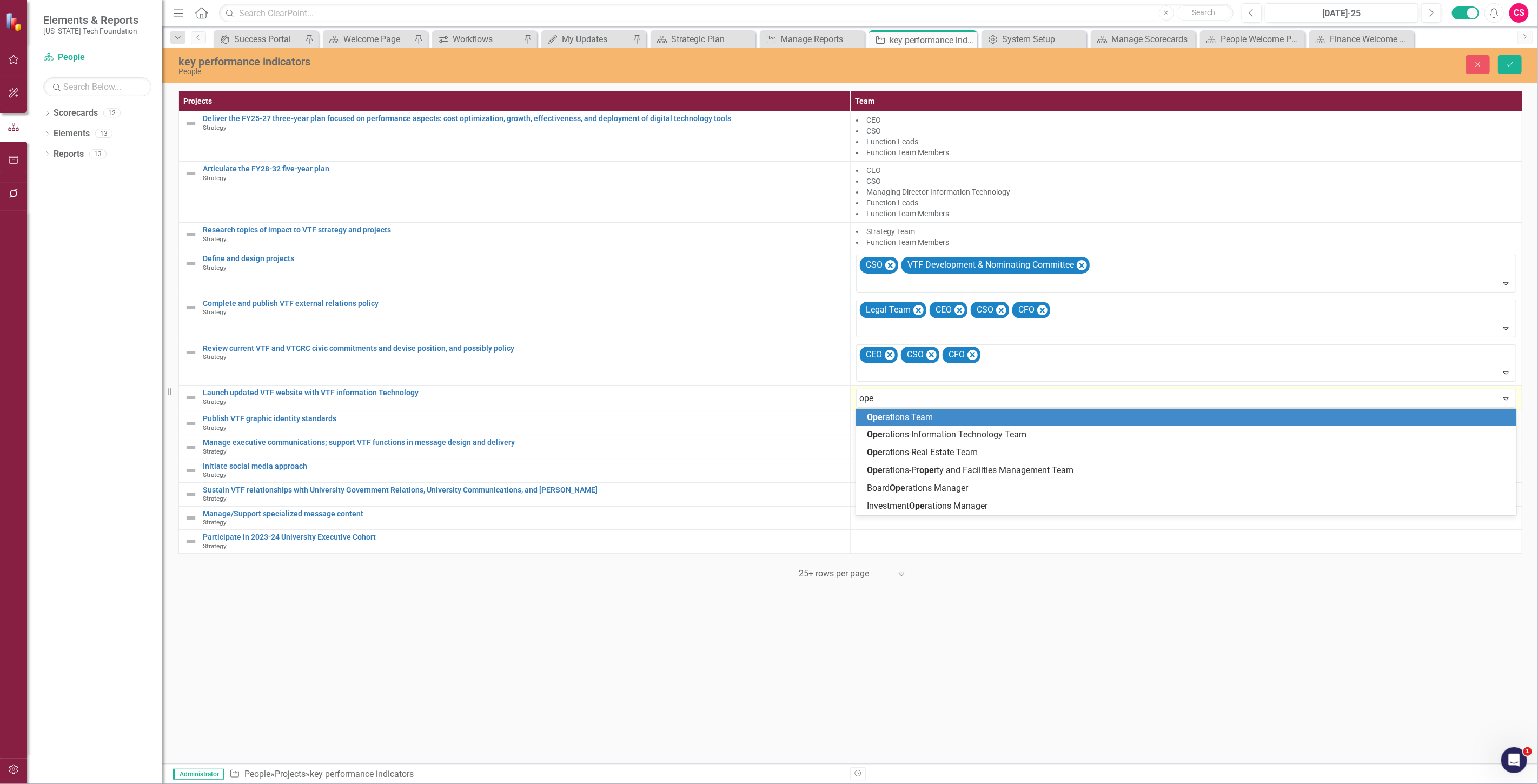
type input "oper"
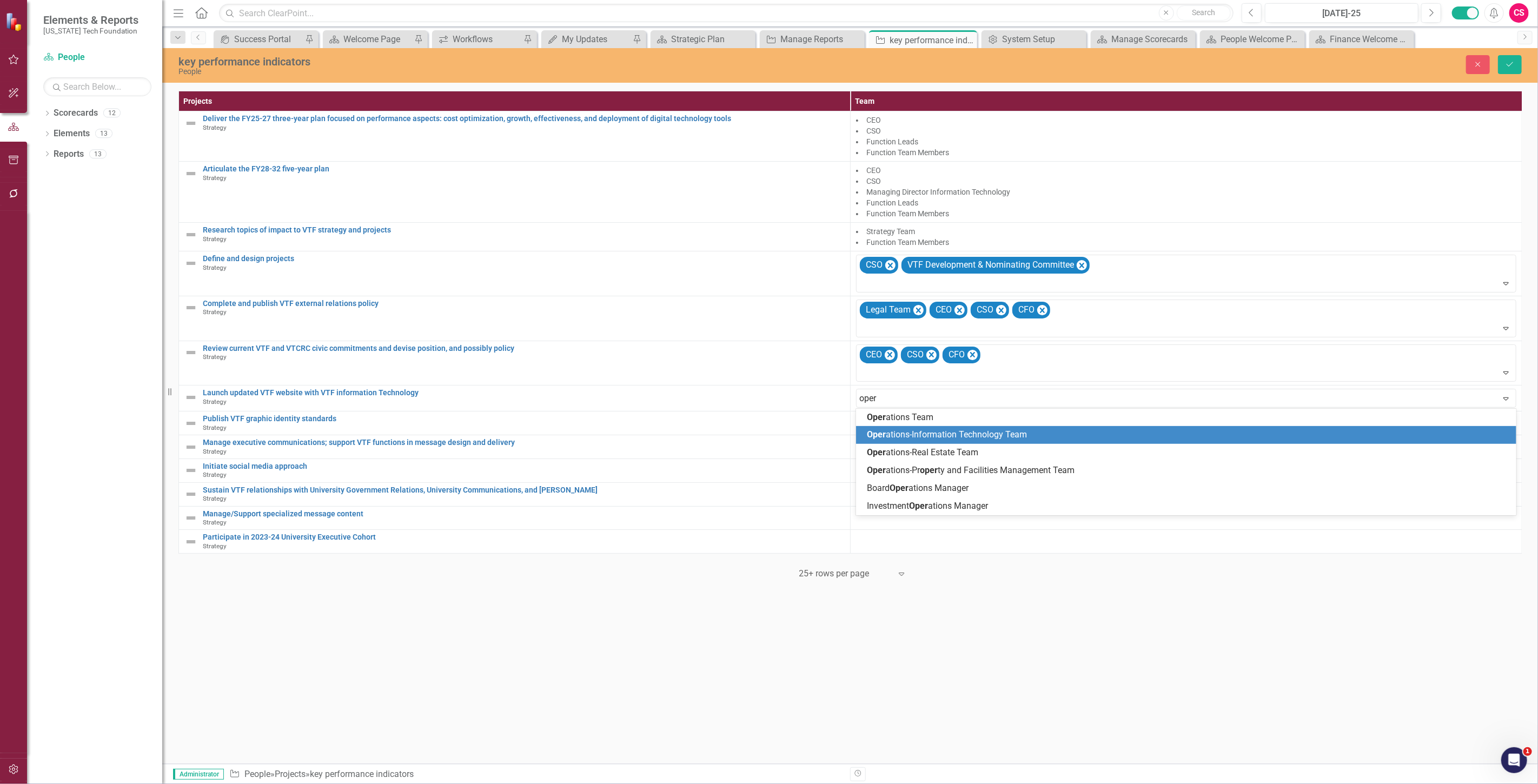
click at [922, 431] on span "Oper ations-Information Technology Team" at bounding box center [947, 435] width 160 height 10
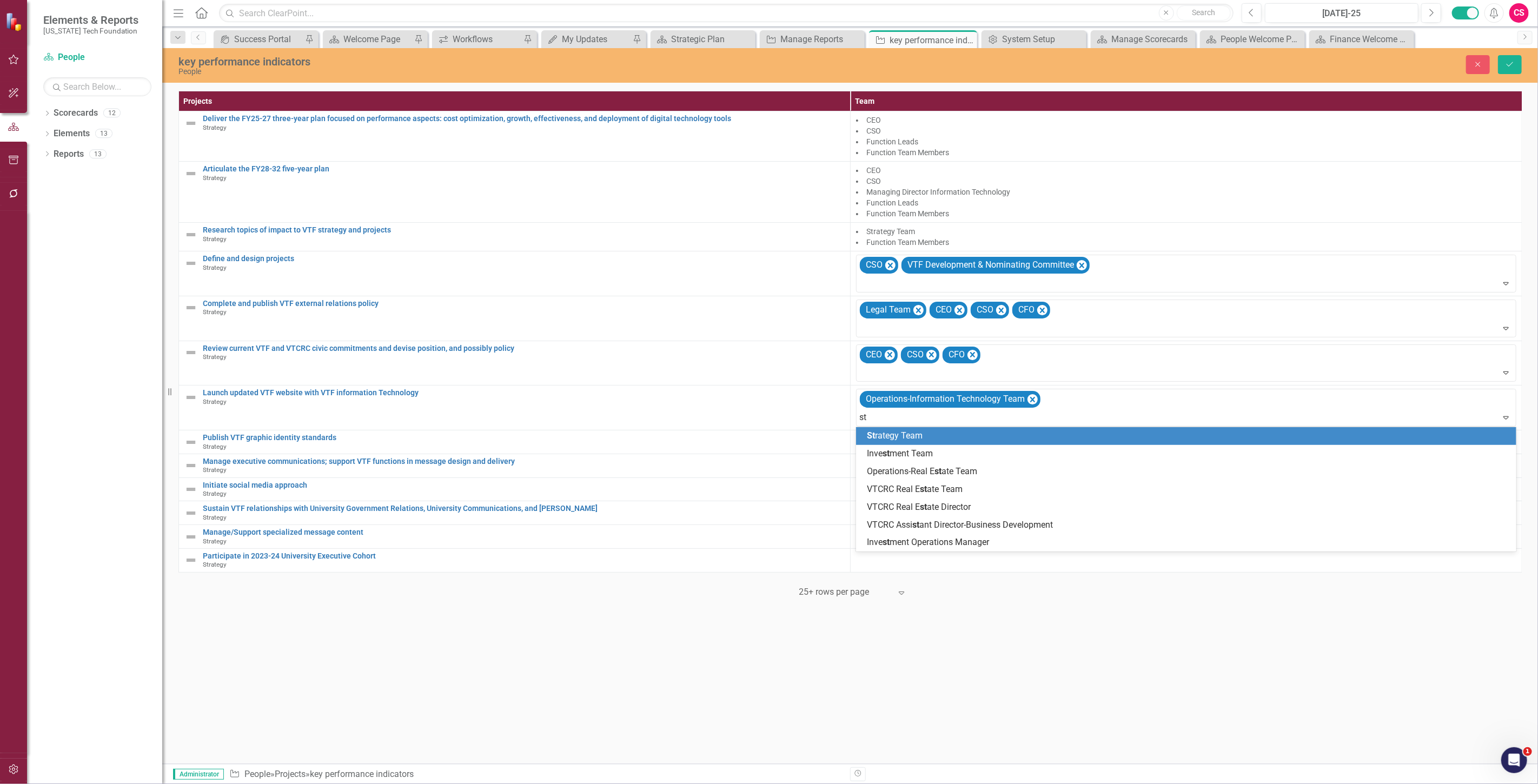
type input "str"
click at [922, 431] on span "Str ategy Team" at bounding box center [895, 435] width 56 height 10
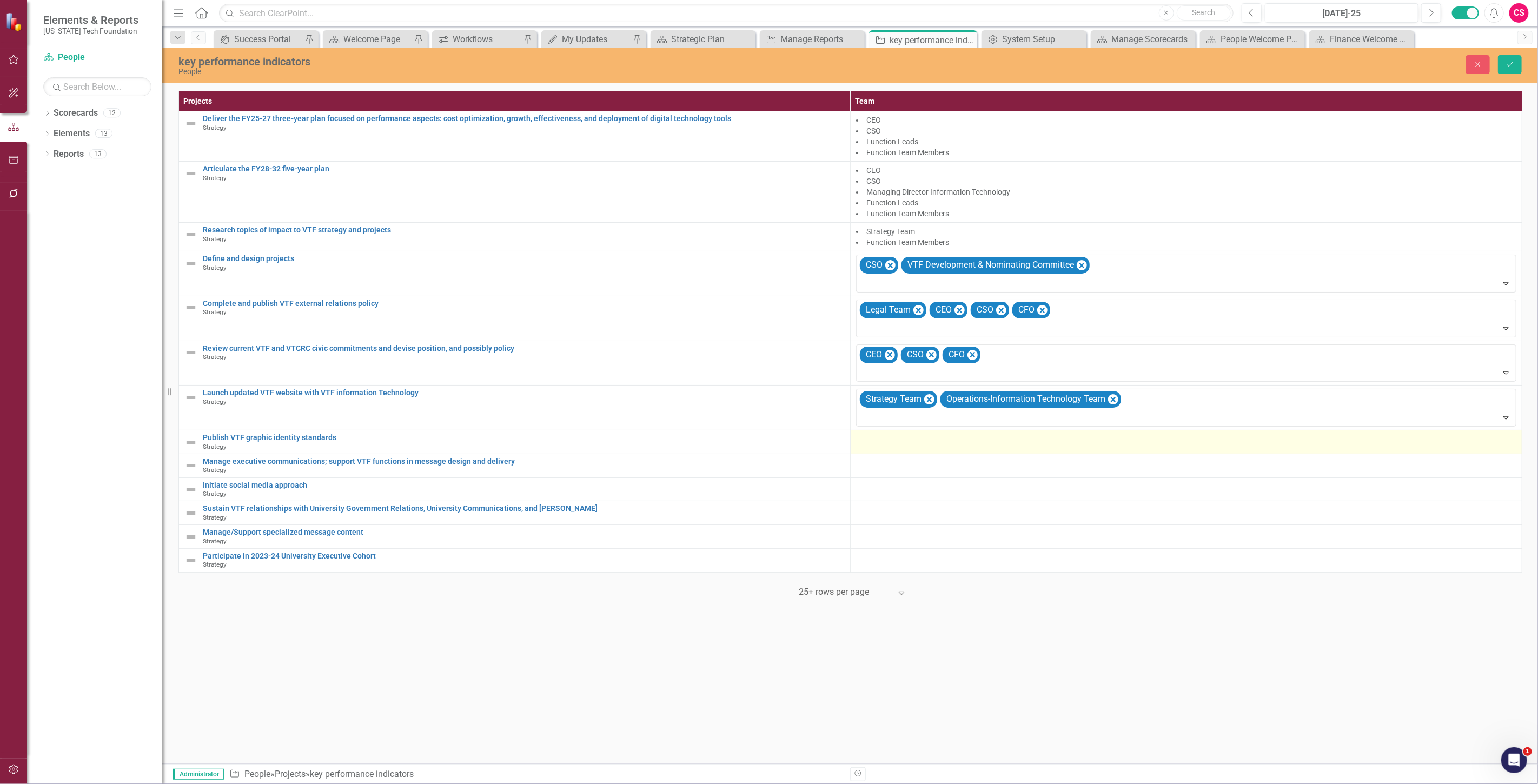
click at [907, 451] on td at bounding box center [1186, 442] width 672 height 24
click at [895, 449] on td at bounding box center [1186, 442] width 672 height 24
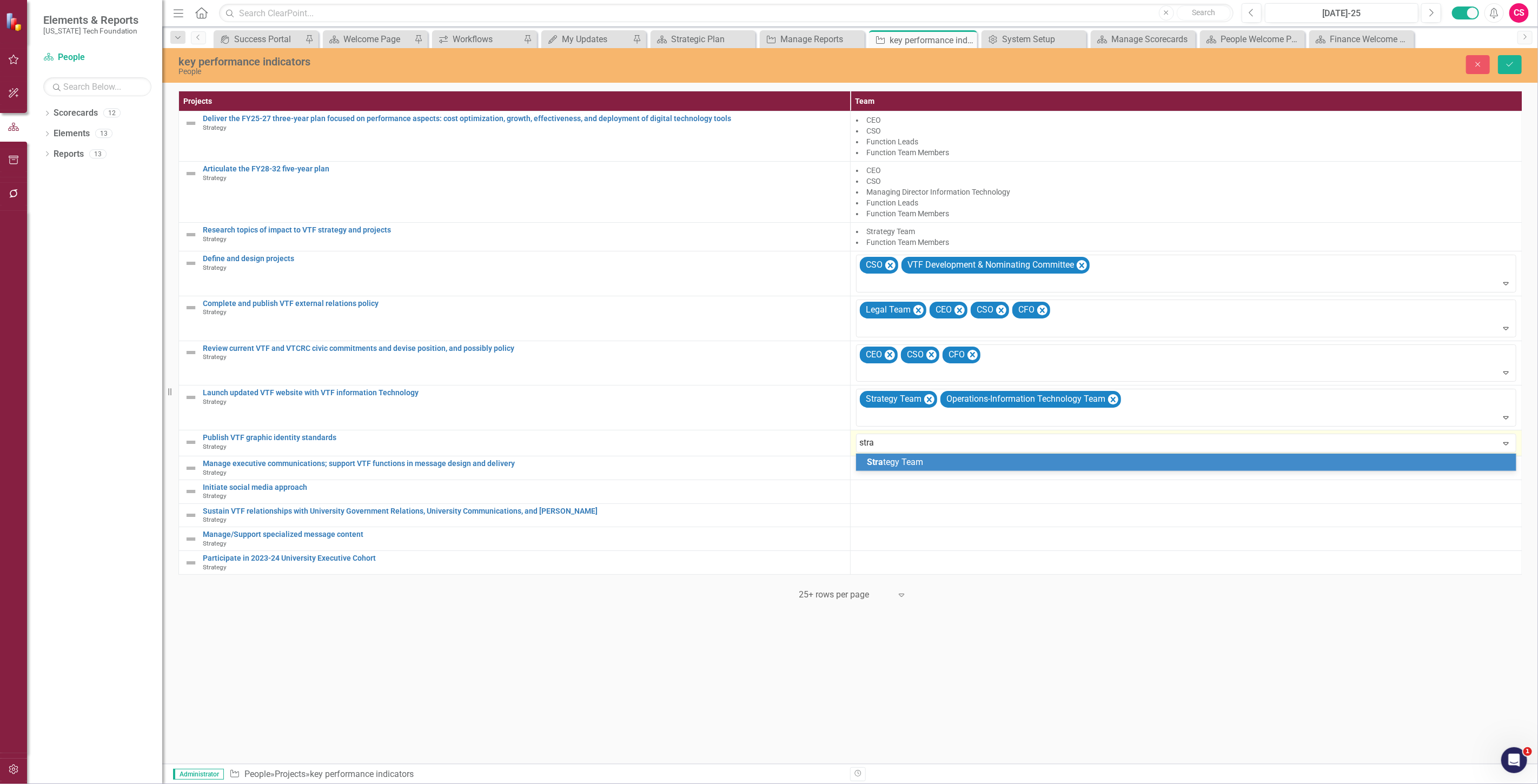
type input "strat"
click at [889, 457] on span "Strat egy Team" at bounding box center [895, 462] width 56 height 10
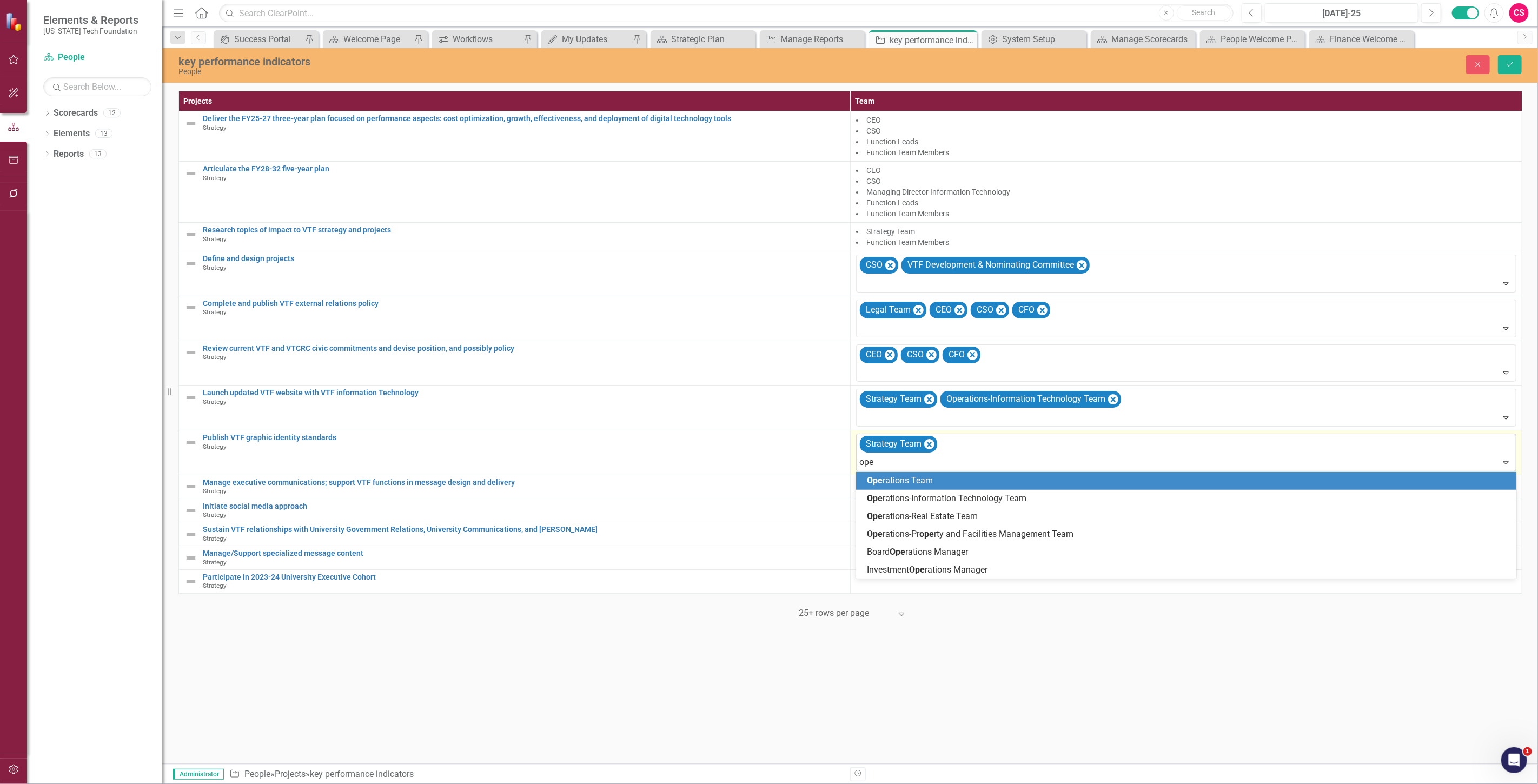
type input "oper"
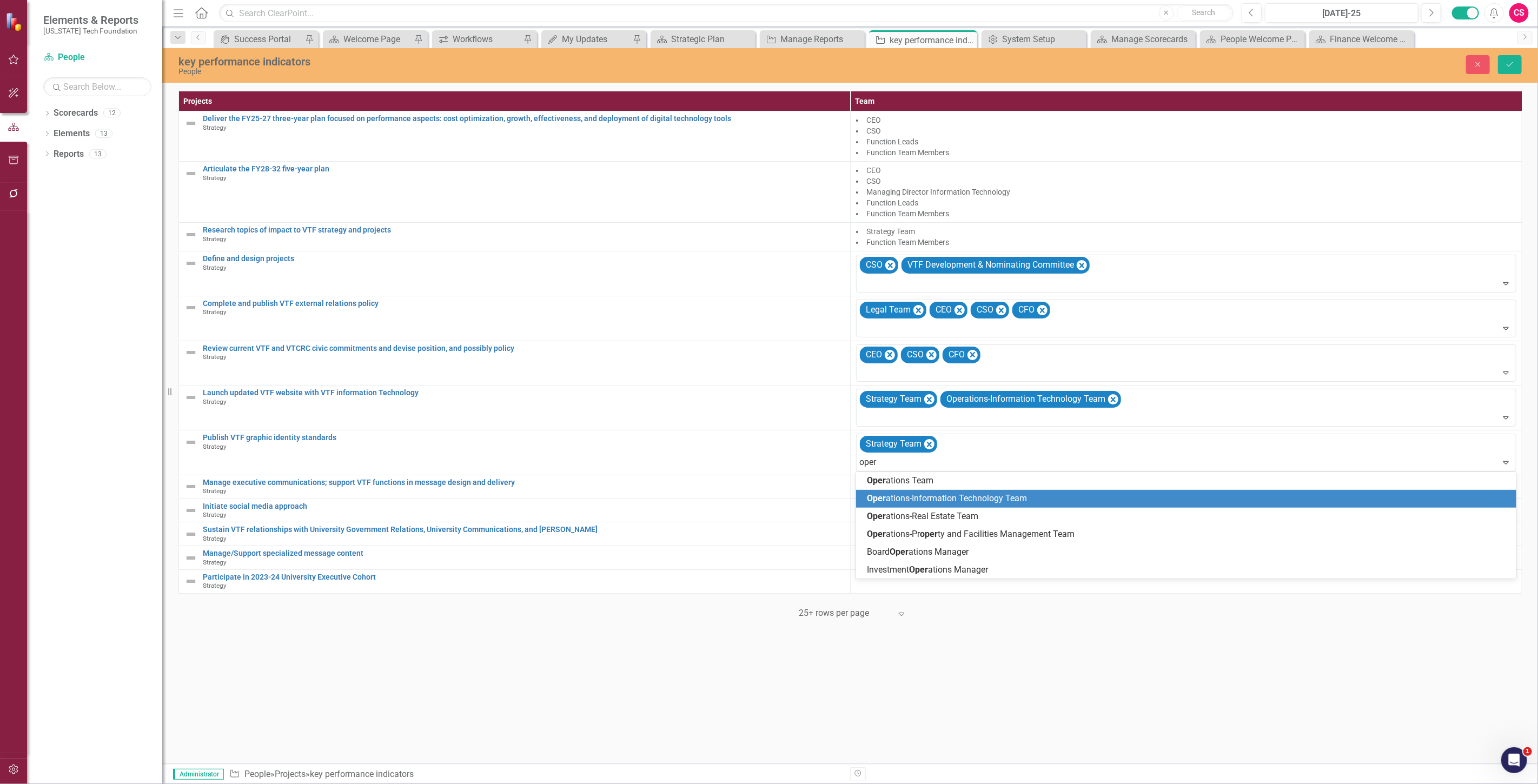
click at [898, 502] on span "Oper ations-Information Technology Team" at bounding box center [947, 498] width 160 height 10
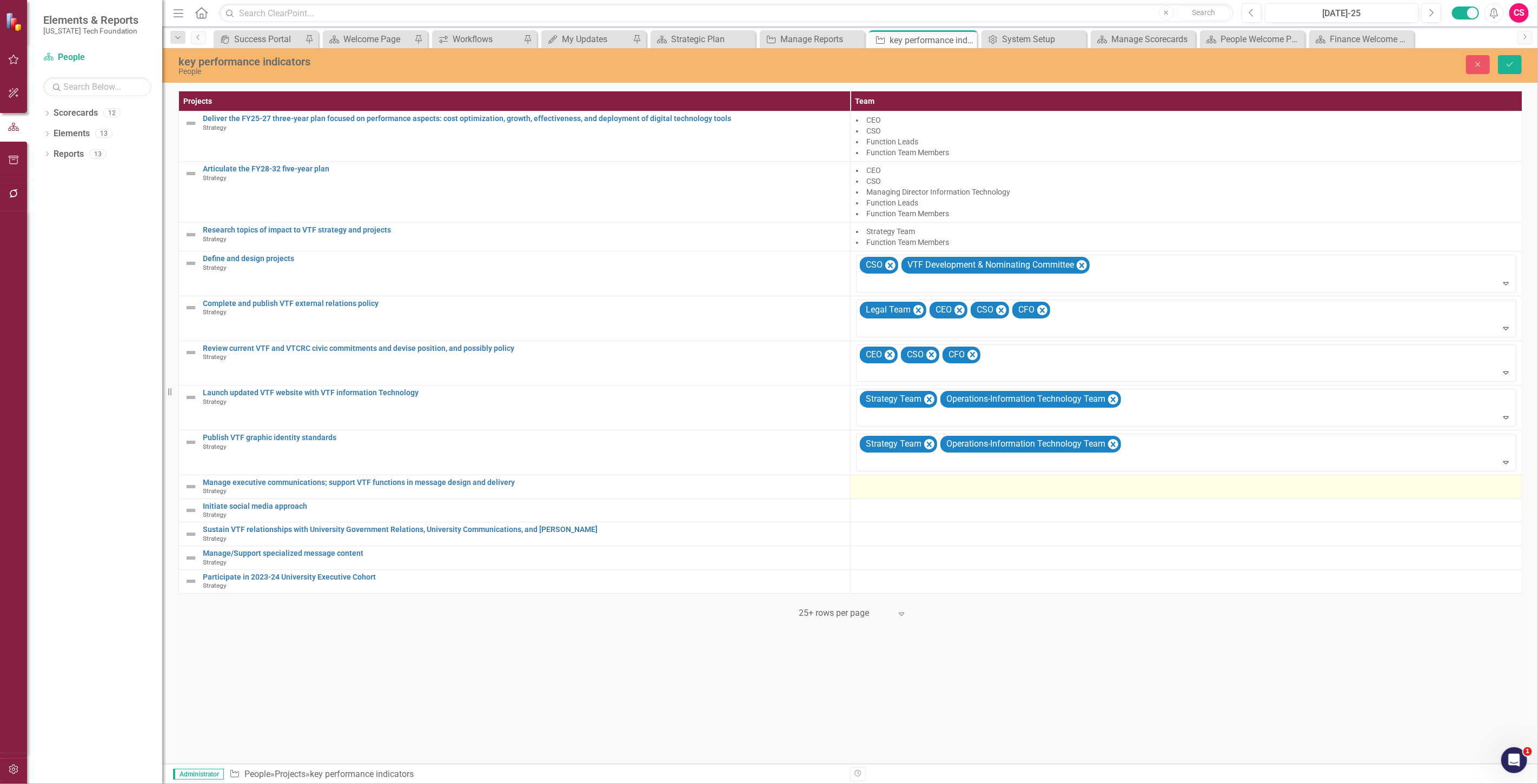
click at [880, 486] on div at bounding box center [1186, 484] width 660 height 13
click at [875, 481] on div at bounding box center [1178, 488] width 638 height 15
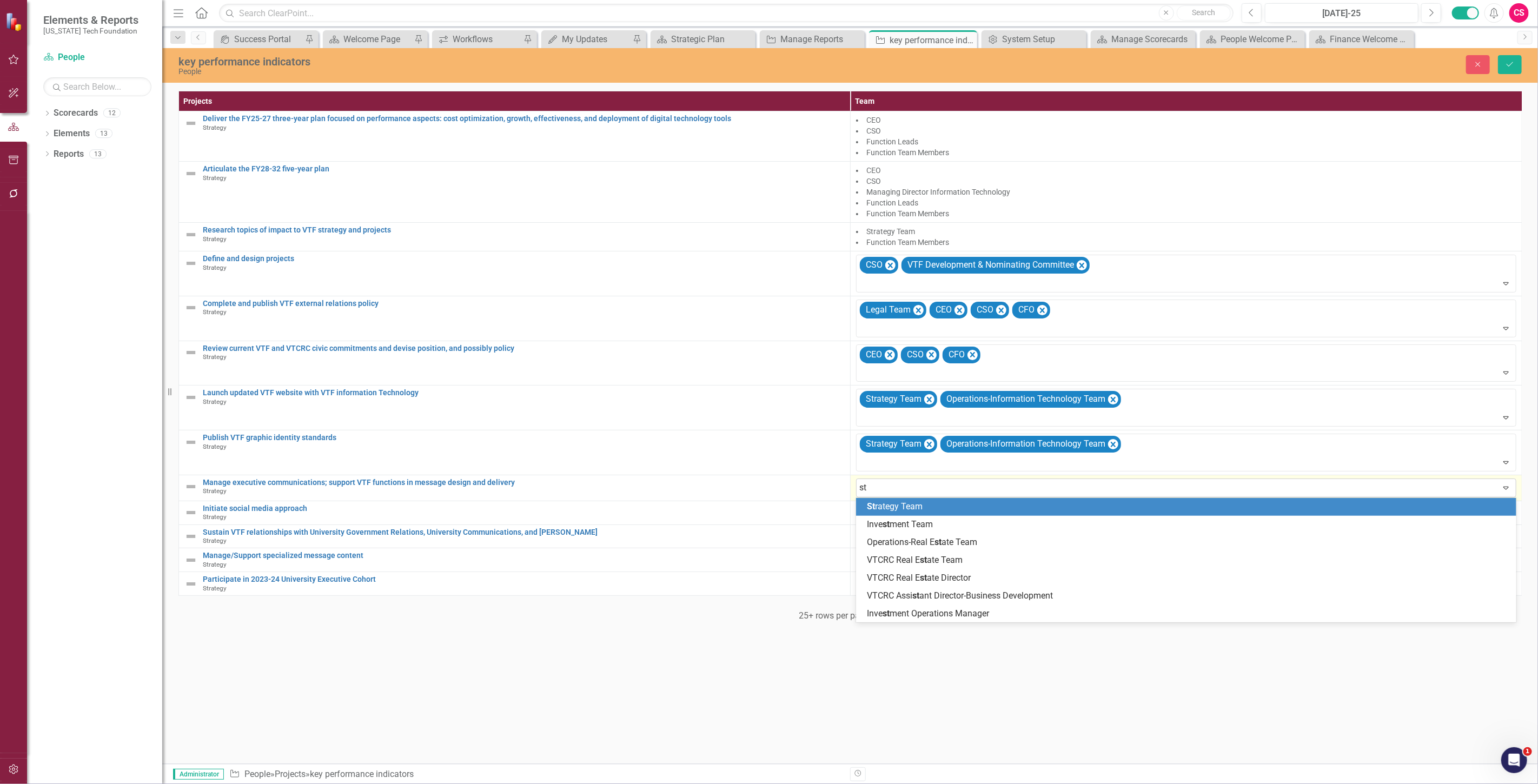
type input "str"
click at [882, 500] on div "Str ategy Team" at bounding box center [1188, 506] width 643 height 12
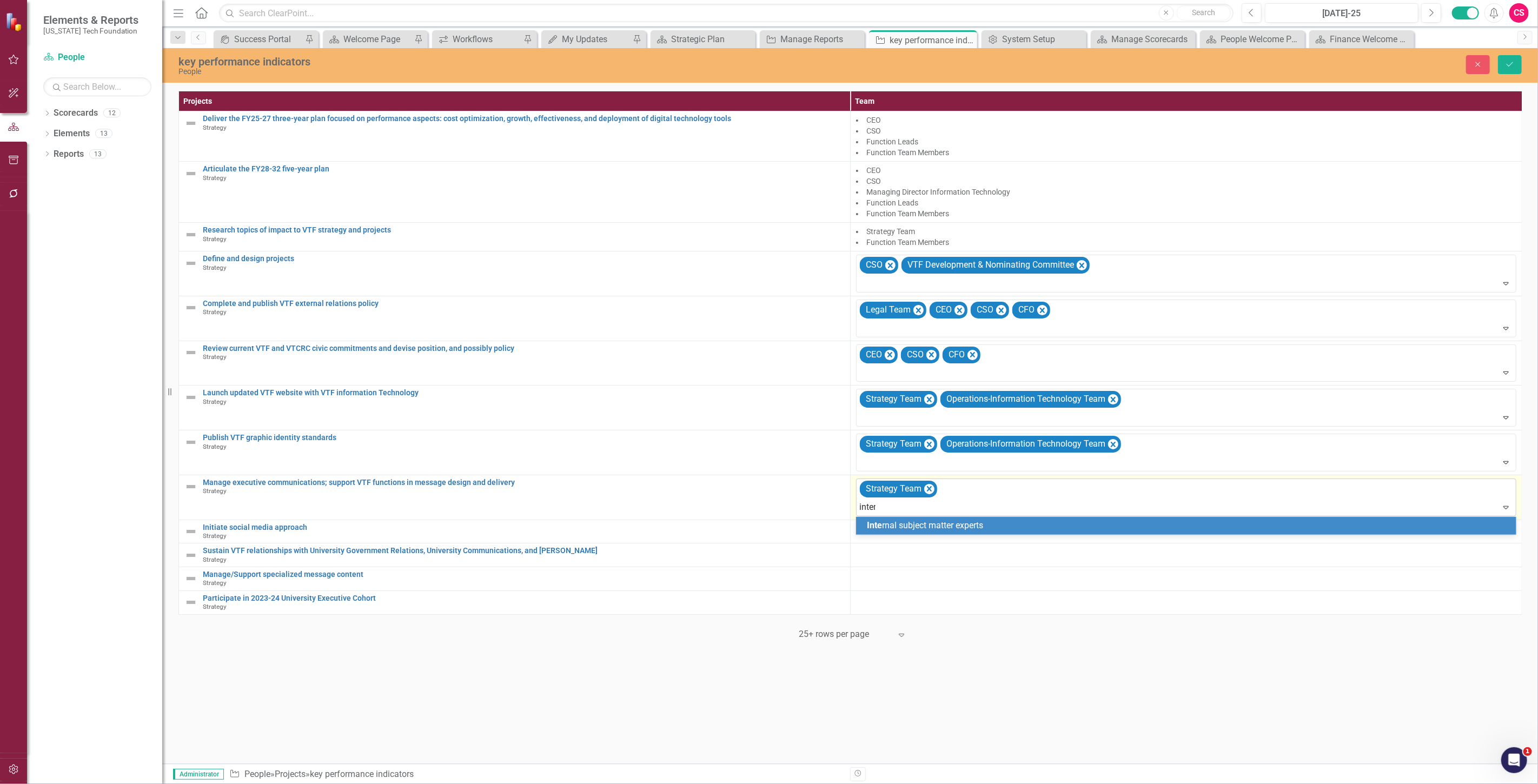
type input "intern"
click at [877, 520] on span "Intern" at bounding box center [878, 525] width 23 height 10
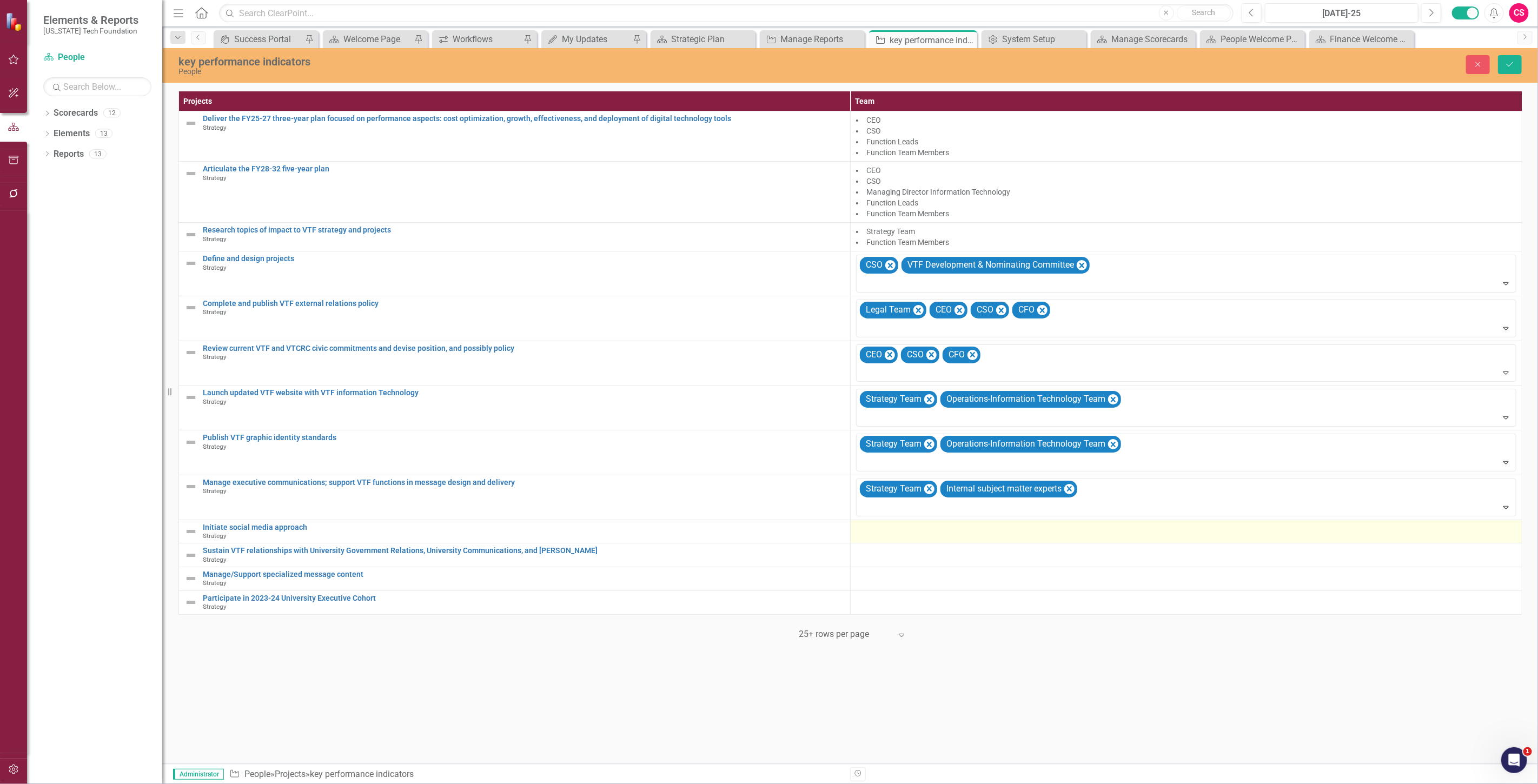
click at [875, 532] on div at bounding box center [1186, 529] width 660 height 13
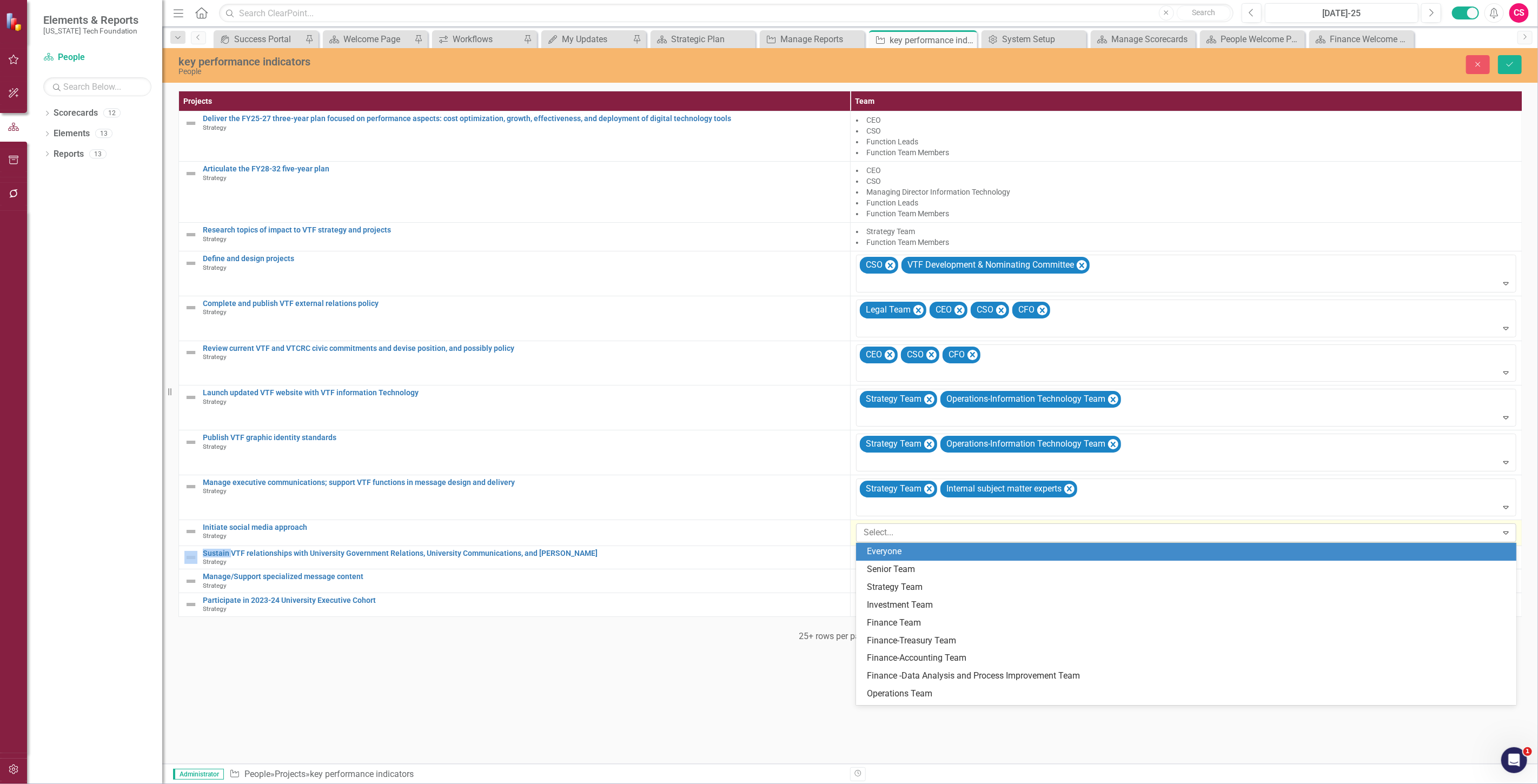
click at [909, 527] on div at bounding box center [1178, 532] width 638 height 15
type input "str"
click at [885, 549] on span "Str ategy Team" at bounding box center [895, 551] width 56 height 10
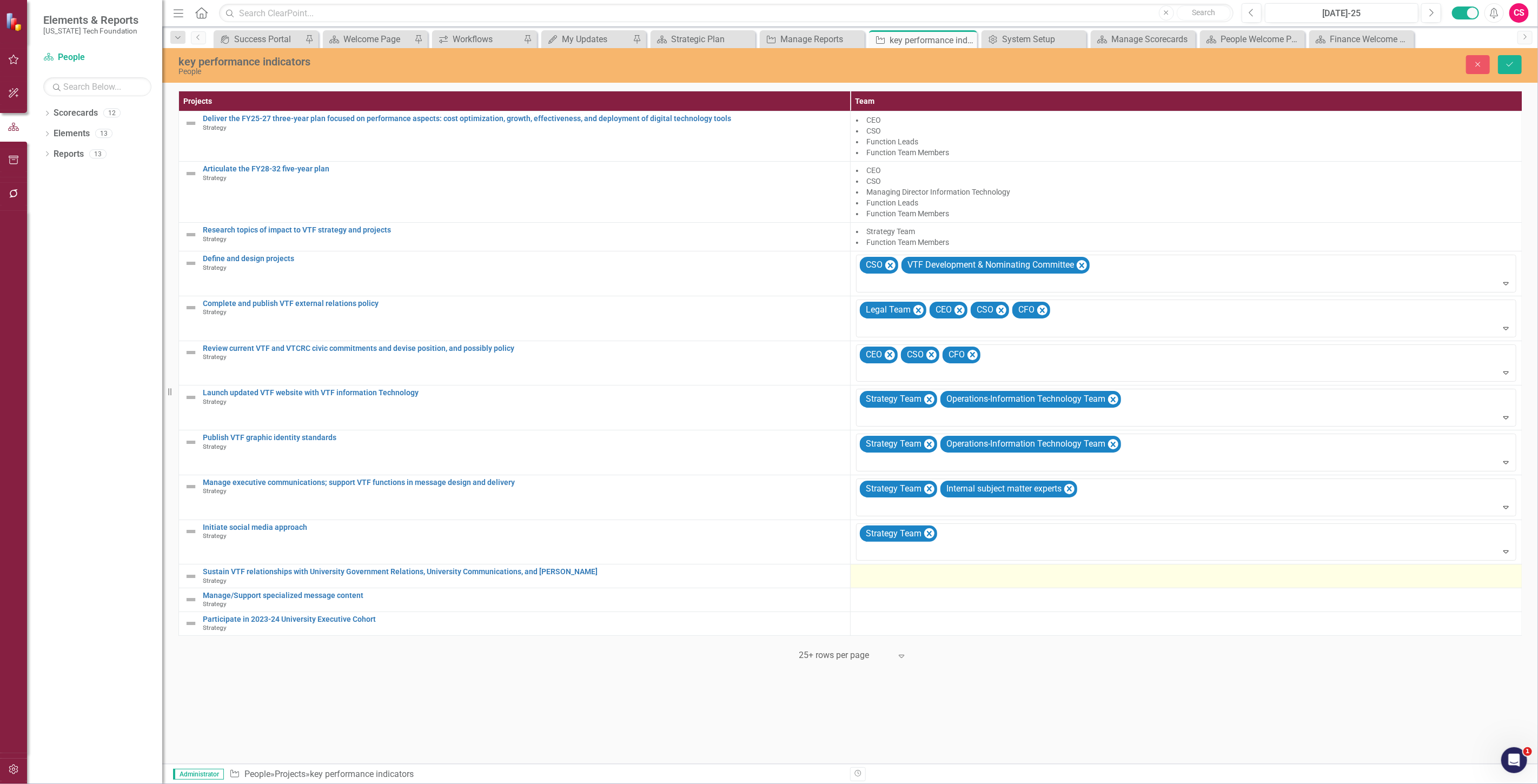
click at [871, 579] on div at bounding box center [1186, 574] width 660 height 13
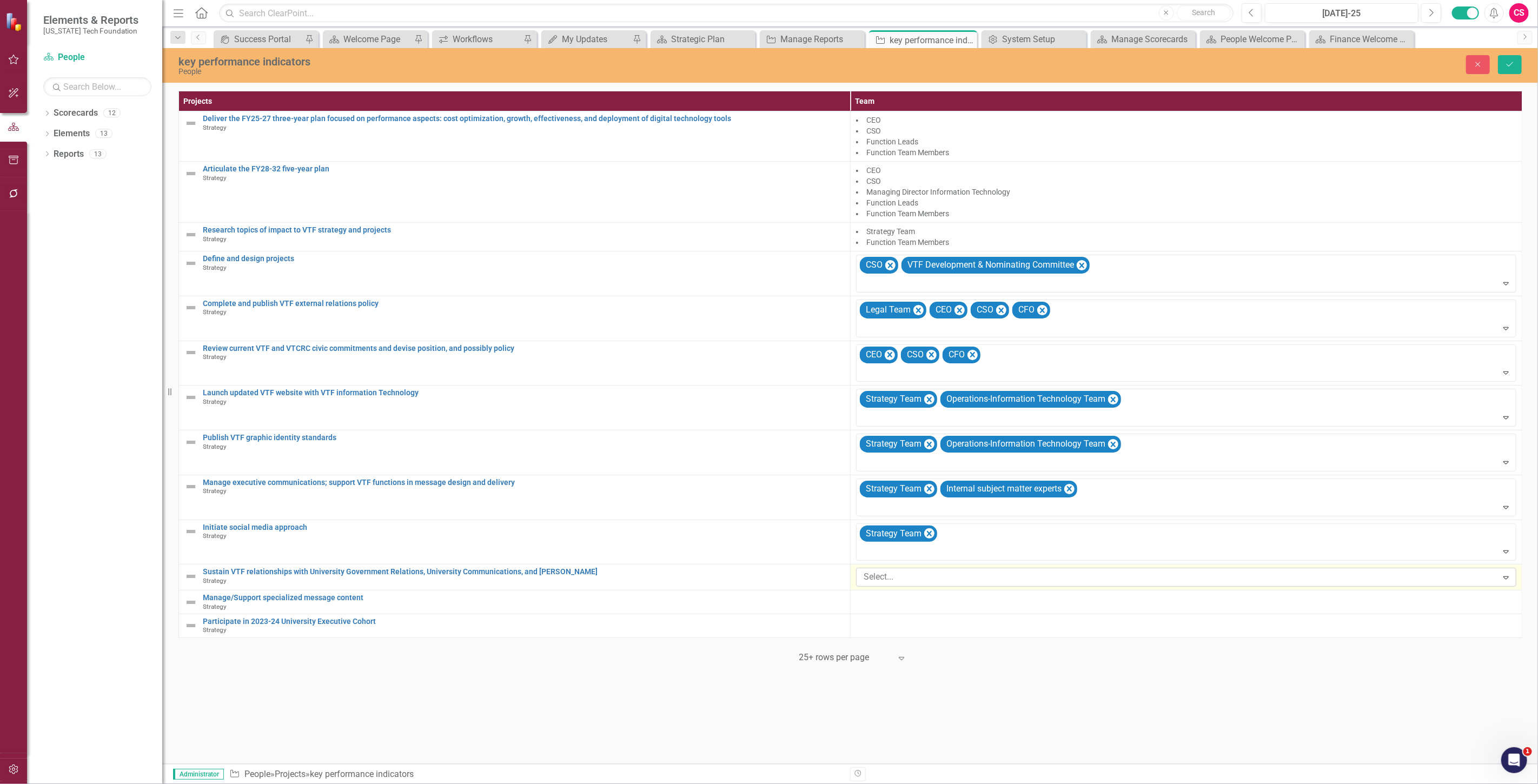
click at [866, 580] on div at bounding box center [1178, 577] width 638 height 15
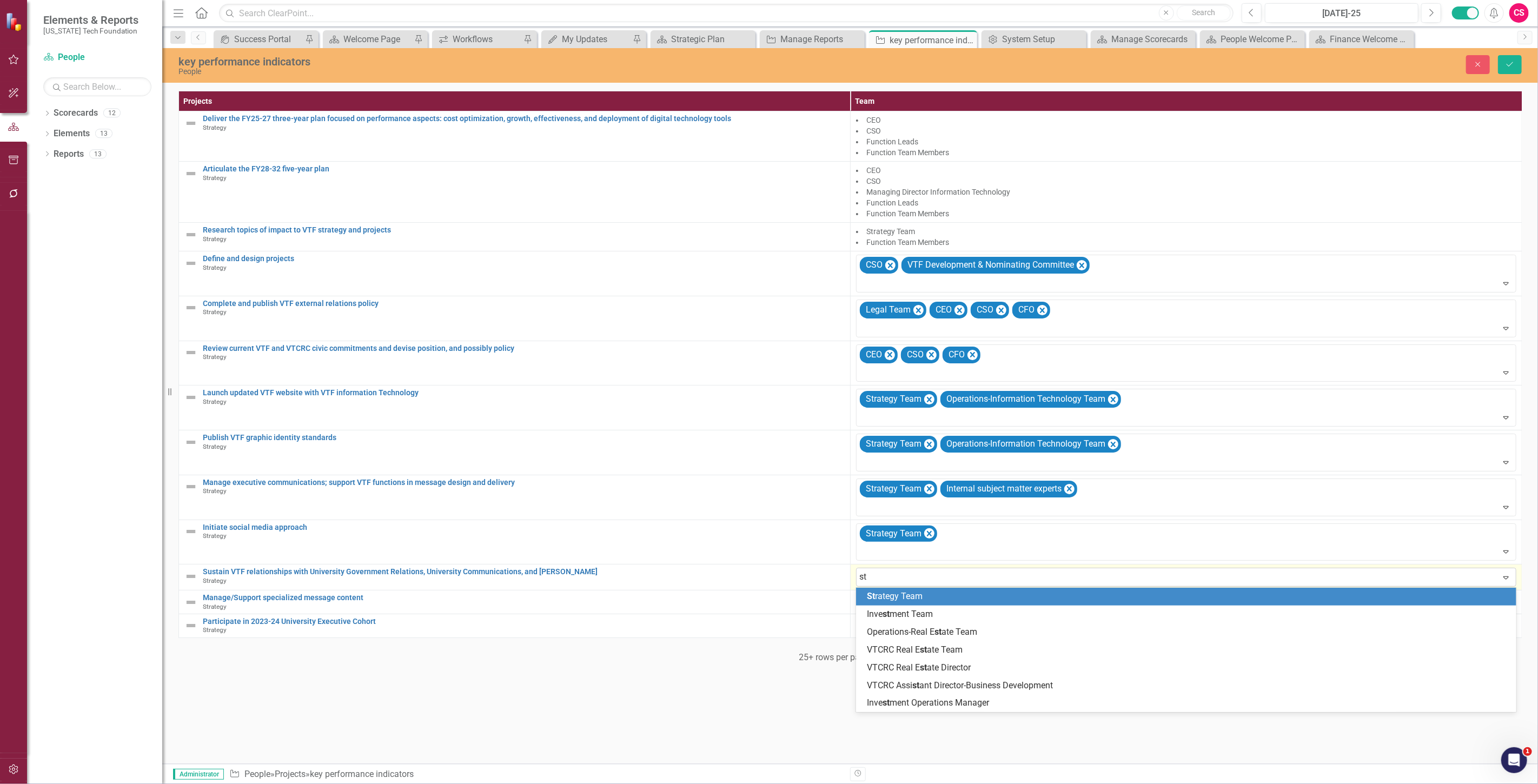
type input "str"
click at [874, 595] on span "Str" at bounding box center [873, 596] width 12 height 10
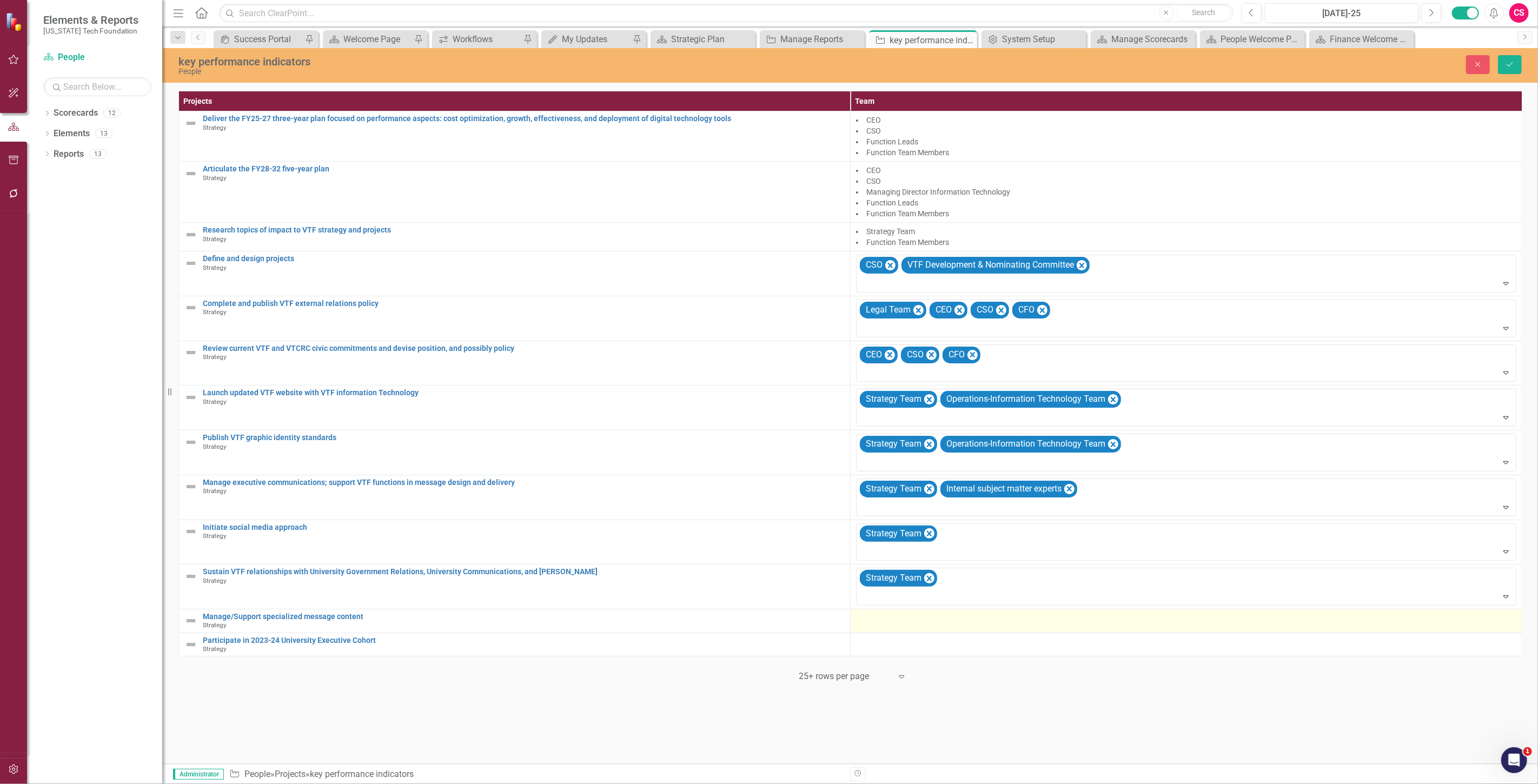
click at [901, 617] on div at bounding box center [1186, 619] width 660 height 13
click at [871, 625] on div at bounding box center [1178, 621] width 638 height 15
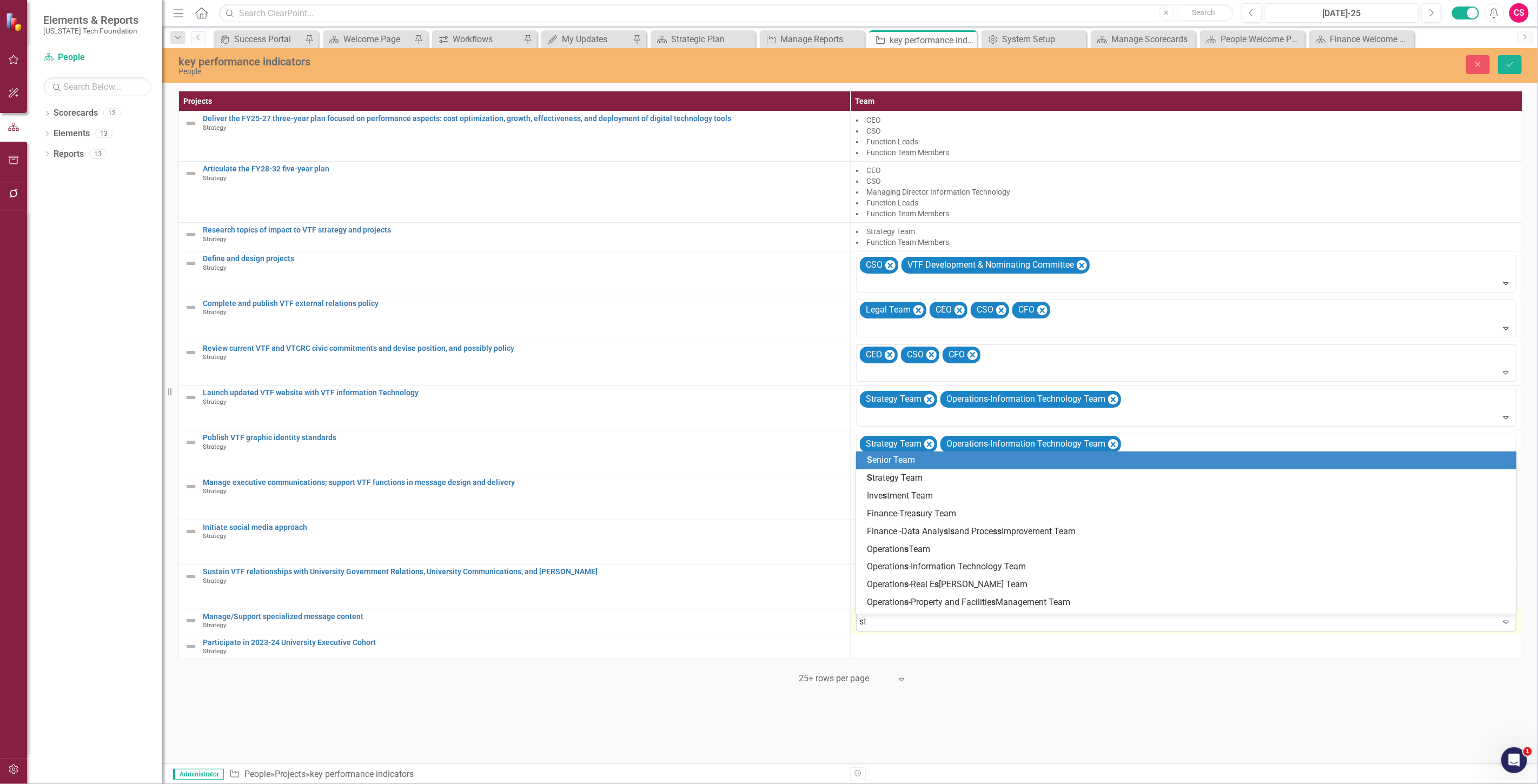
type input "str"
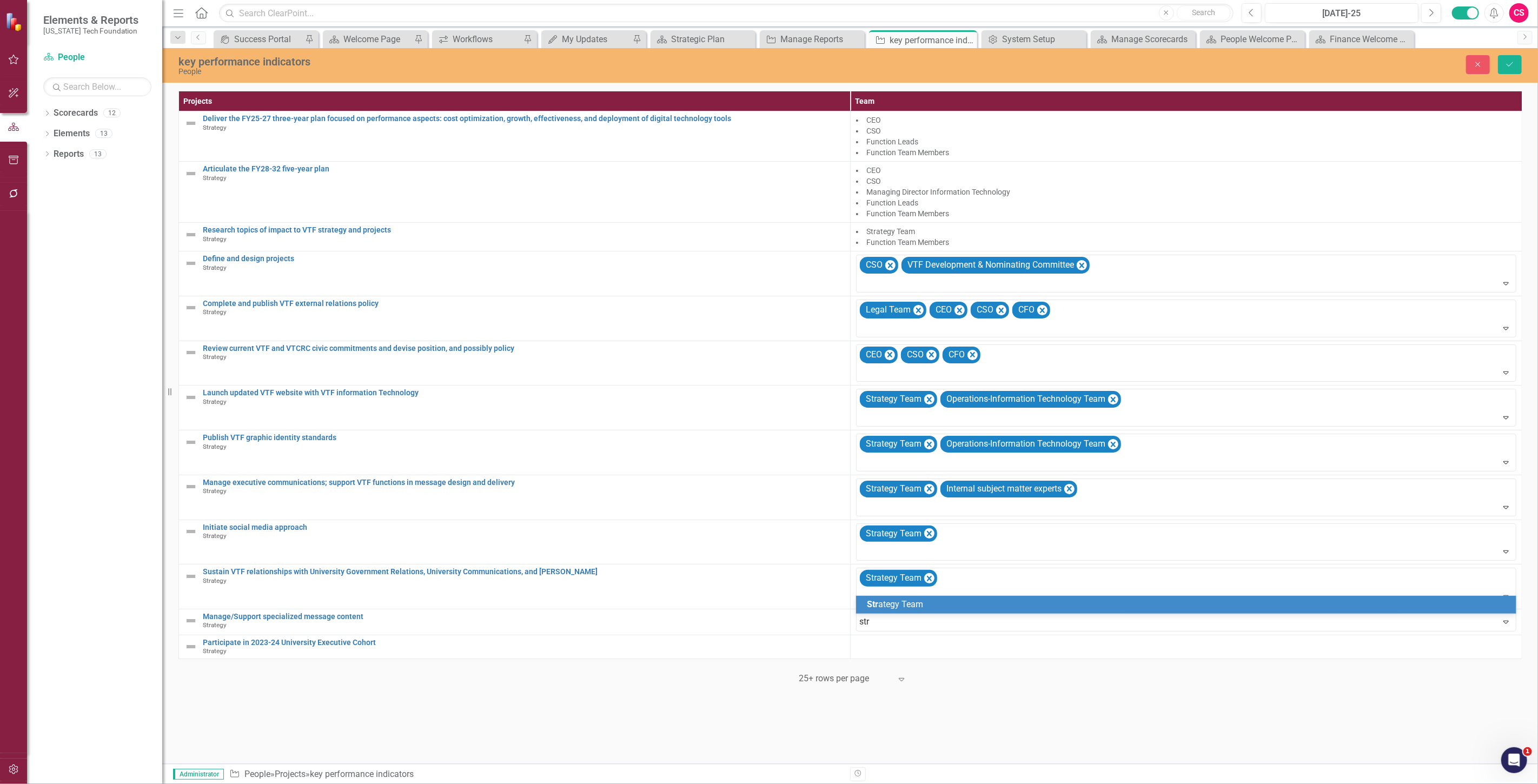
click at [877, 609] on span "Str" at bounding box center [873, 604] width 12 height 10
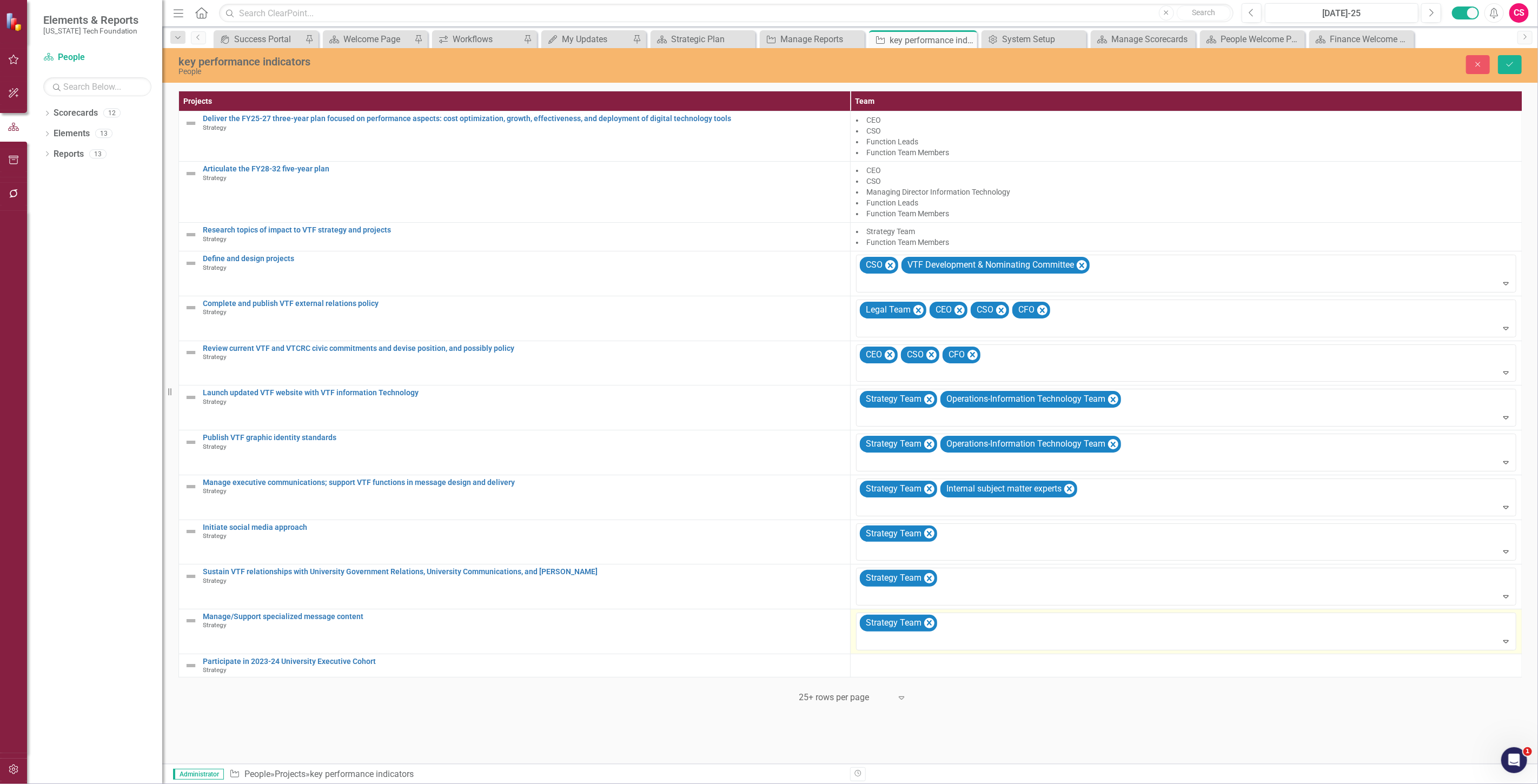
click at [878, 653] on td "Strategy Team Expand" at bounding box center [1186, 631] width 672 height 45
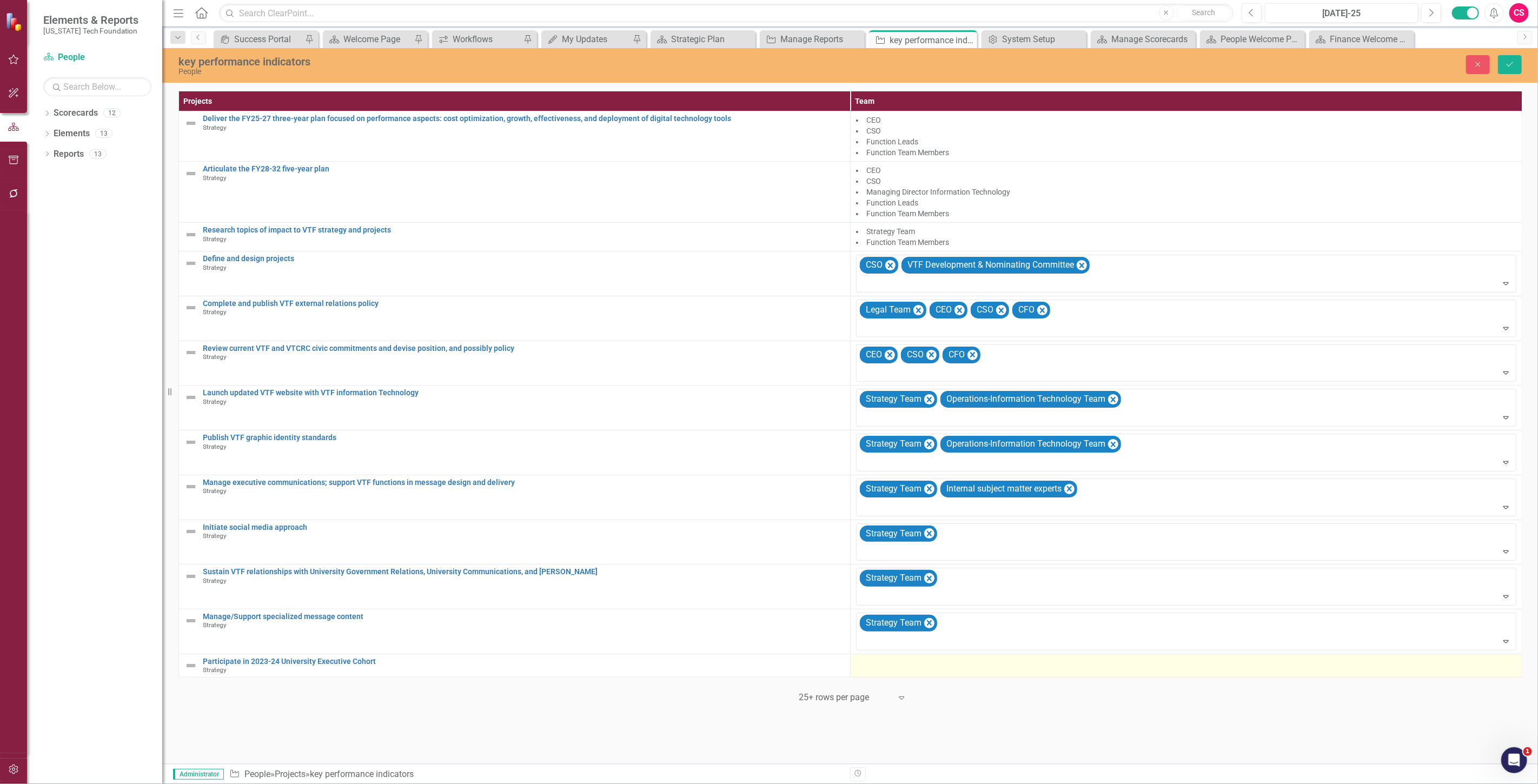
click at [865, 670] on div at bounding box center [1186, 664] width 660 height 13
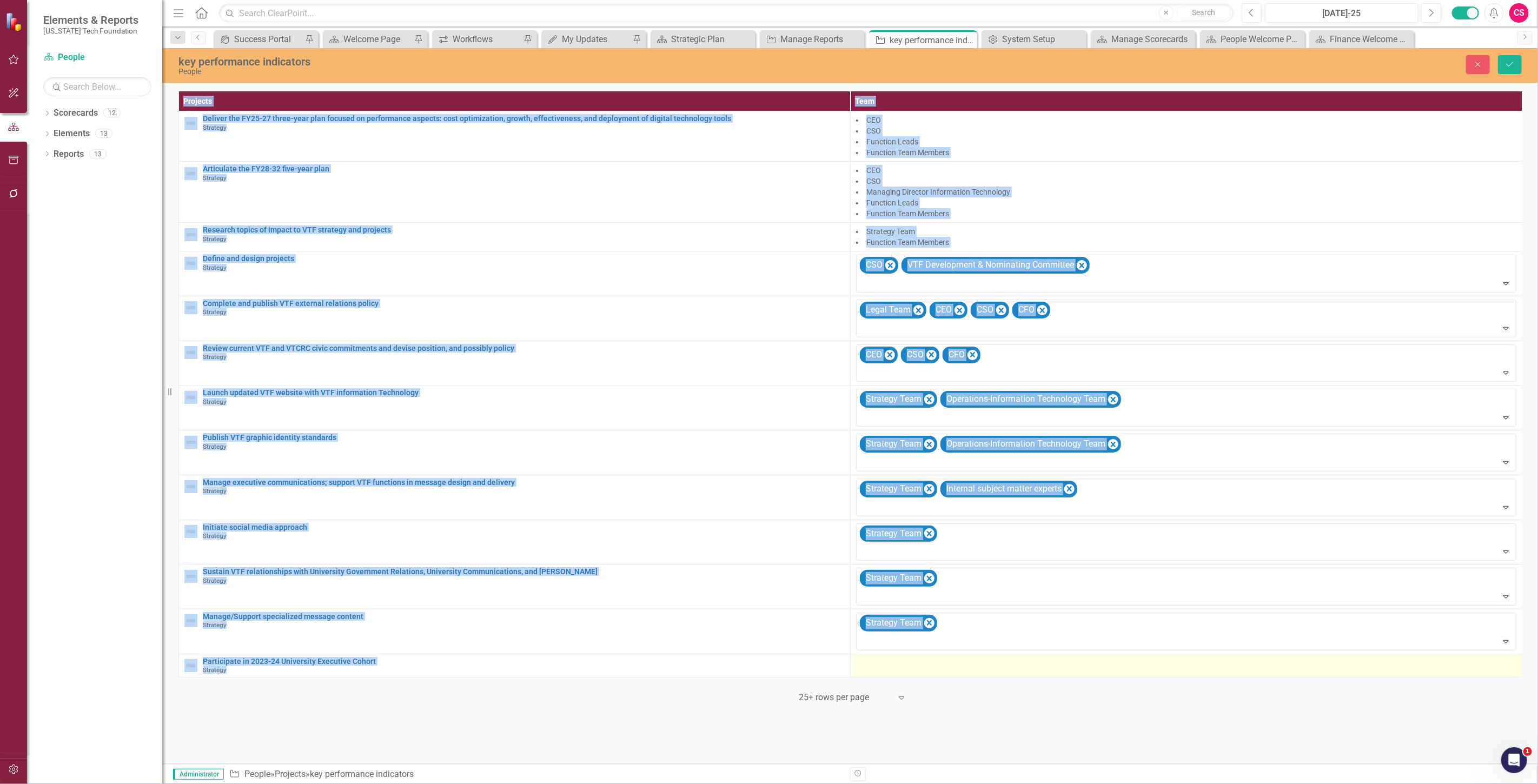
click at [865, 670] on div at bounding box center [1186, 664] width 660 height 13
click at [865, 670] on div at bounding box center [1178, 666] width 638 height 15
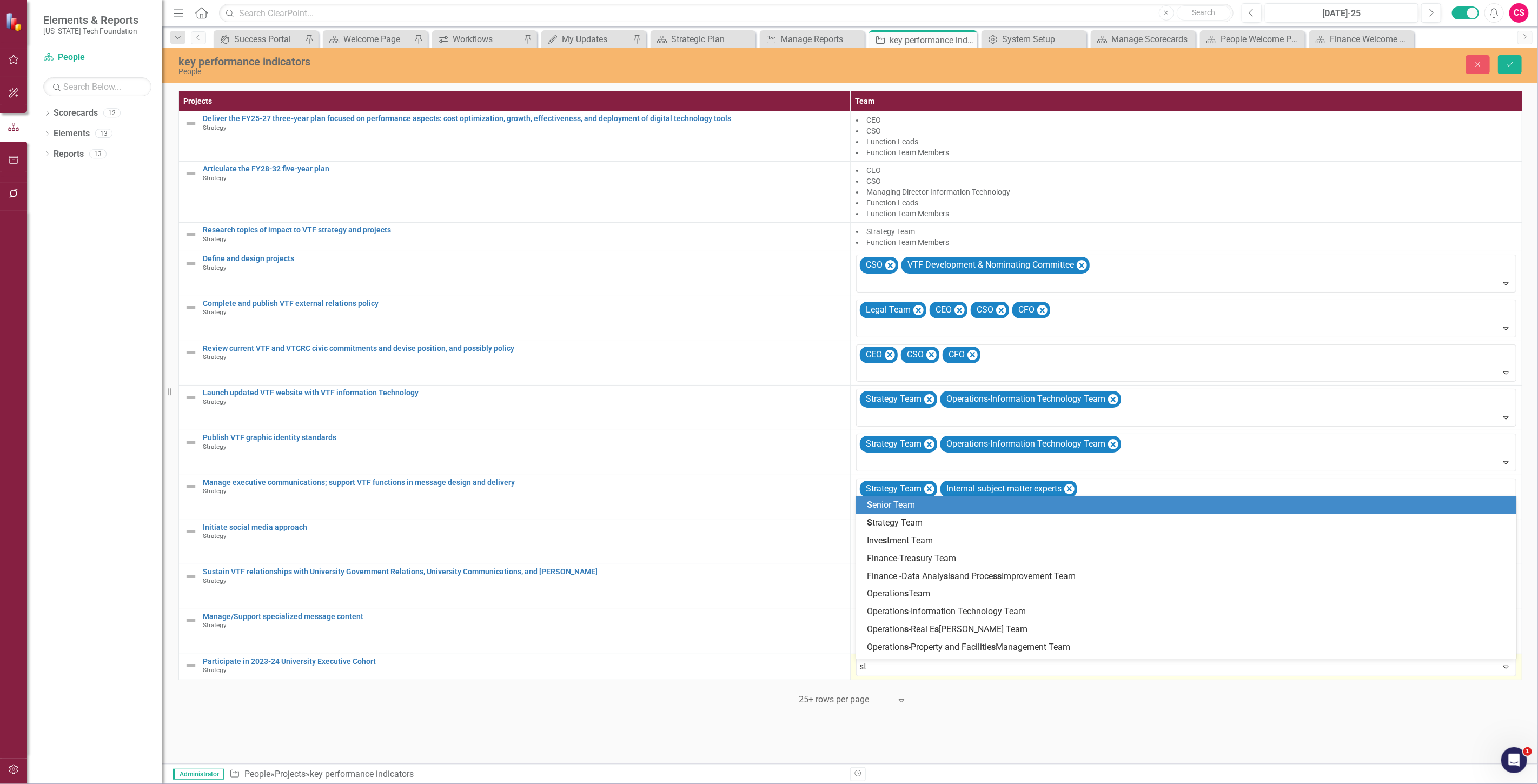
type input "str"
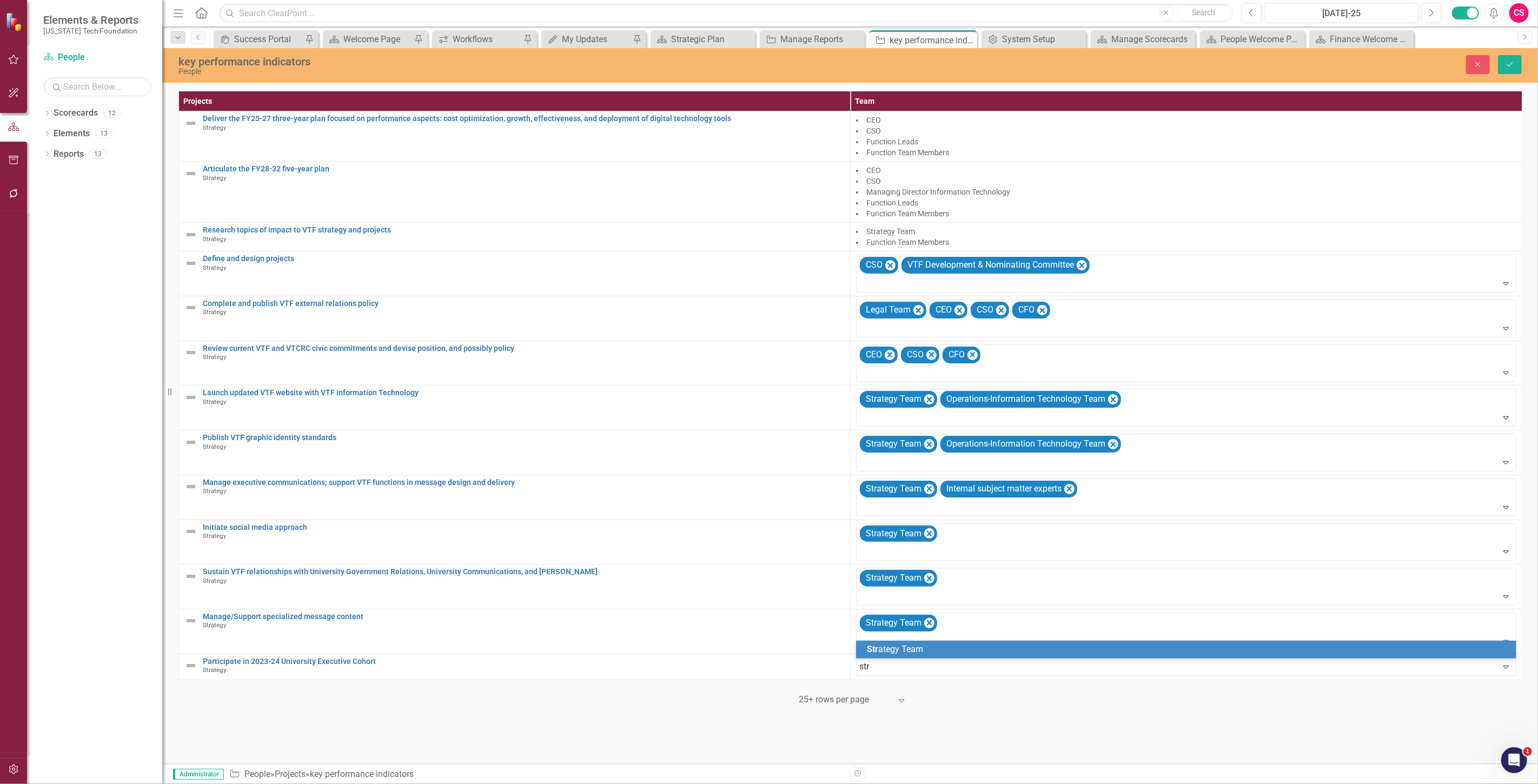
click at [878, 652] on span "Str" at bounding box center [873, 649] width 12 height 10
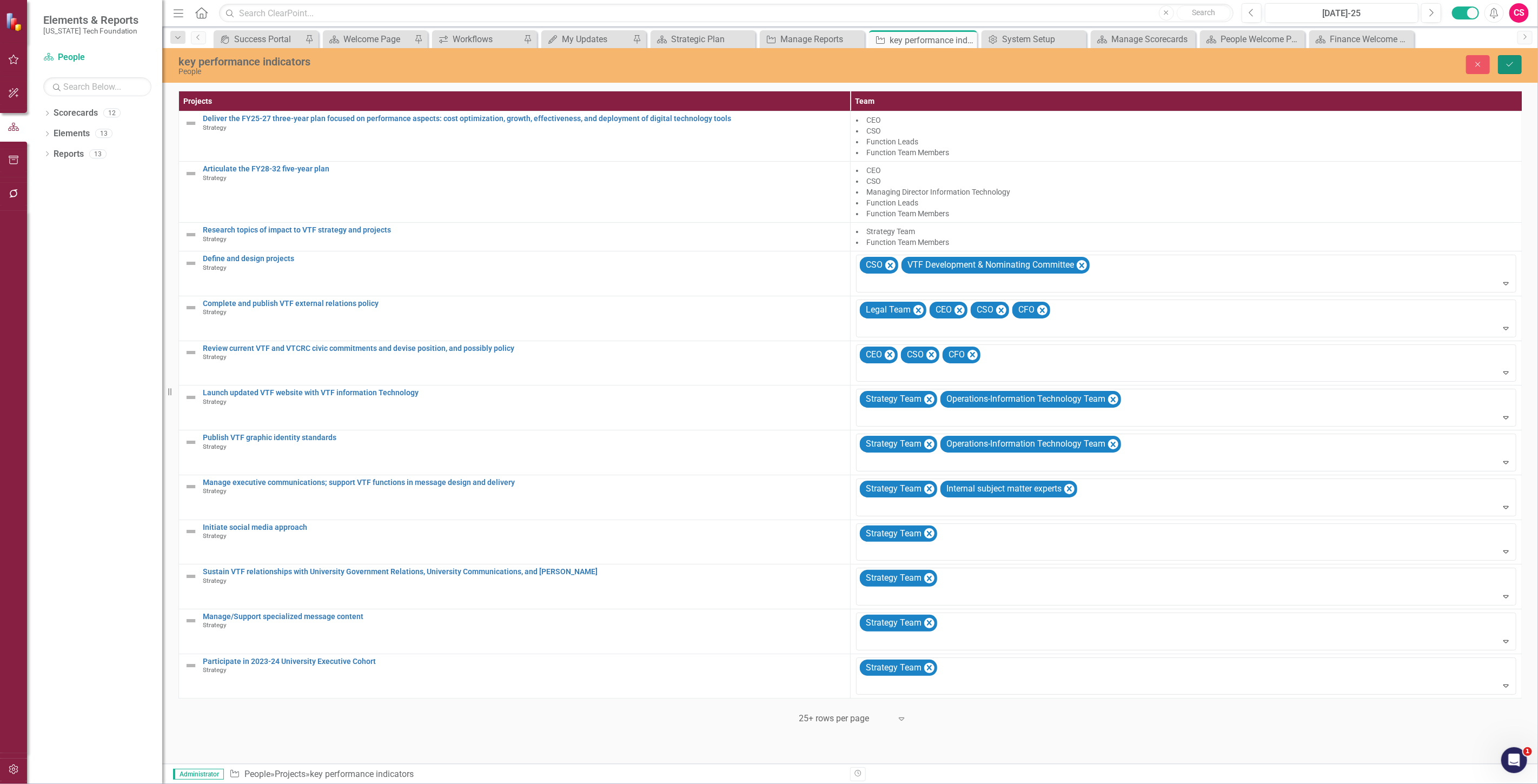
click at [1513, 72] on button "Save" at bounding box center [1509, 65] width 24 height 19
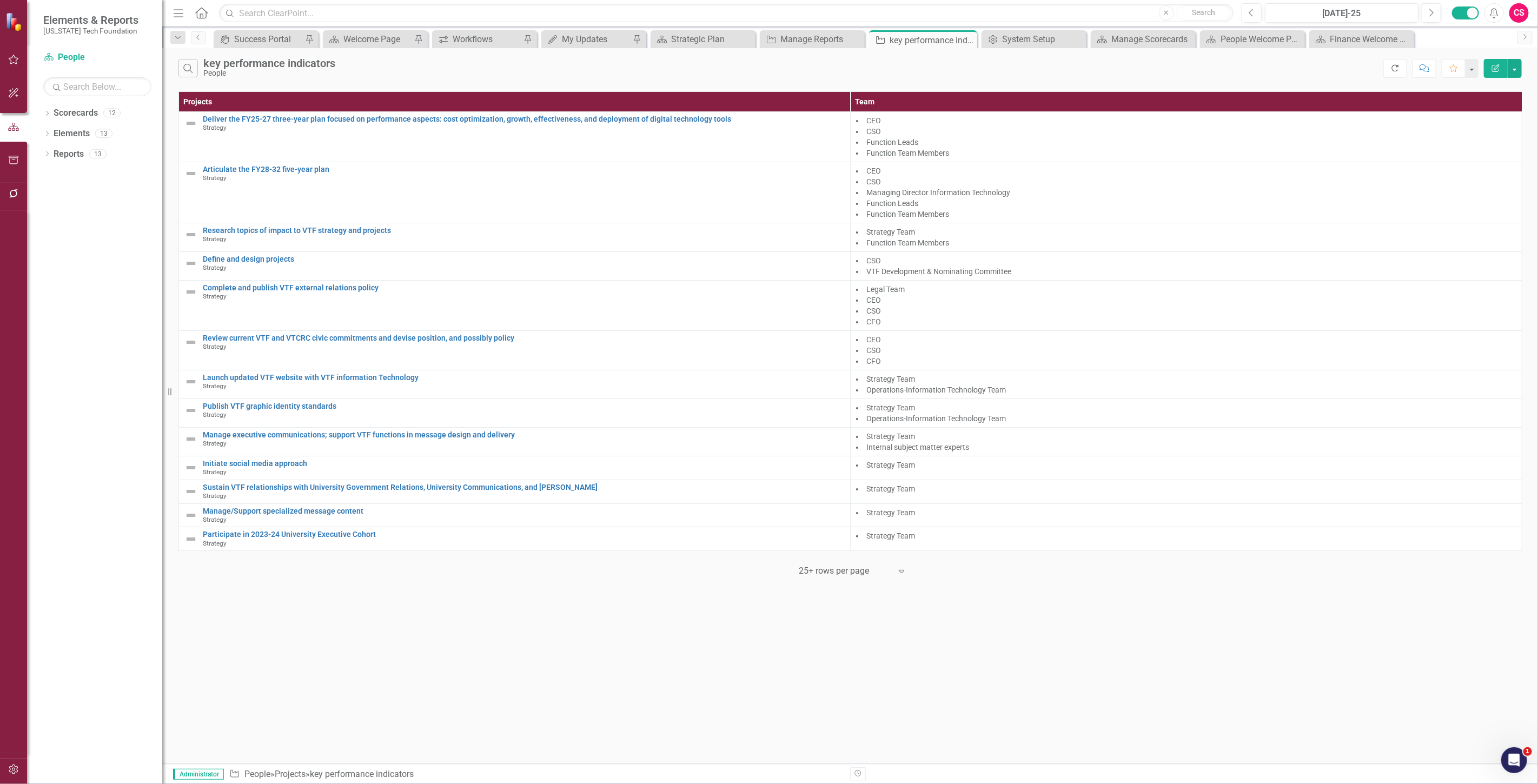
click at [1388, 67] on button "Refresh" at bounding box center [1395, 68] width 24 height 19
click at [776, 27] on div "Error on API post to /update" at bounding box center [770, 28] width 109 height 12
click at [1390, 68] on icon "Refresh" at bounding box center [1395, 68] width 10 height 8
click at [1491, 71] on button "Edit Report" at bounding box center [1495, 68] width 24 height 19
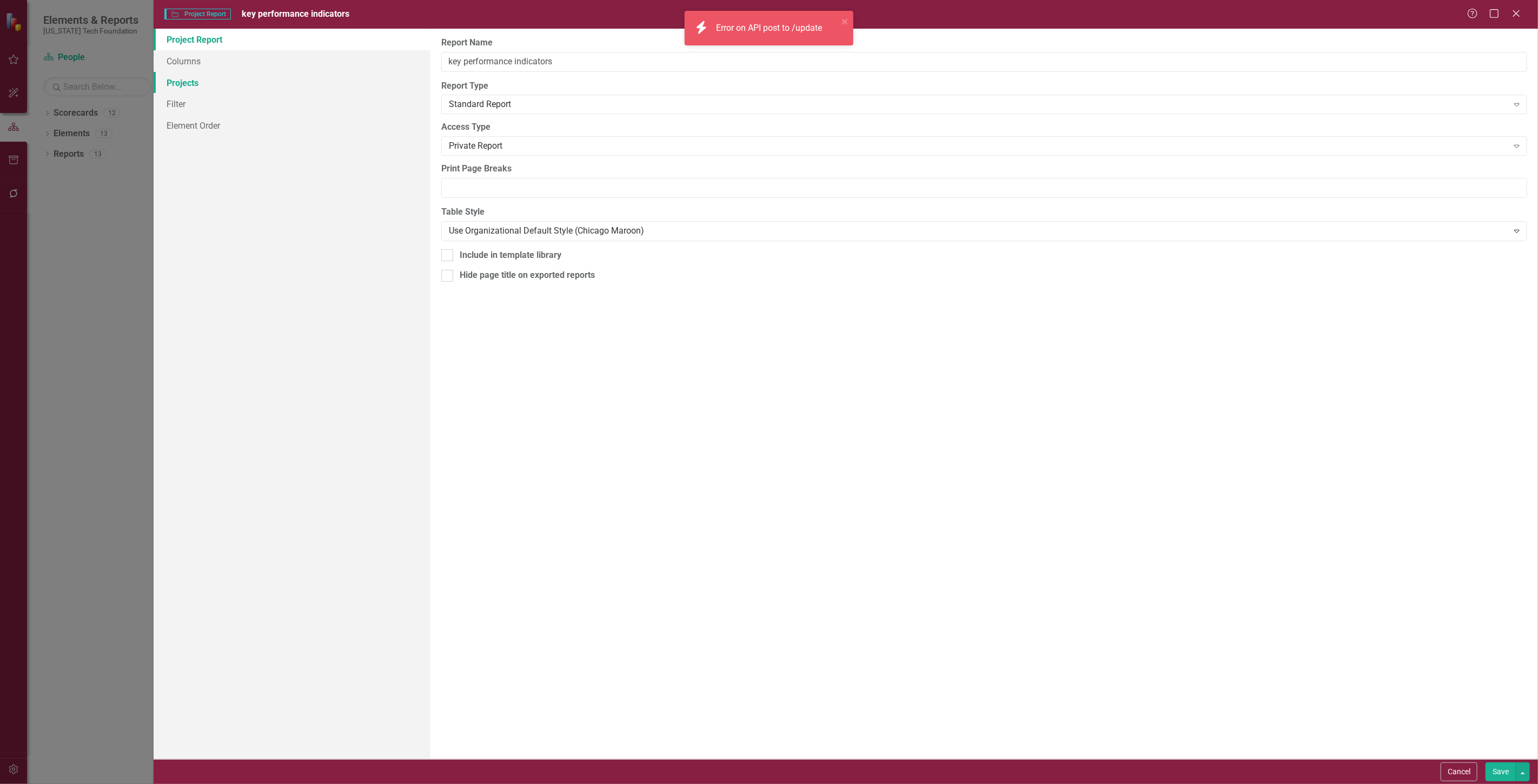
click at [212, 87] on link "Projects" at bounding box center [292, 83] width 277 height 22
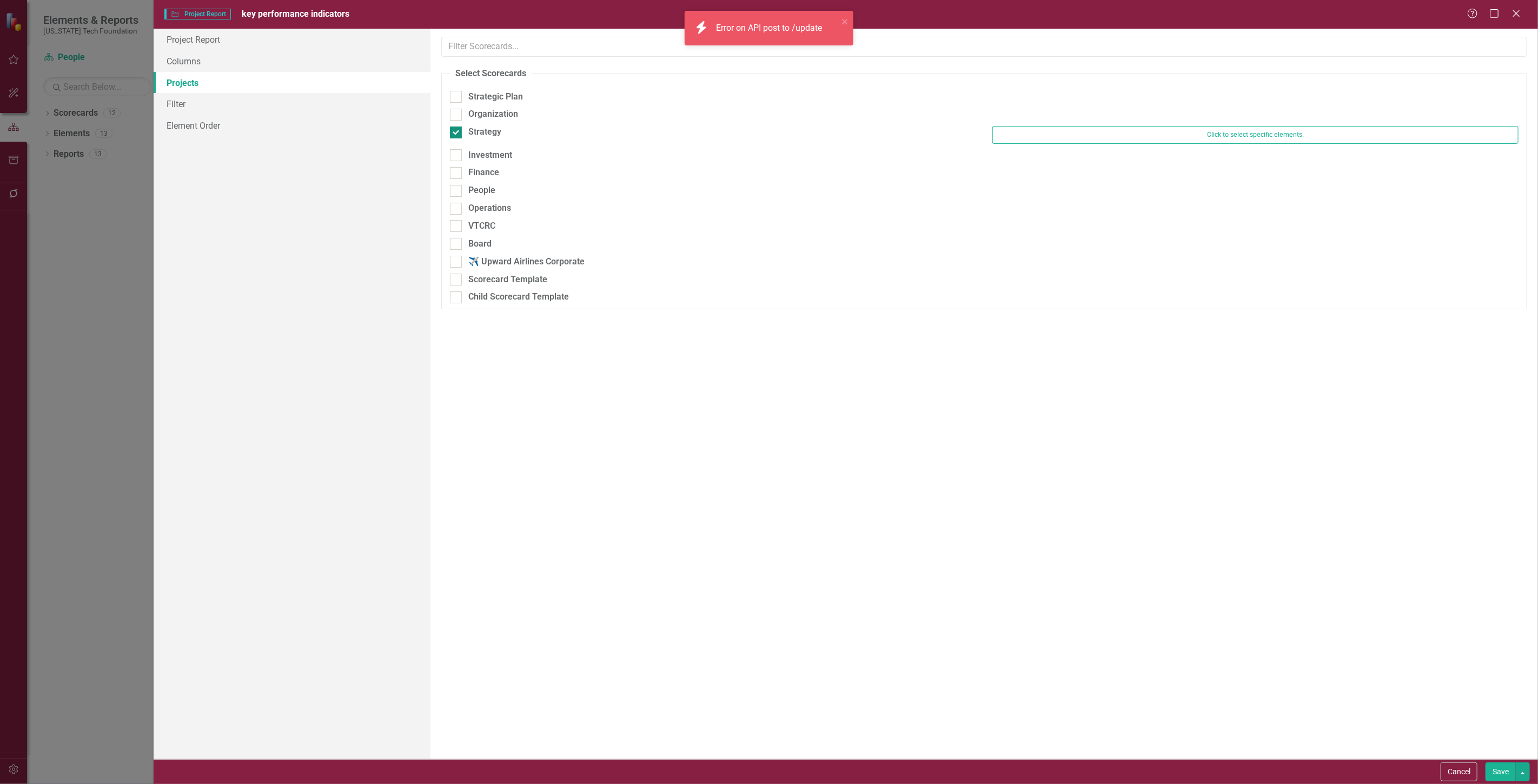
click at [496, 110] on div "Organization" at bounding box center [493, 114] width 50 height 12
click at [457, 110] on input "Organization" at bounding box center [453, 112] width 7 height 7
click at [455, 113] on input "Organization" at bounding box center [453, 112] width 7 height 7
click at [457, 116] on div at bounding box center [456, 115] width 12 height 12
click at [457, 116] on input "Organization" at bounding box center [453, 112] width 7 height 7
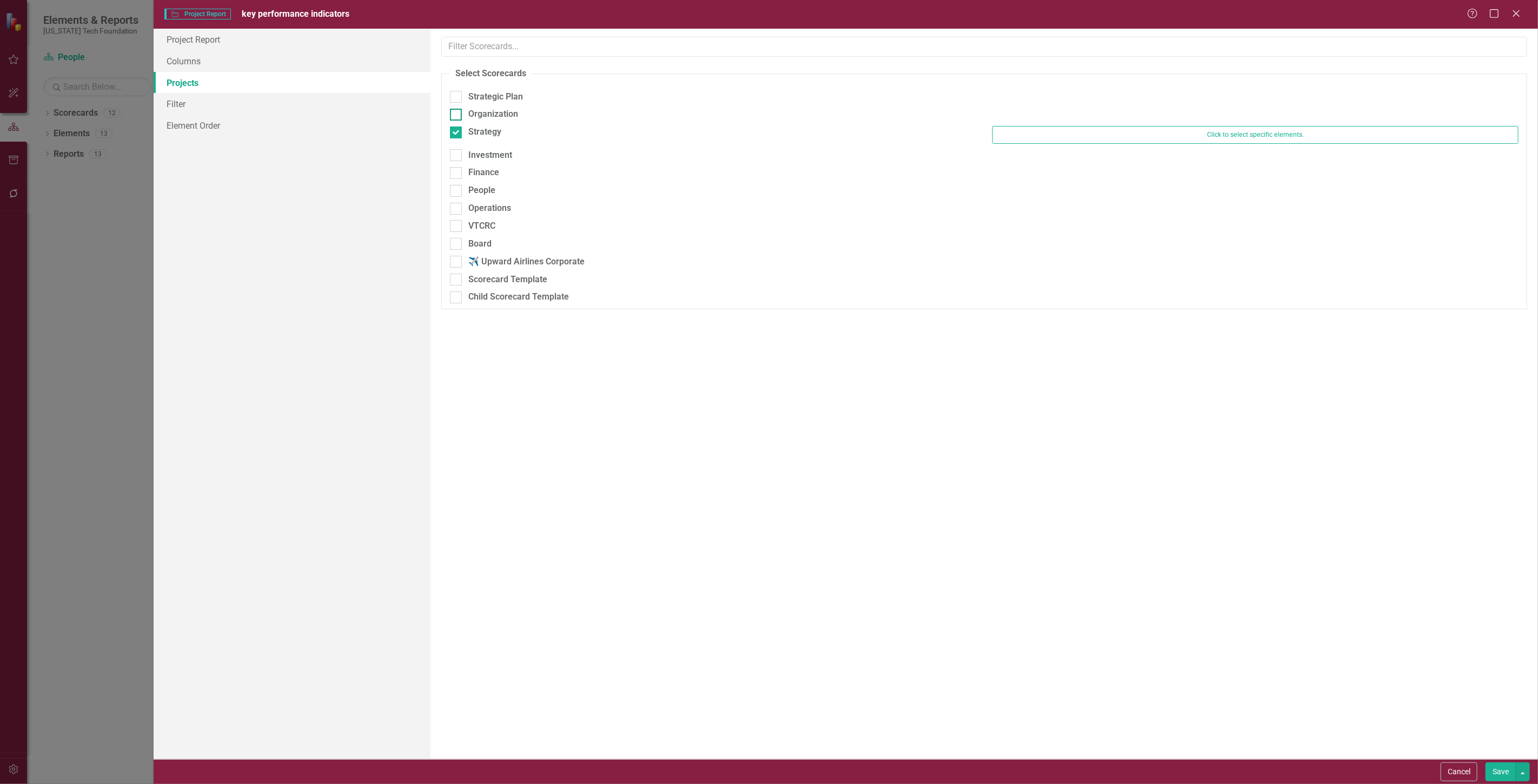
checkbox input "true"
click at [456, 135] on input "Strategy" at bounding box center [453, 134] width 7 height 7
checkbox input "false"
click at [1499, 764] on button "Save" at bounding box center [1500, 772] width 30 height 19
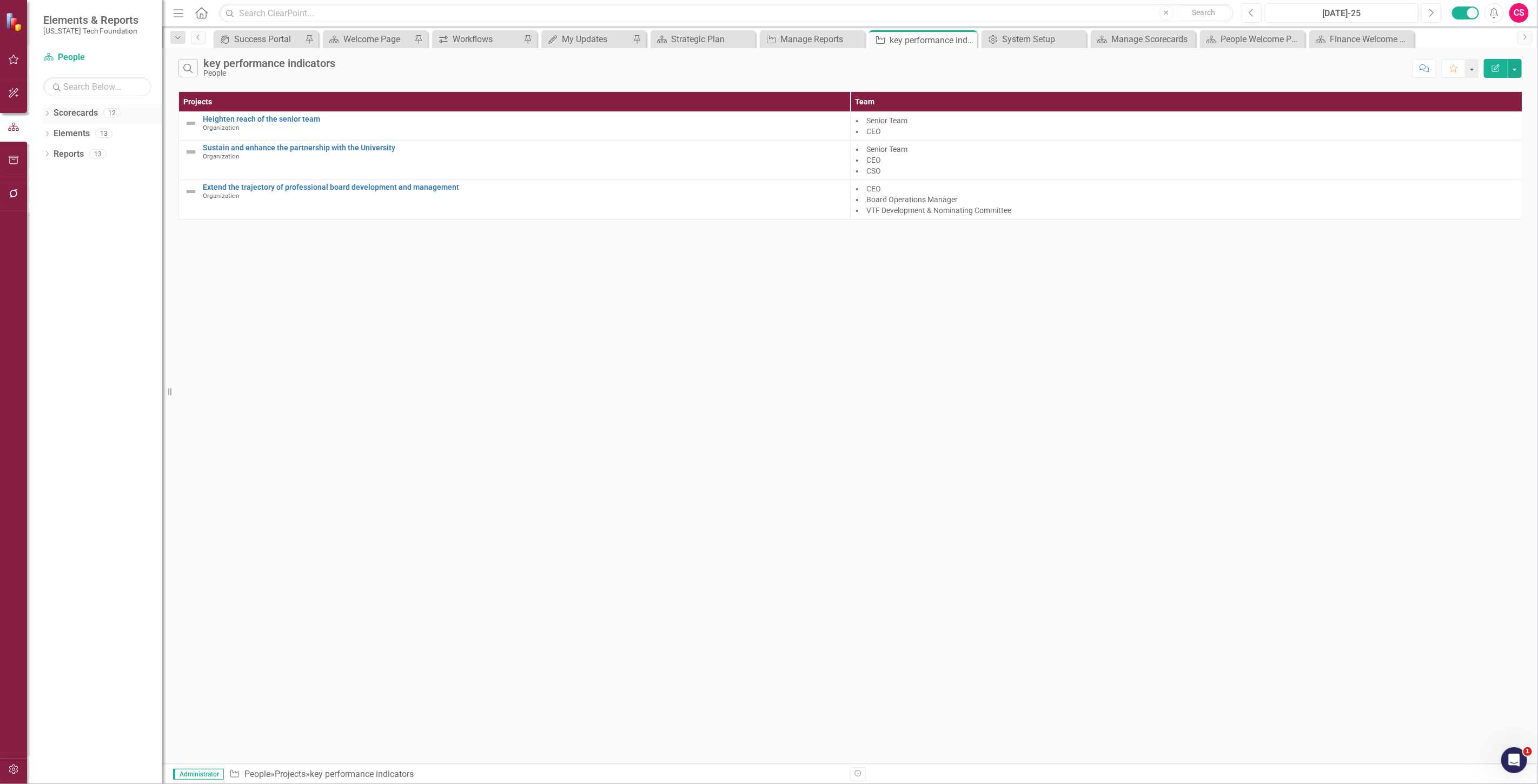
click at [77, 109] on link "Scorecards" at bounding box center [76, 113] width 44 height 12
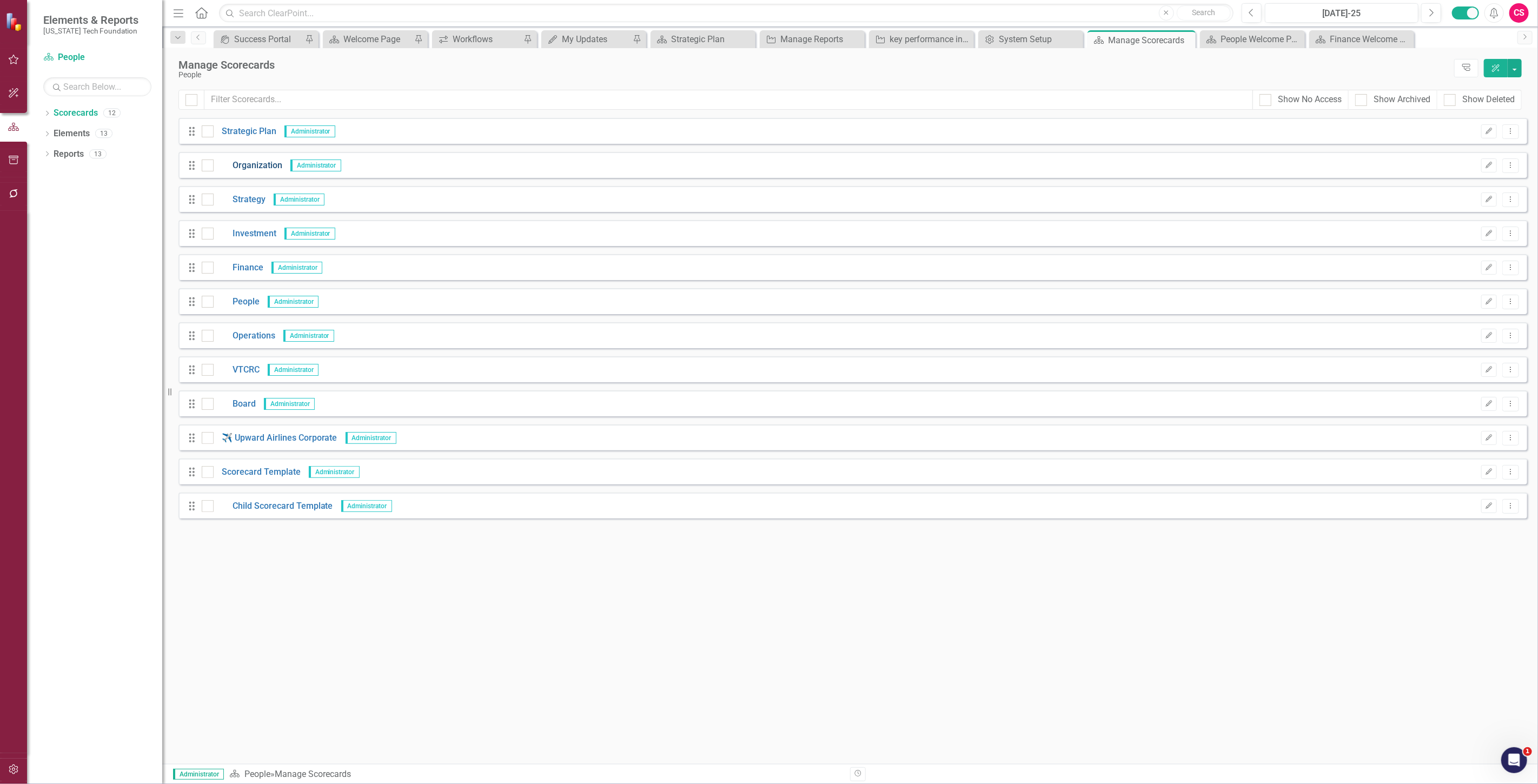
click at [258, 160] on link "Organization" at bounding box center [248, 165] width 69 height 12
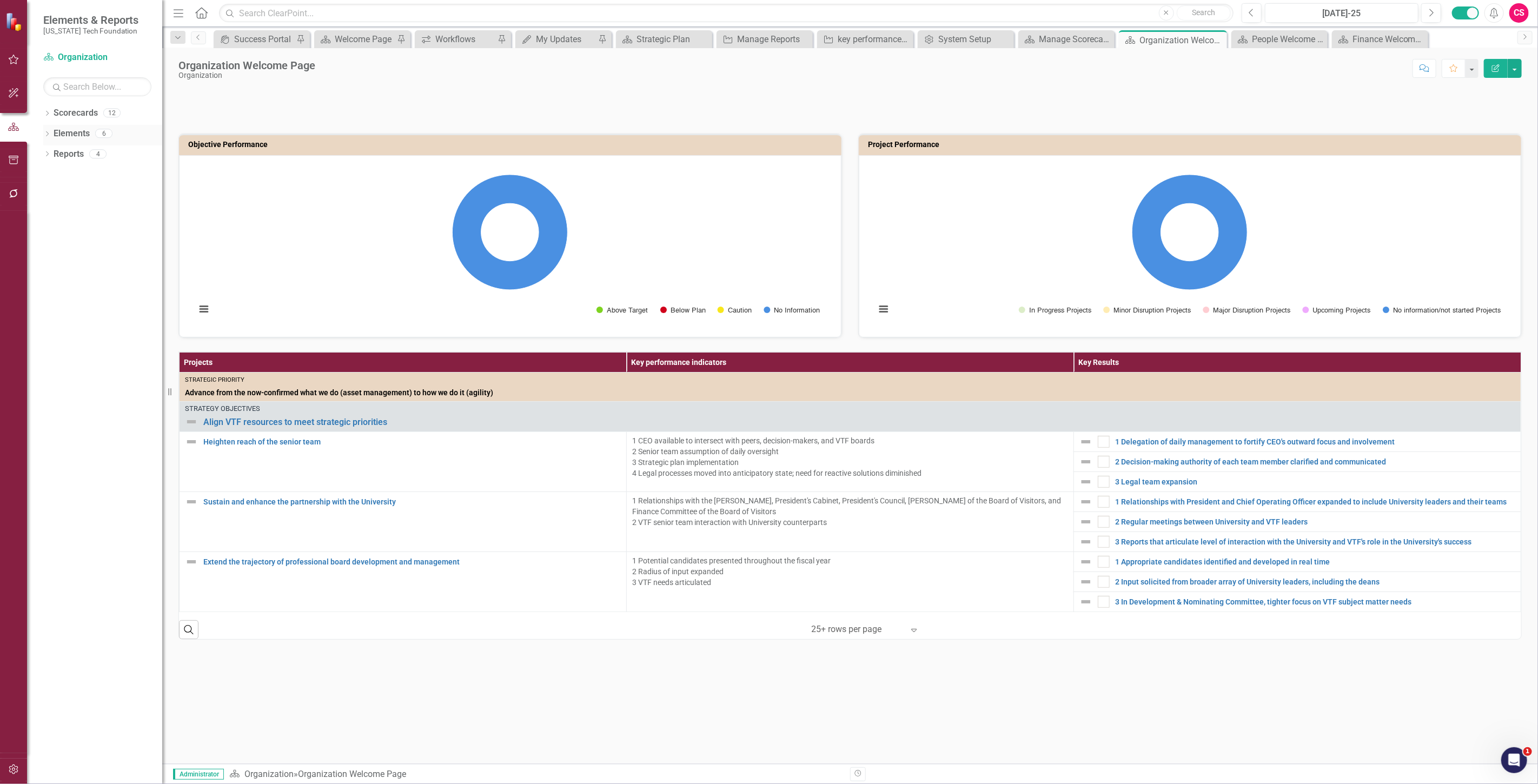
click at [77, 136] on link "Elements" at bounding box center [72, 133] width 36 height 12
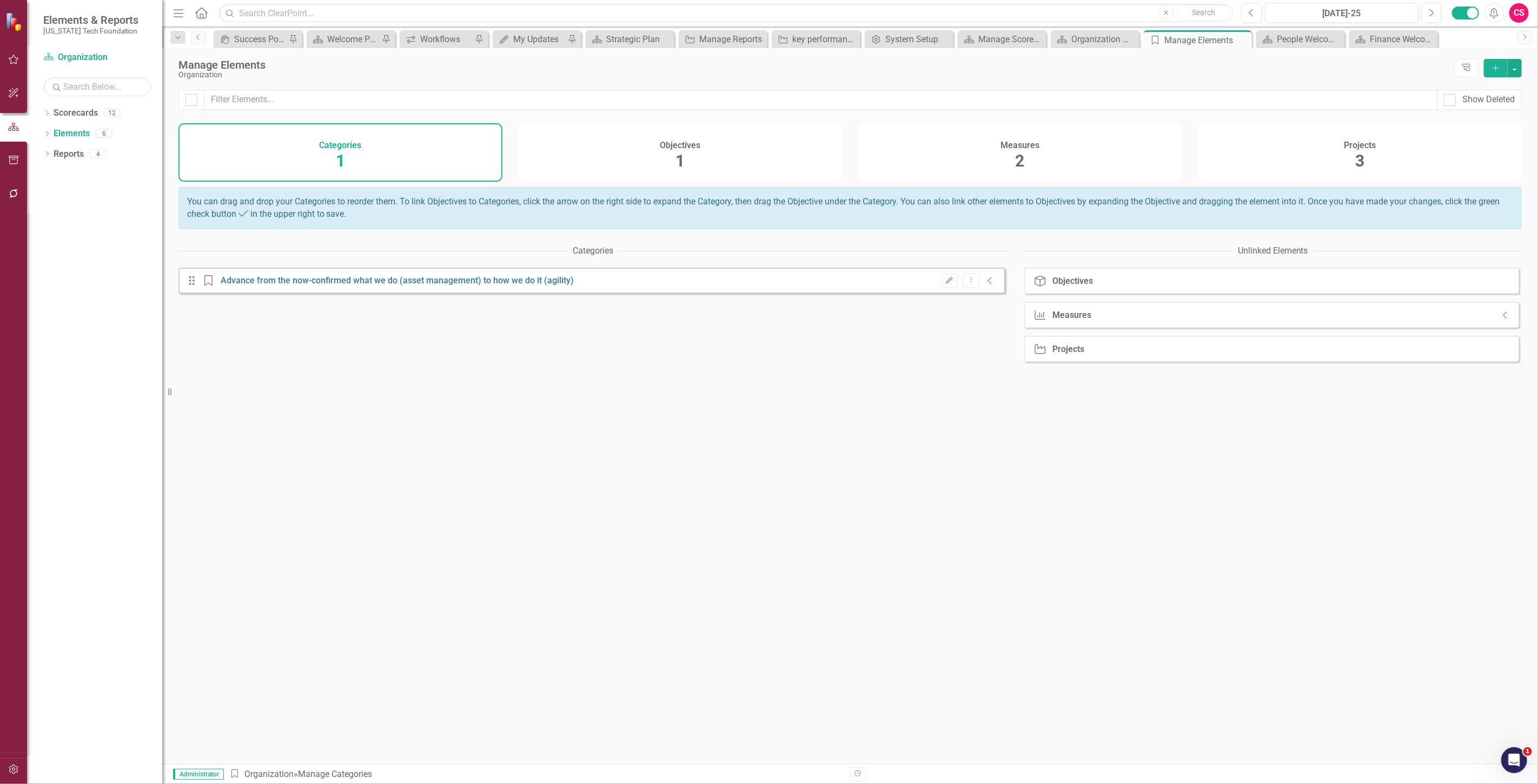
click at [678, 135] on div "Objectives 1" at bounding box center [681, 152] width 324 height 58
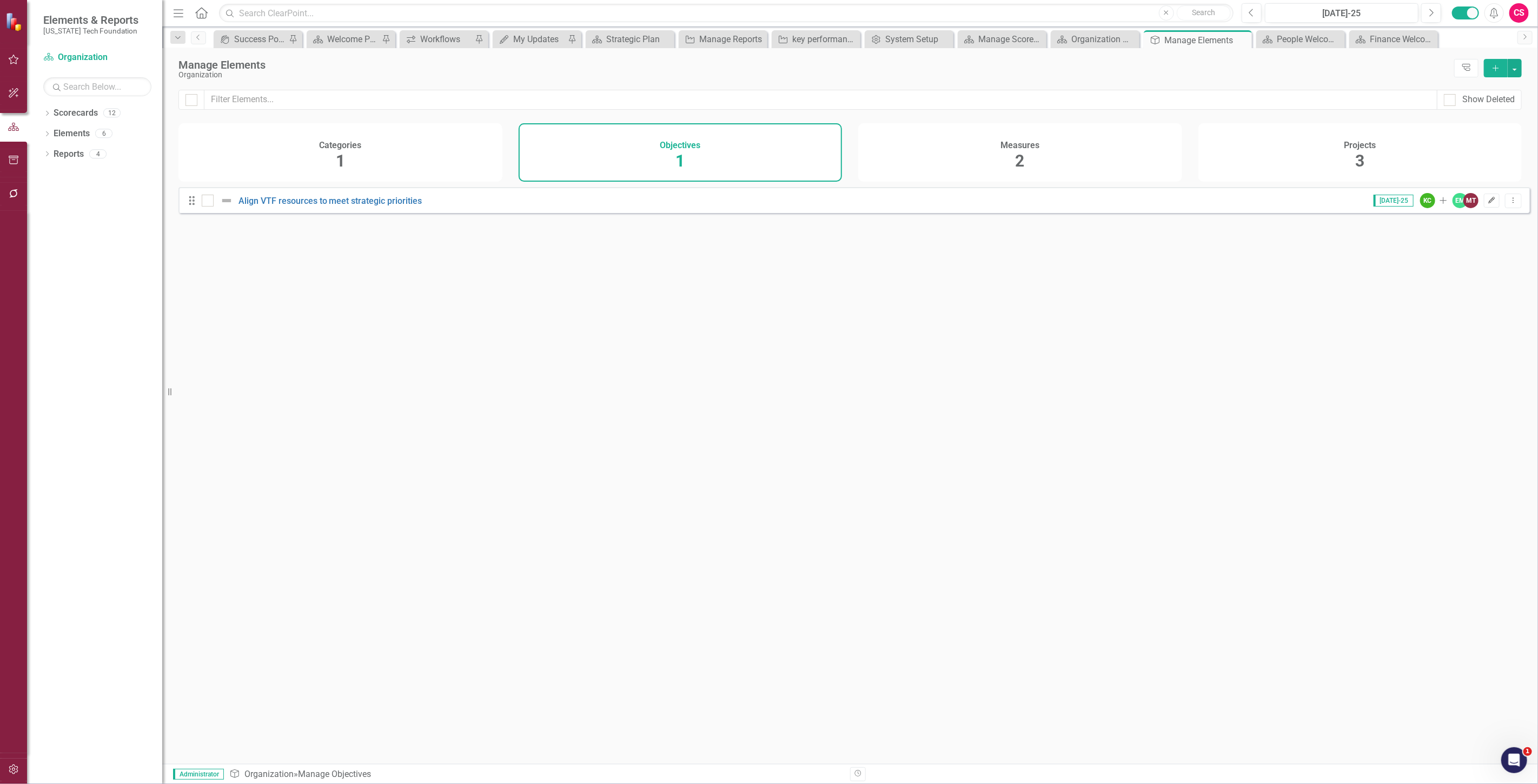
click at [1489, 204] on icon "button" at bounding box center [1492, 200] width 6 height 6
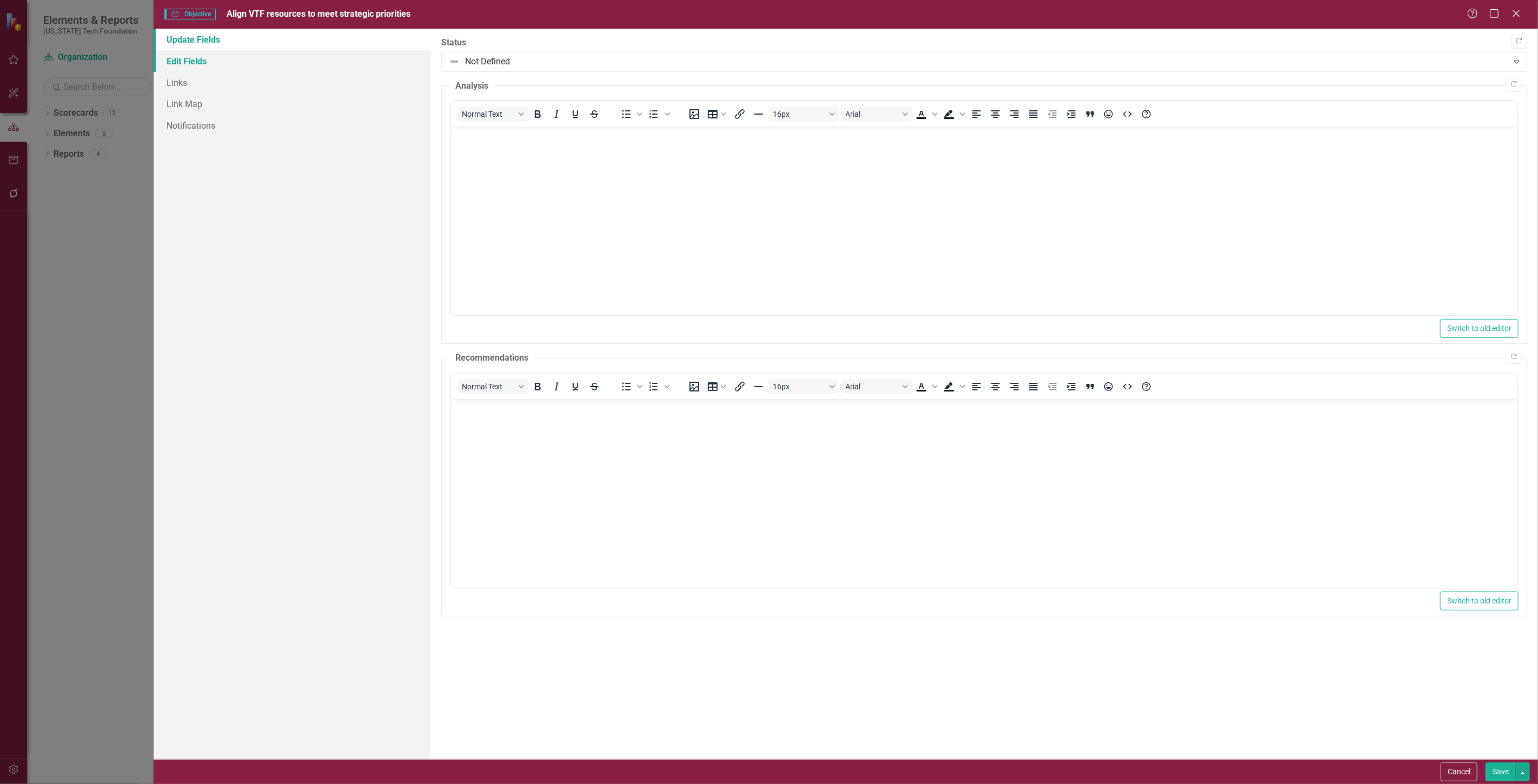
click at [219, 56] on link "Edit Fields" at bounding box center [292, 61] width 277 height 22
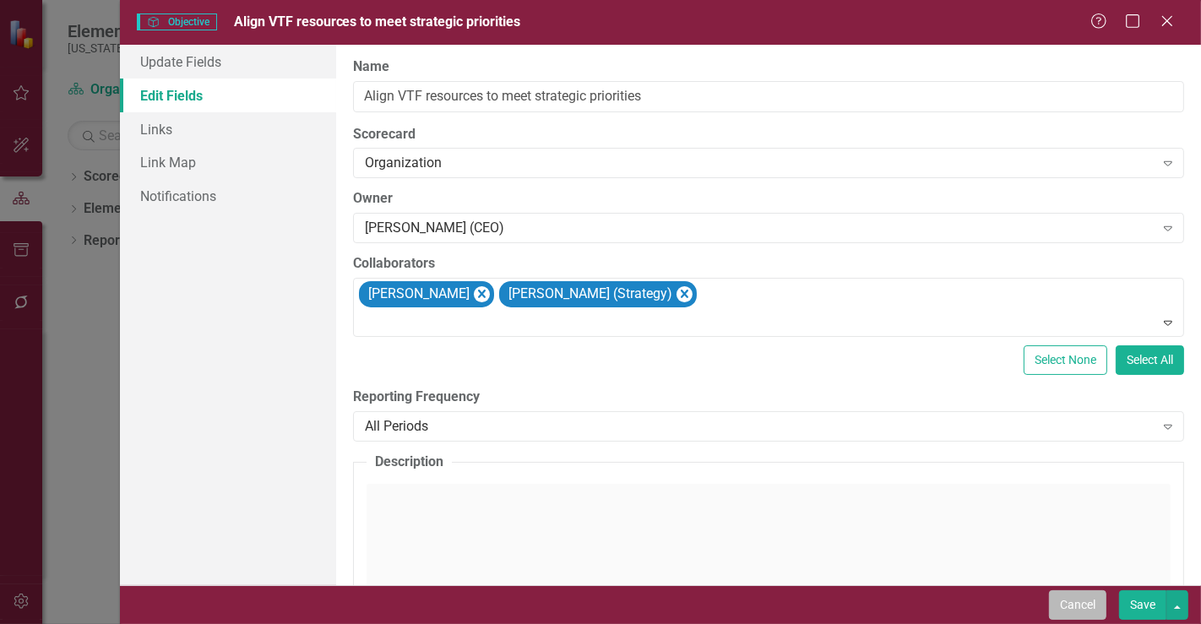
click at [1062, 601] on button "Cancel" at bounding box center [1077, 605] width 57 height 30
